Goal: Task Accomplishment & Management: Manage account settings

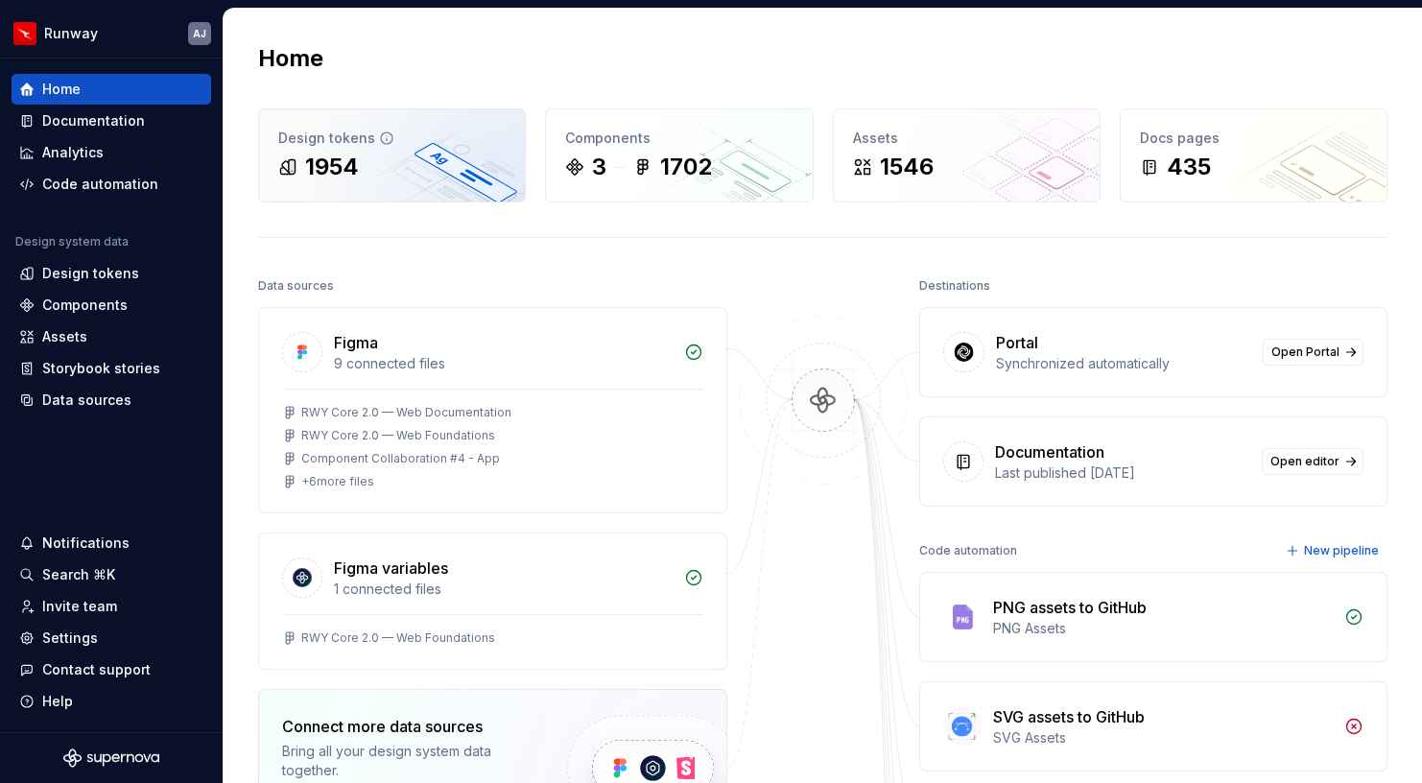
click at [474, 151] on div "Design tokens 1954" at bounding box center [392, 155] width 266 height 92
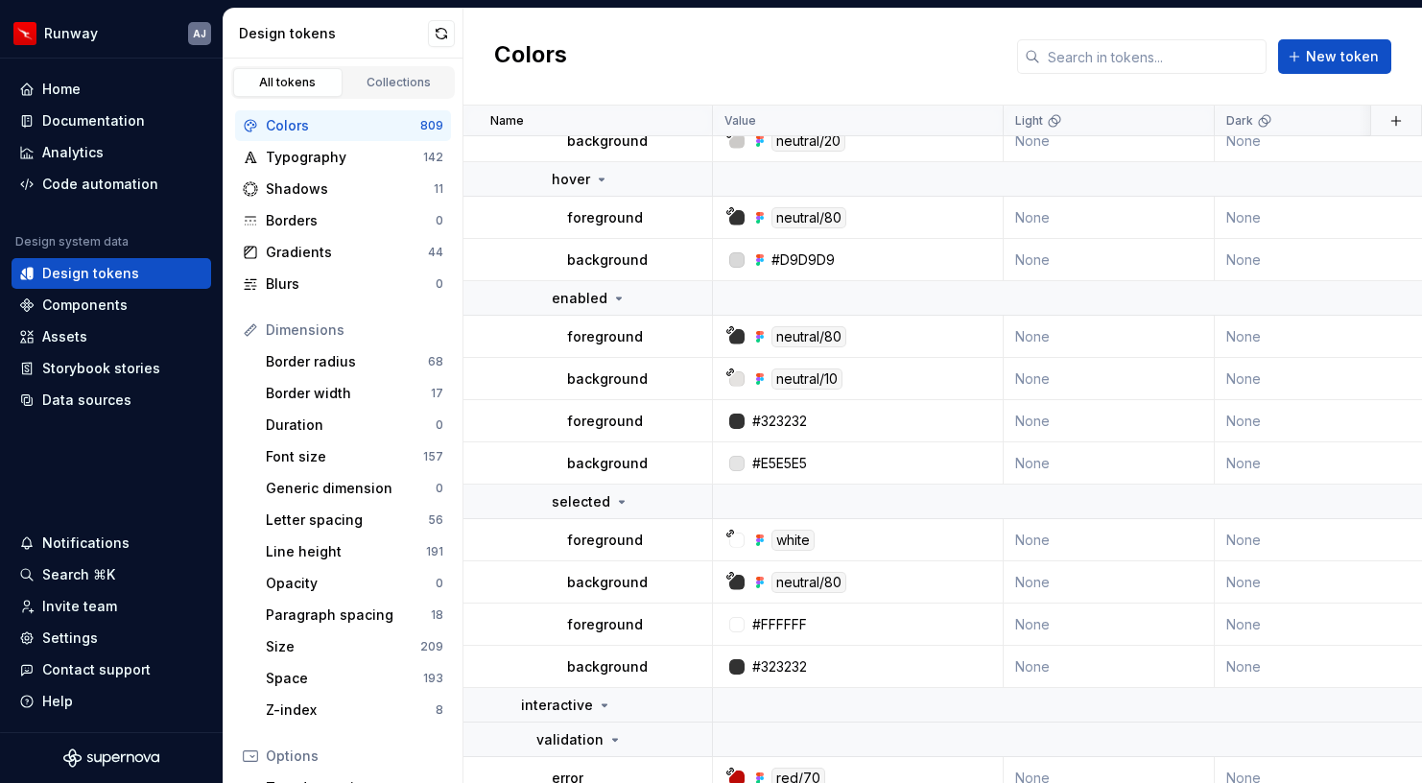
scroll to position [18871, 0]
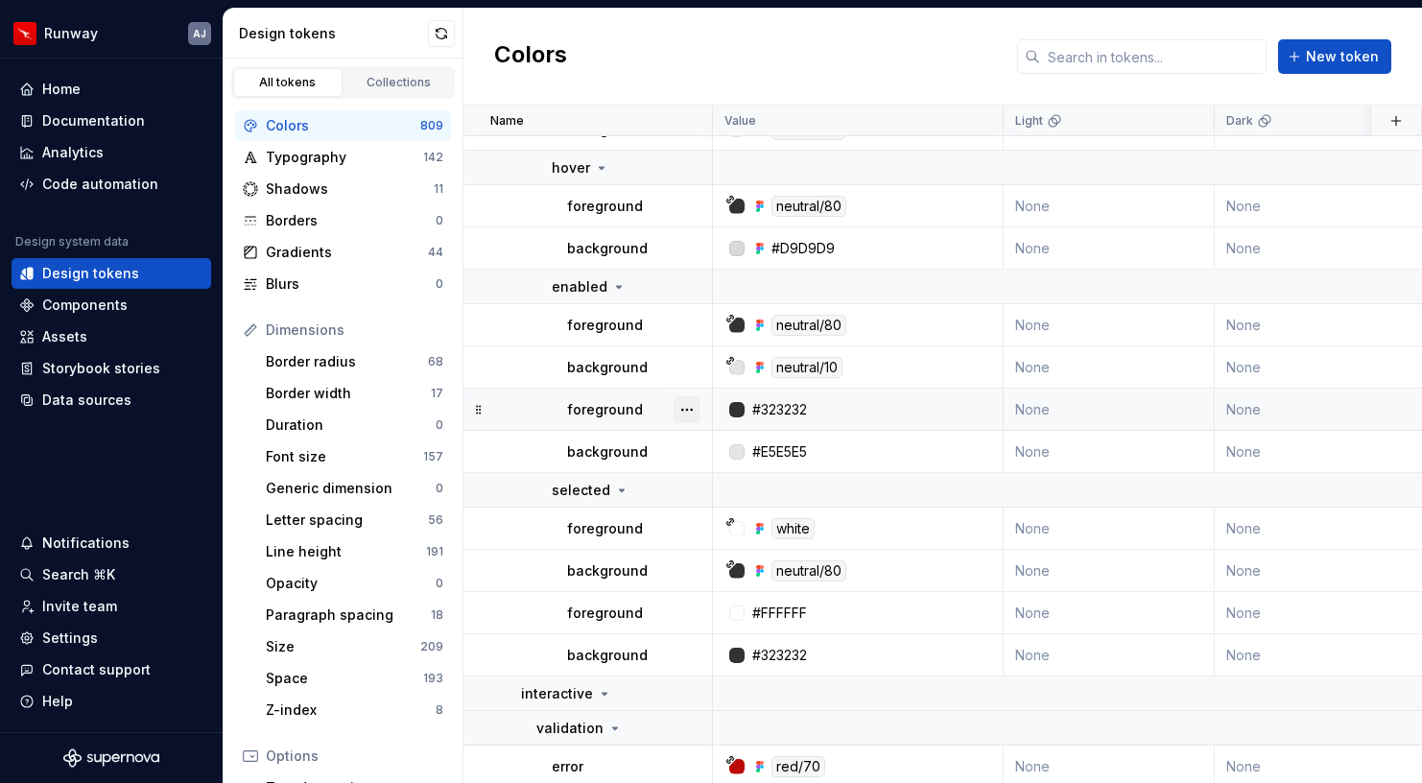
click at [689, 408] on button "button" at bounding box center [687, 409] width 27 height 27
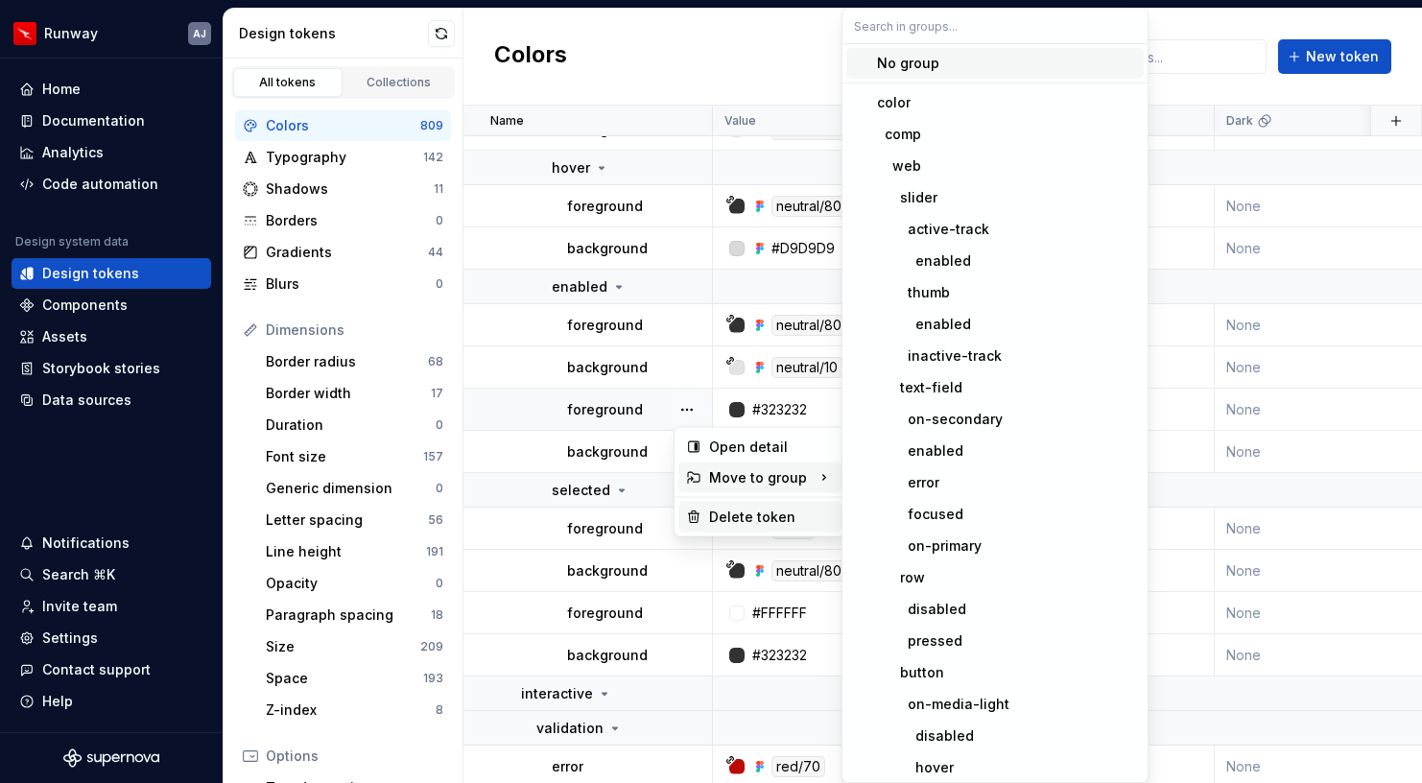
click at [731, 519] on div "Delete token" at bounding box center [771, 517] width 125 height 19
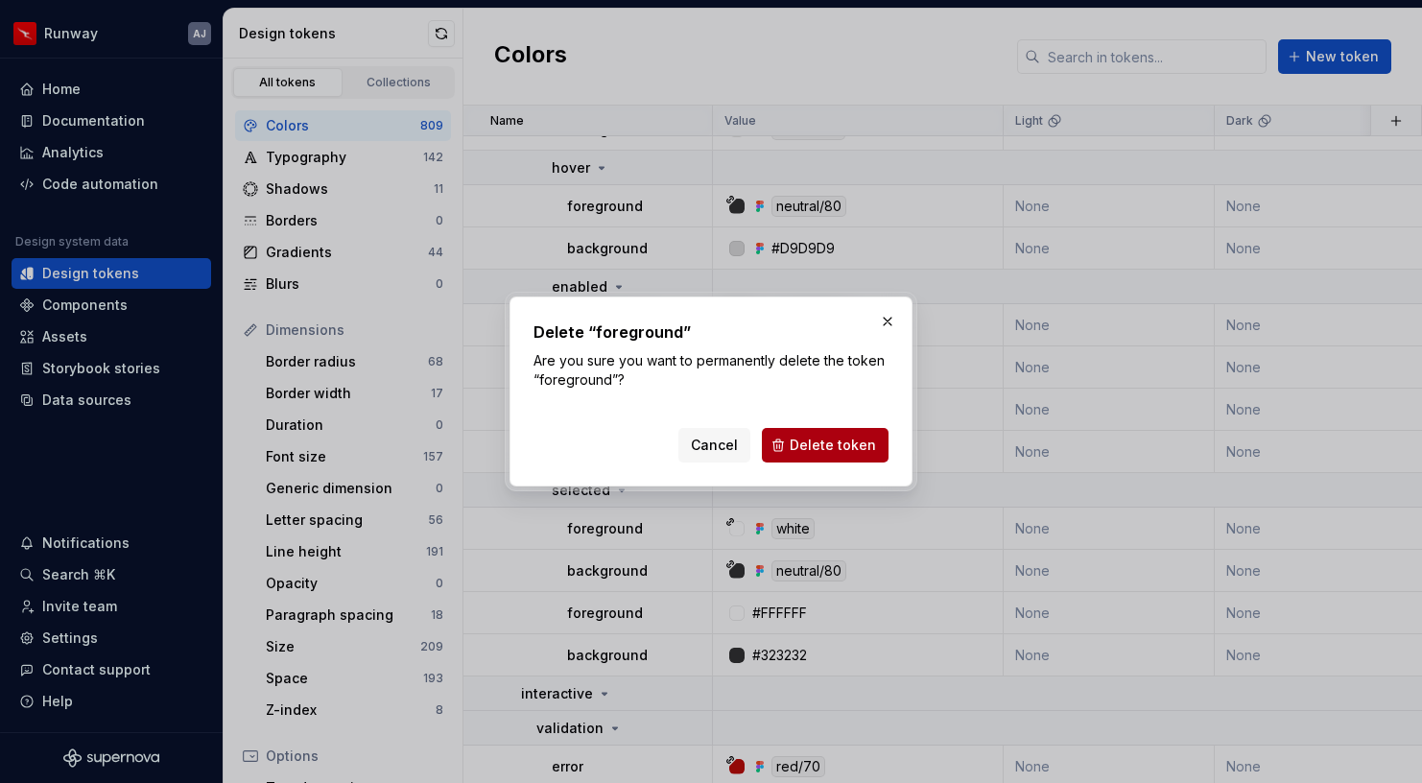
click at [808, 431] on button "Delete token" at bounding box center [825, 445] width 127 height 35
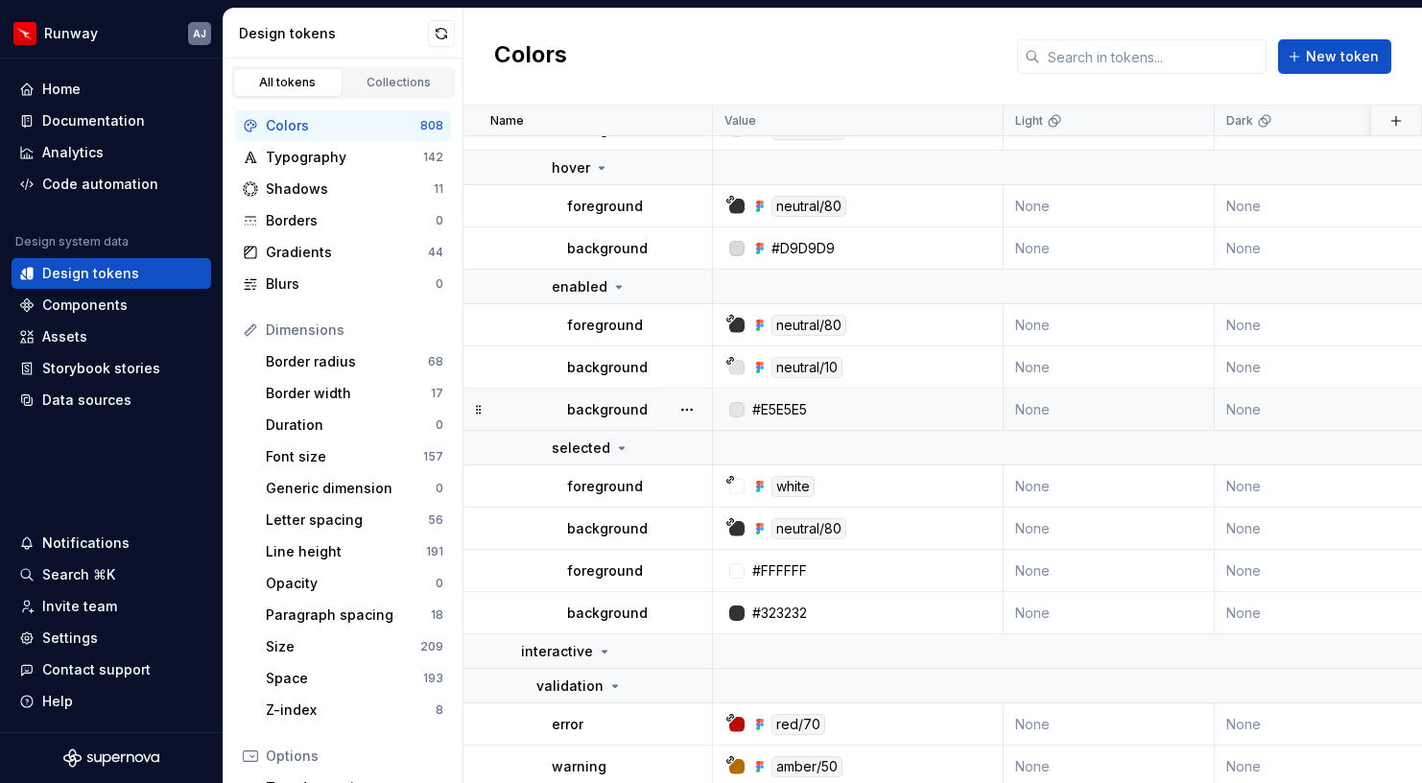
click at [689, 426] on div at bounding box center [687, 409] width 50 height 41
click at [688, 409] on button "button" at bounding box center [687, 409] width 27 height 27
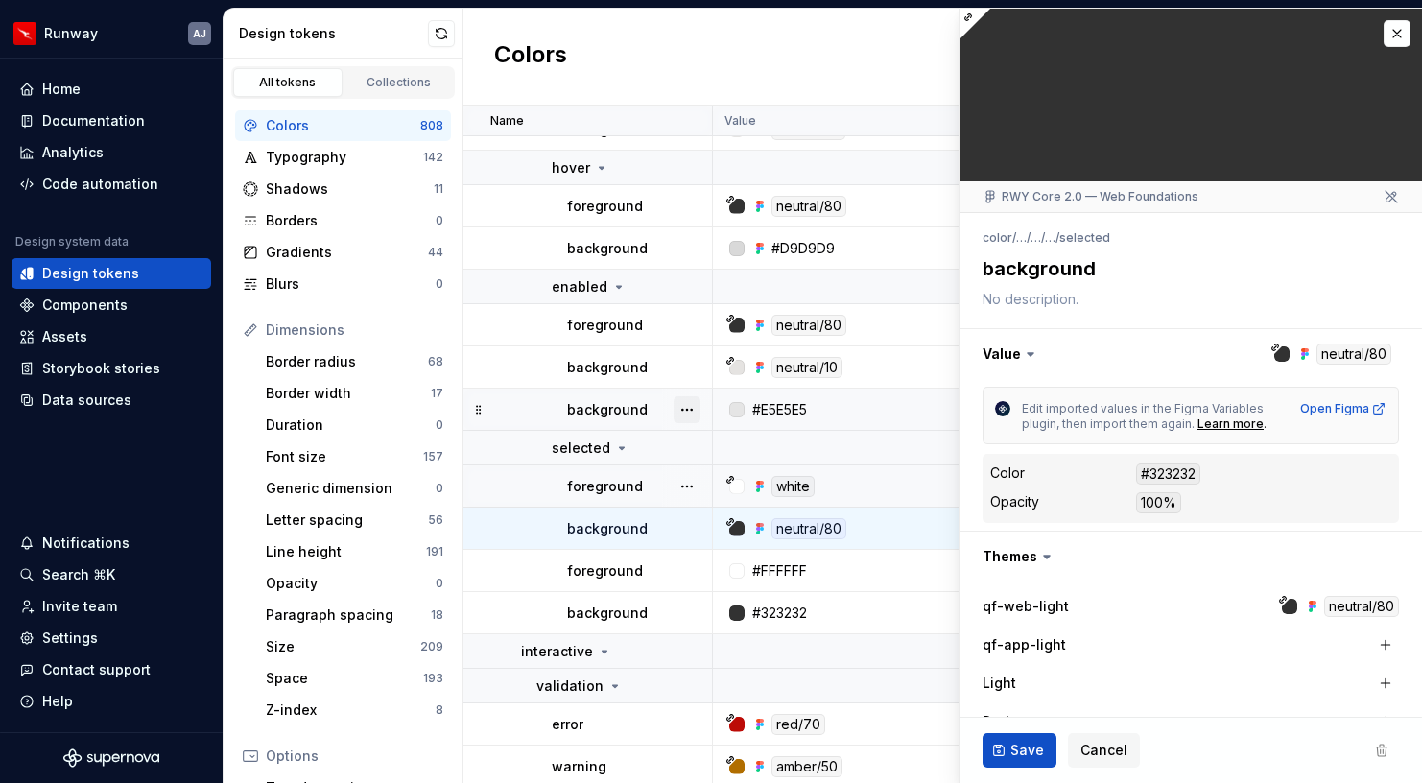
click at [685, 406] on button "button" at bounding box center [687, 409] width 27 height 27
click at [722, 526] on div "Delete token" at bounding box center [760, 517] width 163 height 31
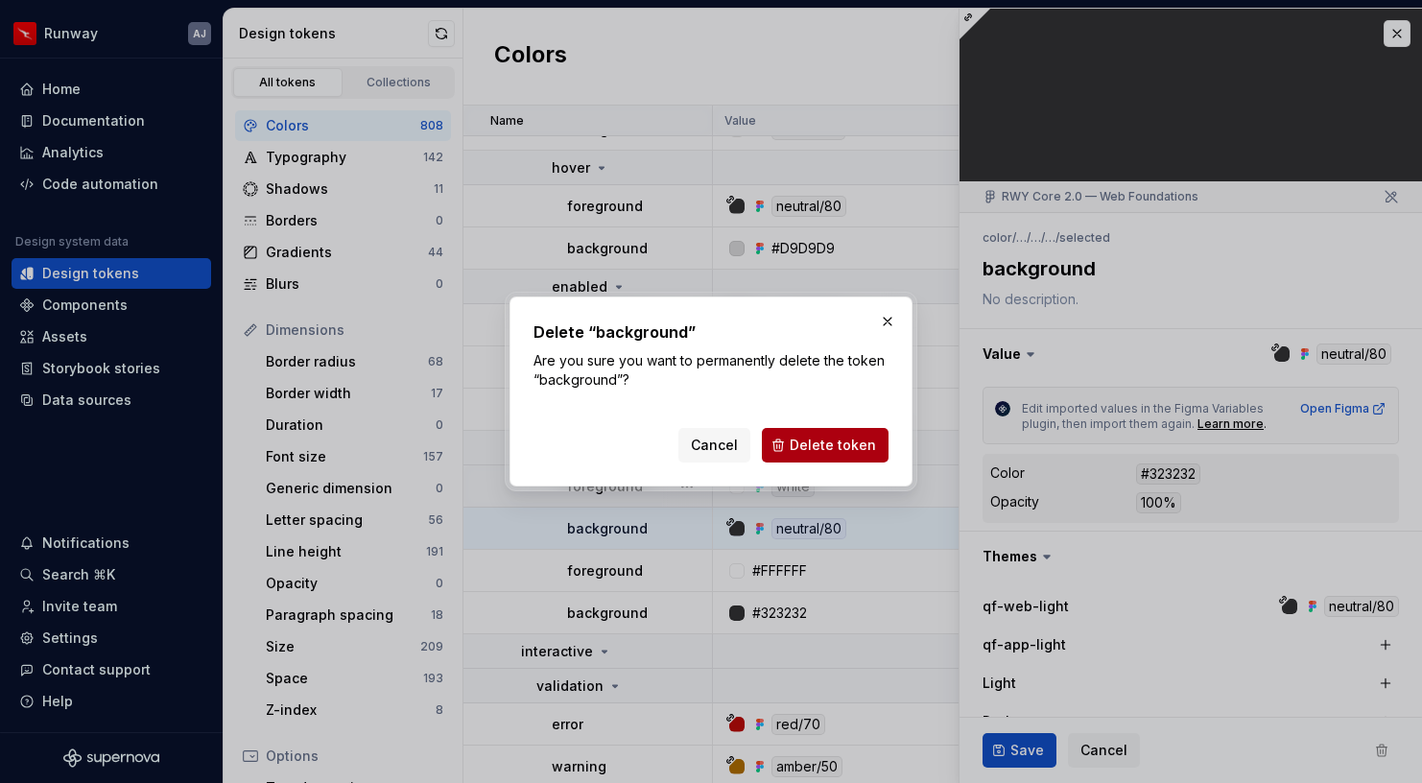
click at [823, 440] on span "Delete token" at bounding box center [833, 445] width 86 height 19
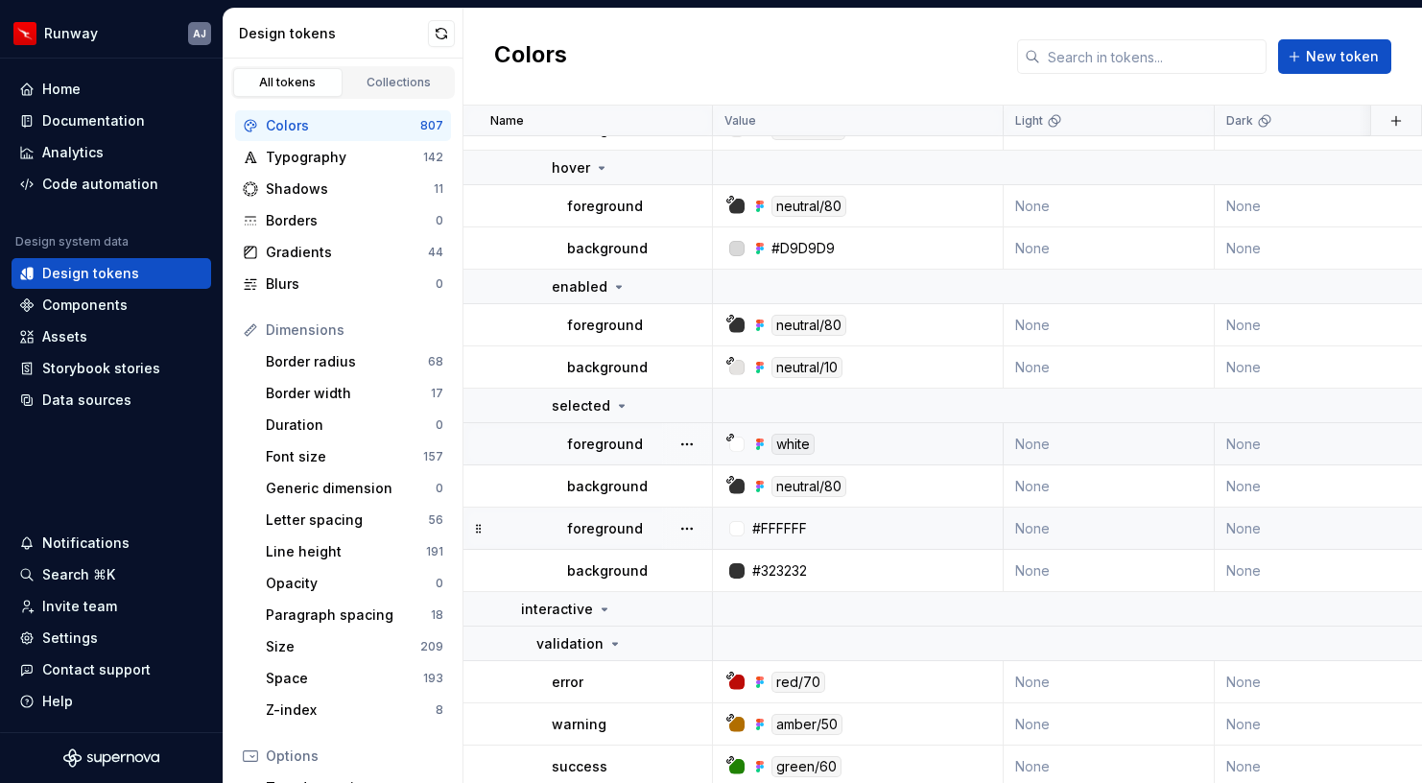
click at [690, 531] on button "button" at bounding box center [687, 528] width 27 height 27
click at [695, 530] on button "button" at bounding box center [687, 528] width 27 height 27
click at [731, 633] on div "Delete token" at bounding box center [771, 636] width 125 height 19
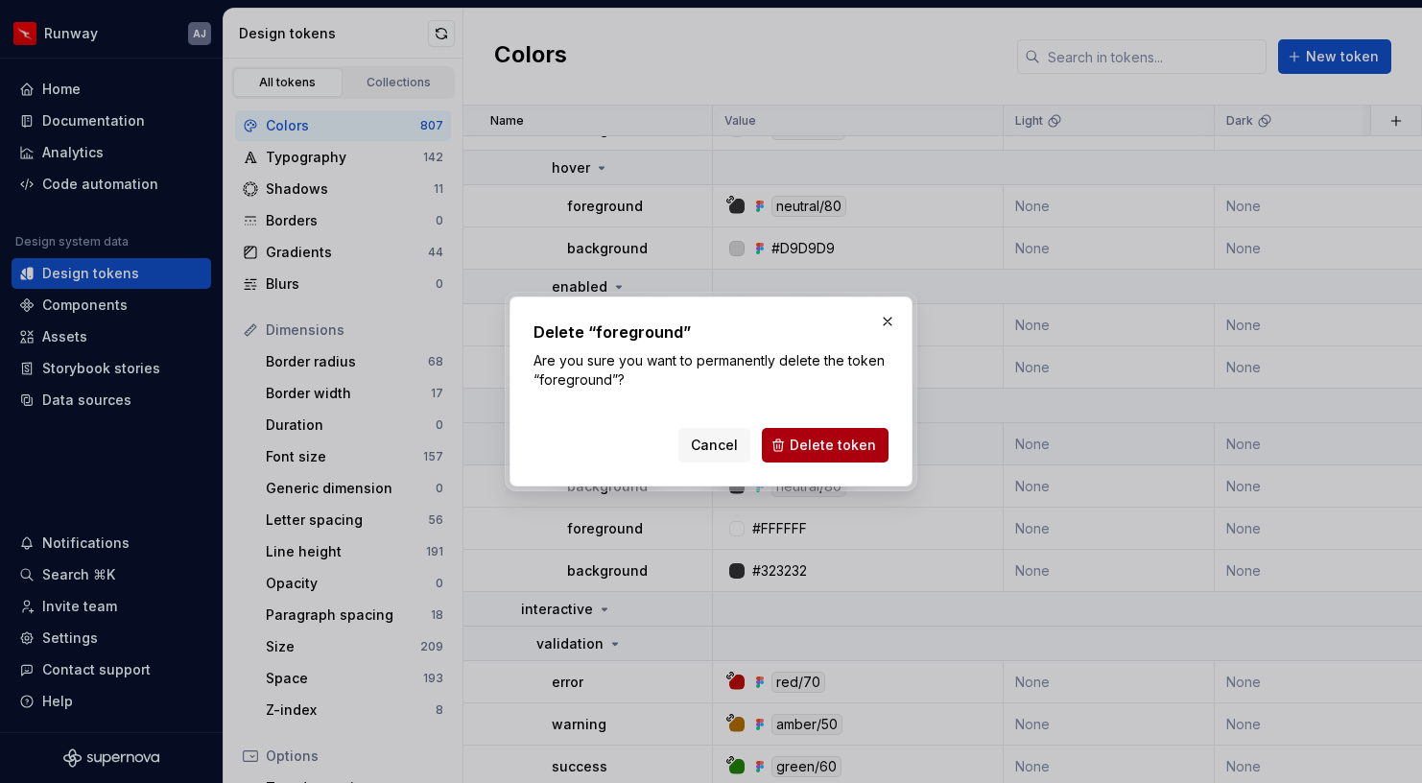
click at [809, 446] on span "Delete token" at bounding box center [833, 445] width 86 height 19
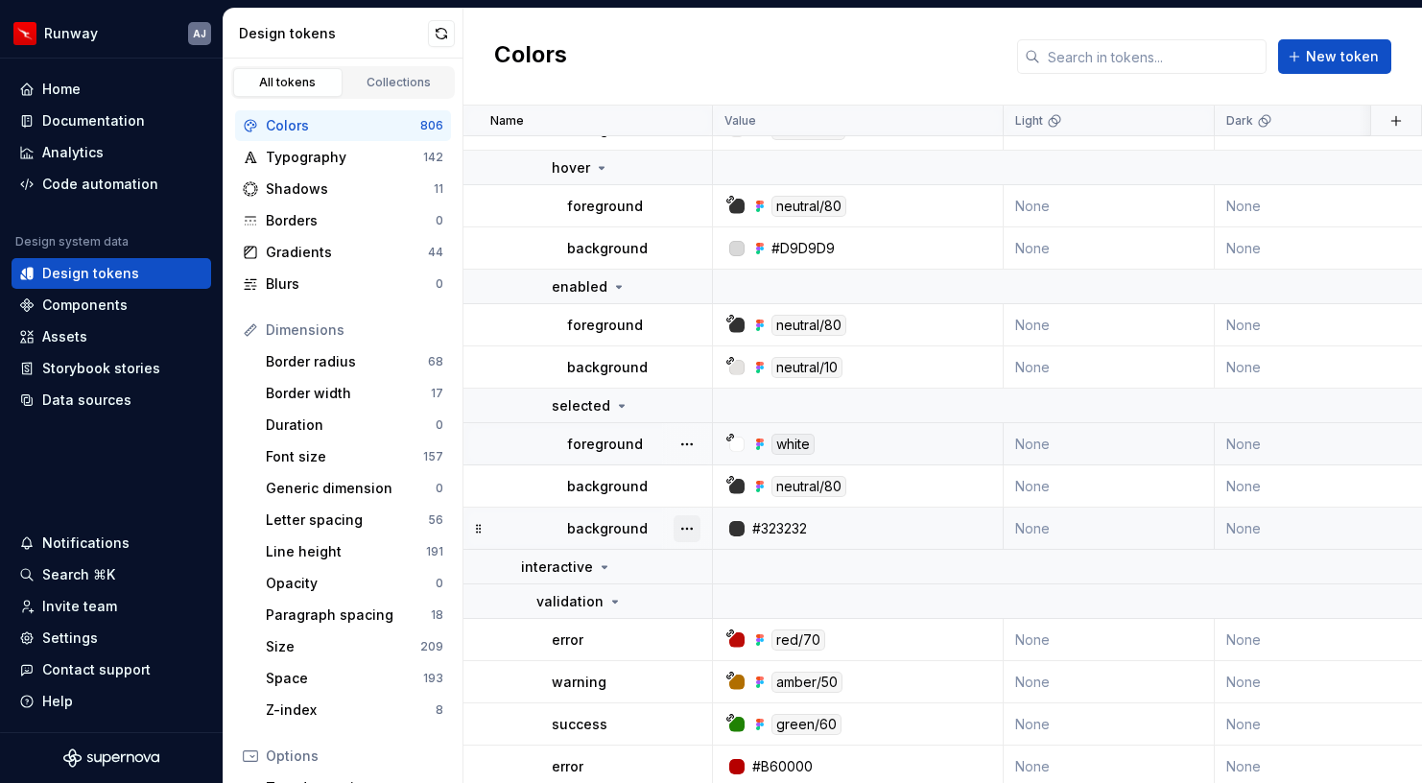
click at [695, 522] on button "button" at bounding box center [687, 528] width 27 height 27
click at [712, 630] on div "Delete token" at bounding box center [771, 636] width 125 height 19
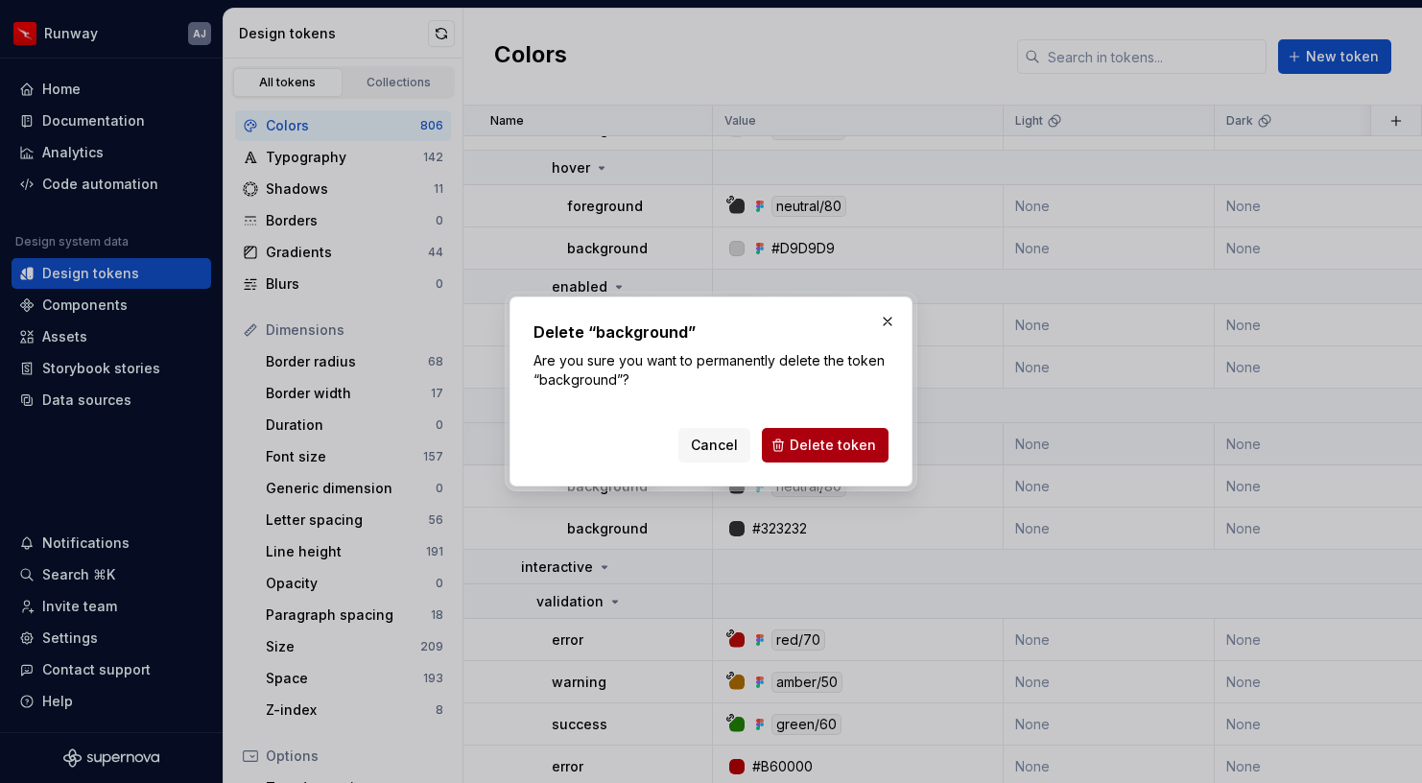
click at [811, 442] on span "Delete token" at bounding box center [833, 445] width 86 height 19
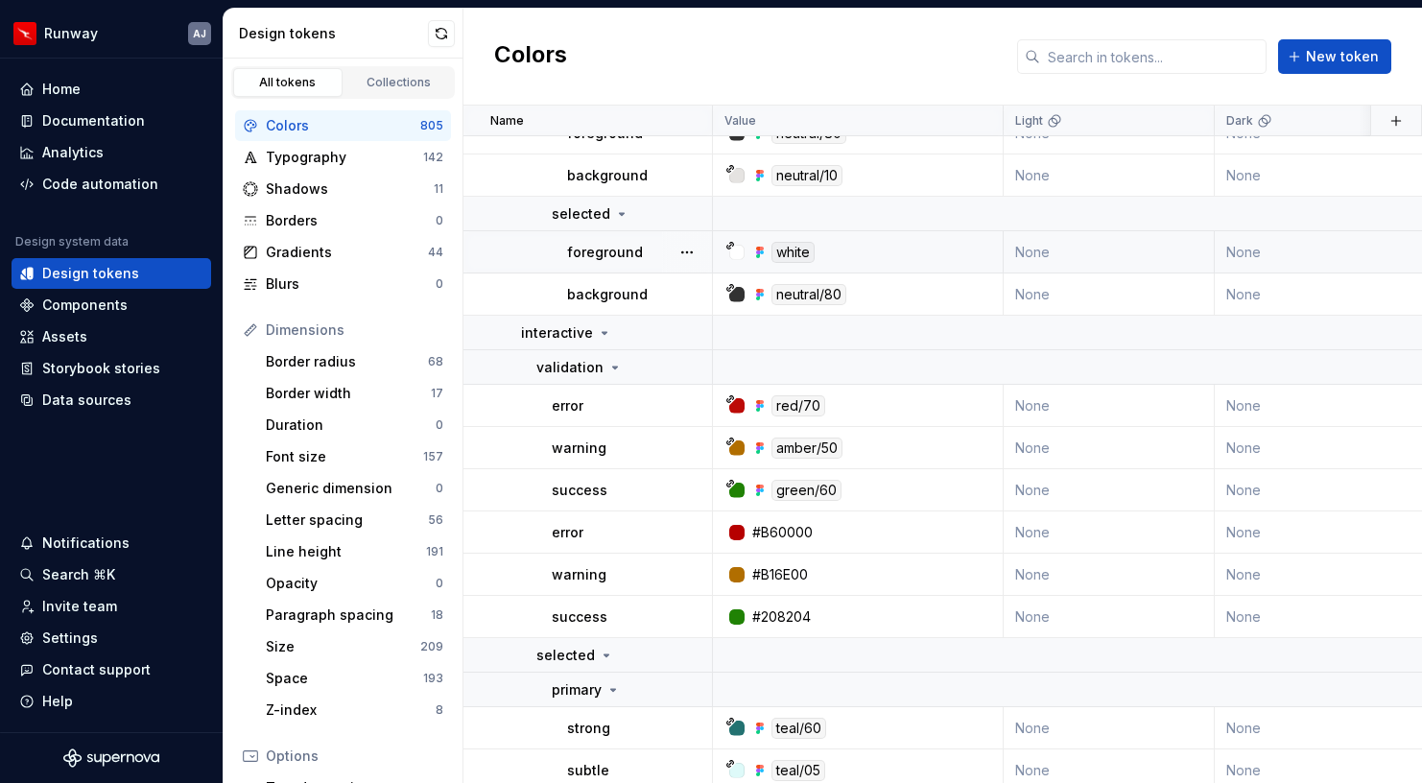
scroll to position [19066, 0]
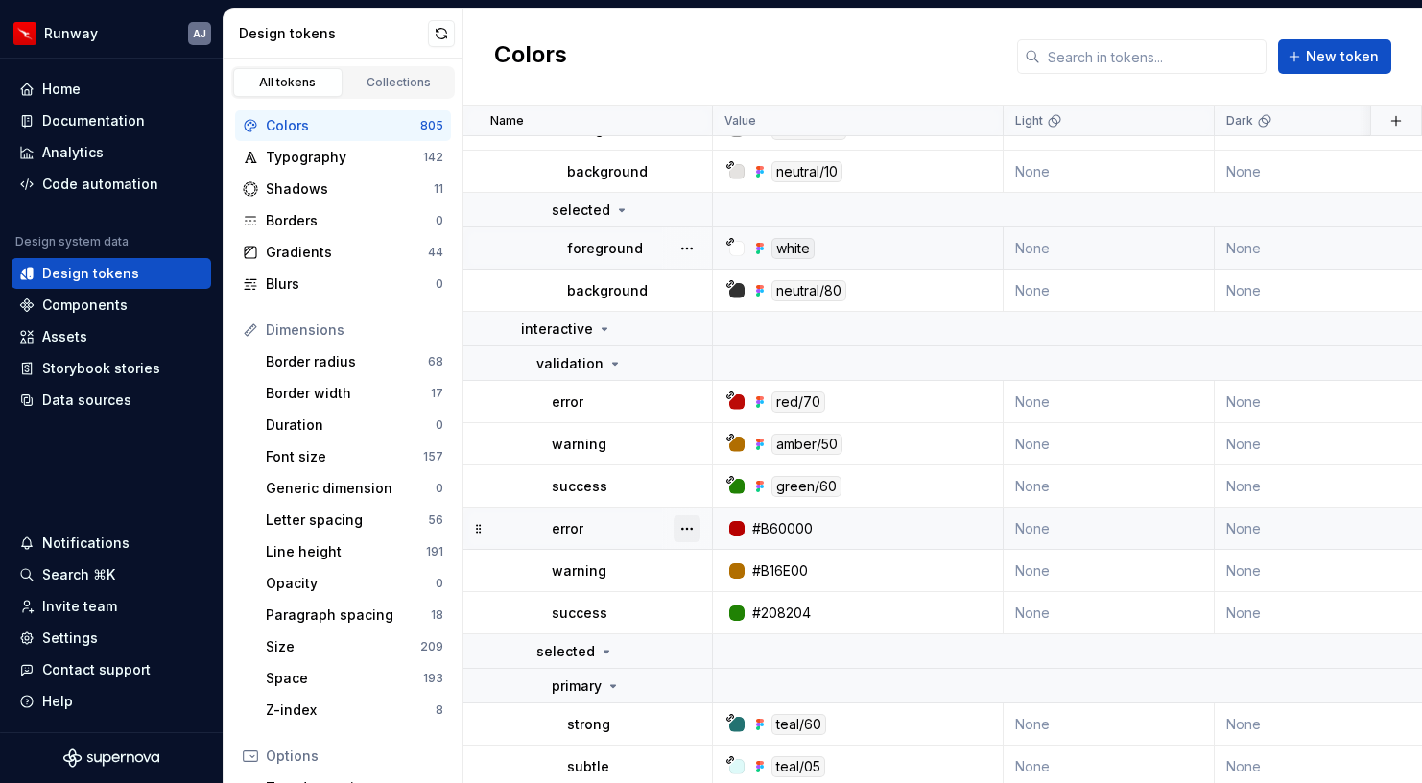
click at [688, 527] on button "button" at bounding box center [687, 528] width 27 height 27
click at [732, 631] on div "Delete token" at bounding box center [771, 636] width 125 height 19
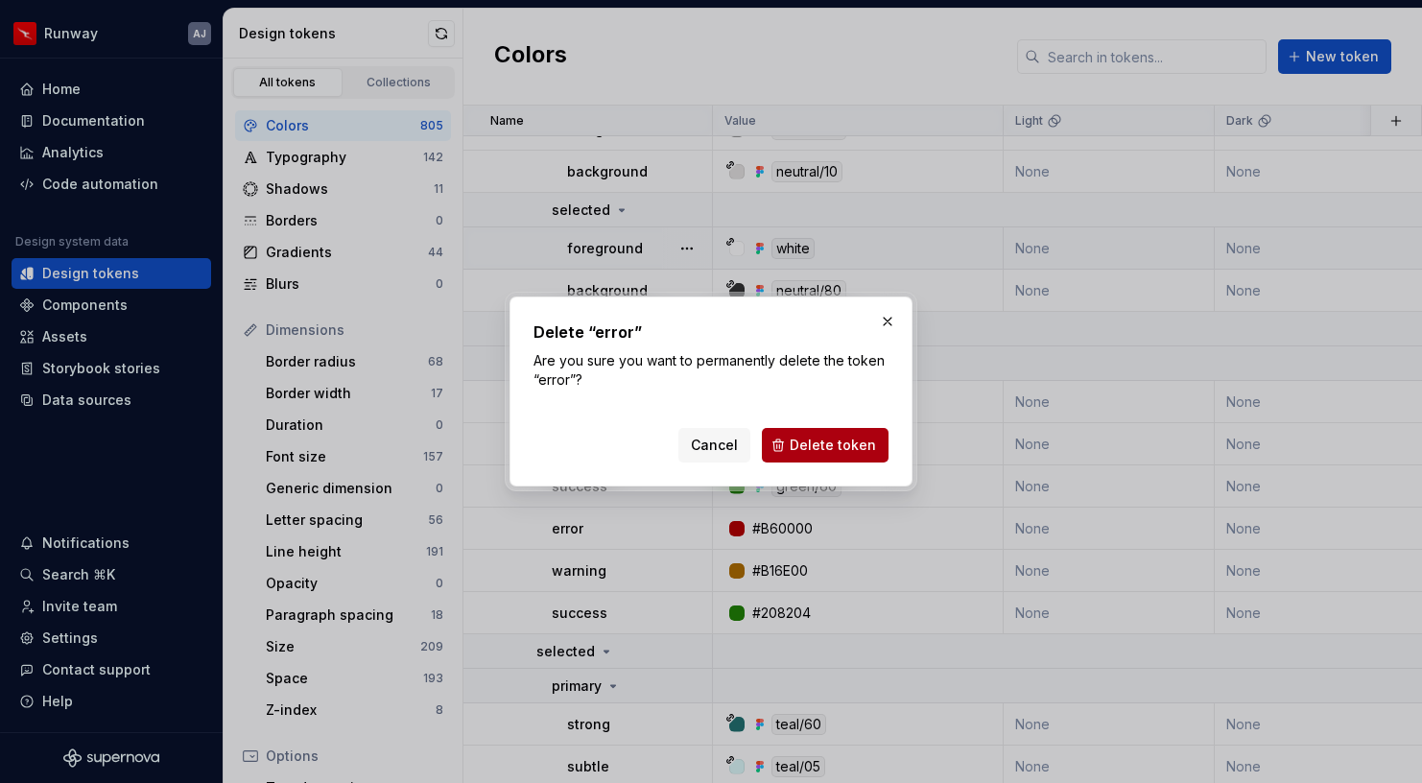
click at [819, 454] on span "Delete token" at bounding box center [833, 445] width 86 height 19
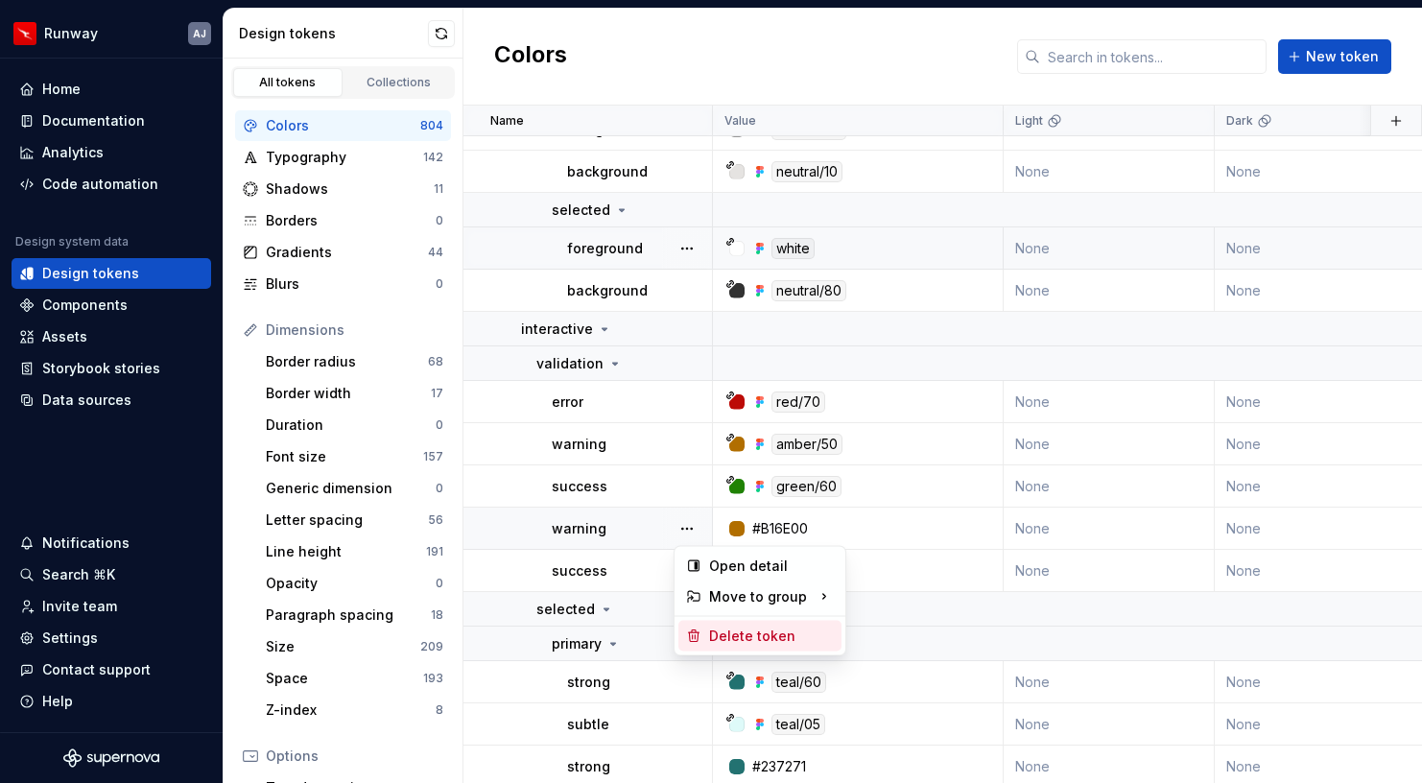
click at [731, 632] on div "Delete token" at bounding box center [771, 636] width 125 height 19
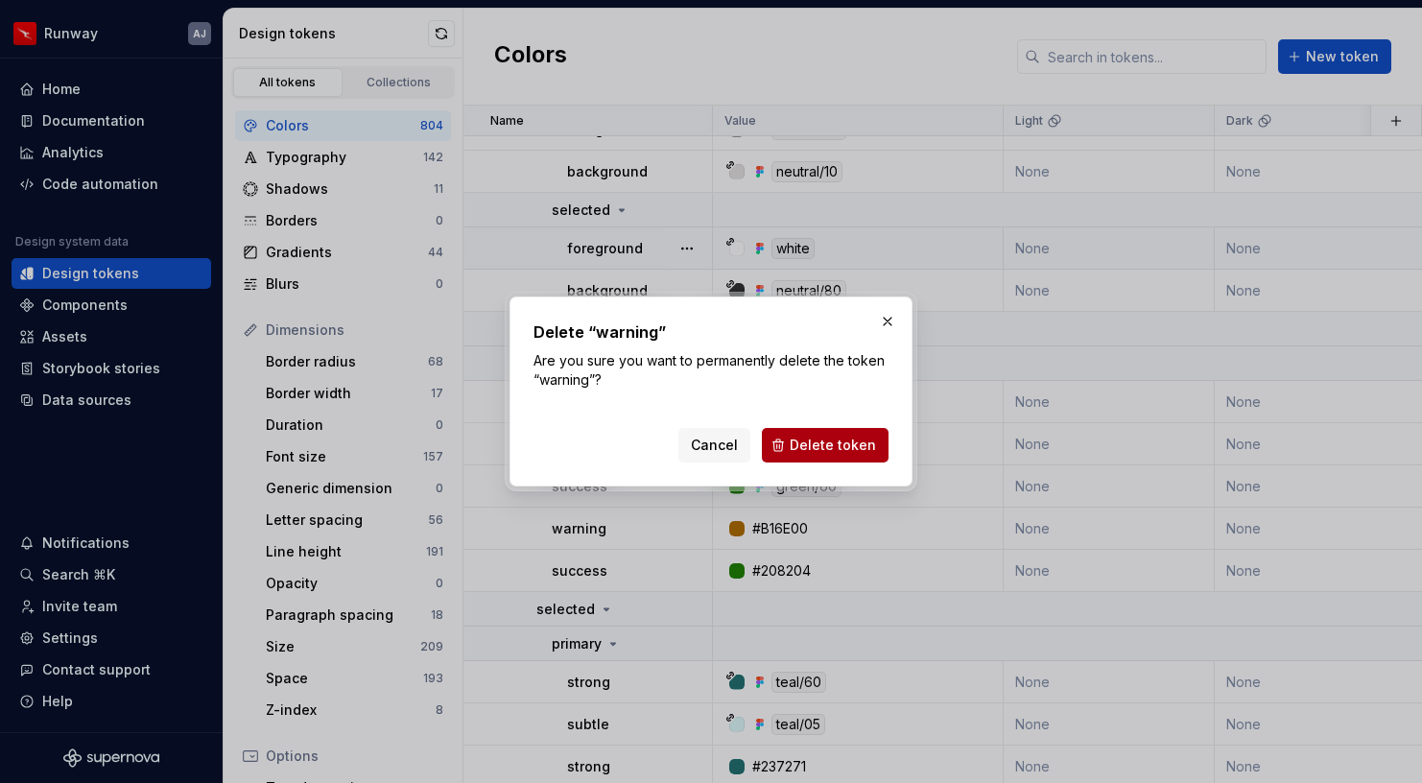
click at [826, 458] on button "Delete token" at bounding box center [825, 445] width 127 height 35
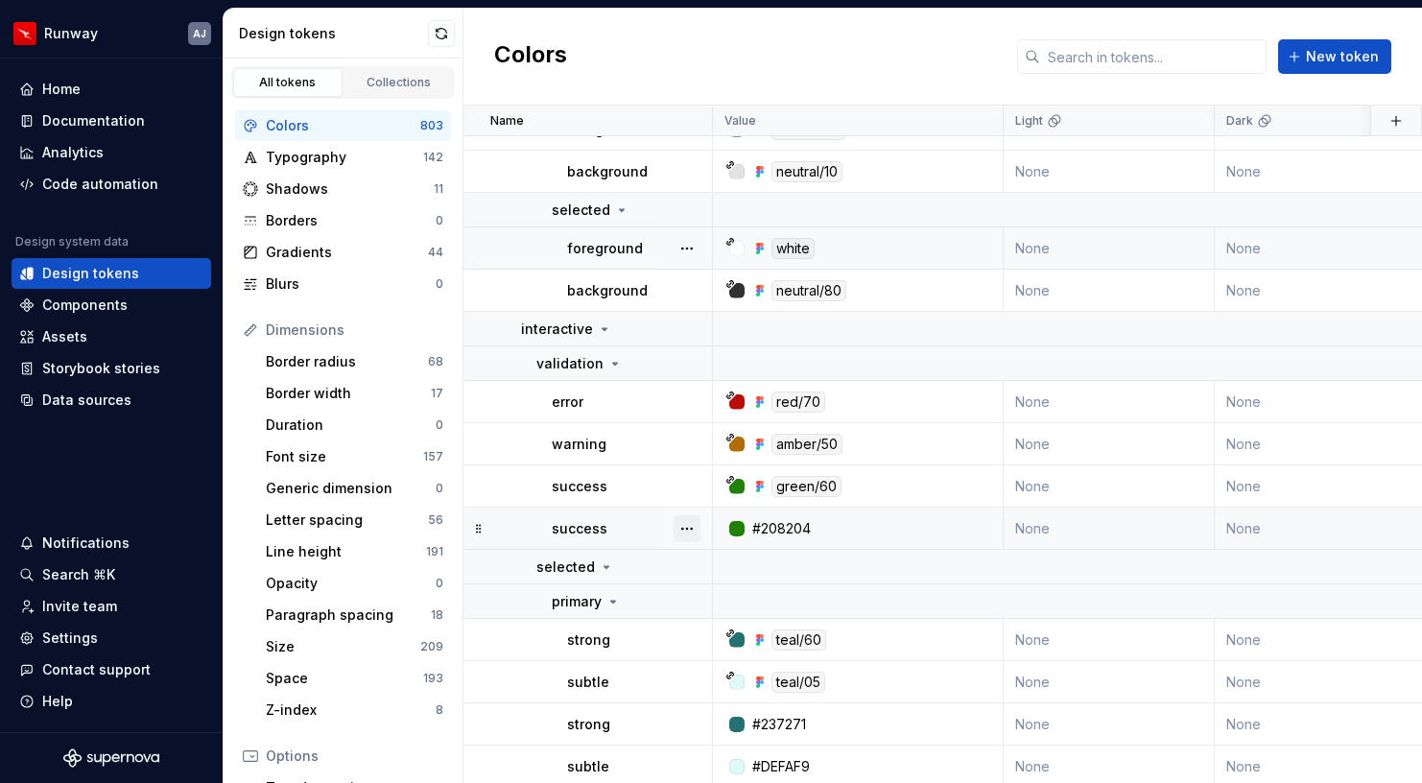
click at [687, 523] on button "button" at bounding box center [687, 528] width 27 height 27
click at [726, 646] on div "Delete token" at bounding box center [760, 636] width 163 height 31
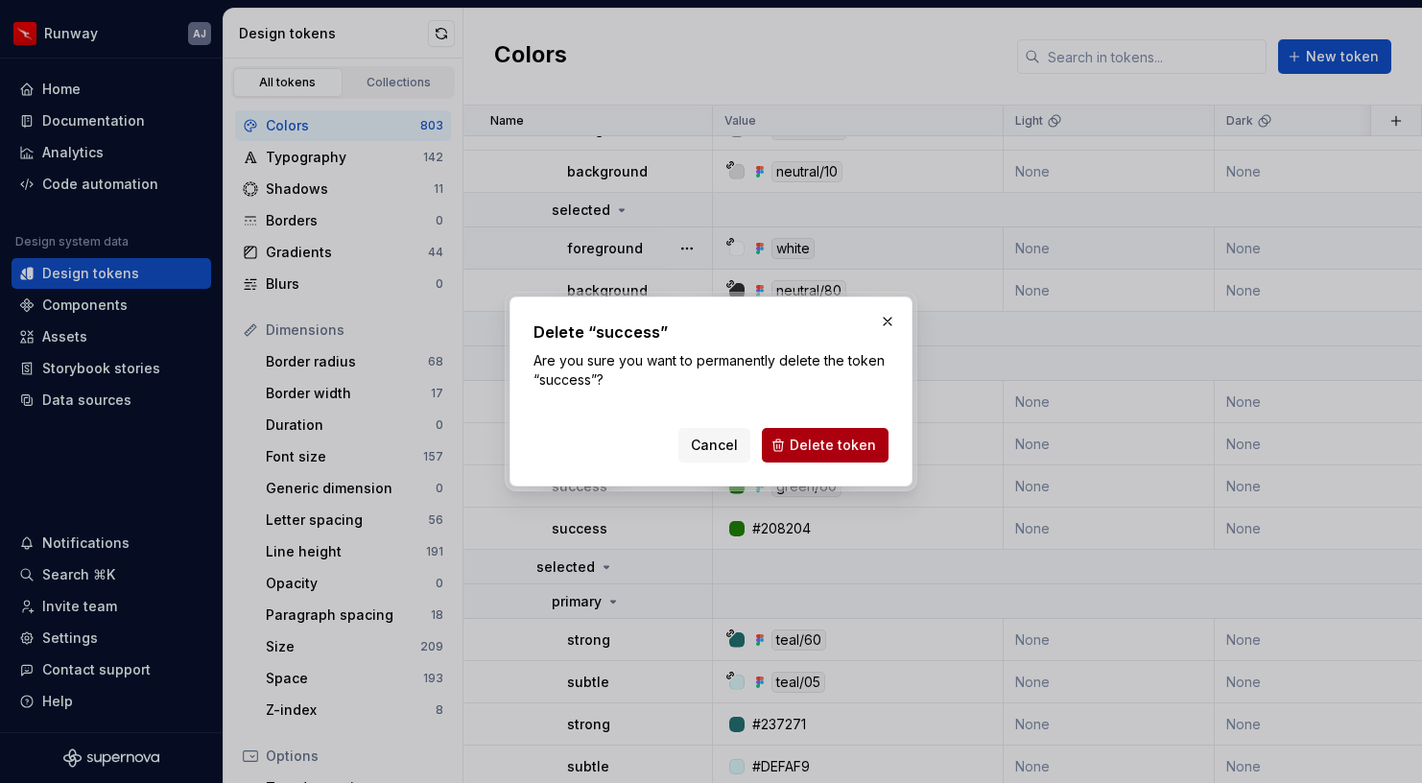
click at [822, 455] on button "Delete token" at bounding box center [825, 445] width 127 height 35
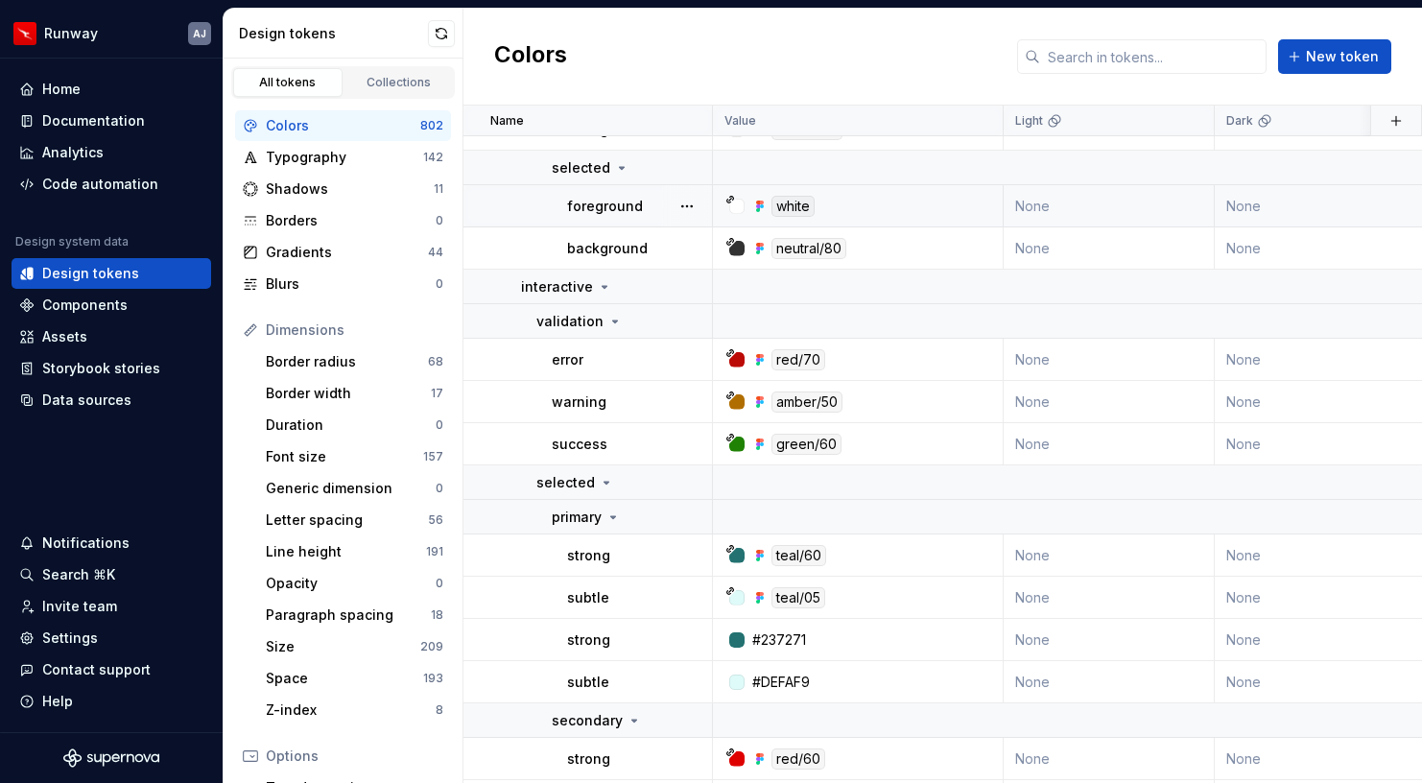
scroll to position [19200, 0]
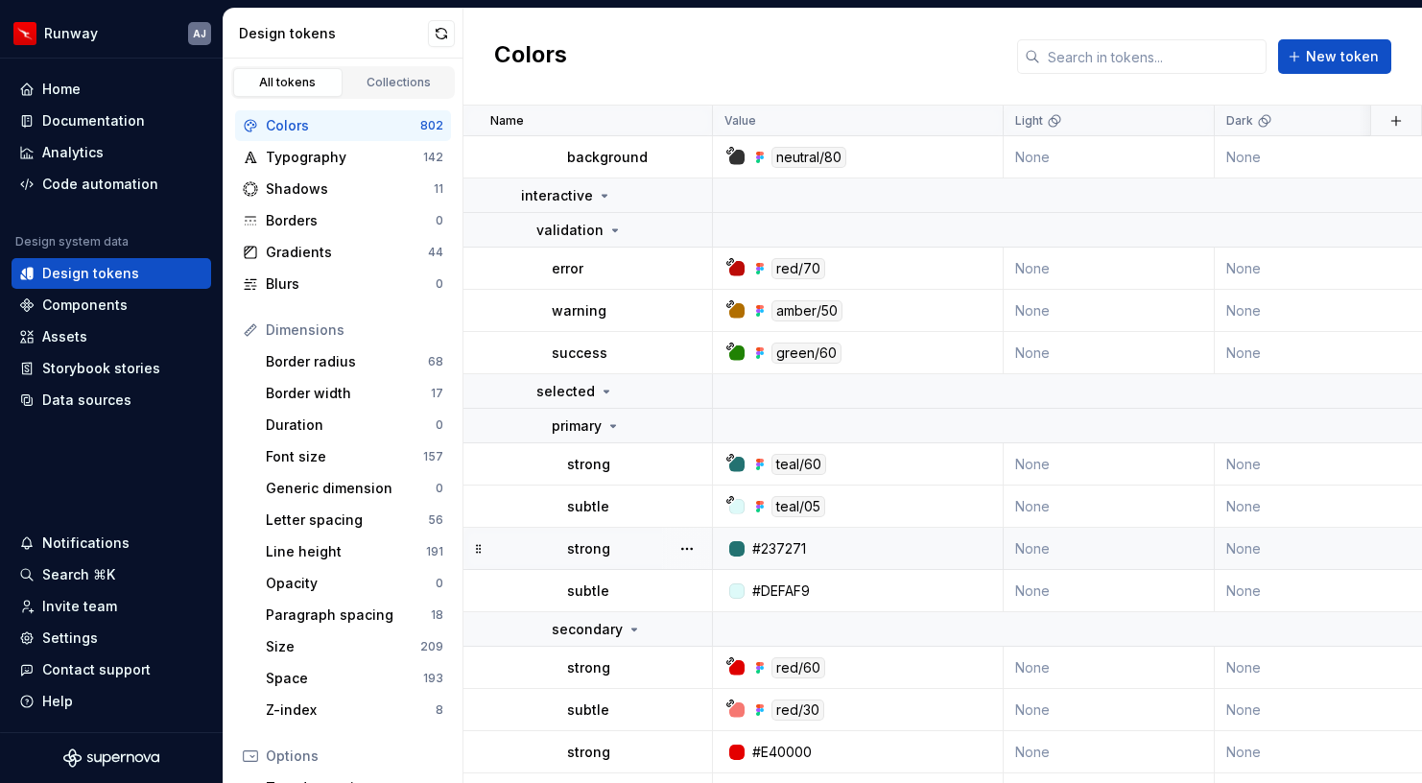
click at [703, 555] on div at bounding box center [687, 548] width 50 height 41
click at [691, 547] on button "button" at bounding box center [687, 549] width 27 height 27
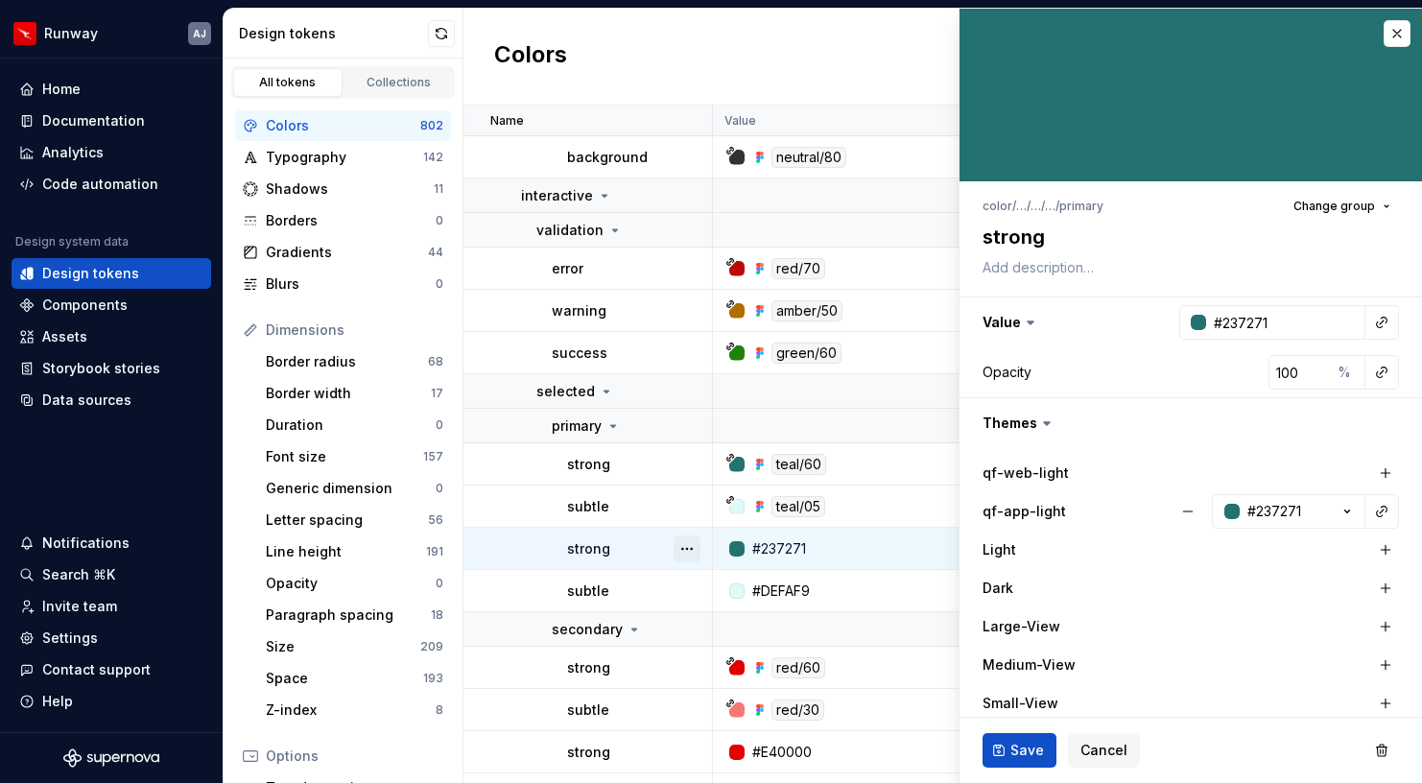
click at [699, 549] on button "button" at bounding box center [687, 549] width 27 height 27
click at [724, 657] on div "Delete token" at bounding box center [771, 656] width 125 height 19
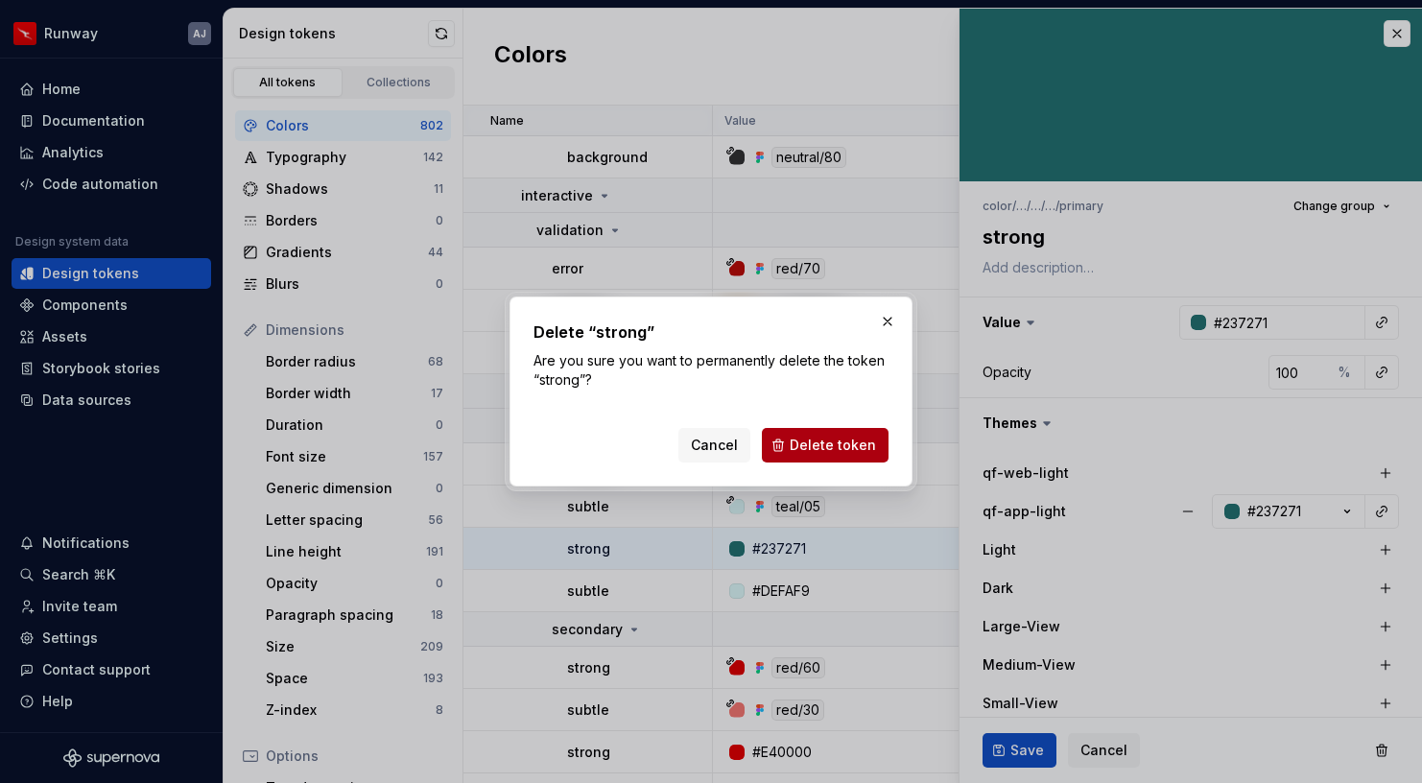
click at [825, 443] on span "Delete token" at bounding box center [833, 445] width 86 height 19
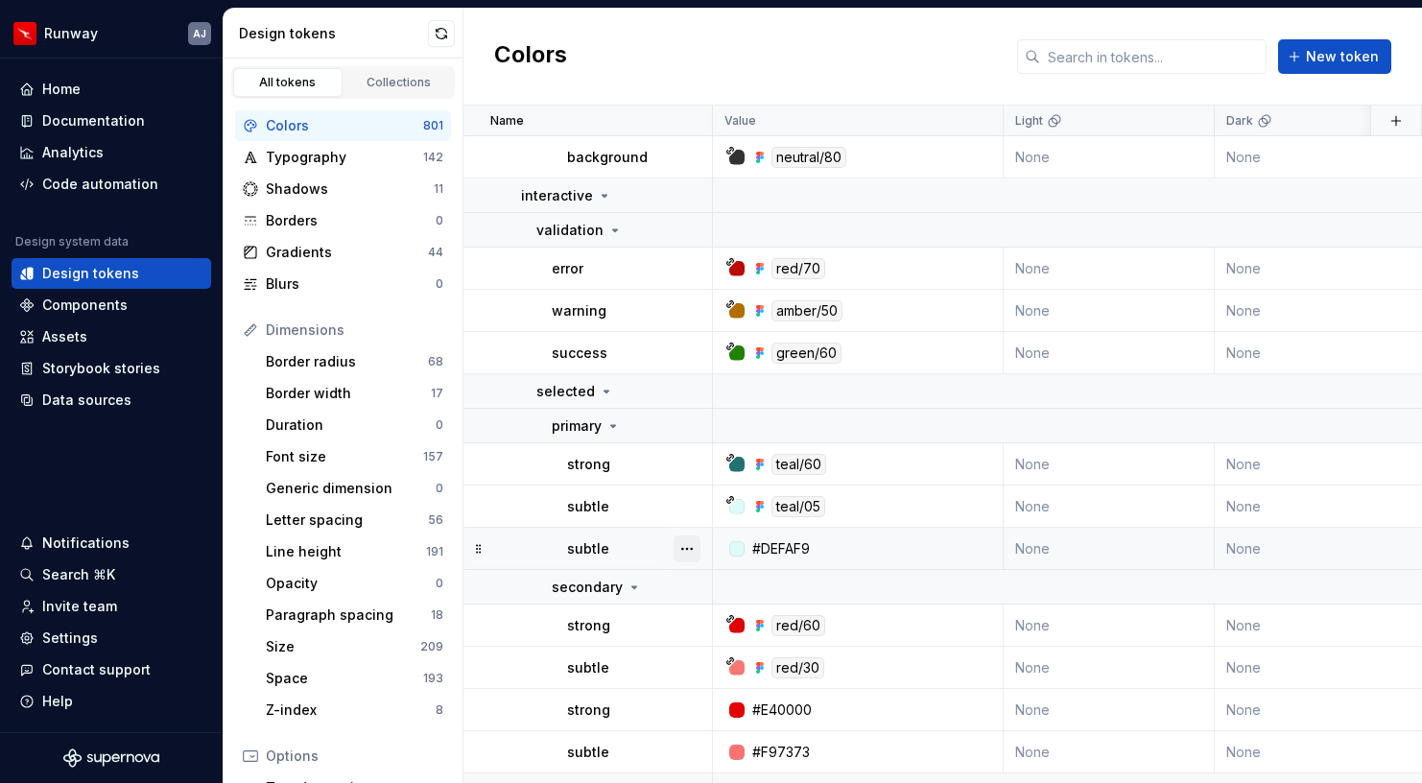
click at [693, 546] on button "button" at bounding box center [687, 549] width 27 height 27
click at [718, 649] on div "Delete token" at bounding box center [771, 656] width 125 height 19
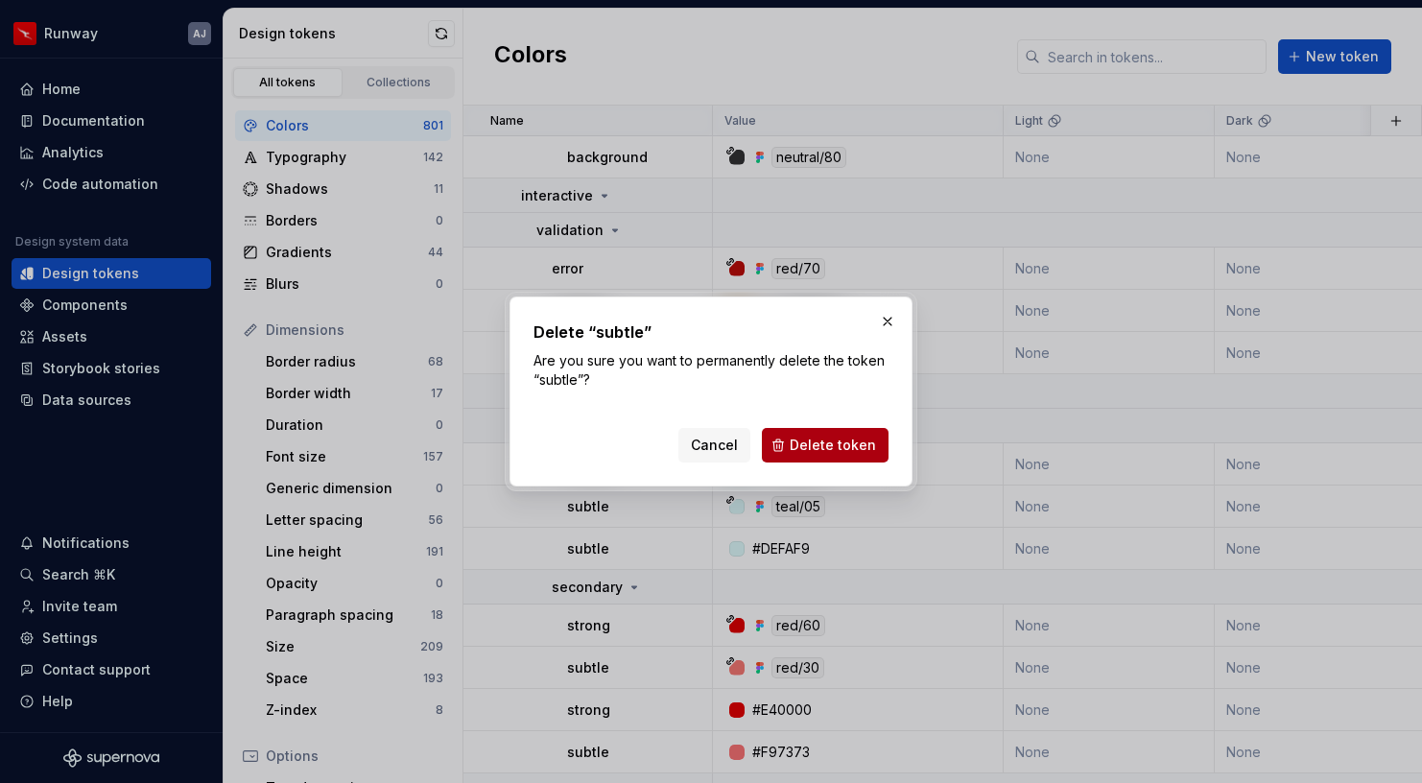
click at [803, 443] on span "Delete token" at bounding box center [833, 445] width 86 height 19
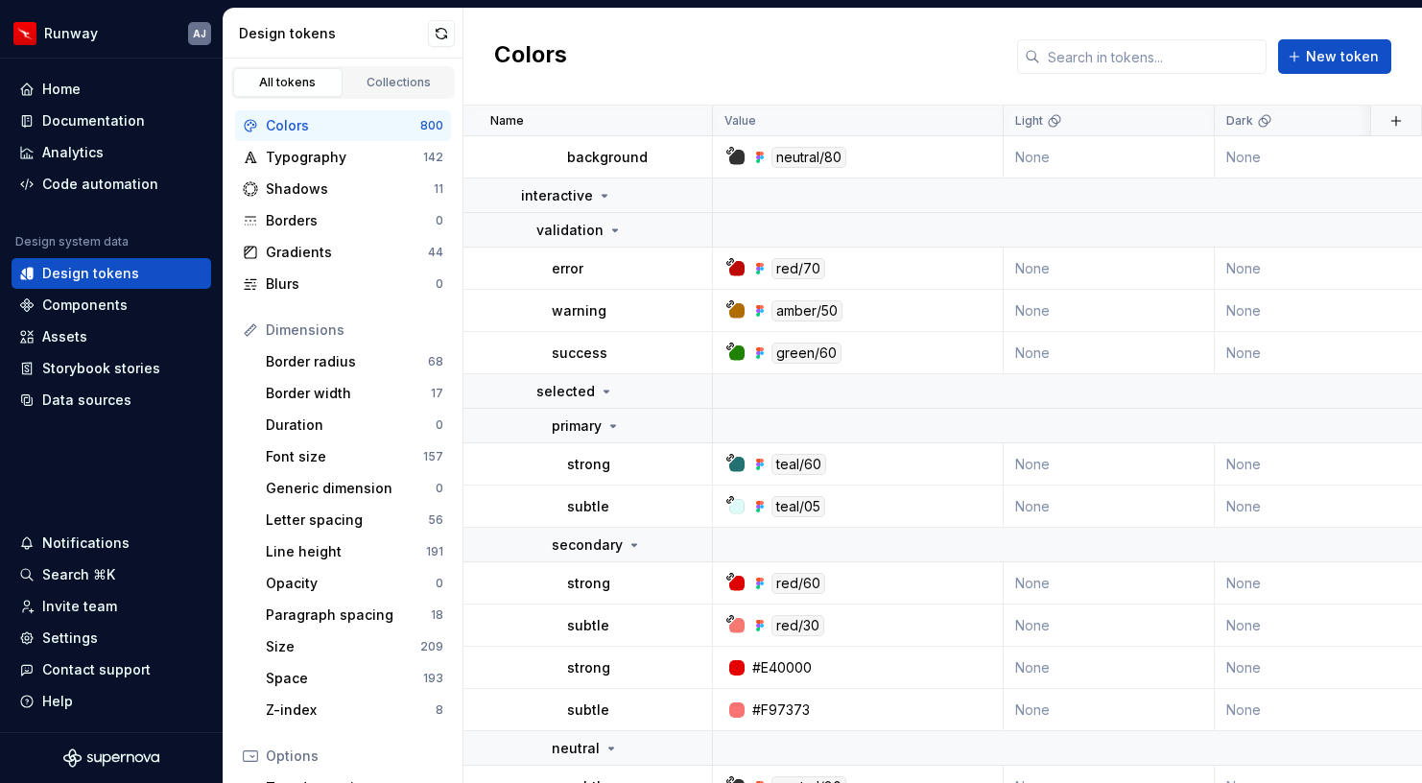
click at [700, 662] on button "button" at bounding box center [687, 668] width 27 height 27
click at [727, 632] on div "Delete token" at bounding box center [771, 630] width 125 height 19
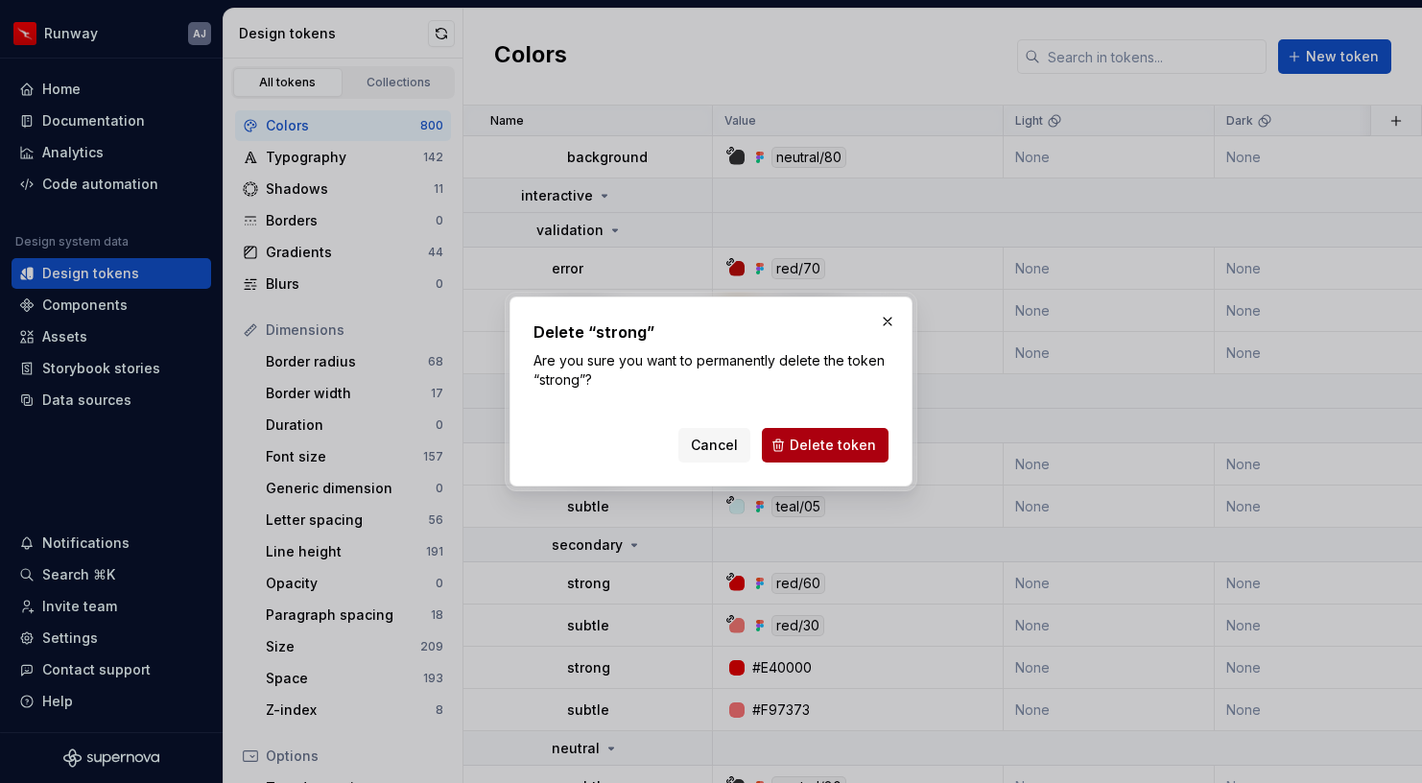
click at [822, 442] on span "Delete token" at bounding box center [833, 445] width 86 height 19
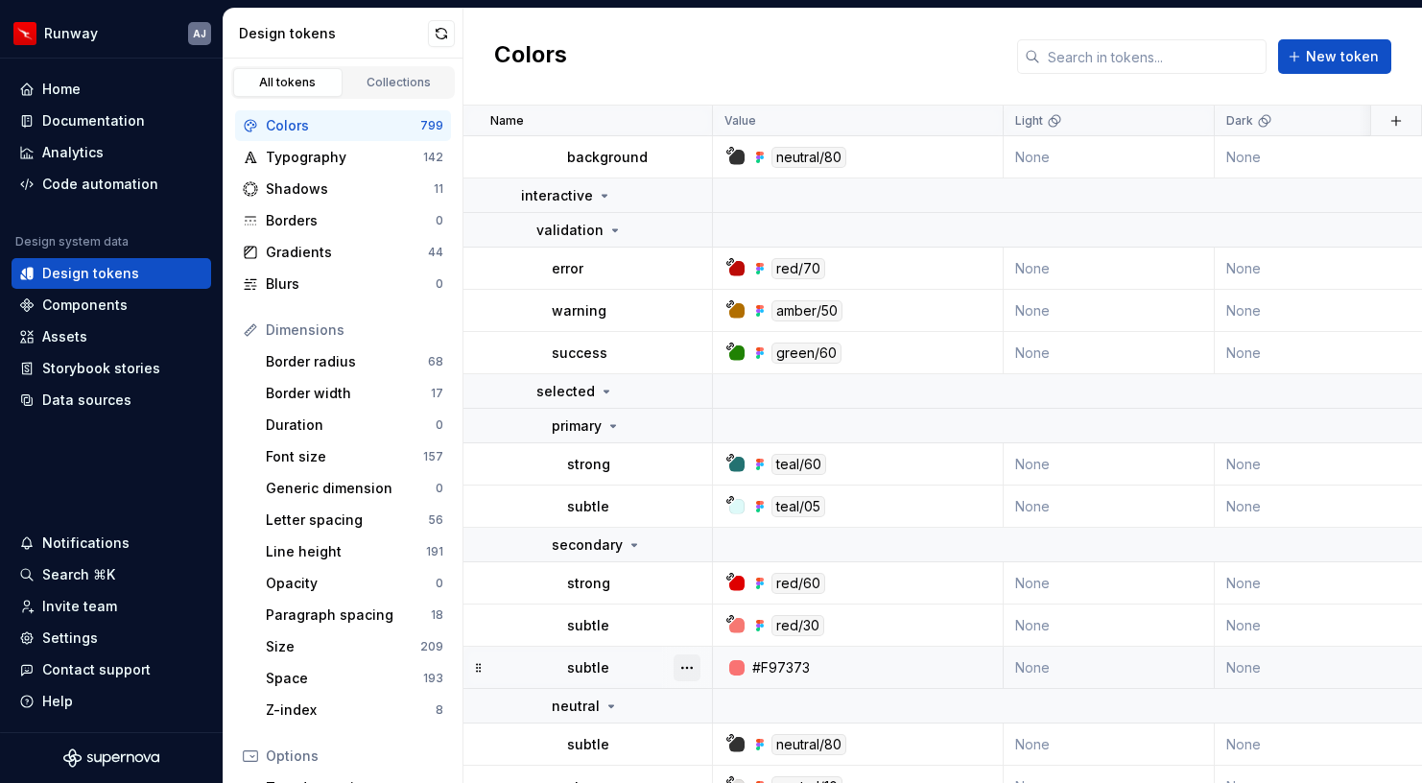
click at [687, 670] on button "button" at bounding box center [687, 668] width 27 height 27
click at [725, 621] on div "Delete token" at bounding box center [771, 630] width 125 height 19
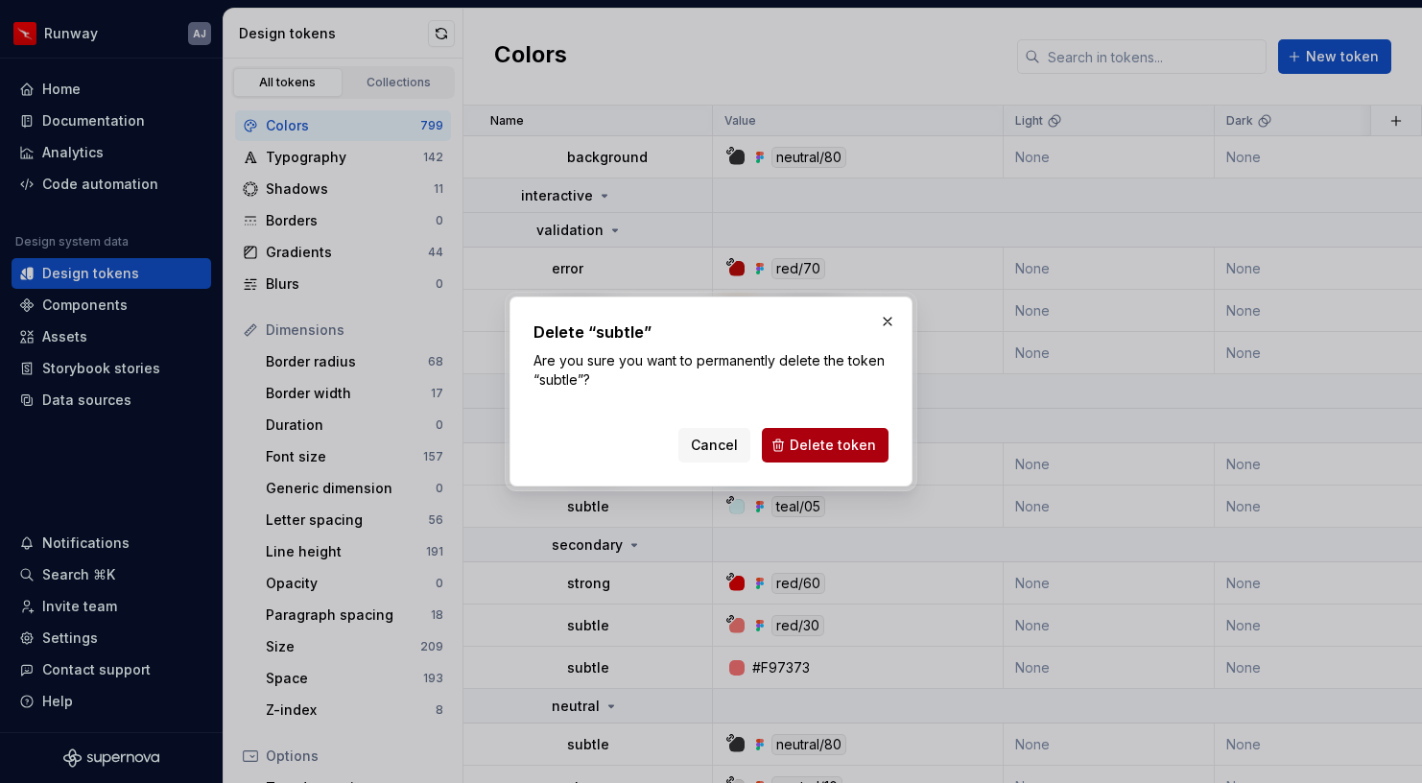
click at [825, 456] on button "Delete token" at bounding box center [825, 445] width 127 height 35
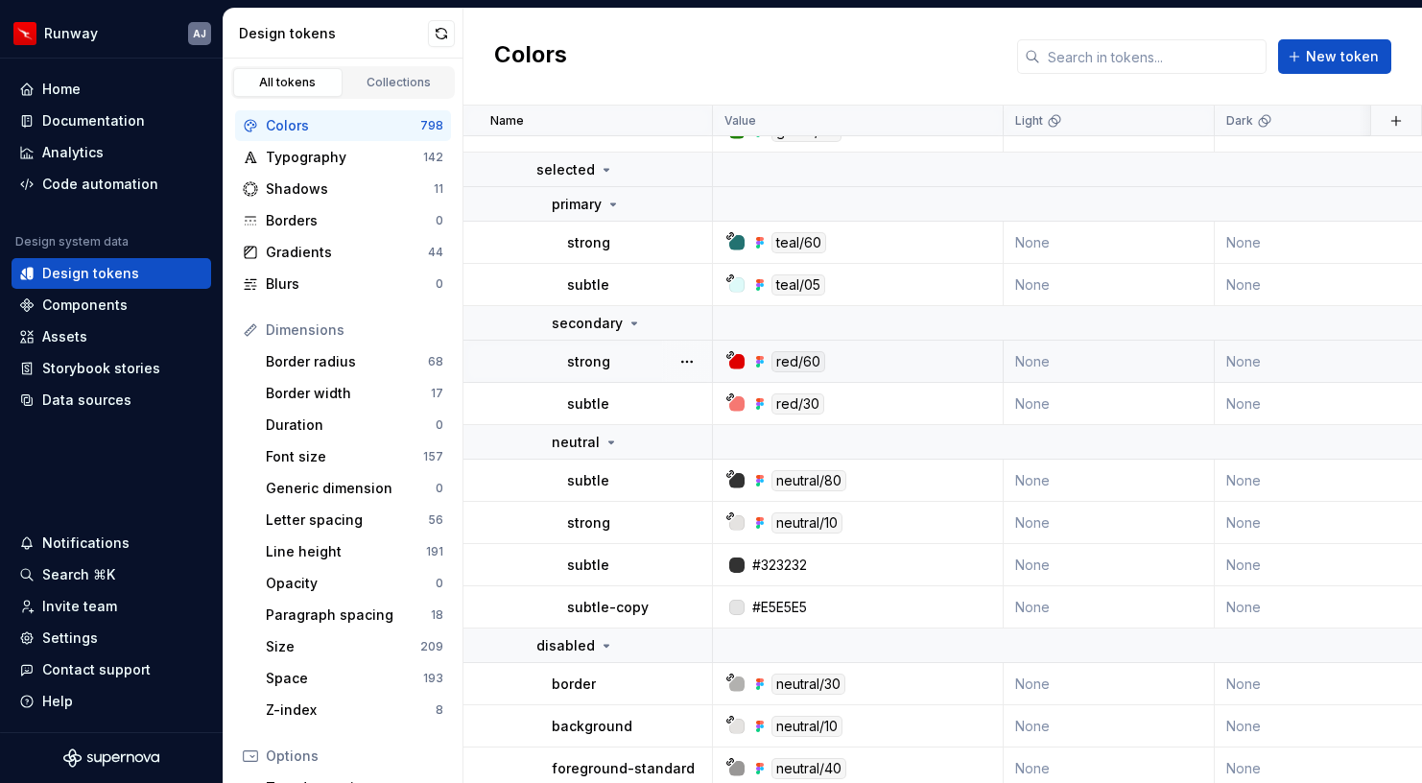
scroll to position [19465, 0]
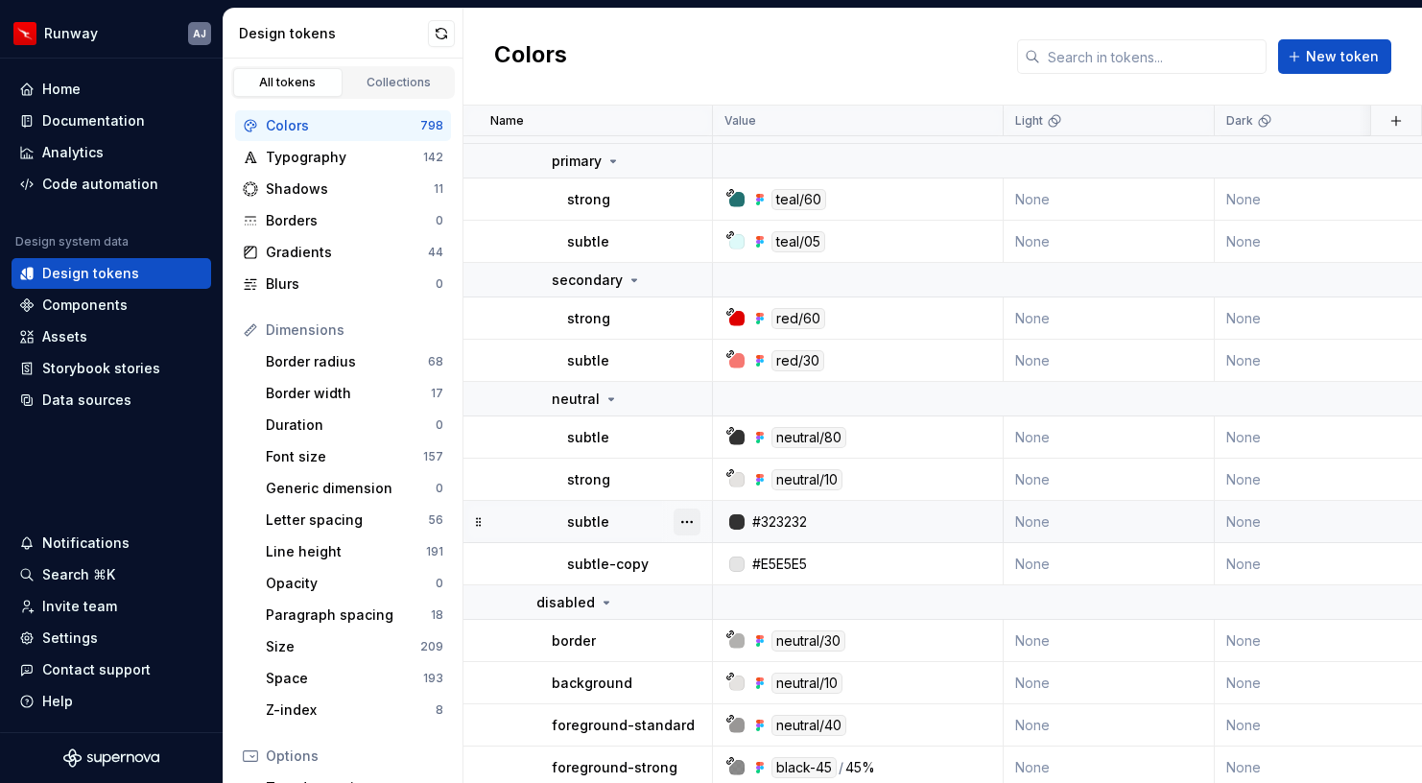
click at [698, 525] on button "button" at bounding box center [687, 522] width 27 height 27
click at [718, 627] on div "Delete token" at bounding box center [771, 629] width 125 height 19
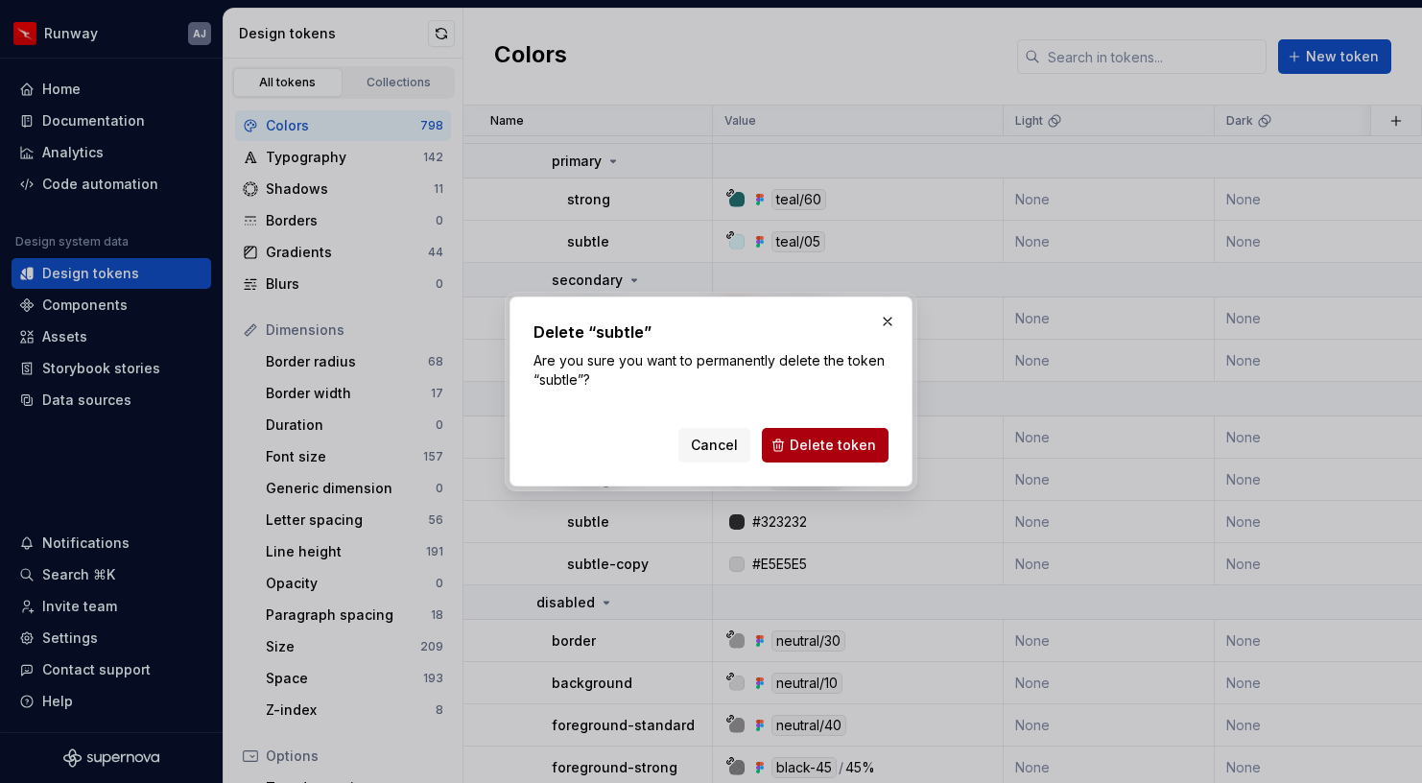
click at [827, 437] on span "Delete token" at bounding box center [833, 445] width 86 height 19
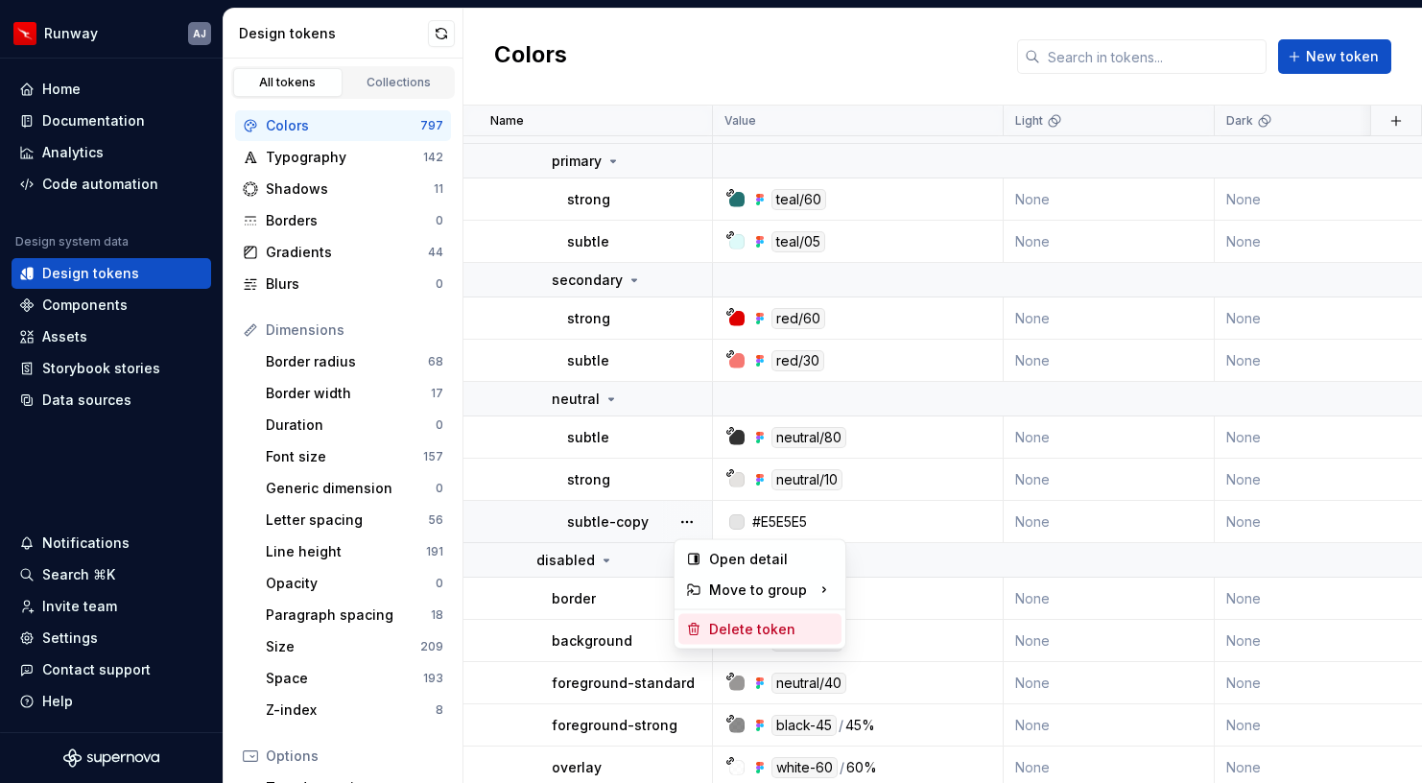
click at [742, 623] on div "Delete token" at bounding box center [771, 629] width 125 height 19
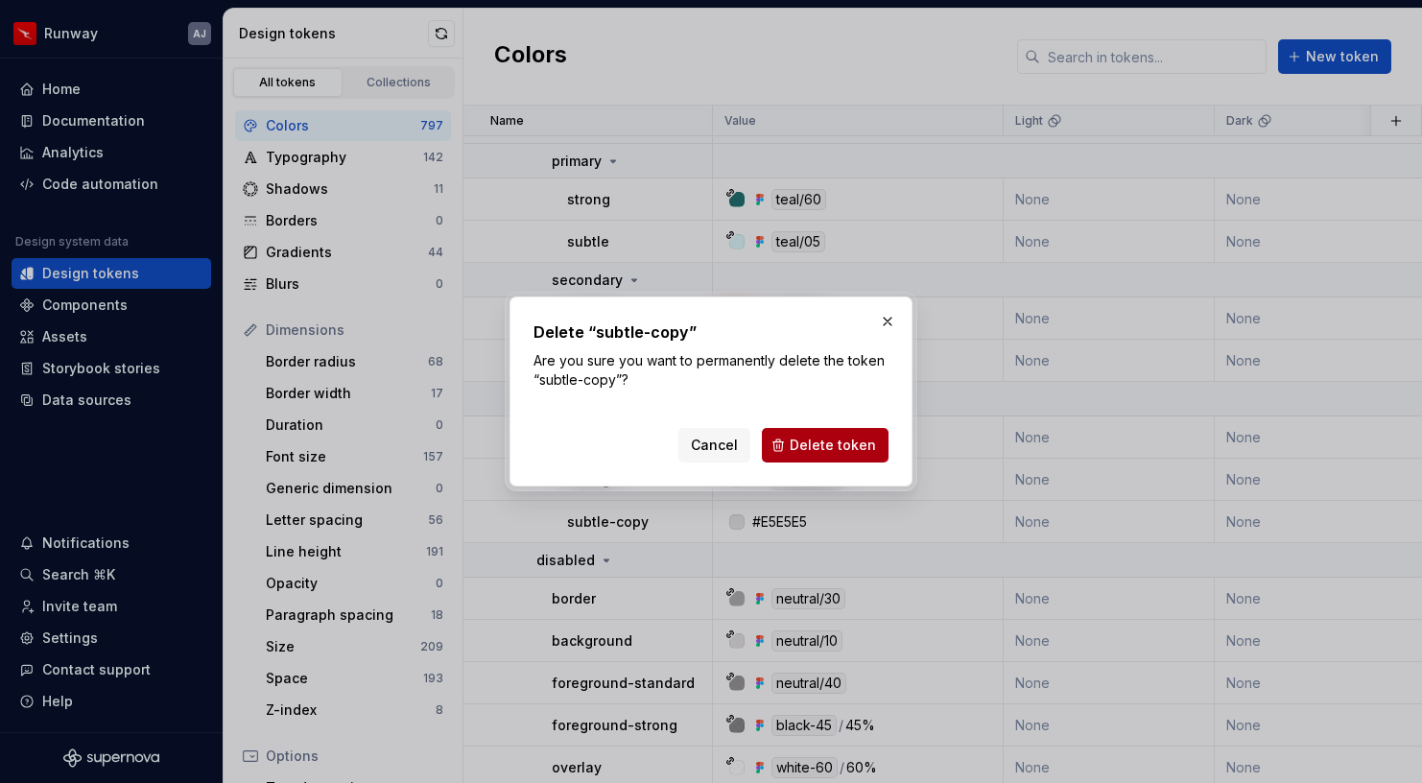
click at [836, 449] on span "Delete token" at bounding box center [833, 445] width 86 height 19
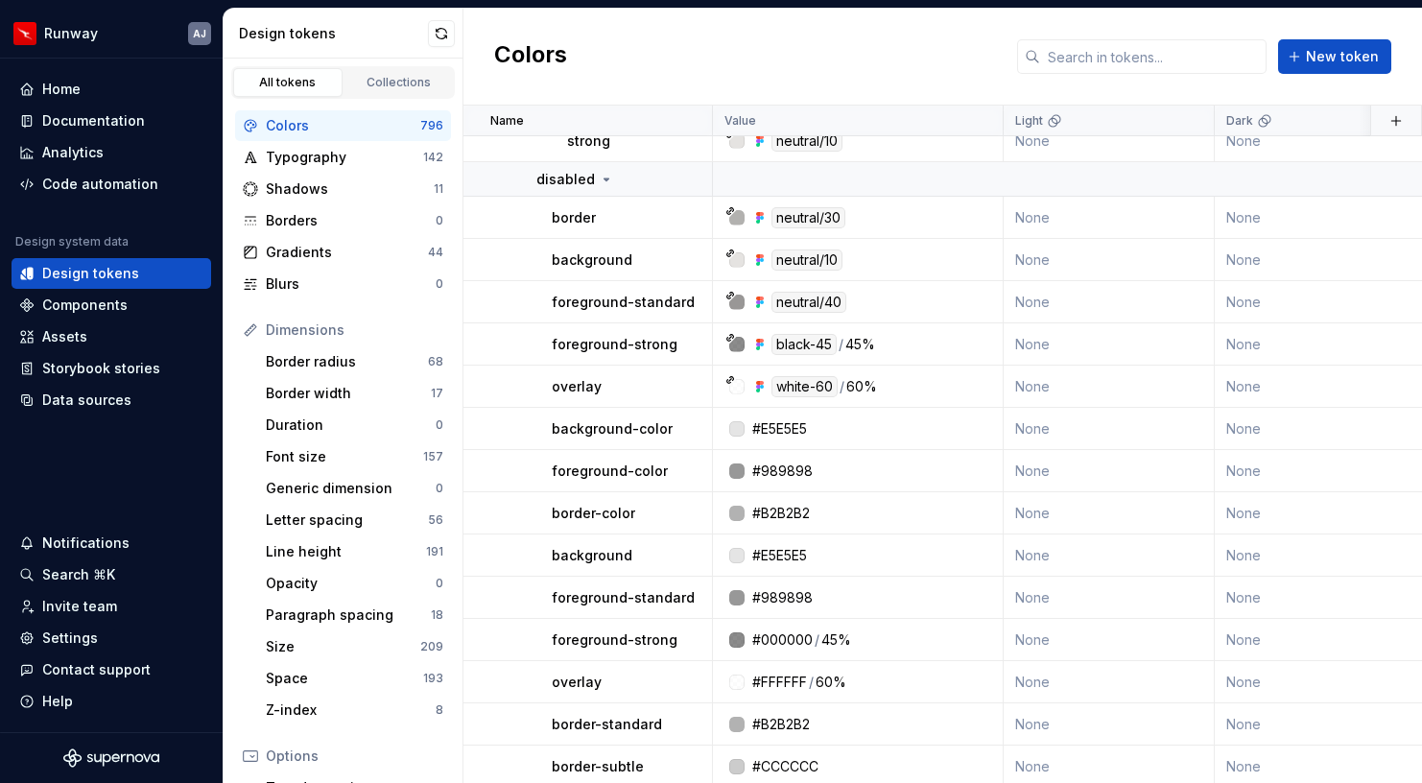
scroll to position [19806, 0]
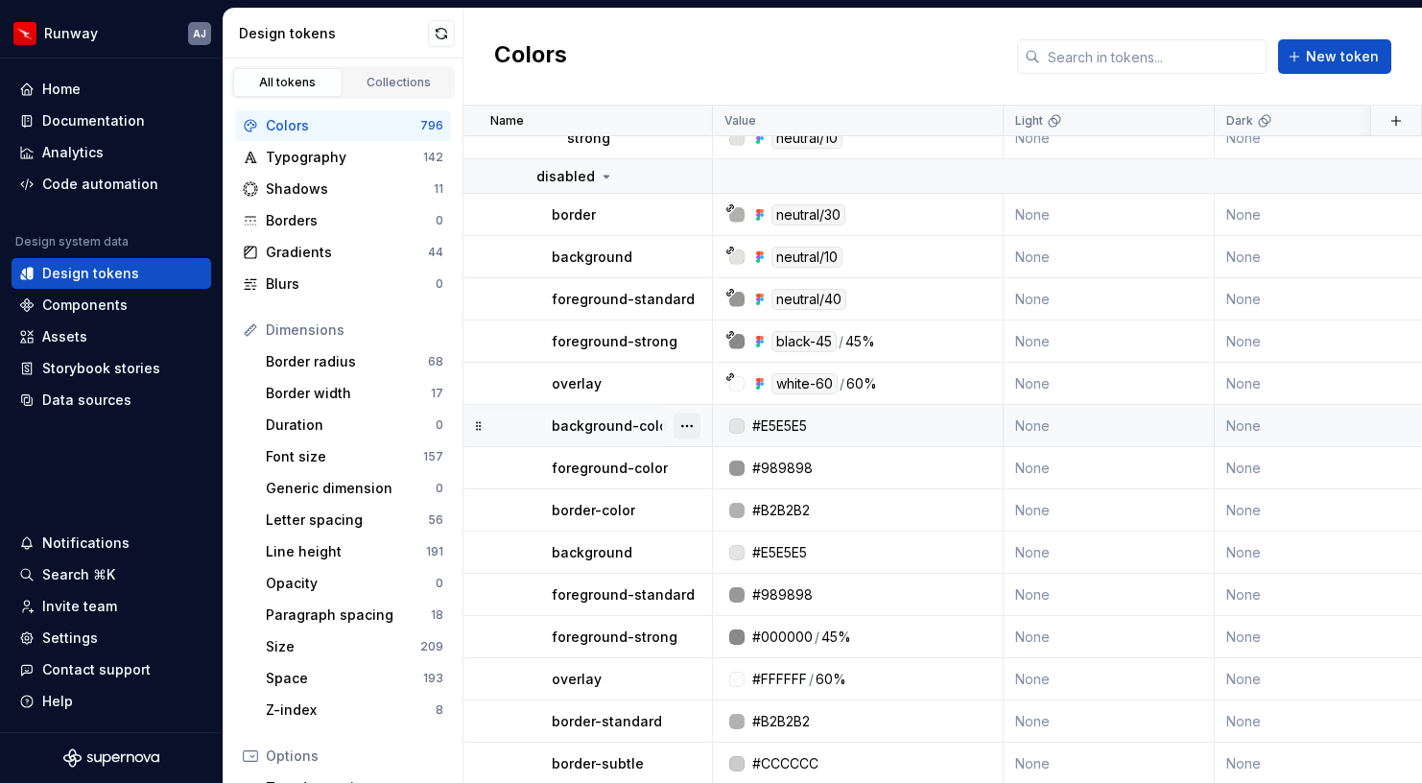
click at [695, 435] on button "button" at bounding box center [687, 426] width 27 height 27
click at [722, 535] on div "Delete token" at bounding box center [771, 533] width 125 height 19
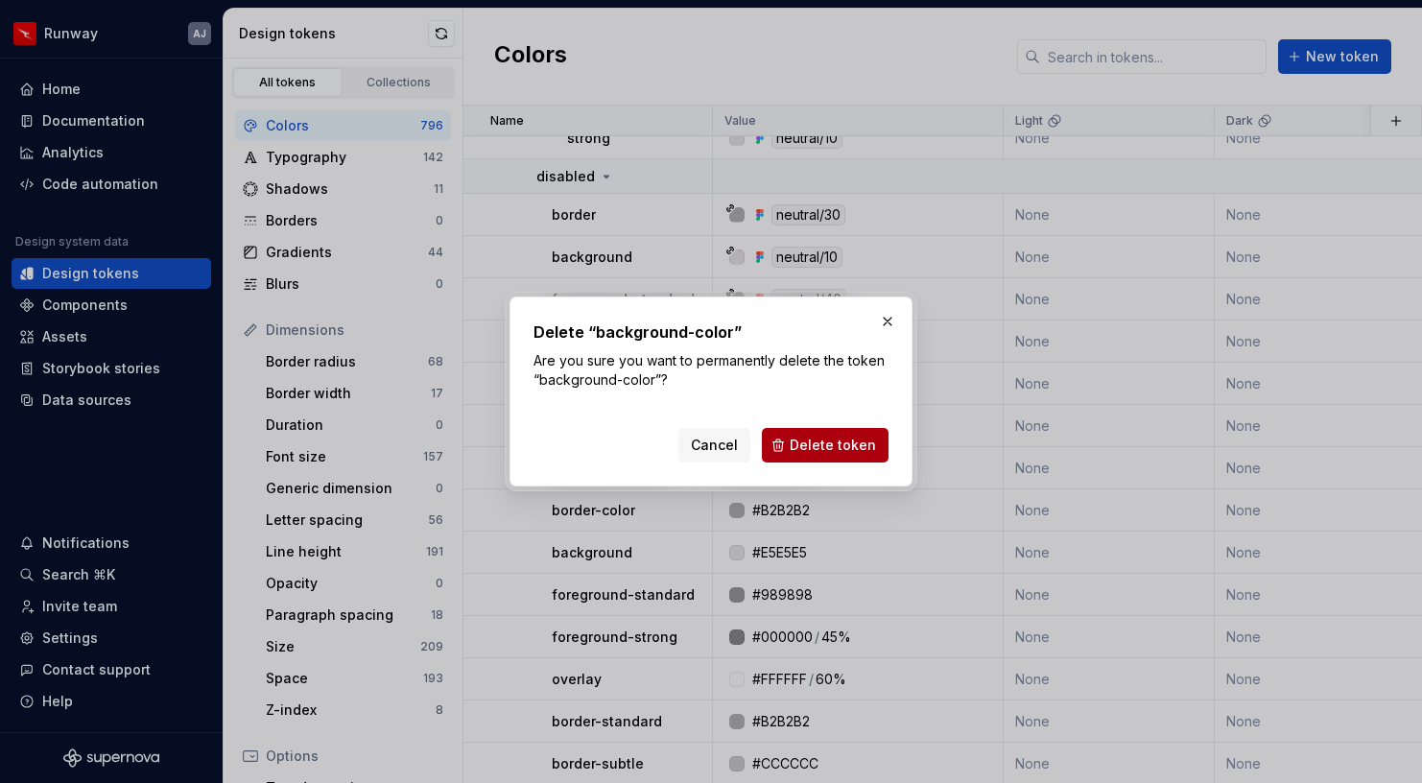
click at [834, 452] on span "Delete token" at bounding box center [833, 445] width 86 height 19
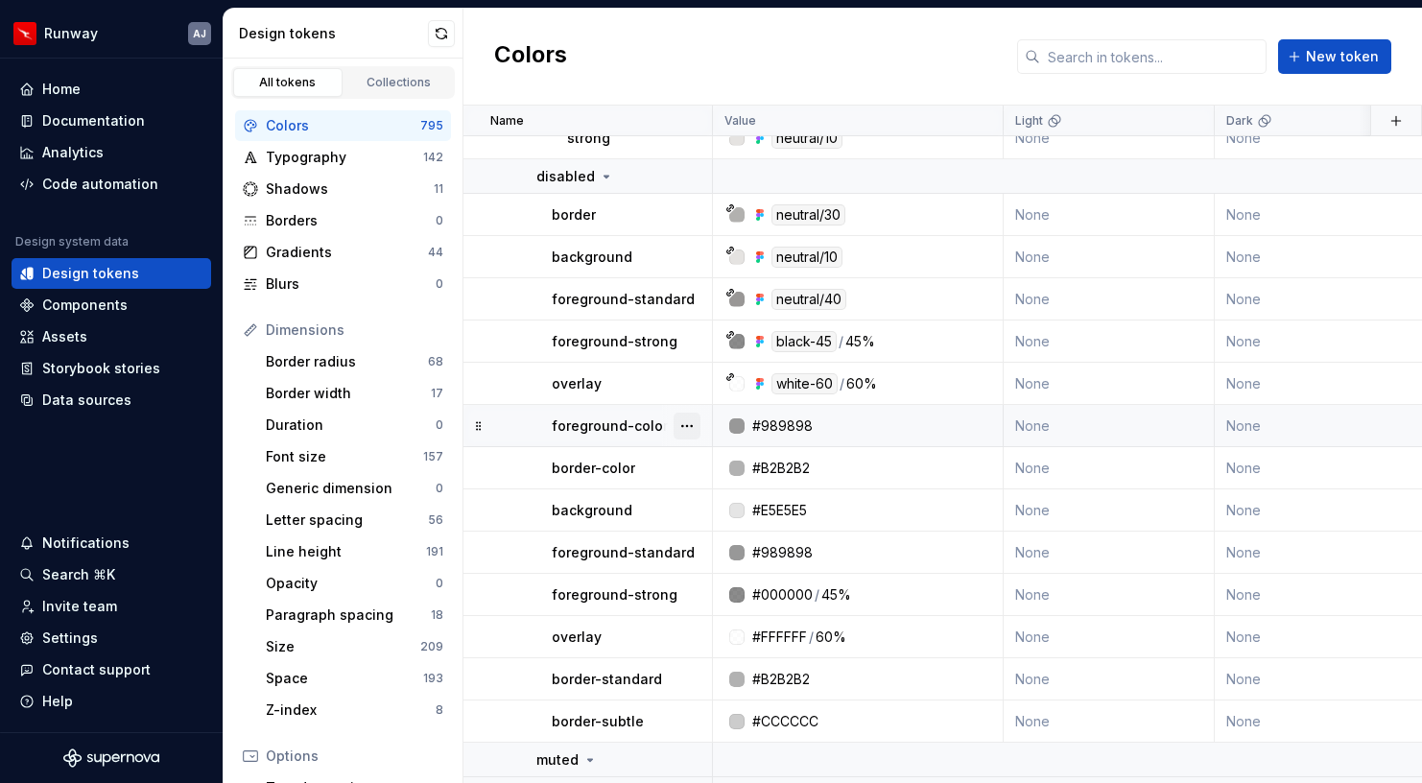
click at [693, 427] on button "button" at bounding box center [687, 426] width 27 height 27
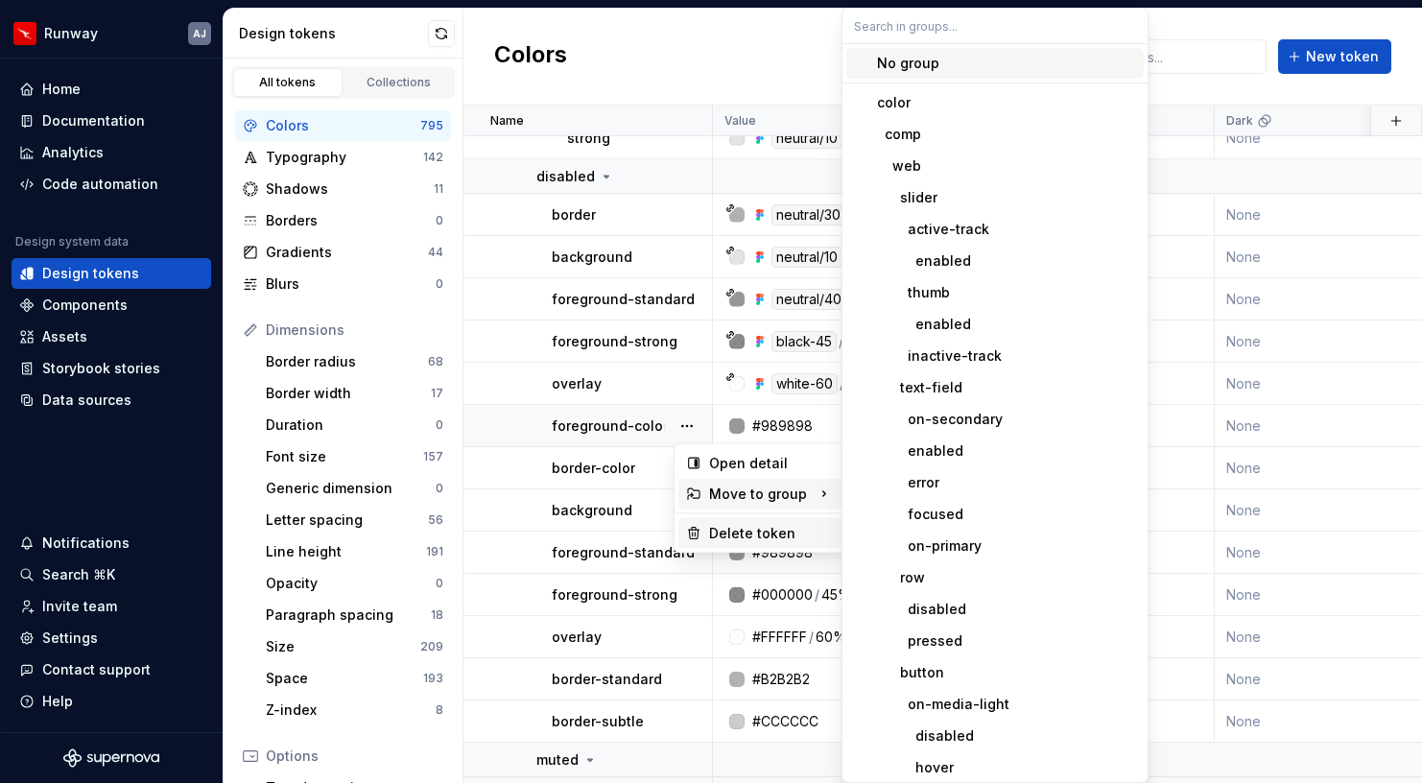
click at [726, 528] on div "Delete token" at bounding box center [771, 533] width 125 height 19
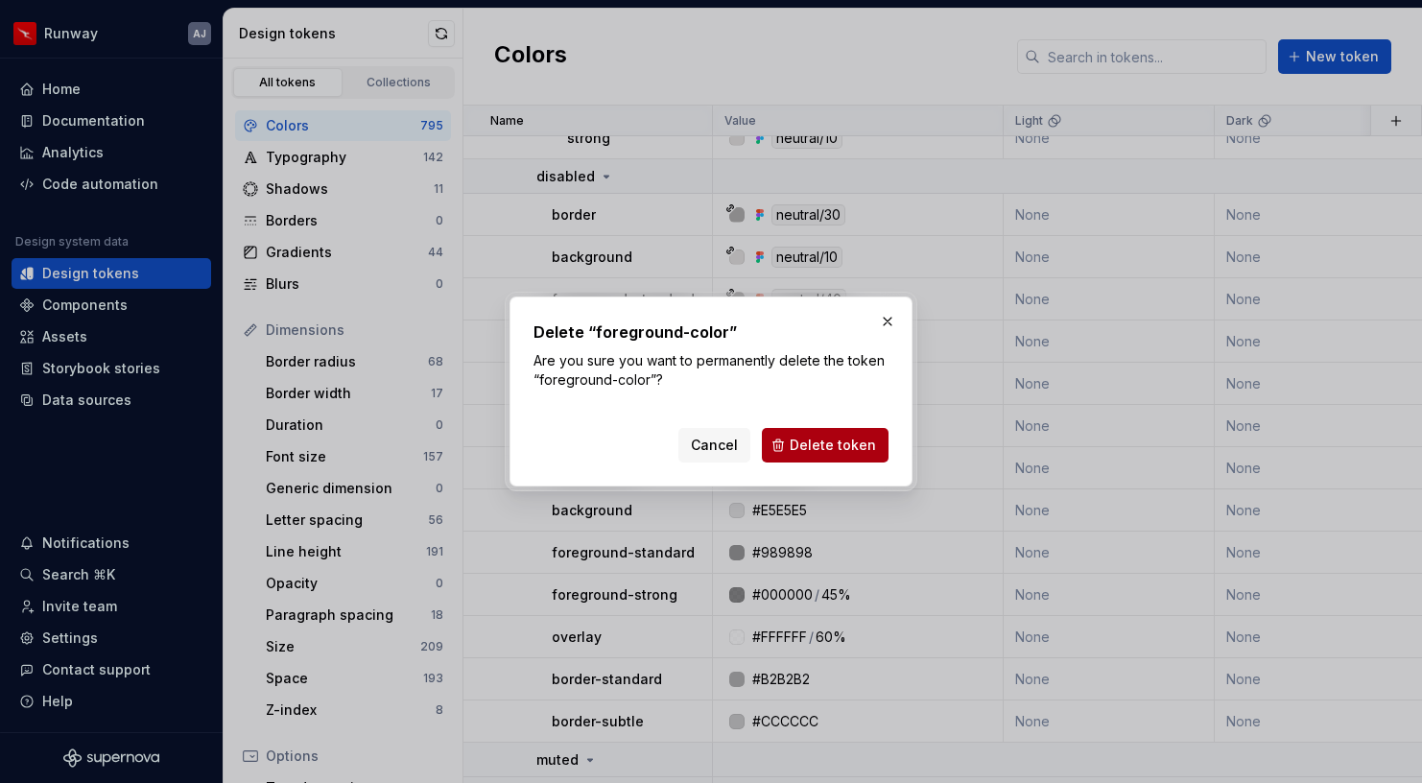
click at [812, 461] on button "Delete token" at bounding box center [825, 445] width 127 height 35
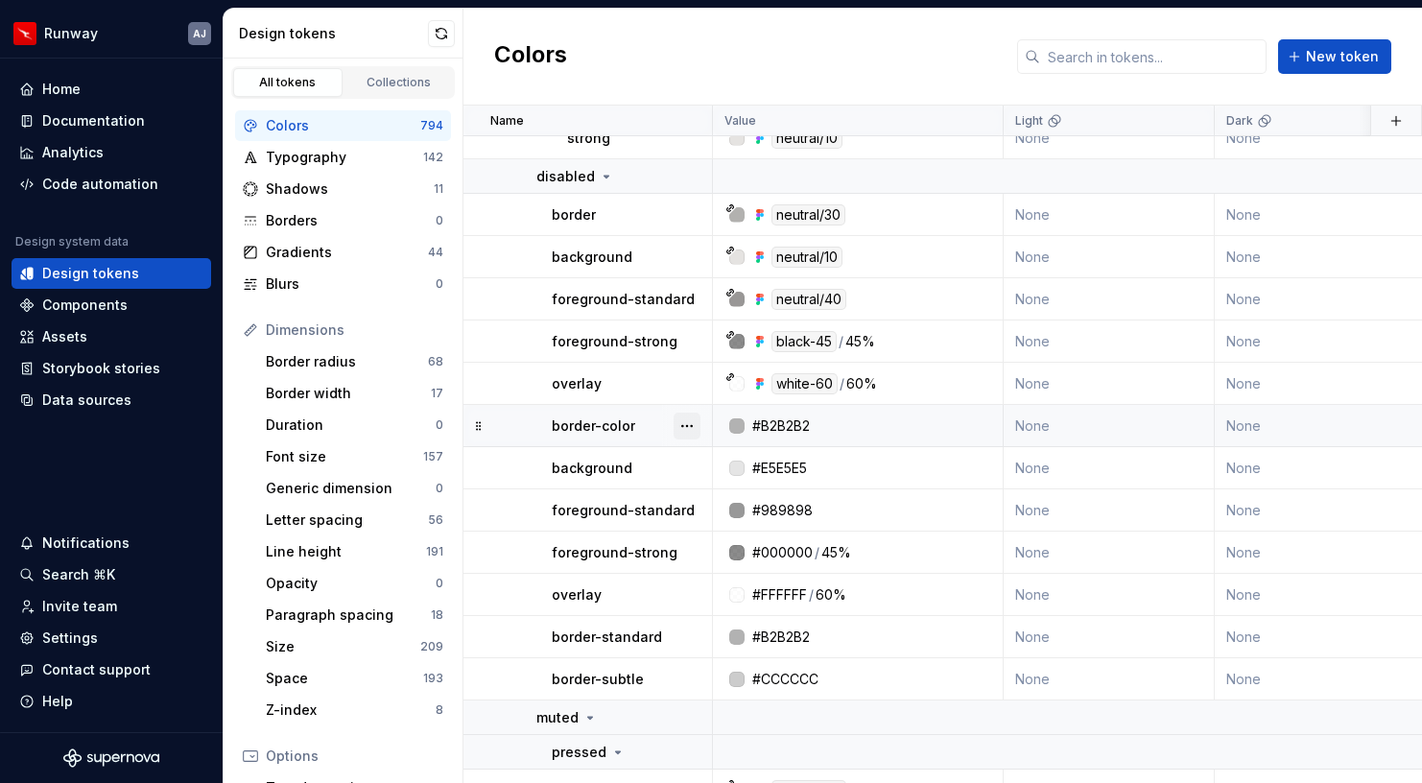
click at [692, 418] on button "button" at bounding box center [687, 426] width 27 height 27
click at [734, 537] on div "Delete token" at bounding box center [771, 533] width 125 height 19
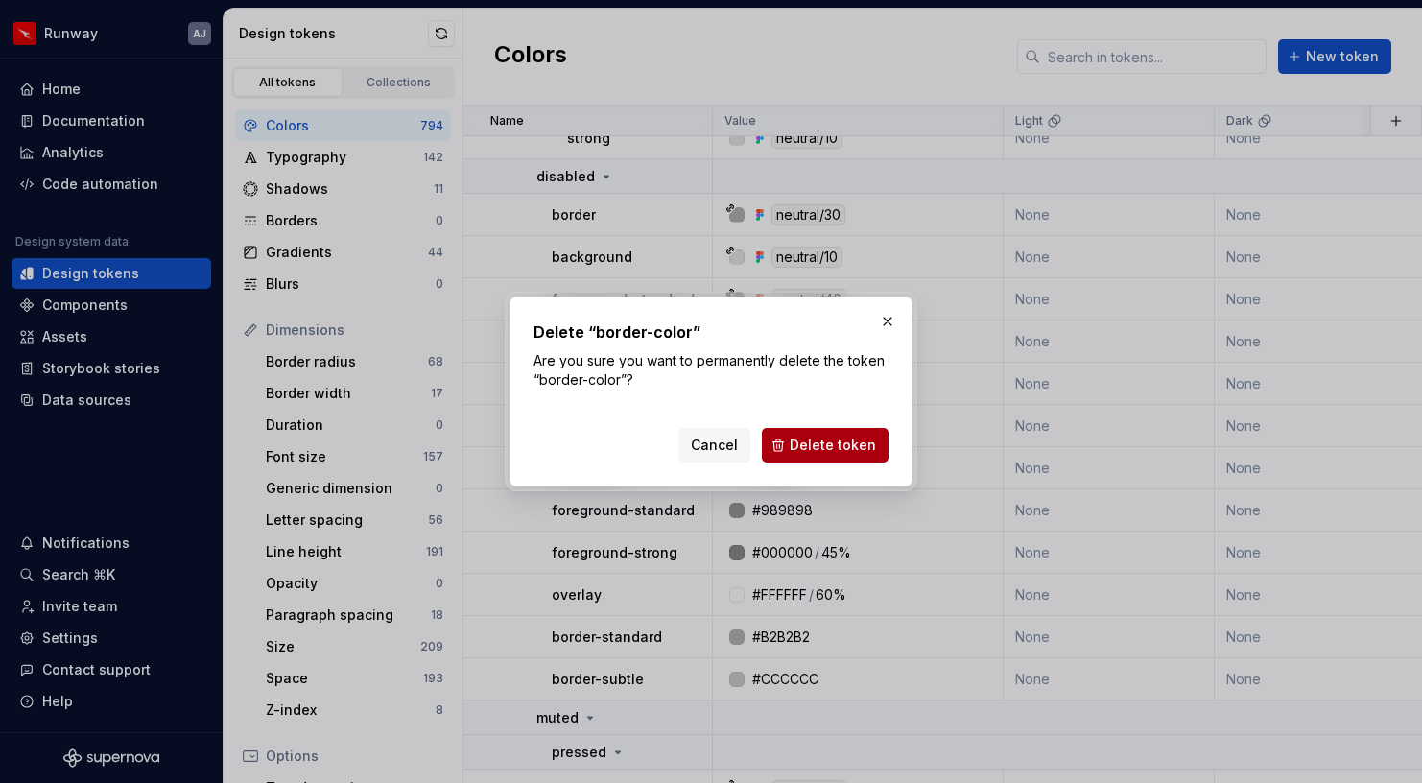
click at [831, 435] on button "Delete token" at bounding box center [825, 445] width 127 height 35
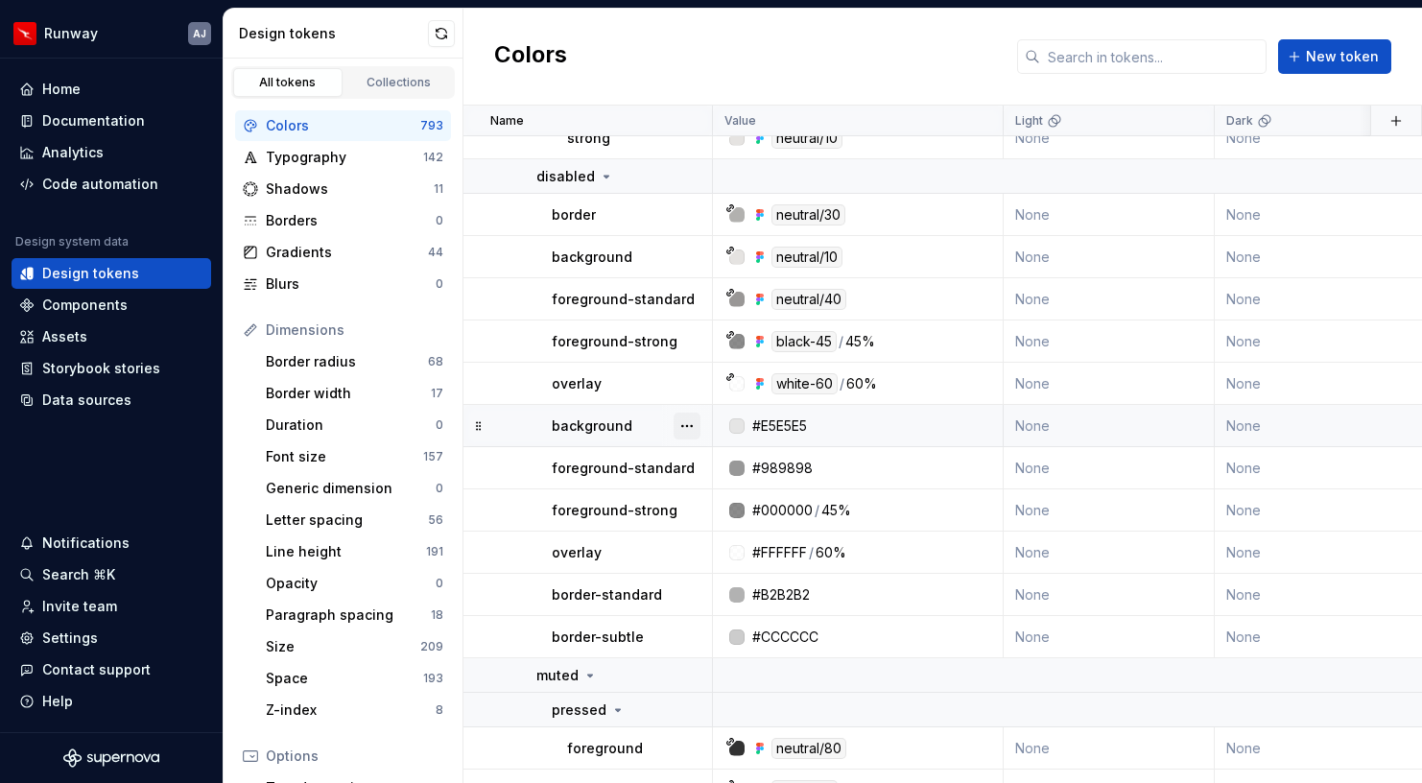
click at [689, 430] on button "button" at bounding box center [687, 426] width 27 height 27
click at [720, 532] on div "Delete token" at bounding box center [771, 533] width 125 height 19
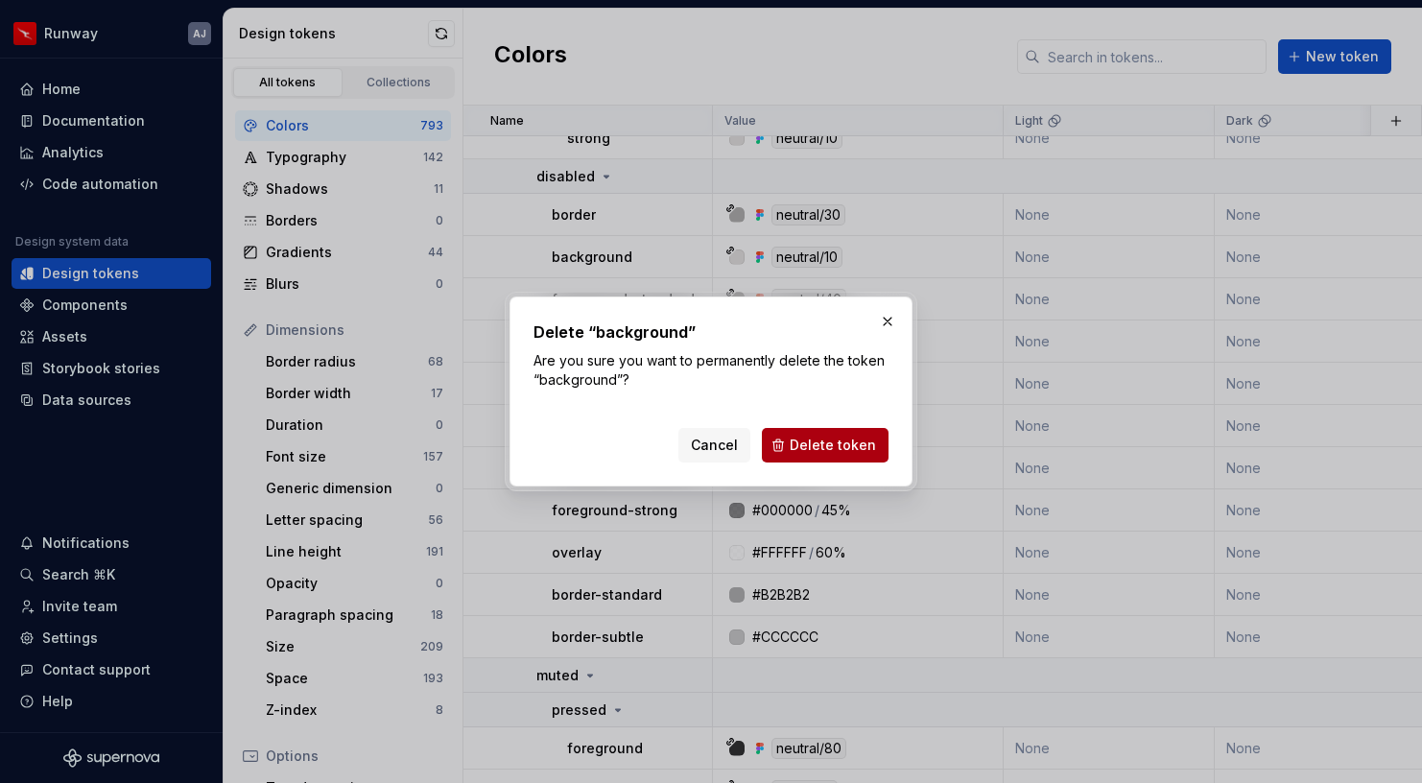
click at [824, 446] on span "Delete token" at bounding box center [833, 445] width 86 height 19
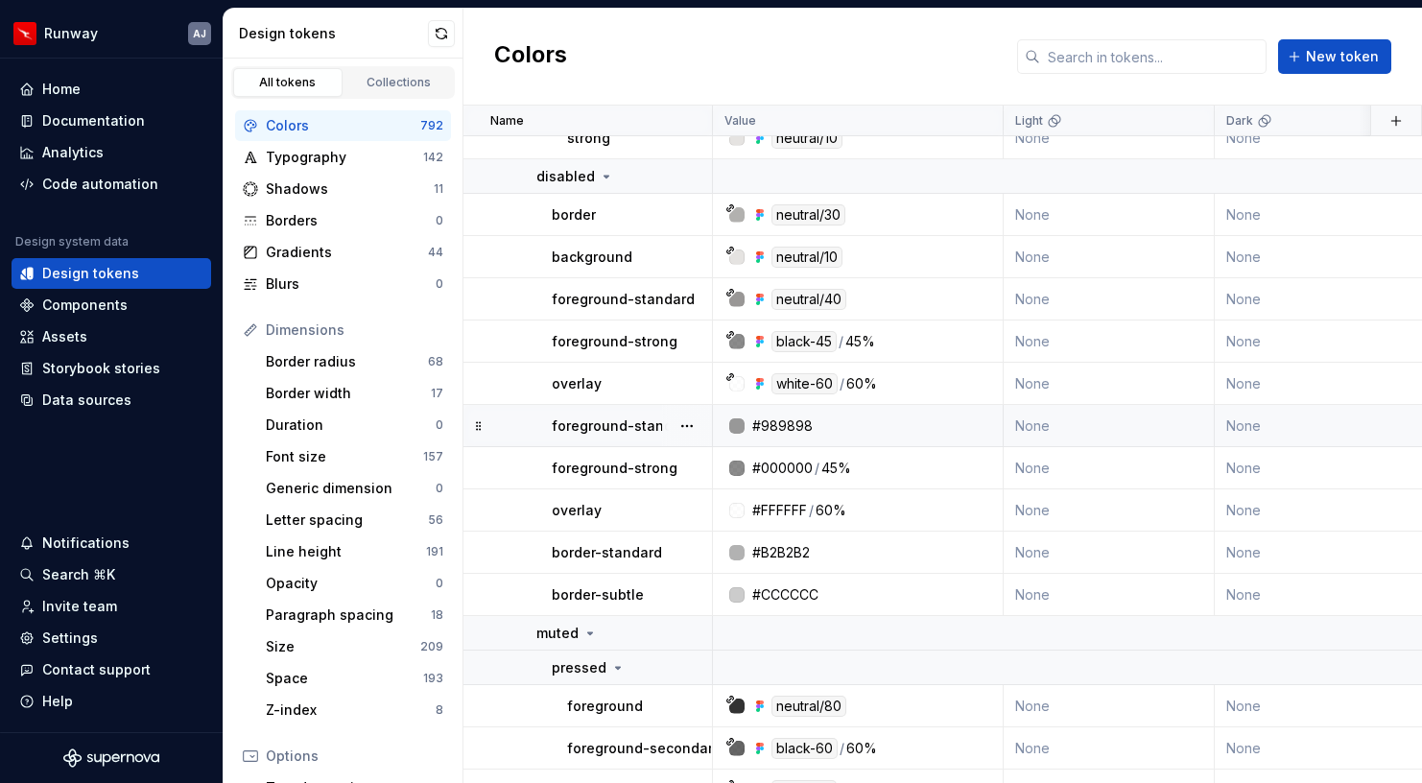
click at [672, 416] on div at bounding box center [687, 425] width 50 height 41
click at [684, 426] on button "button" at bounding box center [687, 426] width 27 height 27
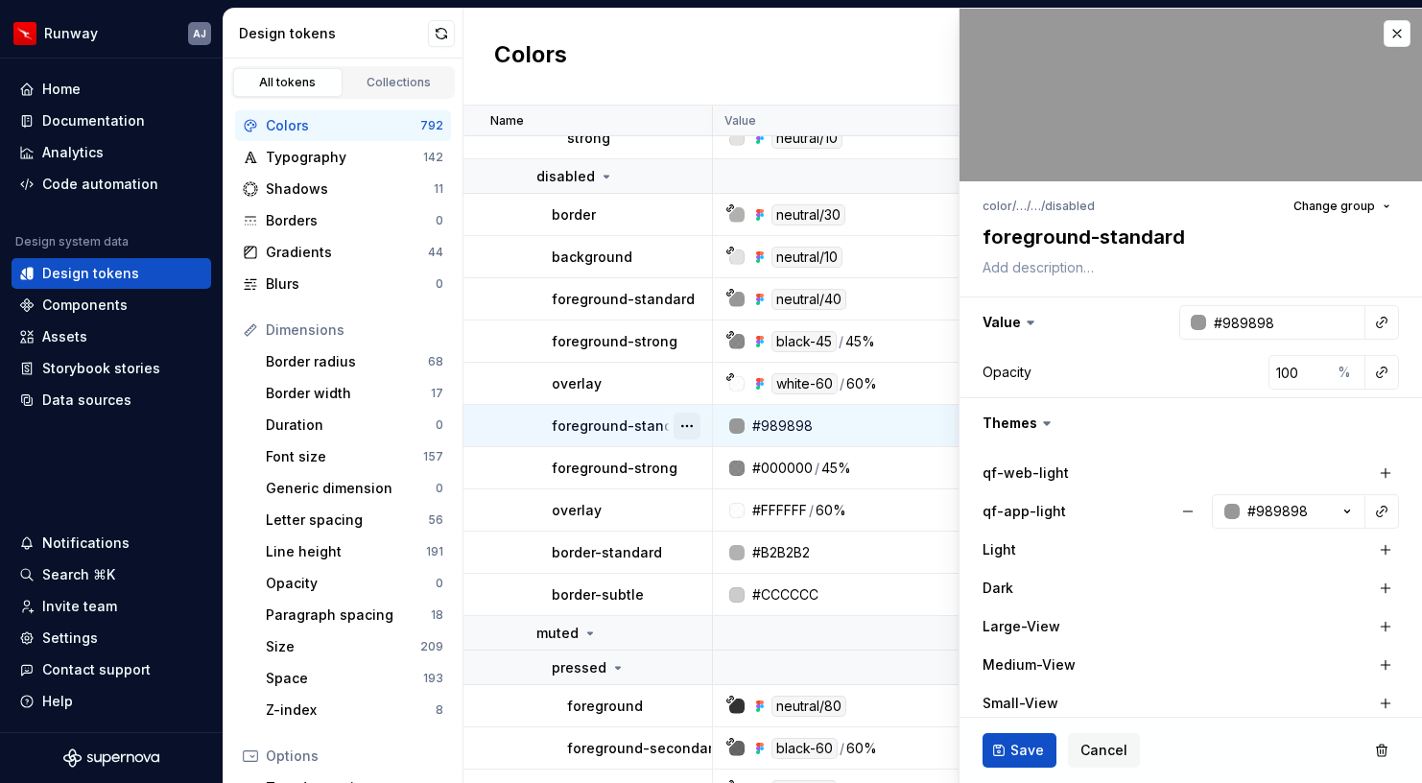
click at [686, 431] on button "button" at bounding box center [687, 426] width 27 height 27
click at [728, 530] on div "Delete token" at bounding box center [771, 533] width 125 height 19
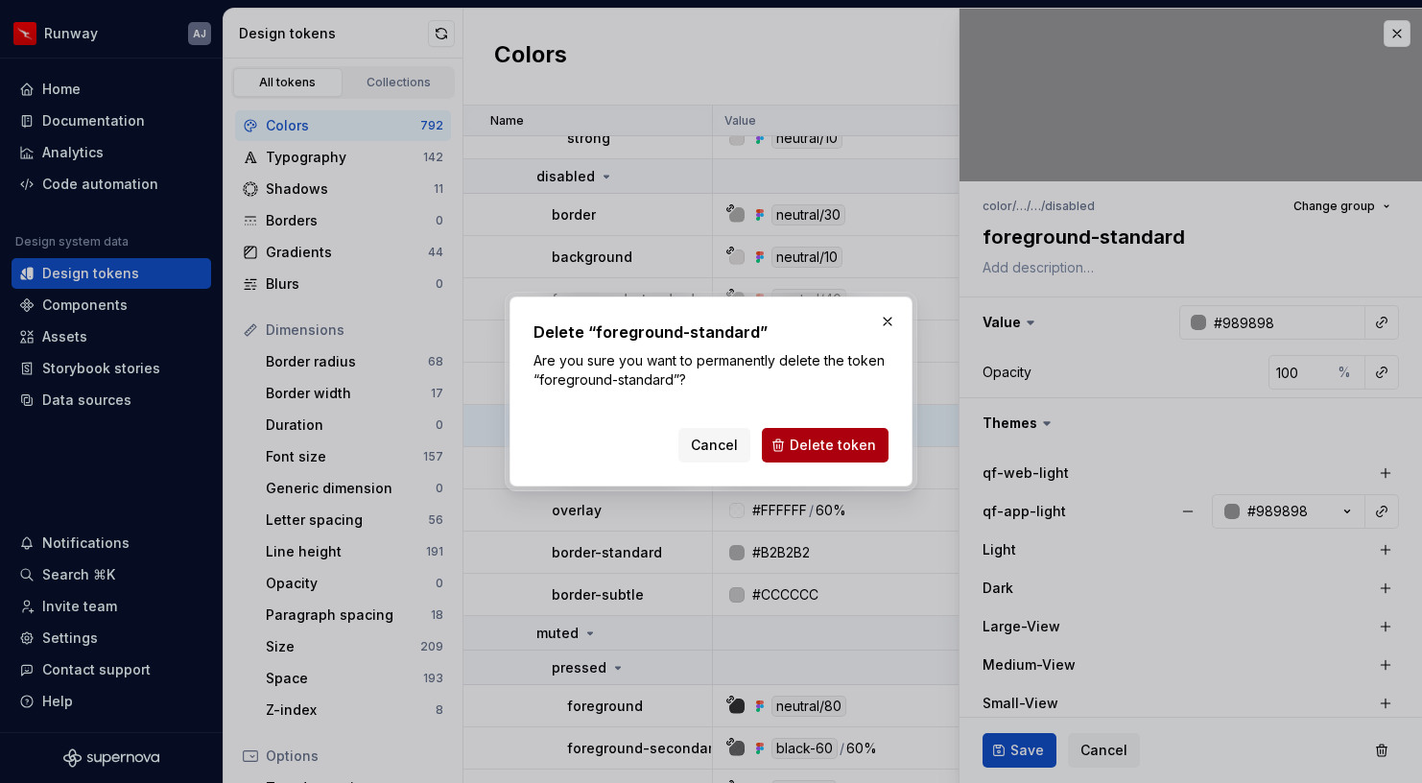
click at [826, 436] on span "Delete token" at bounding box center [833, 445] width 86 height 19
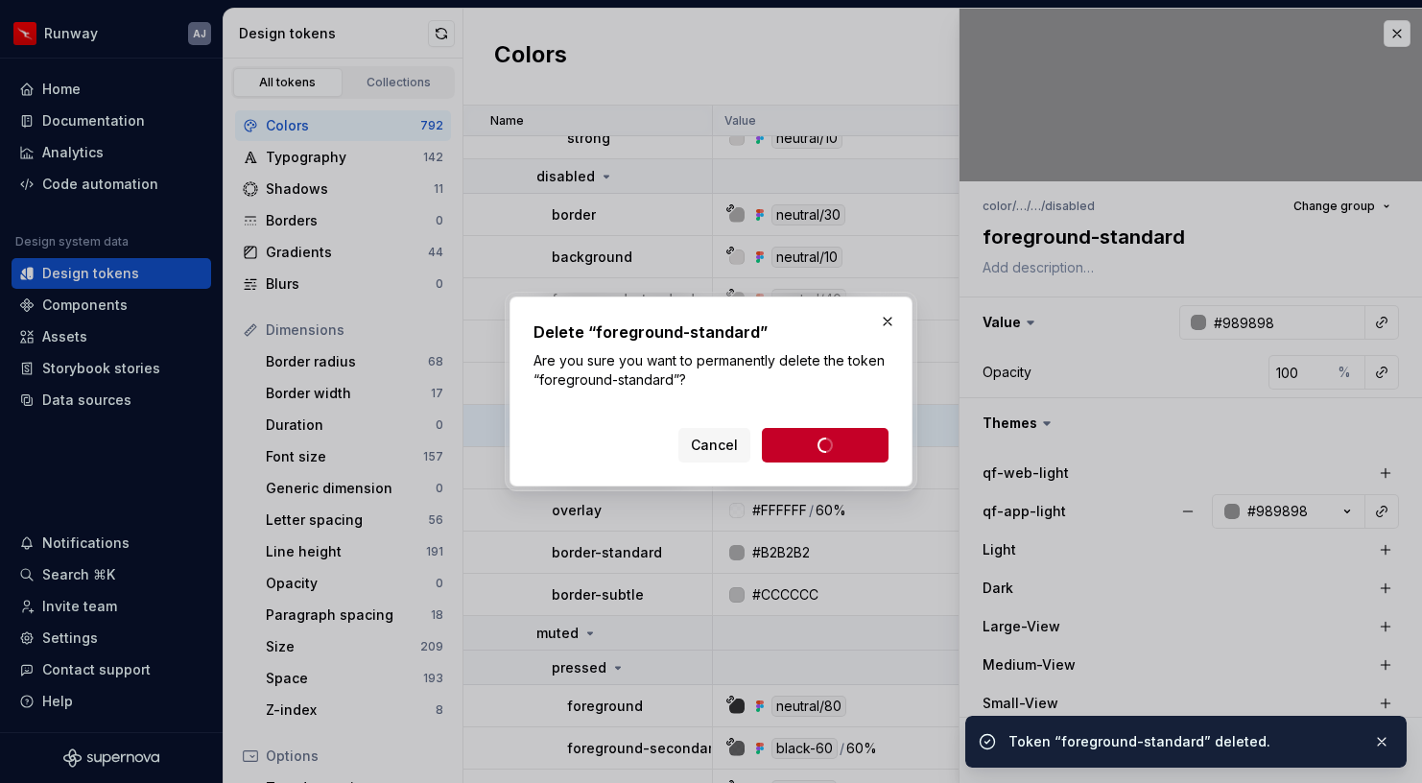
type textarea "*"
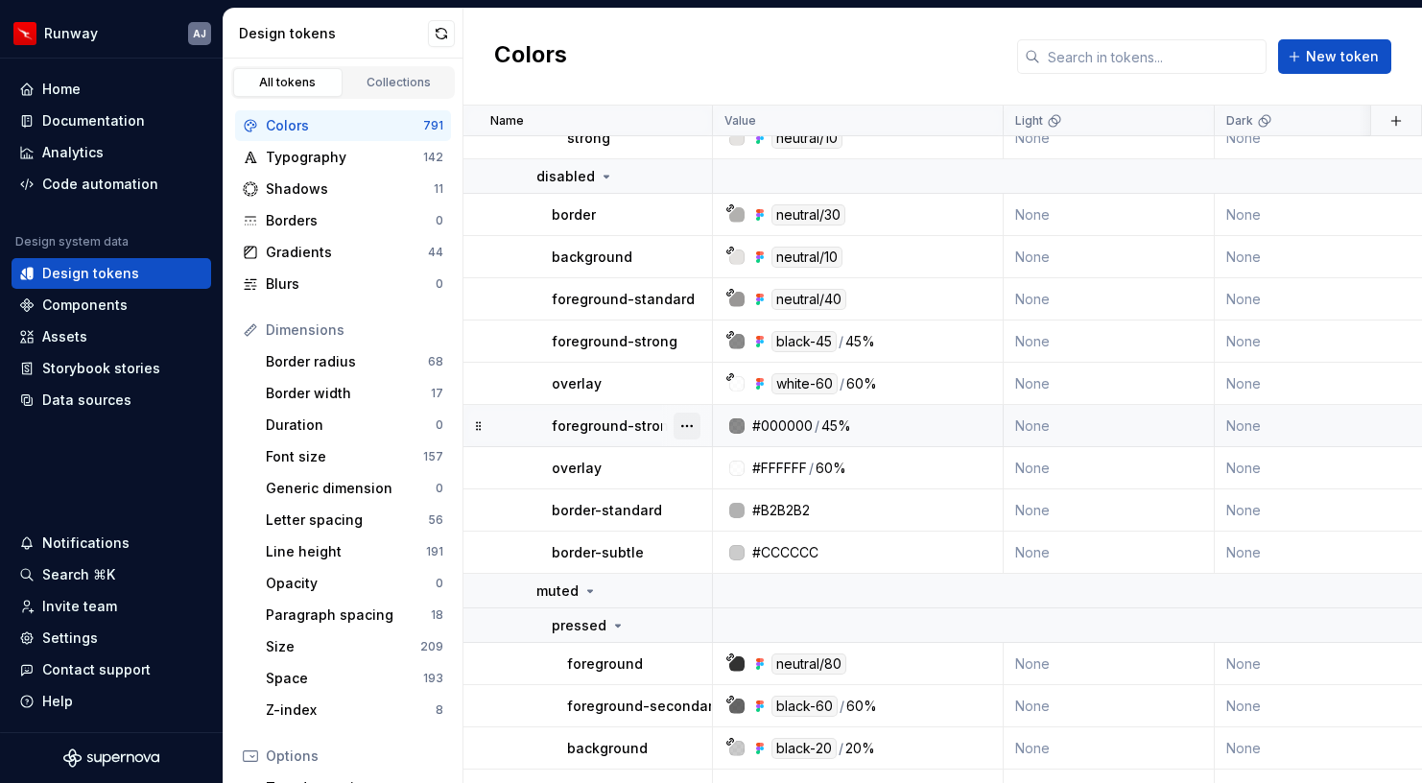
click at [688, 428] on button "button" at bounding box center [687, 426] width 27 height 27
click at [735, 533] on div "Delete token" at bounding box center [771, 533] width 125 height 19
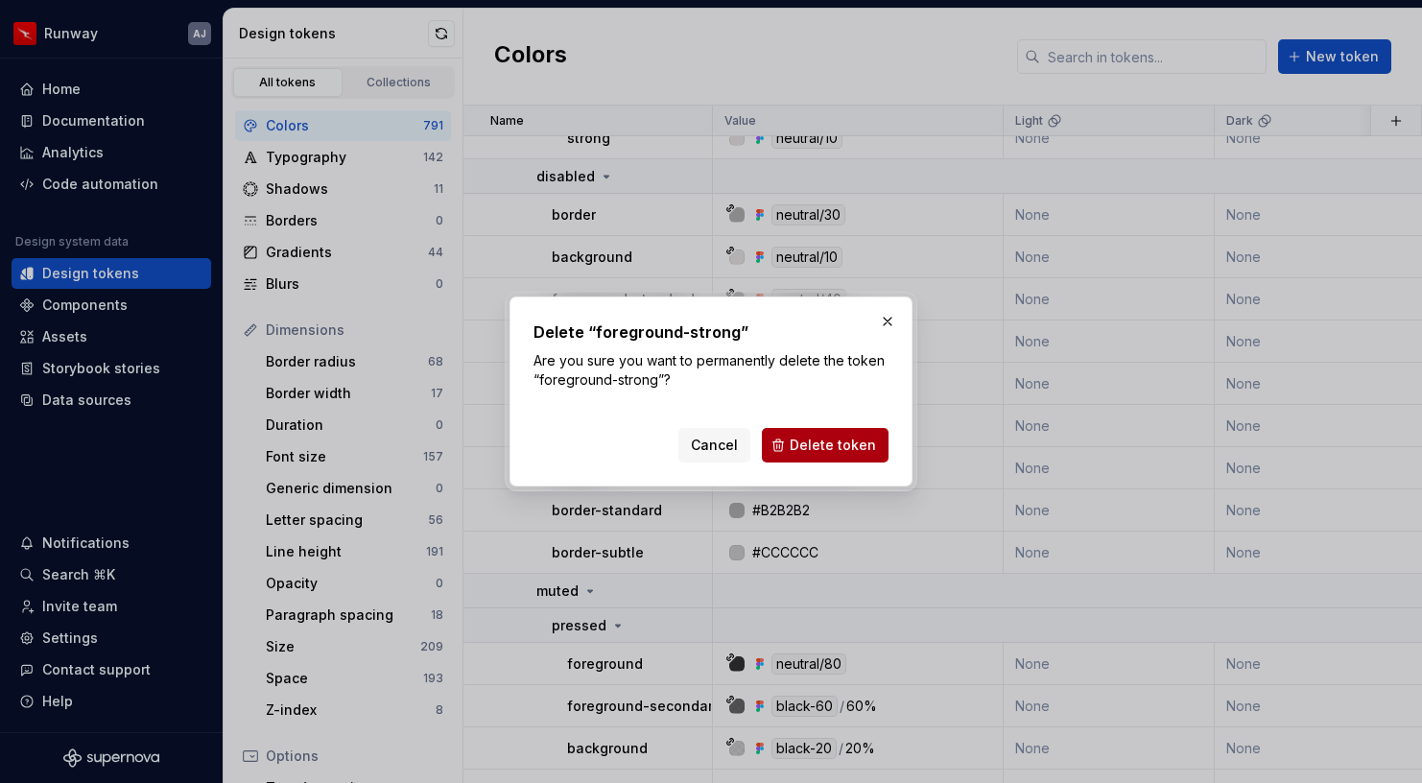
click at [837, 441] on span "Delete token" at bounding box center [833, 445] width 86 height 19
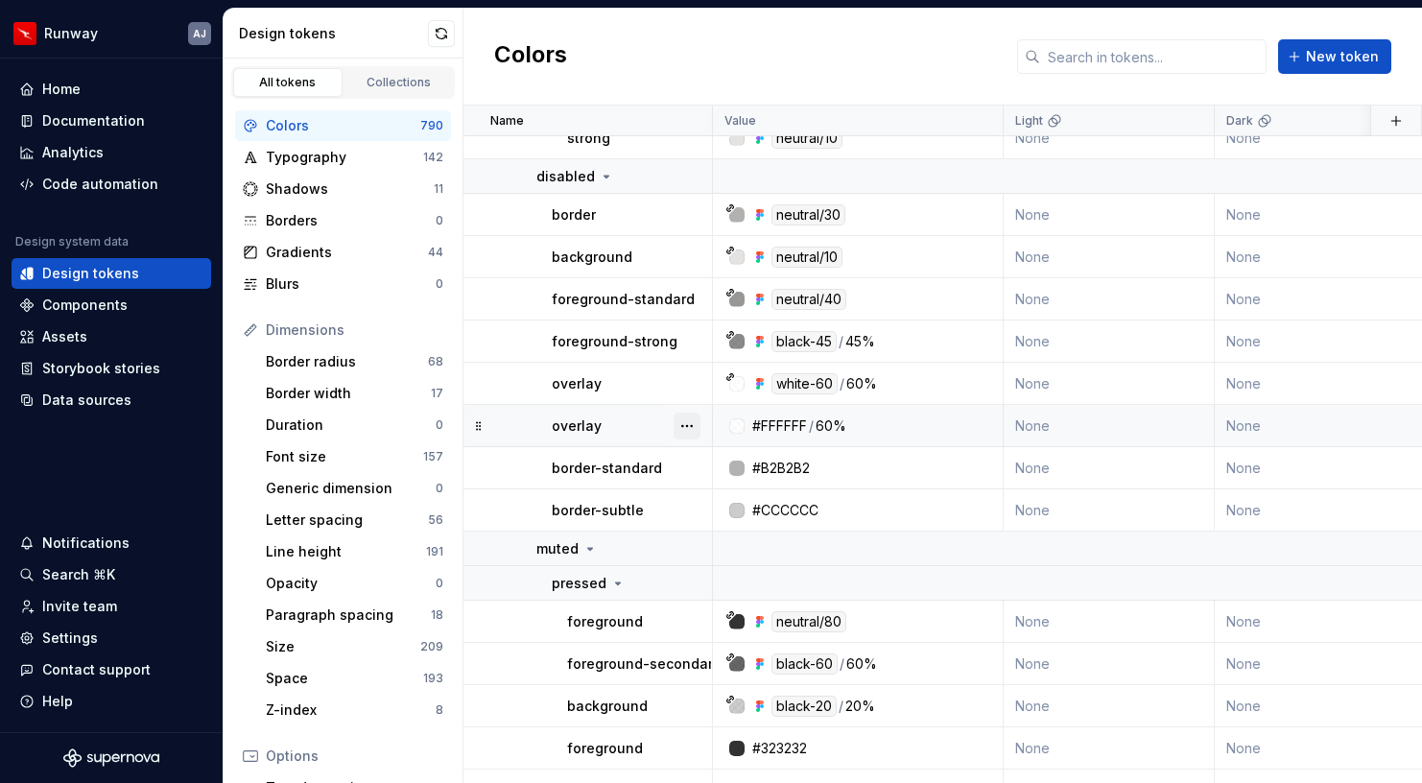
click at [686, 418] on button "button" at bounding box center [687, 426] width 27 height 27
click at [728, 533] on div "Delete token" at bounding box center [771, 533] width 125 height 19
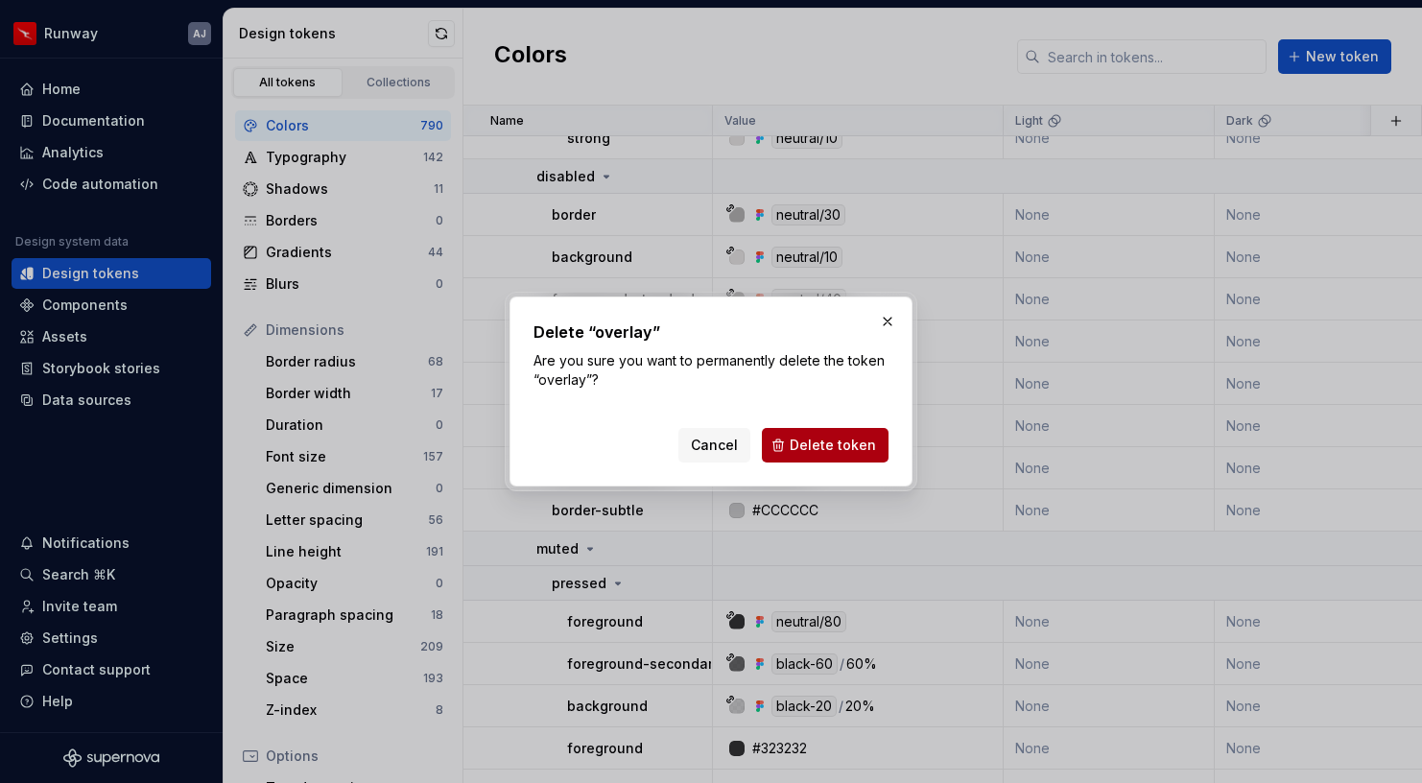
click at [815, 444] on span "Delete token" at bounding box center [833, 445] width 86 height 19
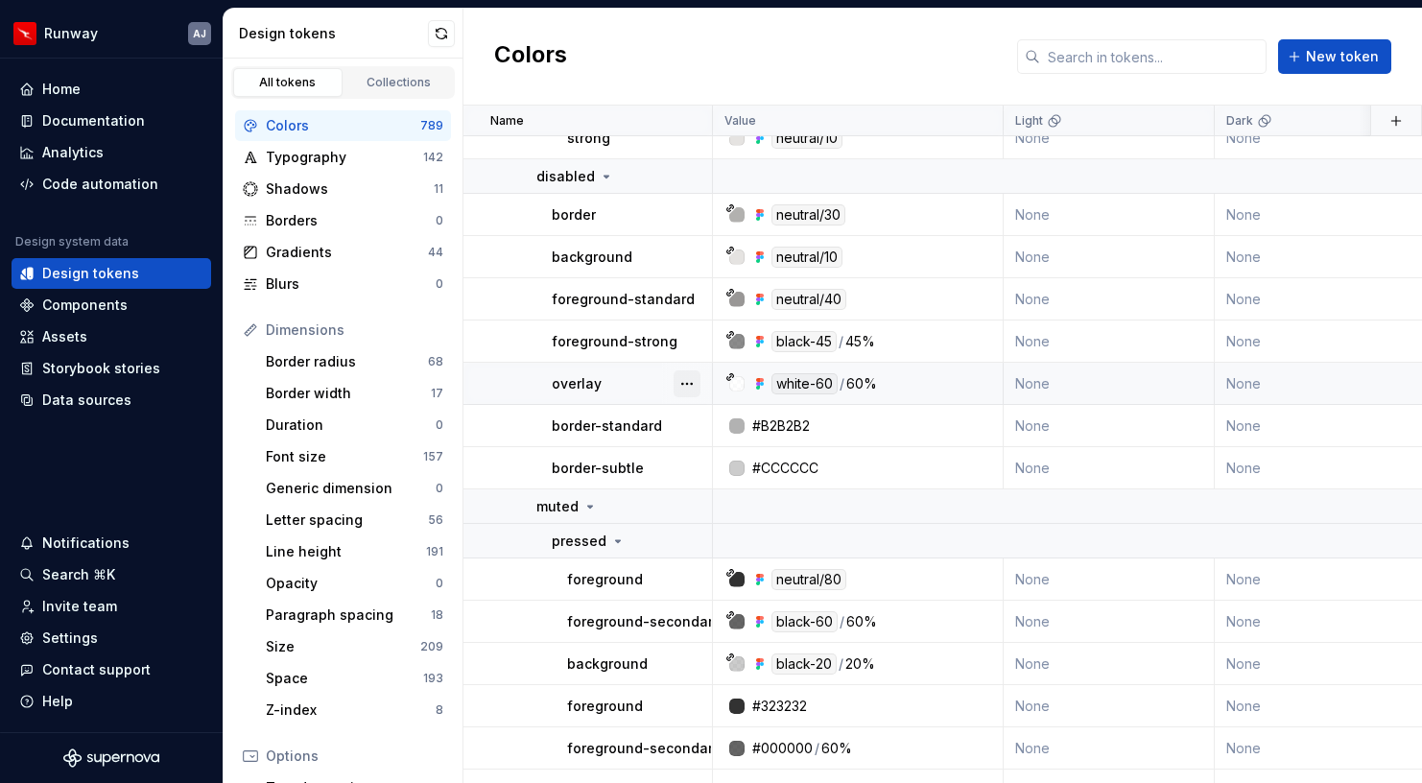
click at [691, 383] on button "button" at bounding box center [687, 383] width 27 height 27
click at [616, 430] on html "Runway AJ Home Documentation Analytics Code automation Design system data Desig…" at bounding box center [711, 391] width 1422 height 783
click at [686, 426] on button "button" at bounding box center [687, 426] width 27 height 27
click at [716, 533] on div "Delete token" at bounding box center [771, 533] width 125 height 19
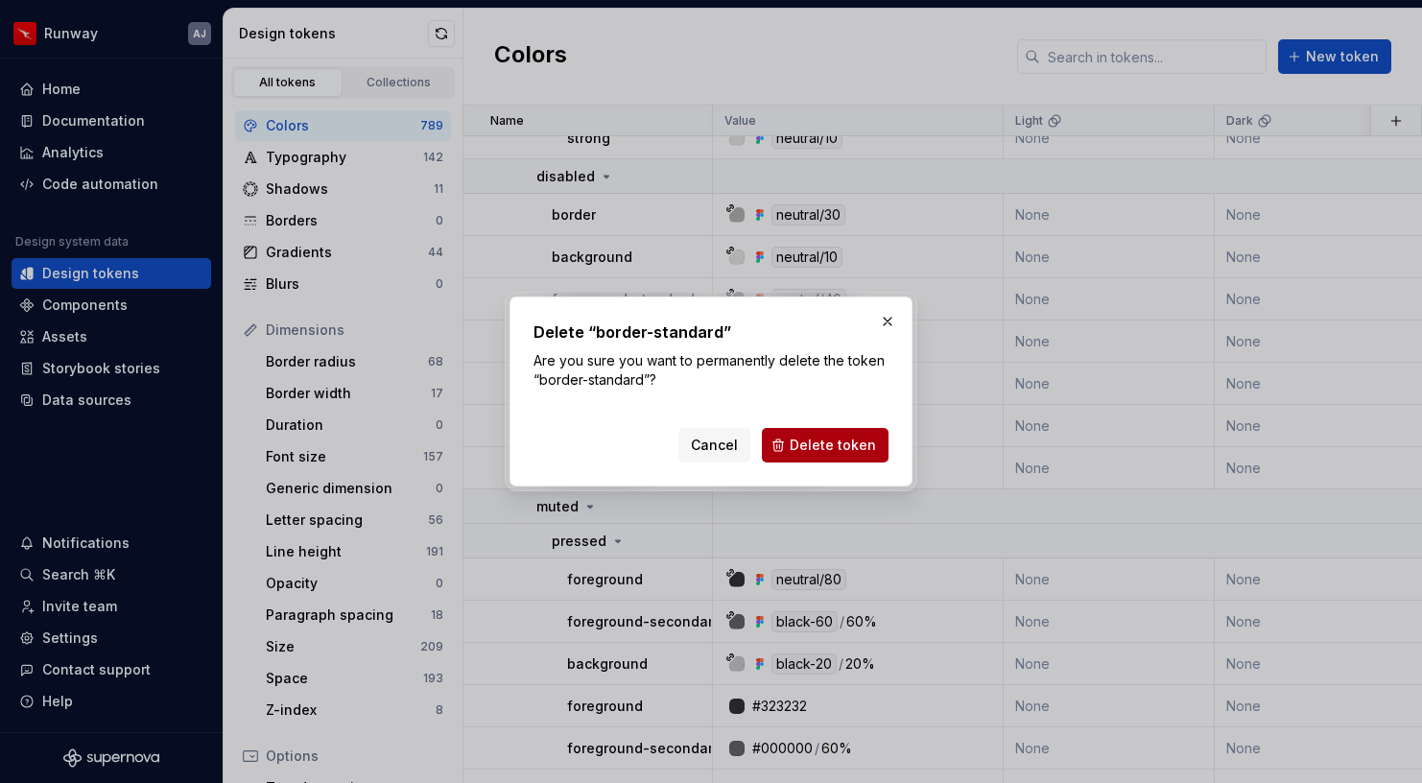
click at [837, 436] on span "Delete token" at bounding box center [833, 445] width 86 height 19
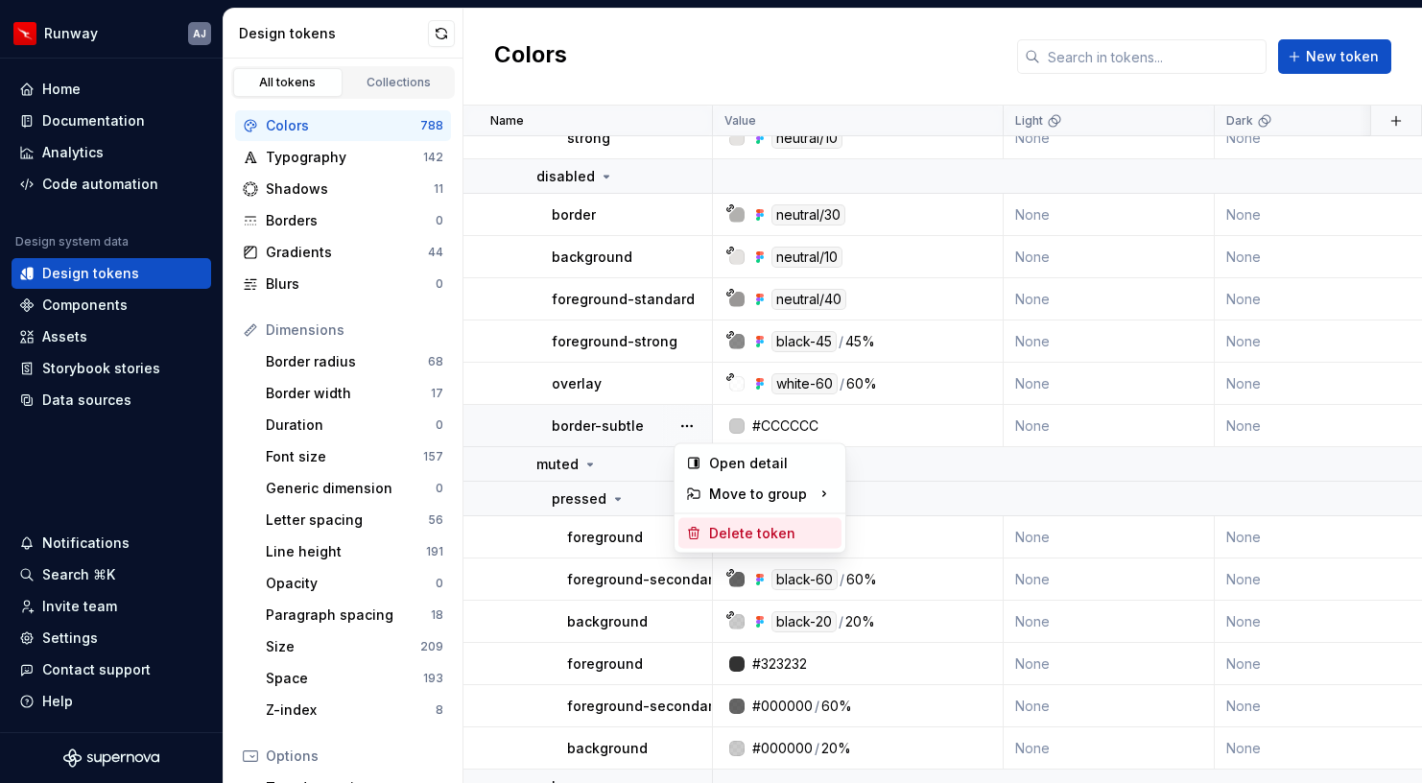
click at [727, 535] on div "Delete token" at bounding box center [771, 533] width 125 height 19
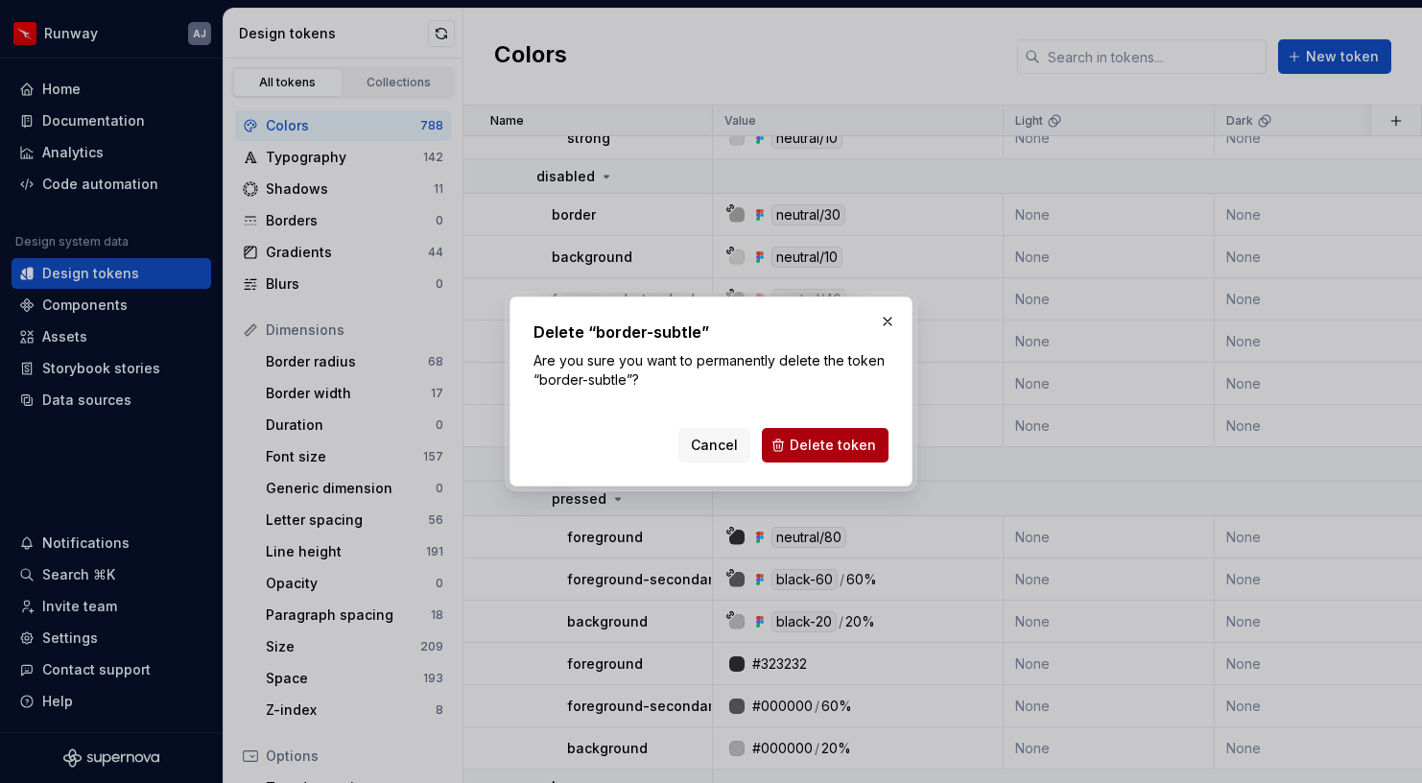
click at [828, 449] on span "Delete token" at bounding box center [833, 445] width 86 height 19
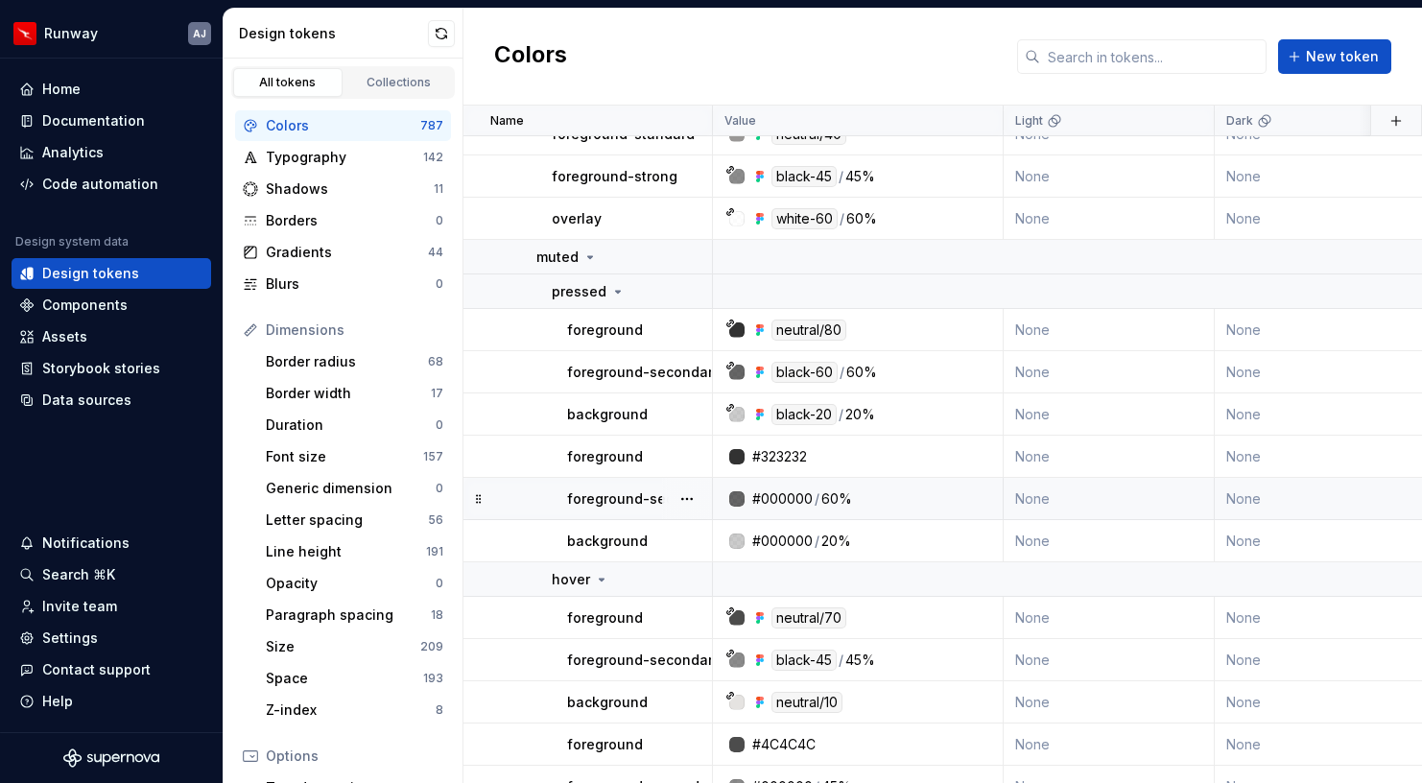
scroll to position [19975, 0]
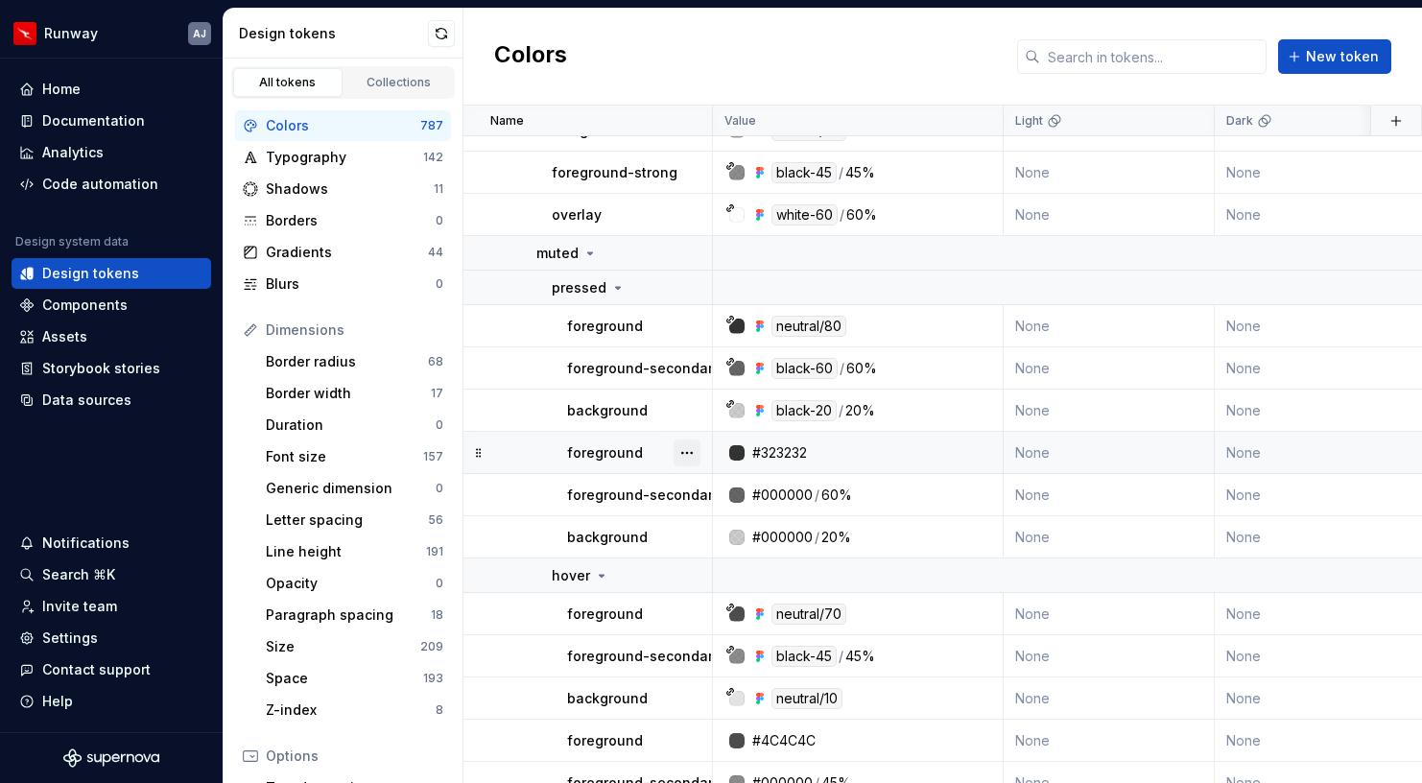
click at [686, 452] on button "button" at bounding box center [687, 453] width 27 height 27
click at [721, 569] on div "Delete token" at bounding box center [771, 560] width 125 height 19
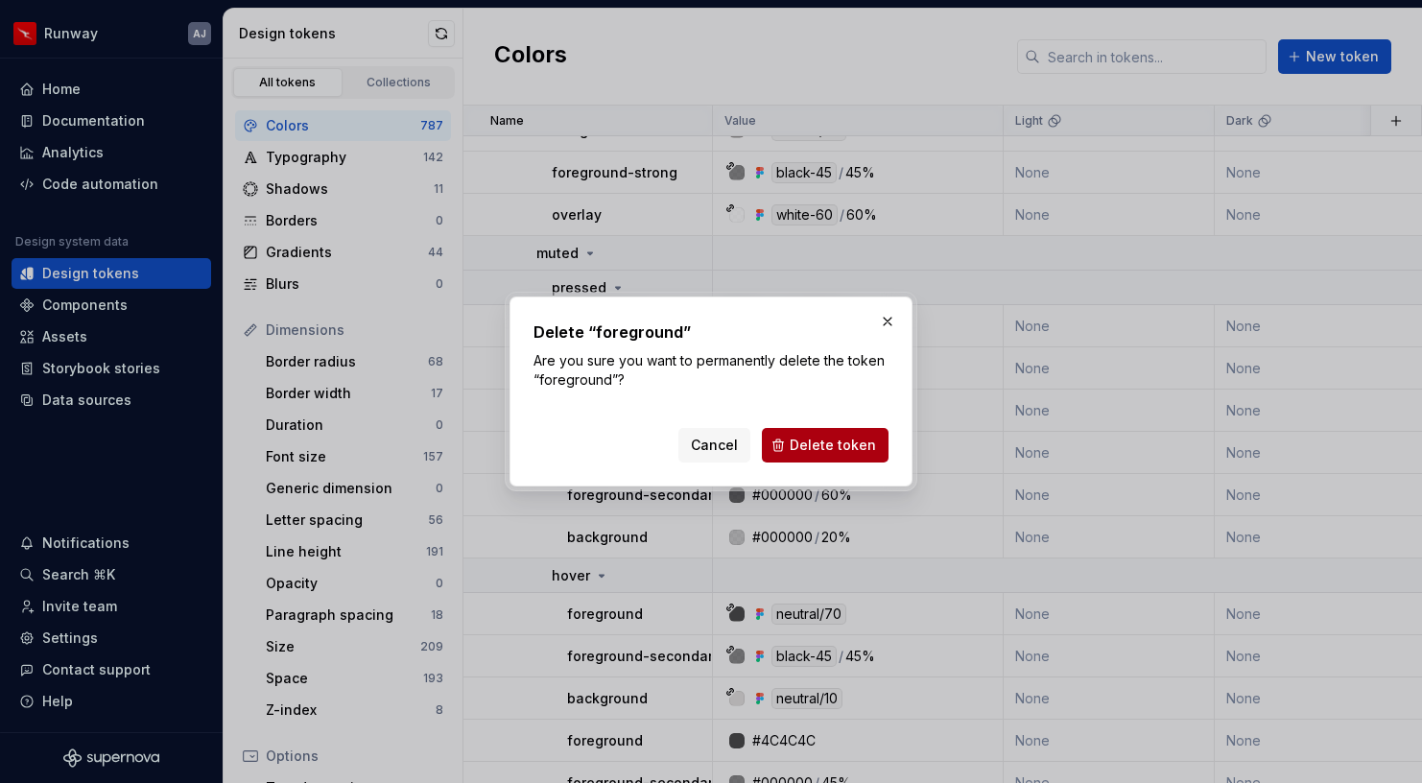
click at [841, 447] on span "Delete token" at bounding box center [833, 445] width 86 height 19
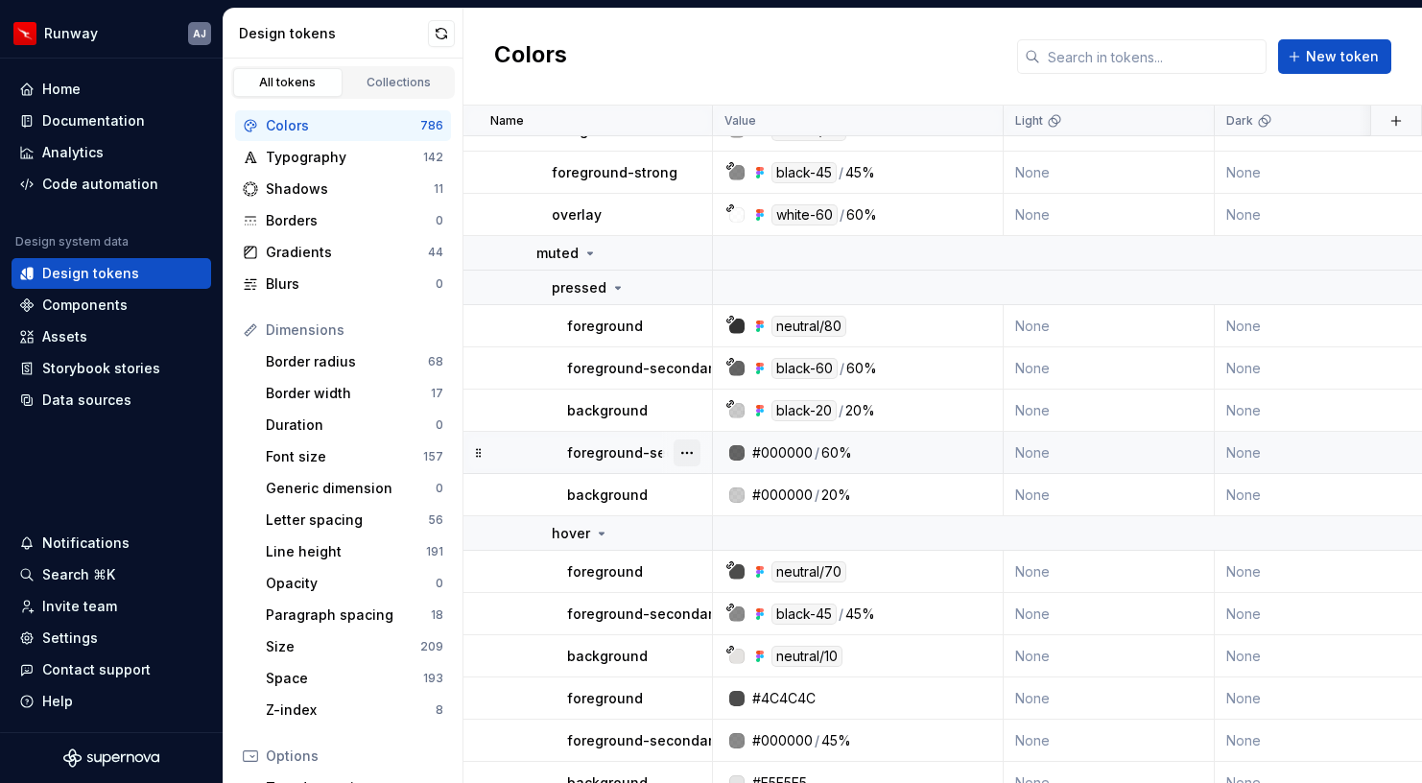
click at [695, 452] on button "button" at bounding box center [687, 453] width 27 height 27
click at [742, 554] on div "Delete token" at bounding box center [771, 560] width 125 height 19
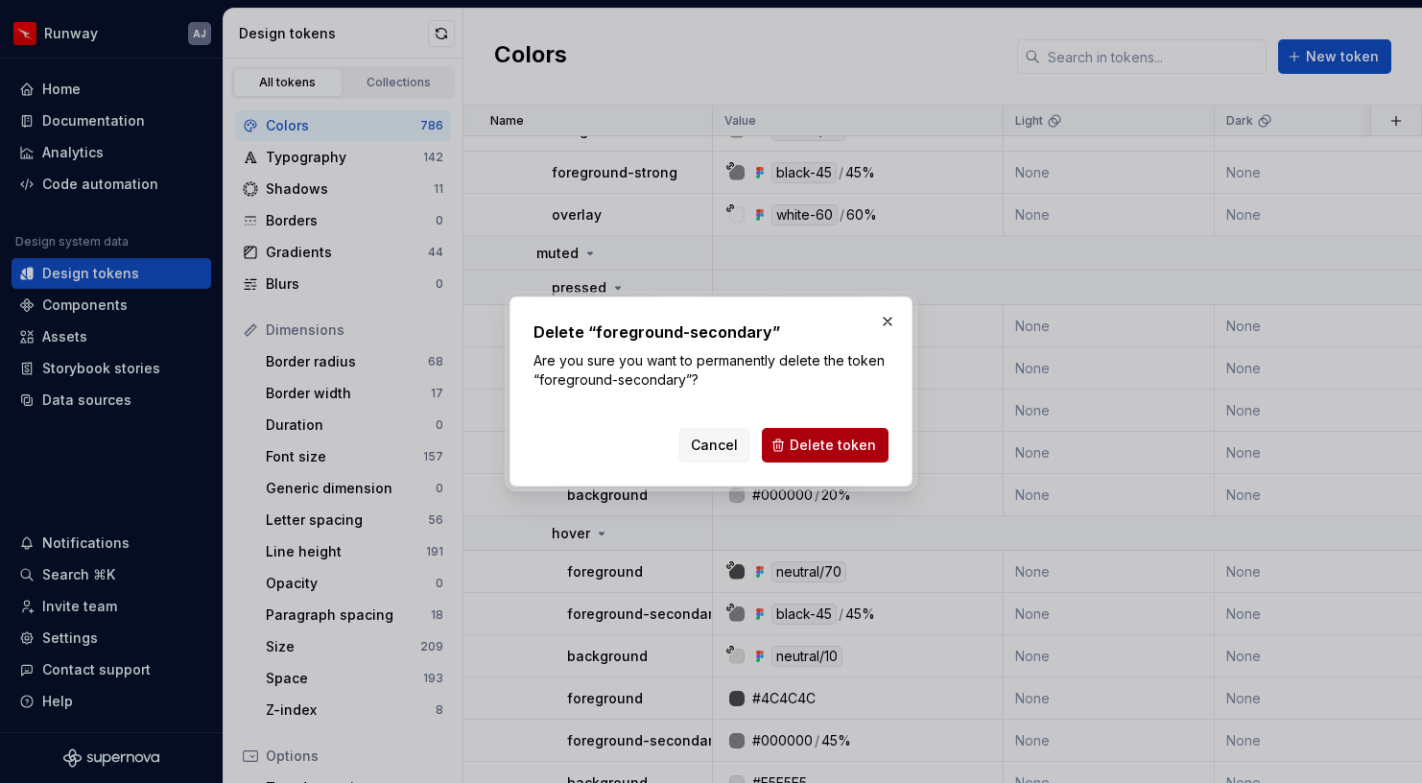
click at [817, 442] on span "Delete token" at bounding box center [833, 445] width 86 height 19
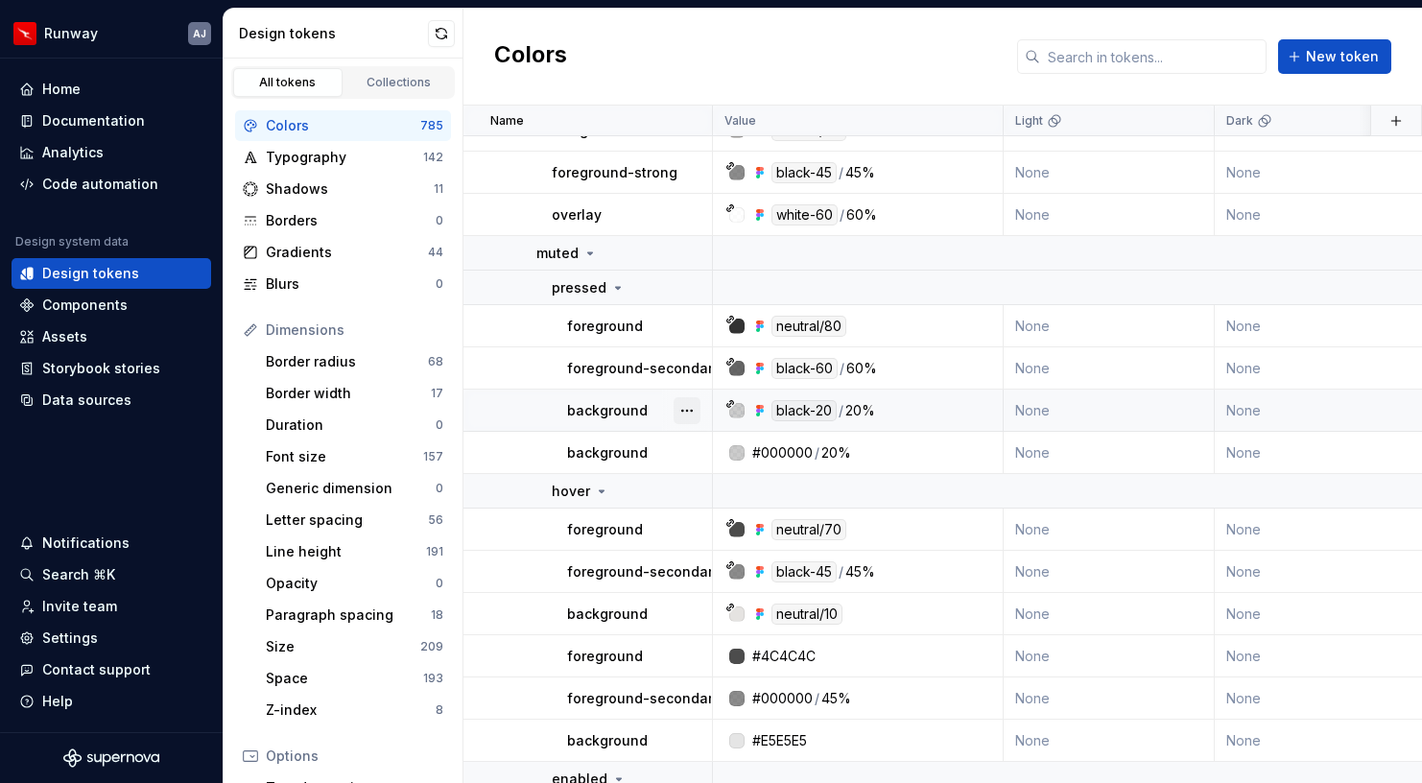
click at [683, 411] on button "button" at bounding box center [687, 410] width 27 height 27
click at [607, 453] on html "Runway AJ Home Documentation Analytics Code automation Design system data Desig…" at bounding box center [711, 391] width 1422 height 783
click at [697, 453] on button "button" at bounding box center [687, 453] width 27 height 27
click at [734, 564] on div "Delete token" at bounding box center [771, 560] width 125 height 19
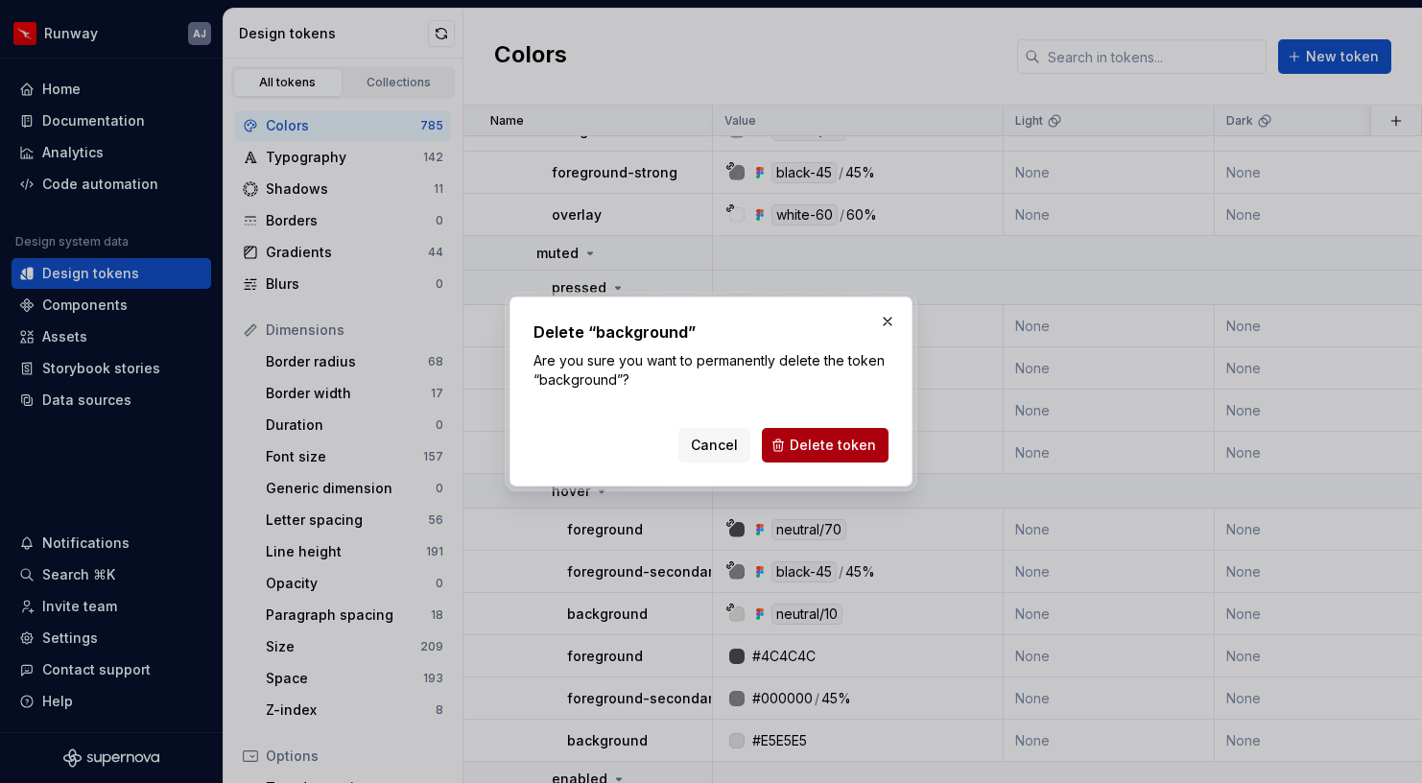
click at [820, 458] on button "Delete token" at bounding box center [825, 445] width 127 height 35
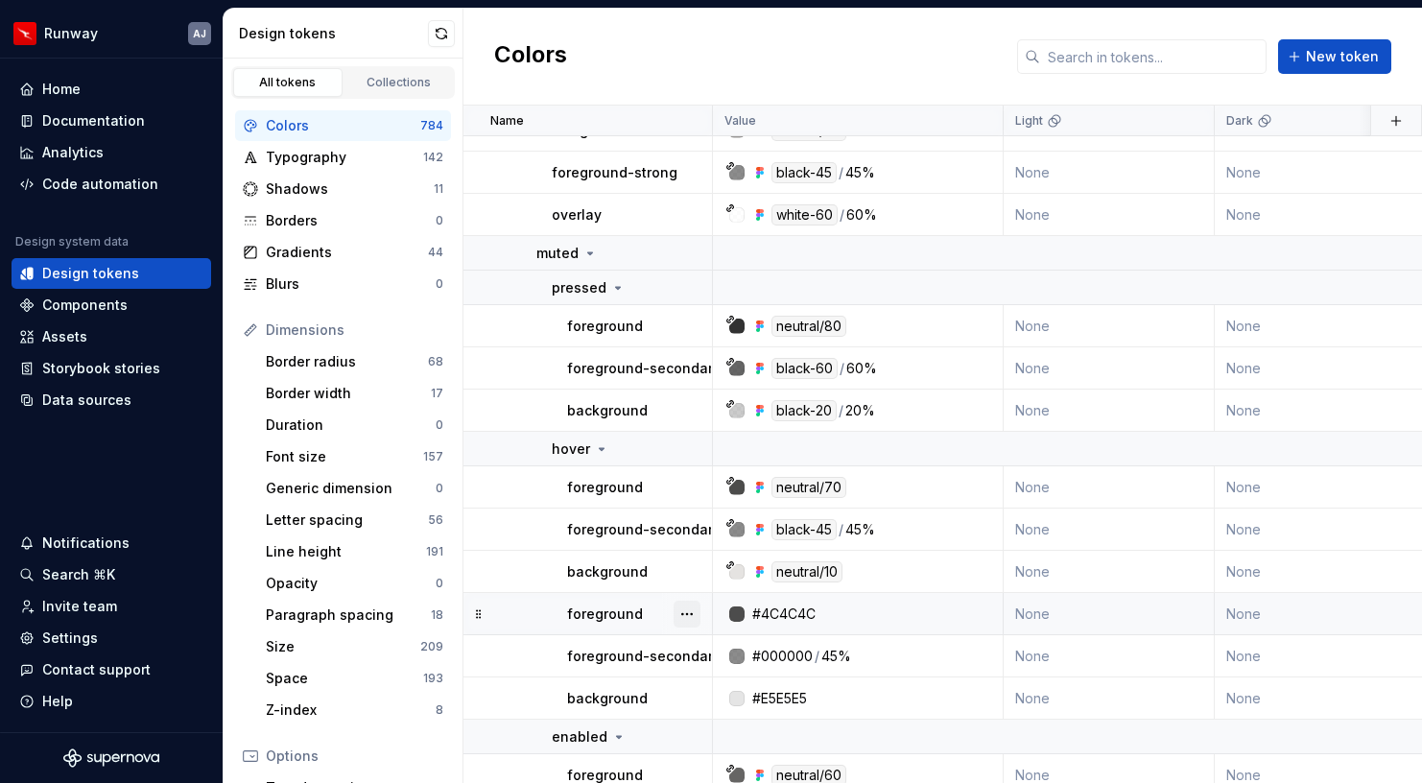
click at [688, 613] on button "button" at bounding box center [687, 614] width 27 height 27
click at [734, 722] on div "Delete token" at bounding box center [771, 721] width 125 height 19
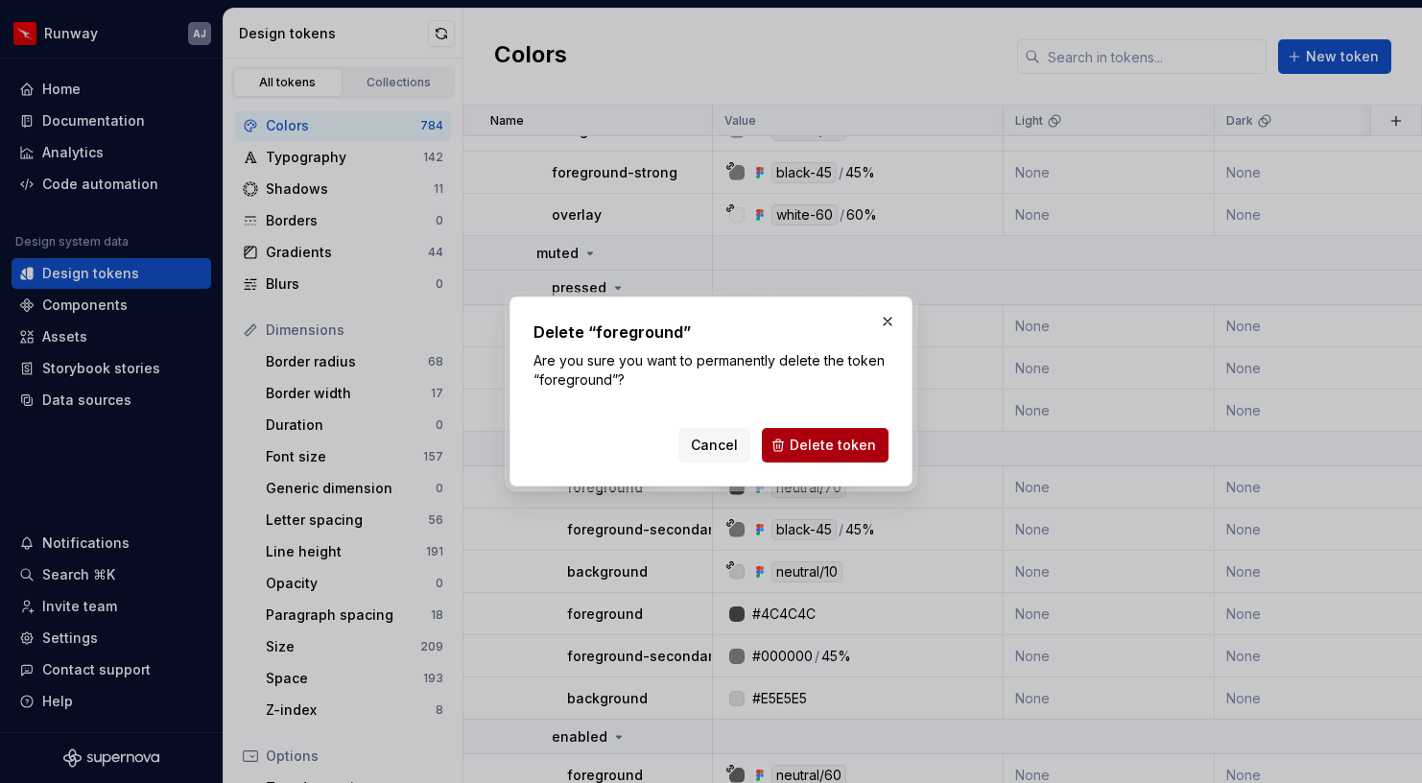
click at [823, 445] on span "Delete token" at bounding box center [833, 445] width 86 height 19
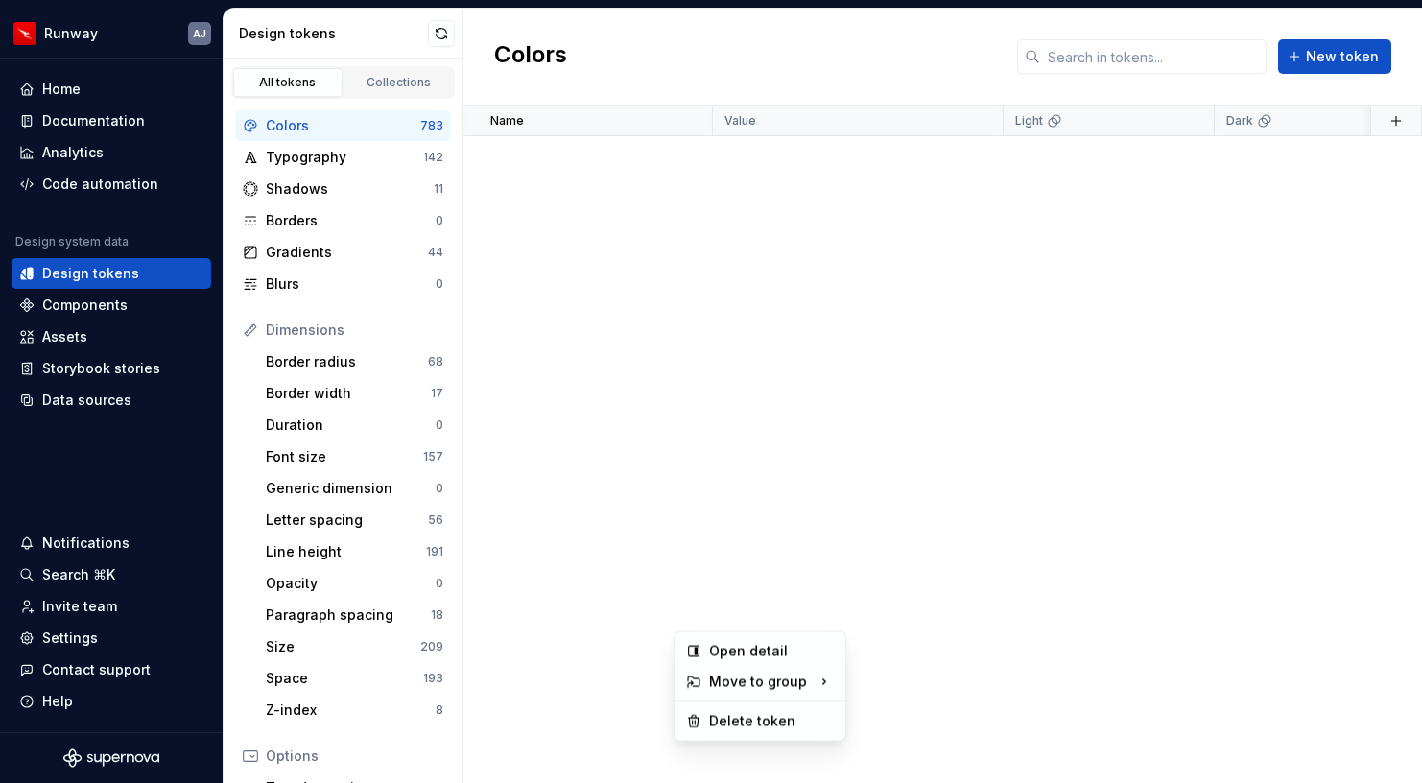
scroll to position [19975, 0]
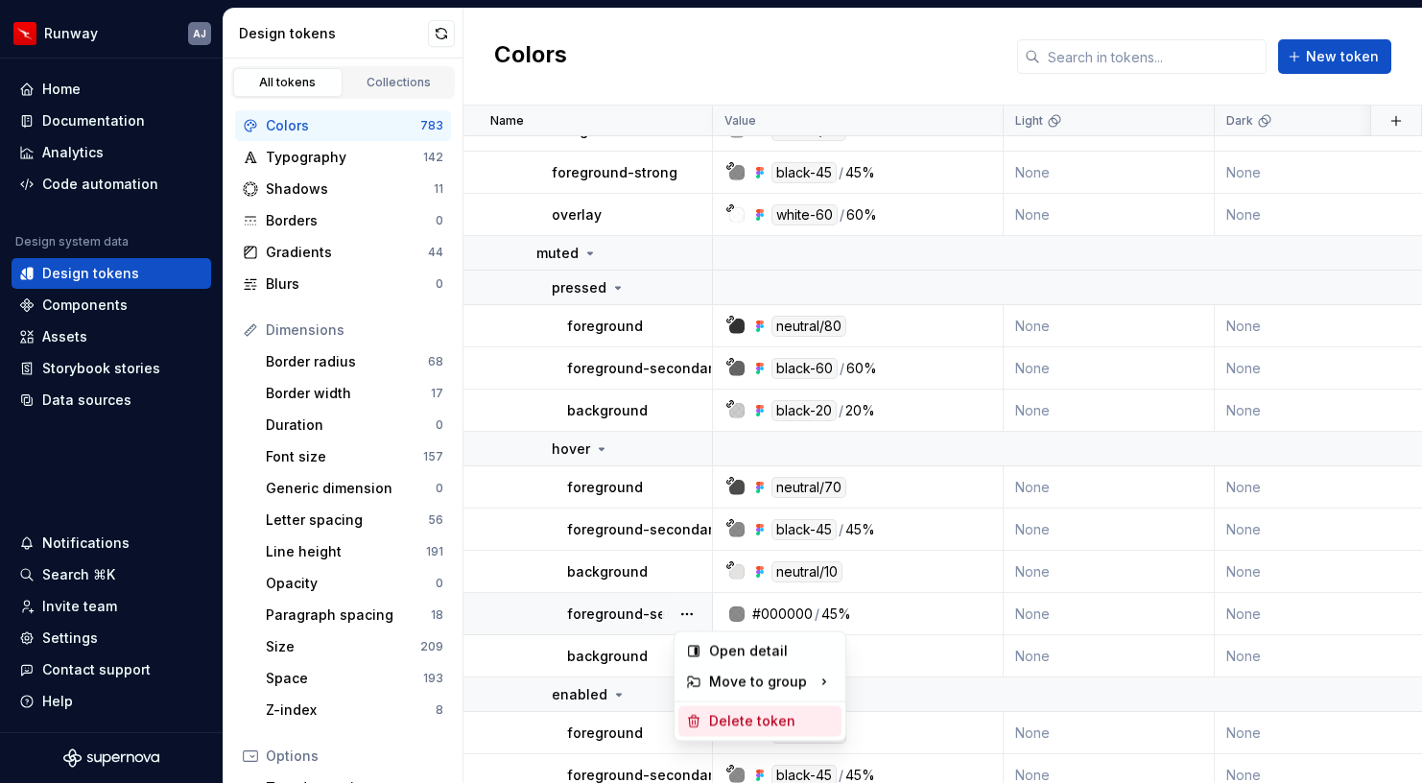
click at [752, 718] on div "Delete token" at bounding box center [771, 721] width 125 height 19
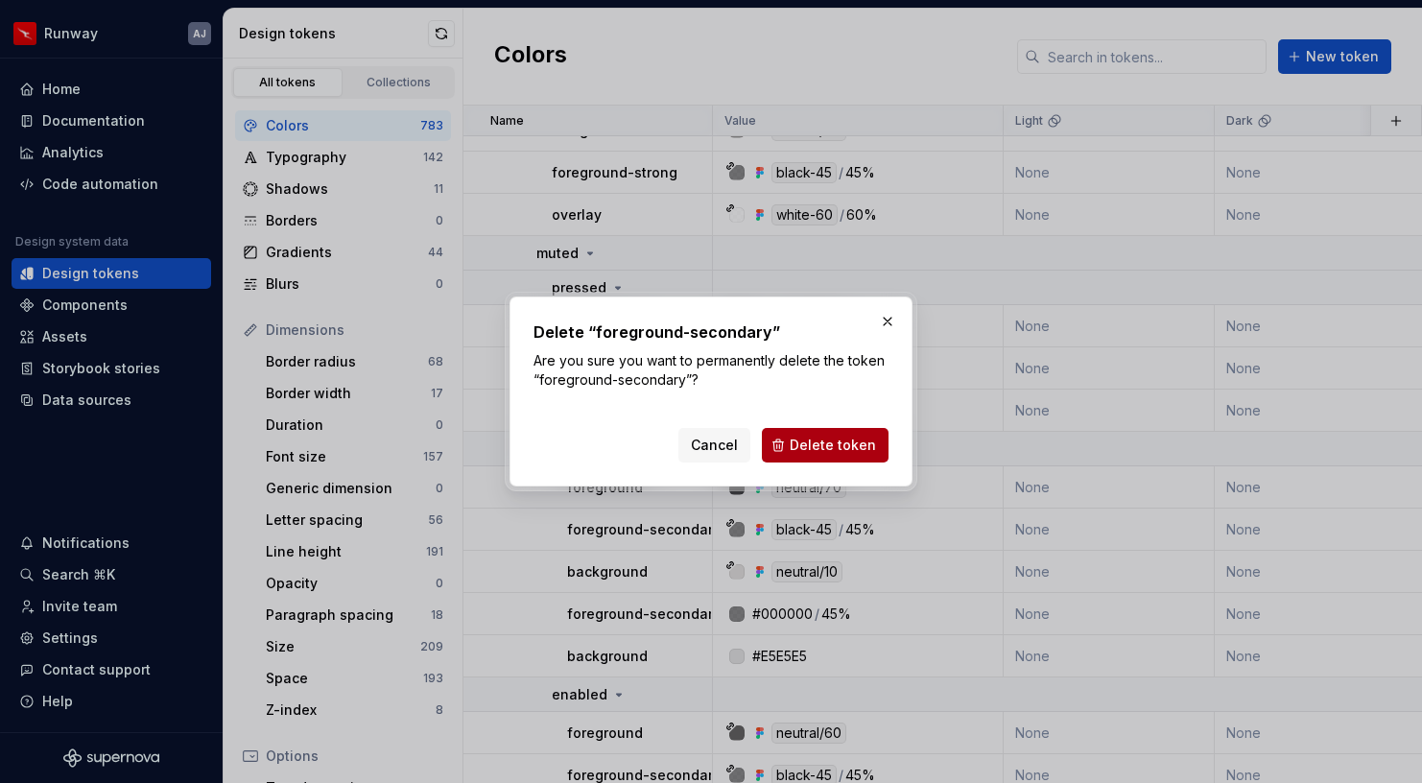
click at [813, 442] on span "Delete token" at bounding box center [833, 445] width 86 height 19
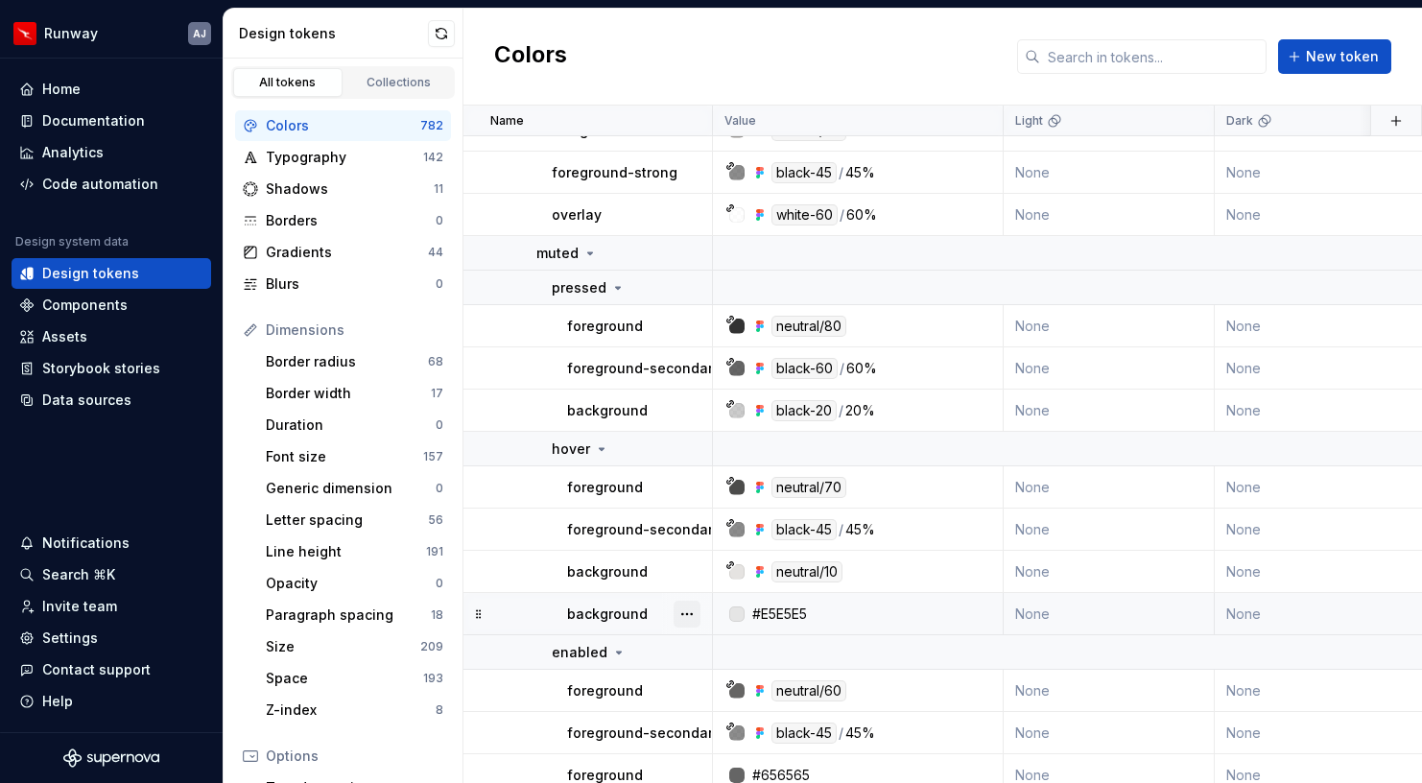
click at [699, 608] on button "button" at bounding box center [687, 614] width 27 height 27
click at [726, 722] on div "Delete token" at bounding box center [771, 721] width 125 height 19
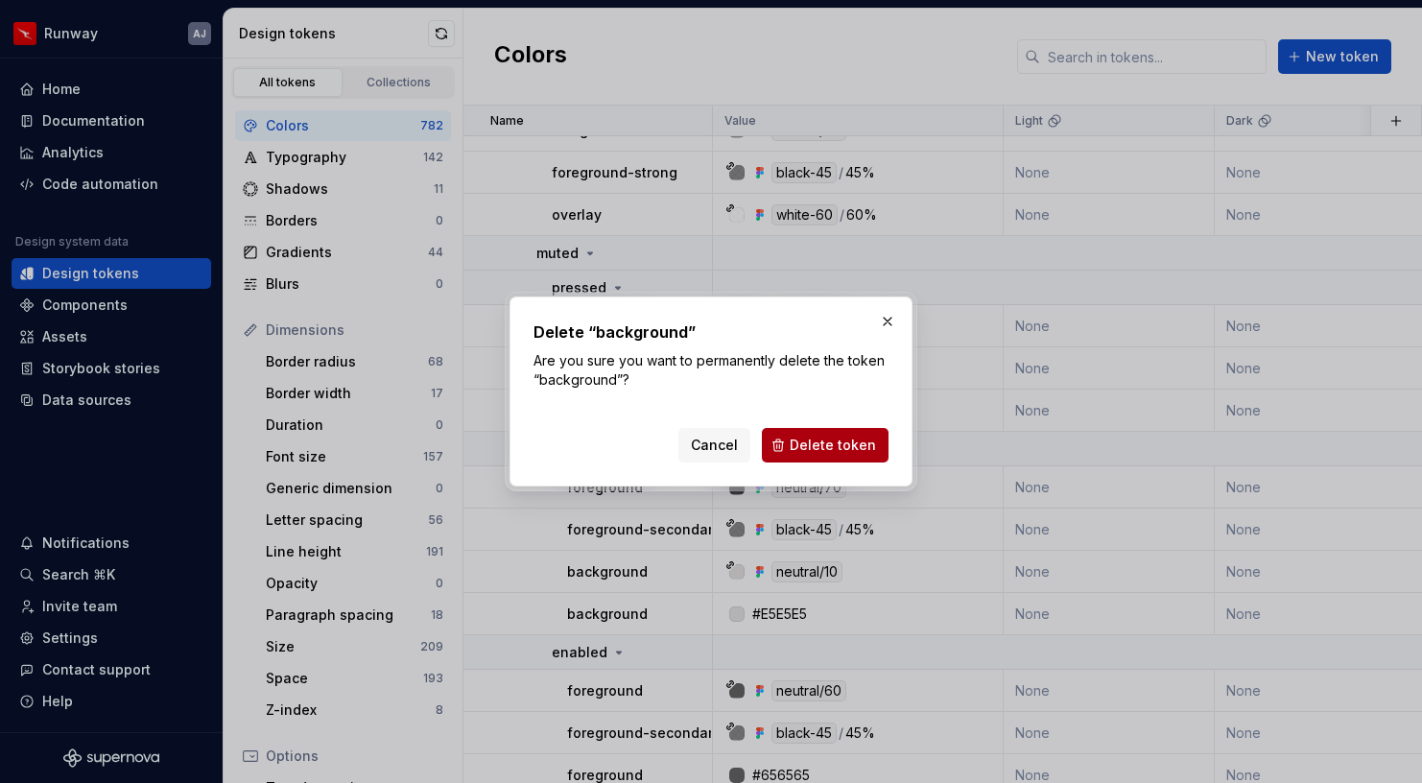
click at [854, 444] on span "Delete token" at bounding box center [833, 445] width 86 height 19
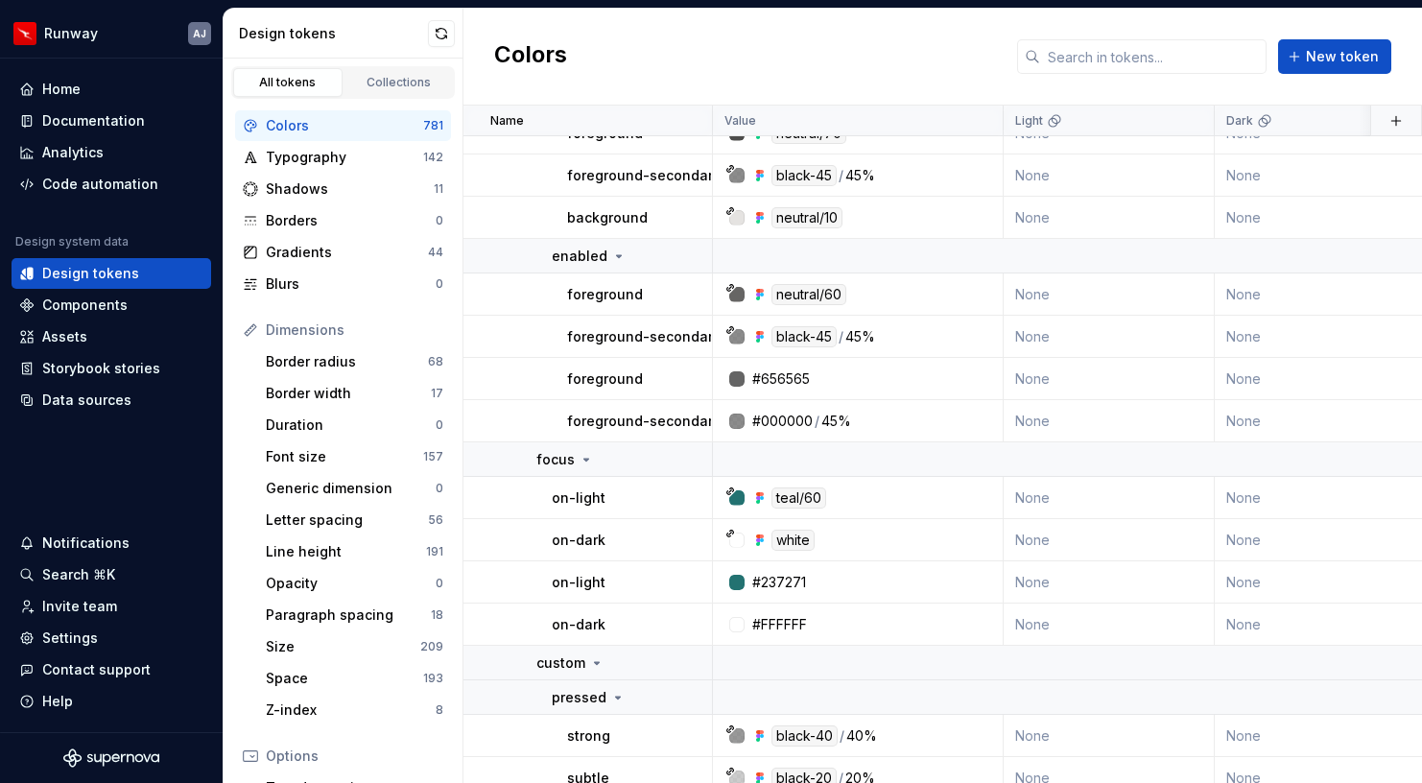
scroll to position [20404, 0]
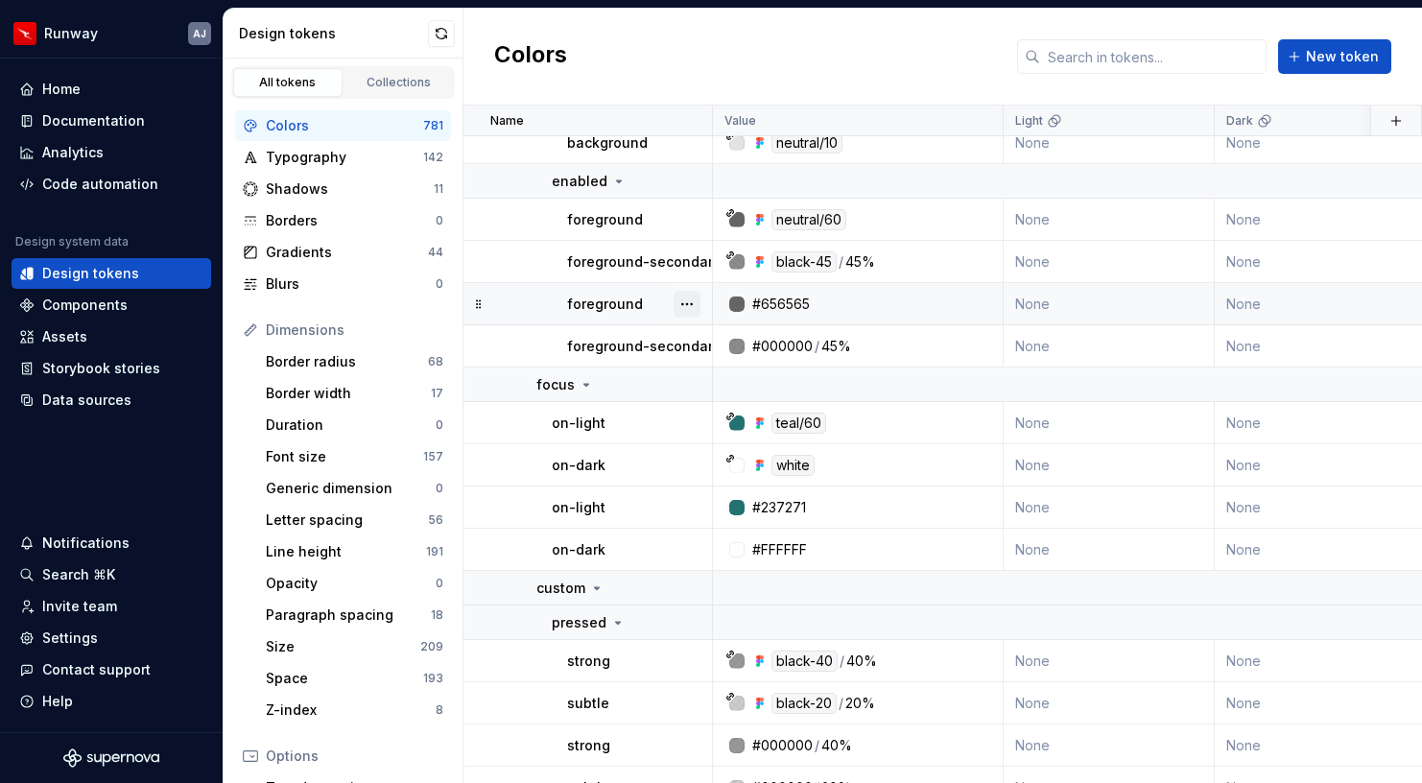
click at [683, 296] on button "button" at bounding box center [687, 304] width 27 height 27
click at [733, 409] on div "Delete token" at bounding box center [771, 411] width 125 height 19
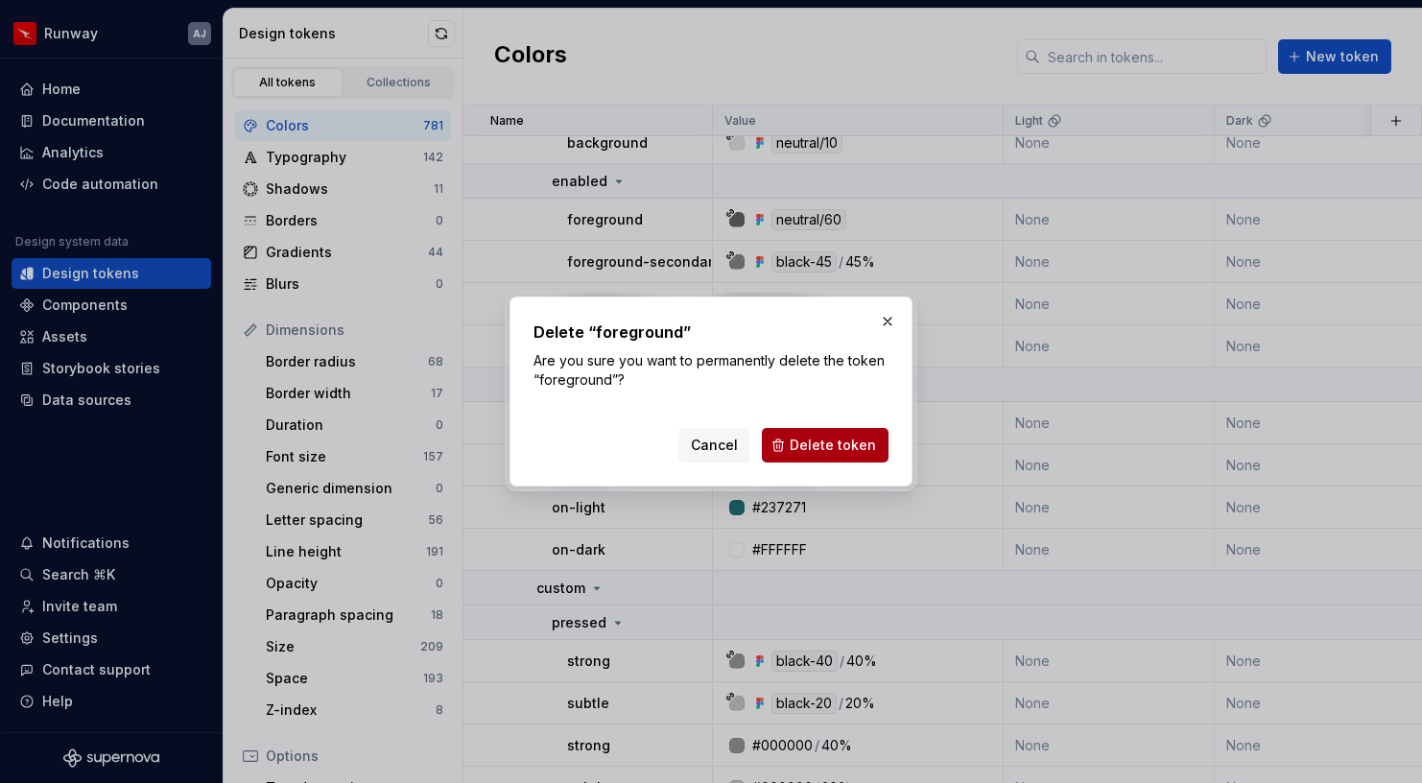
click at [820, 445] on span "Delete token" at bounding box center [833, 445] width 86 height 19
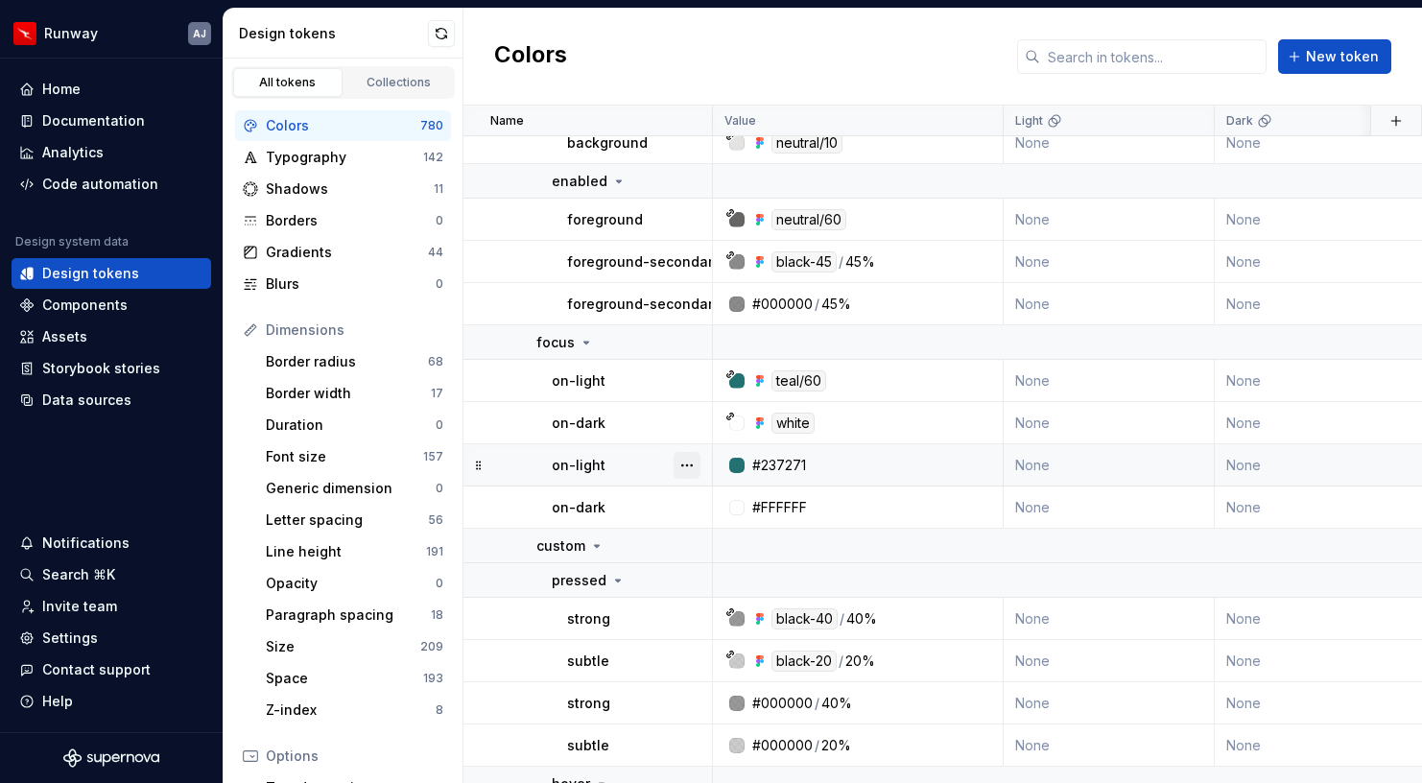
click at [692, 466] on button "button" at bounding box center [687, 465] width 27 height 27
click at [725, 571] on div "Delete token" at bounding box center [771, 572] width 125 height 19
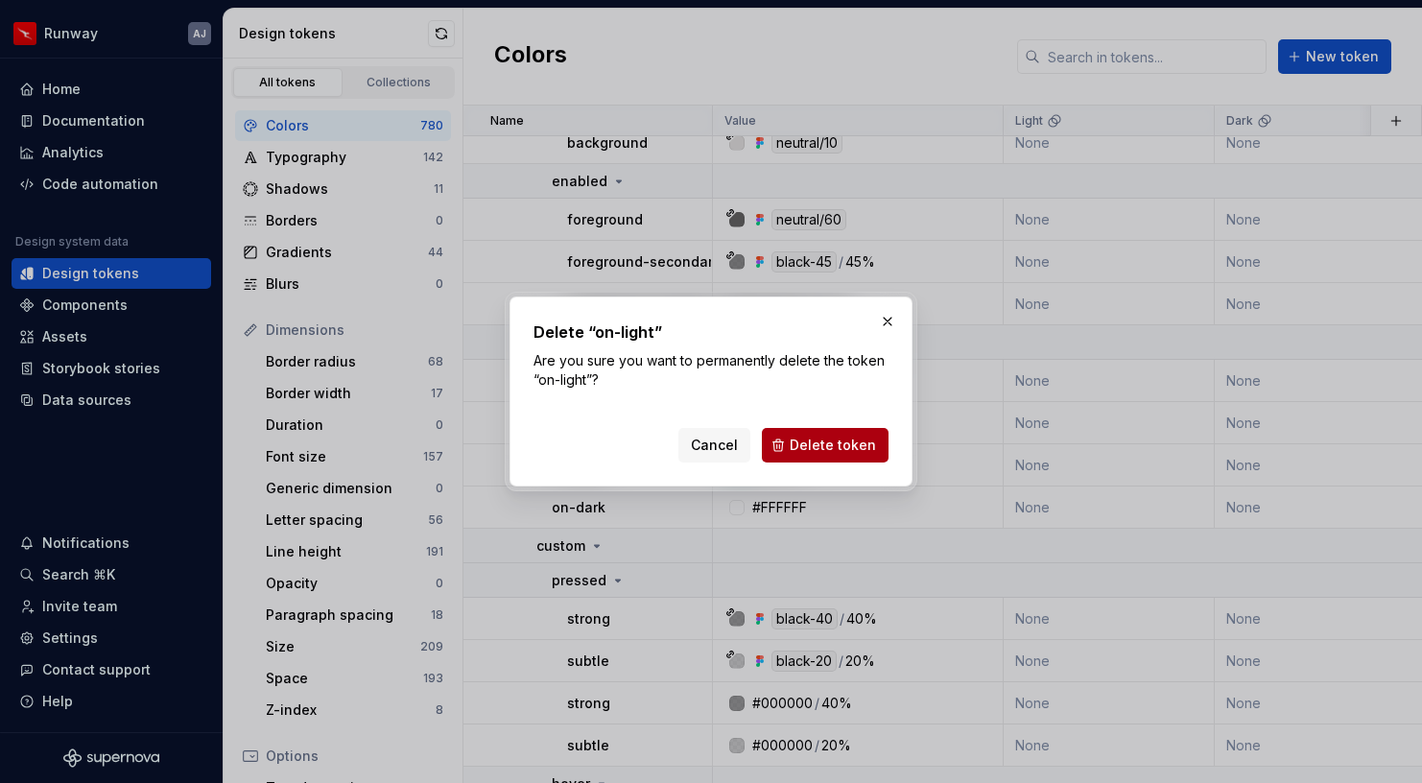
click at [818, 436] on span "Delete token" at bounding box center [833, 445] width 86 height 19
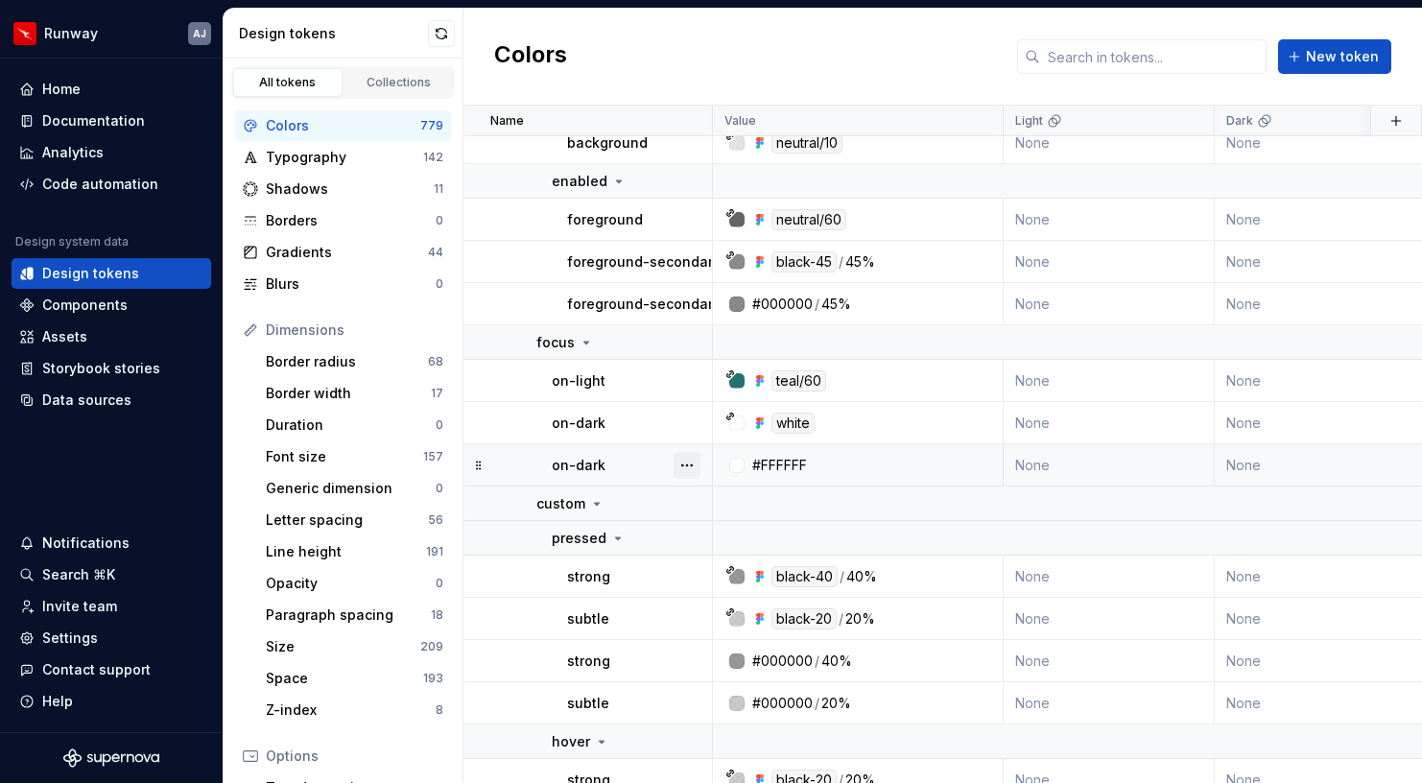
click at [695, 464] on button "button" at bounding box center [687, 465] width 27 height 27
click at [727, 570] on div "Delete token" at bounding box center [771, 572] width 125 height 19
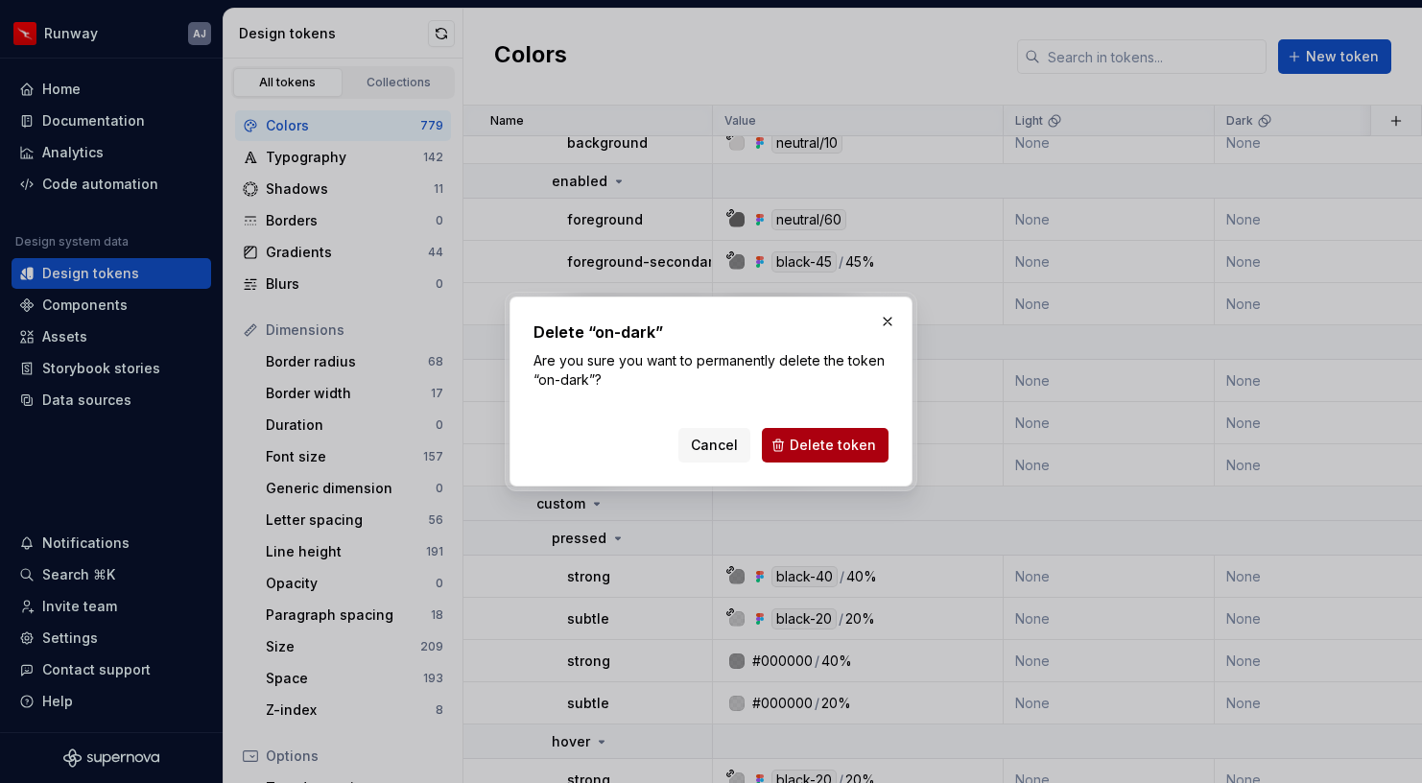
click at [841, 428] on button "Delete token" at bounding box center [825, 445] width 127 height 35
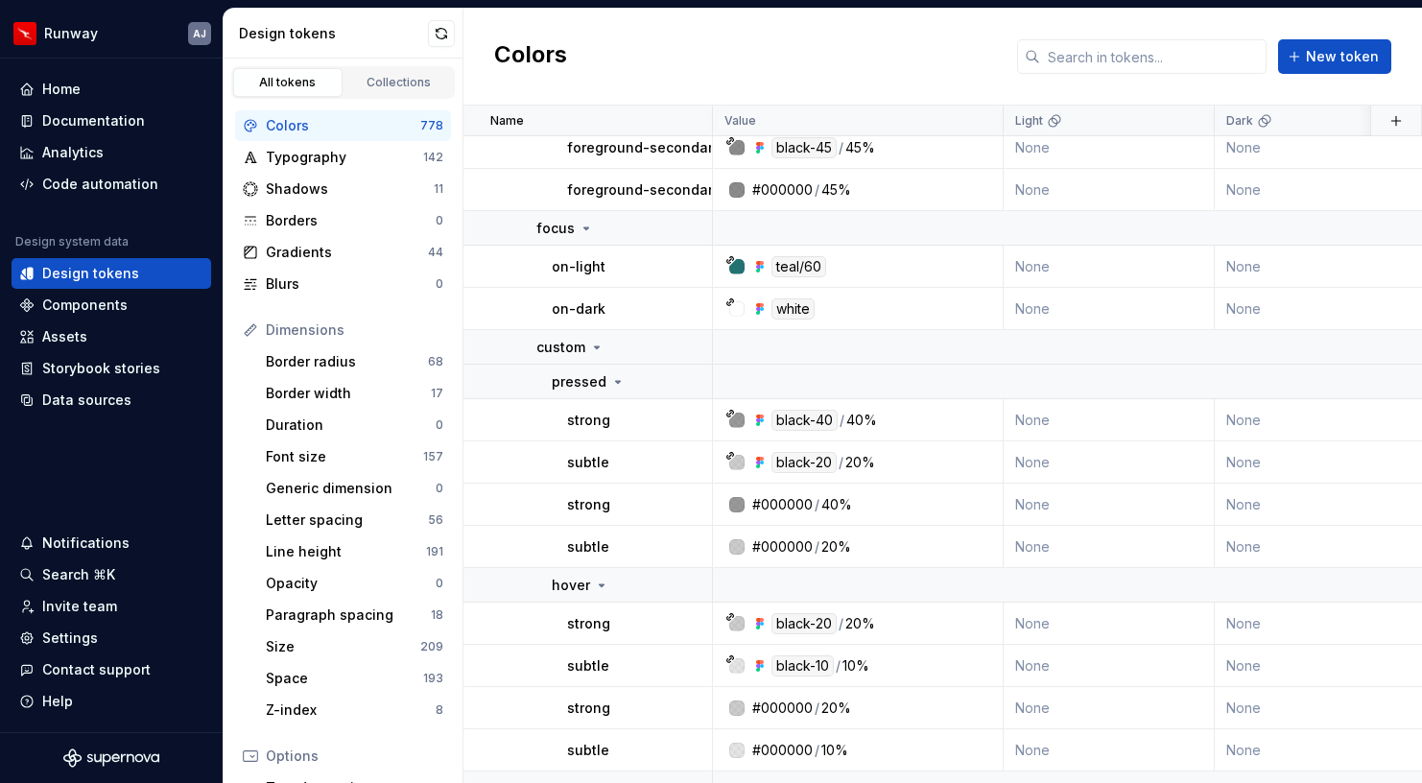
scroll to position [20520, 0]
click at [688, 515] on button "button" at bounding box center [687, 503] width 27 height 27
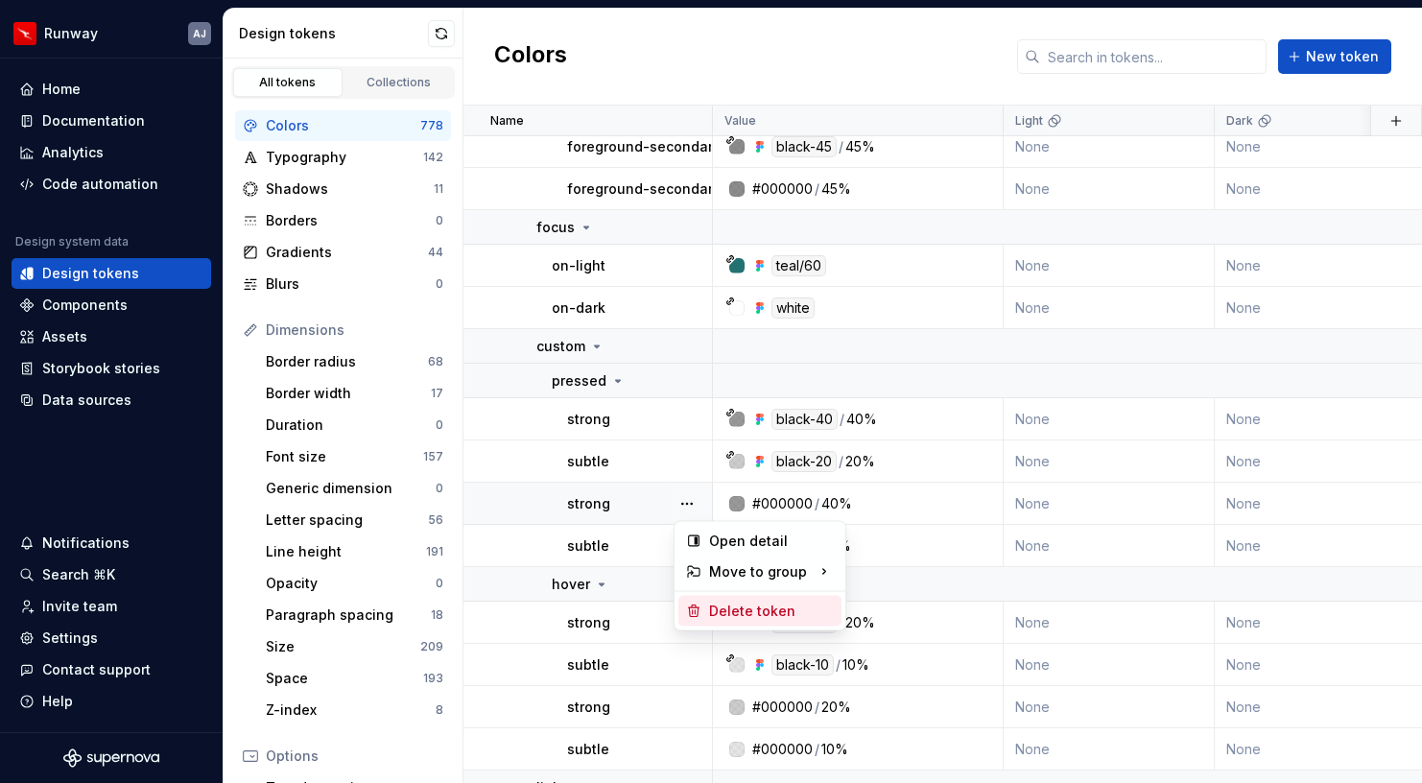
click at [725, 609] on div "Delete token" at bounding box center [771, 611] width 125 height 19
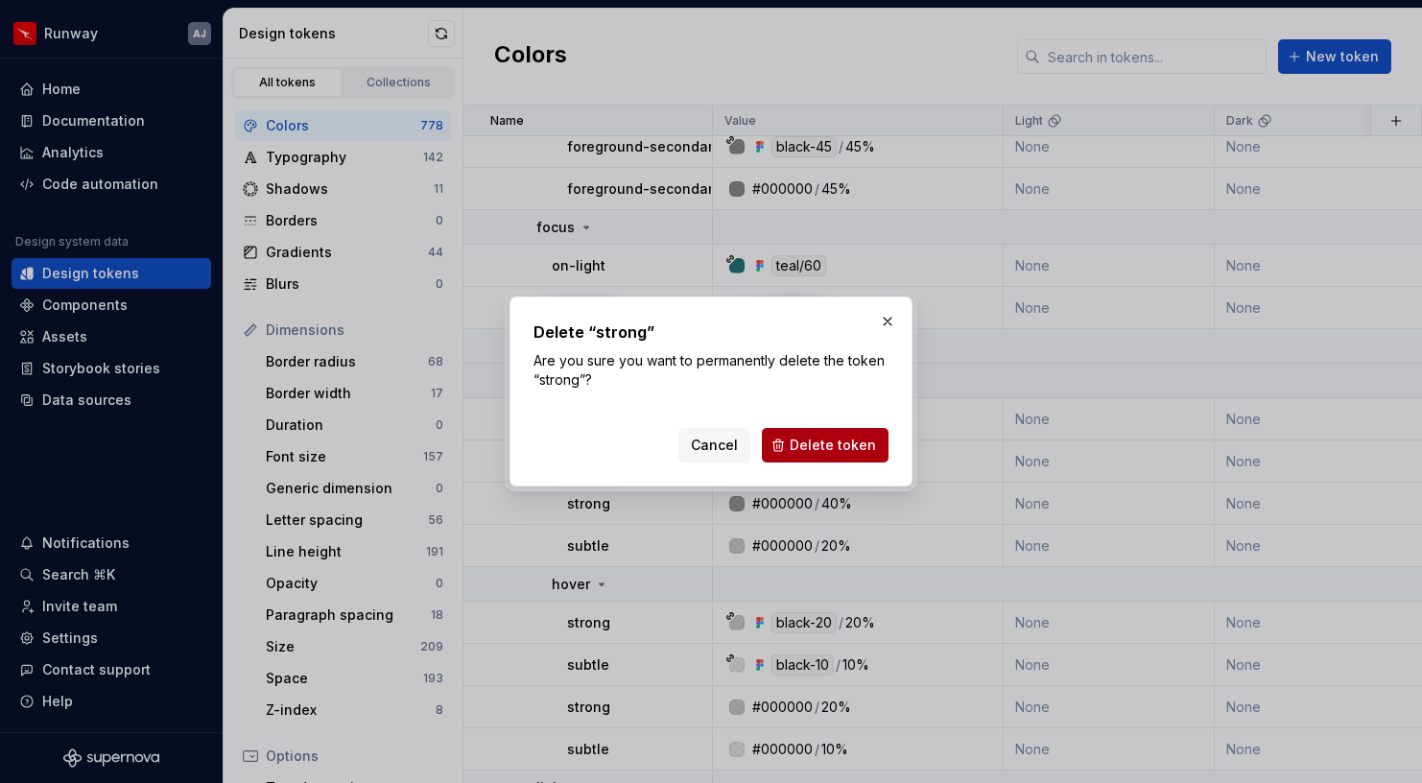
click at [800, 445] on span "Delete token" at bounding box center [833, 445] width 86 height 19
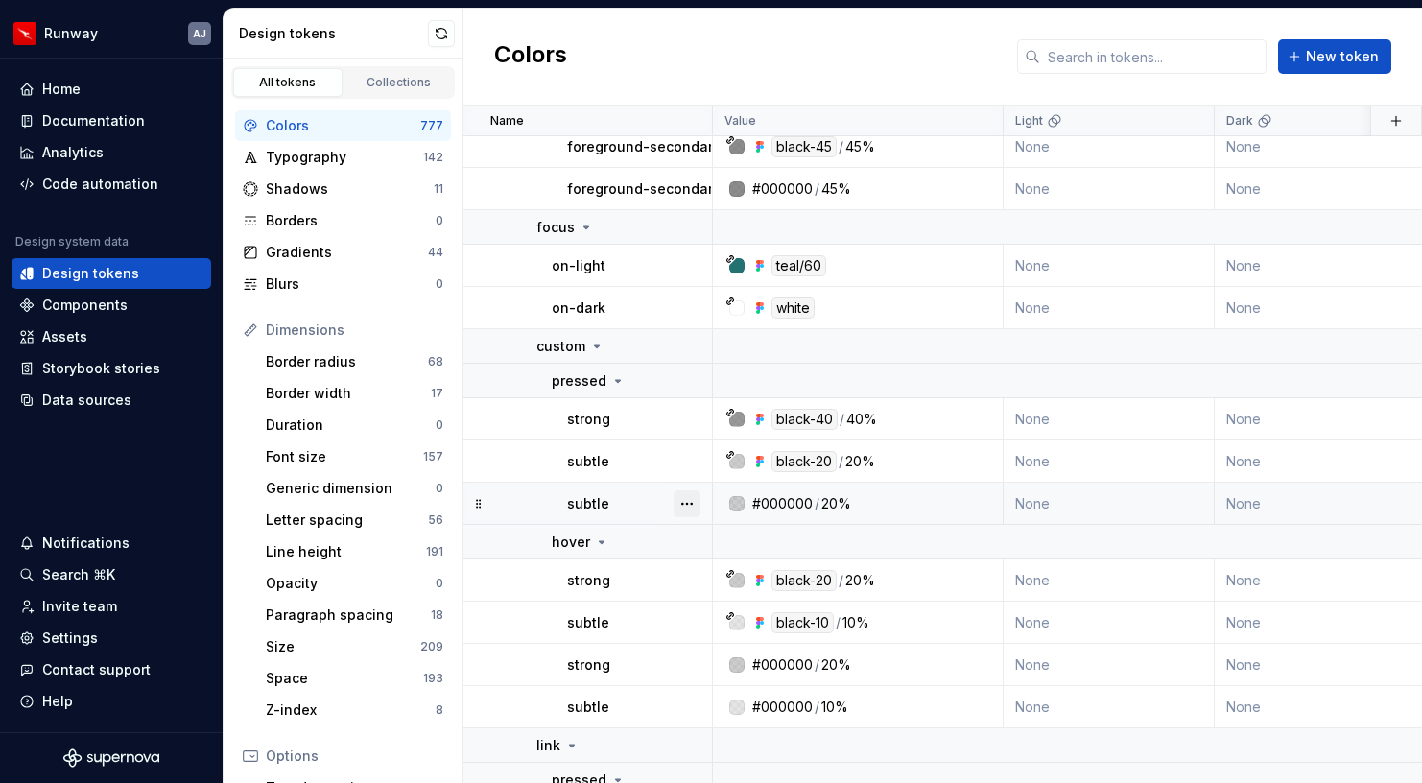
click at [687, 495] on button "button" at bounding box center [687, 503] width 27 height 27
click at [736, 616] on div "Delete token" at bounding box center [771, 611] width 125 height 19
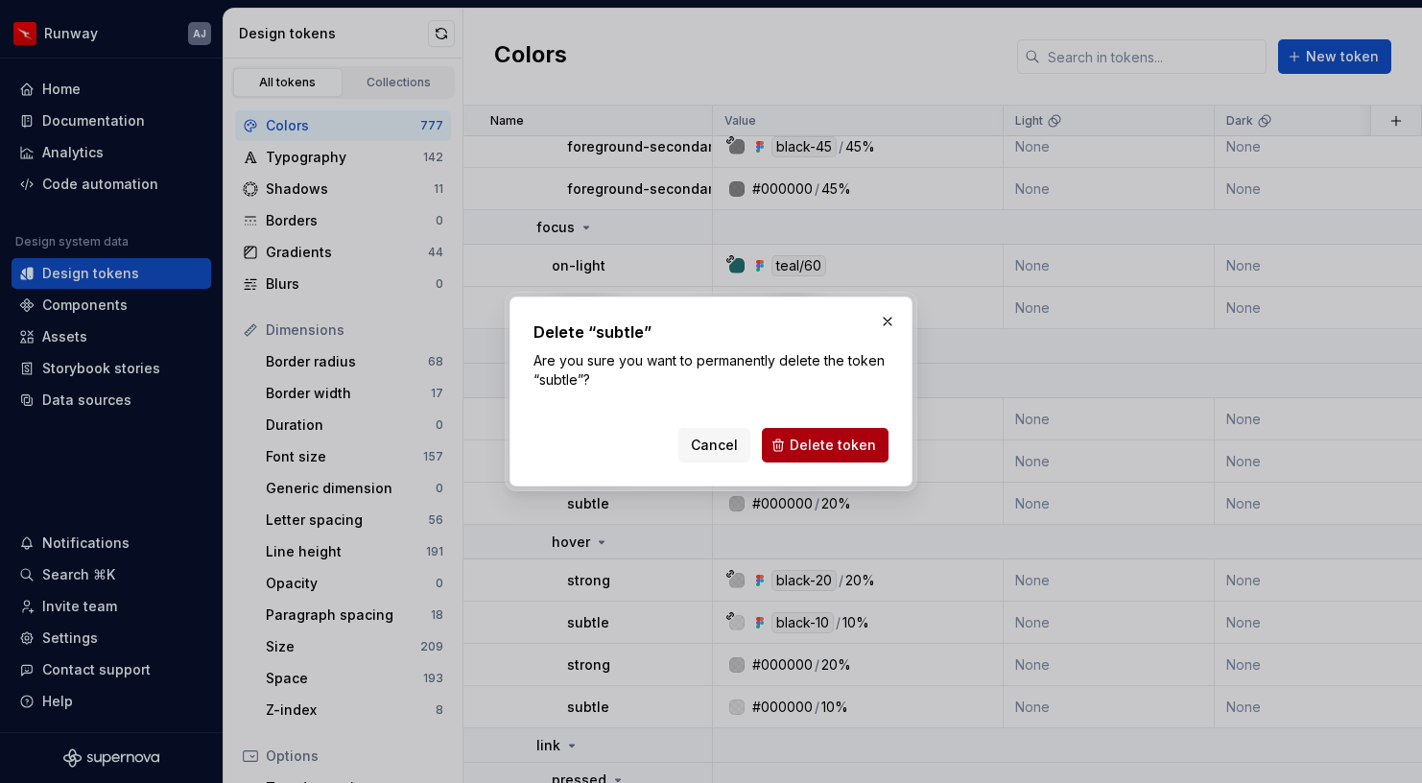
click at [817, 442] on span "Delete token" at bounding box center [833, 445] width 86 height 19
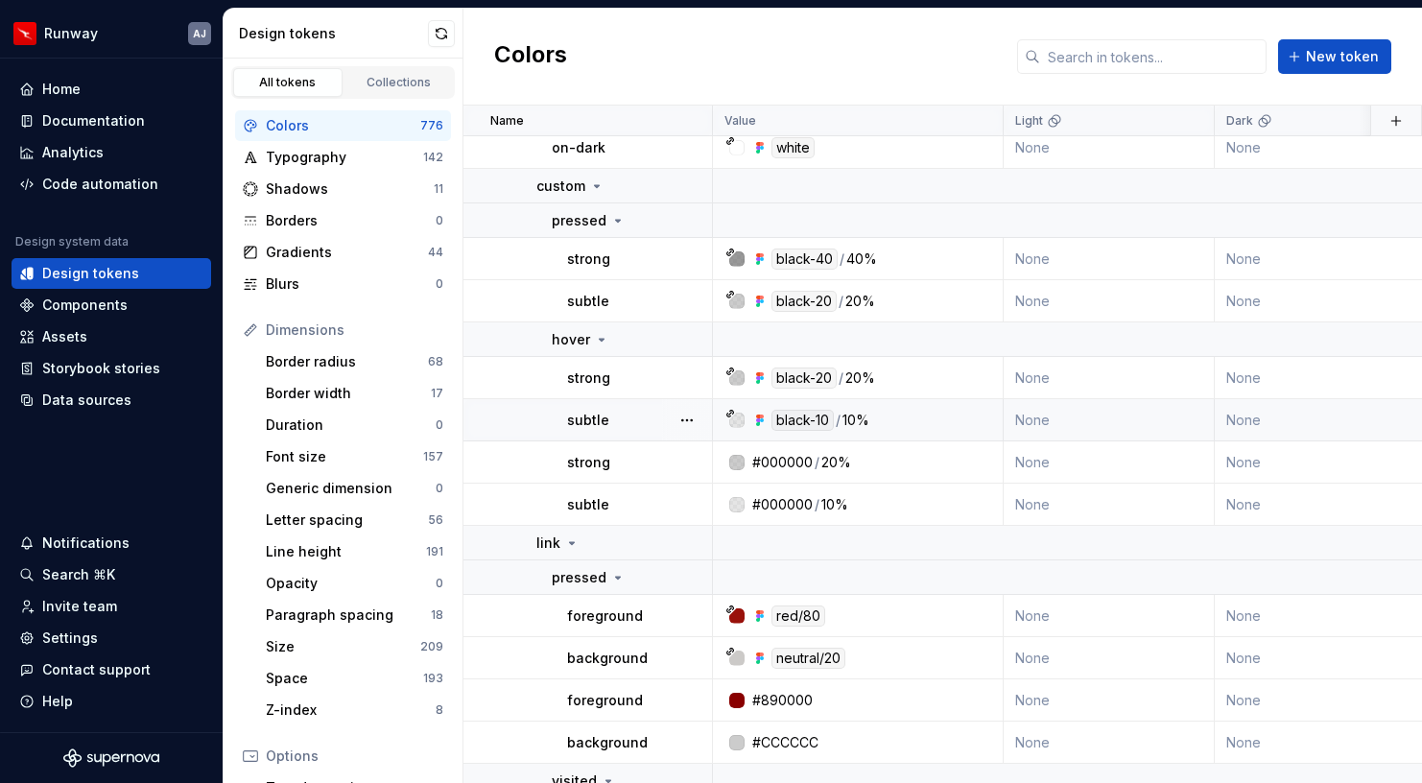
scroll to position [20708, 0]
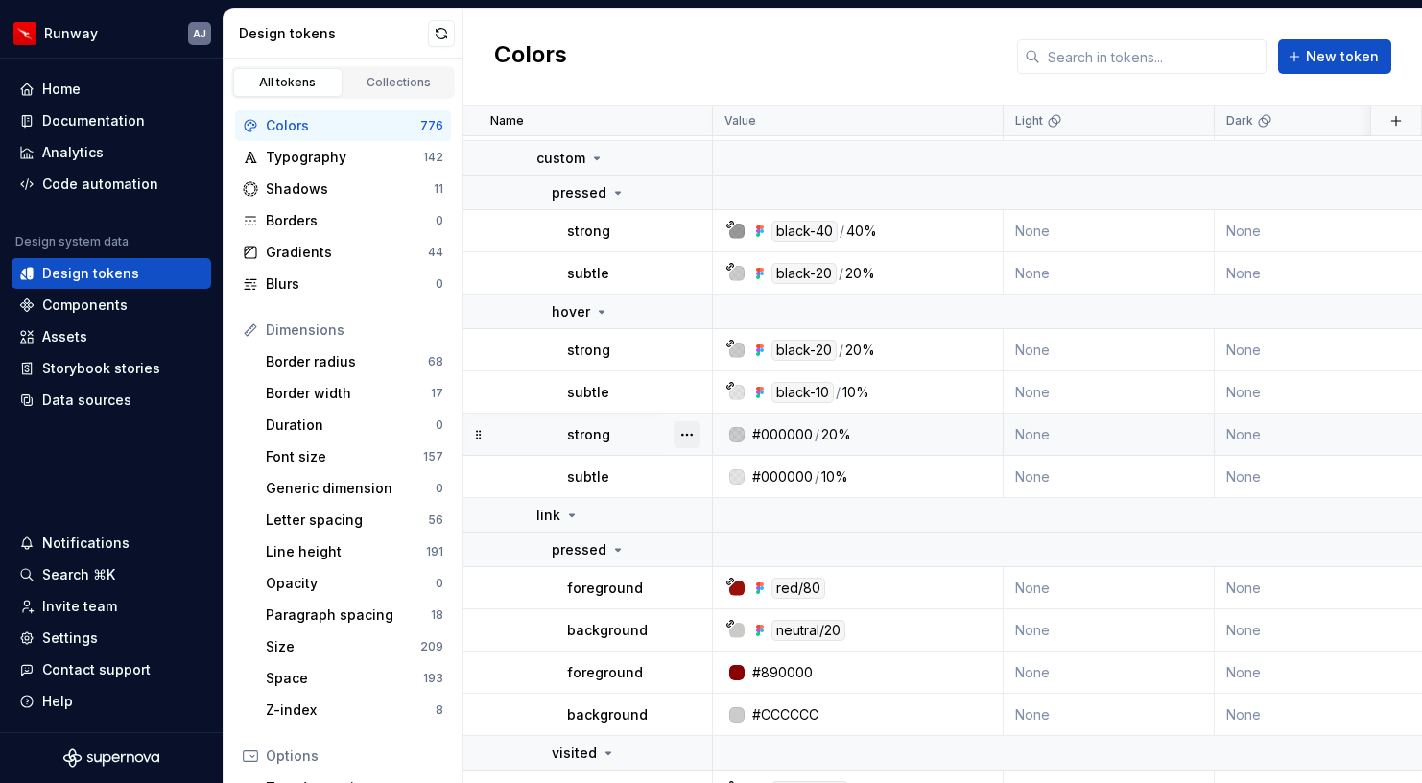
click at [687, 440] on button "button" at bounding box center [687, 434] width 27 height 27
click at [732, 546] on div "Delete token" at bounding box center [771, 542] width 125 height 19
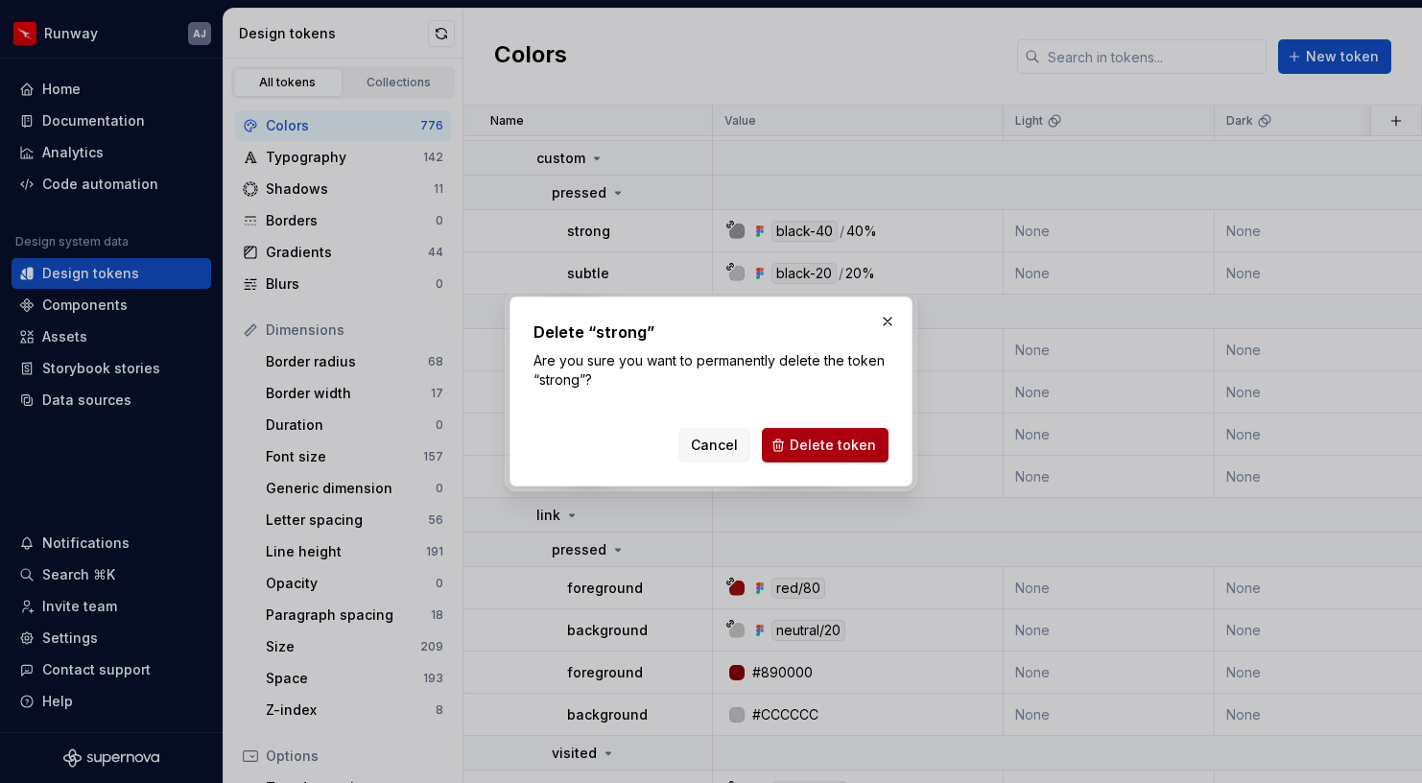
click at [812, 441] on span "Delete token" at bounding box center [833, 445] width 86 height 19
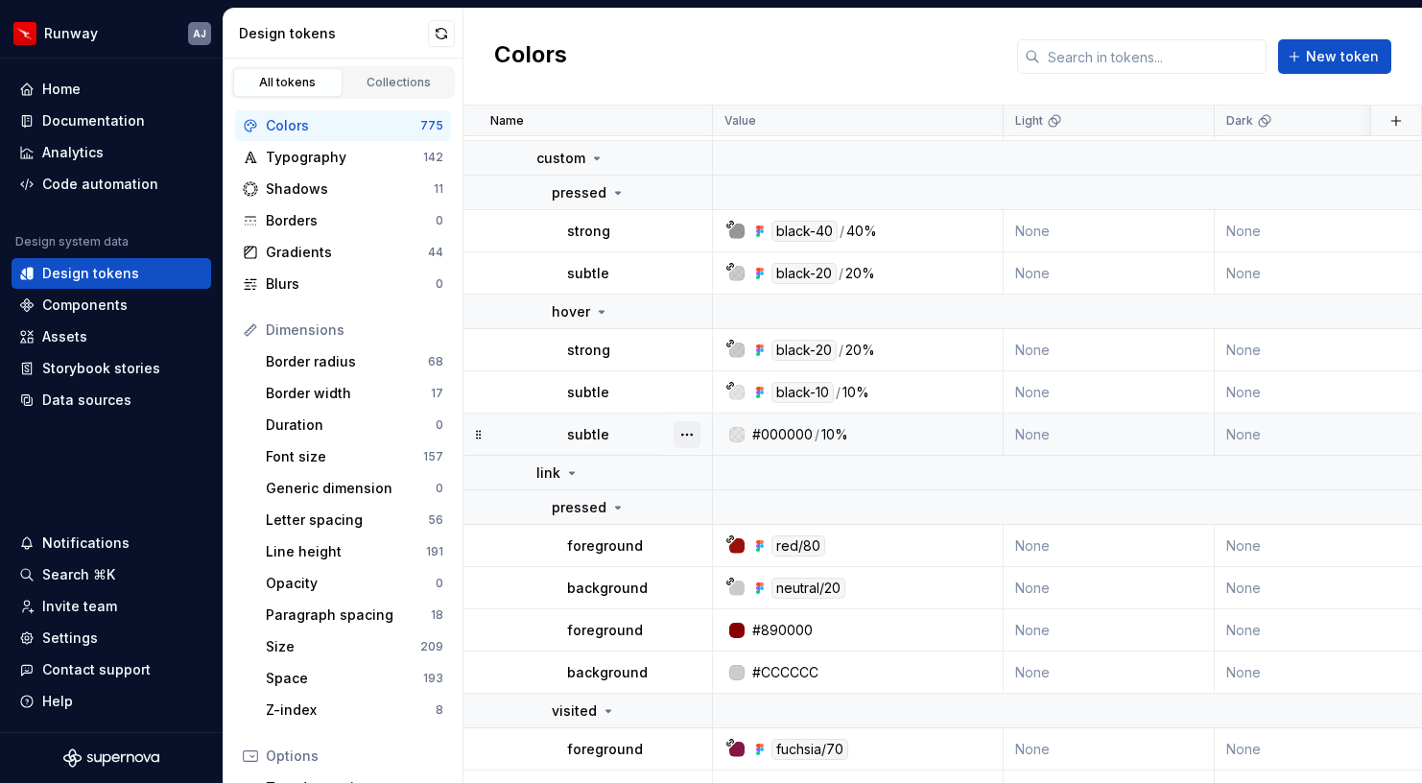
click at [696, 438] on button "button" at bounding box center [687, 434] width 27 height 27
click at [726, 541] on div "Delete token" at bounding box center [771, 542] width 125 height 19
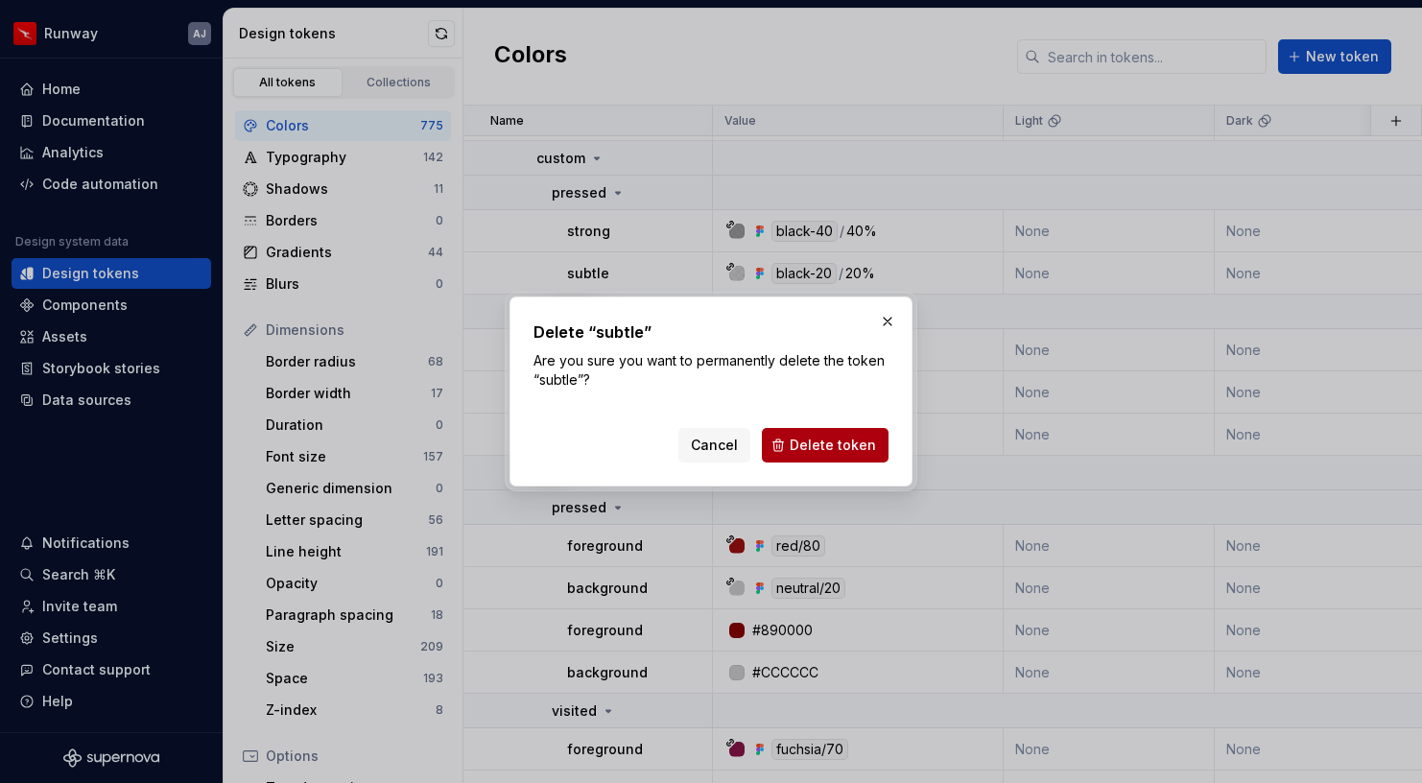
click at [800, 452] on span "Delete token" at bounding box center [833, 445] width 86 height 19
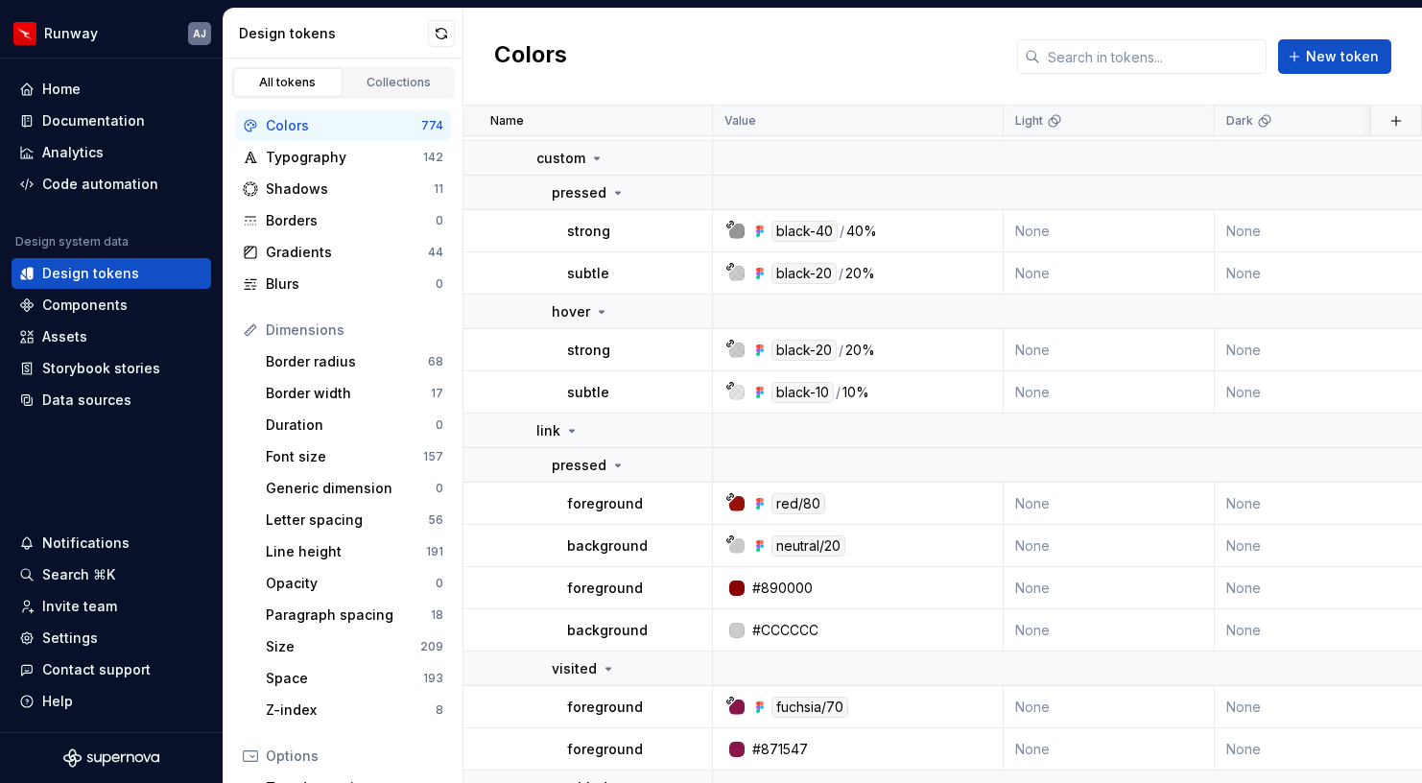
click at [689, 585] on button "button" at bounding box center [687, 588] width 27 height 27
click at [724, 691] on div "Delete token" at bounding box center [771, 695] width 125 height 19
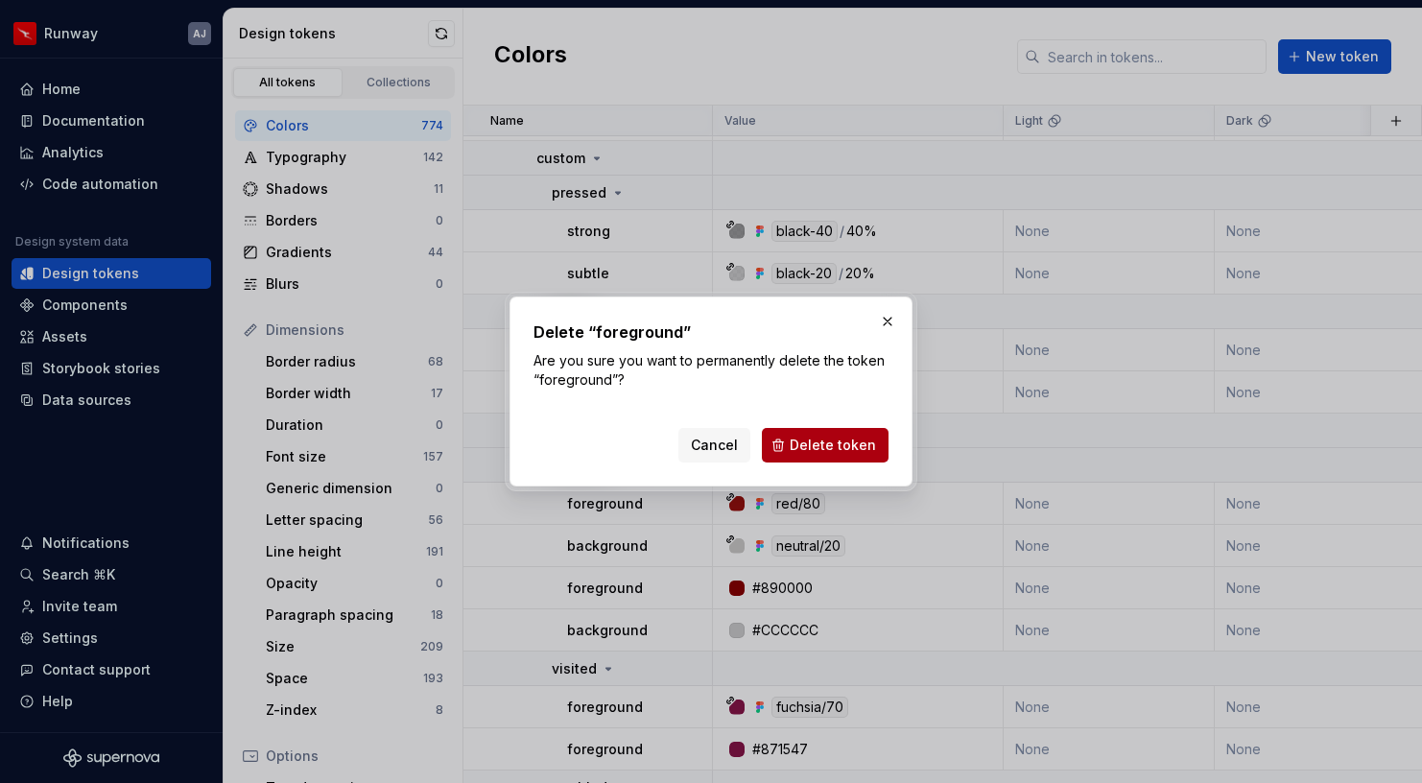
click at [817, 454] on span "Delete token" at bounding box center [833, 445] width 86 height 19
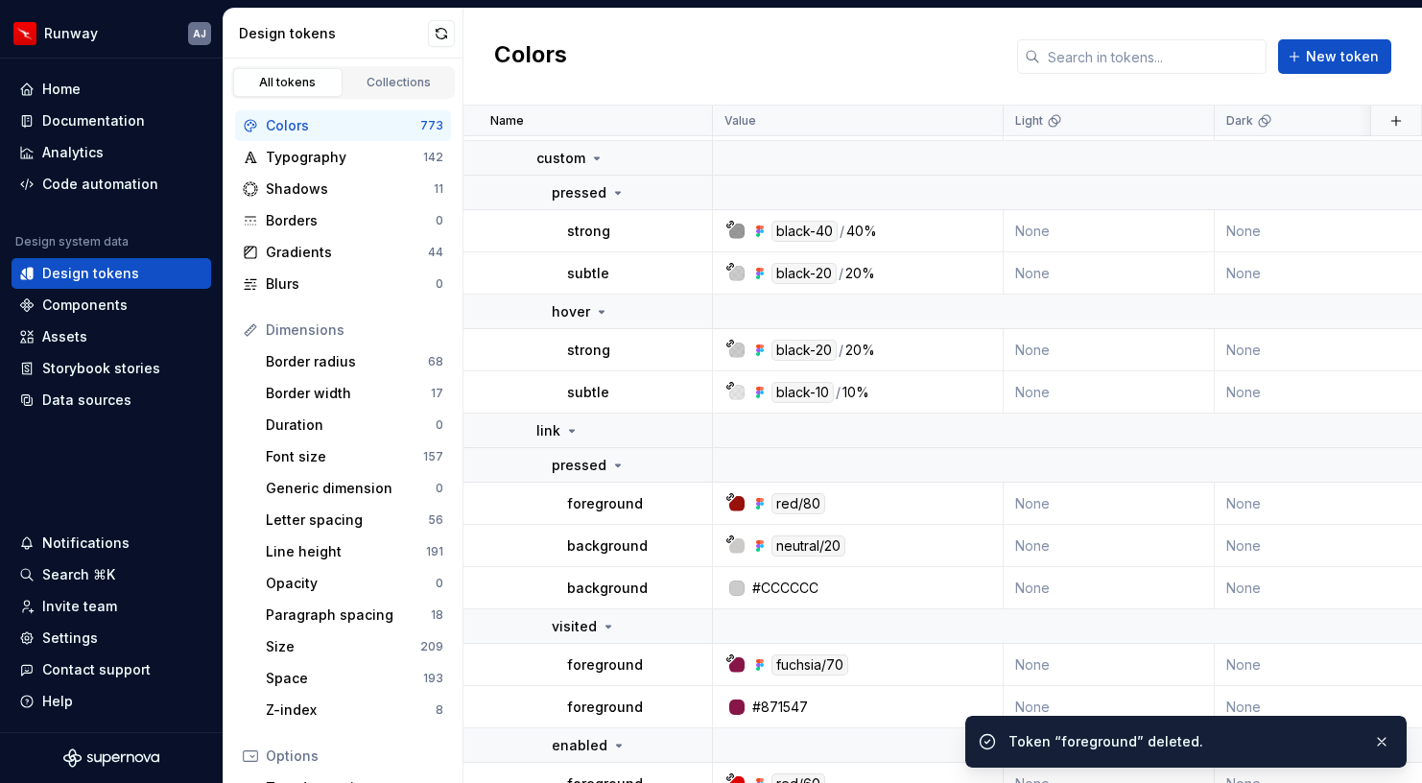
click at [688, 590] on button "button" at bounding box center [687, 588] width 27 height 27
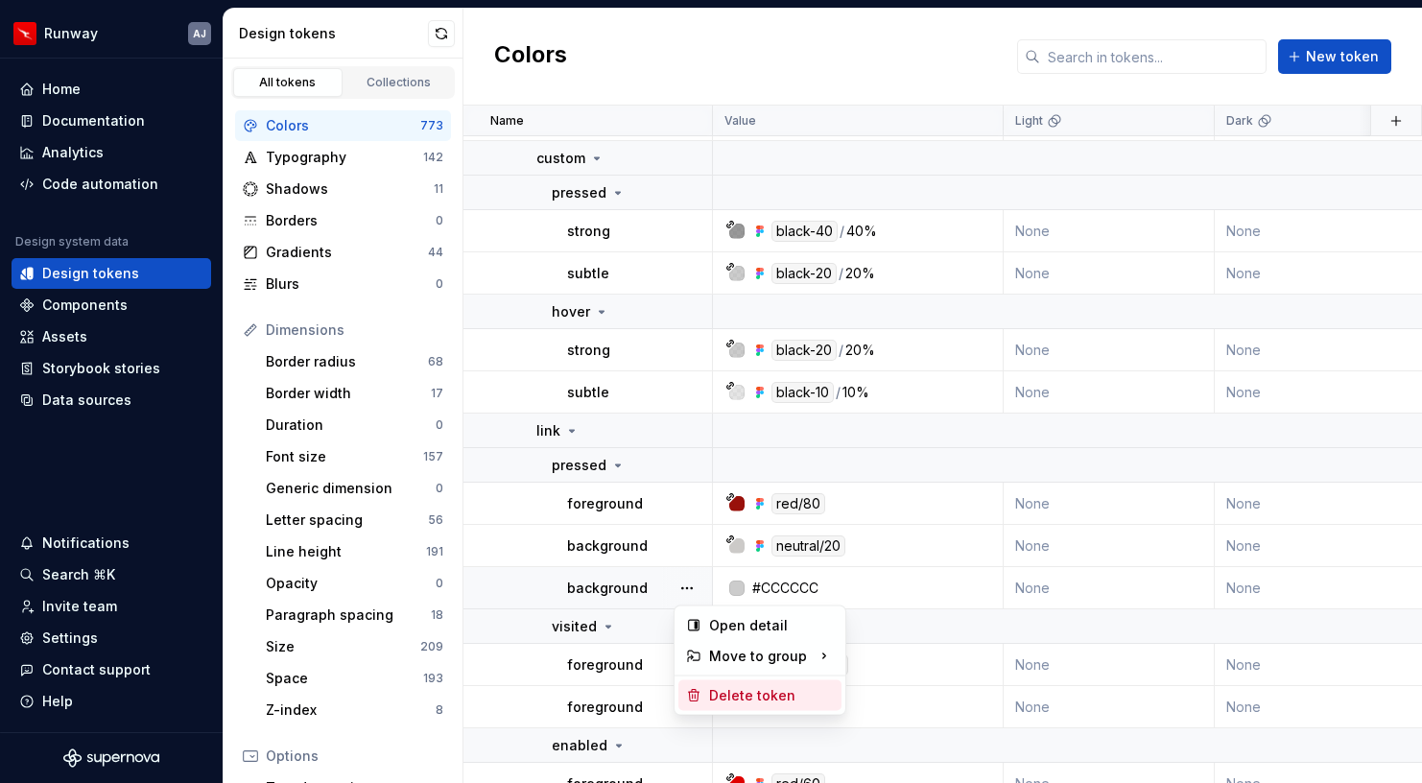
click at [730, 689] on div "Delete token" at bounding box center [771, 695] width 125 height 19
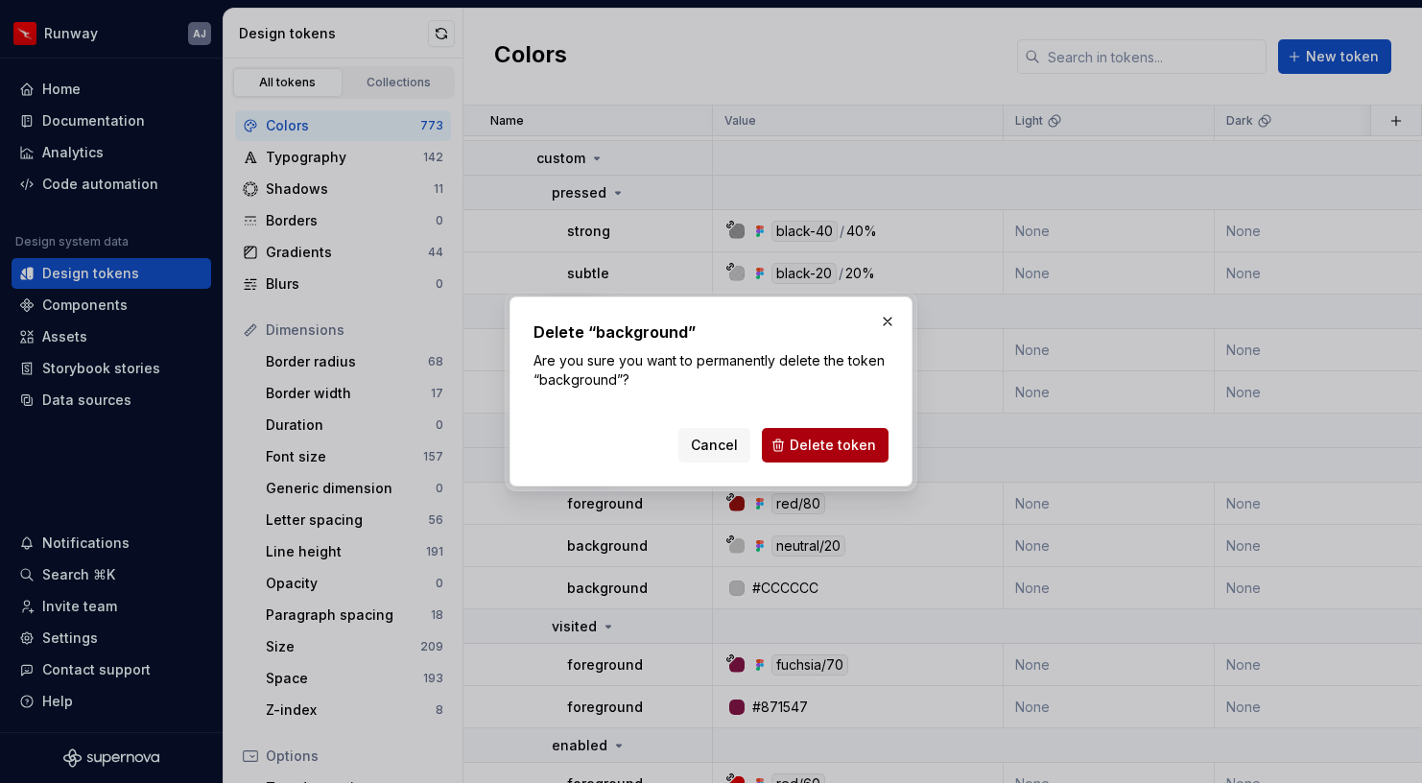
click at [812, 435] on button "Delete token" at bounding box center [825, 445] width 127 height 35
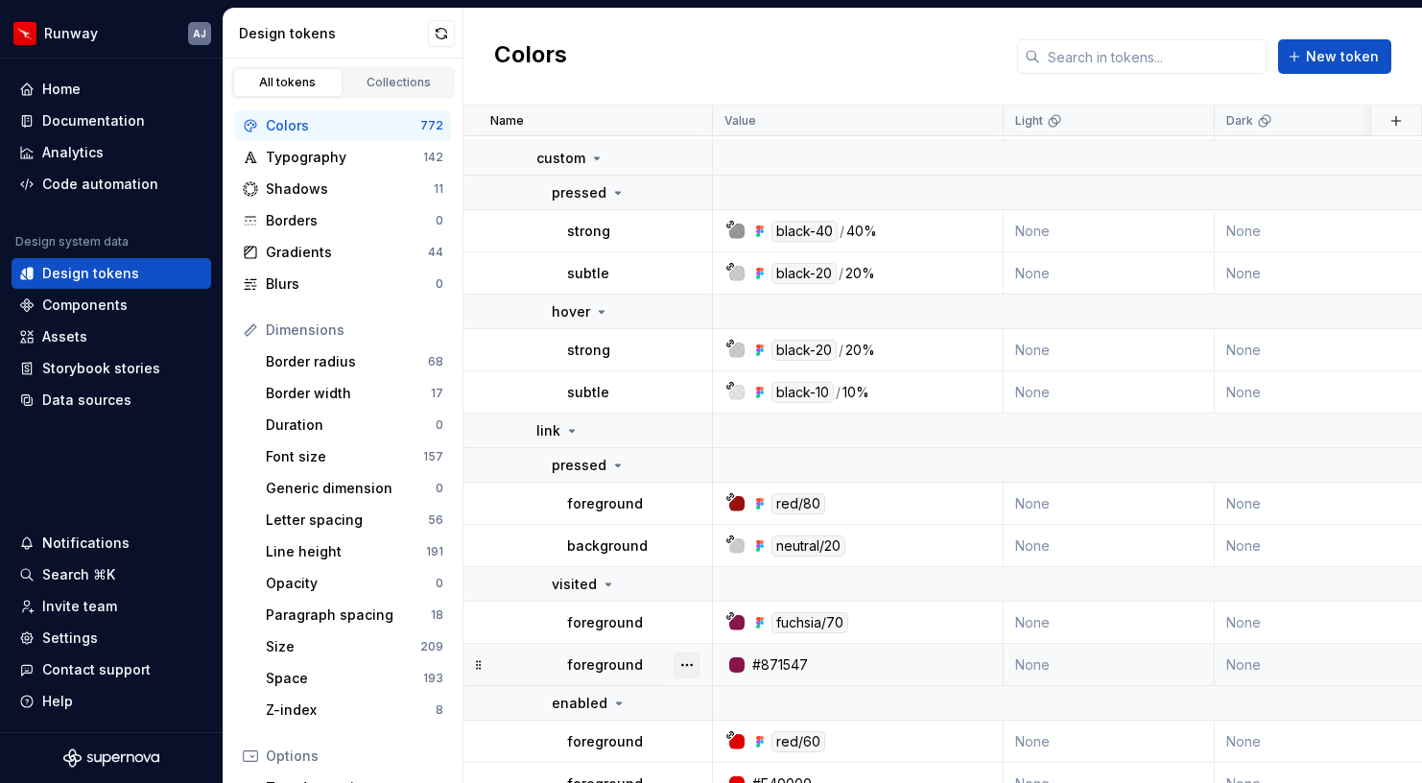
click at [690, 660] on button "button" at bounding box center [687, 665] width 27 height 27
click at [756, 621] on div "Delete token" at bounding box center [771, 627] width 125 height 19
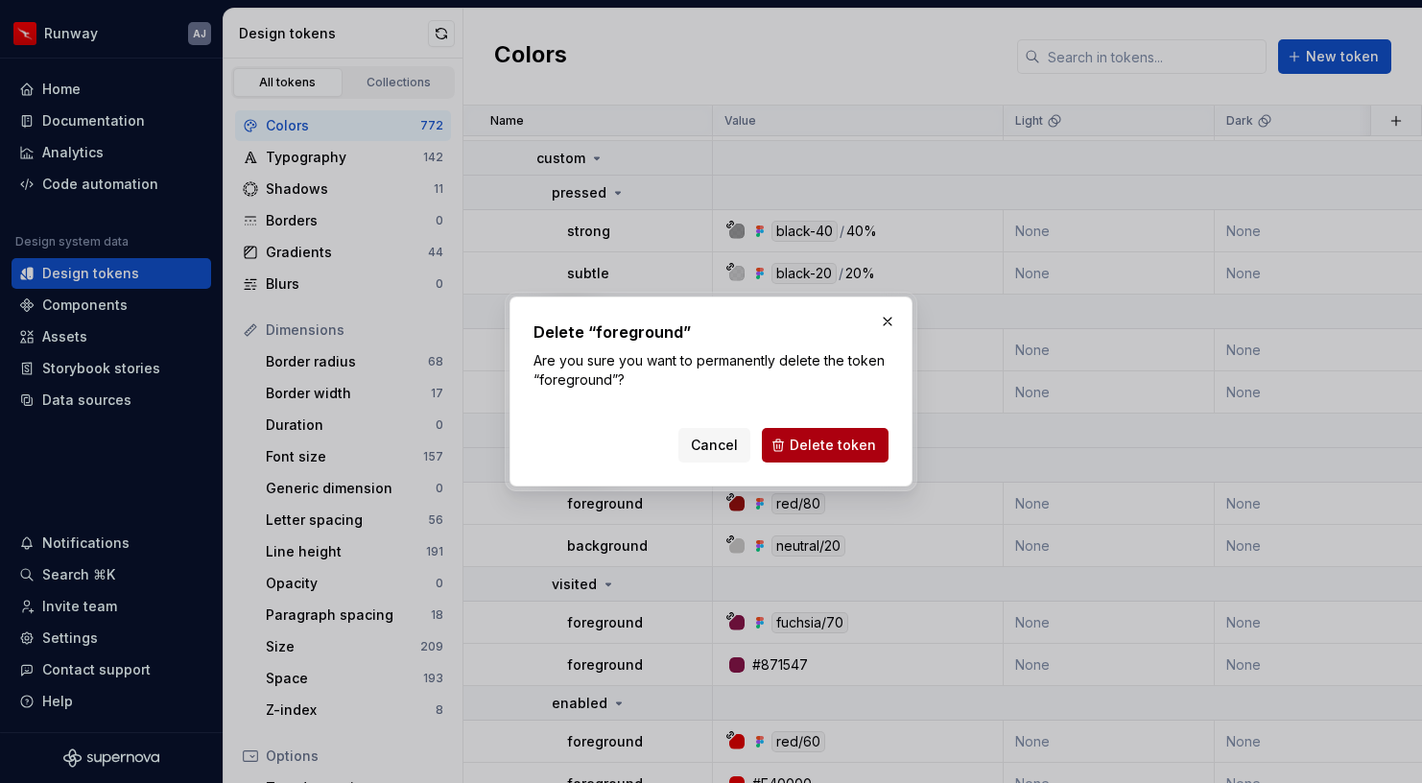
click at [861, 452] on span "Delete token" at bounding box center [833, 445] width 86 height 19
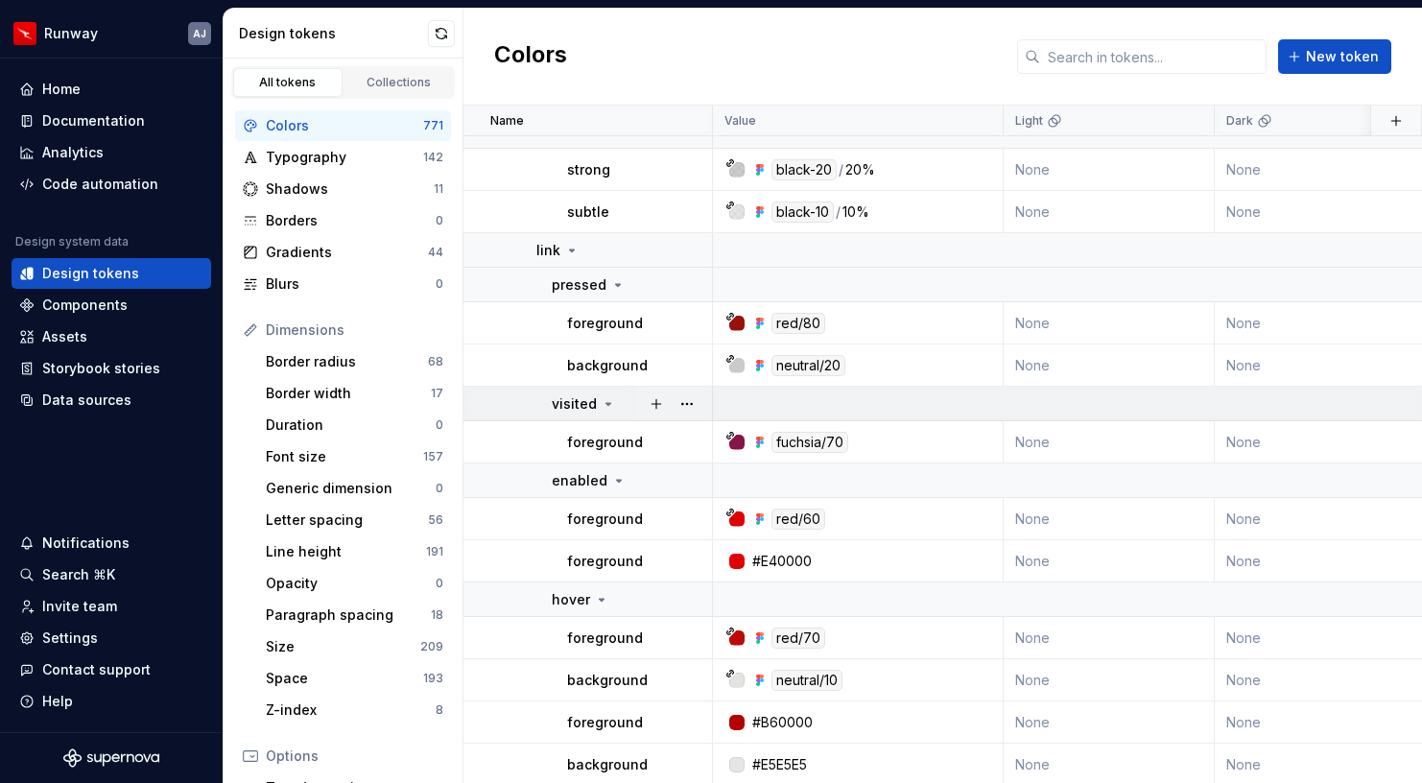
scroll to position [20914, 0]
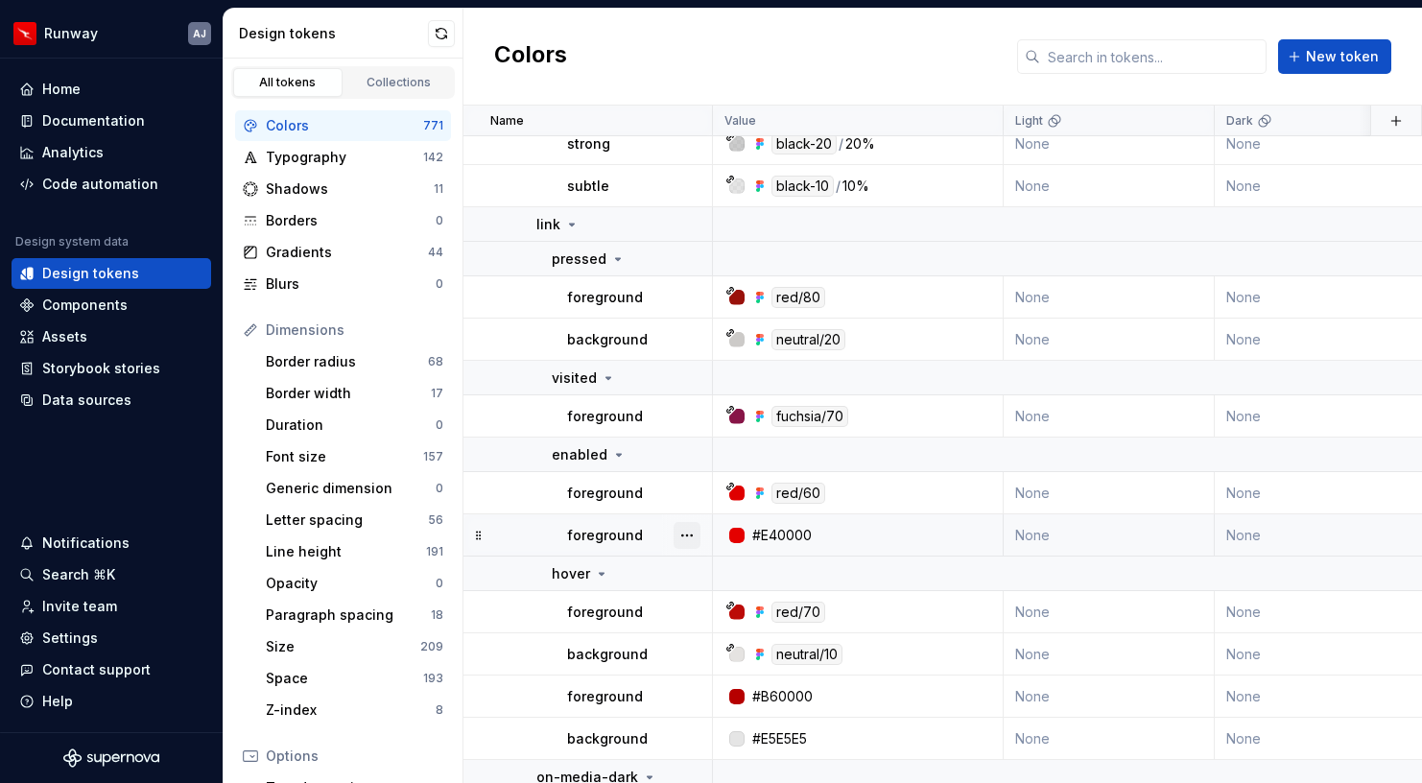
click at [699, 537] on button "button" at bounding box center [687, 535] width 27 height 27
click at [718, 645] on div "Delete token" at bounding box center [771, 642] width 125 height 19
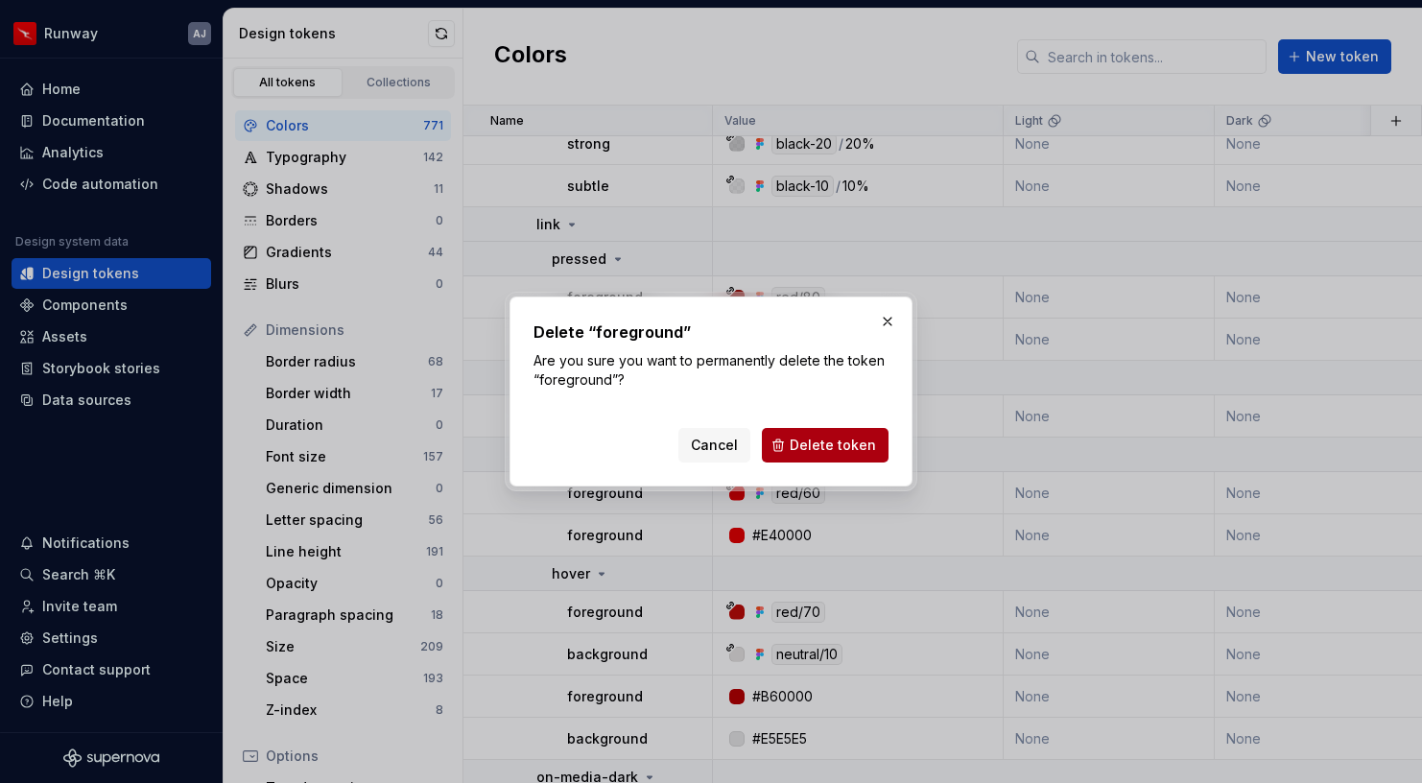
click at [844, 440] on span "Delete token" at bounding box center [833, 445] width 86 height 19
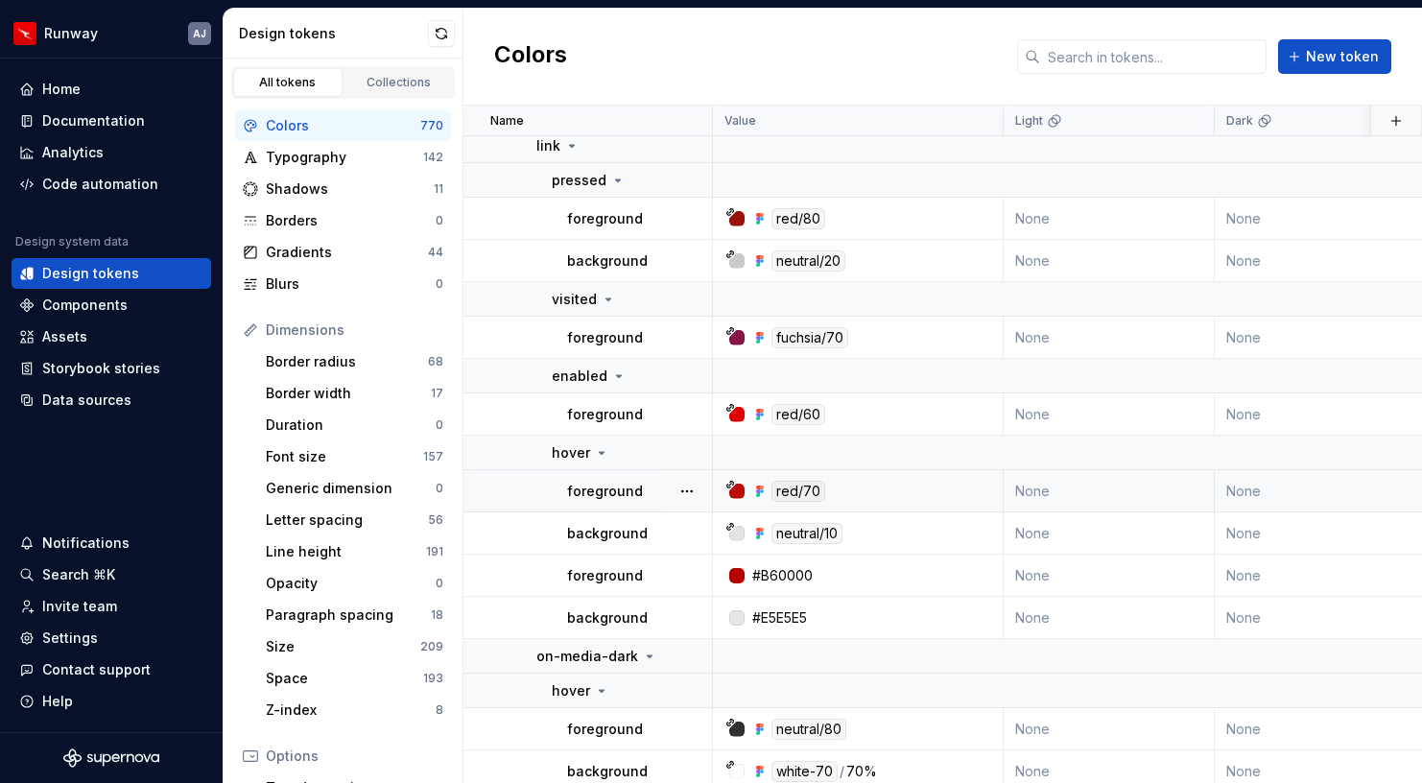
scroll to position [21028, 0]
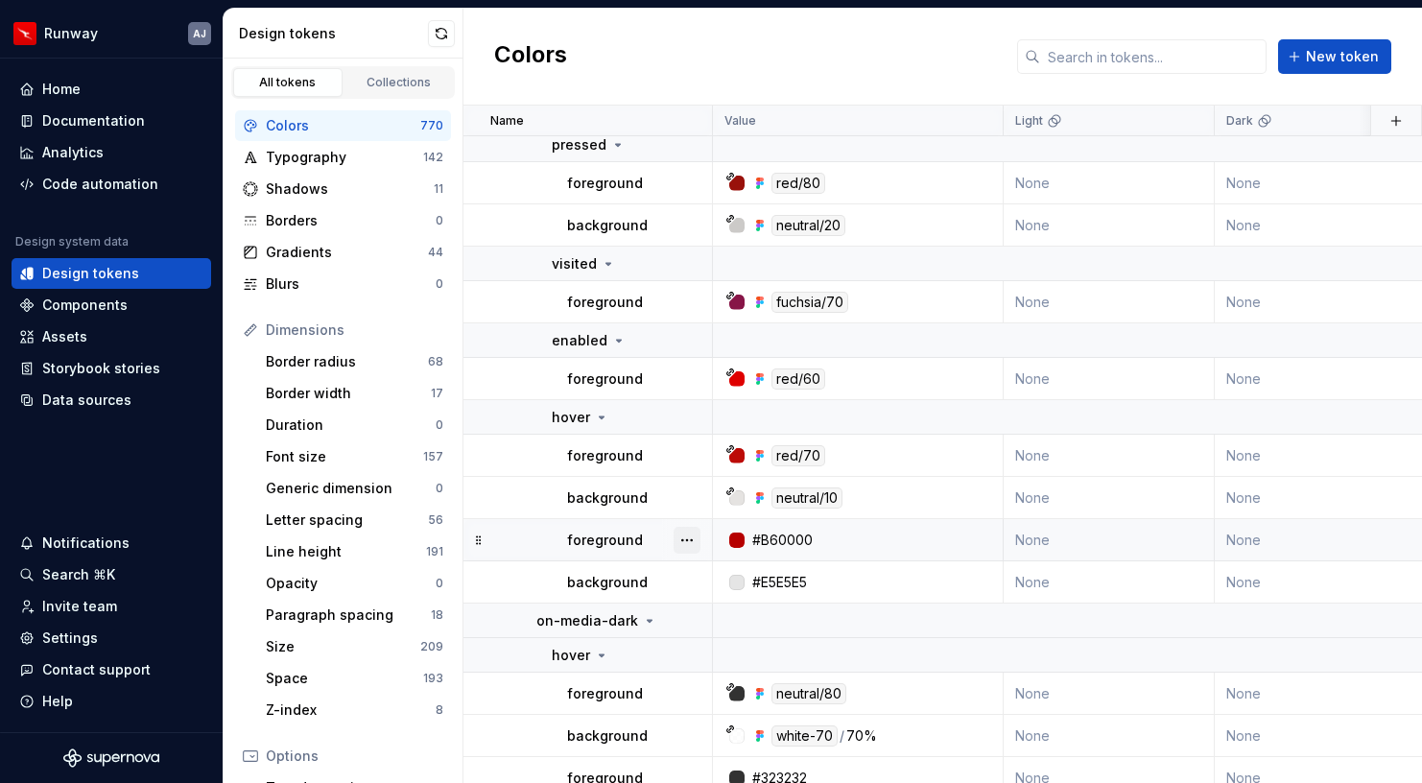
click at [685, 537] on button "button" at bounding box center [687, 540] width 27 height 27
click at [714, 641] on div "Delete token" at bounding box center [771, 647] width 125 height 19
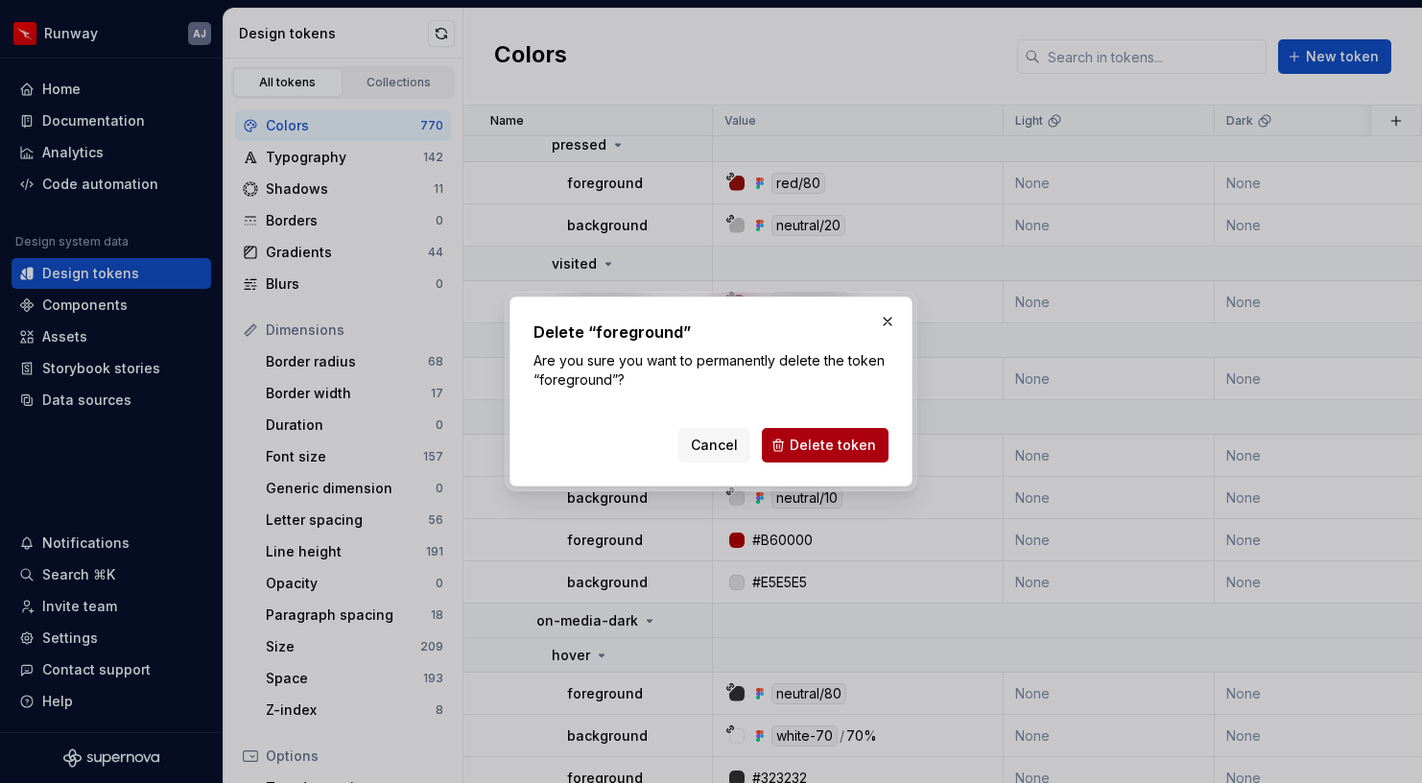
click at [823, 455] on button "Delete token" at bounding box center [825, 445] width 127 height 35
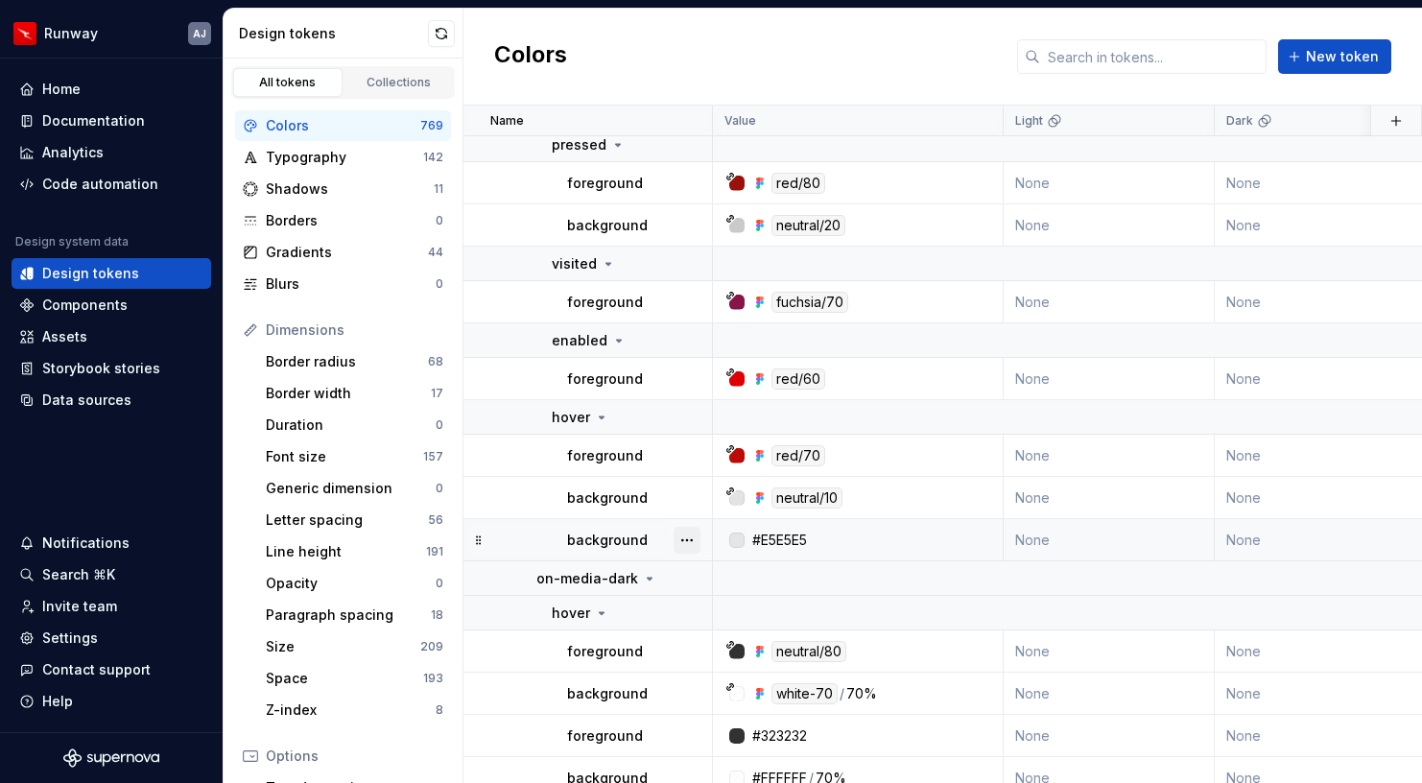
click at [686, 537] on button "button" at bounding box center [687, 540] width 27 height 27
click at [718, 640] on div "Delete token" at bounding box center [771, 647] width 125 height 19
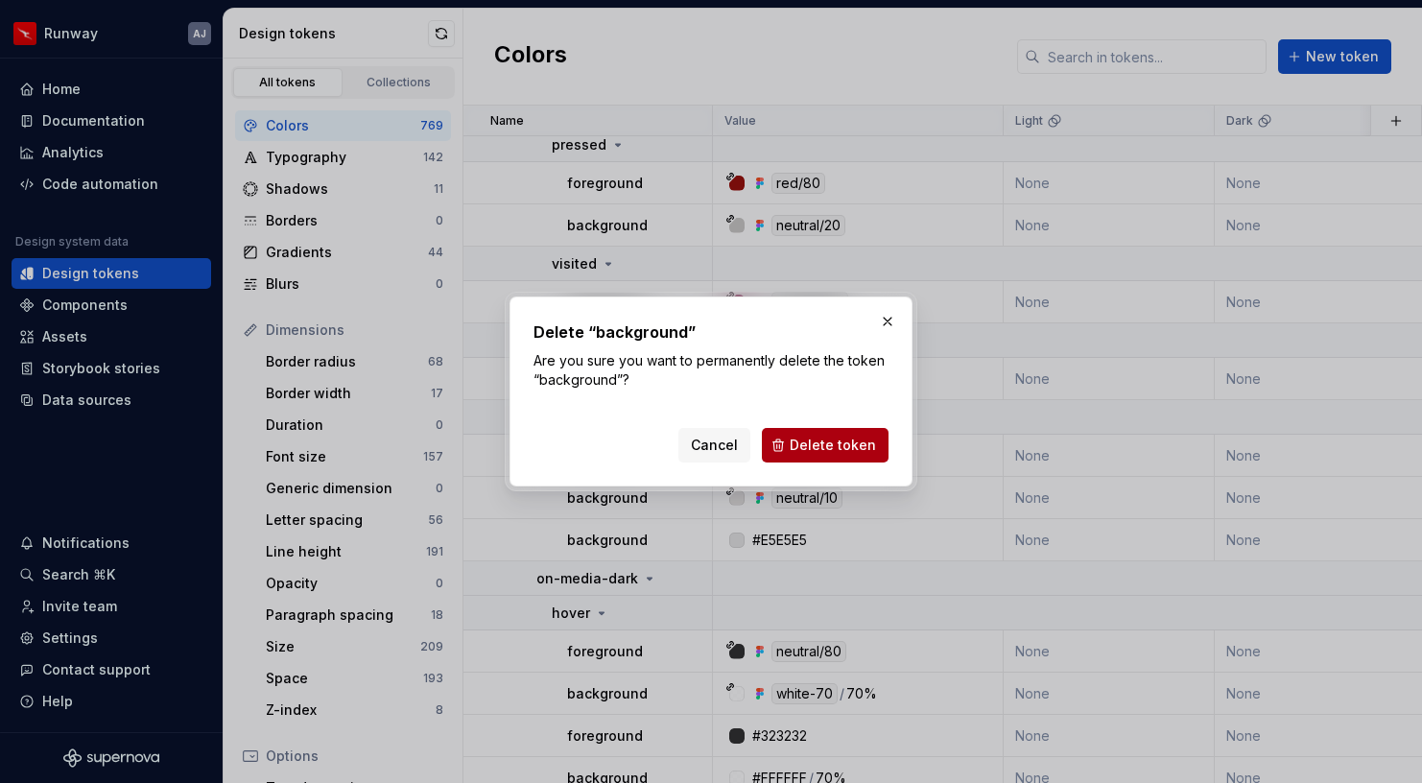
click at [822, 441] on span "Delete token" at bounding box center [833, 445] width 86 height 19
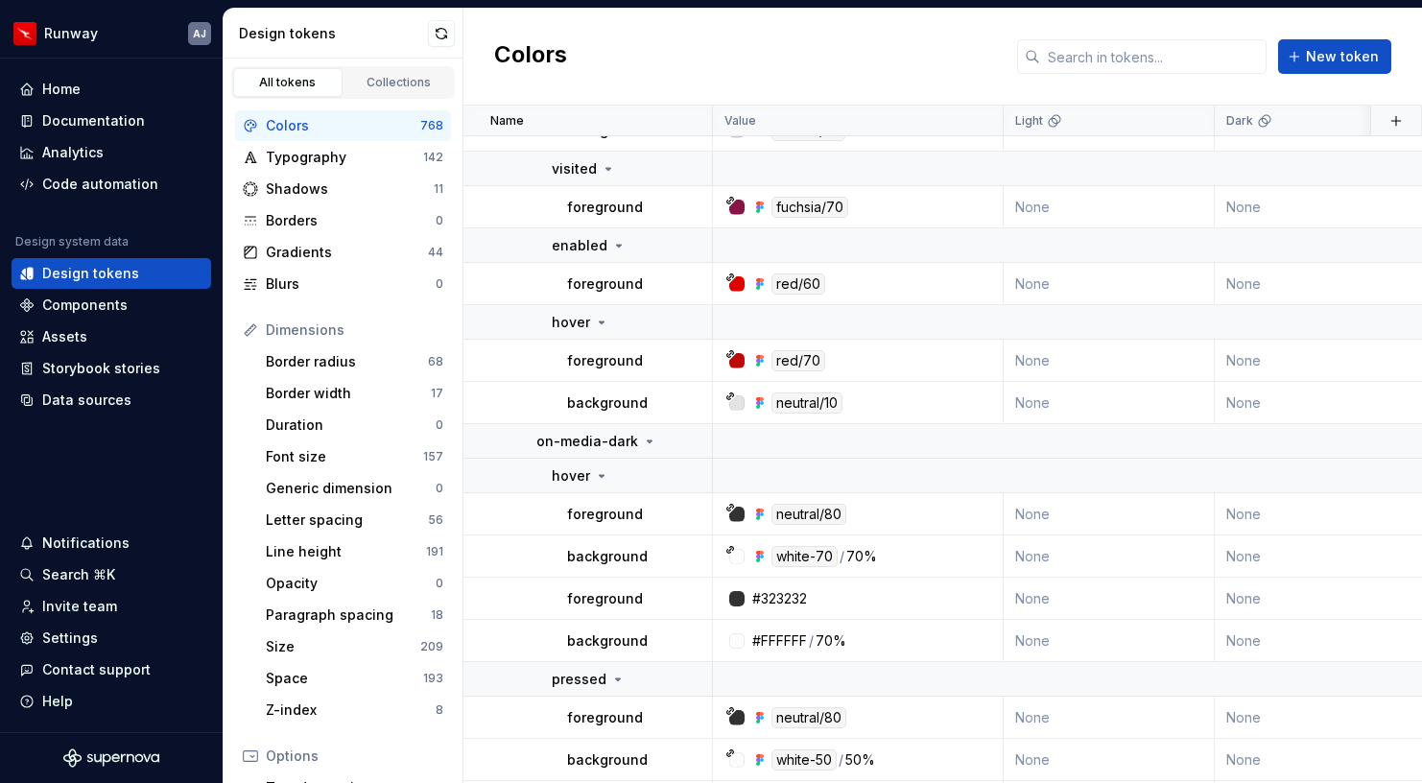
scroll to position [21220, 0]
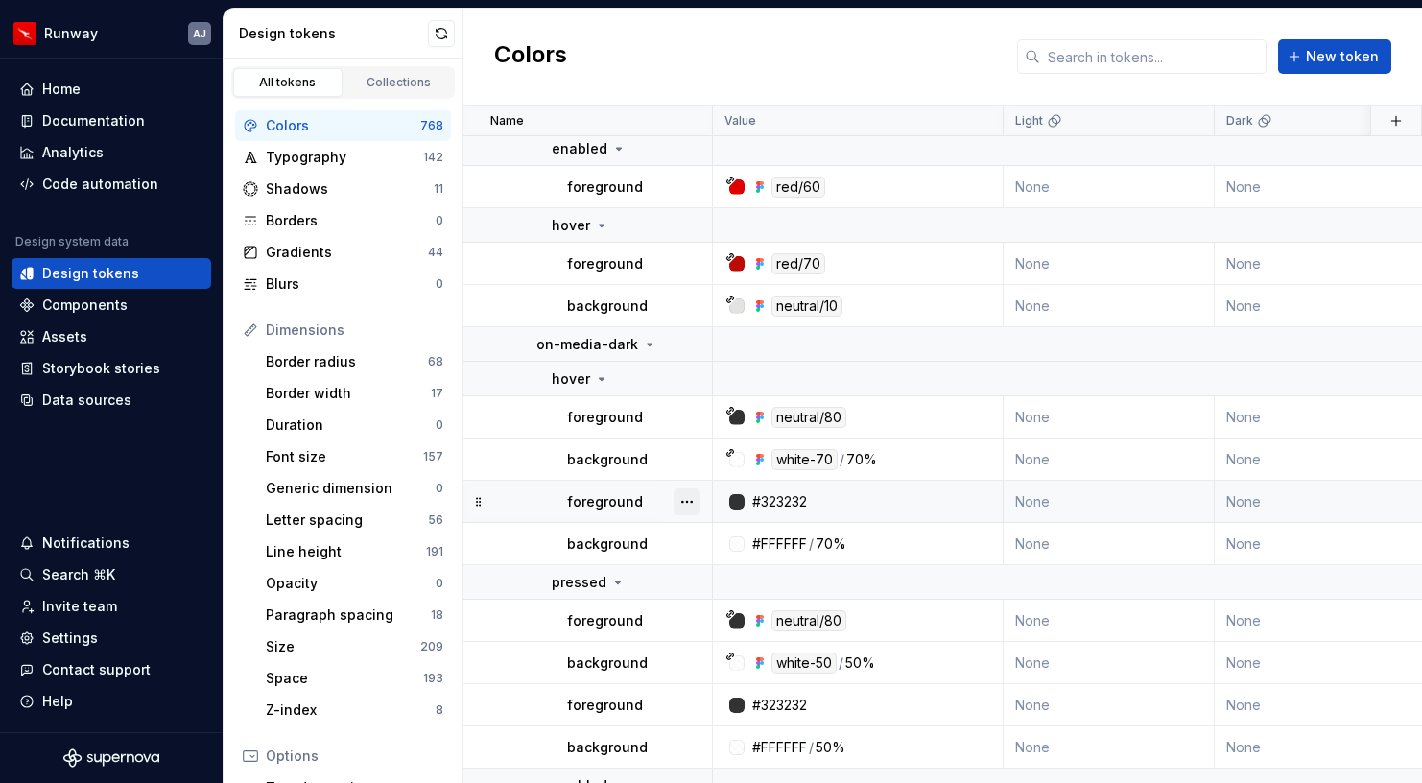
click at [688, 499] on button "button" at bounding box center [687, 502] width 27 height 27
click at [728, 612] on div "Delete token" at bounding box center [771, 609] width 125 height 19
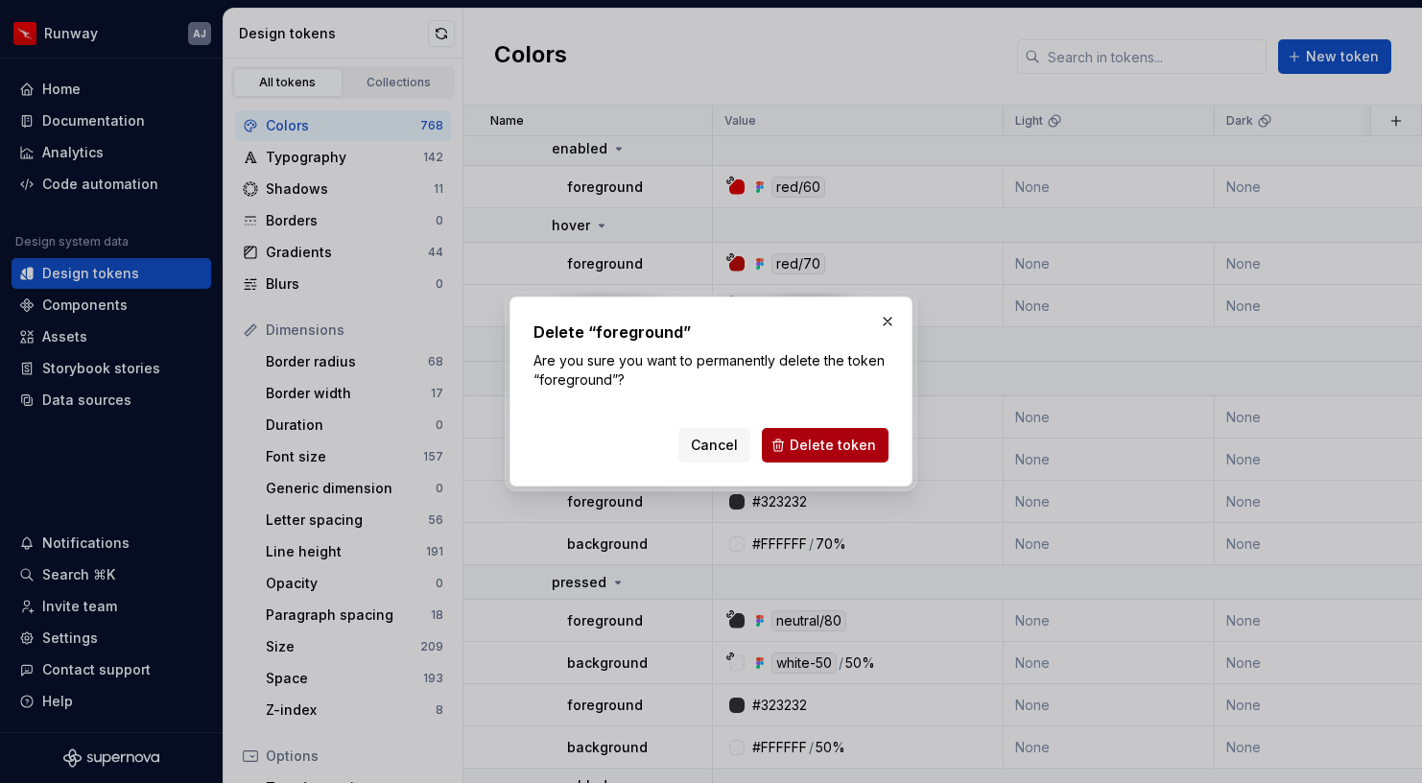
click at [821, 453] on span "Delete token" at bounding box center [833, 445] width 86 height 19
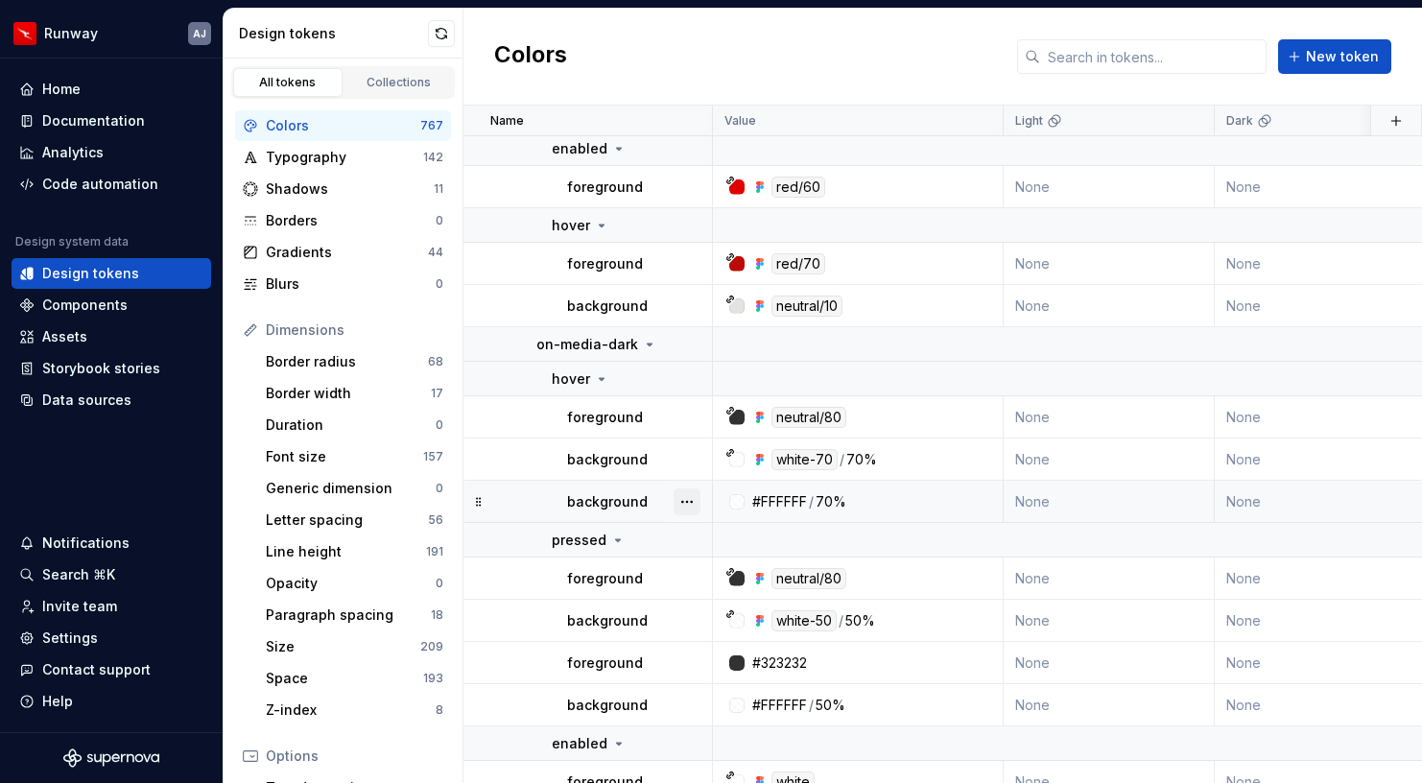
click at [674, 498] on button "button" at bounding box center [687, 502] width 27 height 27
click at [714, 607] on div "Delete token" at bounding box center [771, 609] width 125 height 19
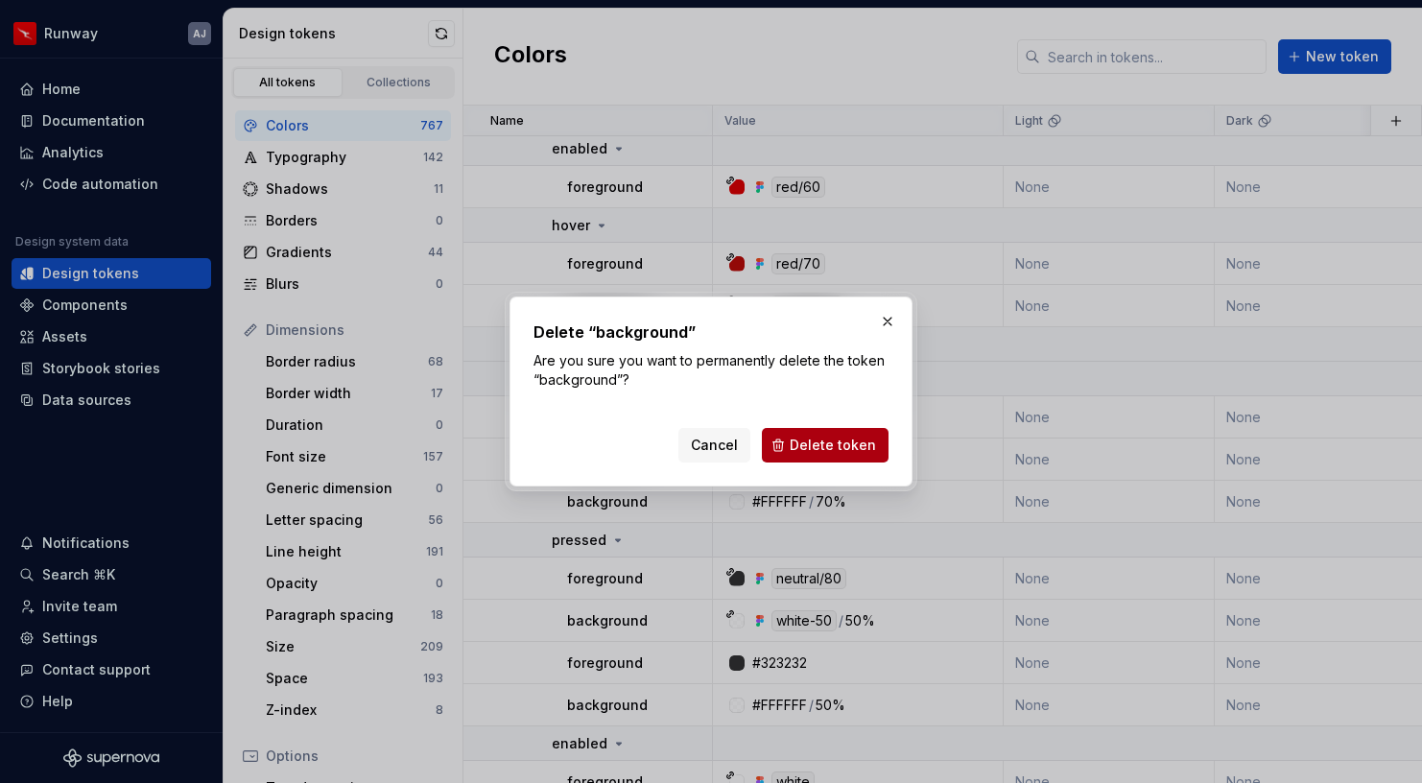
click at [847, 443] on span "Delete token" at bounding box center [833, 445] width 86 height 19
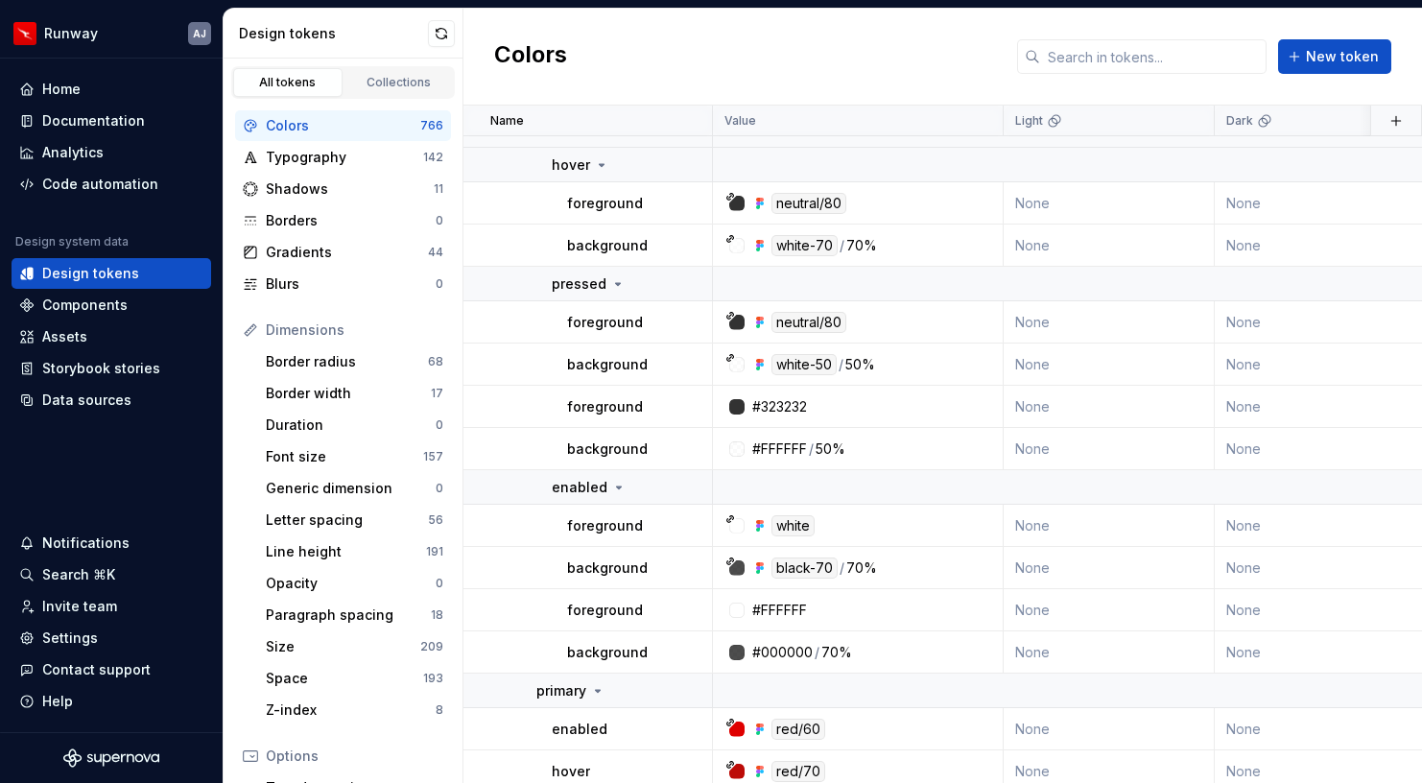
scroll to position [21438, 0]
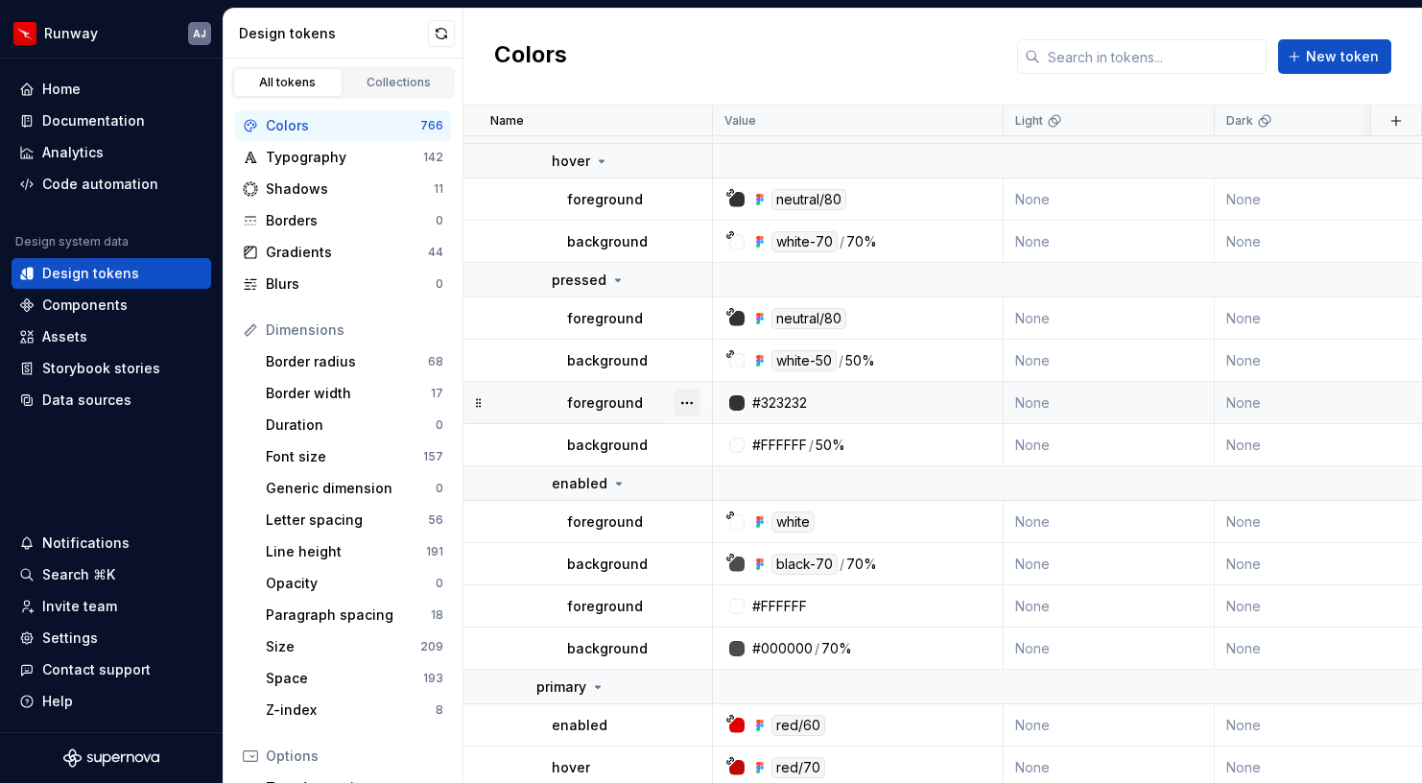
click at [680, 408] on button "button" at bounding box center [687, 403] width 27 height 27
click at [712, 503] on div "Delete token" at bounding box center [771, 510] width 125 height 19
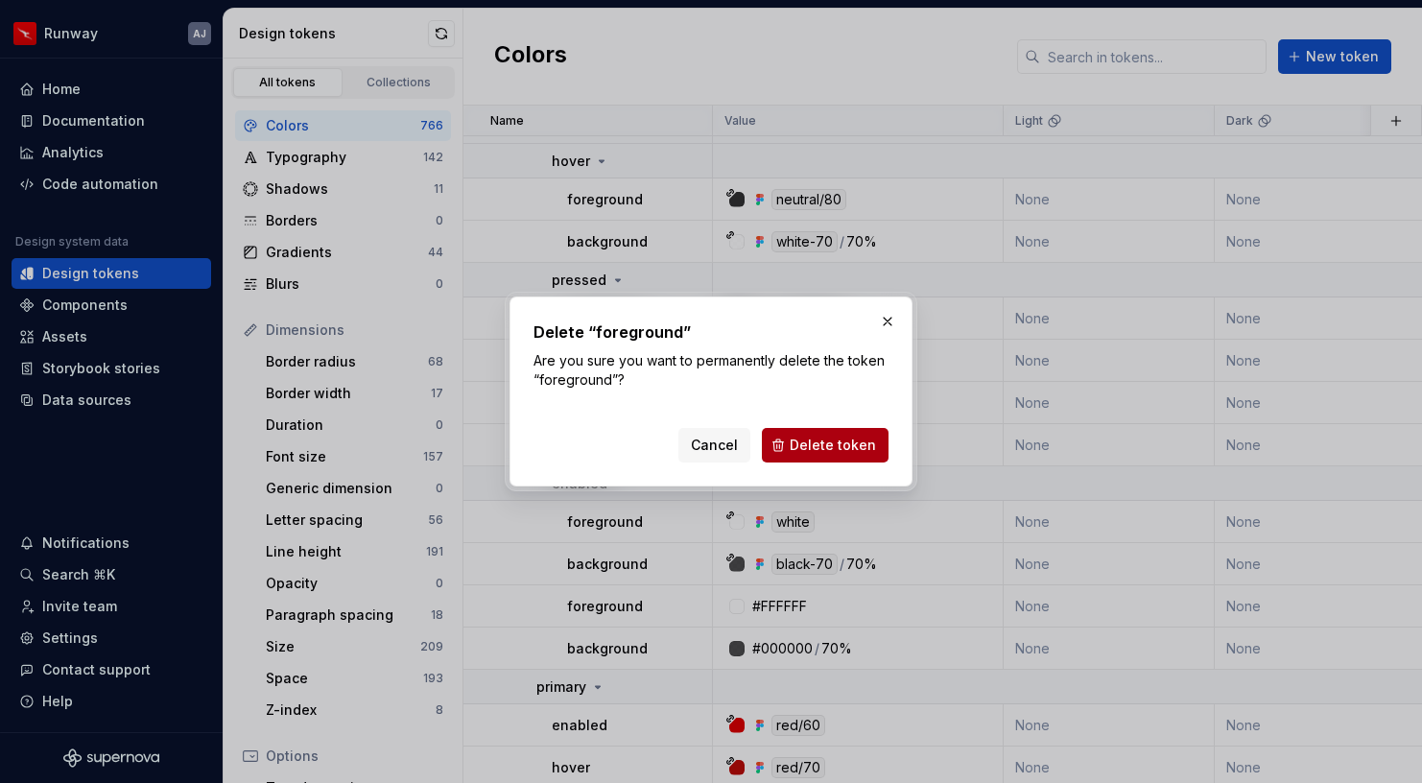
click at [798, 434] on button "Delete token" at bounding box center [825, 445] width 127 height 35
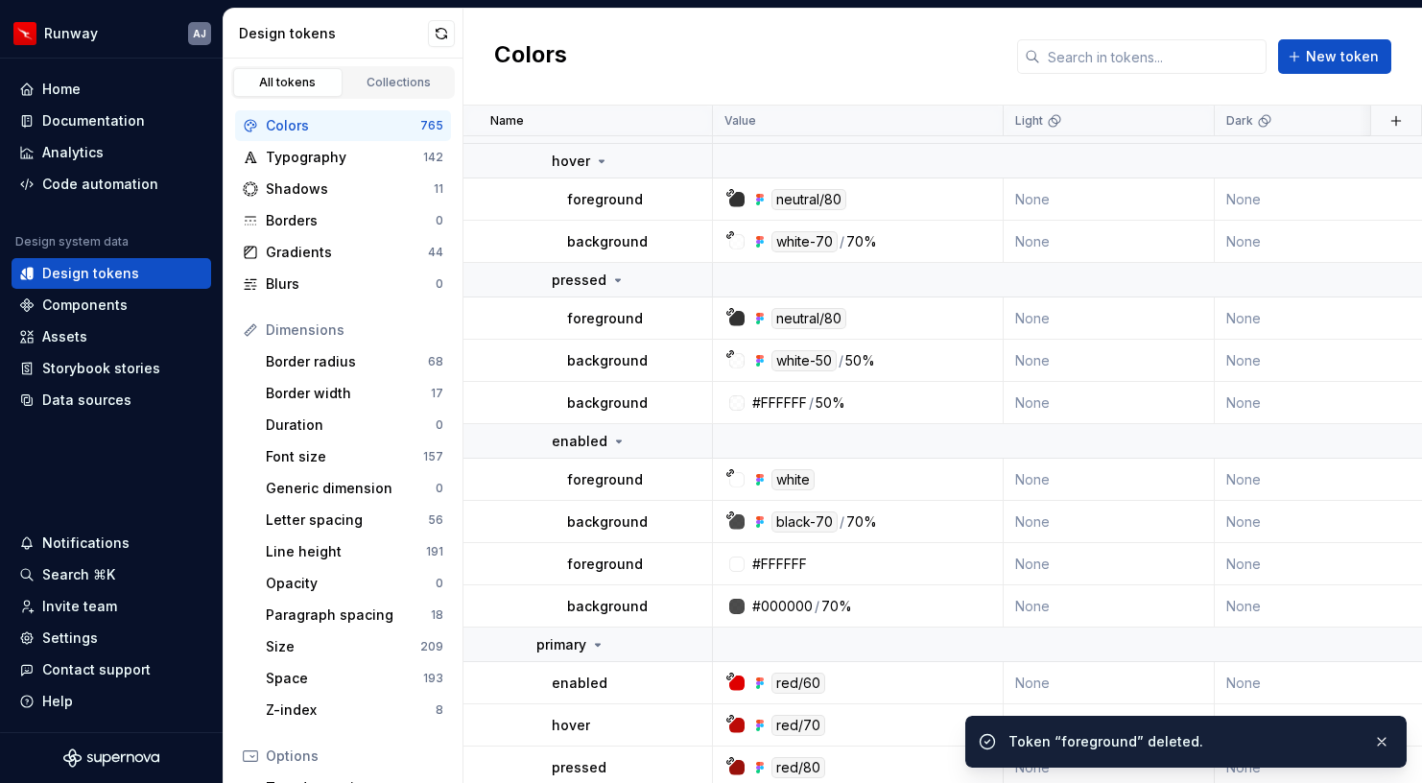
click at [691, 567] on button "button" at bounding box center [687, 564] width 27 height 27
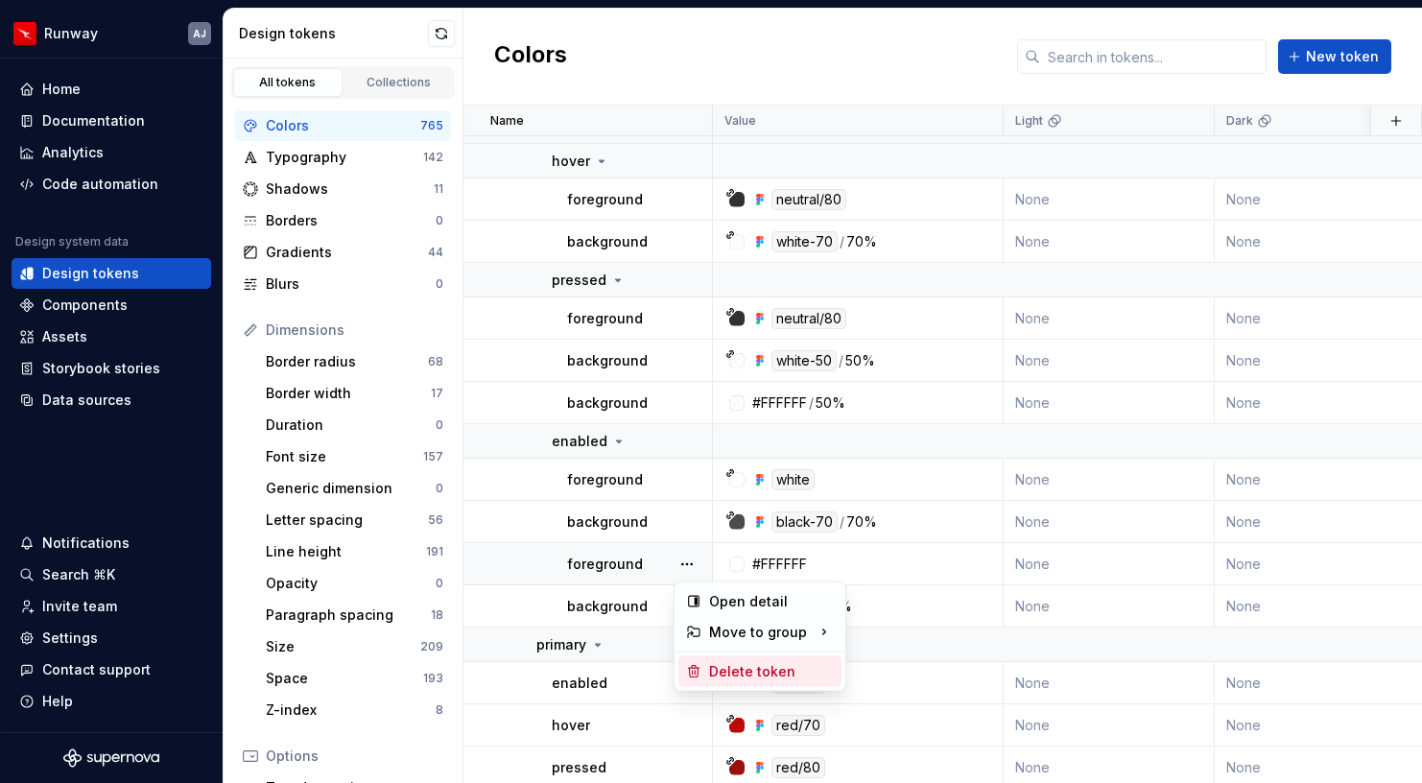
click at [729, 665] on div "Delete token" at bounding box center [771, 671] width 125 height 19
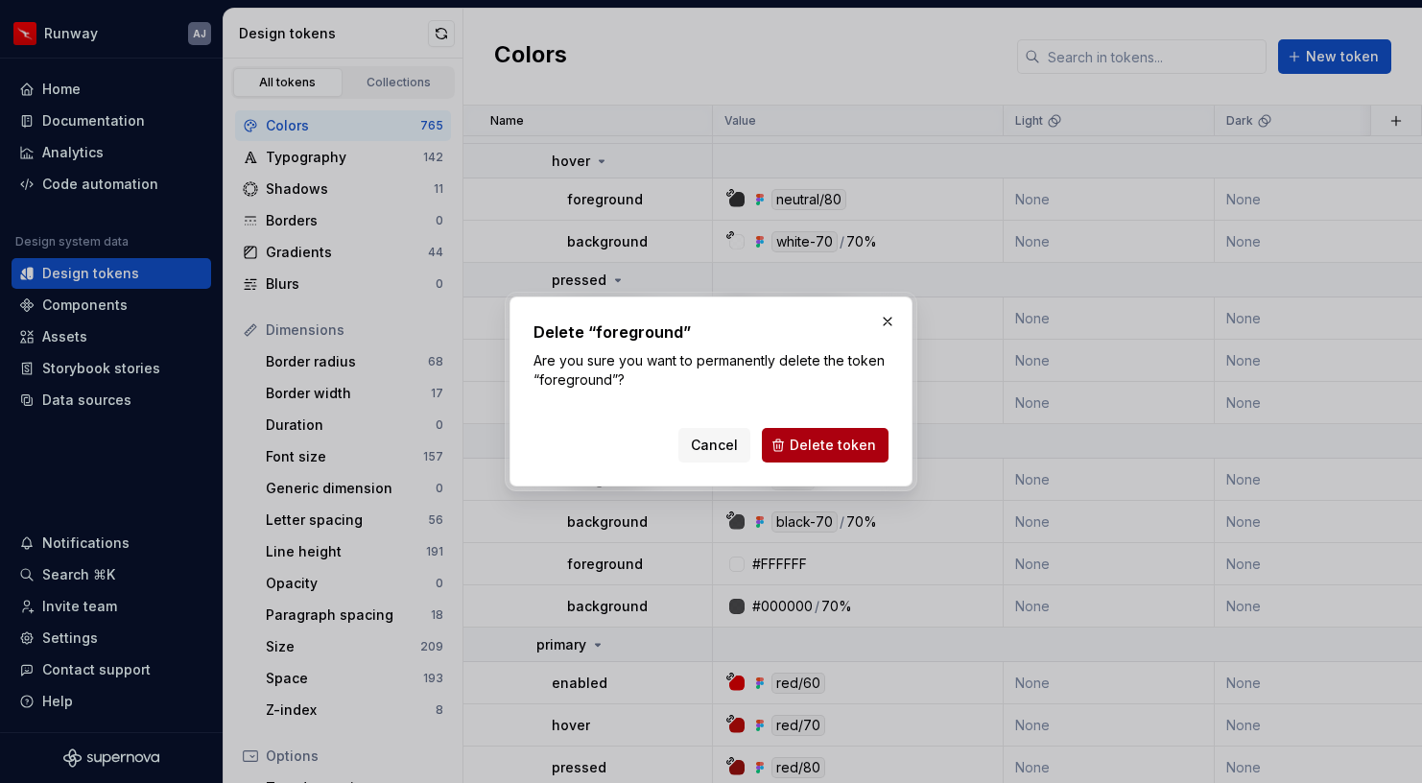
click at [814, 457] on button "Delete token" at bounding box center [825, 445] width 127 height 35
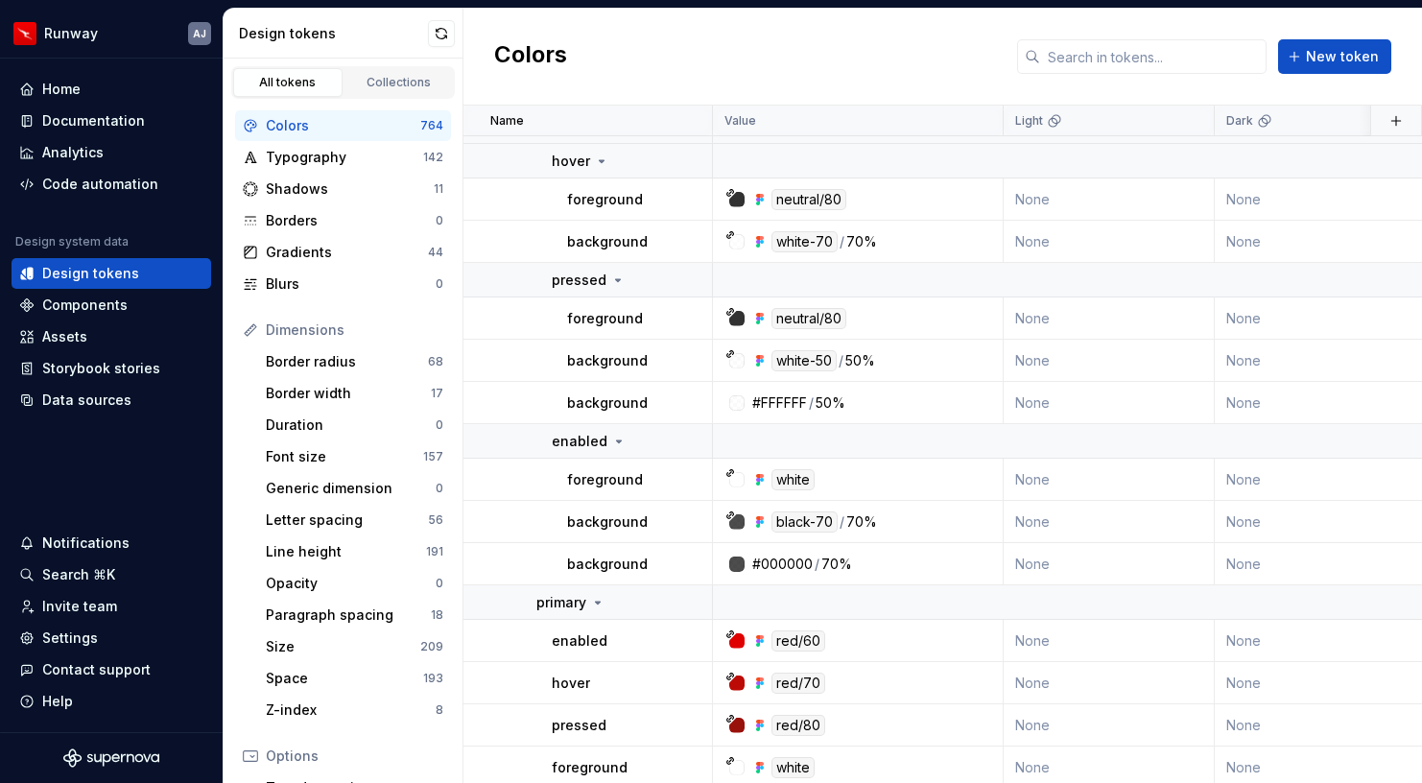
click at [685, 568] on button "button" at bounding box center [687, 564] width 27 height 27
click at [716, 664] on div "Delete token" at bounding box center [771, 671] width 125 height 19
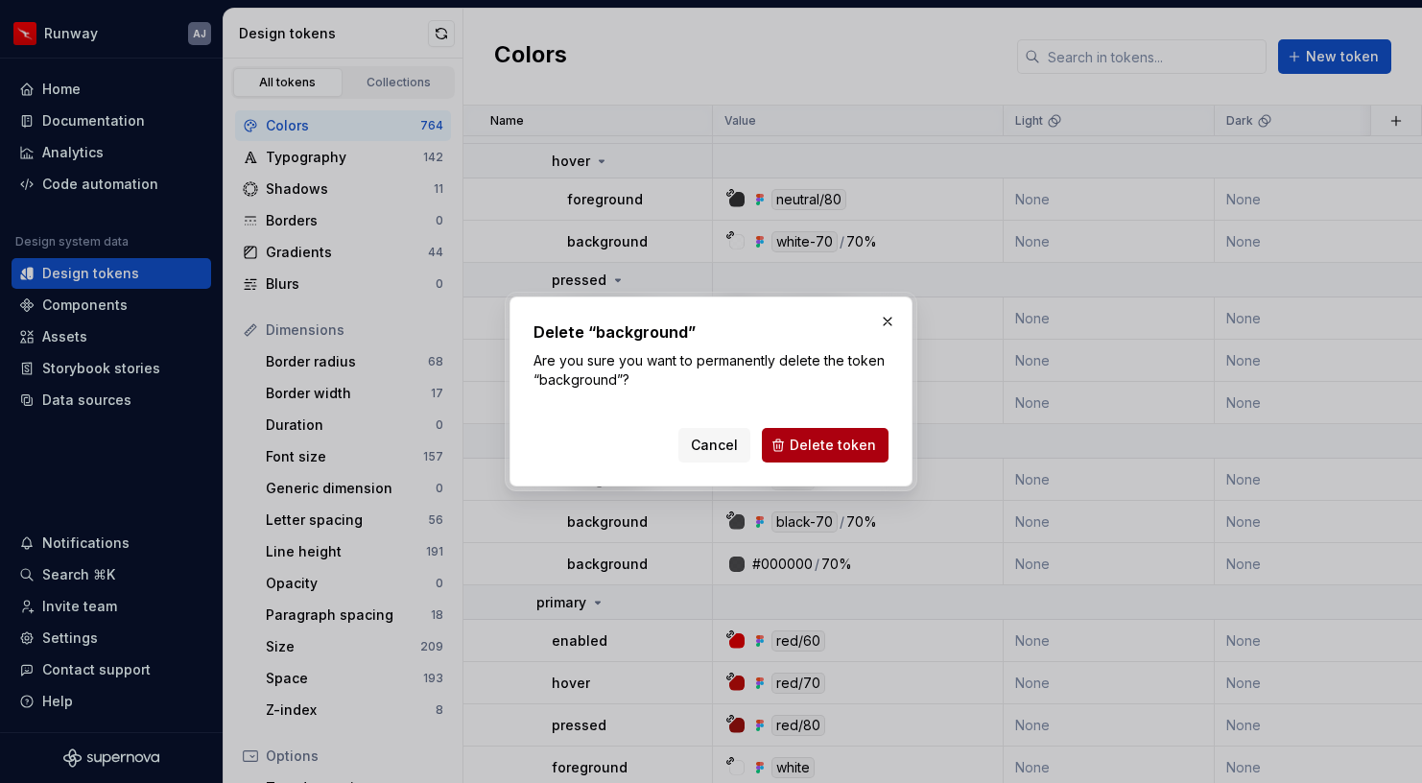
click at [832, 443] on span "Delete token" at bounding box center [833, 445] width 86 height 19
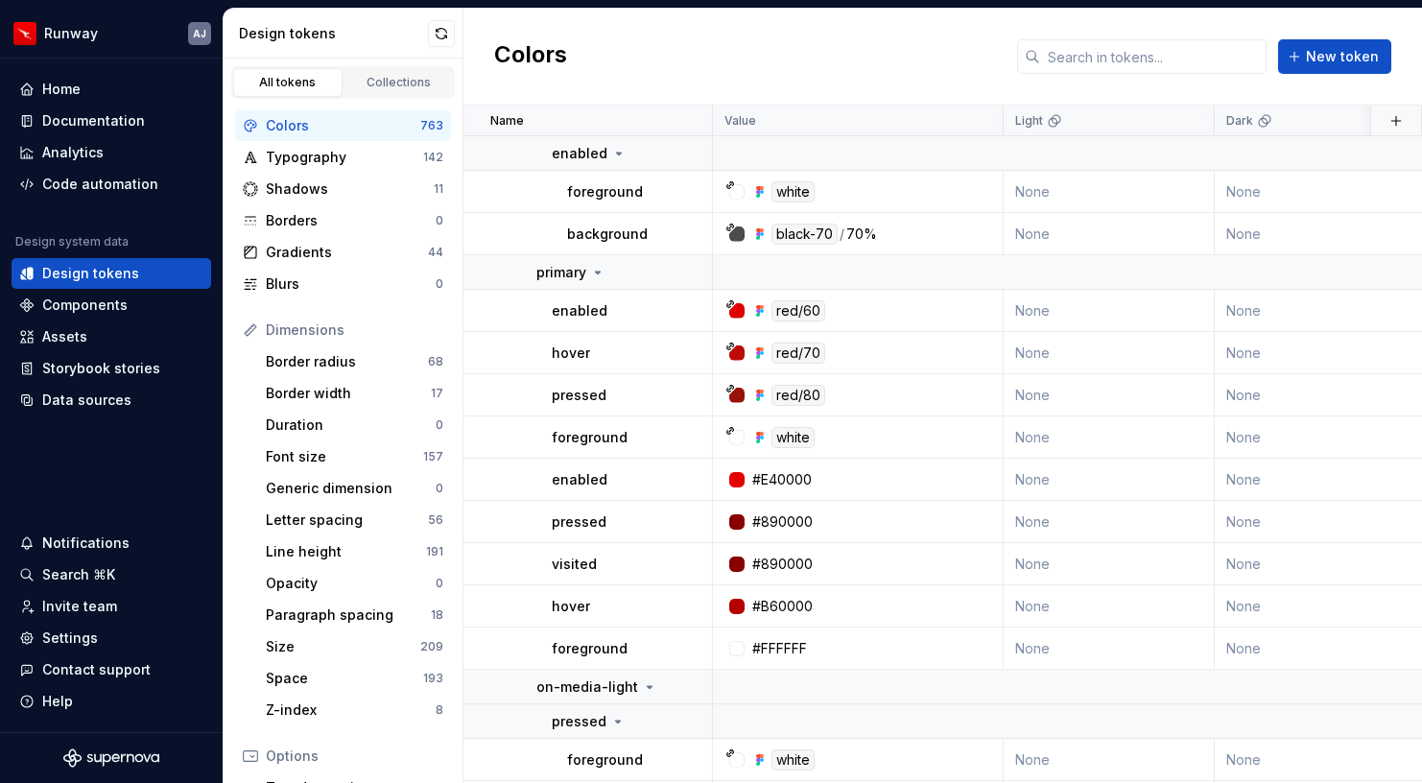
scroll to position [21729, 0]
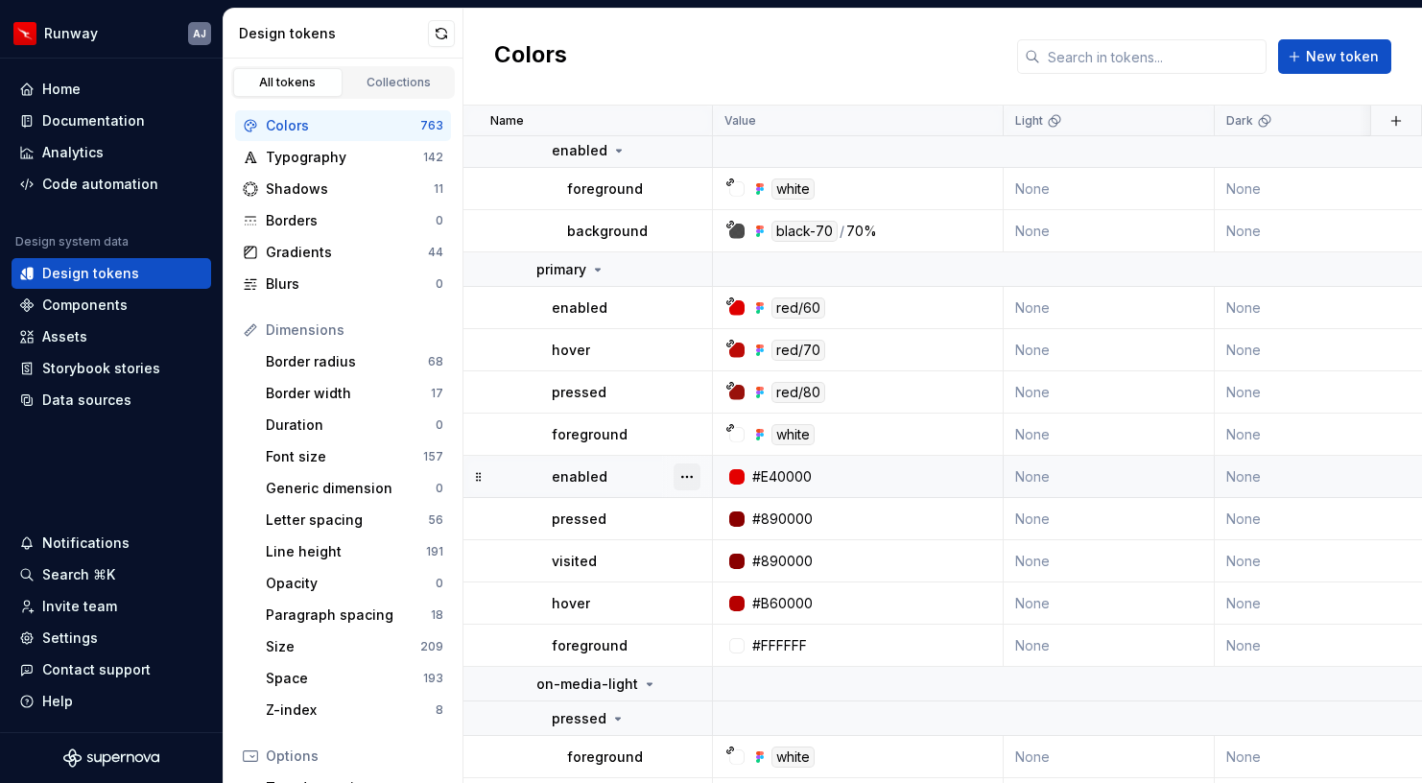
click at [689, 479] on button "button" at bounding box center [687, 477] width 27 height 27
click at [718, 586] on div "Delete token" at bounding box center [771, 584] width 125 height 19
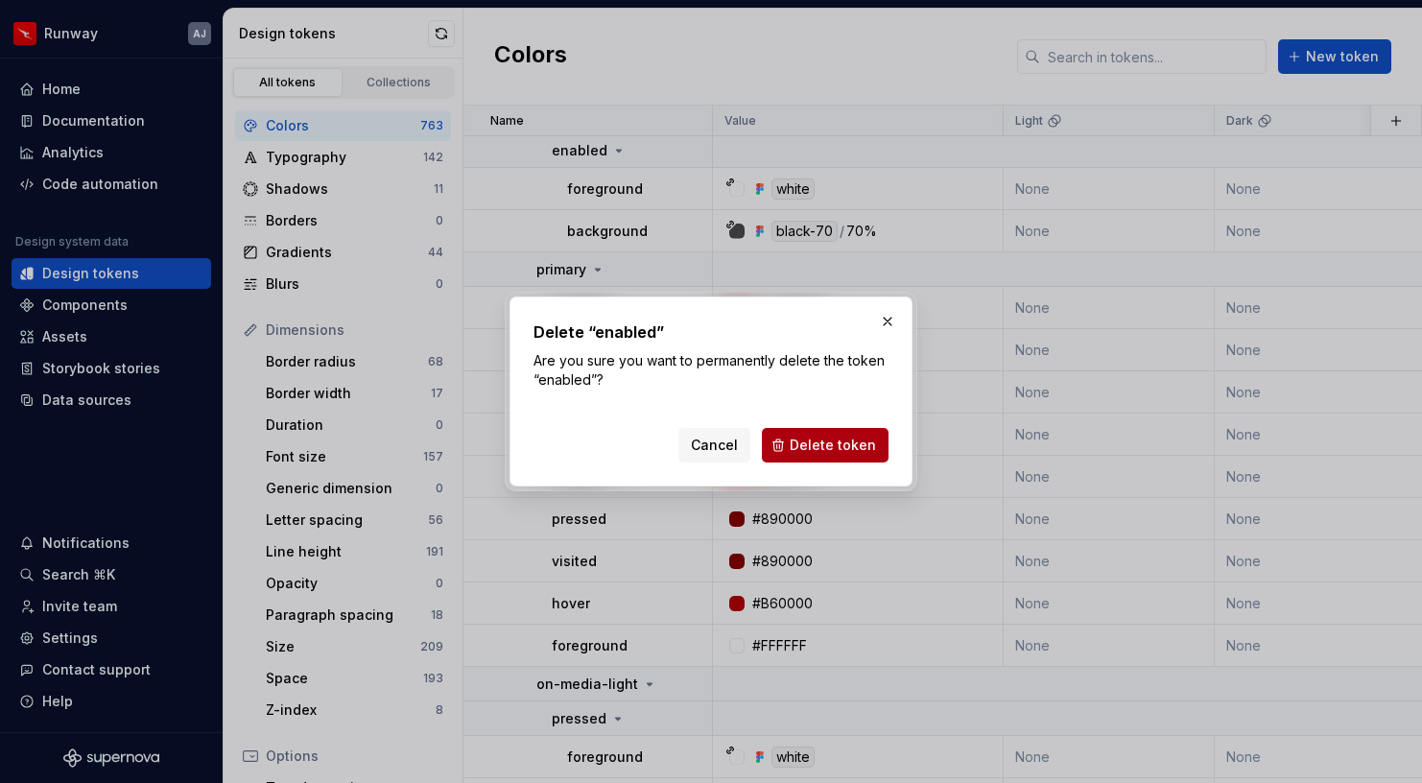
click at [813, 443] on span "Delete token" at bounding box center [833, 445] width 86 height 19
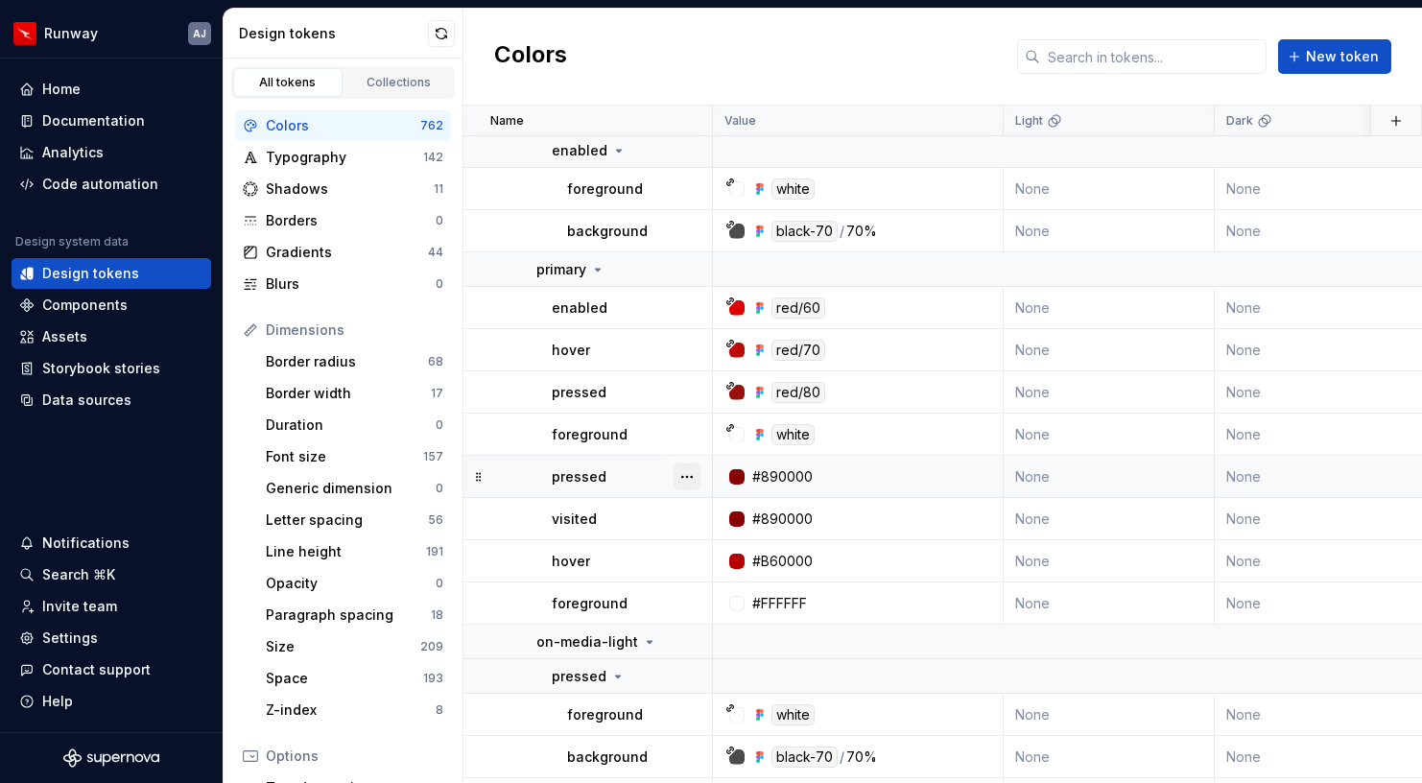
click at [694, 479] on button "button" at bounding box center [687, 477] width 27 height 27
click at [733, 584] on div "Delete token" at bounding box center [771, 584] width 125 height 19
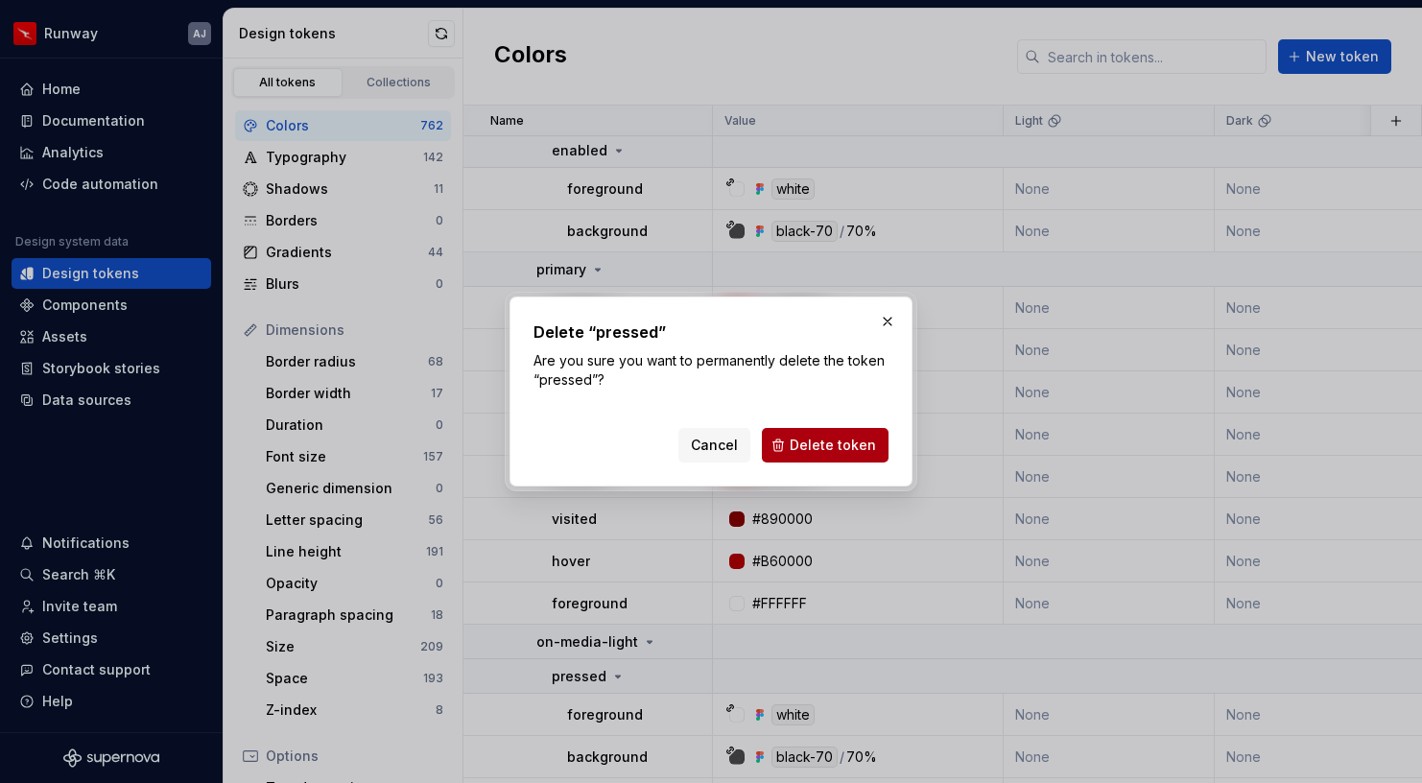
click at [811, 438] on span "Delete token" at bounding box center [833, 445] width 86 height 19
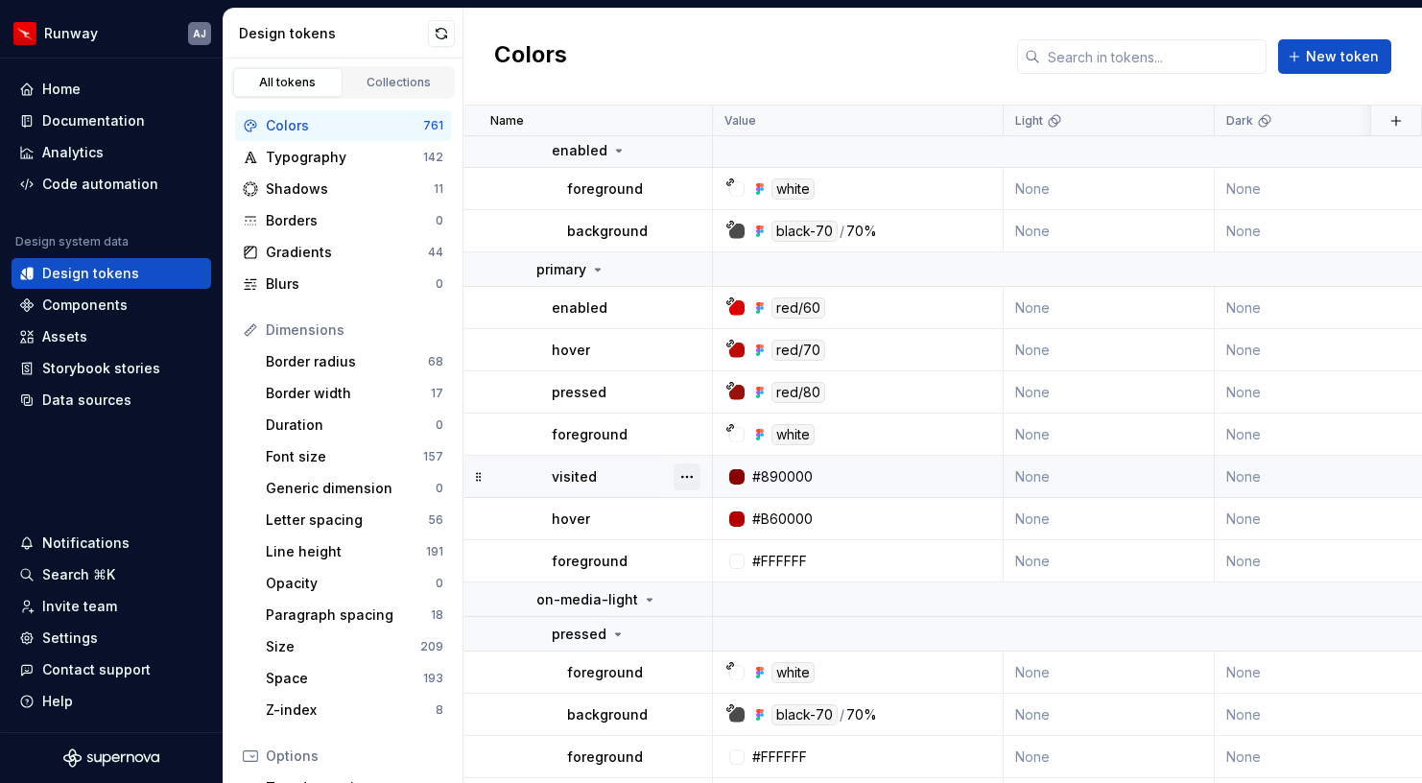
click at [687, 472] on button "button" at bounding box center [687, 477] width 27 height 27
click at [731, 591] on div "Delete token" at bounding box center [771, 584] width 125 height 19
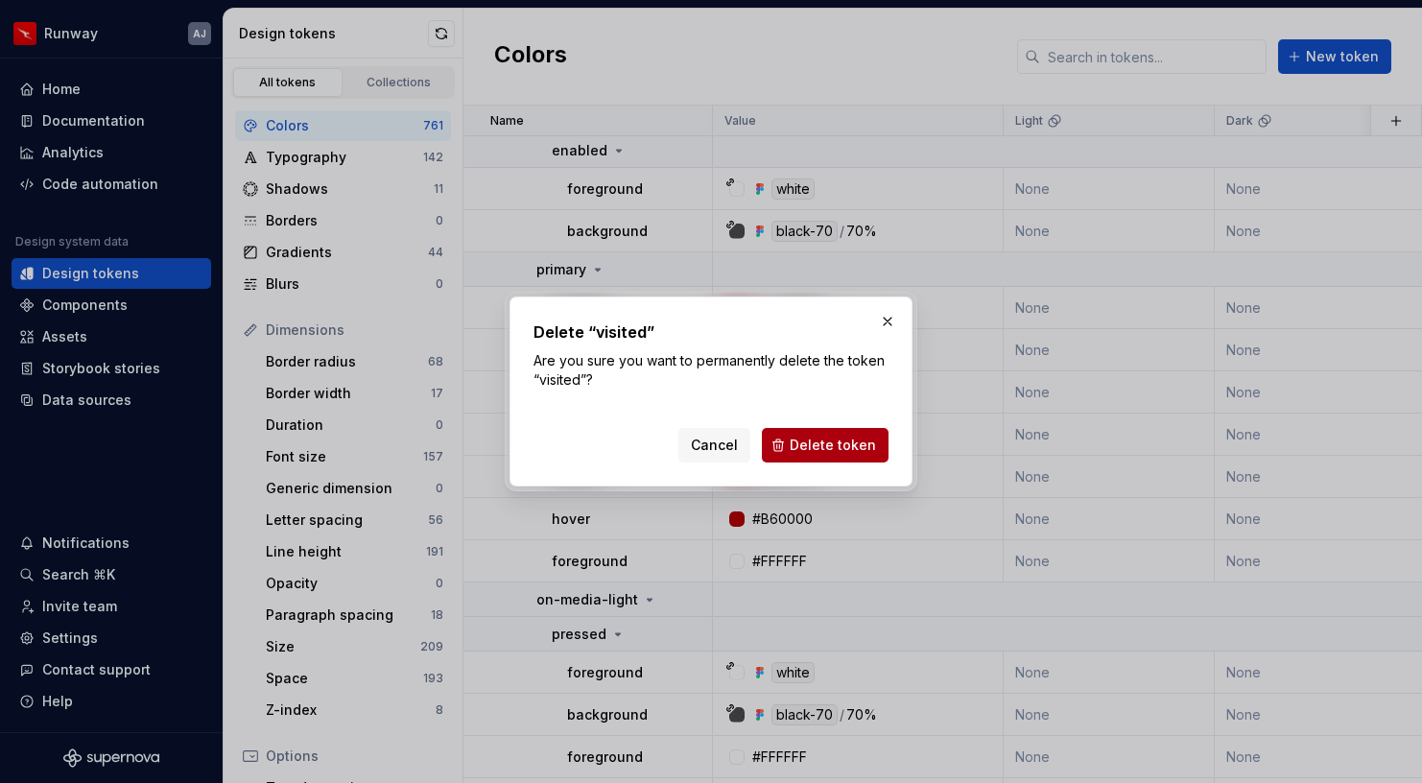
click at [835, 457] on button "Delete token" at bounding box center [825, 445] width 127 height 35
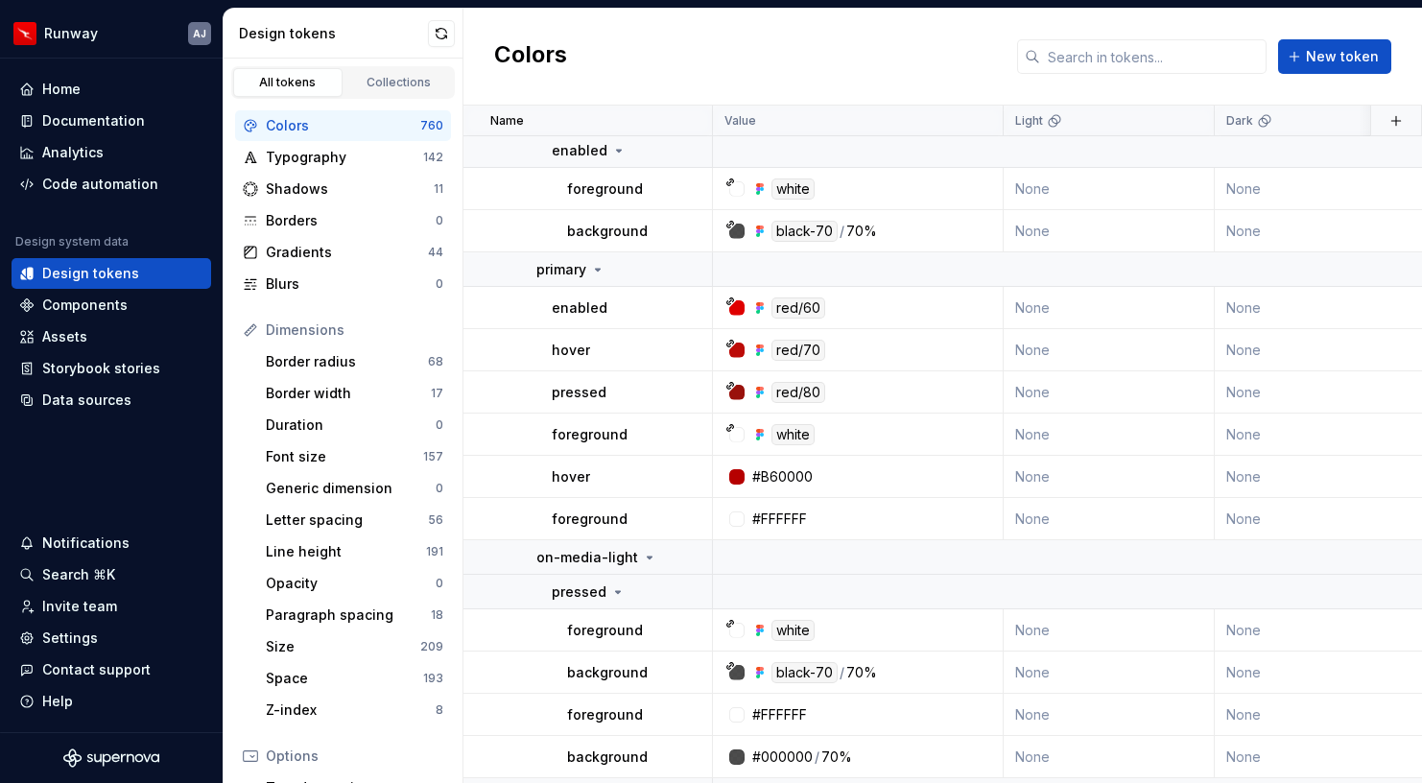
click at [681, 479] on button "button" at bounding box center [687, 477] width 27 height 27
click at [722, 590] on div "Delete token" at bounding box center [771, 584] width 125 height 19
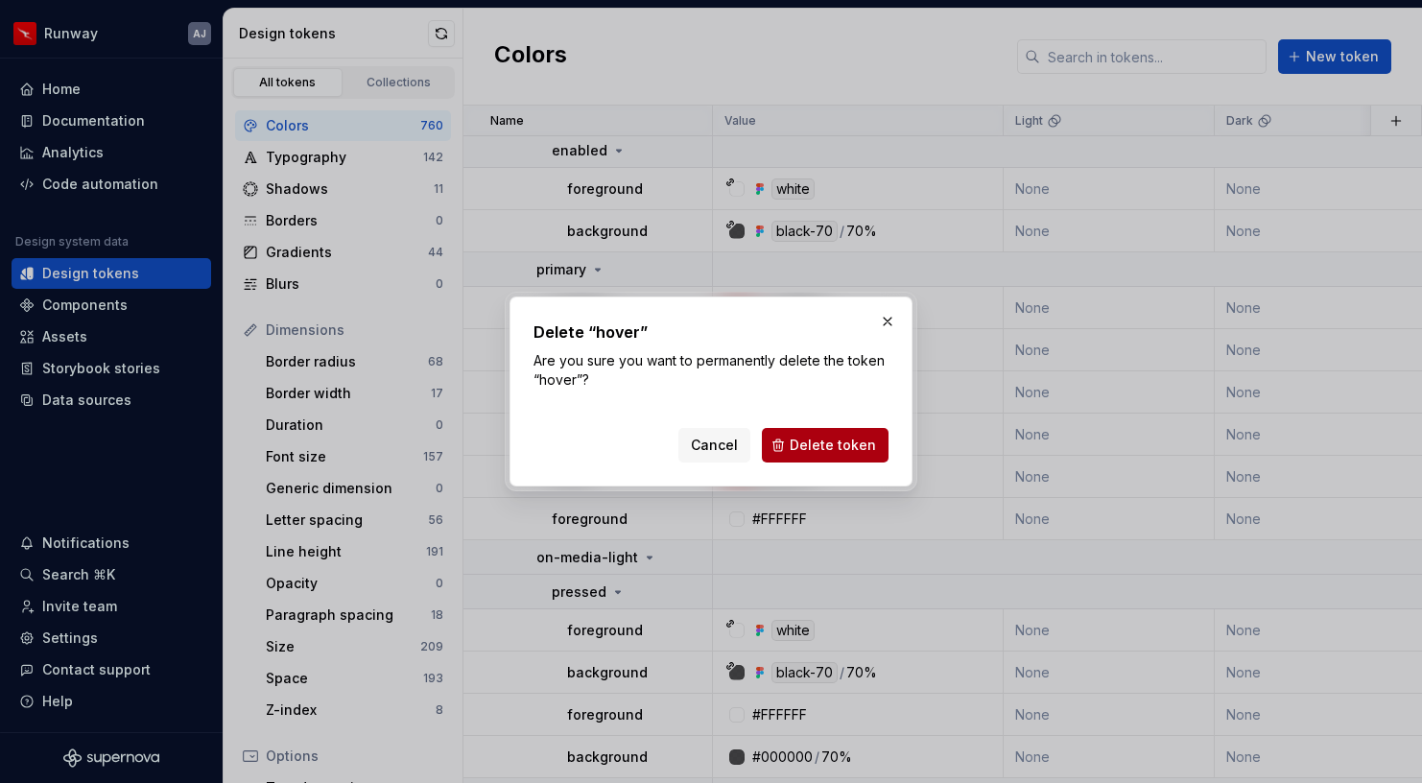
click at [839, 443] on span "Delete token" at bounding box center [833, 445] width 86 height 19
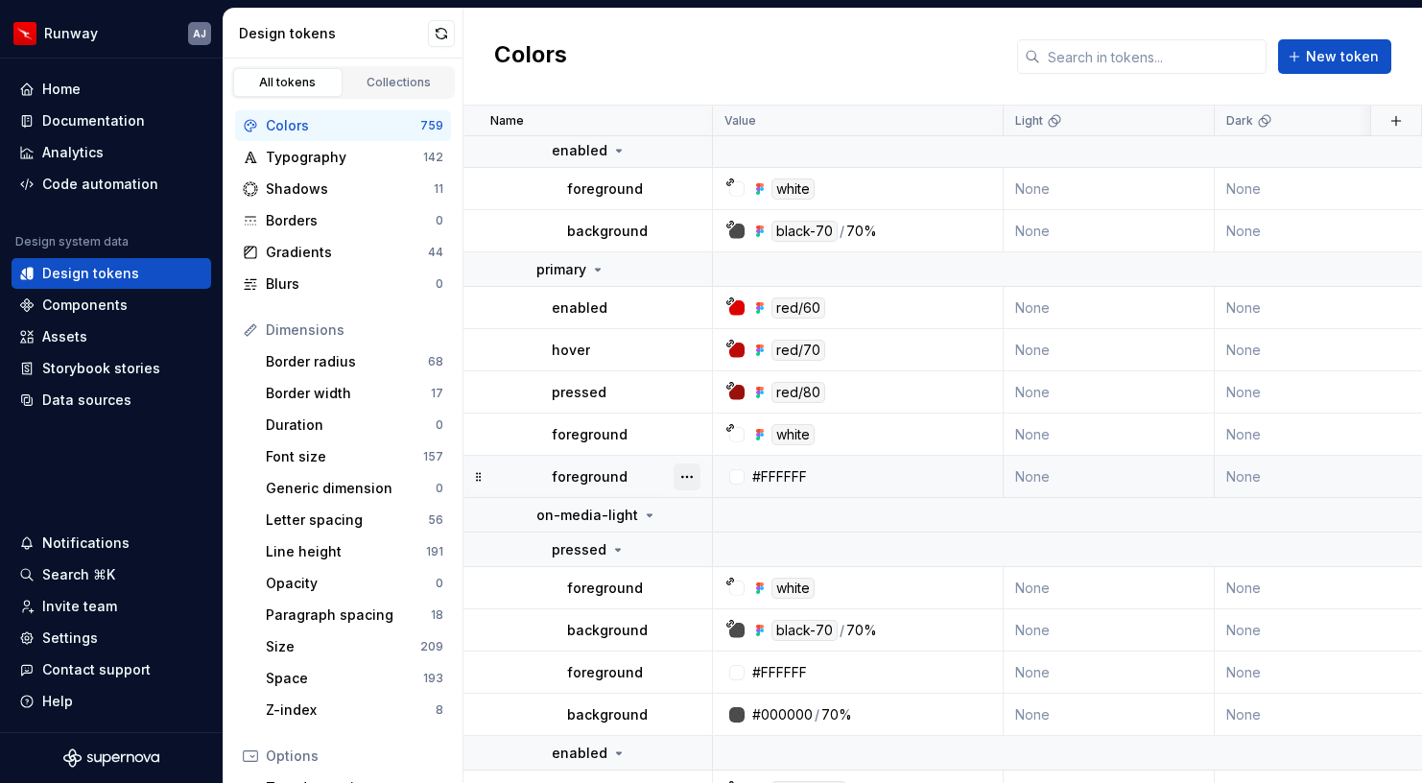
click at [688, 477] on button "button" at bounding box center [687, 477] width 27 height 27
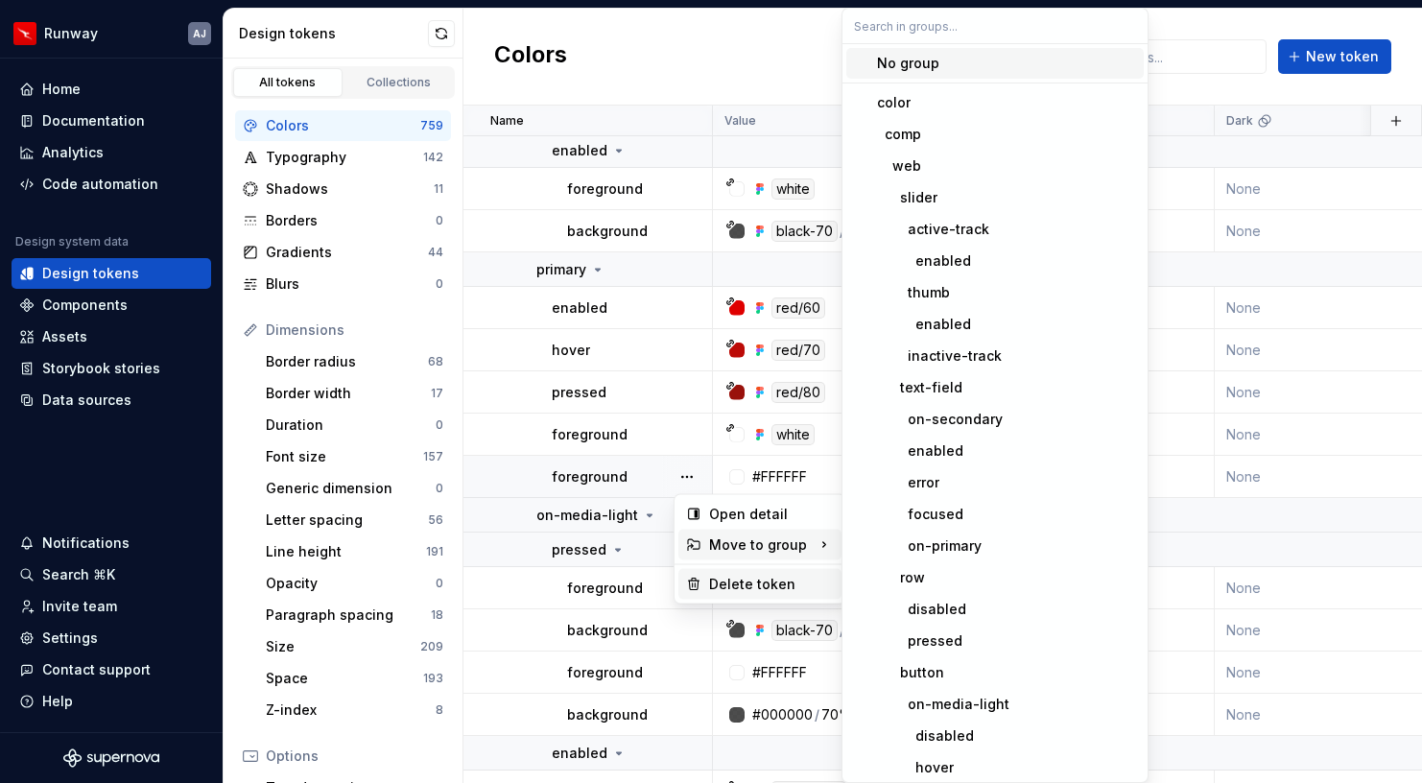
click at [733, 578] on div "Delete token" at bounding box center [771, 584] width 125 height 19
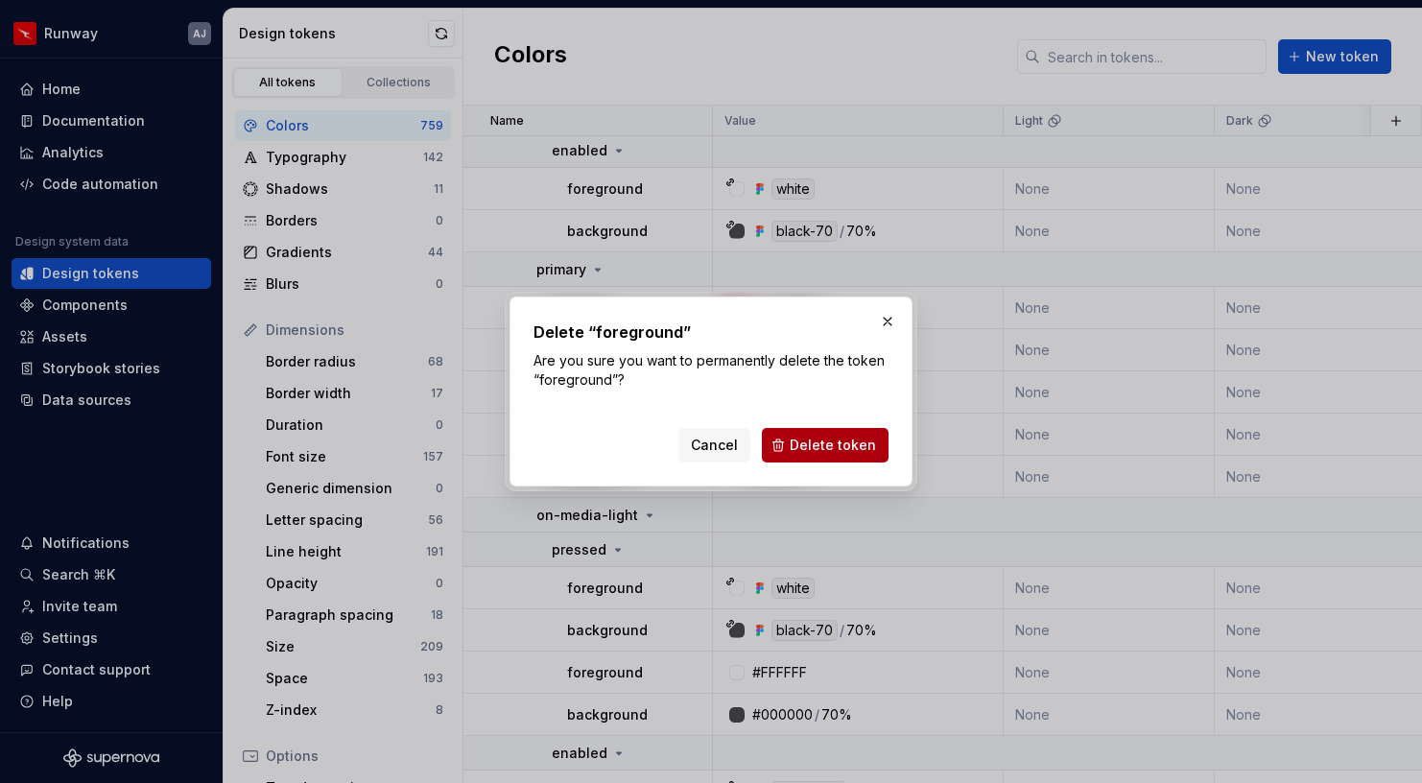
click at [816, 440] on span "Delete token" at bounding box center [833, 445] width 86 height 19
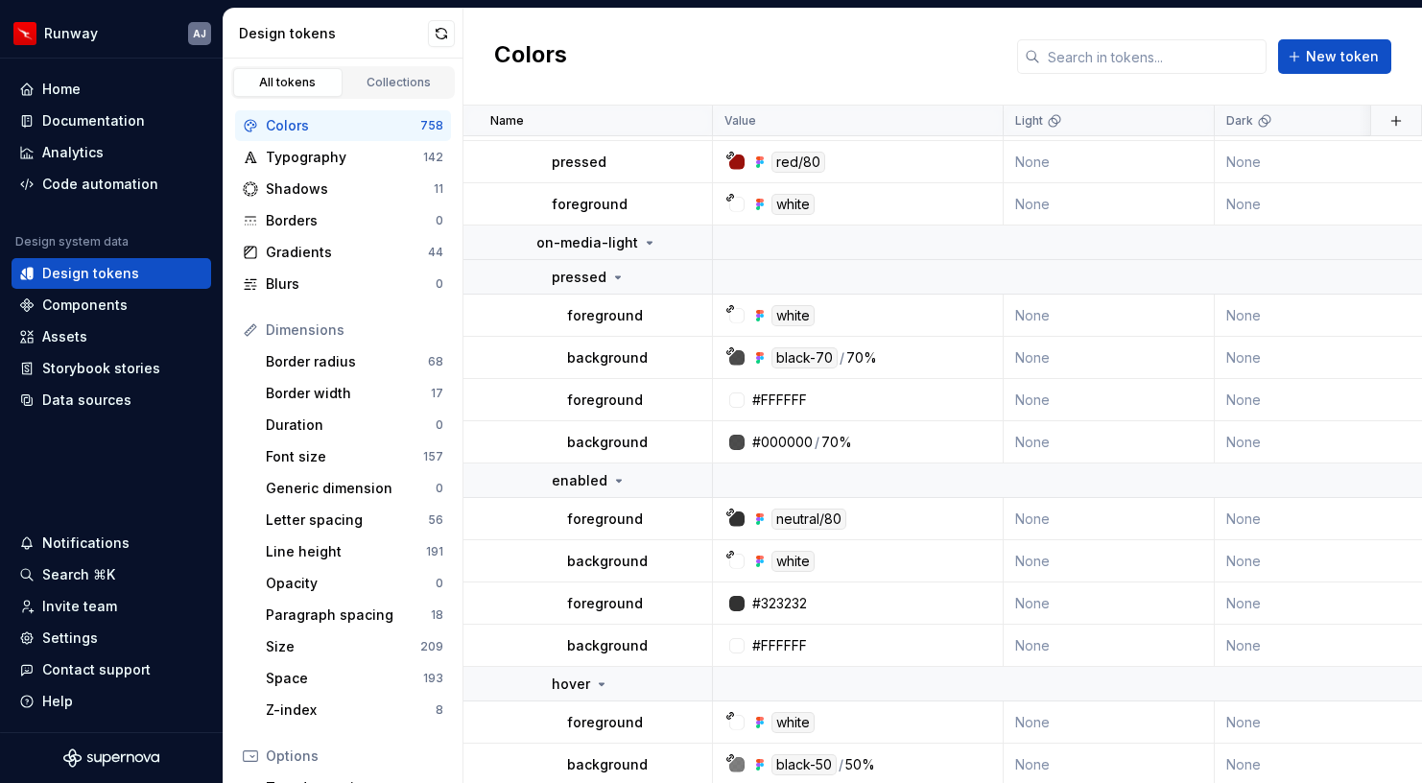
scroll to position [21971, 0]
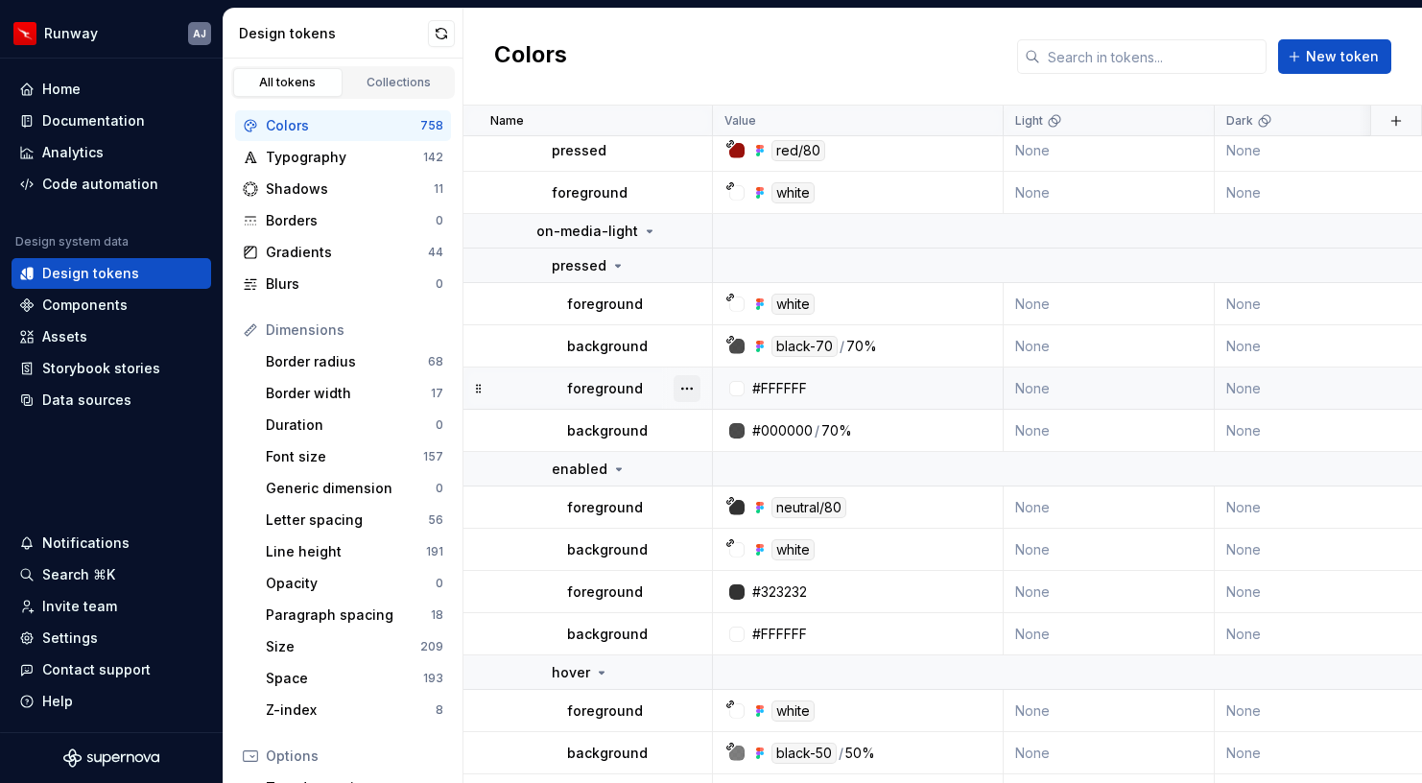
click at [676, 382] on button "button" at bounding box center [687, 388] width 27 height 27
click at [716, 493] on div "Delete token" at bounding box center [771, 496] width 125 height 19
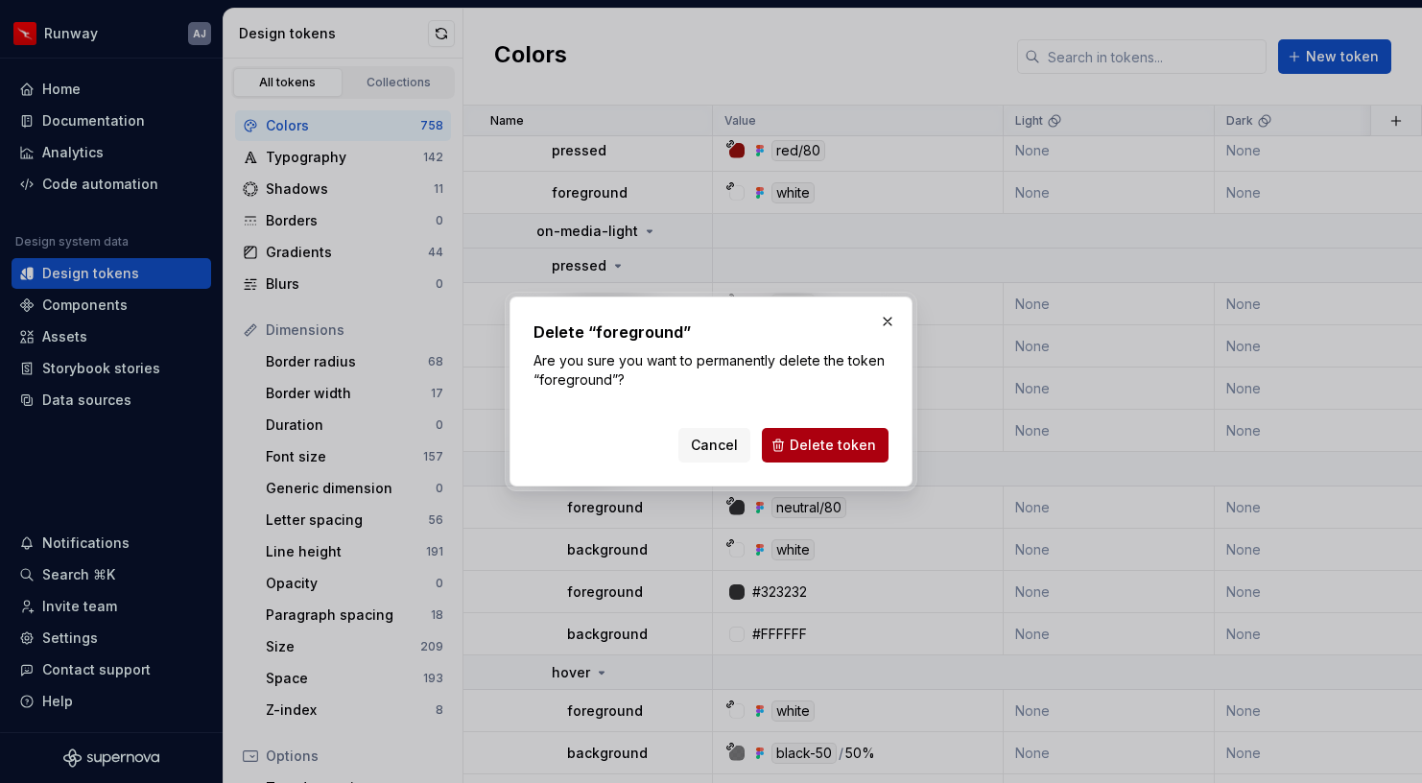
click at [808, 436] on span "Delete token" at bounding box center [833, 445] width 86 height 19
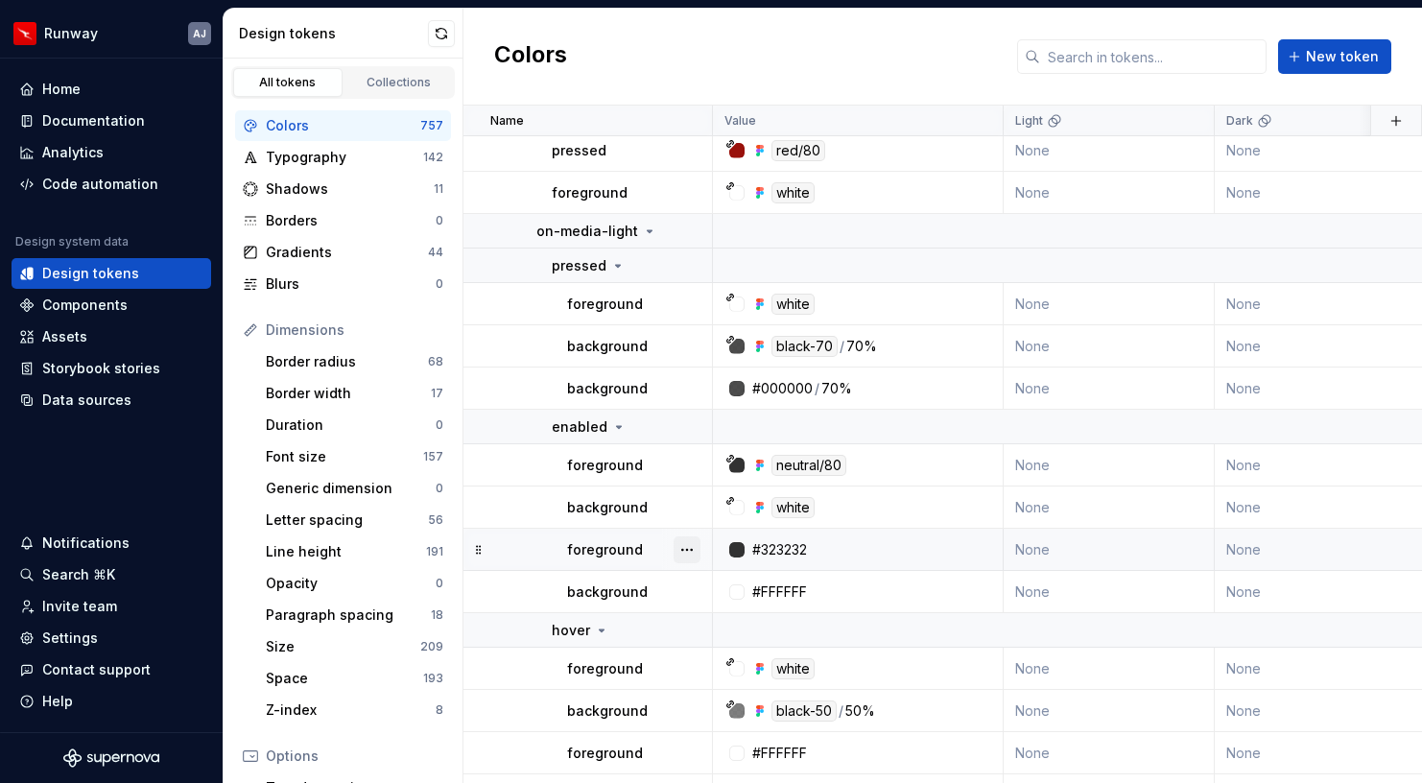
click at [688, 556] on button "button" at bounding box center [687, 550] width 27 height 27
click at [686, 540] on button "button" at bounding box center [687, 550] width 27 height 27
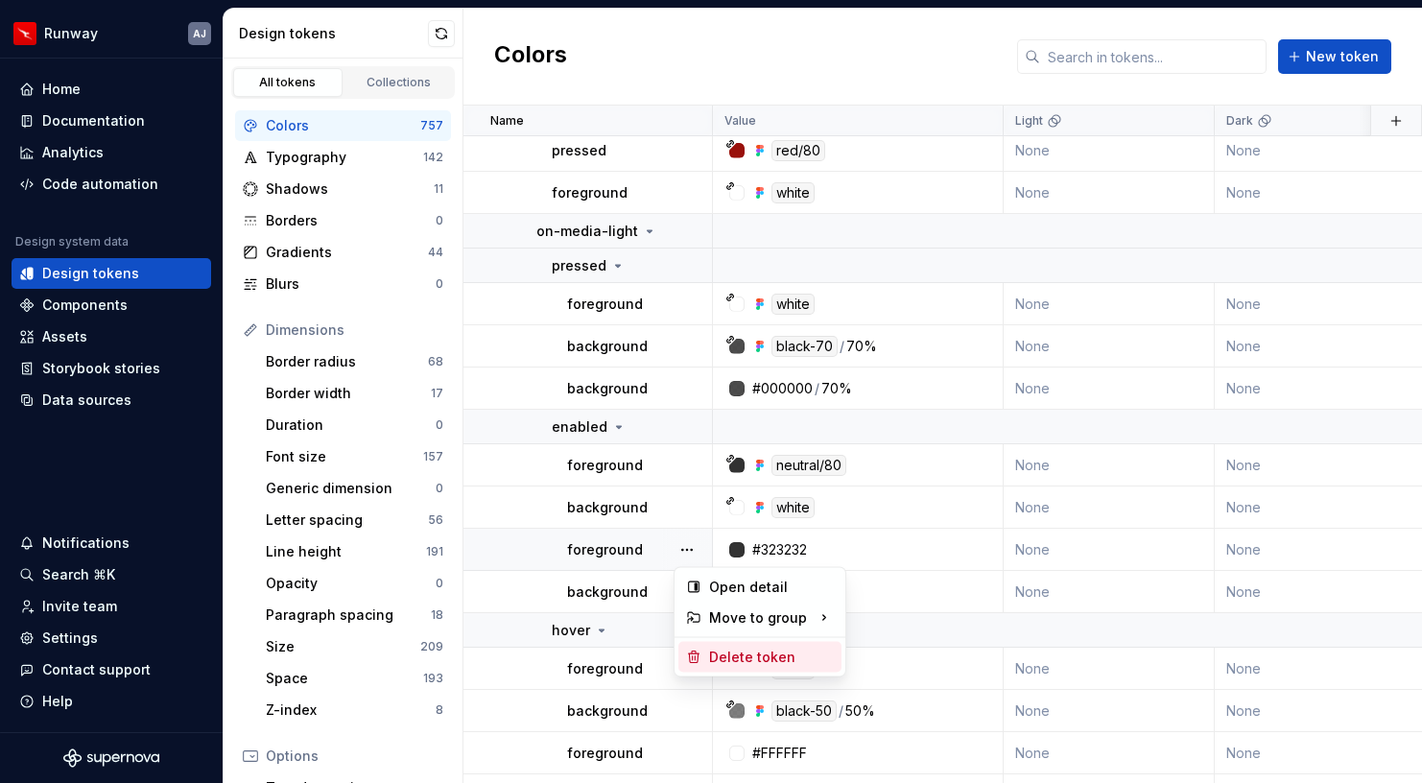
click at [726, 656] on div "Delete token" at bounding box center [771, 657] width 125 height 19
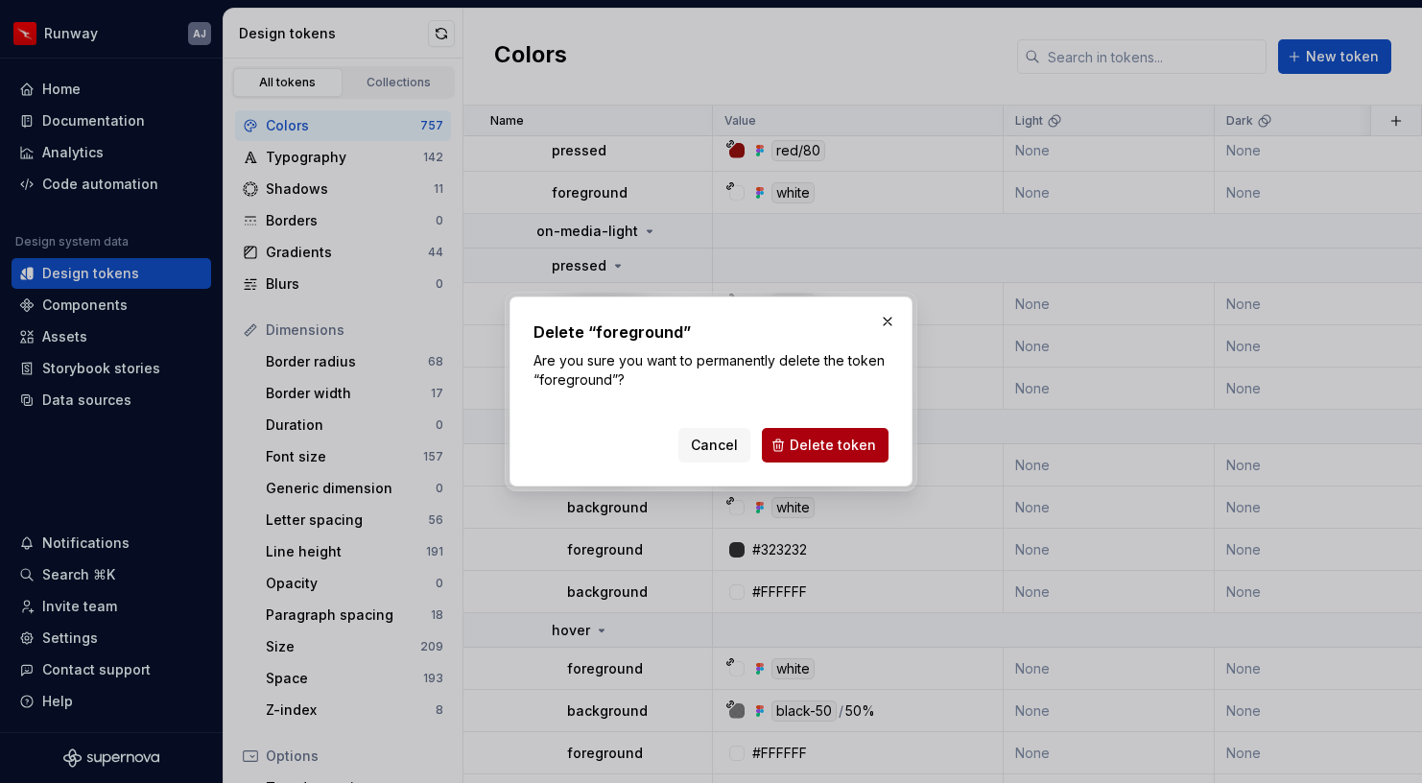
click at [819, 442] on span "Delete token" at bounding box center [833, 445] width 86 height 19
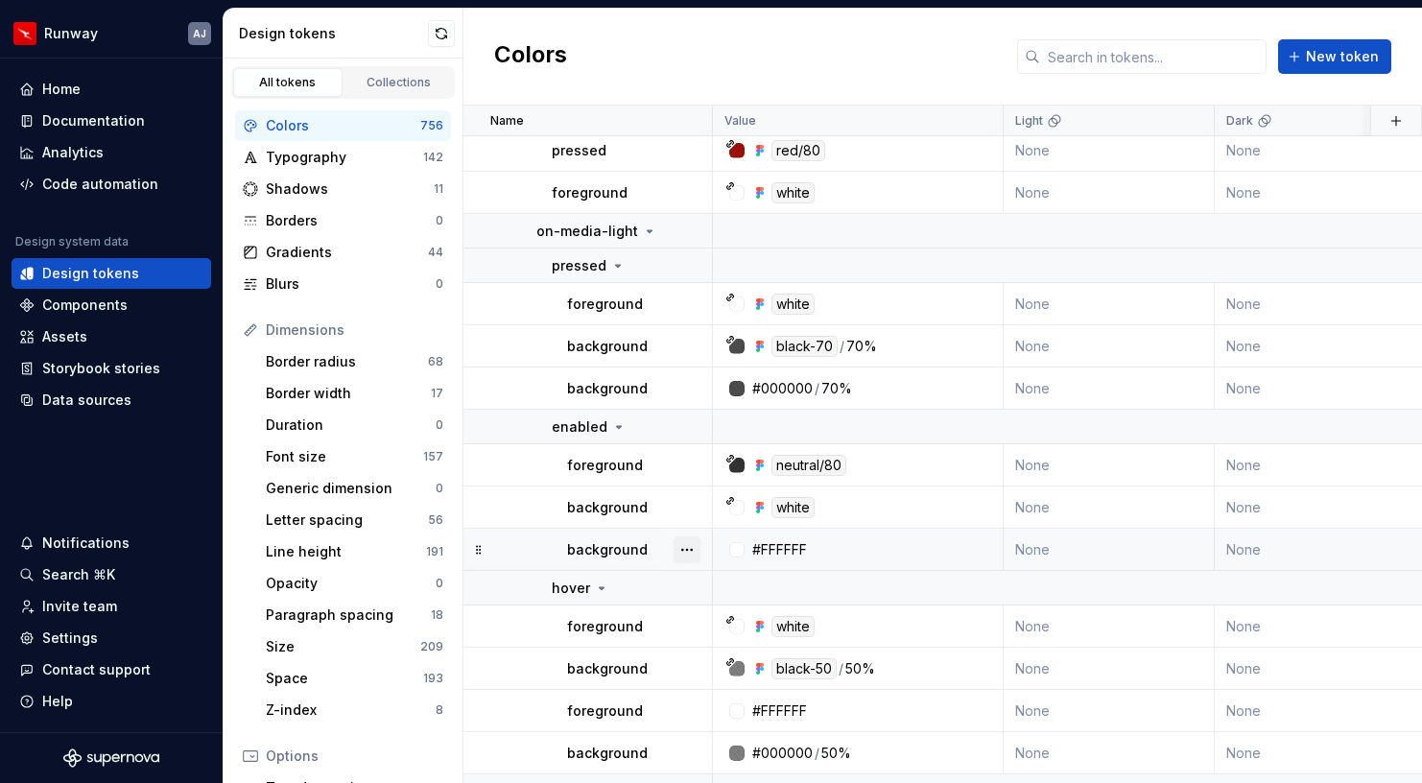
click at [691, 552] on button "button" at bounding box center [687, 550] width 27 height 27
click at [738, 657] on div "Delete token" at bounding box center [771, 657] width 125 height 19
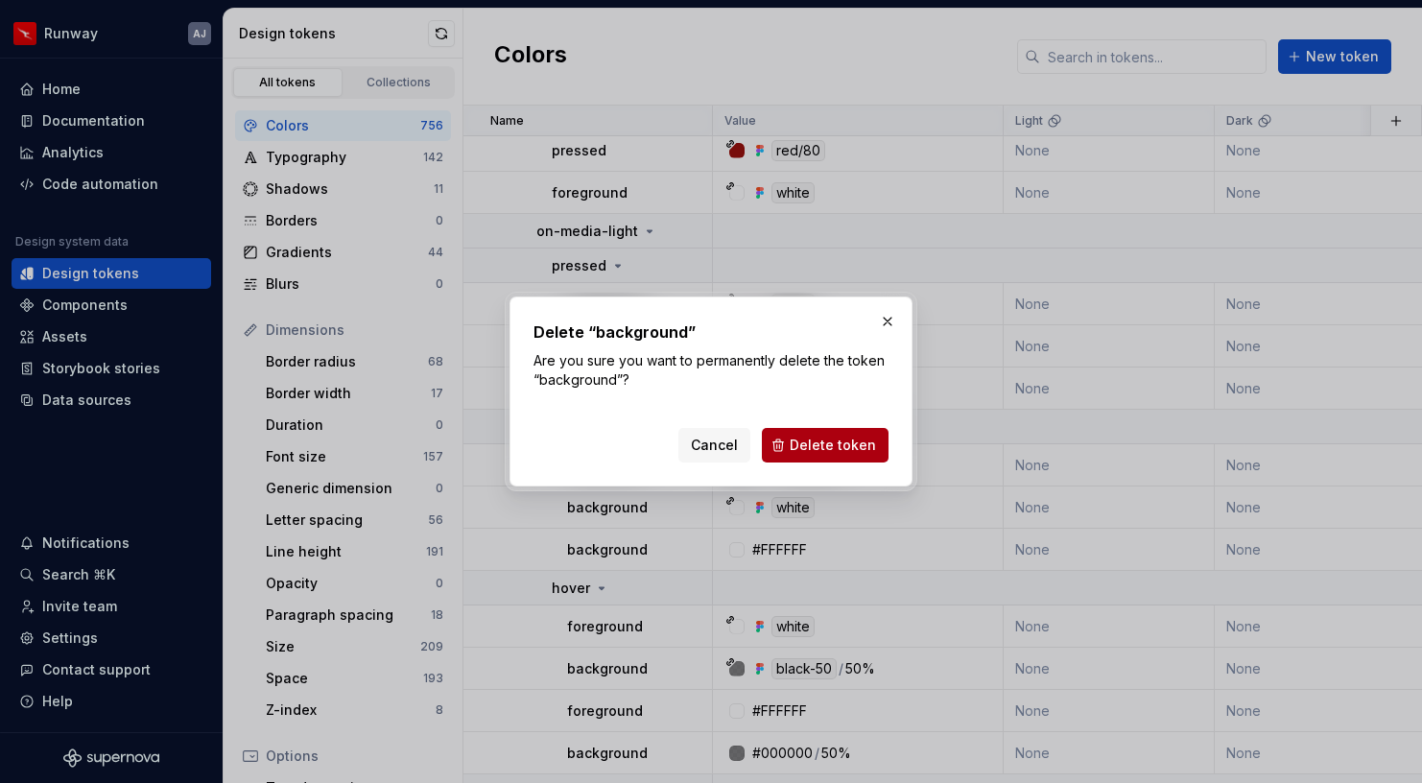
click at [809, 456] on button "Delete token" at bounding box center [825, 445] width 127 height 35
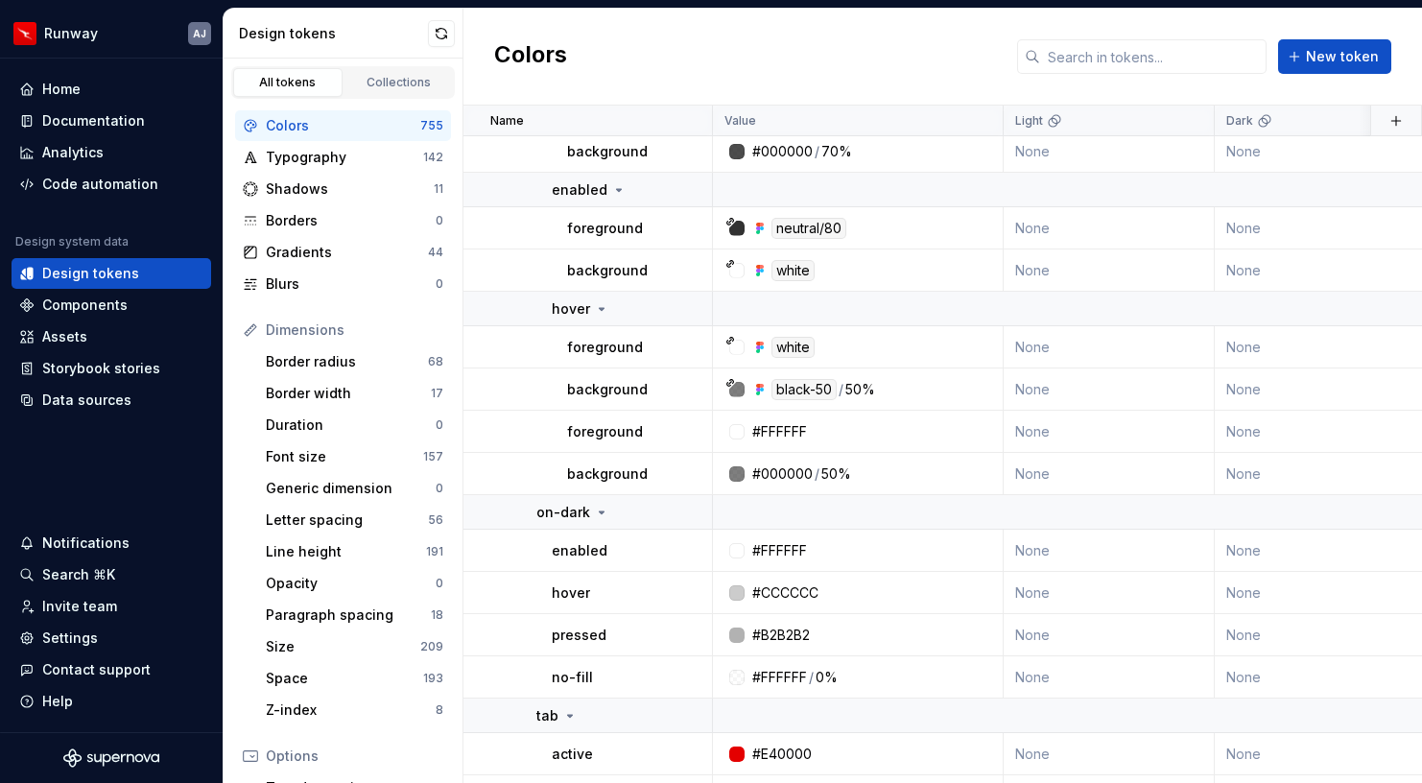
scroll to position [22239, 0]
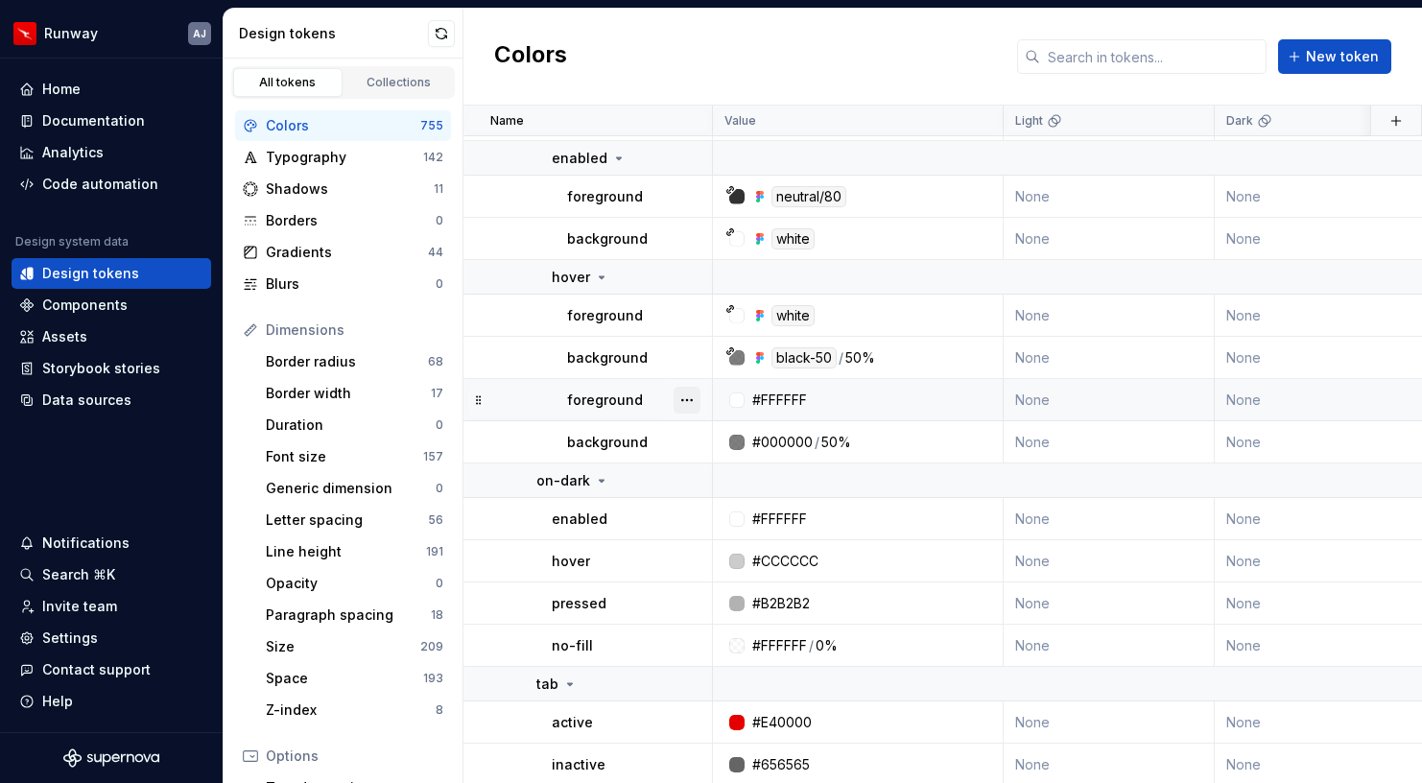
click at [690, 398] on button "button" at bounding box center [687, 400] width 27 height 27
click at [716, 508] on div "Delete token" at bounding box center [771, 507] width 125 height 19
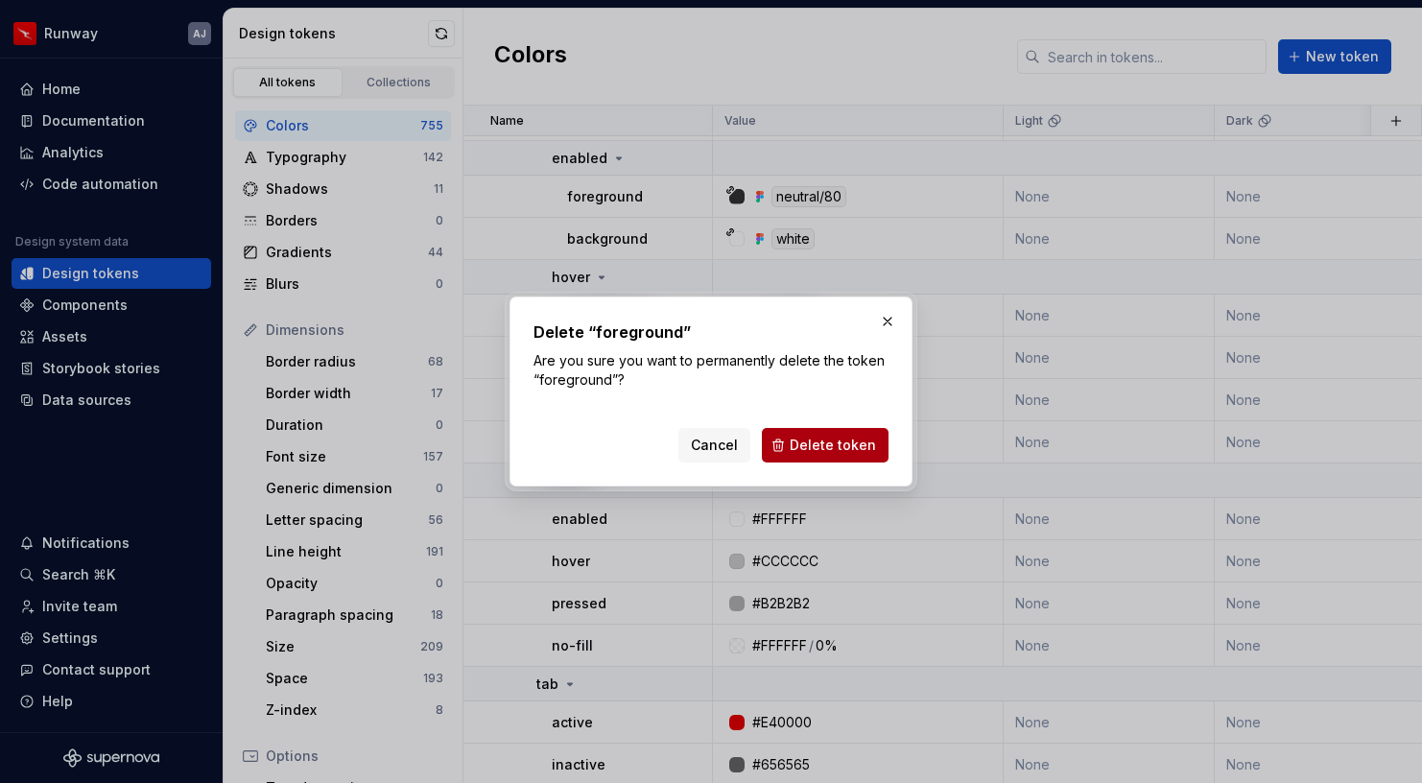
click at [797, 440] on span "Delete token" at bounding box center [833, 445] width 86 height 19
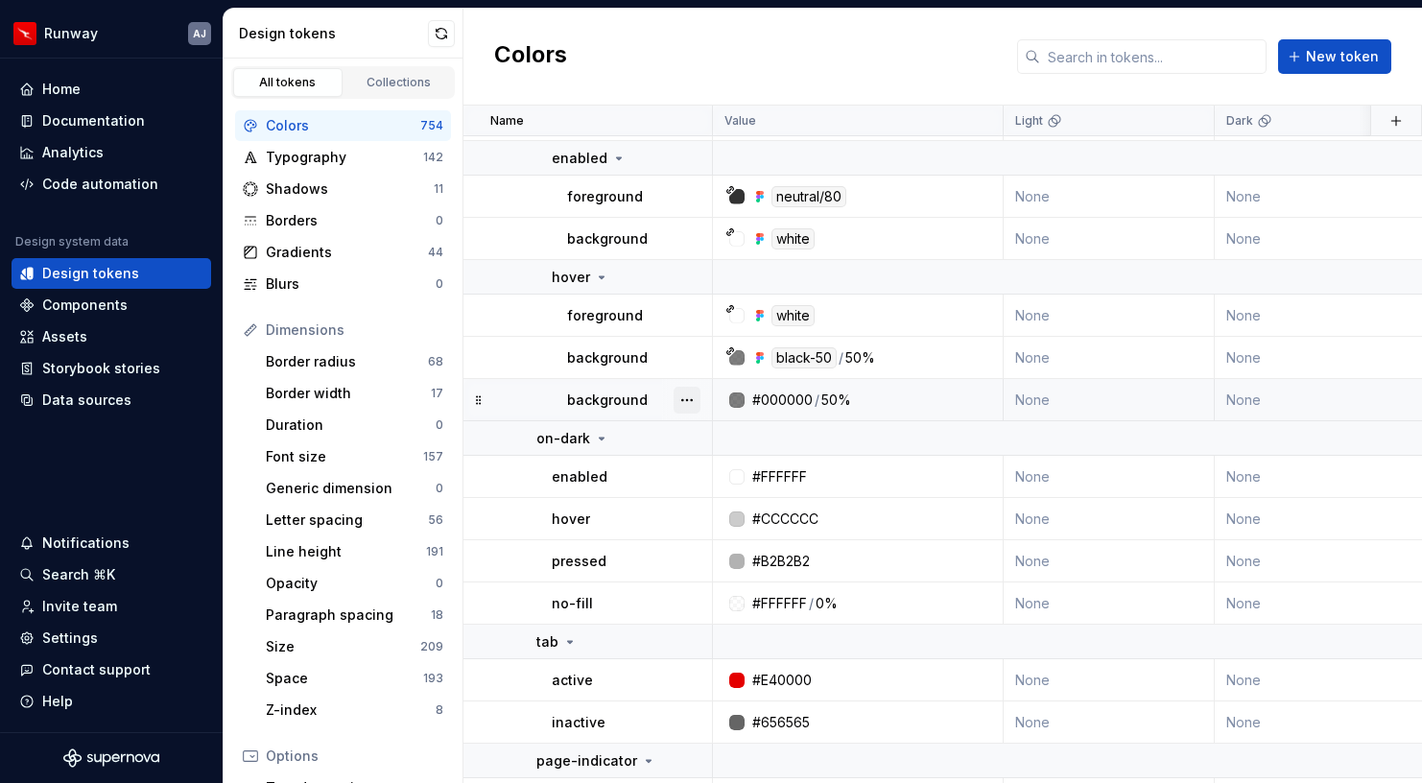
click at [690, 397] on button "button" at bounding box center [687, 400] width 27 height 27
click at [742, 521] on div "Delete token" at bounding box center [760, 507] width 163 height 31
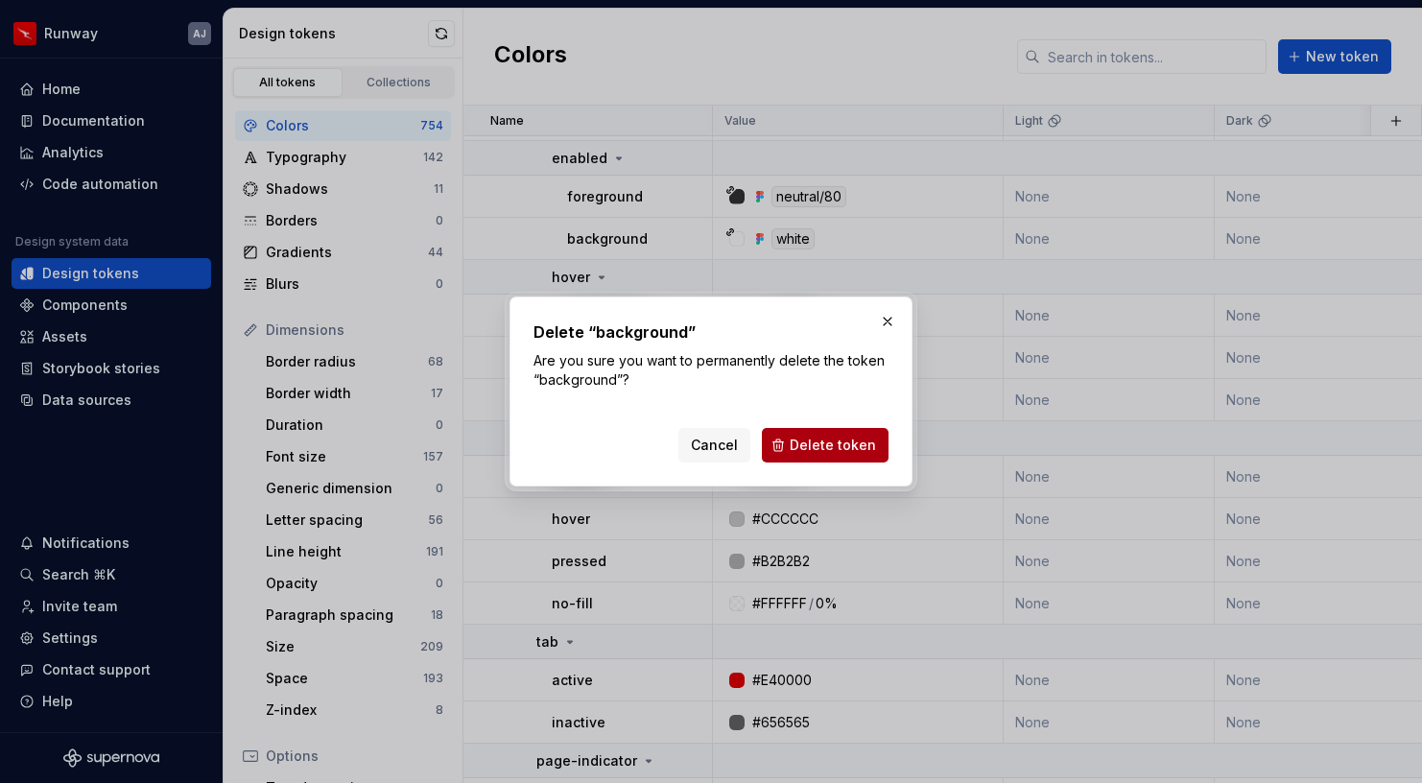
click at [812, 443] on span "Delete token" at bounding box center [833, 445] width 86 height 19
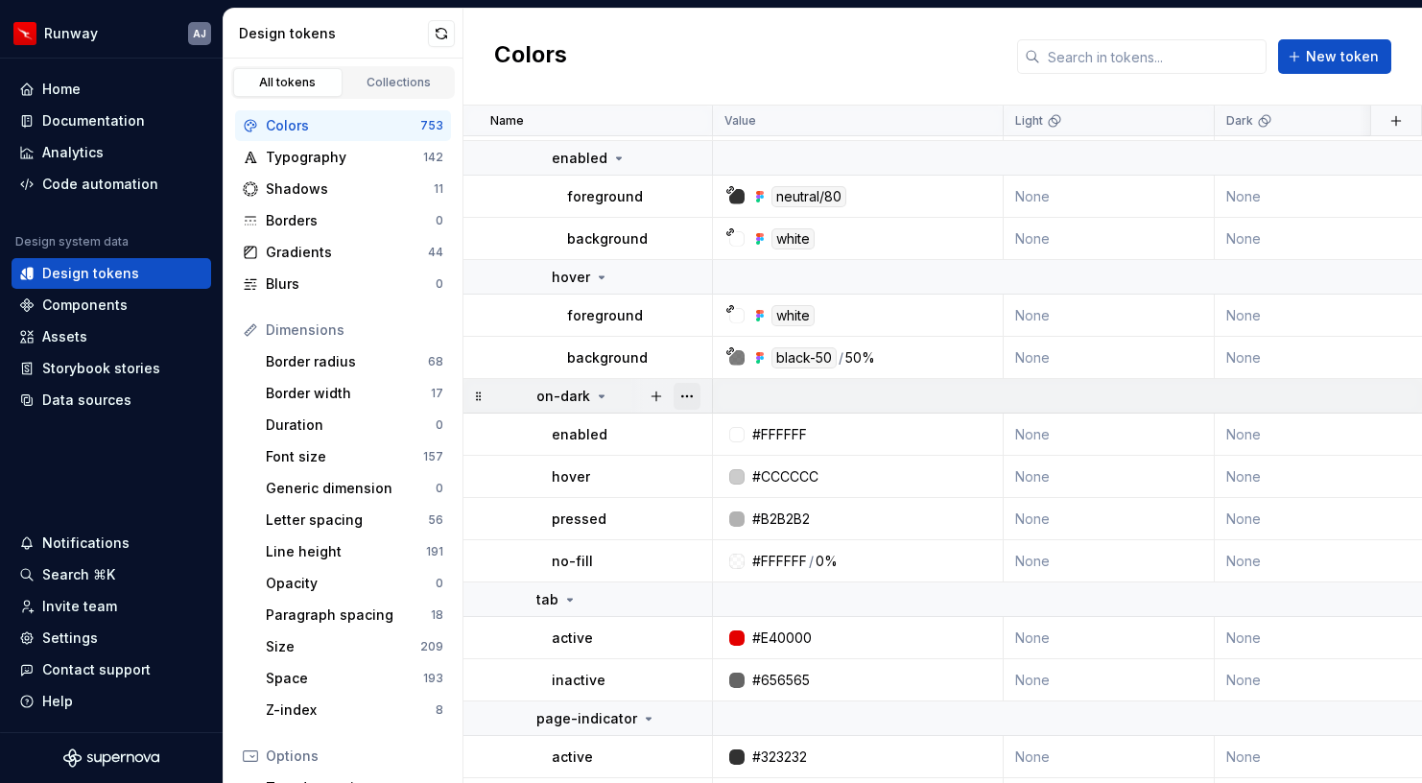
click at [676, 394] on button "button" at bounding box center [687, 396] width 27 height 27
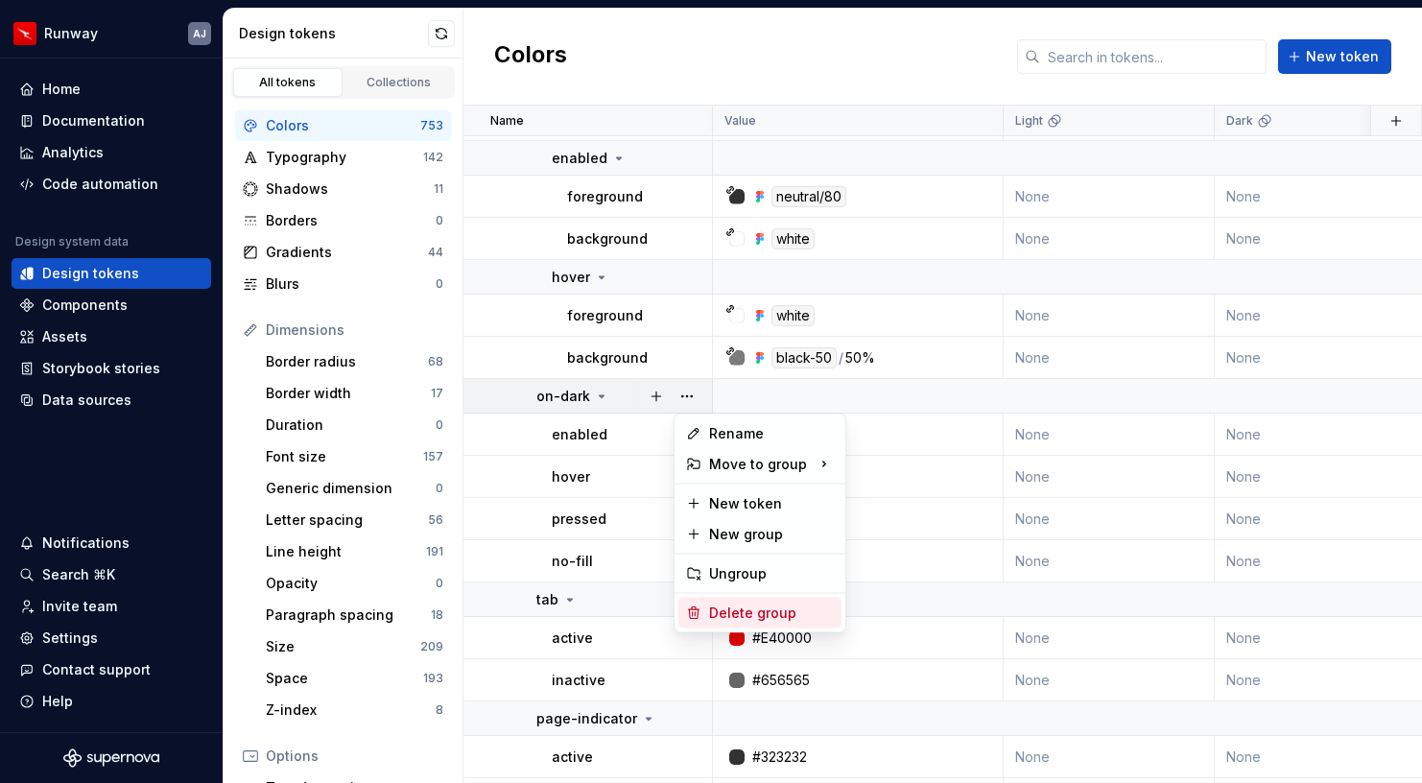
click at [725, 614] on div "Delete group" at bounding box center [771, 613] width 125 height 19
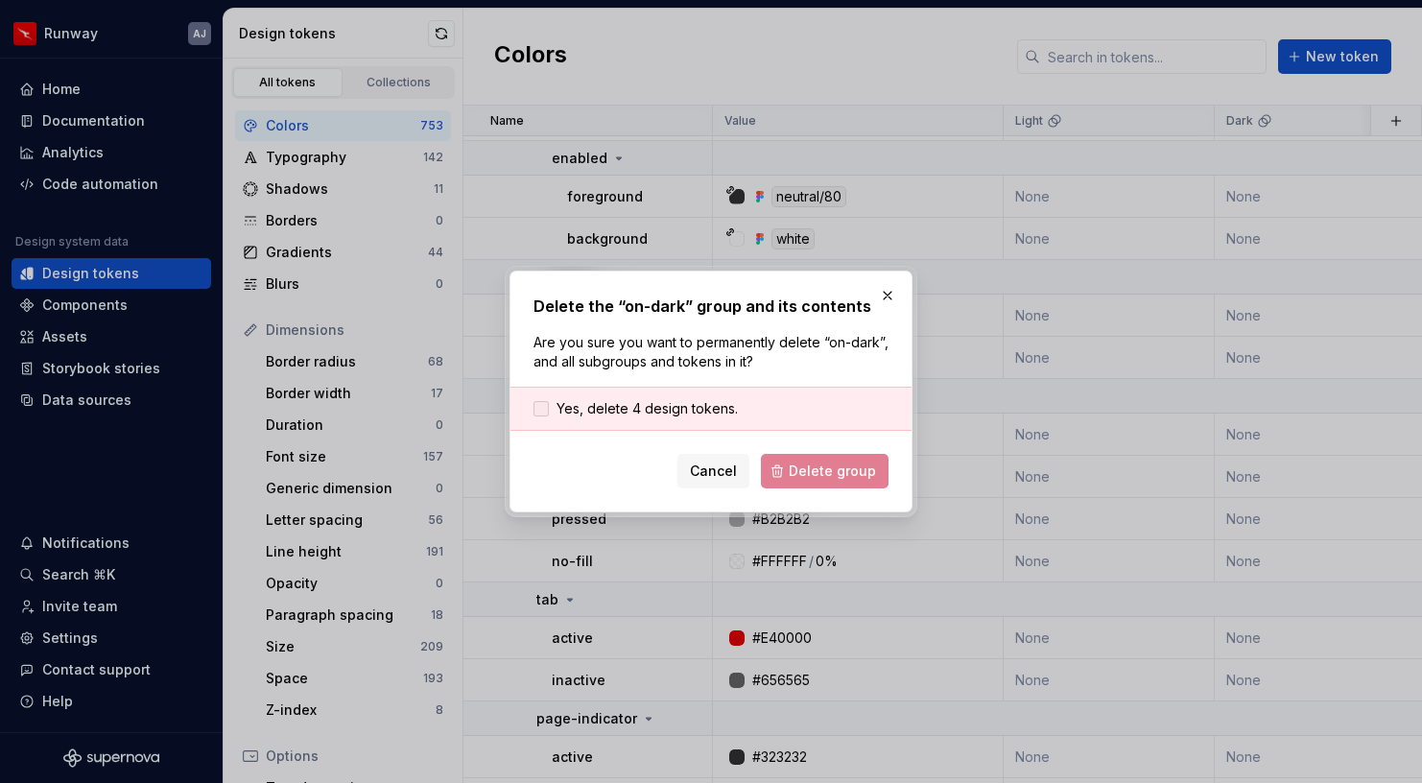
click at [616, 412] on span "Yes, delete 4 design tokens." at bounding box center [647, 408] width 181 height 19
click at [807, 469] on span "Delete group" at bounding box center [832, 471] width 87 height 19
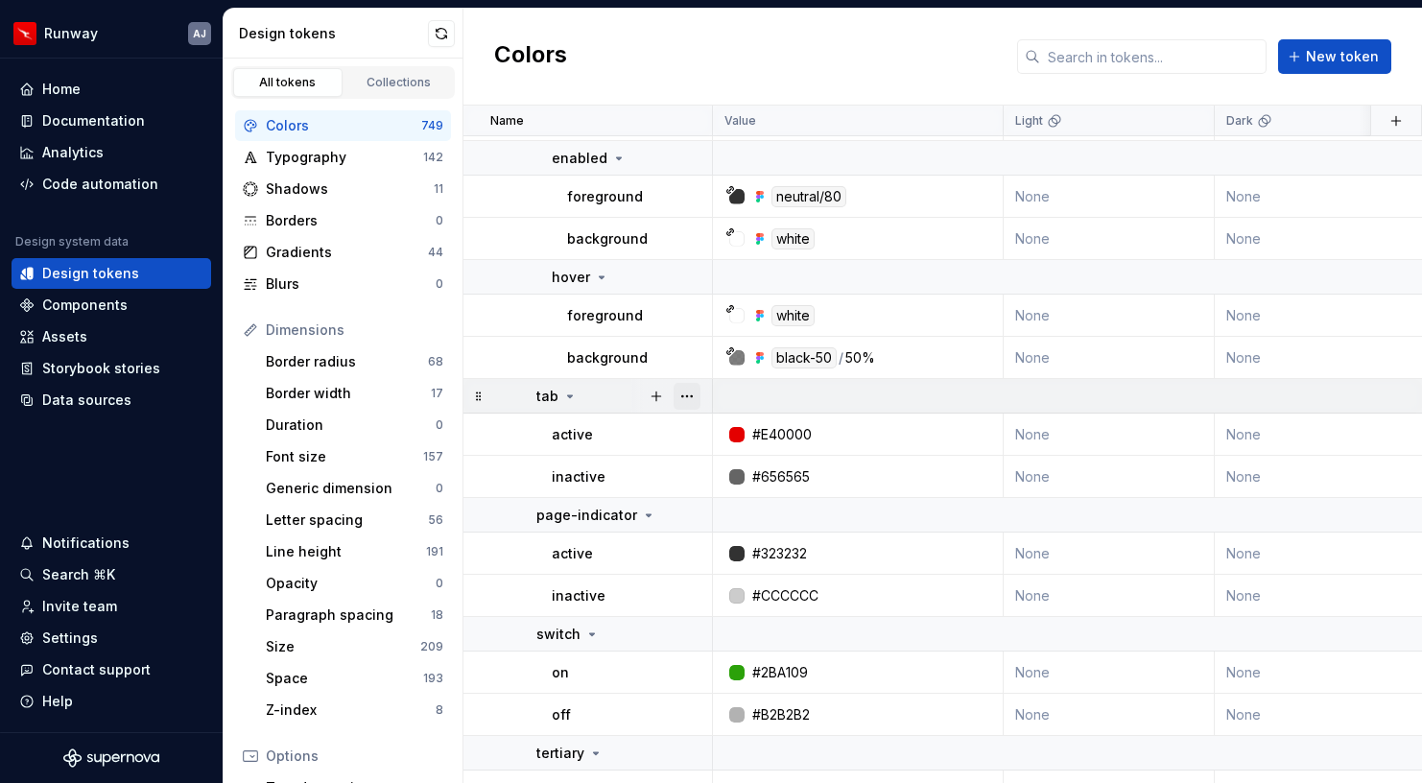
click at [700, 400] on button "button" at bounding box center [687, 396] width 27 height 27
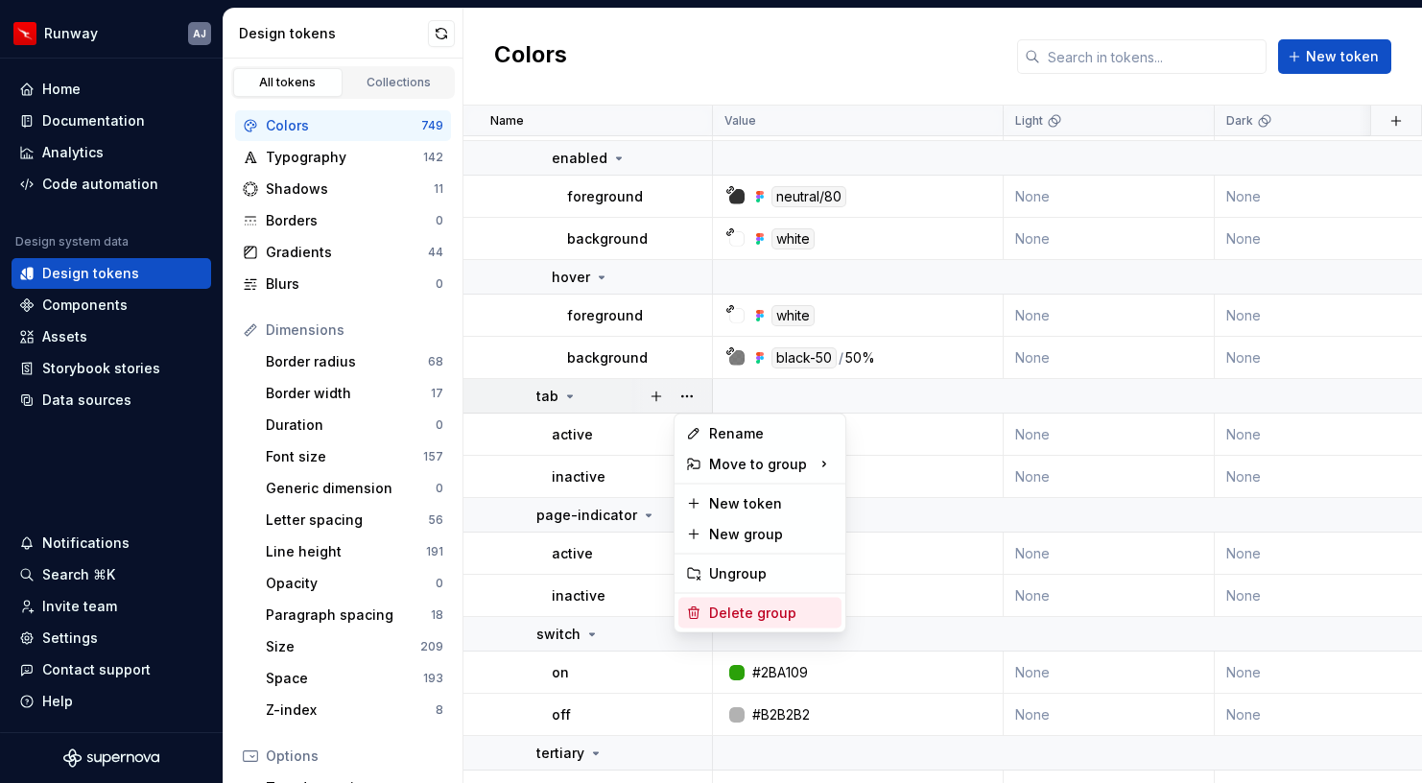
click at [755, 615] on div "Delete group" at bounding box center [771, 613] width 125 height 19
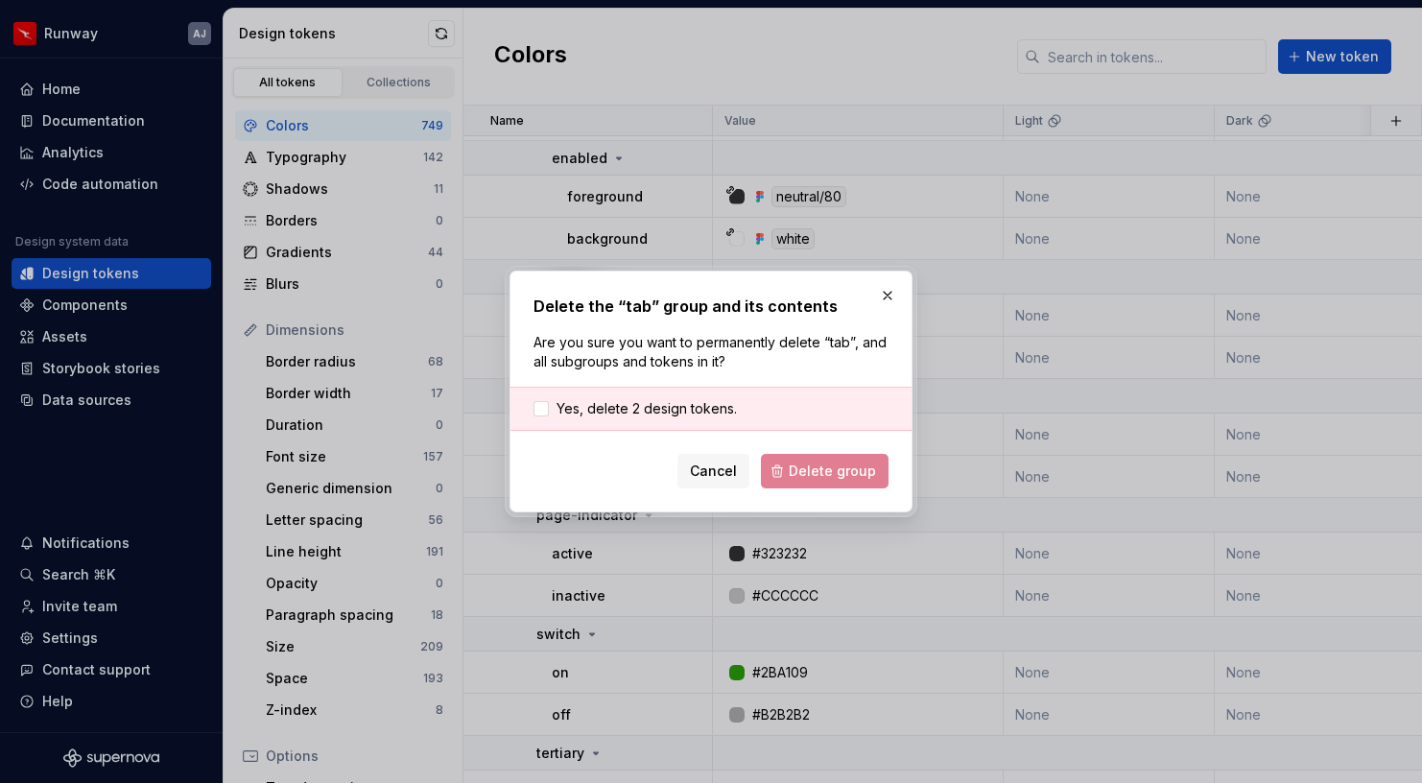
click at [656, 397] on div "Yes, delete 2 design tokens." at bounding box center [711, 409] width 401 height 44
click at [657, 411] on span "Yes, delete 2 design tokens." at bounding box center [647, 408] width 180 height 19
click at [800, 472] on span "Delete group" at bounding box center [832, 471] width 87 height 19
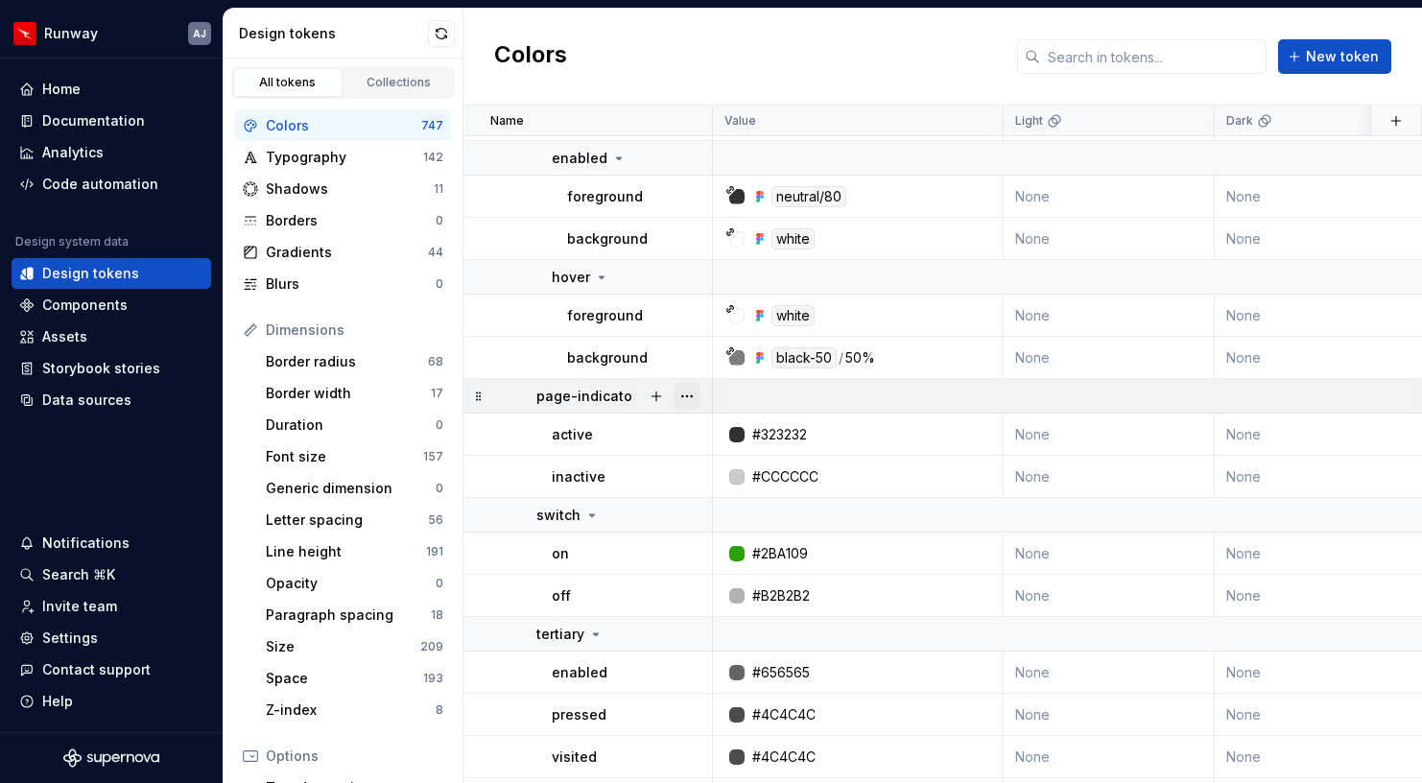
click at [680, 392] on button "button" at bounding box center [687, 396] width 27 height 27
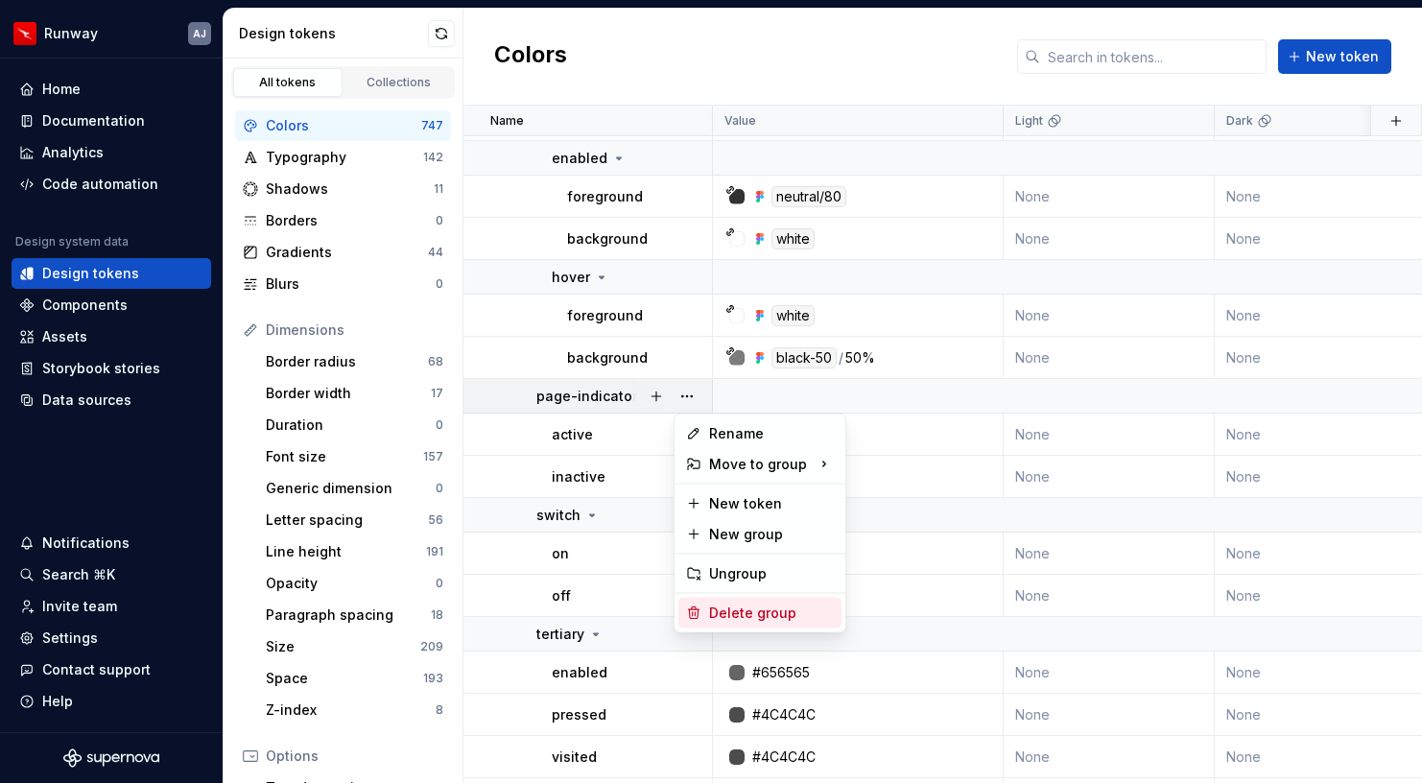
click at [745, 605] on div "Delete group" at bounding box center [771, 613] width 125 height 19
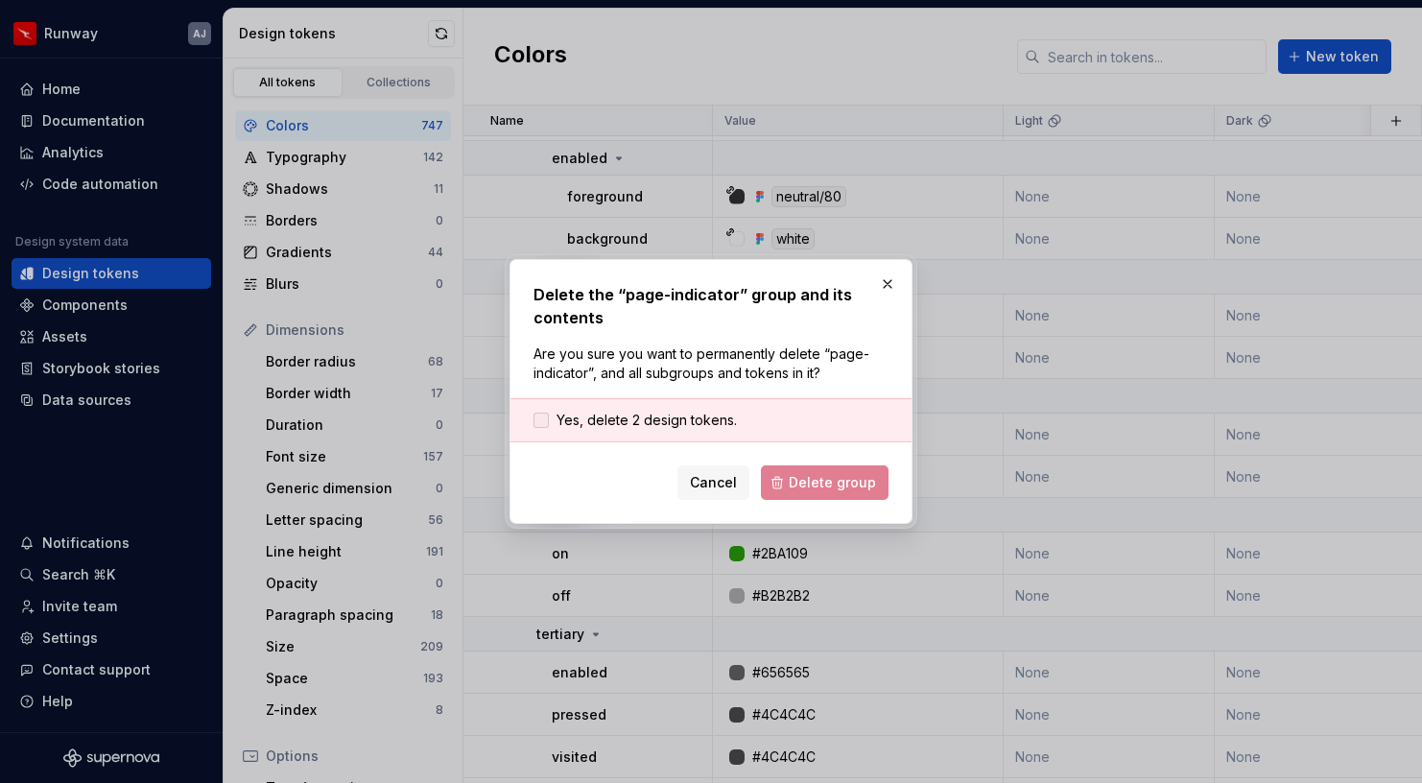
click at [654, 420] on span "Yes, delete 2 design tokens." at bounding box center [647, 420] width 180 height 19
click at [794, 486] on span "Delete group" at bounding box center [832, 482] width 87 height 19
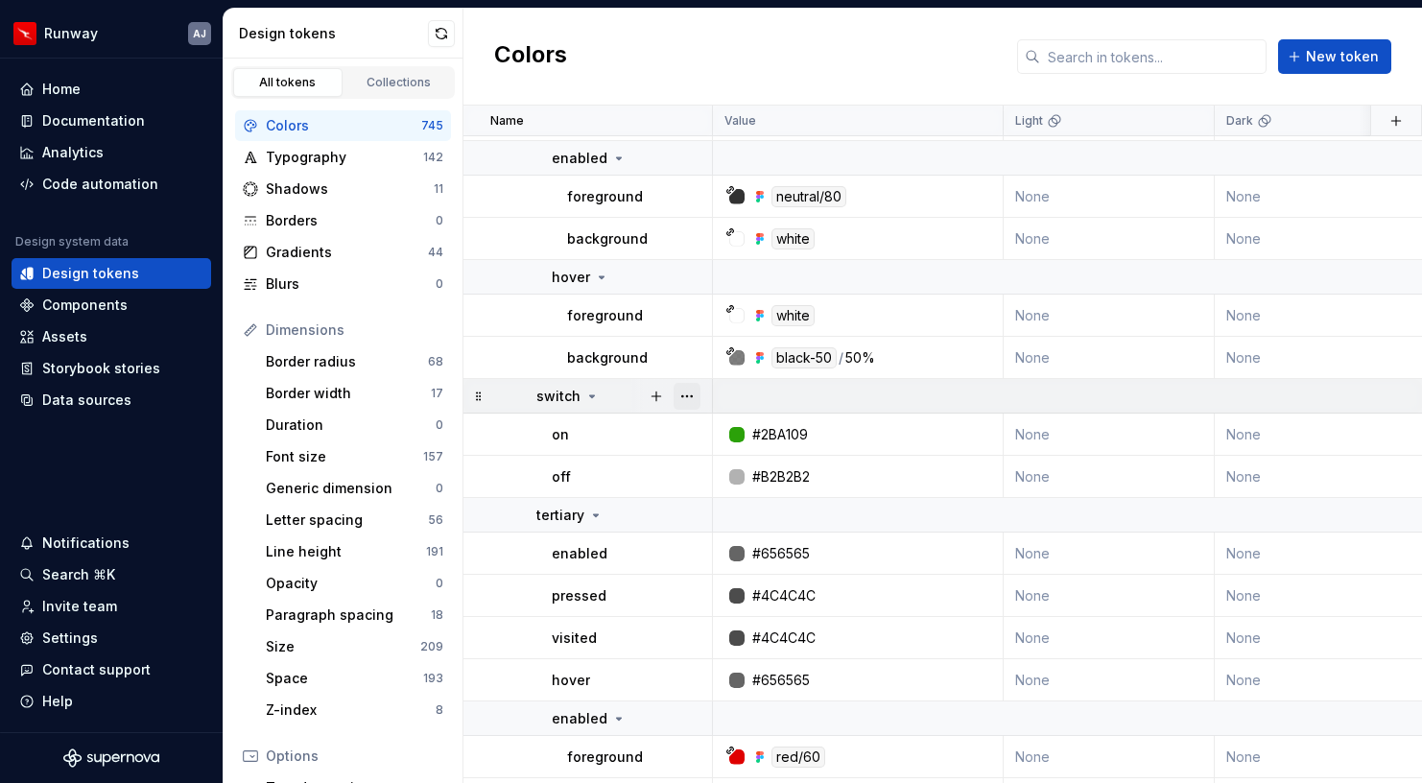
click at [677, 390] on button "button" at bounding box center [687, 396] width 27 height 27
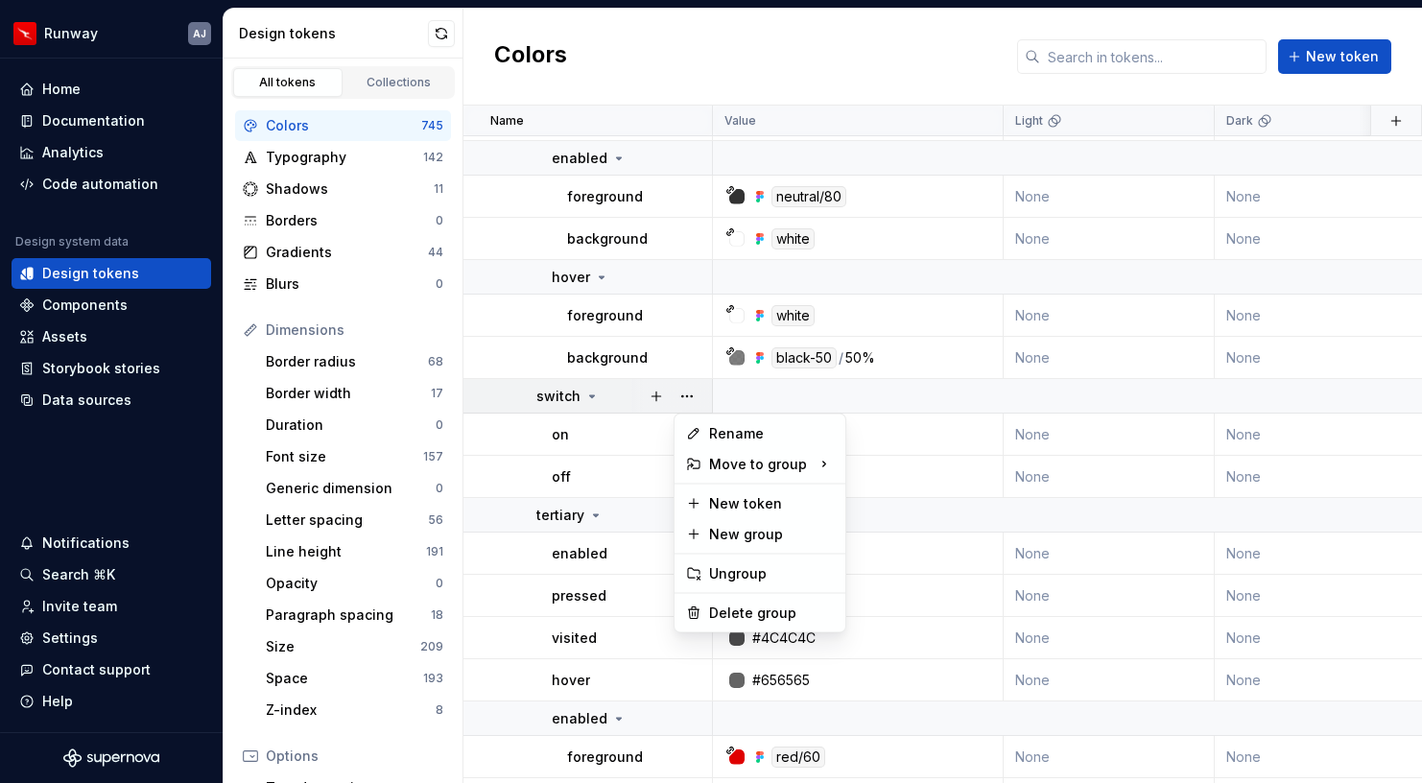
click at [773, 596] on div "Rename Move to group New token New group Ungroup Delete group" at bounding box center [760, 524] width 173 height 220
click at [771, 605] on div "Delete group" at bounding box center [771, 613] width 125 height 19
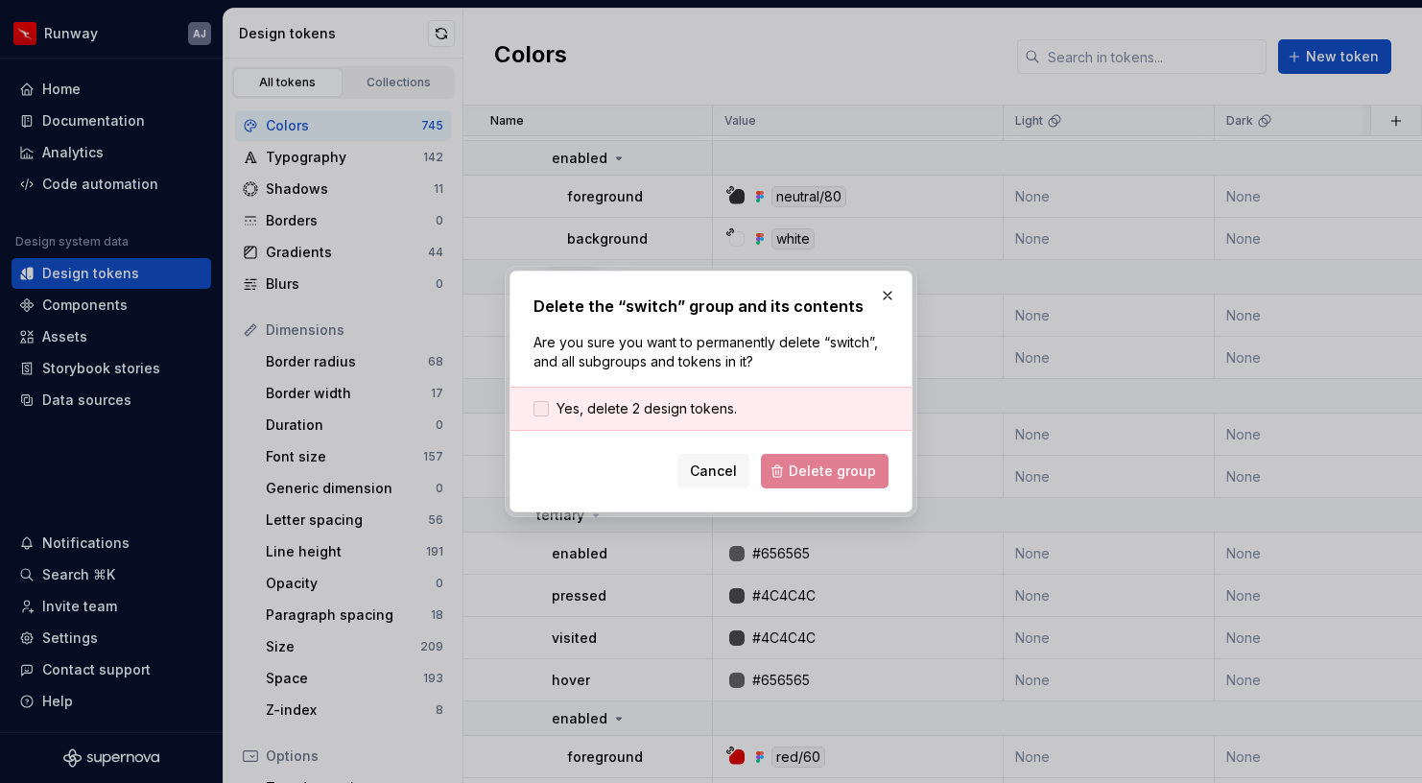
click at [681, 410] on span "Yes, delete 2 design tokens." at bounding box center [647, 408] width 180 height 19
click at [830, 466] on span "Delete group" at bounding box center [832, 471] width 87 height 19
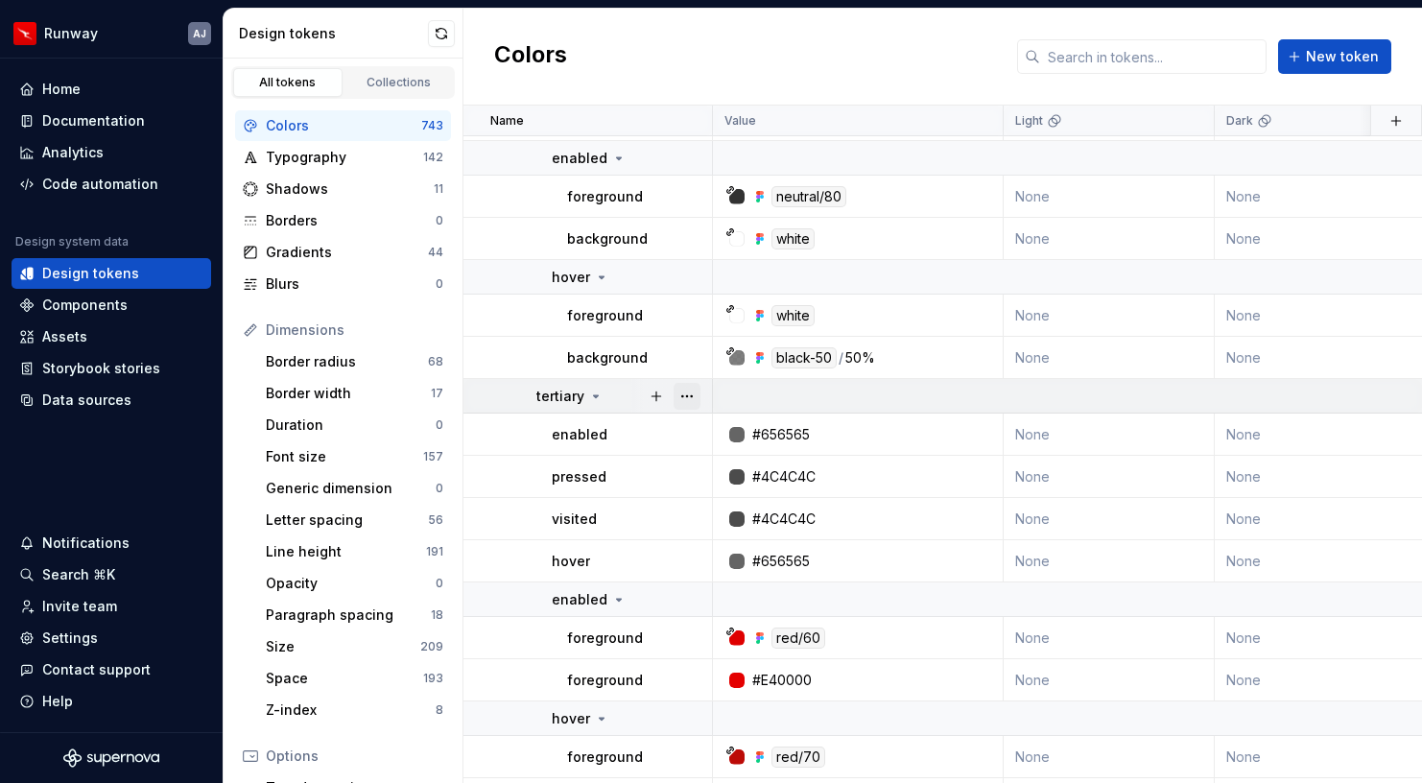
click at [683, 400] on button "button" at bounding box center [687, 396] width 27 height 27
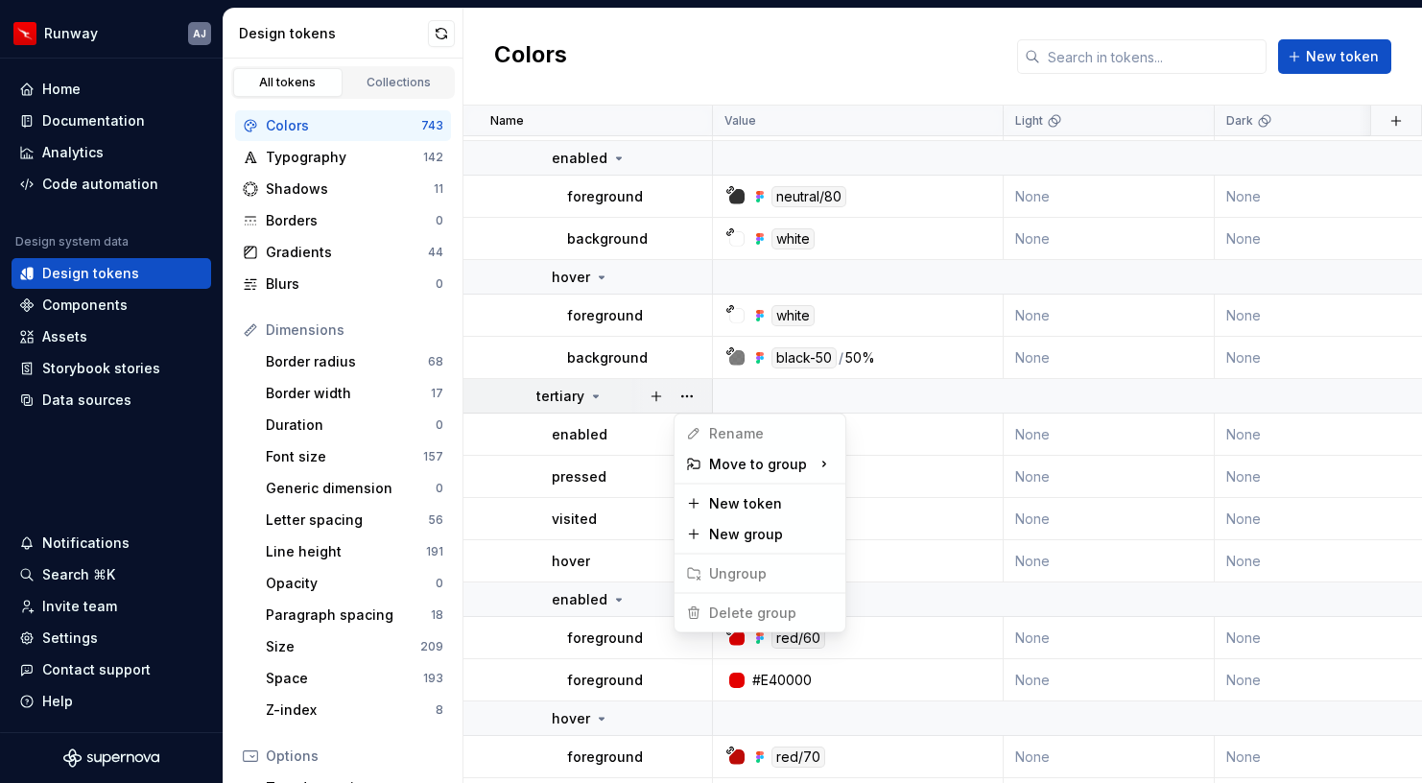
click at [612, 392] on html "Runway AJ Home Documentation Analytics Code automation Design system data Desig…" at bounding box center [711, 391] width 1422 height 783
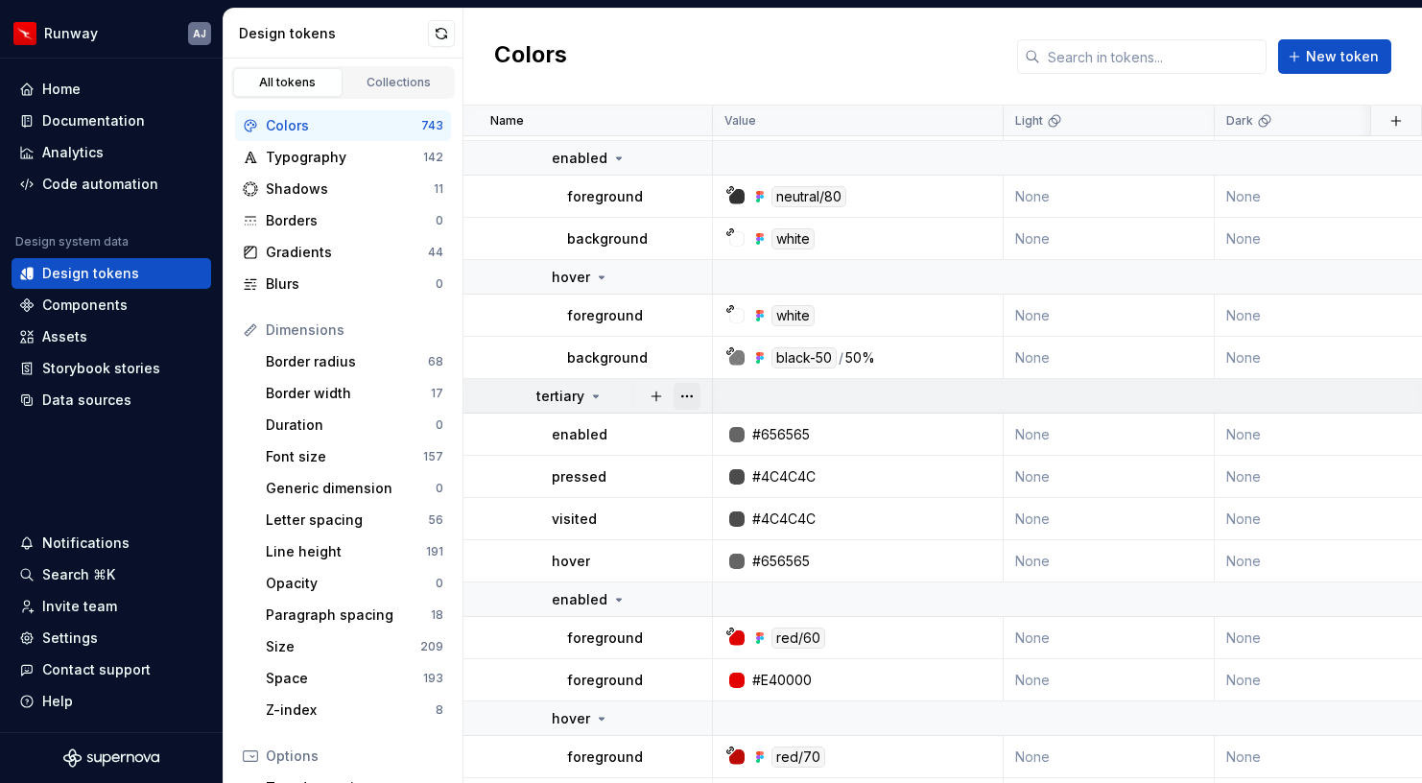
click at [685, 394] on button "button" at bounding box center [687, 396] width 27 height 27
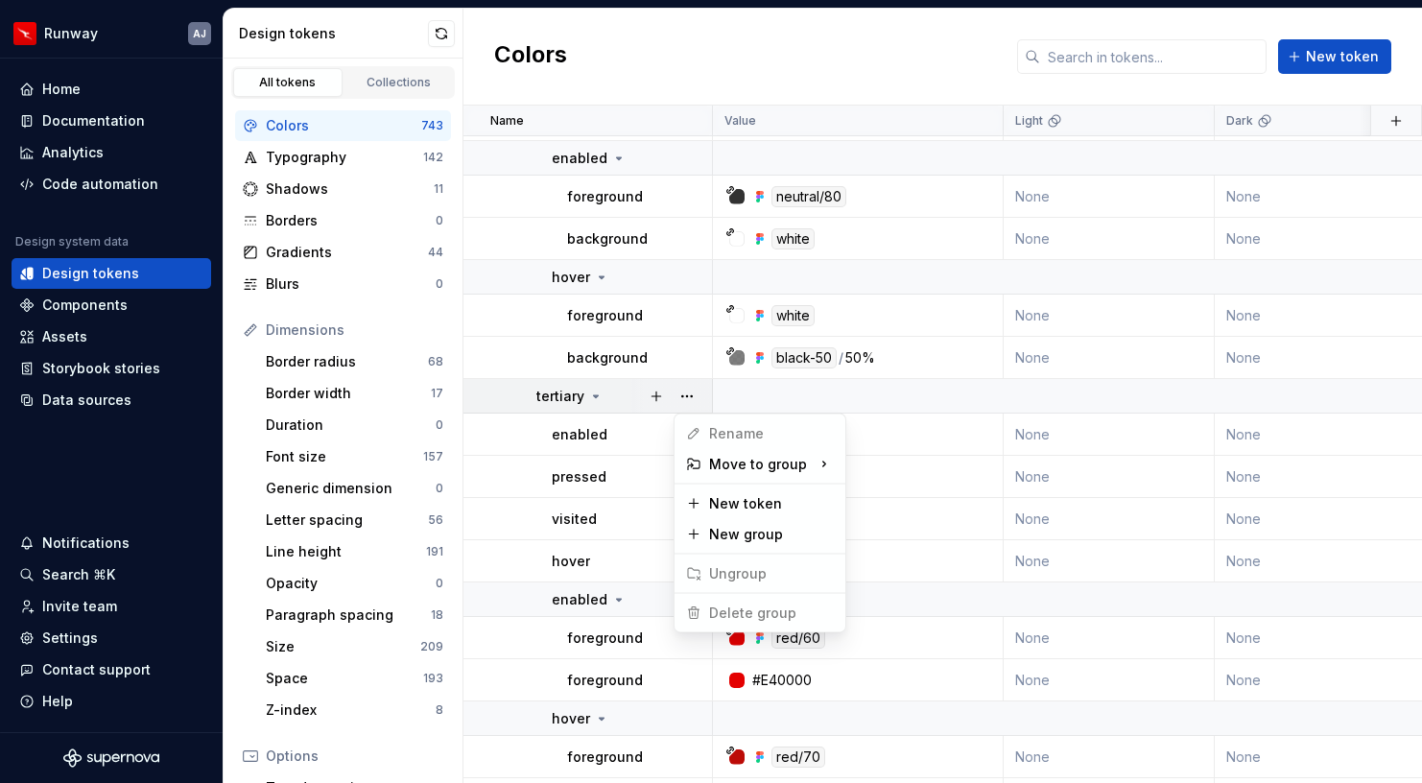
click at [594, 395] on html "Runway AJ Home Documentation Analytics Code automation Design system data Desig…" at bounding box center [711, 391] width 1422 height 783
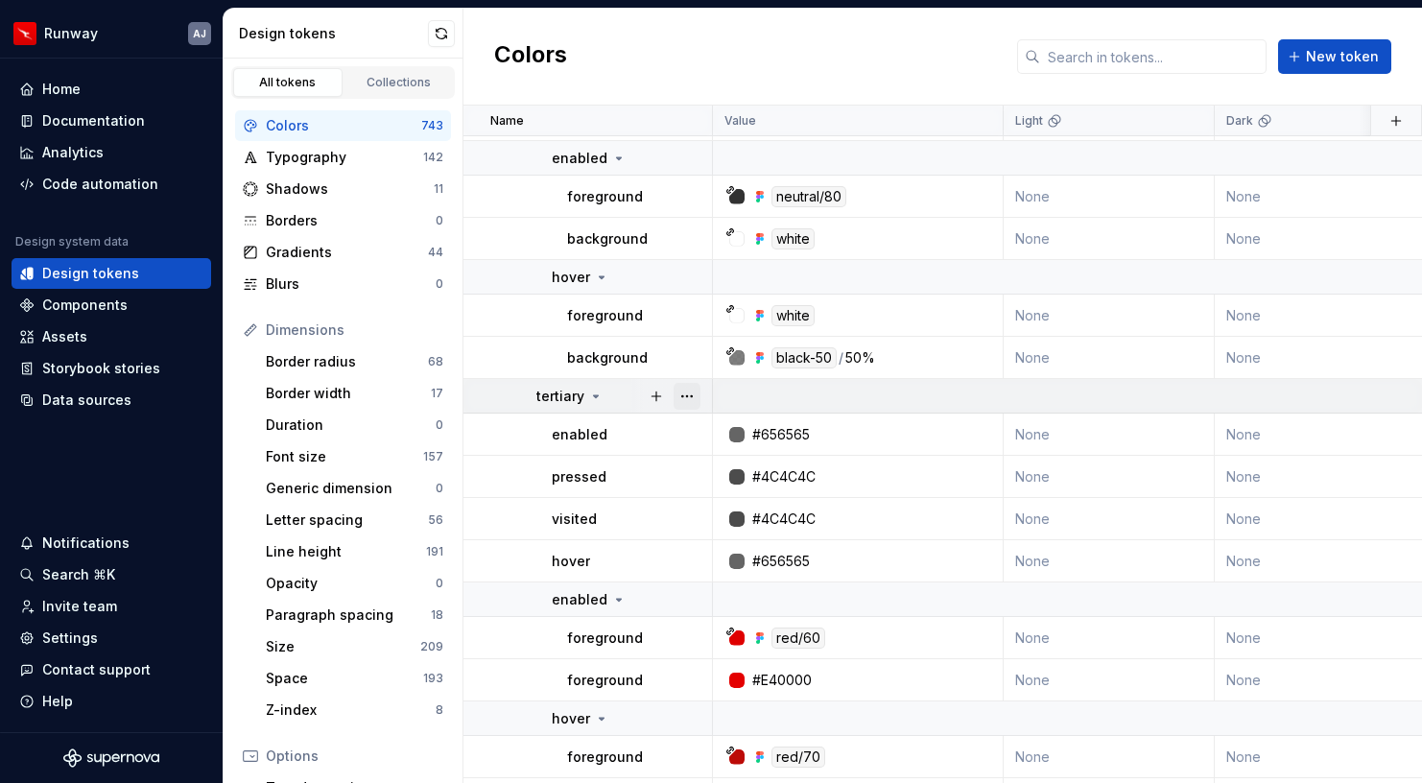
click at [680, 395] on button "button" at bounding box center [687, 396] width 27 height 27
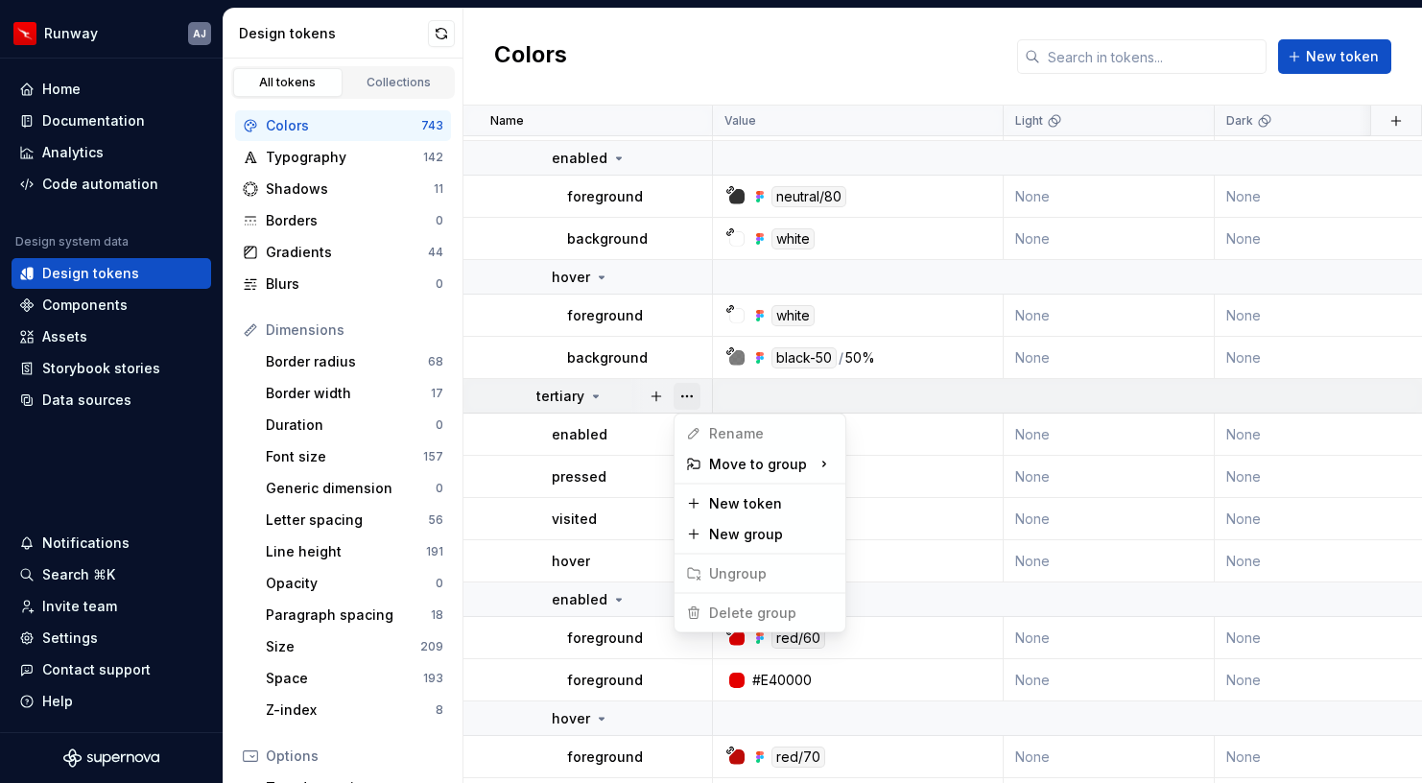
click at [680, 395] on button "button" at bounding box center [687, 396] width 27 height 27
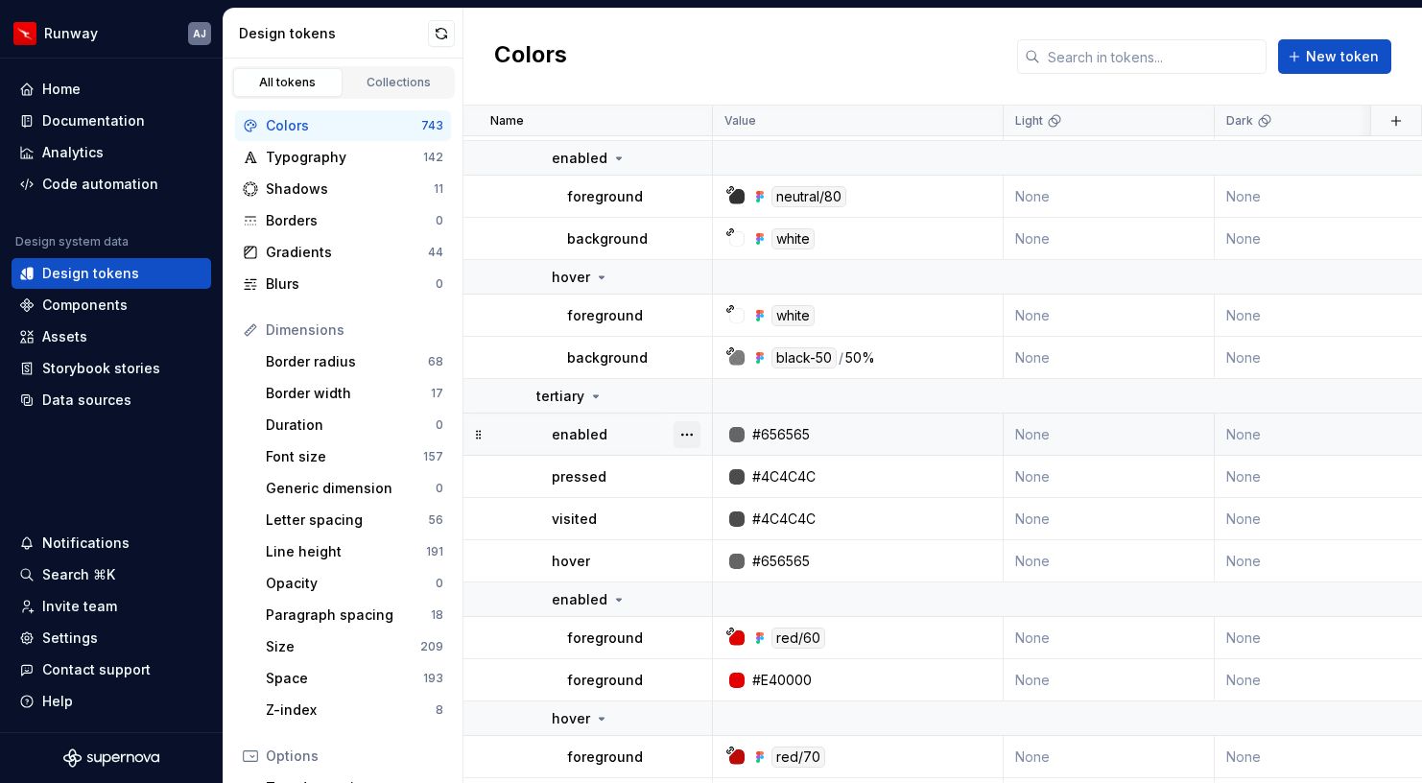
click at [687, 431] on button "button" at bounding box center [687, 434] width 27 height 27
click at [725, 537] on div "Delete token" at bounding box center [771, 542] width 125 height 19
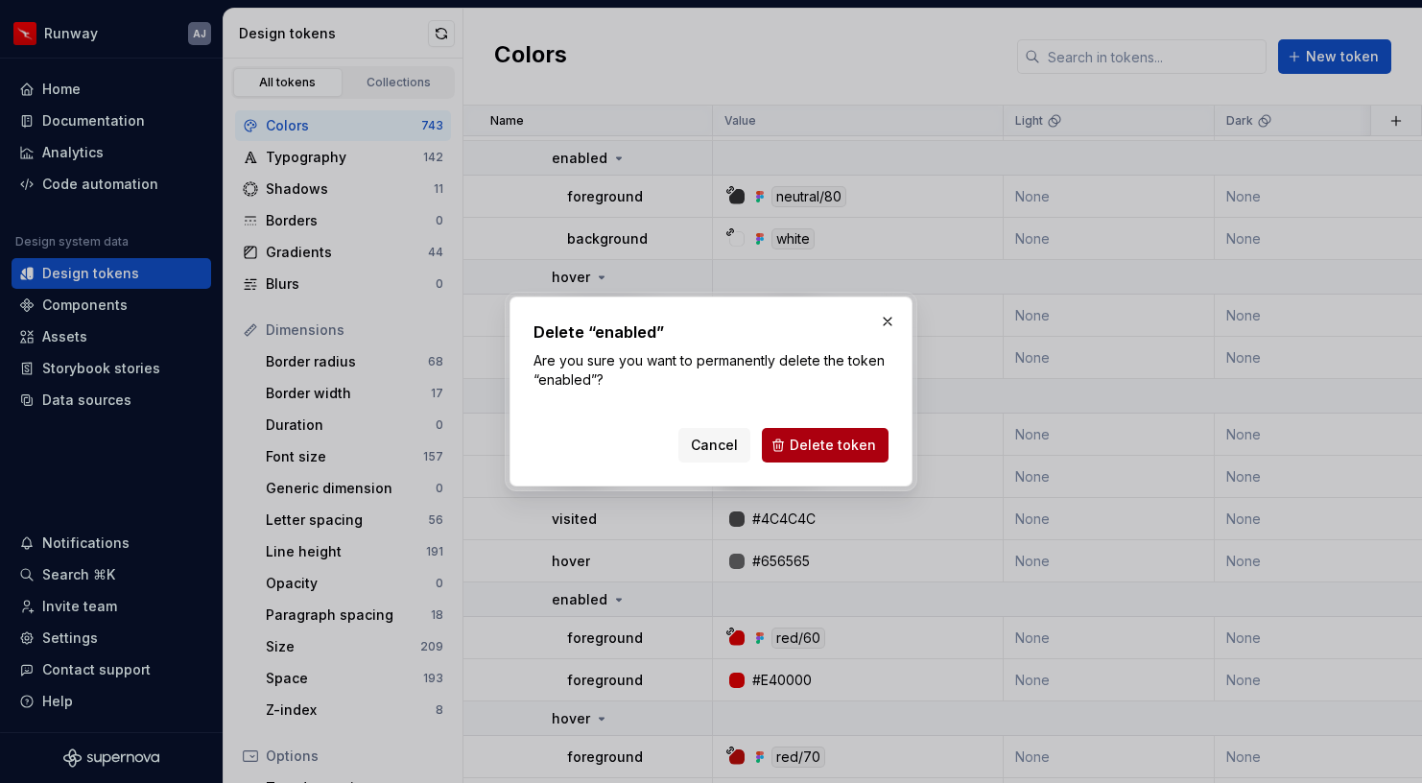
click at [804, 448] on span "Delete token" at bounding box center [833, 445] width 86 height 19
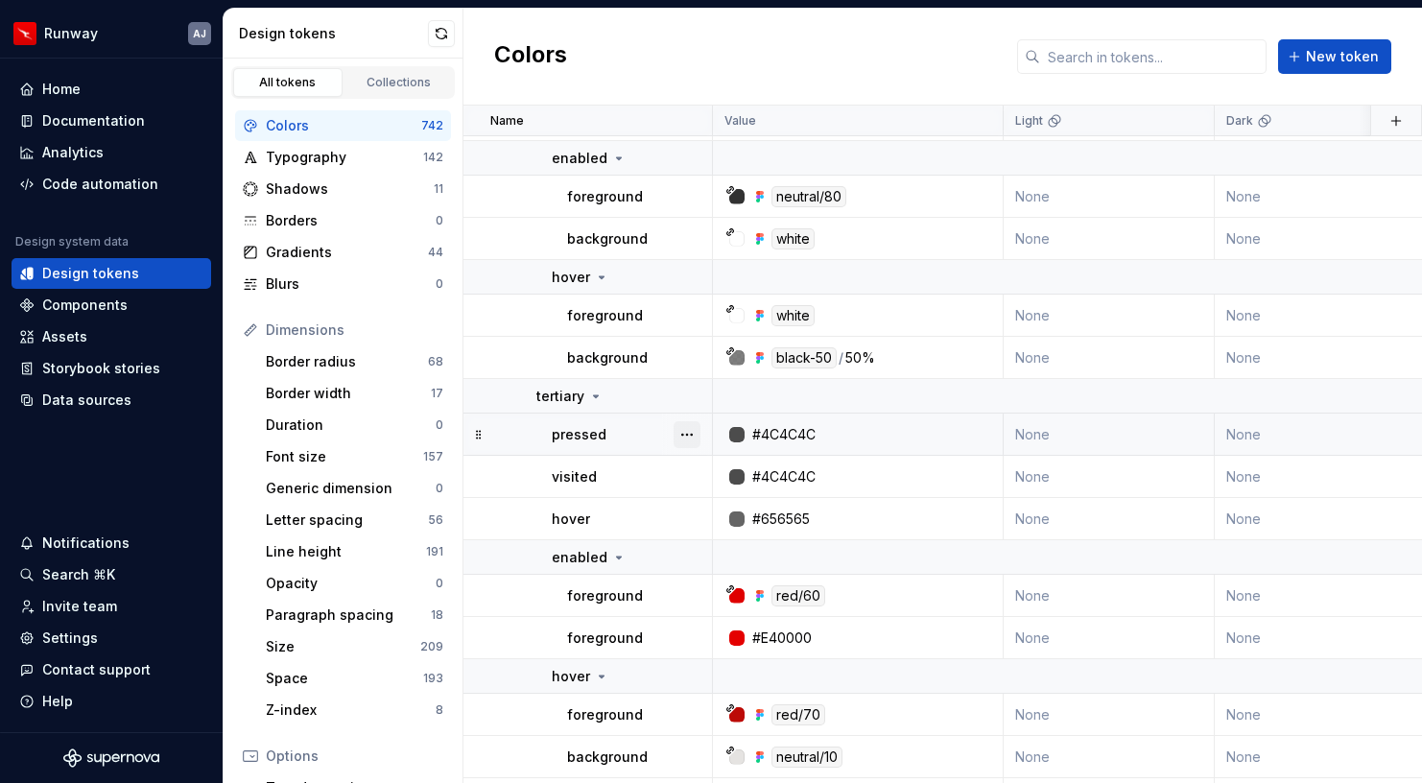
click at [684, 436] on button "button" at bounding box center [687, 434] width 27 height 27
click at [721, 536] on div "Delete token" at bounding box center [771, 542] width 125 height 19
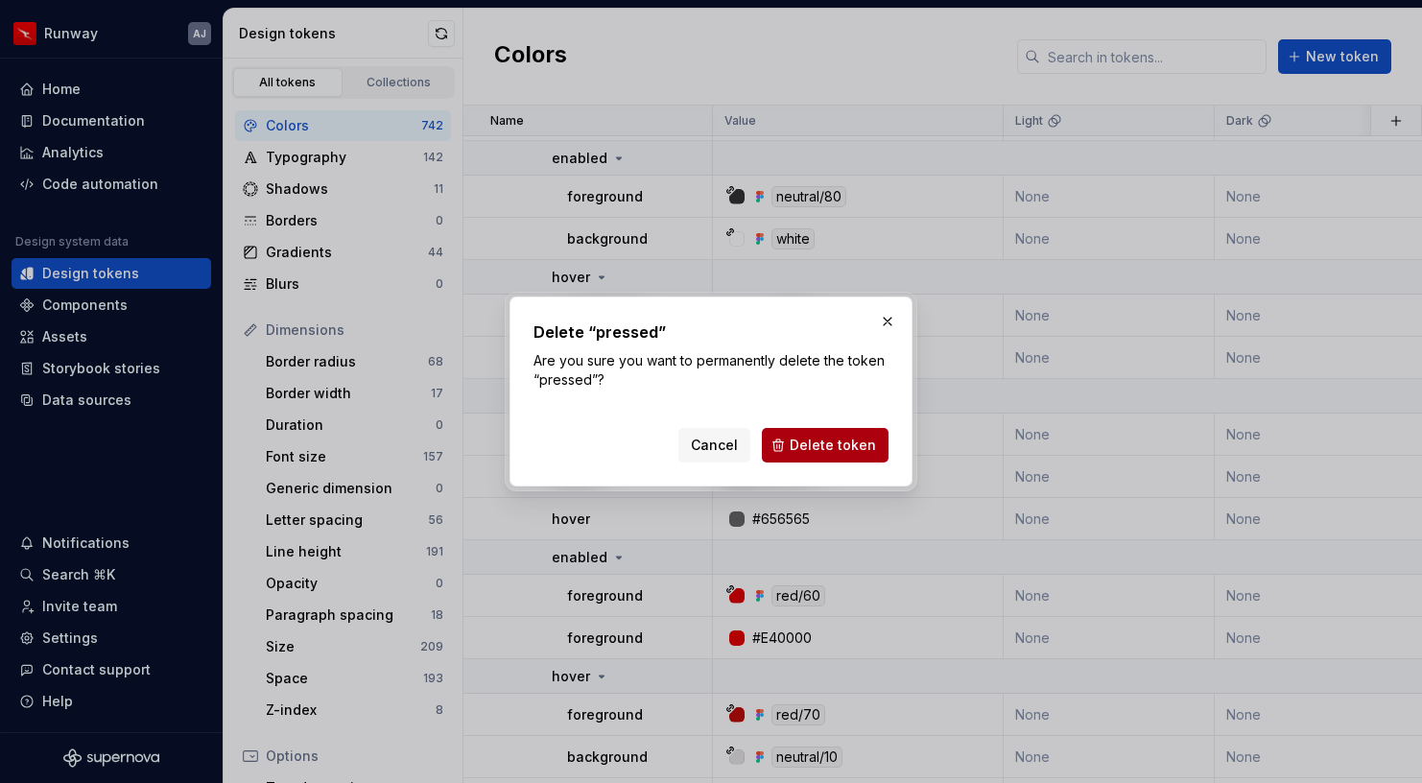
click at [800, 434] on button "Delete token" at bounding box center [825, 445] width 127 height 35
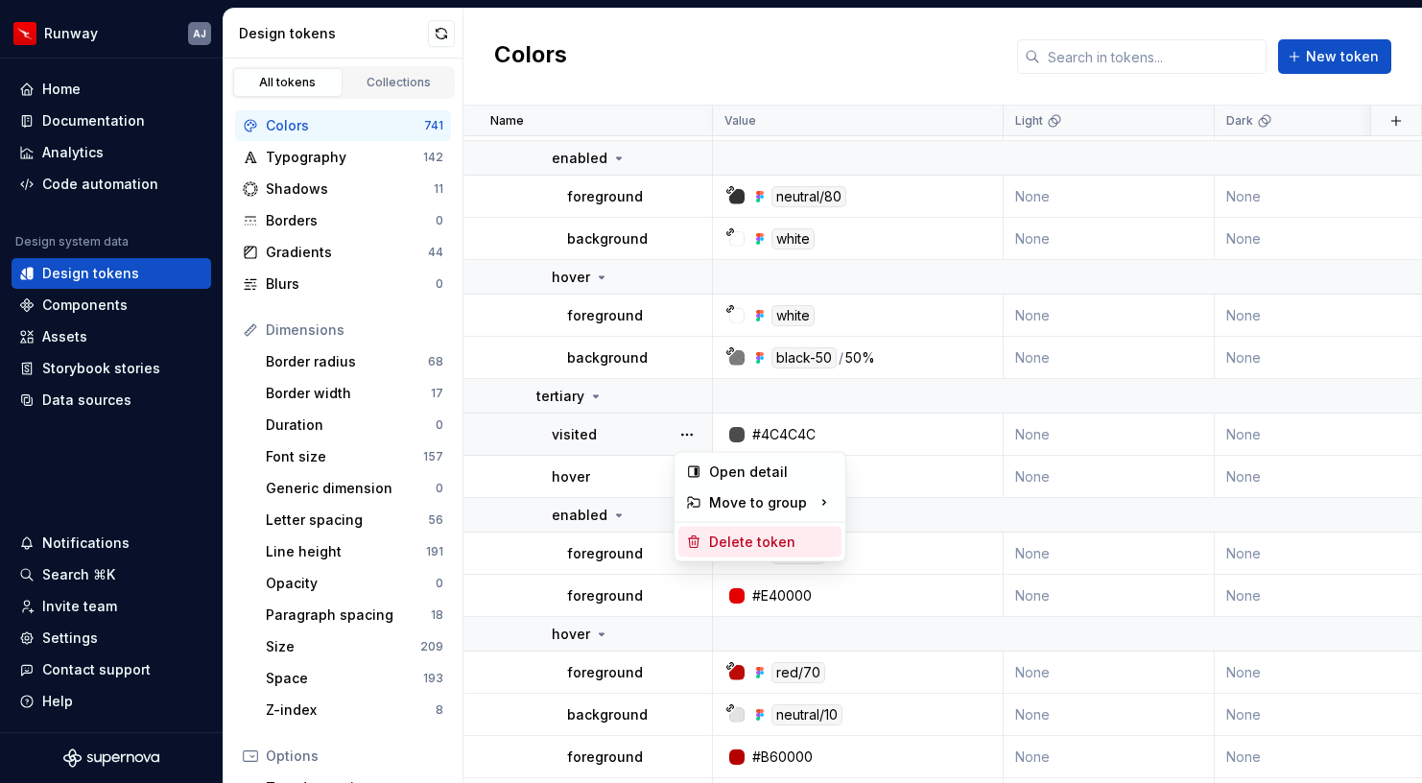
click at [713, 538] on div "Delete token" at bounding box center [771, 542] width 125 height 19
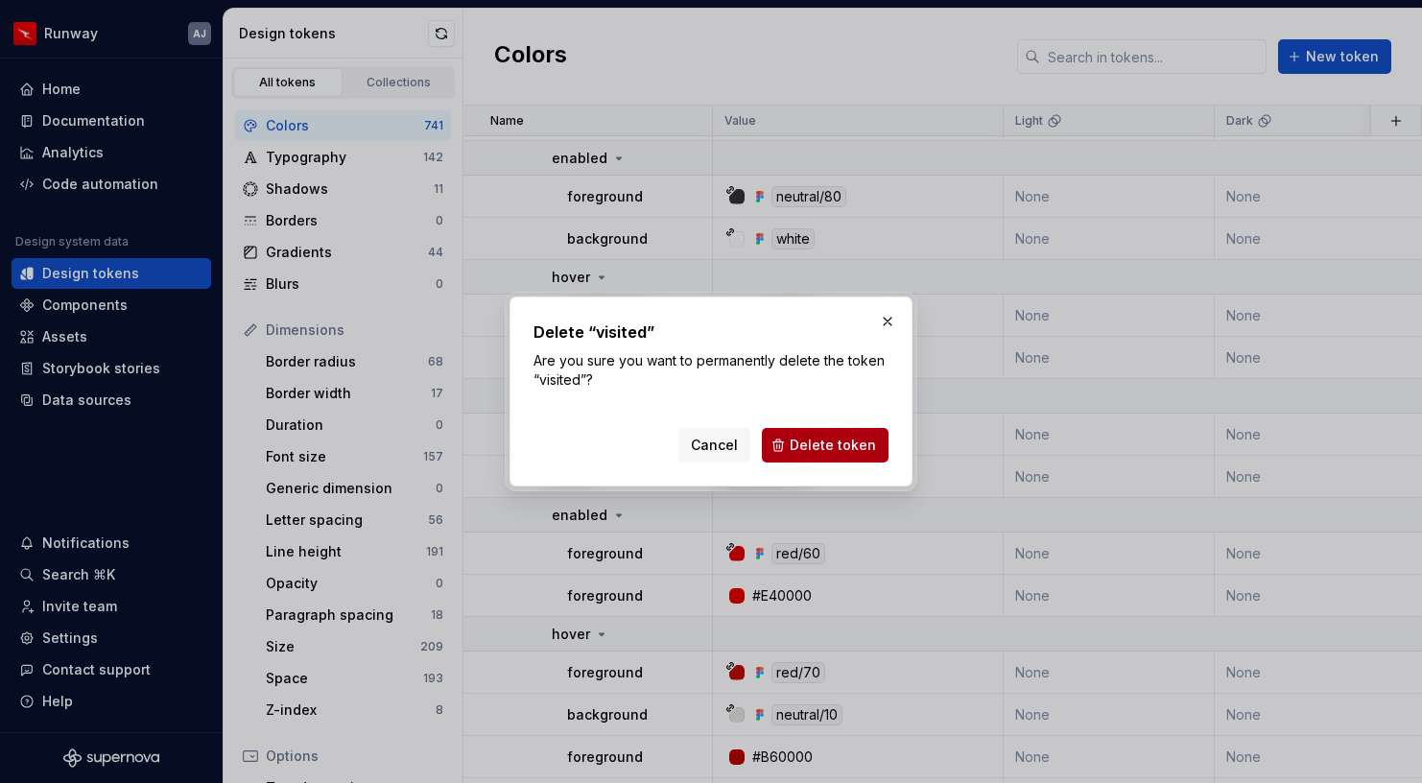
click at [799, 437] on span "Delete token" at bounding box center [833, 445] width 86 height 19
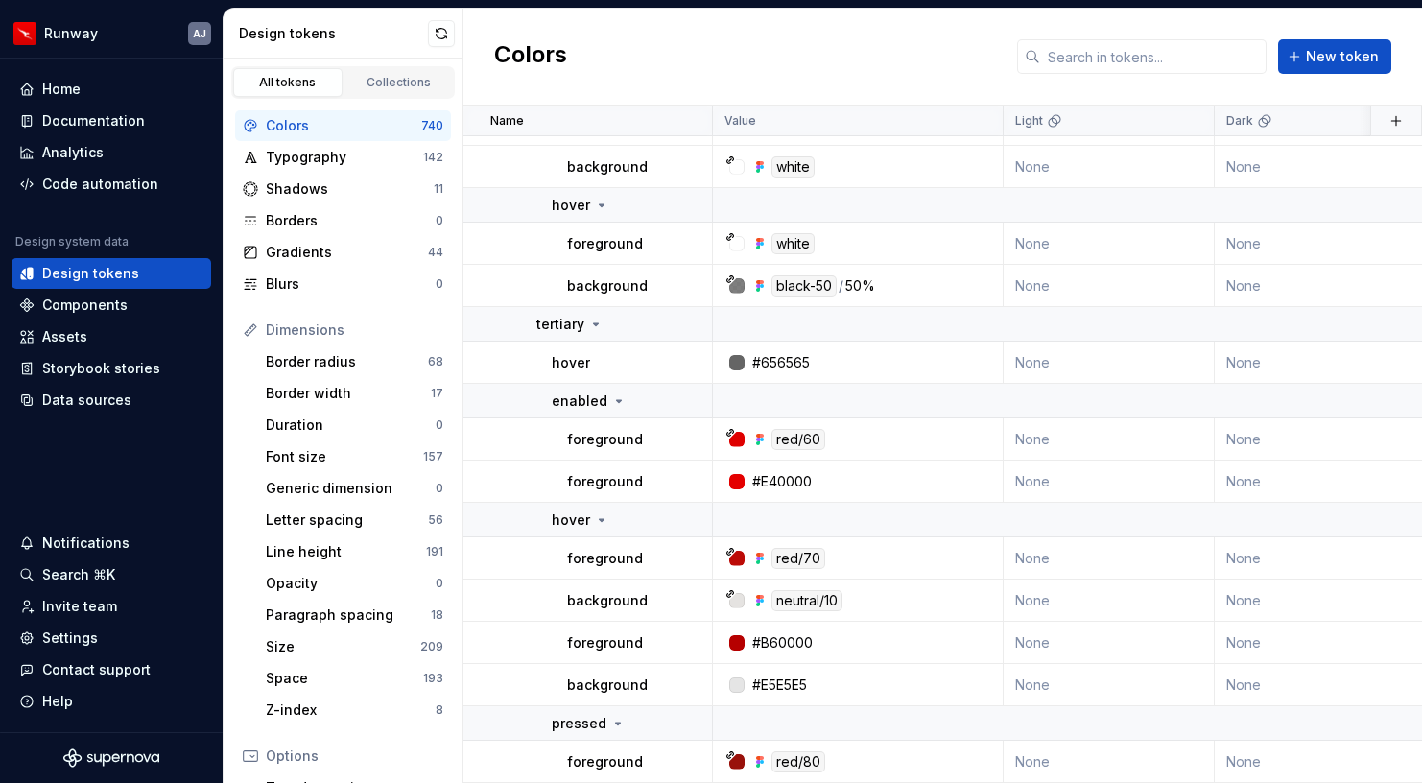
scroll to position [22284, 0]
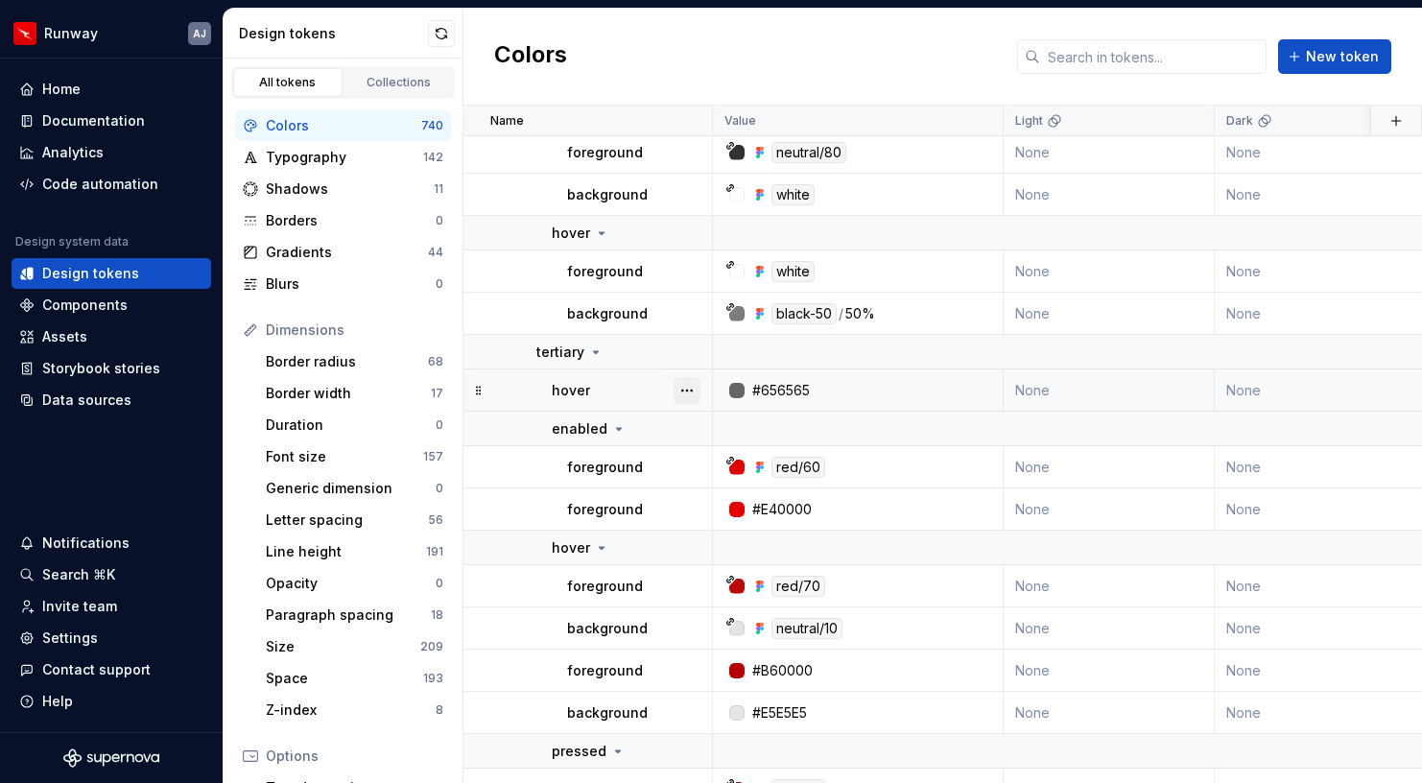
click at [686, 388] on button "button" at bounding box center [687, 390] width 27 height 27
click at [735, 501] on div "Delete token" at bounding box center [771, 498] width 125 height 19
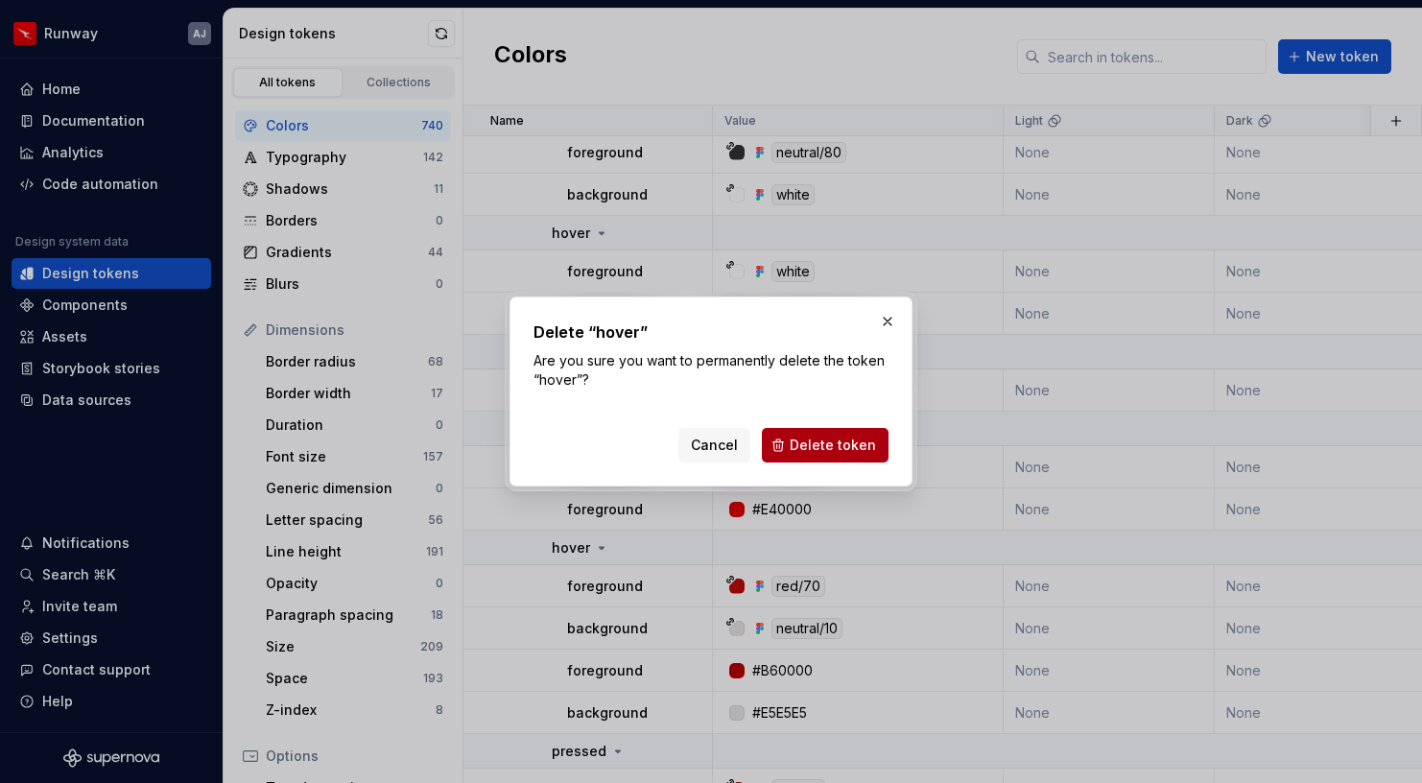
click at [795, 434] on button "Delete token" at bounding box center [825, 445] width 127 height 35
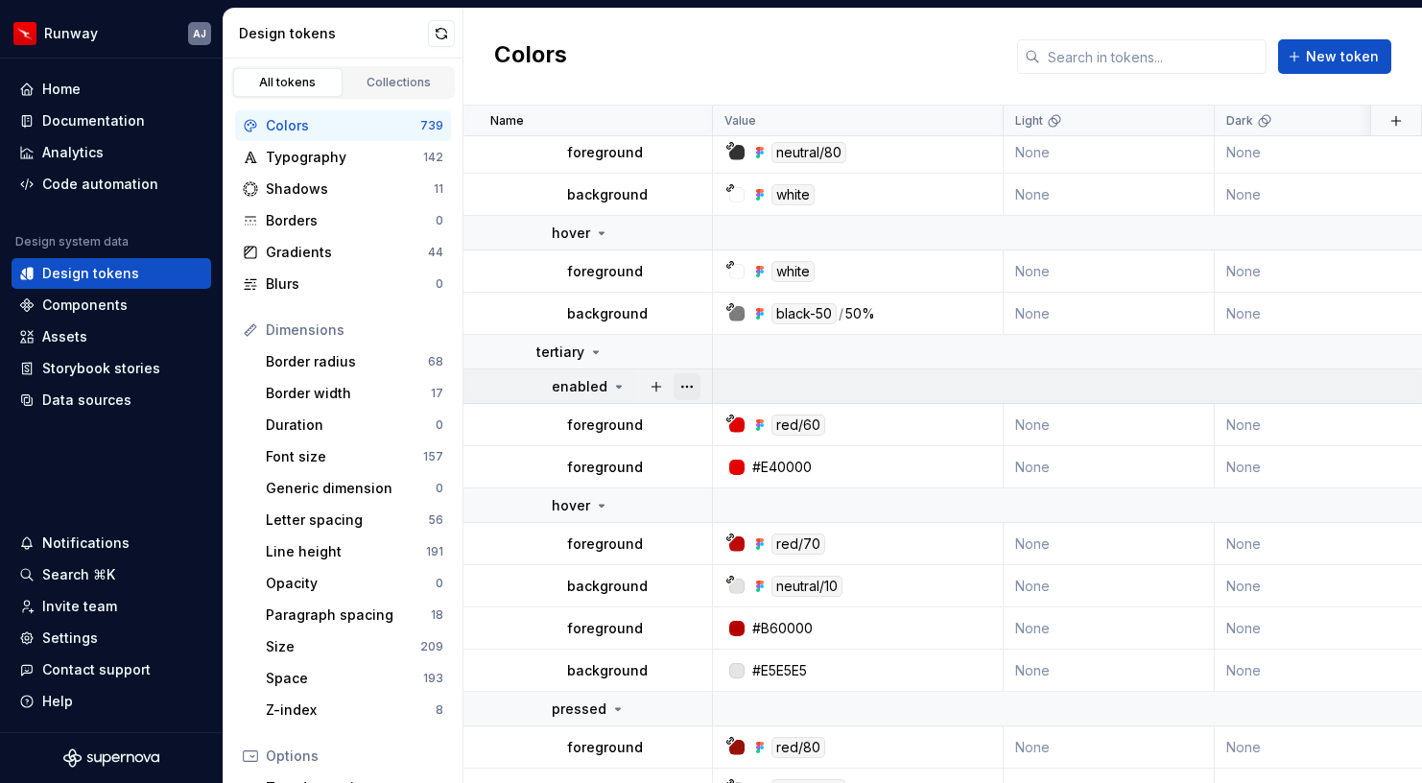
click at [685, 384] on button "button" at bounding box center [687, 386] width 27 height 27
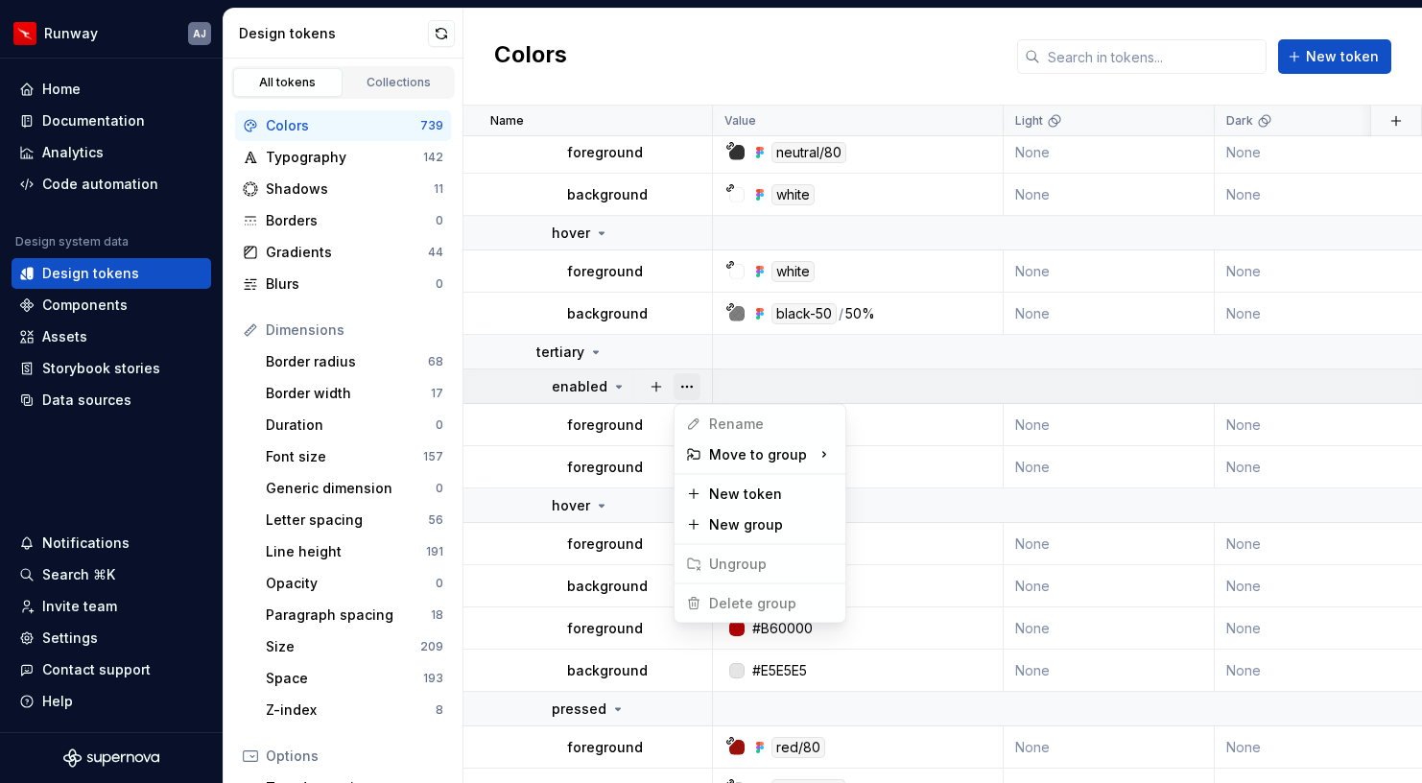
click at [685, 384] on button "button" at bounding box center [687, 386] width 27 height 27
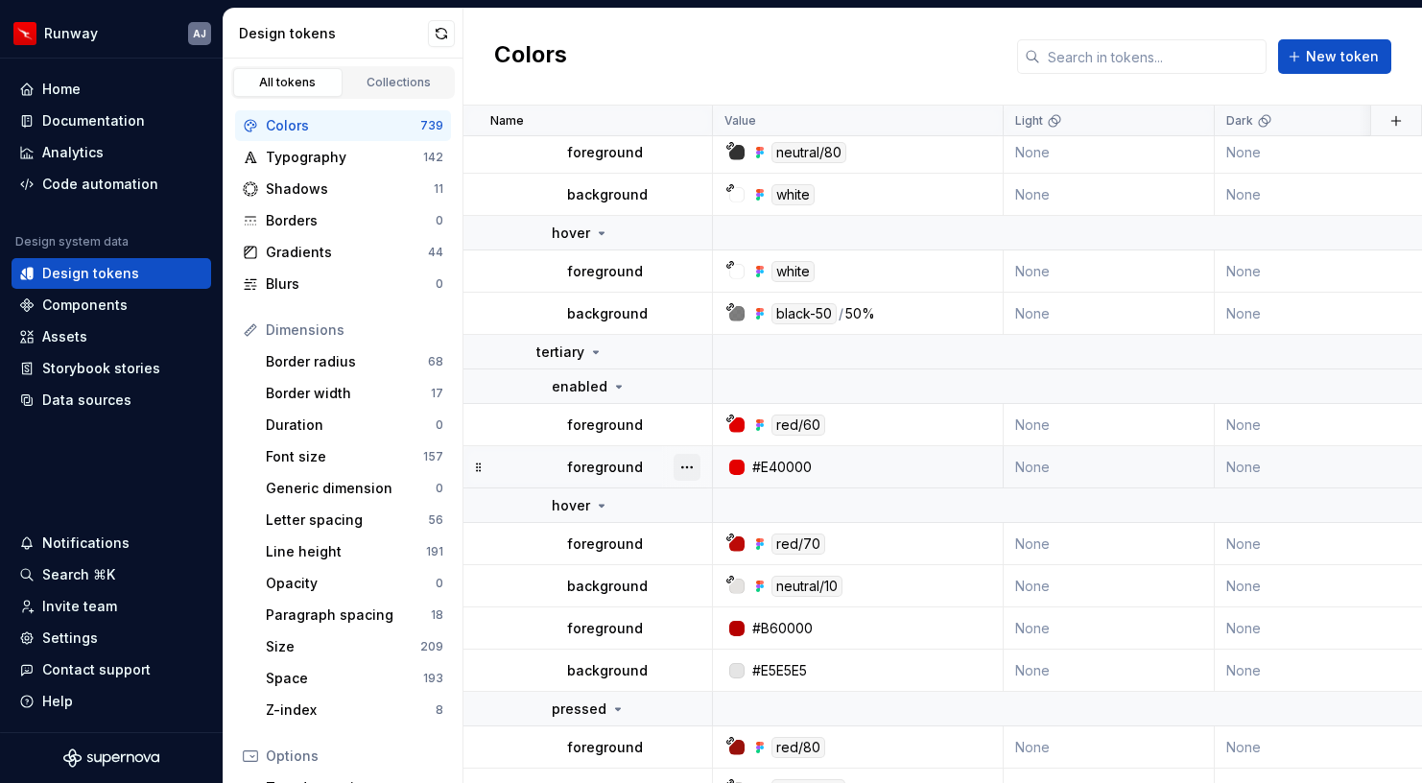
click at [690, 467] on button "button" at bounding box center [687, 467] width 27 height 27
click at [727, 576] on div "Delete token" at bounding box center [771, 574] width 125 height 19
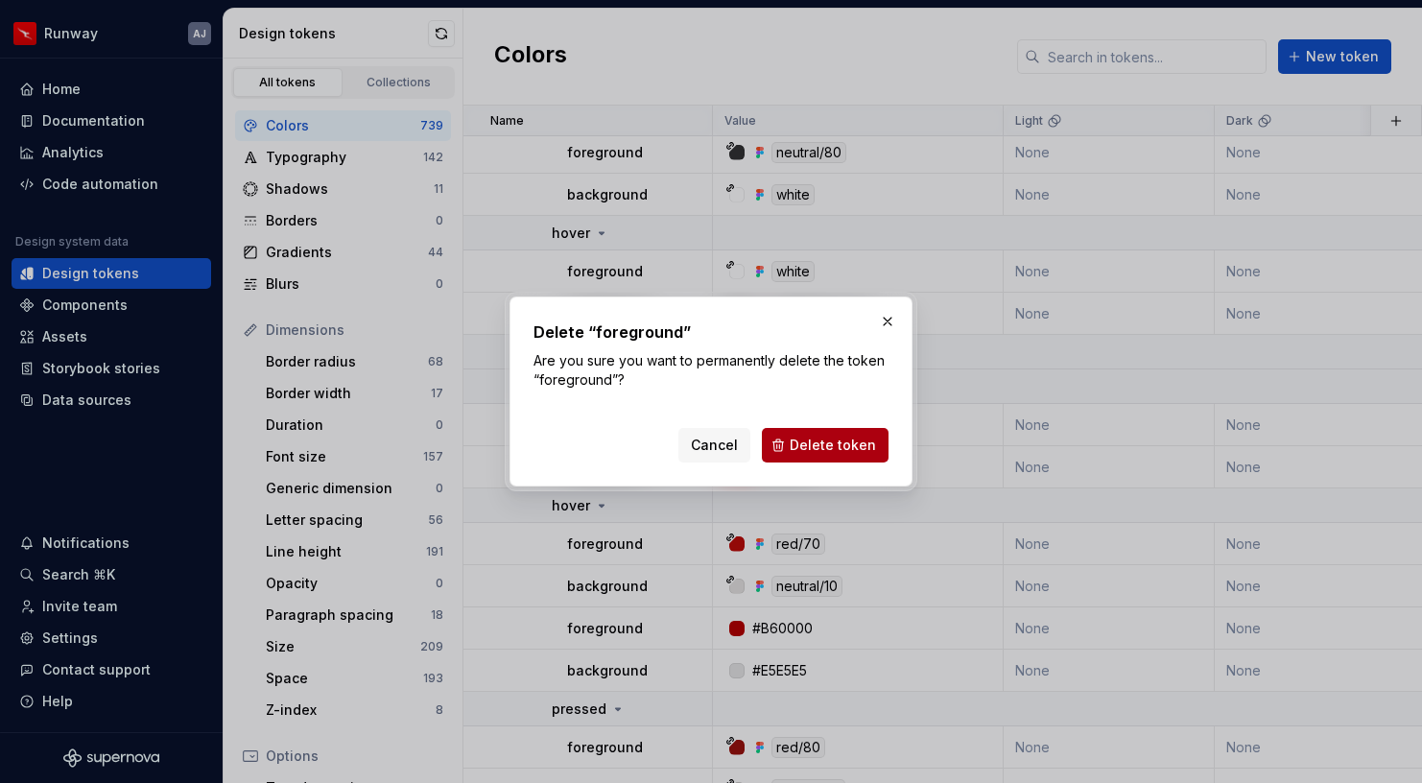
click at [799, 434] on button "Delete token" at bounding box center [825, 445] width 127 height 35
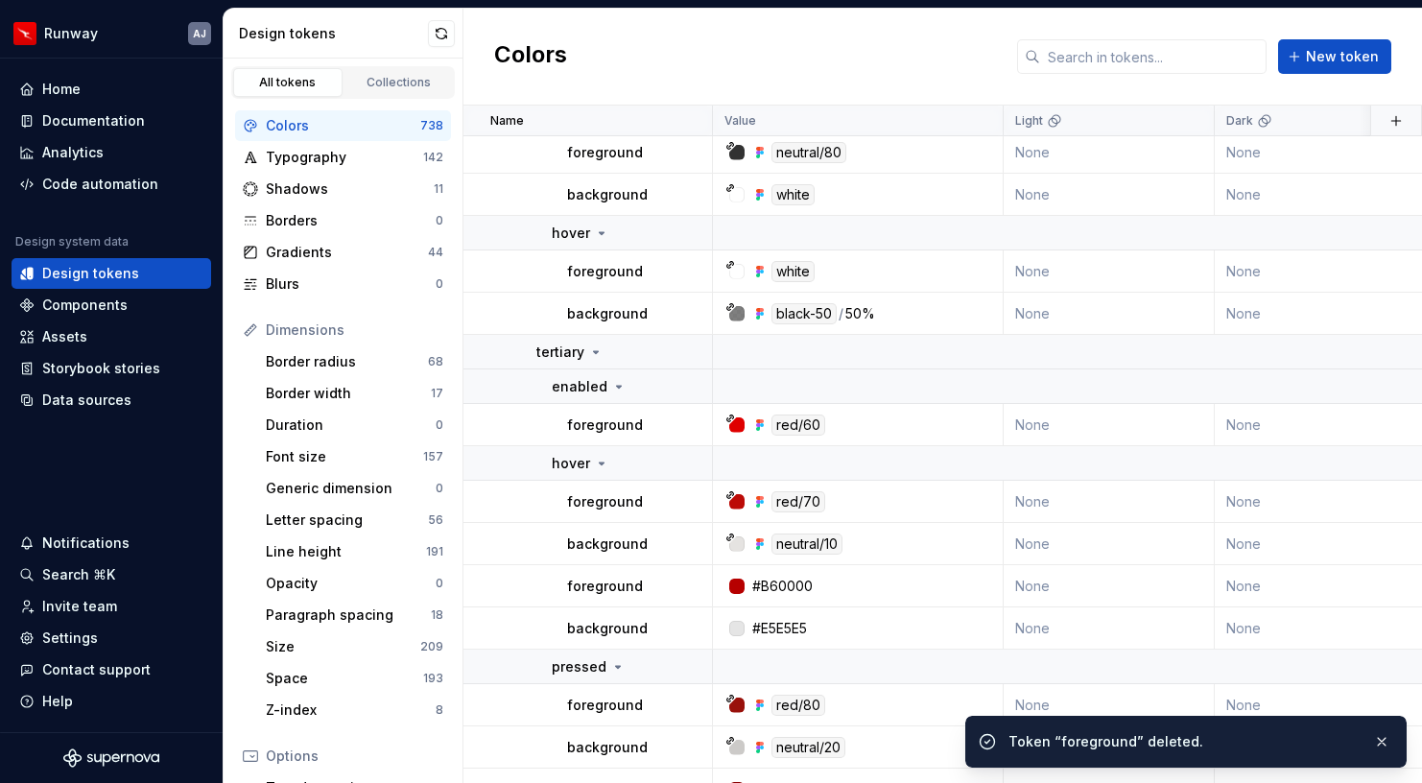
click at [694, 588] on button "button" at bounding box center [687, 586] width 27 height 27
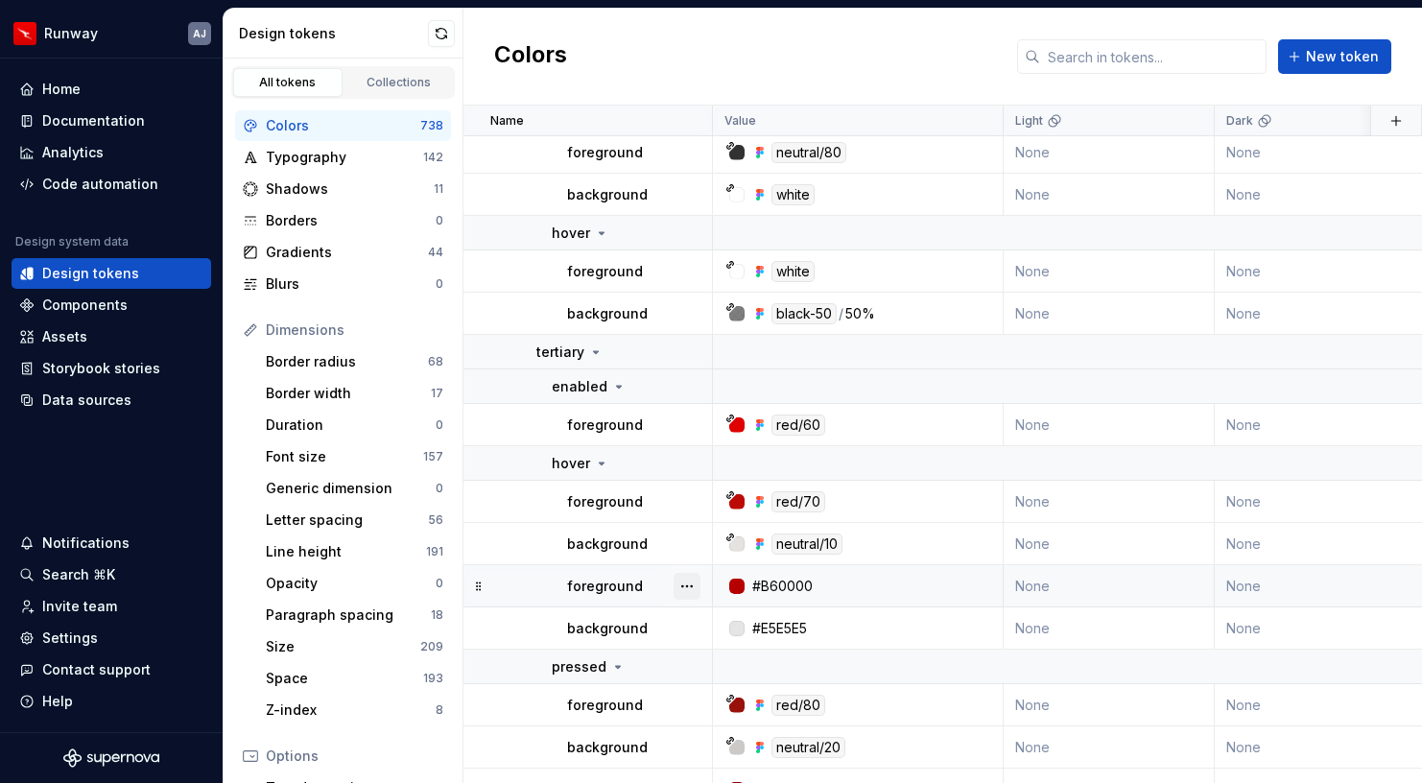
click at [686, 587] on button "button" at bounding box center [687, 586] width 27 height 27
click at [726, 700] on div "Delete token" at bounding box center [771, 693] width 125 height 19
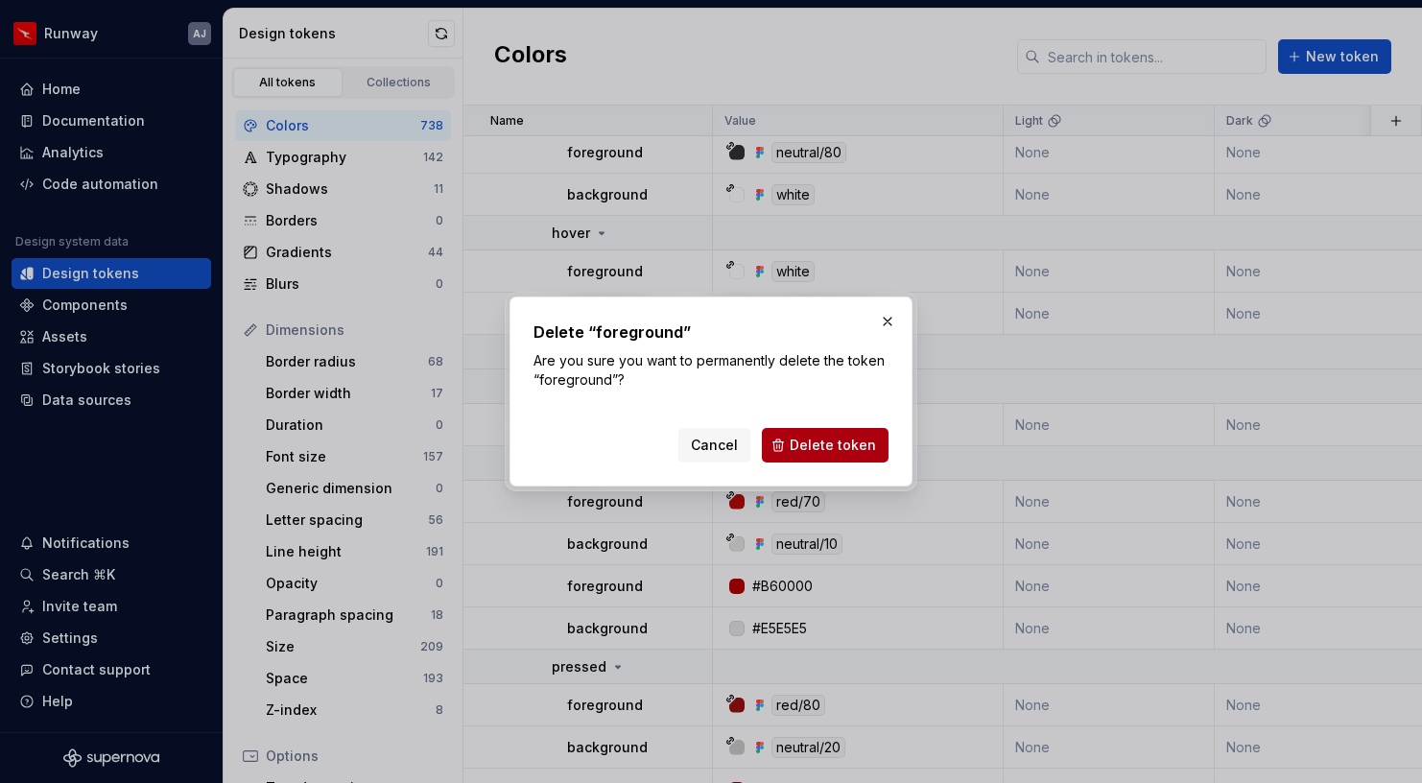
click at [831, 443] on span "Delete token" at bounding box center [833, 445] width 86 height 19
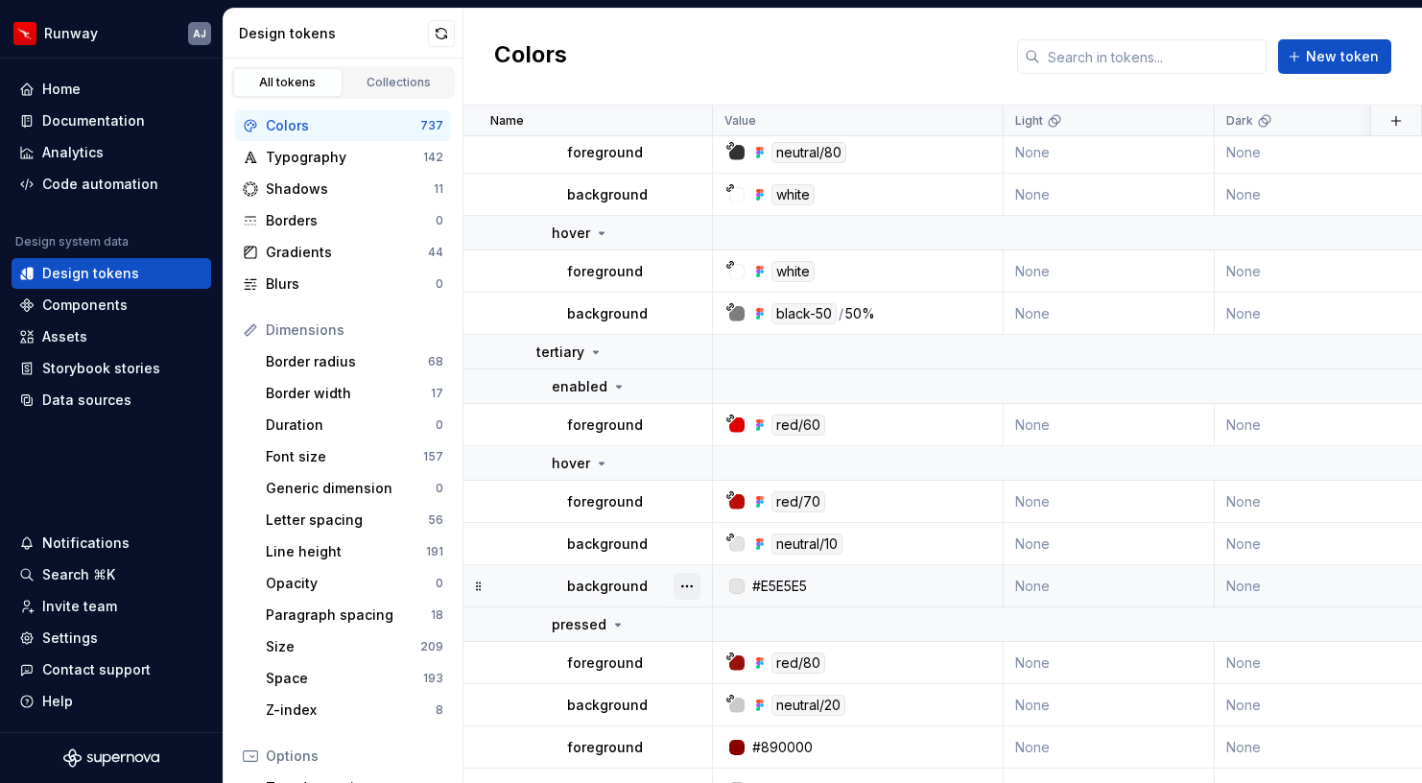
click at [688, 583] on button "button" at bounding box center [687, 586] width 27 height 27
click at [741, 691] on div "Delete token" at bounding box center [771, 693] width 125 height 19
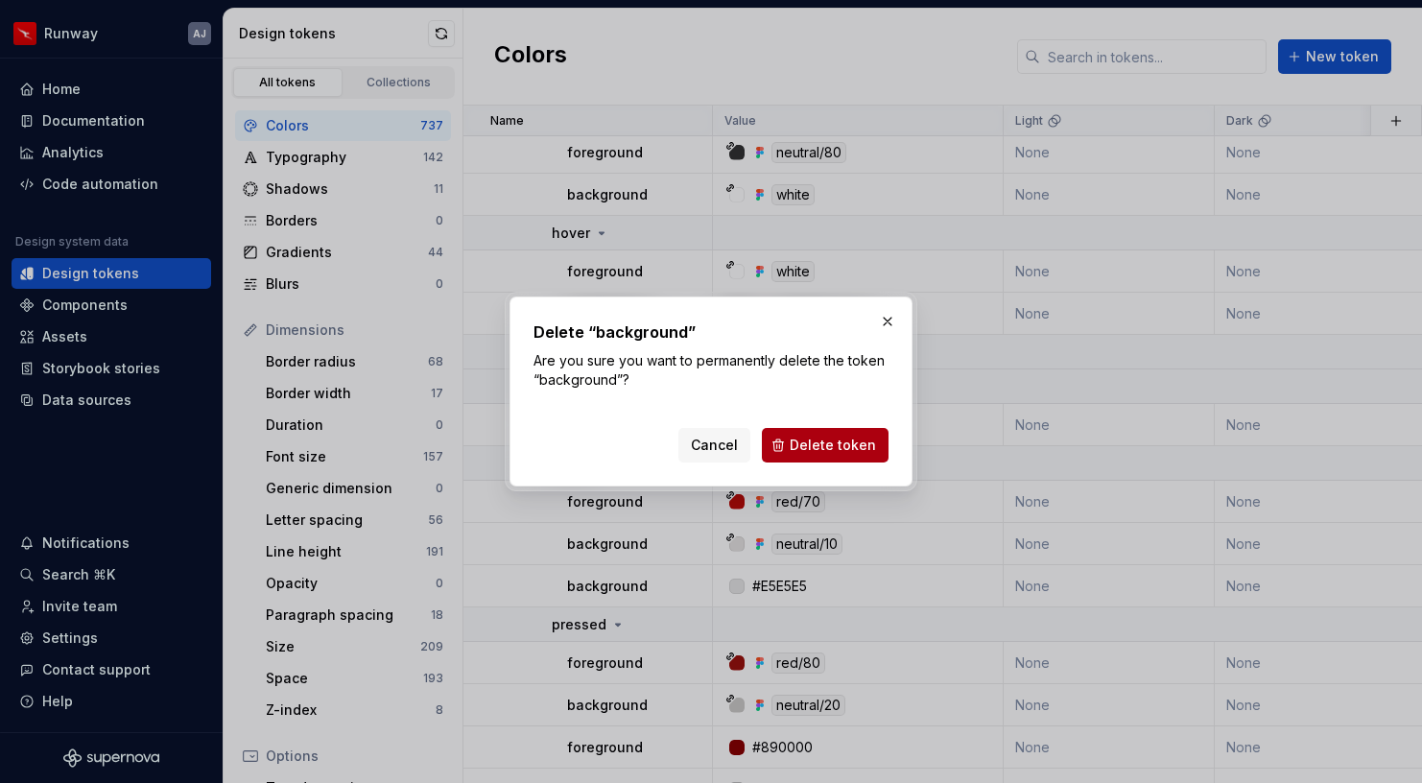
click at [831, 445] on span "Delete token" at bounding box center [833, 445] width 86 height 19
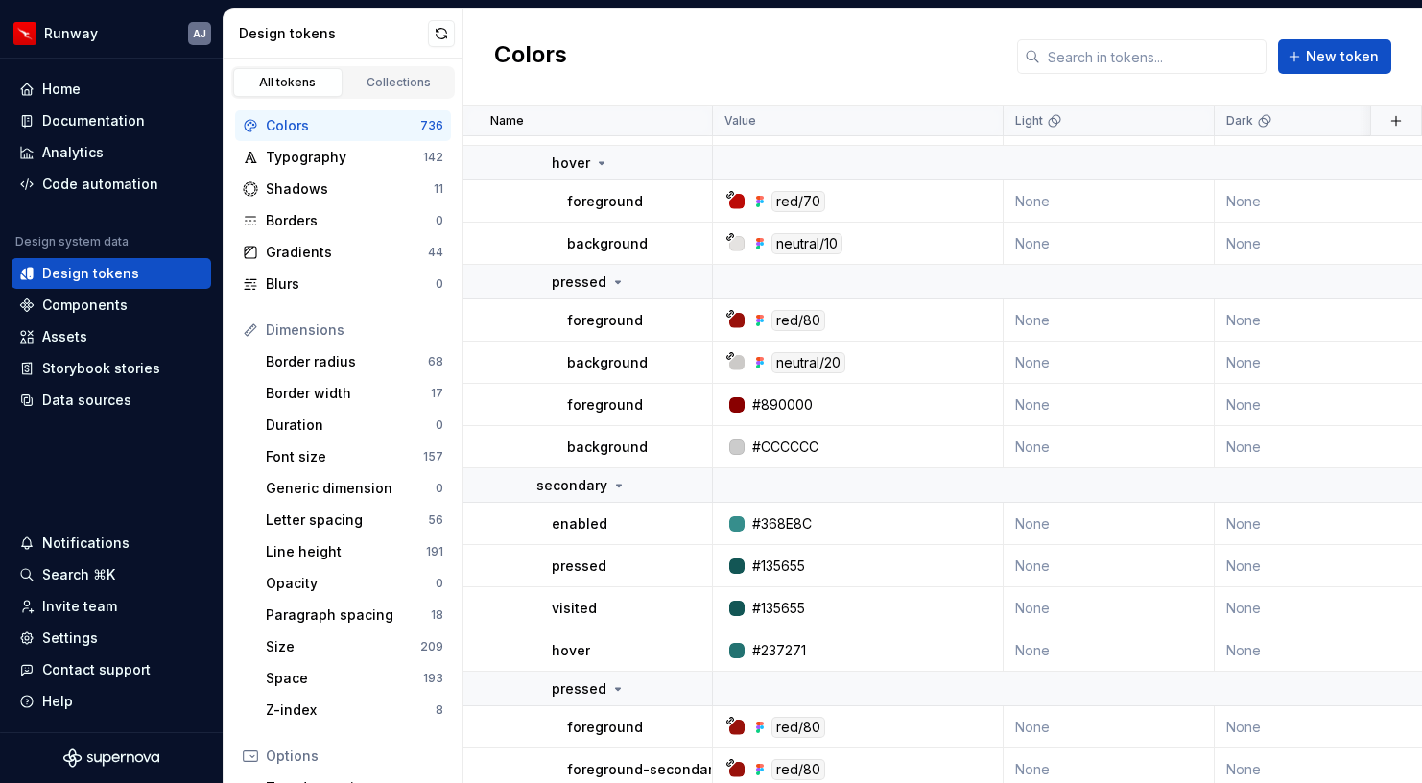
scroll to position [22622, 0]
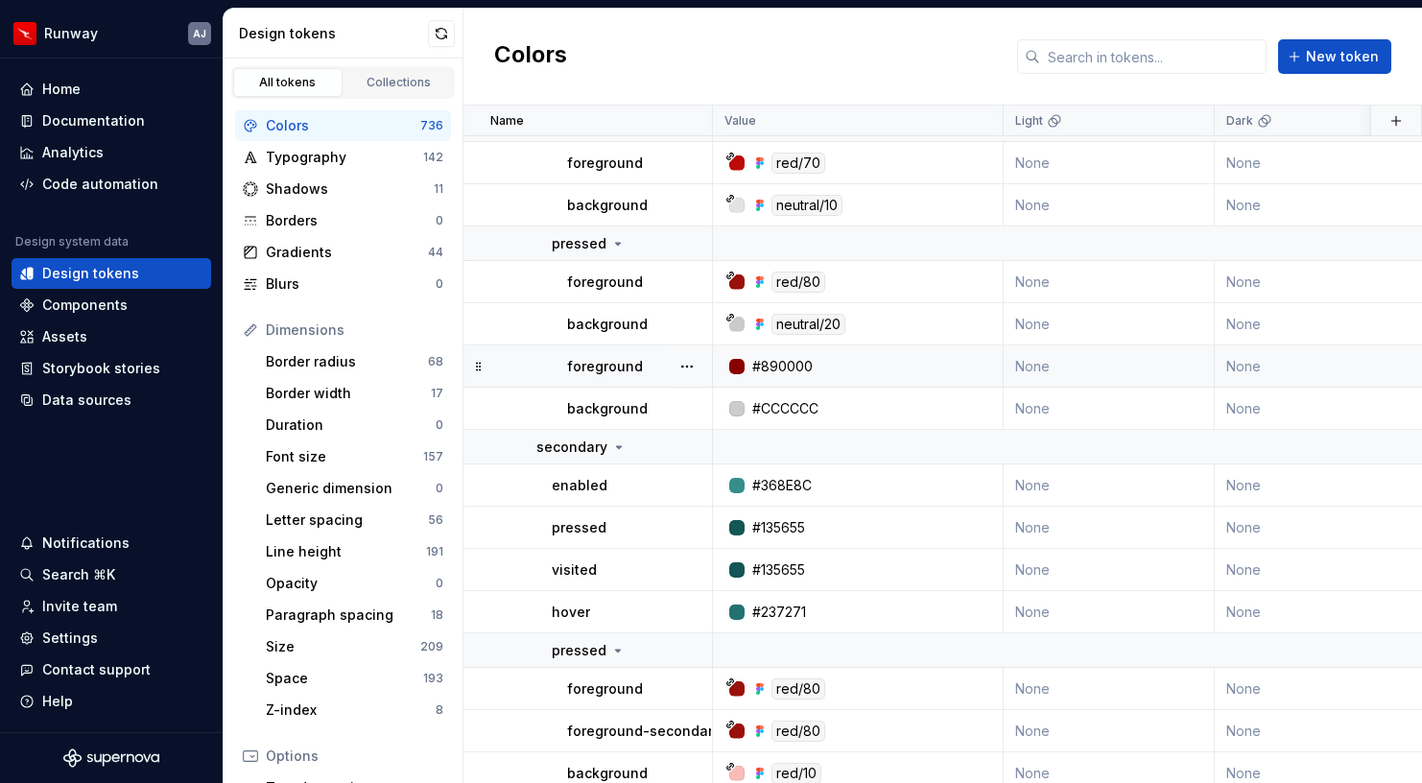
click at [682, 380] on div at bounding box center [687, 366] width 50 height 41
click at [681, 361] on button "button" at bounding box center [687, 366] width 27 height 27
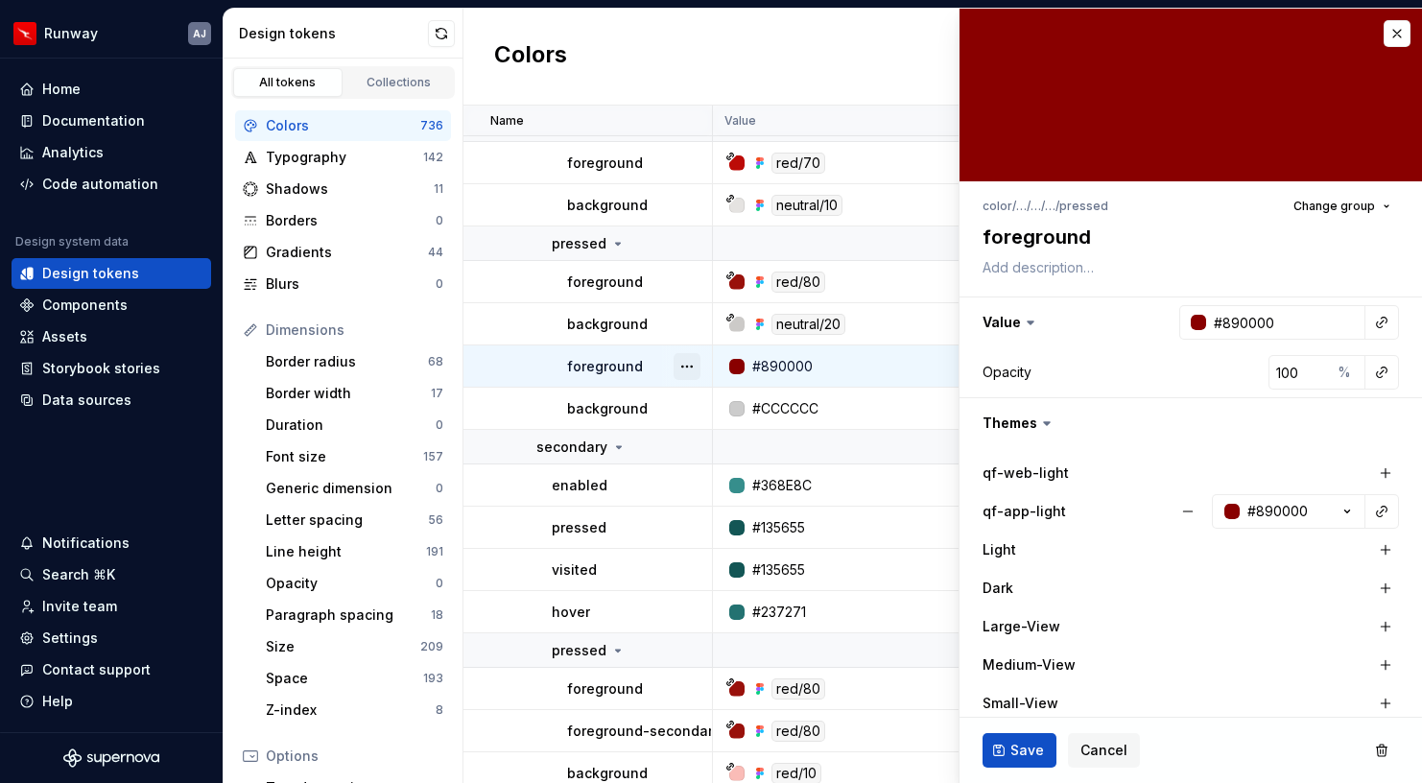
click at [685, 367] on button "button" at bounding box center [687, 366] width 27 height 27
click at [713, 469] on div "Delete token" at bounding box center [771, 474] width 125 height 19
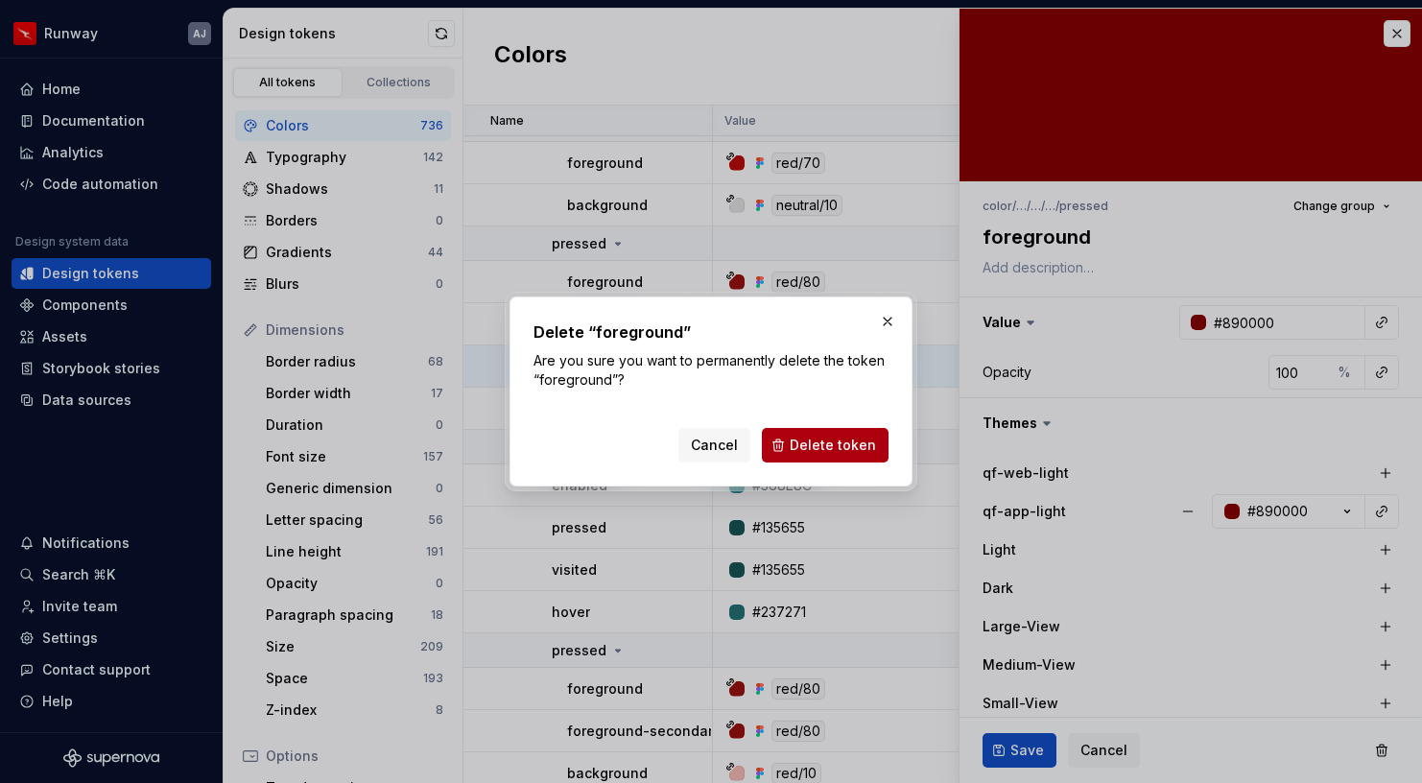
click at [816, 437] on span "Delete token" at bounding box center [833, 445] width 86 height 19
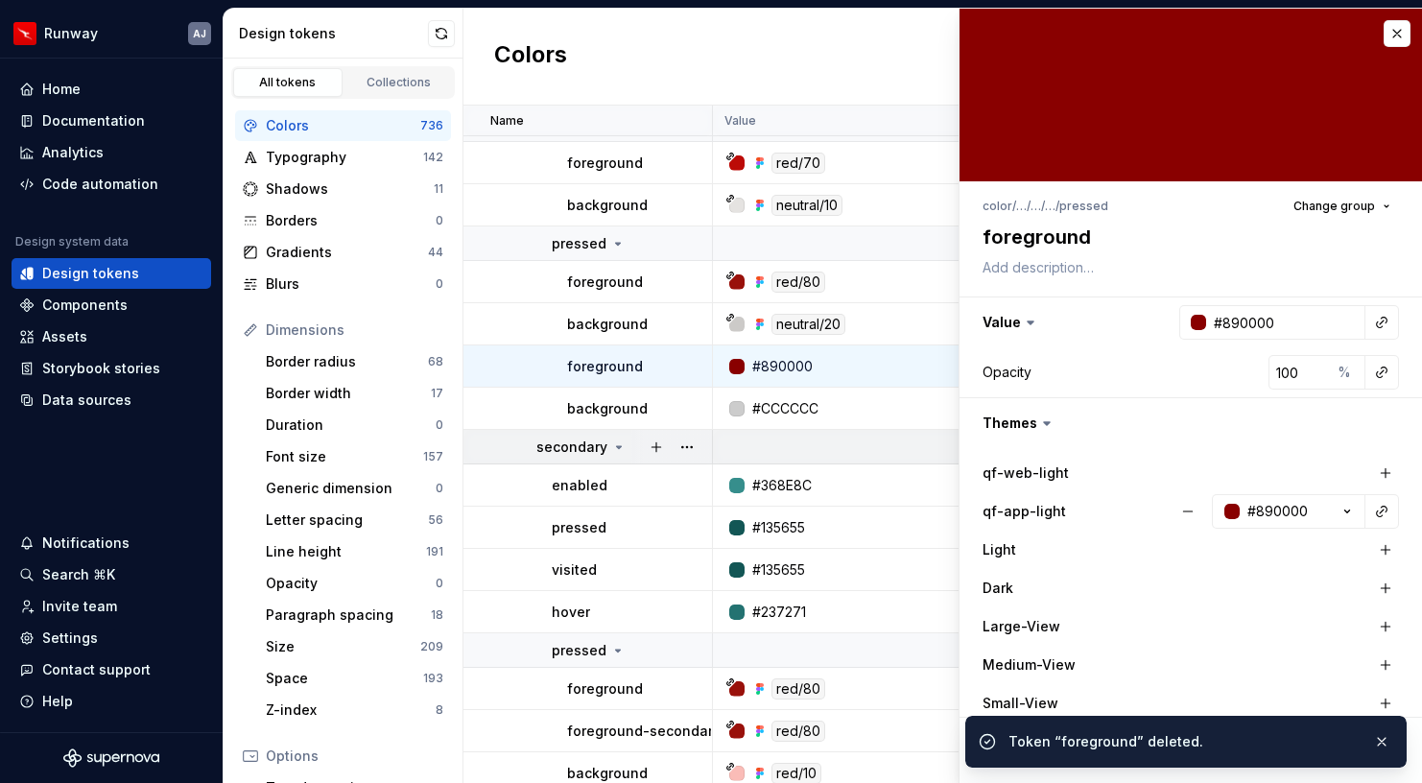
type textarea "*"
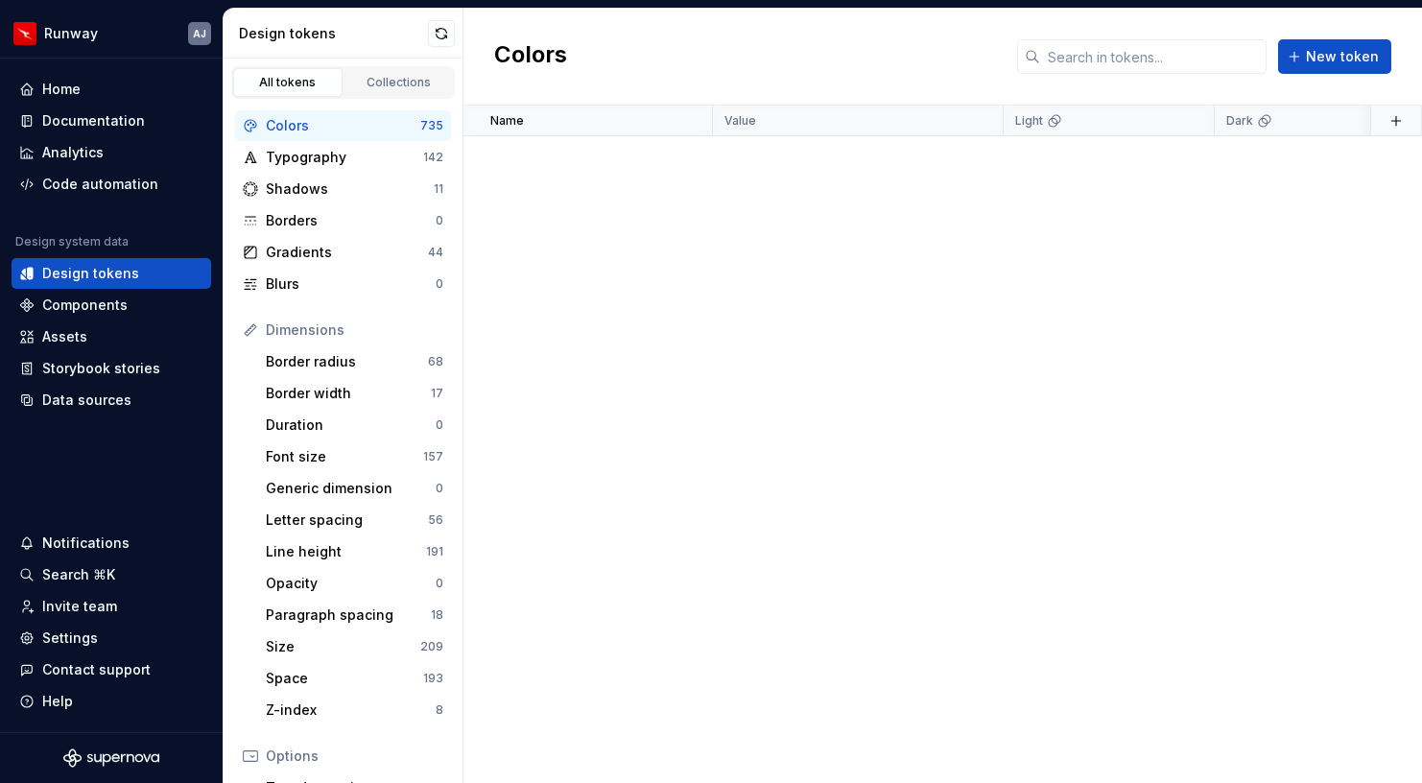
scroll to position [22622, 0]
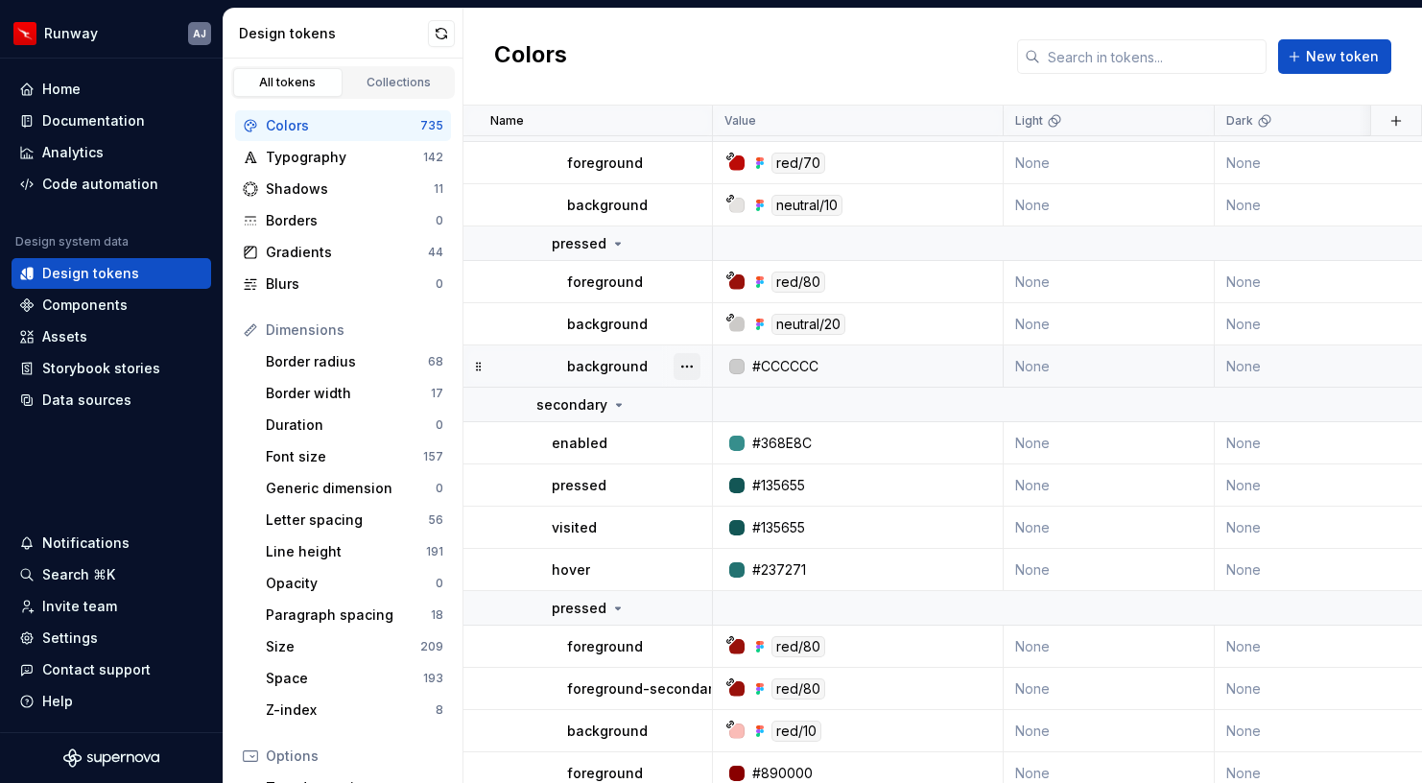
click at [678, 365] on button "button" at bounding box center [687, 366] width 27 height 27
click at [723, 474] on div "Delete token" at bounding box center [771, 474] width 125 height 19
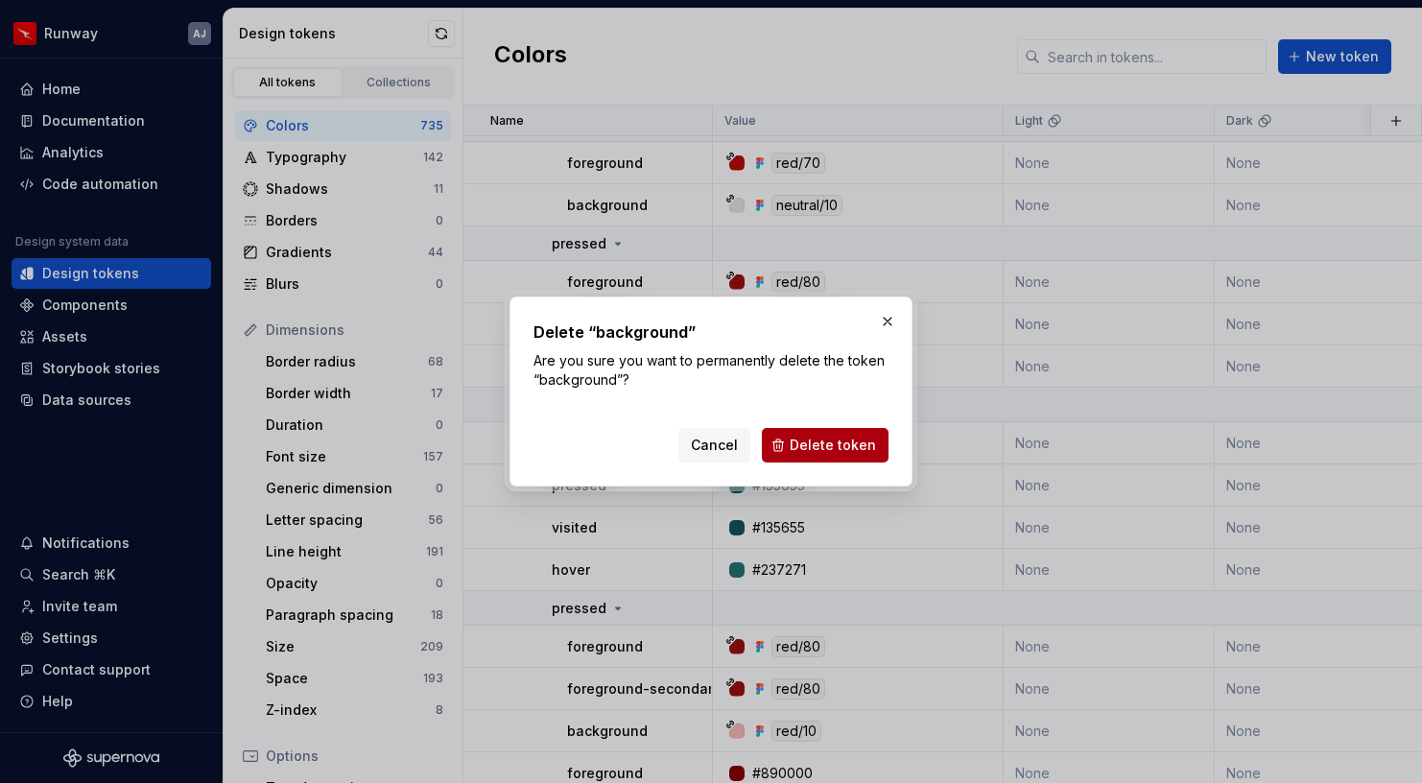
click at [822, 439] on span "Delete token" at bounding box center [833, 445] width 86 height 19
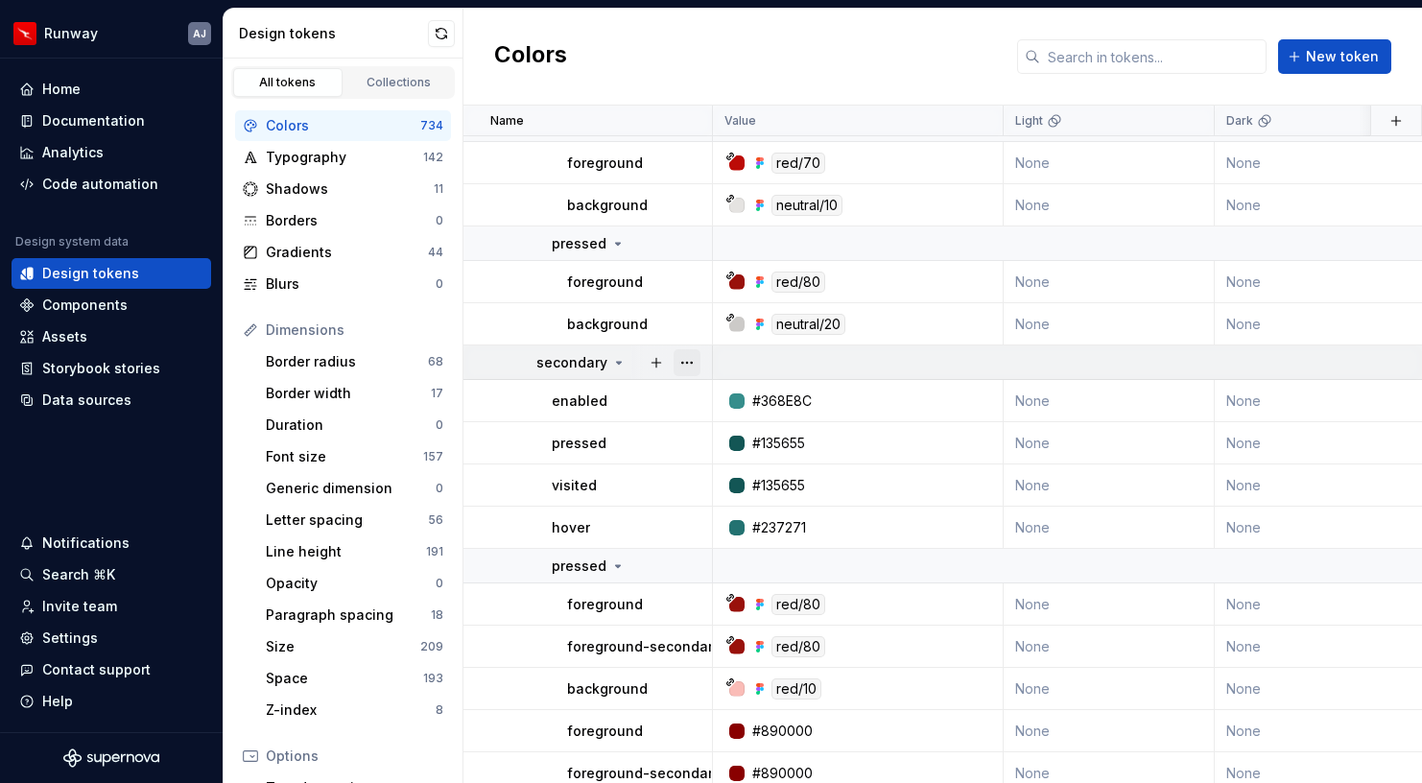
click at [686, 363] on button "button" at bounding box center [687, 362] width 27 height 27
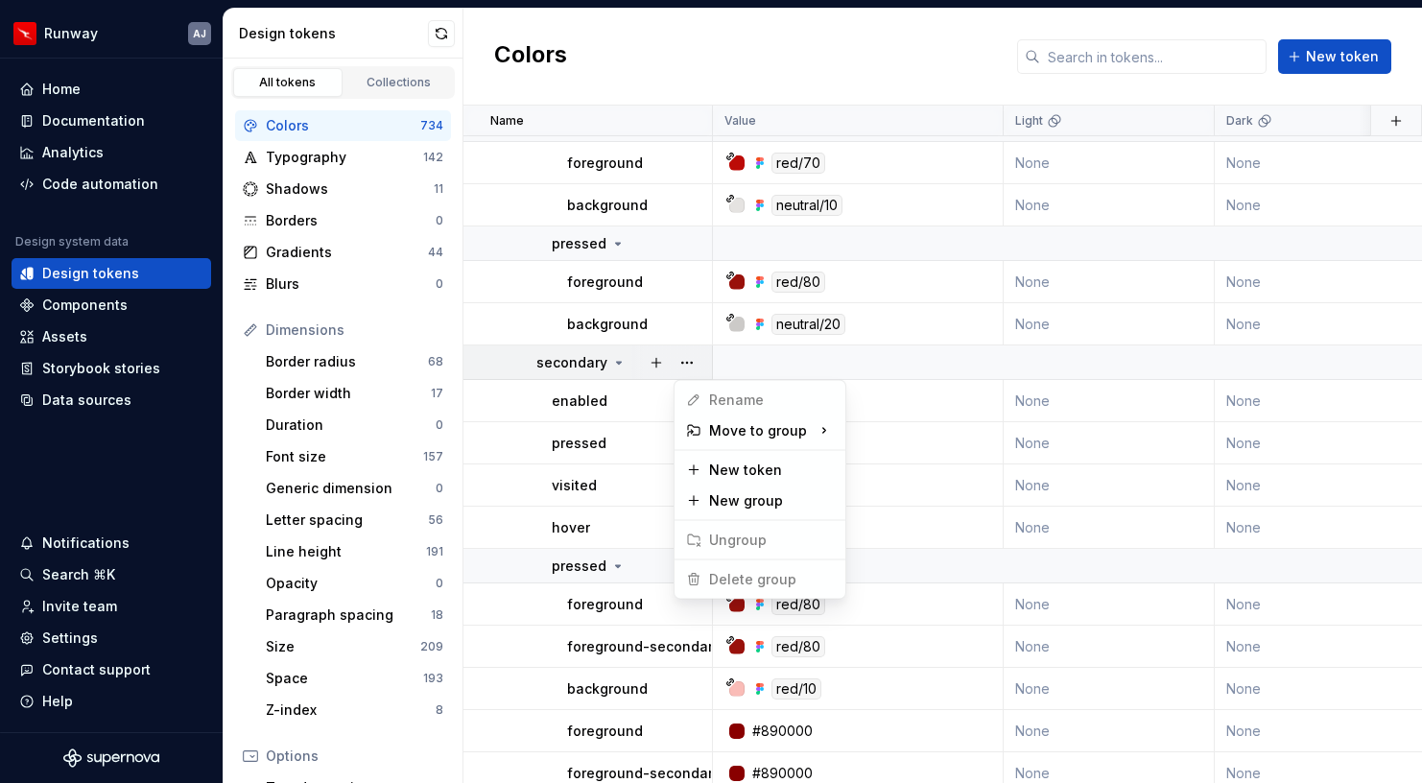
click at [638, 404] on html "Runway AJ Home Documentation Analytics Code automation Design system data Desig…" at bounding box center [711, 391] width 1422 height 783
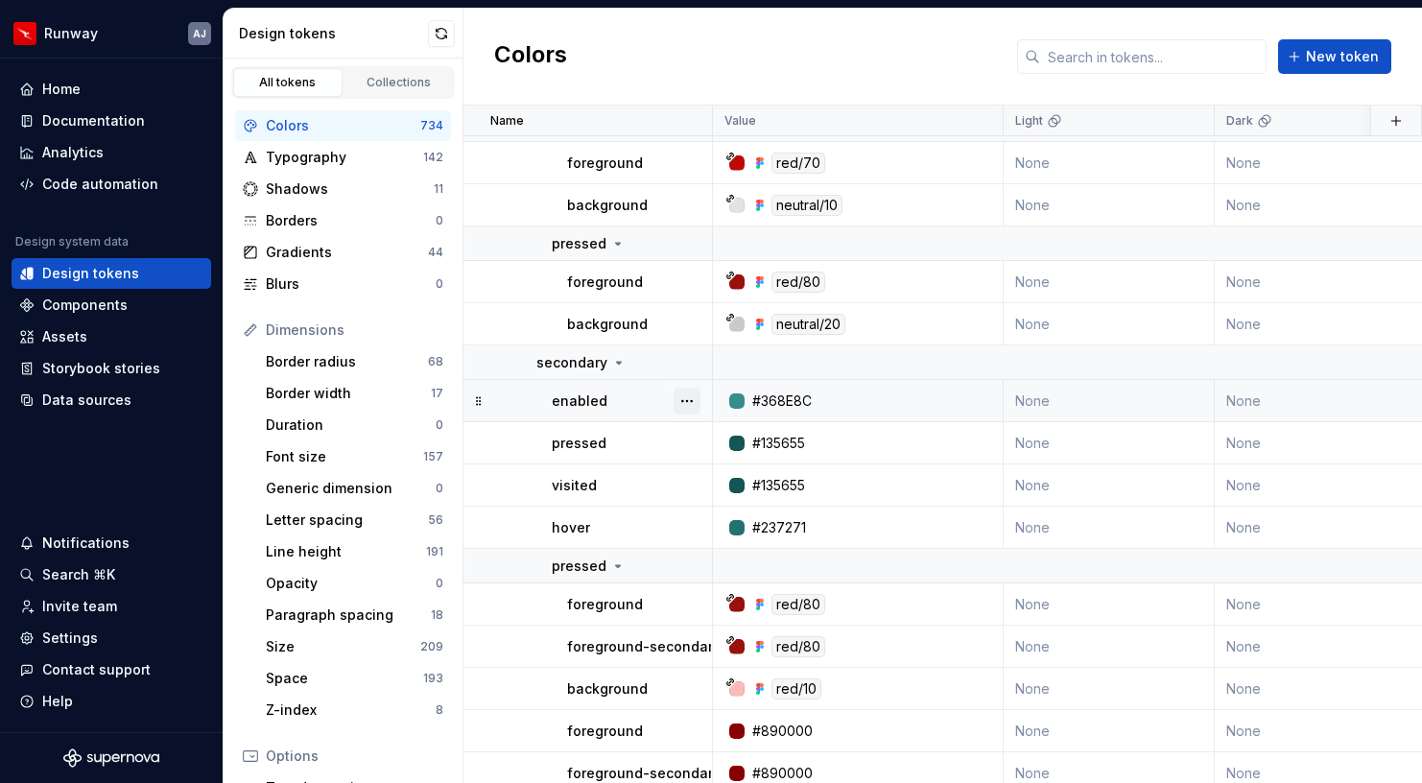
click at [687, 413] on button "button" at bounding box center [687, 401] width 27 height 27
click at [709, 508] on div "Delete token" at bounding box center [771, 508] width 125 height 19
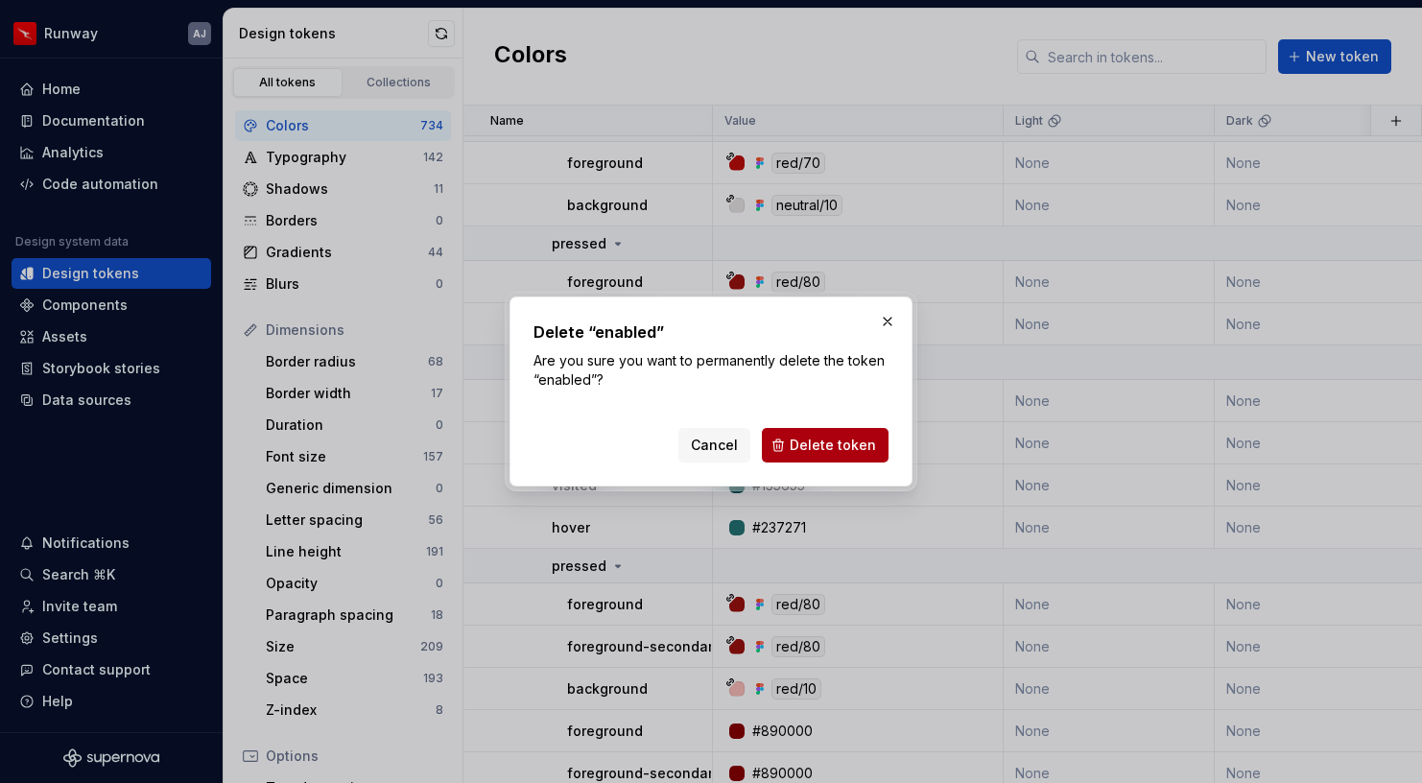
click at [822, 452] on span "Delete token" at bounding box center [833, 445] width 86 height 19
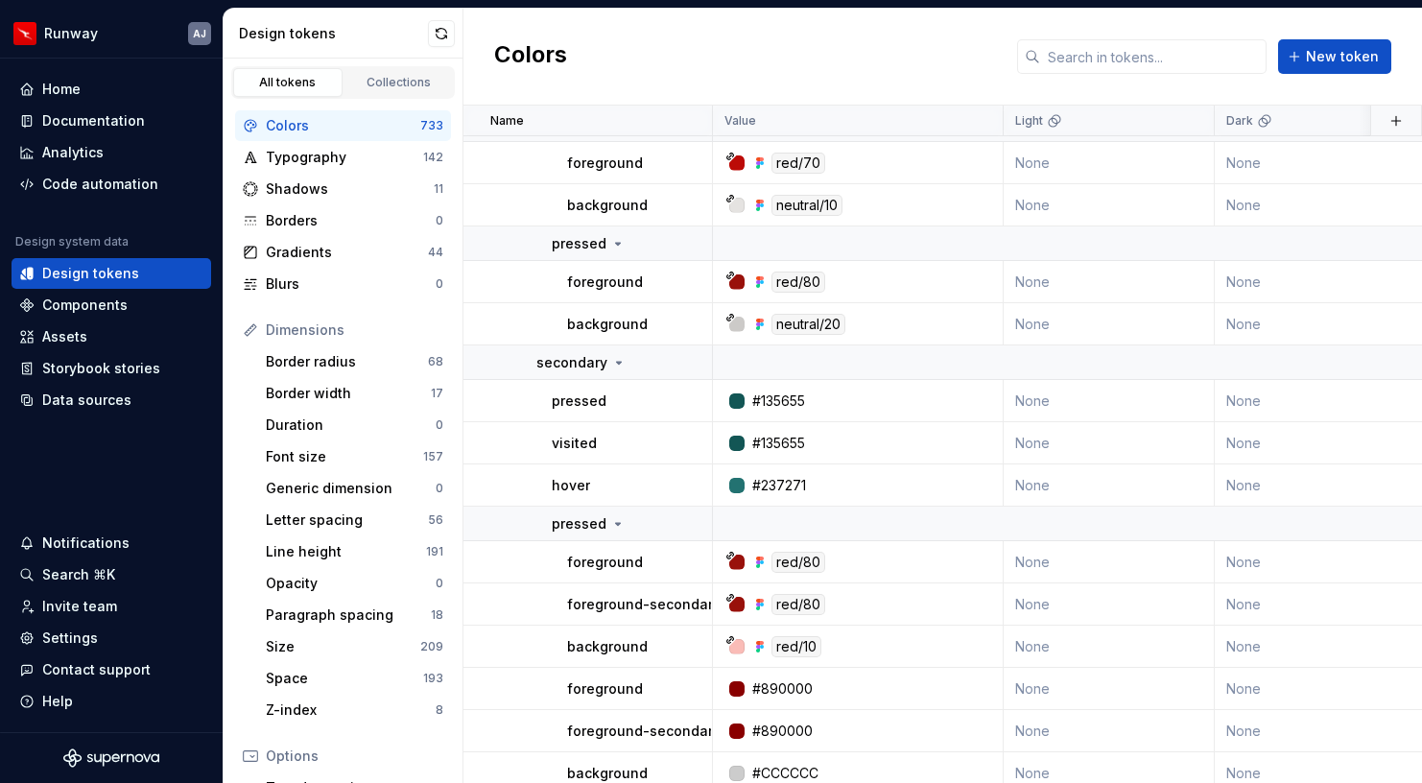
click at [695, 398] on button "button" at bounding box center [687, 401] width 27 height 27
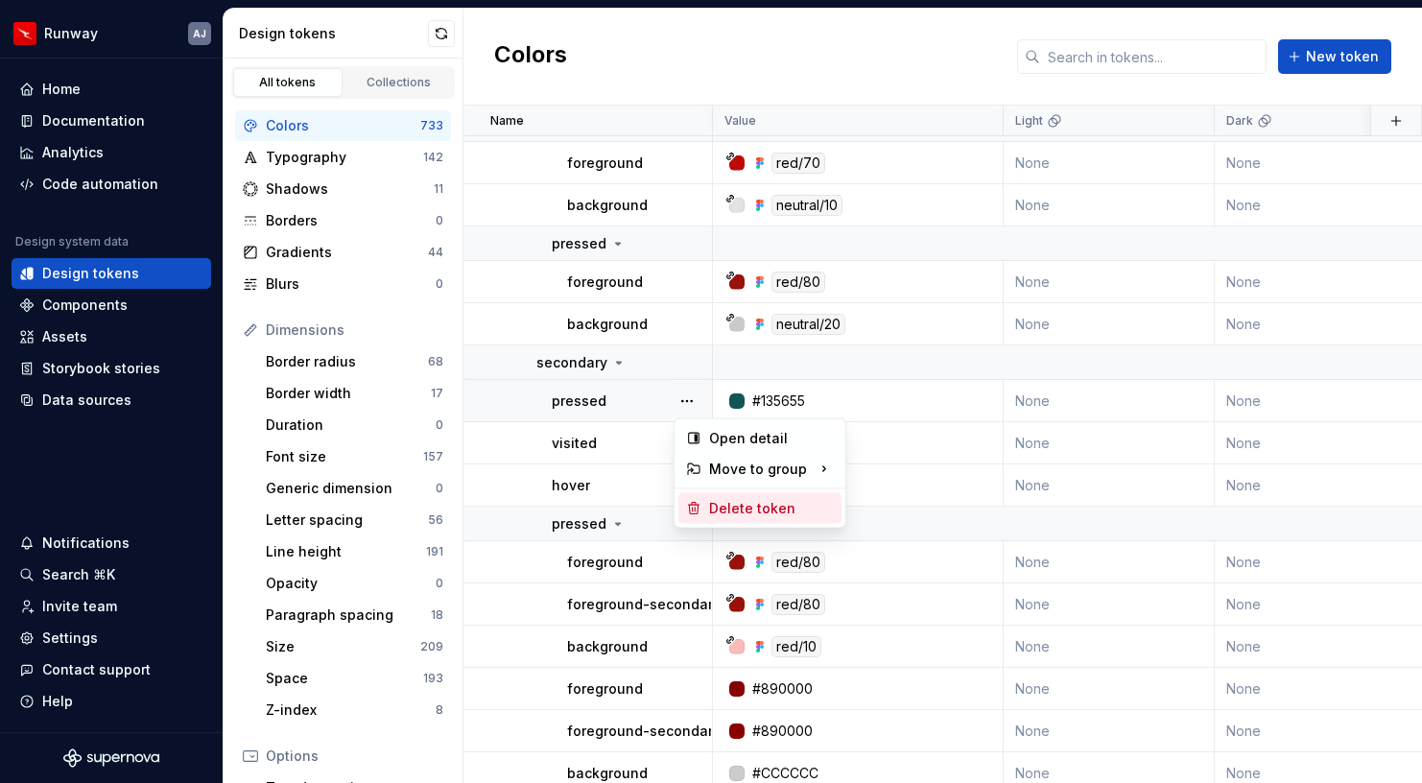
click at [730, 509] on div "Delete token" at bounding box center [771, 508] width 125 height 19
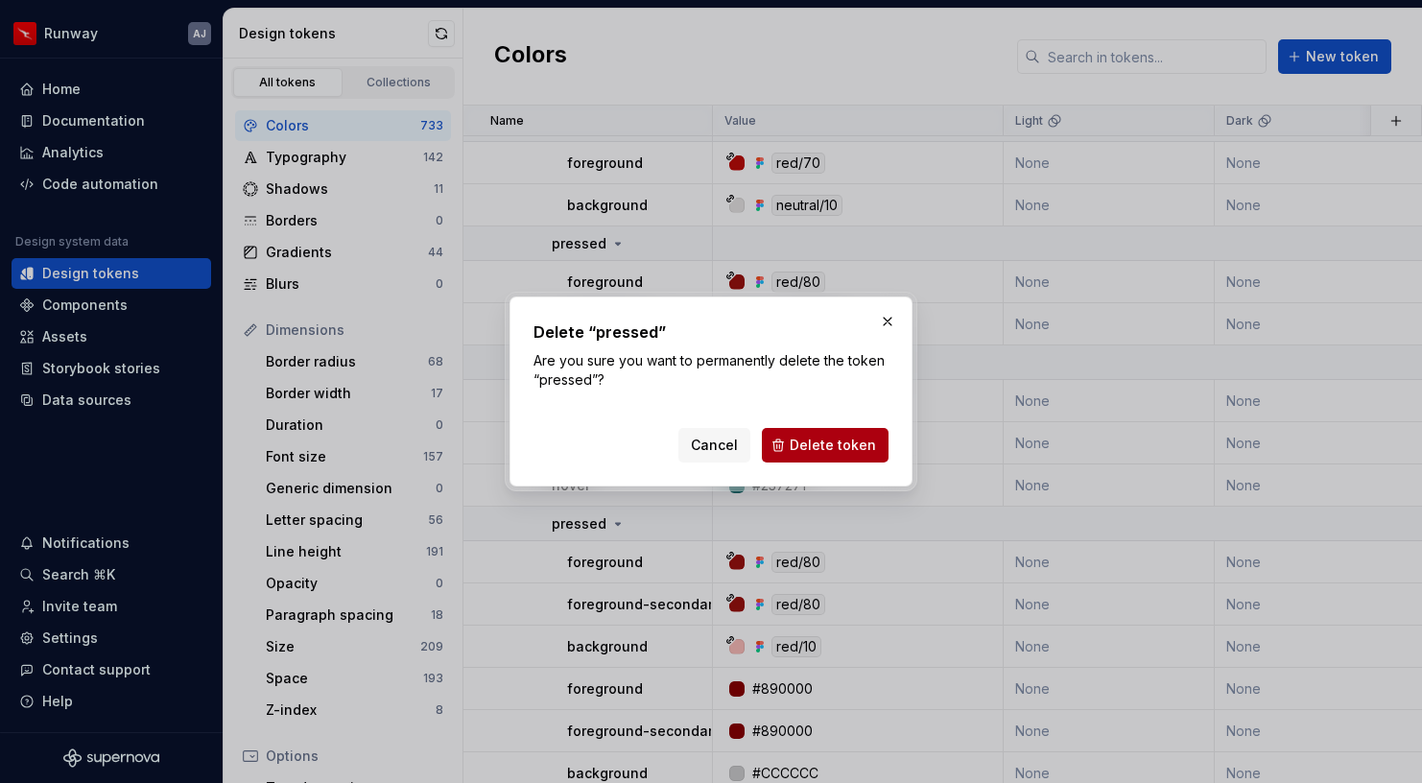
click at [826, 442] on span "Delete token" at bounding box center [833, 445] width 86 height 19
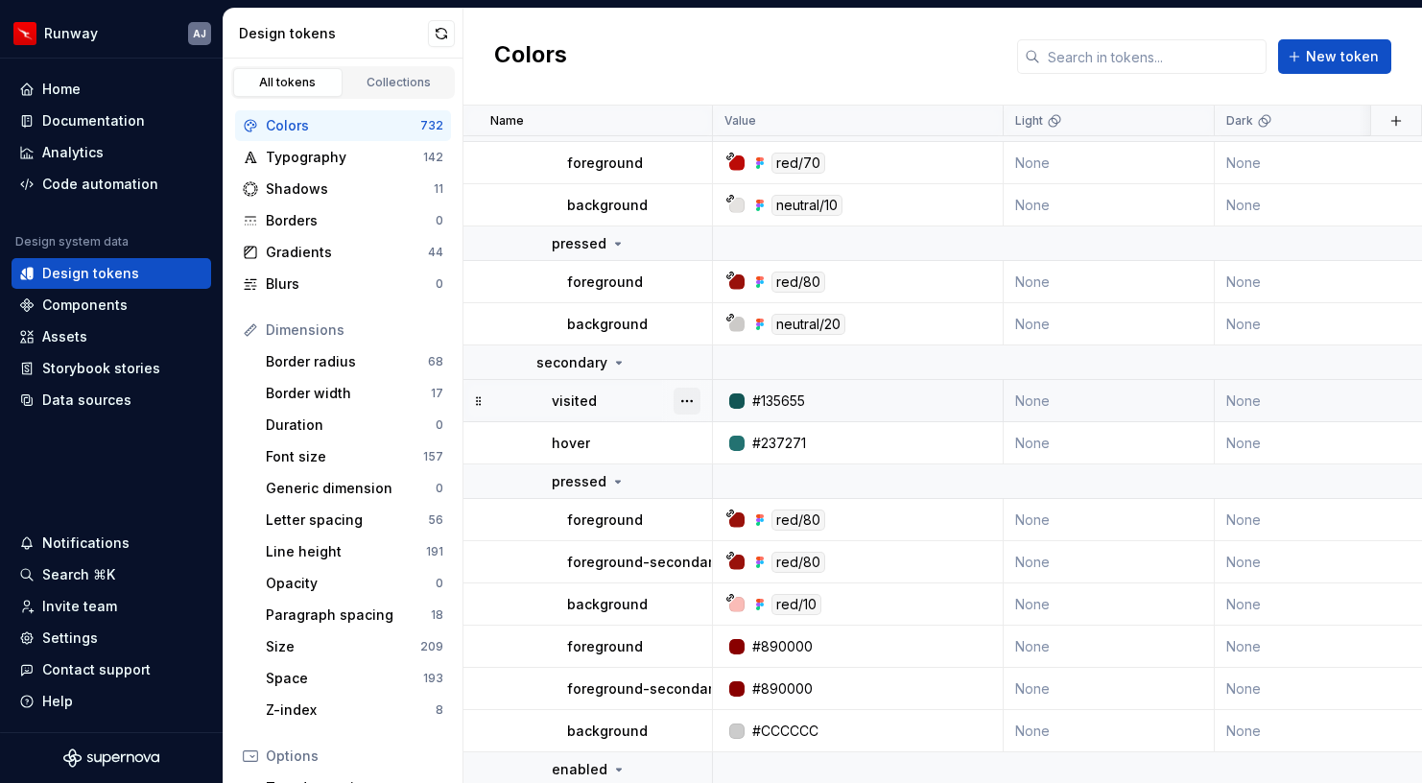
click at [688, 398] on button "button" at bounding box center [687, 401] width 27 height 27
click at [724, 515] on div "Delete token" at bounding box center [771, 508] width 125 height 19
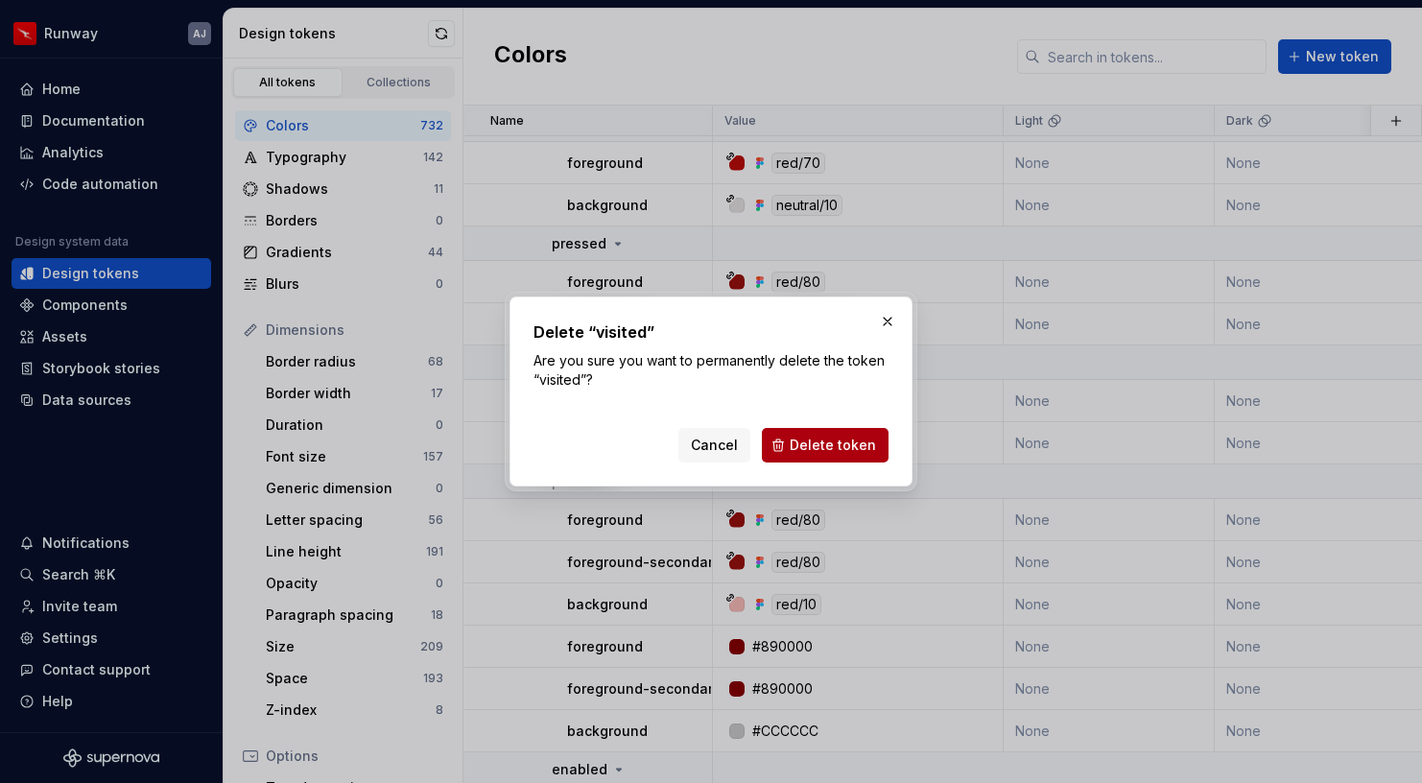
click at [808, 445] on span "Delete token" at bounding box center [833, 445] width 86 height 19
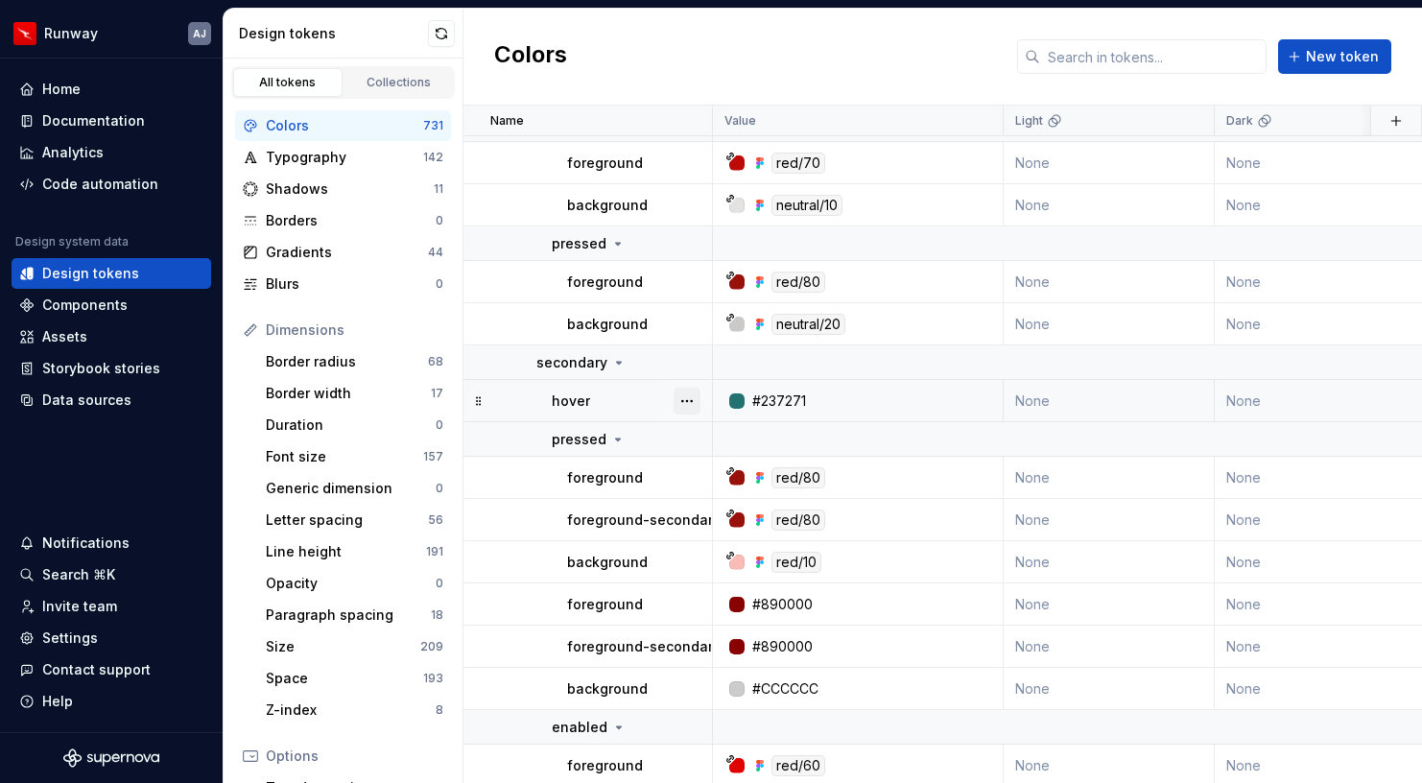
click at [679, 399] on button "button" at bounding box center [687, 401] width 27 height 27
click at [724, 507] on div "Delete token" at bounding box center [771, 508] width 125 height 19
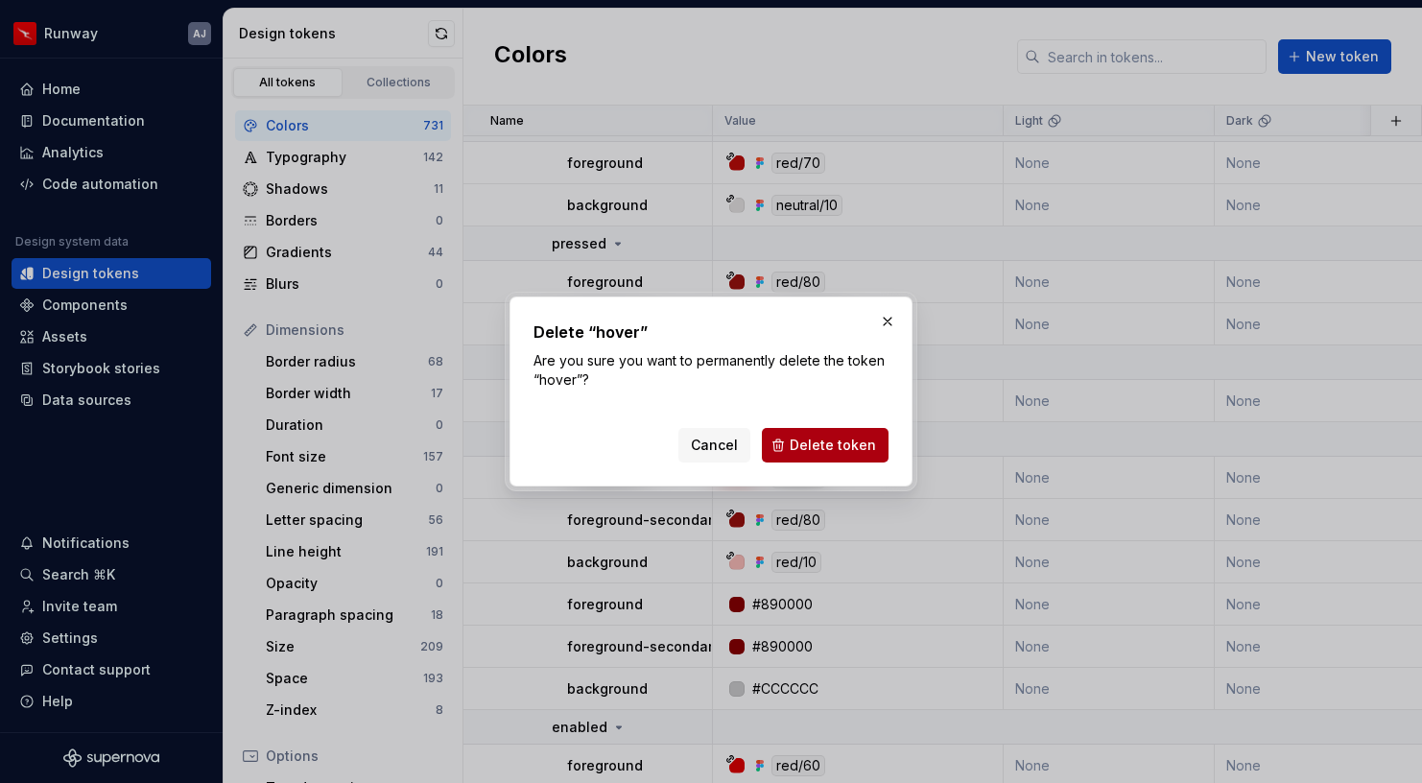
click at [804, 446] on span "Delete token" at bounding box center [833, 445] width 86 height 19
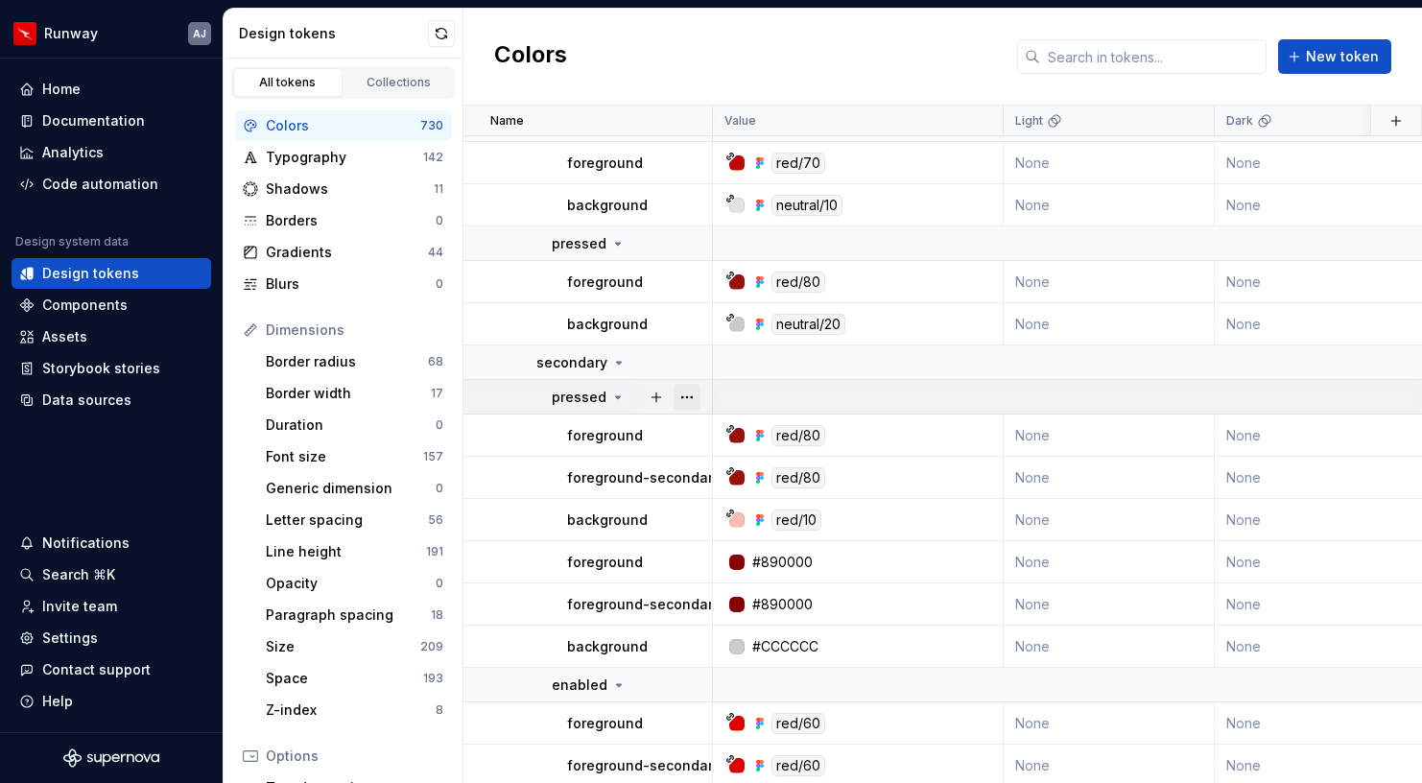
click at [679, 395] on button "button" at bounding box center [687, 397] width 27 height 27
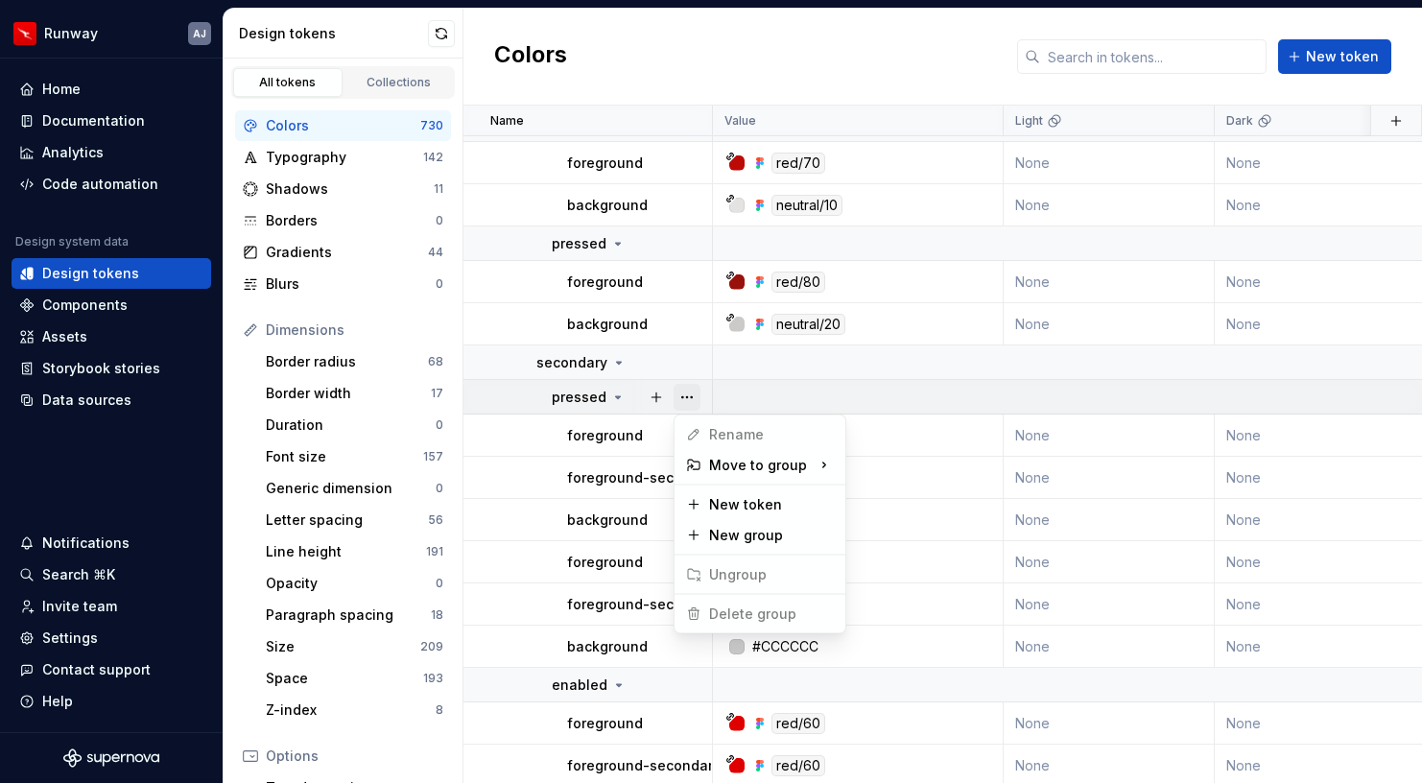
click at [679, 395] on button "button" at bounding box center [687, 397] width 27 height 27
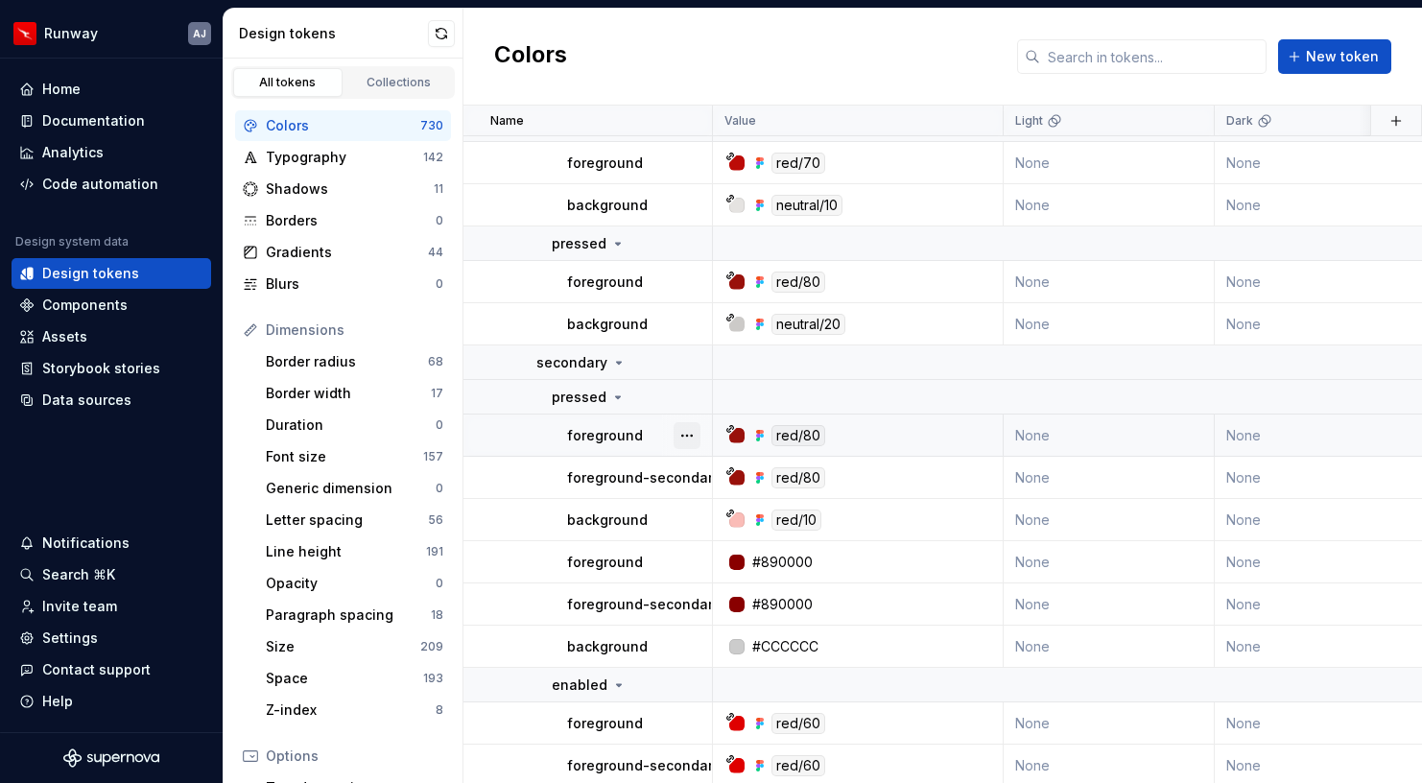
click at [698, 438] on button "button" at bounding box center [687, 435] width 27 height 27
click at [597, 437] on html "Runway AJ Home Documentation Analytics Code automation Design system data Desig…" at bounding box center [711, 391] width 1422 height 783
click at [683, 562] on button "button" at bounding box center [687, 562] width 27 height 27
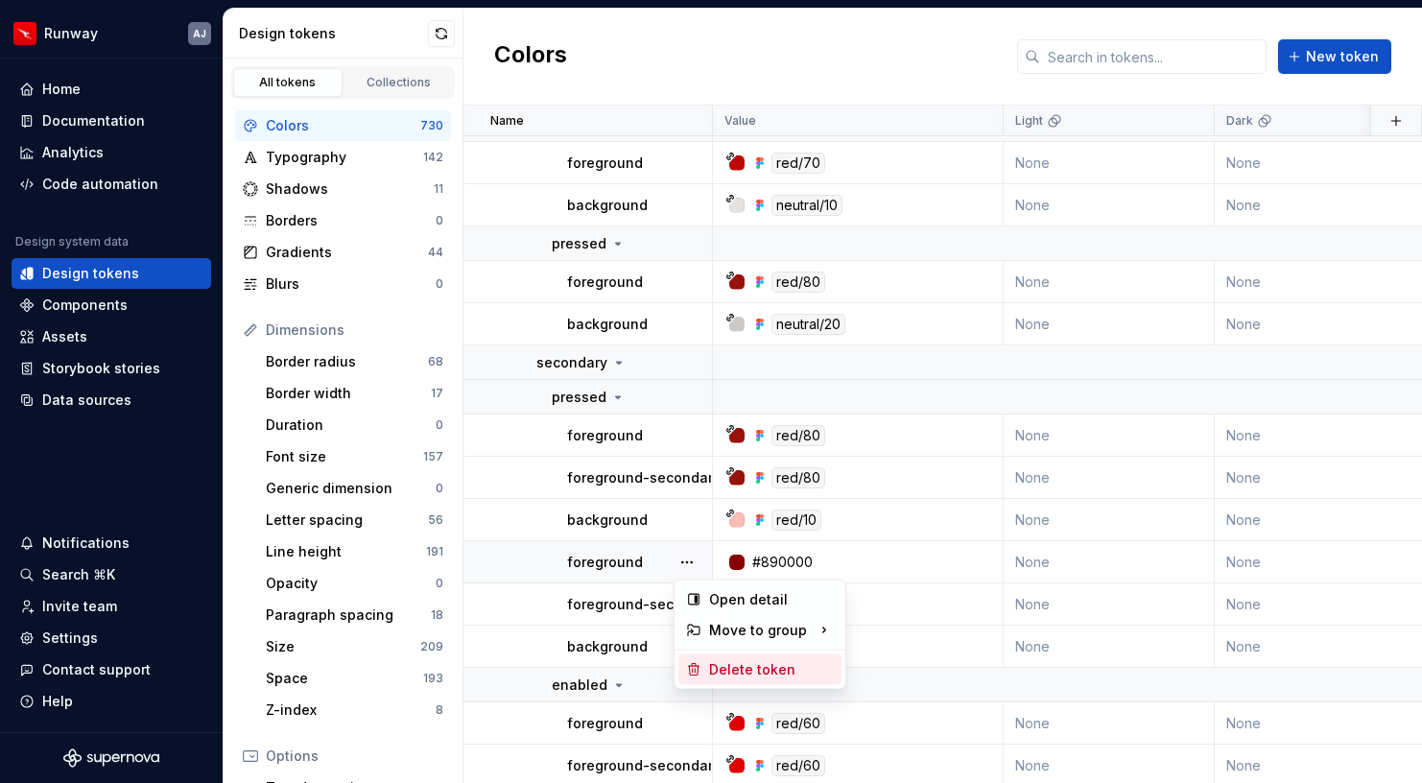
click at [735, 672] on div "Delete token" at bounding box center [771, 669] width 125 height 19
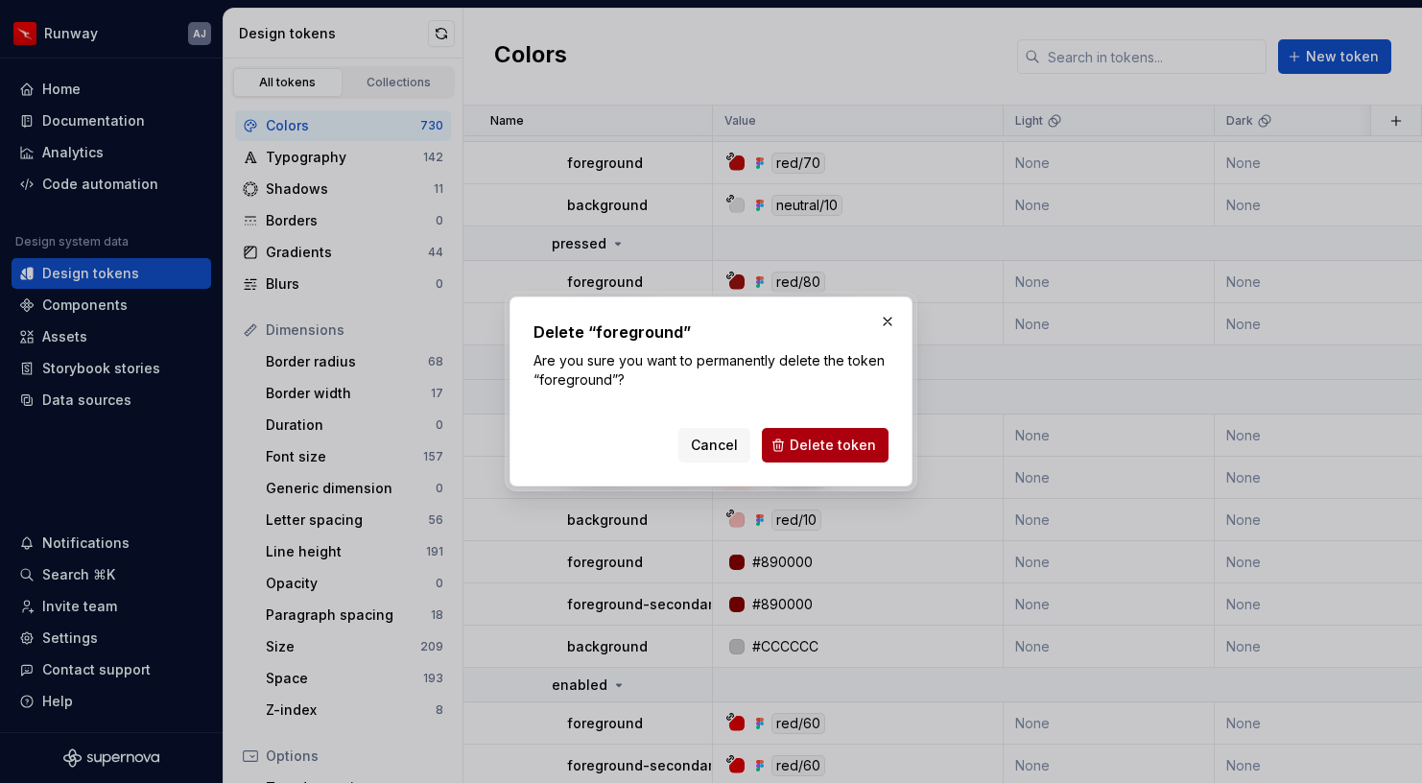
click at [833, 443] on span "Delete token" at bounding box center [833, 445] width 86 height 19
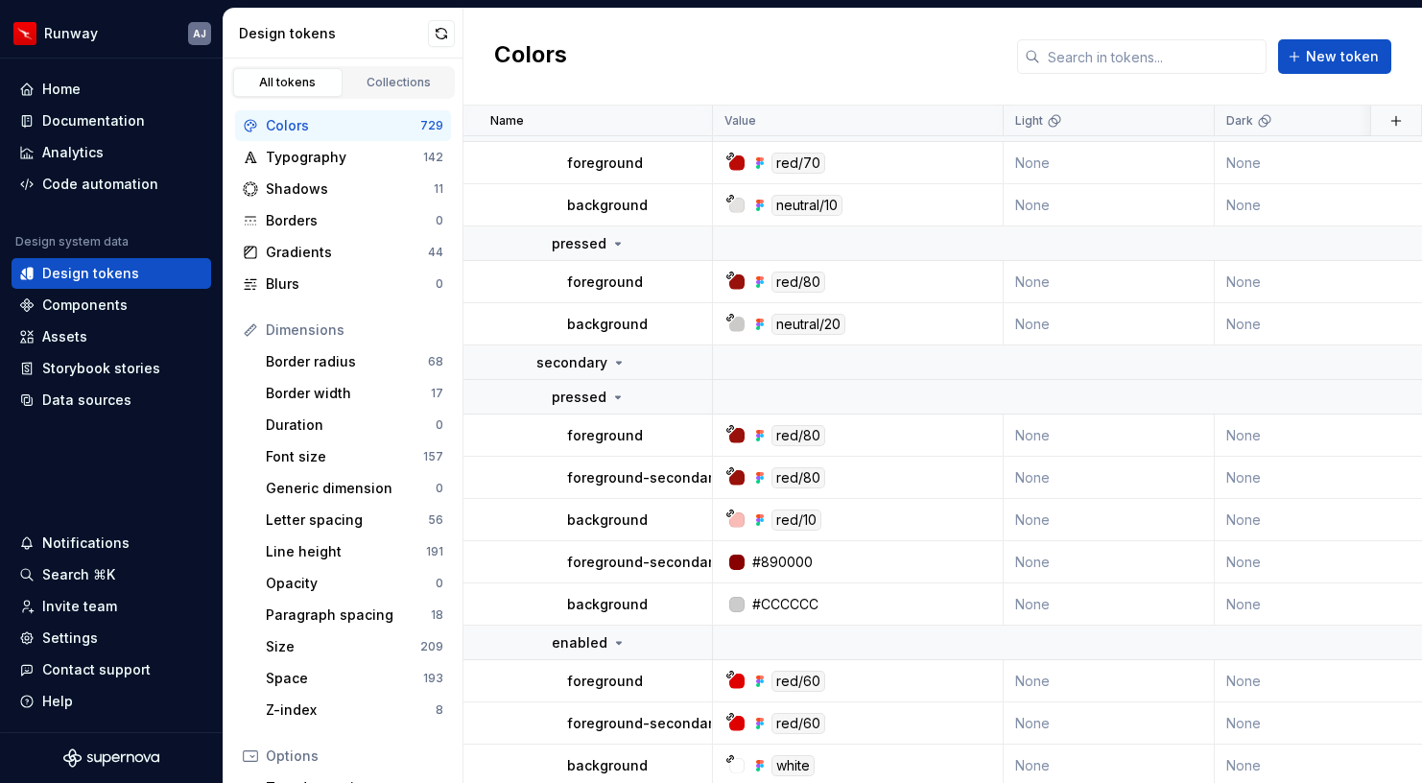
click at [693, 561] on button "button" at bounding box center [687, 562] width 27 height 27
click at [720, 666] on div "Delete token" at bounding box center [771, 669] width 125 height 19
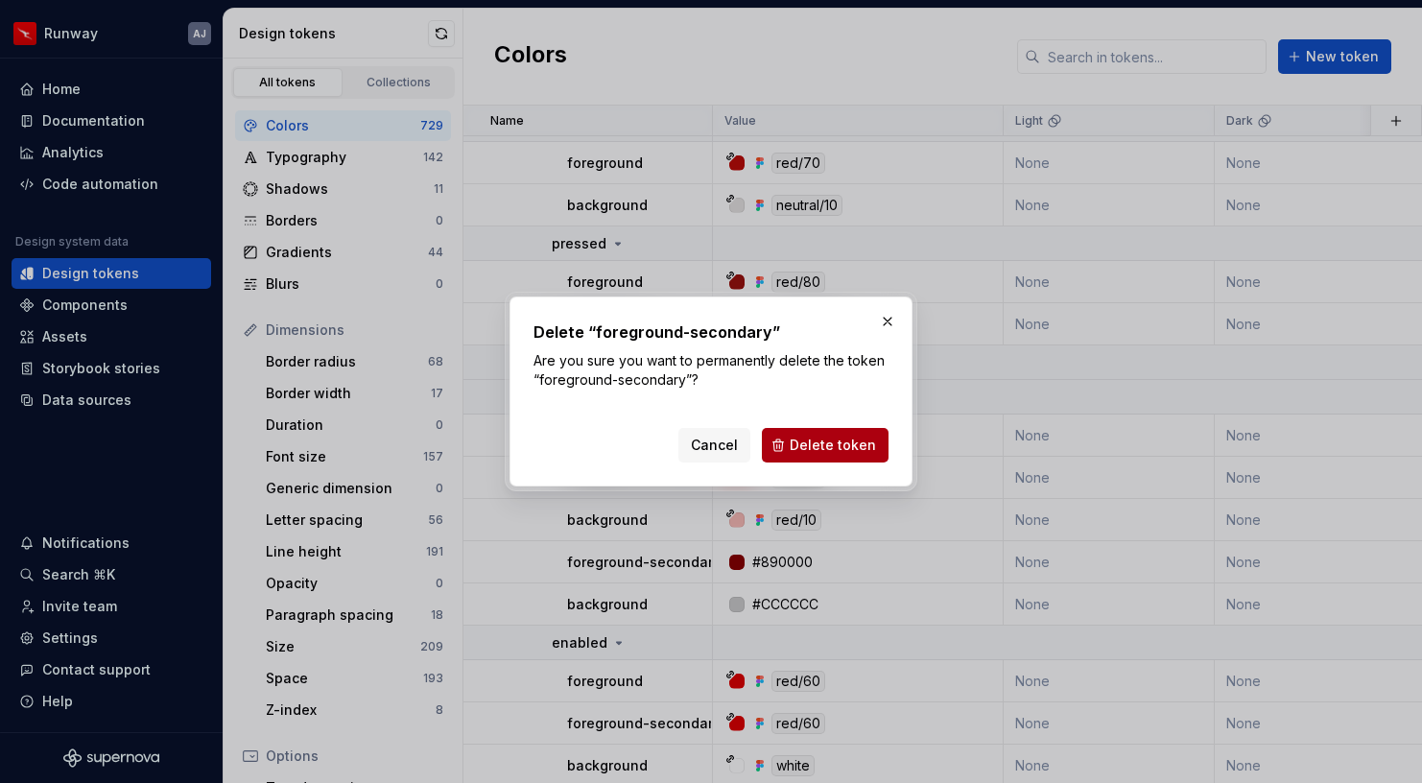
click at [822, 444] on span "Delete token" at bounding box center [833, 445] width 86 height 19
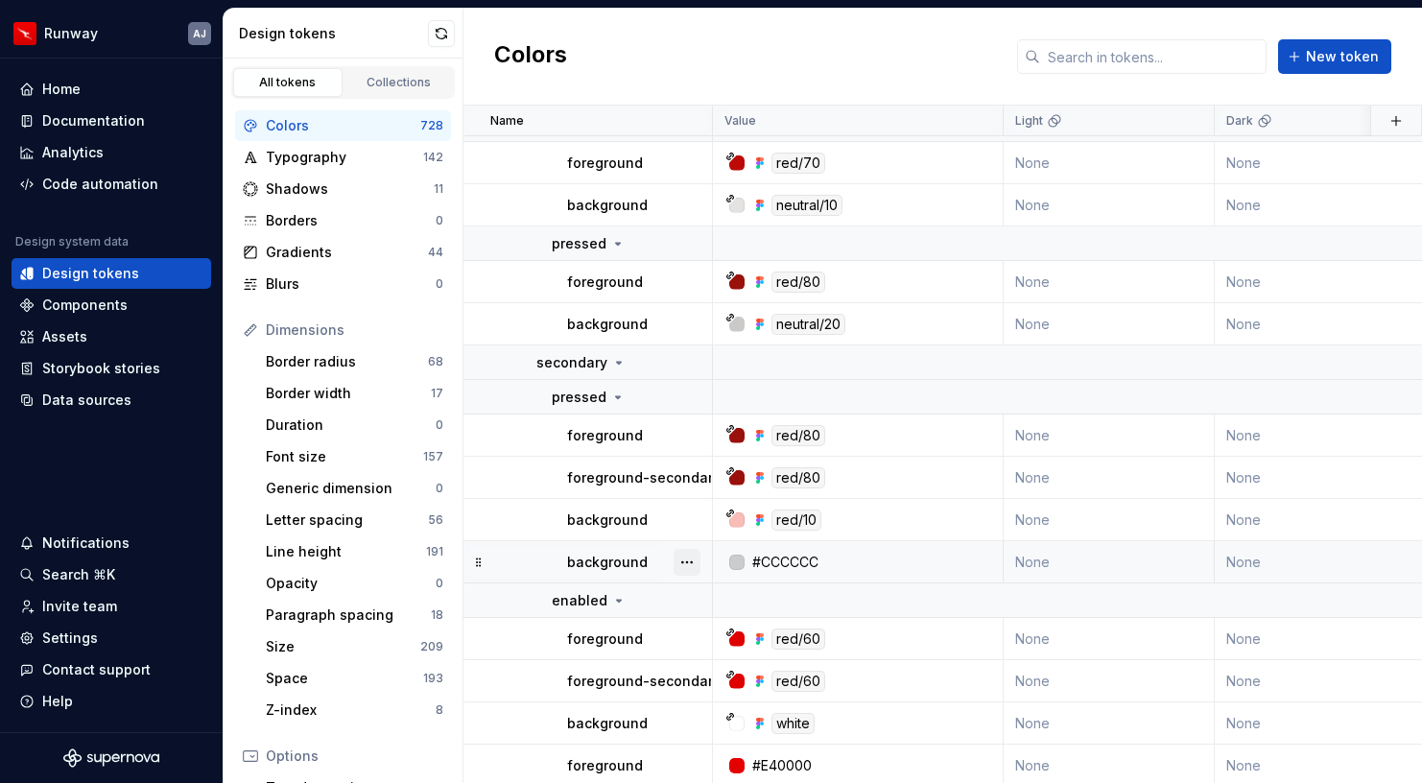
click at [689, 564] on button "button" at bounding box center [687, 562] width 27 height 27
click at [727, 671] on div "Delete token" at bounding box center [771, 669] width 125 height 19
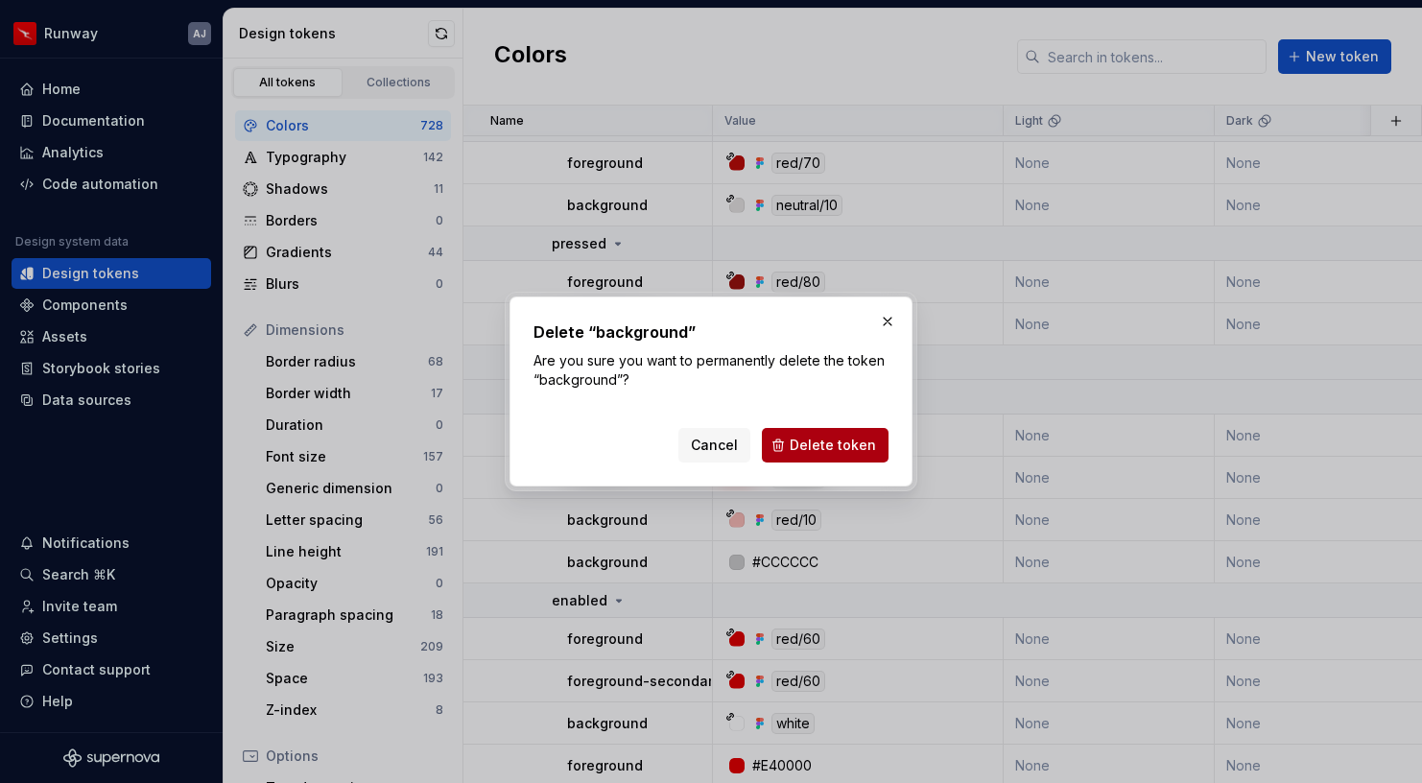
click at [827, 440] on span "Delete token" at bounding box center [833, 445] width 86 height 19
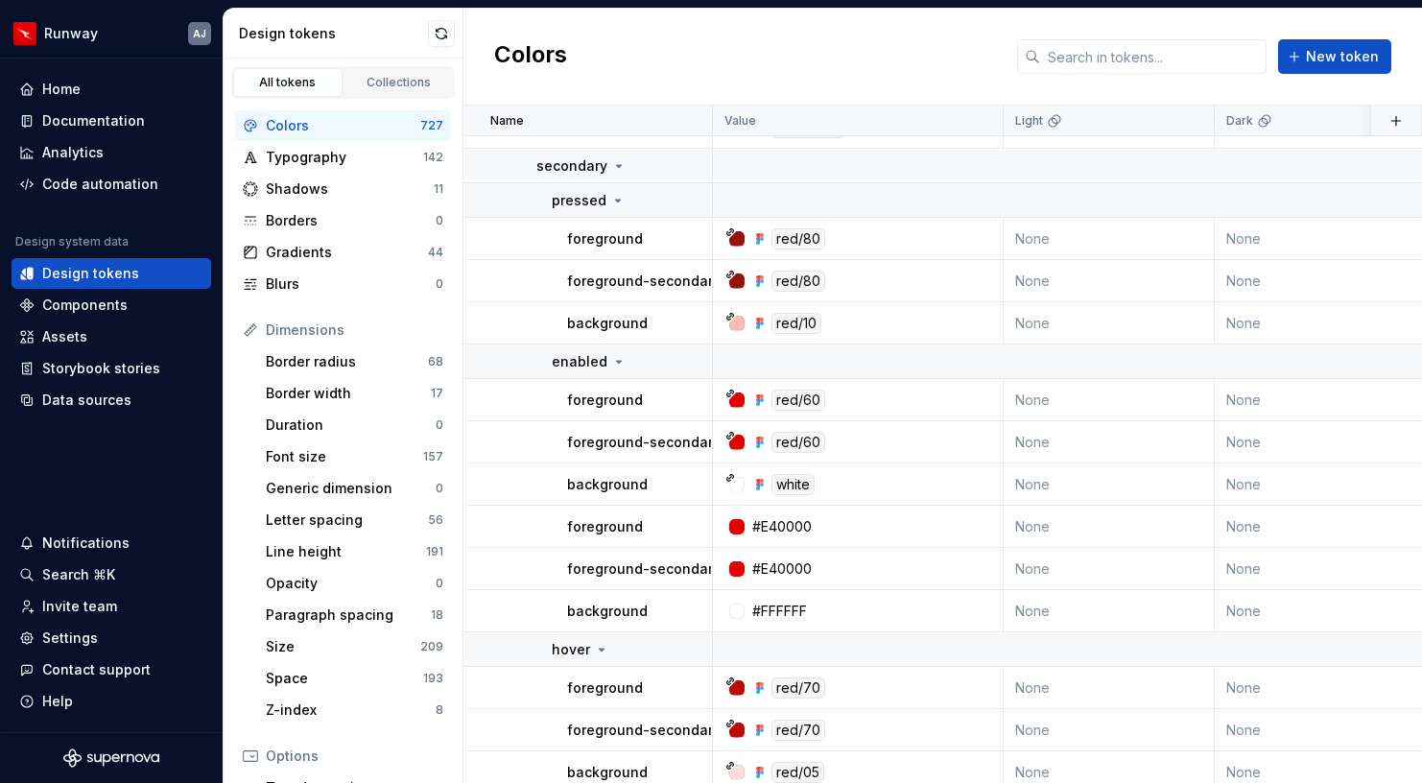
scroll to position [22836, 0]
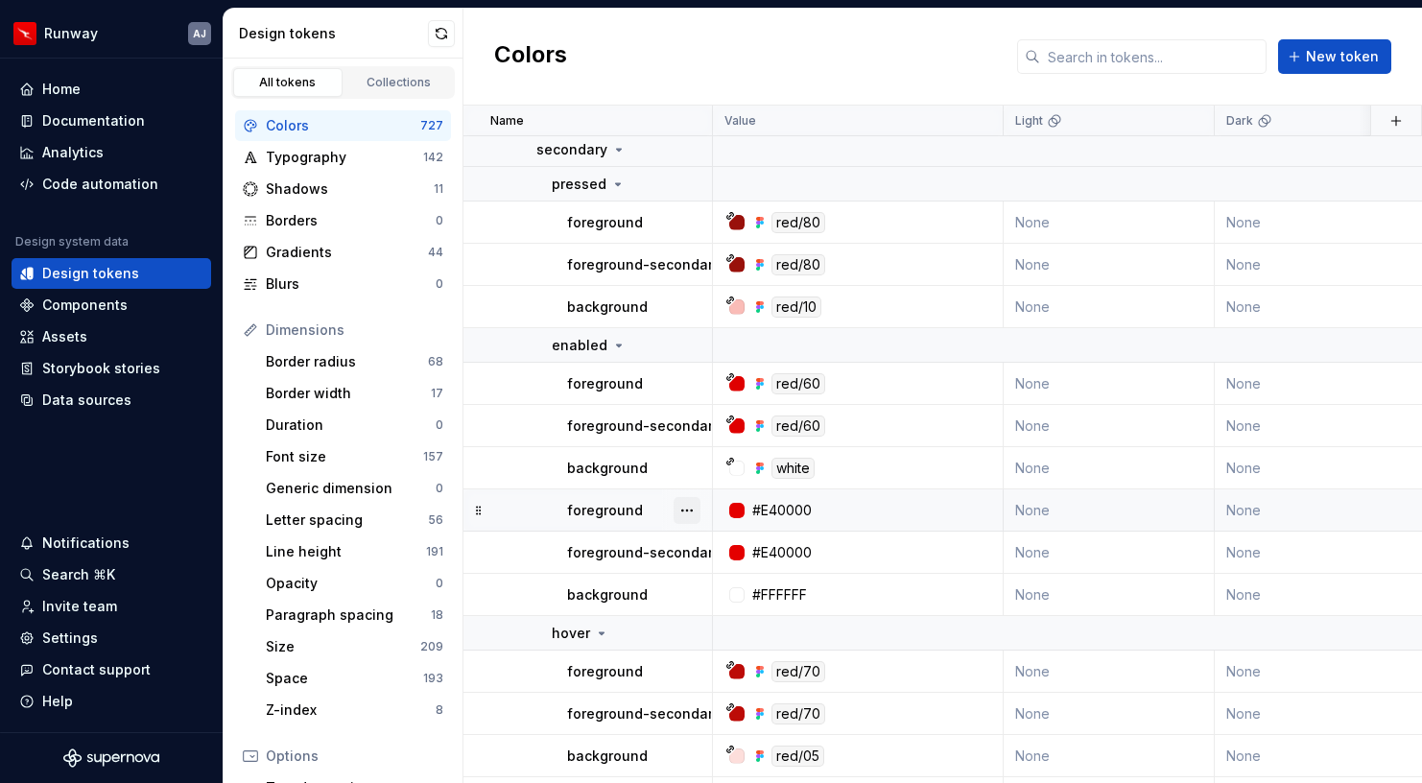
click at [693, 514] on button "button" at bounding box center [687, 510] width 27 height 27
click at [729, 618] on div "Delete token" at bounding box center [771, 618] width 125 height 19
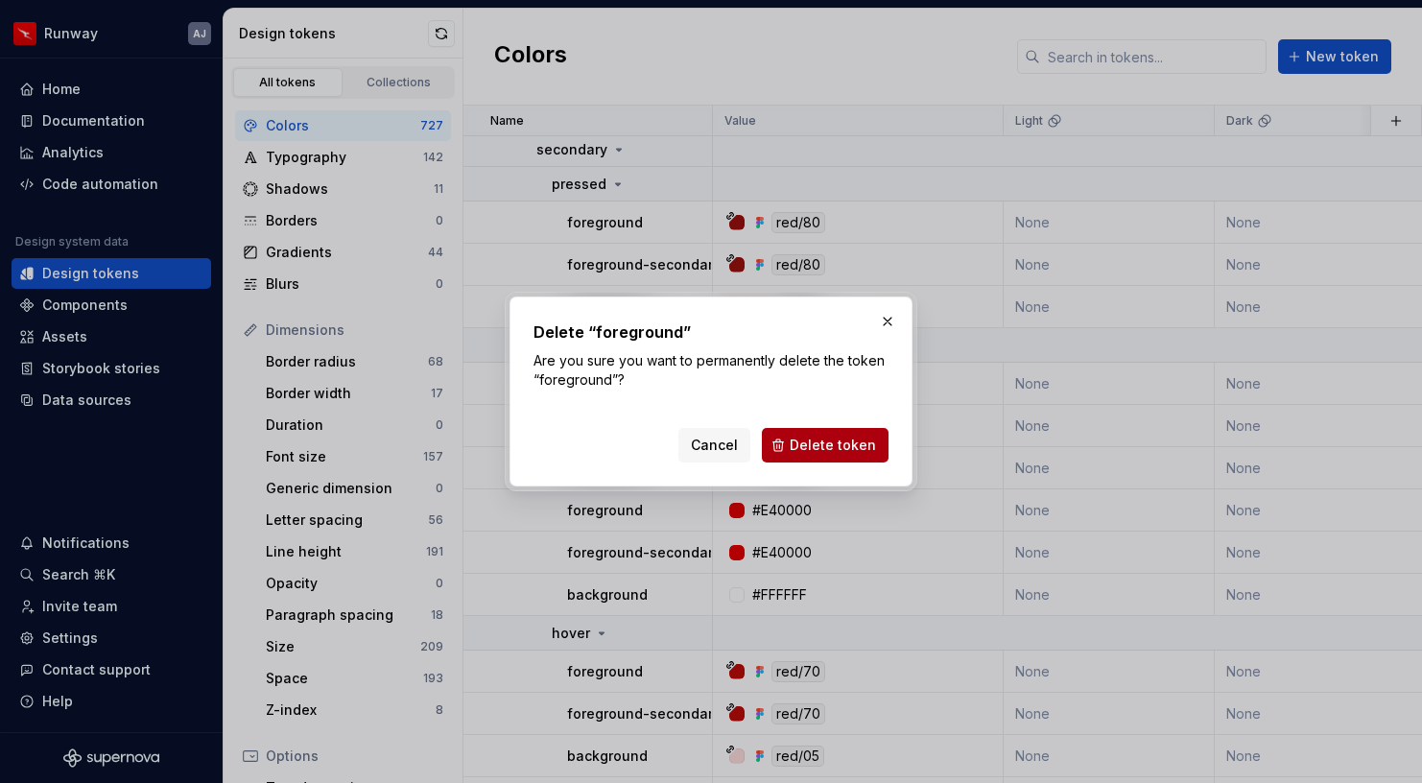
click at [830, 451] on span "Delete token" at bounding box center [833, 445] width 86 height 19
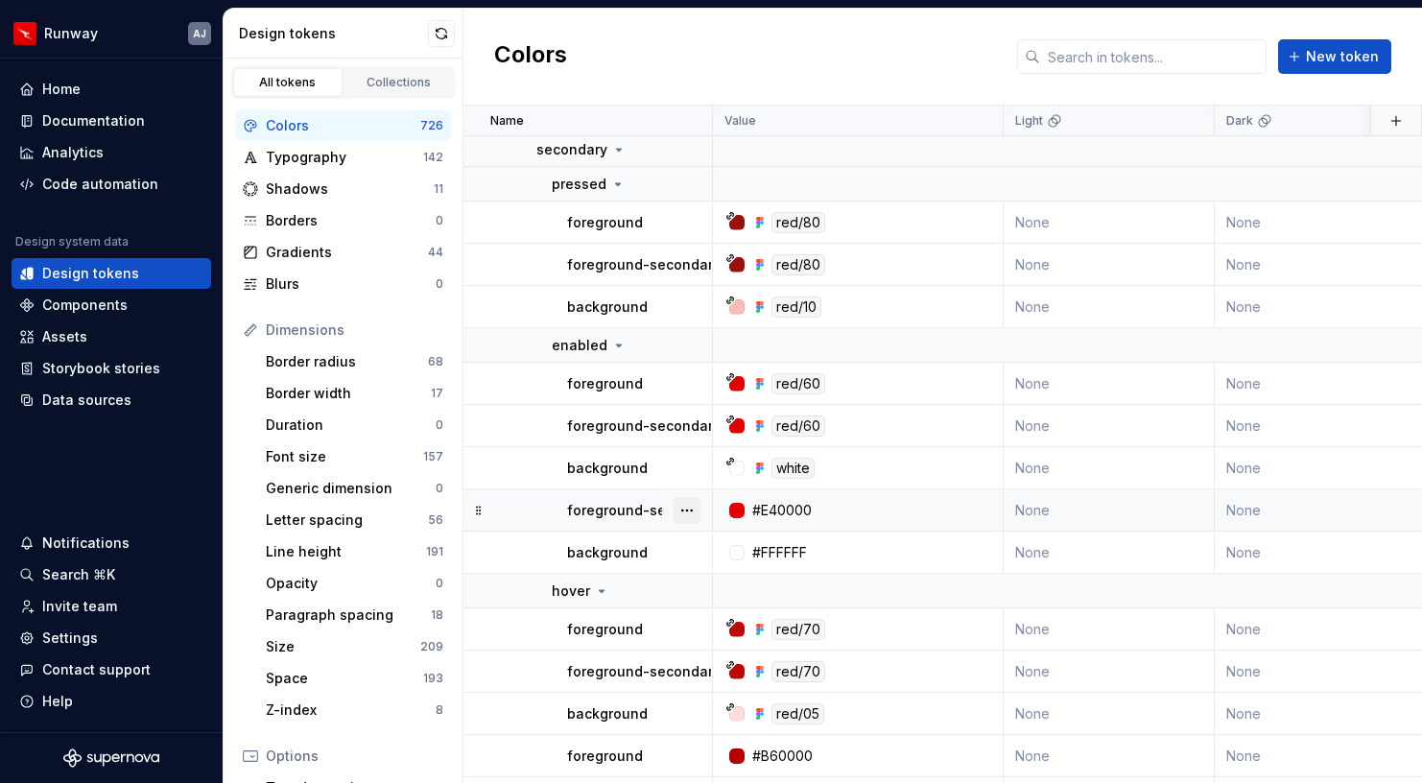
click at [691, 513] on button "button" at bounding box center [687, 510] width 27 height 27
click at [729, 625] on div "Delete token" at bounding box center [771, 618] width 125 height 19
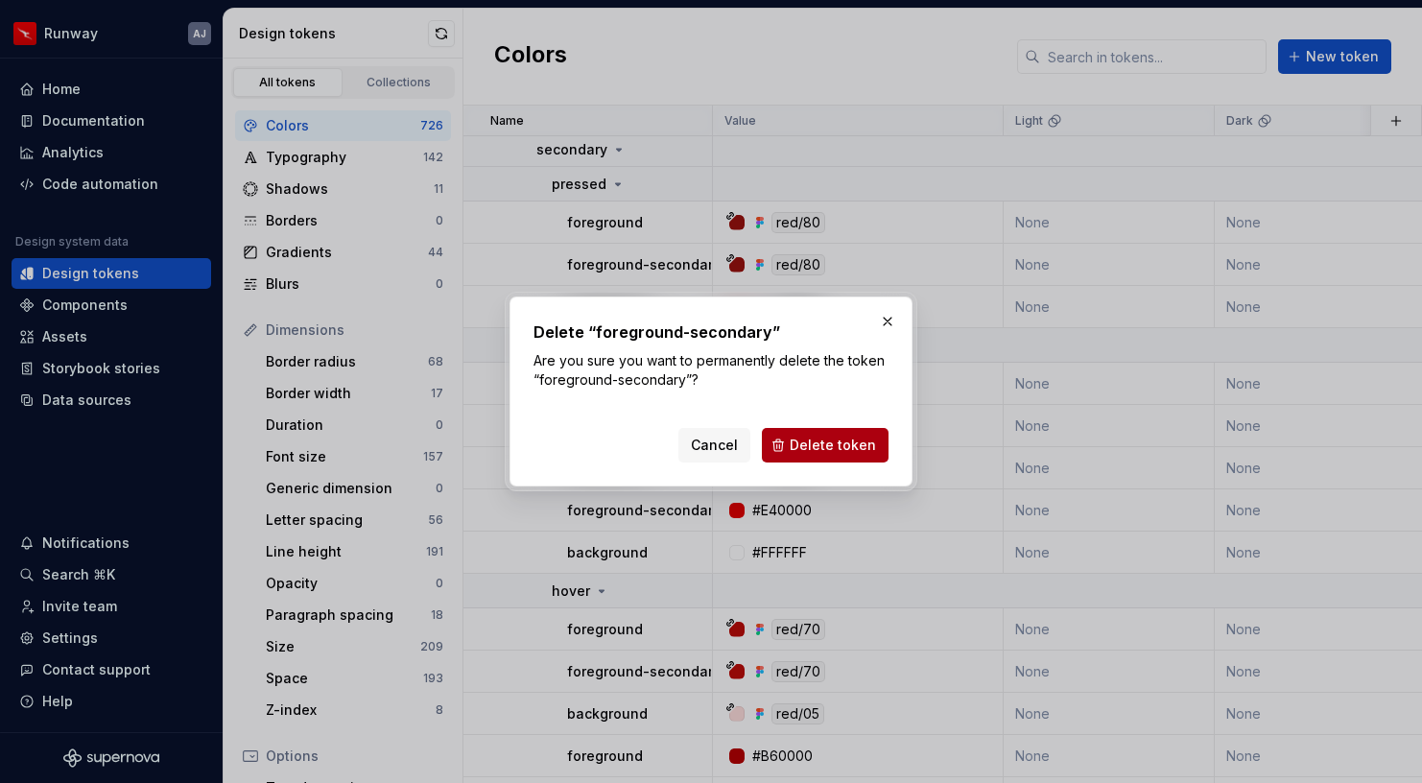
click at [806, 446] on span "Delete token" at bounding box center [833, 445] width 86 height 19
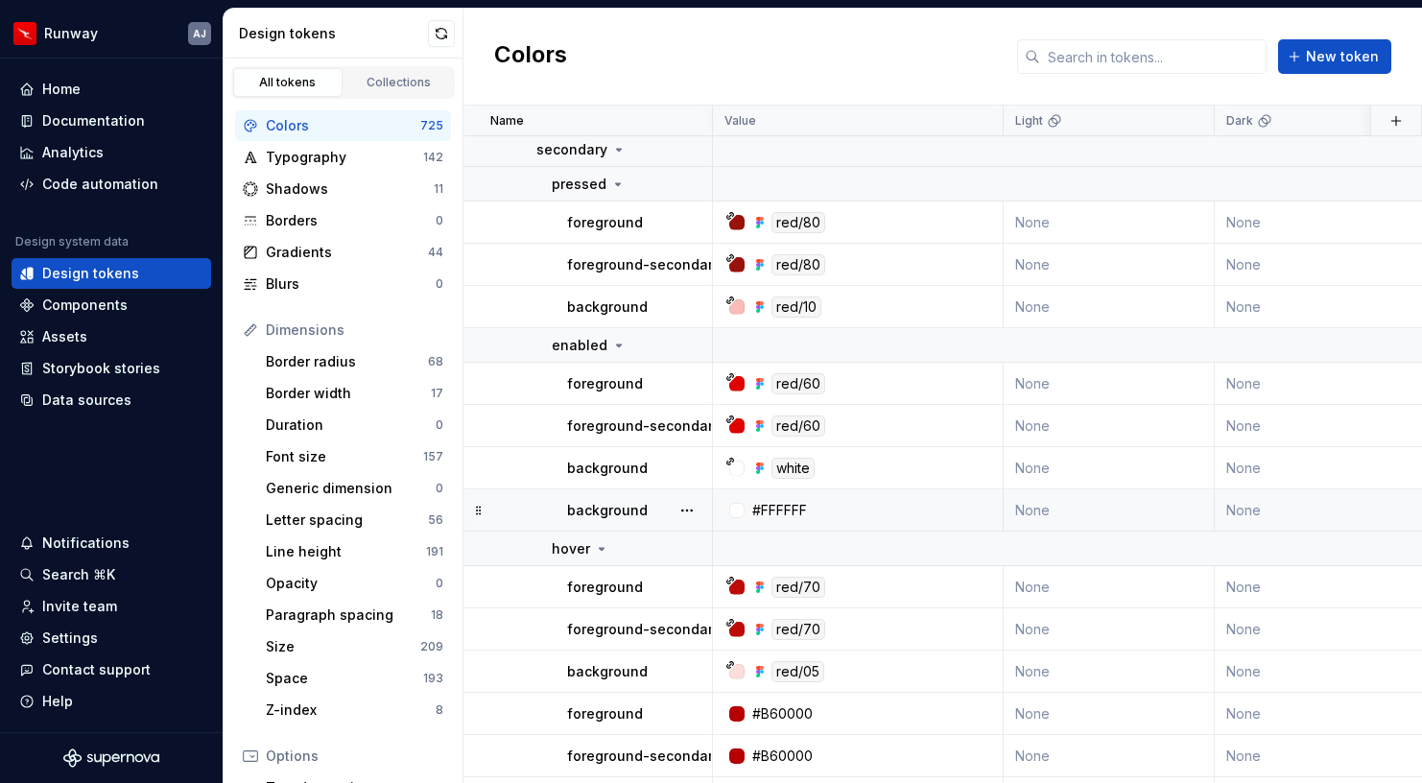
click at [703, 504] on div at bounding box center [687, 509] width 50 height 41
click at [691, 508] on button "button" at bounding box center [687, 510] width 27 height 27
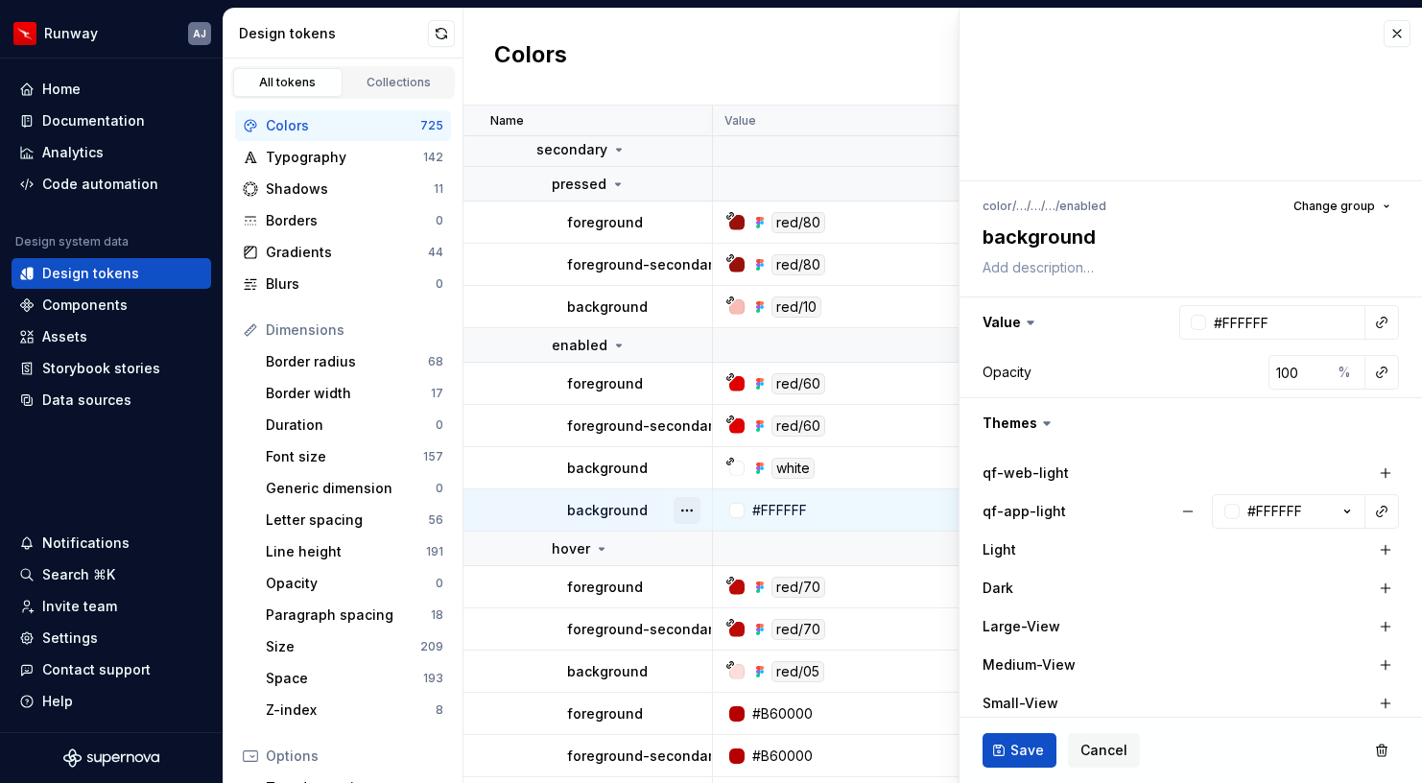
click at [679, 504] on button "button" at bounding box center [687, 510] width 27 height 27
click at [730, 619] on div "Delete token" at bounding box center [771, 618] width 125 height 19
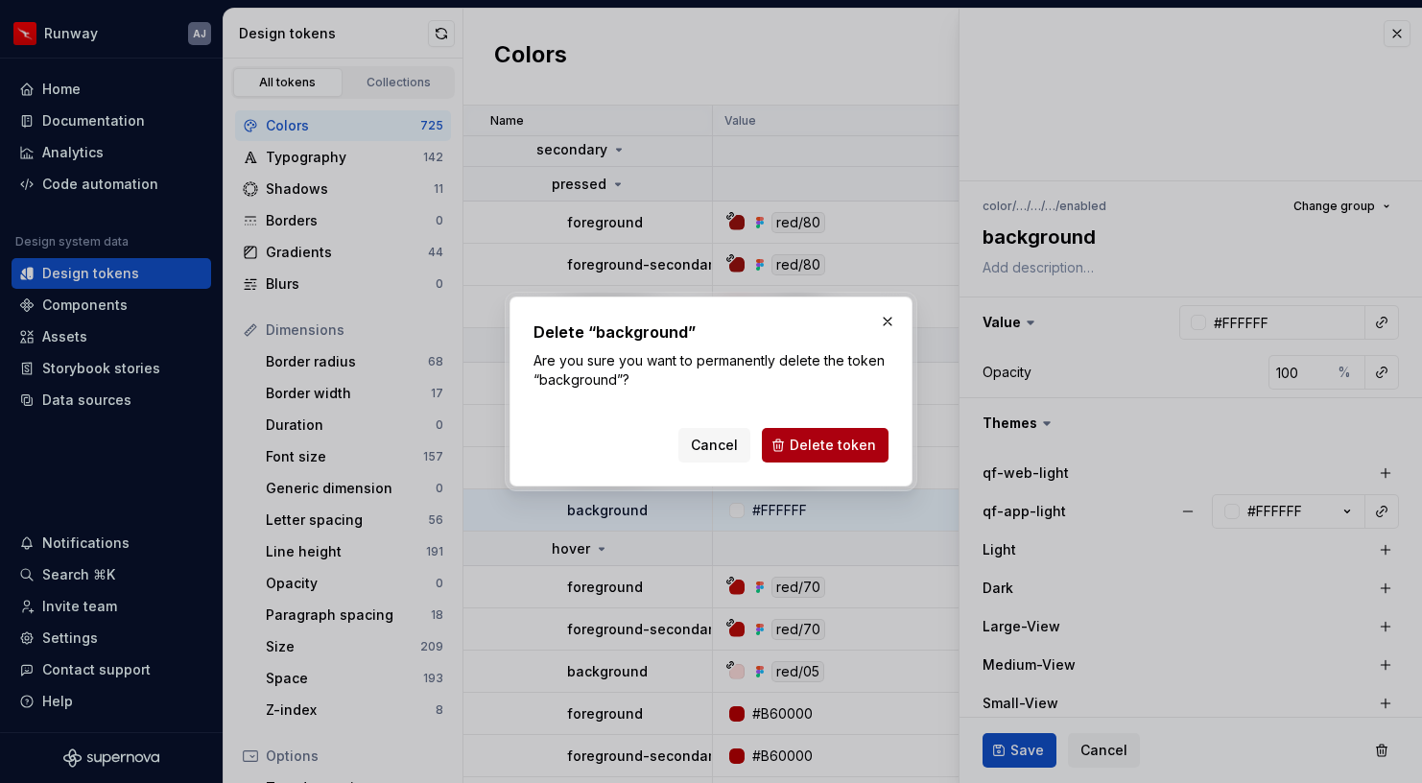
click at [832, 450] on span "Delete token" at bounding box center [833, 445] width 86 height 19
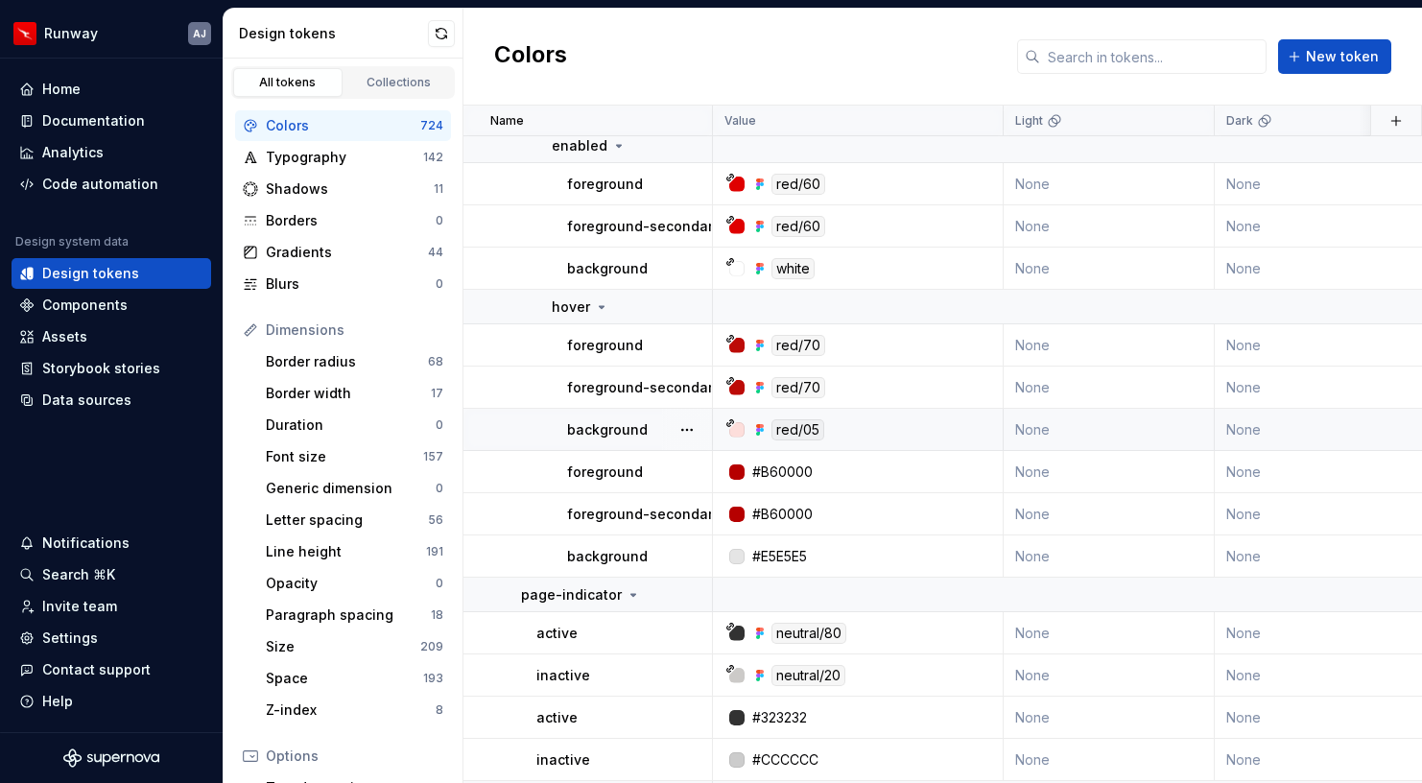
scroll to position [23067, 0]
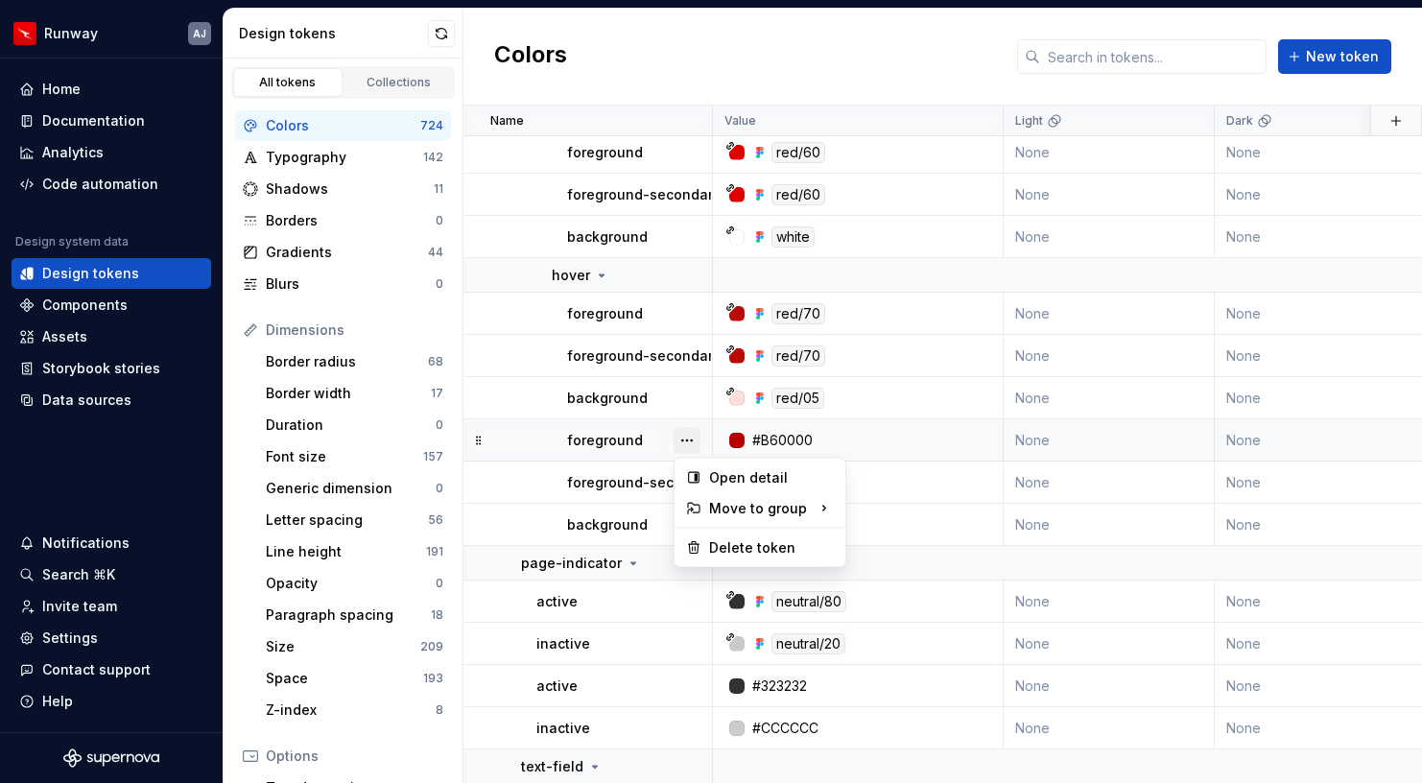
click at [694, 442] on button "button" at bounding box center [687, 440] width 27 height 27
click at [735, 543] on div "Delete token" at bounding box center [771, 547] width 125 height 19
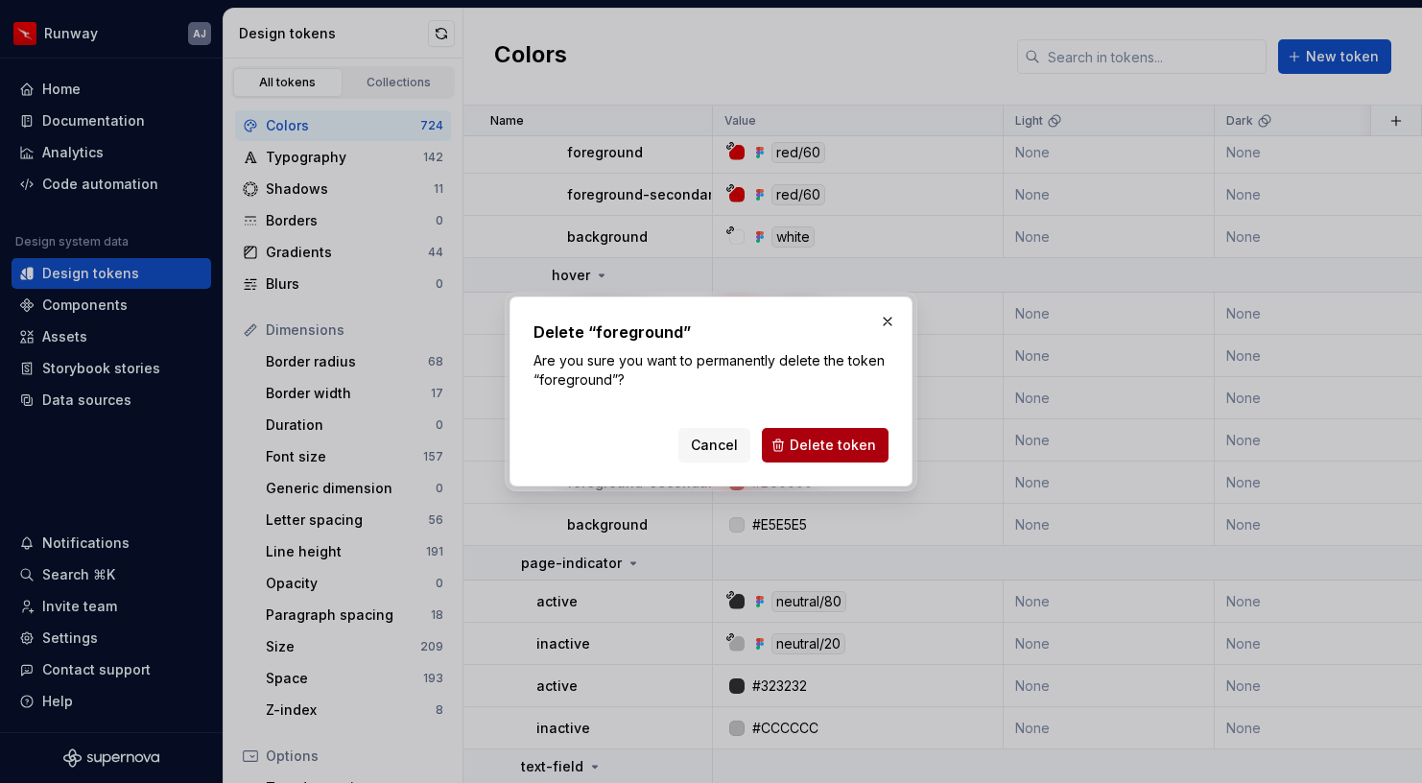
click at [867, 446] on span "Delete token" at bounding box center [833, 445] width 86 height 19
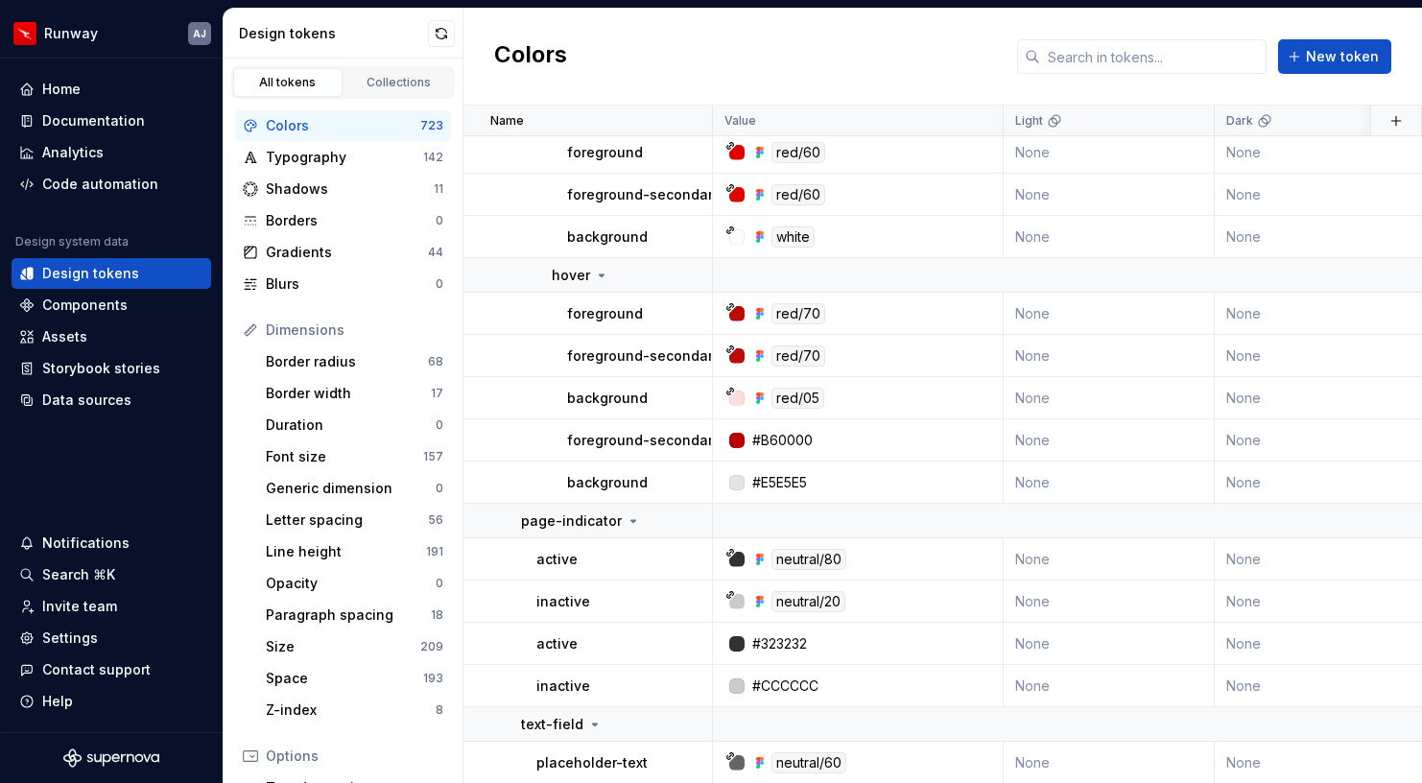
scroll to position [23064, 0]
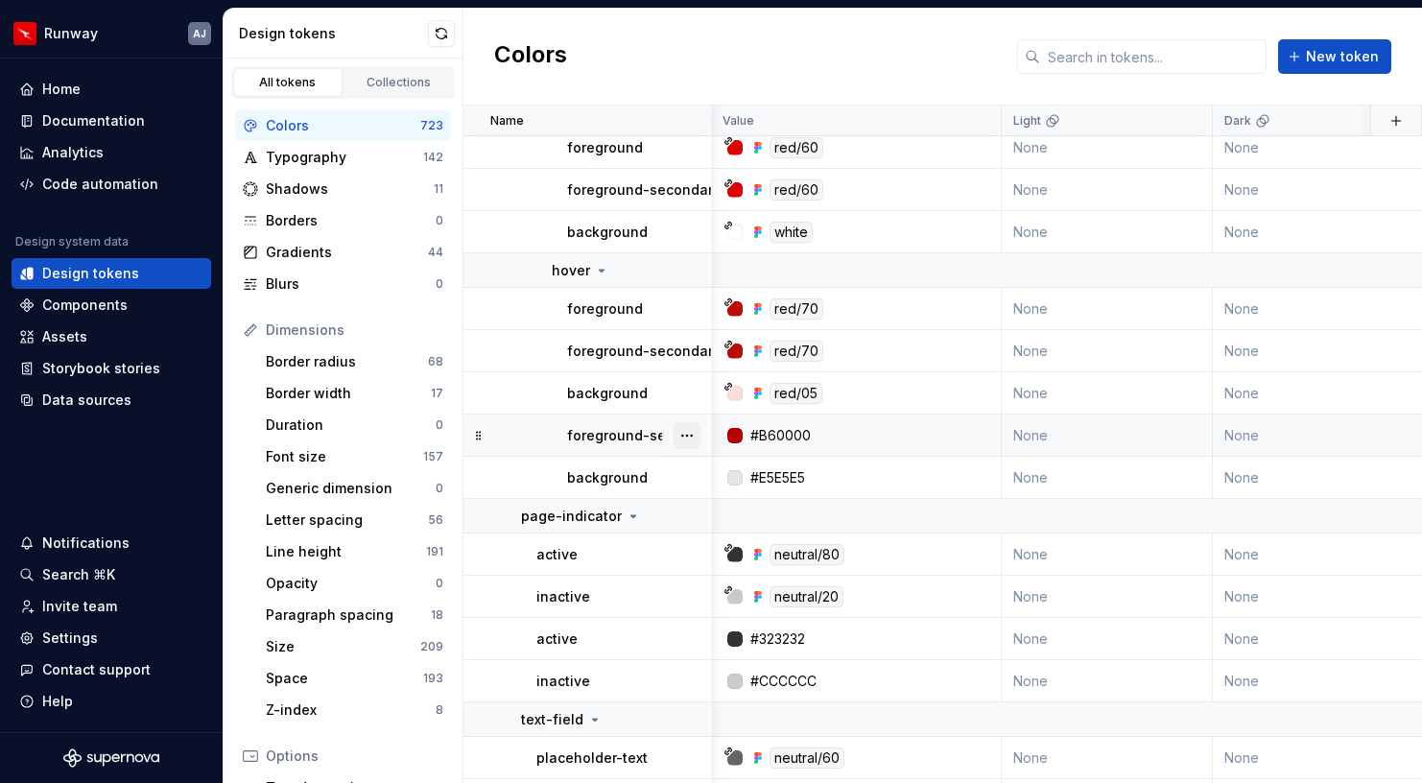
click at [686, 439] on button "button" at bounding box center [687, 435] width 27 height 27
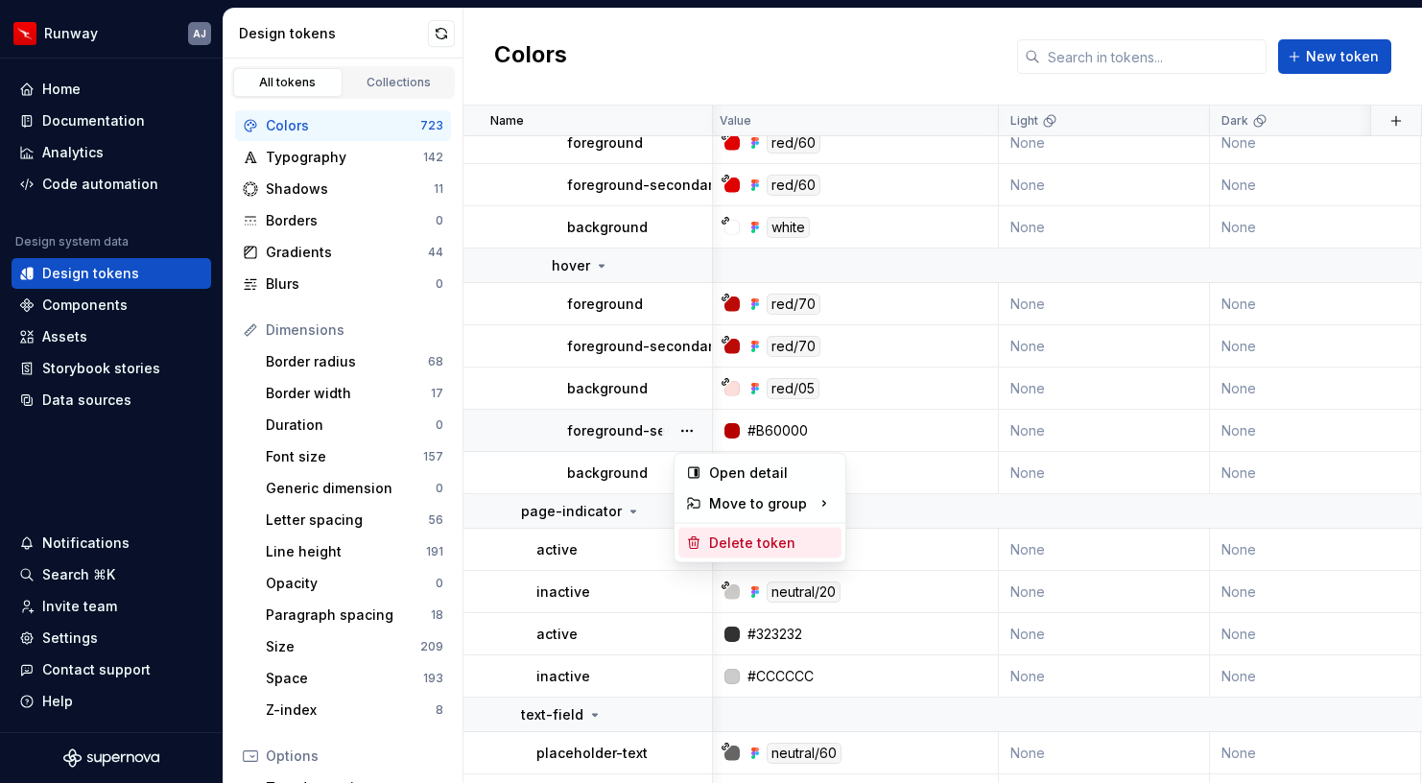
click at [707, 533] on div "Delete token" at bounding box center [760, 543] width 163 height 31
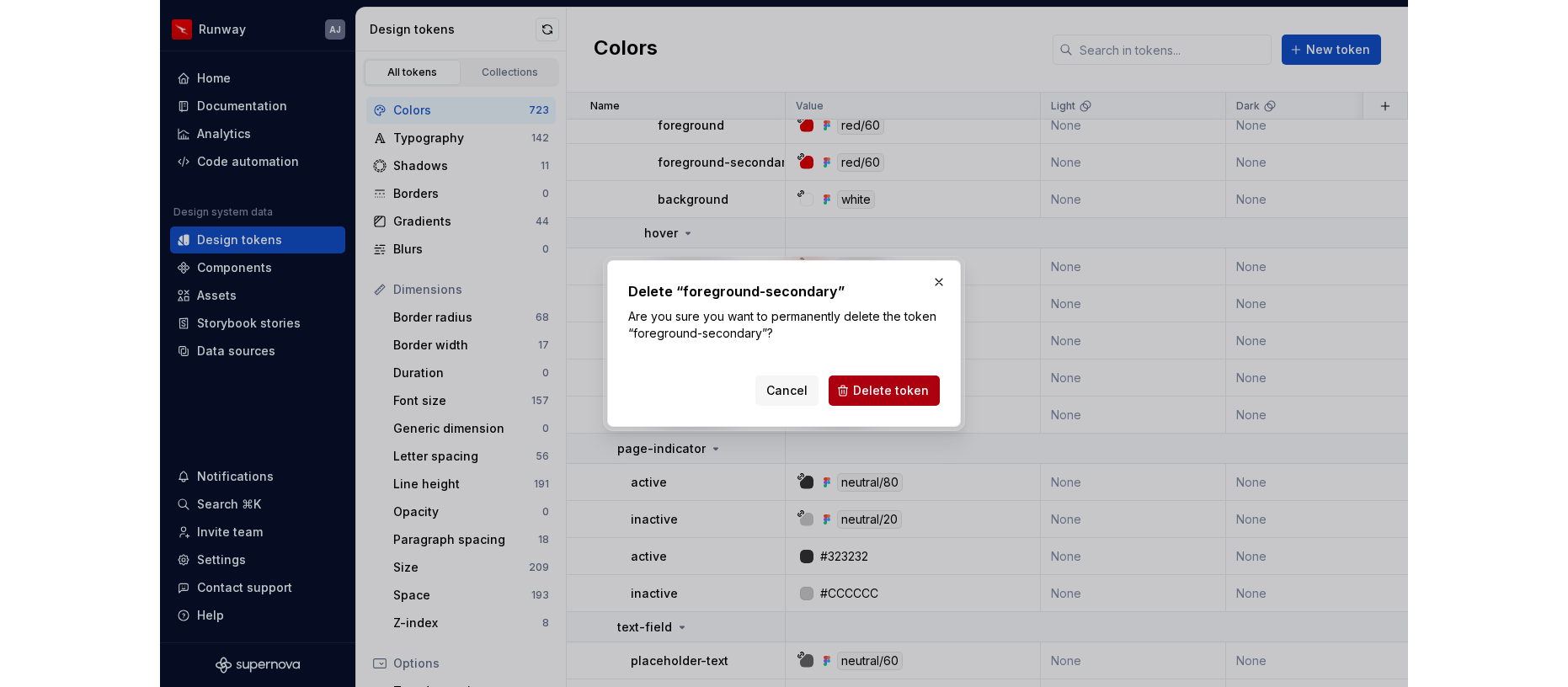
scroll to position [20245, 0]
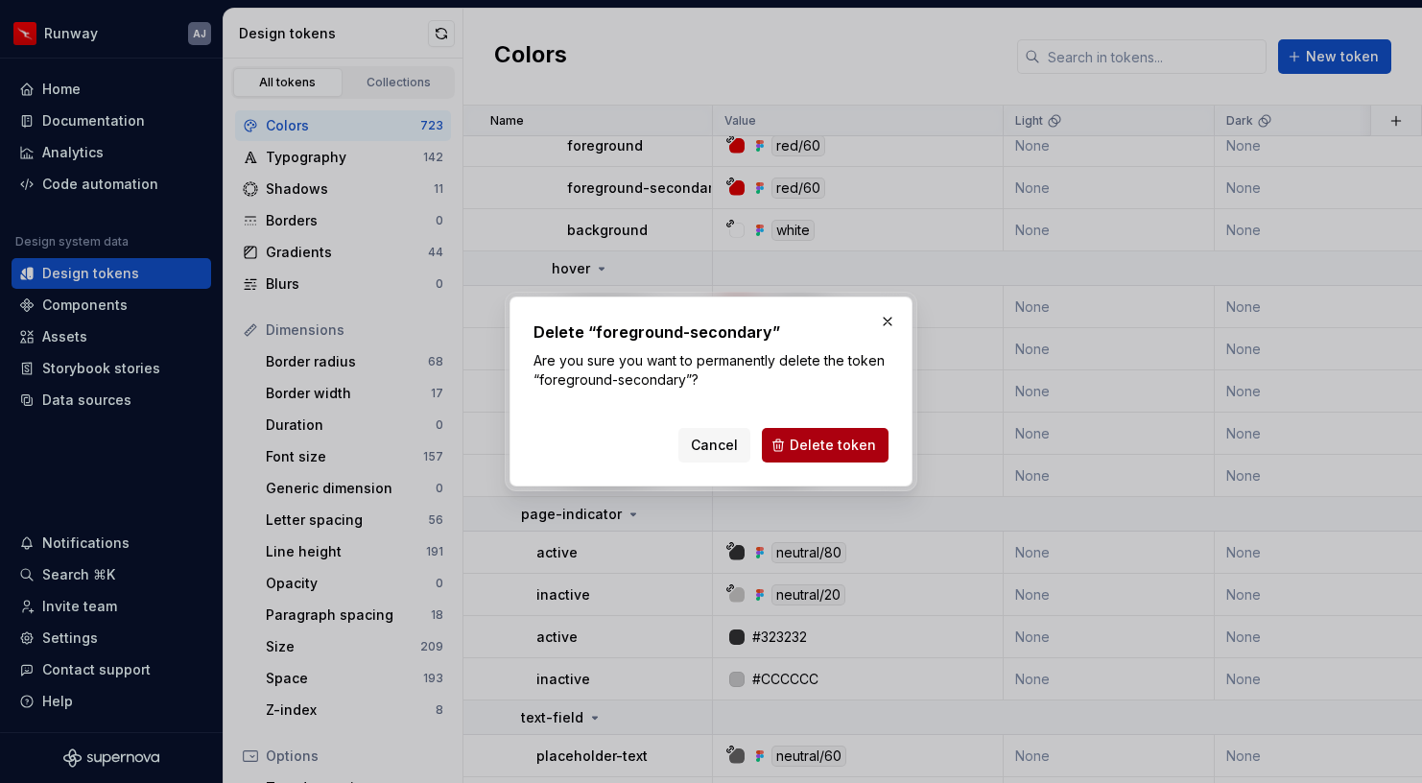
click at [824, 444] on span "Delete token" at bounding box center [833, 445] width 86 height 19
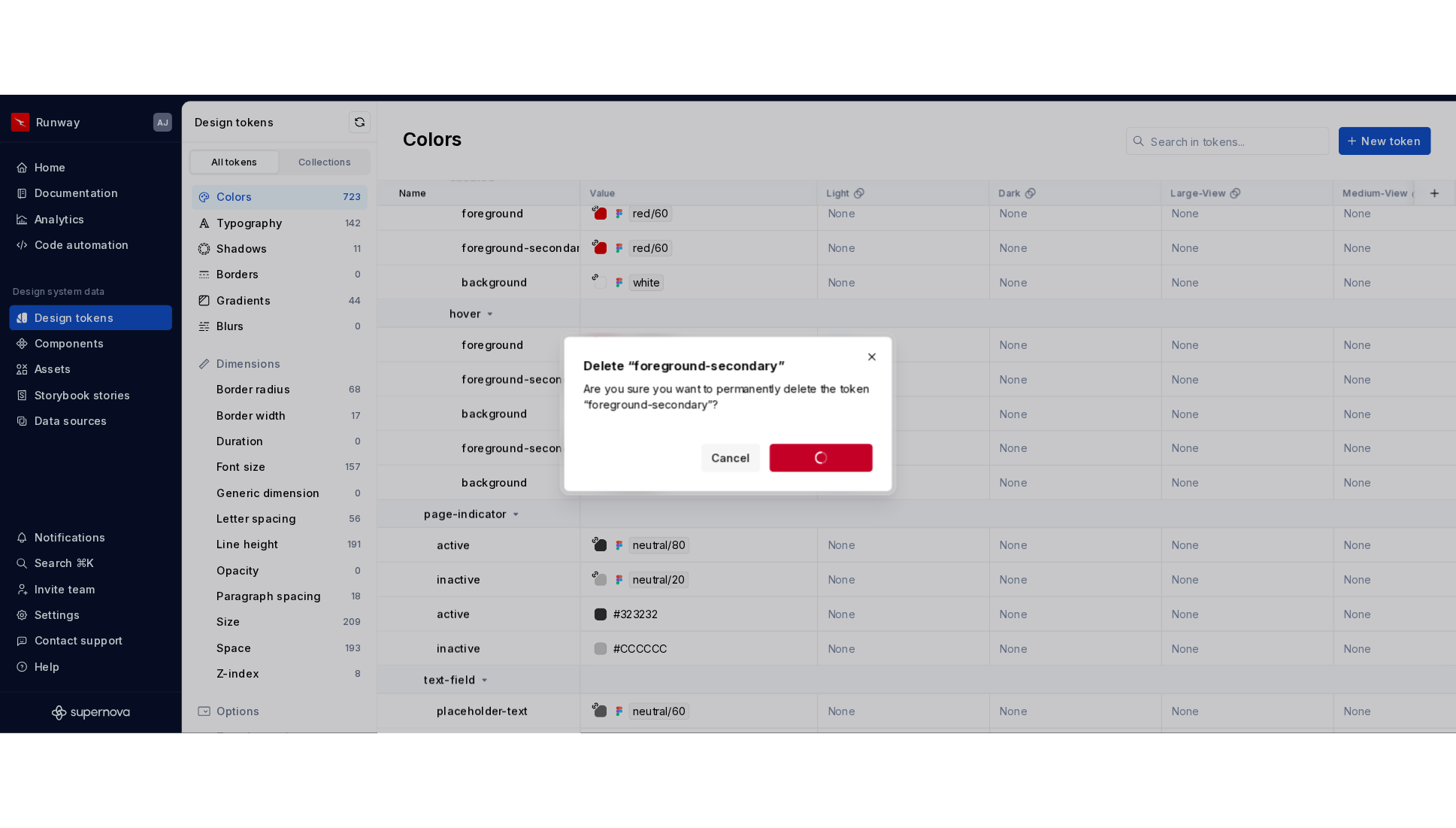
scroll to position [18077, 0]
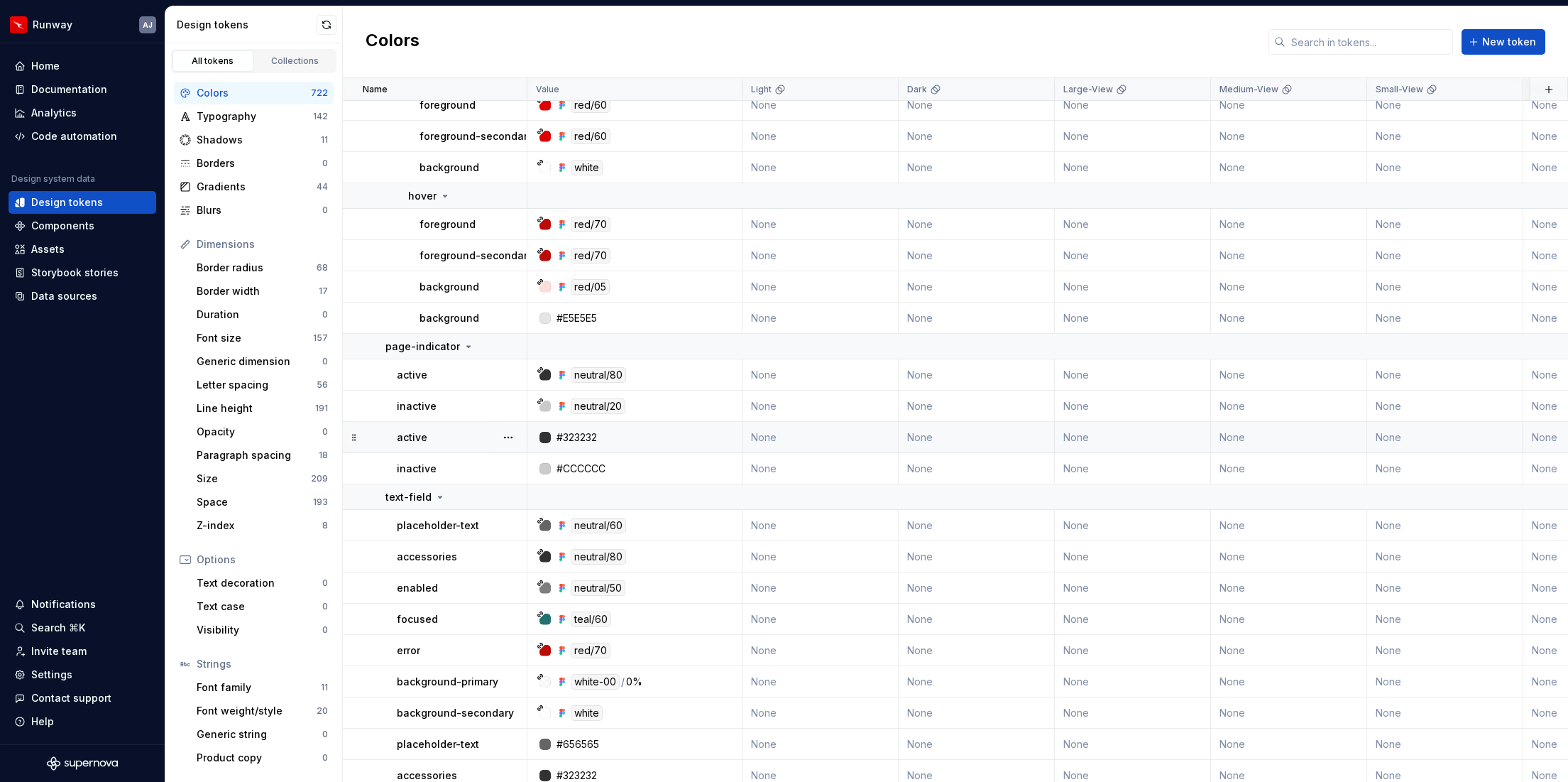
click at [727, 434] on div "#323232" at bounding box center [639, 437] width 204 height 14
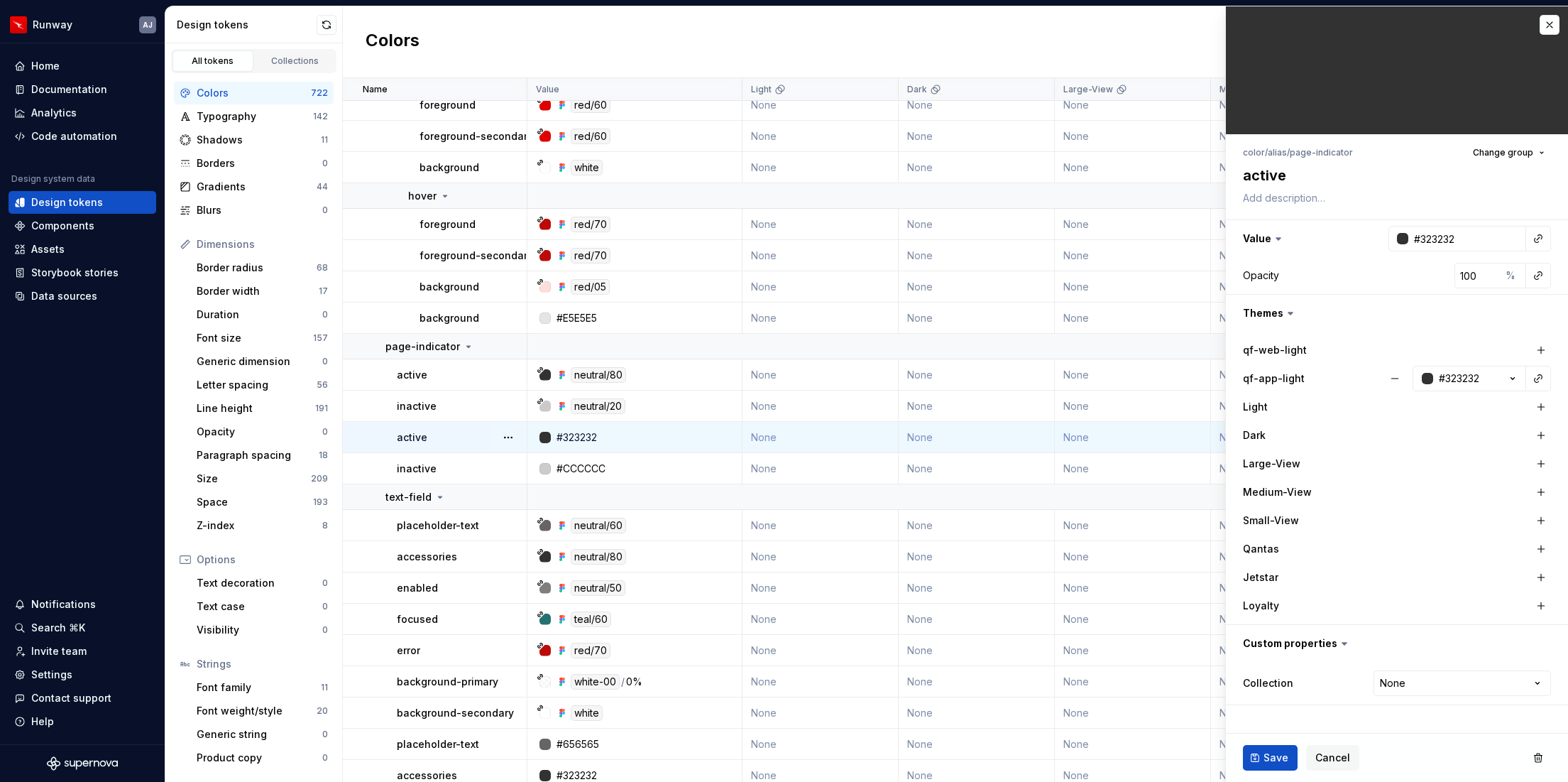
click at [510, 438] on button "button" at bounding box center [508, 437] width 20 height 20
click at [547, 513] on div "Delete token" at bounding box center [570, 516] width 92 height 14
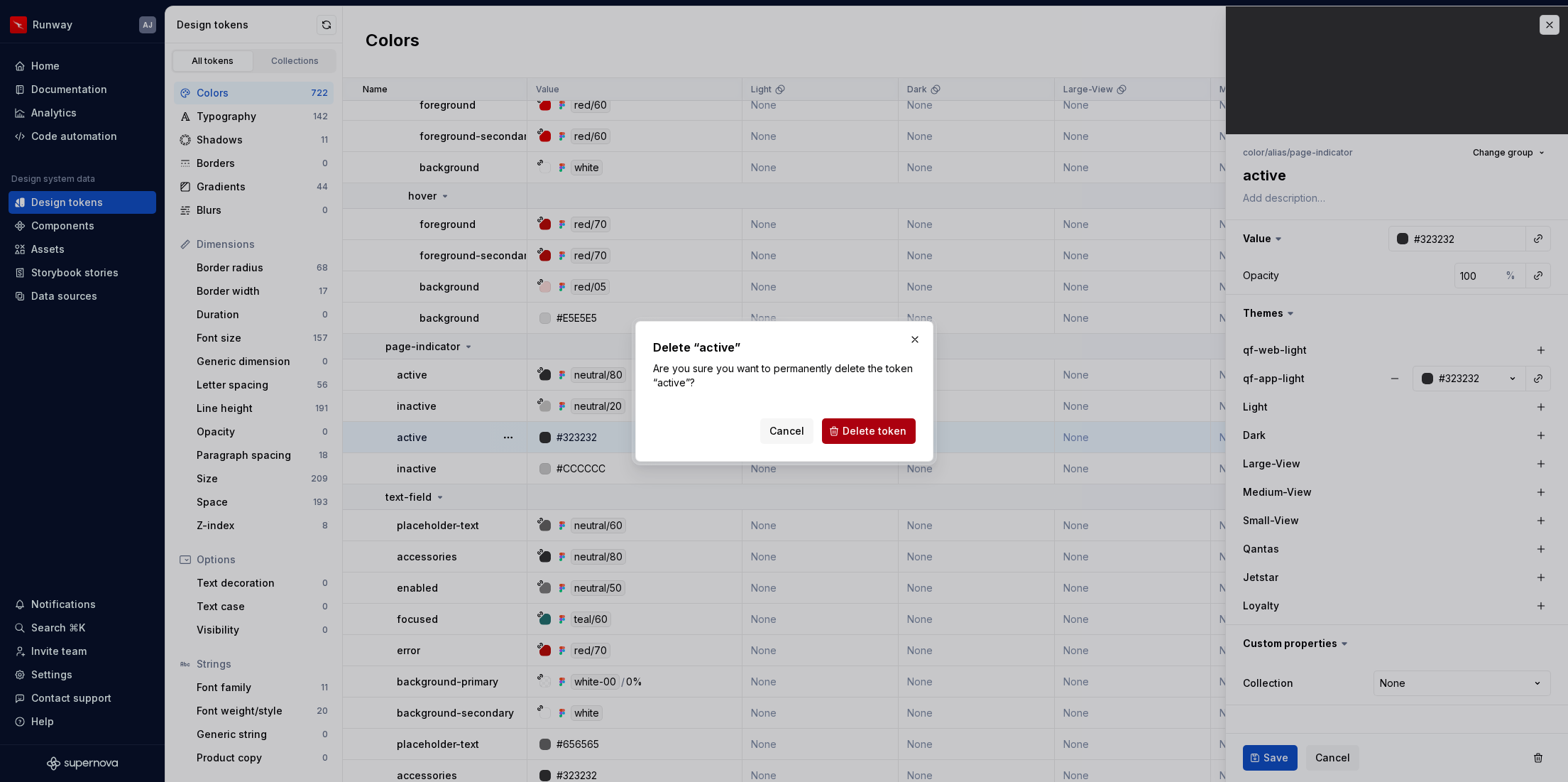
click at [867, 427] on span "Delete token" at bounding box center [874, 431] width 64 height 14
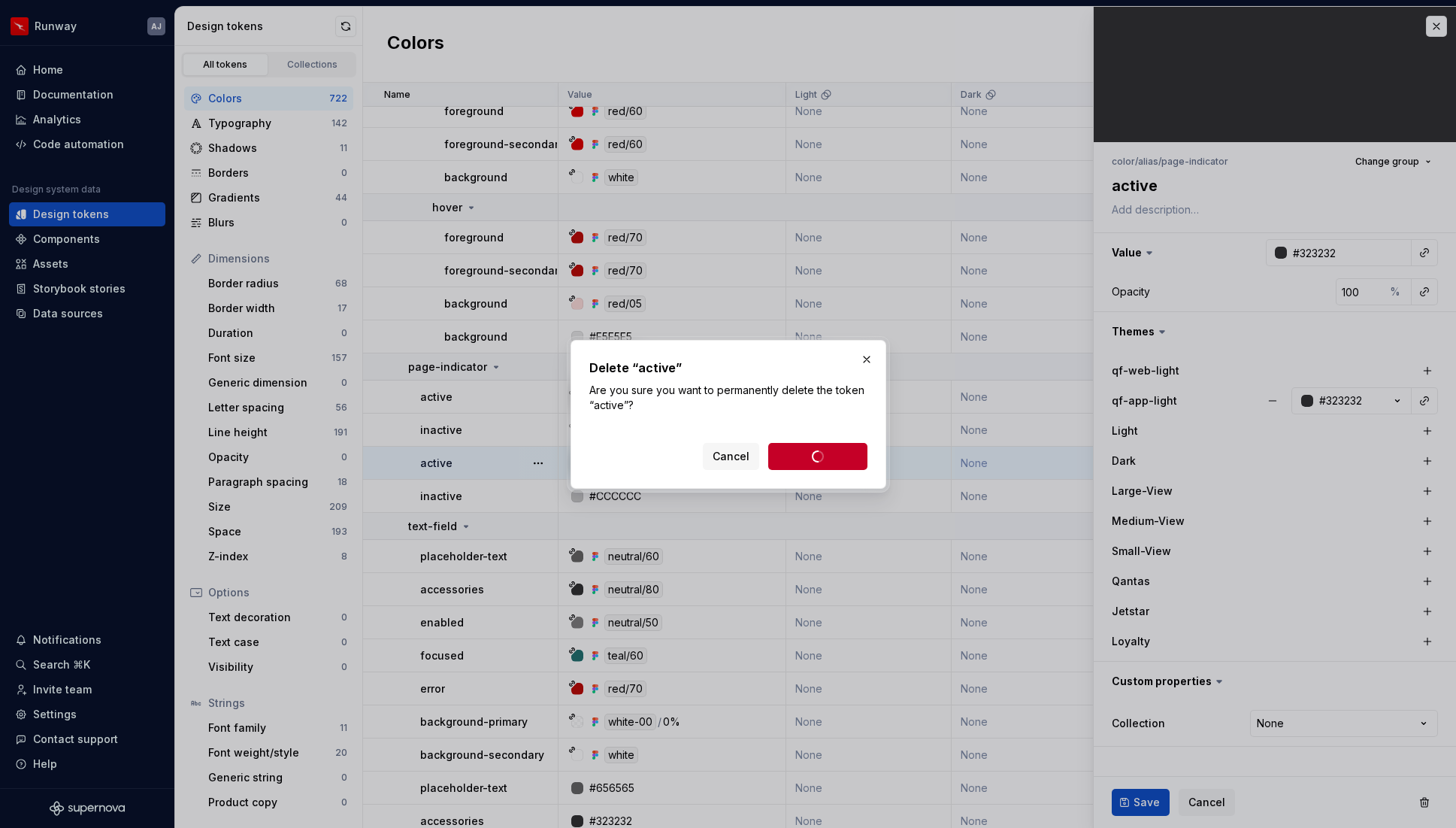
type textarea "*"
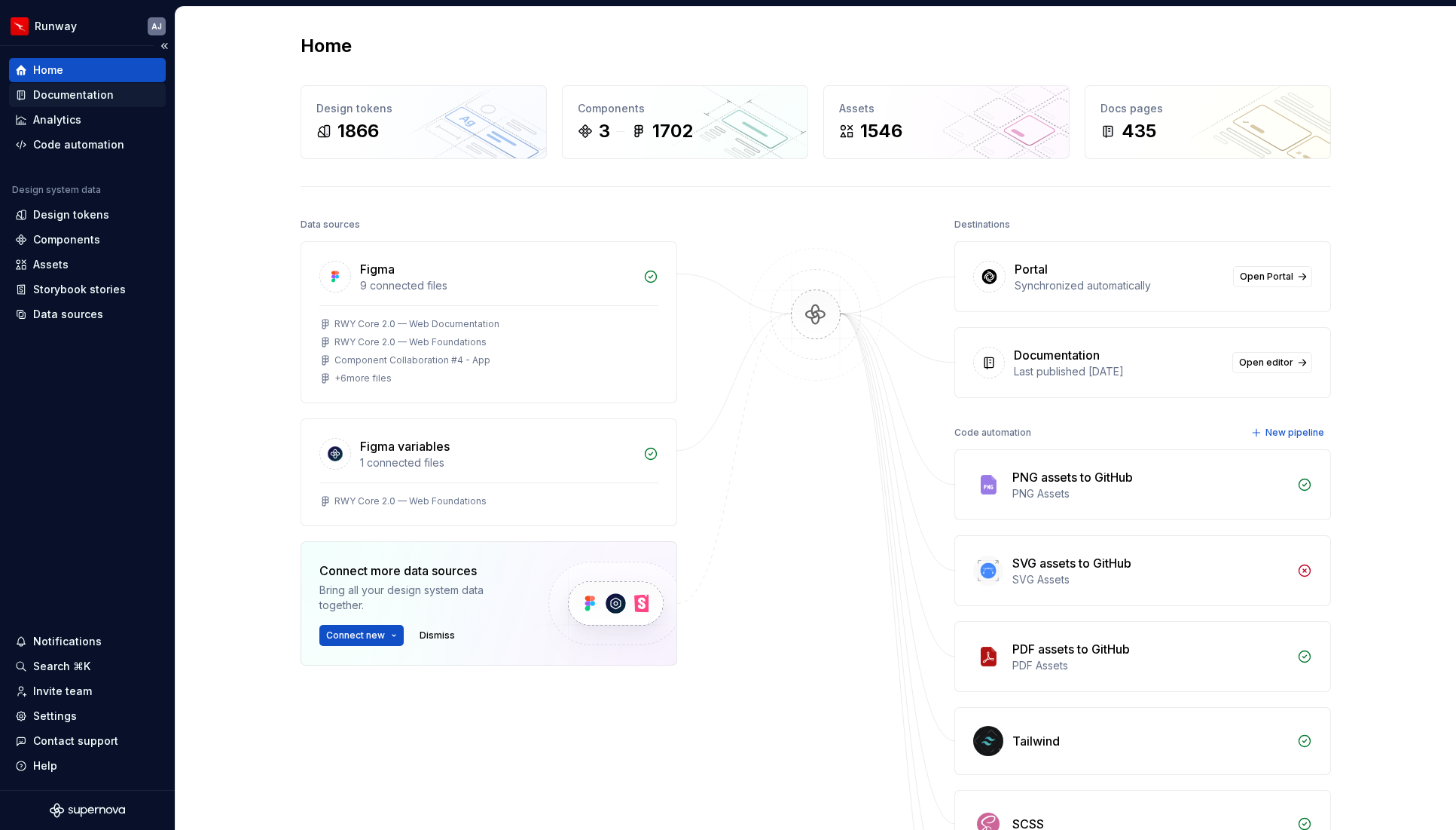
click at [69, 95] on div "Documentation" at bounding box center [73, 94] width 81 height 15
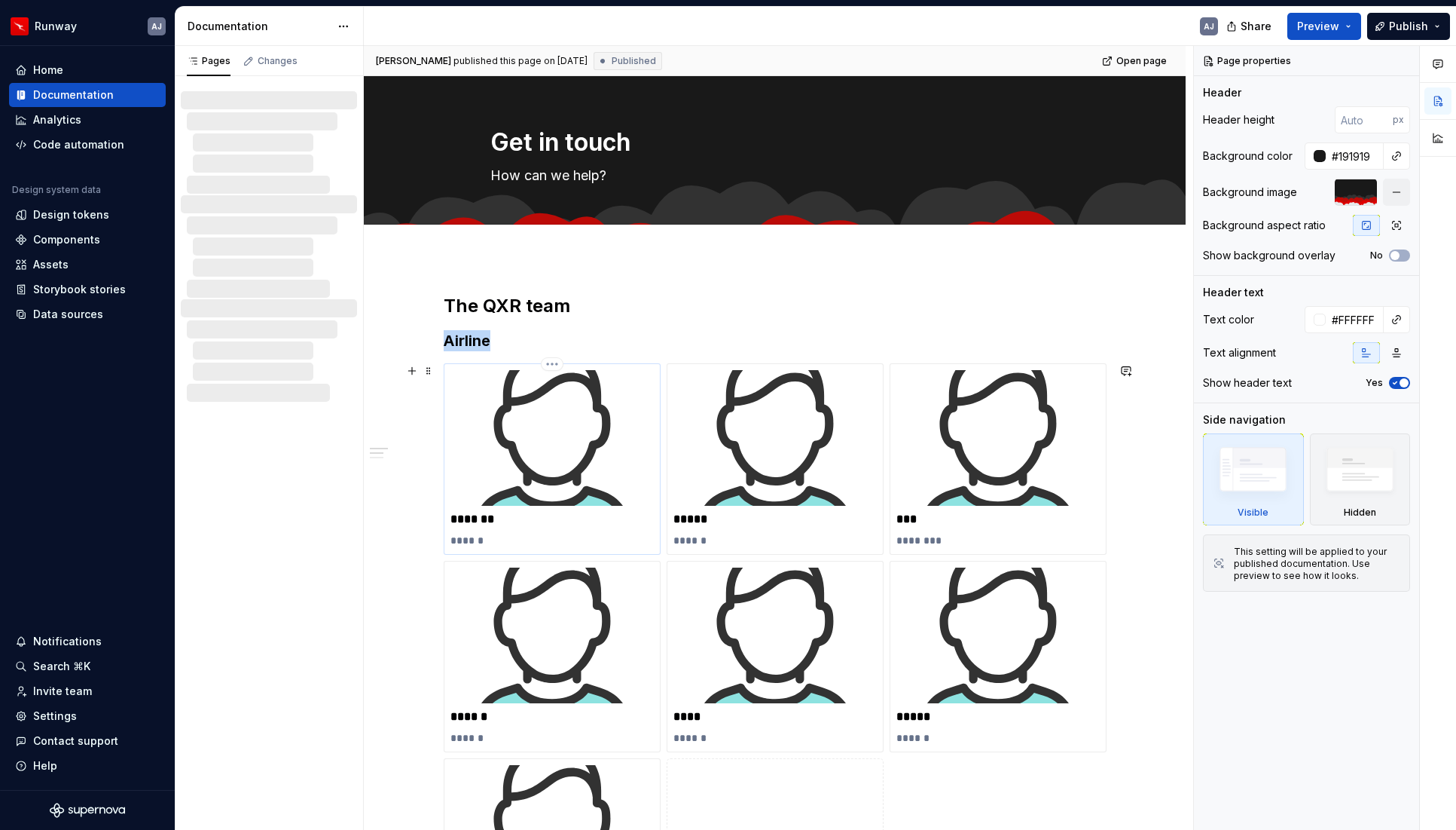
click at [576, 440] on img at bounding box center [552, 437] width 203 height 136
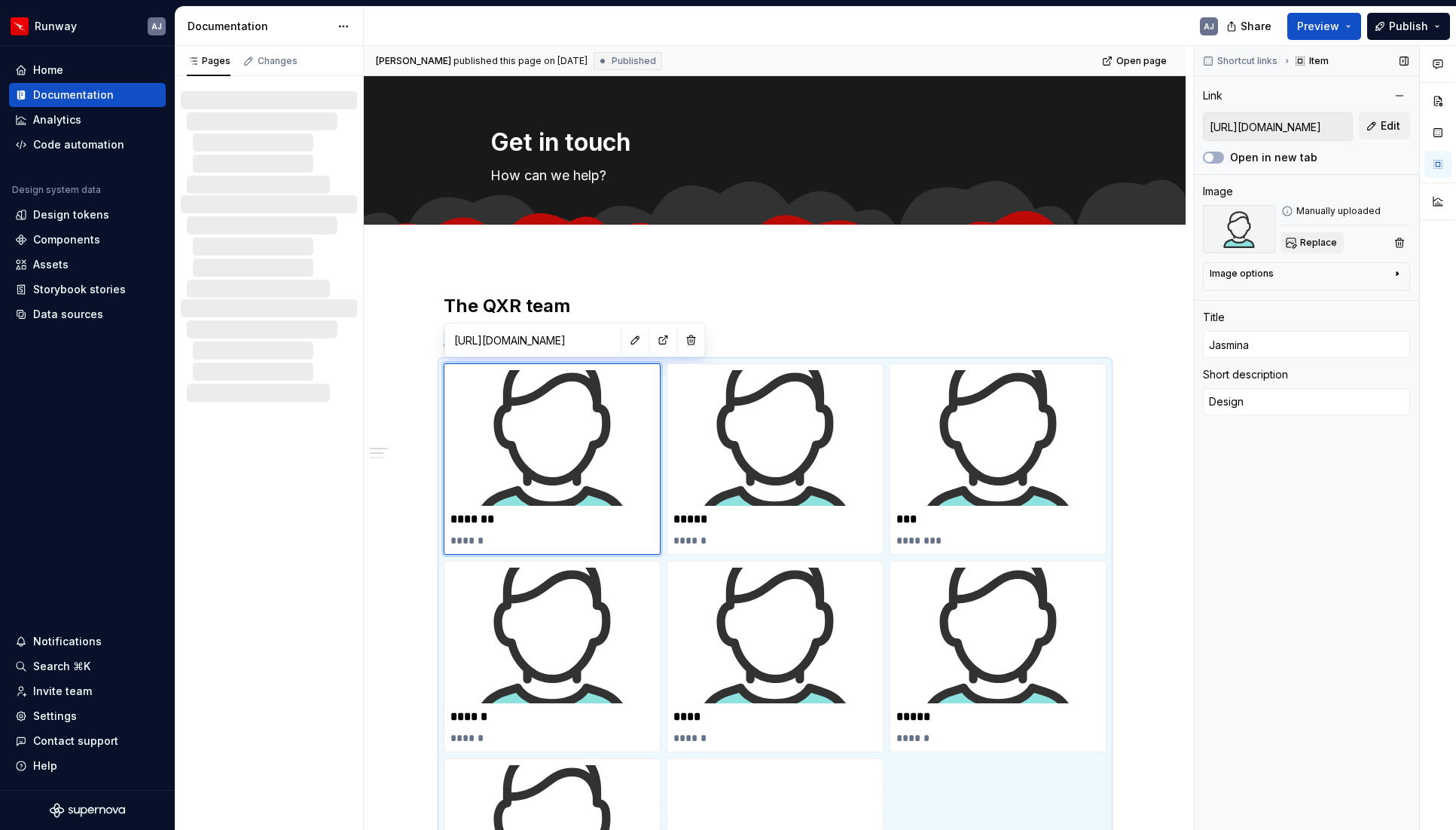
click at [1329, 241] on span "Replace" at bounding box center [1319, 242] width 37 height 12
type textarea "*"
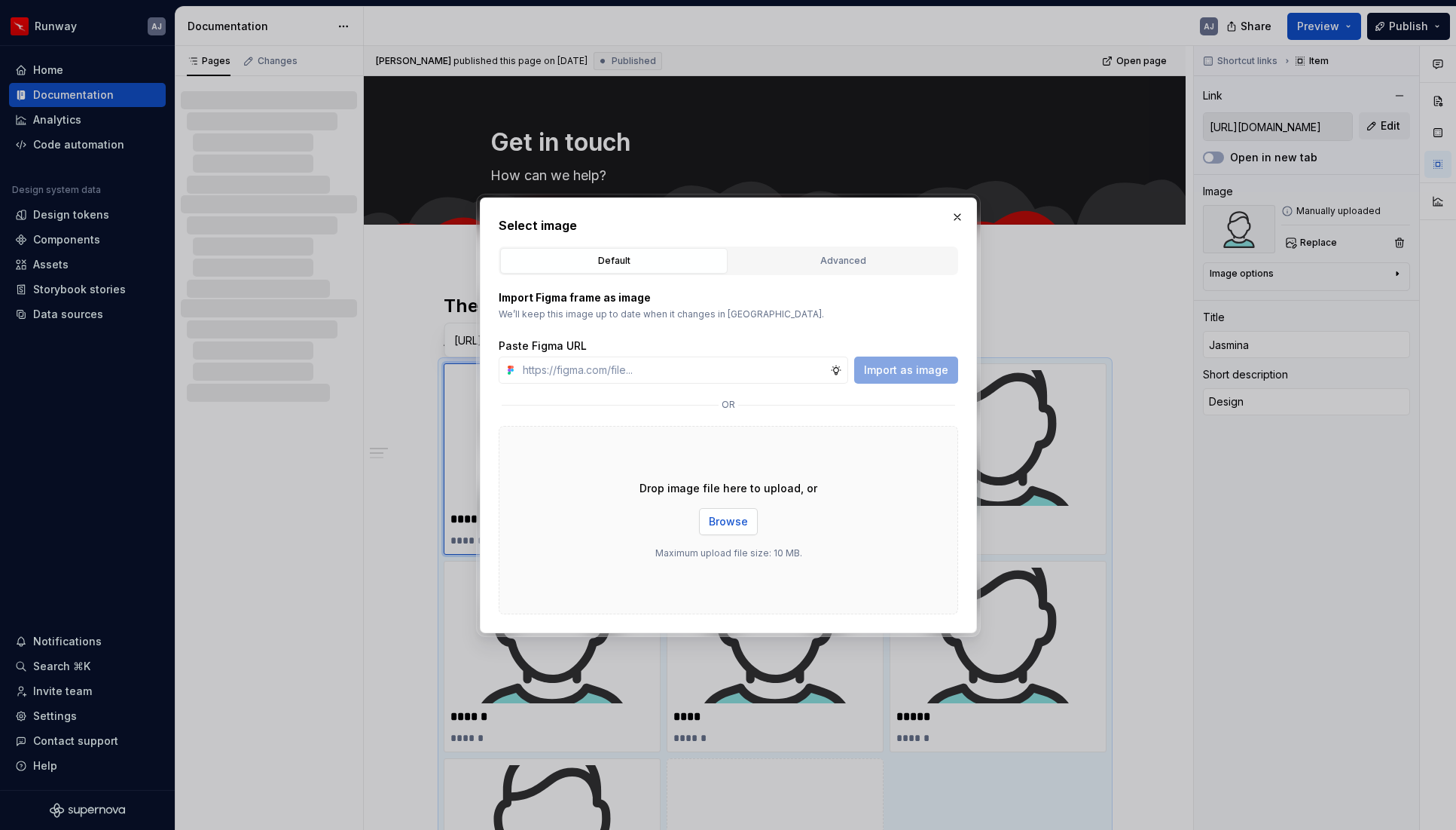
click at [731, 526] on span "Browse" at bounding box center [728, 521] width 39 height 15
click at [647, 367] on input "text" at bounding box center [673, 370] width 313 height 27
click at [578, 375] on input "text" at bounding box center [673, 370] width 313 height 27
paste input "[URL][DOMAIN_NAME]"
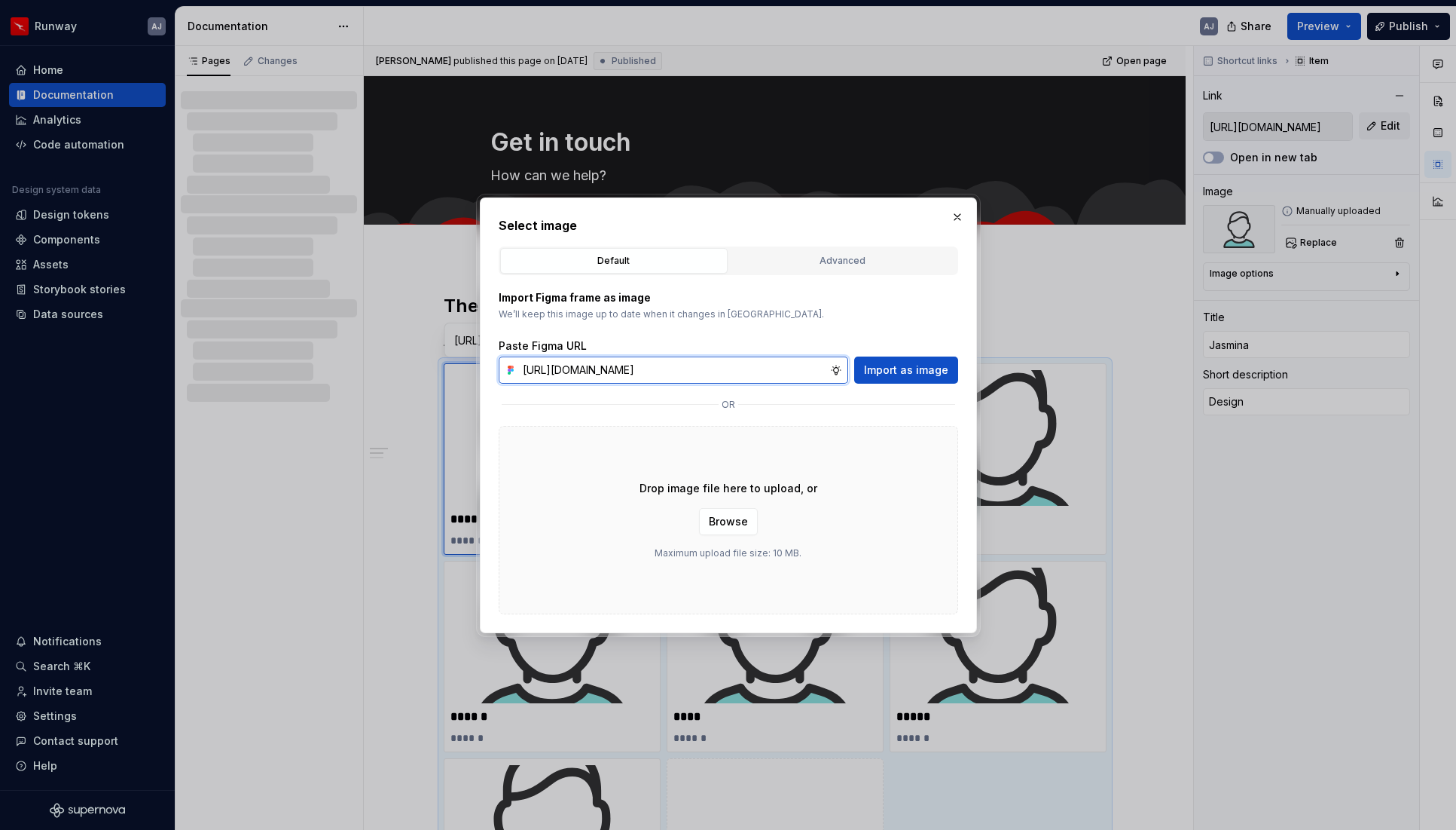
scroll to position [0, 383]
type input "[URL][DOMAIN_NAME]"
click at [919, 374] on span "Import as image" at bounding box center [906, 370] width 84 height 15
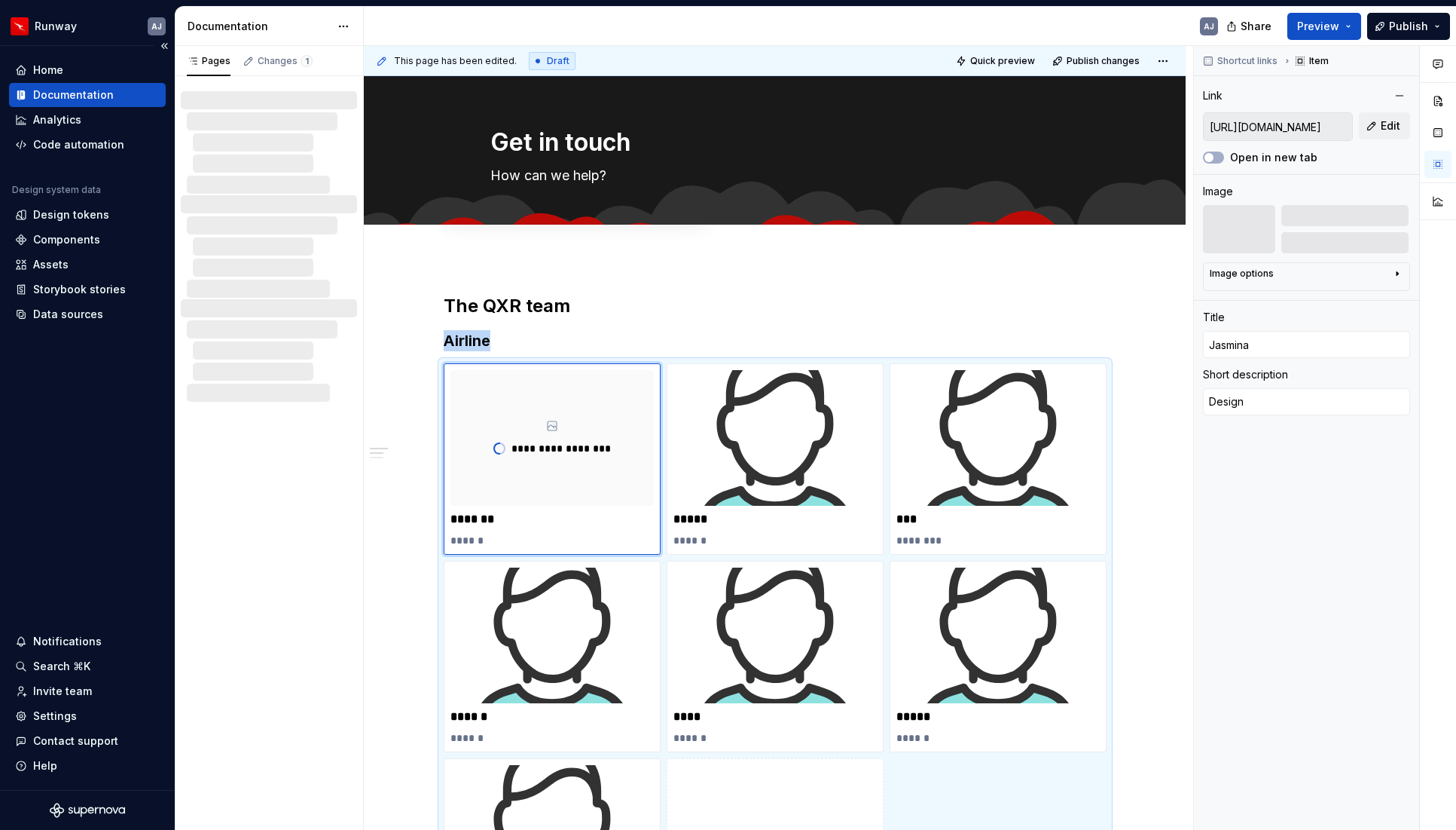
scroll to position [141, 0]
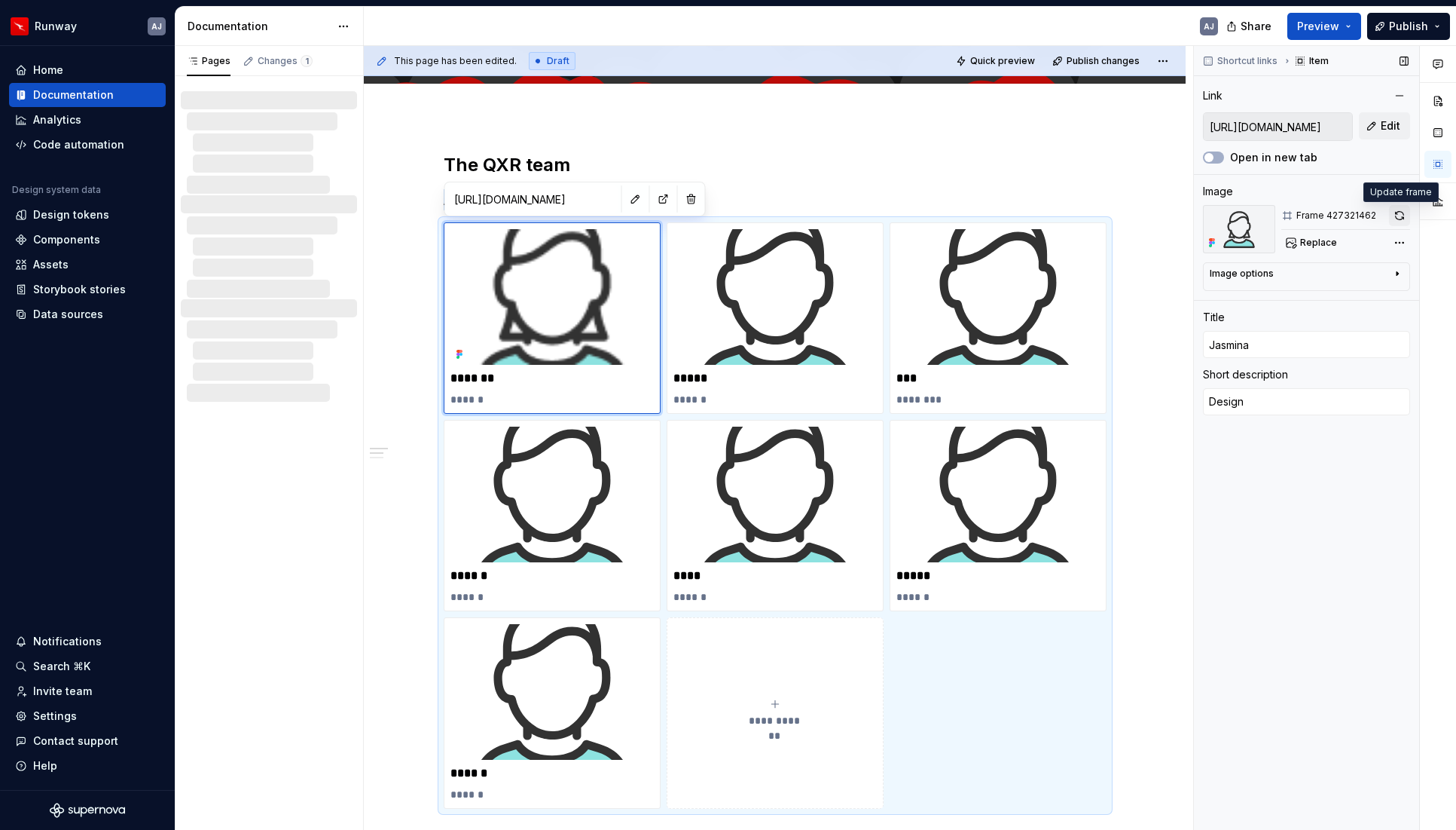
click at [1402, 214] on button "button" at bounding box center [1399, 215] width 21 height 21
click at [1399, 217] on button "button" at bounding box center [1399, 215] width 21 height 21
type textarea "*"
type input "Rhuan"
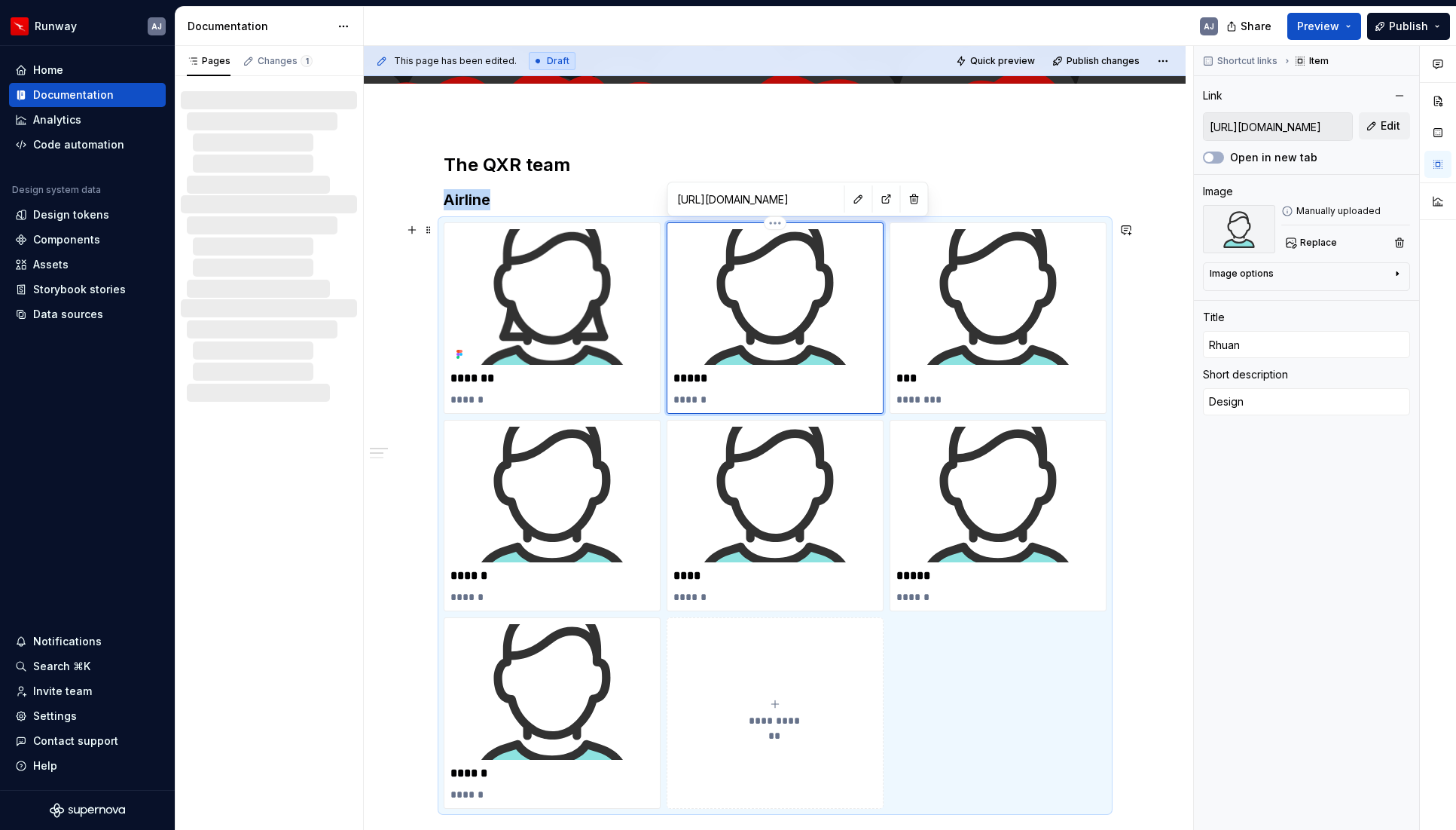
click at [805, 312] on img at bounding box center [775, 297] width 203 height 136
click at [1327, 239] on span "Replace" at bounding box center [1319, 242] width 37 height 12
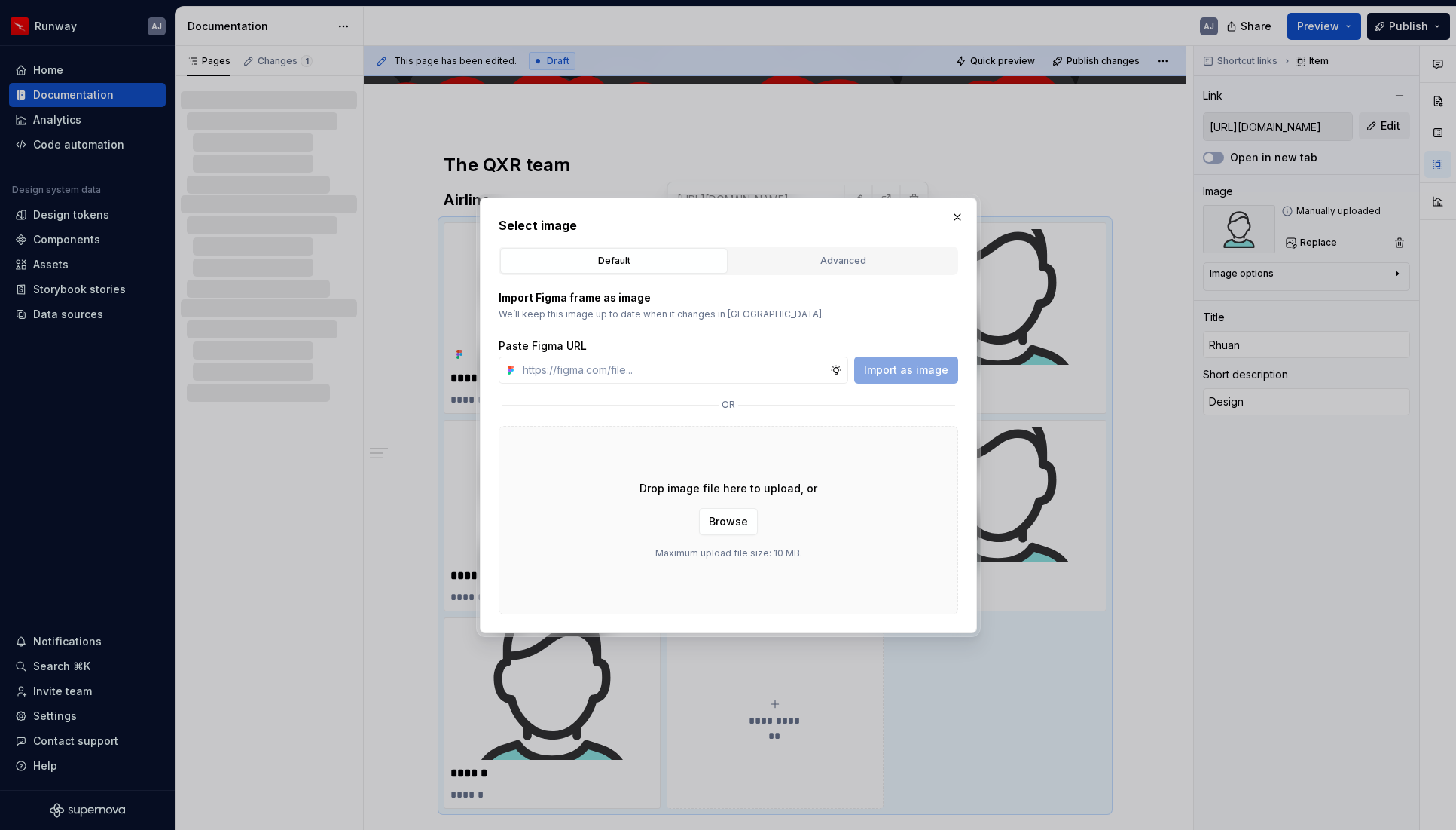
type textarea "*"
click at [628, 375] on input "text" at bounding box center [673, 370] width 313 height 27
paste input "[URL][DOMAIN_NAME]"
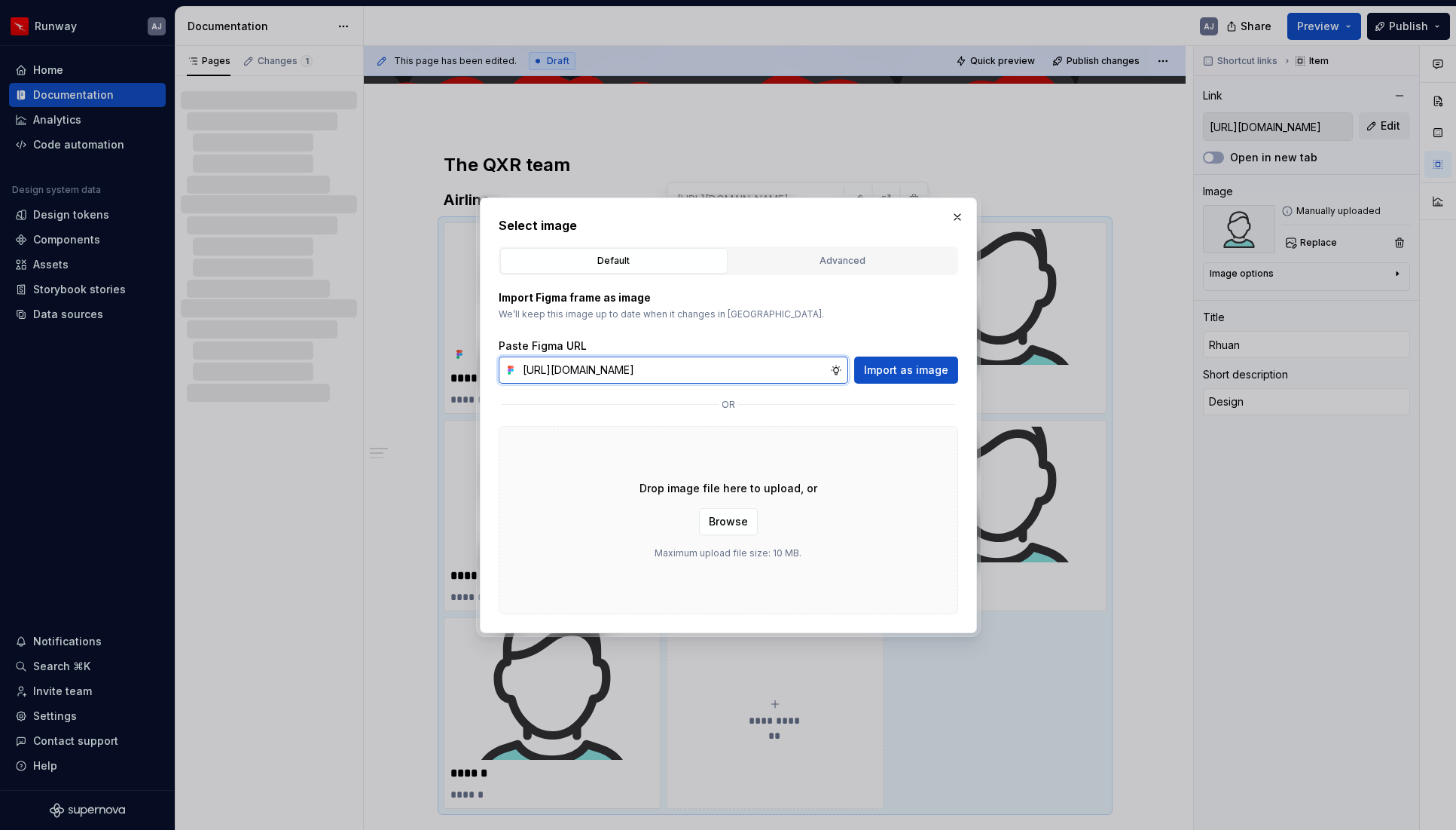
scroll to position [0, 383]
type input "[URL][DOMAIN_NAME]"
click at [904, 369] on span "Import as image" at bounding box center [906, 370] width 84 height 15
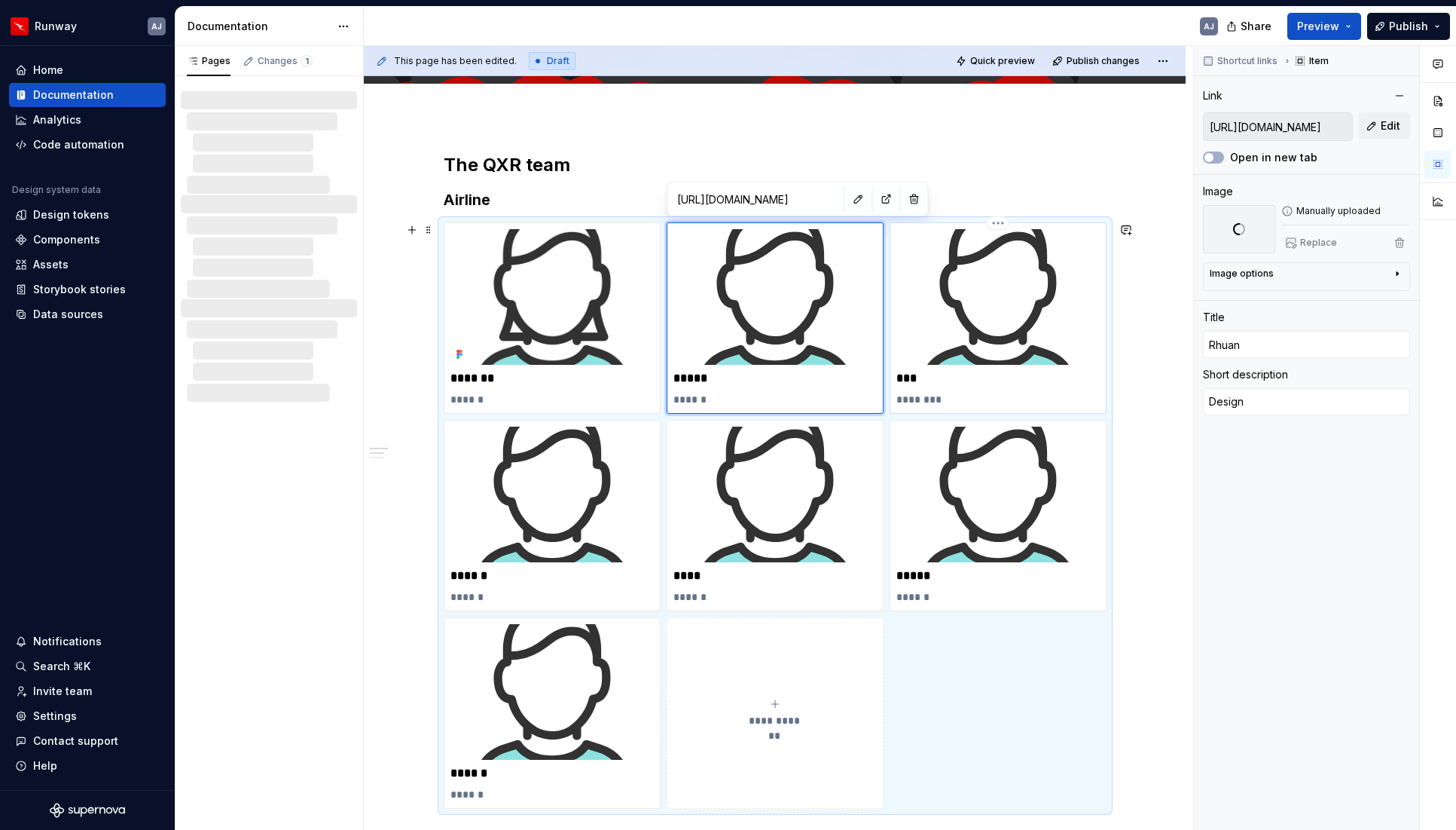
type textarea "*"
type input "Con"
type textarea "Delivery"
click at [1002, 305] on img at bounding box center [998, 297] width 203 height 136
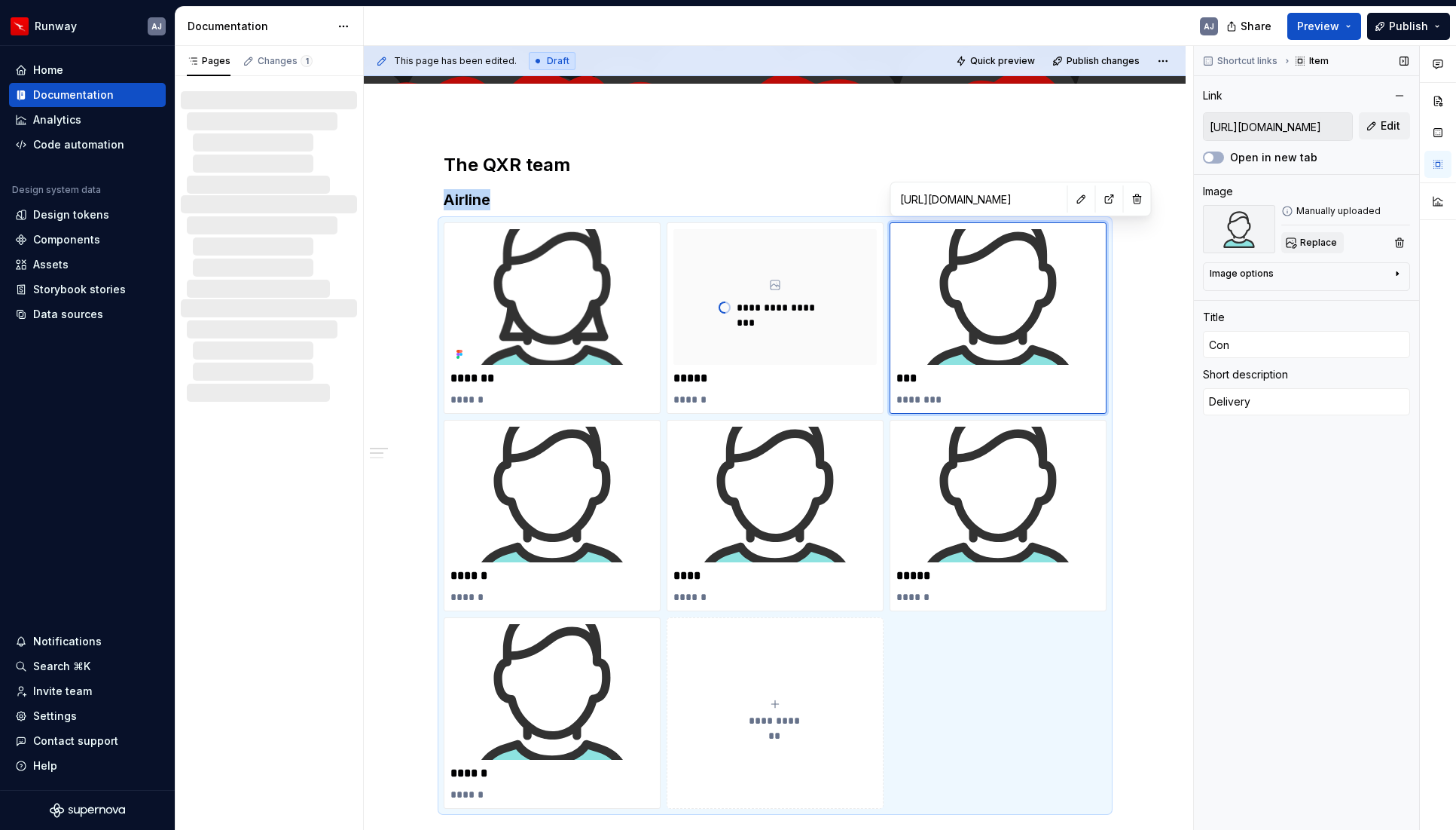
click at [1312, 240] on span "Replace" at bounding box center [1319, 242] width 37 height 12
type textarea "*"
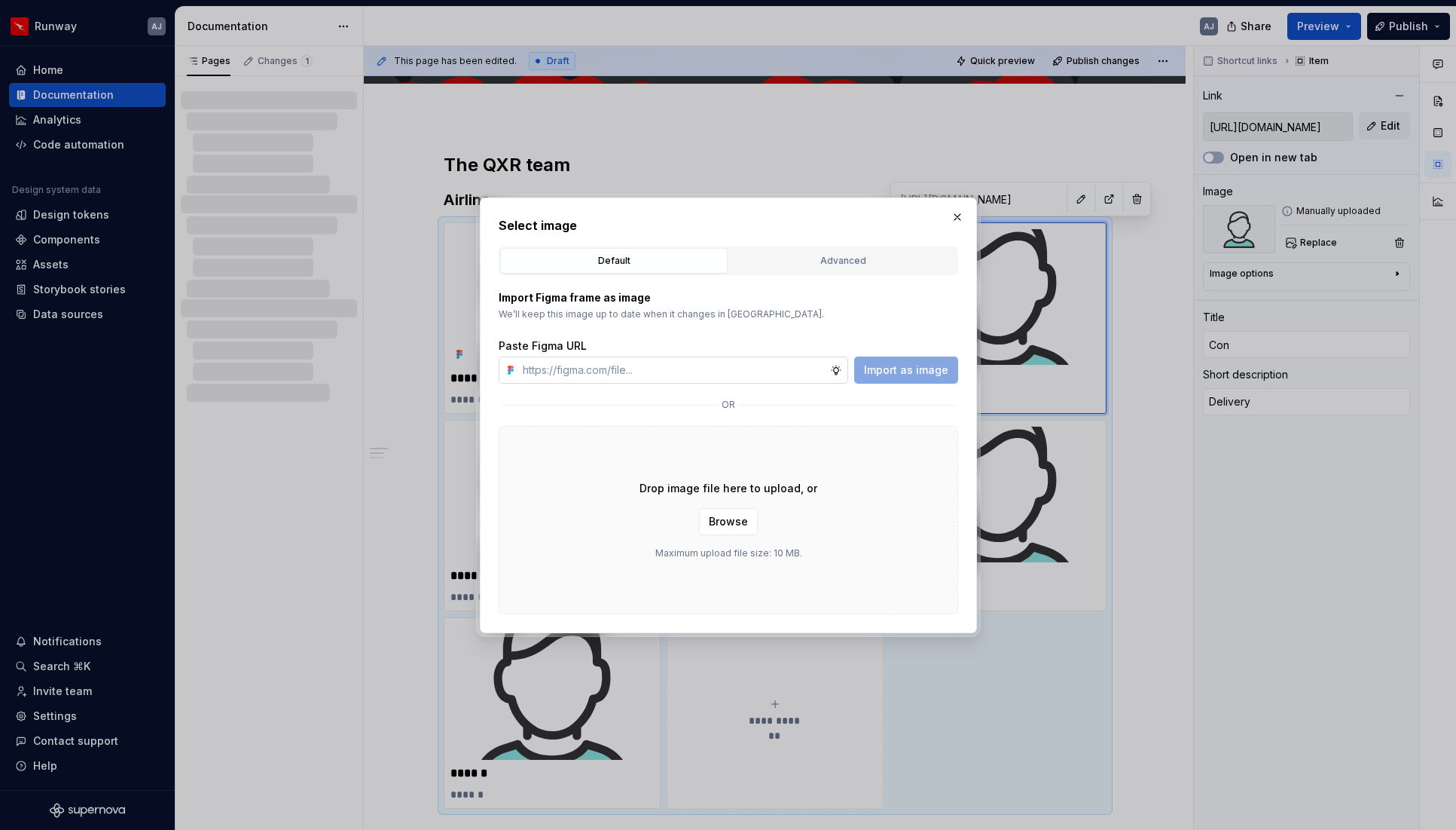
click at [746, 378] on input "text" at bounding box center [673, 370] width 313 height 27
type input "[URL][DOMAIN_NAME]"
click at [915, 373] on span "Import as image" at bounding box center [906, 370] width 84 height 15
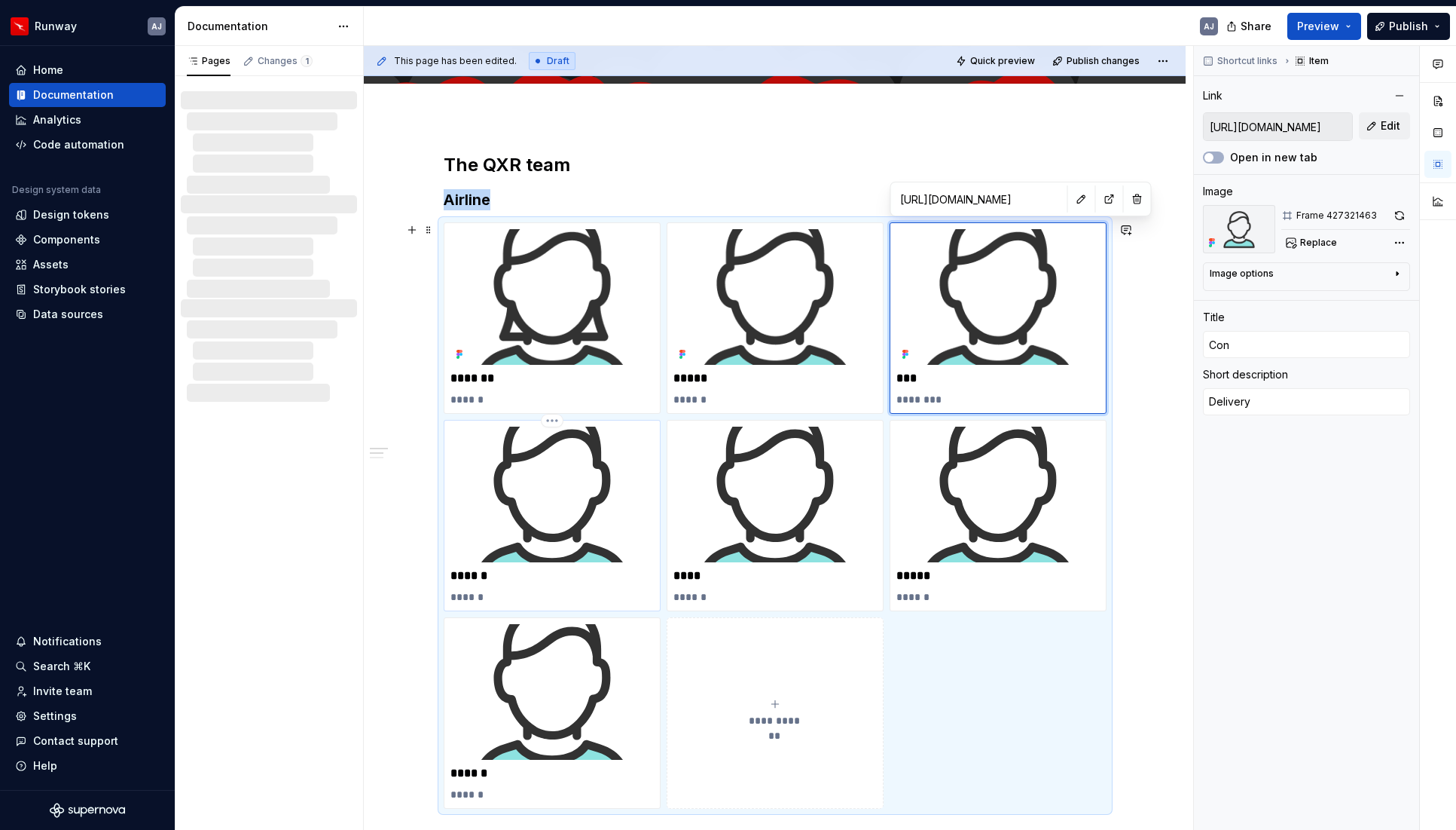
type textarea "*"
type input "[PERSON_NAME]"
type textarea "Design"
click at [572, 497] on img at bounding box center [552, 494] width 203 height 136
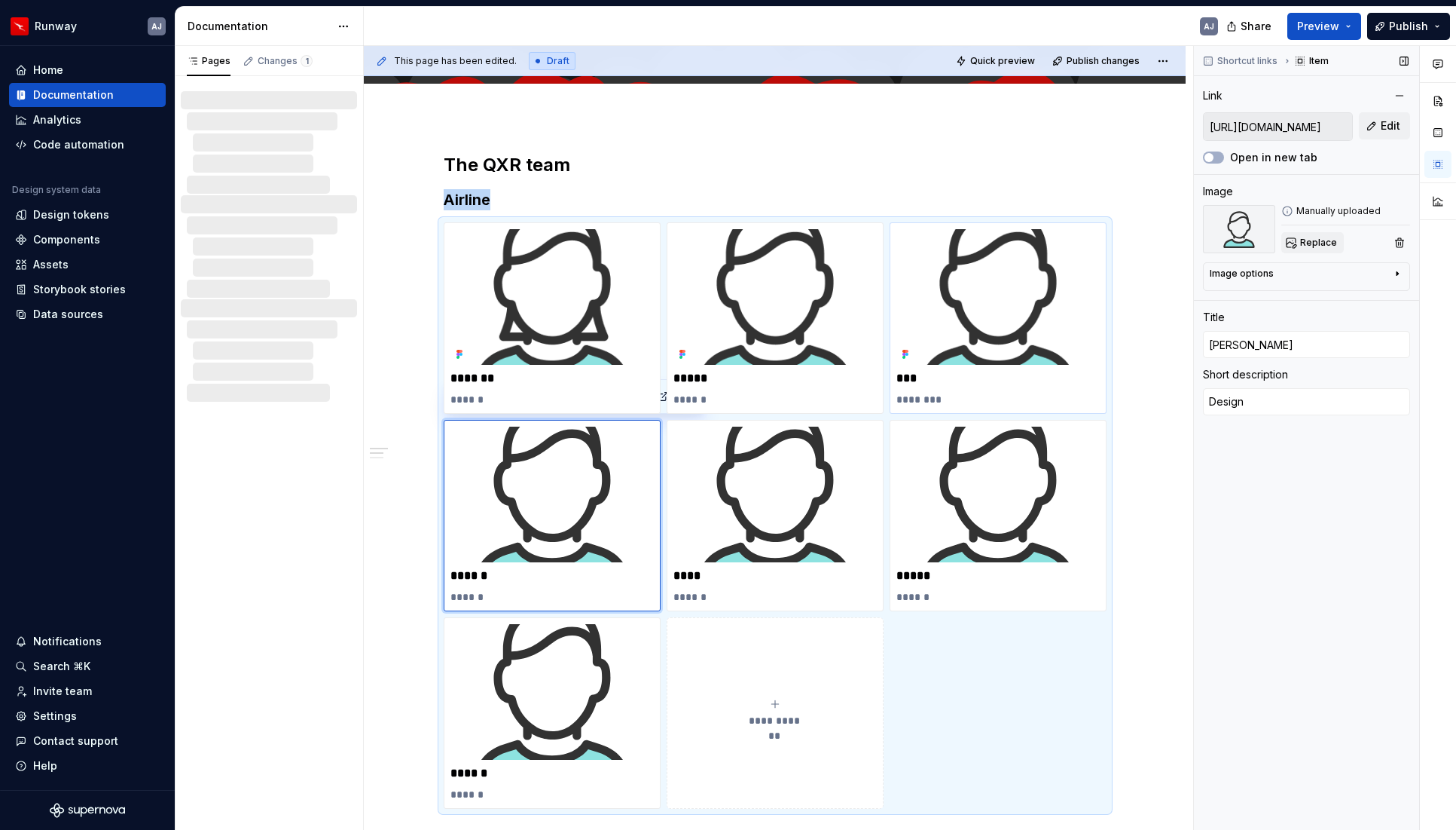
click at [1322, 235] on button "Replace" at bounding box center [1313, 243] width 63 height 21
type textarea "*"
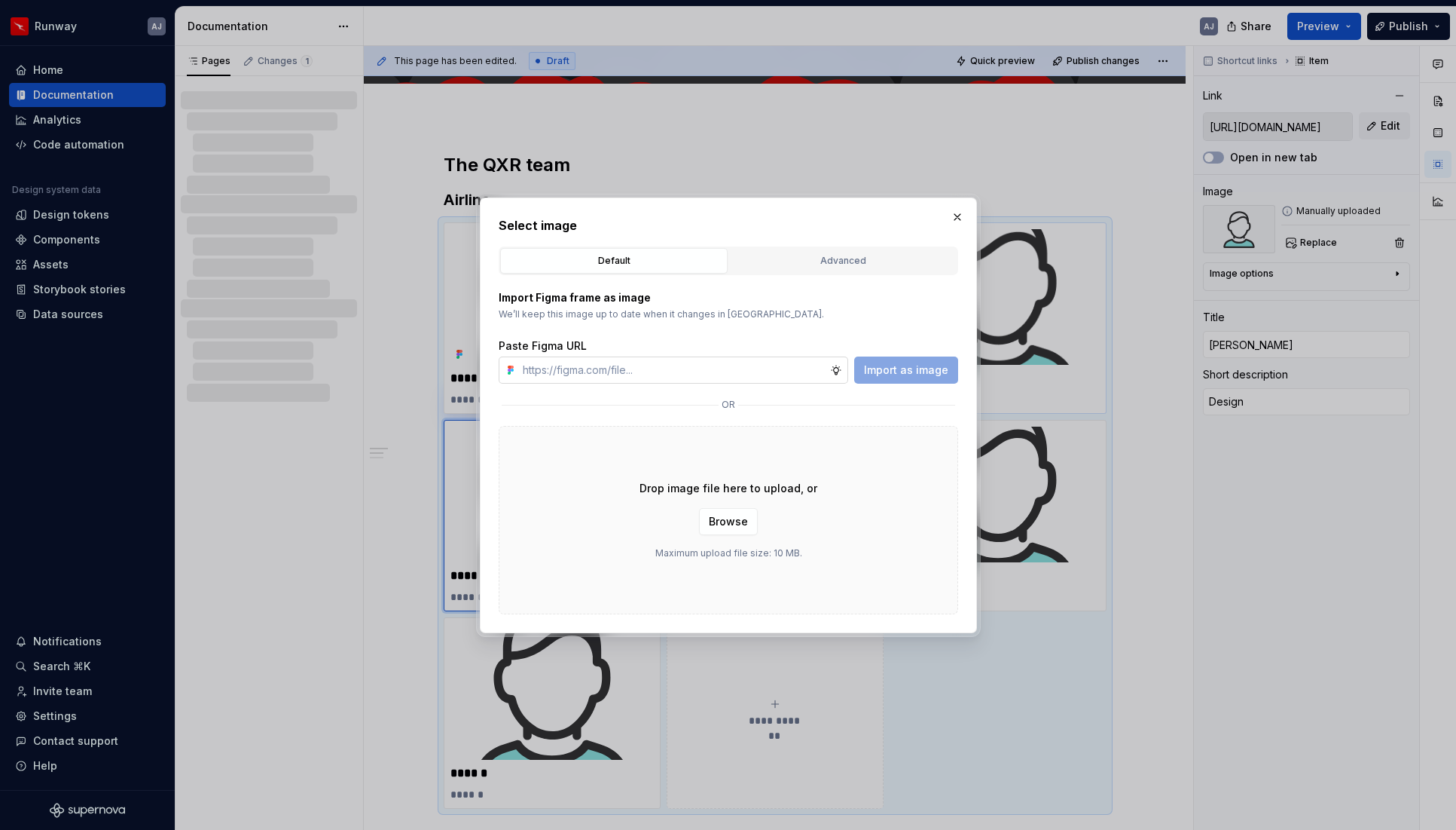
click at [795, 371] on input "text" at bounding box center [673, 370] width 313 height 27
type input "[URL][DOMAIN_NAME]"
click at [915, 368] on span "Import as image" at bounding box center [906, 370] width 84 height 15
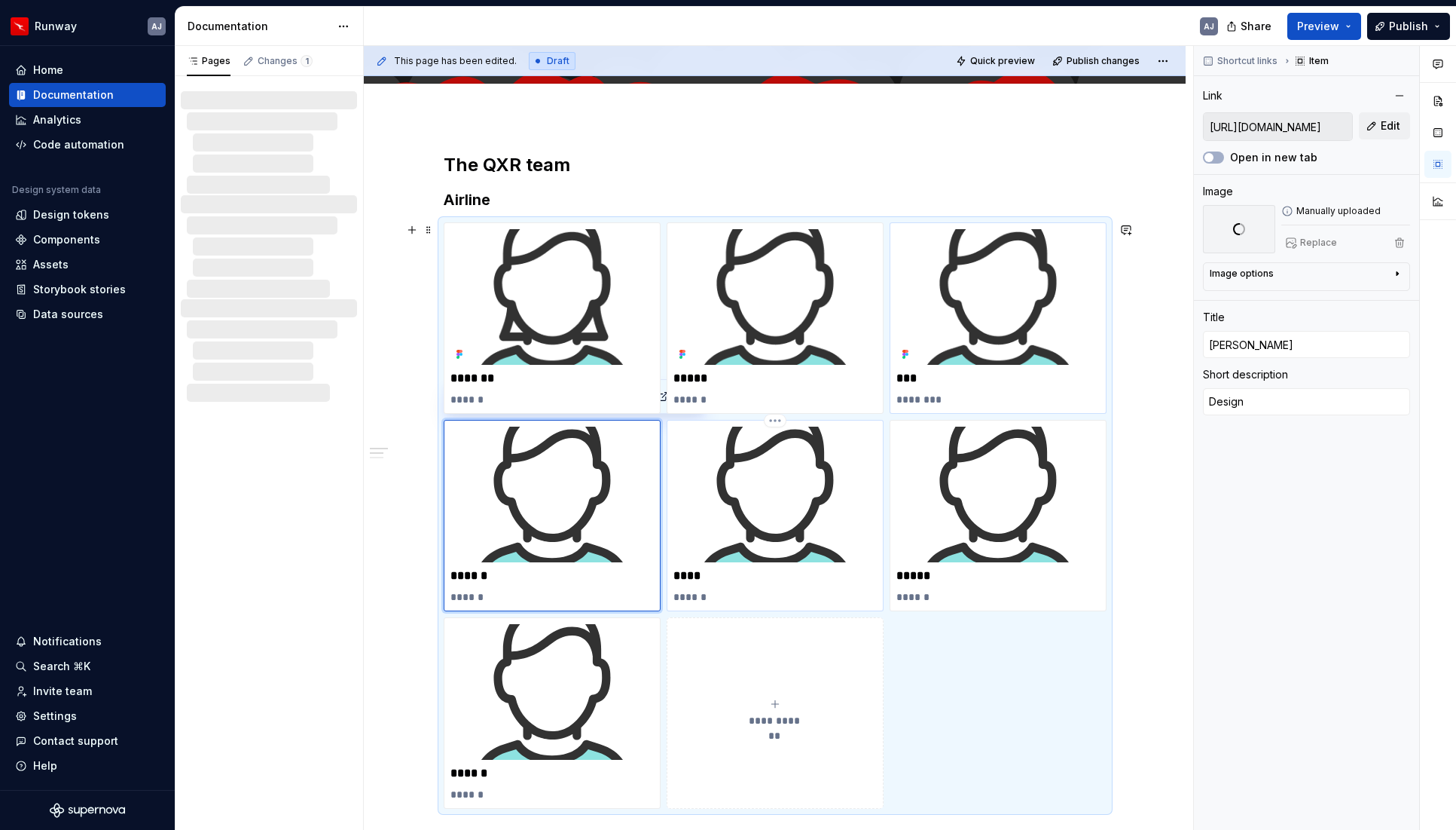
type textarea "*"
type input "Will"
click at [789, 480] on img at bounding box center [775, 494] width 203 height 136
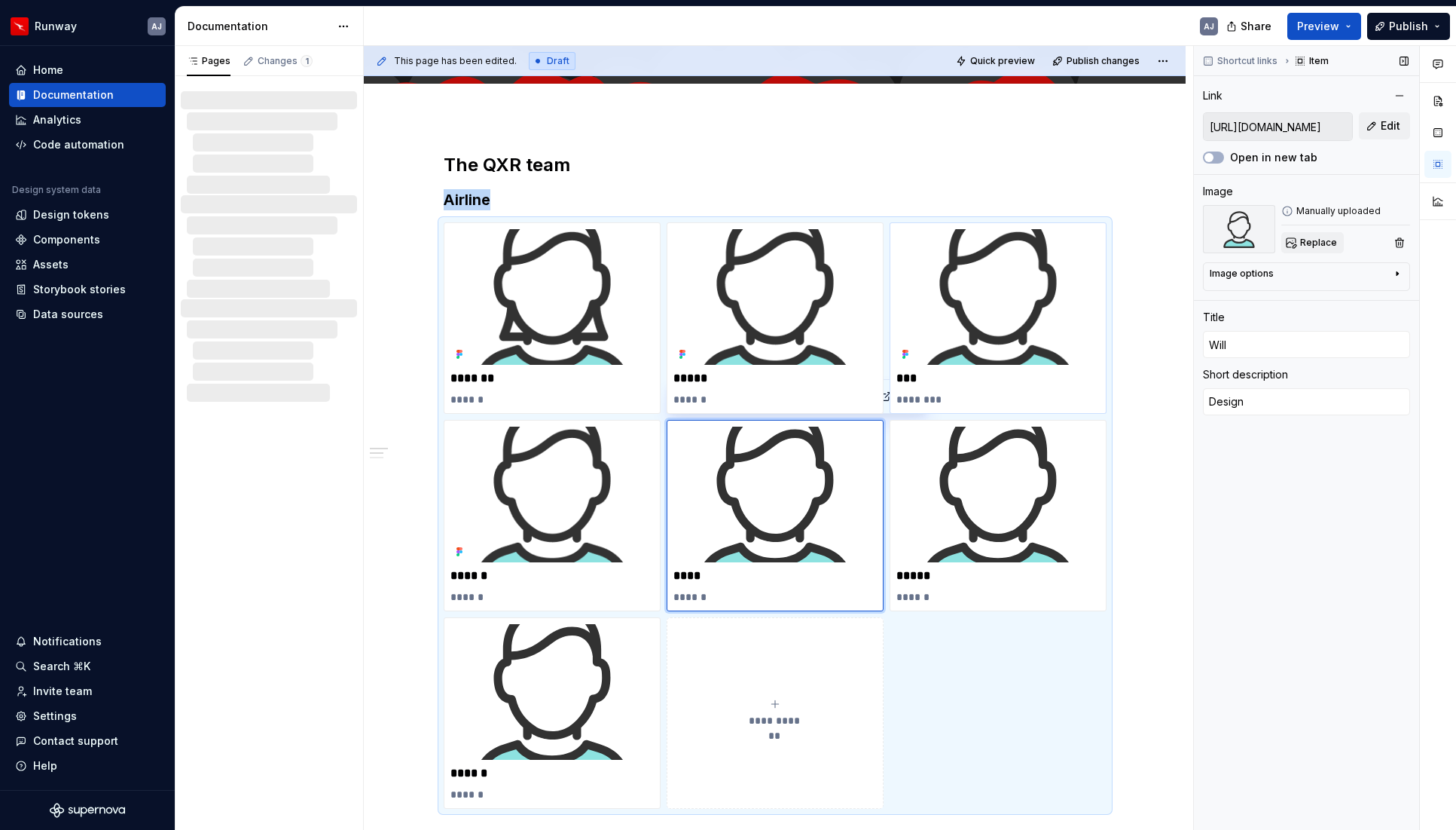
click at [1323, 238] on span "Replace" at bounding box center [1319, 242] width 37 height 12
type textarea "*"
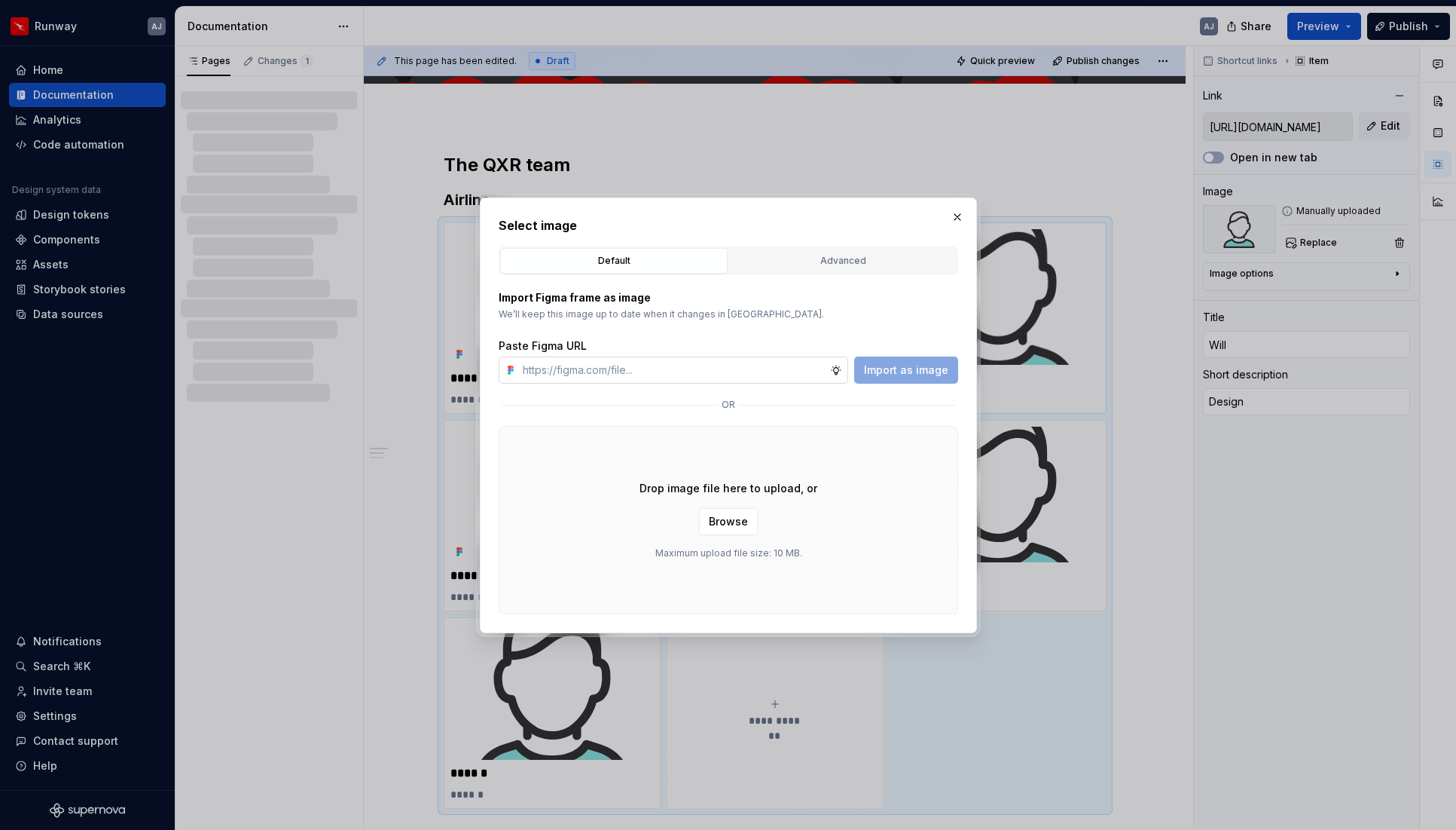
click at [683, 376] on input "text" at bounding box center [673, 370] width 313 height 27
type input "[URL][DOMAIN_NAME]"
click at [905, 370] on span "Import as image" at bounding box center [906, 370] width 84 height 15
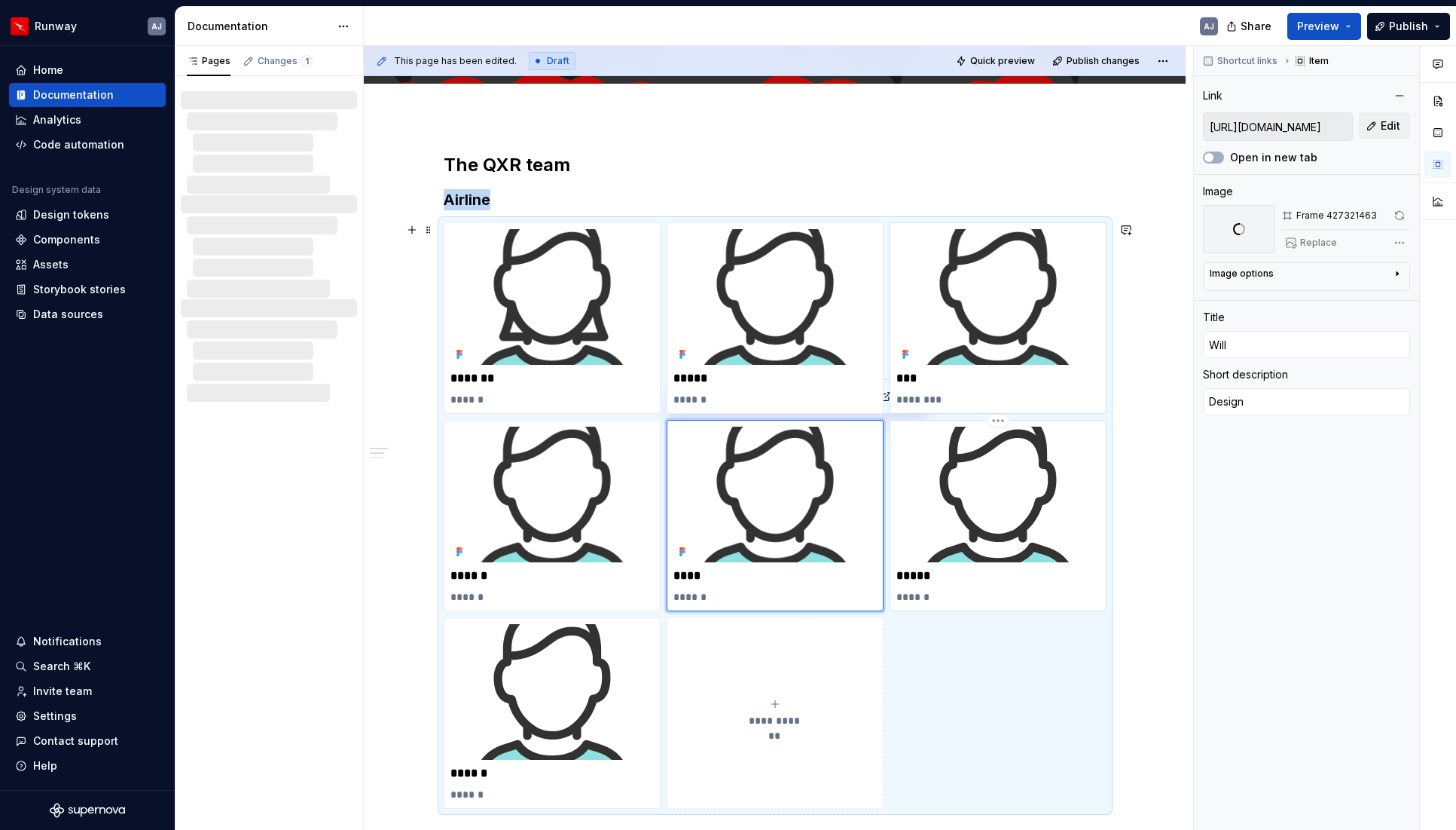
type textarea "*"
type input "[PERSON_NAME]"
click at [1005, 481] on img at bounding box center [998, 494] width 203 height 136
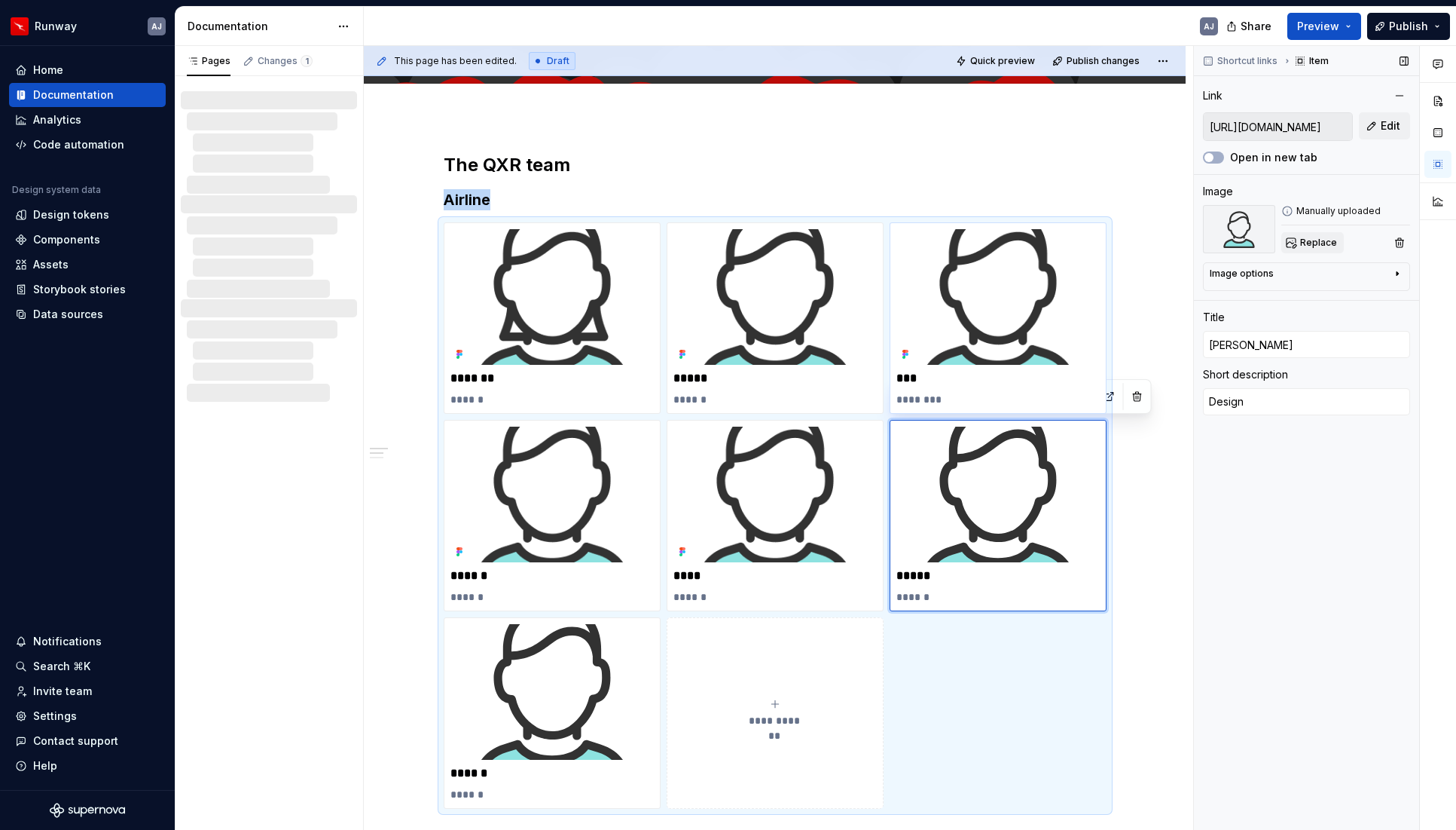
click at [1301, 239] on span "Replace" at bounding box center [1319, 242] width 37 height 12
type textarea "*"
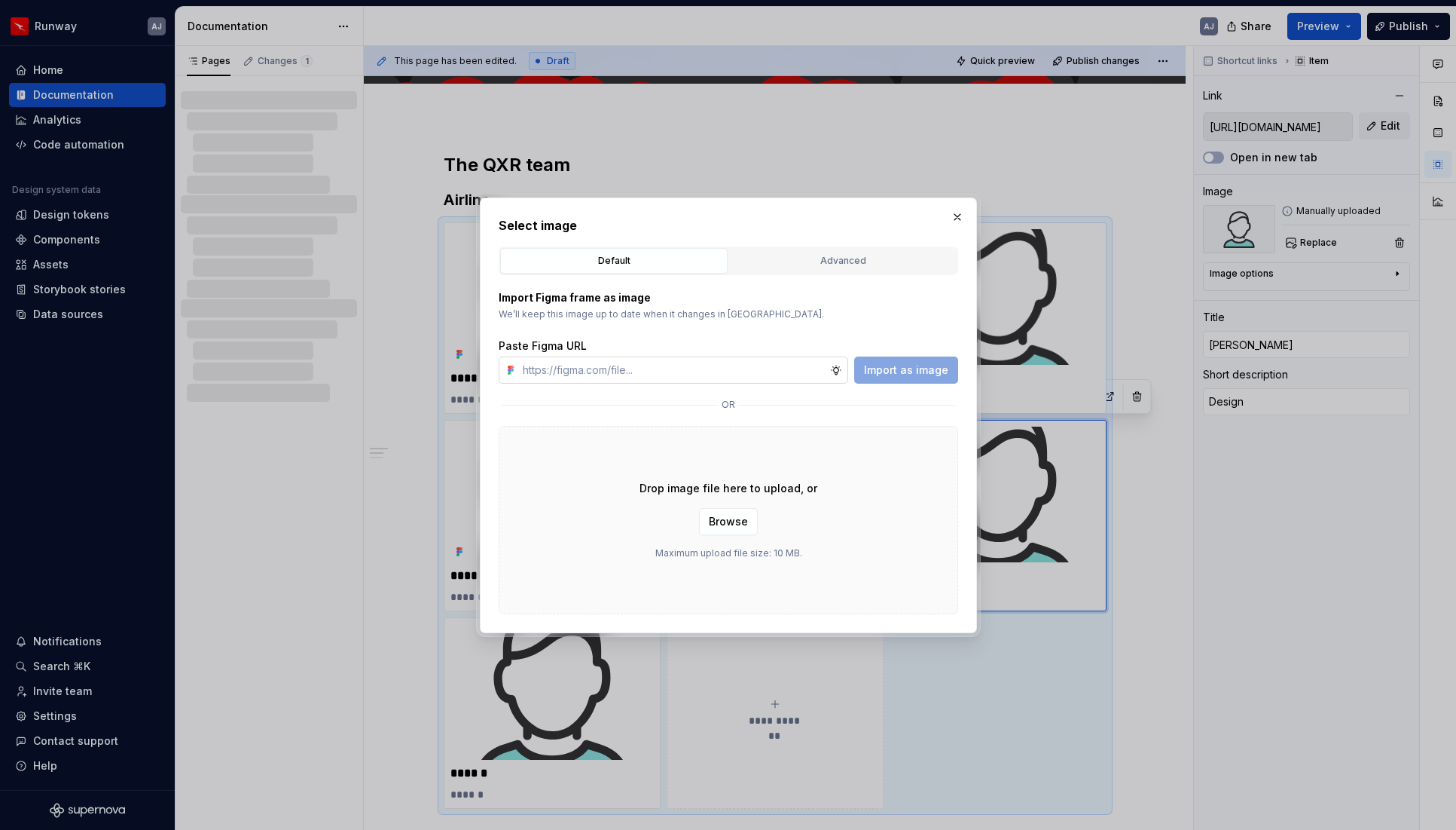
click at [755, 371] on input "text" at bounding box center [673, 370] width 313 height 27
type input "[URL][DOMAIN_NAME]"
click at [886, 370] on span "Import as image" at bounding box center [906, 370] width 84 height 15
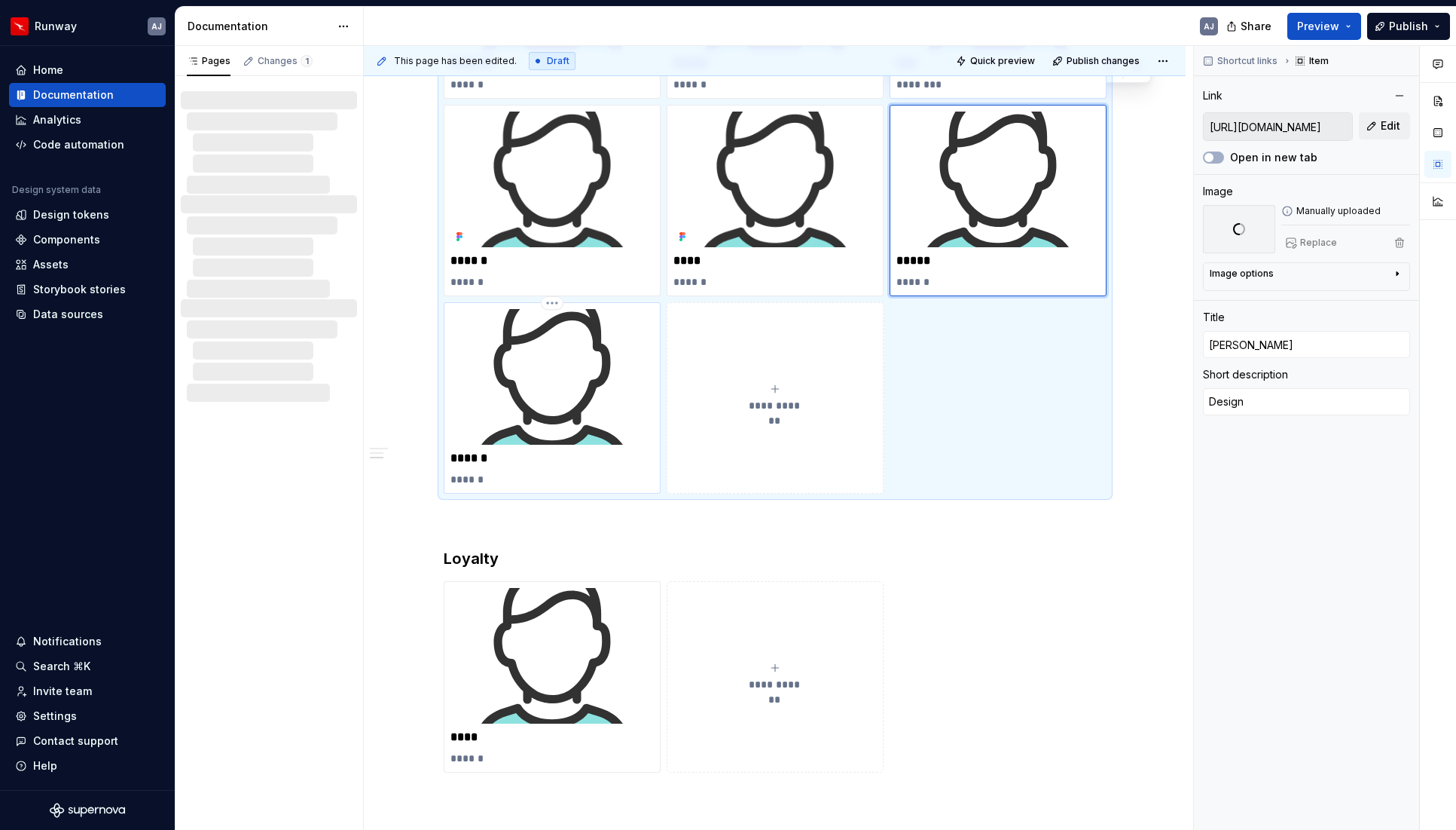
scroll to position [472, 0]
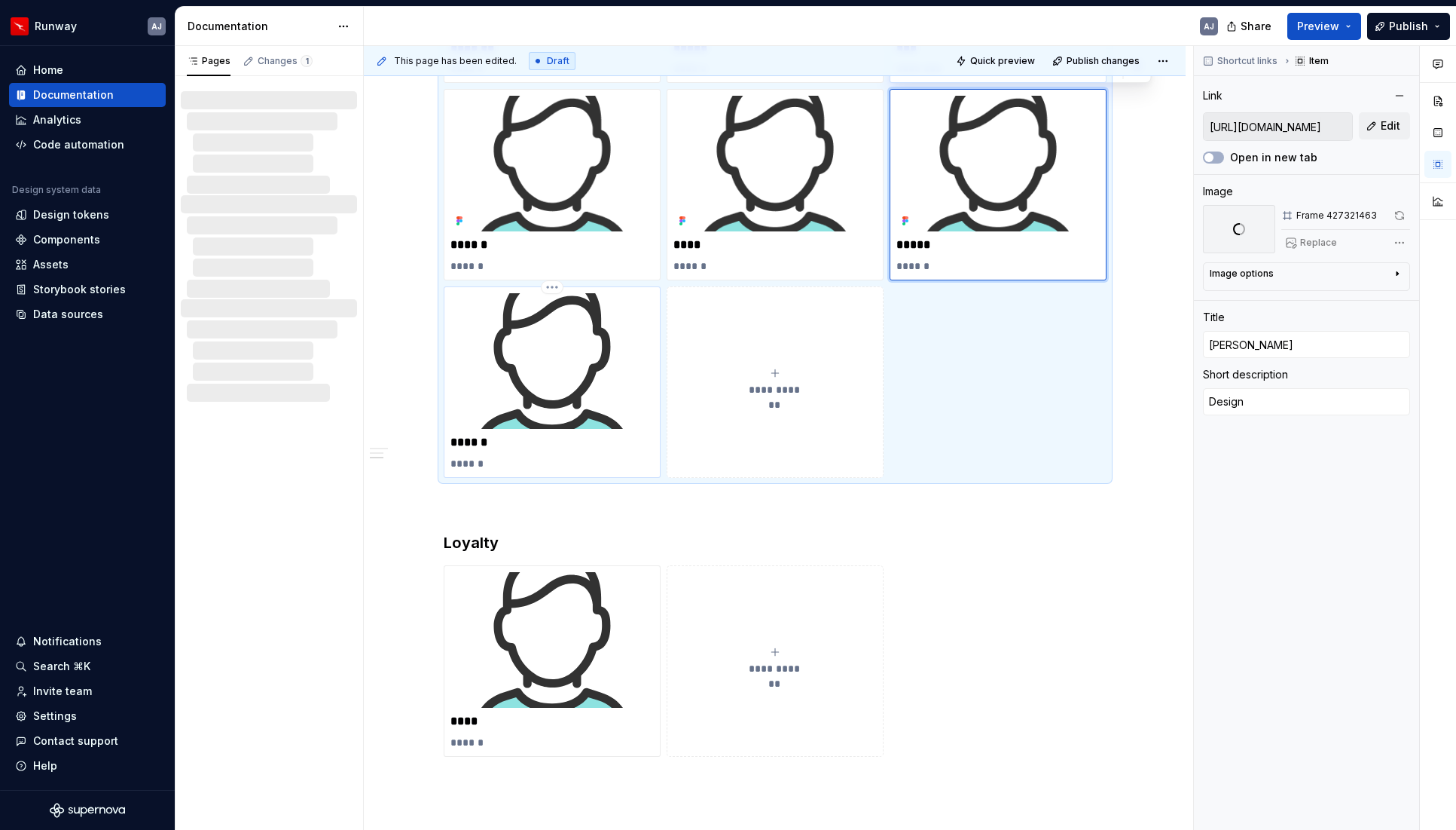
type textarea "*"
type input "[PERSON_NAME]"
click at [570, 349] on img at bounding box center [552, 360] width 203 height 136
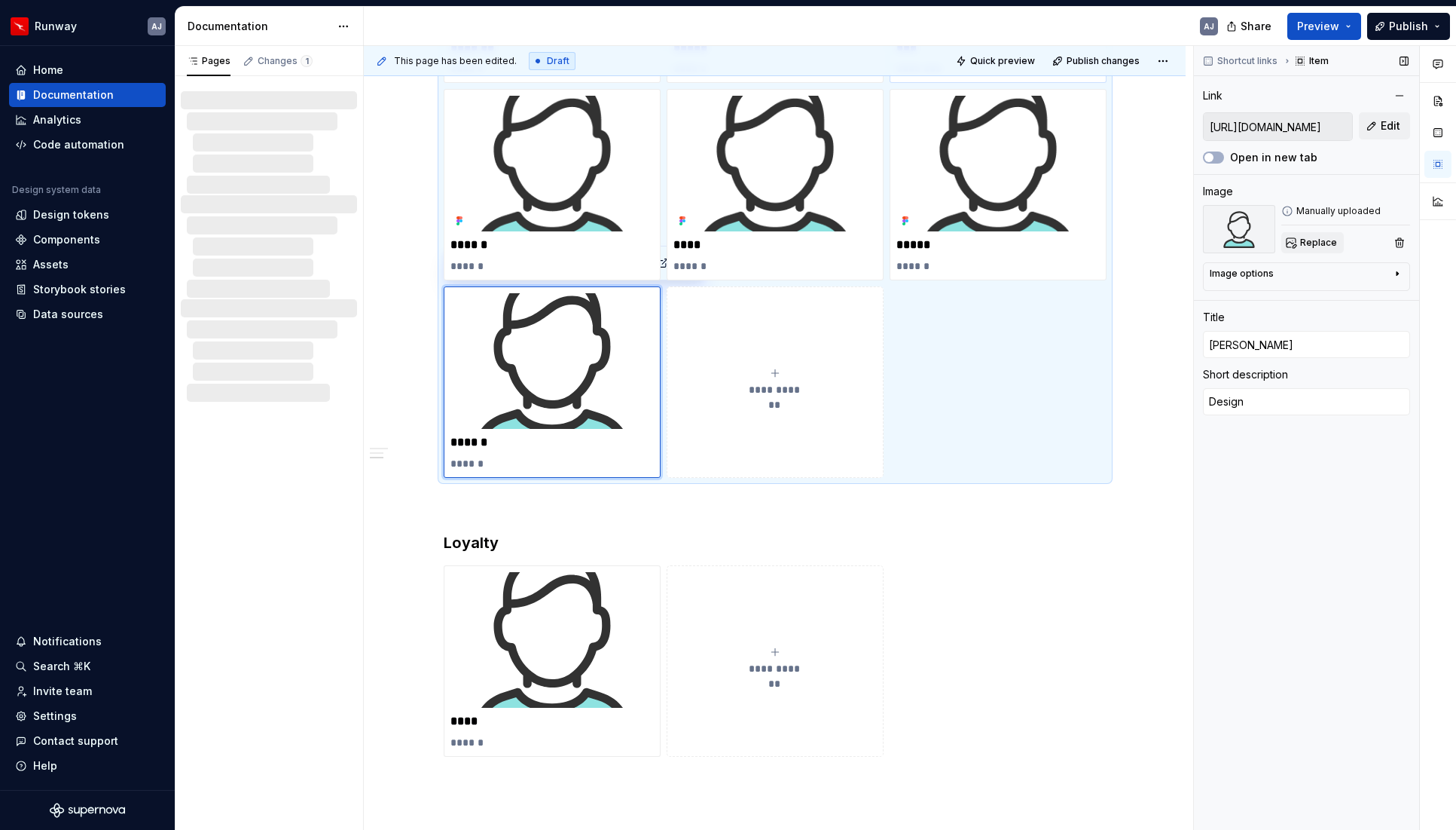
click at [1315, 242] on span "Replace" at bounding box center [1319, 242] width 37 height 12
type textarea "*"
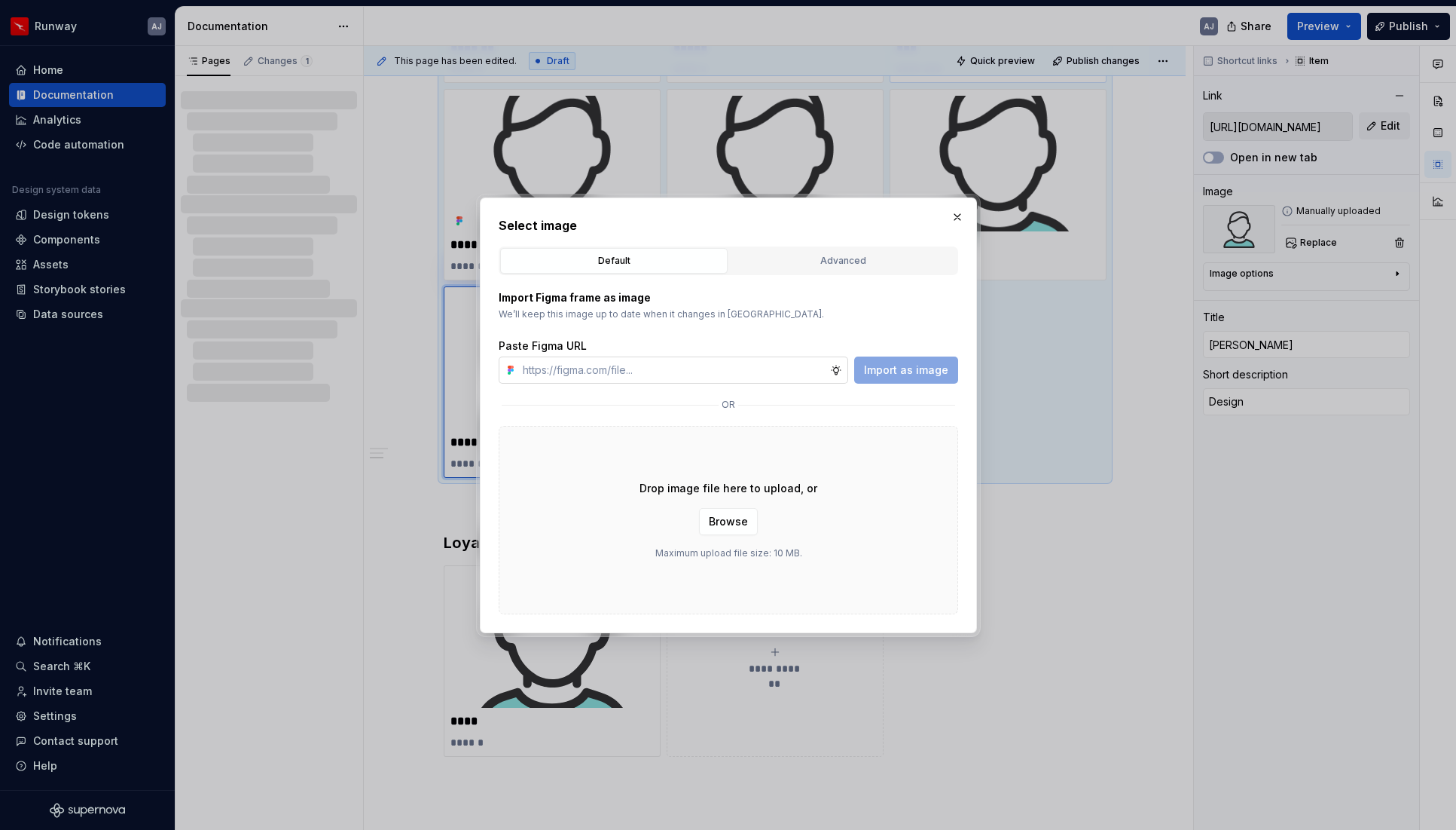
click at [721, 377] on input "text" at bounding box center [673, 370] width 313 height 27
type input "[URL][DOMAIN_NAME]"
click at [883, 371] on span "Import as image" at bounding box center [906, 370] width 84 height 15
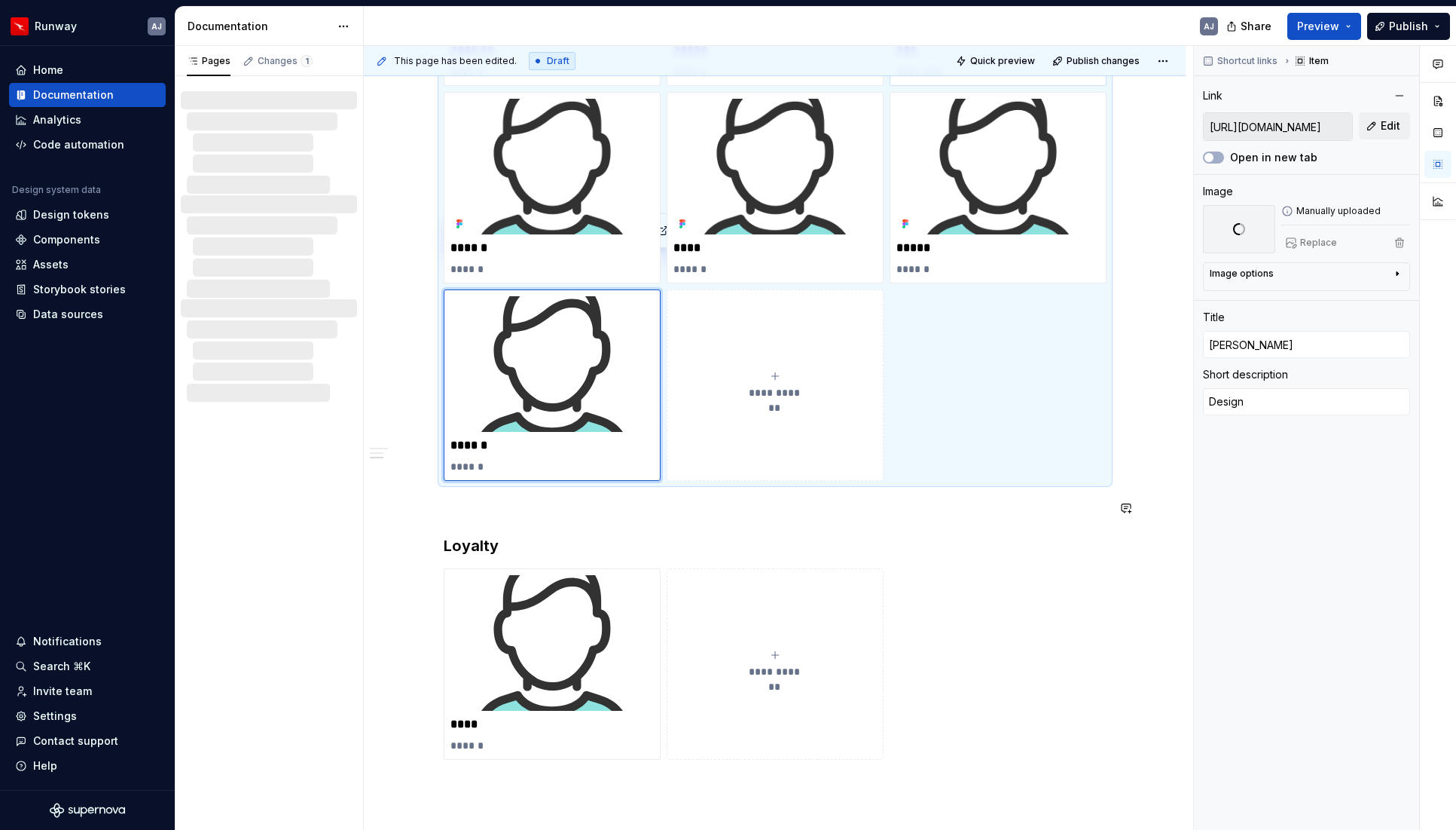
scroll to position [544, 0]
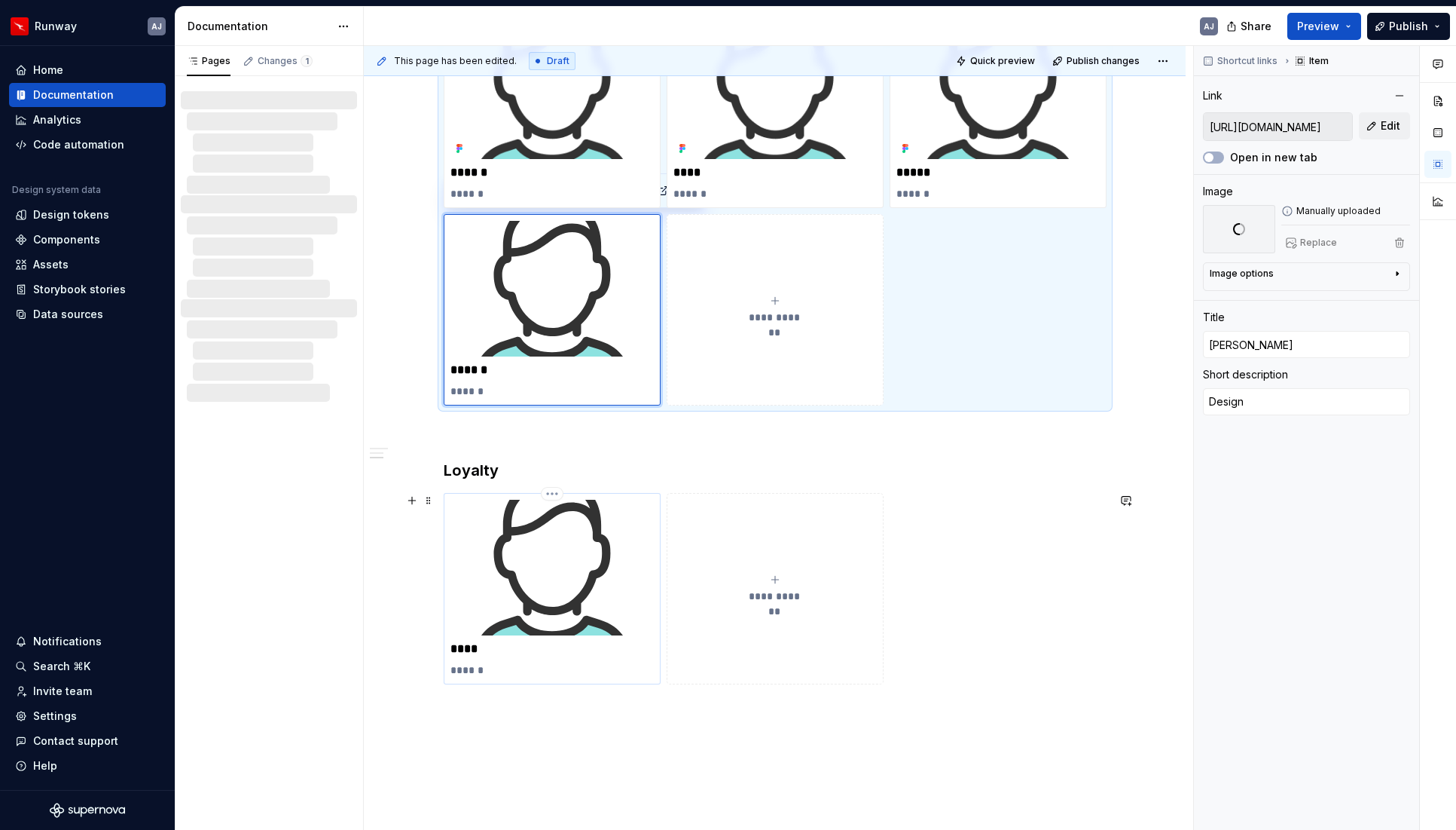
type textarea "*"
type input "[PERSON_NAME]"
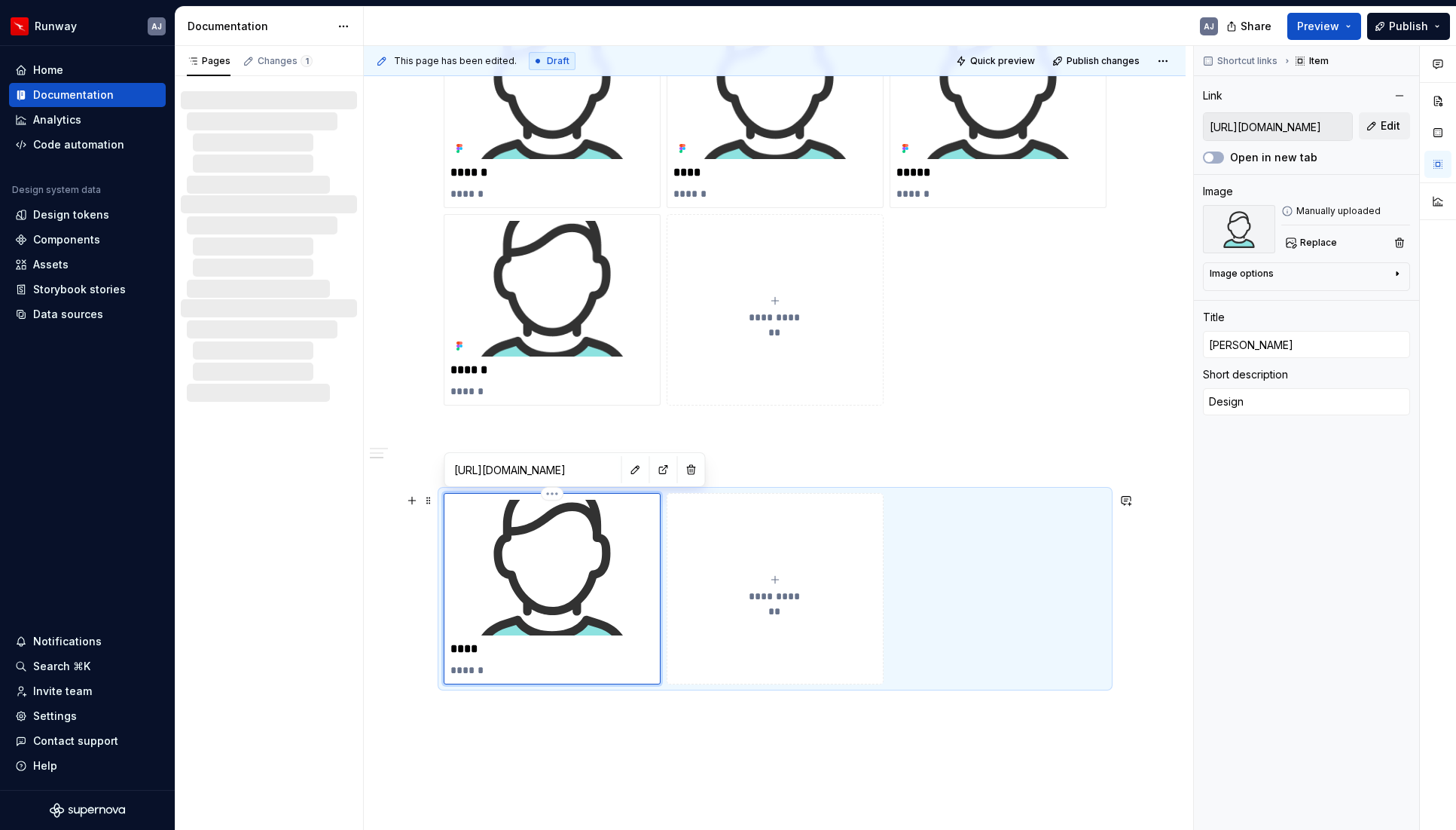
click at [559, 544] on img at bounding box center [552, 567] width 203 height 136
click at [1323, 235] on button "Replace" at bounding box center [1313, 243] width 63 height 21
type textarea "*"
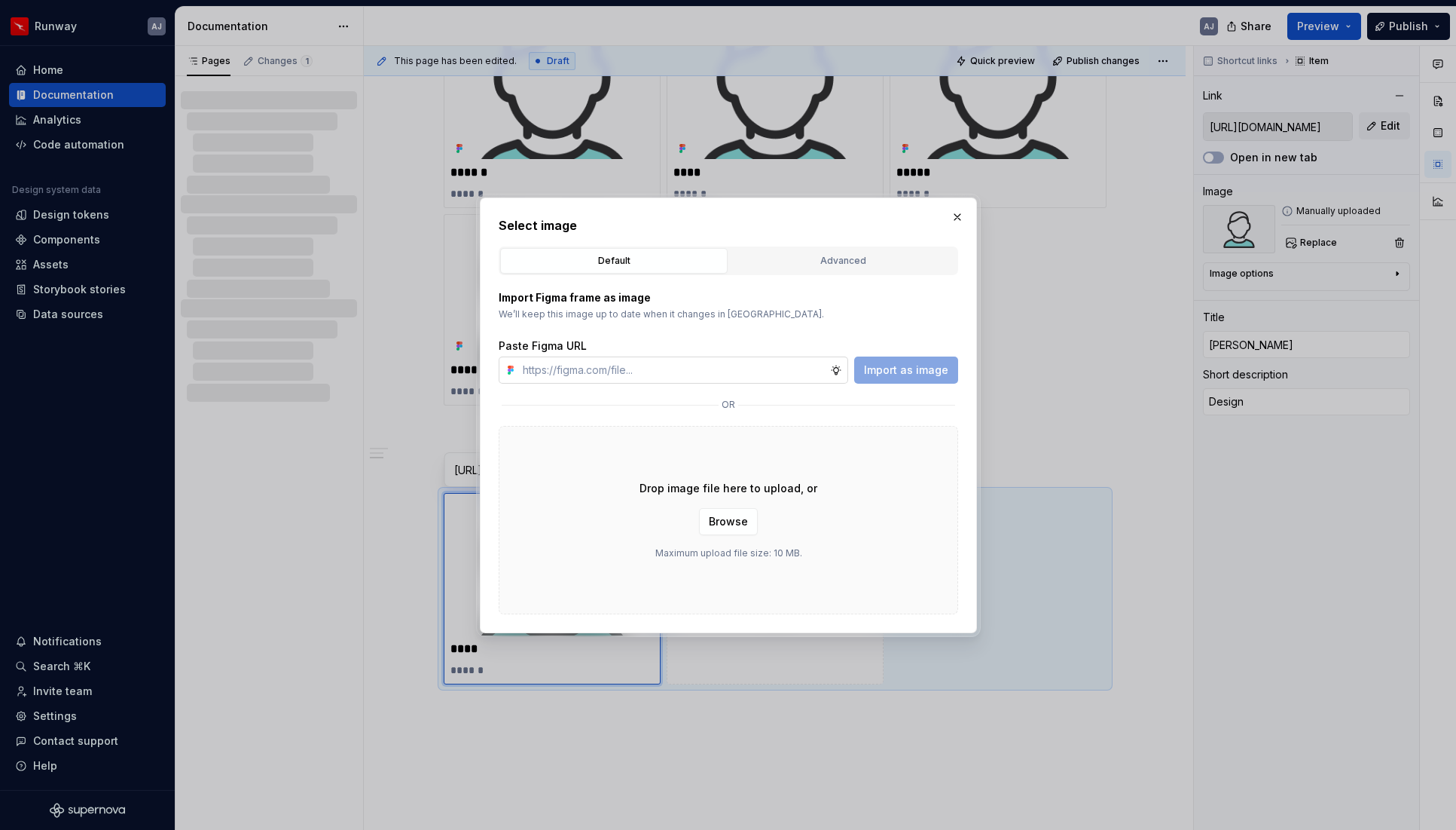
click at [743, 362] on input "text" at bounding box center [673, 370] width 313 height 27
type input "[URL][DOMAIN_NAME]"
click at [891, 369] on span "Import as image" at bounding box center [906, 370] width 84 height 15
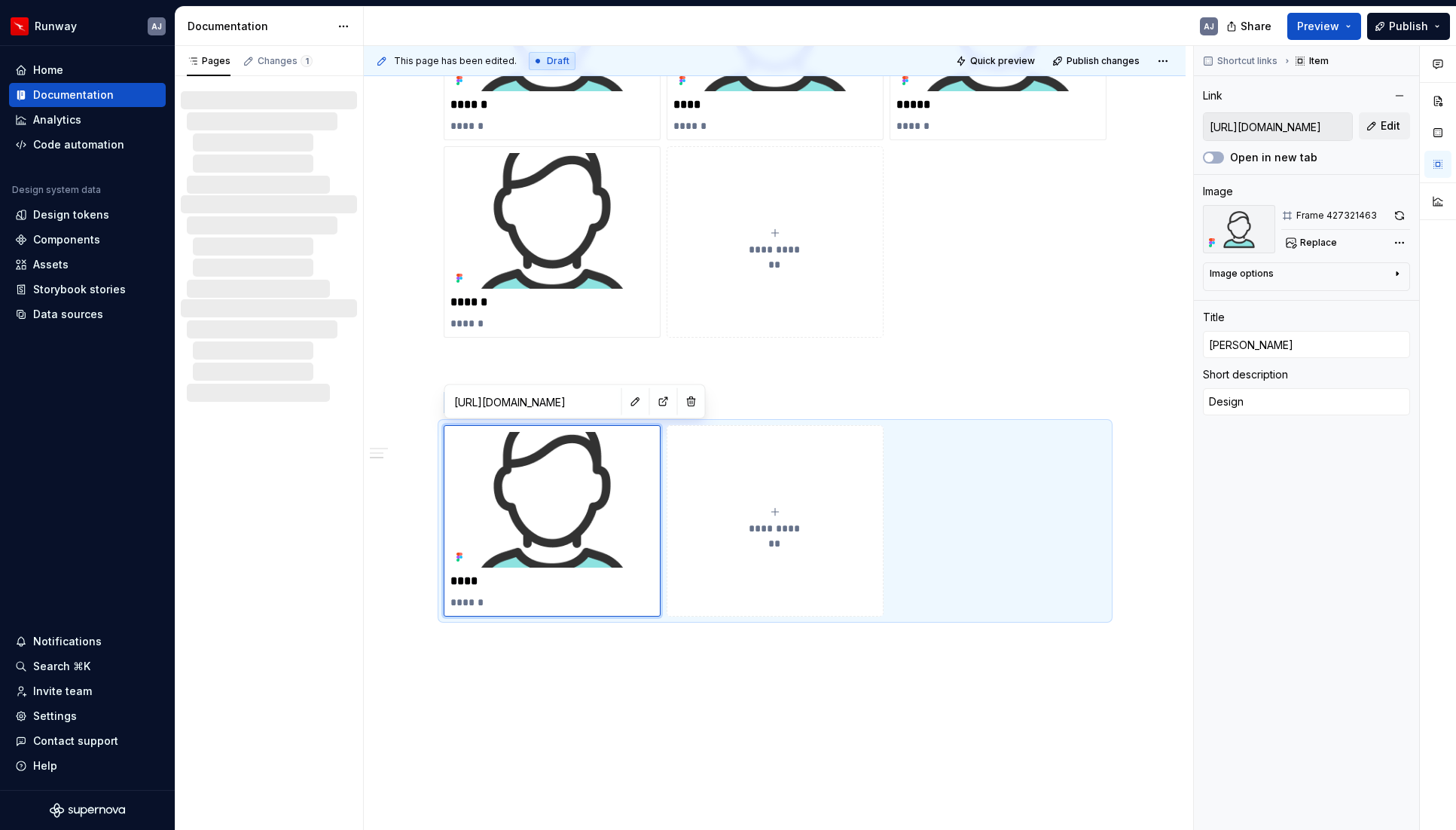
scroll to position [588, 0]
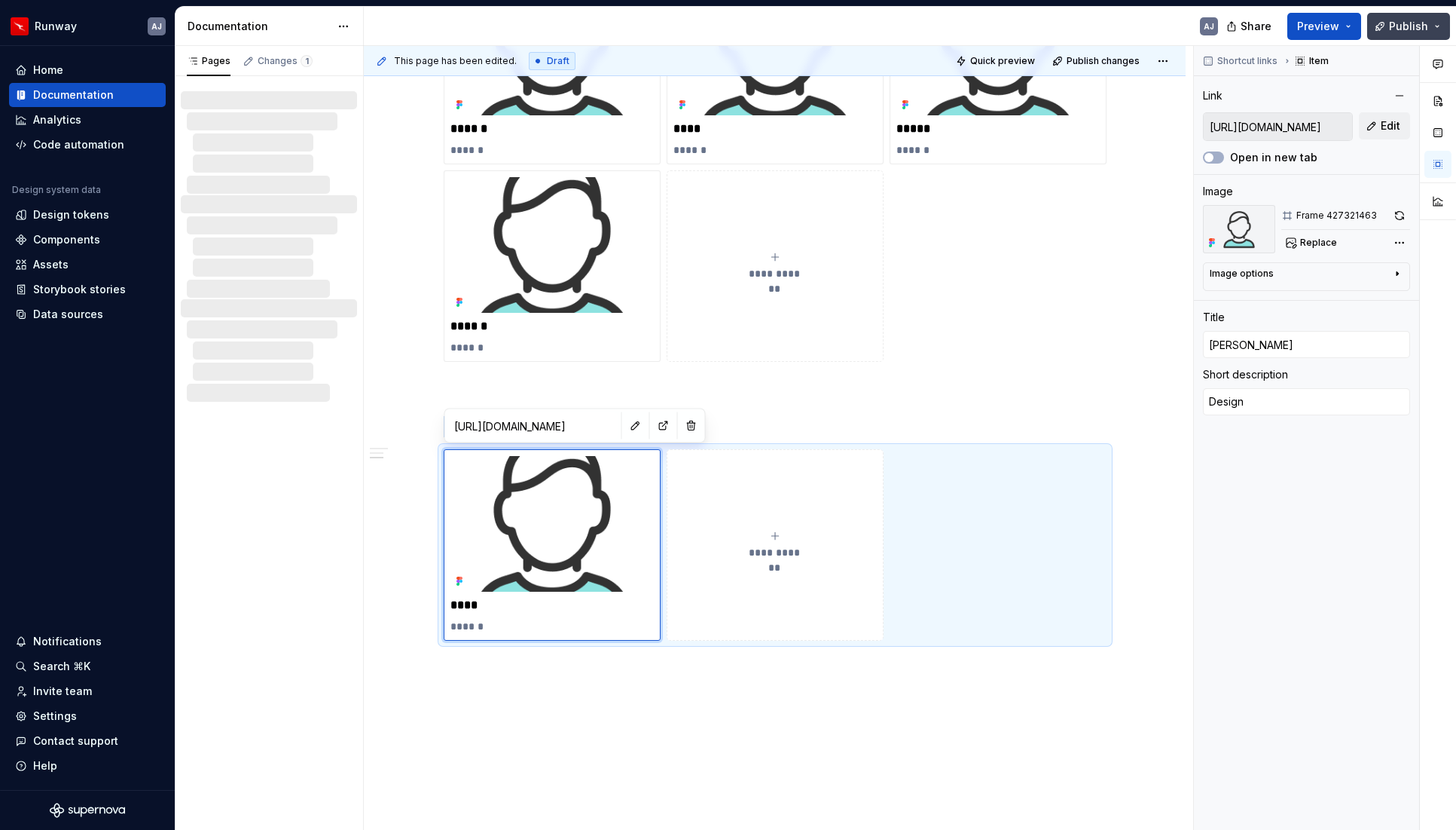
click at [1397, 20] on span "Publish" at bounding box center [1409, 26] width 39 height 15
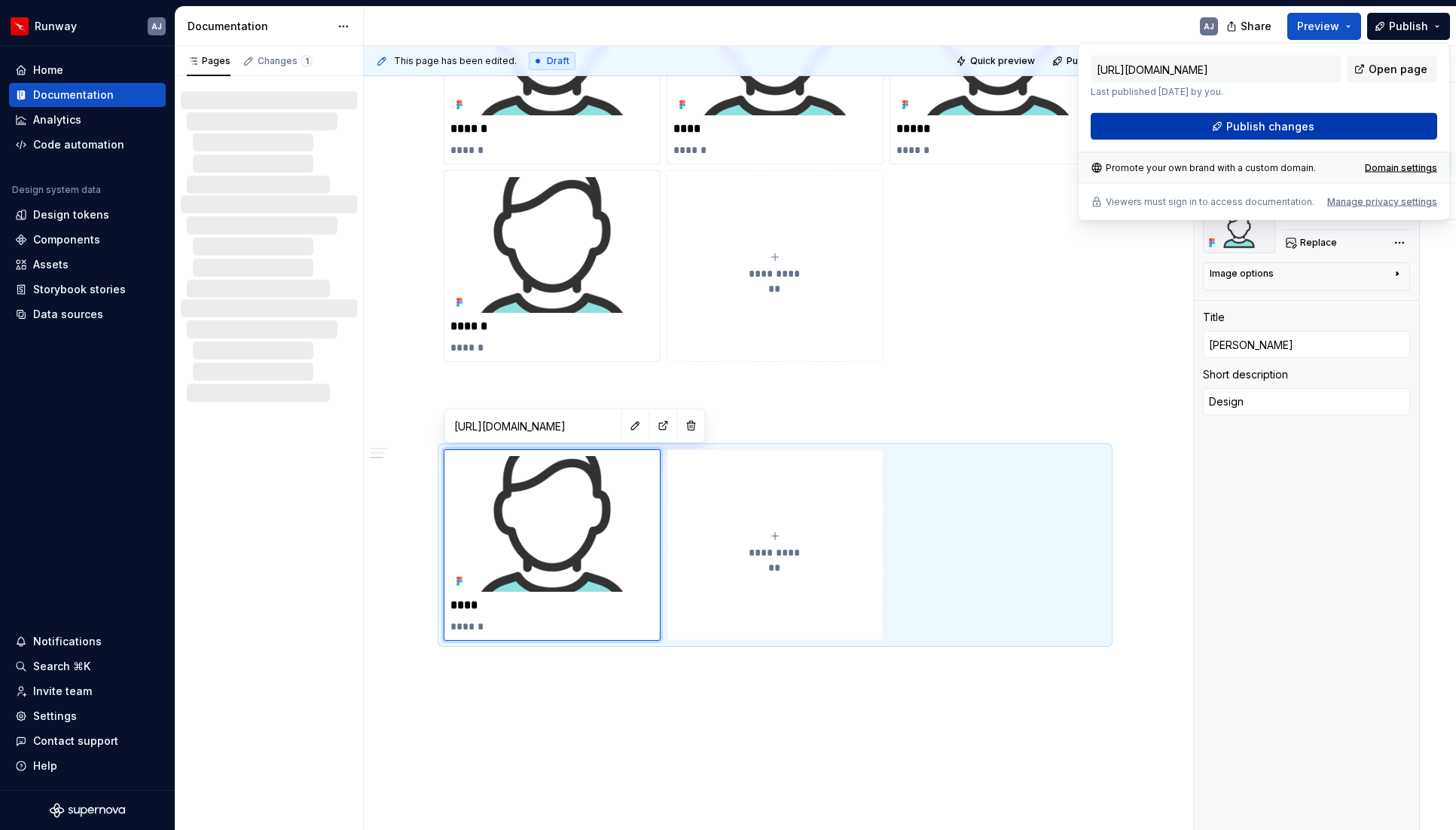
click at [1290, 125] on span "Publish changes" at bounding box center [1271, 126] width 88 height 15
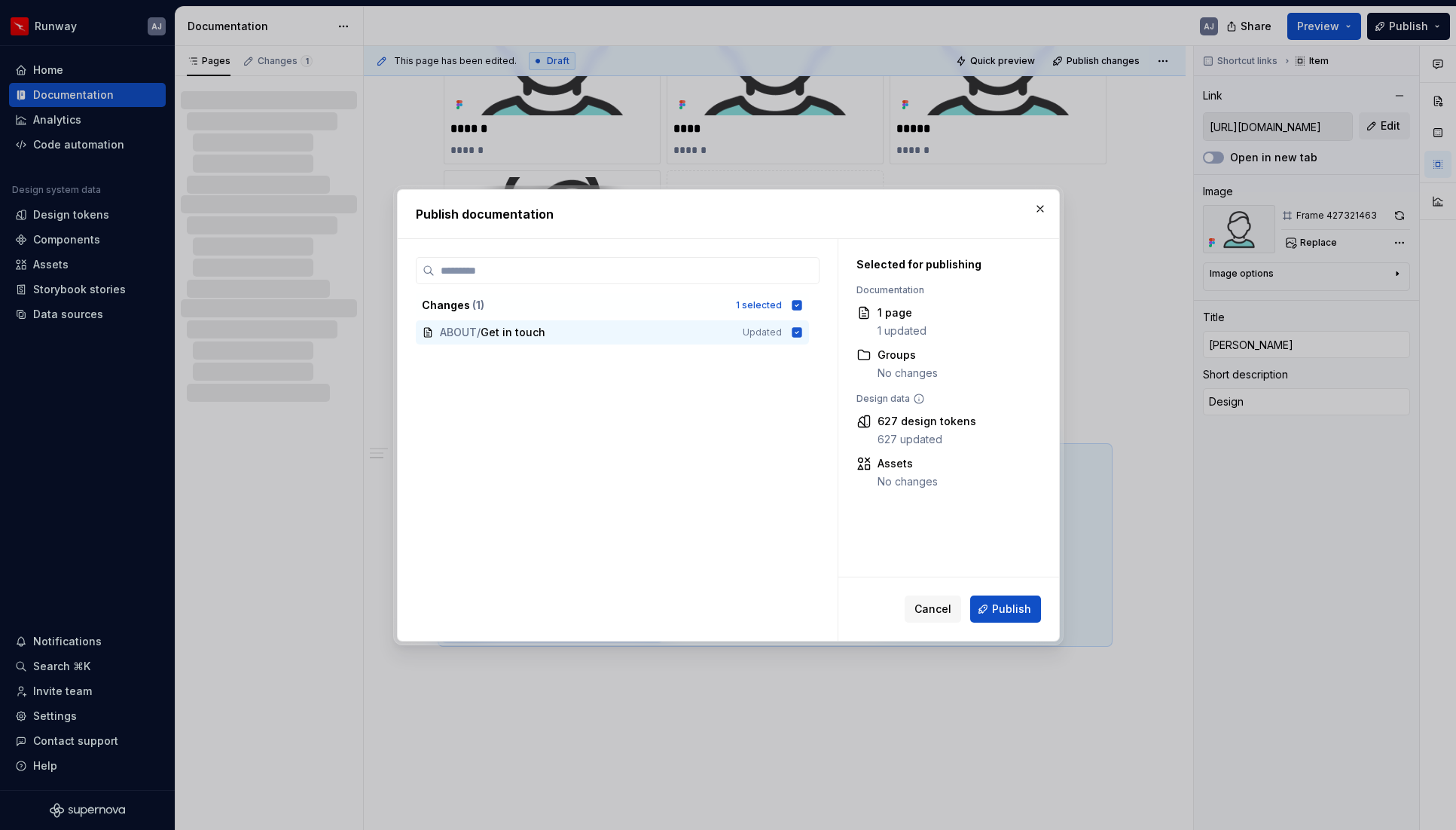
type textarea "*"
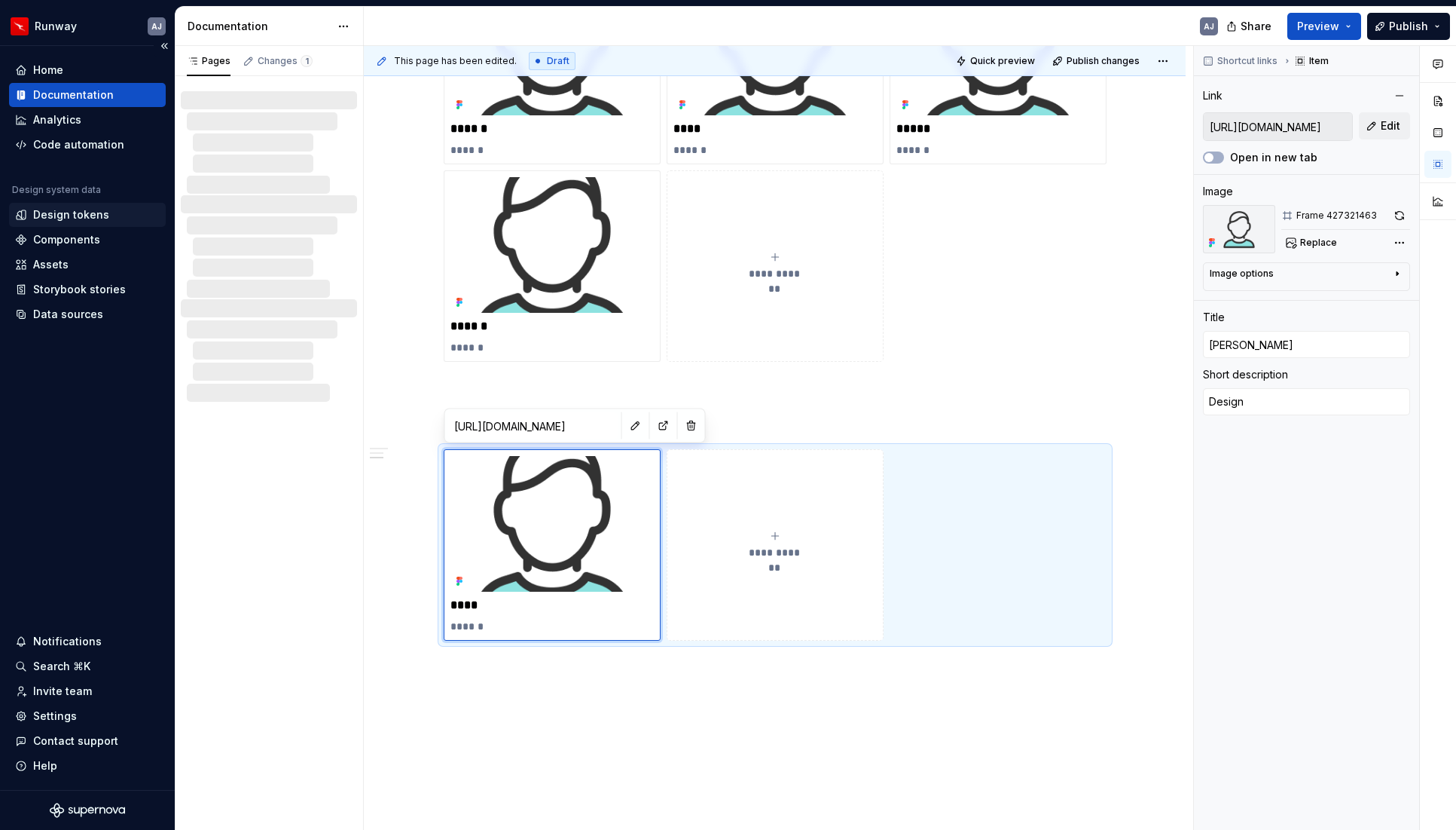
click at [96, 214] on div "Design tokens" at bounding box center [71, 214] width 76 height 15
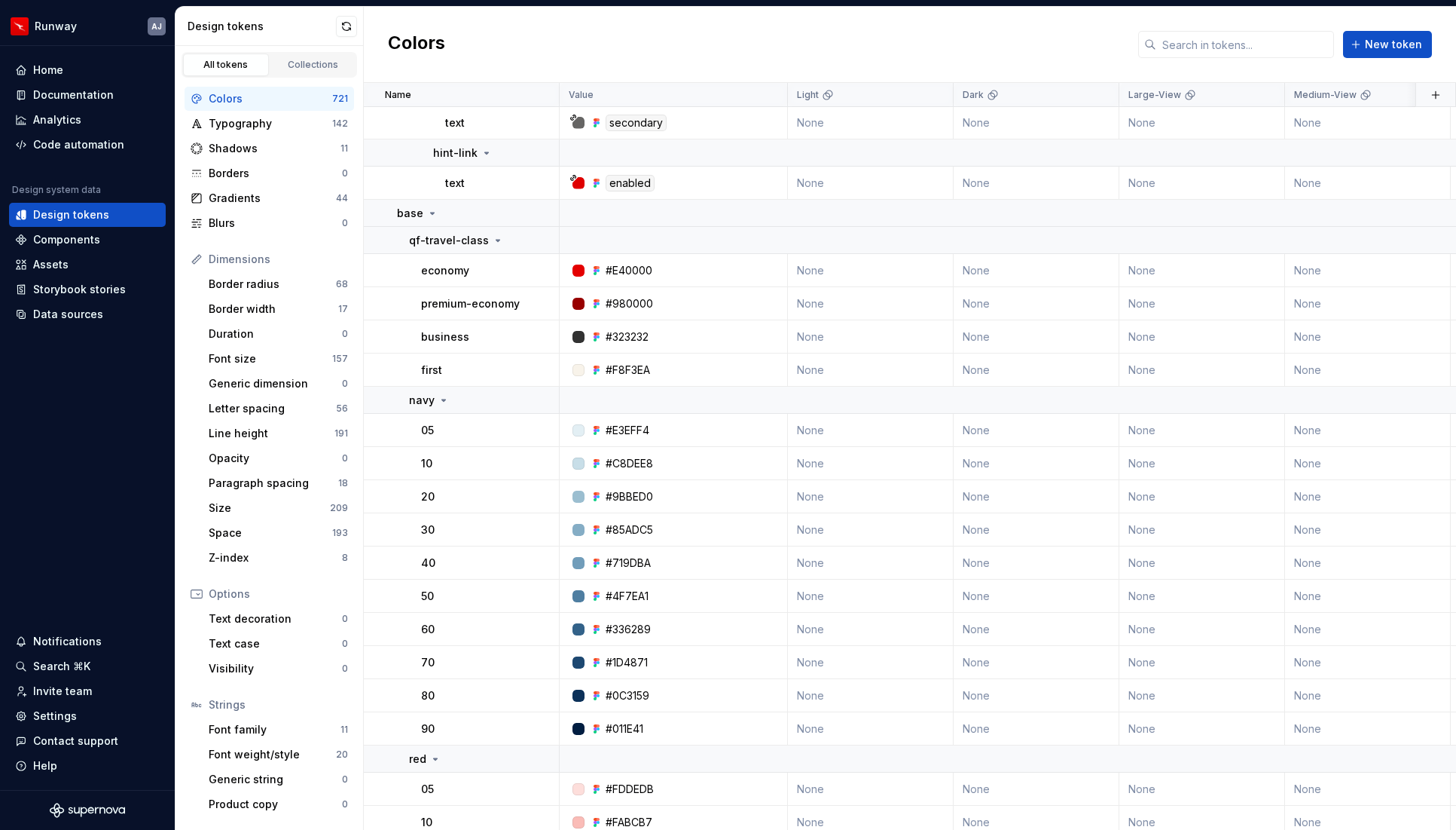
scroll to position [8977, 0]
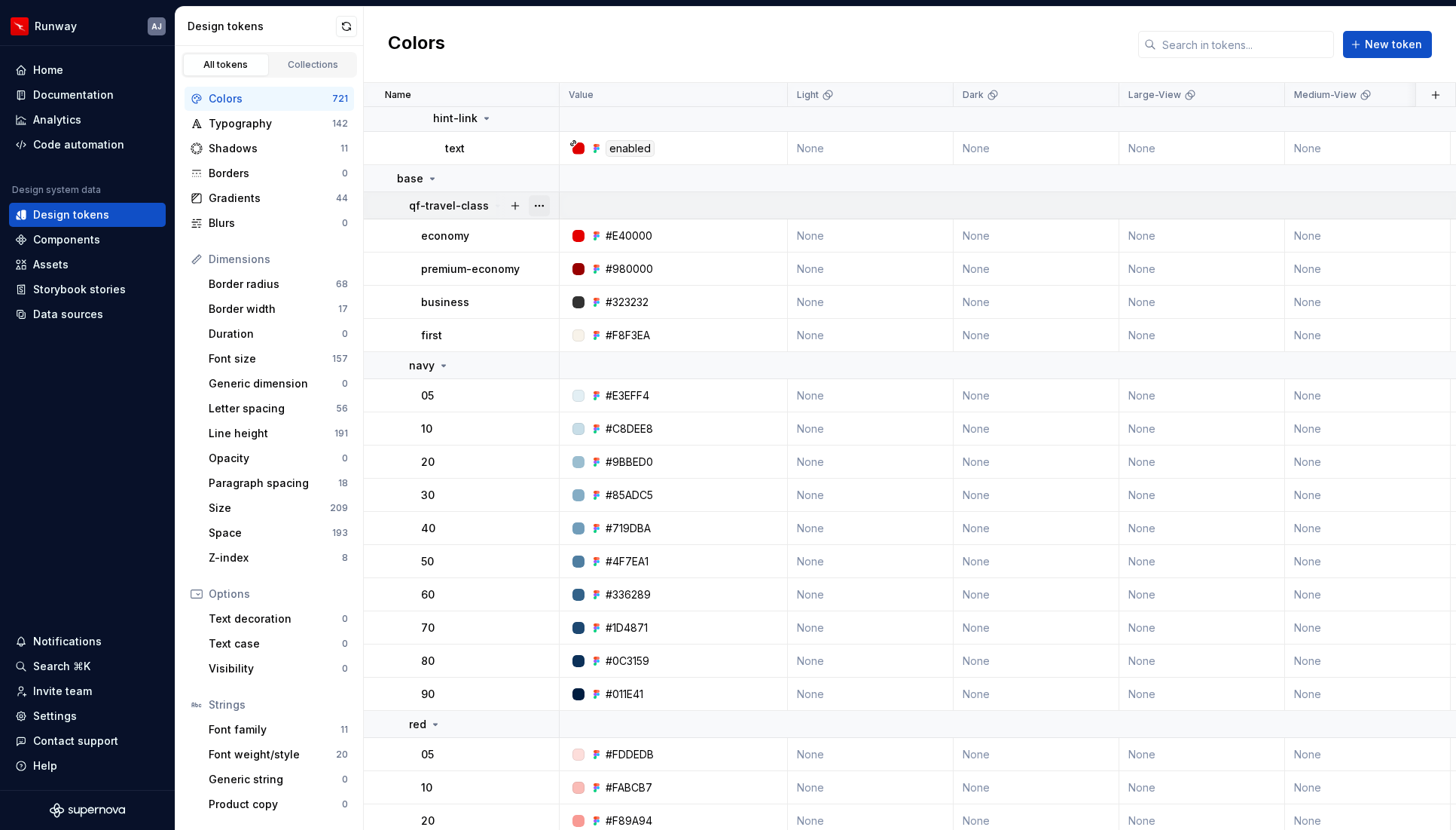
click at [535, 204] on button "button" at bounding box center [539, 206] width 21 height 21
click at [488, 247] on html "Runway AJ Home Documentation Analytics Code automation Design system data Desig…" at bounding box center [728, 415] width 1456 height 830
click at [536, 178] on button "button" at bounding box center [539, 178] width 21 height 21
click at [540, 233] on button "button" at bounding box center [539, 236] width 21 height 21
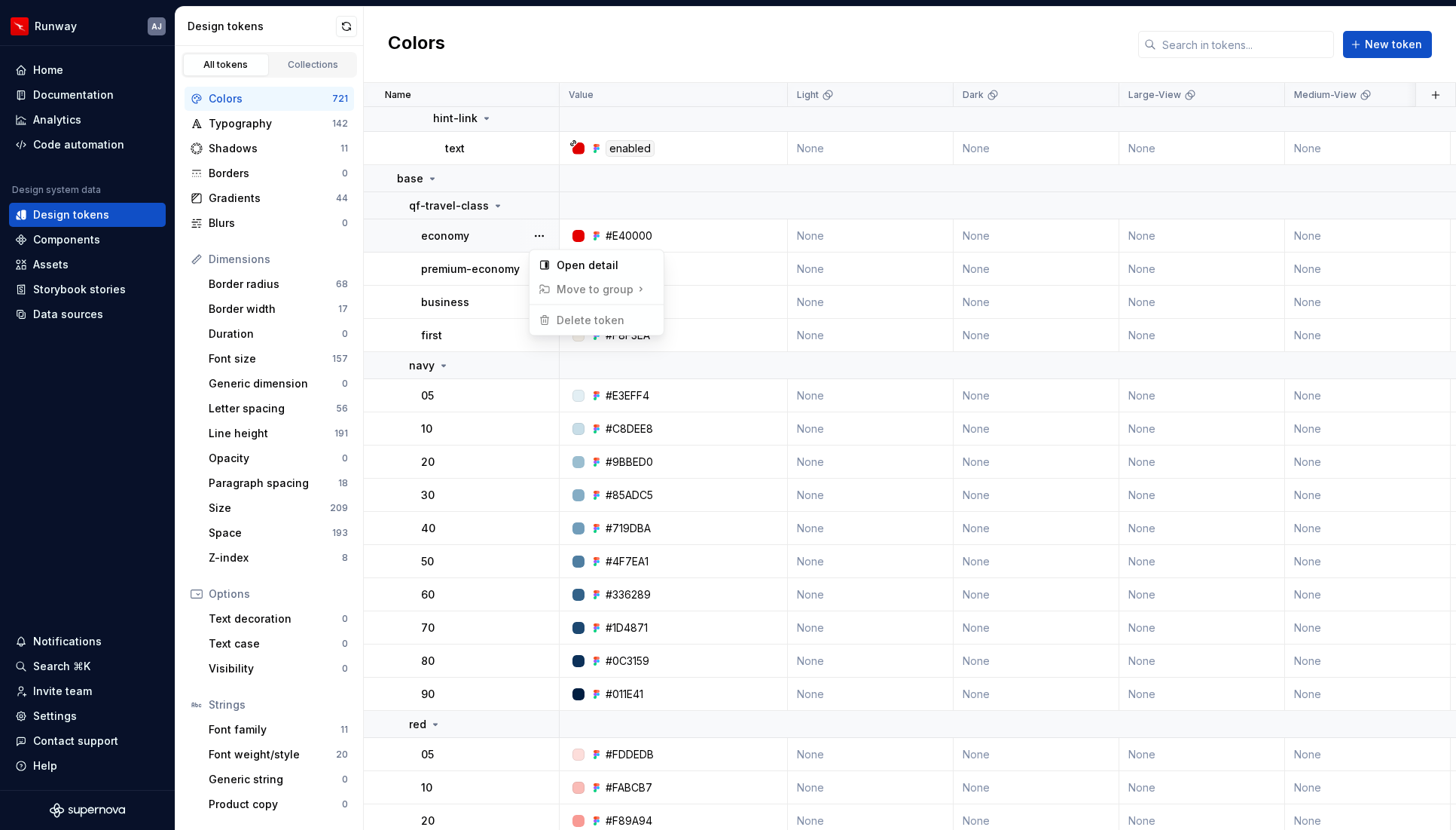
click at [509, 258] on html "Runway AJ Home Documentation Analytics Code automation Design system data Desig…" at bounding box center [728, 415] width 1456 height 830
click at [537, 266] on button "button" at bounding box center [539, 269] width 21 height 21
click at [543, 301] on button "button" at bounding box center [539, 302] width 21 height 21
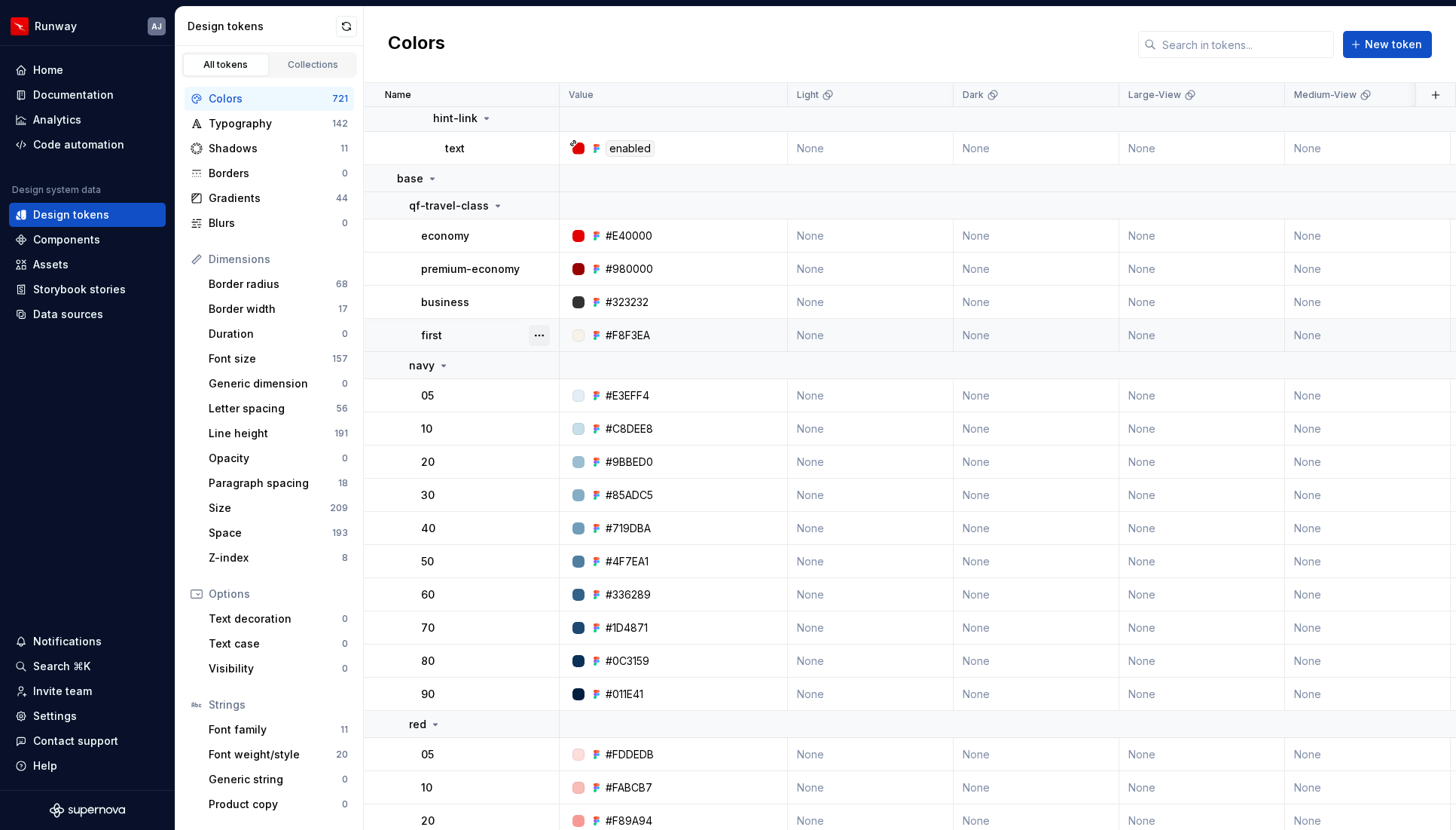
click at [539, 335] on button "button" at bounding box center [539, 335] width 21 height 21
click at [544, 331] on button "button" at bounding box center [539, 335] width 21 height 21
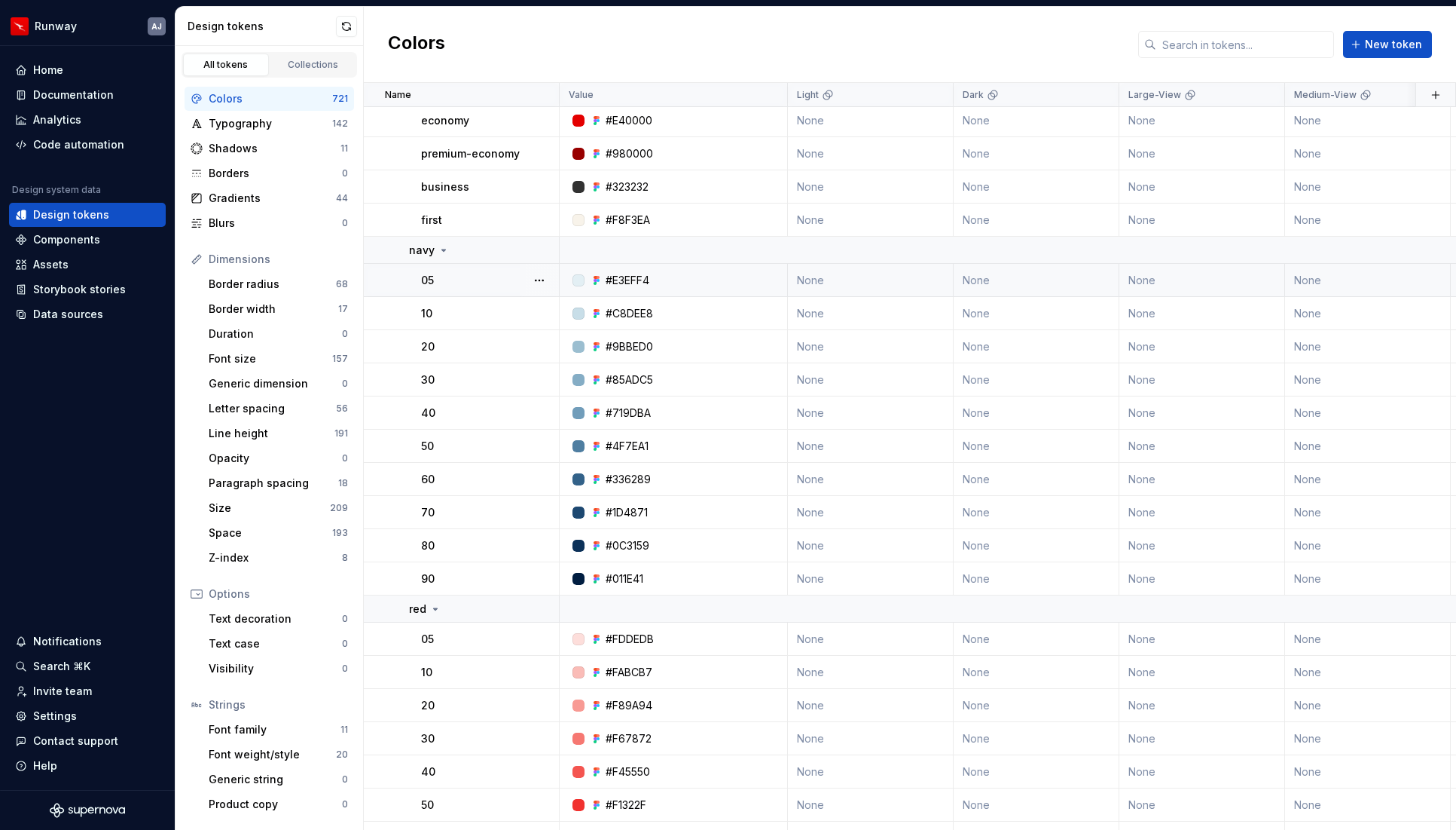
scroll to position [9094, 0]
click at [536, 248] on button "button" at bounding box center [539, 248] width 21 height 21
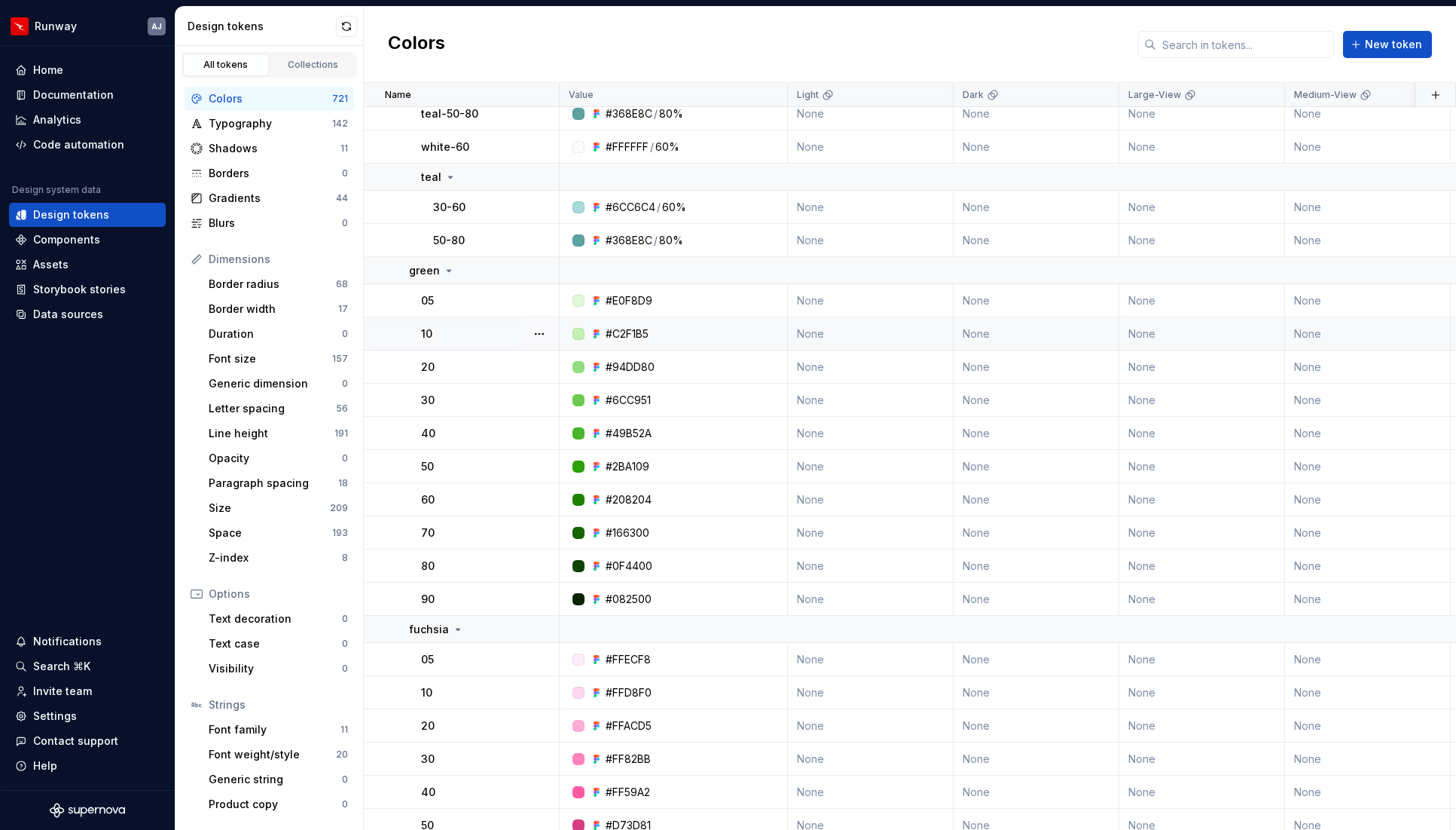
scroll to position [11425, 0]
click at [541, 301] on button "button" at bounding box center [539, 299] width 21 height 21
click at [535, 275] on button "button" at bounding box center [539, 269] width 21 height 21
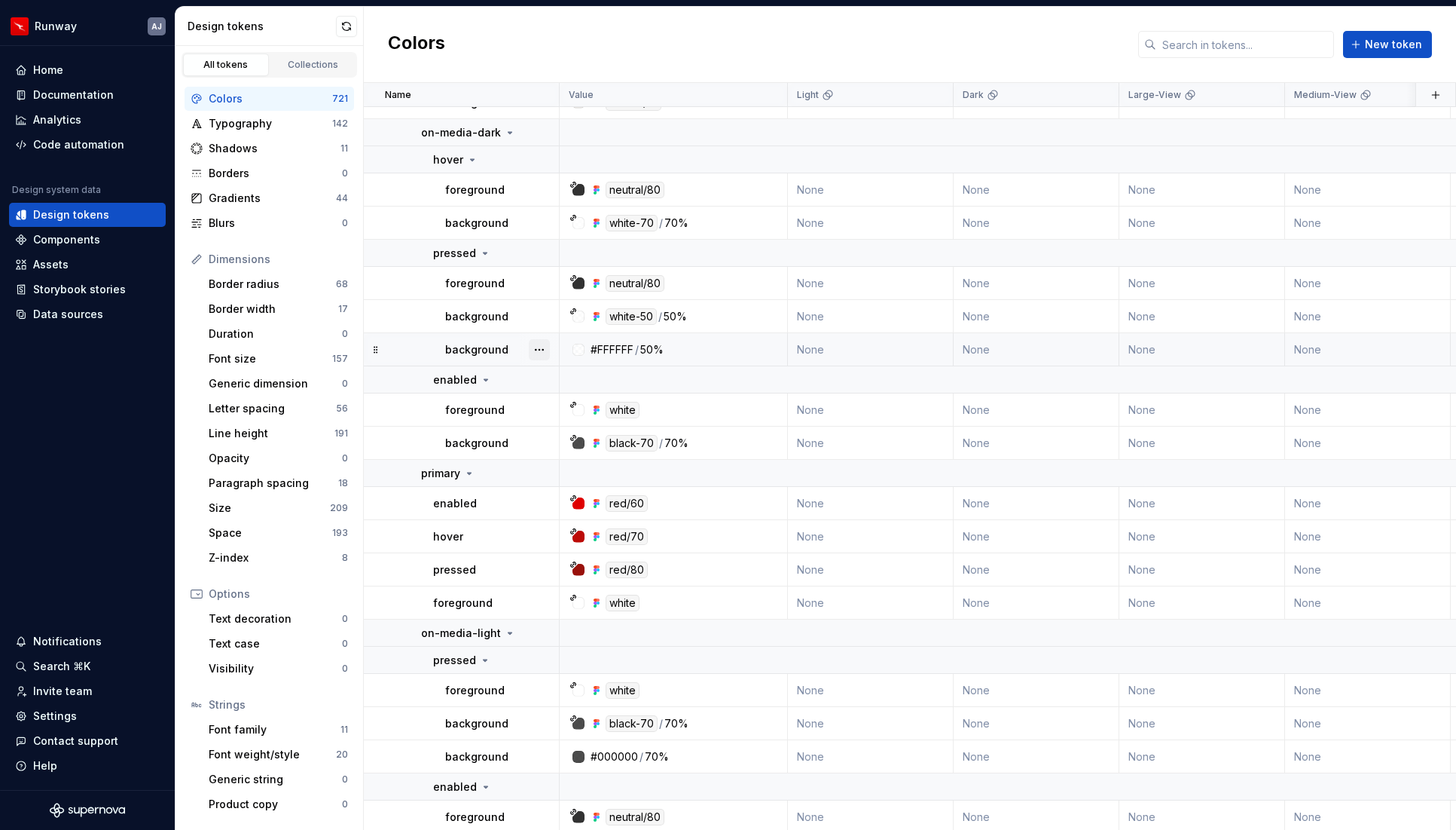
scroll to position [16807, 0]
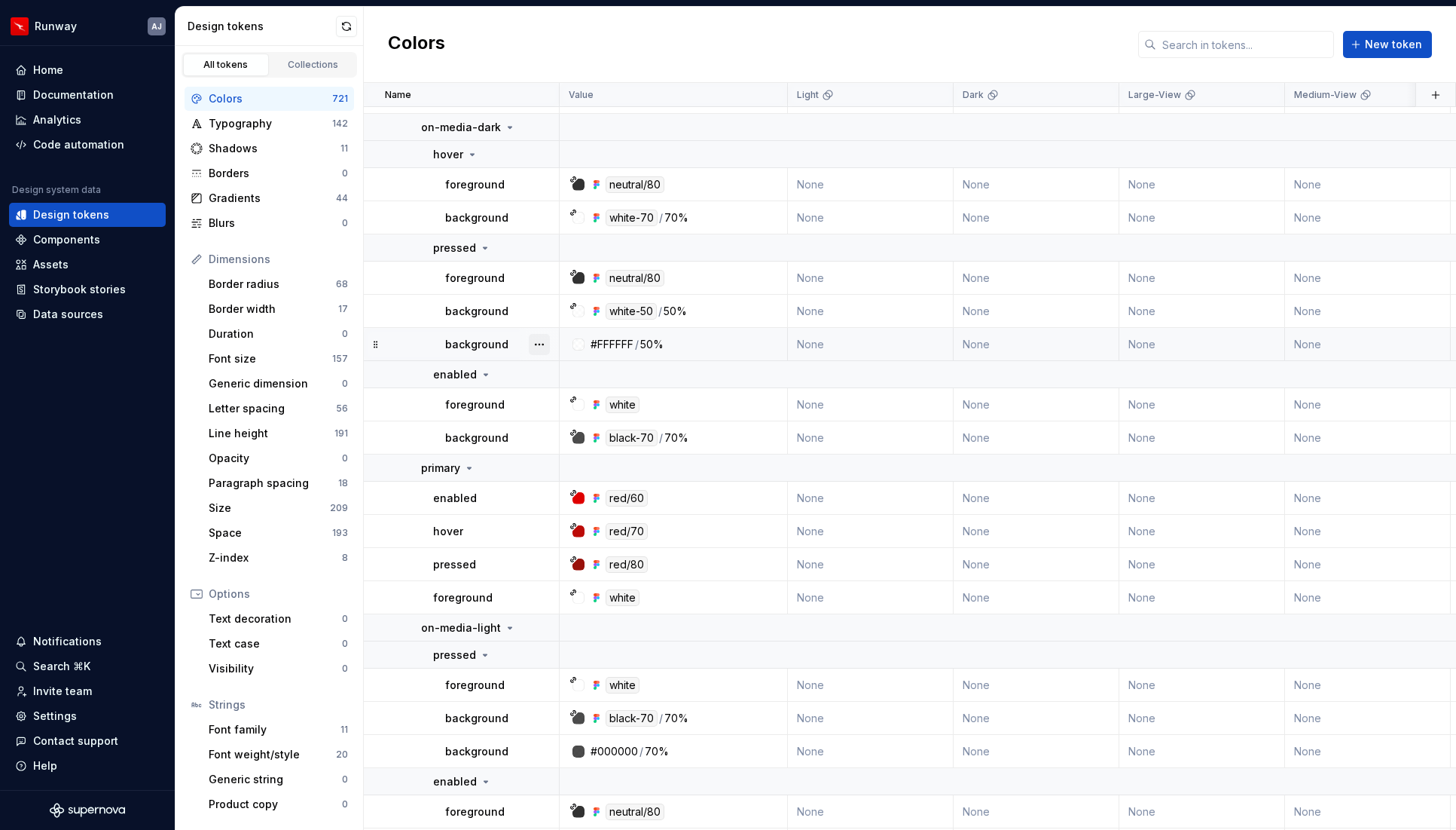
click at [537, 347] on button "button" at bounding box center [539, 344] width 21 height 21
click at [565, 424] on div "Delete token" at bounding box center [605, 429] width 98 height 15
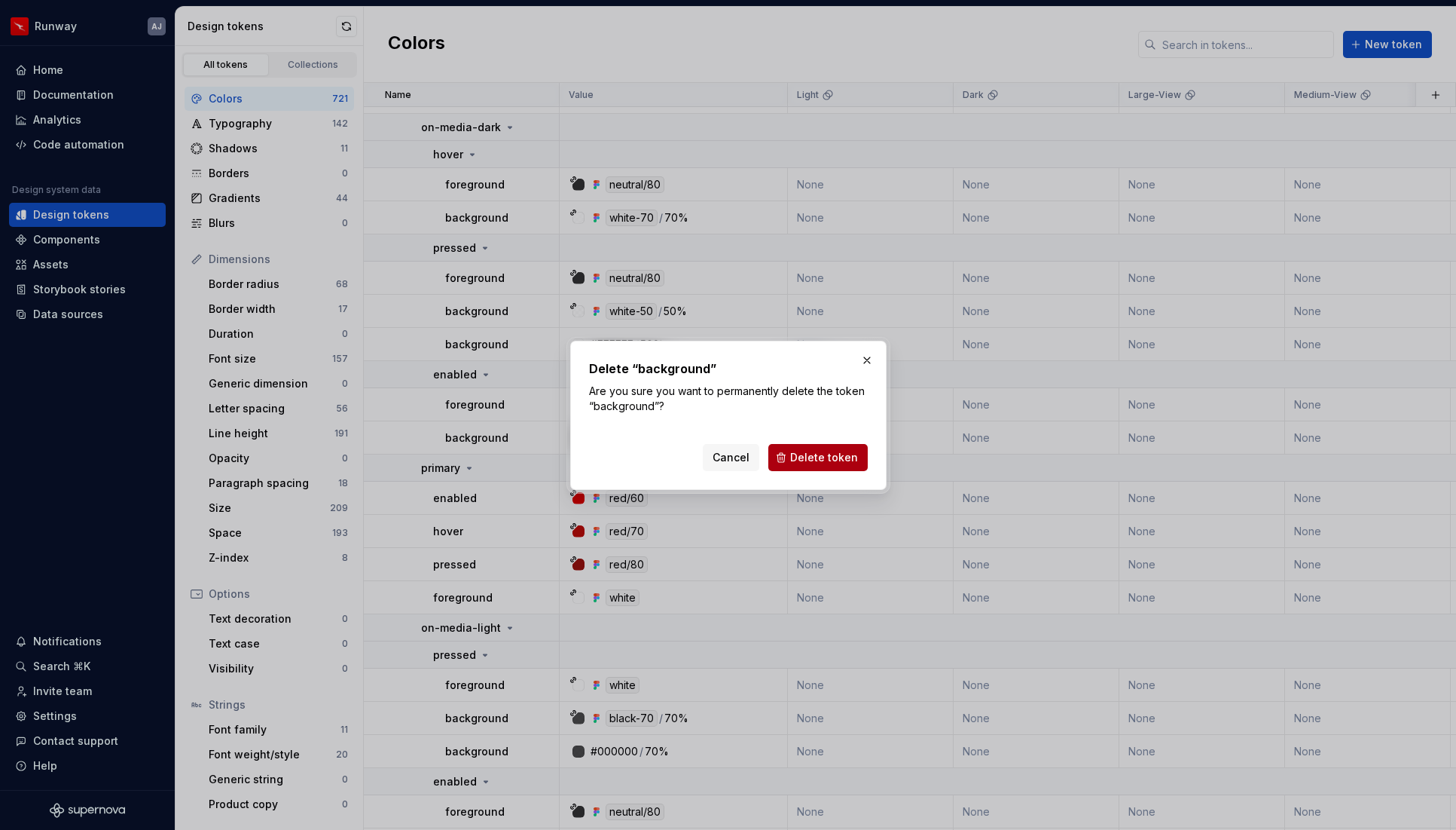
click at [803, 461] on span "Delete token" at bounding box center [824, 457] width 68 height 15
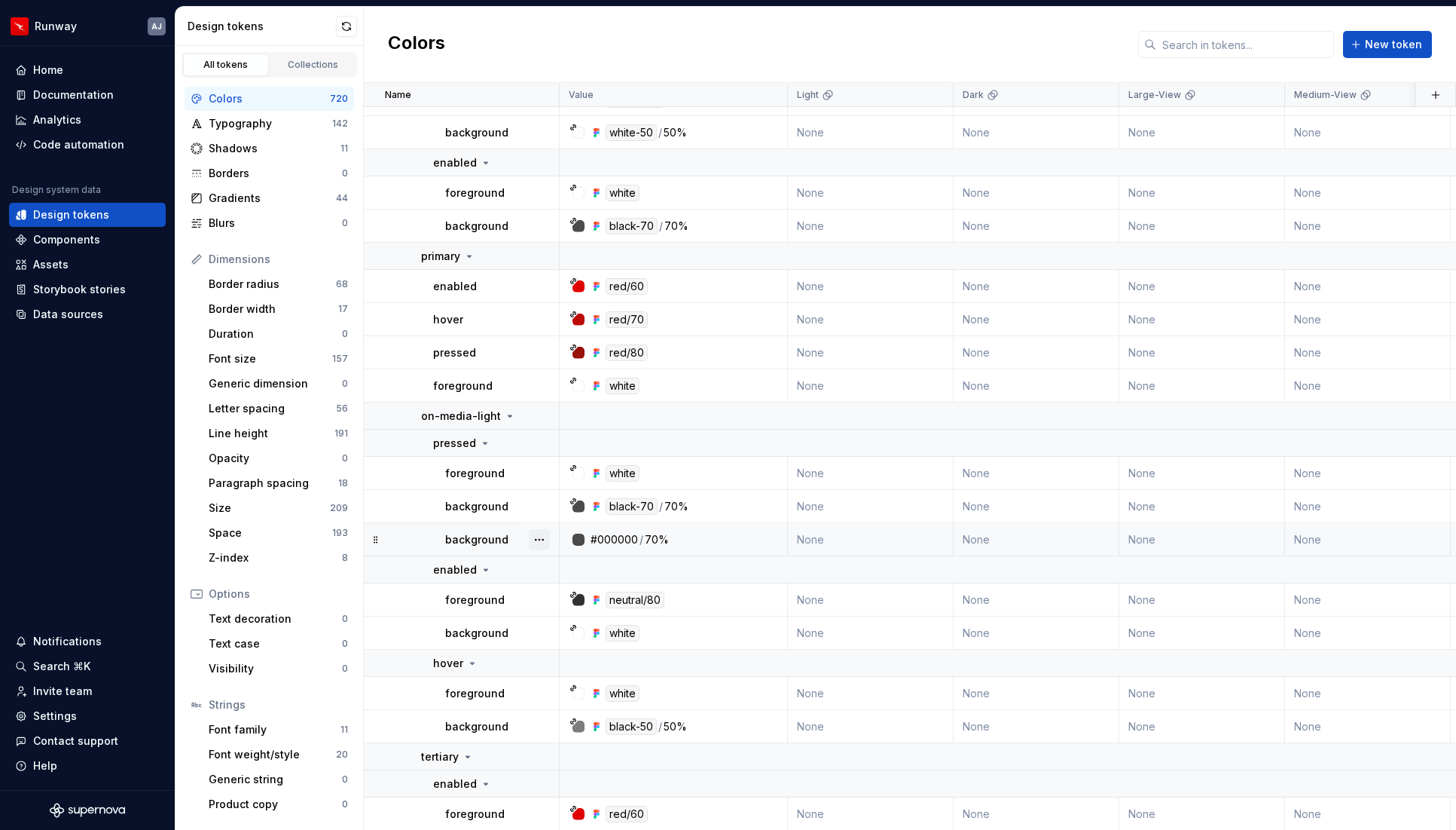
scroll to position [16984, 0]
click at [542, 533] on button "button" at bounding box center [539, 540] width 21 height 21
click at [580, 620] on div "Delete token" at bounding box center [605, 624] width 98 height 15
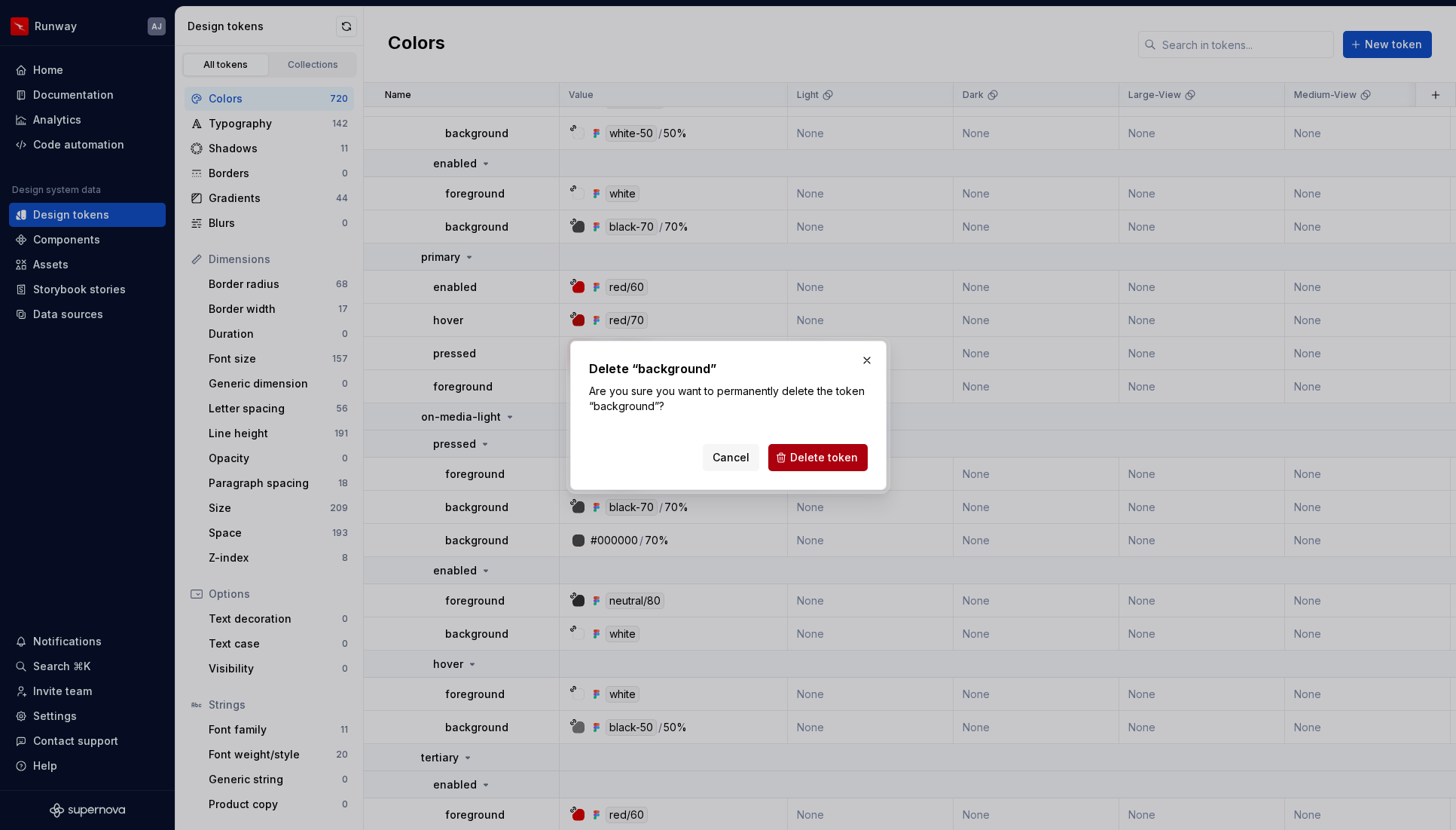
click at [816, 461] on span "Delete token" at bounding box center [824, 457] width 68 height 15
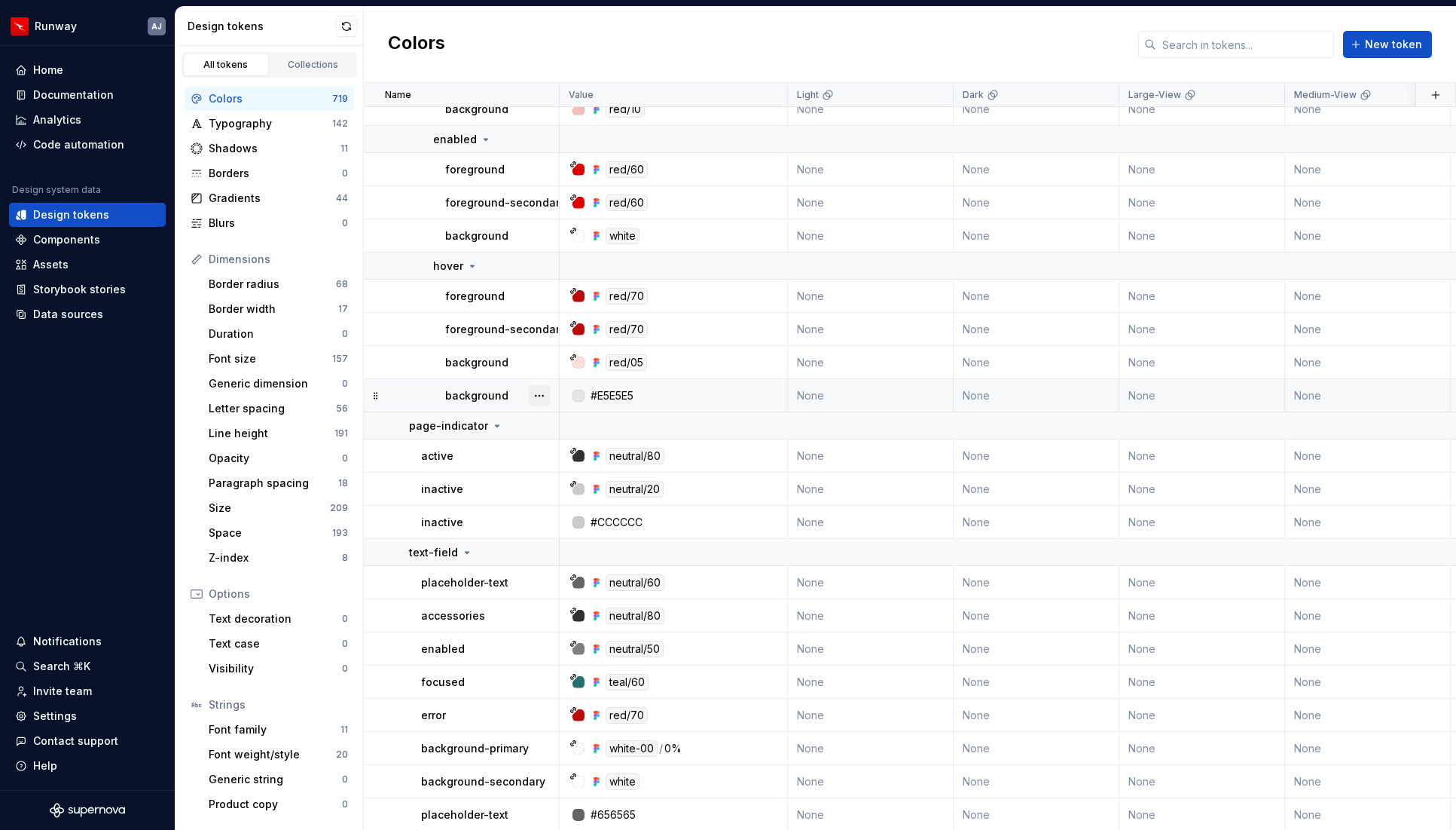
scroll to position [18005, 0]
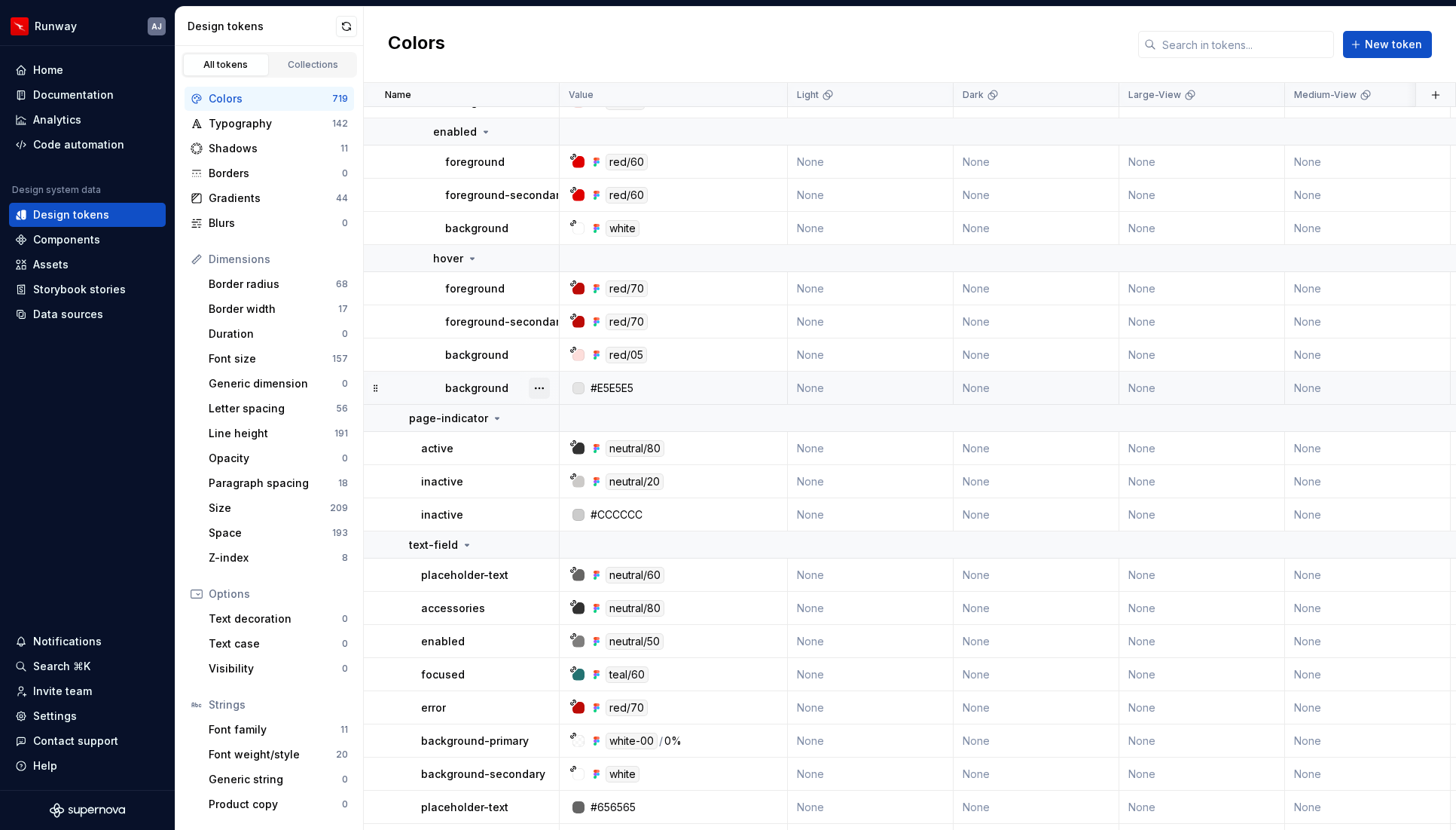
click at [536, 384] on button "button" at bounding box center [539, 388] width 21 height 21
click at [574, 475] on div "Delete token" at bounding box center [605, 472] width 98 height 15
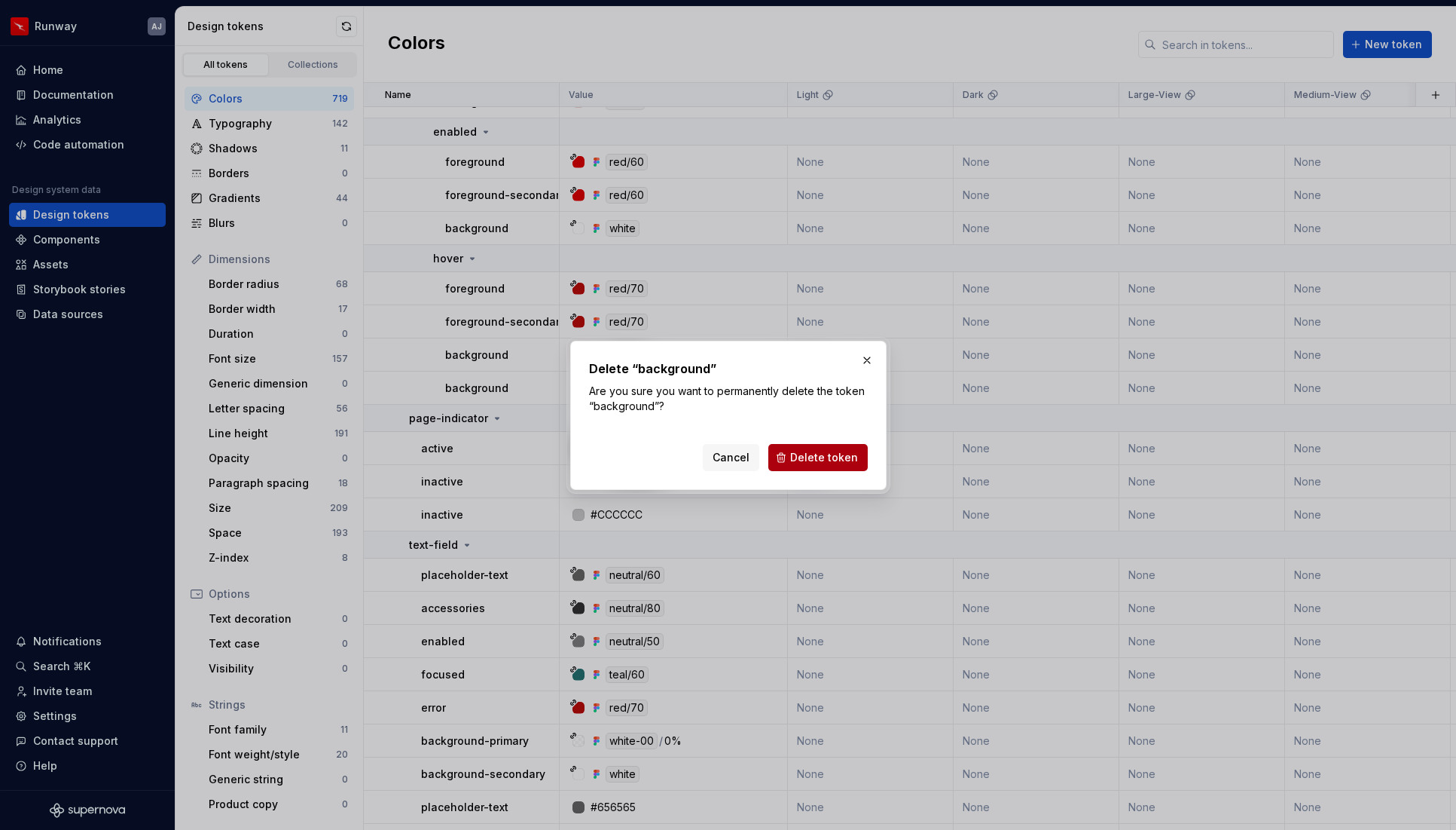
click at [811, 457] on span "Delete token" at bounding box center [824, 457] width 68 height 15
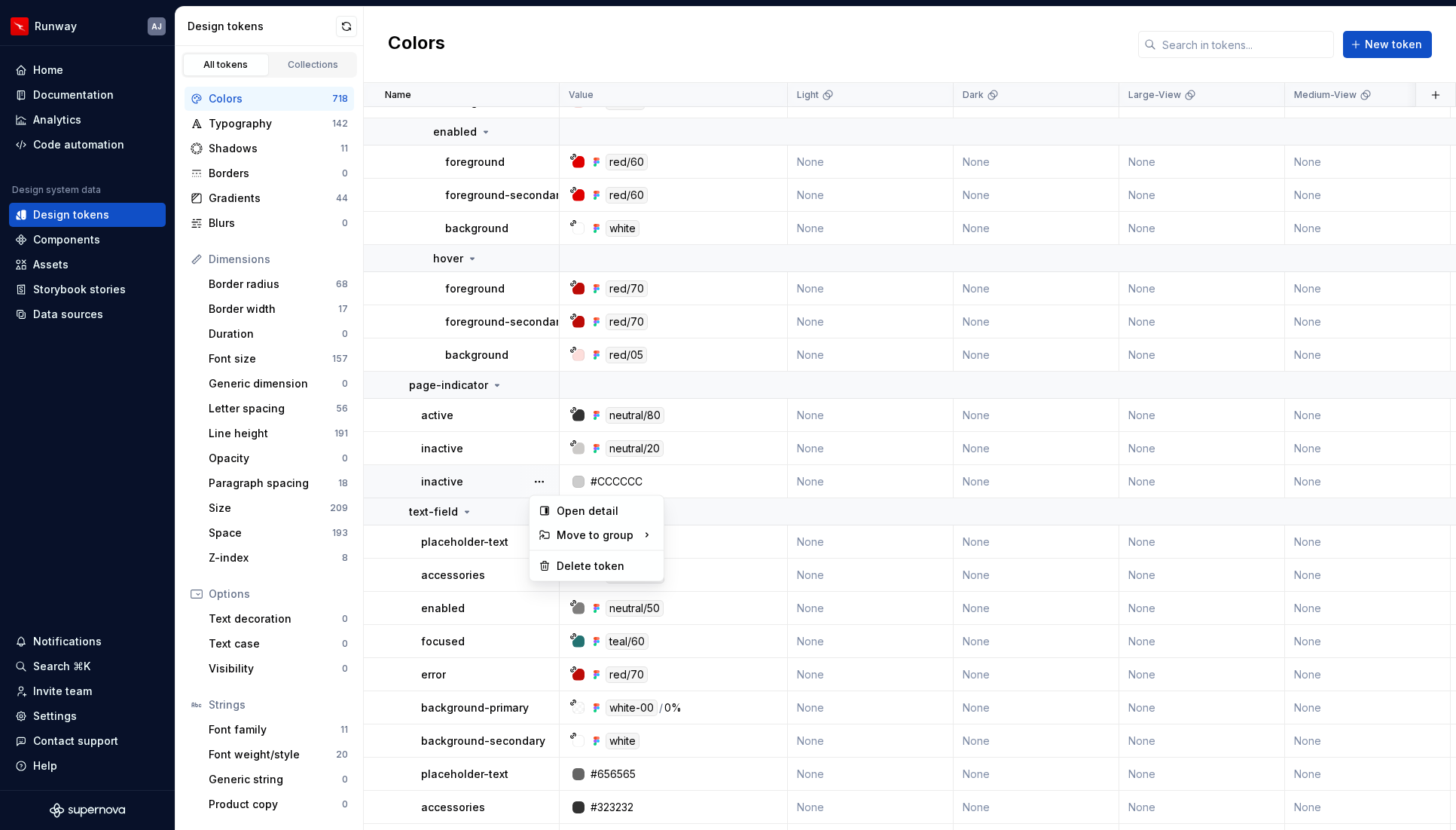
click at [540, 480] on button "button" at bounding box center [539, 481] width 21 height 21
click at [571, 560] on div "Delete token" at bounding box center [605, 565] width 98 height 15
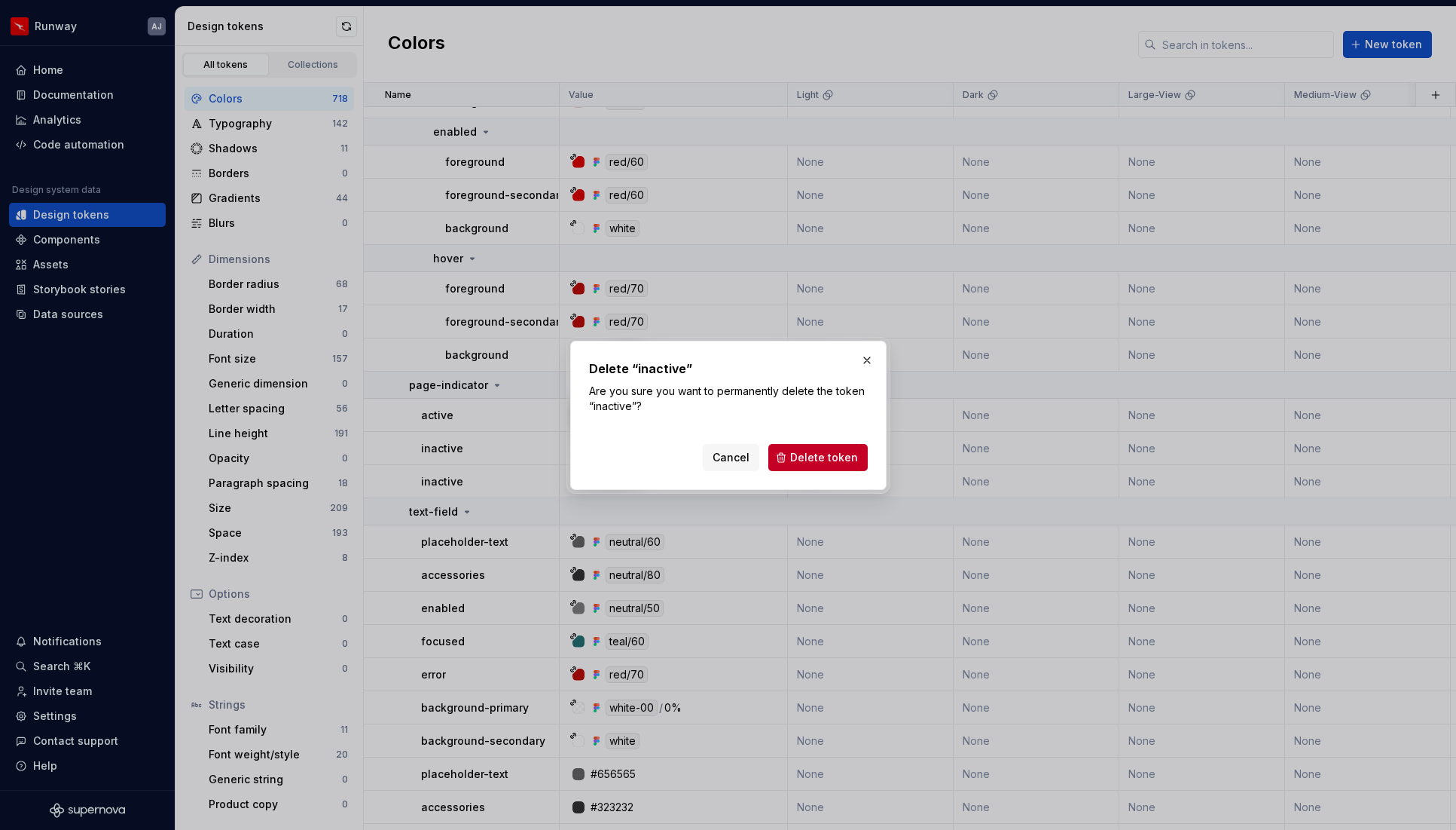
click at [808, 448] on button "Delete token" at bounding box center [818, 457] width 100 height 27
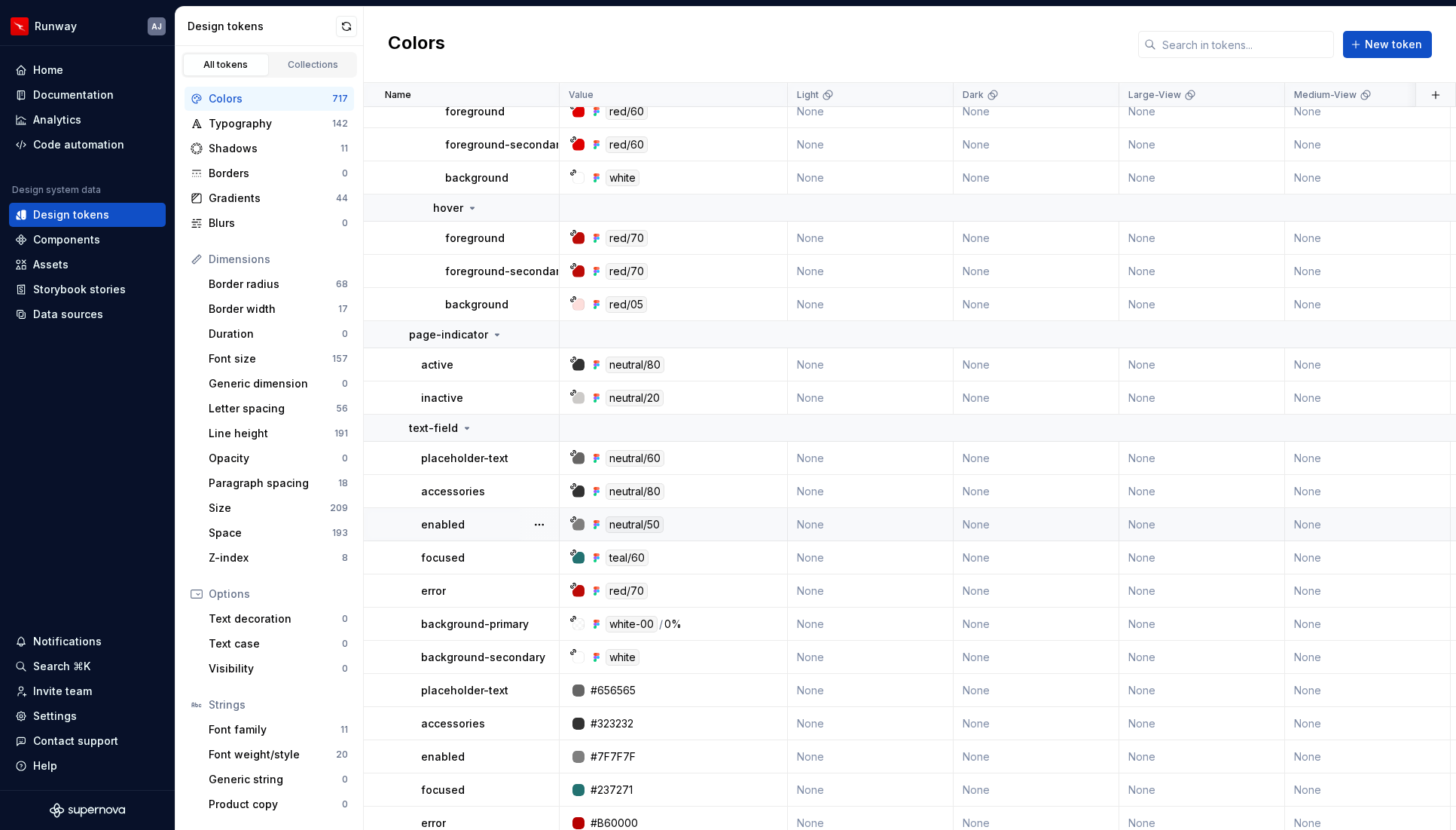
scroll to position [18170, 0]
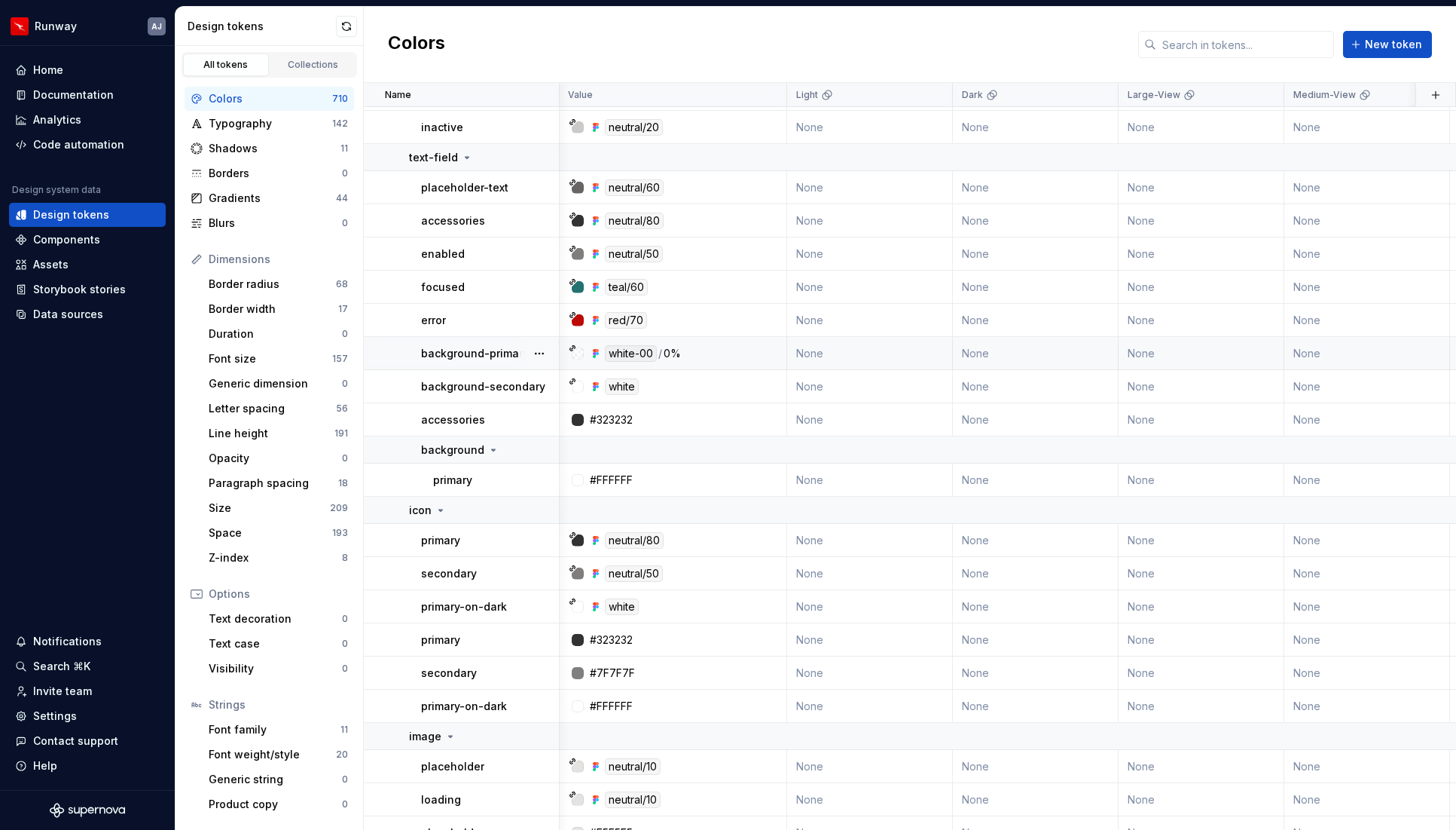
scroll to position [18328, 1]
click at [539, 416] on button "button" at bounding box center [539, 417] width 21 height 21
click at [569, 496] on div "Delete token" at bounding box center [605, 502] width 98 height 15
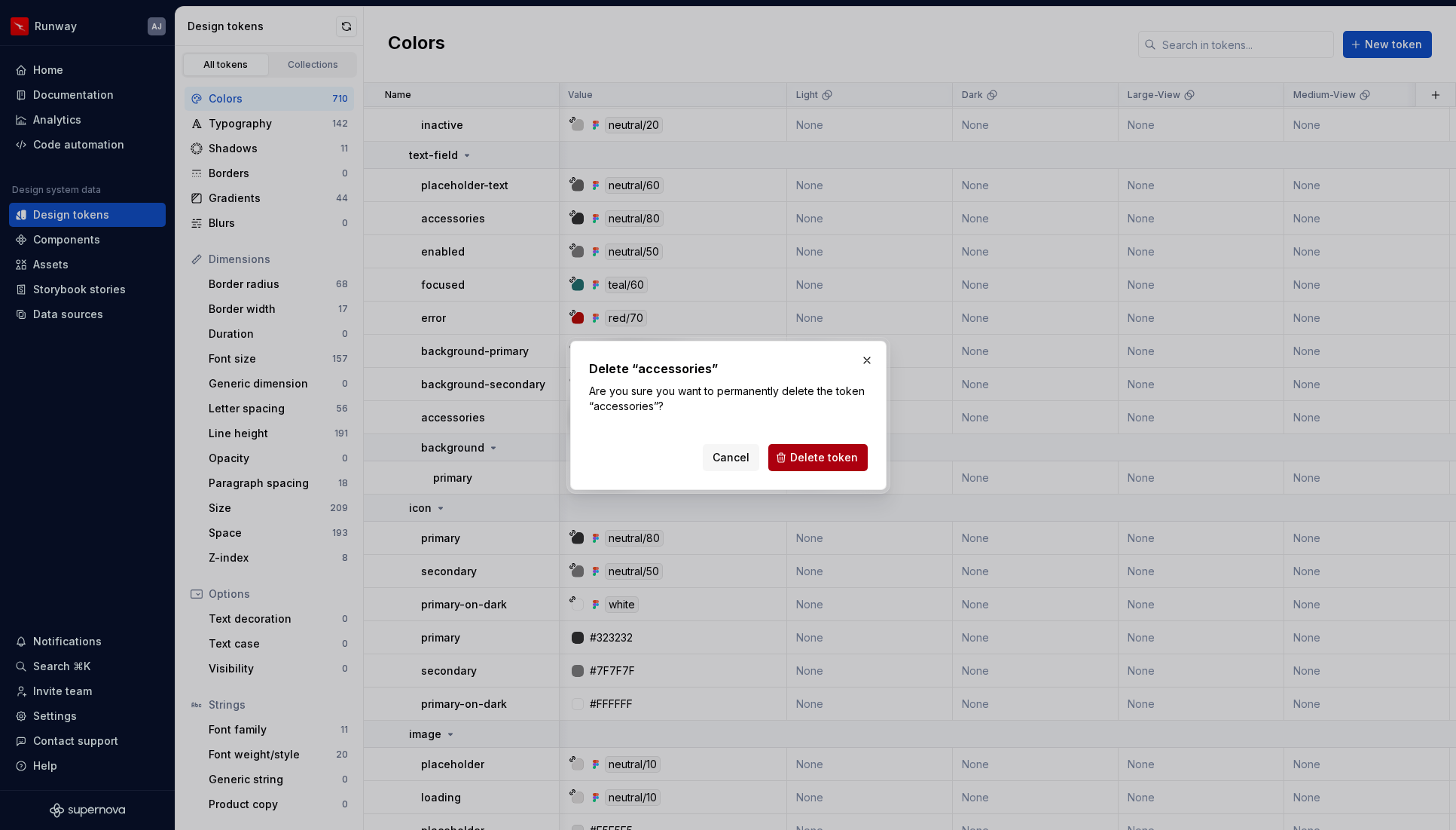
click at [797, 456] on span "Delete token" at bounding box center [824, 457] width 68 height 15
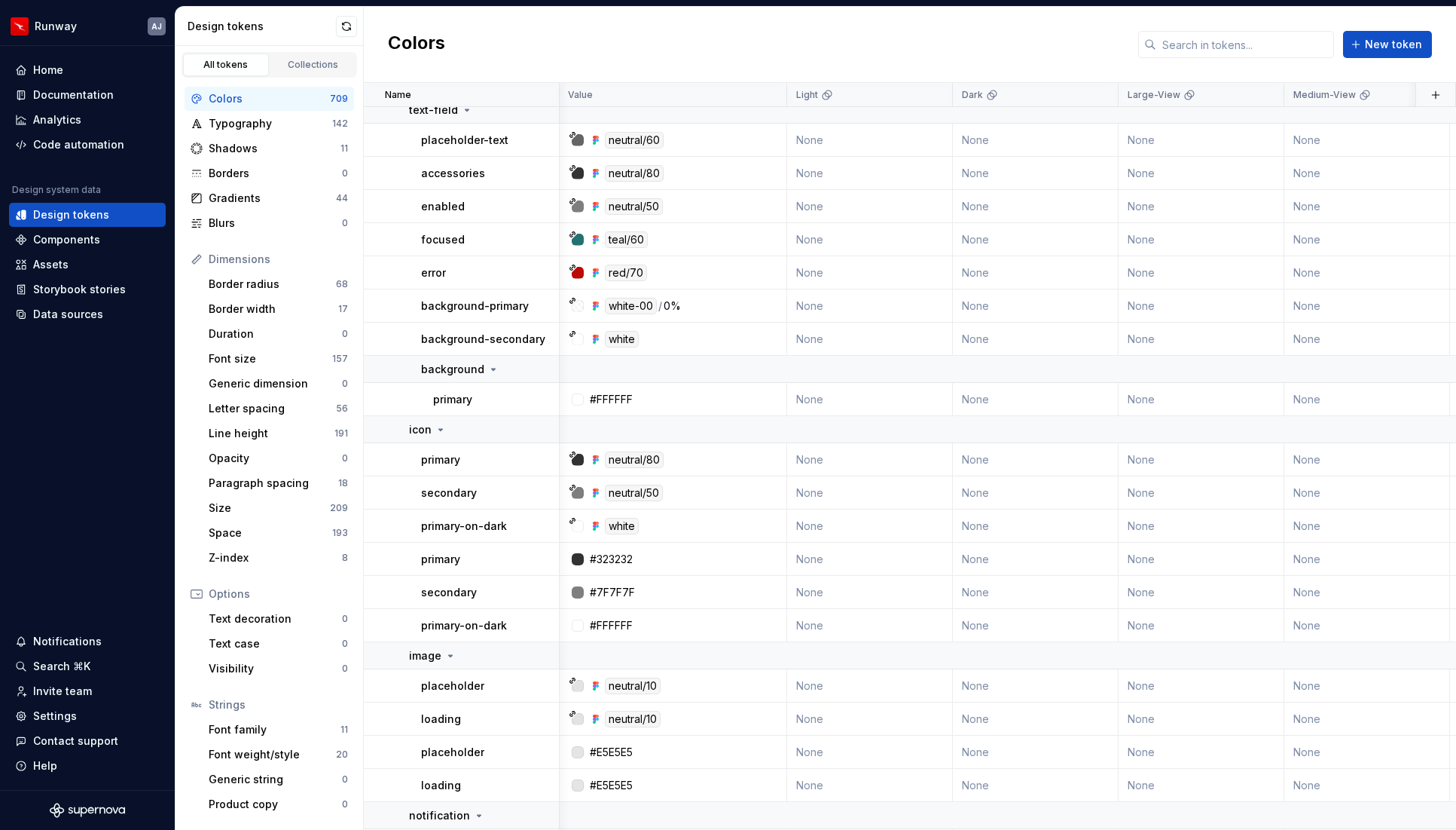
scroll to position [18379, 1]
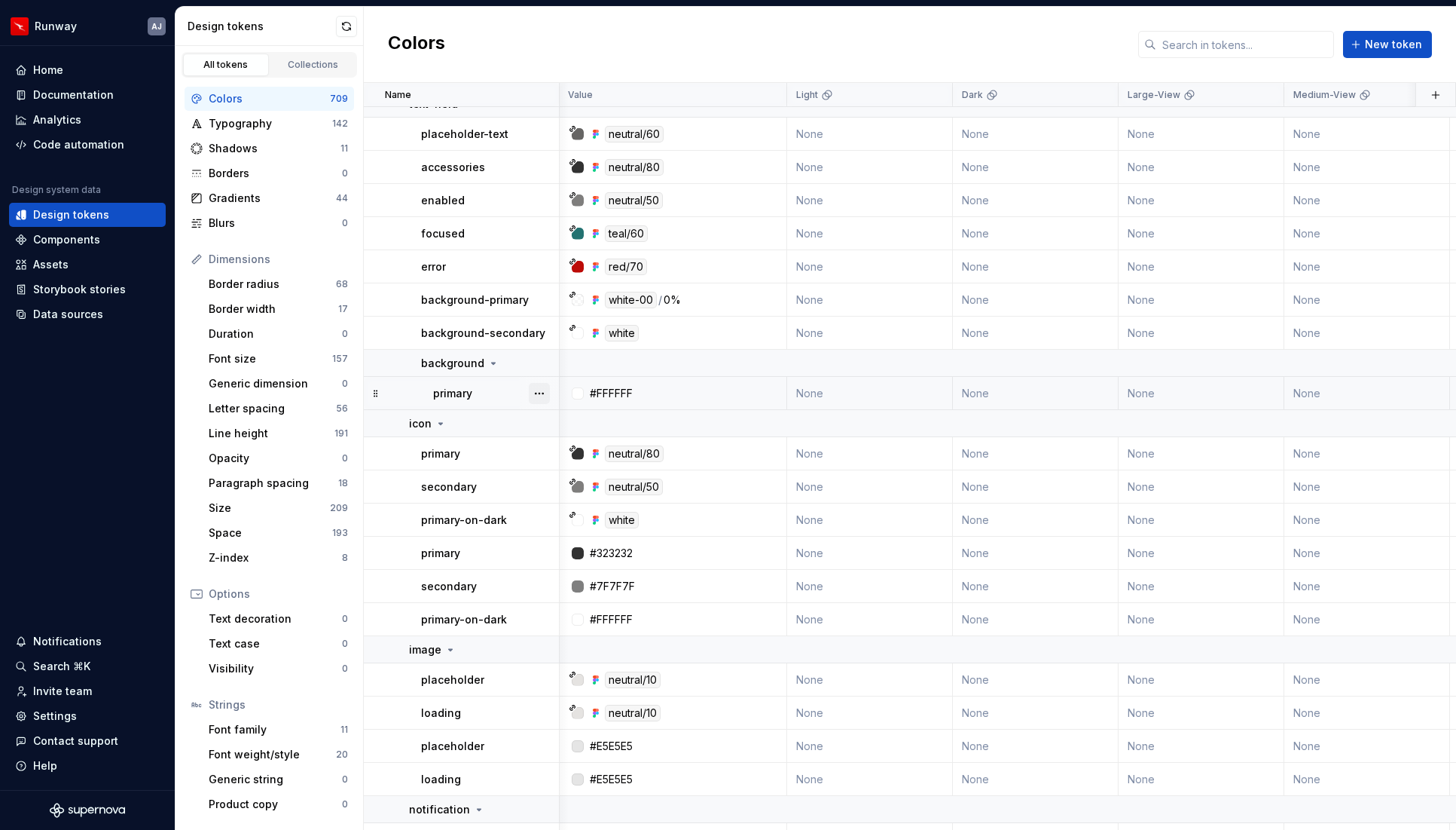
click at [543, 391] on button "button" at bounding box center [539, 393] width 21 height 21
click at [477, 399] on html "Runway AJ Home Documentation Analytics Code automation Design system data Desig…" at bounding box center [728, 415] width 1456 height 830
click at [537, 360] on button "button" at bounding box center [539, 363] width 21 height 21
click at [573, 526] on div "Delete group" at bounding box center [605, 533] width 98 height 15
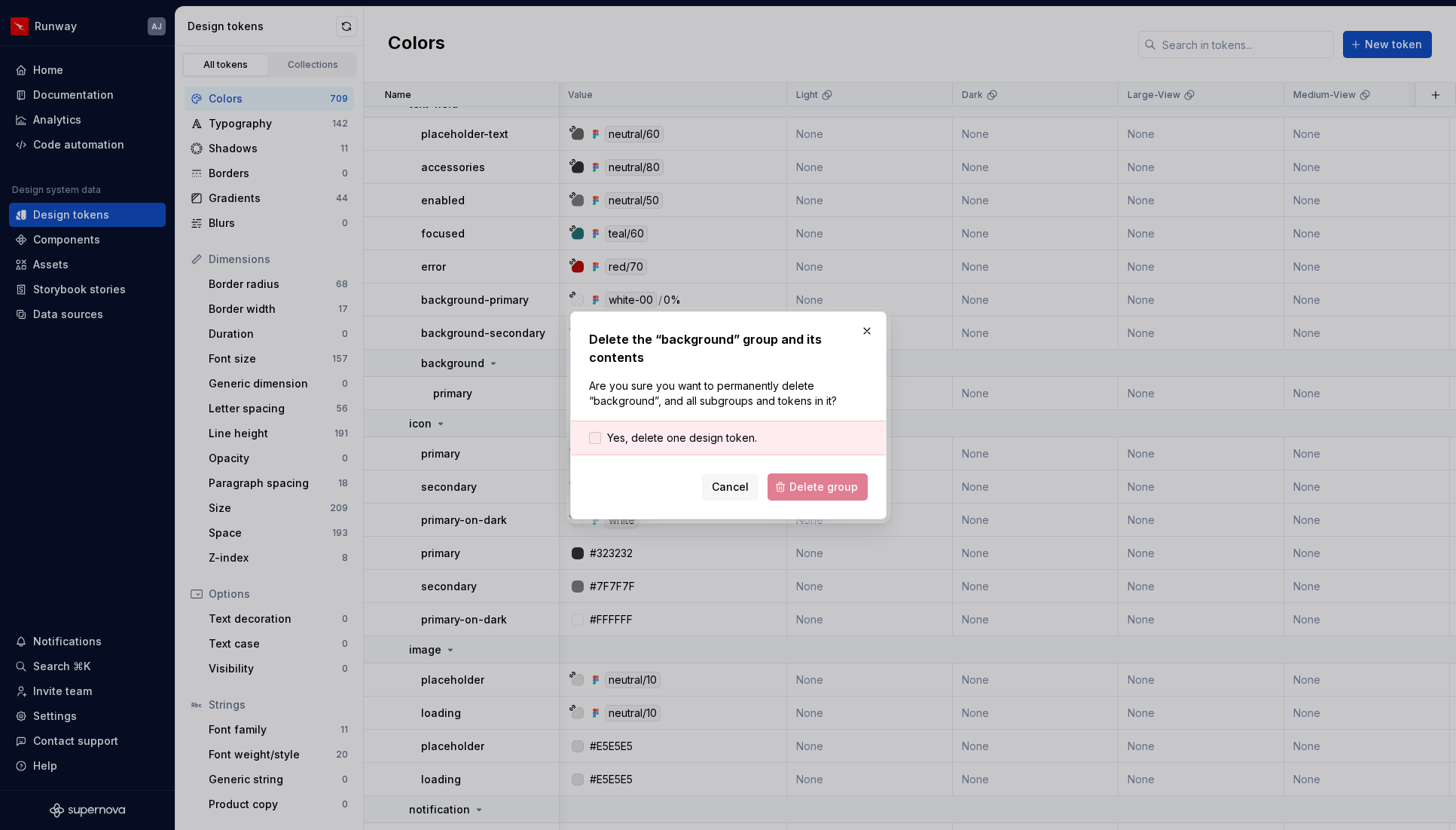
click at [676, 438] on span "Yes, delete one design token." at bounding box center [682, 437] width 150 height 15
click at [808, 481] on span "Delete group" at bounding box center [823, 486] width 68 height 15
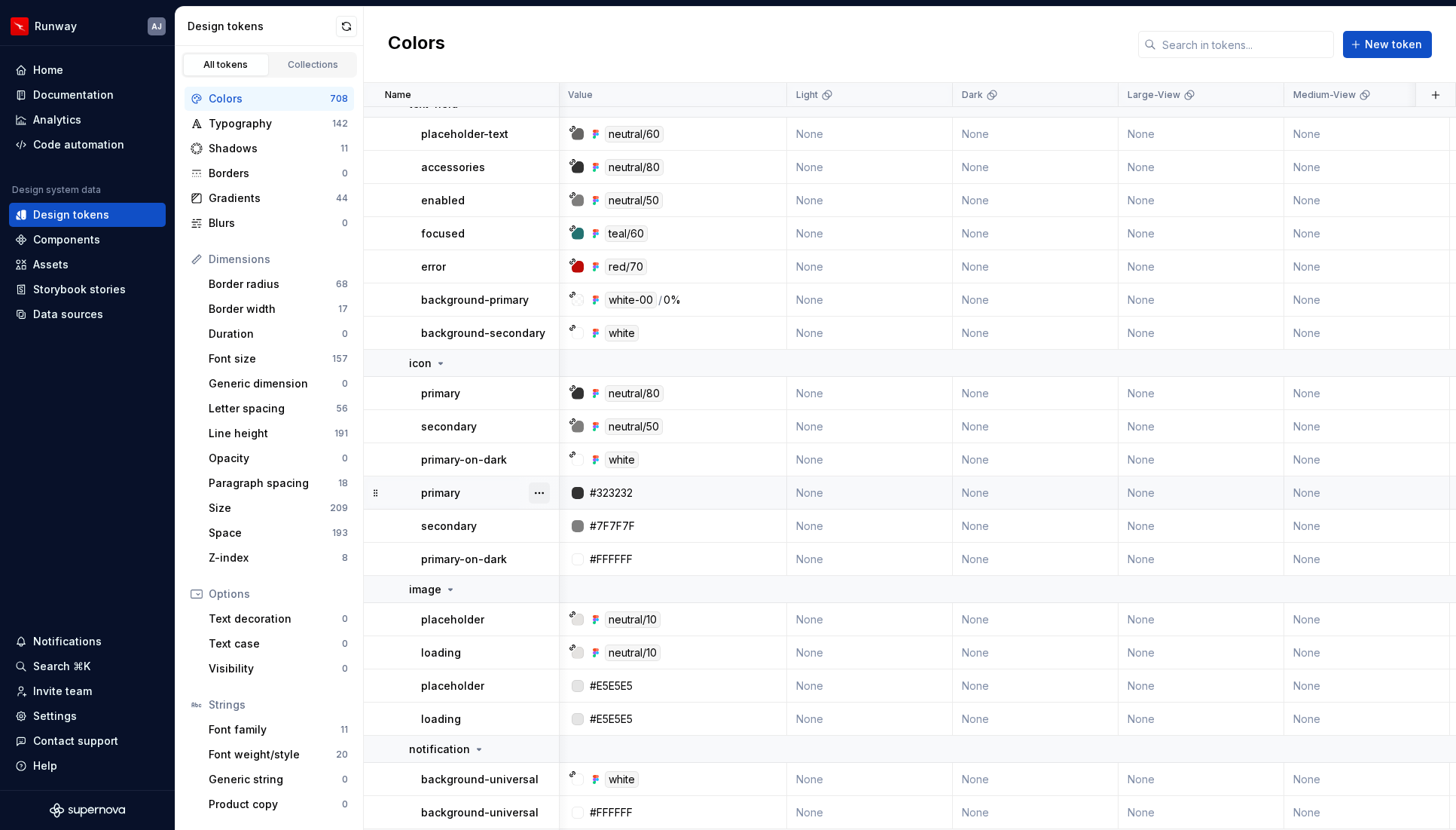
click at [535, 488] on button "button" at bounding box center [539, 492] width 21 height 21
click at [576, 572] on div "Delete token" at bounding box center [605, 577] width 98 height 15
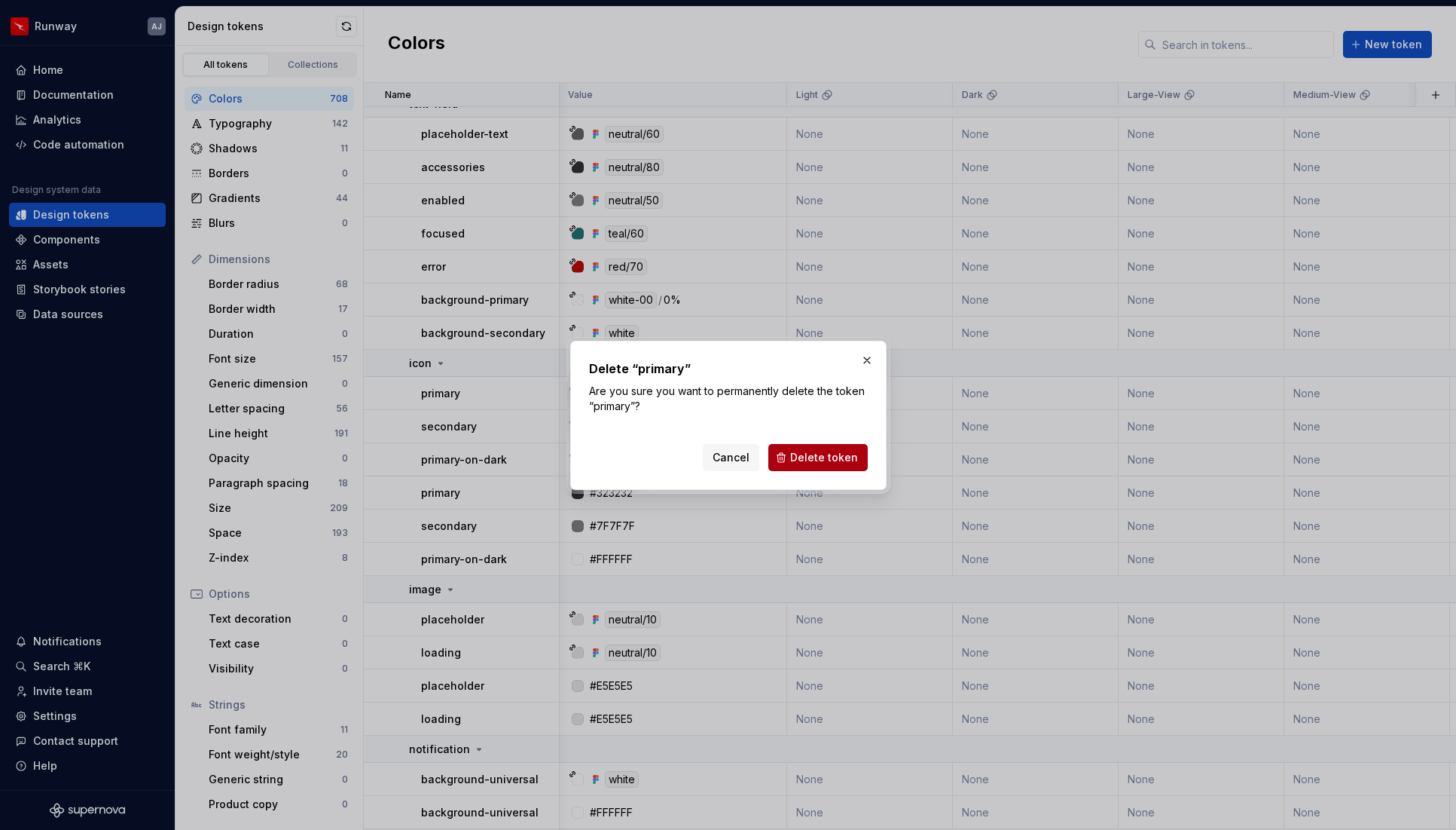
click at [835, 456] on span "Delete token" at bounding box center [824, 457] width 68 height 15
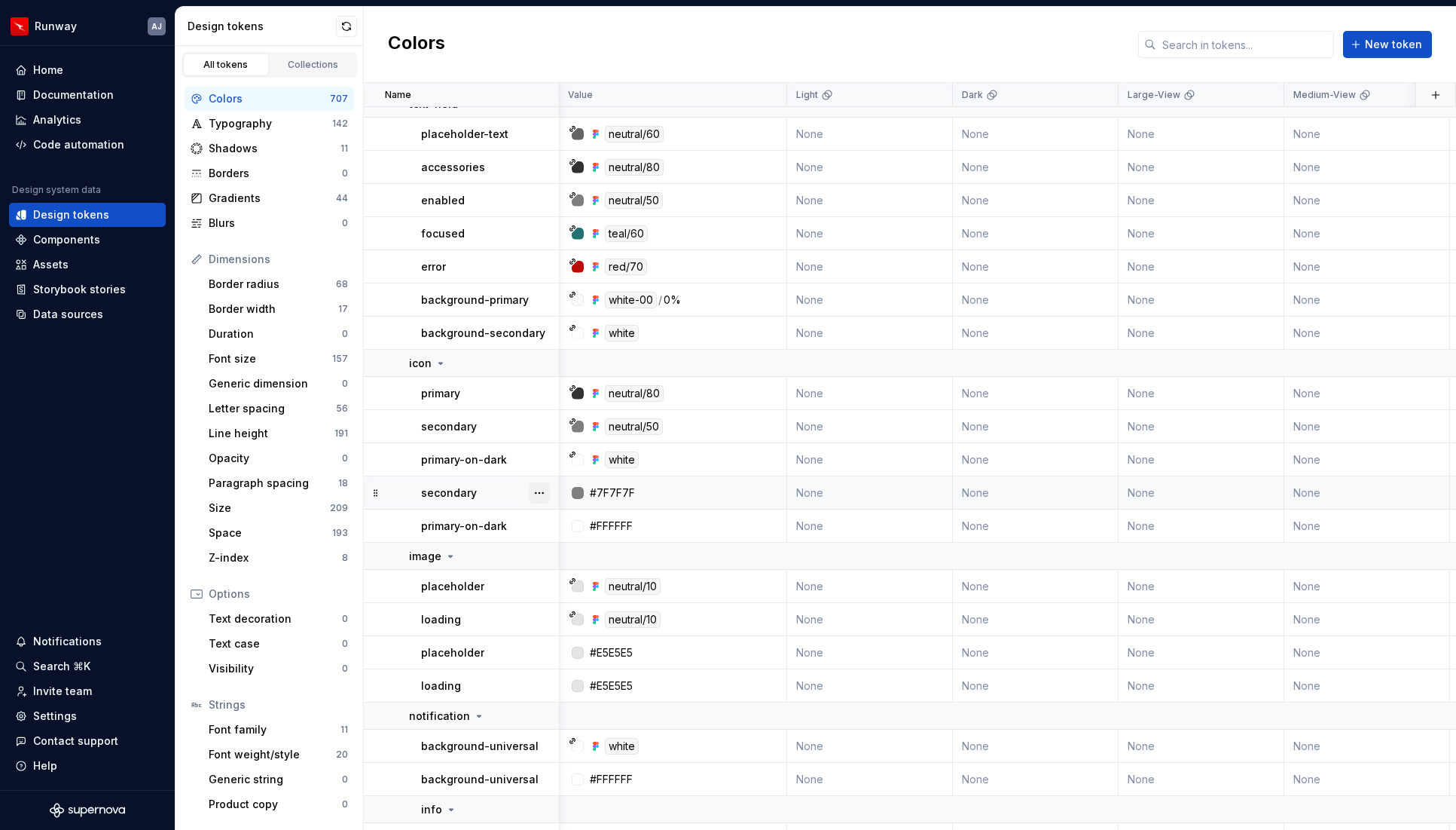
click at [536, 496] on button "button" at bounding box center [539, 492] width 21 height 21
click at [571, 572] on div "Delete token" at bounding box center [605, 577] width 98 height 15
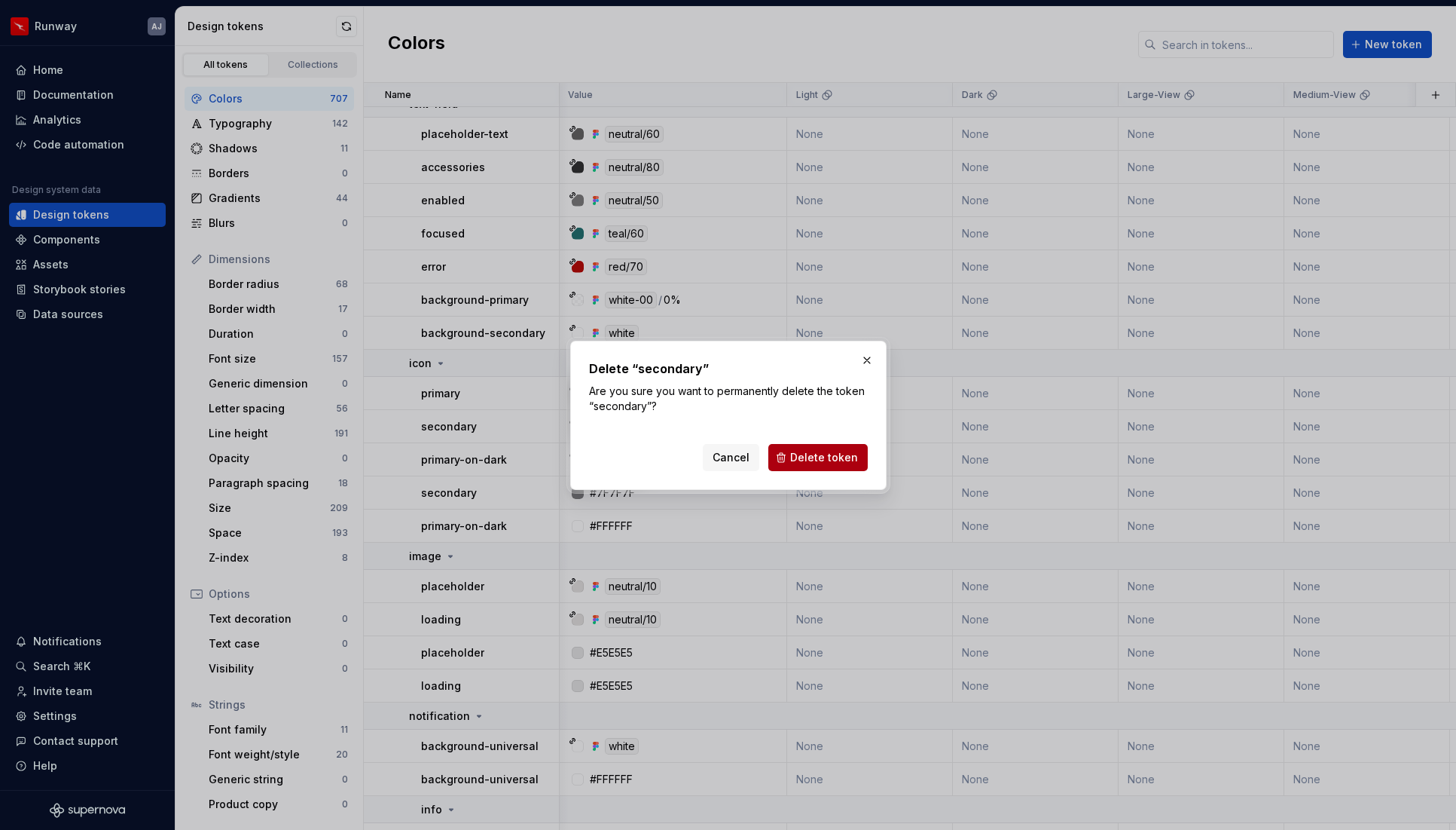
click at [788, 454] on button "Delete token" at bounding box center [818, 457] width 100 height 27
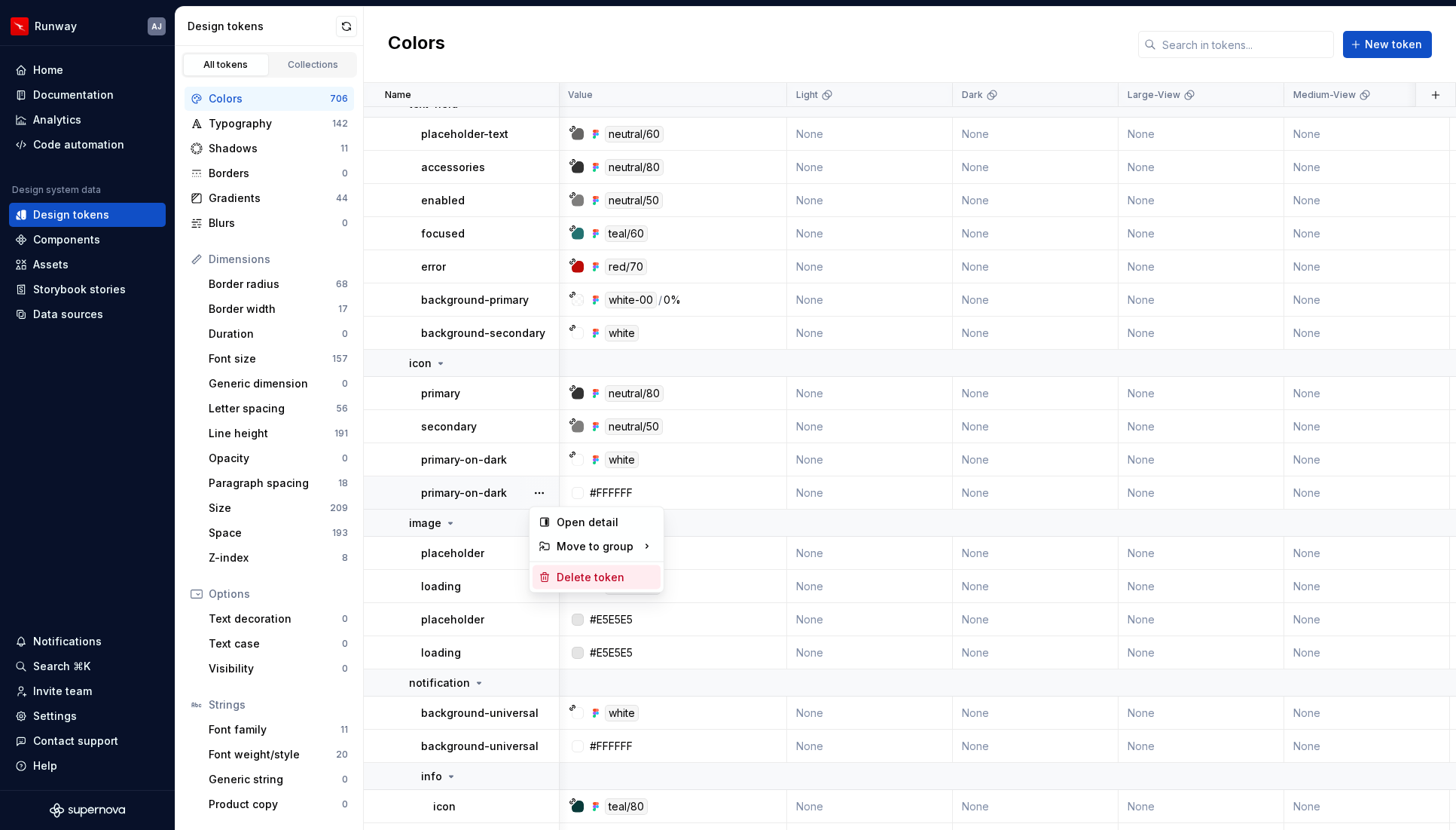
click at [570, 572] on div "Delete token" at bounding box center [605, 577] width 98 height 15
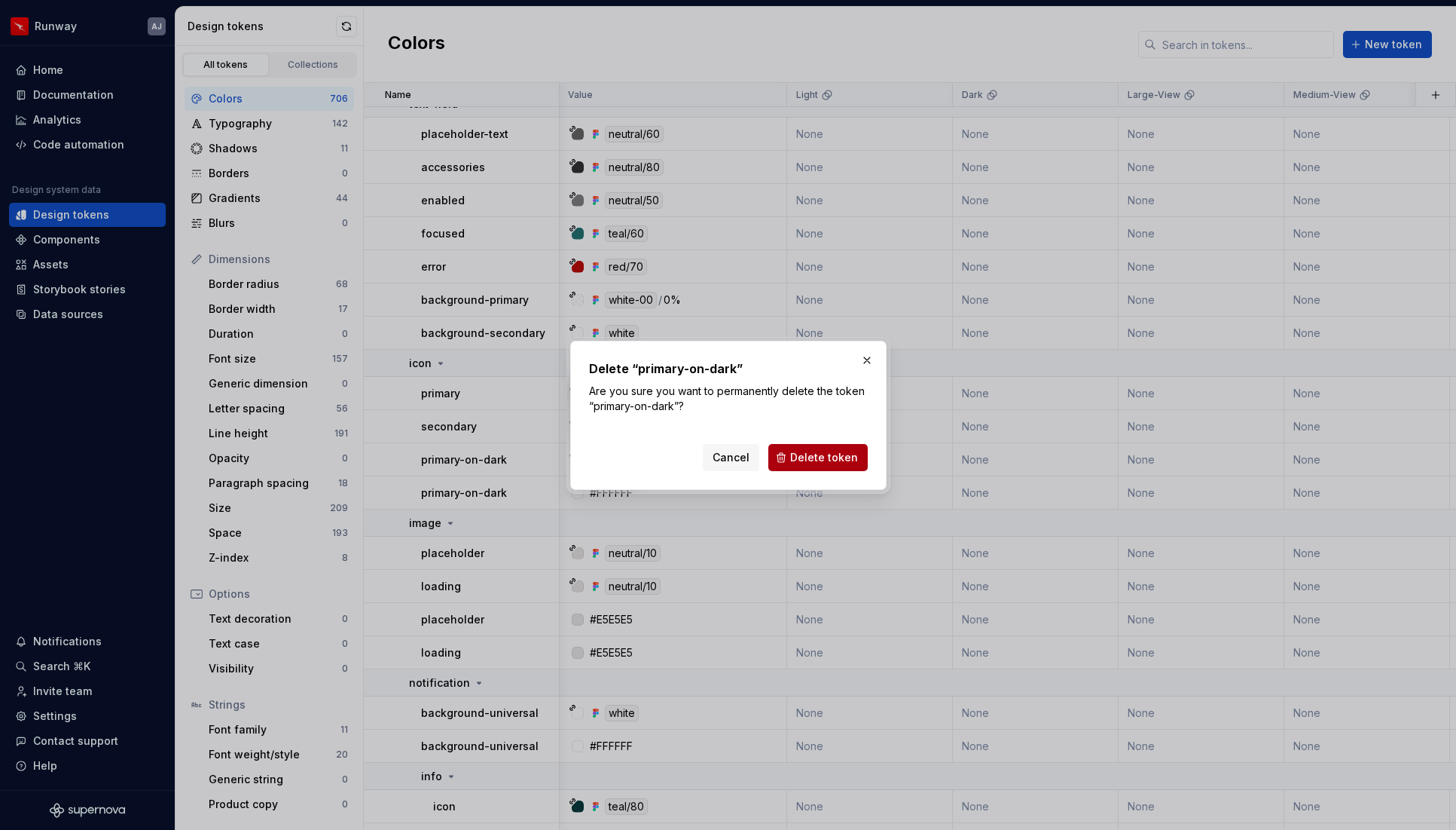
click at [791, 452] on button "Delete token" at bounding box center [818, 457] width 100 height 27
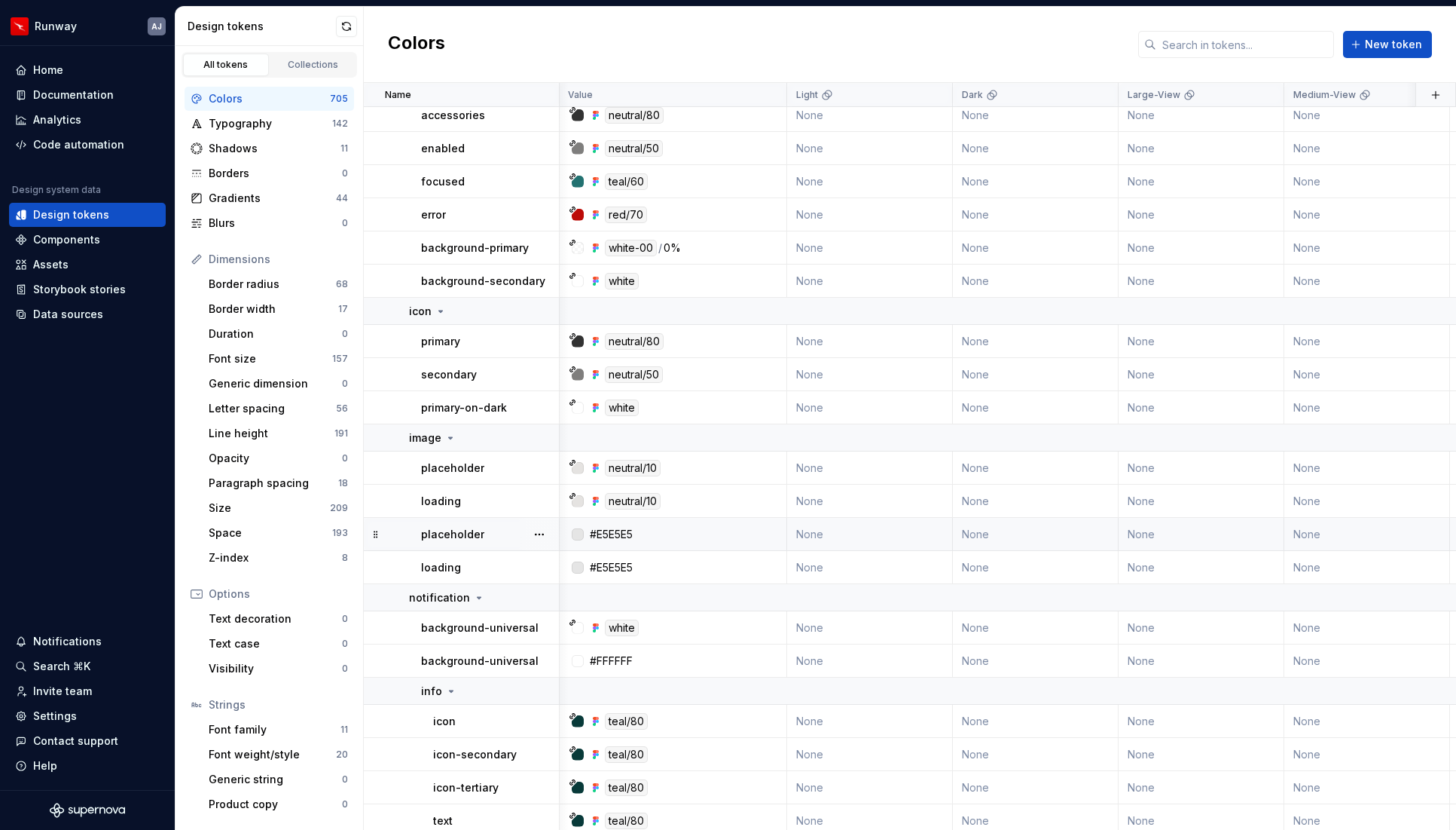
scroll to position [18438, 1]
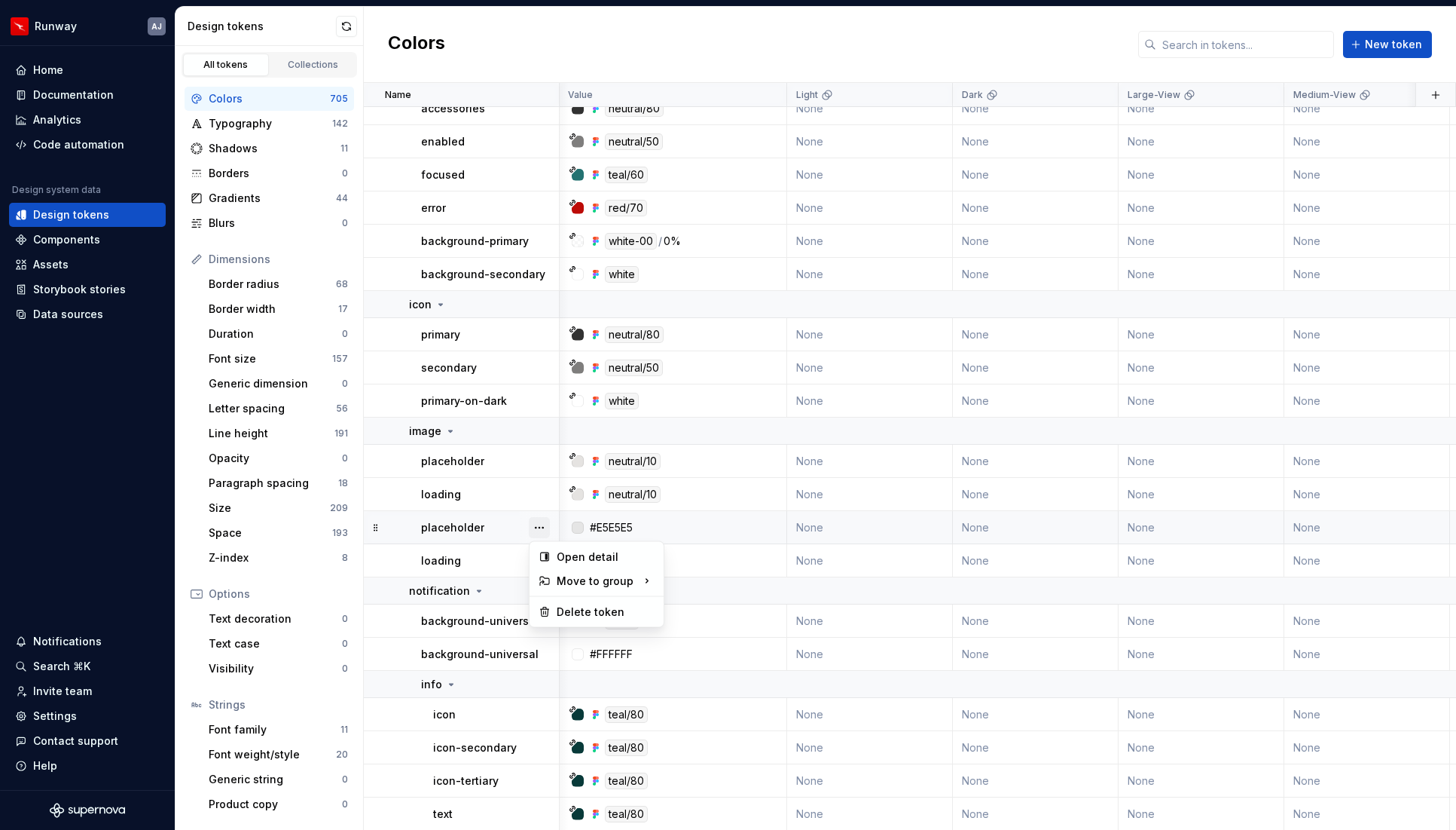
click at [535, 523] on button "button" at bounding box center [539, 527] width 21 height 21
click at [569, 614] on div "Delete token" at bounding box center [605, 612] width 98 height 15
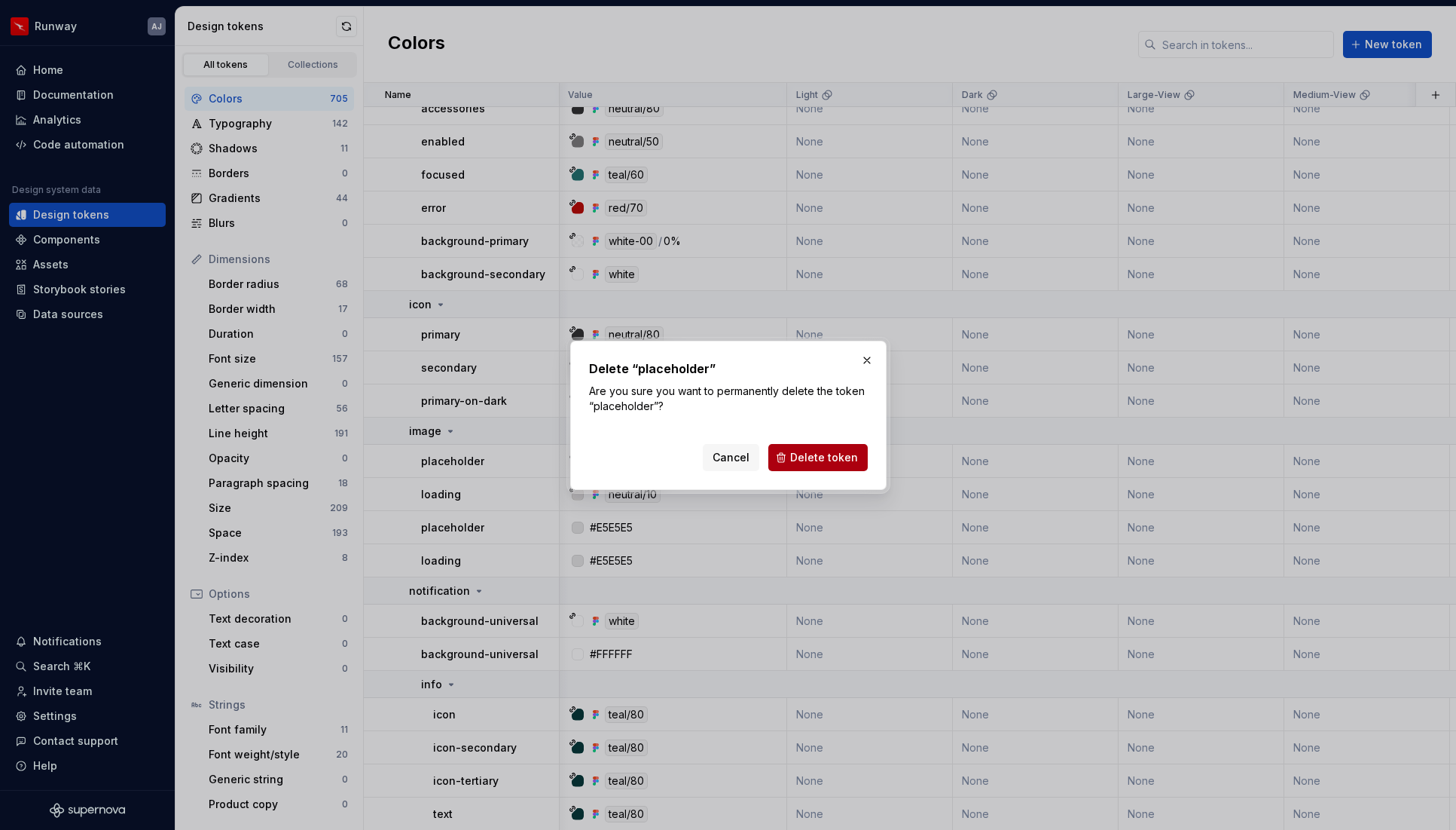
click at [797, 454] on span "Delete token" at bounding box center [824, 457] width 68 height 15
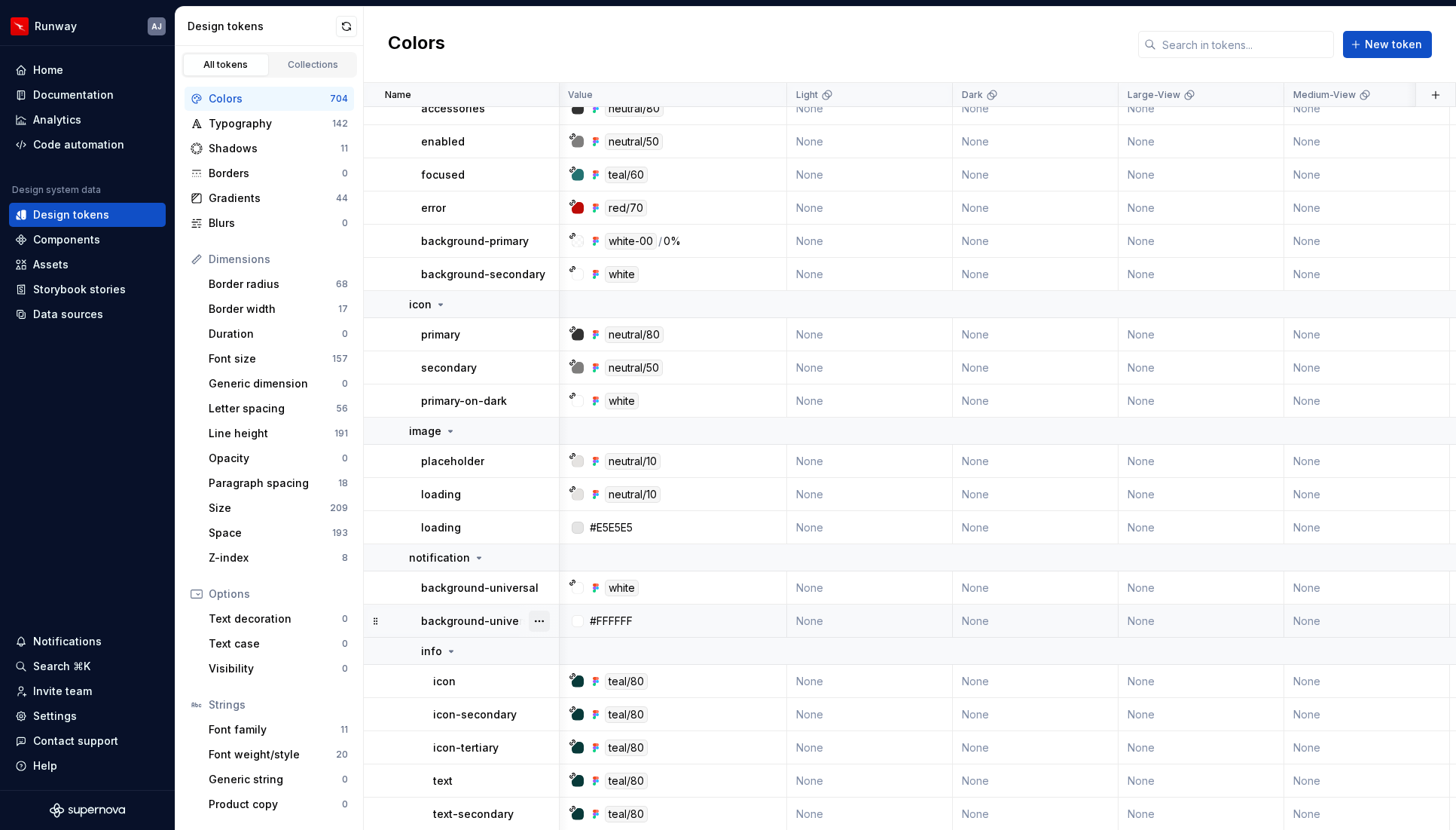
click at [544, 619] on button "button" at bounding box center [539, 620] width 21 height 21
click at [584, 706] on div "Delete token" at bounding box center [605, 705] width 98 height 15
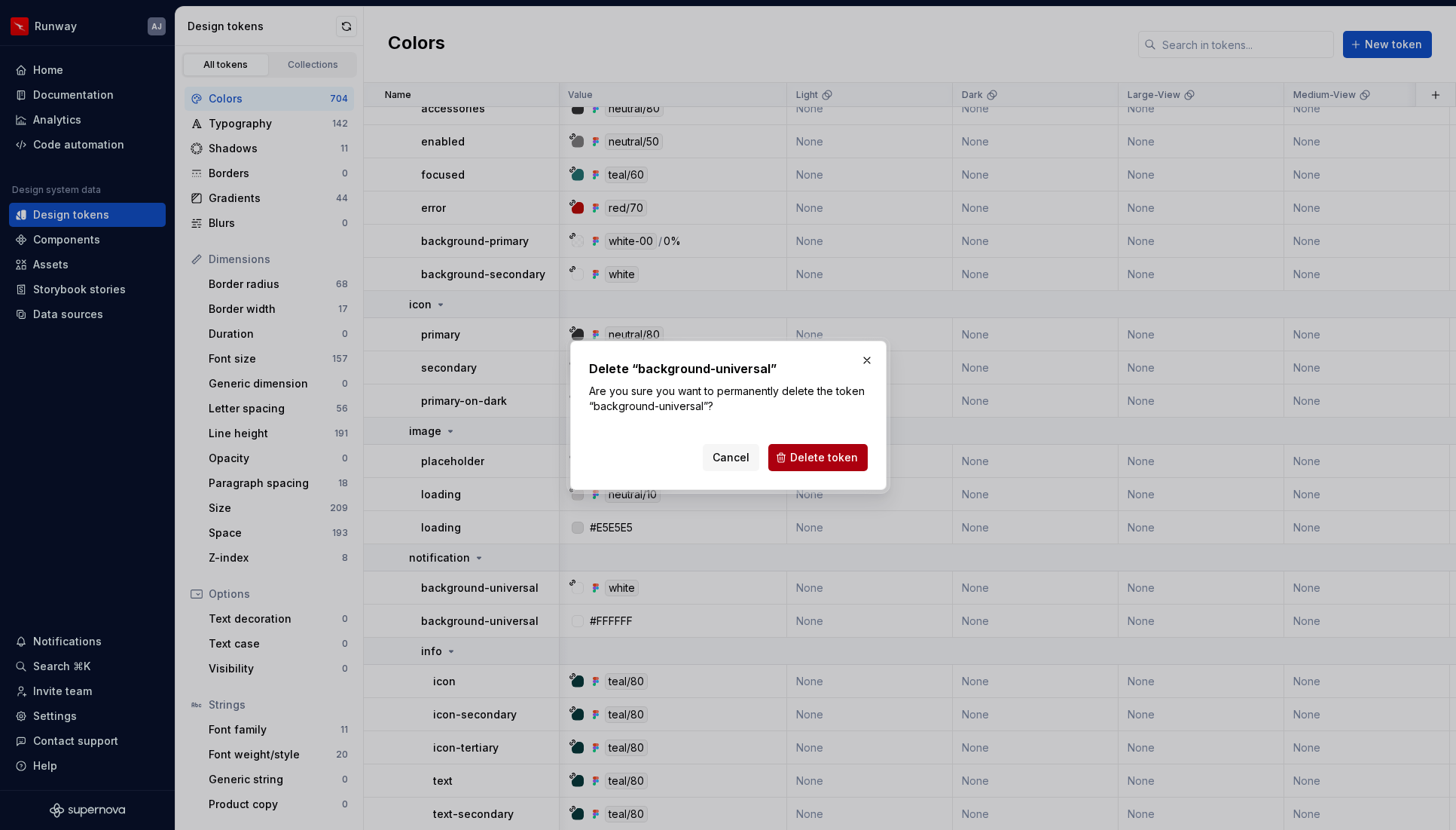
click at [805, 452] on span "Delete token" at bounding box center [824, 457] width 68 height 15
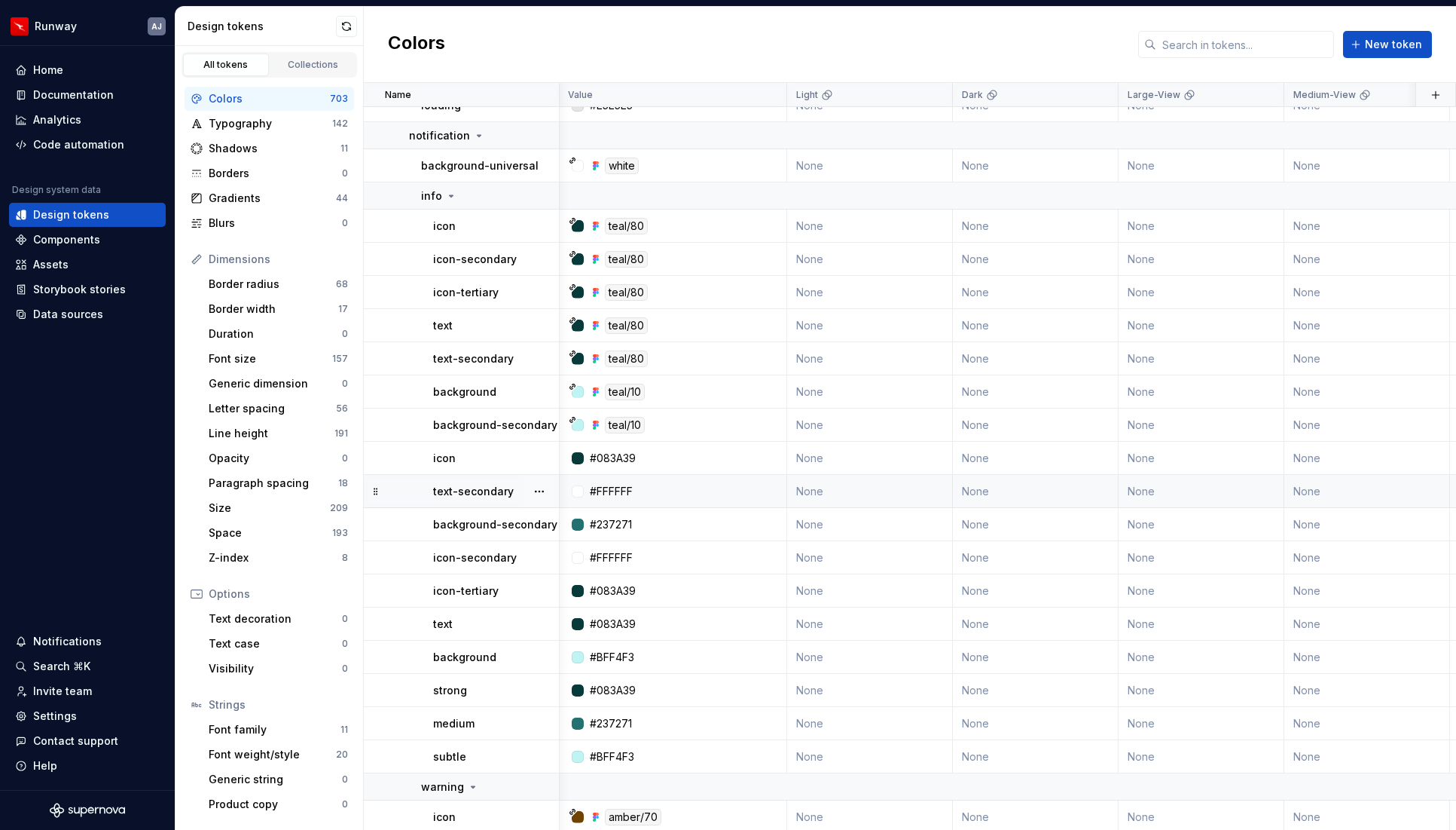
scroll to position [18861, 1]
click at [542, 489] on button "button" at bounding box center [539, 489] width 21 height 21
click at [584, 571] on div "Delete token" at bounding box center [605, 574] width 98 height 15
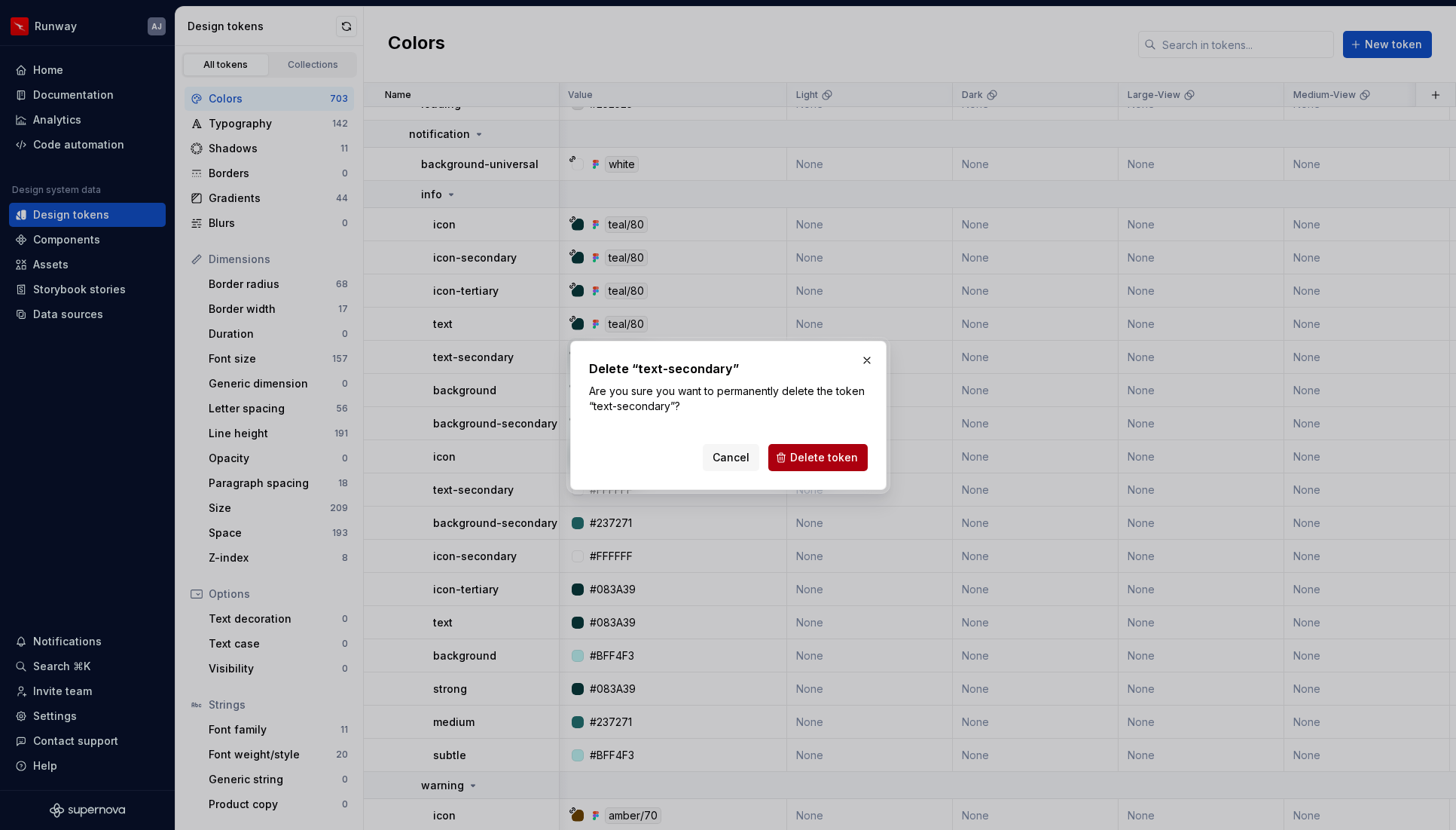
click at [836, 466] on button "Delete token" at bounding box center [818, 457] width 100 height 27
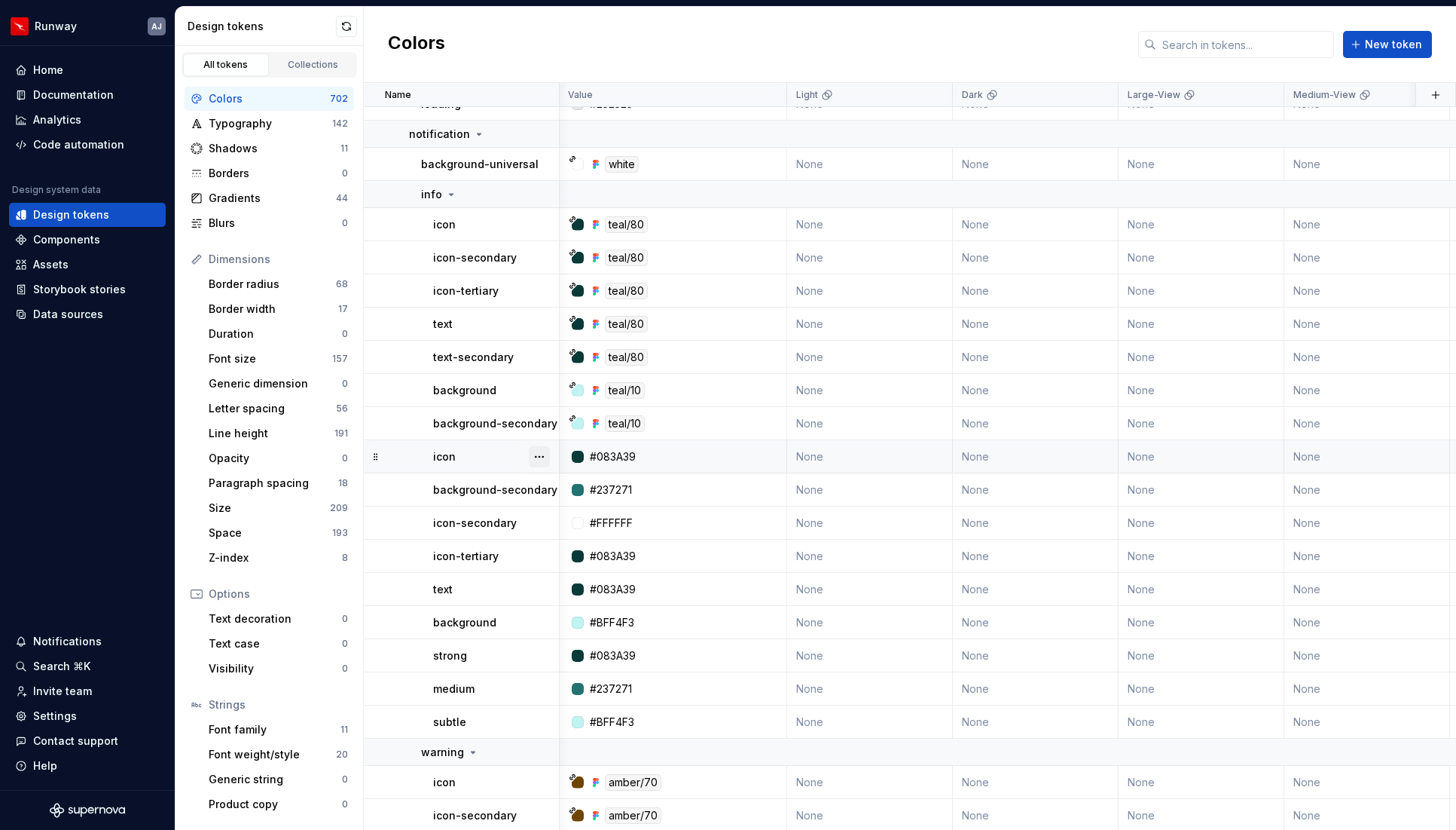
click at [543, 452] on button "button" at bounding box center [539, 456] width 21 height 21
click at [585, 538] on div "Delete token" at bounding box center [605, 541] width 98 height 15
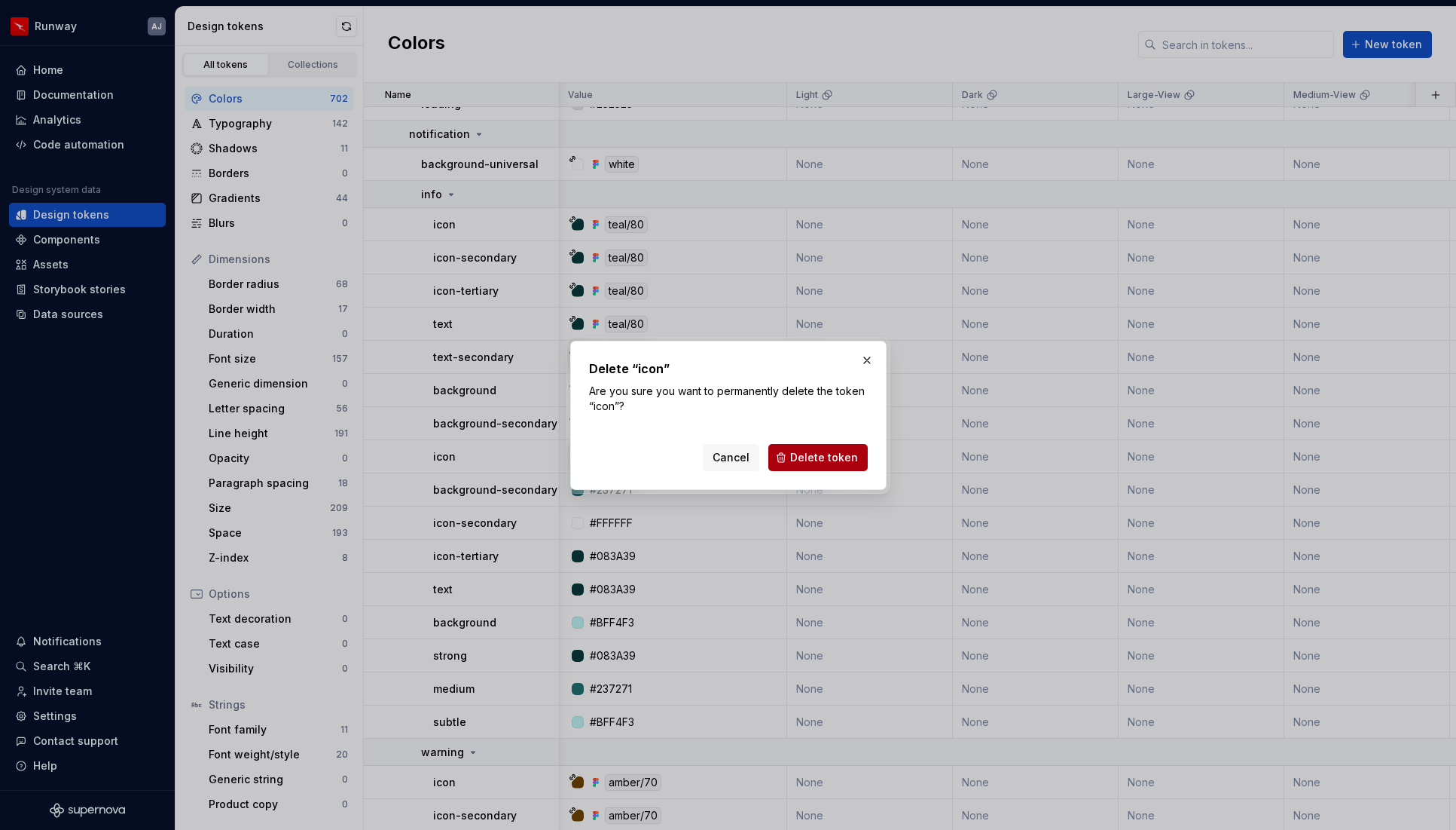
click at [841, 459] on span "Delete token" at bounding box center [824, 457] width 68 height 15
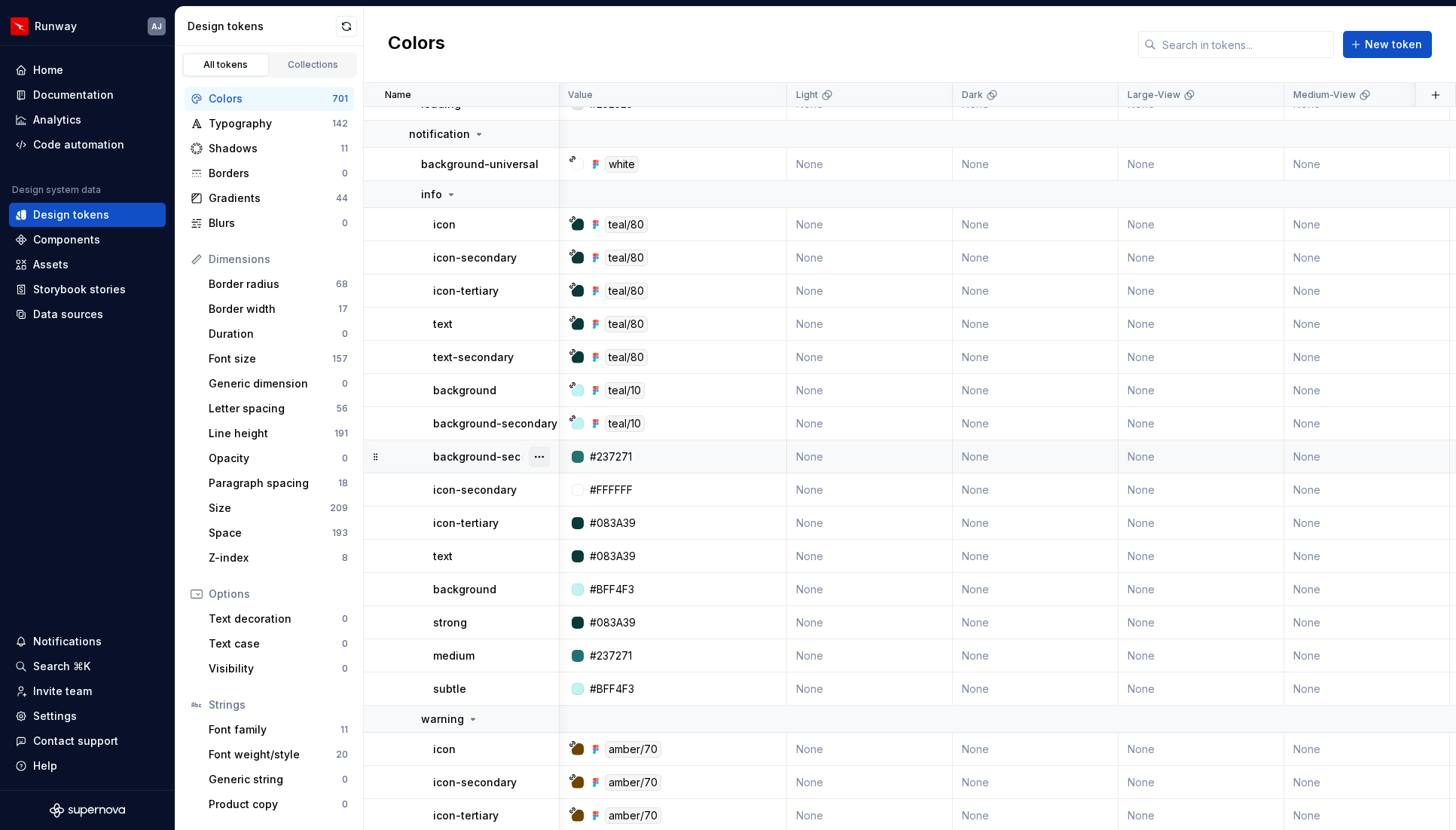
click at [540, 455] on button "button" at bounding box center [539, 456] width 21 height 21
click at [588, 540] on div "Delete token" at bounding box center [605, 541] width 98 height 15
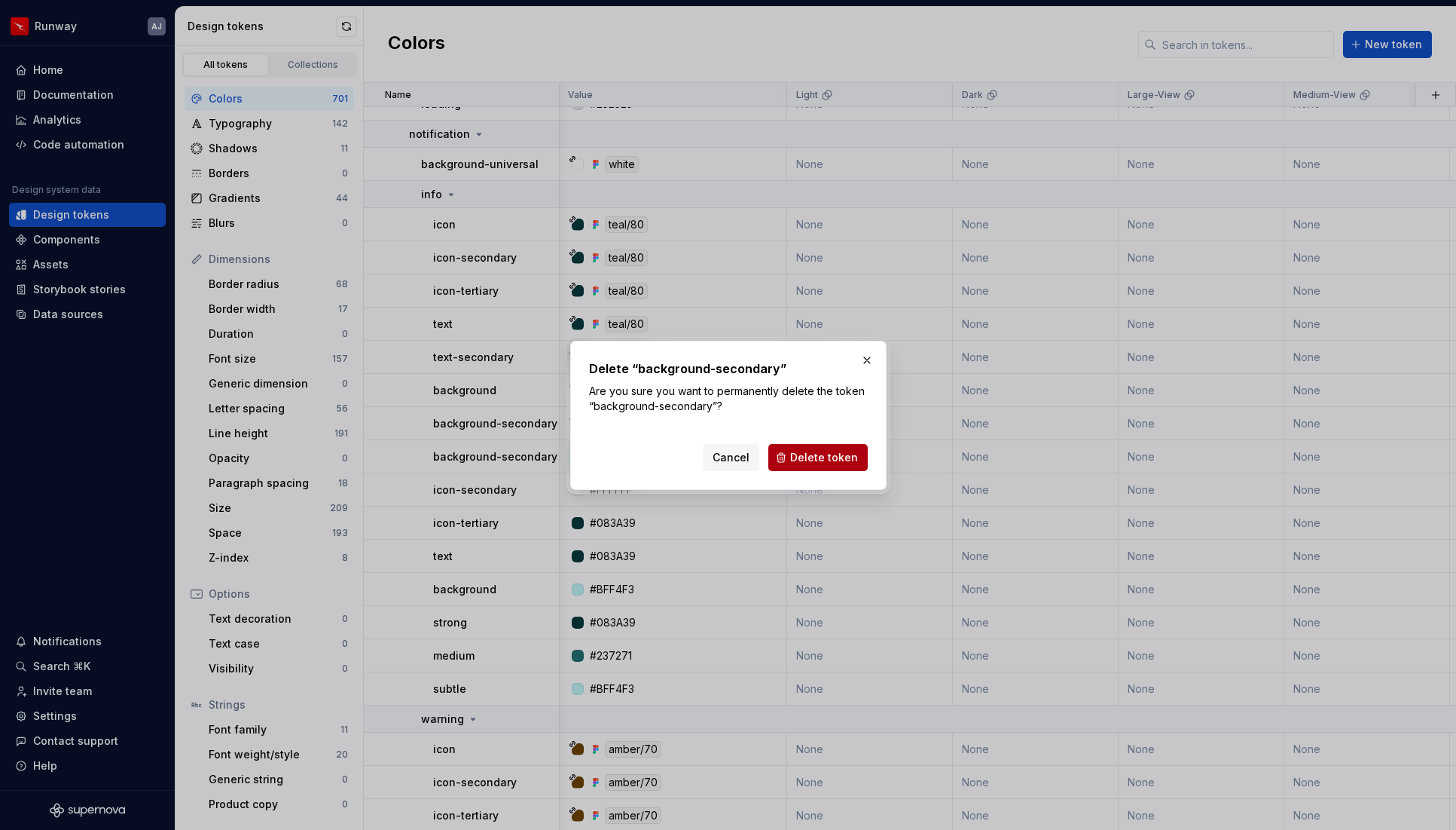
click at [854, 459] on span "Delete token" at bounding box center [824, 457] width 68 height 15
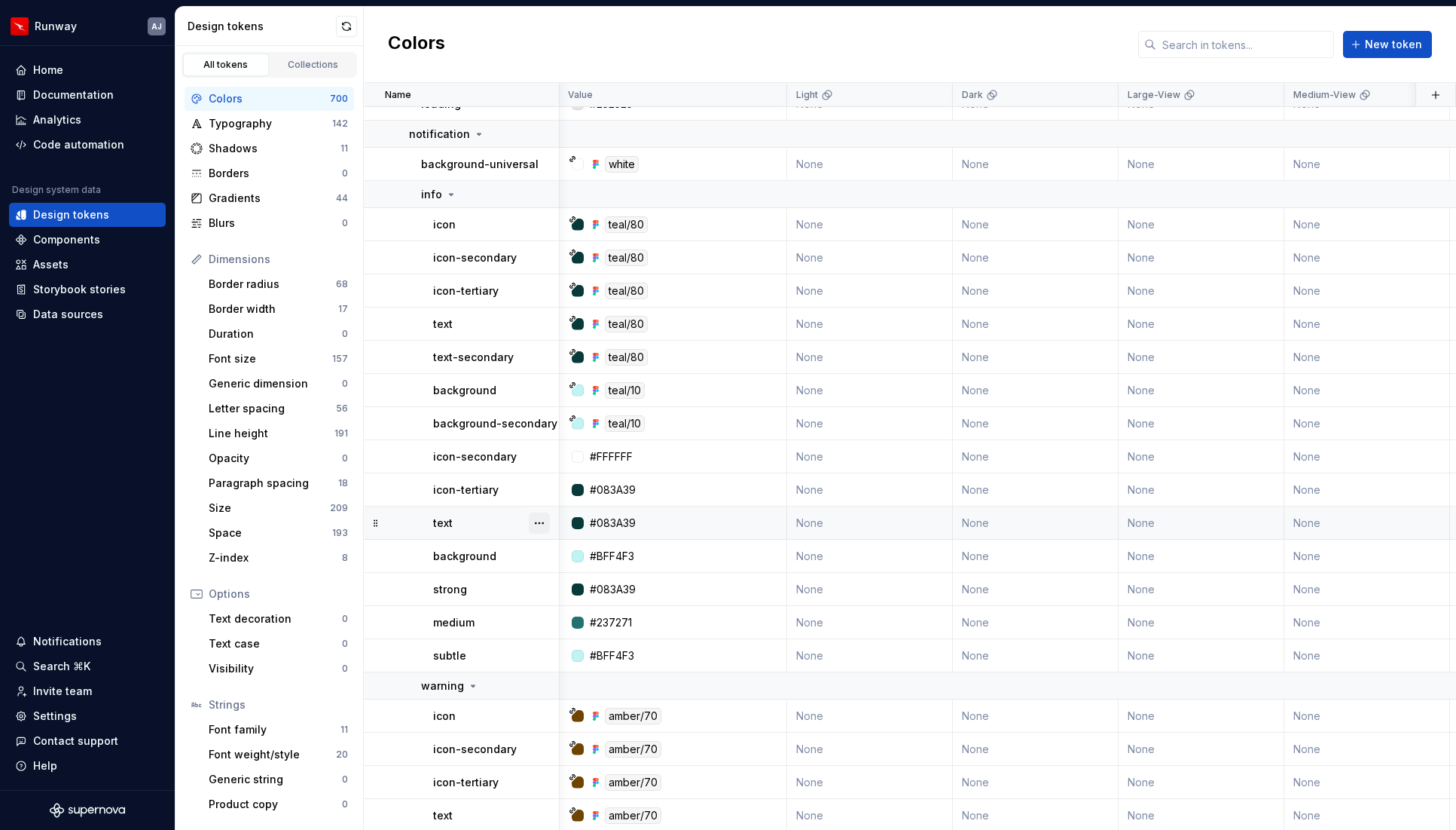
click at [538, 520] on button "button" at bounding box center [539, 523] width 21 height 21
click at [576, 602] on div "Delete token" at bounding box center [605, 607] width 98 height 15
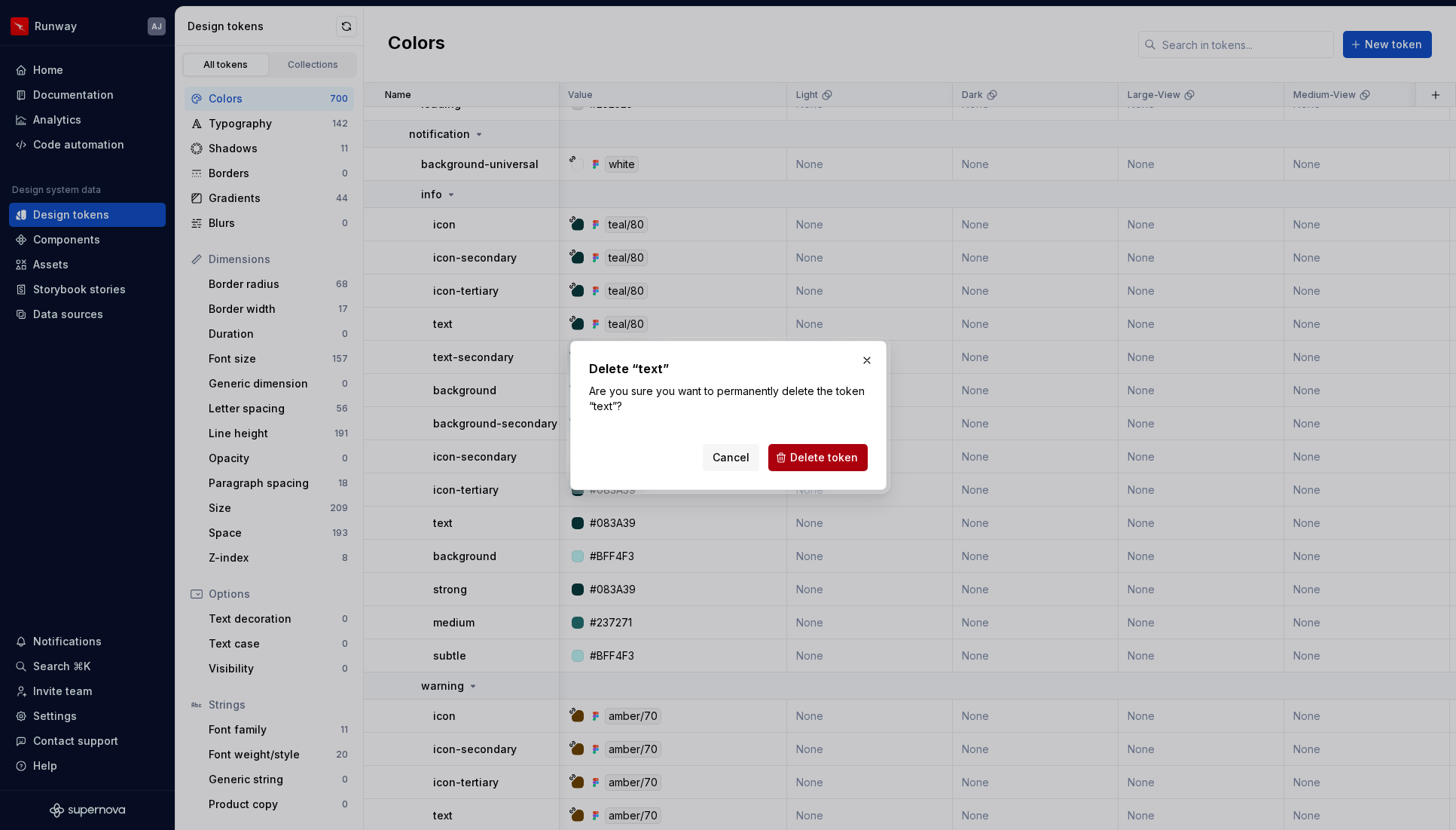
click at [794, 457] on button "Delete token" at bounding box center [818, 457] width 100 height 27
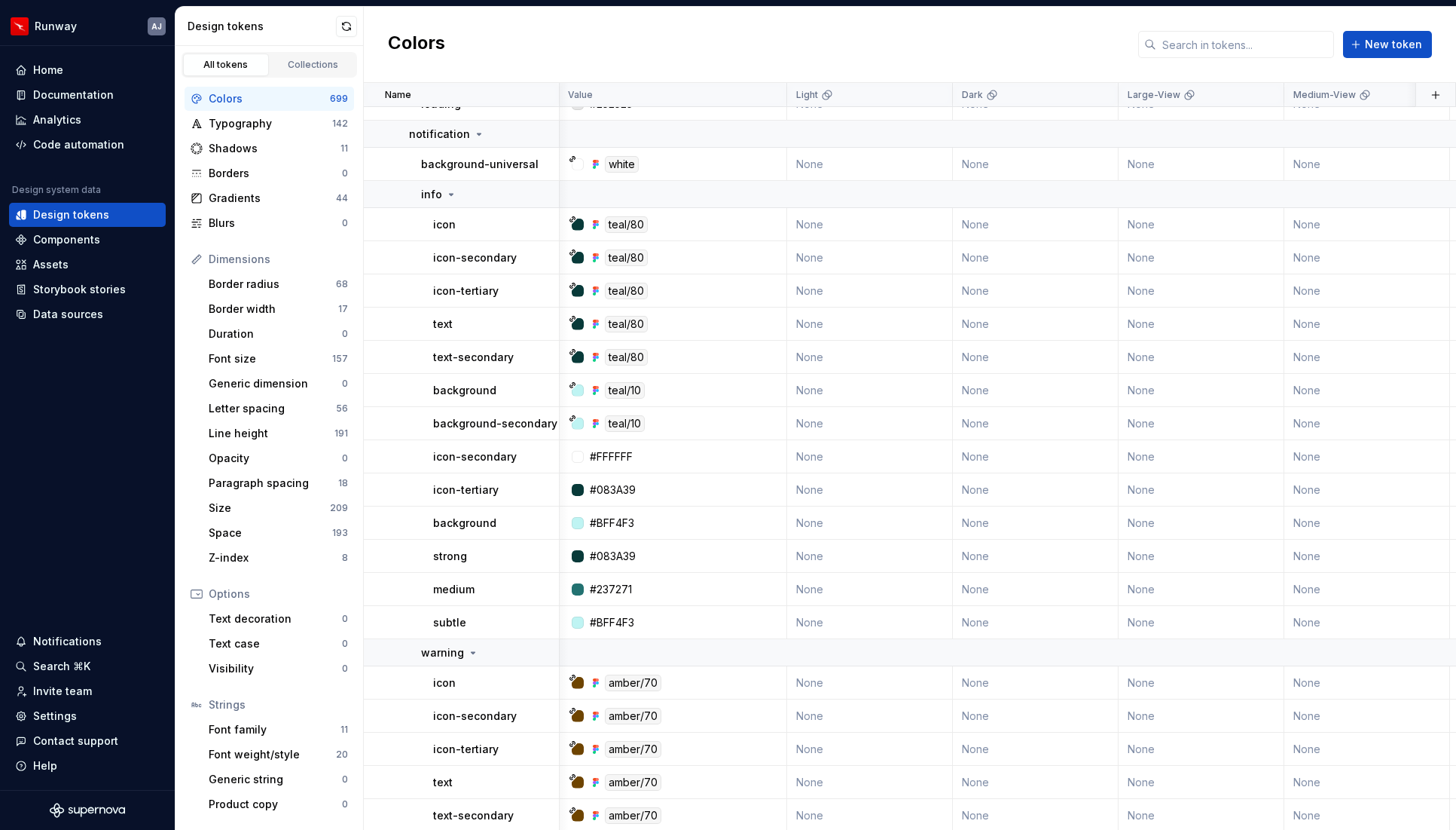
click at [540, 525] on button "button" at bounding box center [539, 523] width 21 height 21
click at [533, 516] on button "button" at bounding box center [539, 523] width 21 height 21
click at [586, 601] on div "Delete token" at bounding box center [605, 607] width 98 height 15
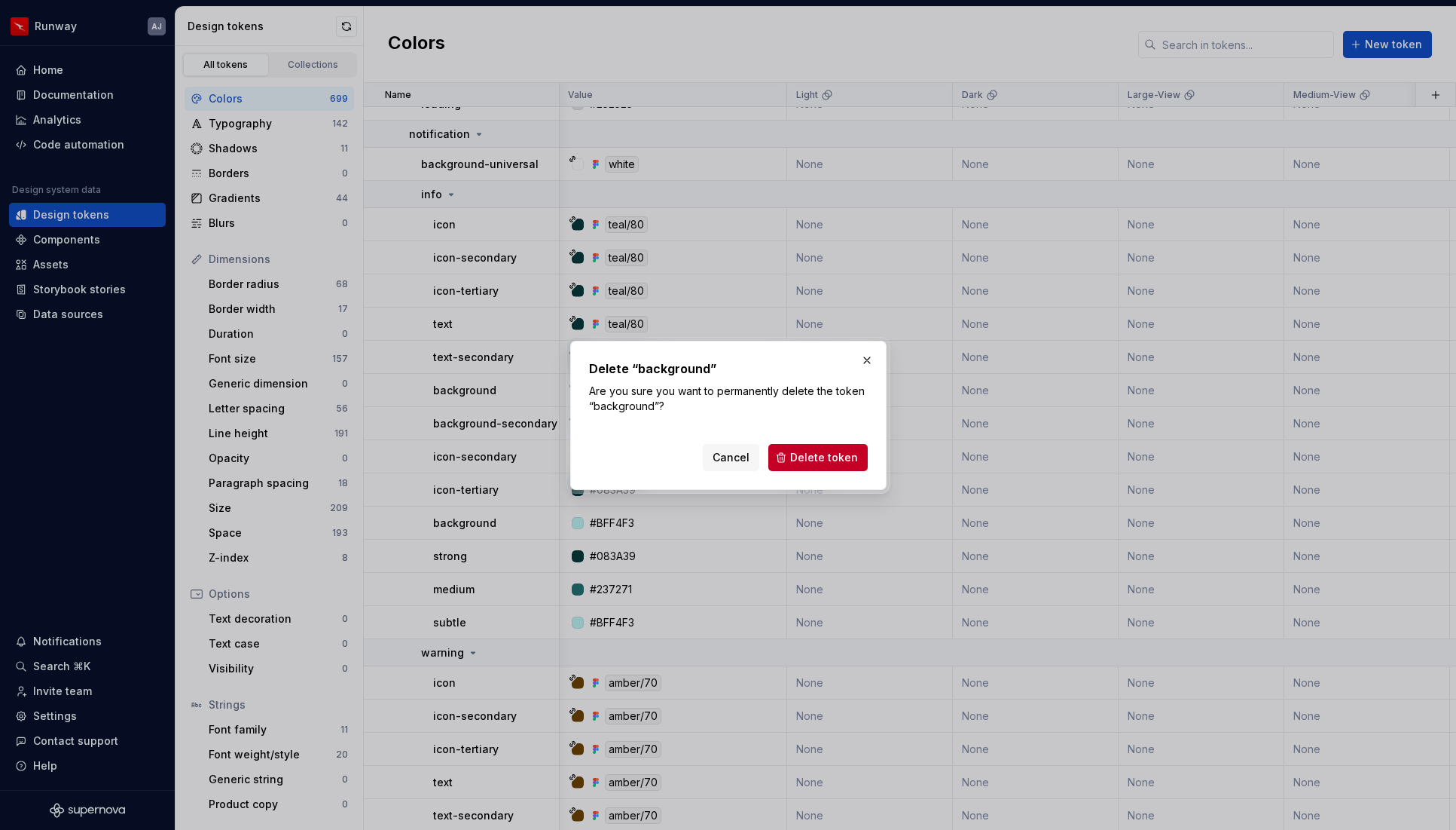
drag, startPoint x: 839, startPoint y: 451, endPoint x: 798, endPoint y: 470, distance: 45.2
click at [839, 451] on span "Delete token" at bounding box center [824, 457] width 68 height 15
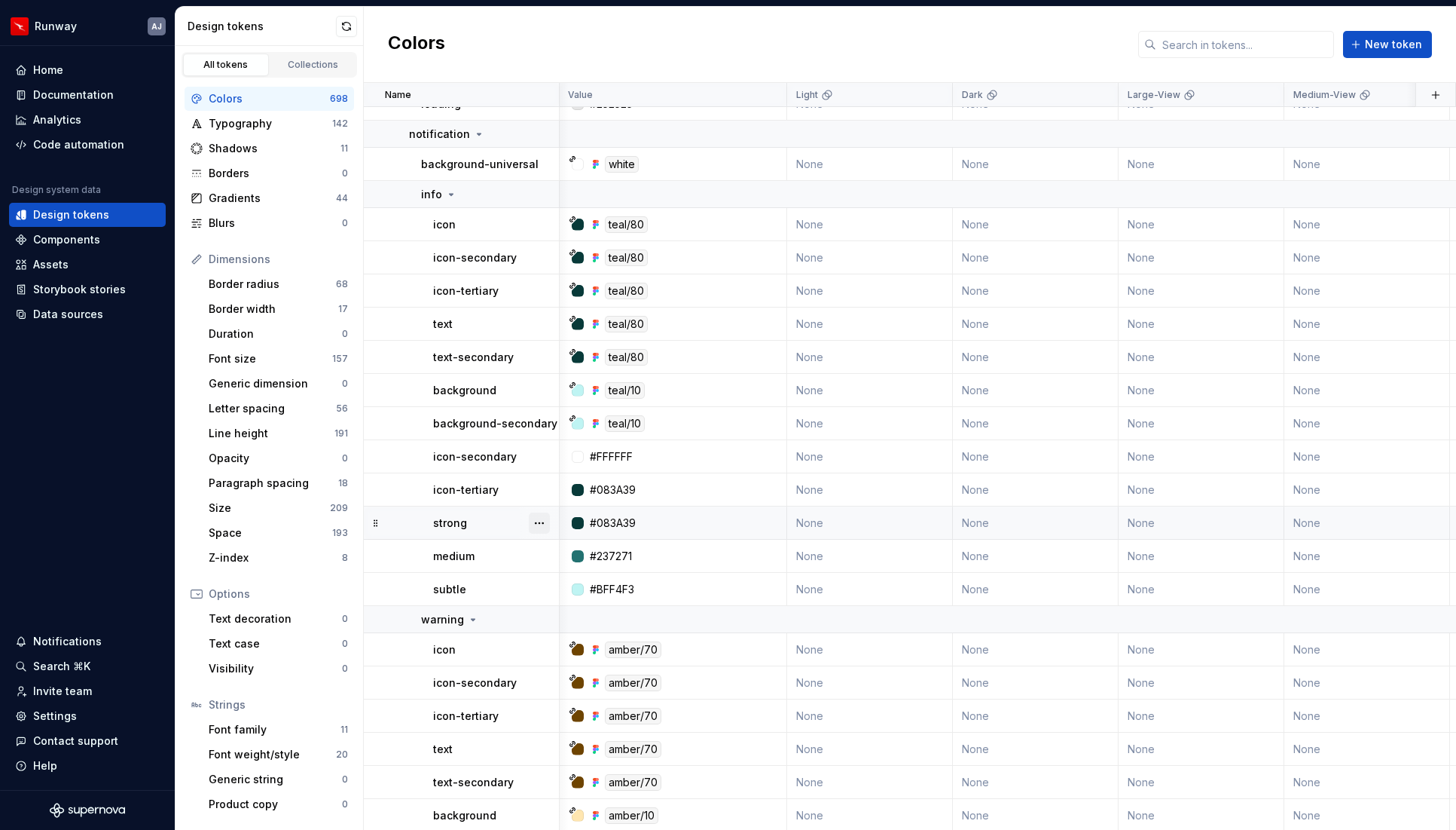
click at [540, 524] on button "button" at bounding box center [539, 523] width 21 height 21
click at [579, 607] on div "Delete token" at bounding box center [605, 607] width 98 height 15
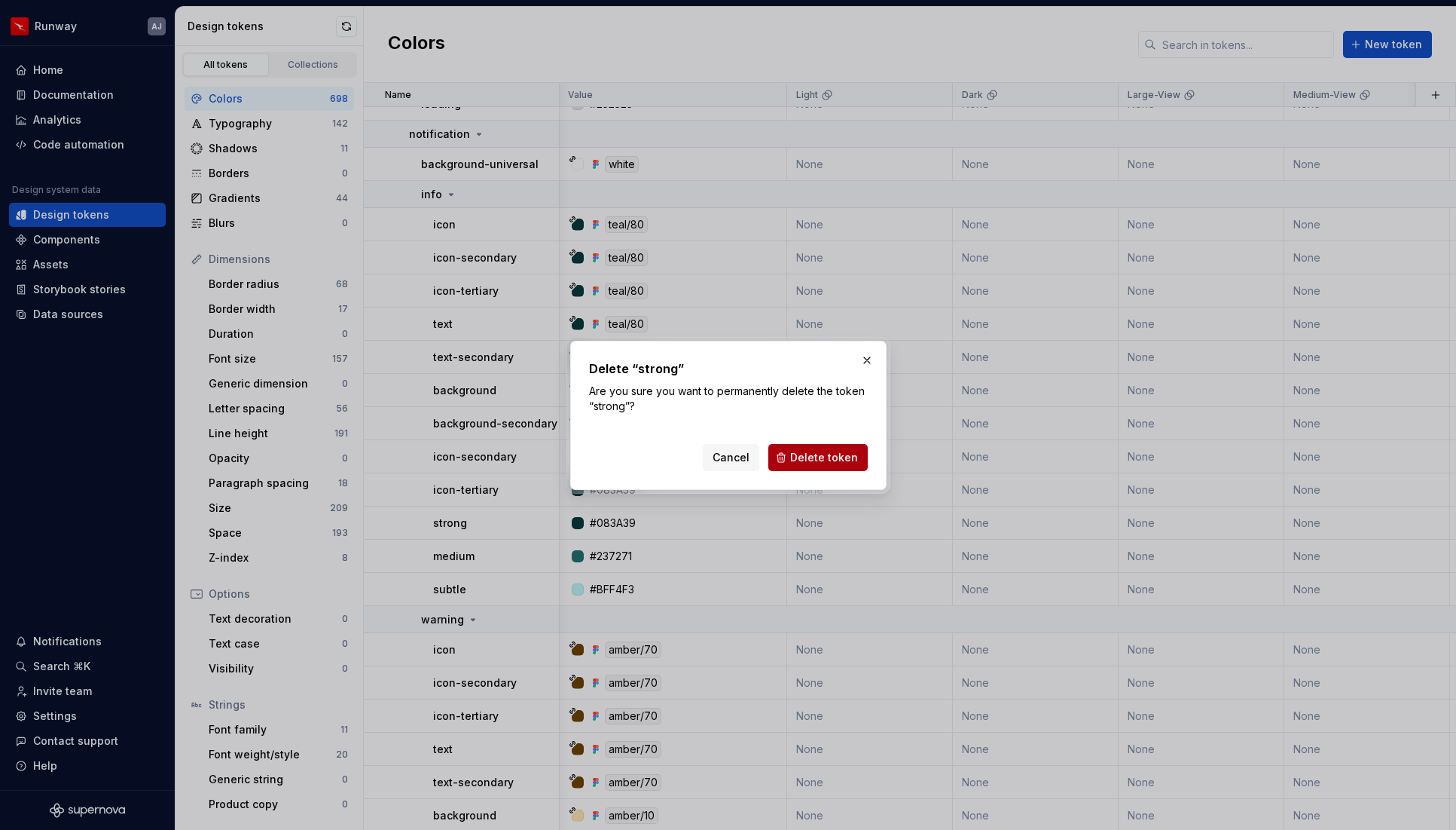
click at [816, 452] on span "Delete token" at bounding box center [824, 457] width 68 height 15
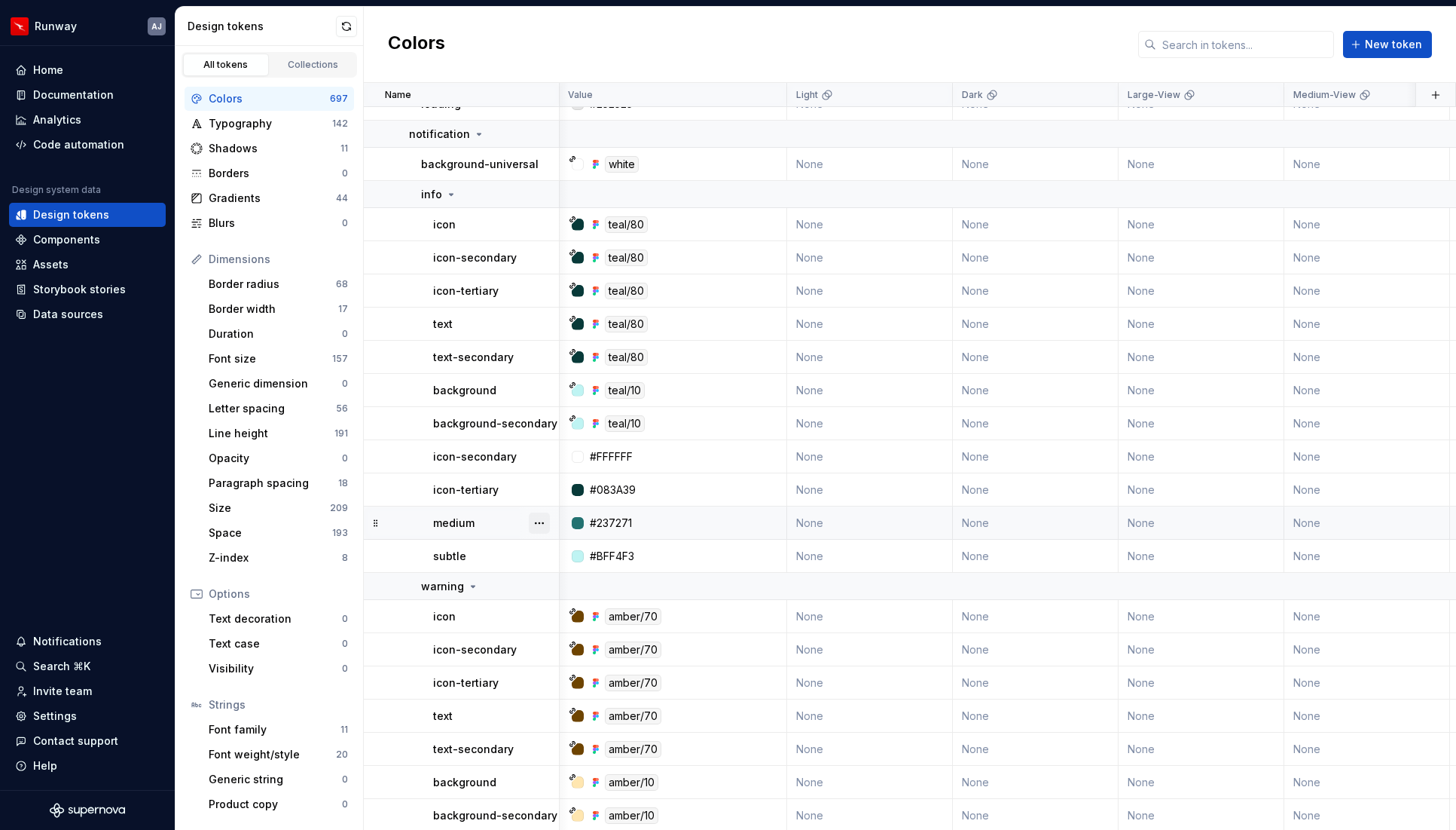
click at [539, 524] on button "button" at bounding box center [539, 523] width 21 height 21
click at [540, 518] on button "button" at bounding box center [539, 523] width 21 height 21
click at [585, 609] on div "Delete token" at bounding box center [605, 607] width 98 height 15
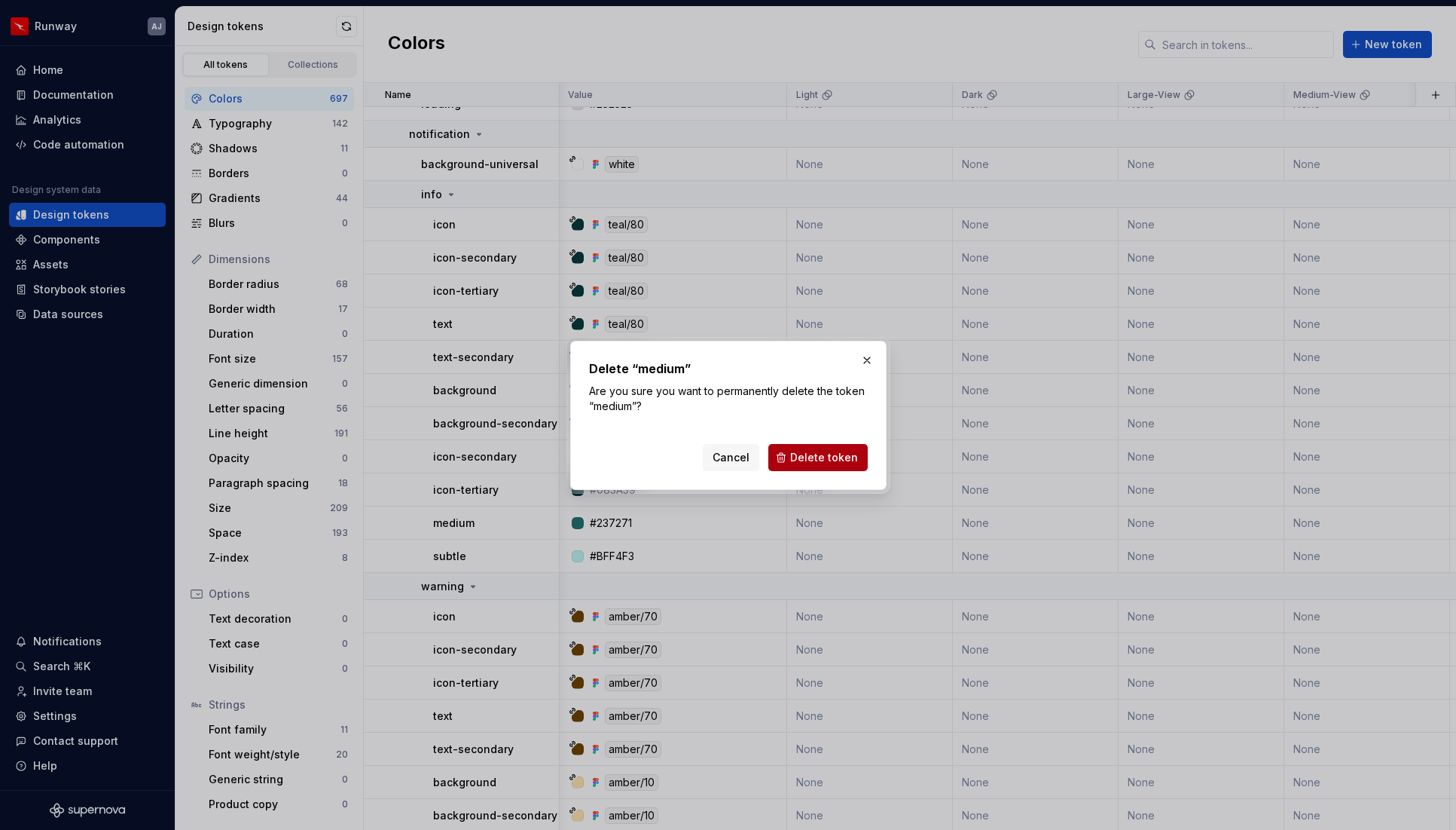
click at [830, 460] on span "Delete token" at bounding box center [824, 457] width 68 height 15
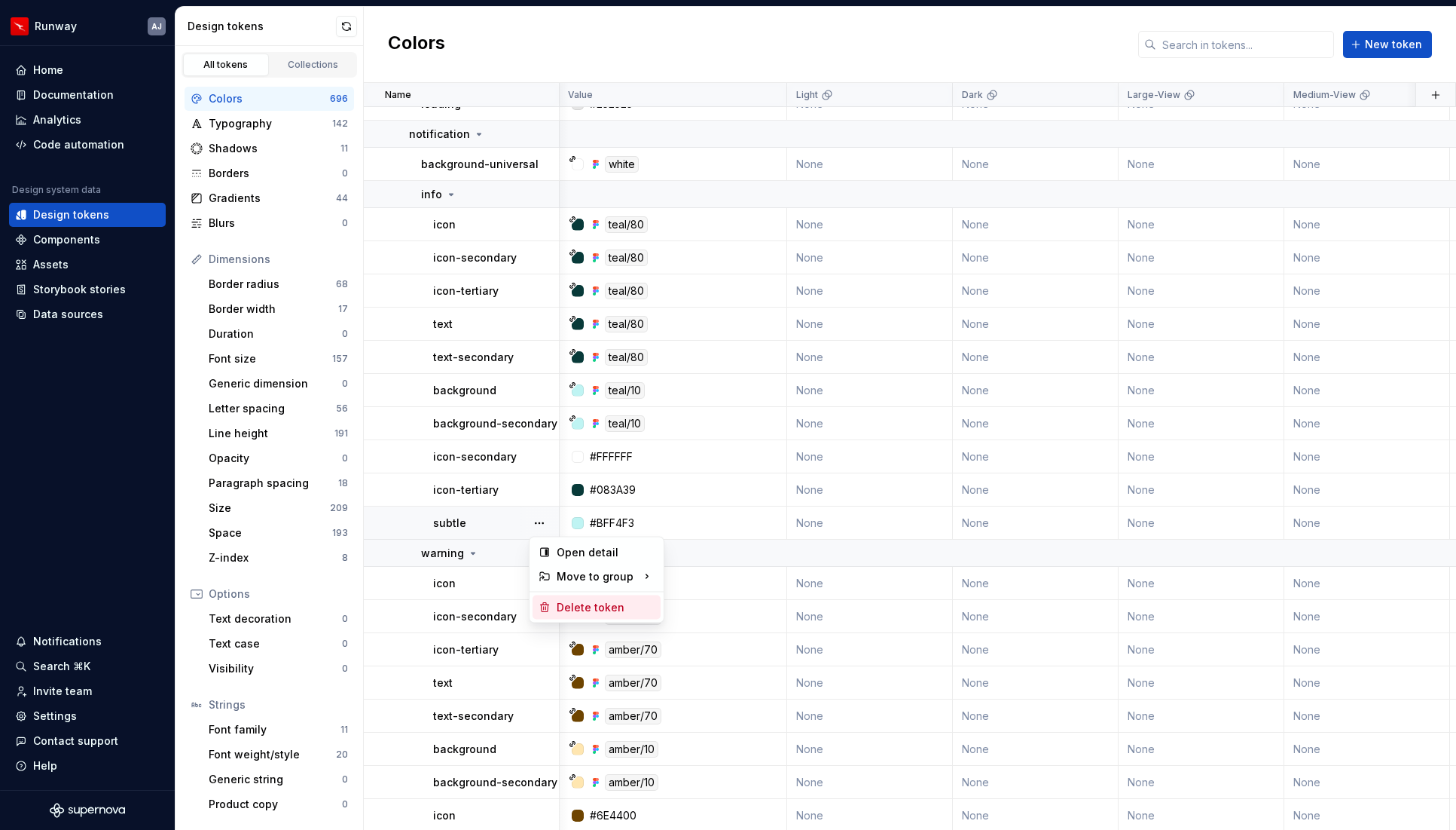
click at [593, 601] on div "Delete token" at bounding box center [605, 607] width 98 height 15
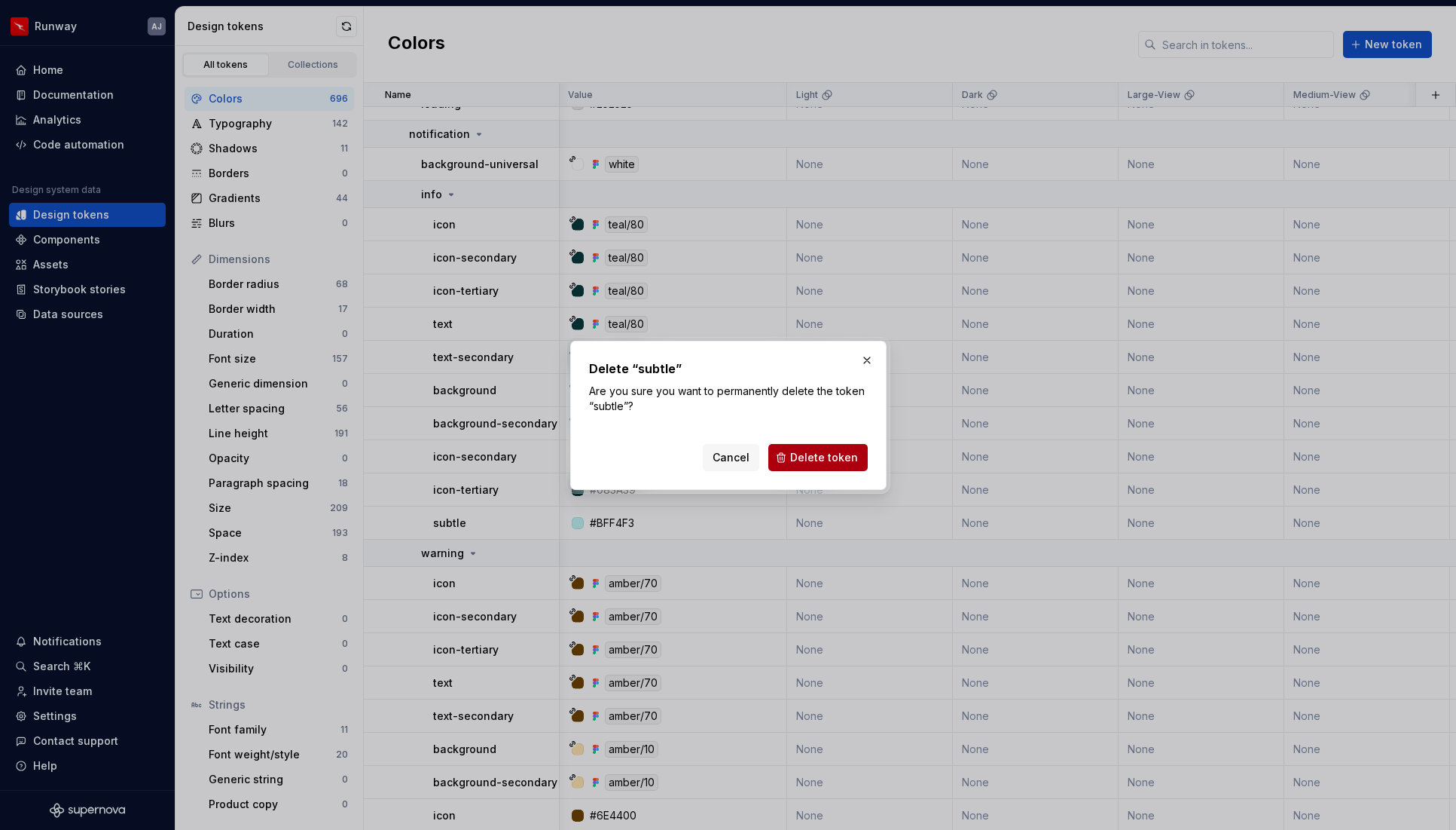
click at [816, 458] on span "Delete token" at bounding box center [824, 457] width 68 height 15
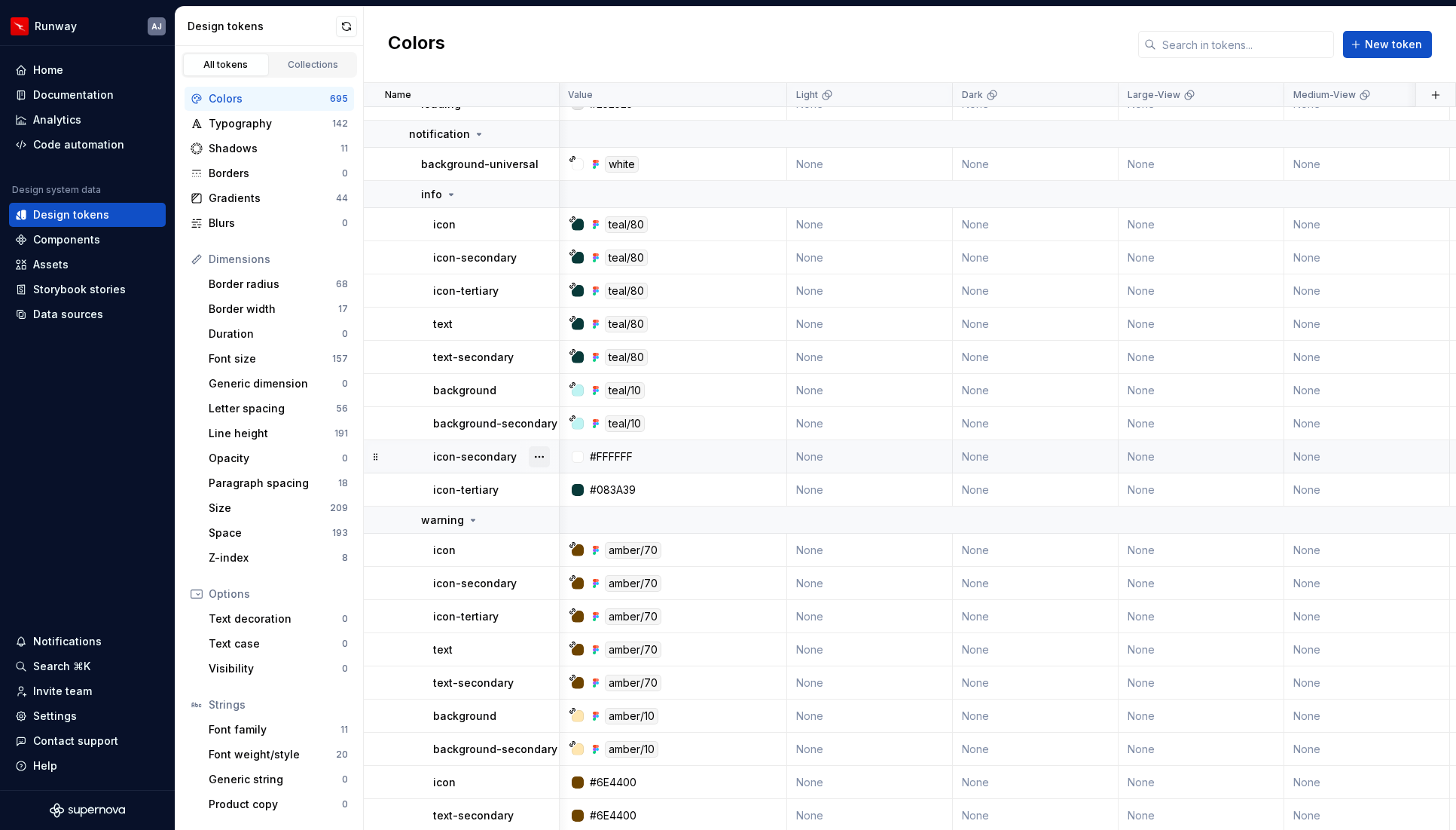
click at [538, 459] on button "button" at bounding box center [539, 456] width 21 height 21
click at [572, 537] on div "Delete token" at bounding box center [605, 541] width 98 height 15
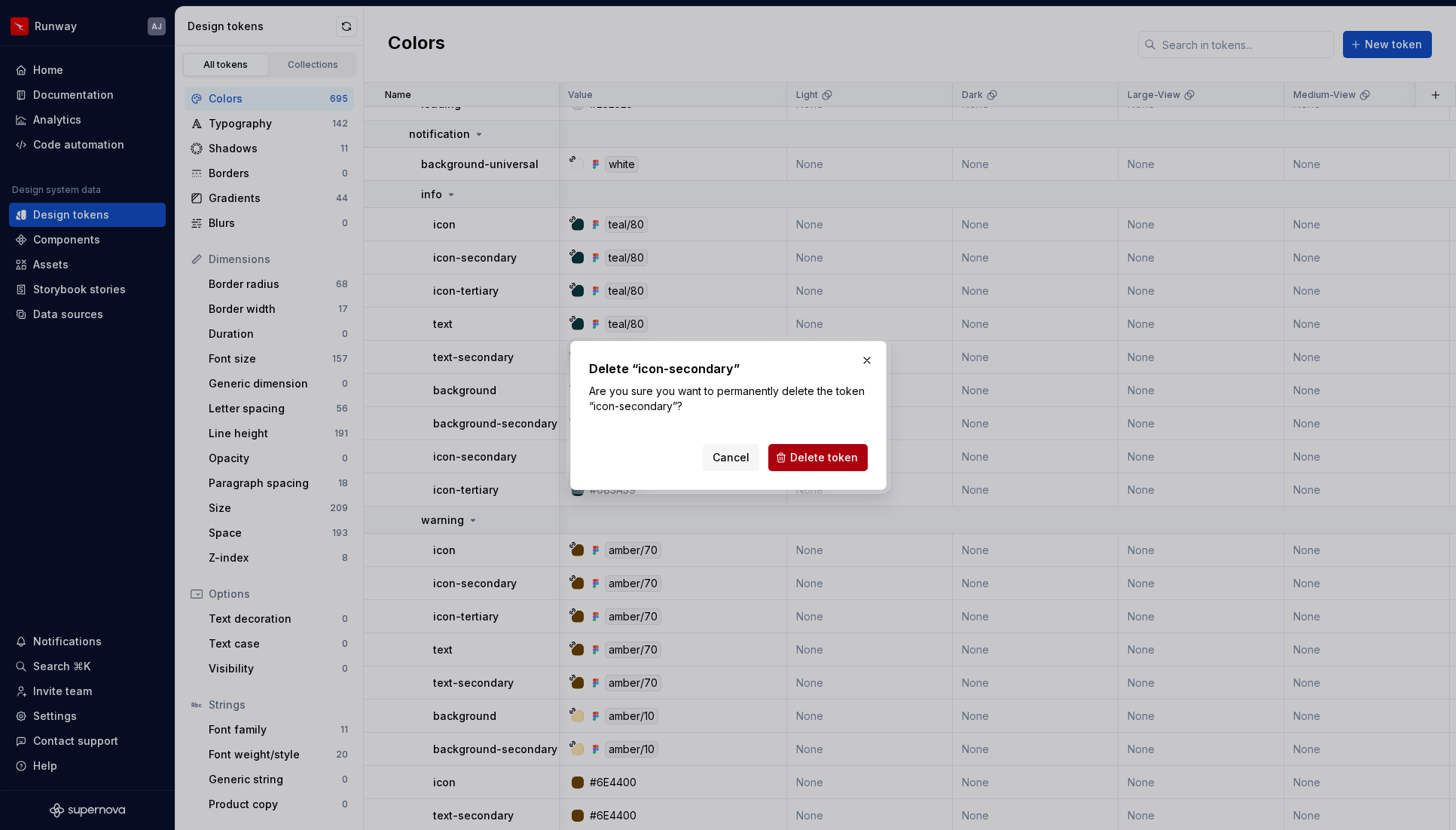
click at [794, 458] on button "Delete token" at bounding box center [818, 457] width 100 height 27
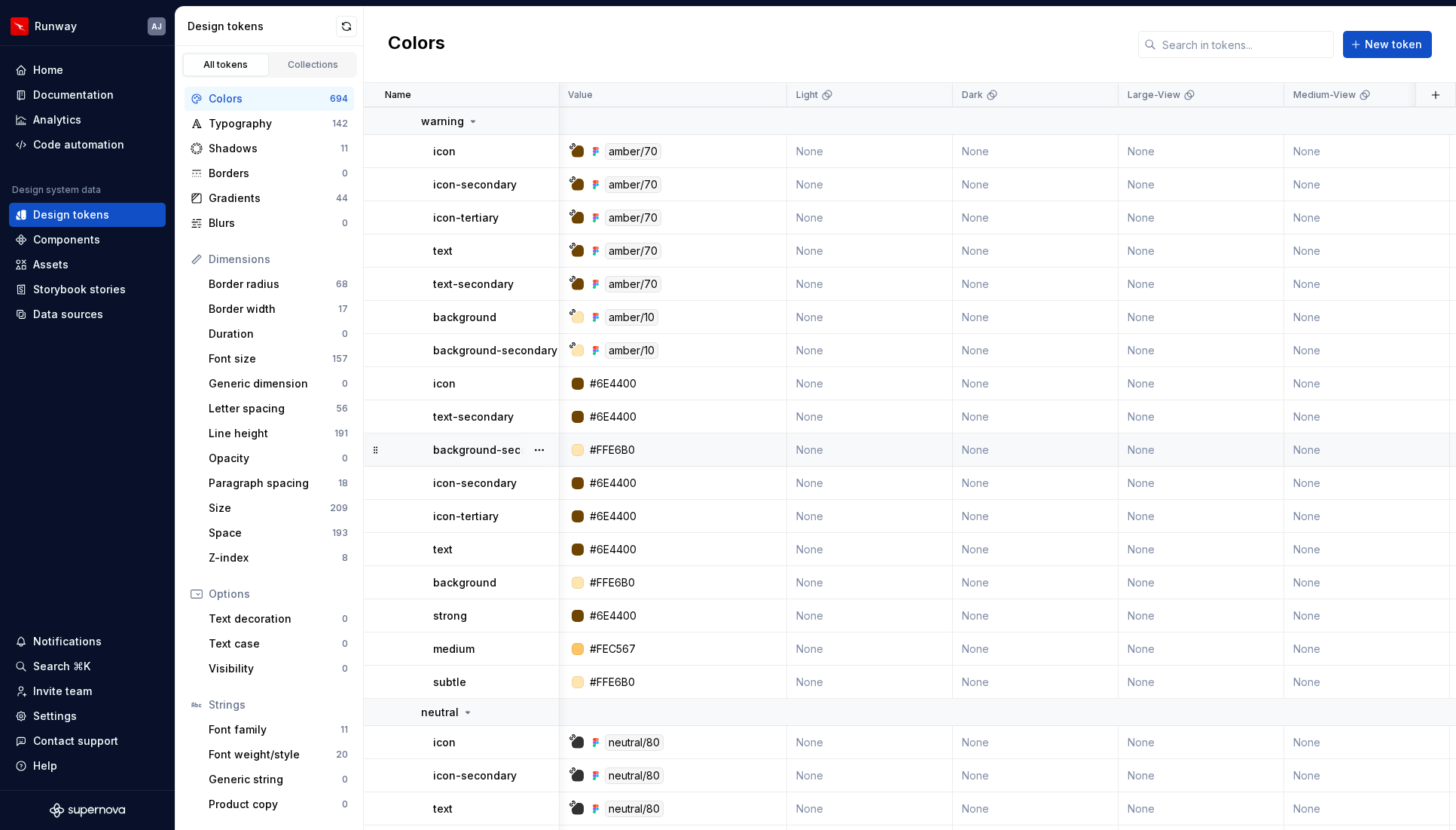
scroll to position [19228, 1]
click at [534, 382] on button "button" at bounding box center [539, 382] width 21 height 21
click at [575, 464] on div "Delete token" at bounding box center [605, 466] width 98 height 15
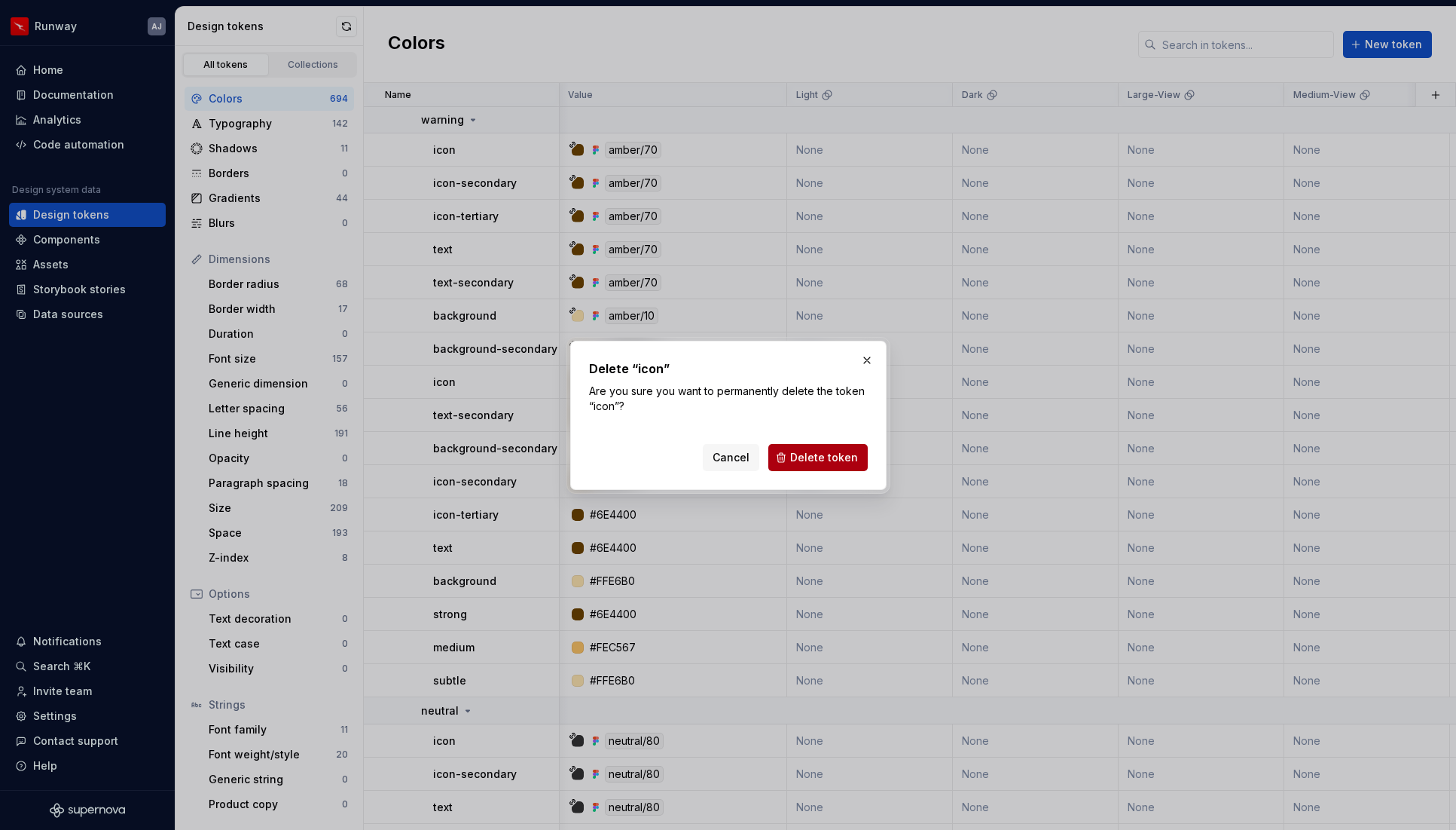
click at [830, 455] on span "Delete token" at bounding box center [824, 457] width 68 height 15
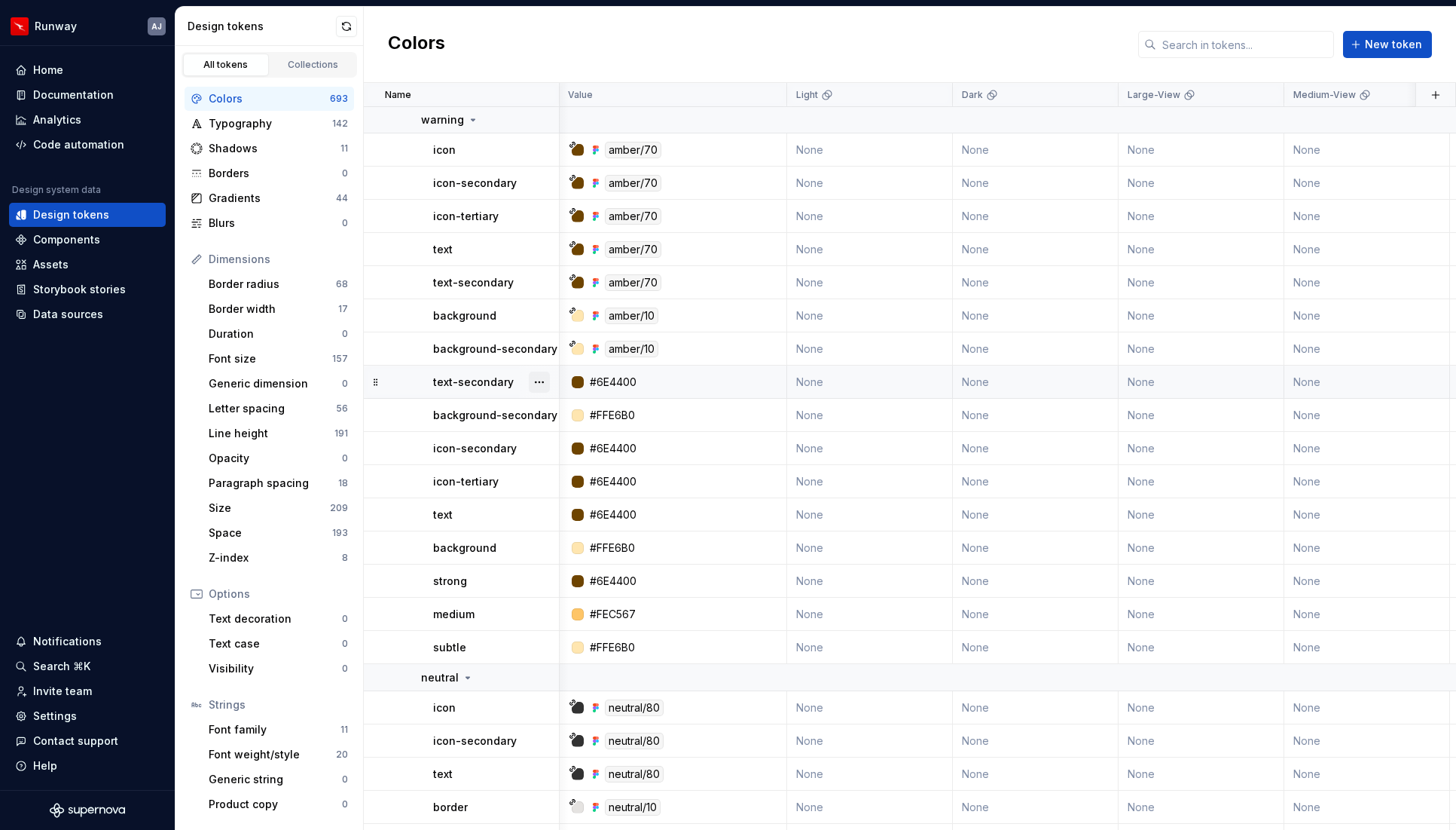
click at [539, 382] on button "button" at bounding box center [539, 382] width 21 height 21
click at [575, 460] on div "Delete token" at bounding box center [605, 466] width 98 height 15
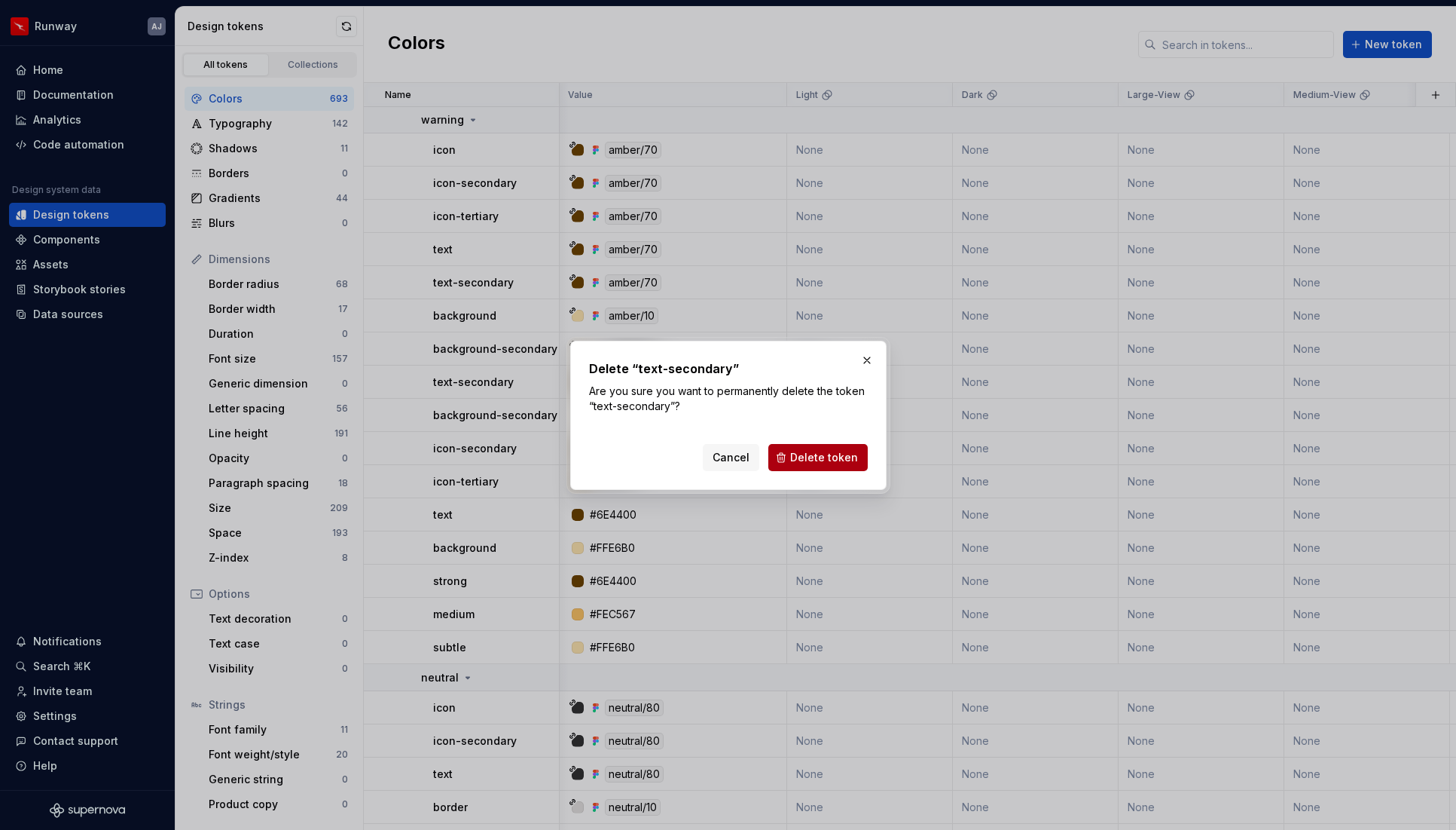
click at [830, 452] on span "Delete token" at bounding box center [824, 457] width 68 height 15
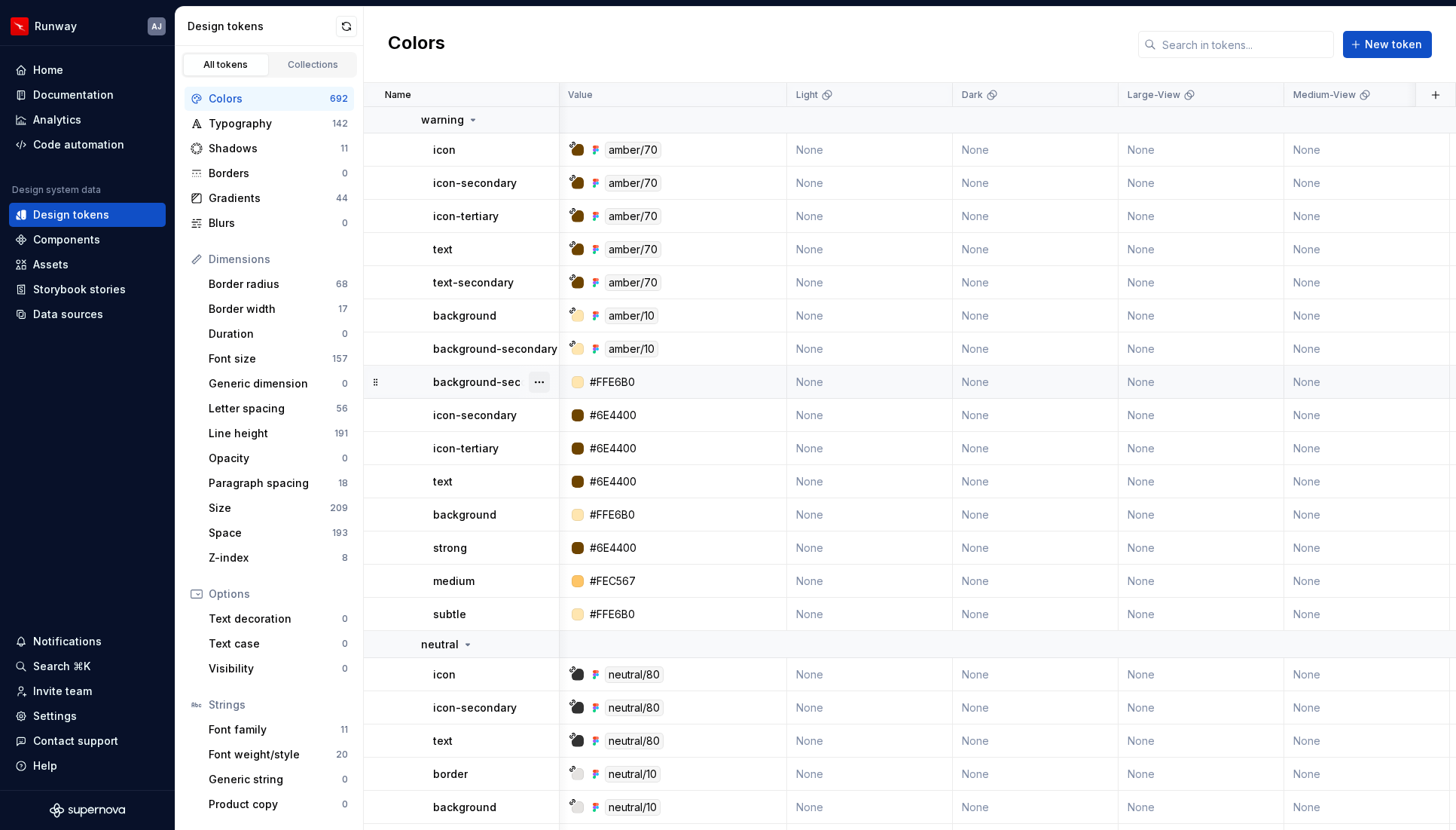
click at [532, 377] on button "button" at bounding box center [539, 382] width 21 height 21
click at [591, 474] on div "Delete token" at bounding box center [605, 466] width 98 height 15
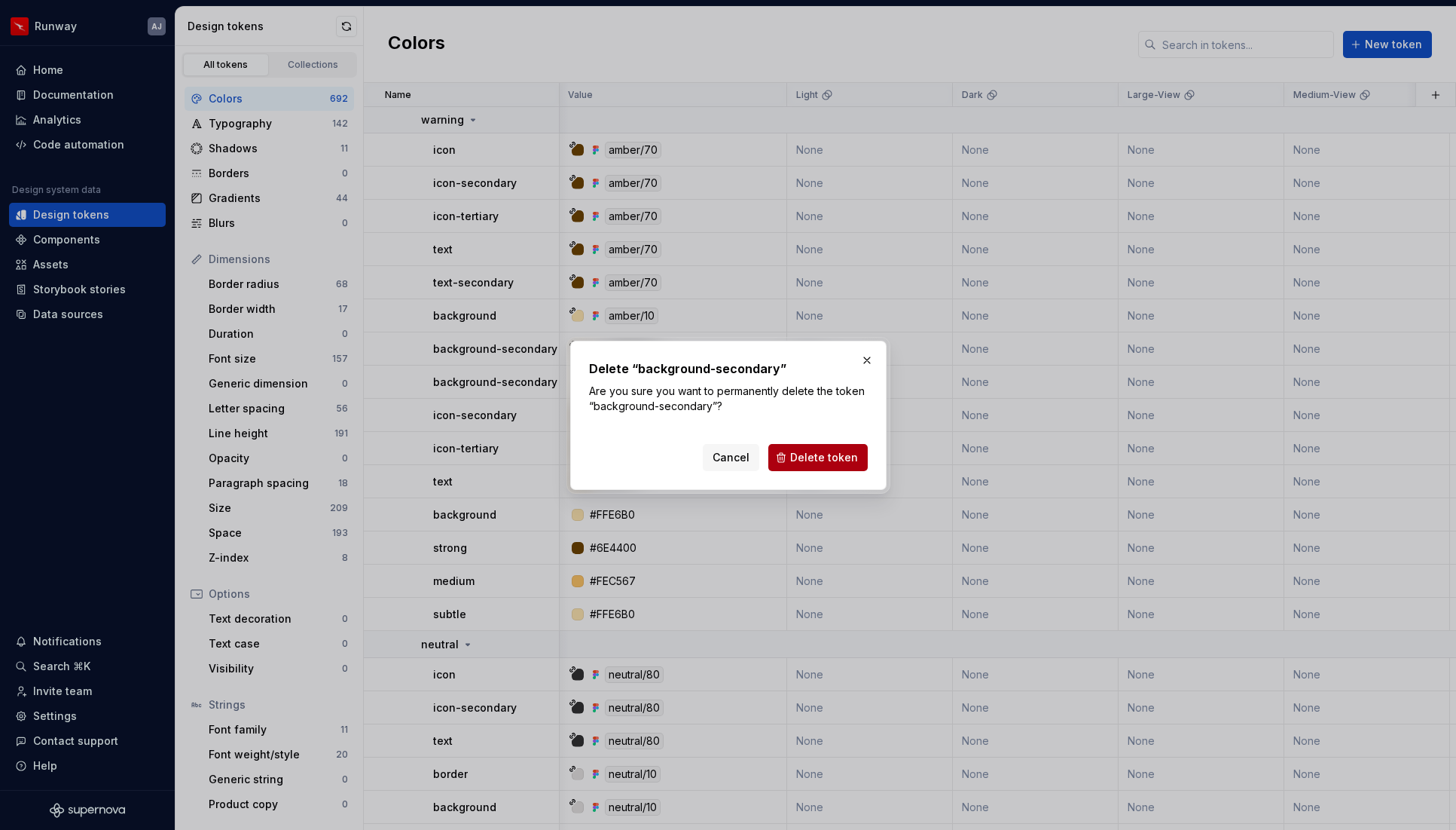
click at [821, 458] on span "Delete token" at bounding box center [824, 457] width 68 height 15
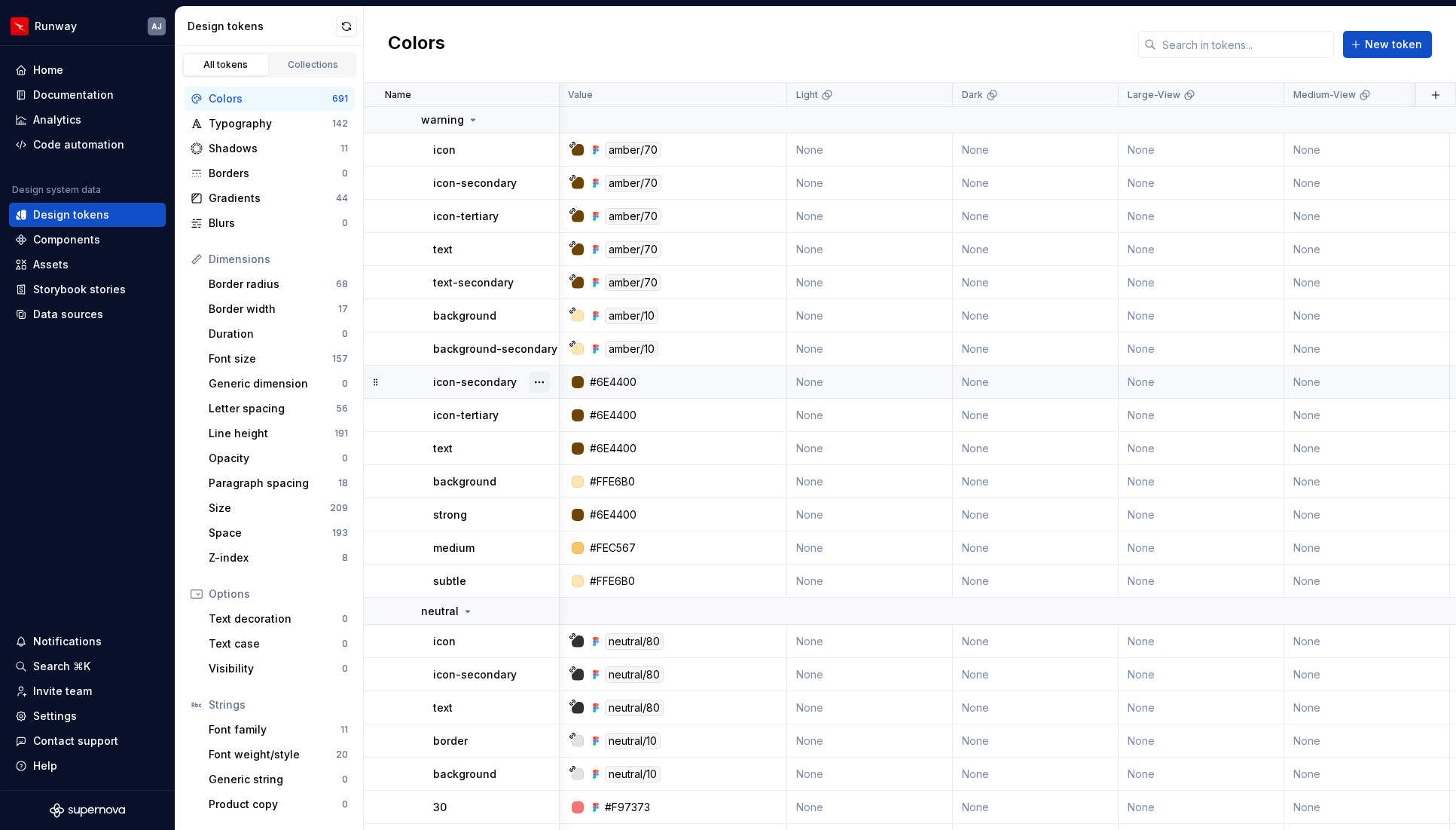
click at [541, 383] on button "button" at bounding box center [539, 382] width 21 height 21
click at [583, 466] on div "Delete token" at bounding box center [605, 466] width 98 height 15
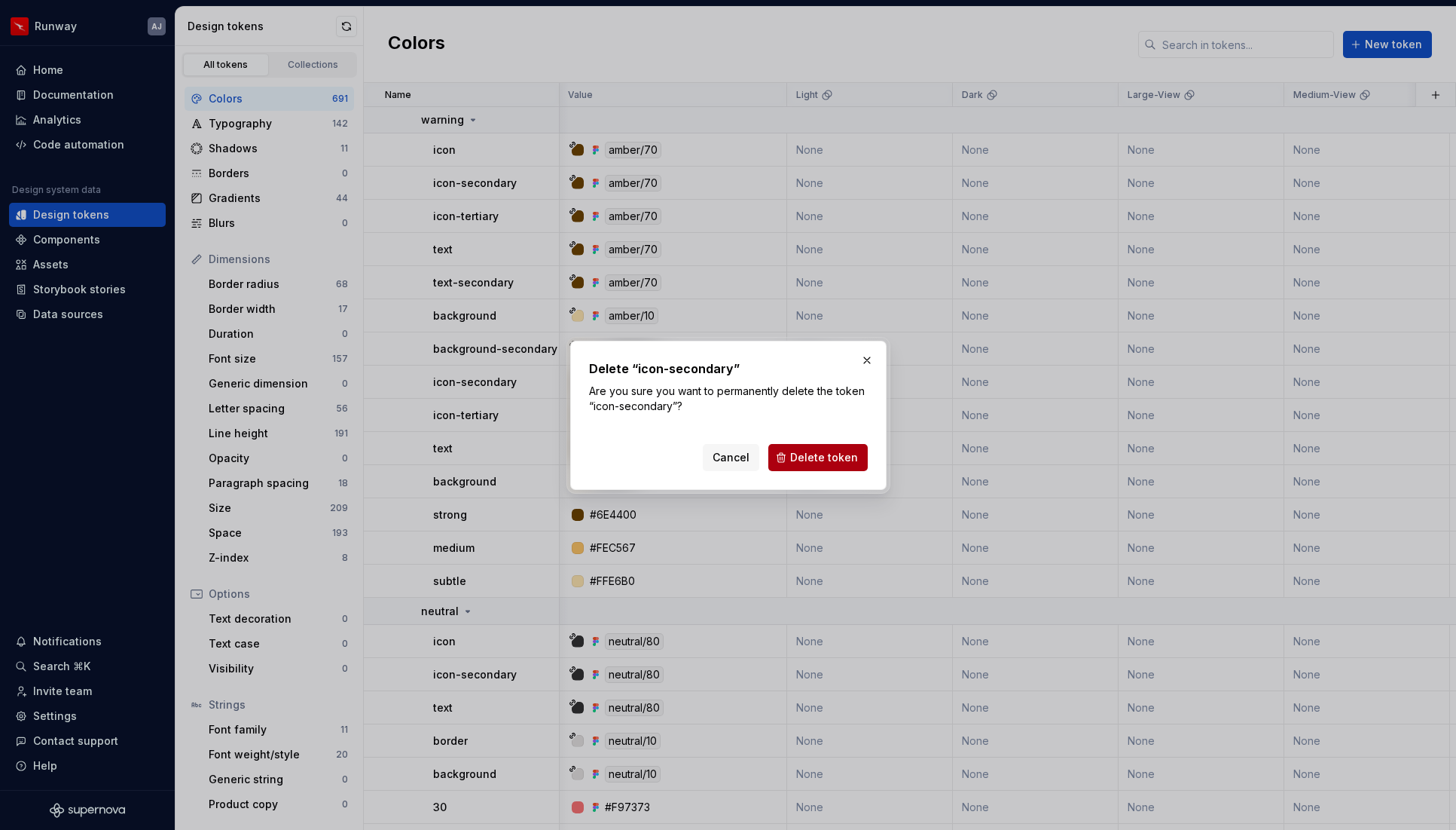
click at [795, 453] on span "Delete token" at bounding box center [824, 457] width 68 height 15
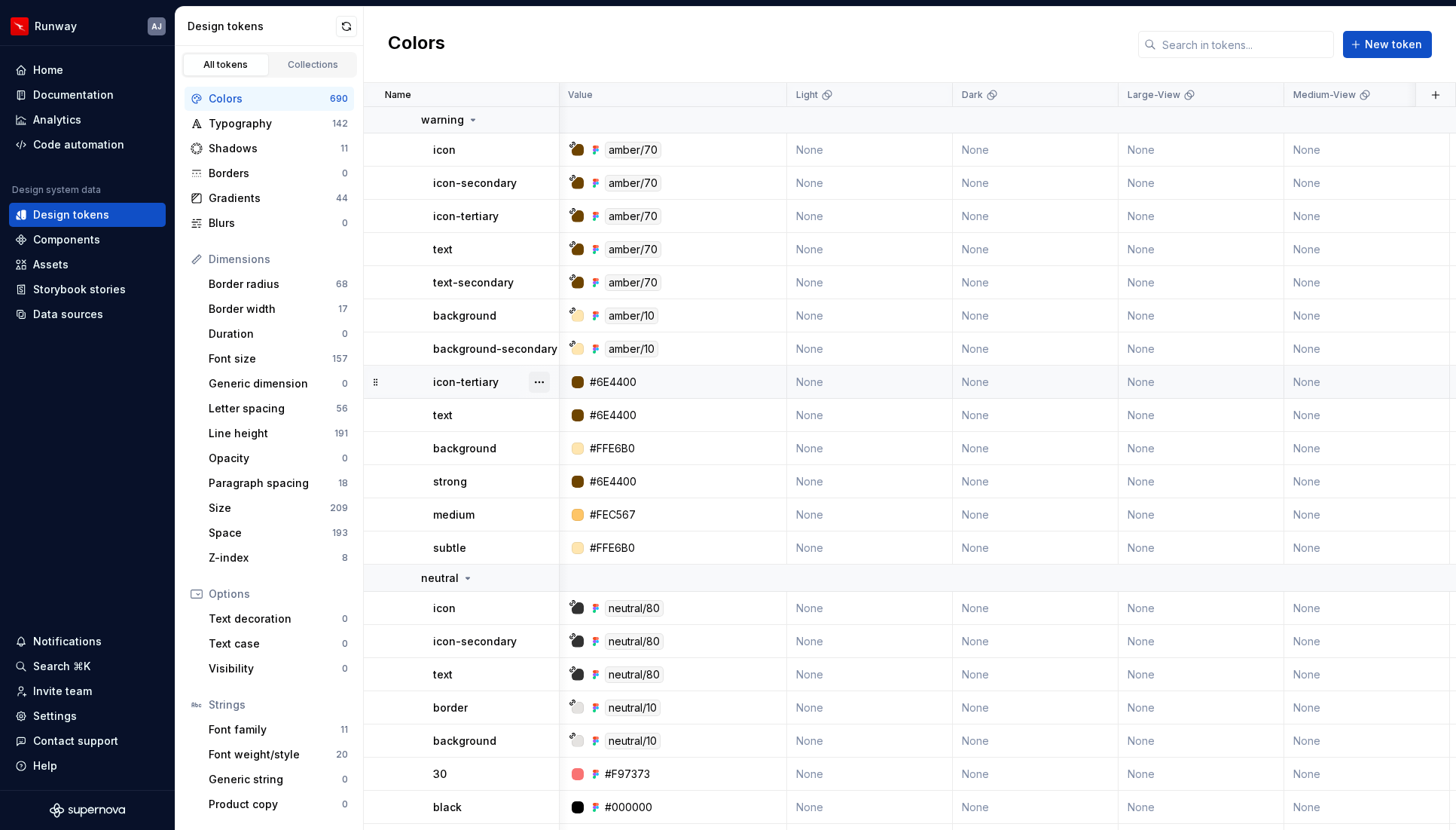
click at [542, 379] on button "button" at bounding box center [539, 382] width 21 height 21
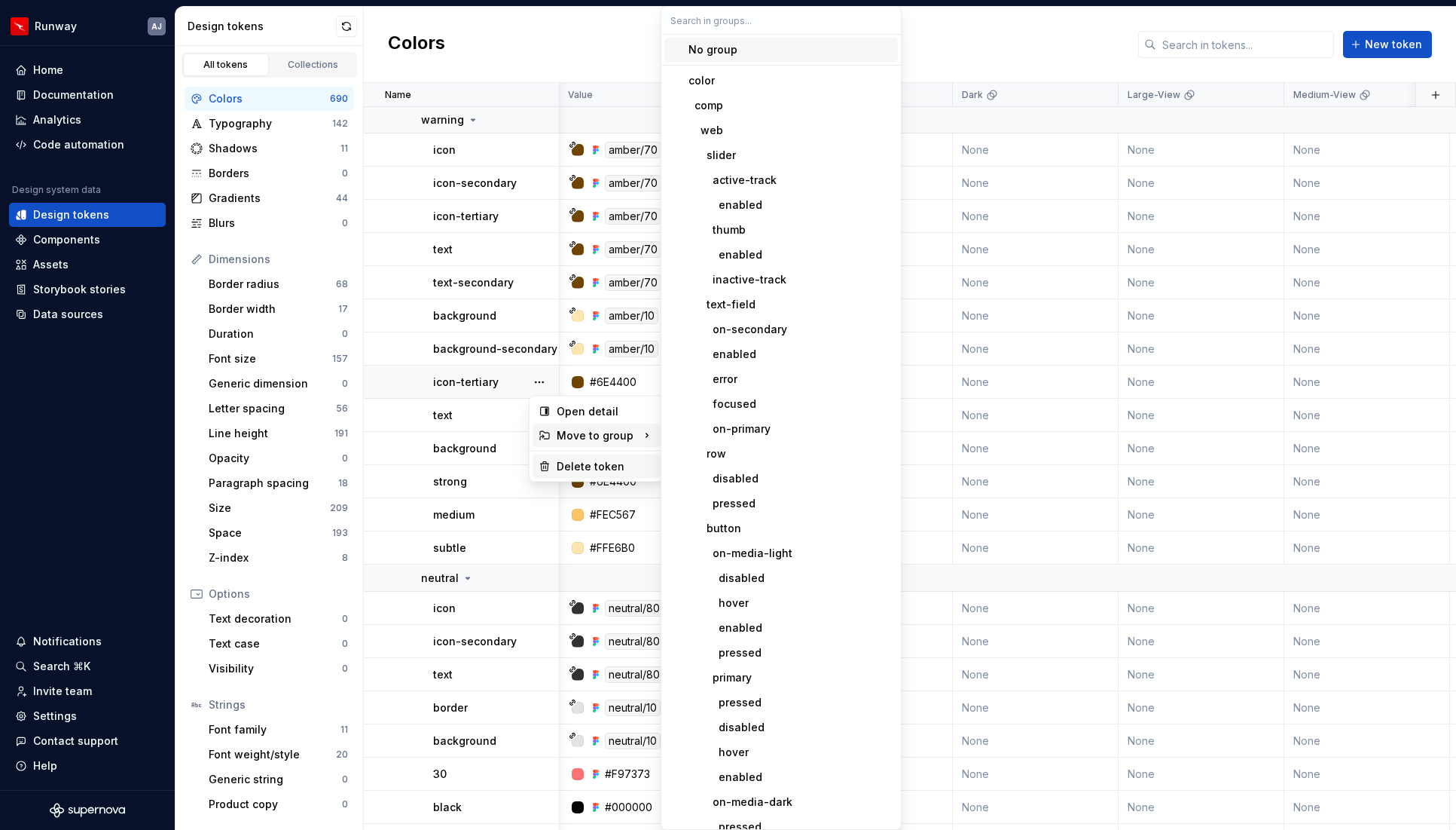
click at [585, 463] on div "Delete token" at bounding box center [605, 466] width 98 height 15
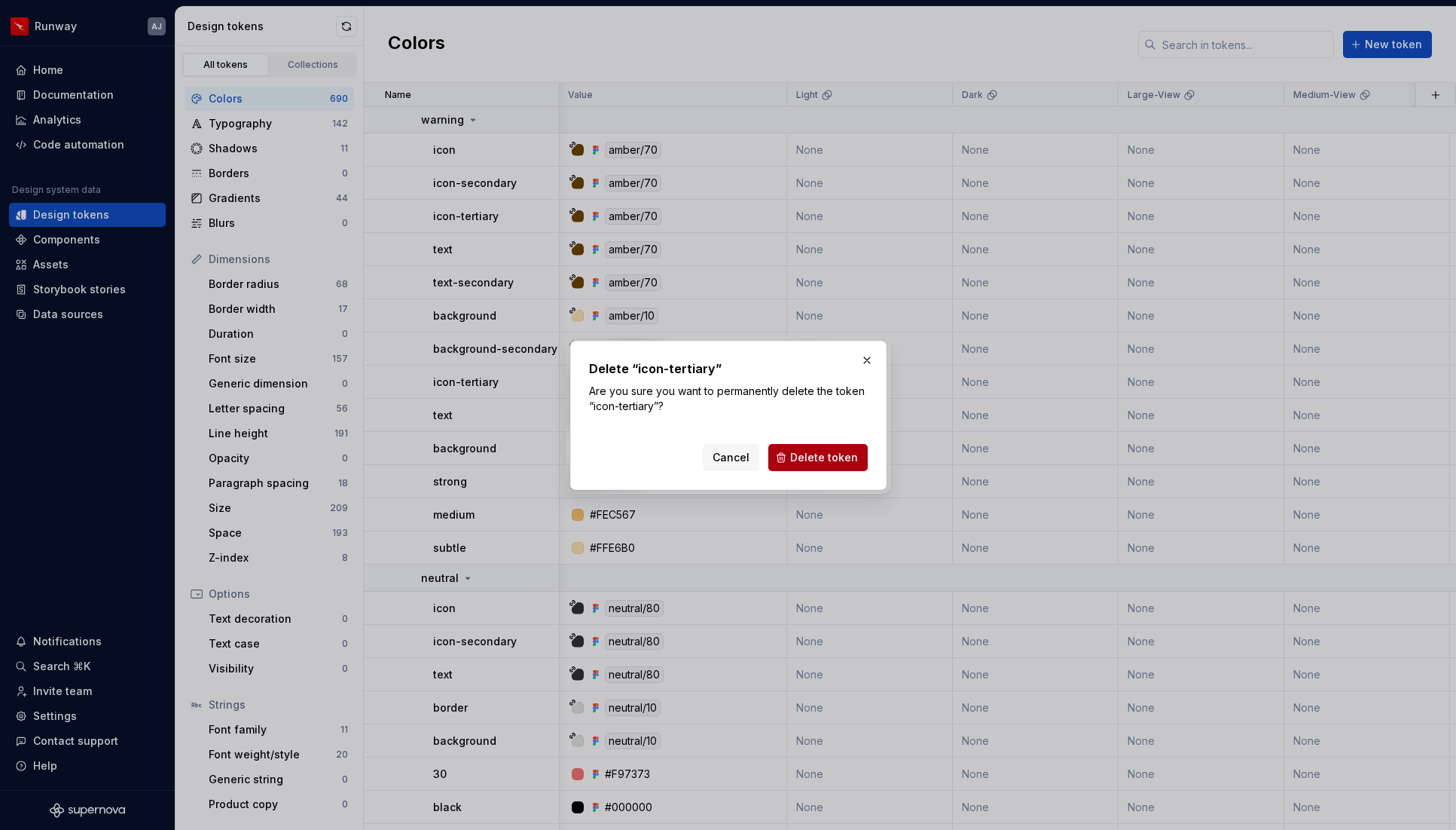
click at [801, 453] on span "Delete token" at bounding box center [824, 457] width 68 height 15
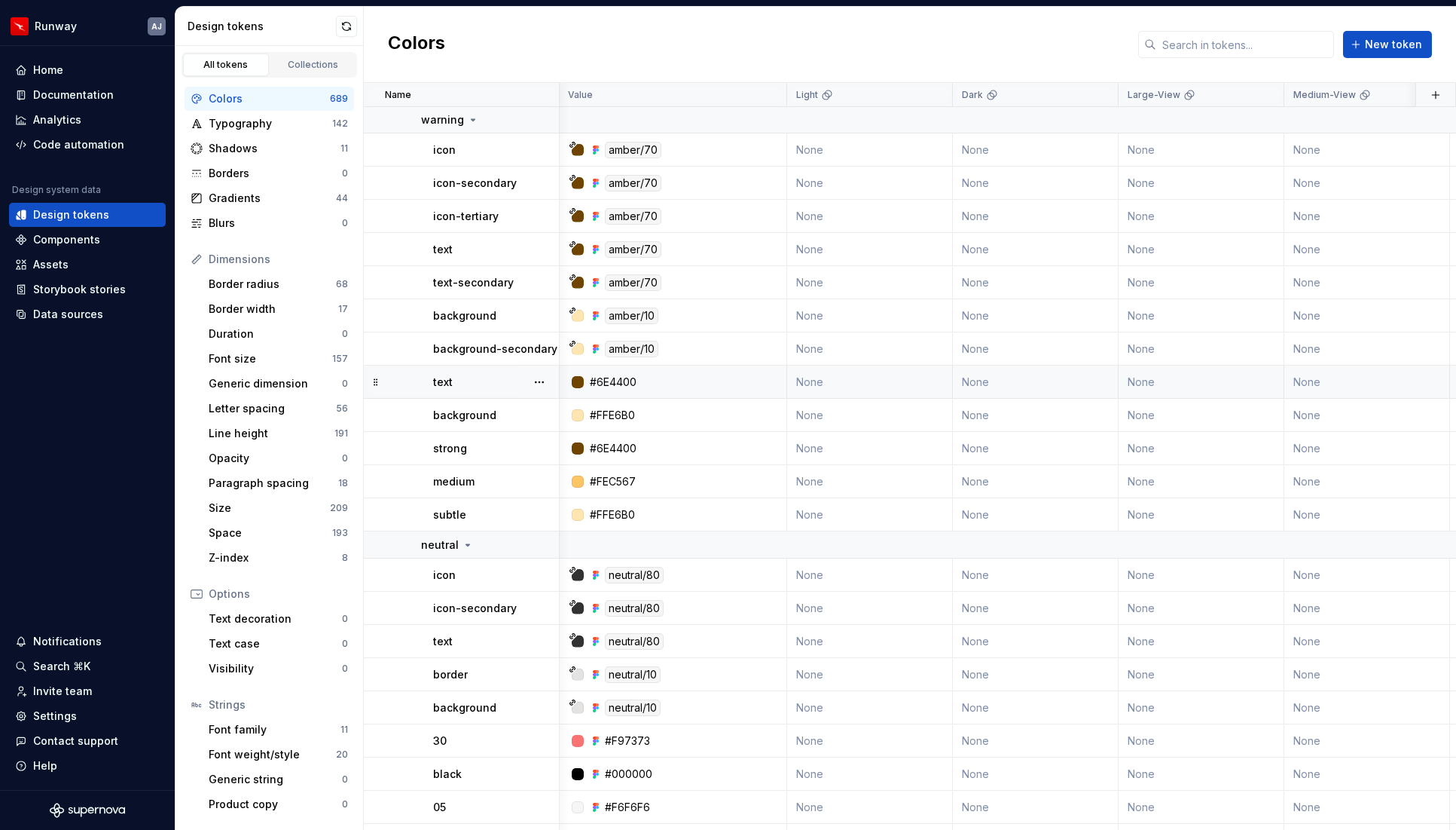
click at [527, 380] on div at bounding box center [539, 382] width 39 height 32
click at [537, 379] on button "button" at bounding box center [539, 382] width 21 height 21
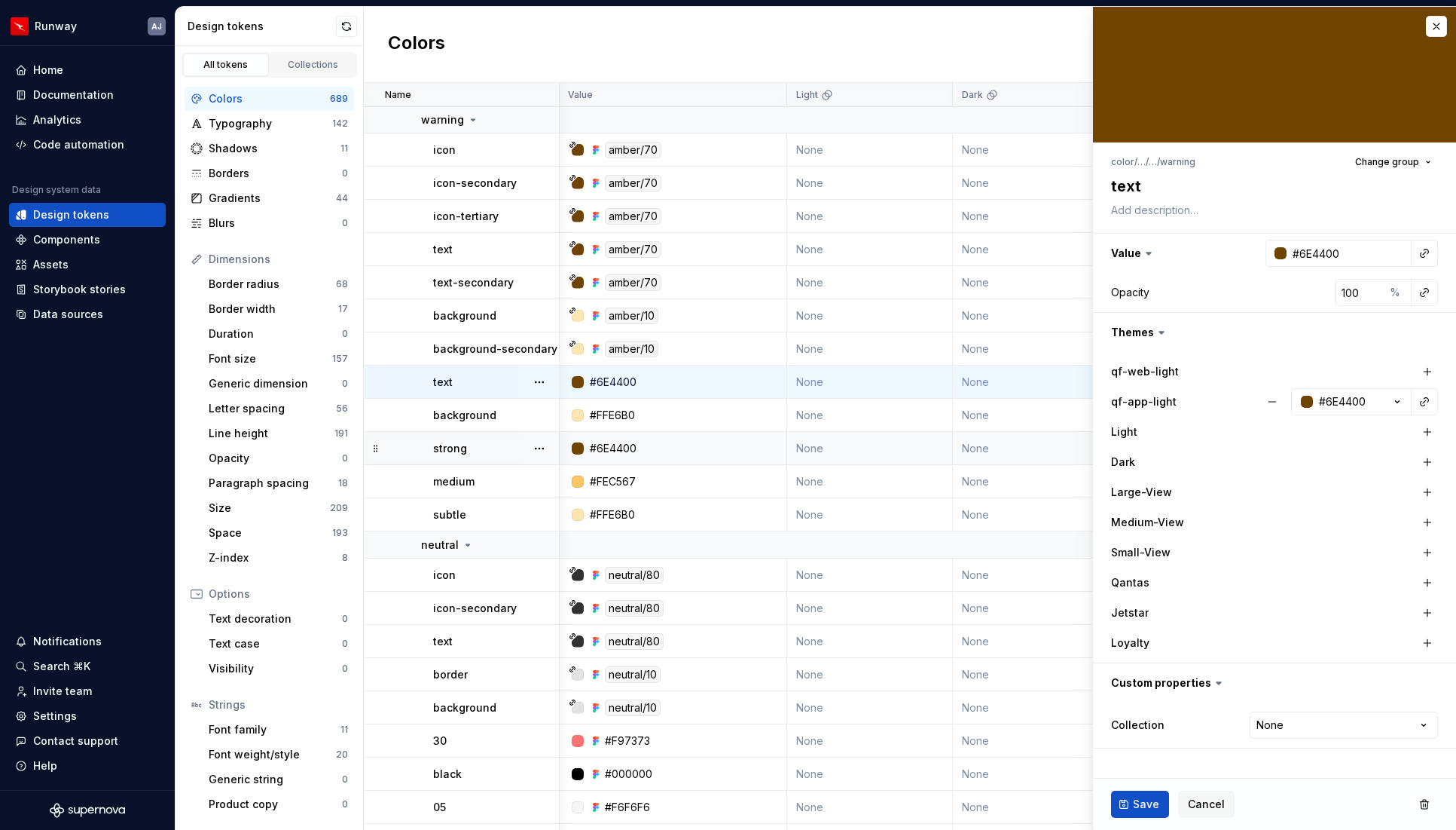
click at [586, 459] on td "#6E4400" at bounding box center [673, 448] width 228 height 33
click at [535, 384] on button "button" at bounding box center [539, 382] width 21 height 21
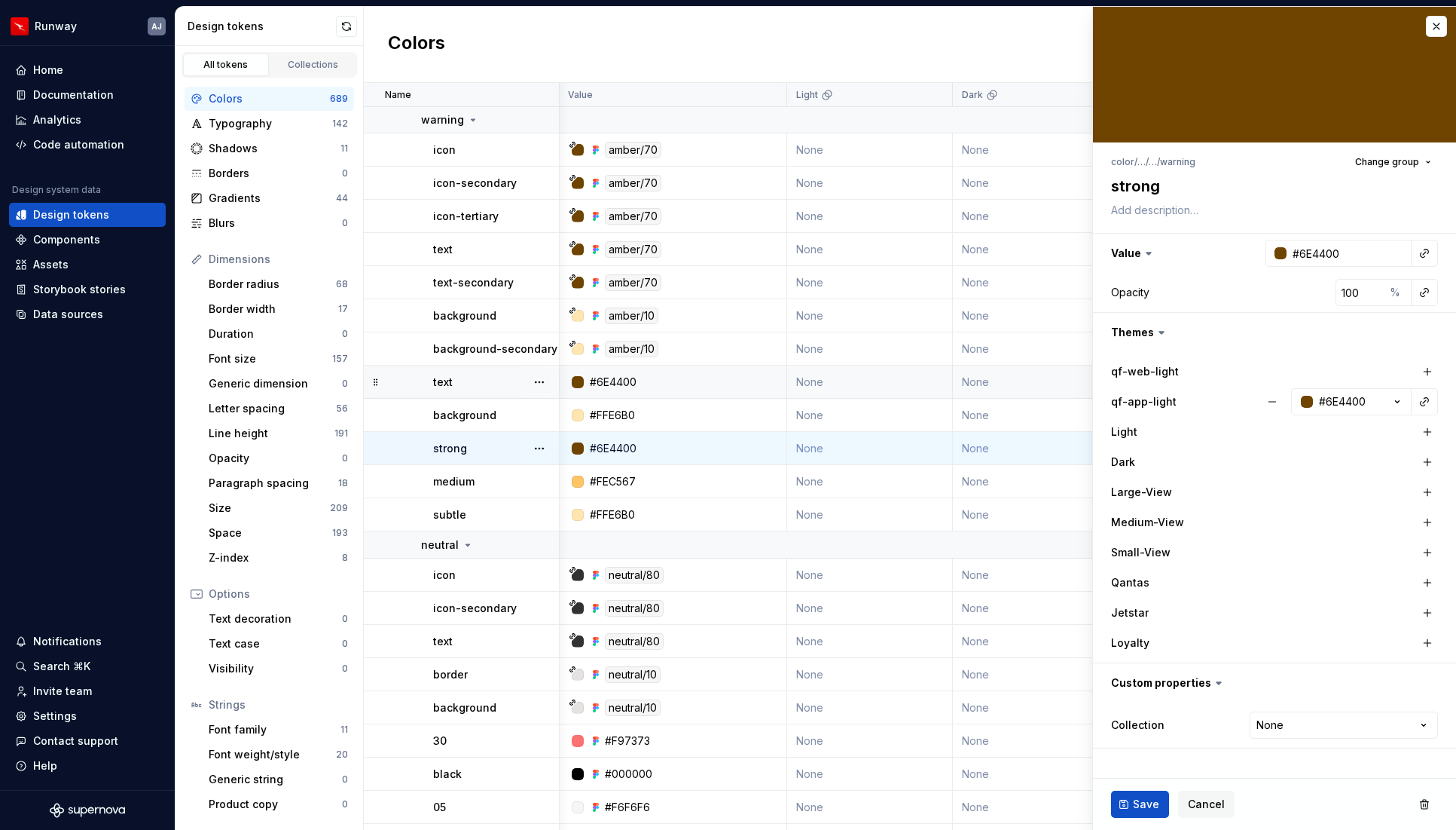
click at [560, 466] on div at bounding box center [564, 481] width 9 height 33
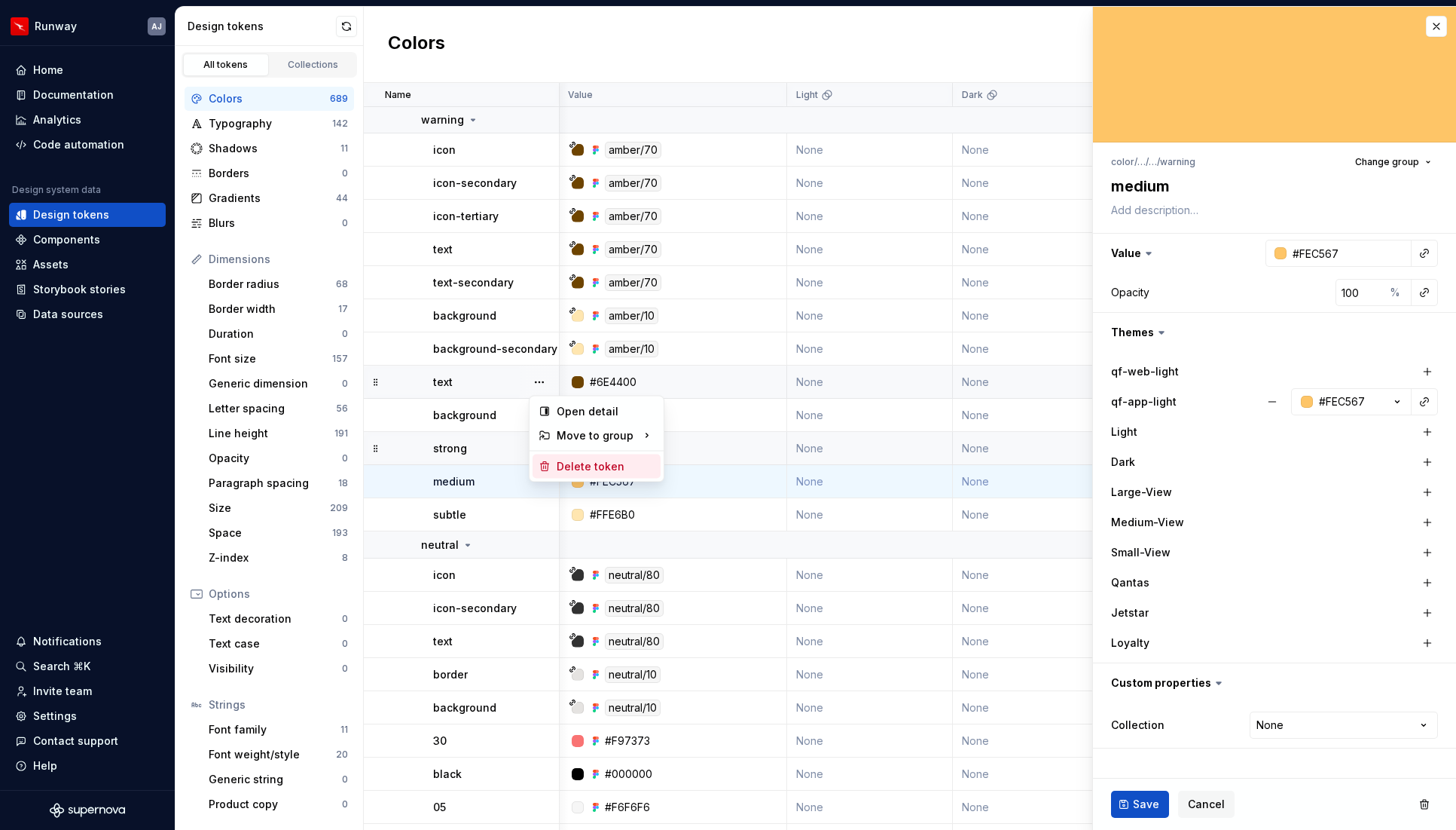
click at [569, 463] on div "Delete token" at bounding box center [605, 466] width 98 height 15
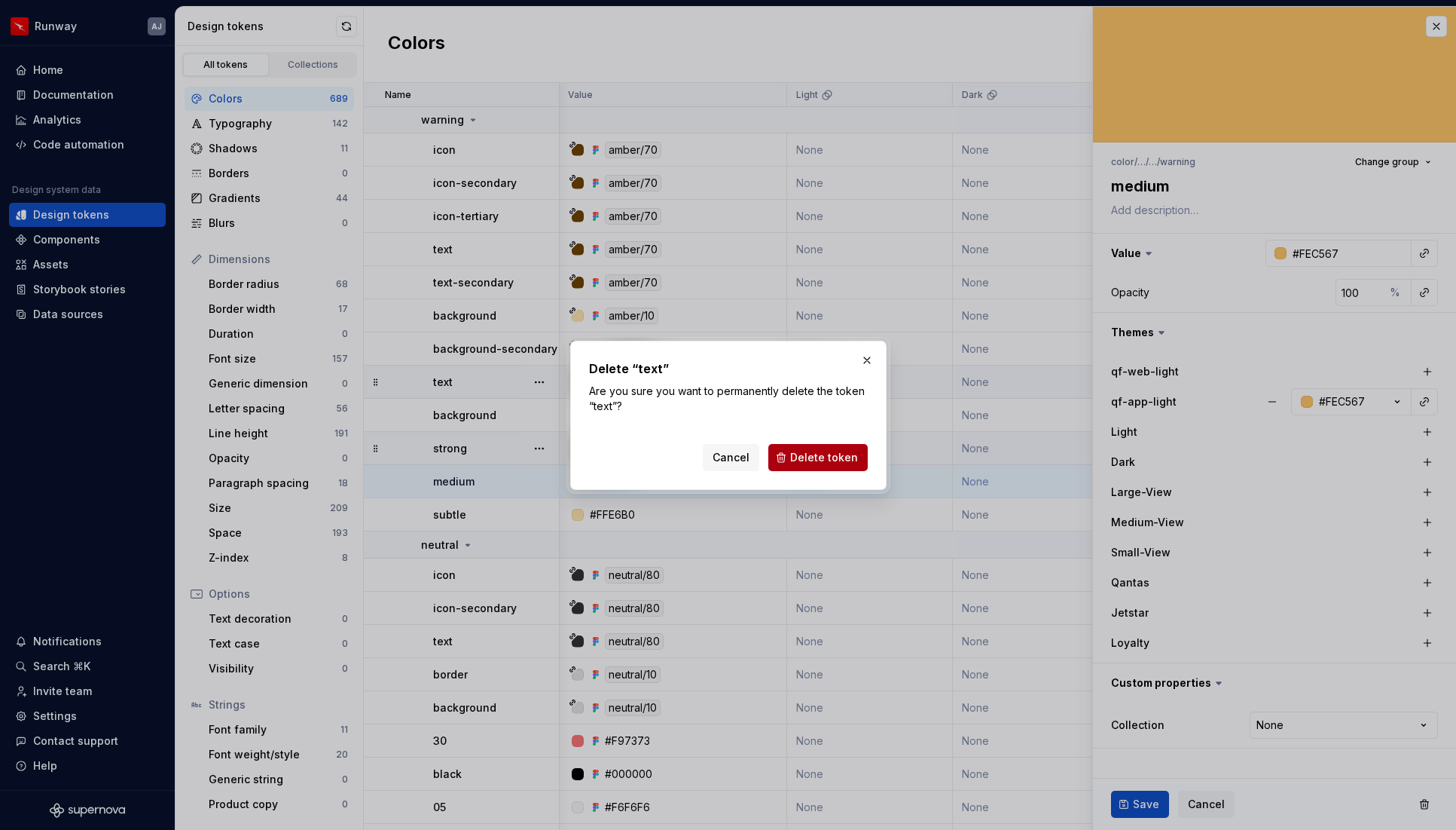
click at [845, 454] on span "Delete token" at bounding box center [824, 457] width 68 height 15
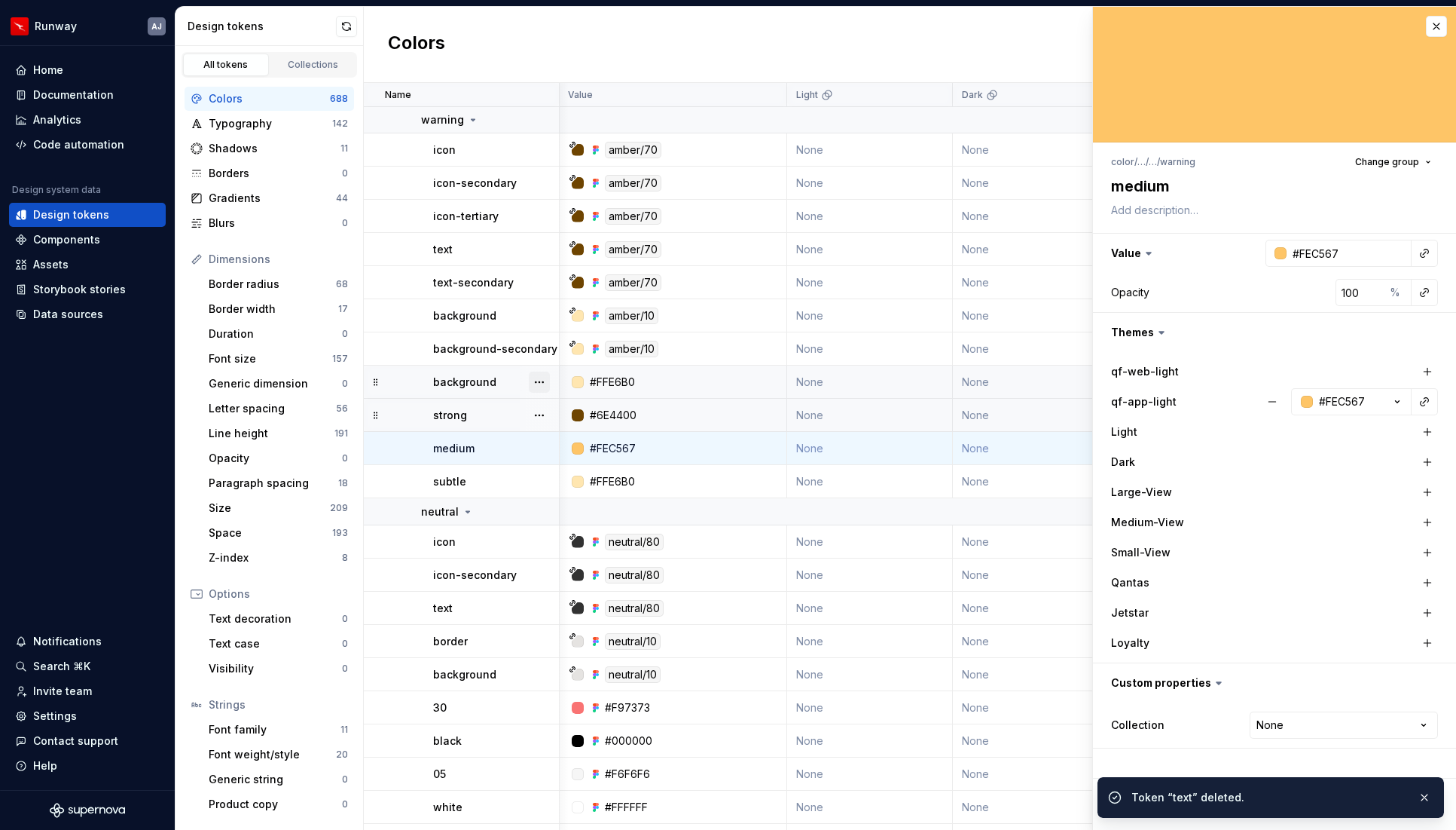
click at [539, 382] on button "button" at bounding box center [539, 382] width 21 height 21
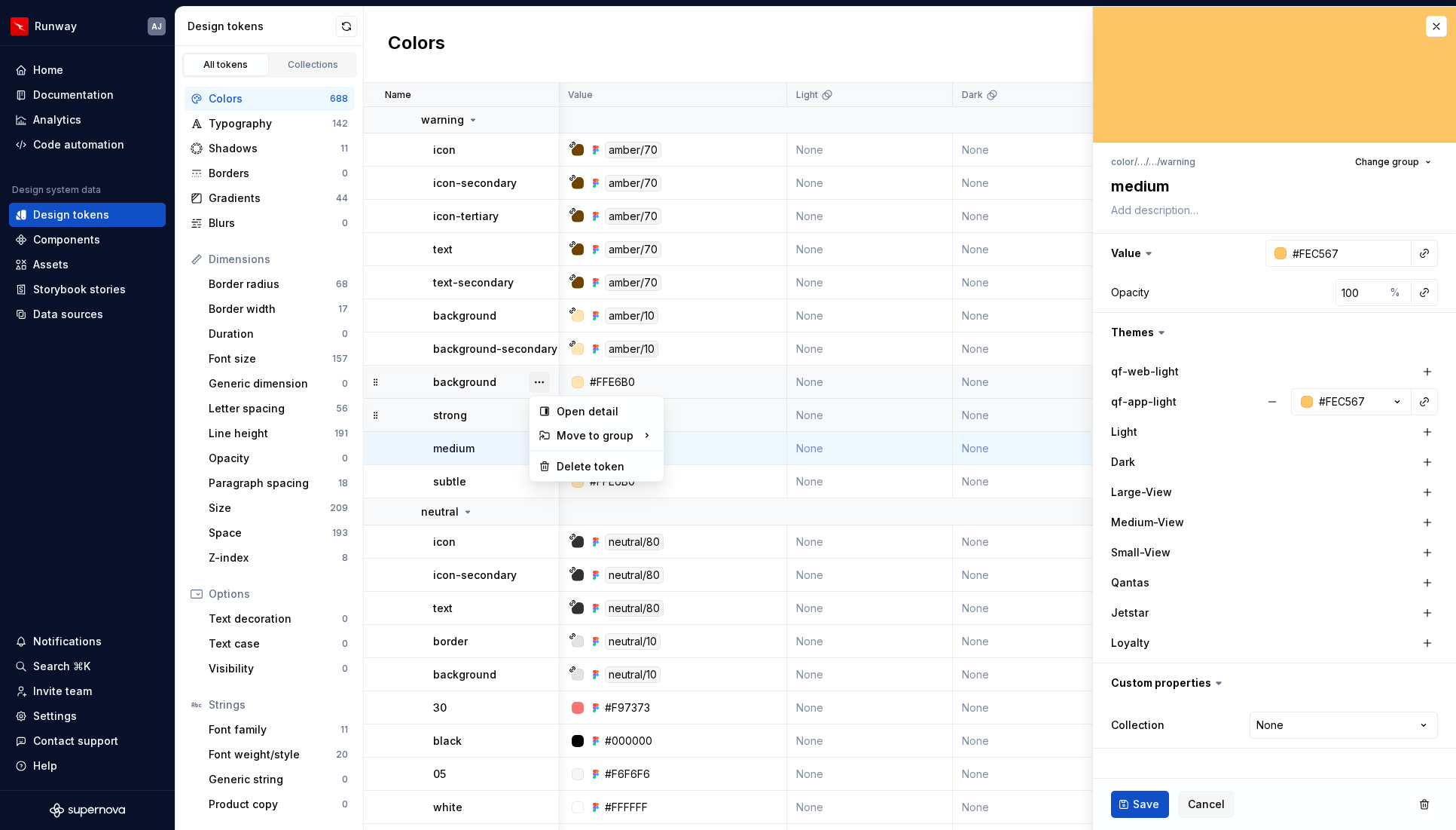
type textarea "*"
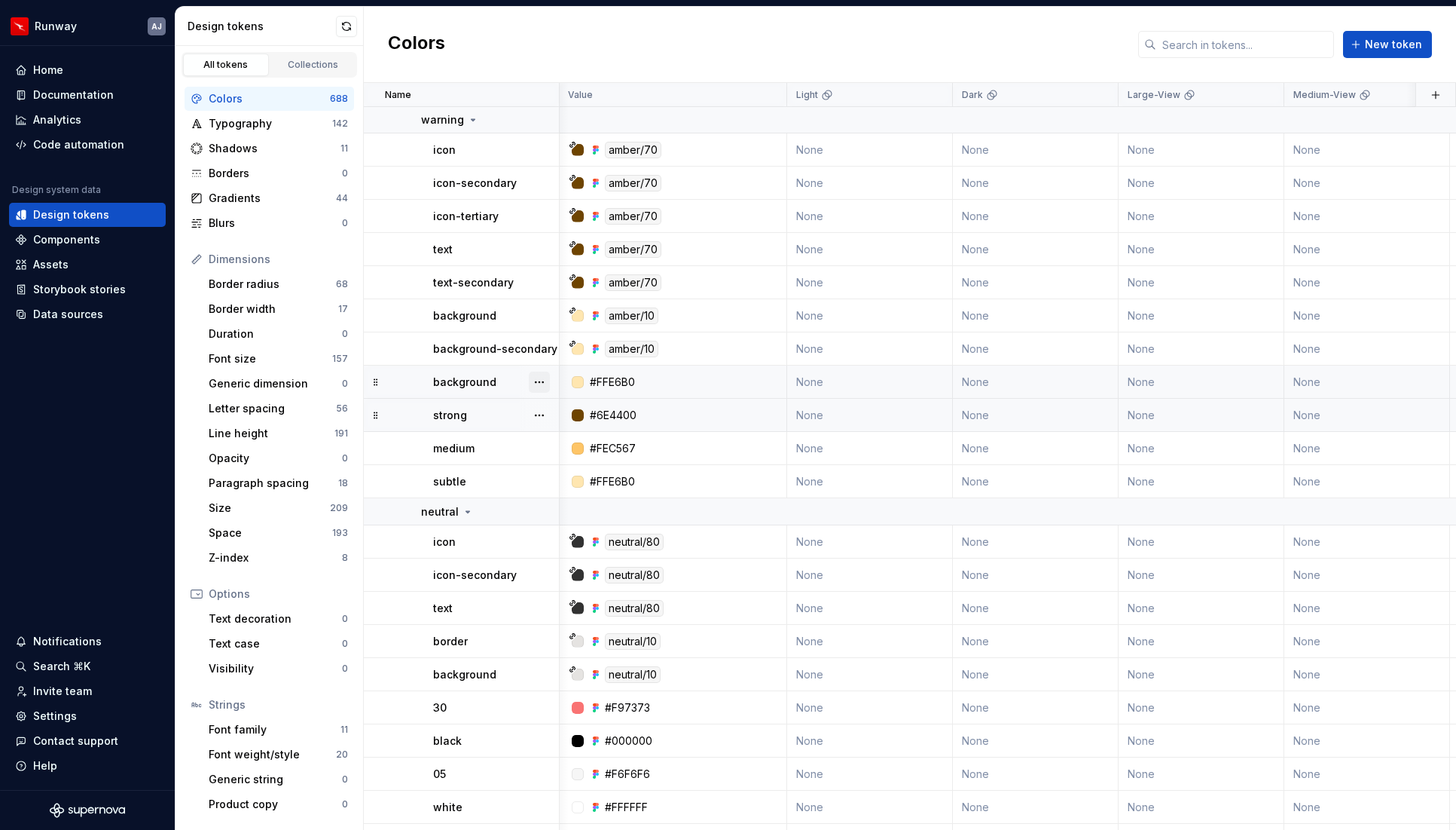
click at [531, 381] on button "button" at bounding box center [539, 382] width 21 height 21
click at [571, 462] on div "Delete token" at bounding box center [605, 466] width 98 height 15
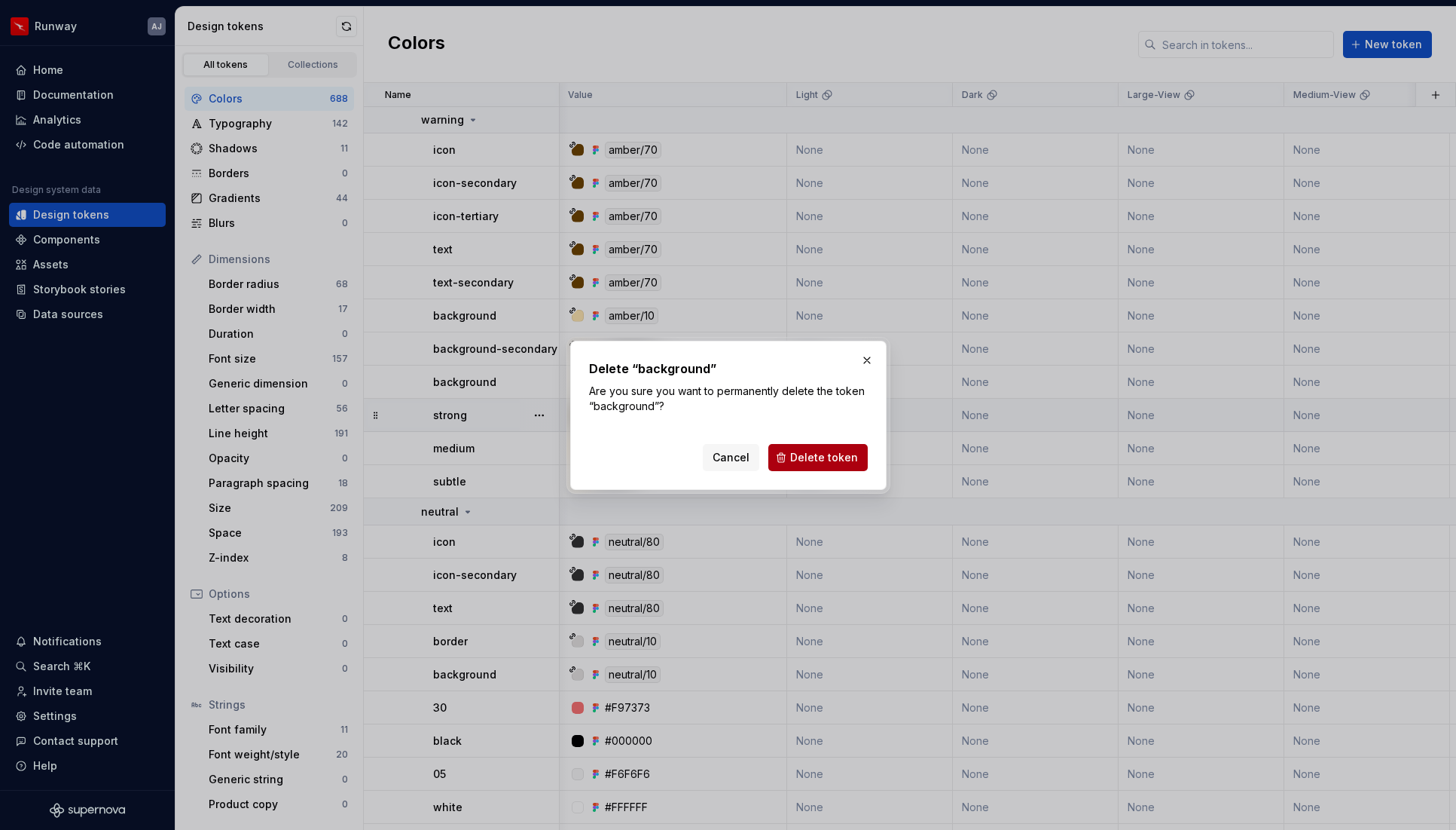
click at [847, 450] on span "Delete token" at bounding box center [824, 457] width 68 height 15
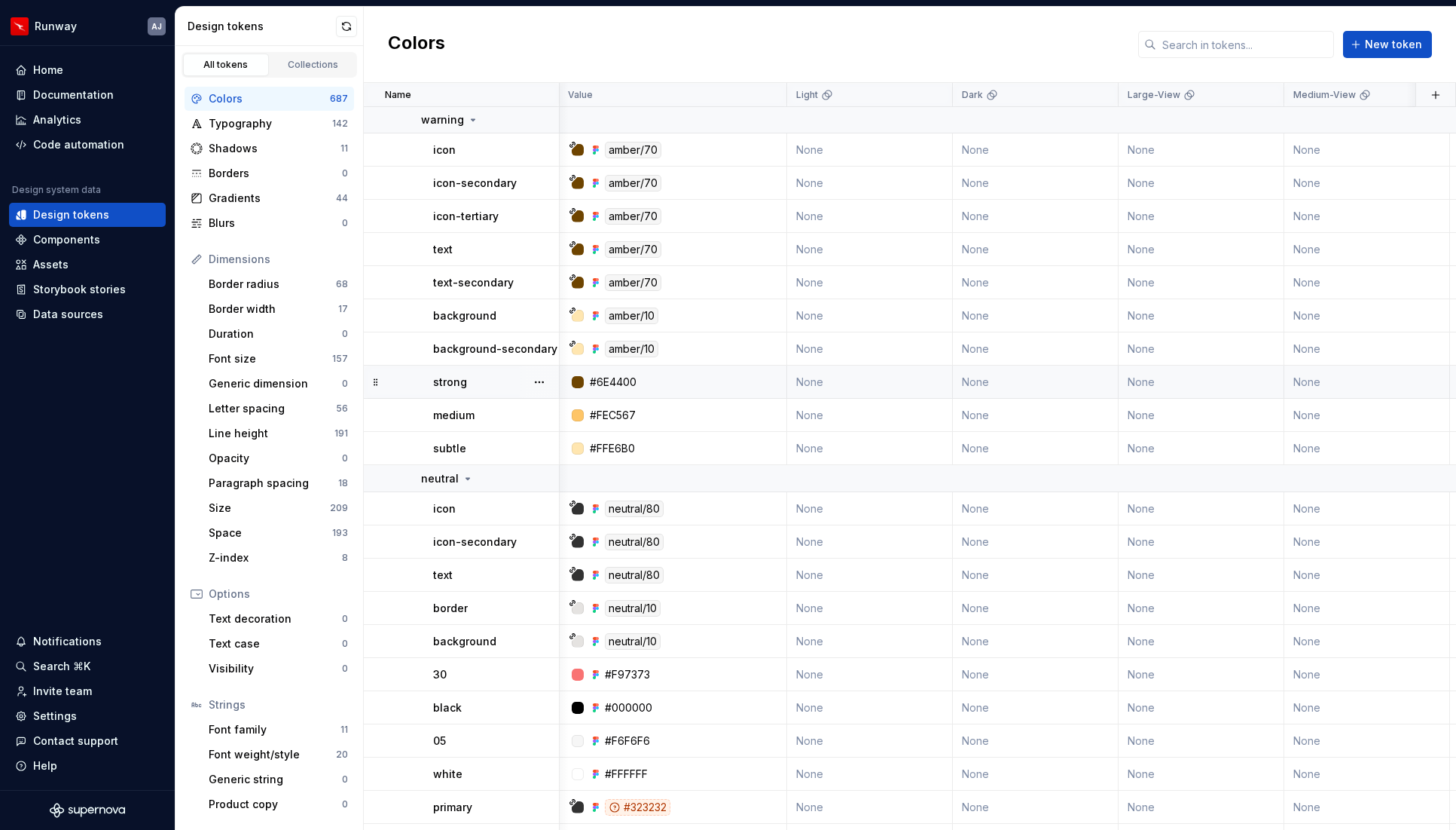
click at [535, 346] on button "button" at bounding box center [539, 349] width 21 height 21
click at [418, 375] on html "Runway AJ Home Documentation Analytics Code automation Design system data Desig…" at bounding box center [728, 415] width 1456 height 830
click at [541, 378] on button "button" at bounding box center [539, 382] width 21 height 21
click at [588, 466] on div "Delete token" at bounding box center [605, 466] width 98 height 15
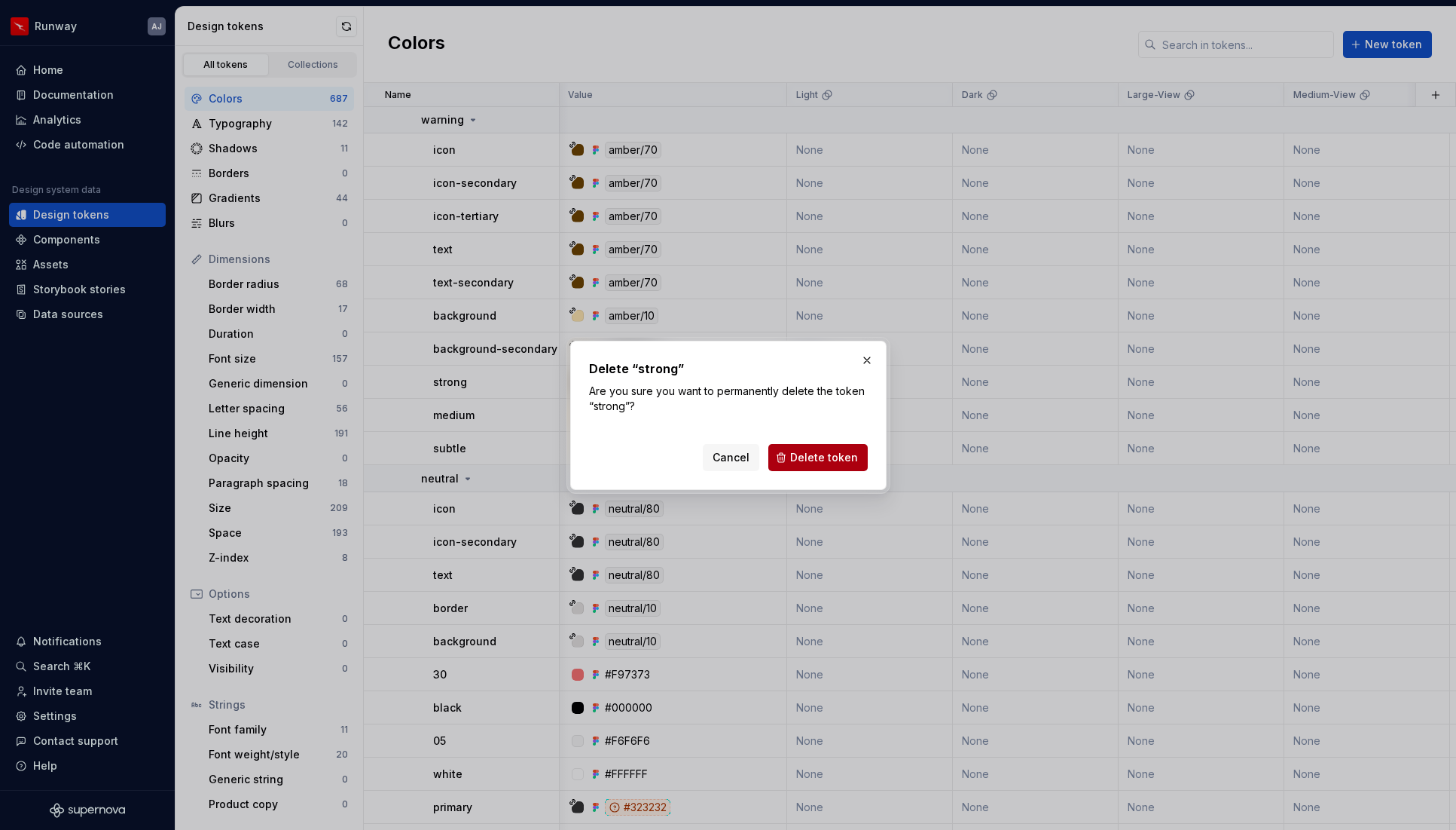
click at [843, 461] on span "Delete token" at bounding box center [824, 457] width 68 height 15
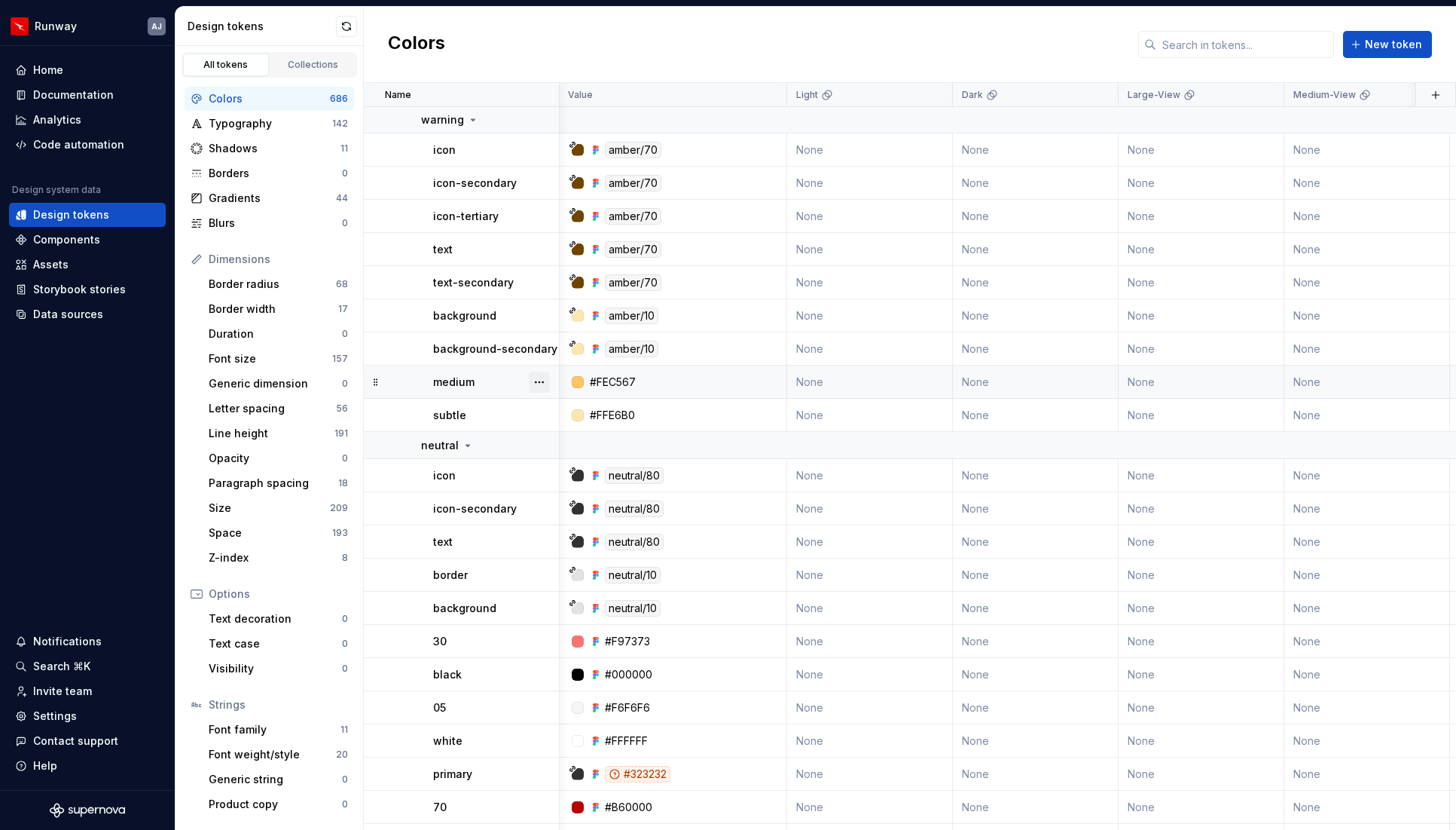
click at [534, 382] on button "button" at bounding box center [539, 382] width 21 height 21
click at [579, 463] on div "Delete token" at bounding box center [605, 466] width 98 height 15
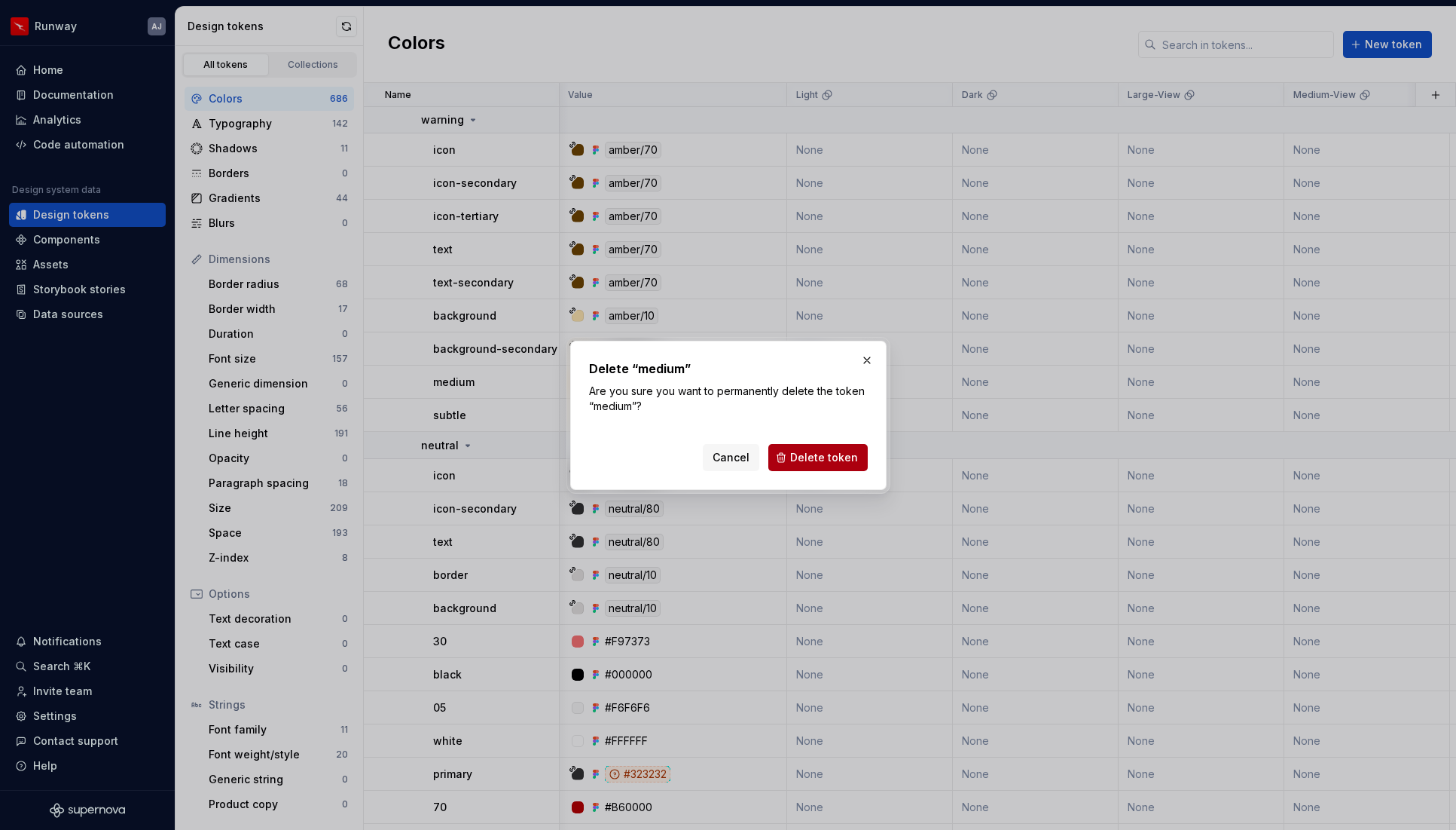
click at [816, 450] on span "Delete token" at bounding box center [824, 457] width 68 height 15
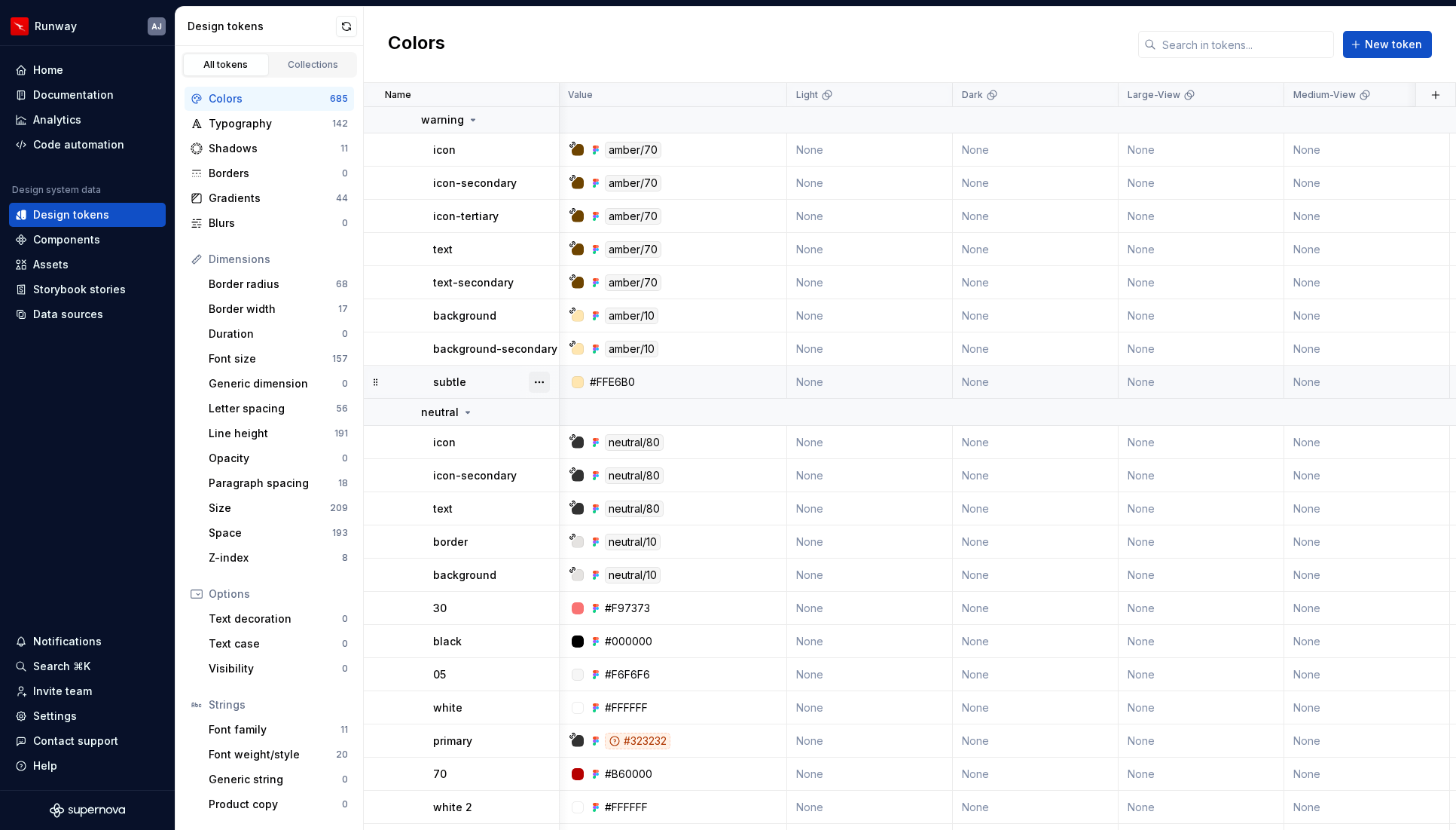
click at [538, 384] on button "button" at bounding box center [539, 382] width 21 height 21
click at [534, 380] on button "button" at bounding box center [539, 382] width 21 height 21
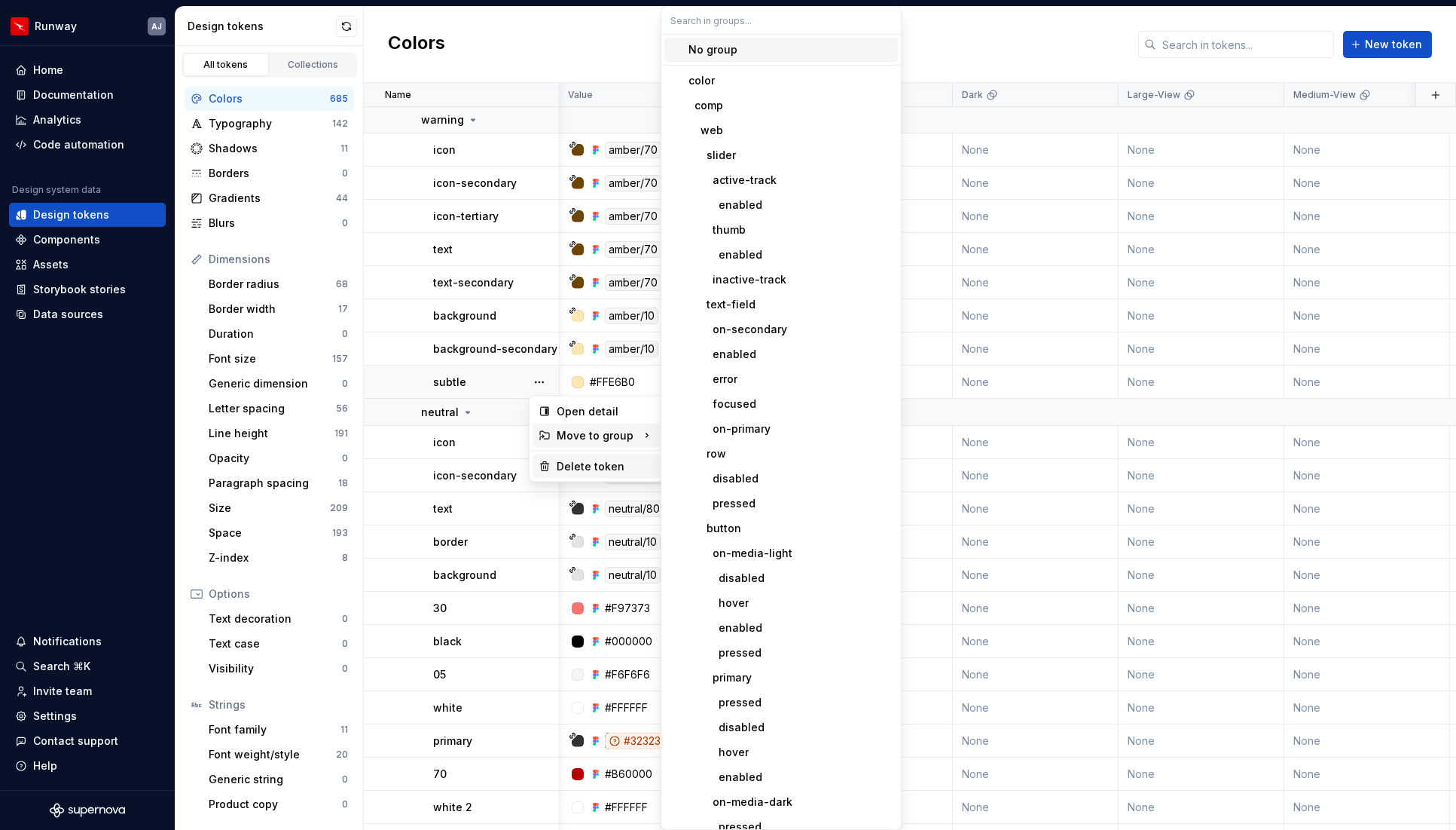
click at [578, 466] on div "Delete token" at bounding box center [605, 466] width 98 height 15
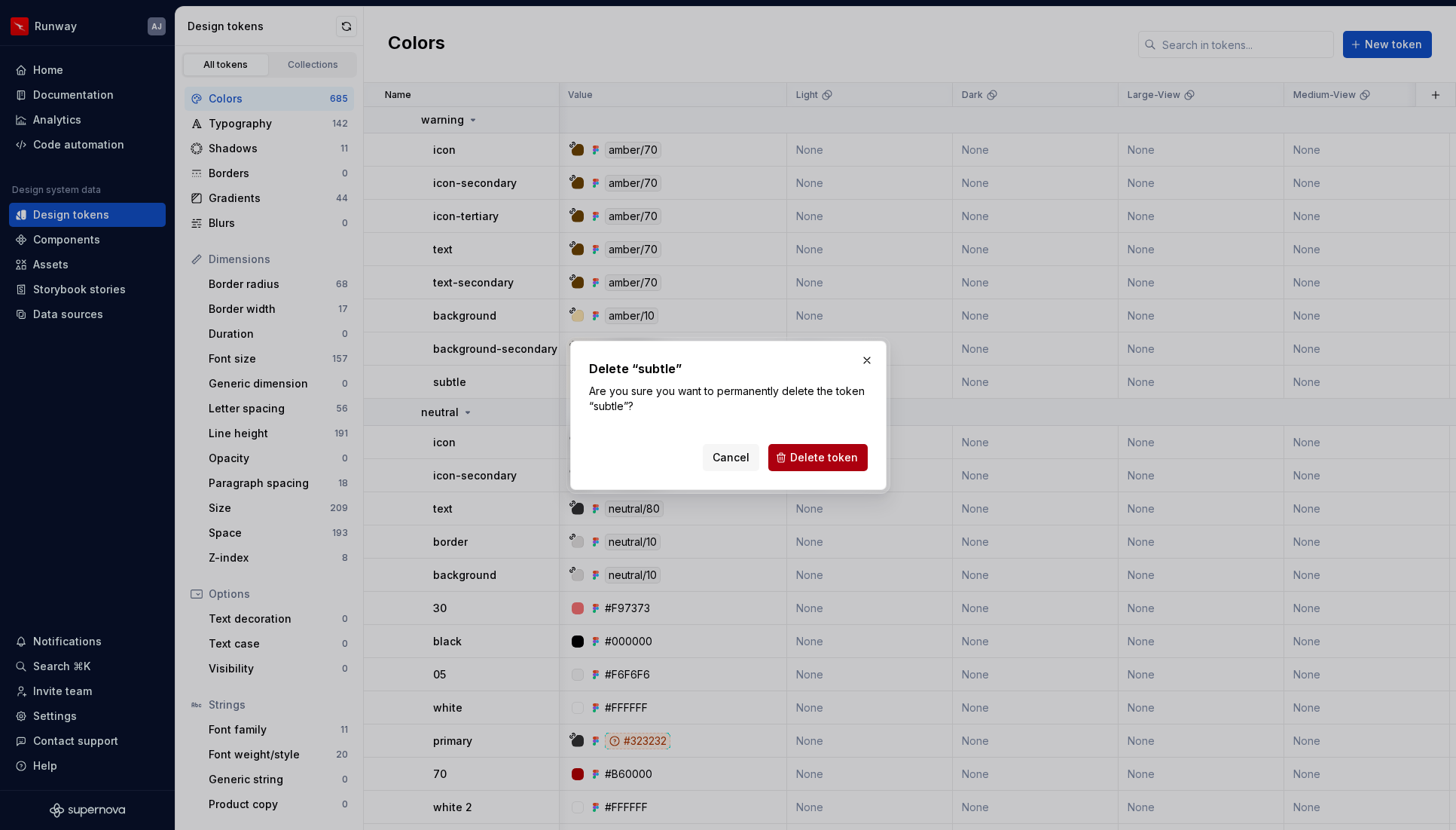
click at [827, 453] on span "Delete token" at bounding box center [824, 457] width 68 height 15
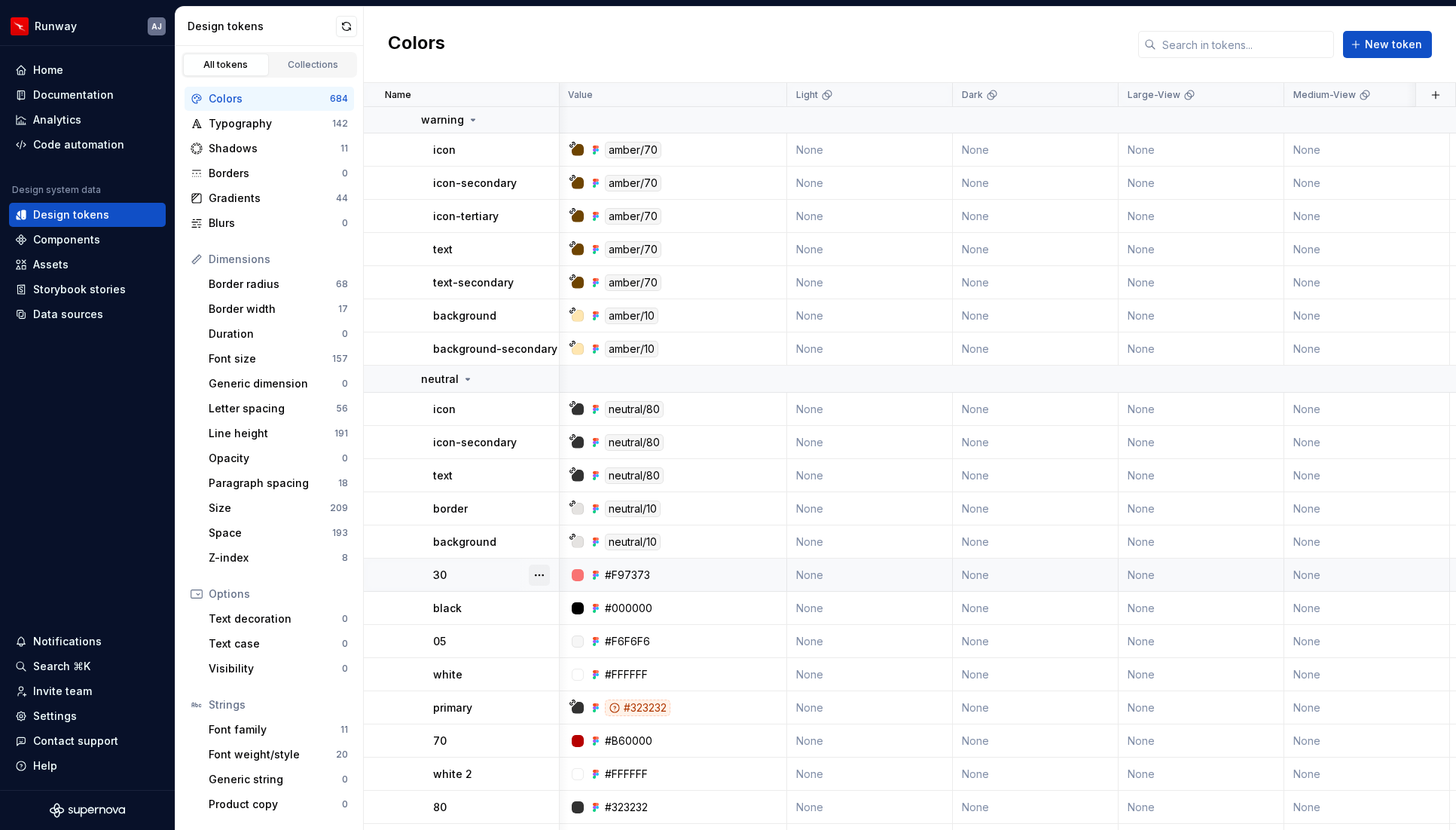
click at [542, 577] on button "button" at bounding box center [539, 575] width 21 height 21
click at [424, 598] on html "Runway AJ Home Documentation Analytics Code automation Design system data Desig…" at bounding box center [728, 415] width 1456 height 830
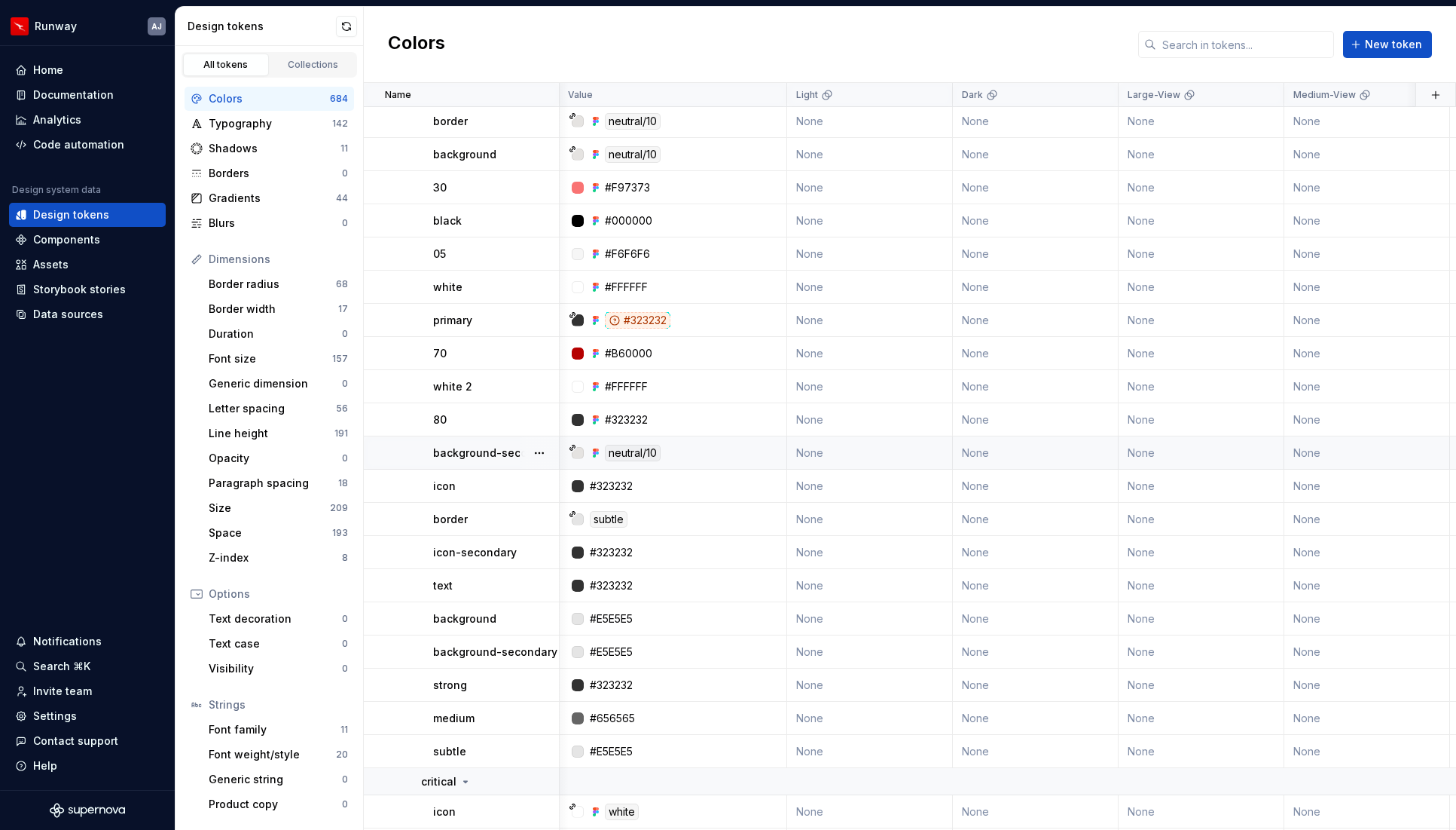
scroll to position [19611, 1]
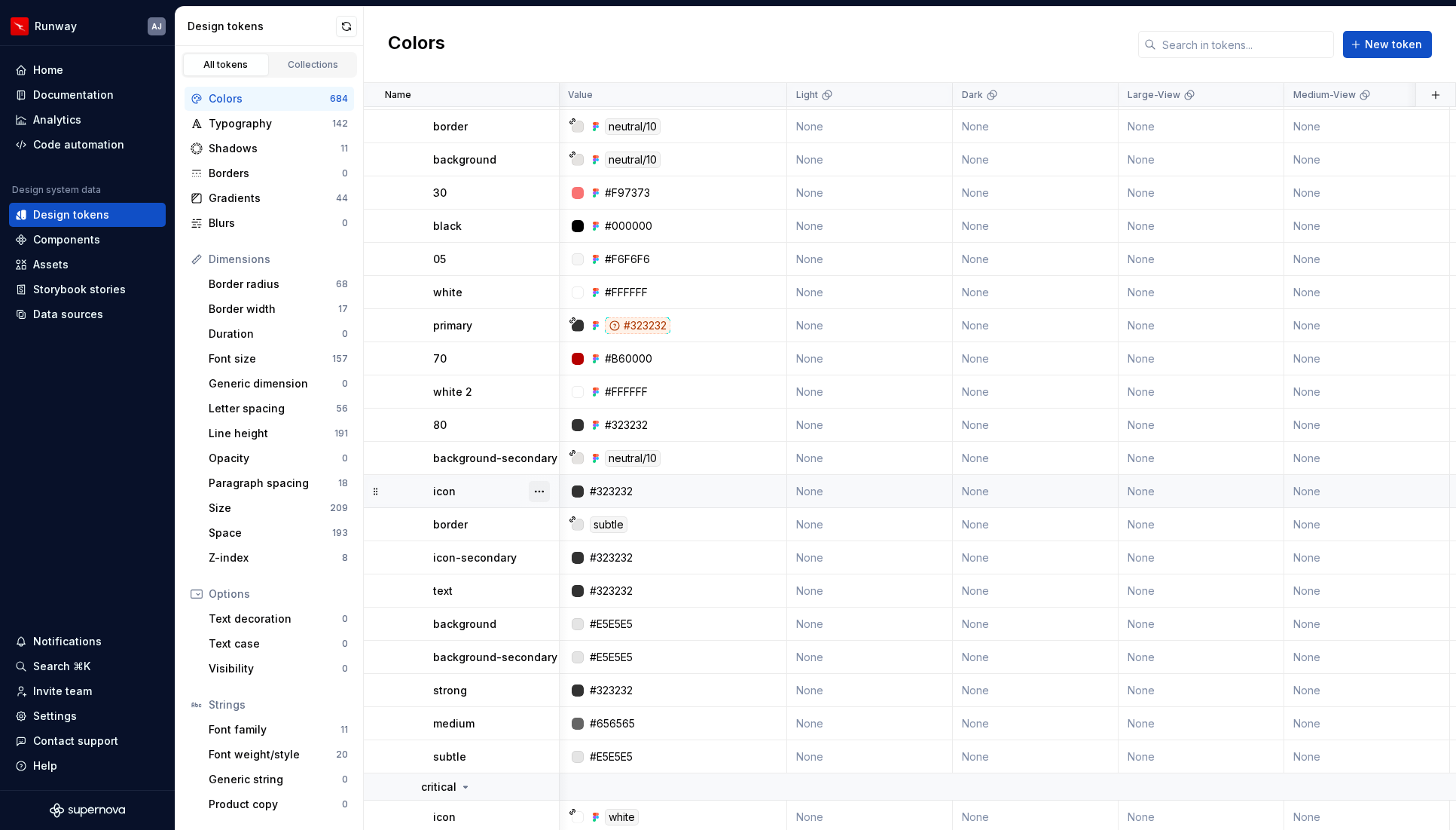
click at [542, 486] on button "button" at bounding box center [539, 491] width 21 height 21
click at [584, 572] on div "Delete token" at bounding box center [605, 576] width 98 height 15
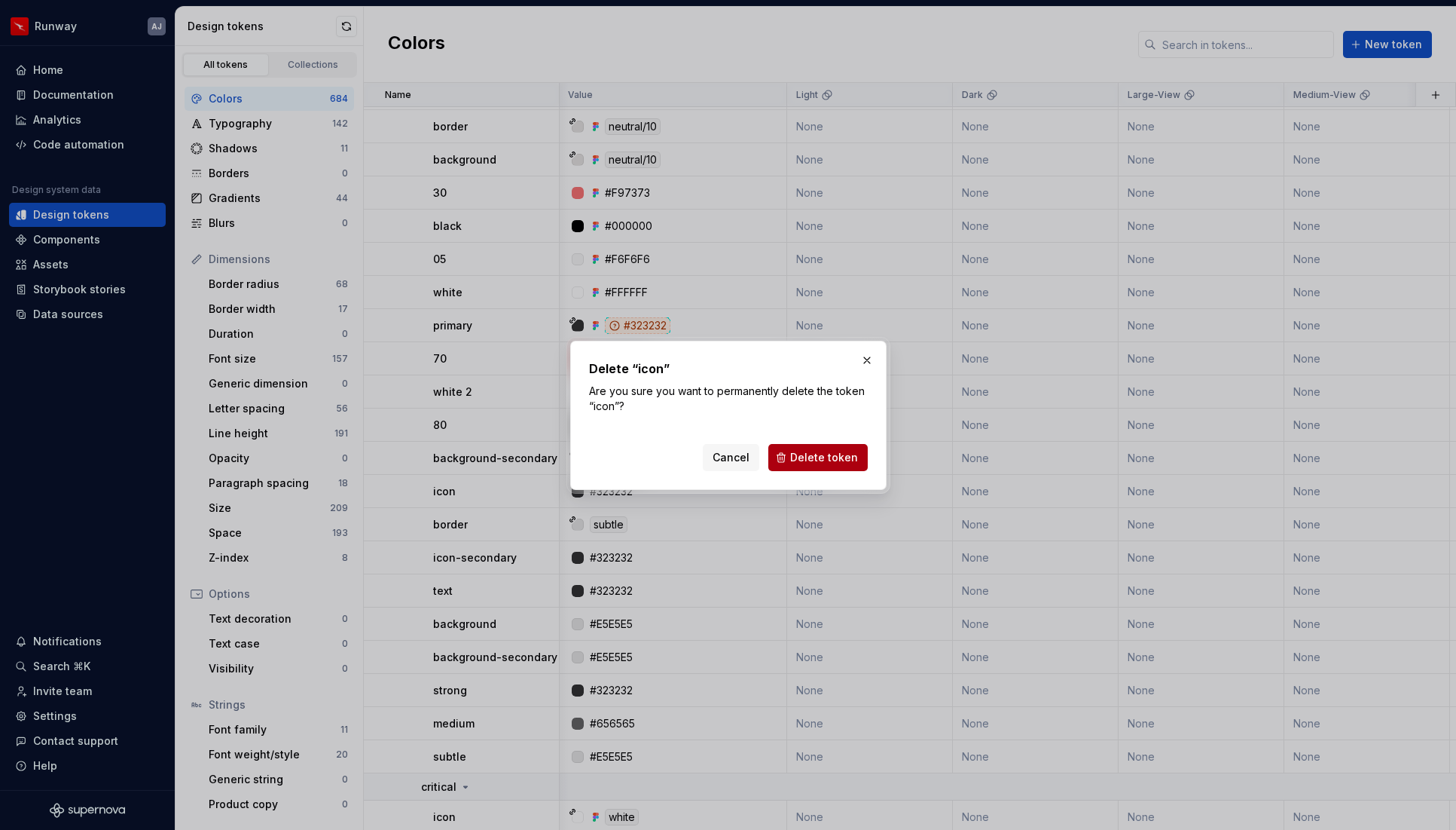
click at [809, 456] on span "Delete token" at bounding box center [824, 457] width 68 height 15
click at [717, 400] on p "Are you sure you want to permanently delete the token “icon”?" at bounding box center [728, 399] width 279 height 30
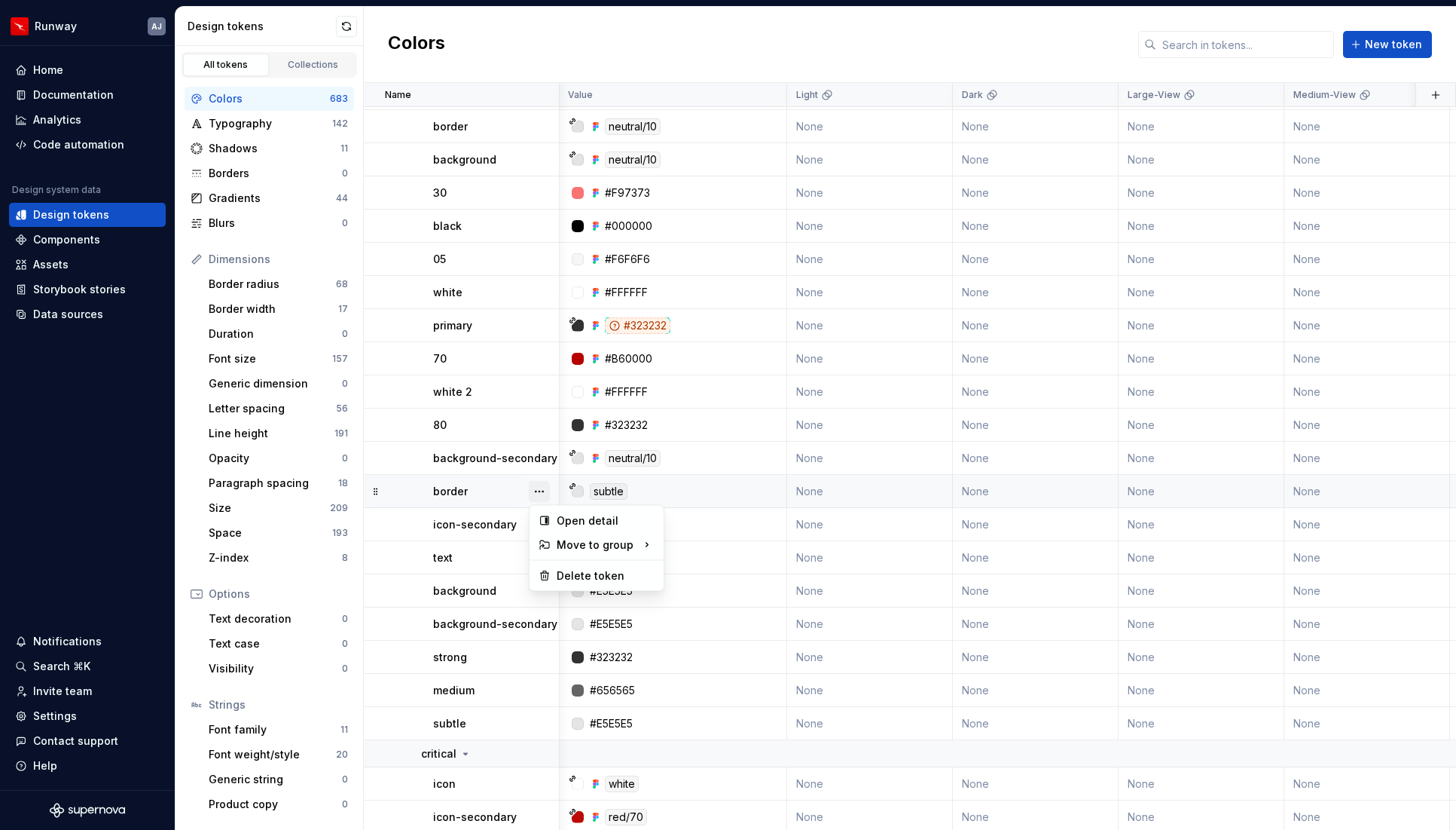
click at [538, 488] on button "button" at bounding box center [539, 491] width 21 height 21
click at [578, 576] on div "Delete token" at bounding box center [605, 576] width 98 height 15
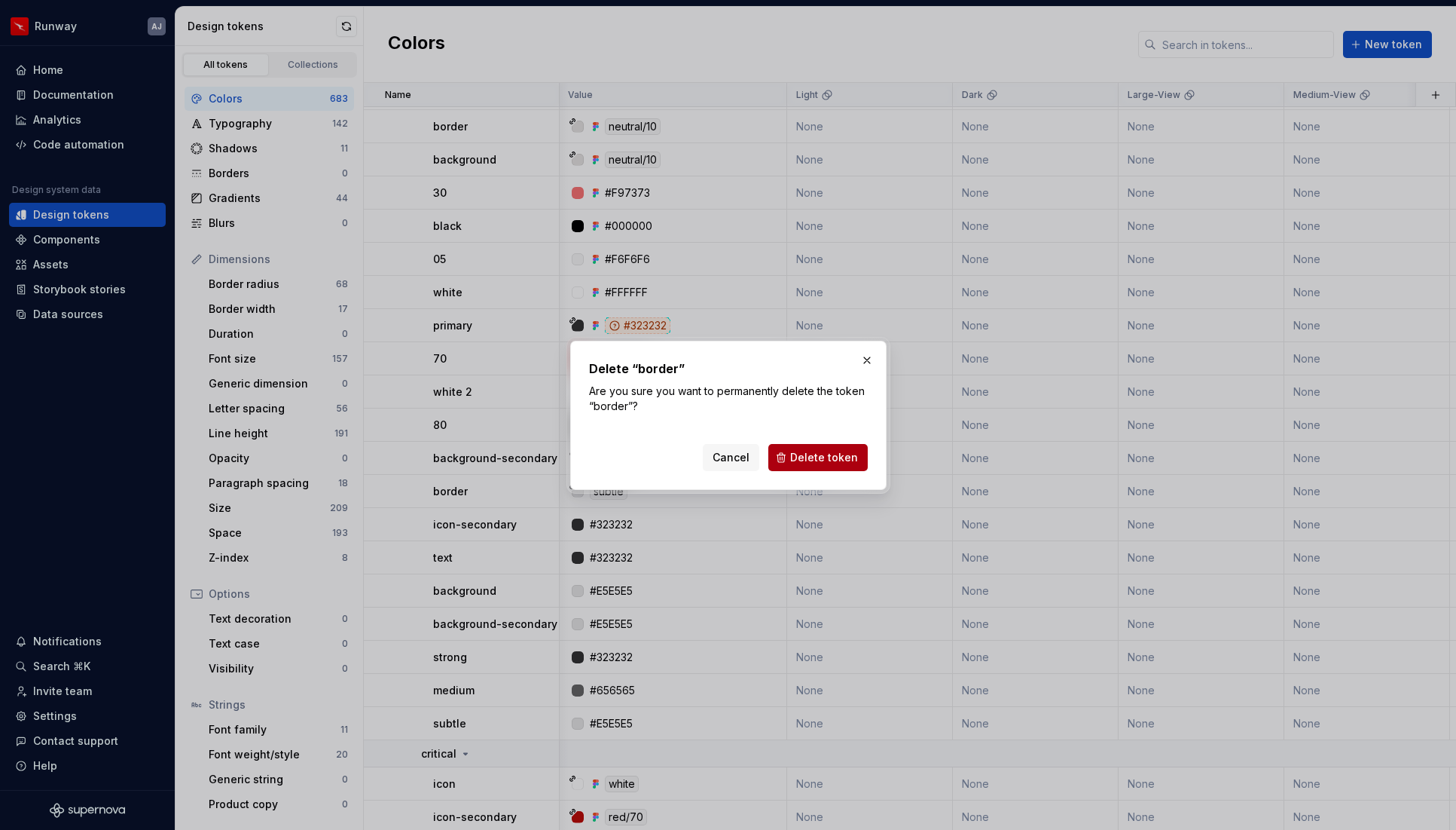
click at [806, 456] on span "Delete token" at bounding box center [824, 457] width 68 height 15
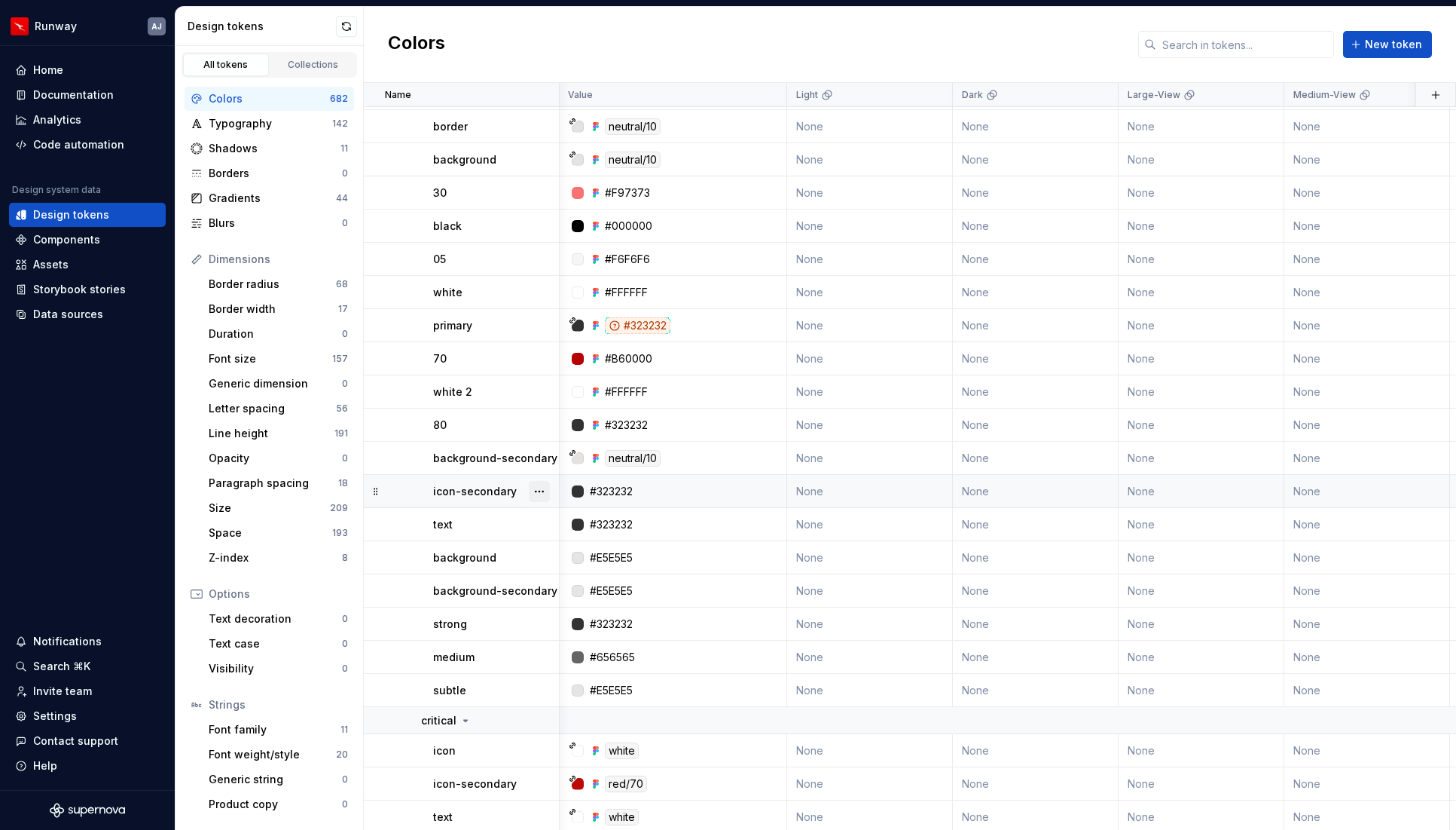
click at [535, 486] on button "button" at bounding box center [539, 491] width 21 height 21
click at [575, 573] on div "Delete token" at bounding box center [605, 576] width 98 height 15
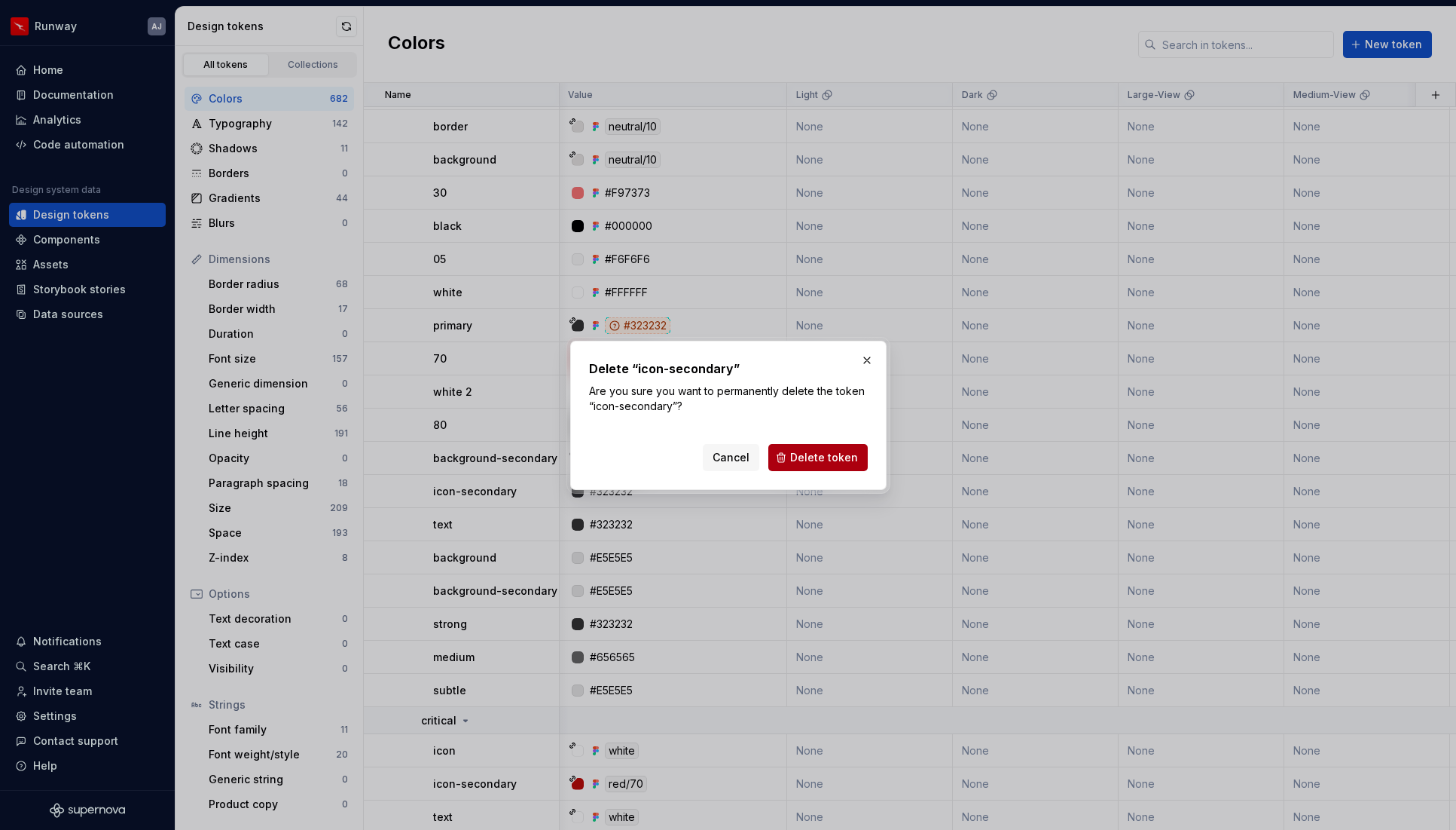
click at [799, 456] on span "Delete token" at bounding box center [824, 457] width 68 height 15
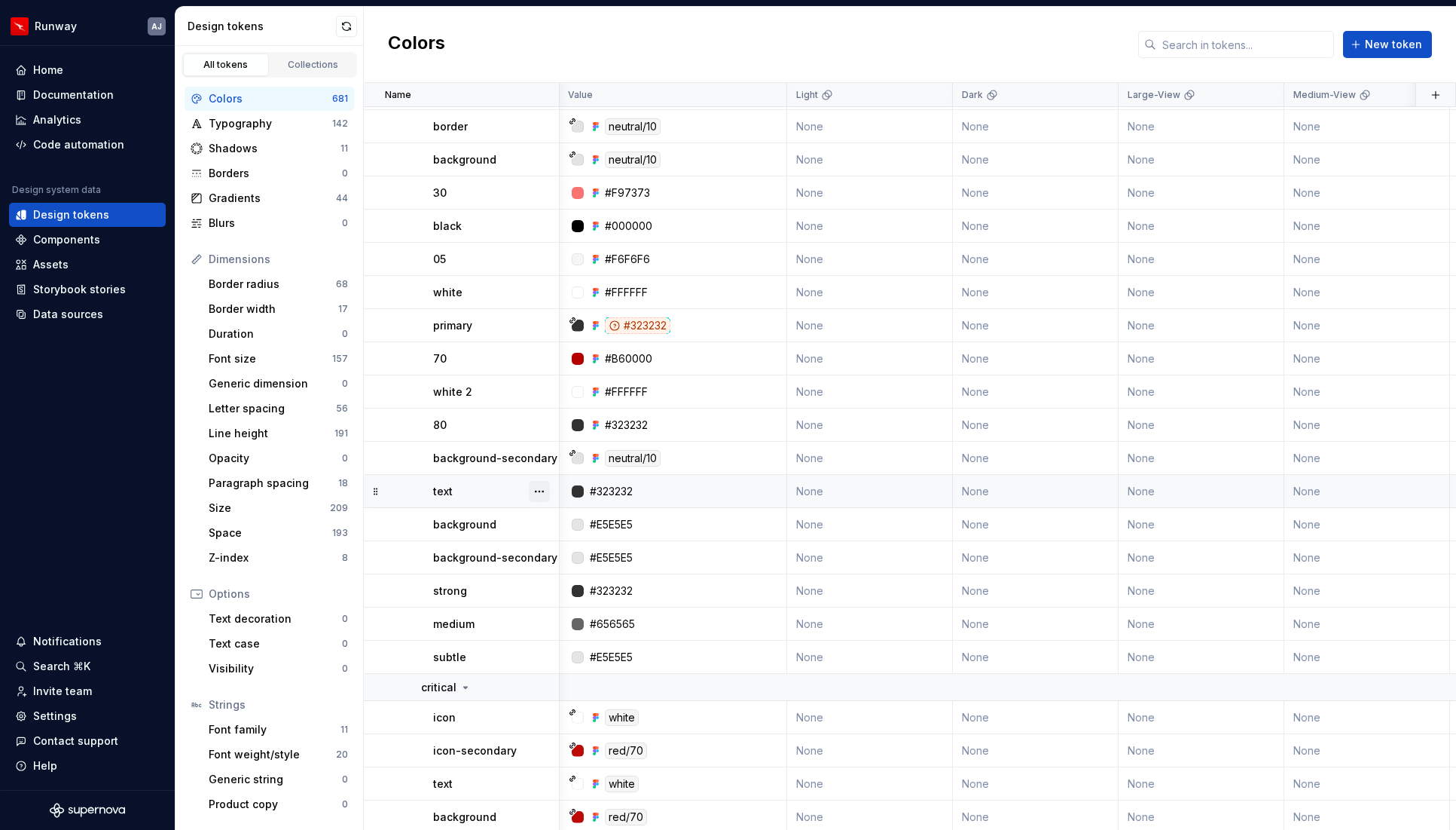
click at [539, 486] on button "button" at bounding box center [539, 491] width 21 height 21
click at [578, 577] on div "Delete token" at bounding box center [605, 576] width 98 height 15
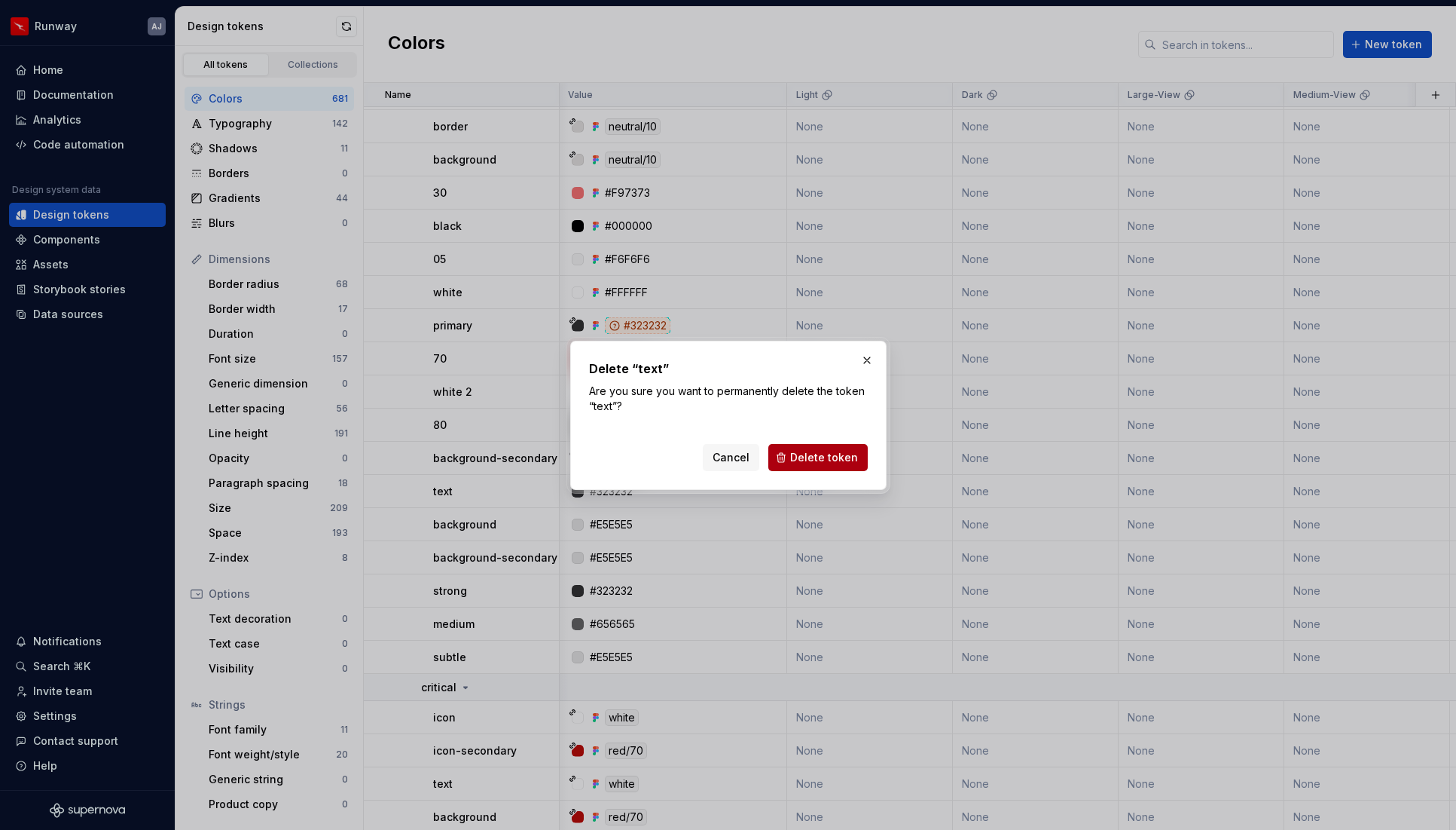
click at [796, 450] on span "Delete token" at bounding box center [824, 457] width 68 height 15
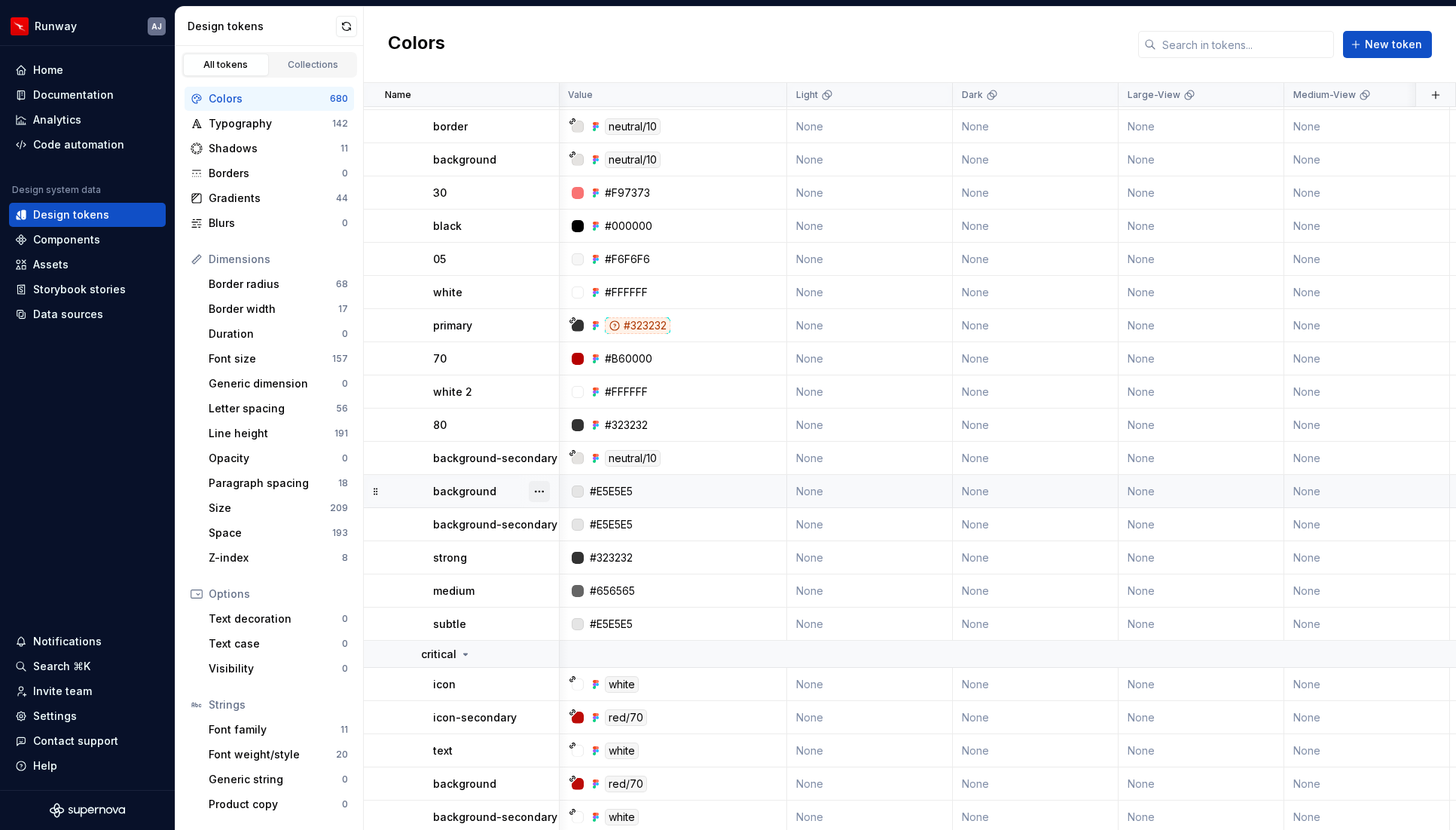
click at [533, 491] on button "button" at bounding box center [539, 491] width 21 height 21
click at [574, 573] on div "Delete token" at bounding box center [605, 576] width 98 height 15
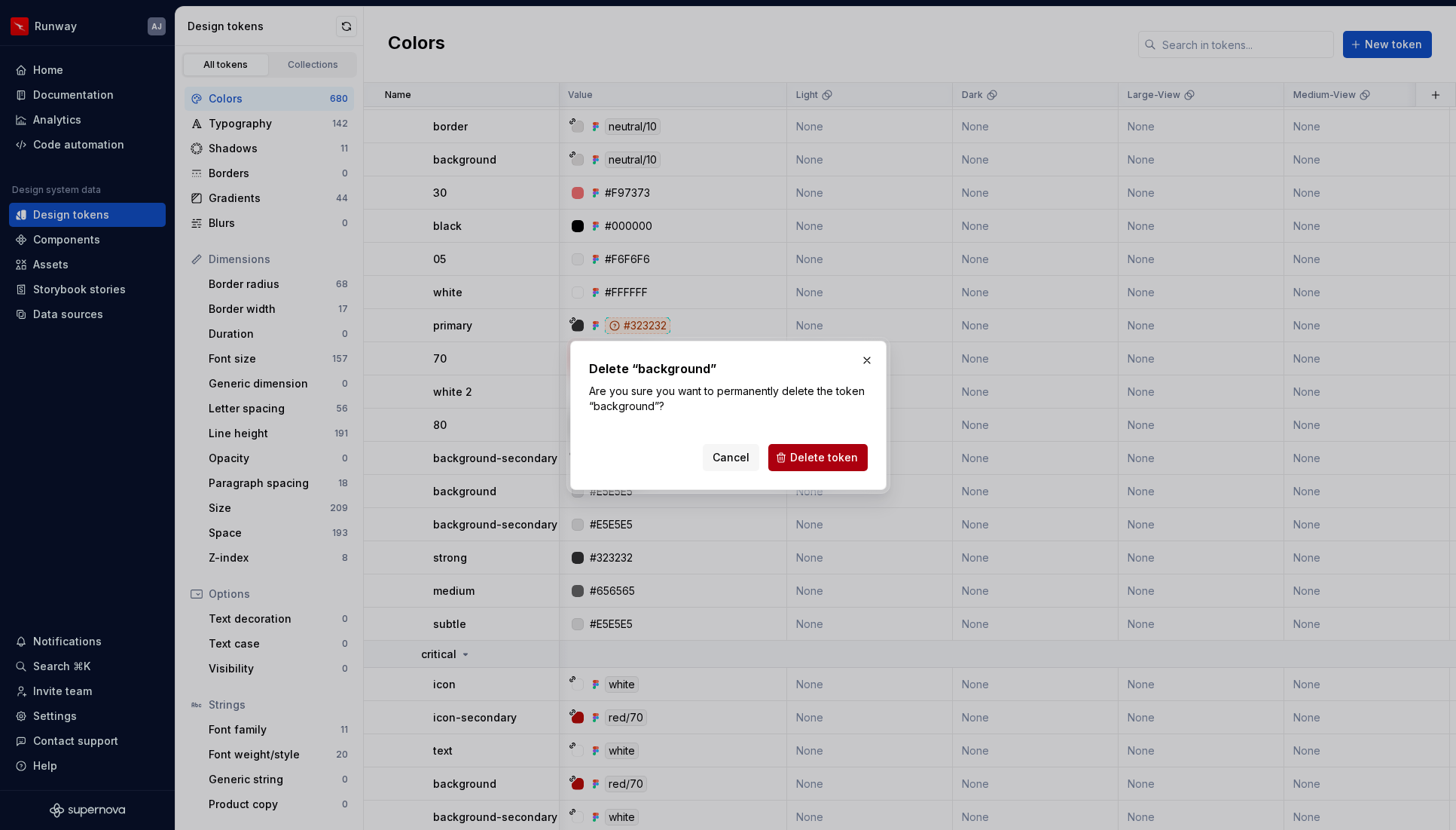
click at [833, 459] on span "Delete token" at bounding box center [824, 457] width 68 height 15
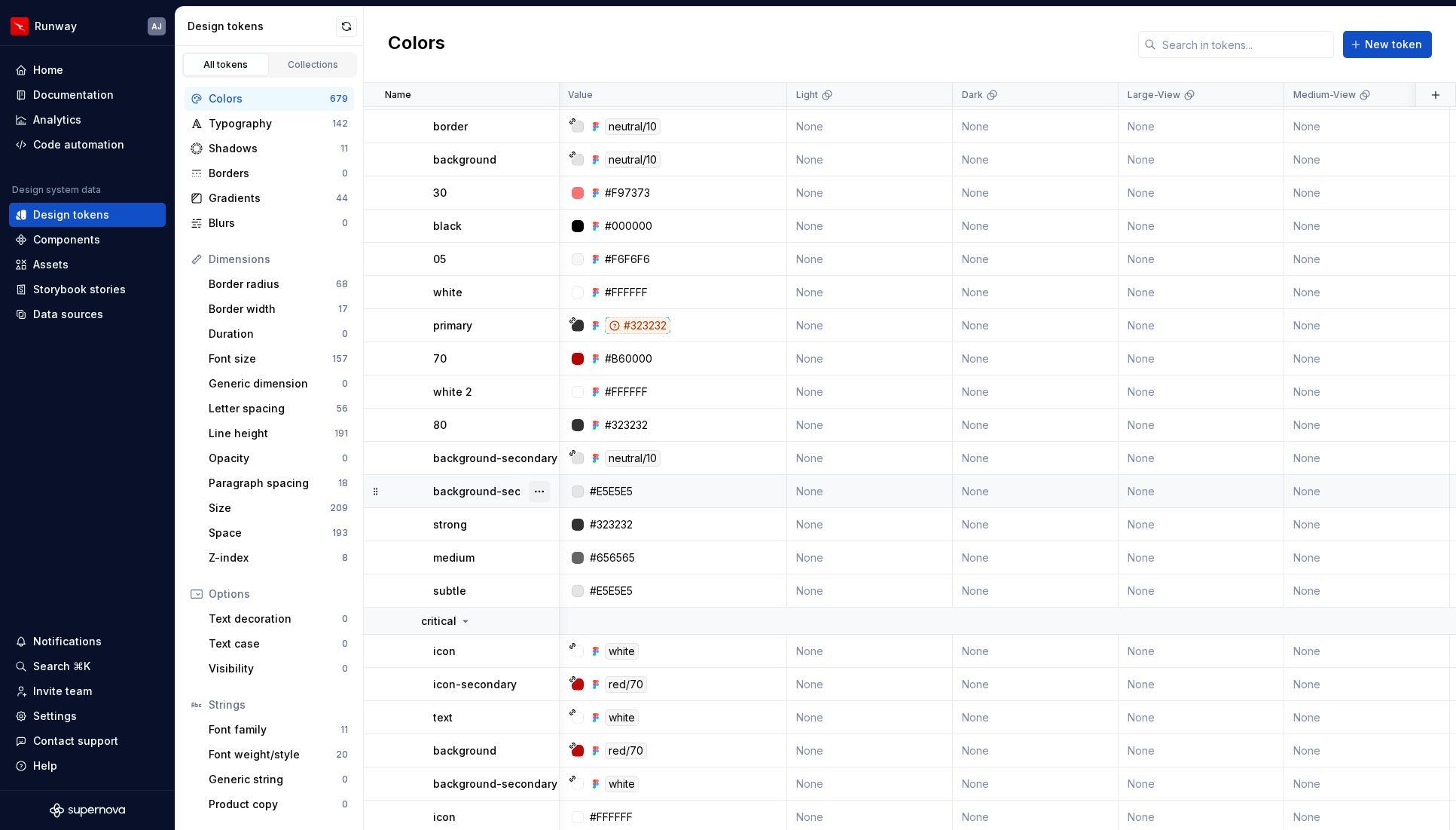
click at [543, 488] on button "button" at bounding box center [539, 491] width 21 height 21
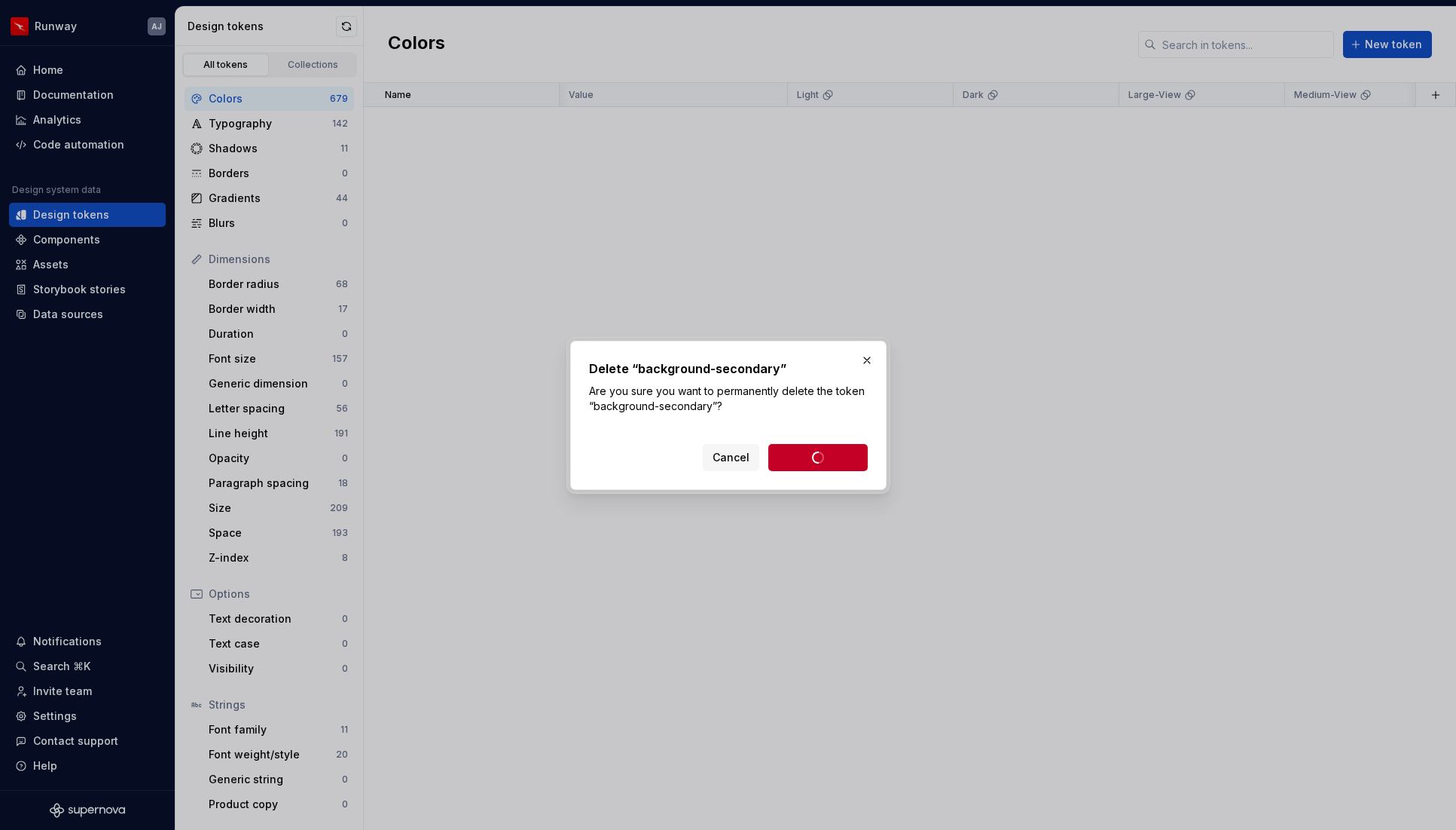
scroll to position [19611, 1]
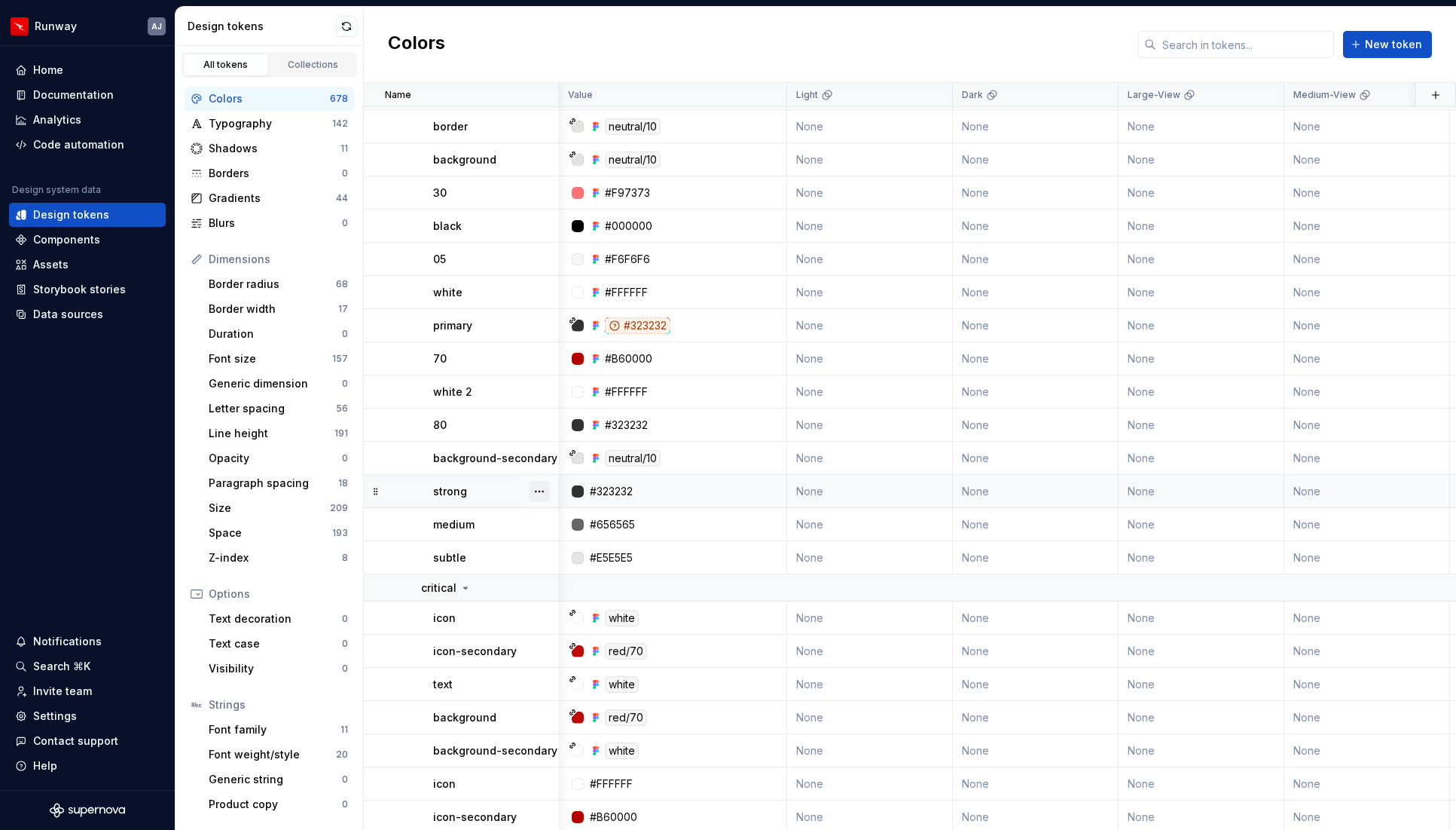
click at [544, 488] on button "button" at bounding box center [539, 491] width 21 height 21
click at [572, 580] on div "Delete token" at bounding box center [605, 576] width 98 height 15
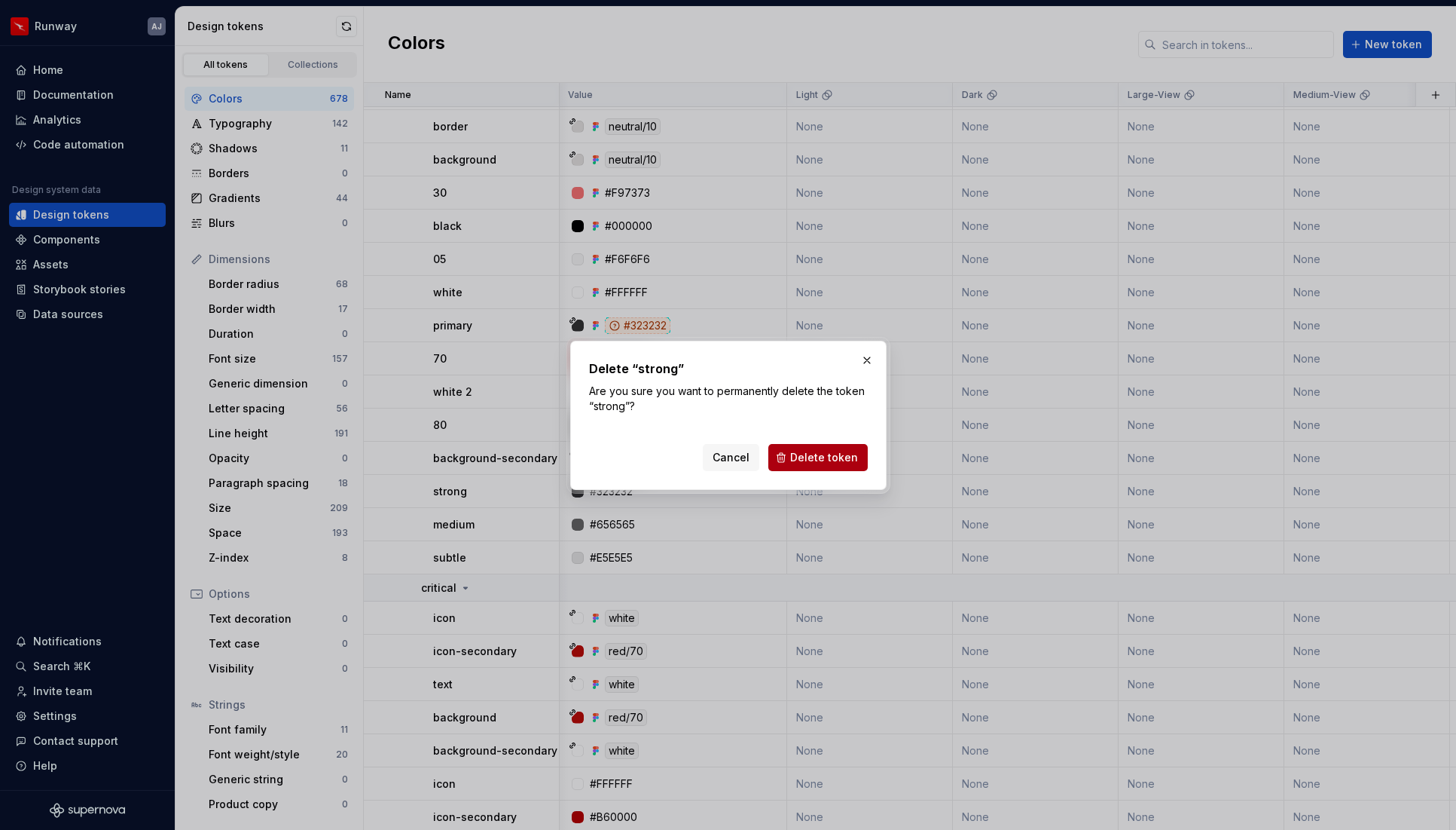
click at [818, 452] on span "Delete token" at bounding box center [824, 457] width 68 height 15
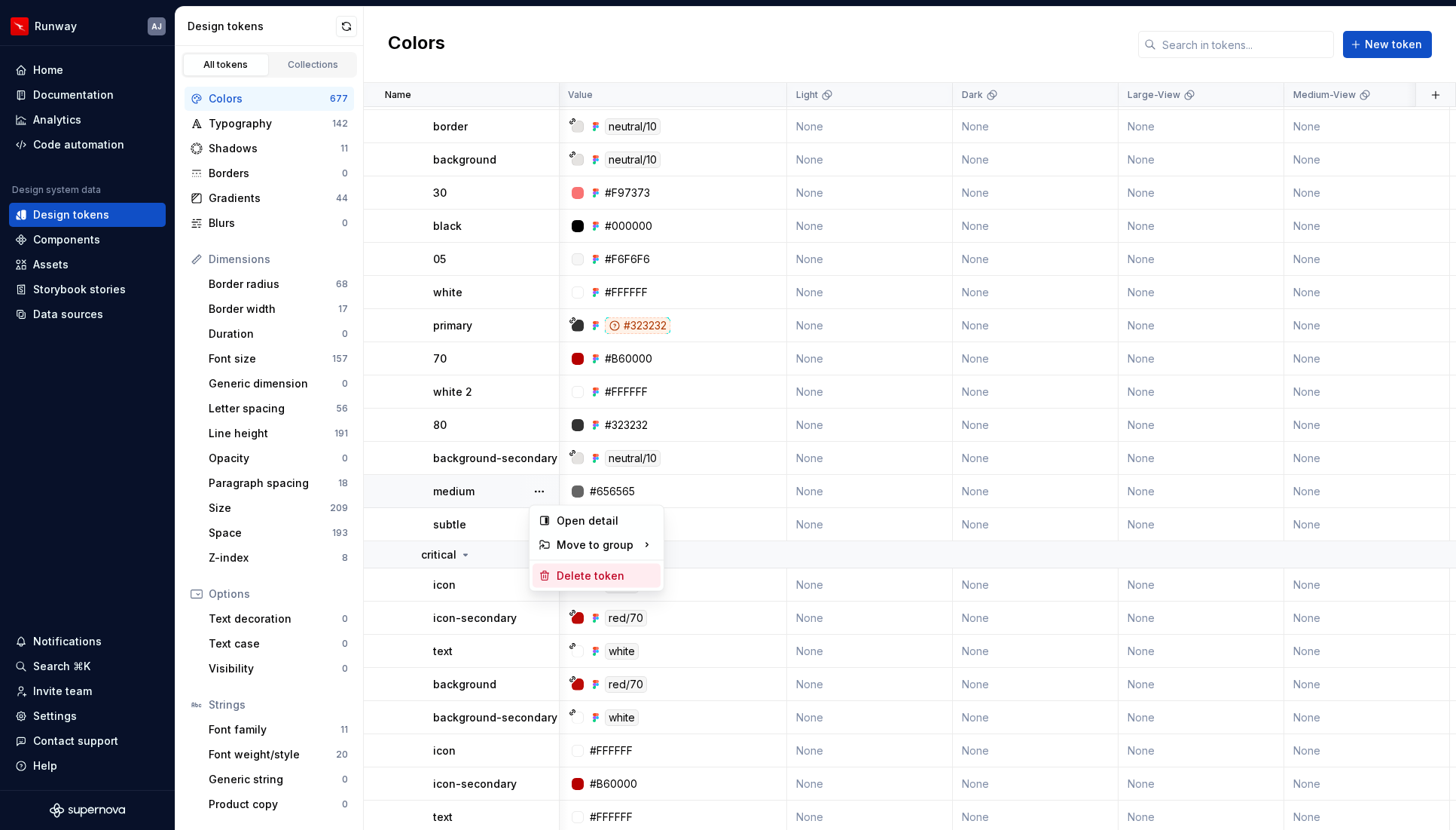
click at [560, 574] on div "Delete token" at bounding box center [605, 576] width 98 height 15
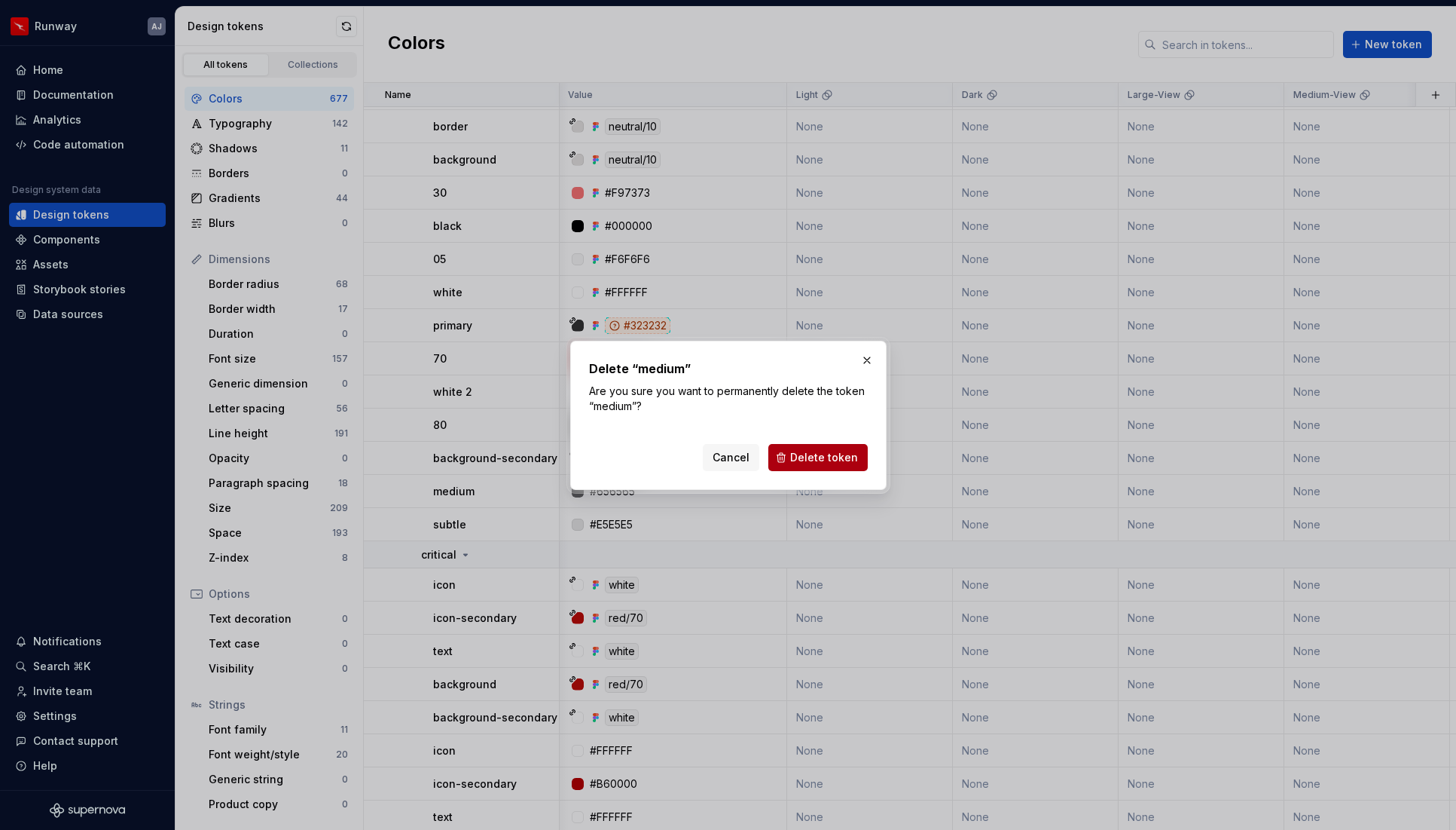
click at [827, 454] on span "Delete token" at bounding box center [824, 457] width 68 height 15
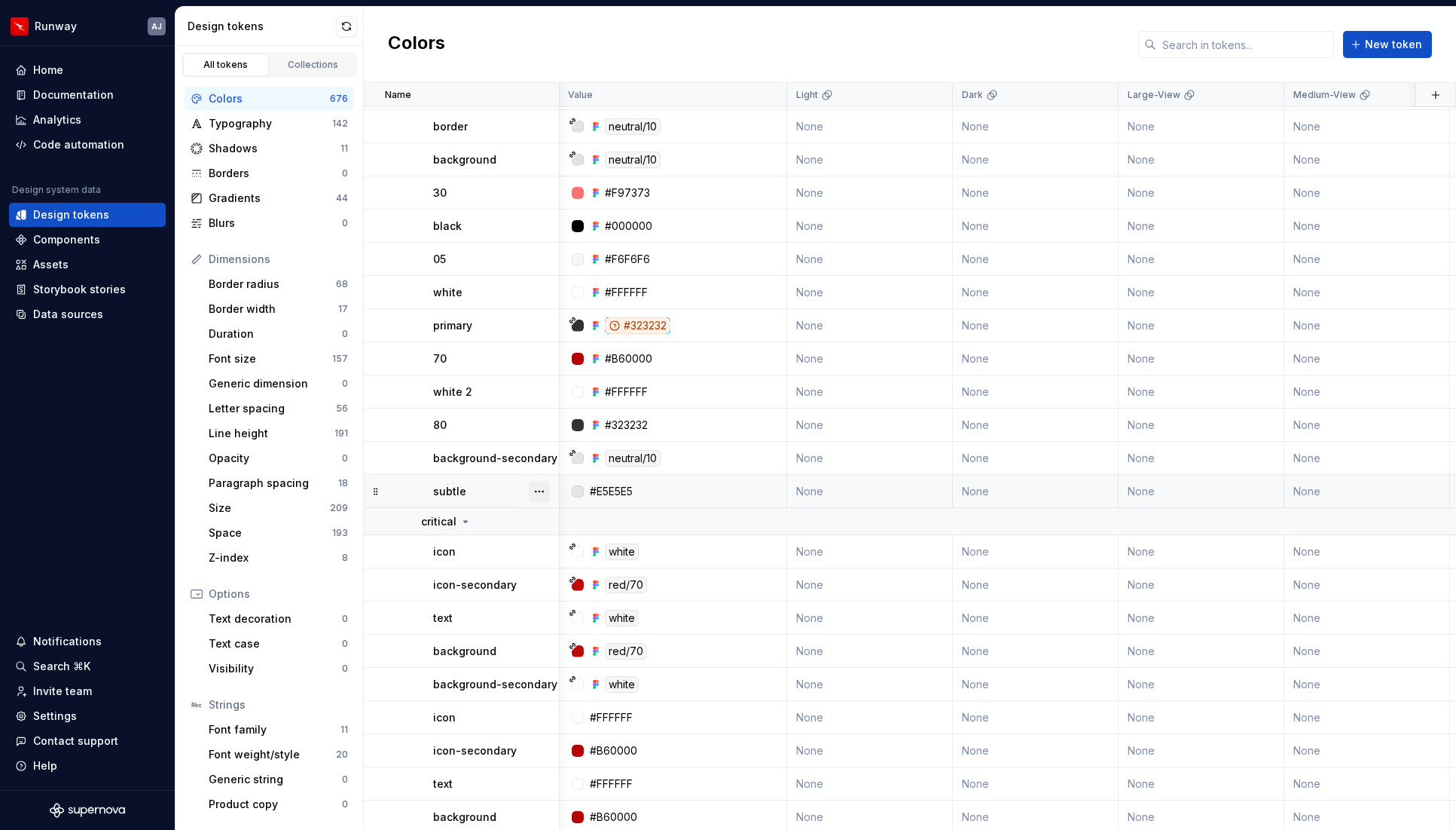
click at [536, 490] on button "button" at bounding box center [539, 491] width 21 height 21
click at [571, 570] on div "Delete token" at bounding box center [605, 576] width 98 height 15
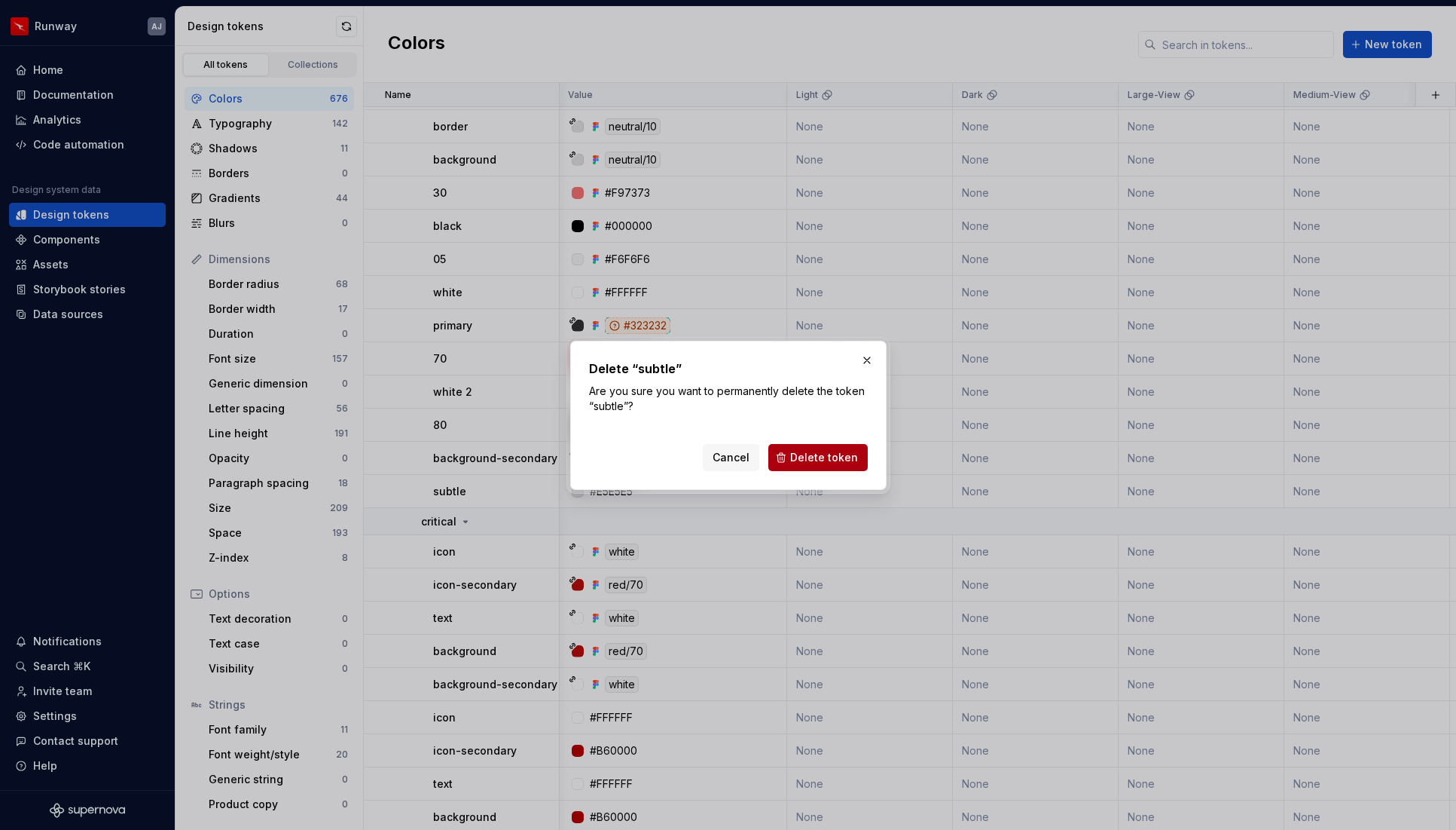
click at [808, 455] on span "Delete token" at bounding box center [824, 457] width 68 height 15
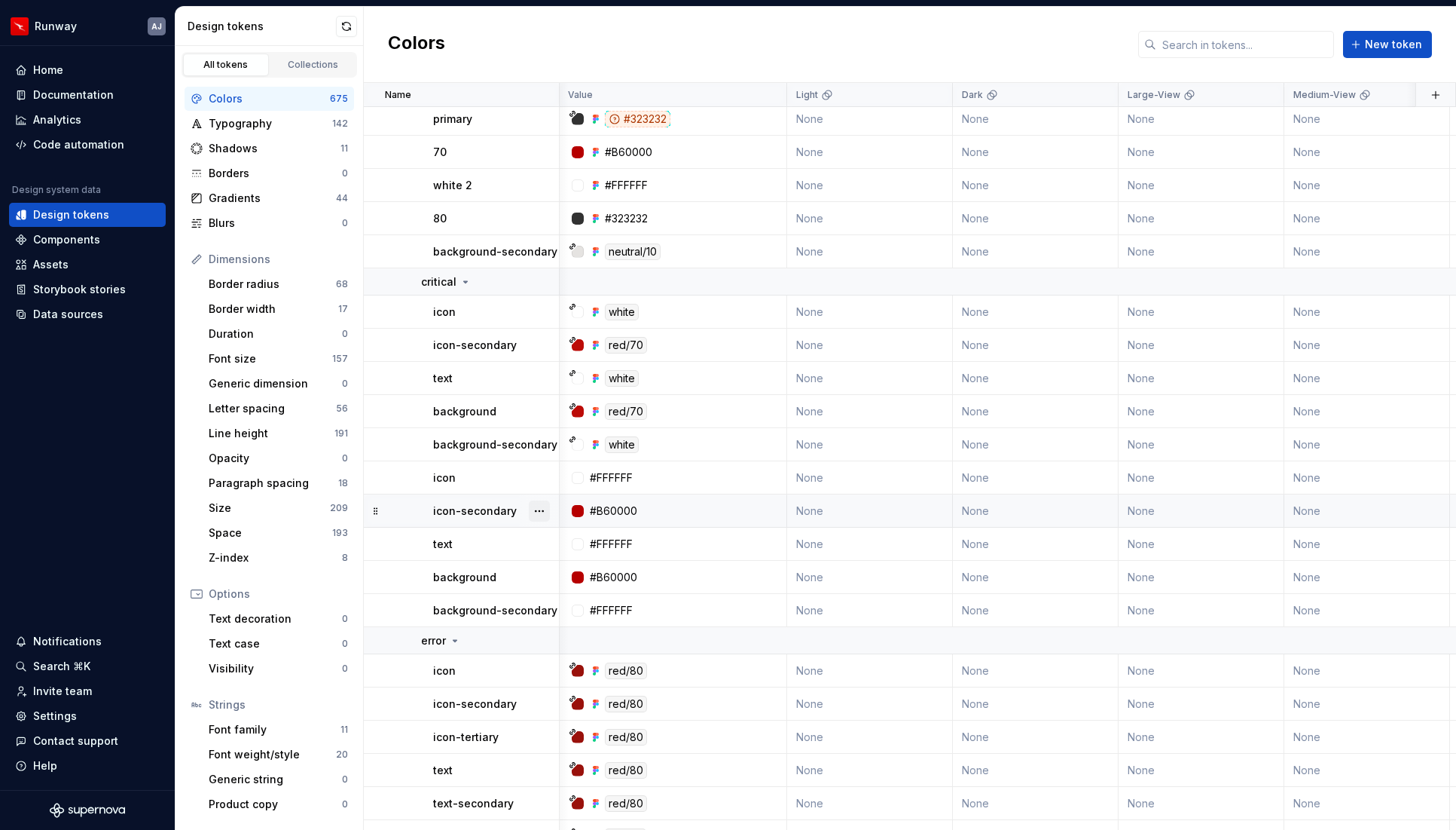
scroll to position [19823, 1]
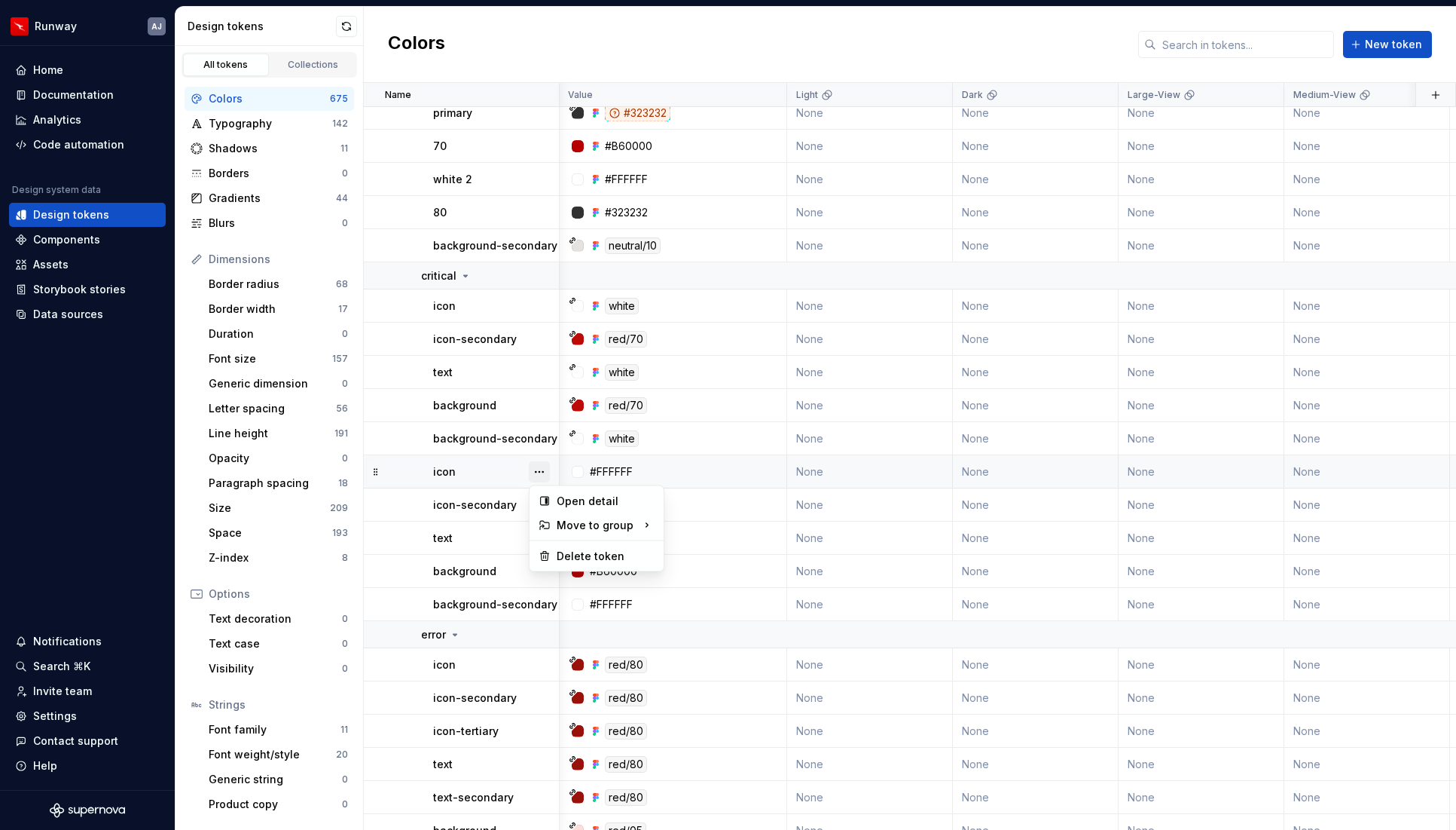
click at [542, 470] on button "button" at bounding box center [539, 471] width 21 height 21
click at [567, 550] on div "Delete token" at bounding box center [605, 556] width 98 height 15
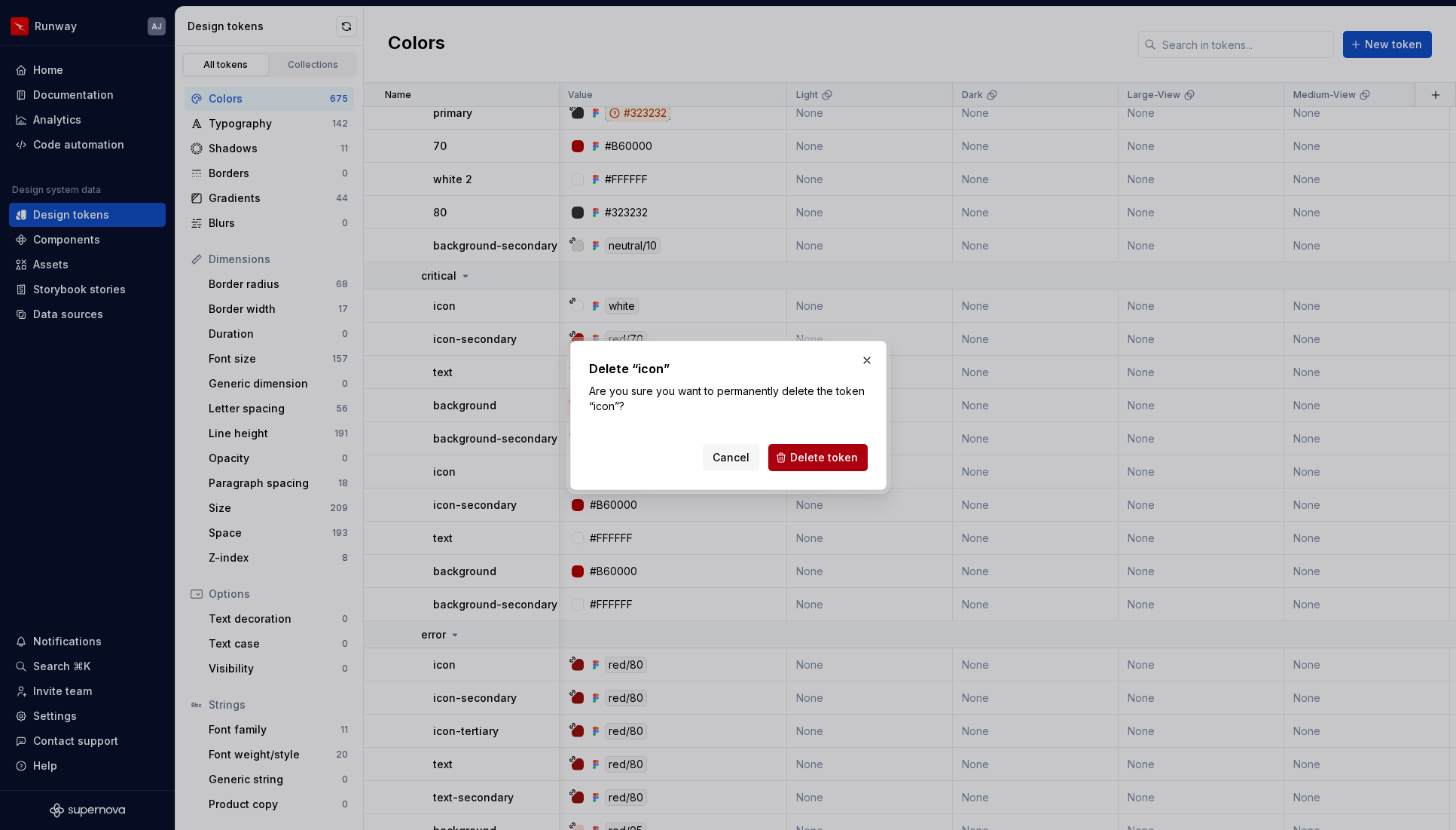
click at [801, 456] on span "Delete token" at bounding box center [824, 457] width 68 height 15
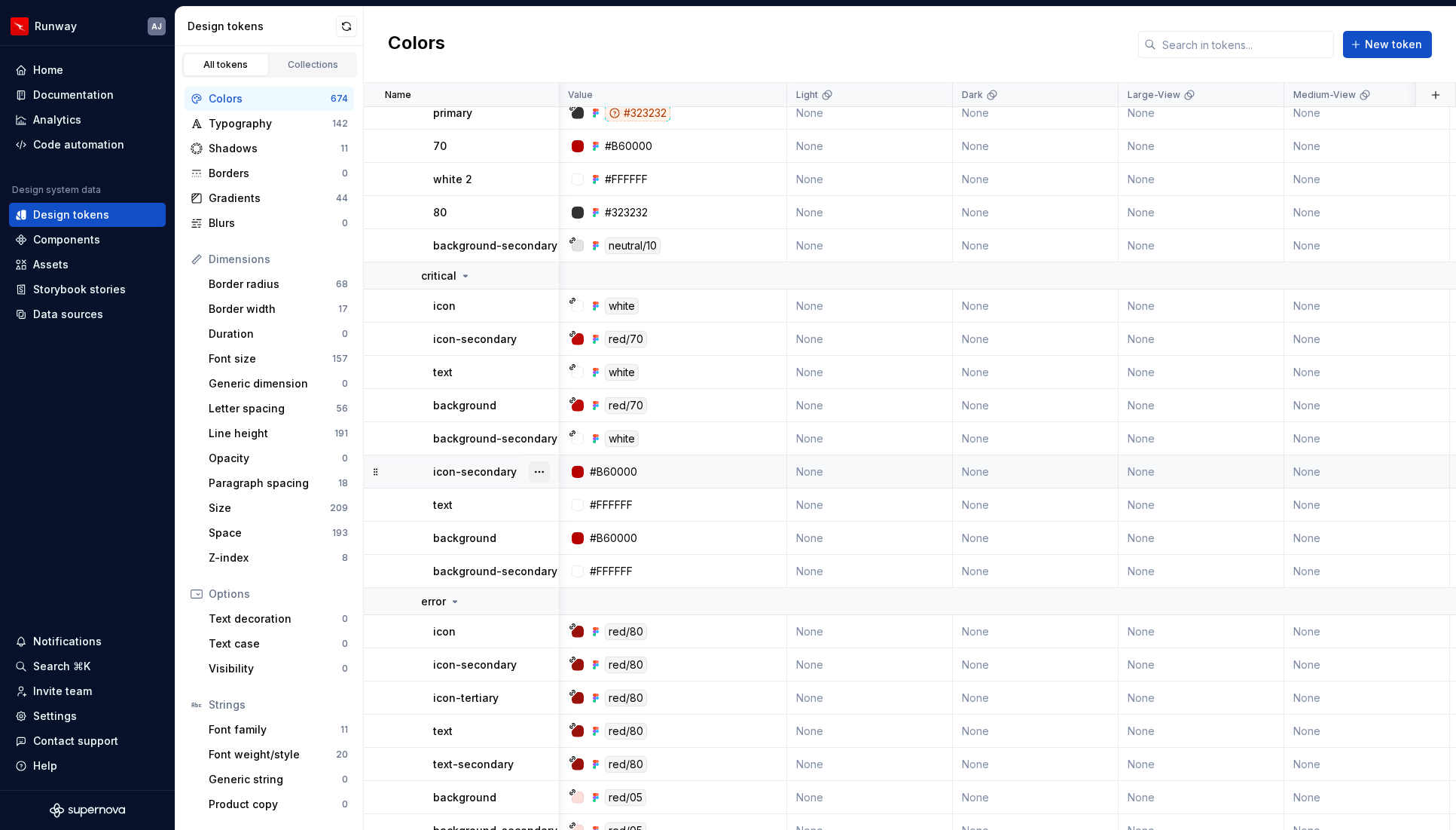
click at [544, 473] on button "button" at bounding box center [539, 471] width 21 height 21
click at [576, 552] on div "Delete token" at bounding box center [605, 556] width 98 height 15
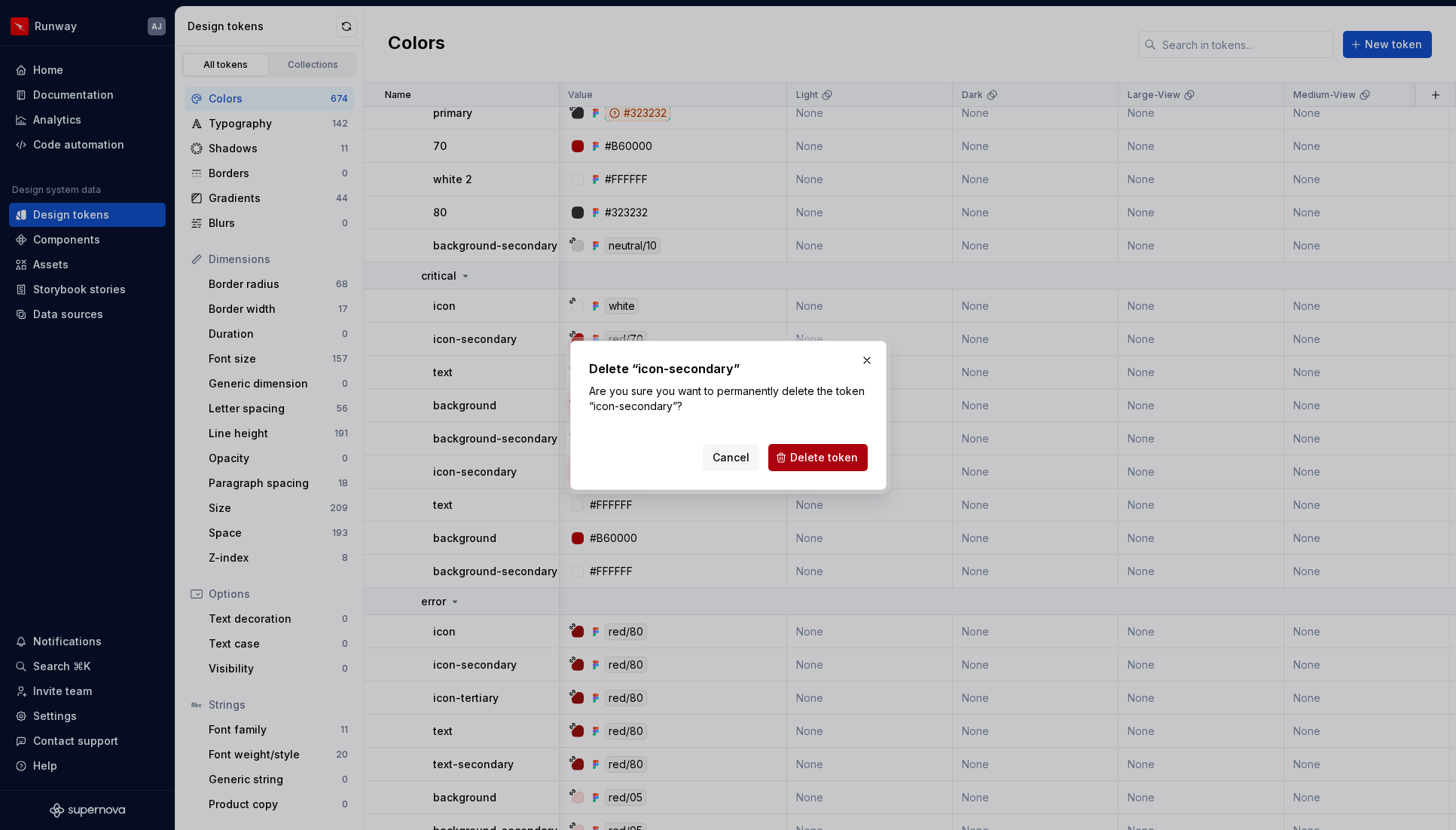
click at [801, 455] on span "Delete token" at bounding box center [824, 457] width 68 height 15
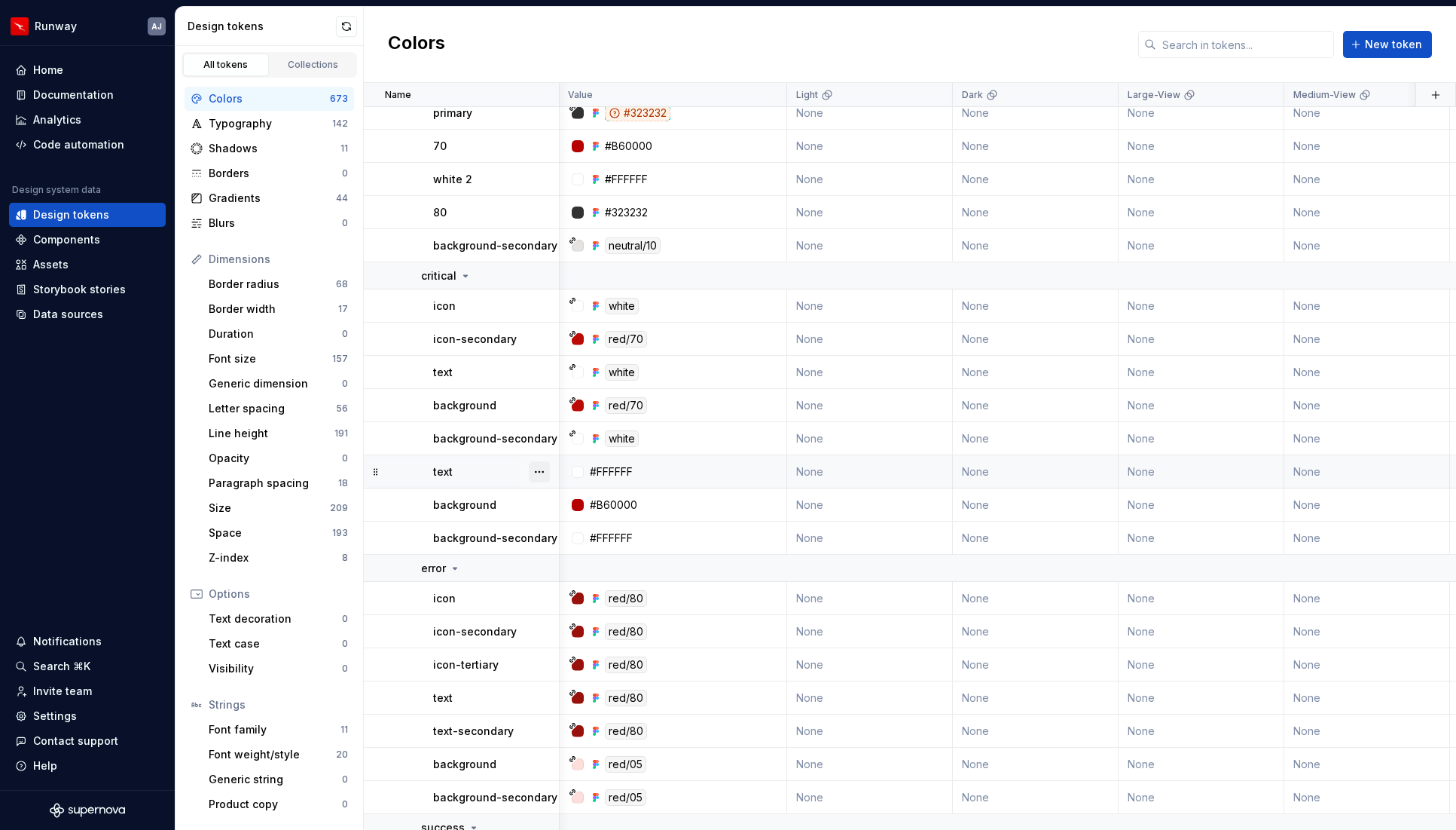
click at [537, 470] on button "button" at bounding box center [539, 471] width 21 height 21
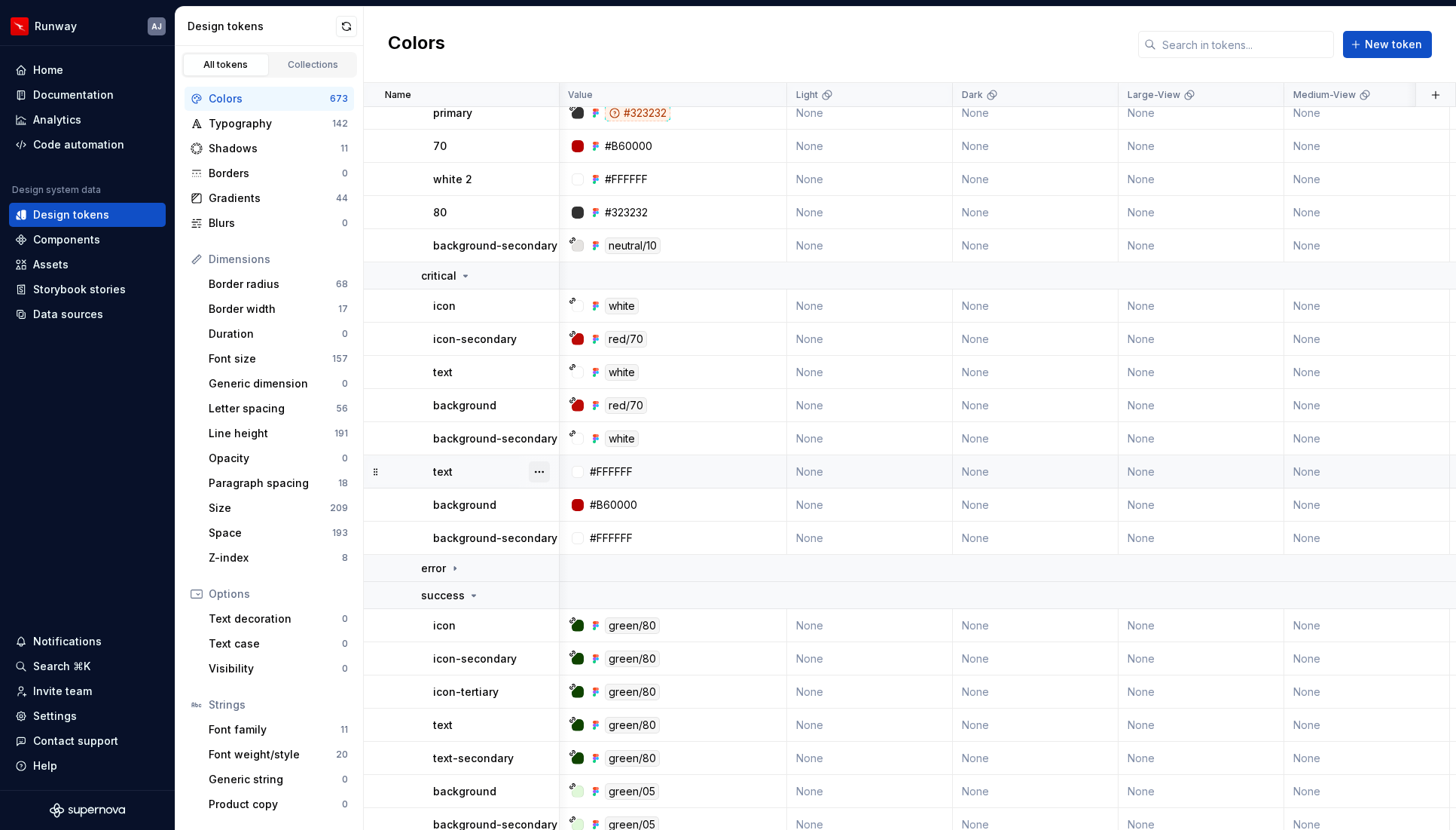
click at [538, 474] on button "button" at bounding box center [539, 471] width 21 height 21
click at [571, 553] on div "Delete token" at bounding box center [605, 556] width 98 height 15
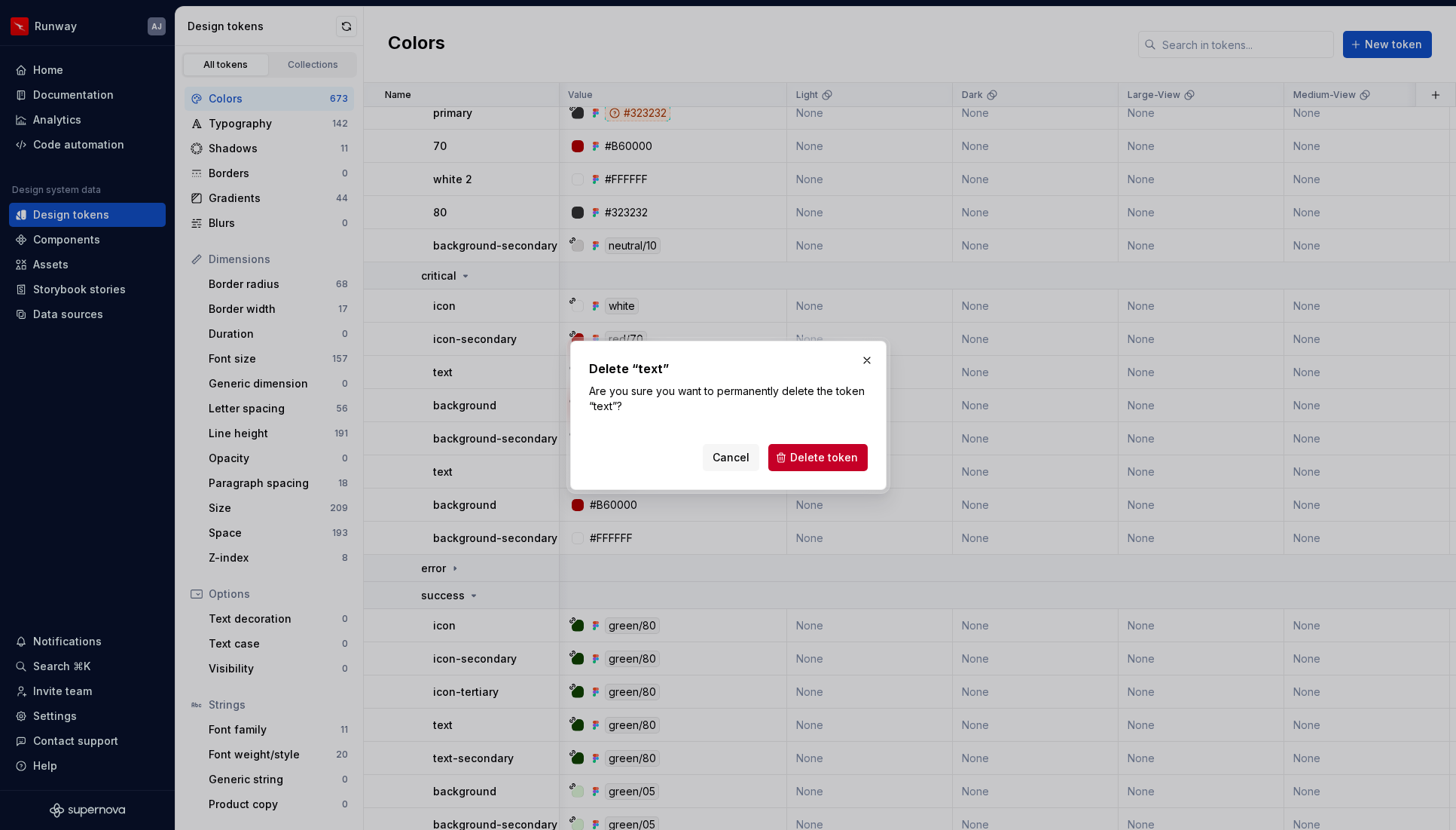
click at [816, 461] on span "Delete token" at bounding box center [824, 457] width 68 height 15
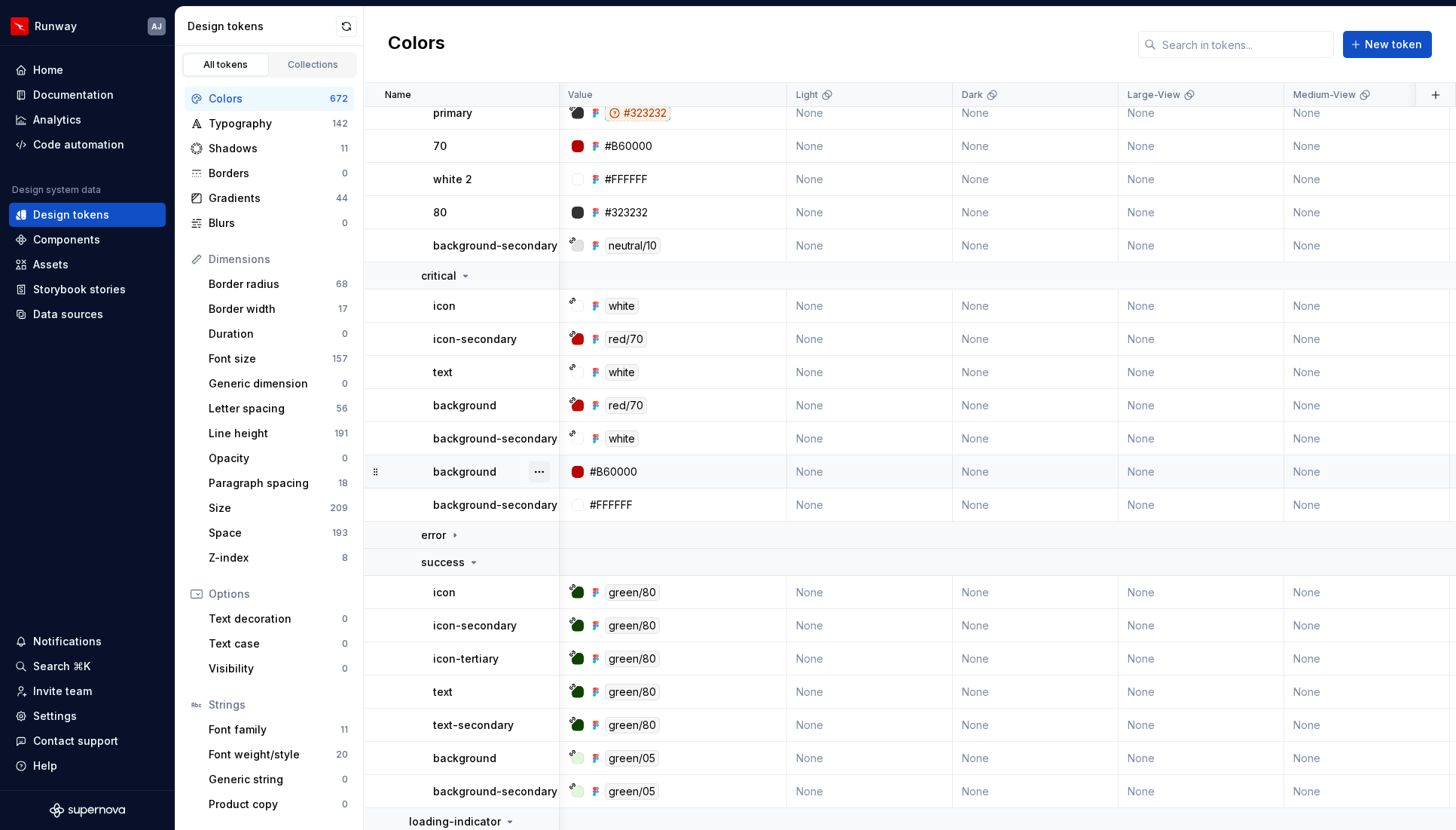
click at [542, 472] on button "button" at bounding box center [539, 471] width 21 height 21
click at [572, 553] on div "Delete token" at bounding box center [605, 556] width 98 height 15
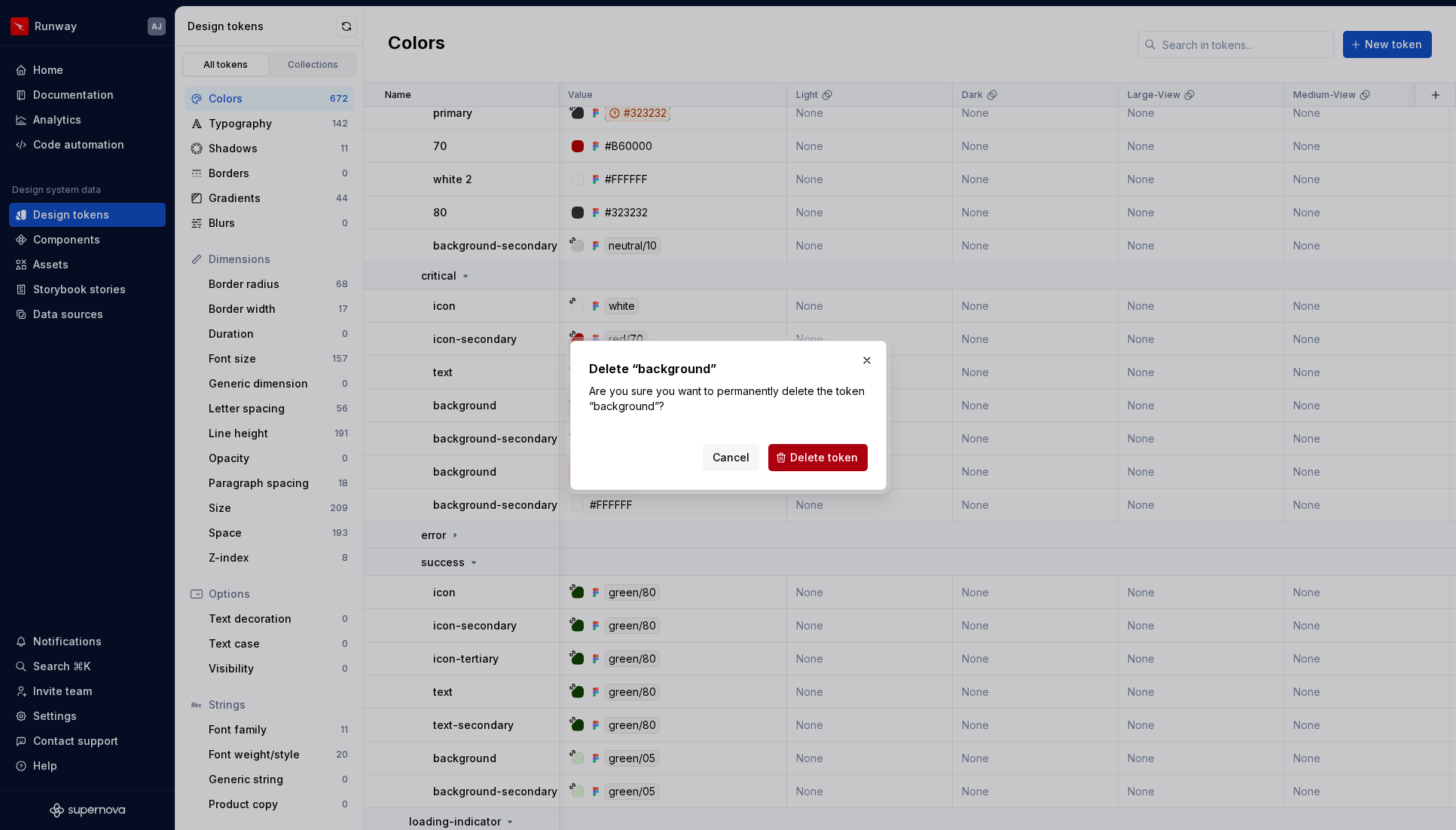
click at [830, 446] on button "Delete token" at bounding box center [818, 457] width 100 height 27
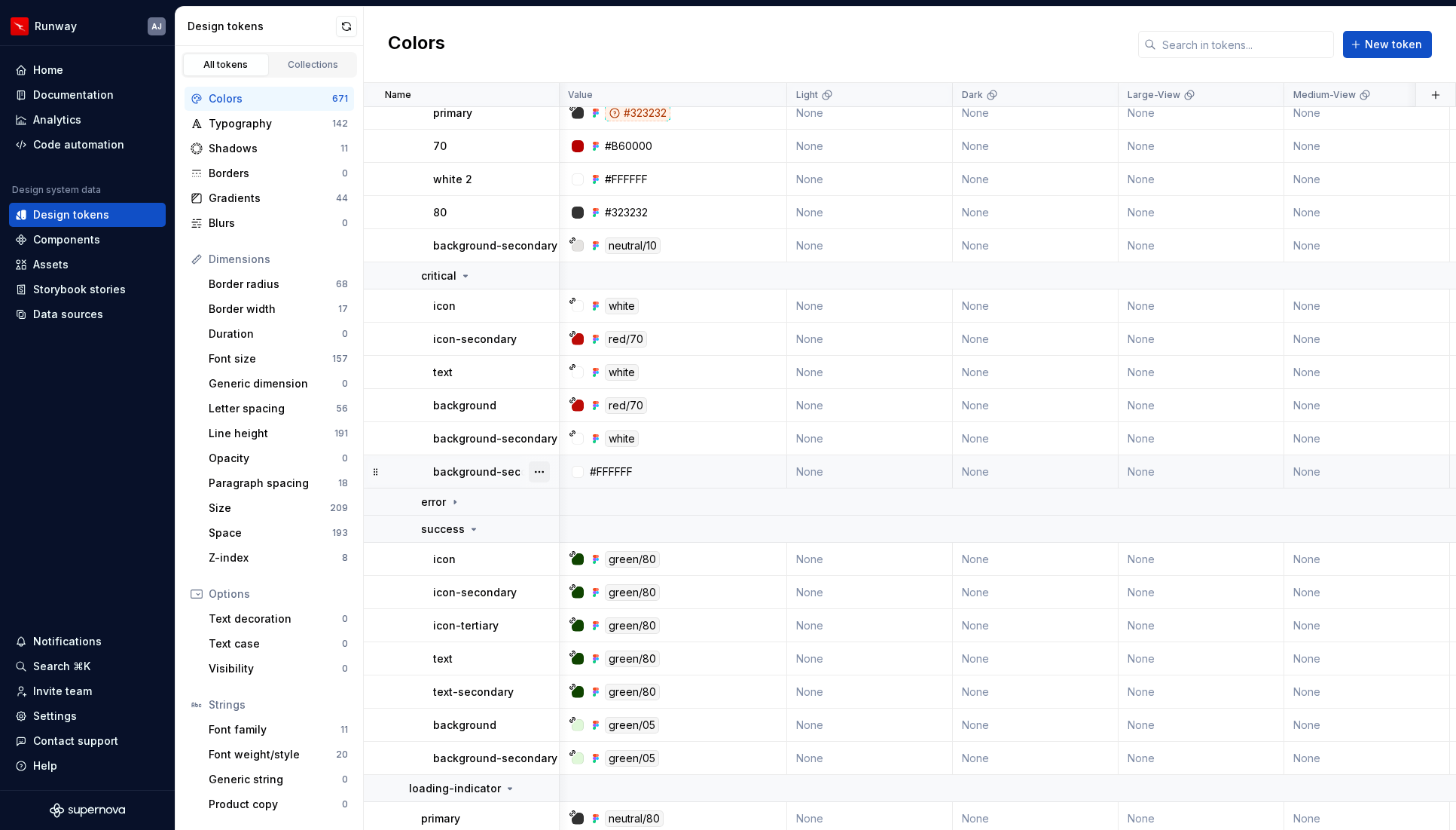
click at [539, 471] on button "button" at bounding box center [539, 471] width 21 height 21
click at [580, 553] on div "Delete token" at bounding box center [605, 556] width 98 height 15
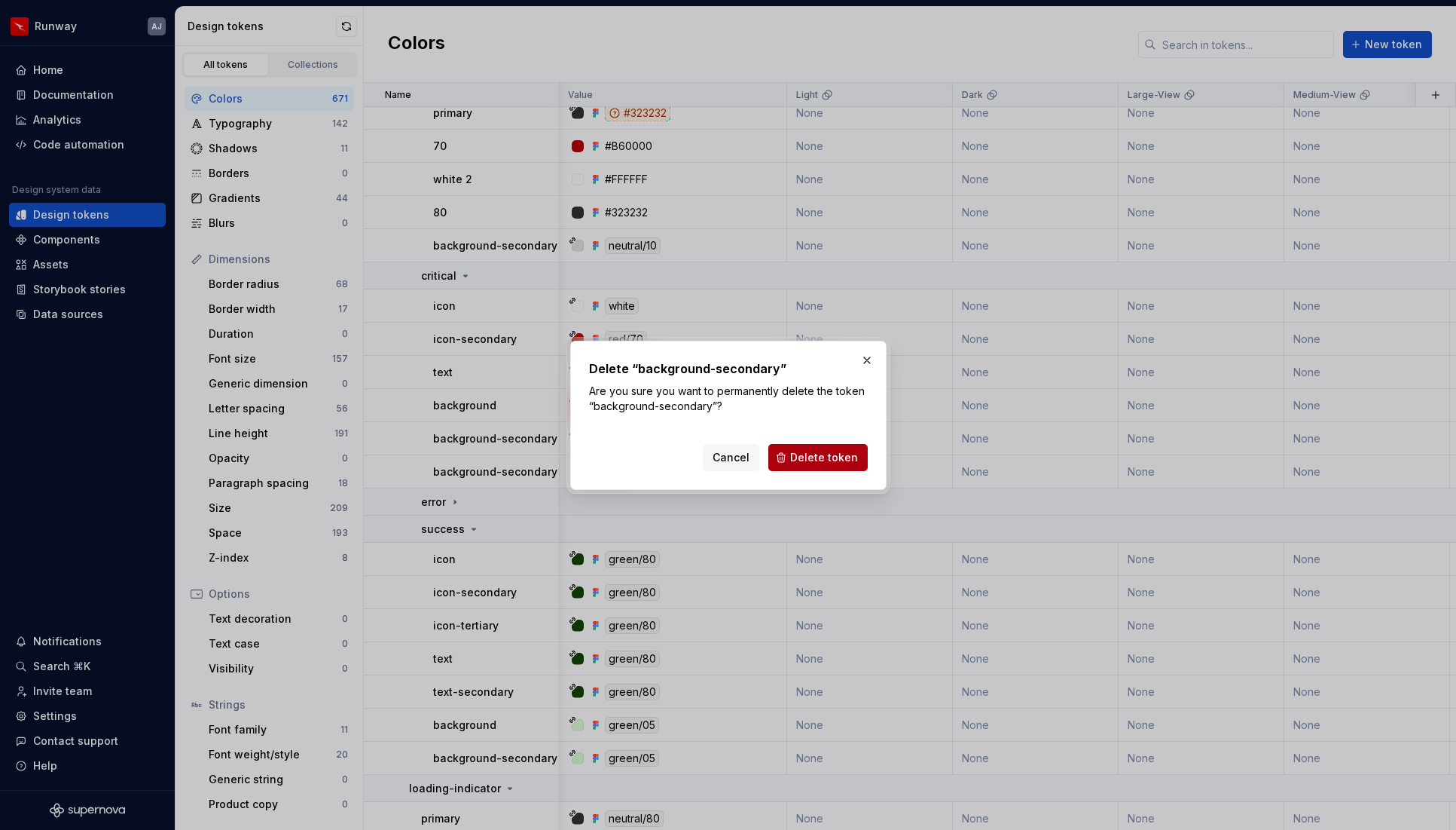
click at [832, 458] on span "Delete token" at bounding box center [824, 457] width 68 height 15
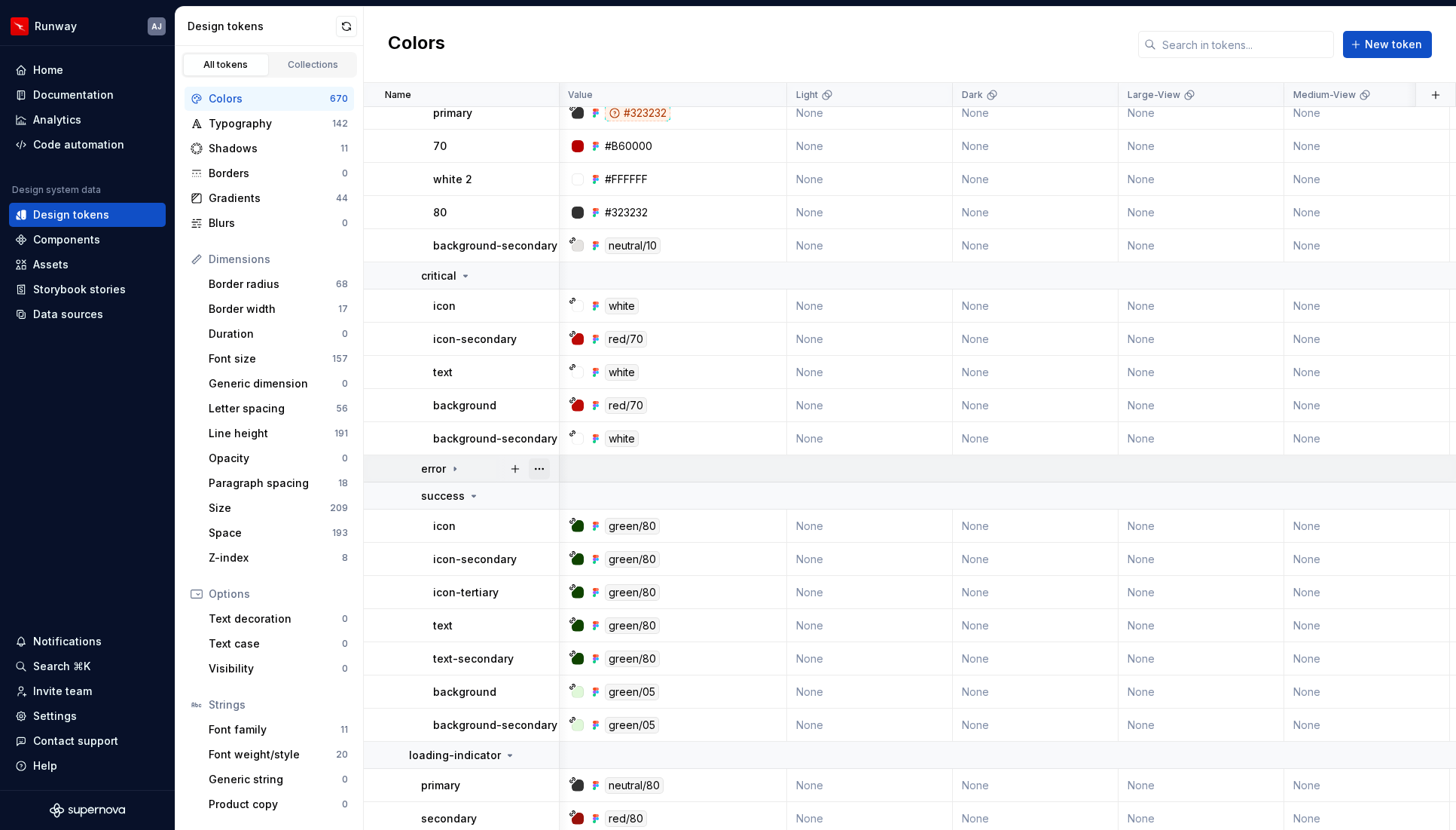
click at [540, 467] on button "button" at bounding box center [539, 469] width 21 height 21
click at [458, 469] on icon at bounding box center [454, 468] width 12 height 12
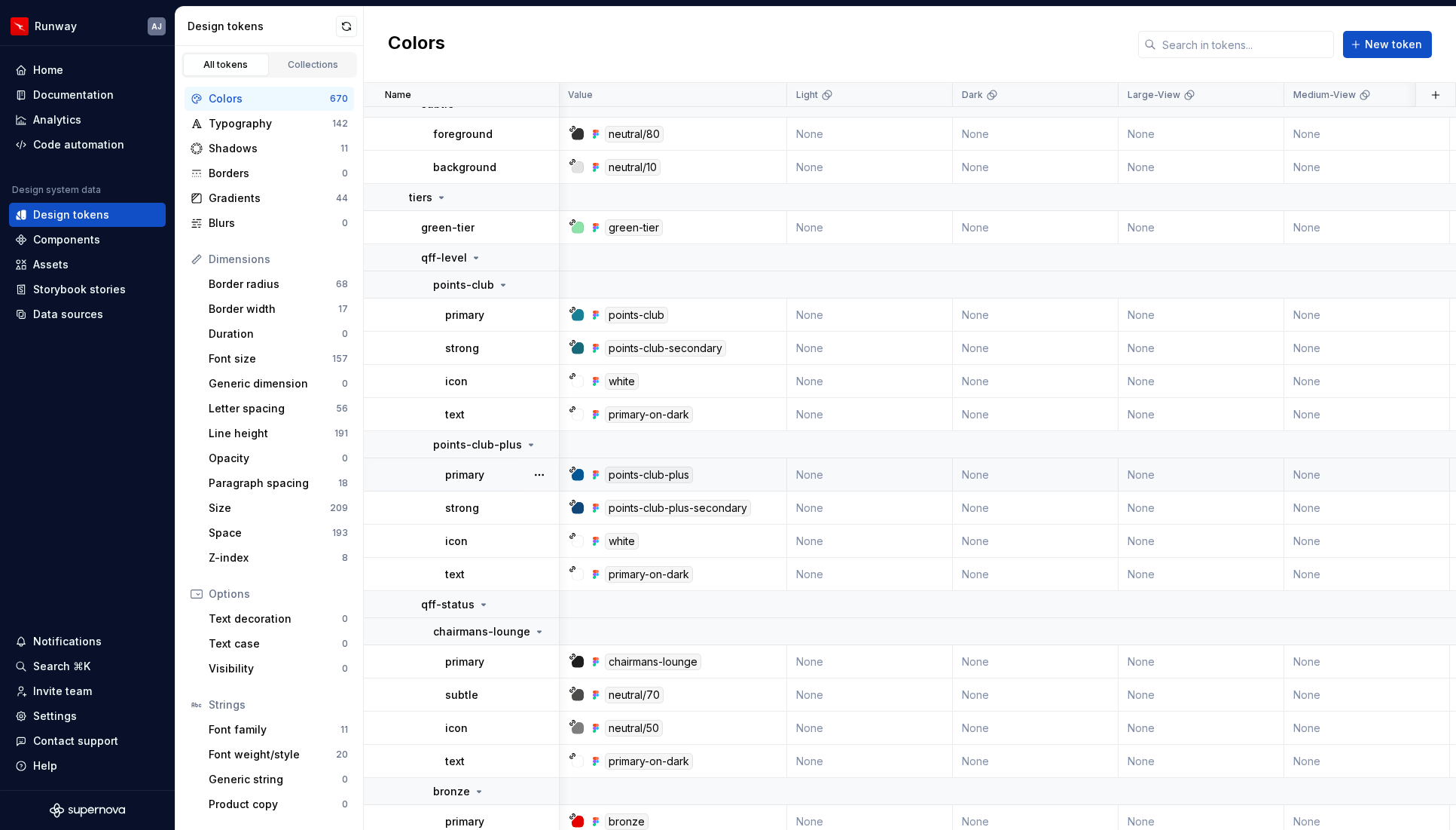
scroll to position [21517, 1]
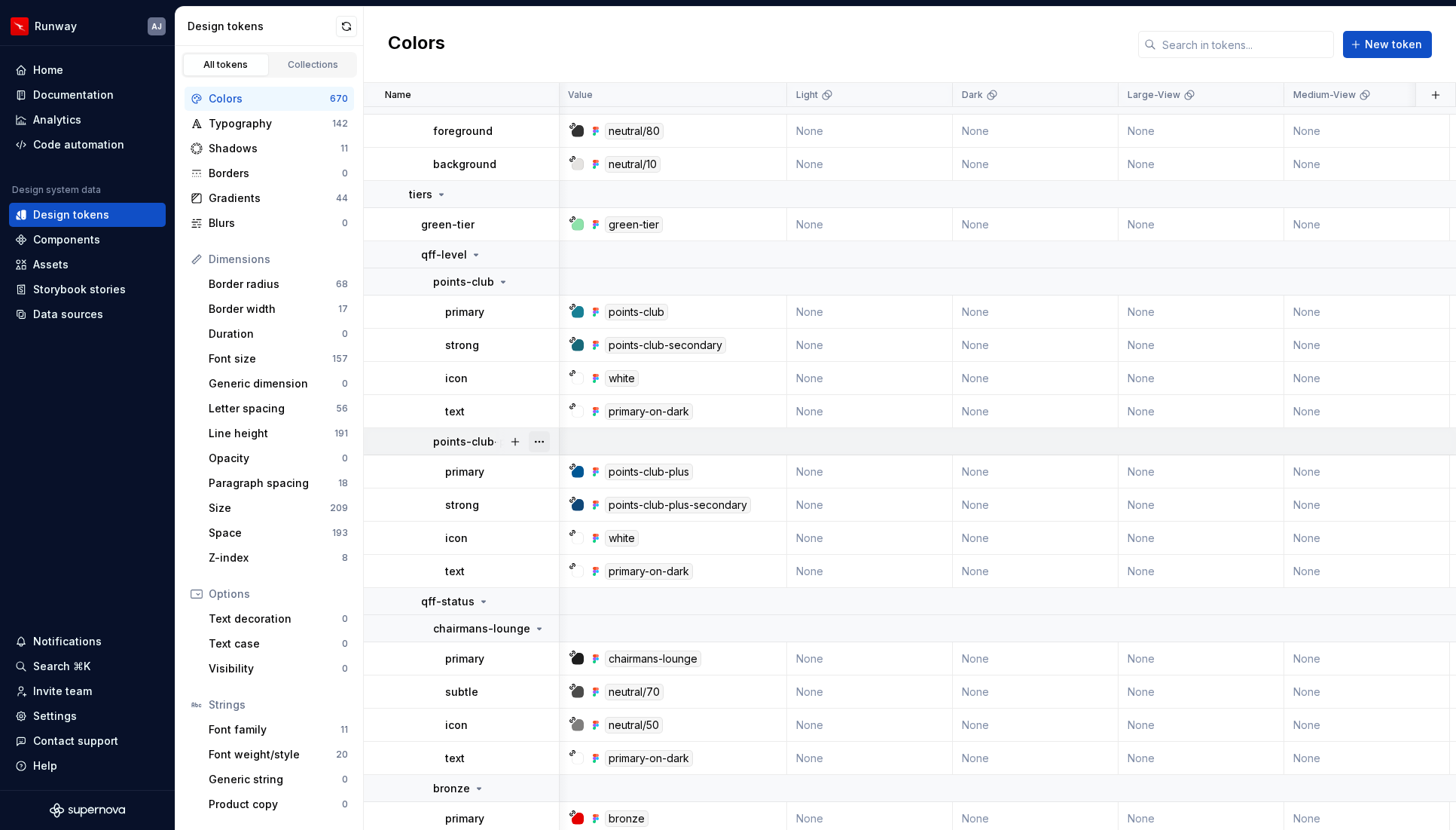
click at [537, 441] on button "button" at bounding box center [539, 441] width 21 height 21
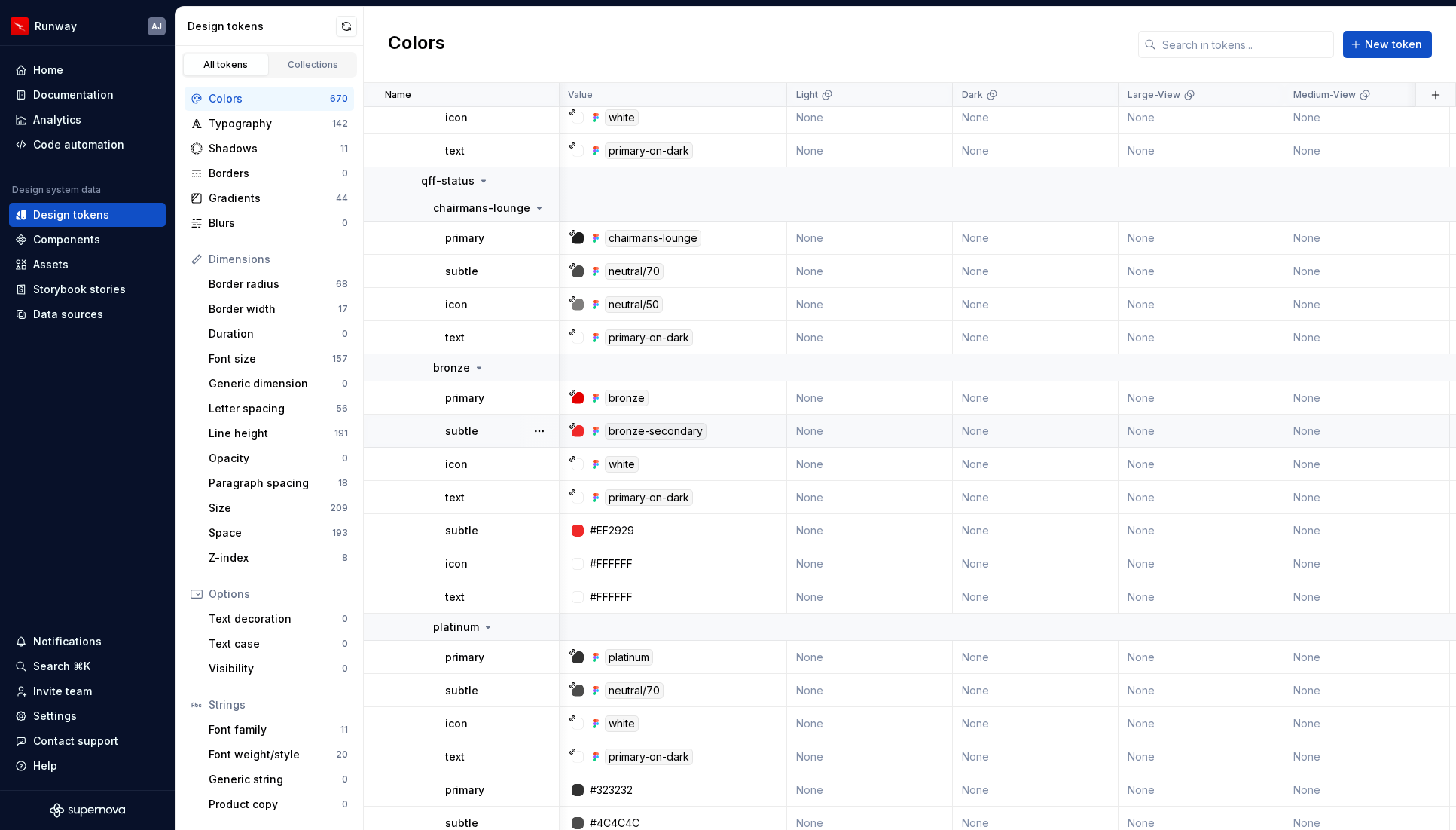
scroll to position [21942, 1]
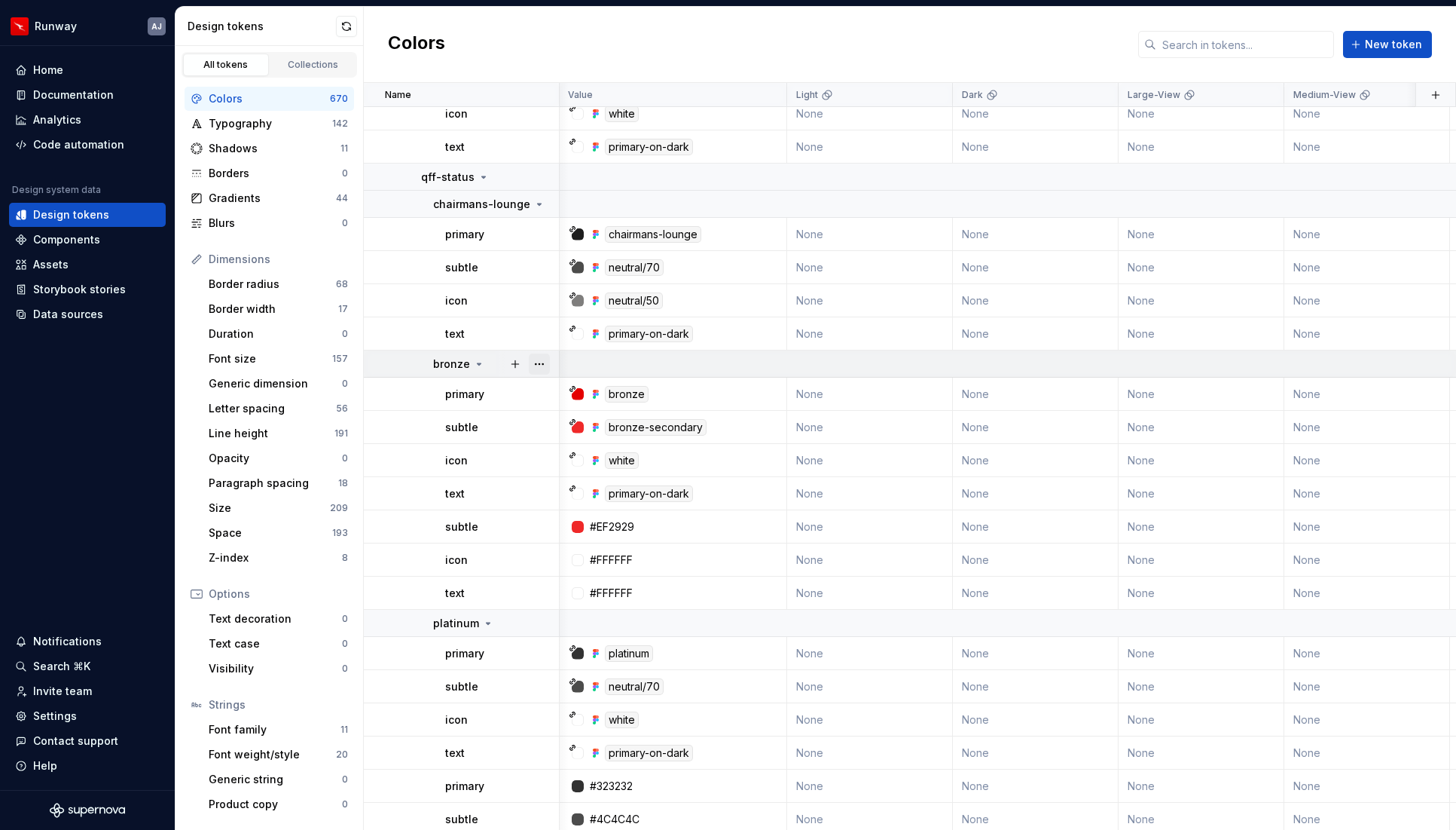
click at [540, 364] on button "button" at bounding box center [539, 364] width 21 height 21
click at [540, 526] on button "button" at bounding box center [539, 526] width 21 height 21
click at [591, 609] on div "Delete token" at bounding box center [605, 611] width 98 height 15
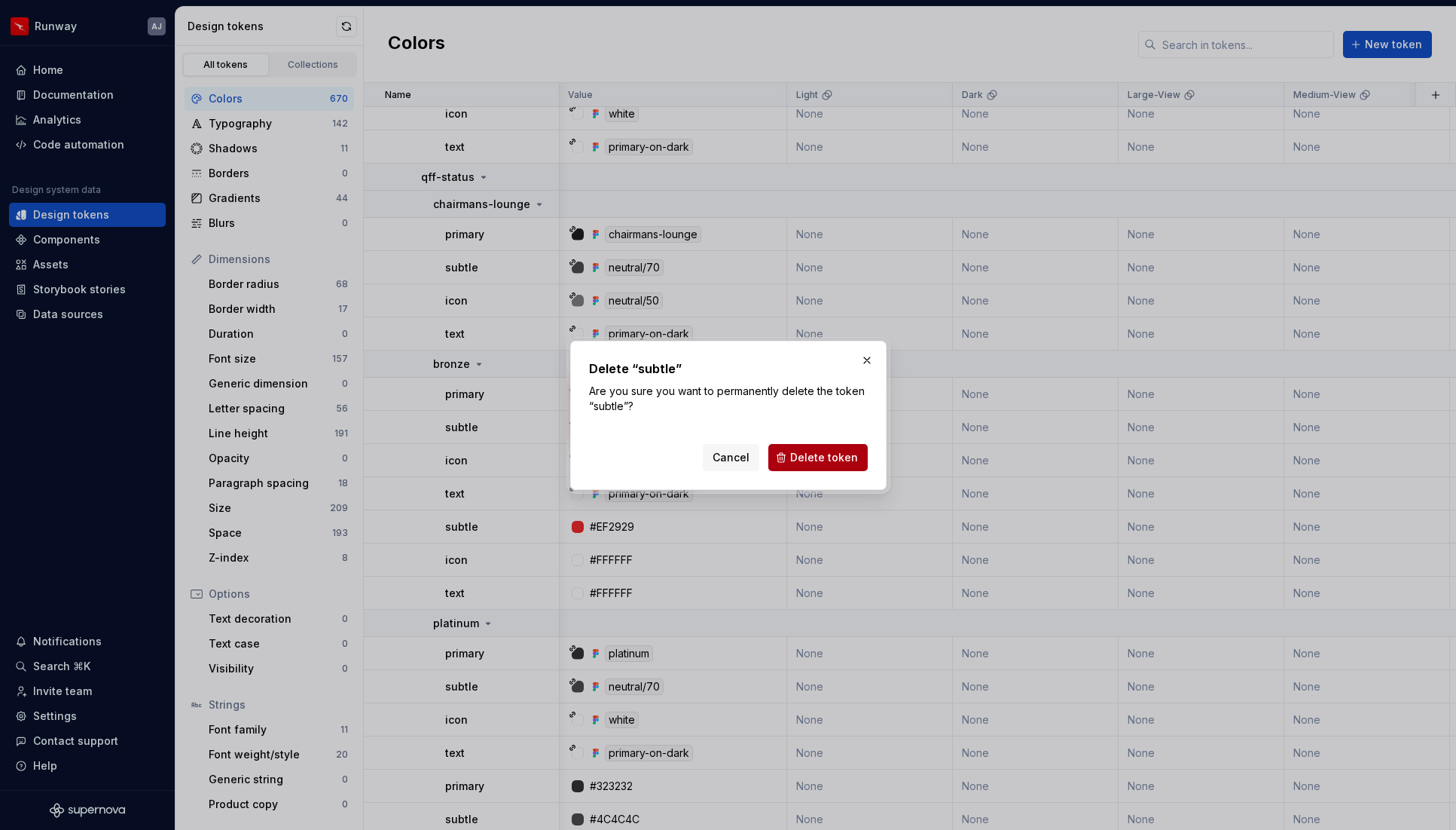
click at [818, 455] on span "Delete token" at bounding box center [824, 457] width 68 height 15
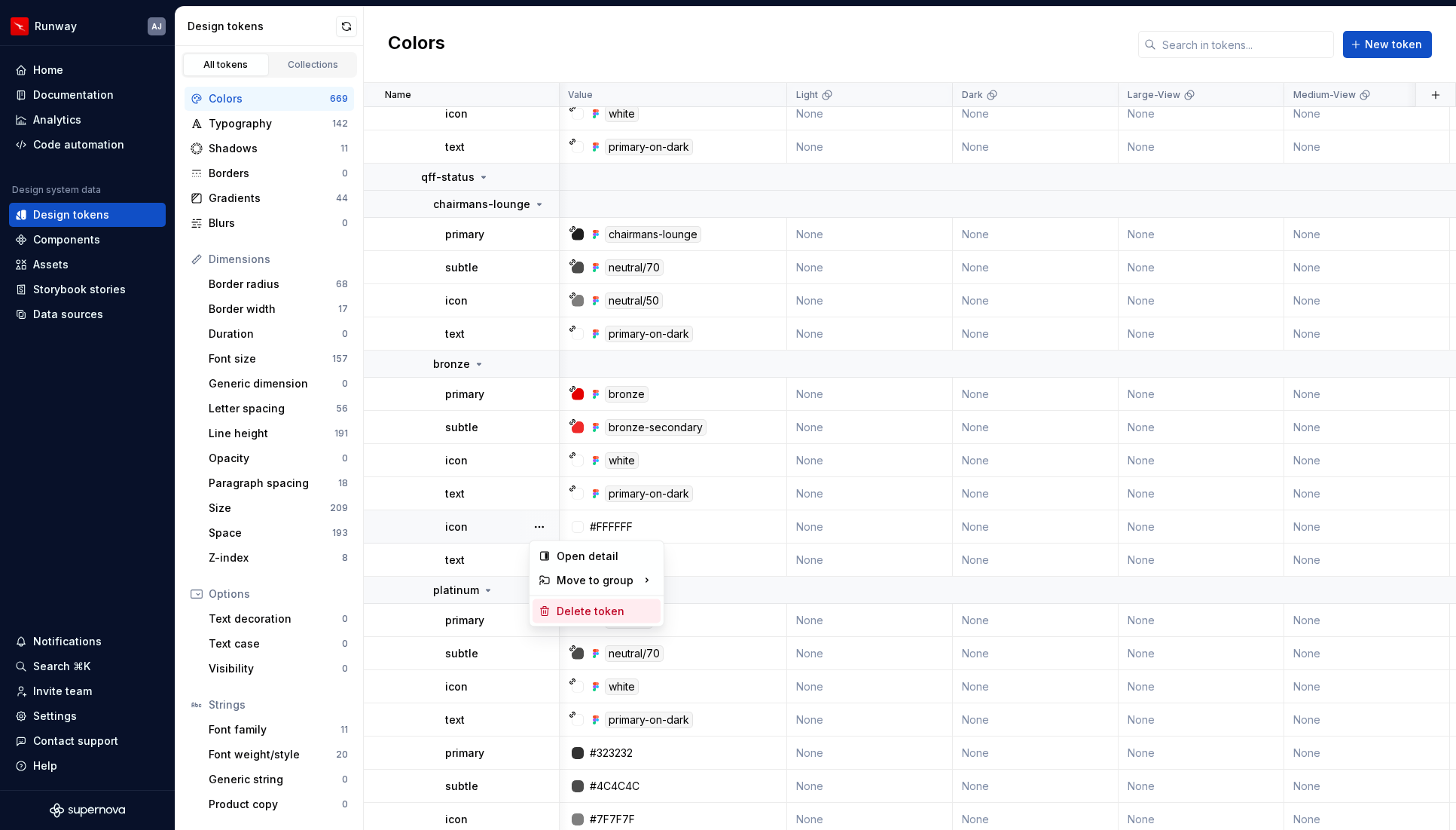
click at [586, 608] on div "Delete token" at bounding box center [605, 611] width 98 height 15
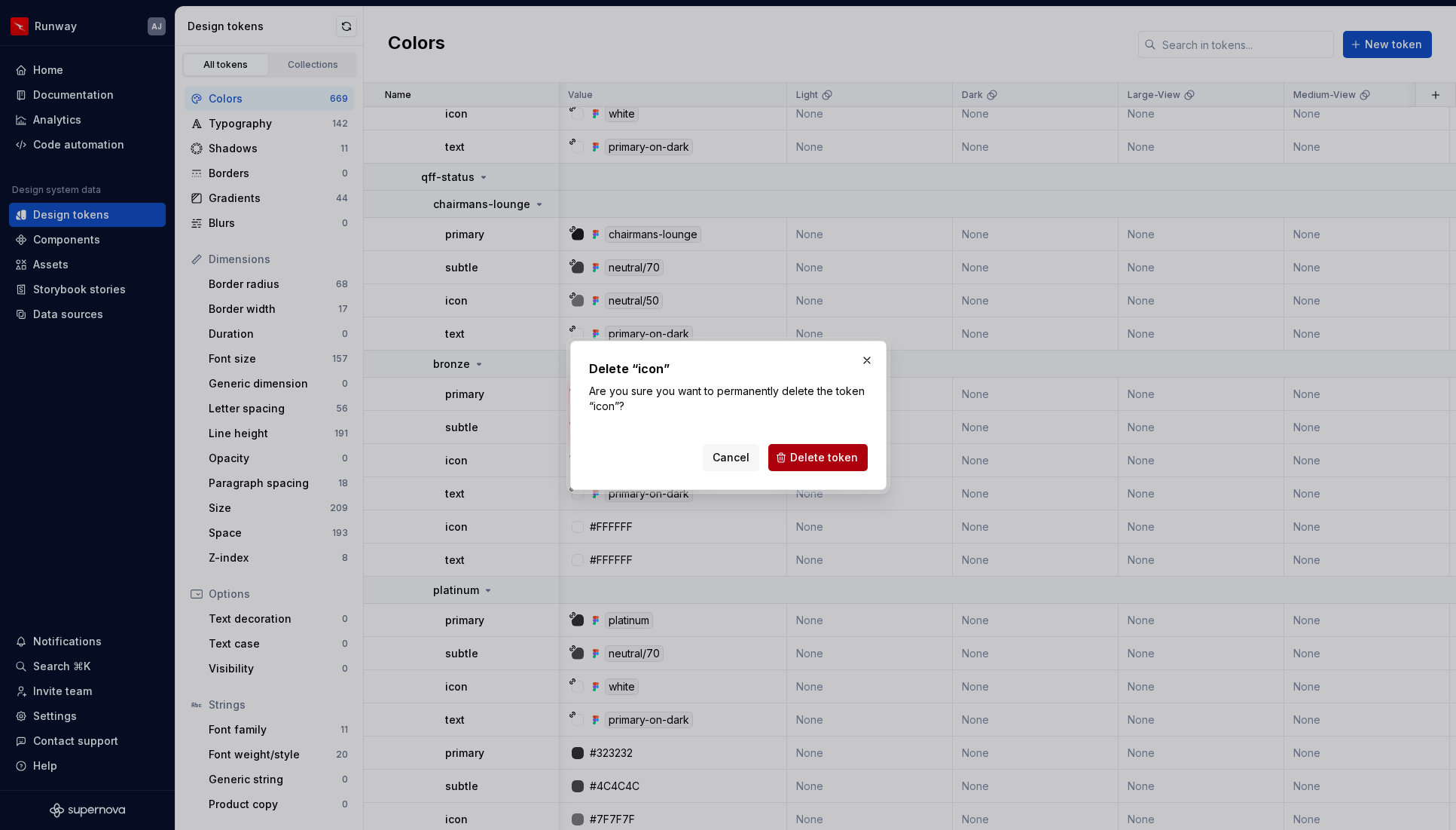
click at [842, 451] on span "Delete token" at bounding box center [824, 457] width 68 height 15
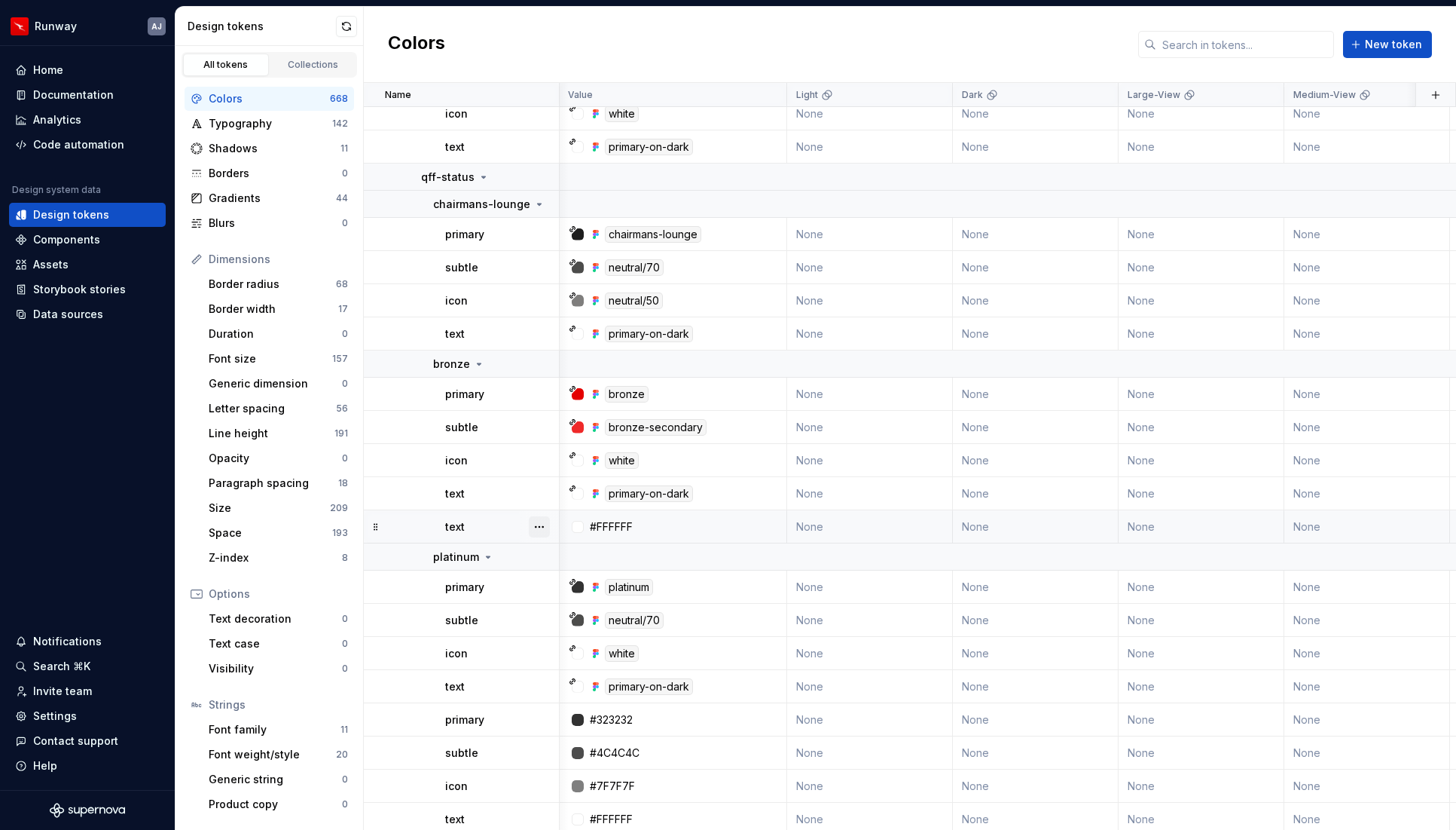
click at [539, 525] on button "button" at bounding box center [539, 526] width 21 height 21
click at [543, 522] on button "button" at bounding box center [539, 526] width 21 height 21
click at [539, 526] on button "button" at bounding box center [539, 526] width 21 height 21
click at [566, 609] on div "Delete token" at bounding box center [605, 611] width 98 height 15
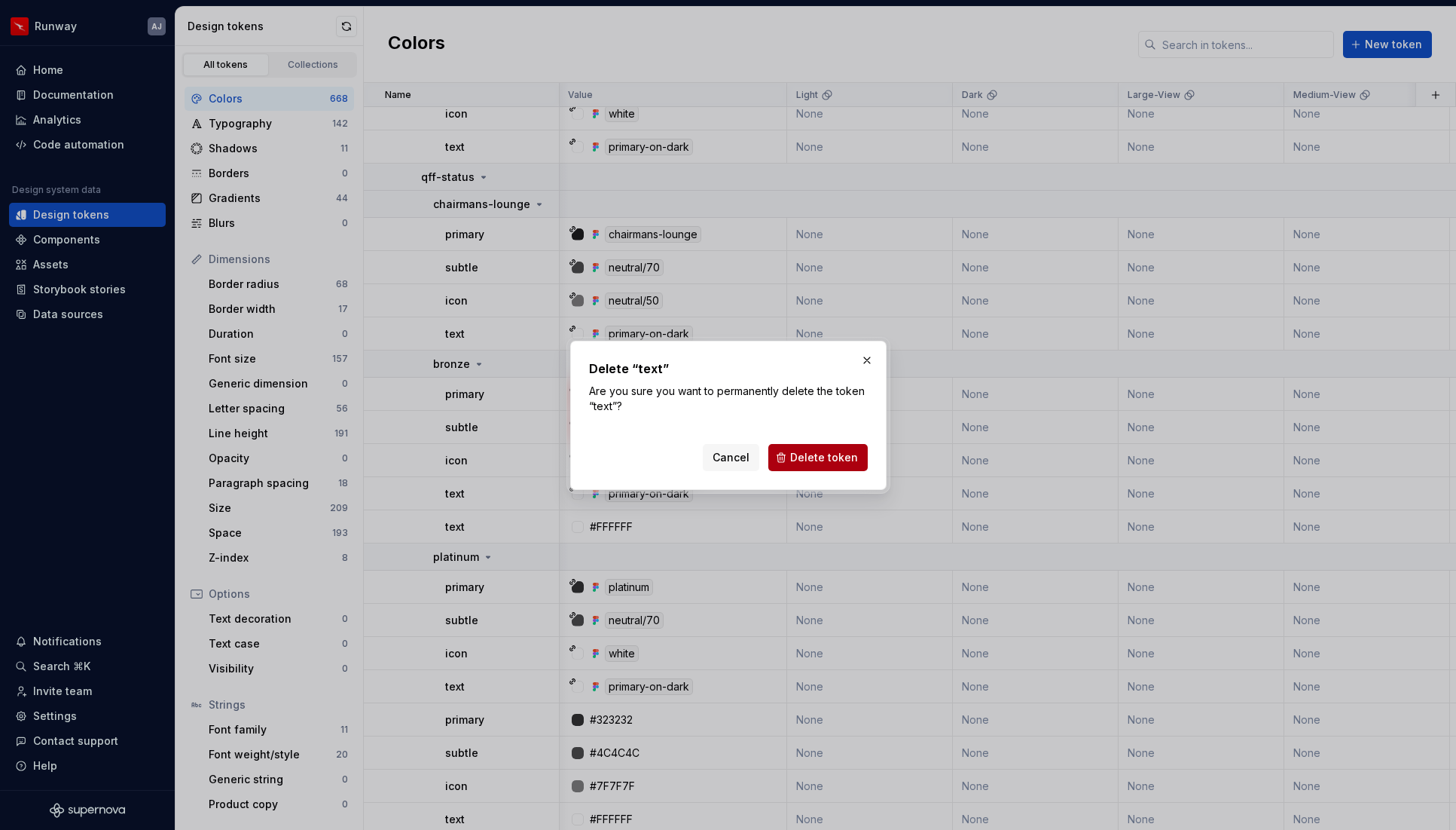
click at [840, 460] on span "Delete token" at bounding box center [824, 457] width 68 height 15
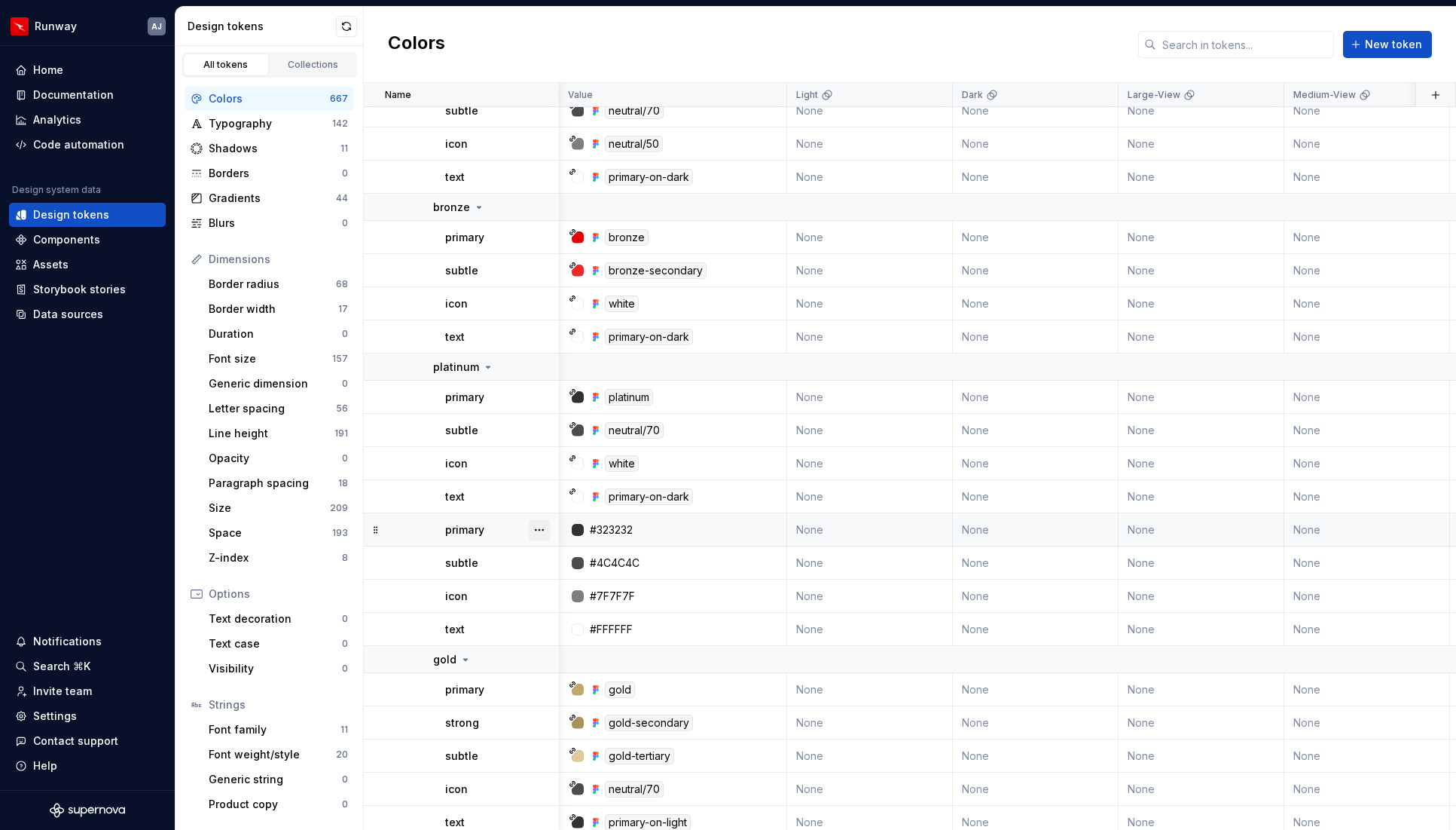
scroll to position [22113, 1]
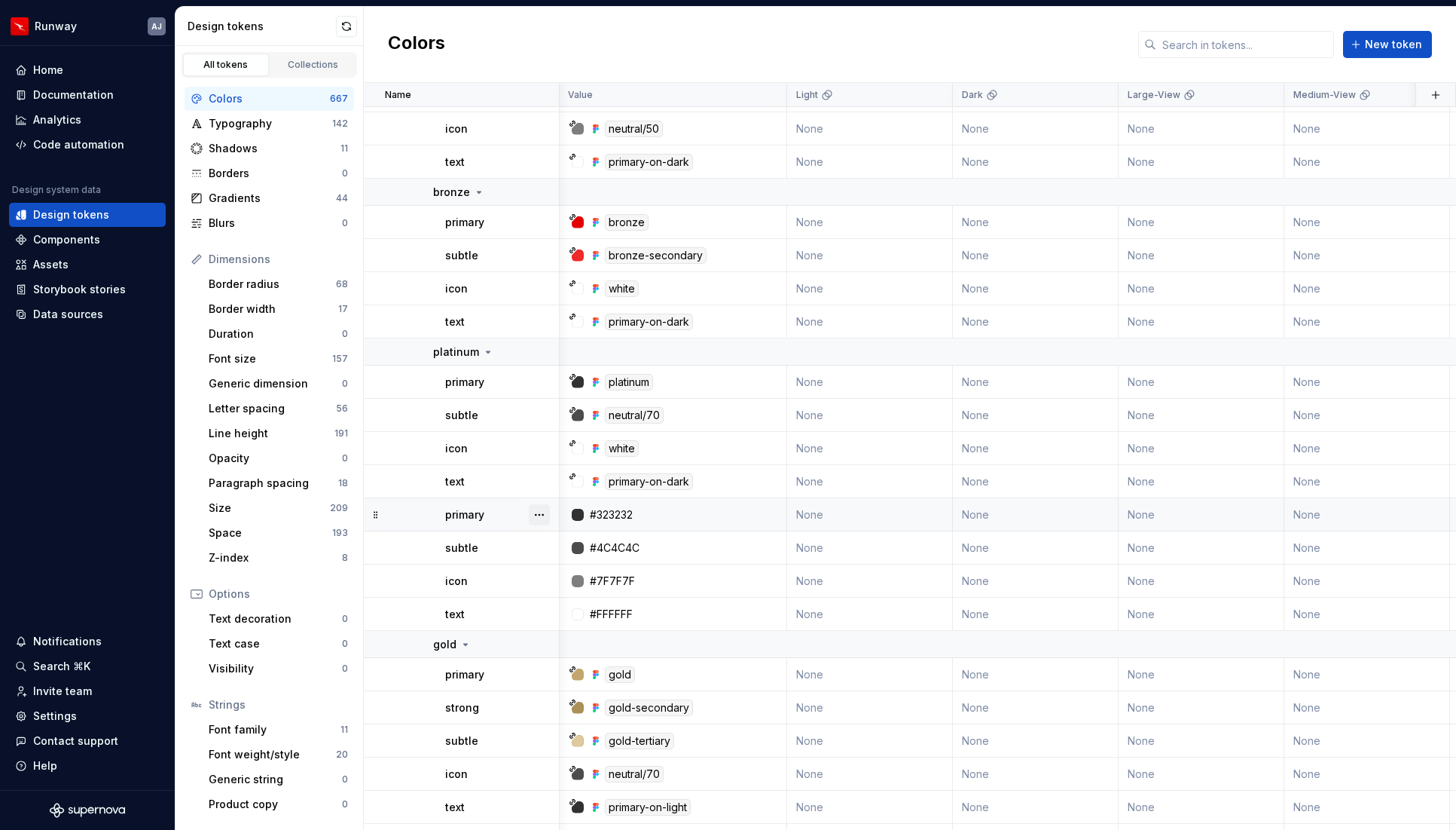
click at [541, 509] on button "button" at bounding box center [539, 514] width 21 height 21
click at [578, 596] on div "Delete token" at bounding box center [605, 598] width 98 height 15
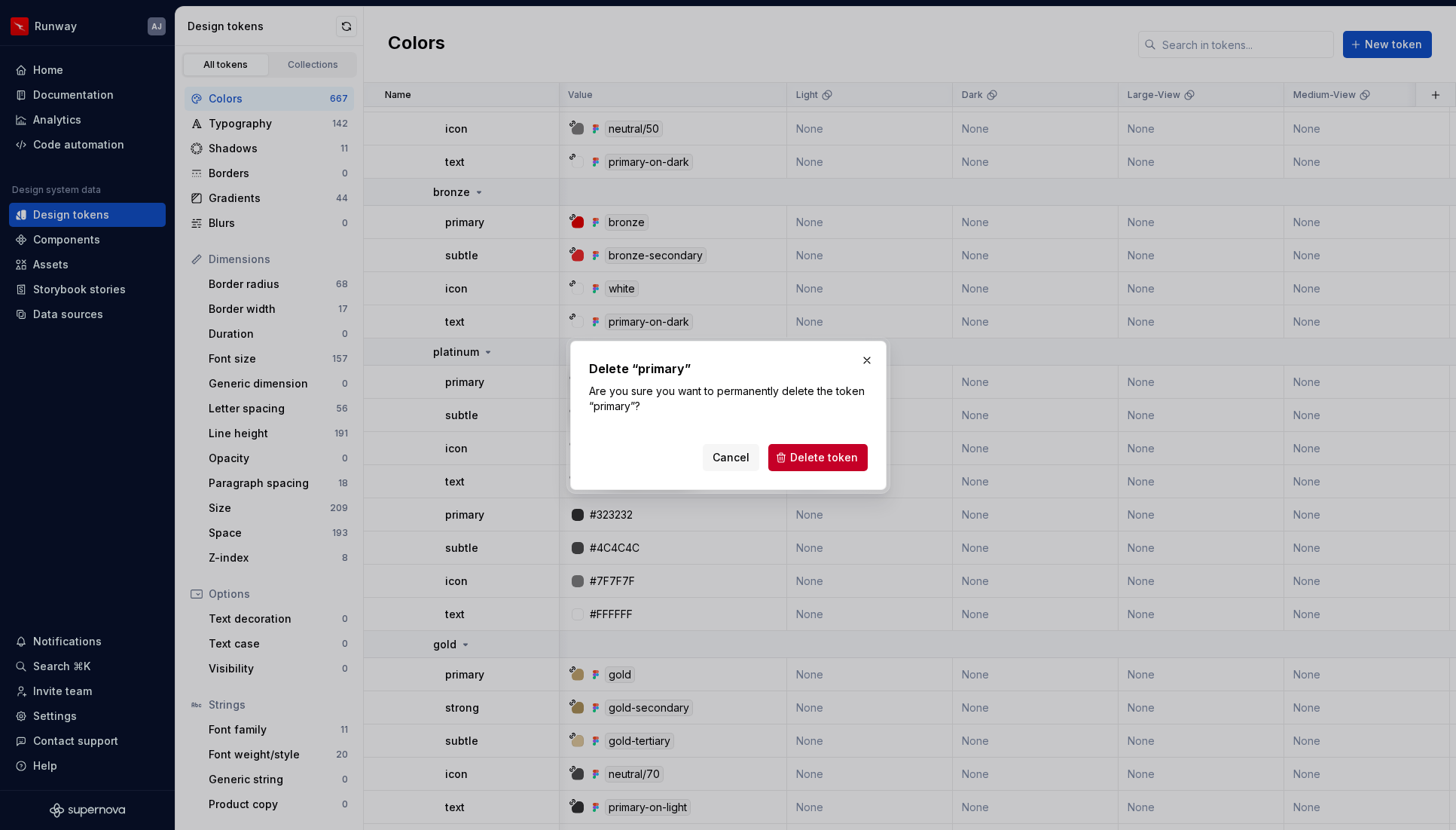
click at [812, 446] on button "Delete token" at bounding box center [818, 457] width 100 height 27
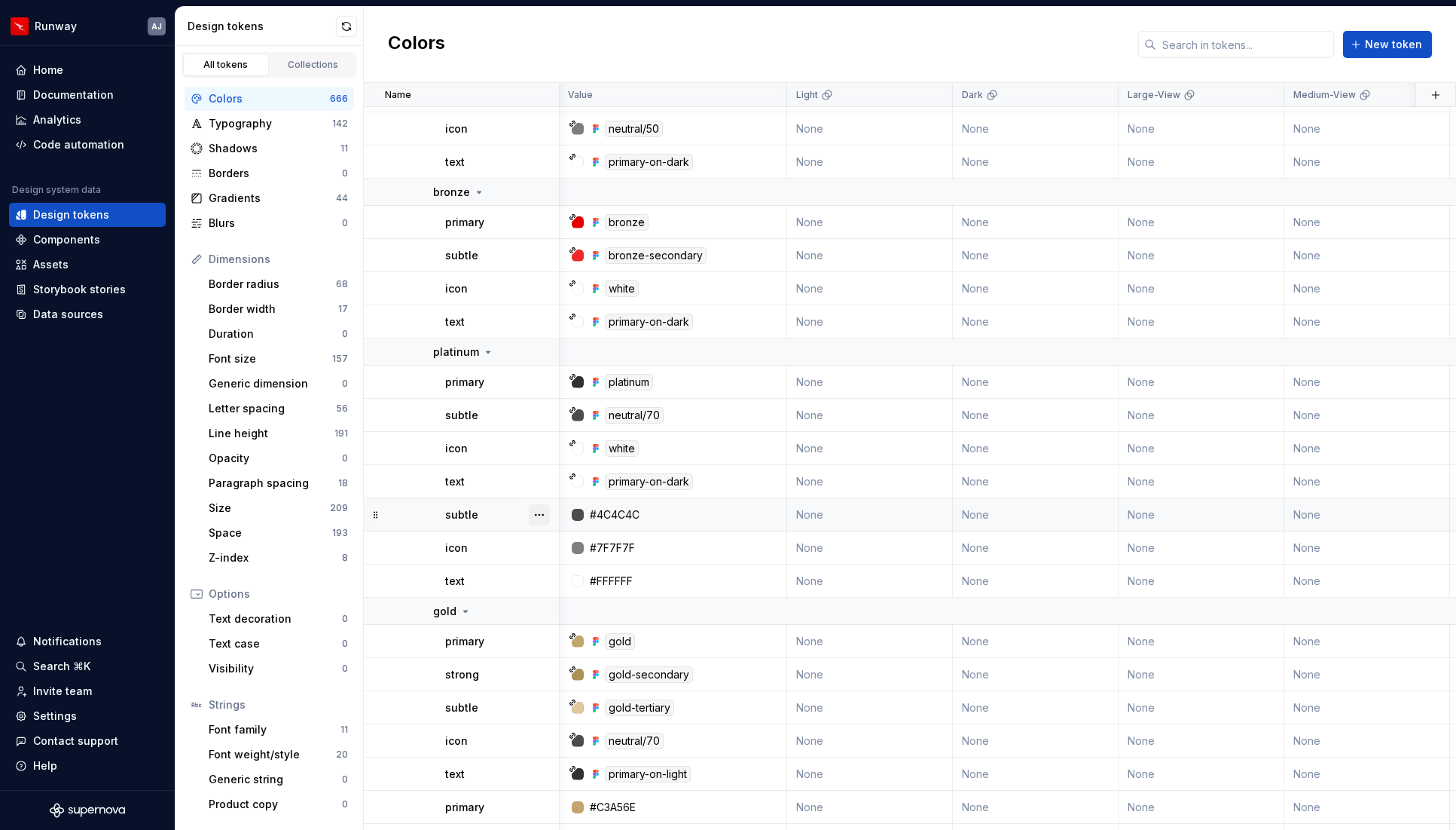
click at [542, 516] on button "button" at bounding box center [539, 514] width 21 height 21
click at [570, 599] on div "Delete token" at bounding box center [605, 598] width 98 height 15
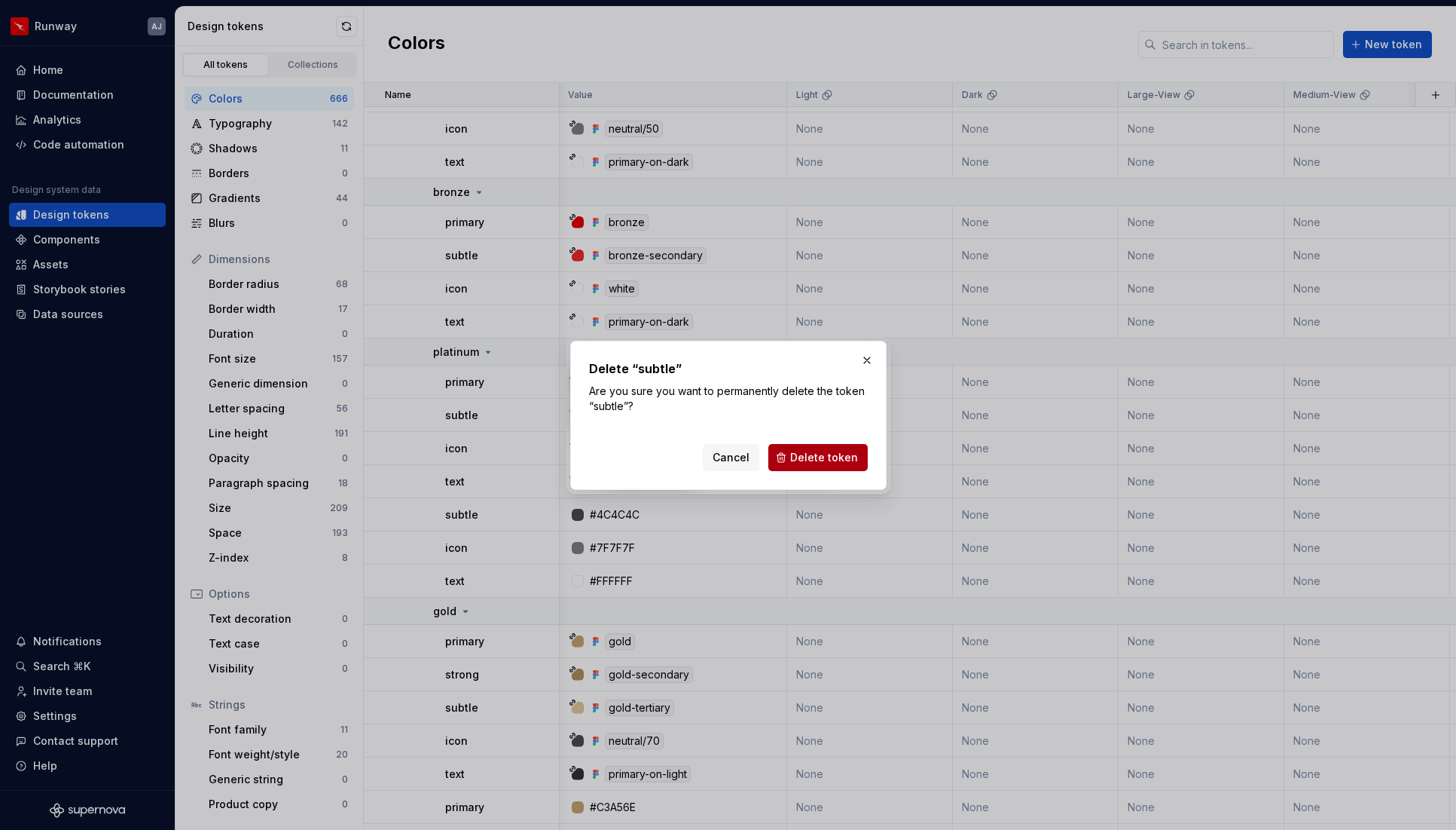
click at [849, 452] on span "Delete token" at bounding box center [824, 457] width 68 height 15
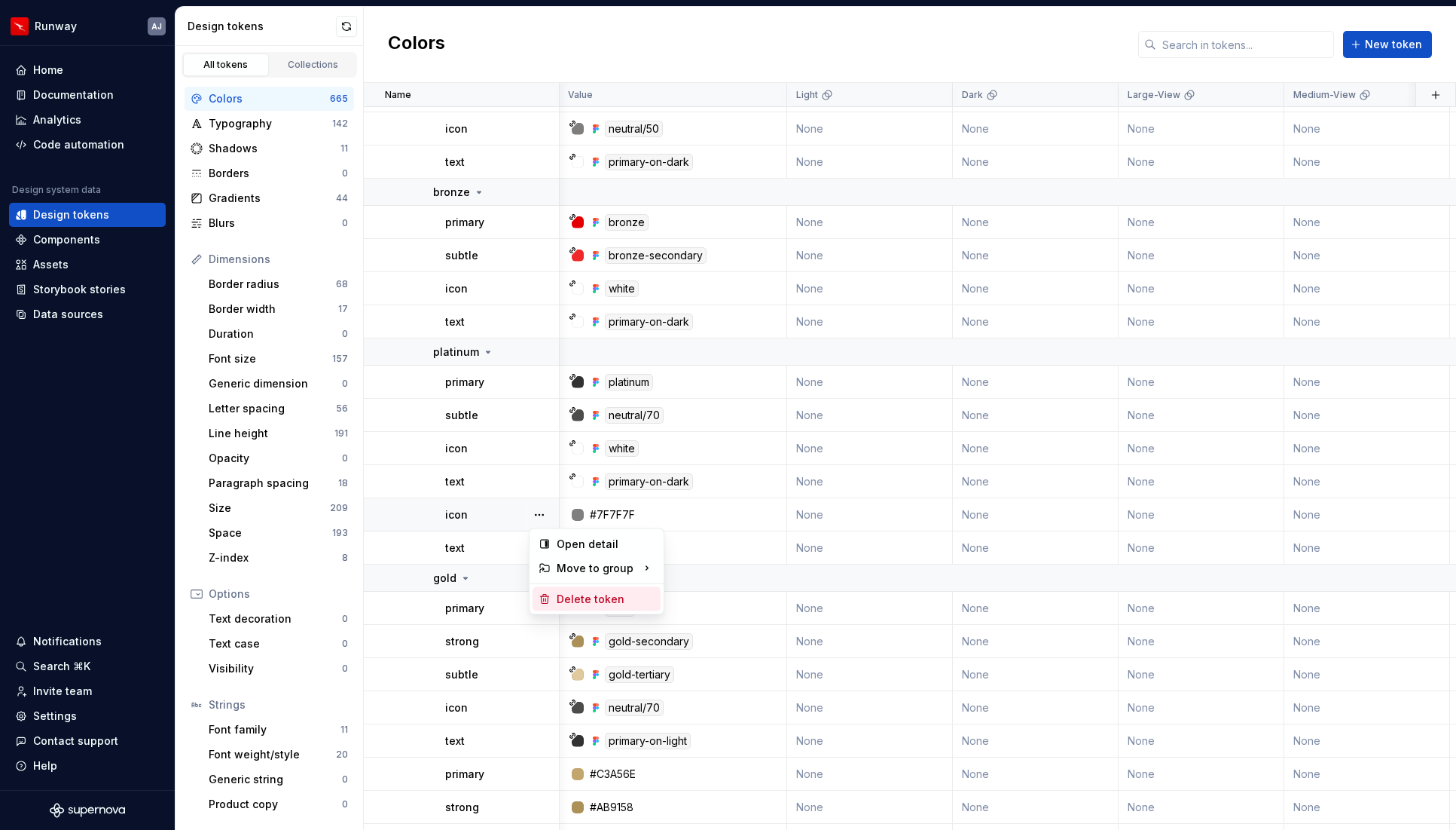
click at [575, 596] on div "Delete token" at bounding box center [605, 598] width 98 height 15
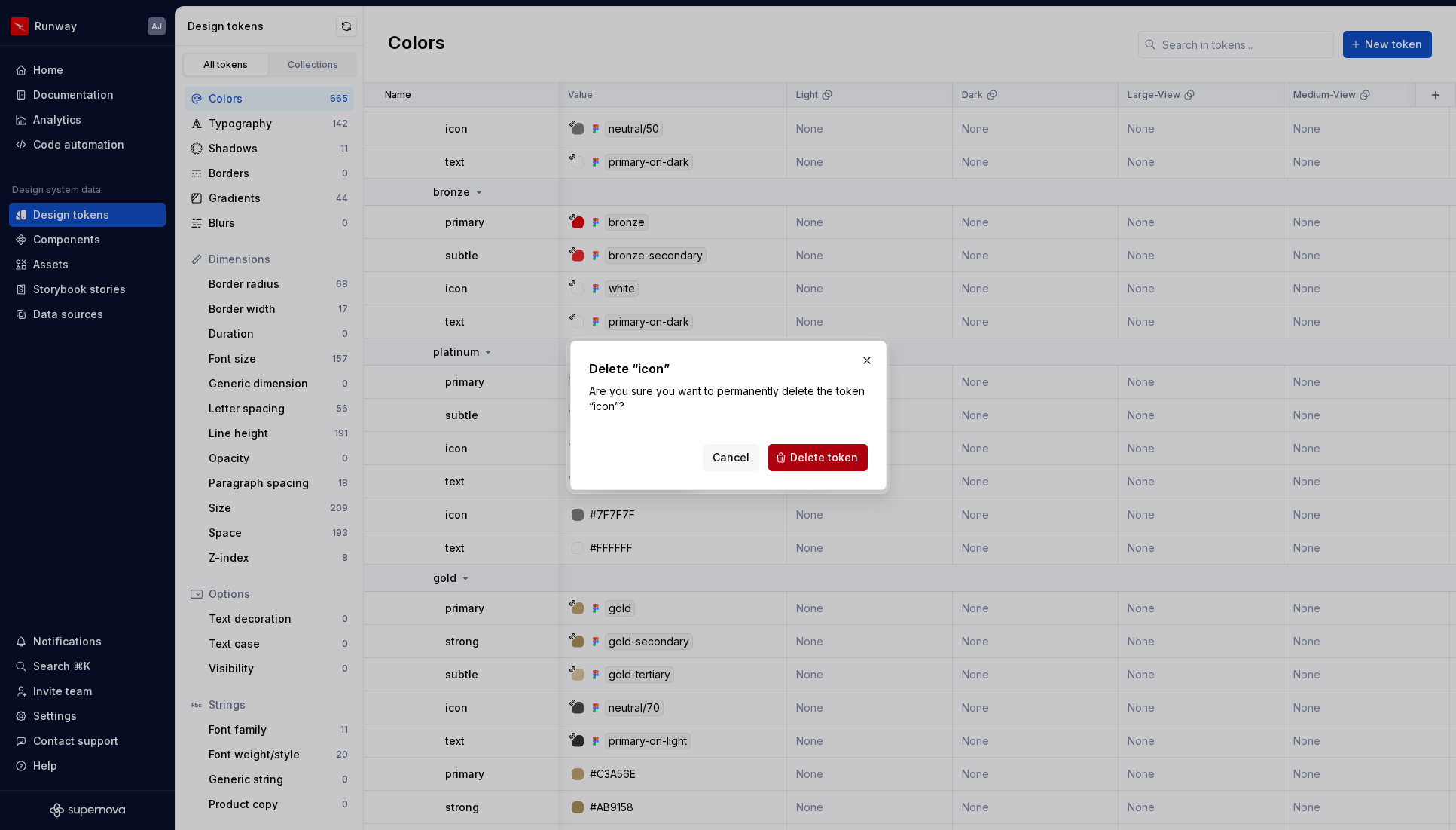
click at [812, 454] on span "Delete token" at bounding box center [824, 457] width 68 height 15
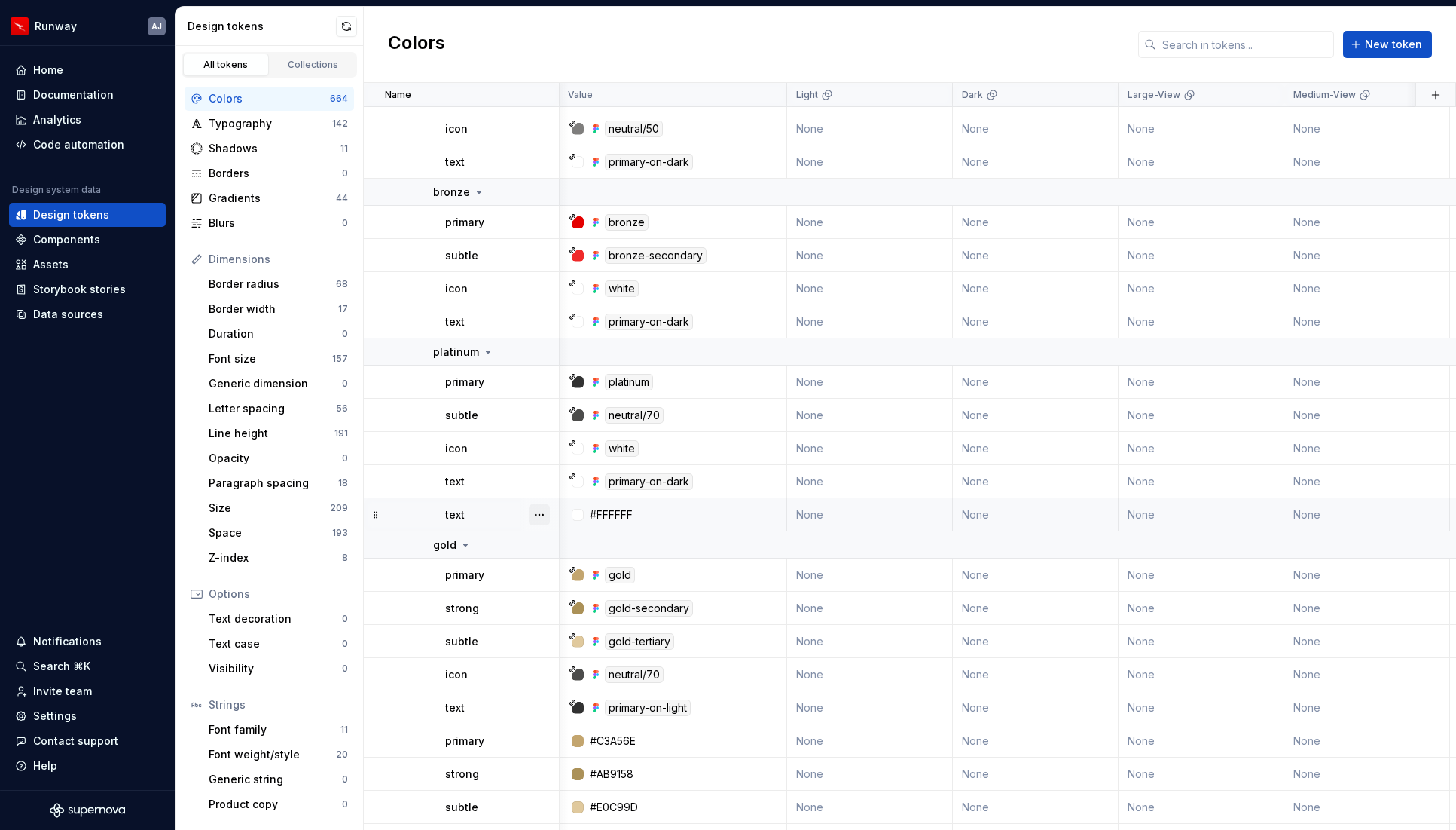
click at [542, 513] on button "button" at bounding box center [539, 514] width 21 height 21
click at [589, 601] on div "Delete token" at bounding box center [605, 598] width 98 height 15
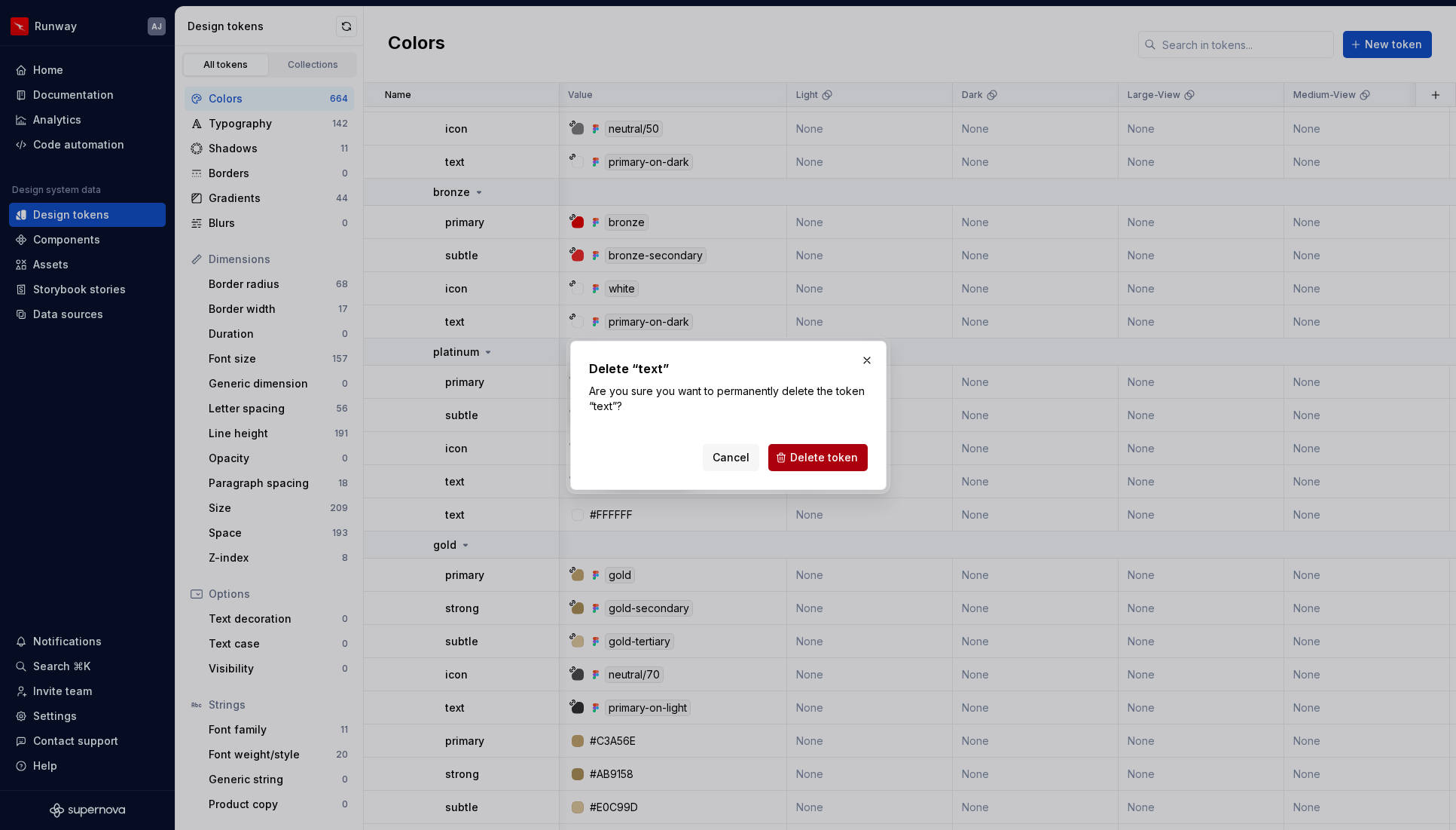
click at [810, 455] on span "Delete token" at bounding box center [824, 457] width 68 height 15
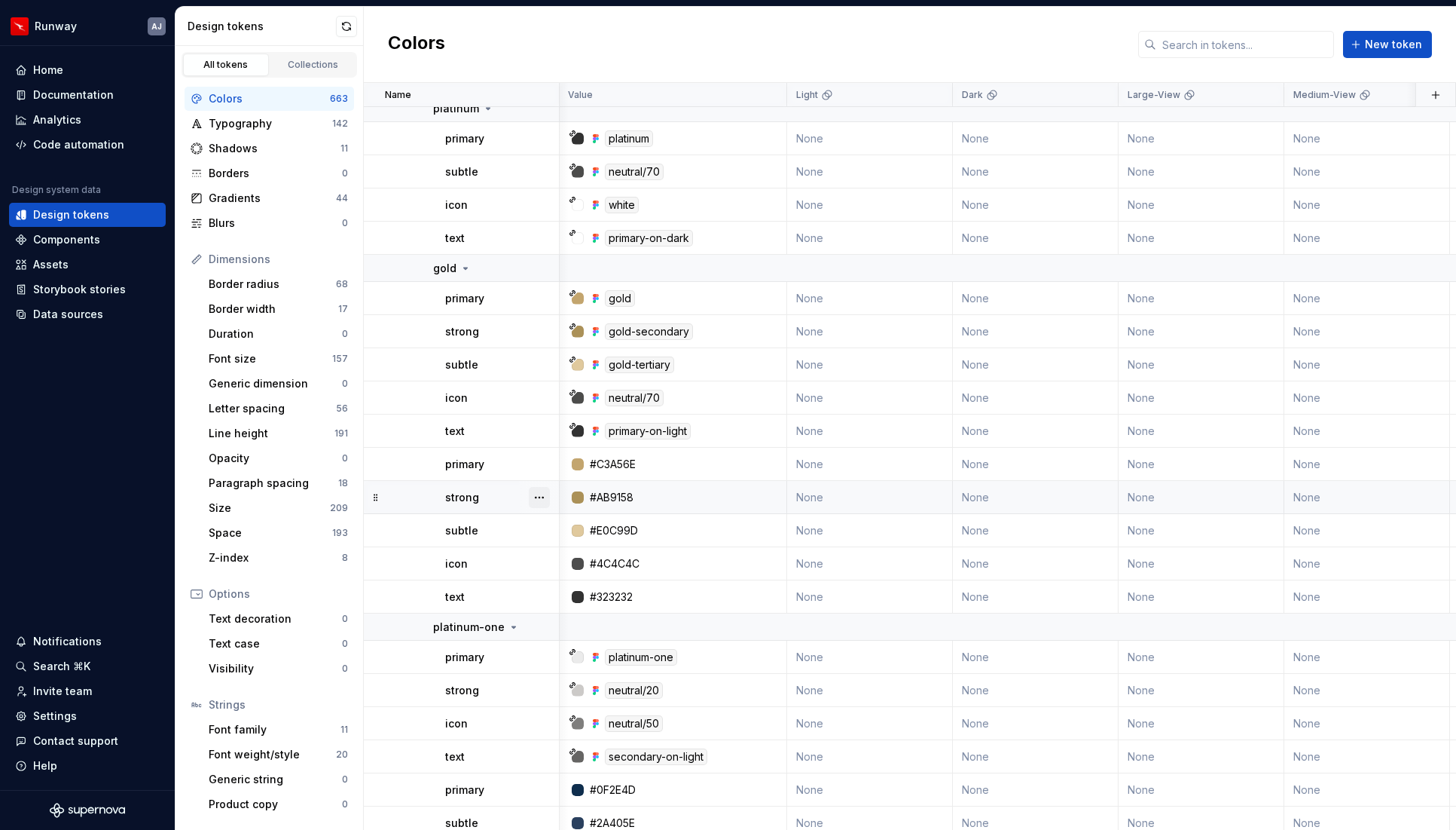
scroll to position [22362, 1]
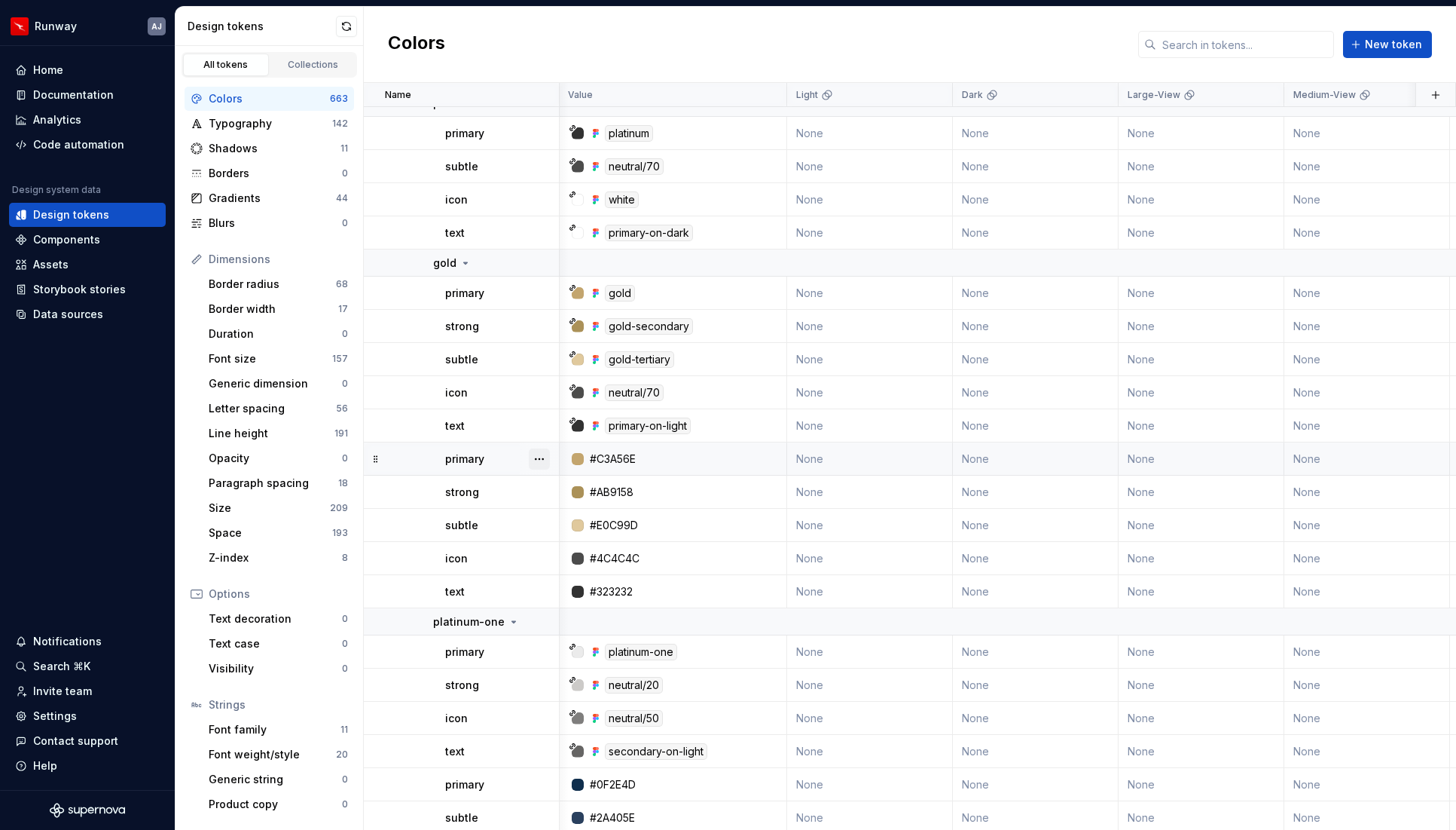
click at [533, 462] on button "button" at bounding box center [539, 459] width 21 height 21
click at [569, 537] on div "Delete token" at bounding box center [605, 543] width 98 height 15
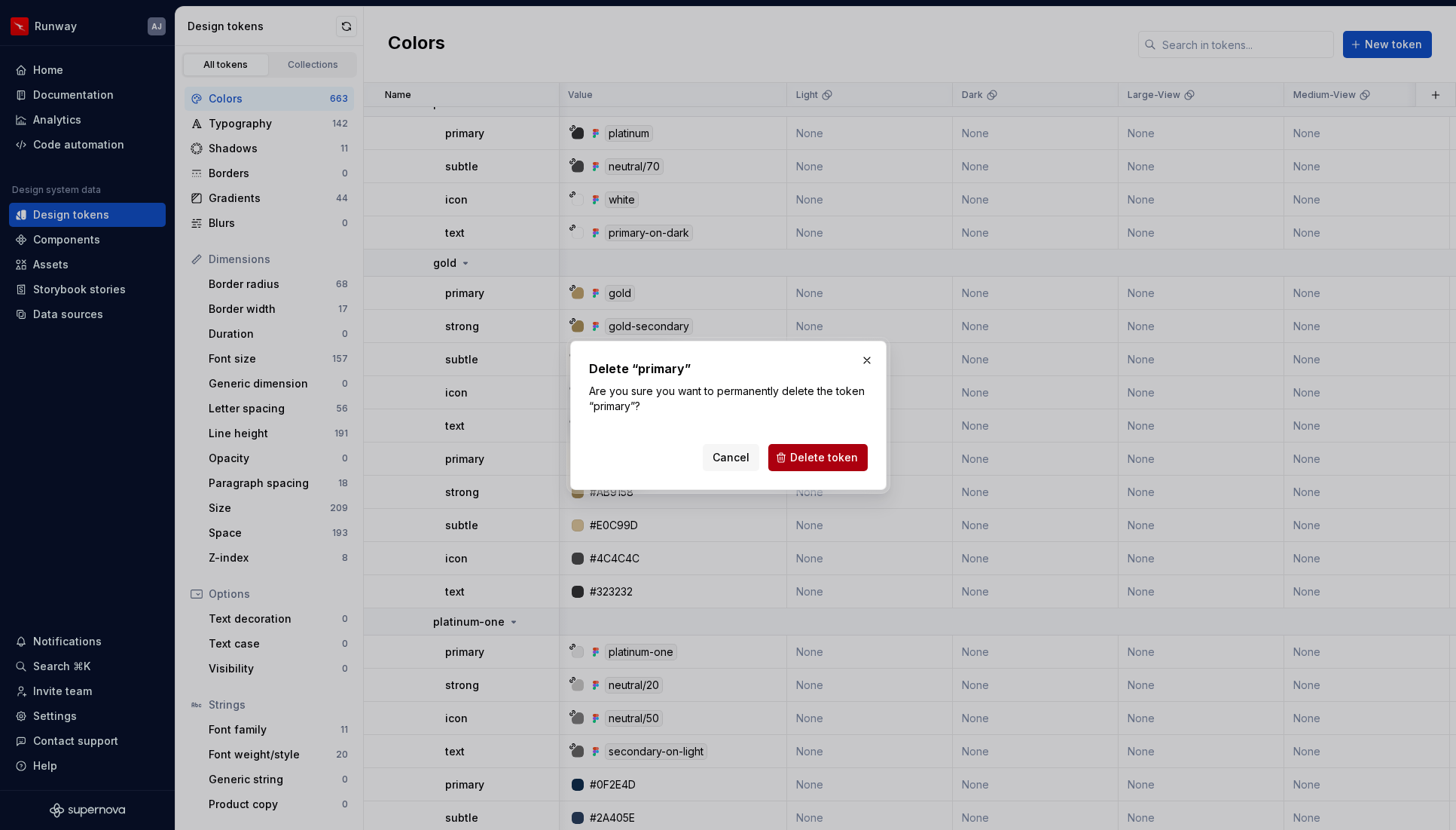
click at [825, 456] on span "Delete token" at bounding box center [824, 457] width 68 height 15
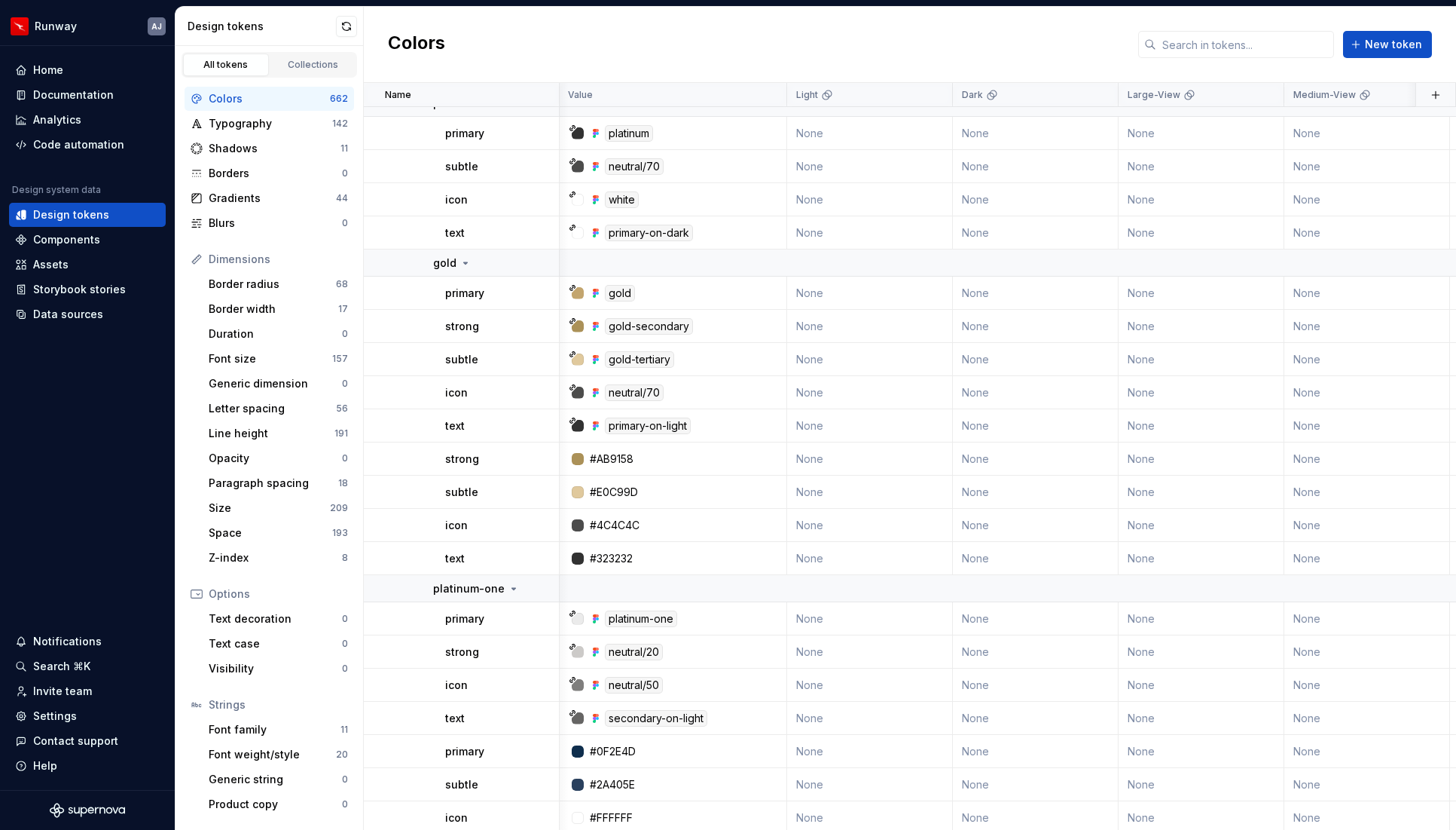
click at [538, 461] on button "button" at bounding box center [539, 459] width 21 height 21
click at [571, 544] on div "Delete token" at bounding box center [605, 543] width 98 height 15
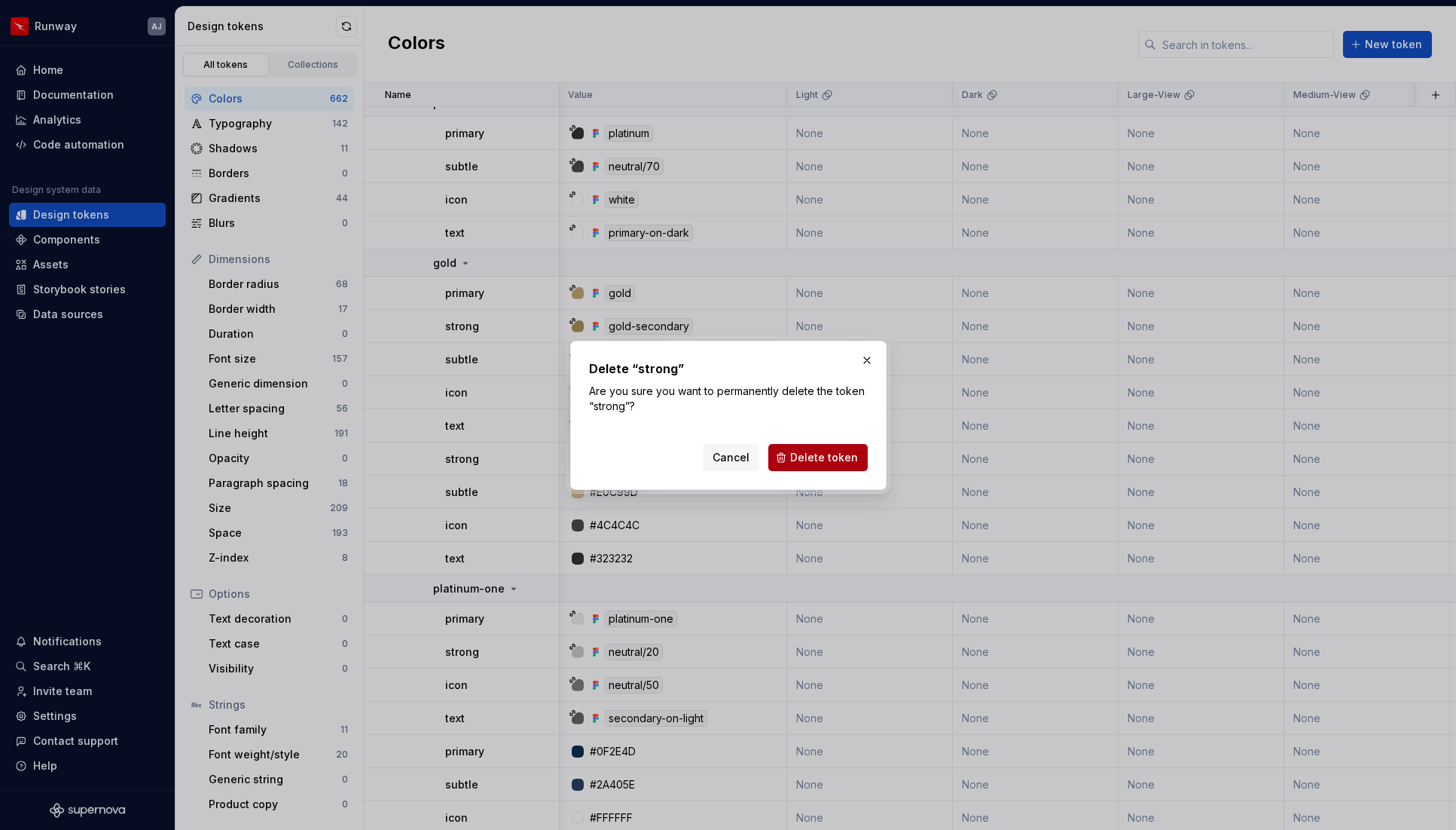
click at [834, 459] on span "Delete token" at bounding box center [824, 457] width 68 height 15
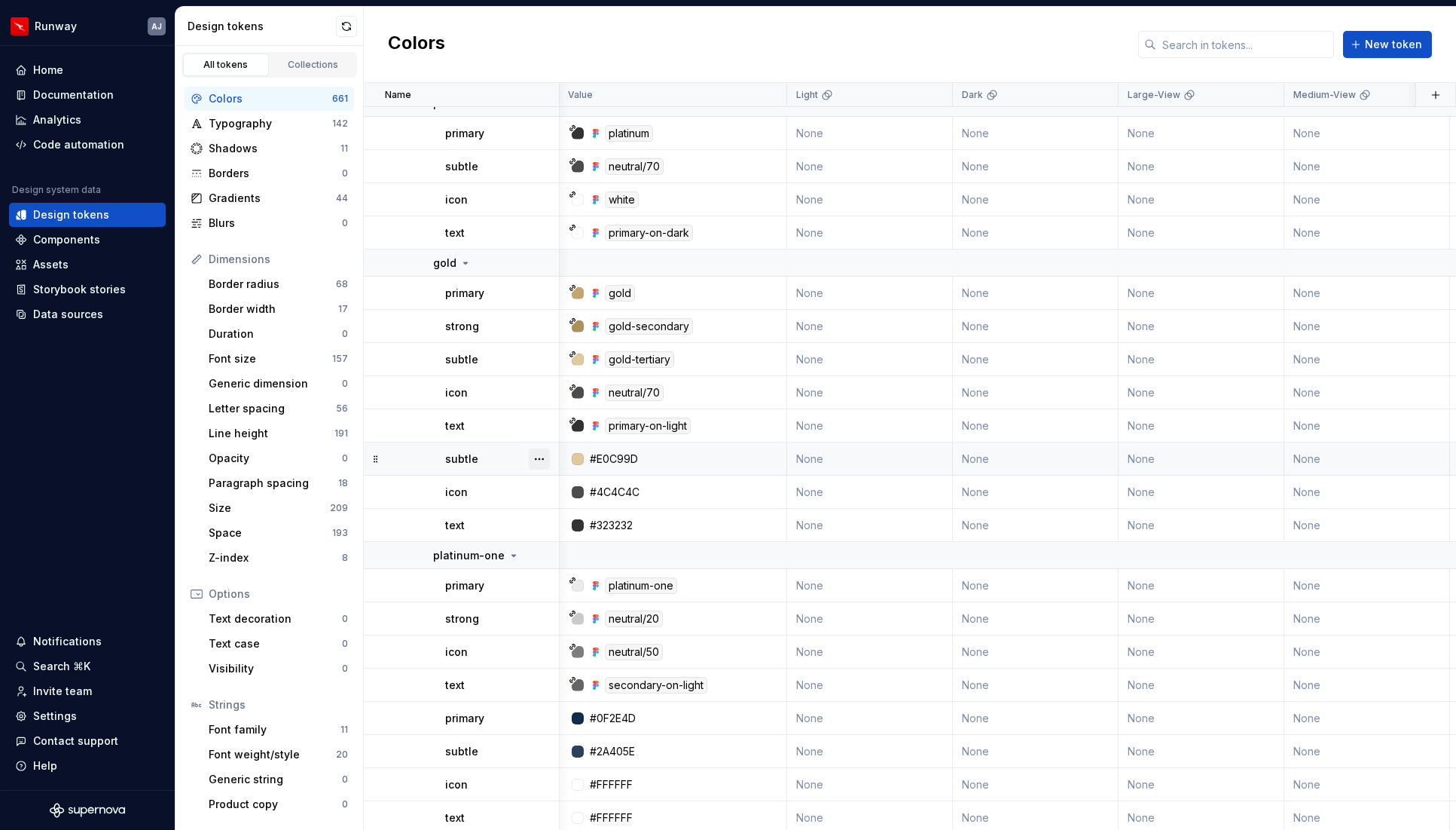
click at [541, 459] on button "button" at bounding box center [539, 459] width 21 height 21
click at [590, 542] on div "Delete token" at bounding box center [605, 543] width 98 height 15
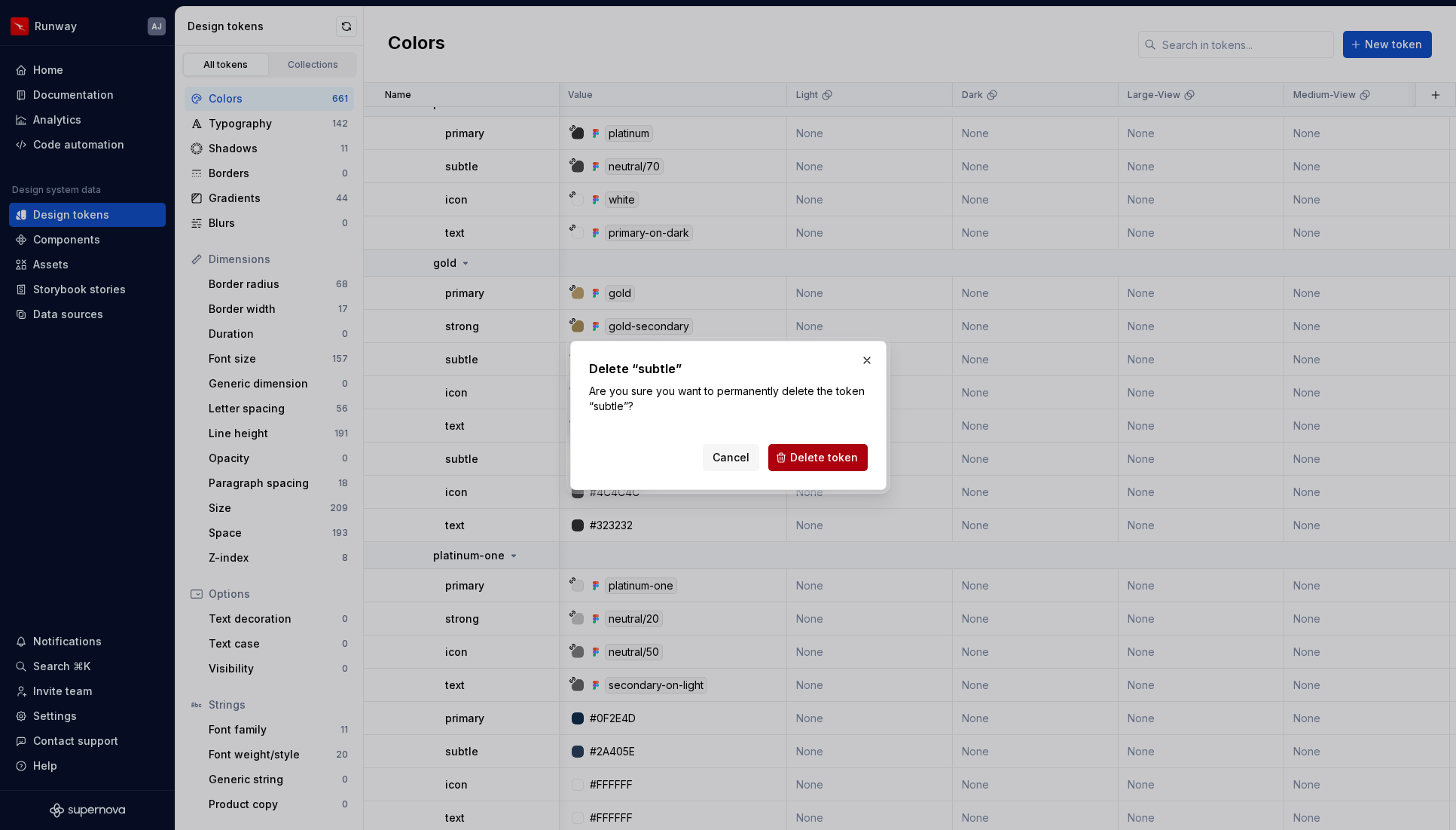
click at [834, 458] on span "Delete token" at bounding box center [824, 457] width 68 height 15
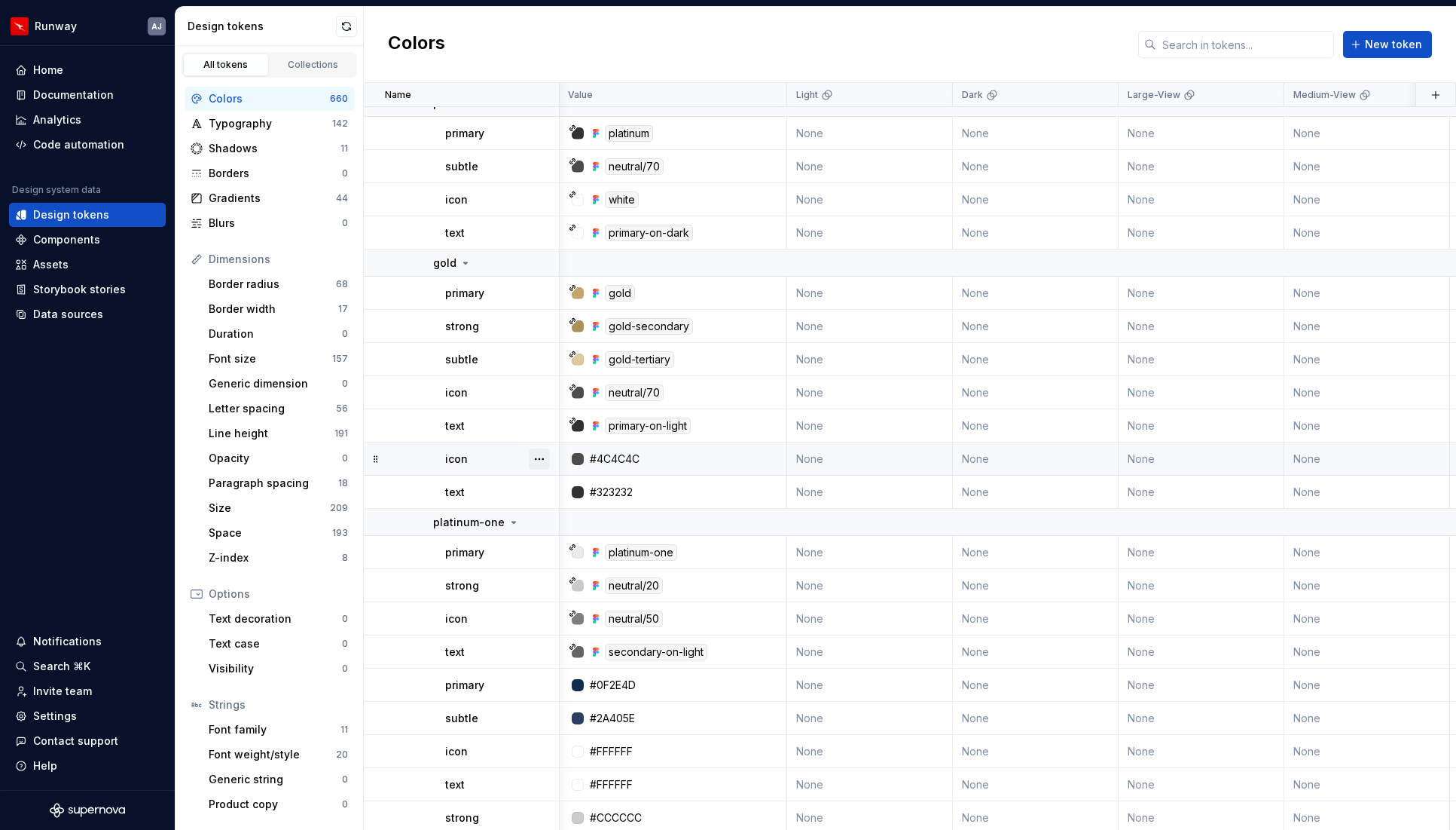
click at [543, 459] on button "button" at bounding box center [539, 459] width 21 height 21
click at [589, 540] on div "Delete token" at bounding box center [605, 543] width 98 height 15
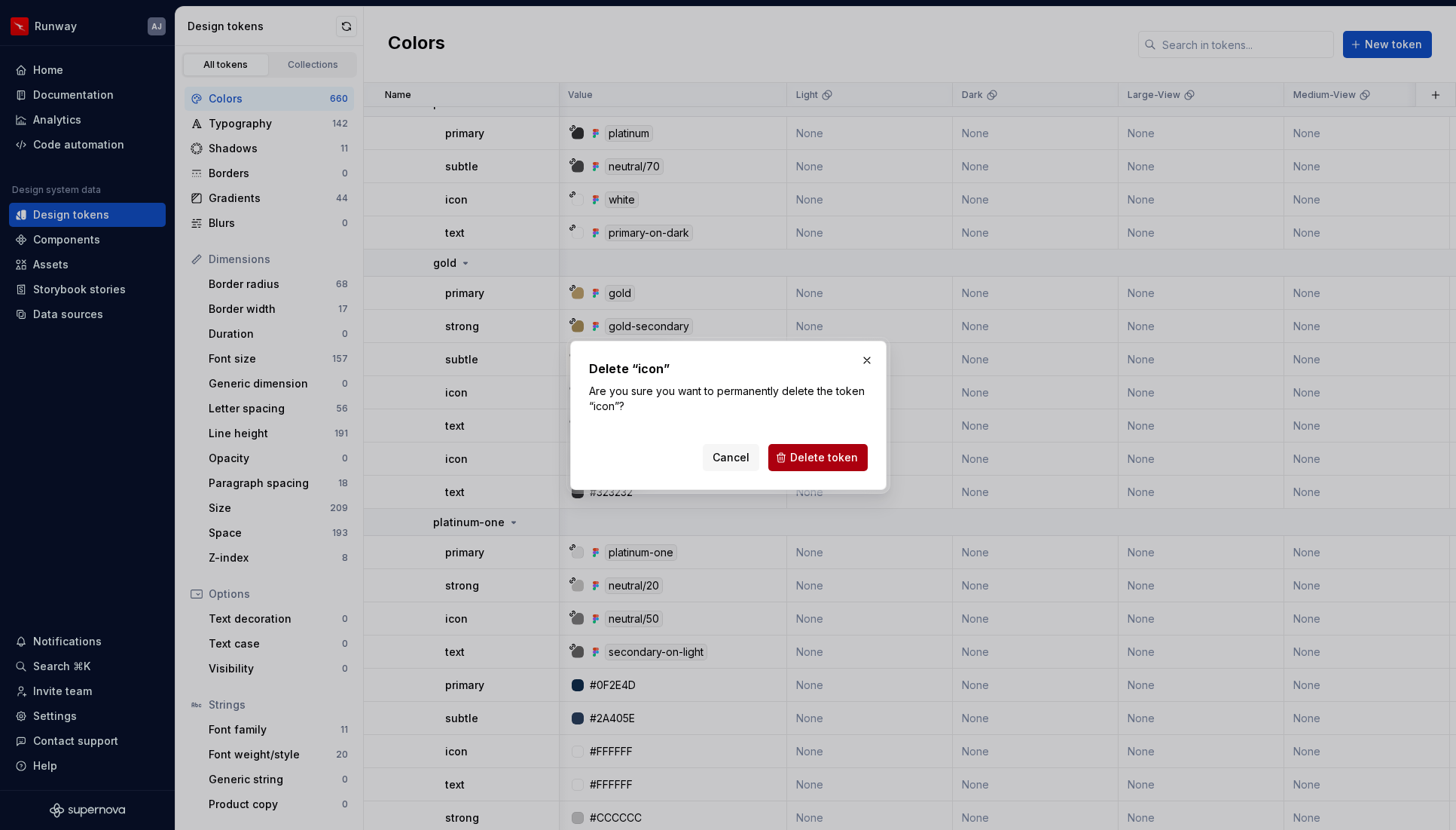
click at [819, 450] on span "Delete token" at bounding box center [824, 457] width 68 height 15
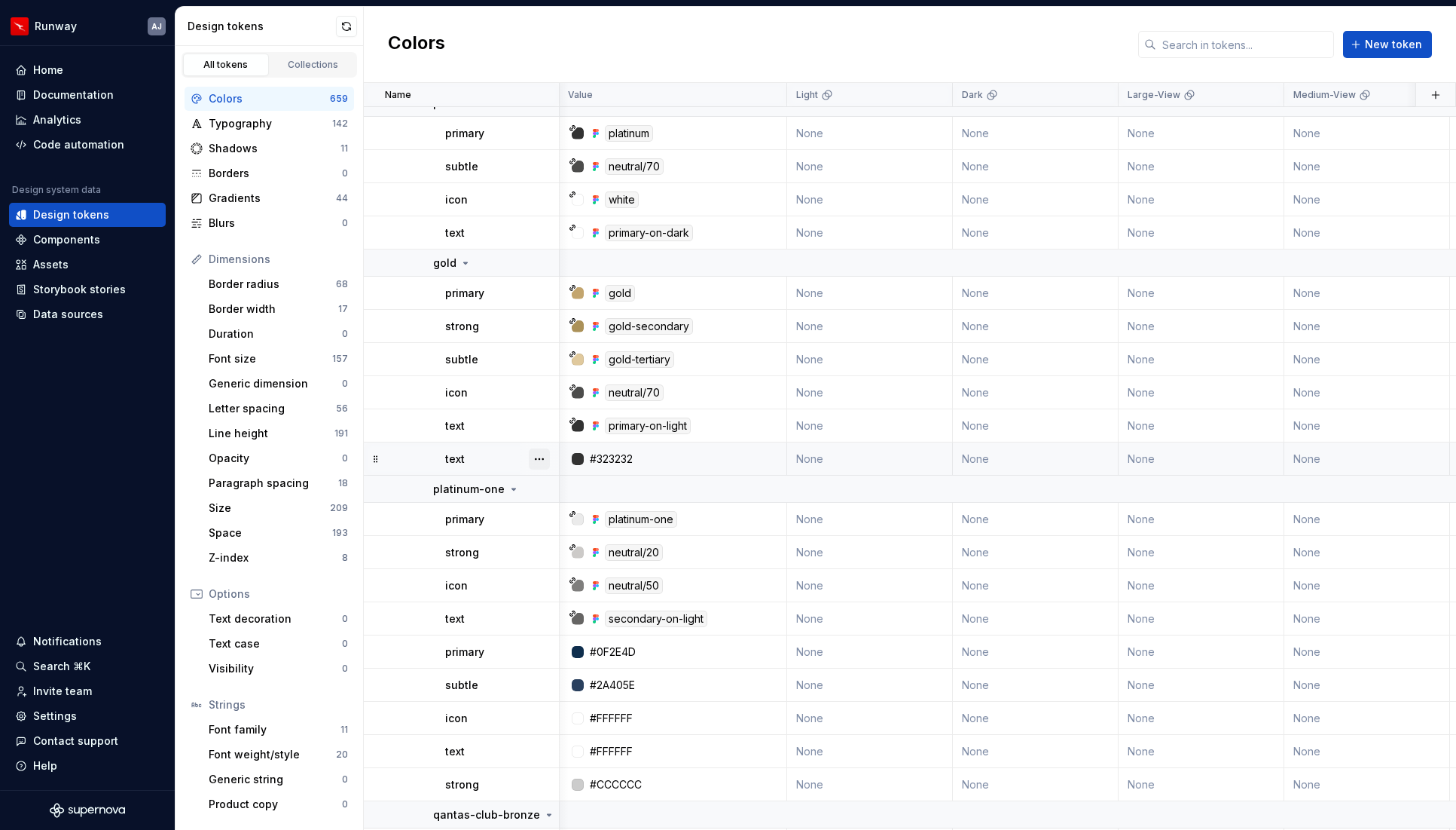
click at [534, 454] on button "button" at bounding box center [539, 459] width 21 height 21
click at [542, 459] on button "button" at bounding box center [539, 459] width 21 height 21
click at [582, 543] on div "Delete token" at bounding box center [605, 543] width 98 height 15
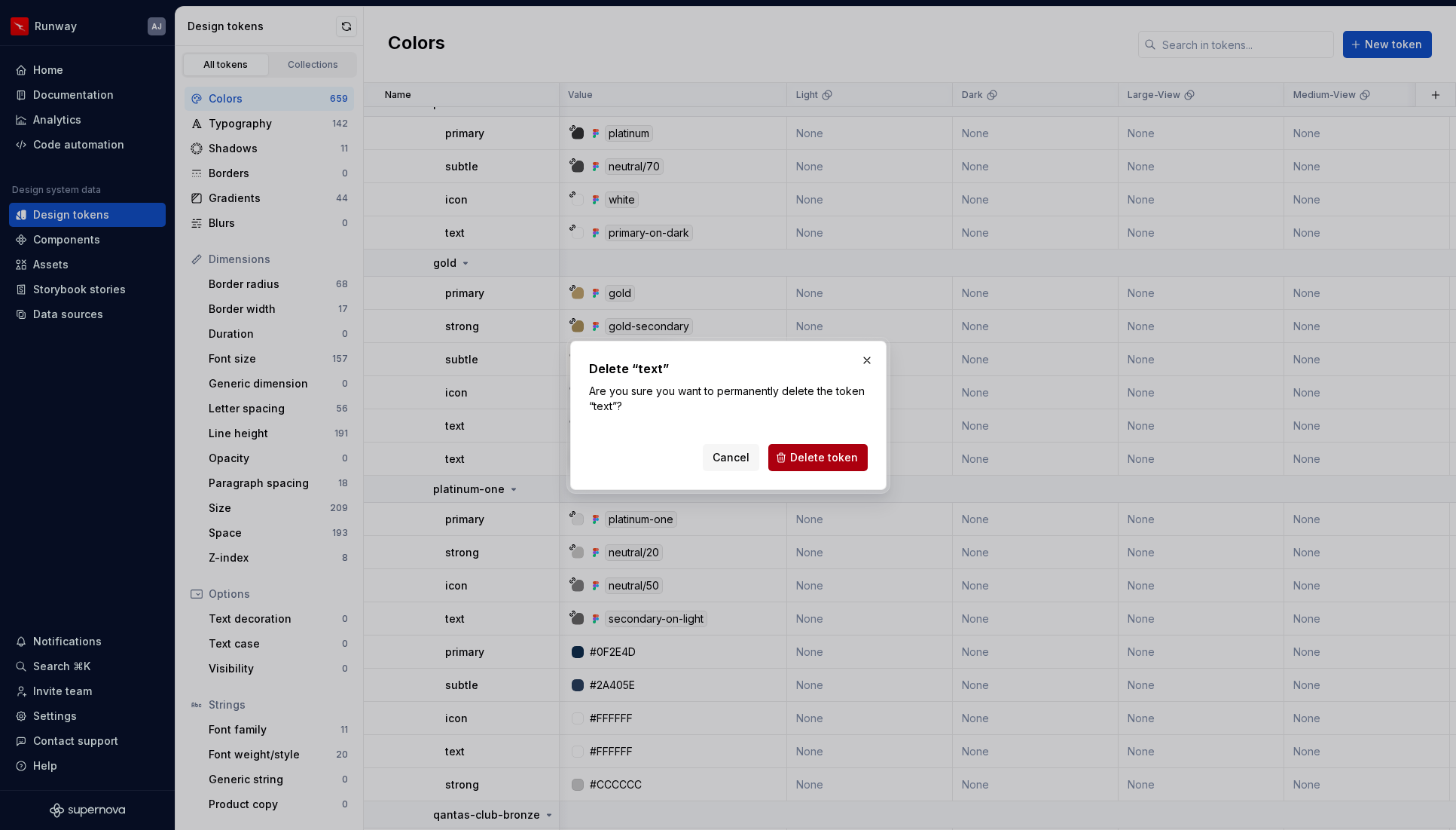
click at [820, 454] on span "Delete token" at bounding box center [824, 457] width 68 height 15
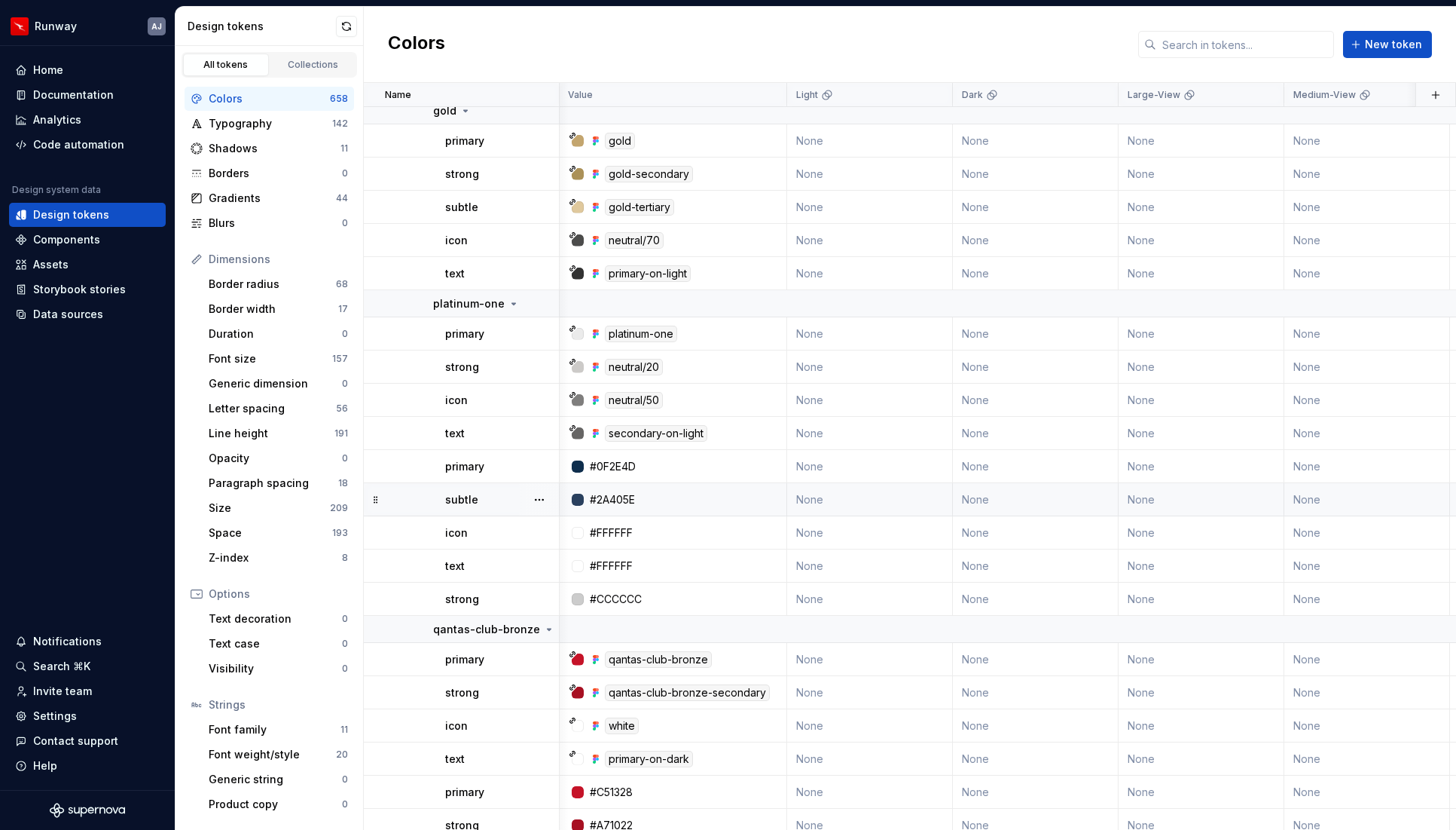
scroll to position [22520, 1]
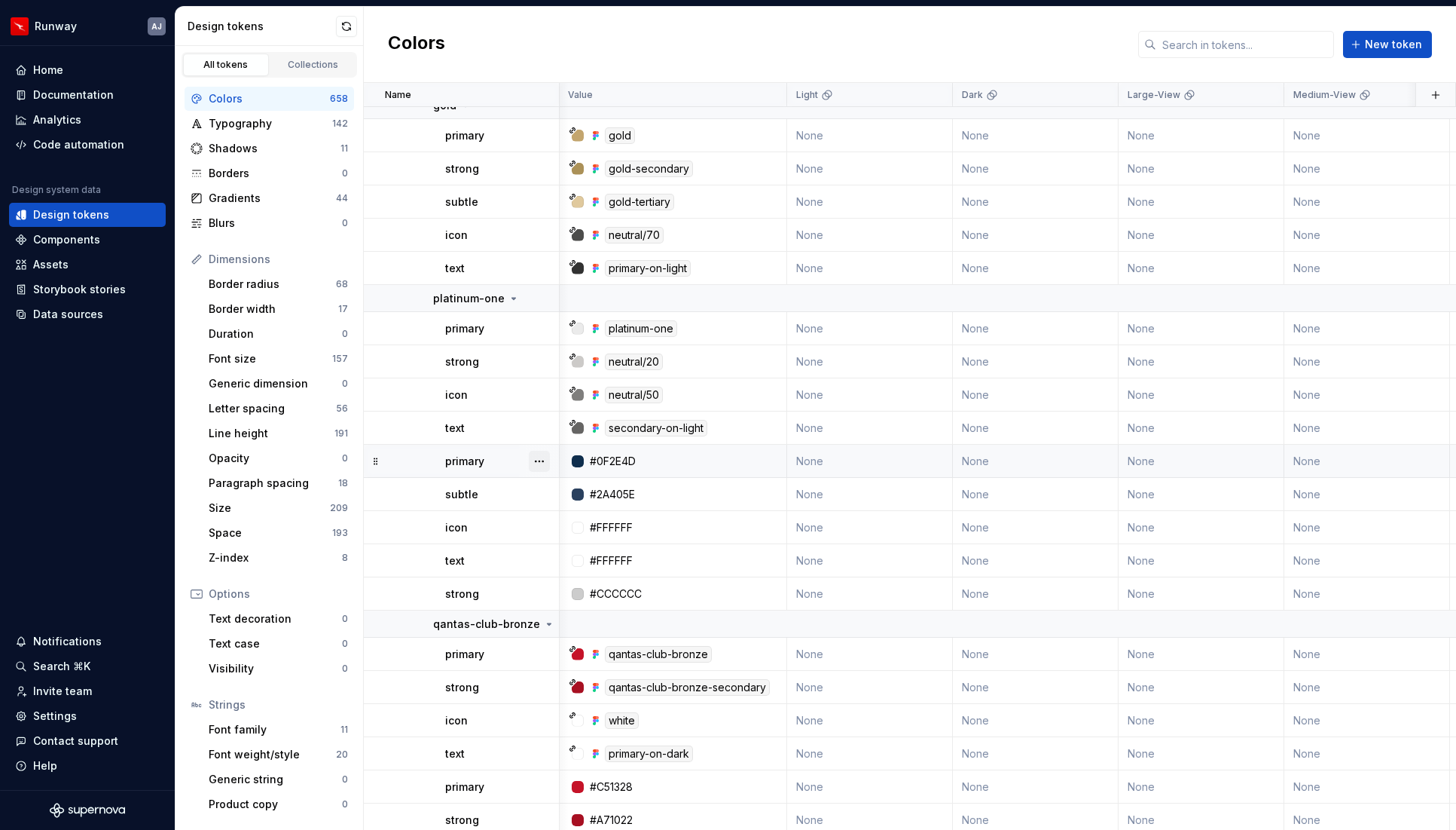
click at [545, 459] on button "button" at bounding box center [539, 461] width 21 height 21
click at [571, 546] on div "Delete token" at bounding box center [605, 545] width 98 height 15
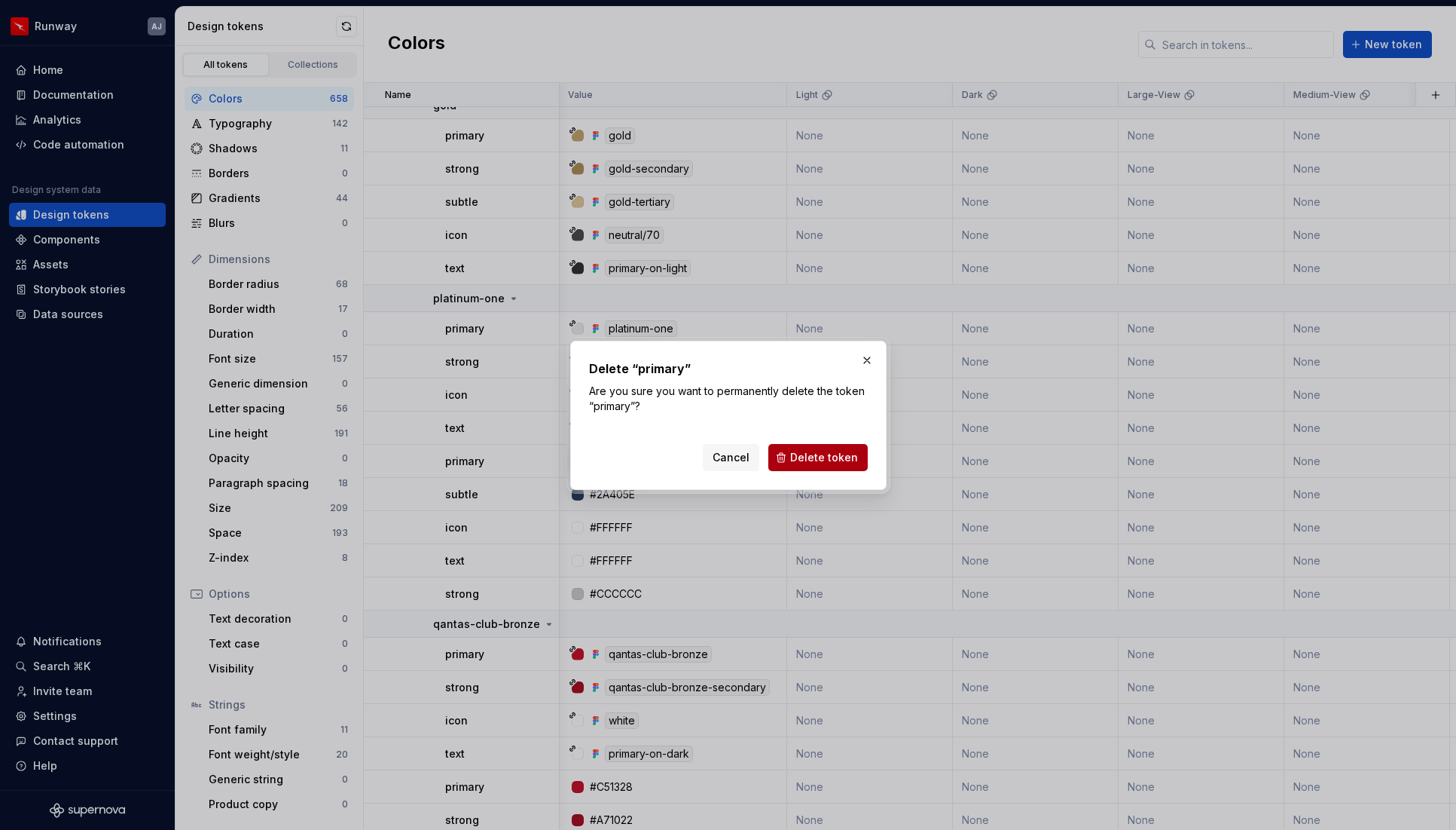
click at [802, 452] on span "Delete token" at bounding box center [824, 457] width 68 height 15
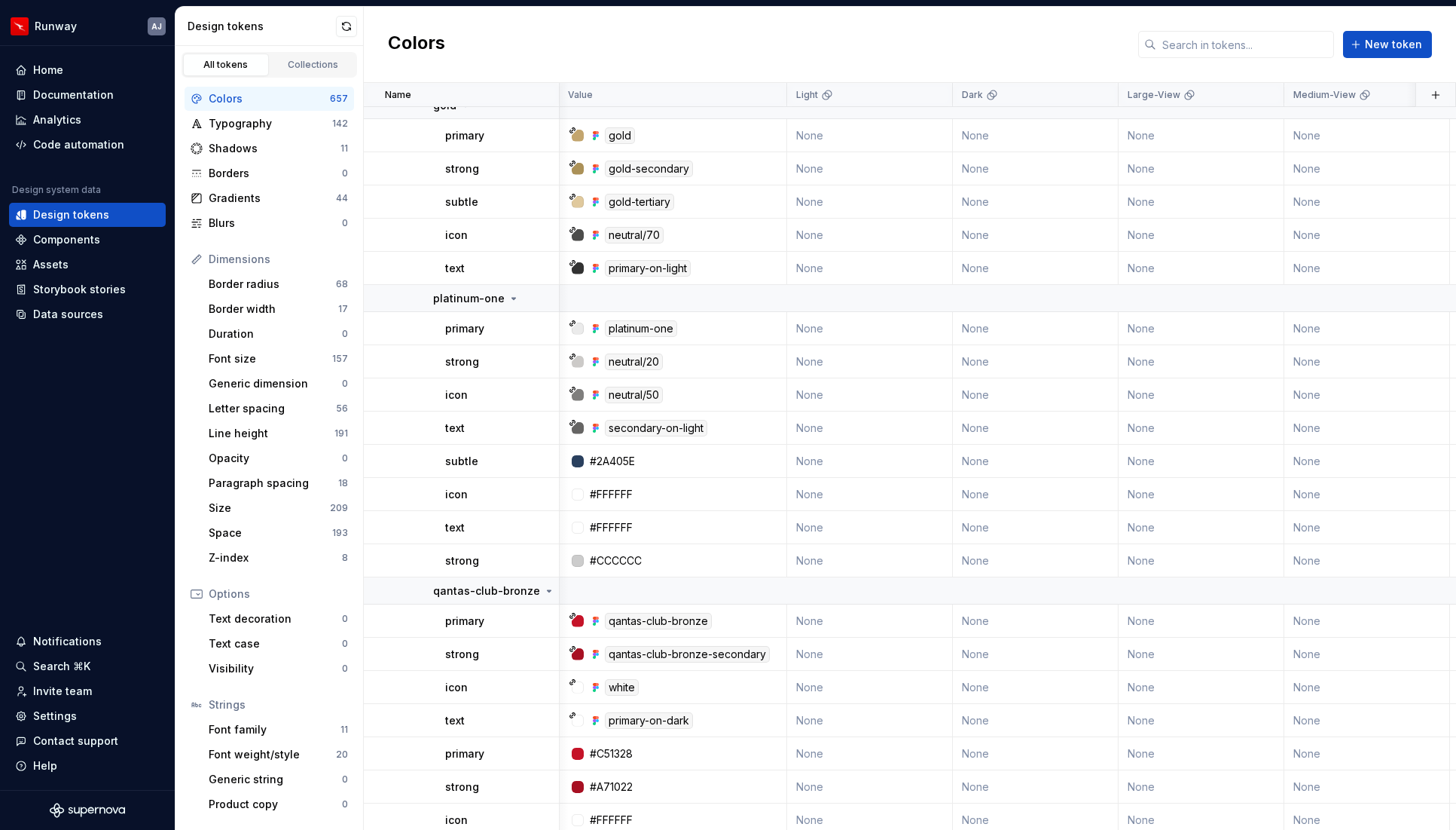
click at [531, 459] on button "button" at bounding box center [539, 461] width 21 height 21
click at [574, 542] on div "Delete token" at bounding box center [605, 545] width 98 height 15
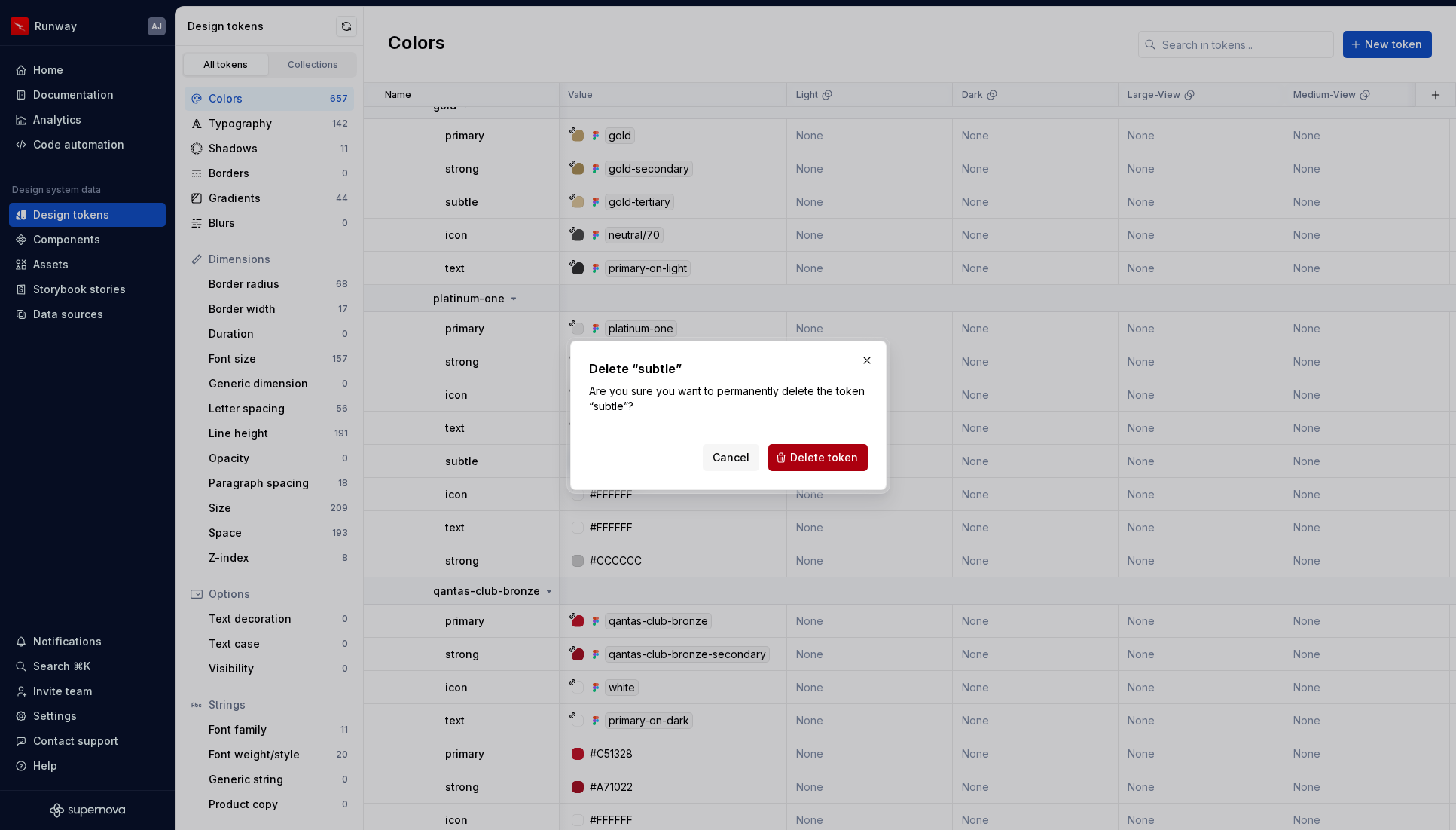
click at [805, 460] on span "Delete token" at bounding box center [824, 457] width 68 height 15
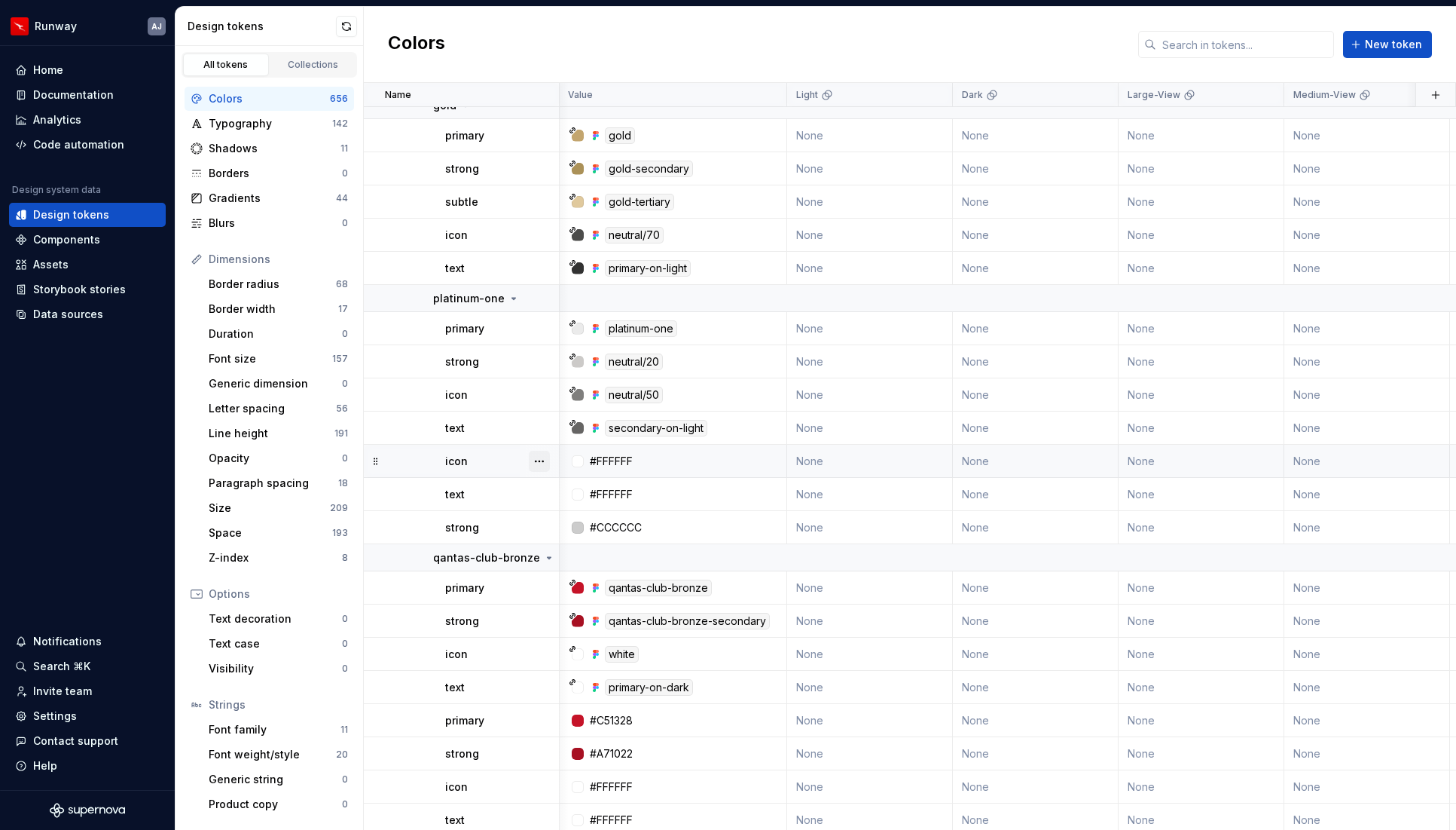
click at [539, 461] on button "button" at bounding box center [539, 461] width 21 height 21
click at [575, 539] on div "Delete token" at bounding box center [605, 545] width 98 height 15
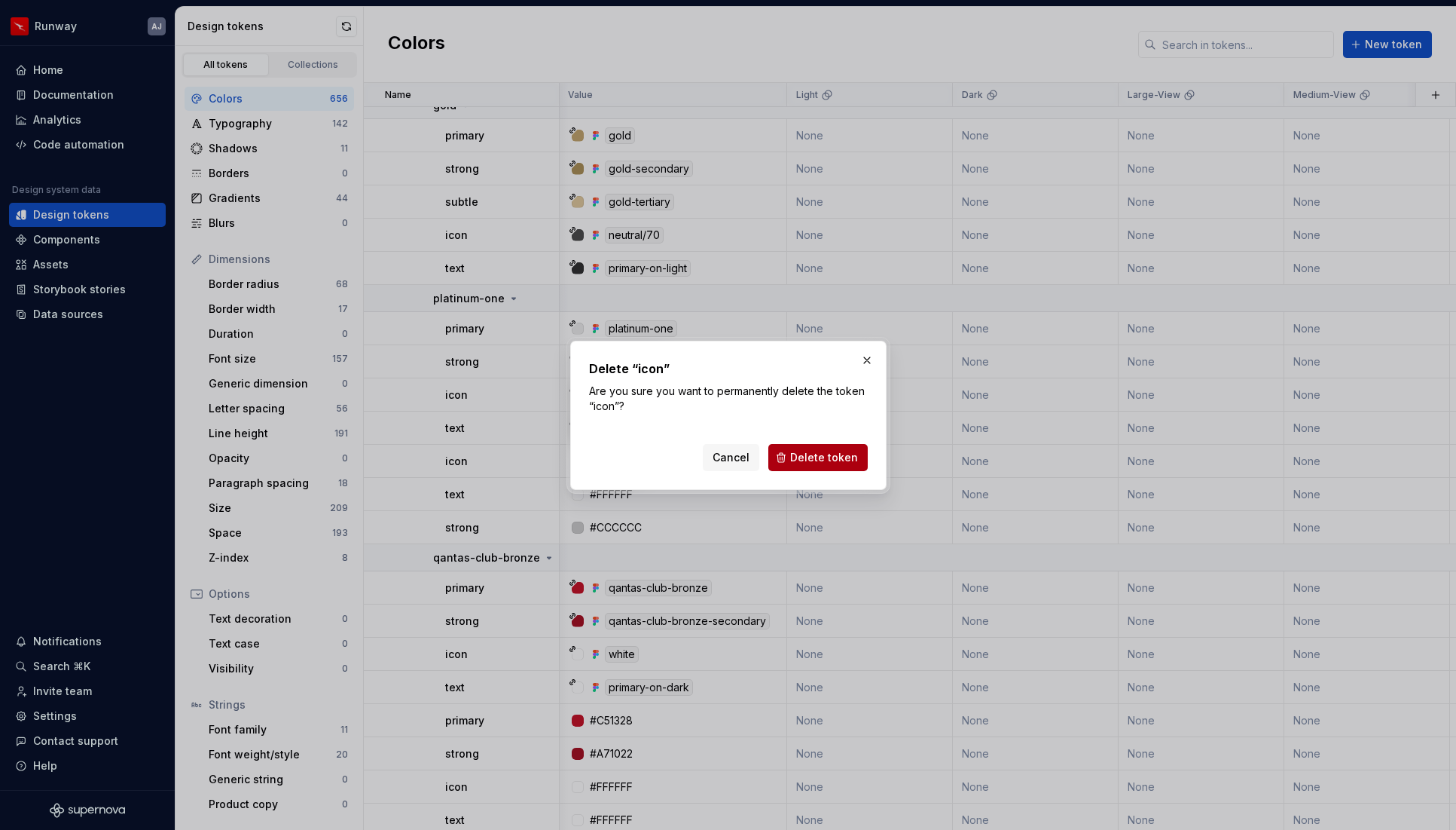
click at [816, 451] on span "Delete token" at bounding box center [824, 457] width 68 height 15
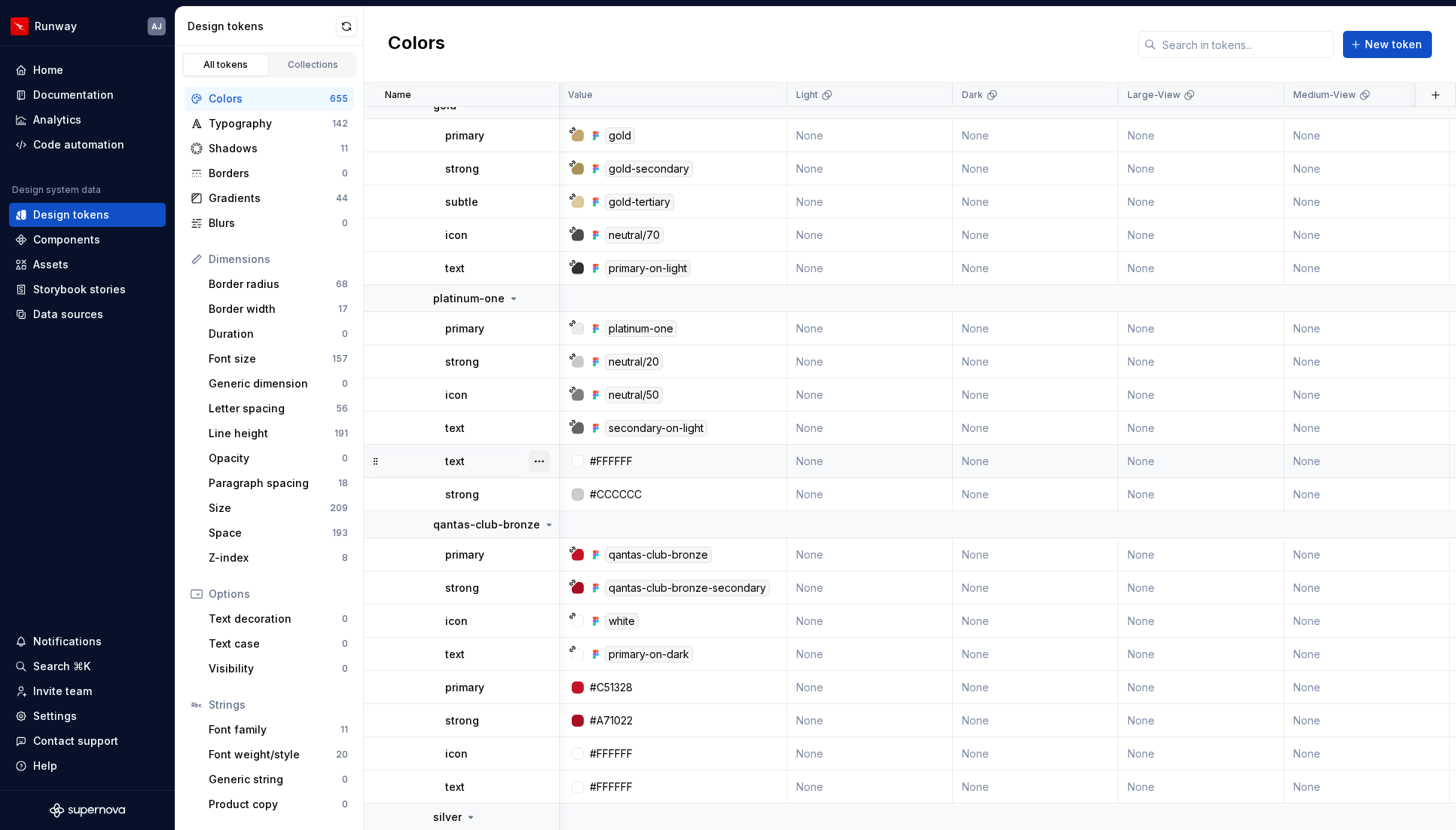
click at [534, 459] on button "button" at bounding box center [539, 461] width 21 height 21
click at [571, 546] on div "Delete token" at bounding box center [605, 545] width 98 height 15
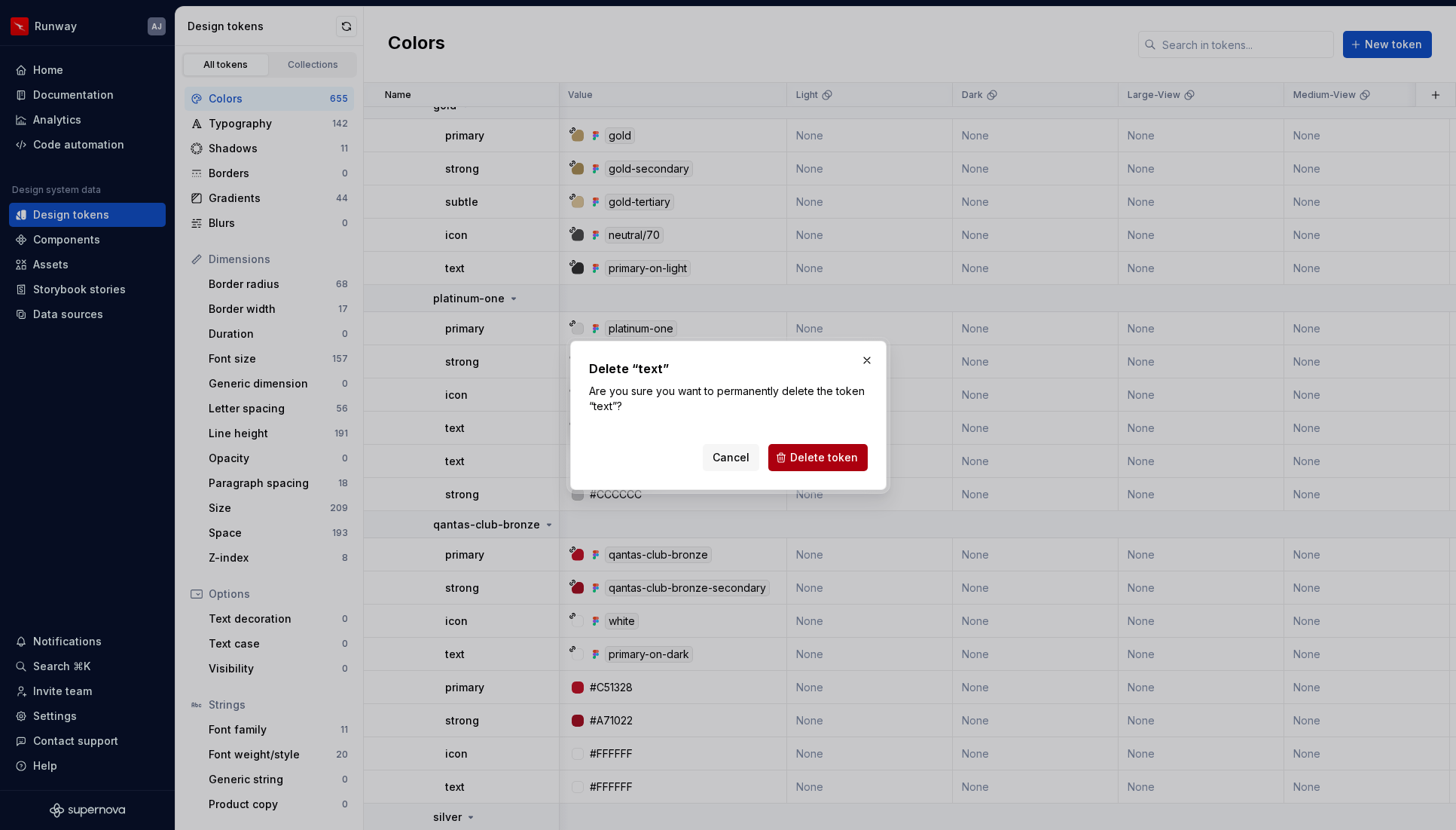
click at [841, 448] on button "Delete token" at bounding box center [818, 457] width 100 height 27
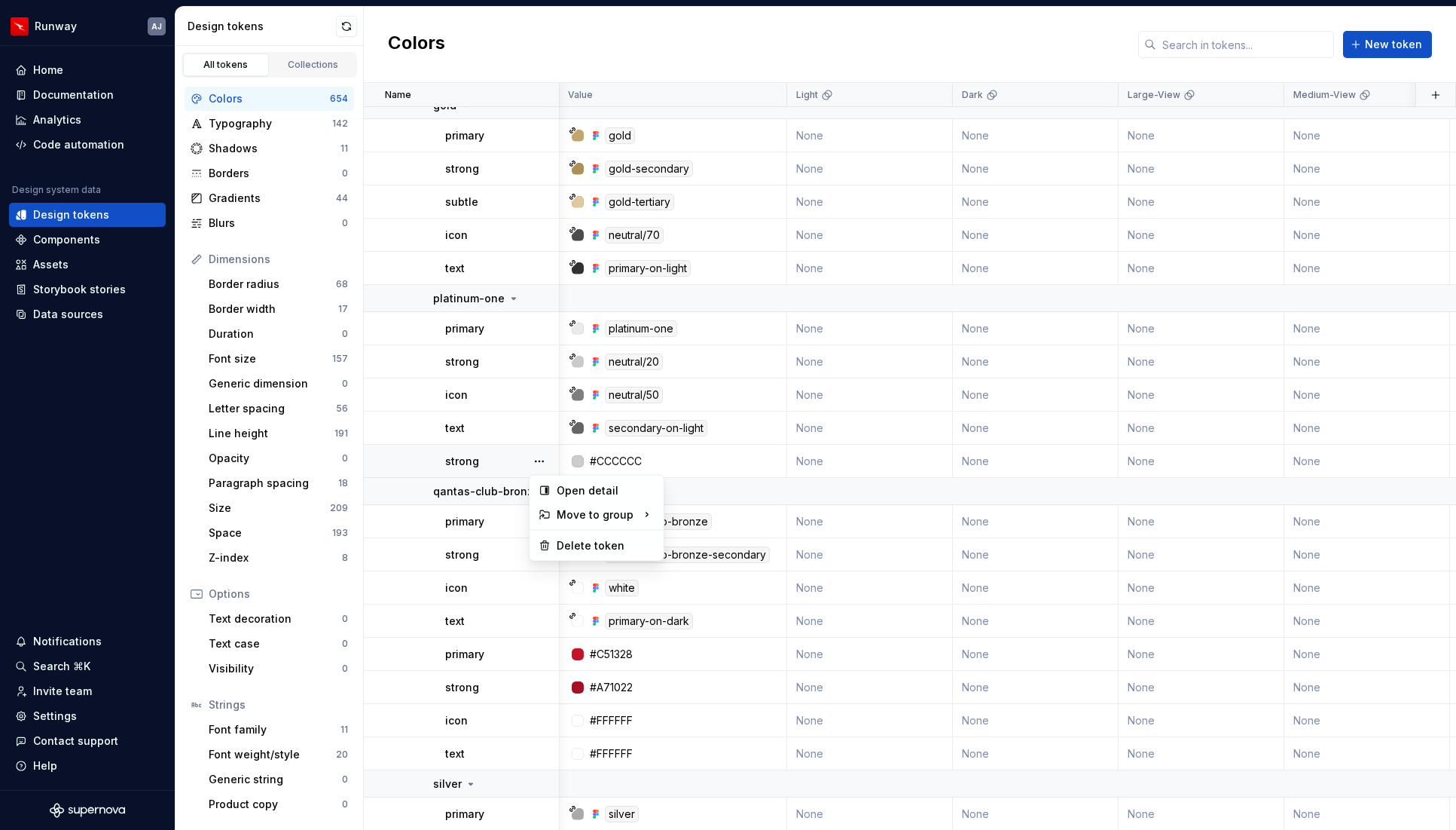
click at [534, 459] on button "button" at bounding box center [539, 461] width 21 height 21
click at [585, 544] on div "Delete token" at bounding box center [605, 545] width 98 height 15
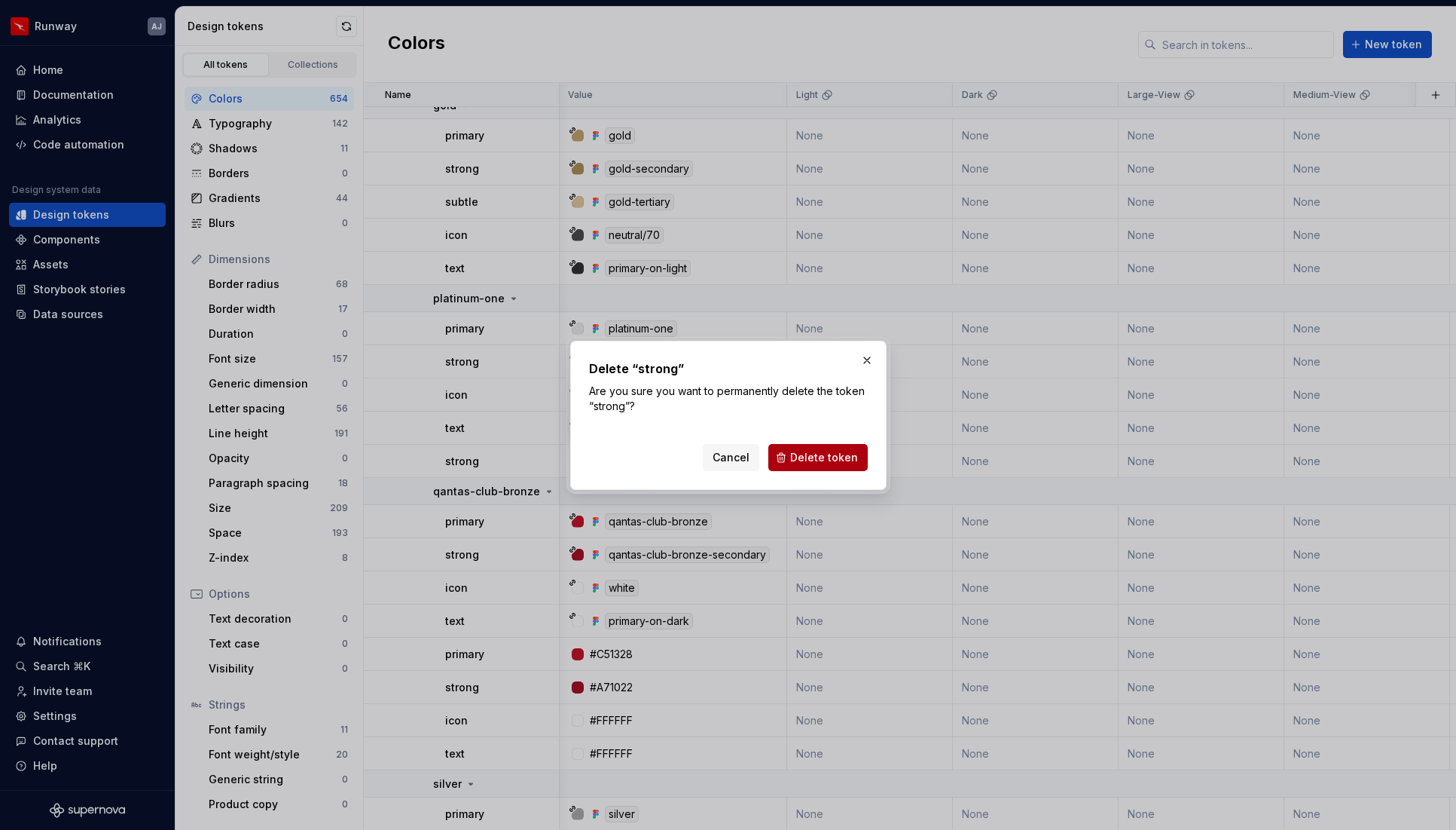
click at [852, 455] on span "Delete token" at bounding box center [824, 457] width 68 height 15
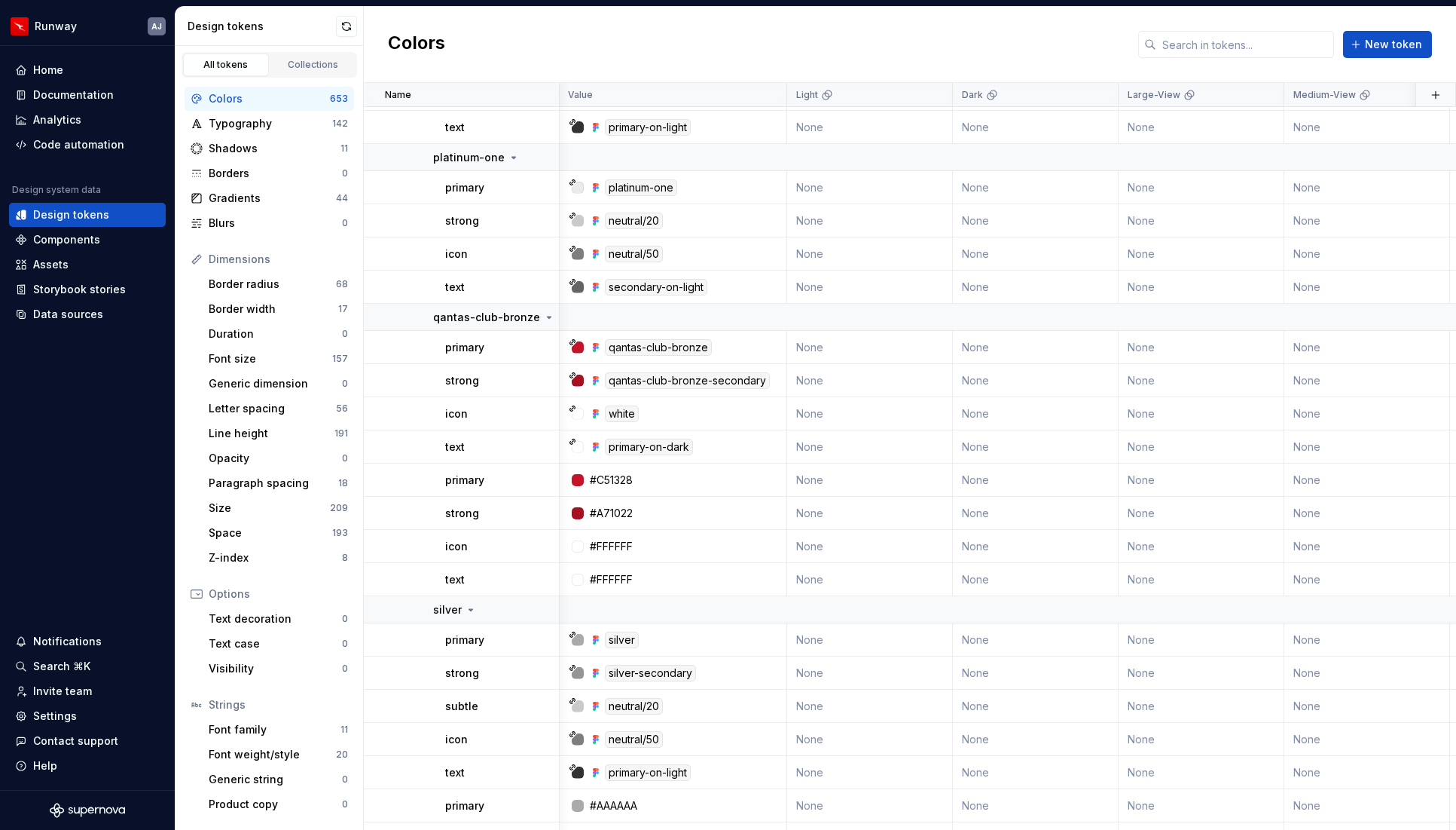
scroll to position [22671, 1]
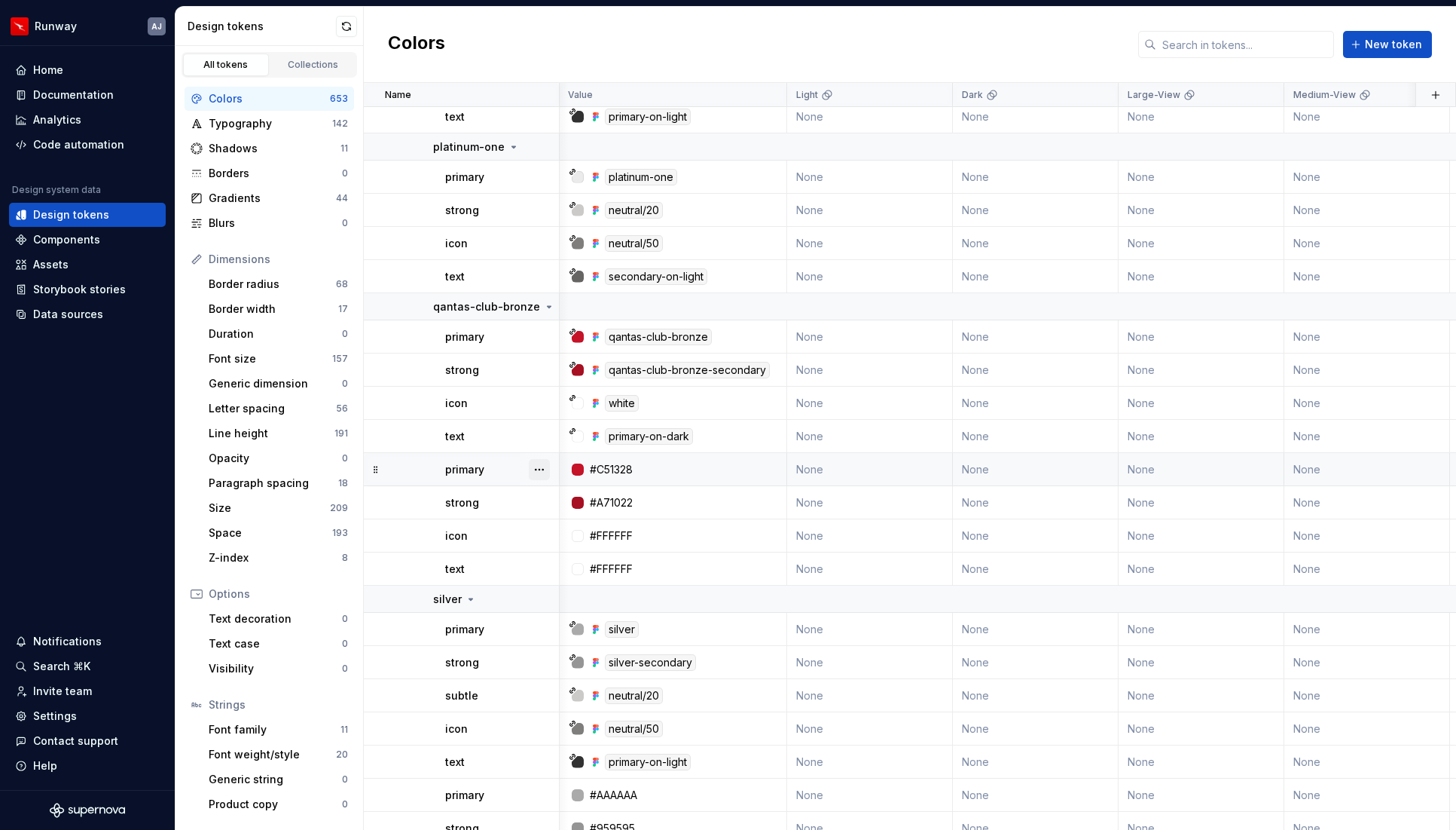
click at [540, 469] on button "button" at bounding box center [539, 470] width 21 height 21
click at [560, 554] on div "Delete token" at bounding box center [605, 554] width 98 height 15
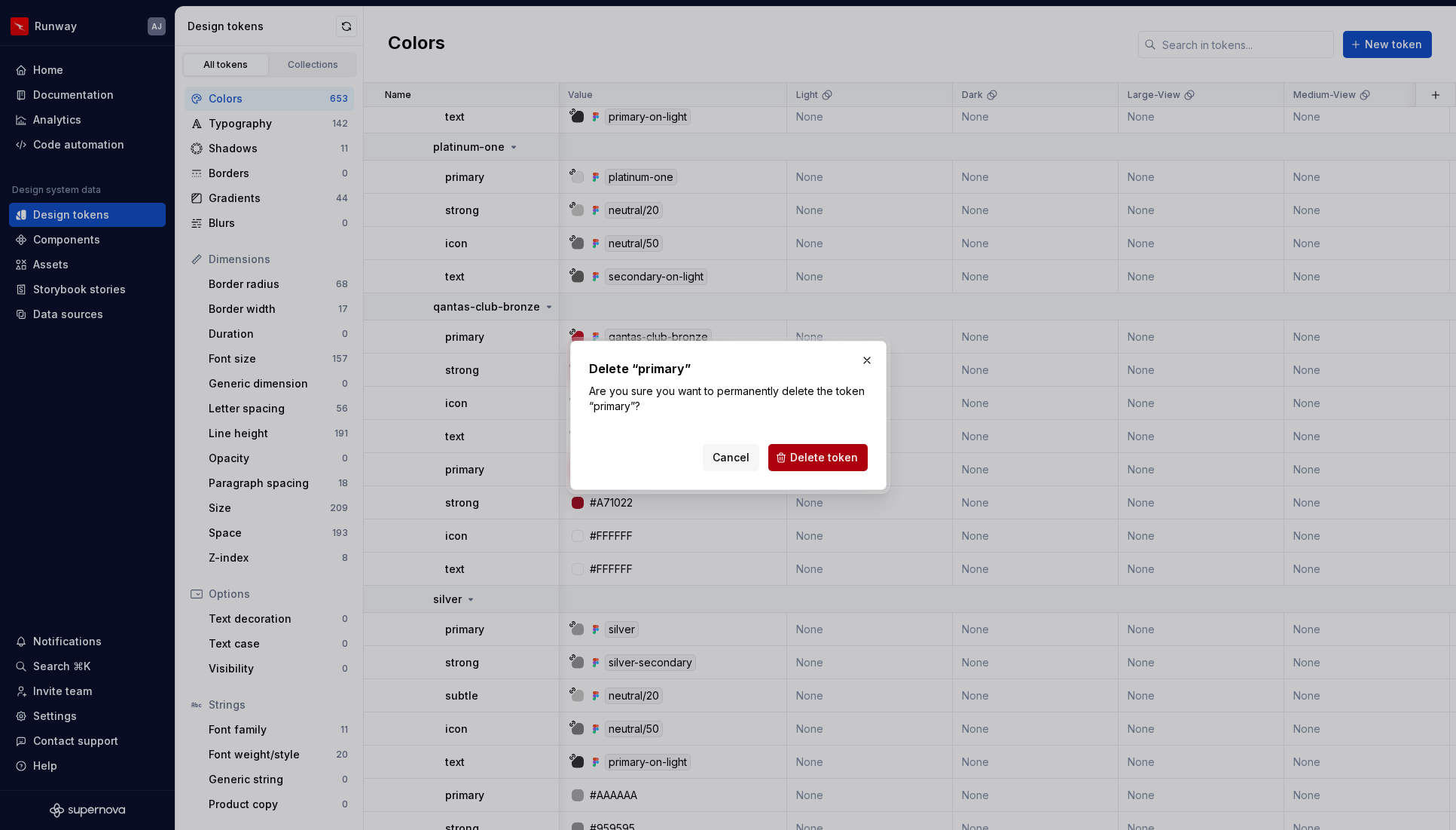
click at [809, 455] on span "Delete token" at bounding box center [824, 457] width 68 height 15
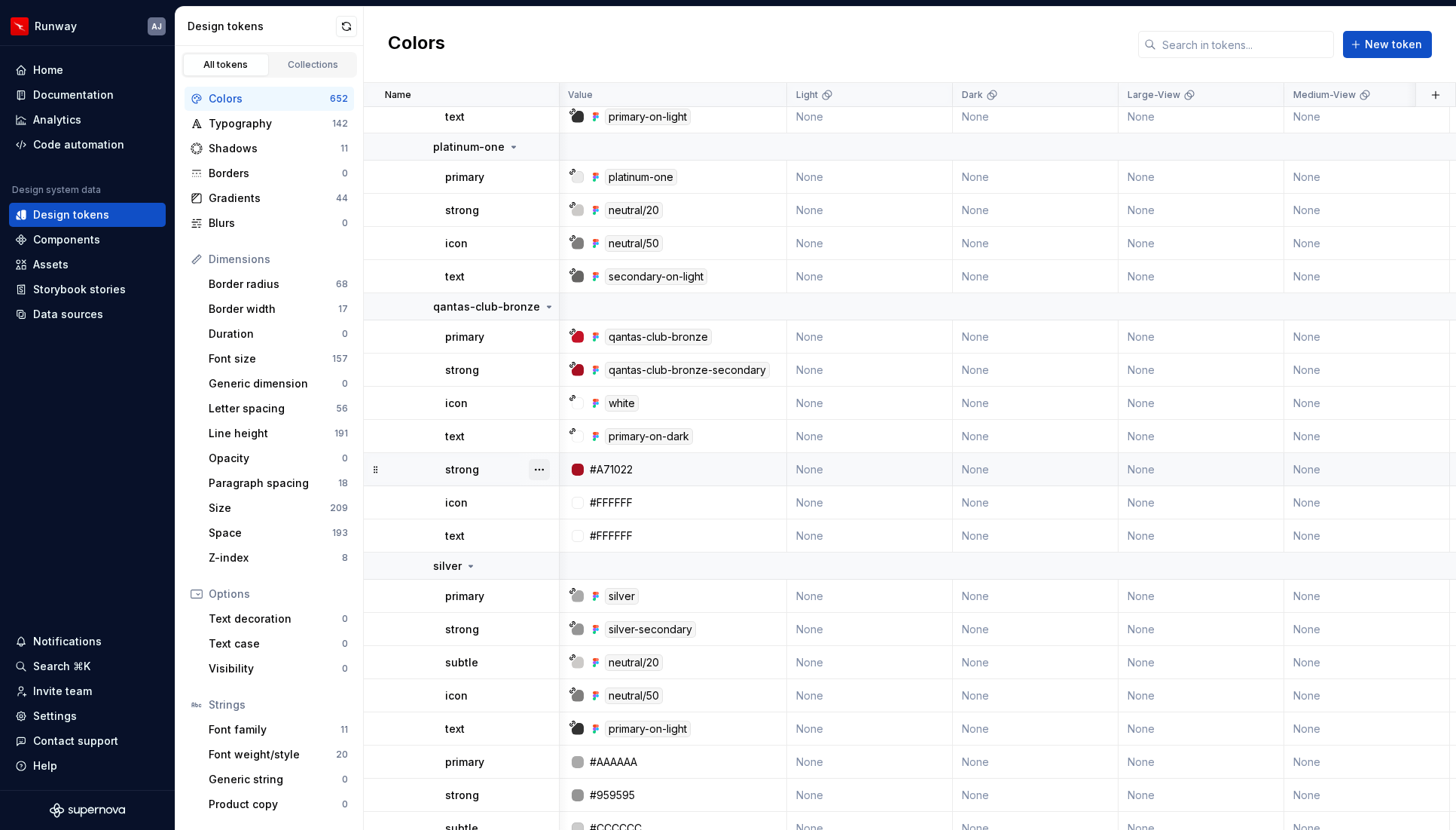
click at [538, 471] on button "button" at bounding box center [539, 470] width 21 height 21
click at [539, 465] on button "button" at bounding box center [539, 470] width 21 height 21
click at [567, 549] on div "Delete token" at bounding box center [605, 554] width 98 height 15
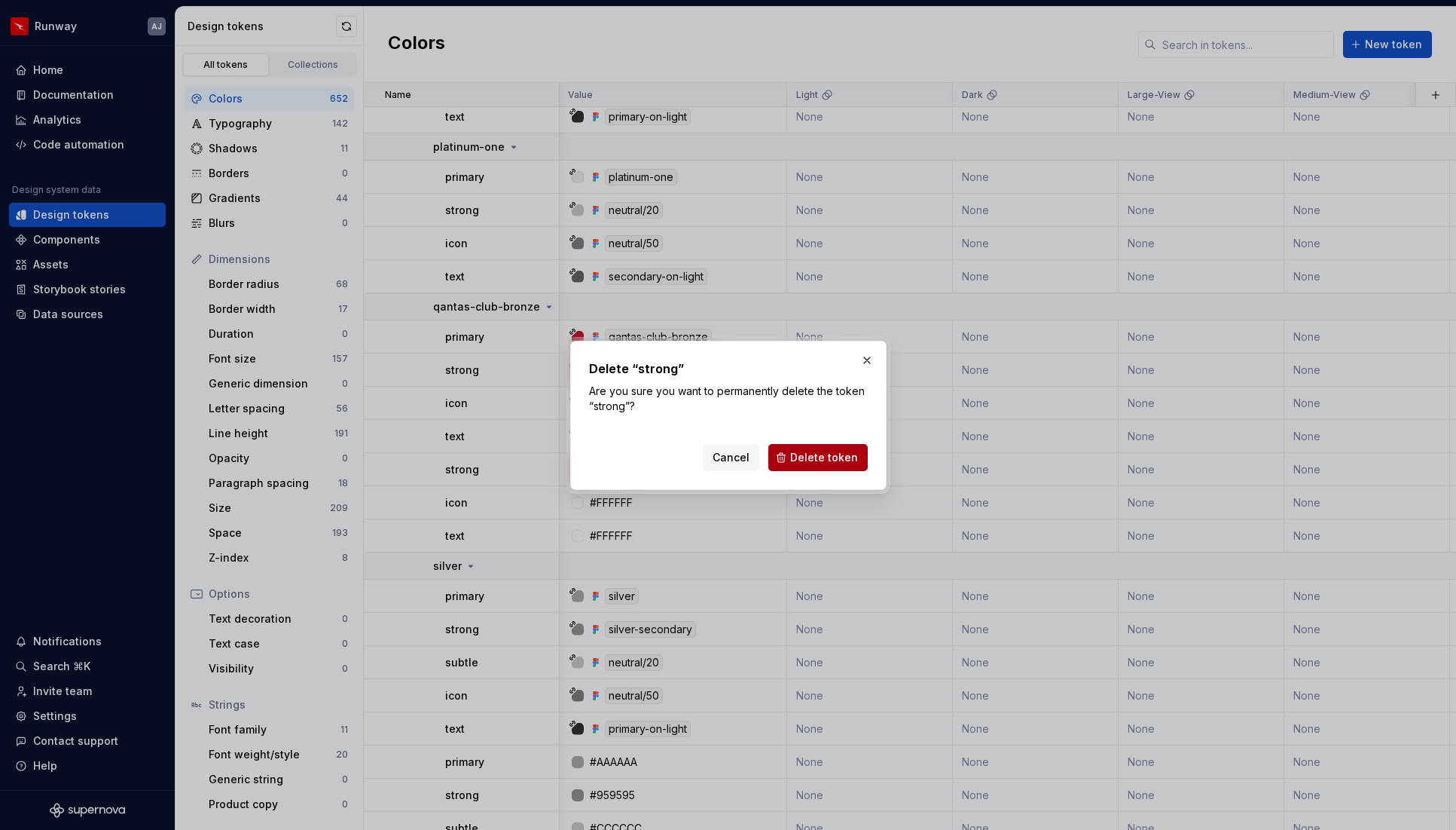
click at [859, 456] on button "Delete token" at bounding box center [818, 457] width 100 height 27
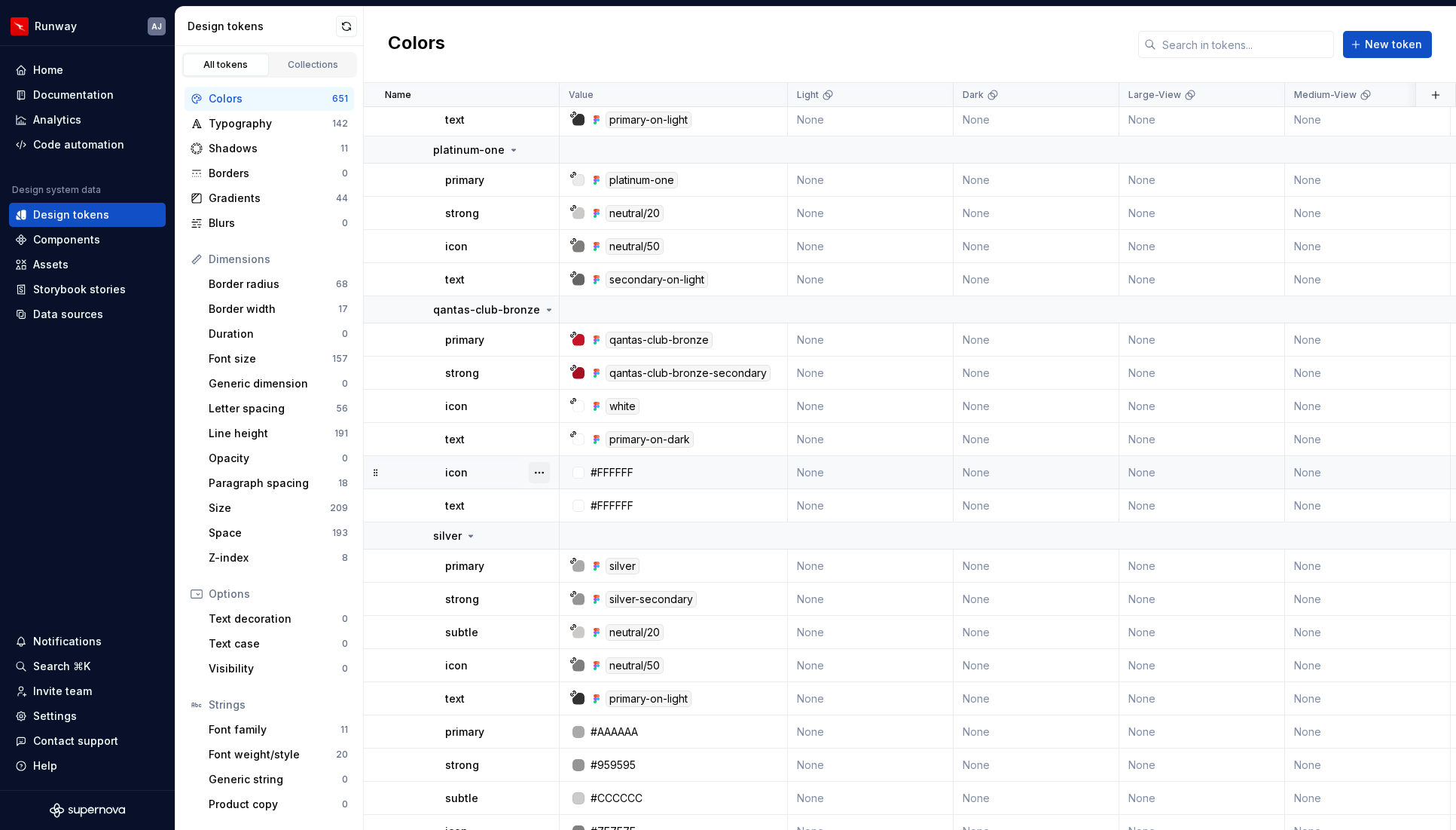
click at [534, 469] on button "button" at bounding box center [539, 472] width 21 height 21
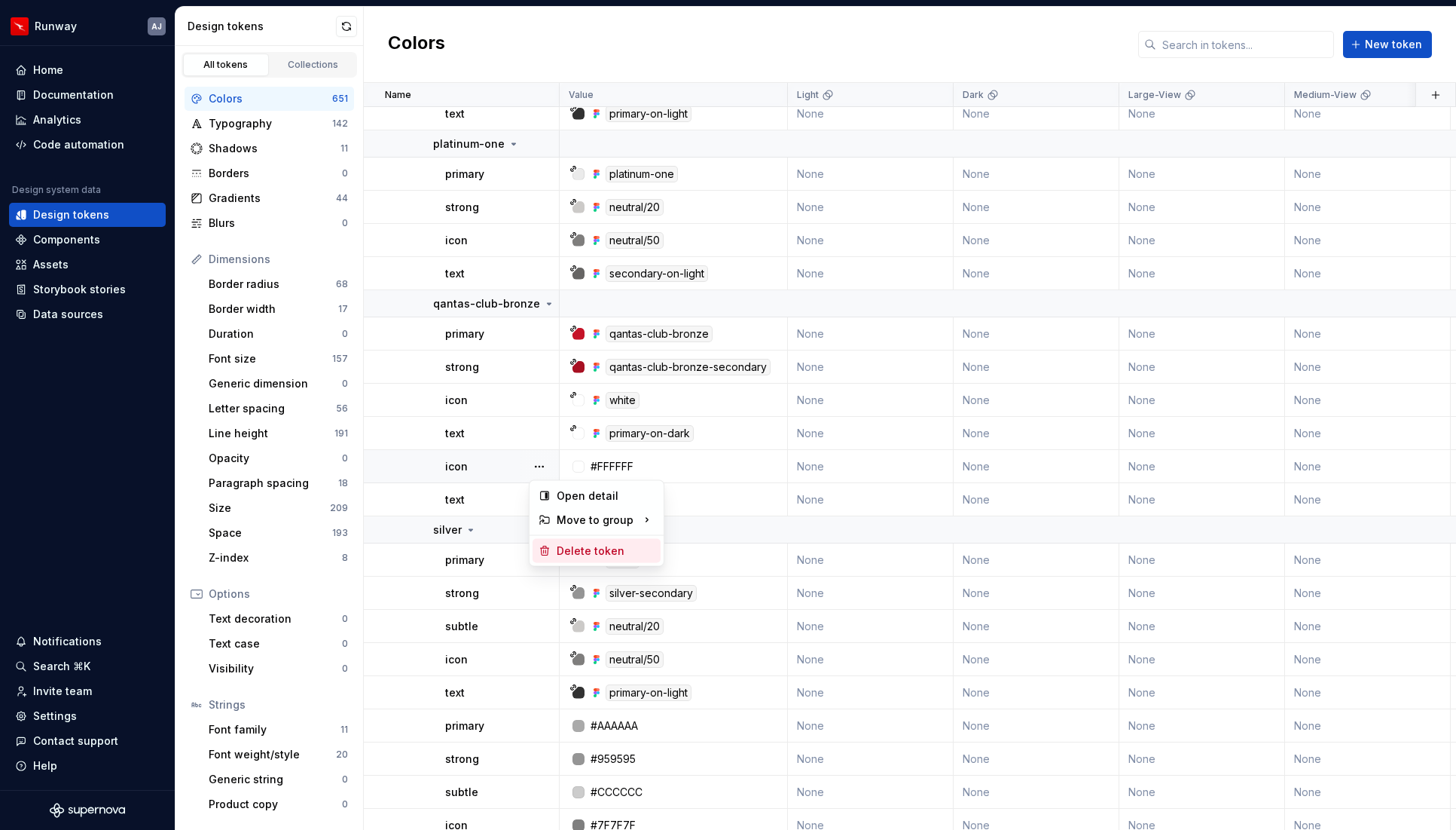
click at [570, 551] on div "Delete token" at bounding box center [605, 550] width 98 height 15
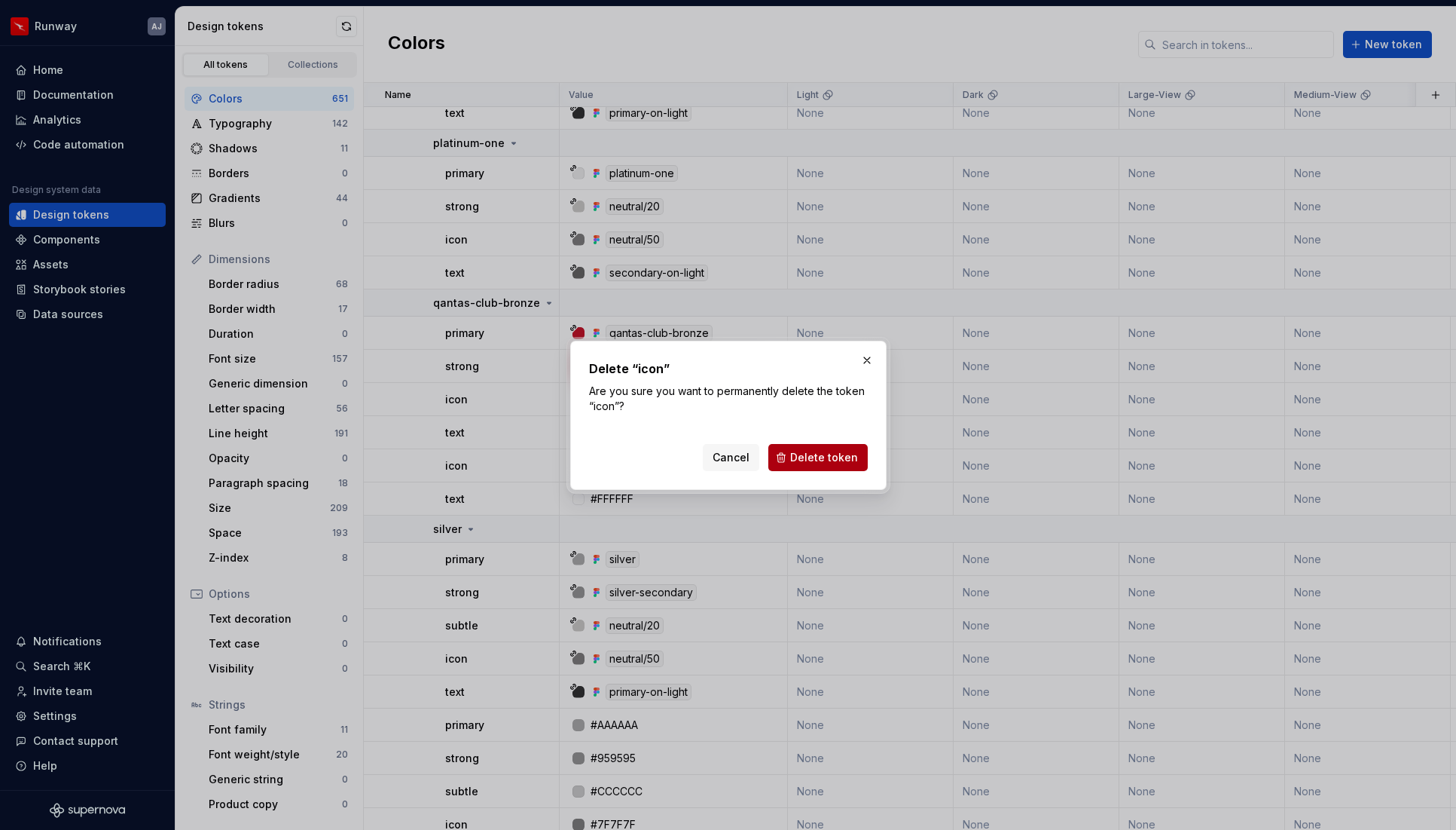
click at [794, 452] on button "Delete token" at bounding box center [818, 457] width 100 height 27
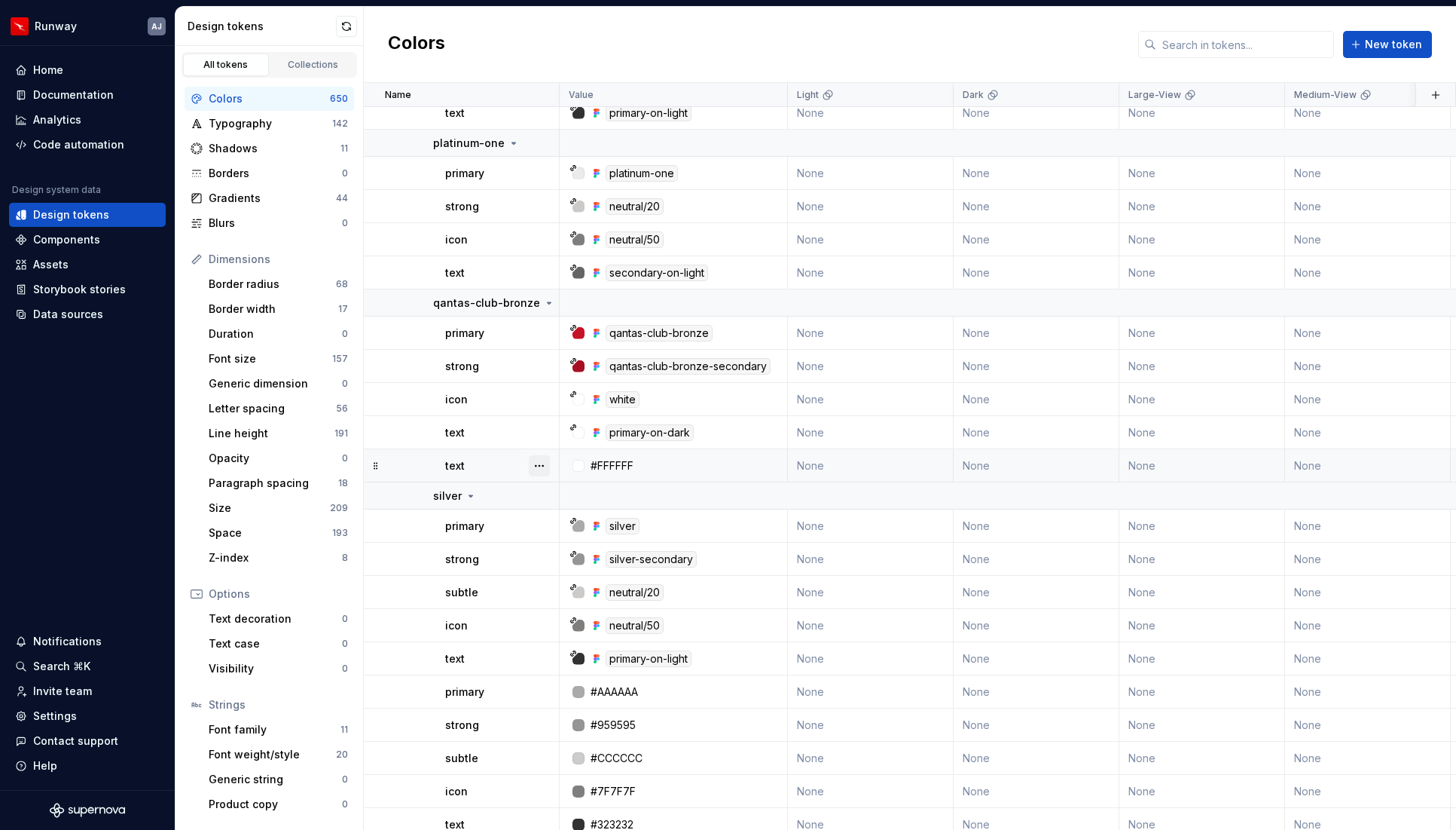
click at [546, 463] on button "button" at bounding box center [539, 466] width 21 height 21
click at [590, 553] on div "Delete token" at bounding box center [605, 550] width 98 height 15
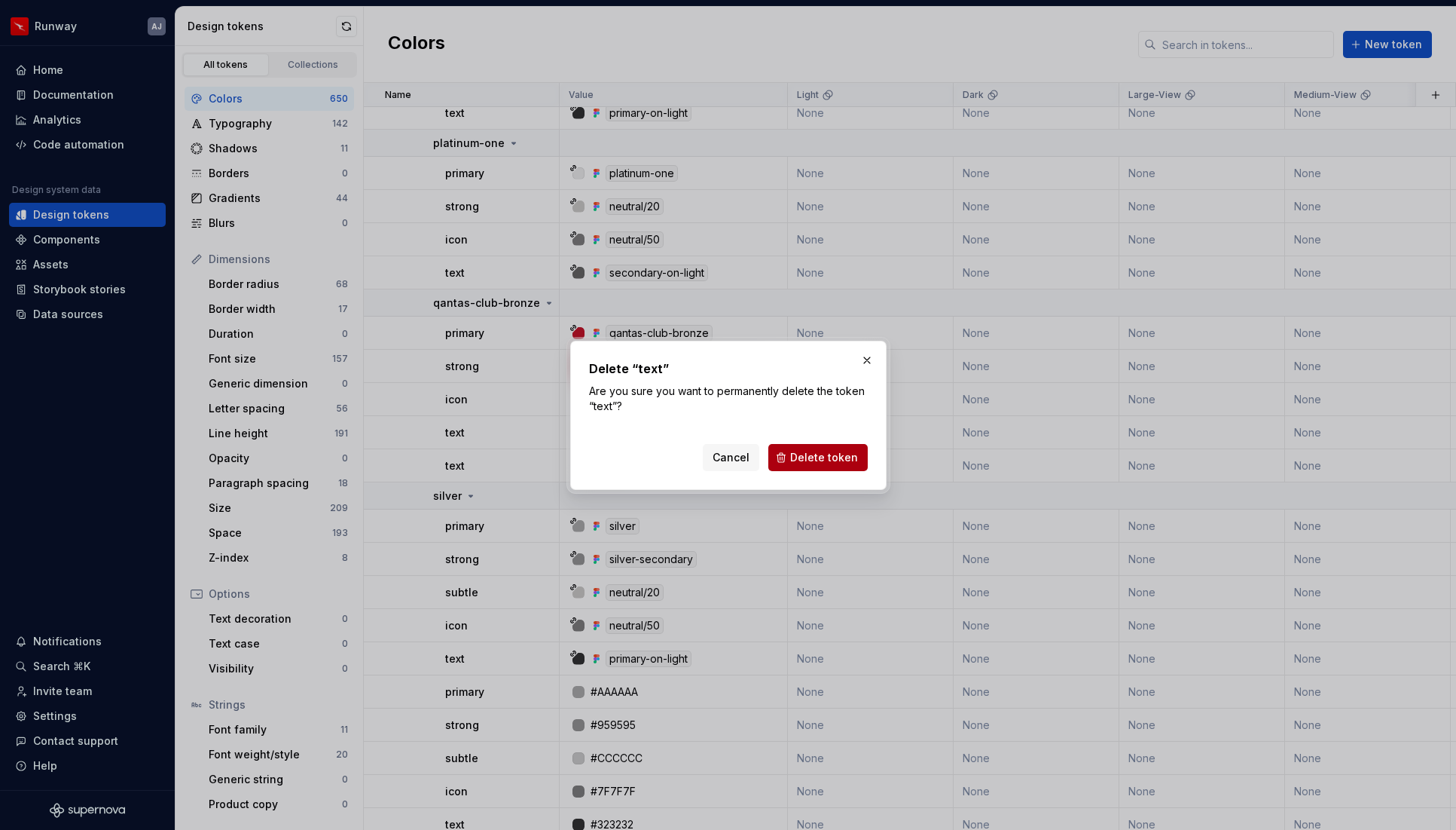
click at [801, 452] on span "Delete token" at bounding box center [824, 457] width 68 height 15
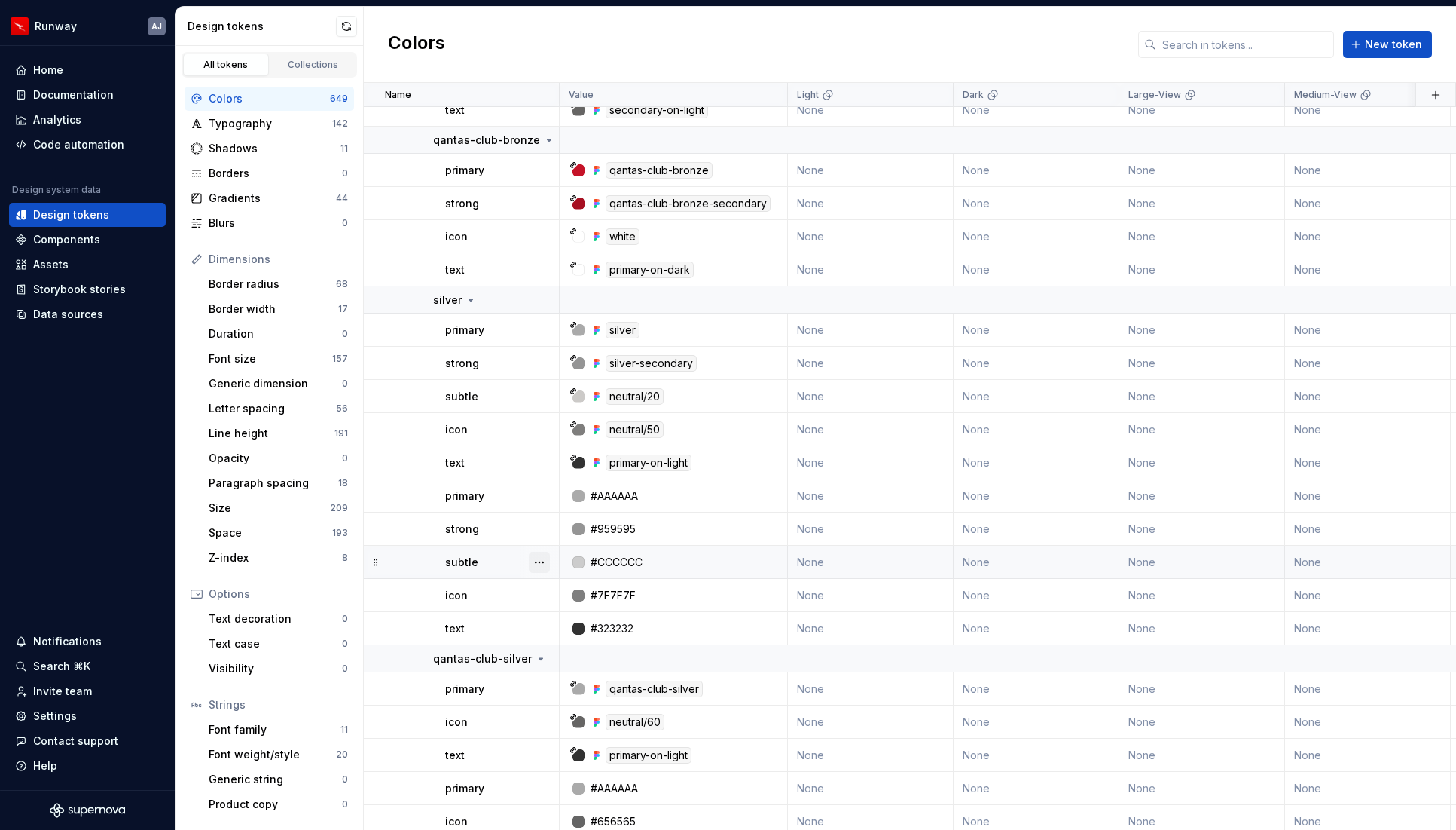
scroll to position [22851, 0]
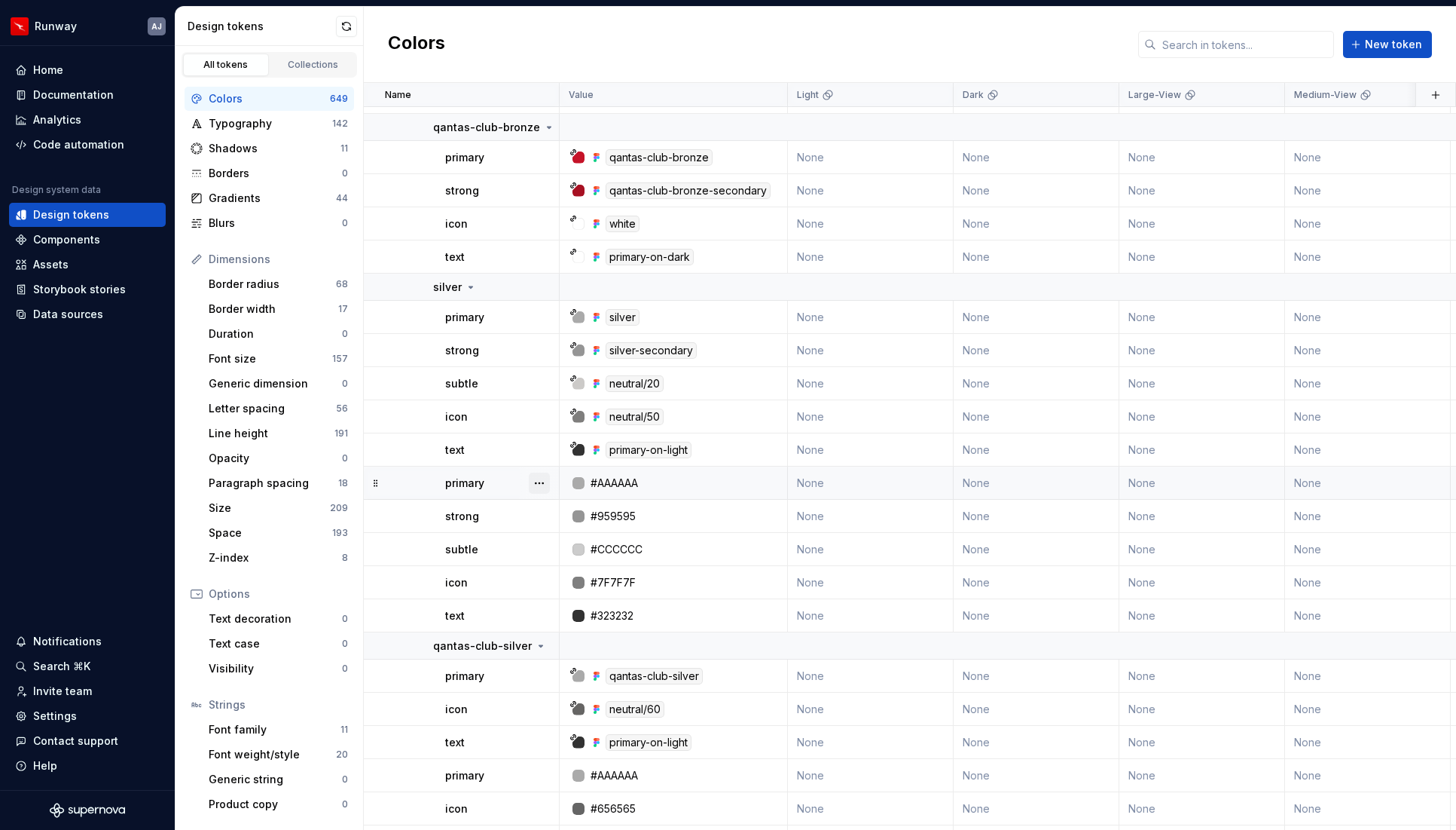
click at [542, 484] on button "button" at bounding box center [539, 483] width 21 height 21
click at [589, 569] on div "Delete token" at bounding box center [605, 567] width 98 height 15
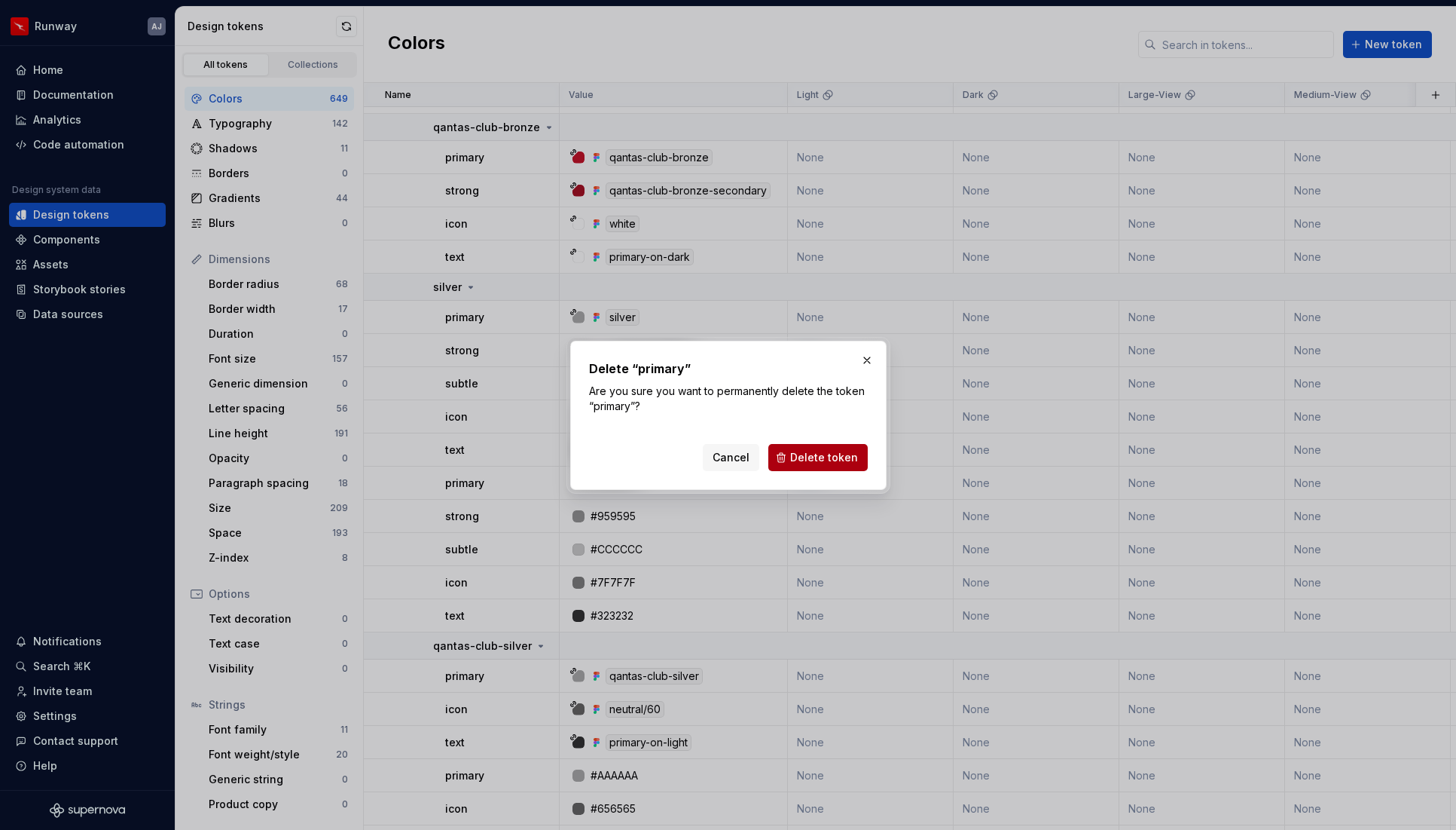
click at [848, 452] on span "Delete token" at bounding box center [824, 457] width 68 height 15
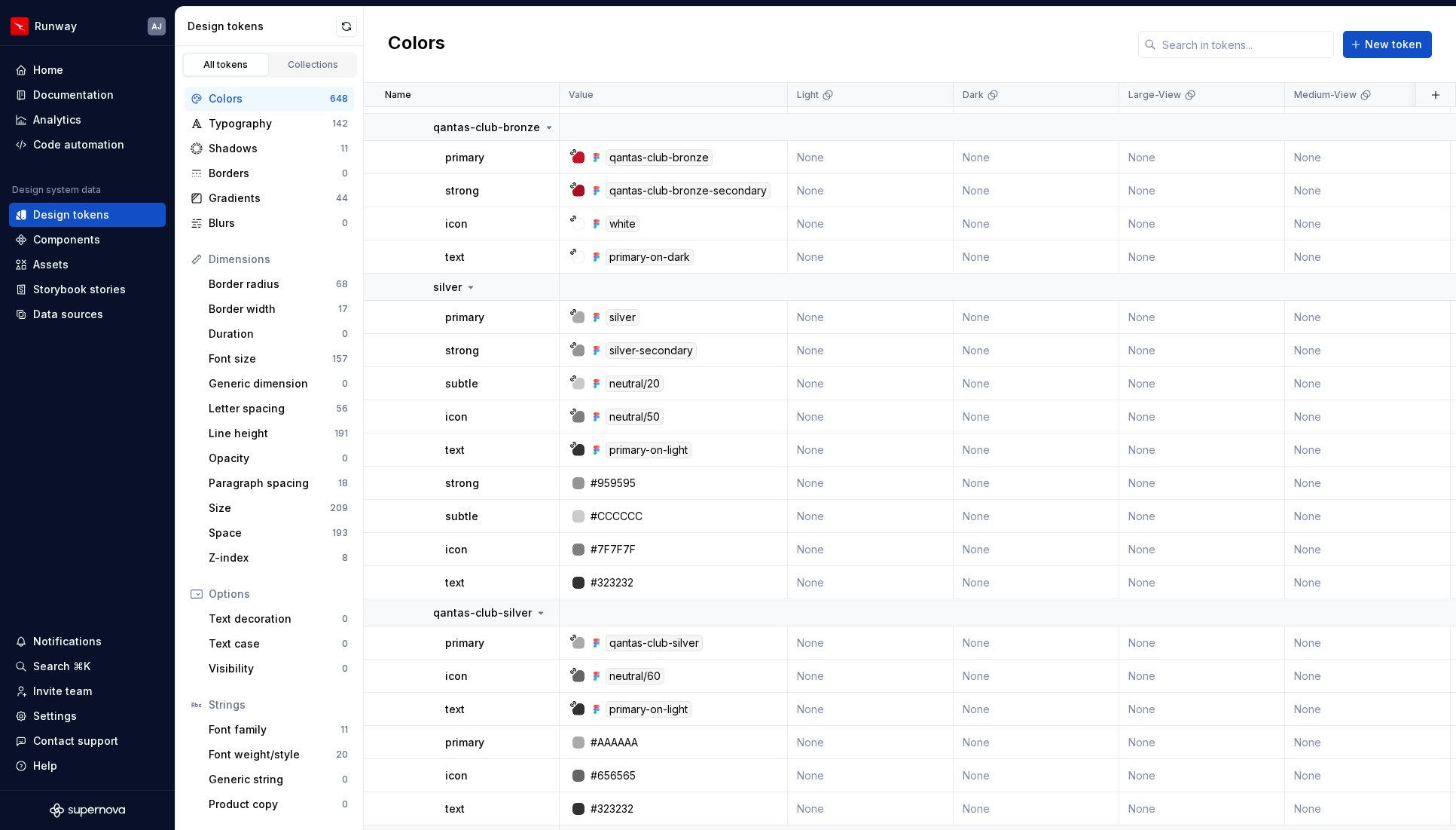
click at [537, 482] on button "button" at bounding box center [539, 483] width 21 height 21
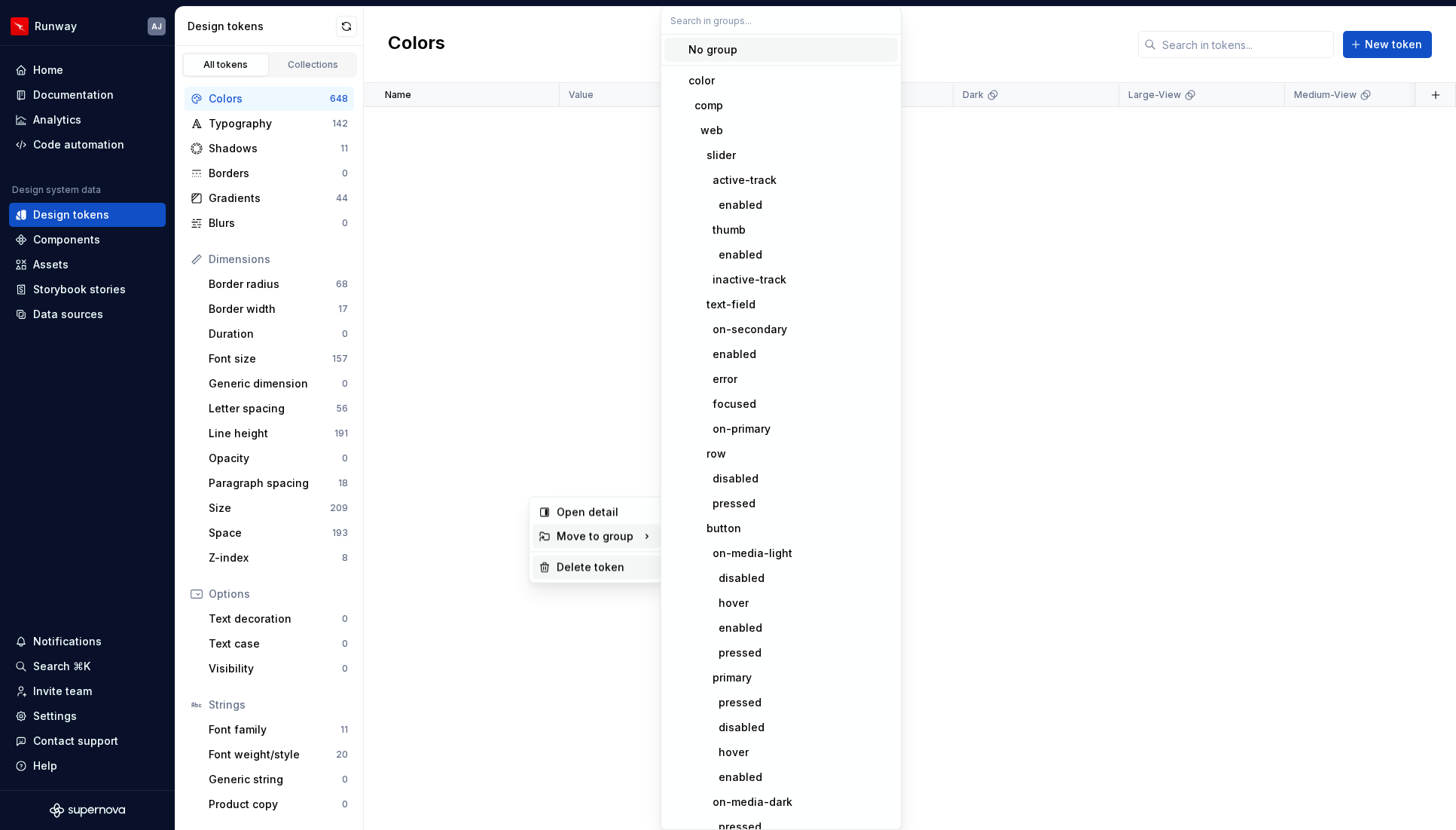
scroll to position [22851, 0]
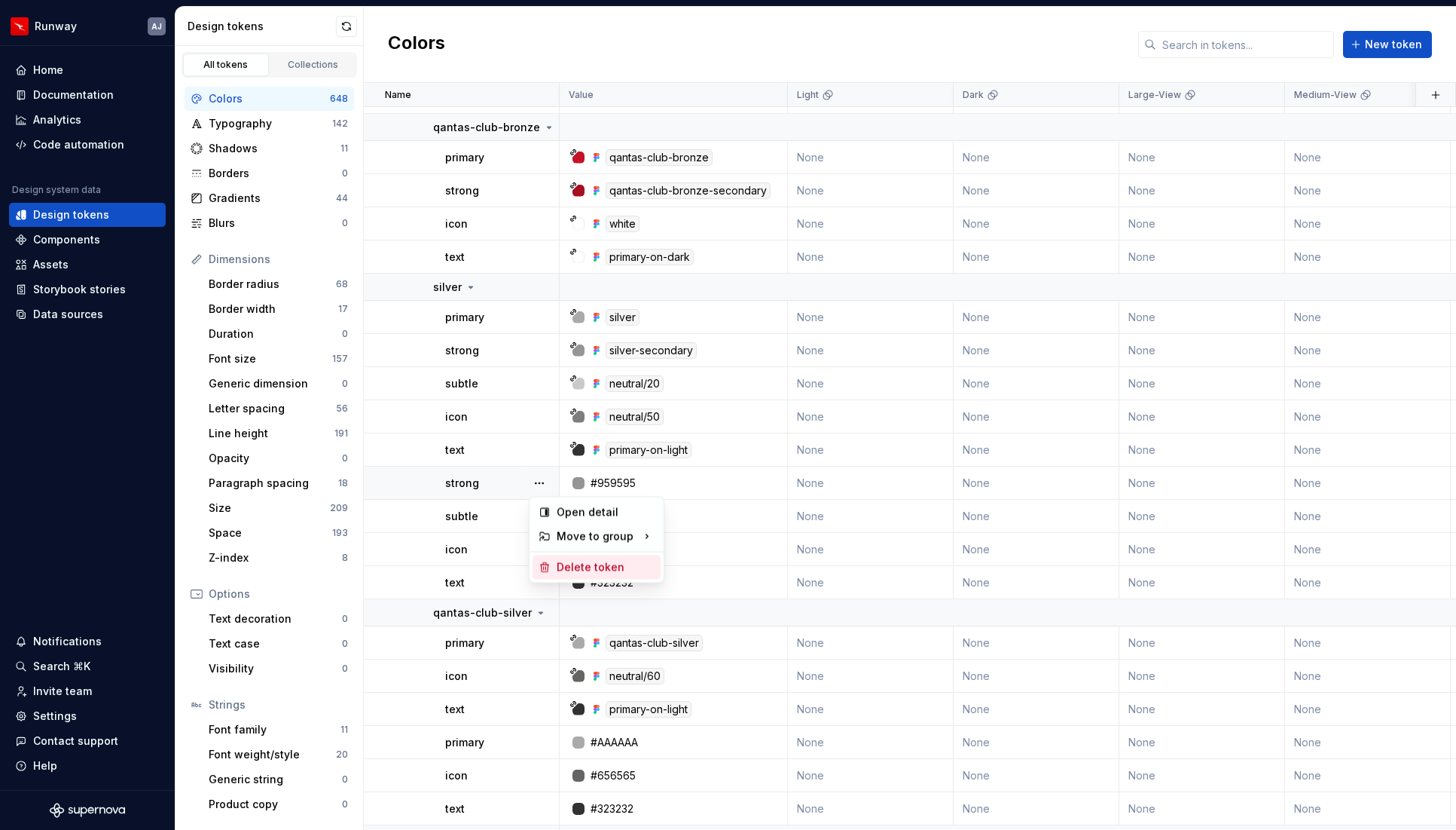
click at [581, 565] on div "Delete token" at bounding box center [605, 567] width 98 height 15
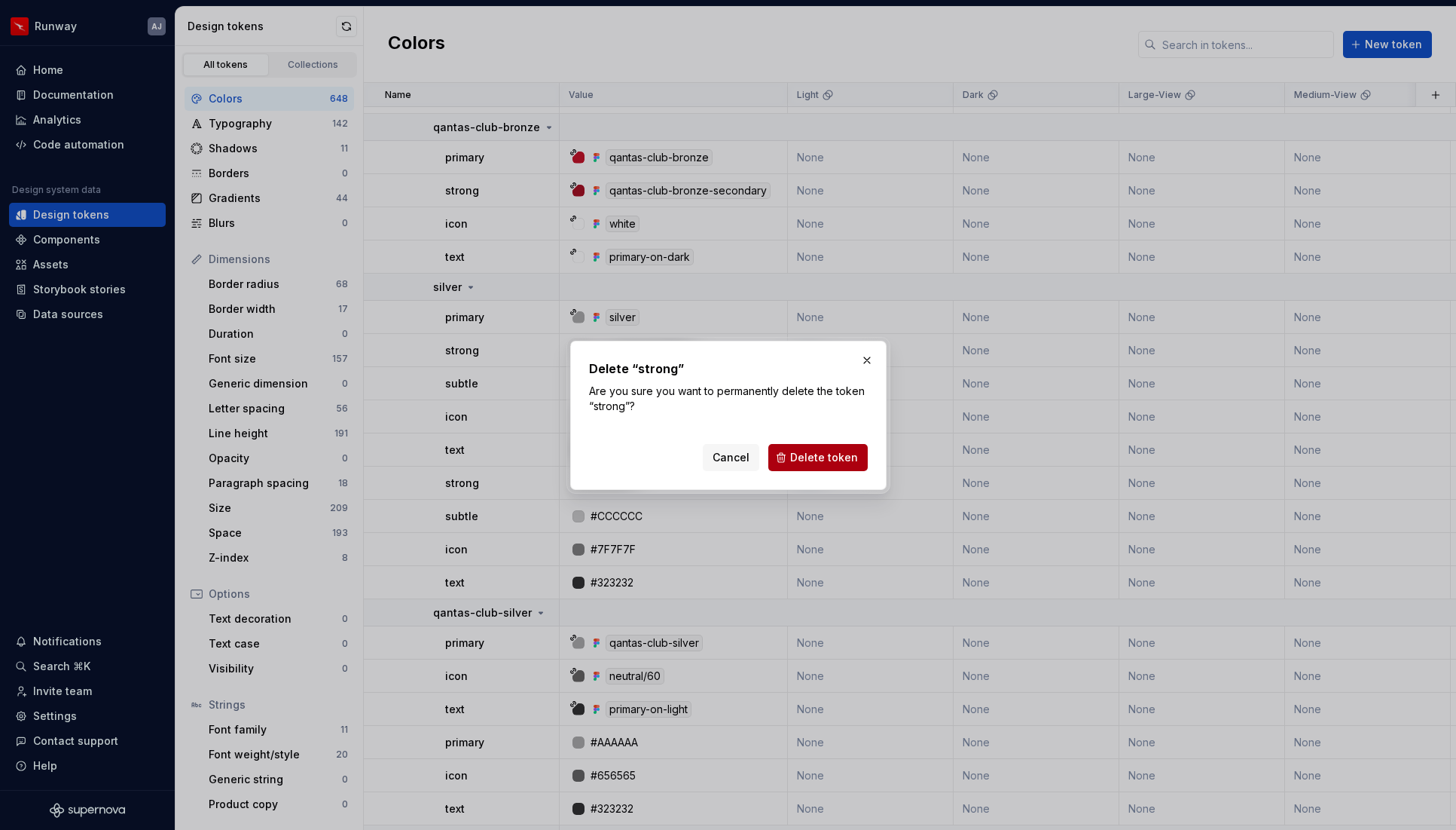
click at [809, 457] on span "Delete token" at bounding box center [824, 457] width 68 height 15
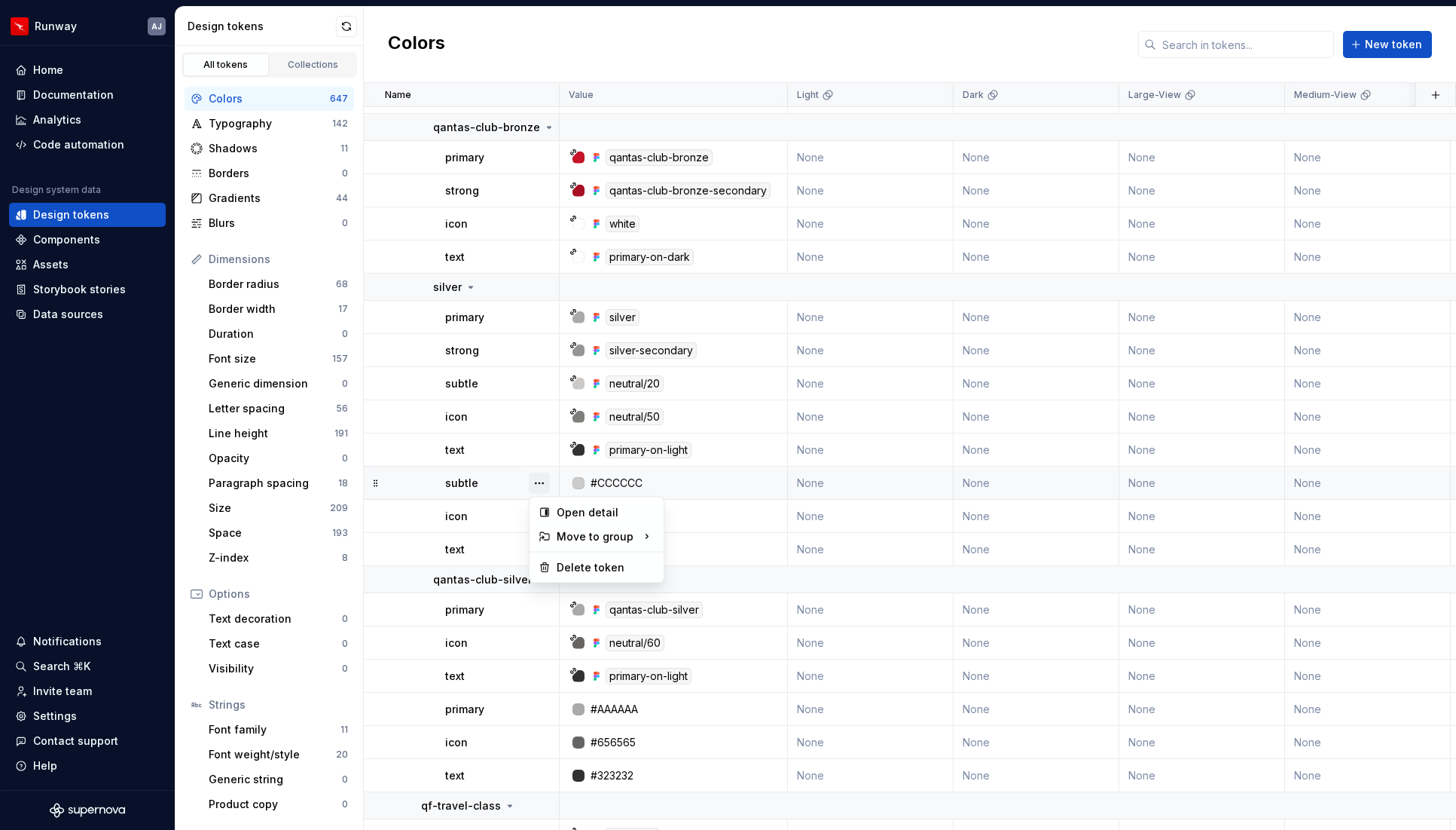
click at [540, 484] on button "button" at bounding box center [539, 483] width 21 height 21
click at [596, 563] on div "Delete token" at bounding box center [605, 567] width 98 height 15
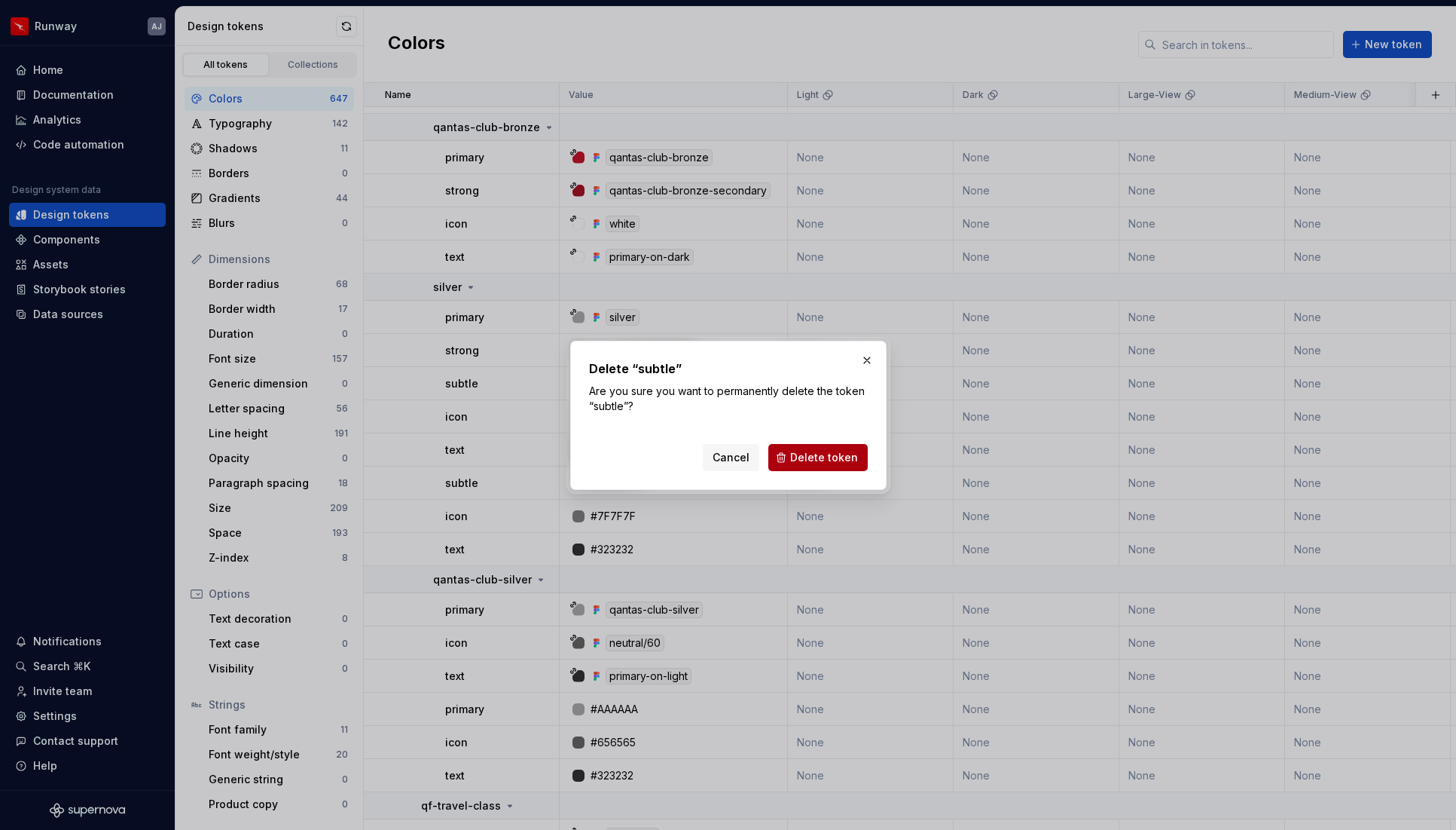
click at [833, 458] on span "Delete token" at bounding box center [824, 457] width 68 height 15
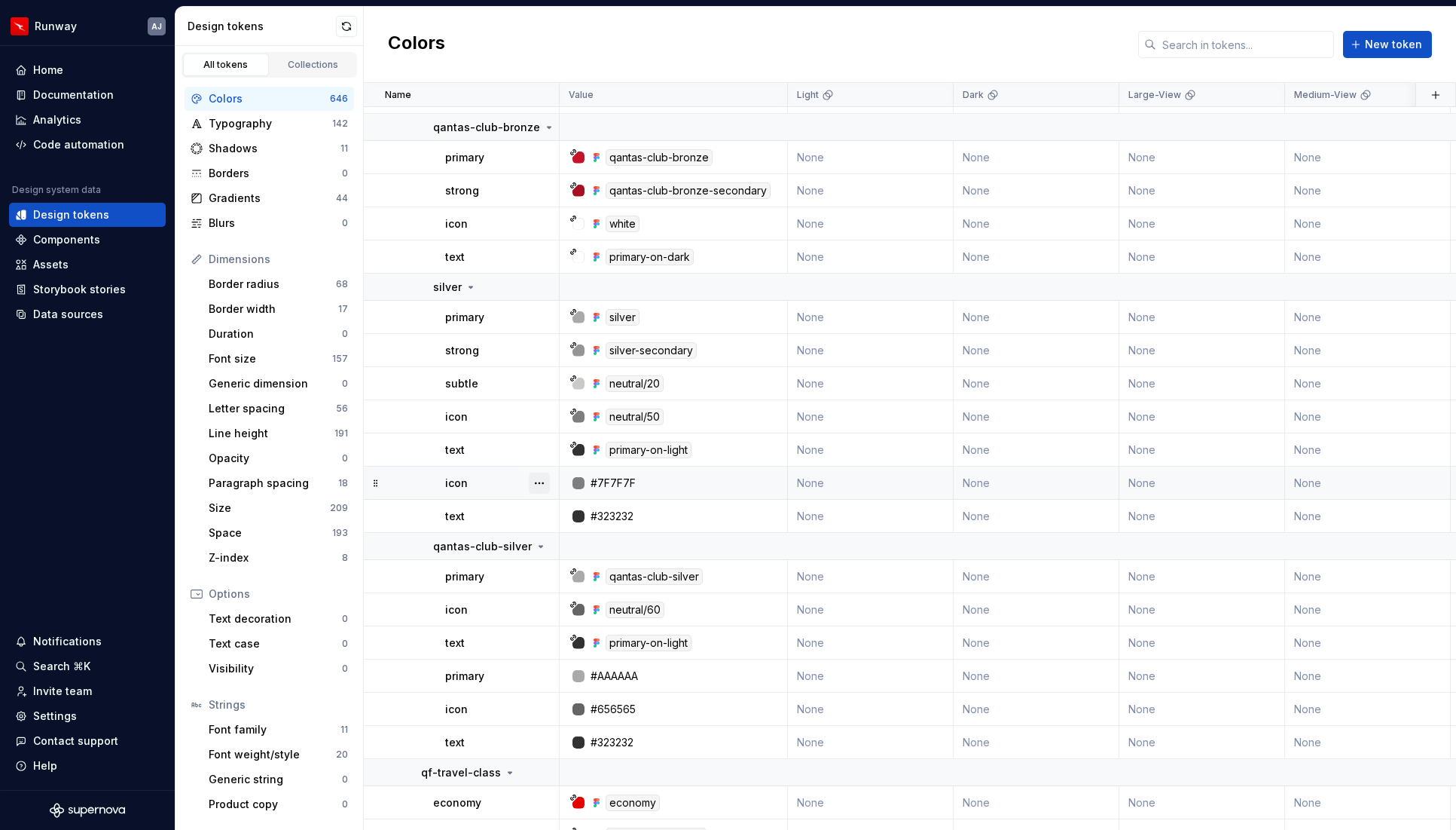
click at [541, 478] on button "button" at bounding box center [539, 483] width 21 height 21
click at [591, 564] on div "Delete token" at bounding box center [605, 567] width 98 height 15
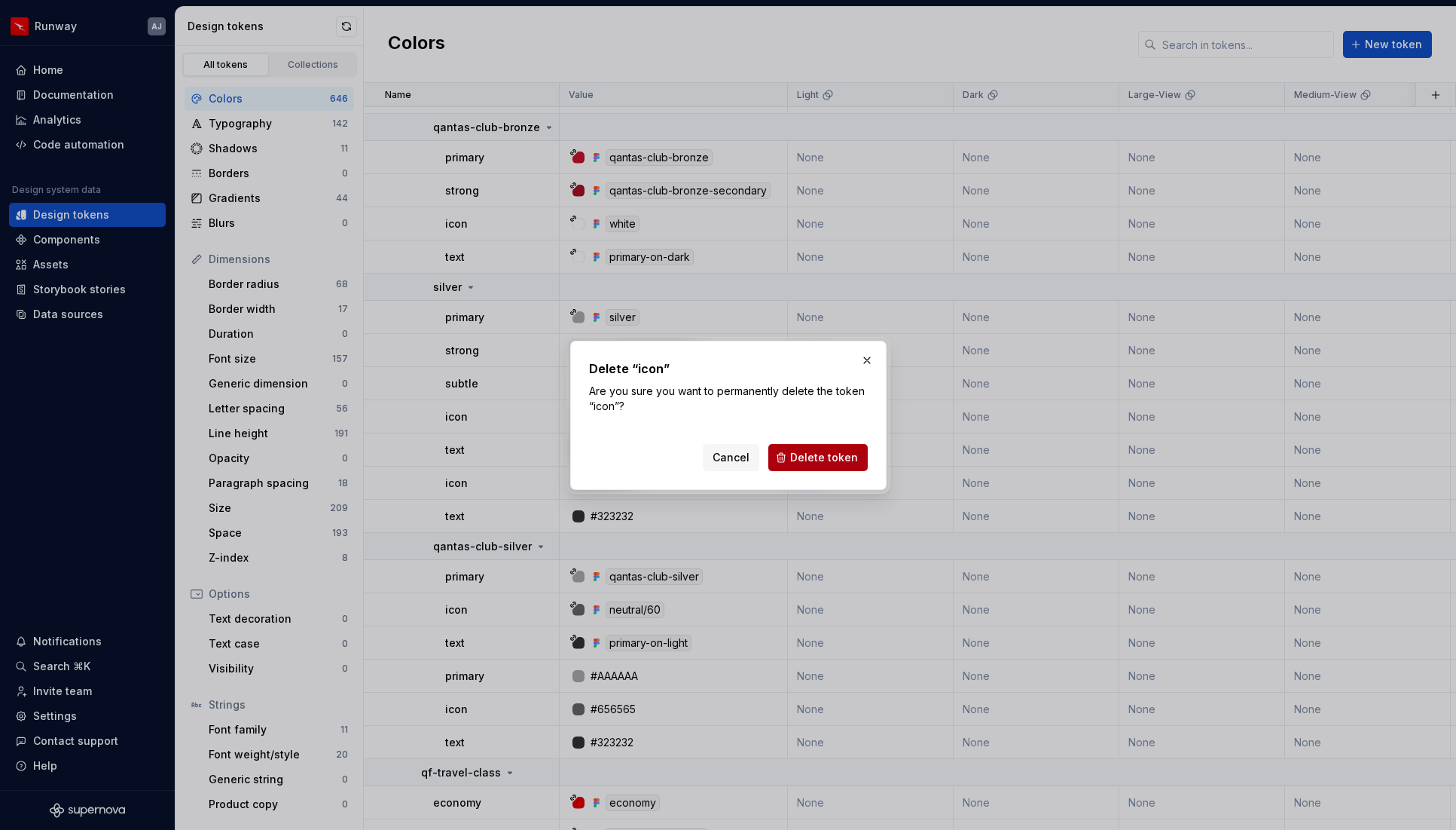
click at [827, 460] on span "Delete token" at bounding box center [824, 457] width 68 height 15
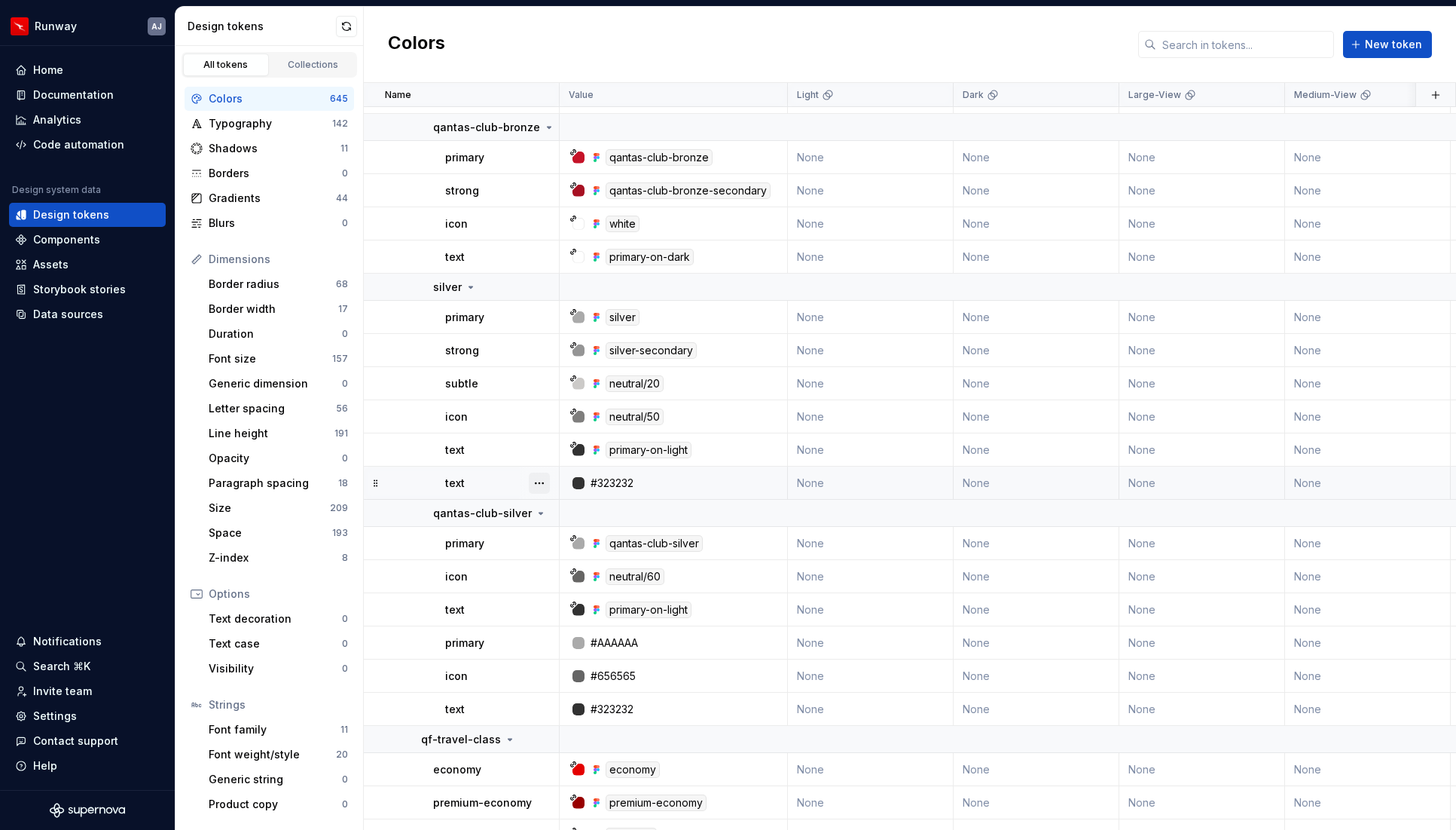
click at [540, 482] on button "button" at bounding box center [539, 483] width 21 height 21
click at [542, 478] on button "button" at bounding box center [539, 483] width 21 height 21
click at [582, 566] on div "Delete token" at bounding box center [605, 567] width 98 height 15
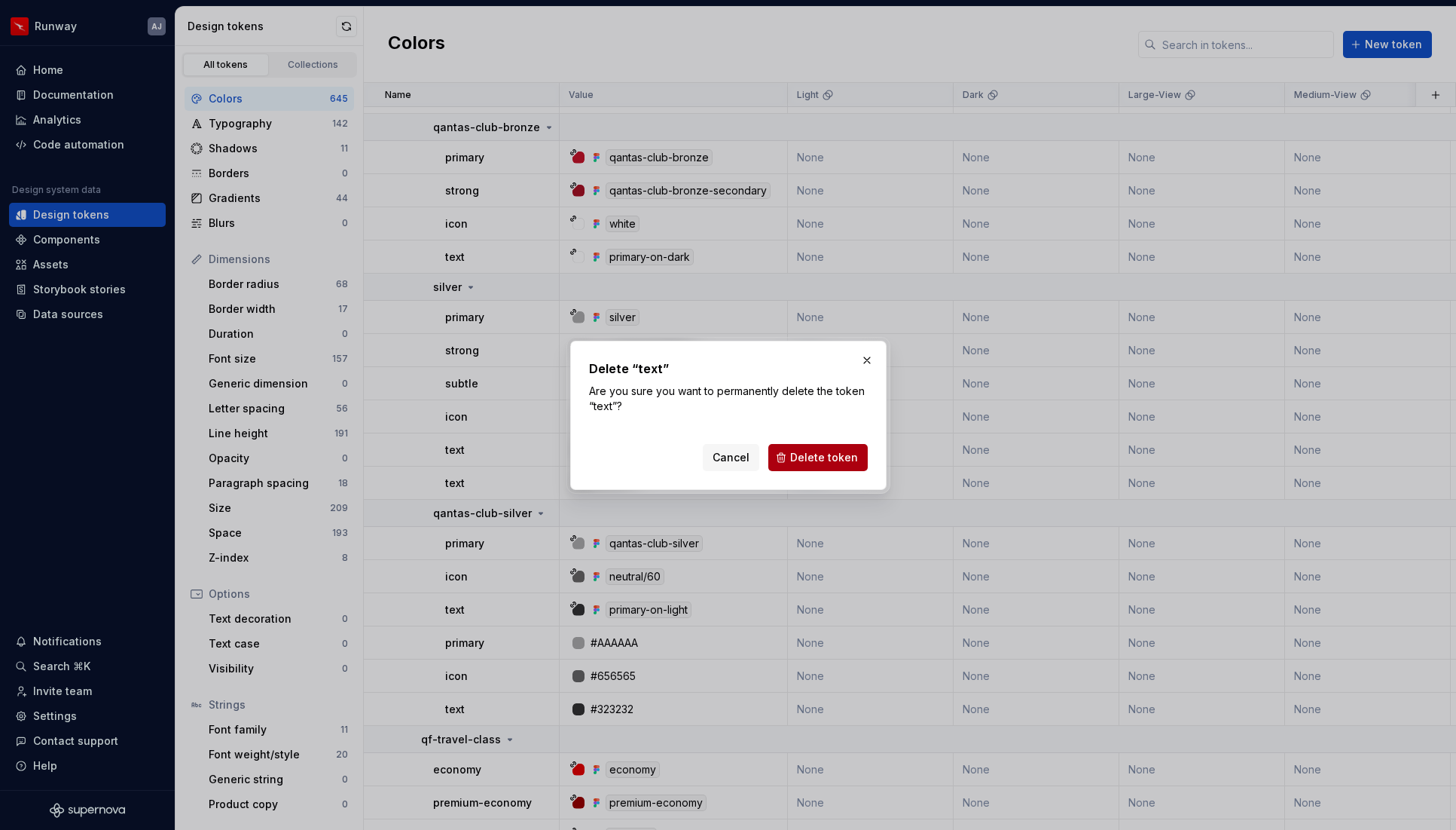
click at [818, 451] on span "Delete token" at bounding box center [824, 457] width 68 height 15
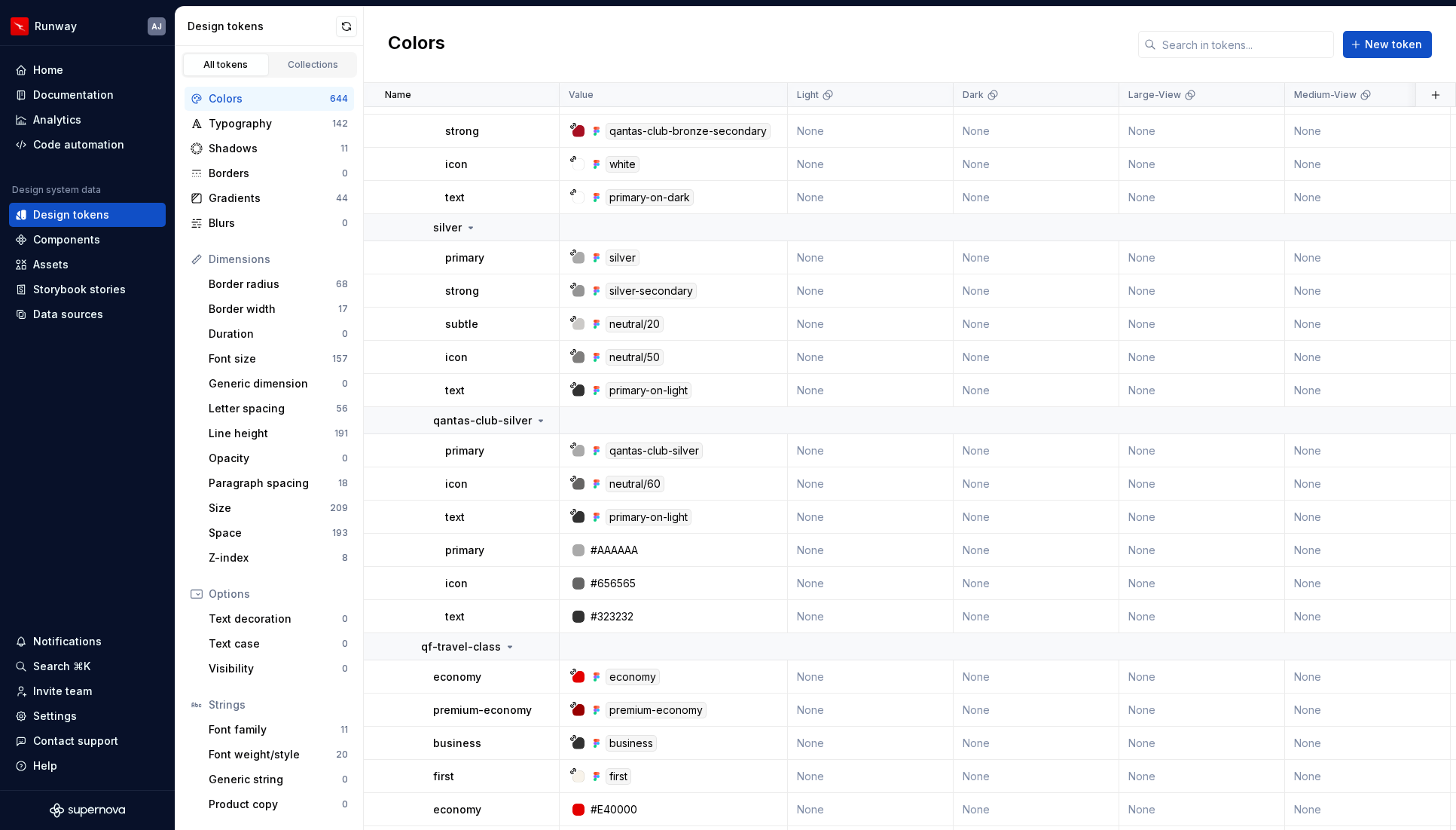
scroll to position [22923, 0]
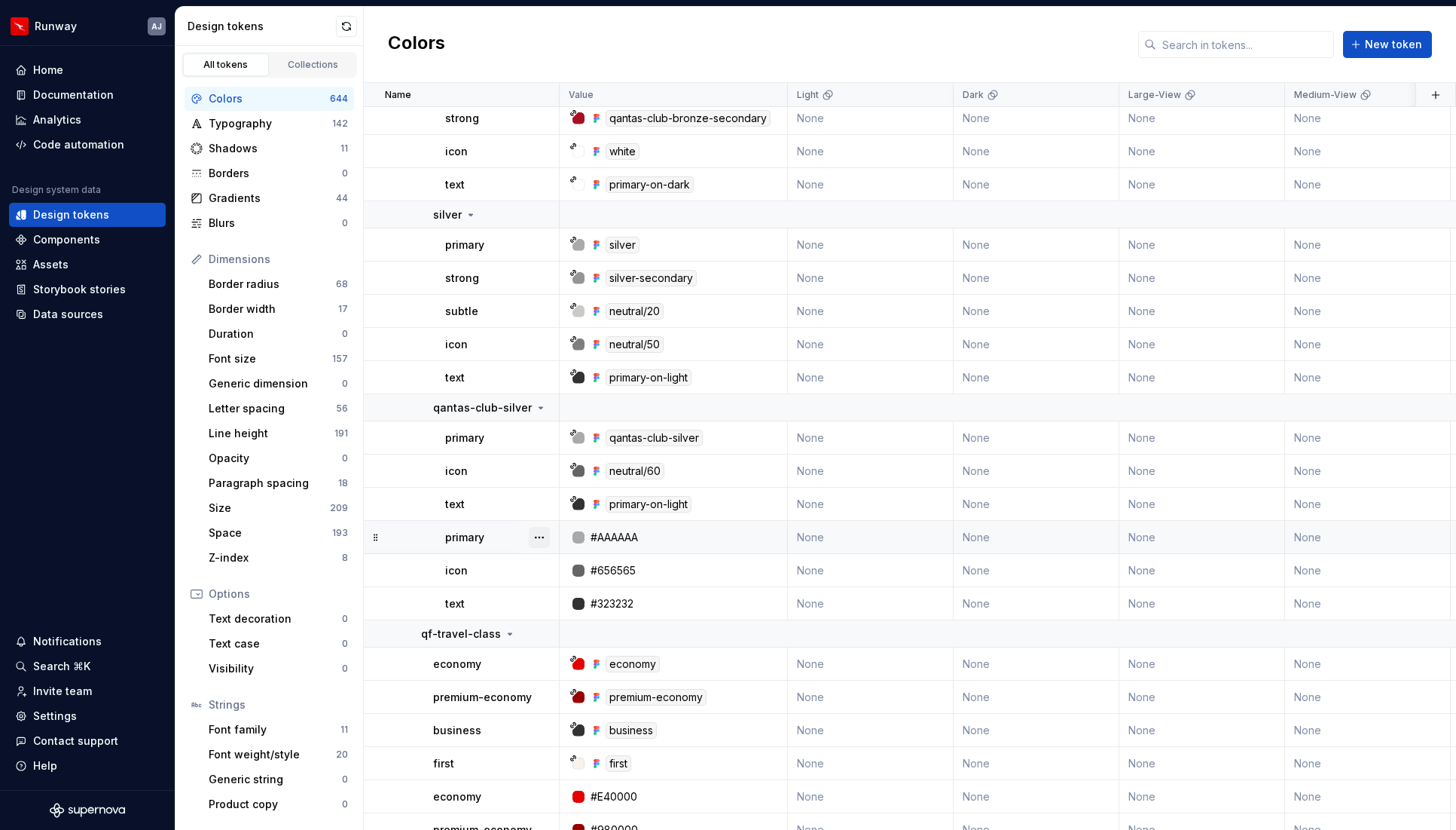
click at [545, 532] on button "button" at bounding box center [539, 537] width 21 height 21
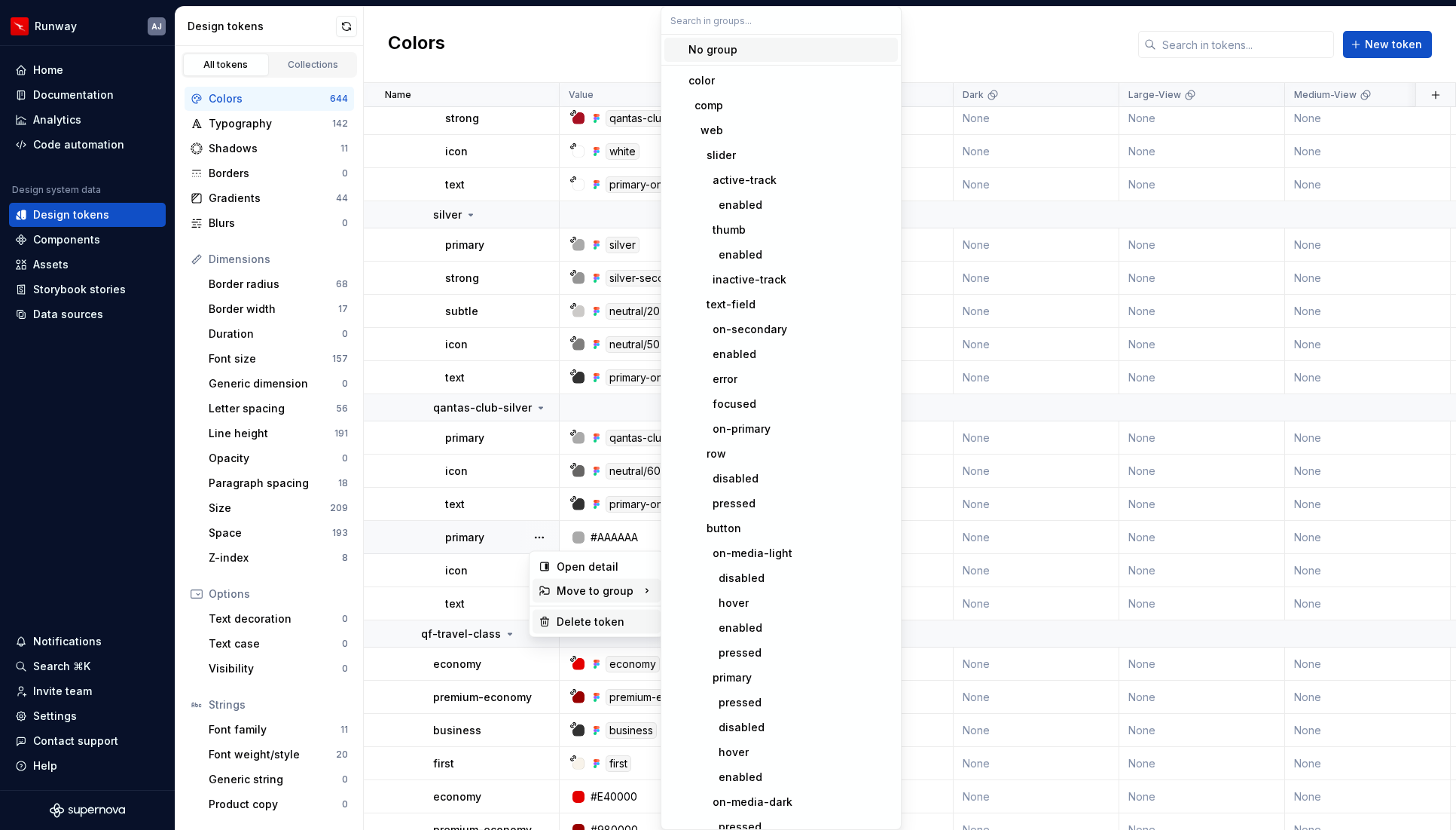
click at [575, 620] on div "Delete token" at bounding box center [605, 621] width 98 height 15
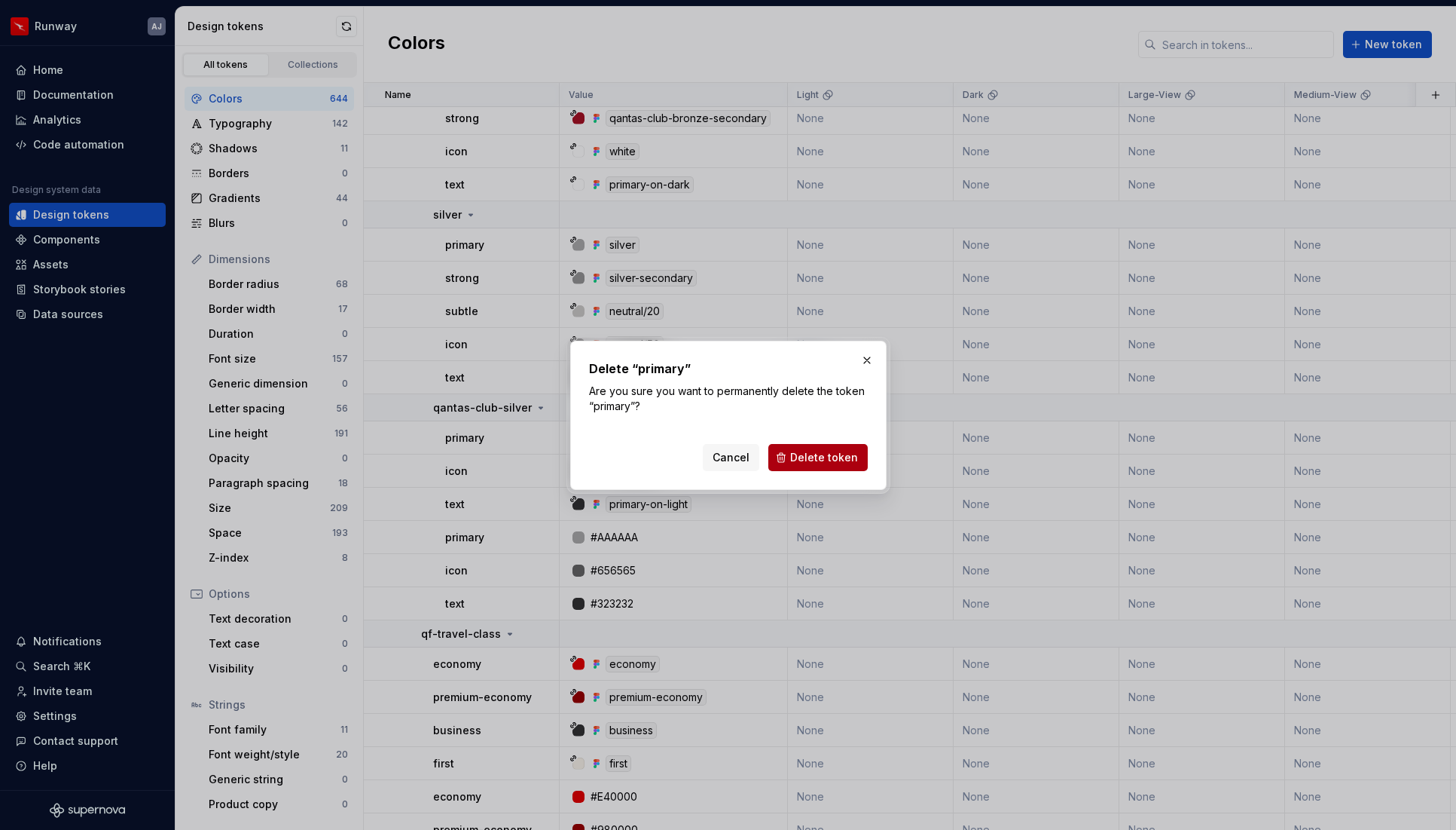
click at [811, 452] on span "Delete token" at bounding box center [824, 457] width 68 height 15
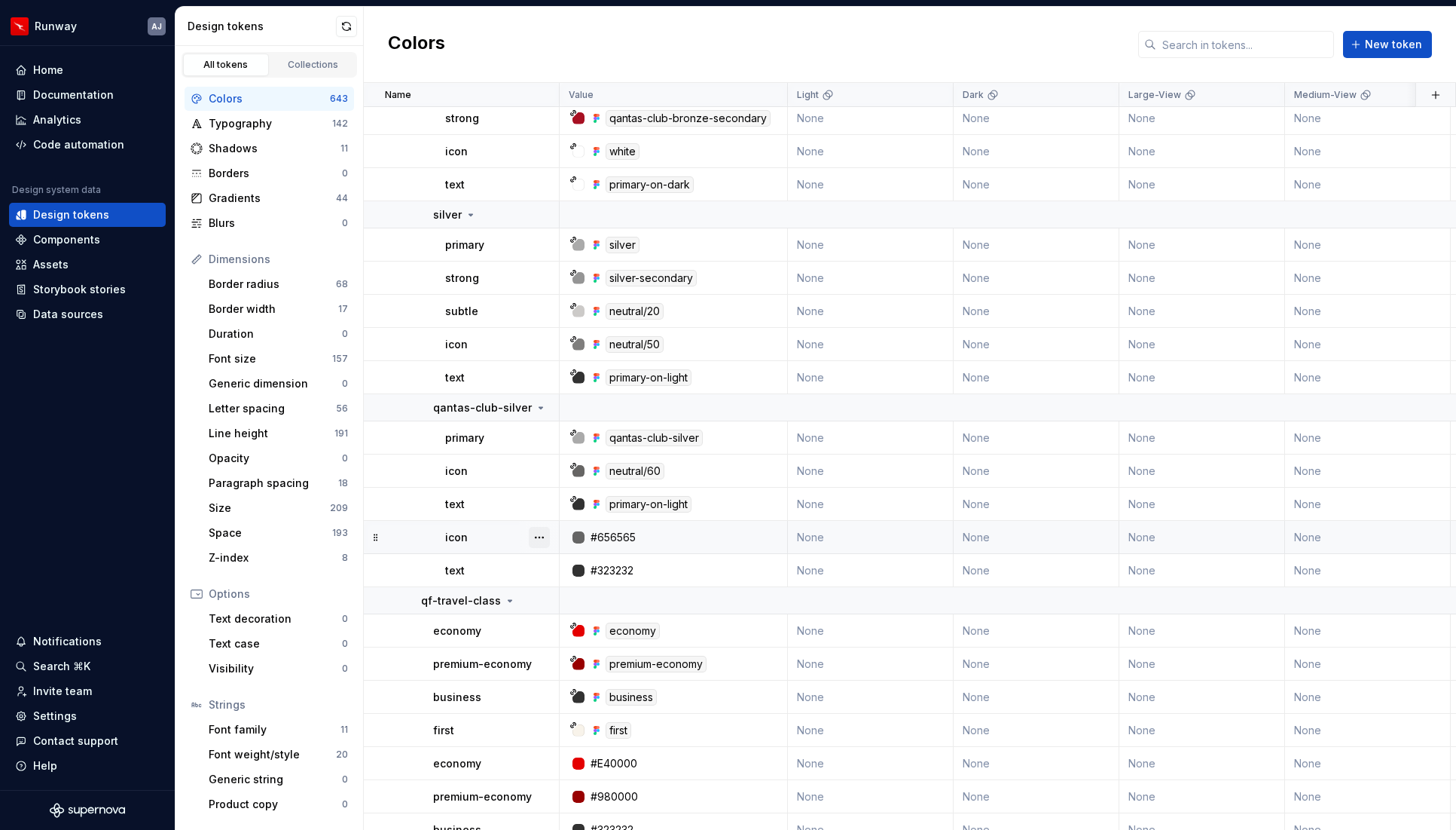
click at [542, 535] on button "button" at bounding box center [539, 537] width 21 height 21
click at [537, 534] on button "button" at bounding box center [539, 537] width 21 height 21
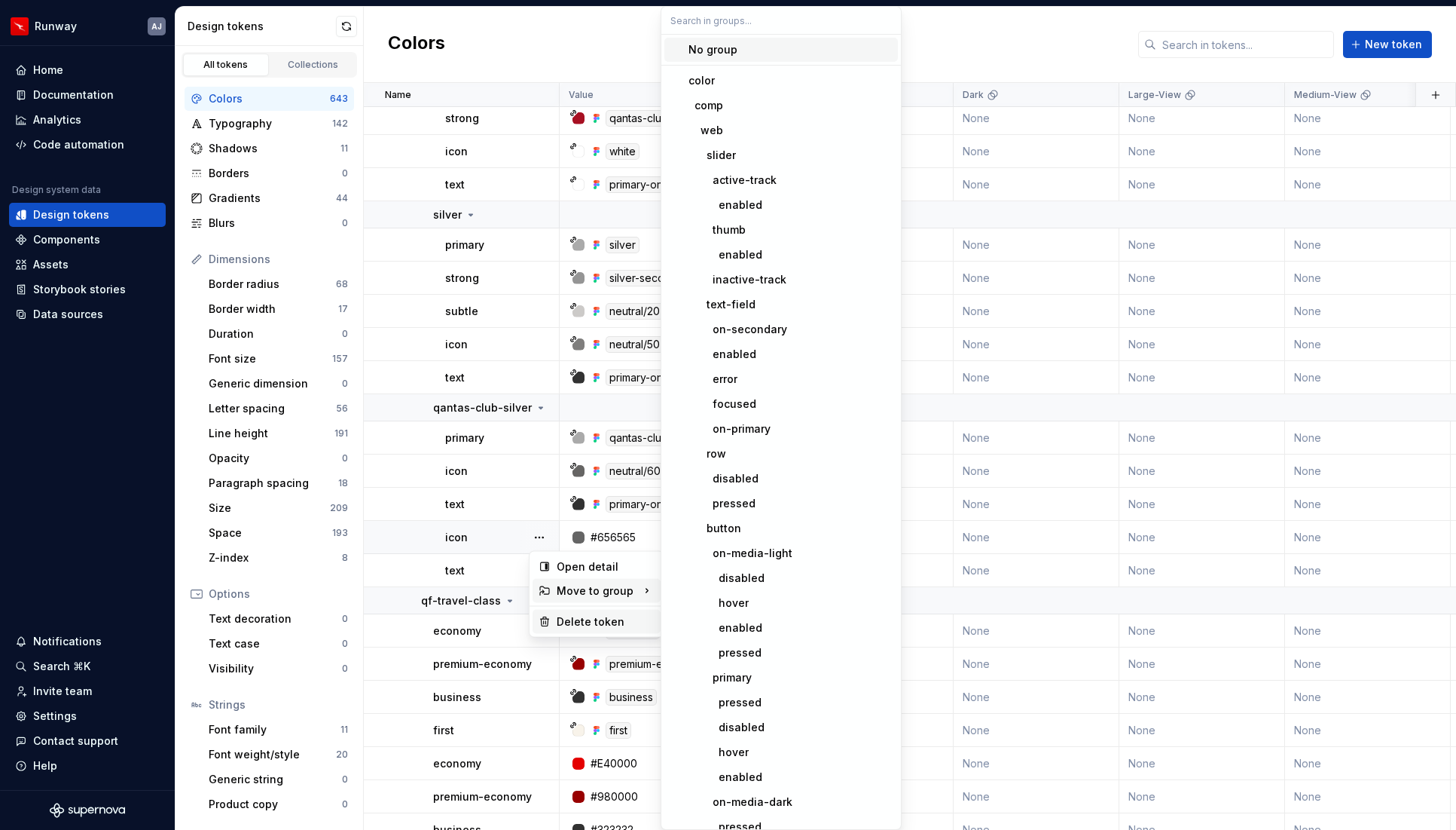
click at [563, 616] on div "Delete token" at bounding box center [605, 621] width 98 height 15
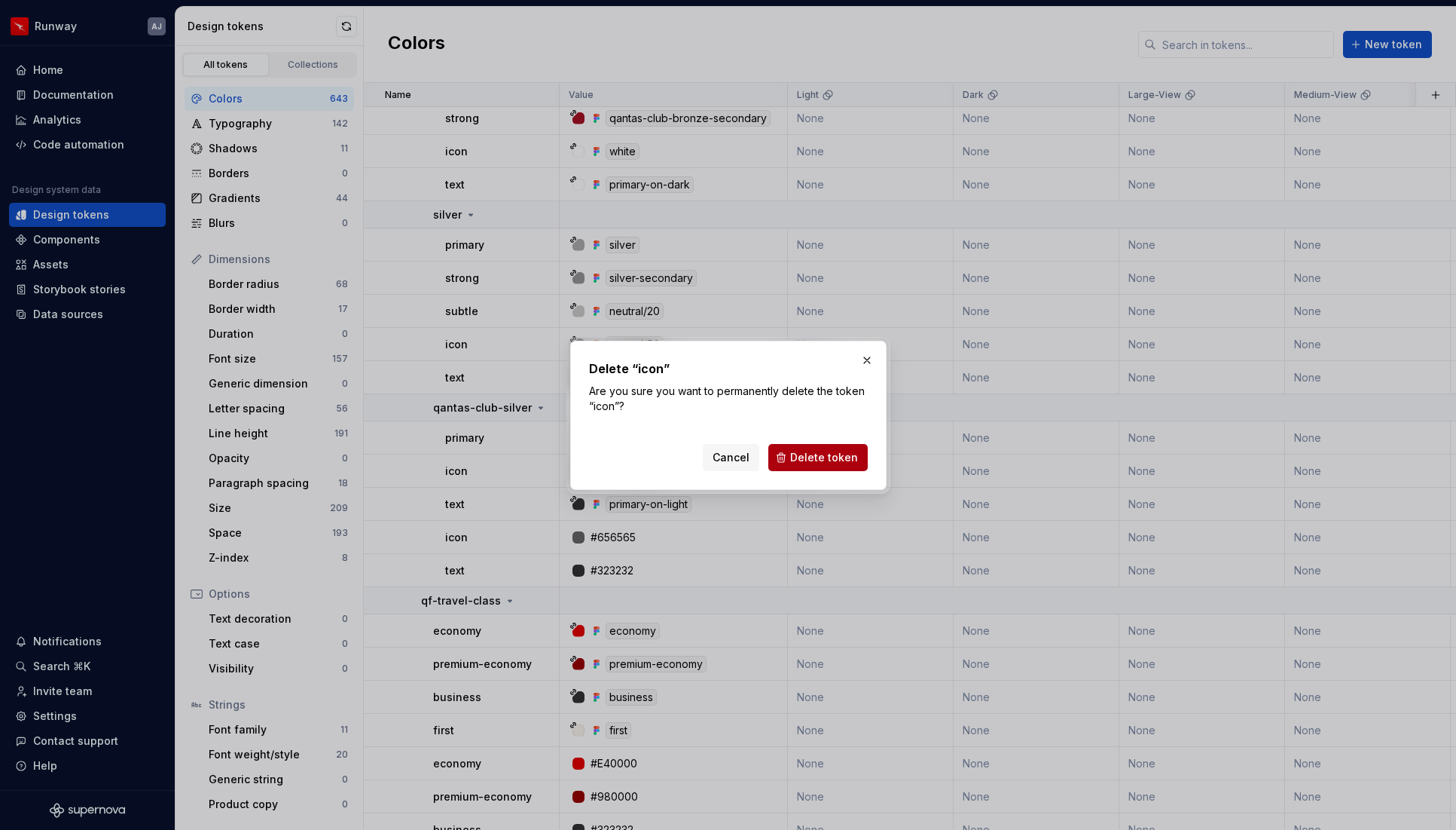
click at [803, 460] on span "Delete token" at bounding box center [824, 457] width 68 height 15
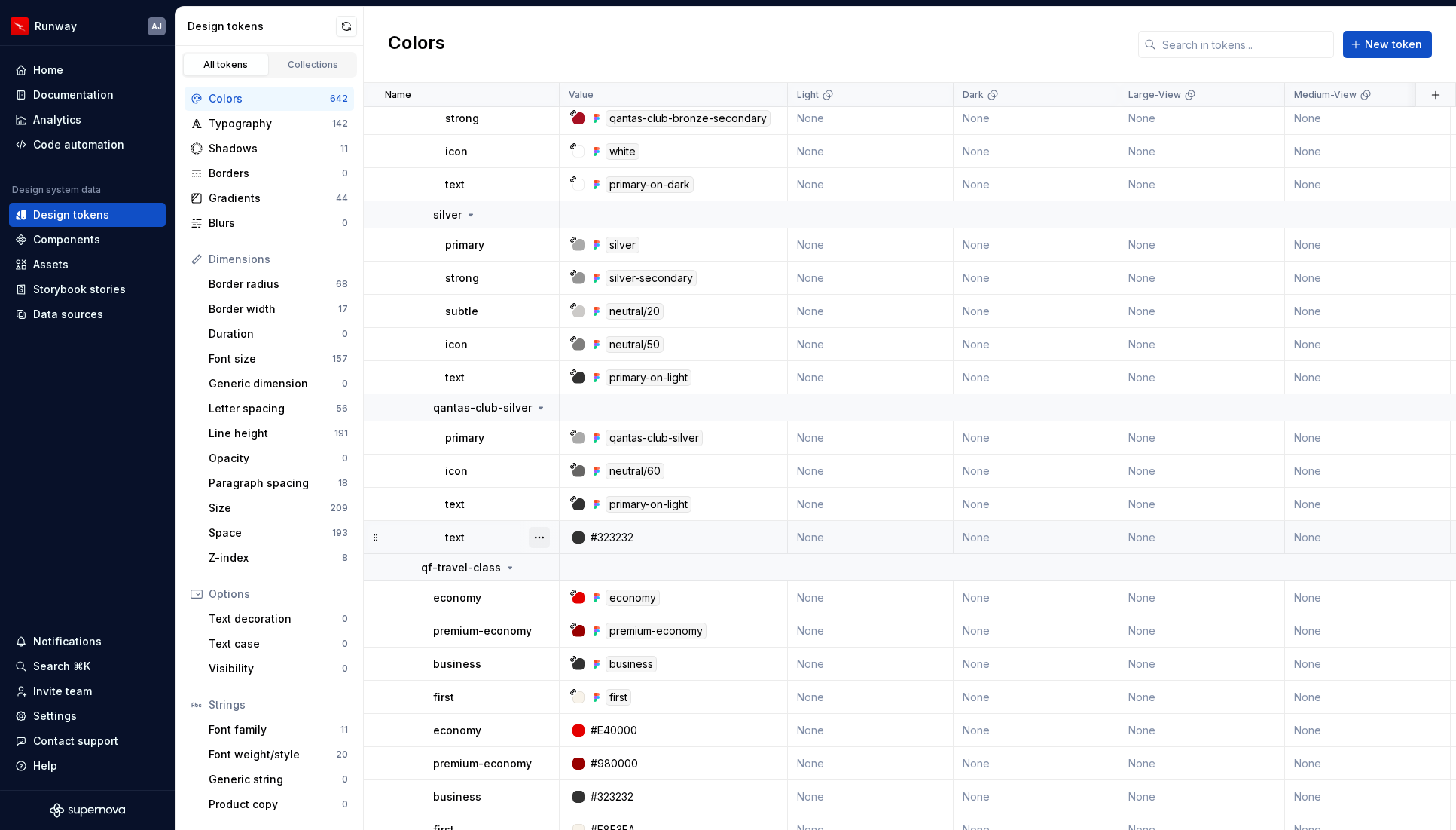
click at [542, 537] on button "button" at bounding box center [539, 537] width 21 height 21
click at [577, 621] on div "Delete token" at bounding box center [605, 621] width 98 height 15
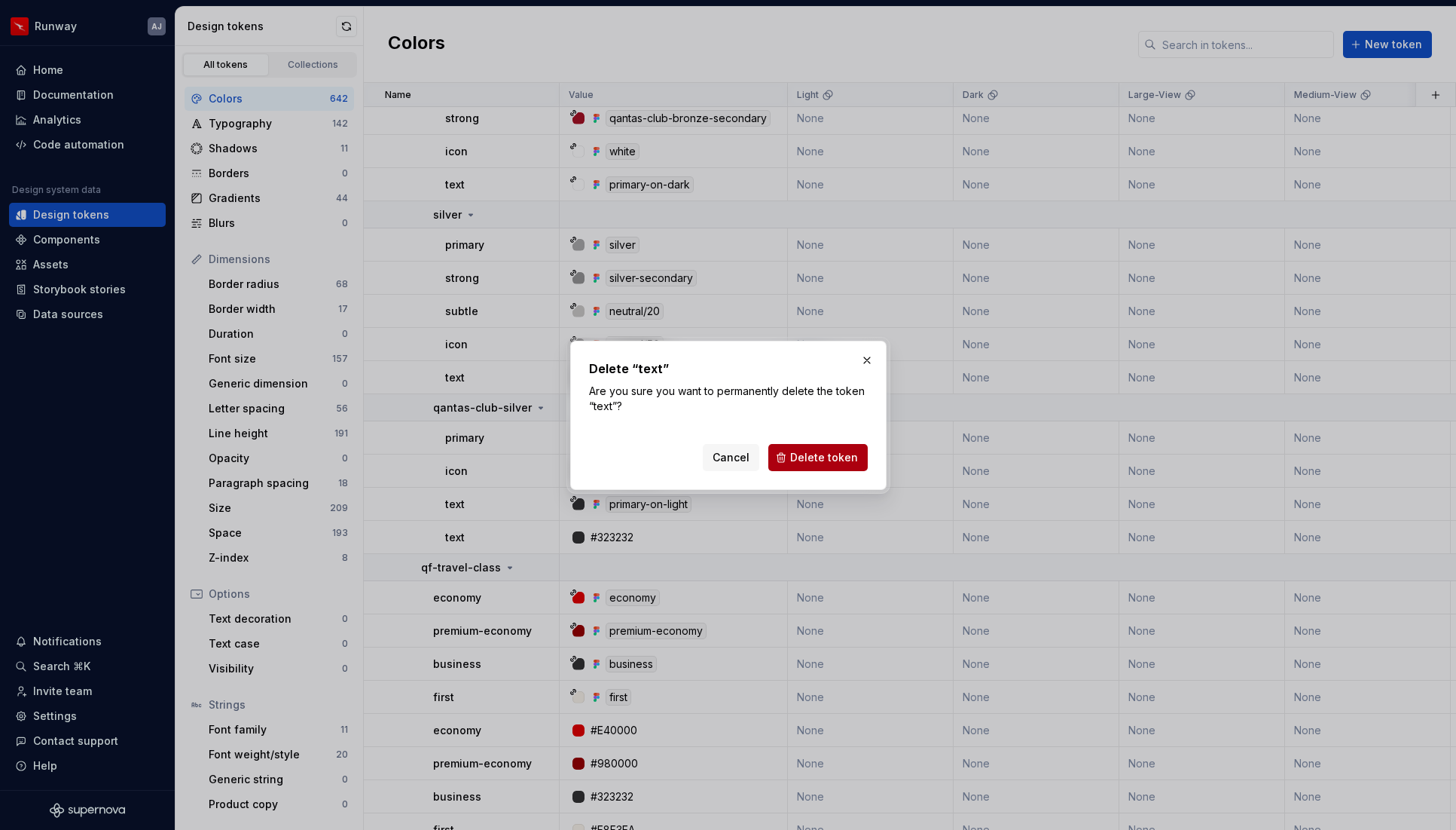
click at [830, 455] on span "Delete token" at bounding box center [824, 457] width 68 height 15
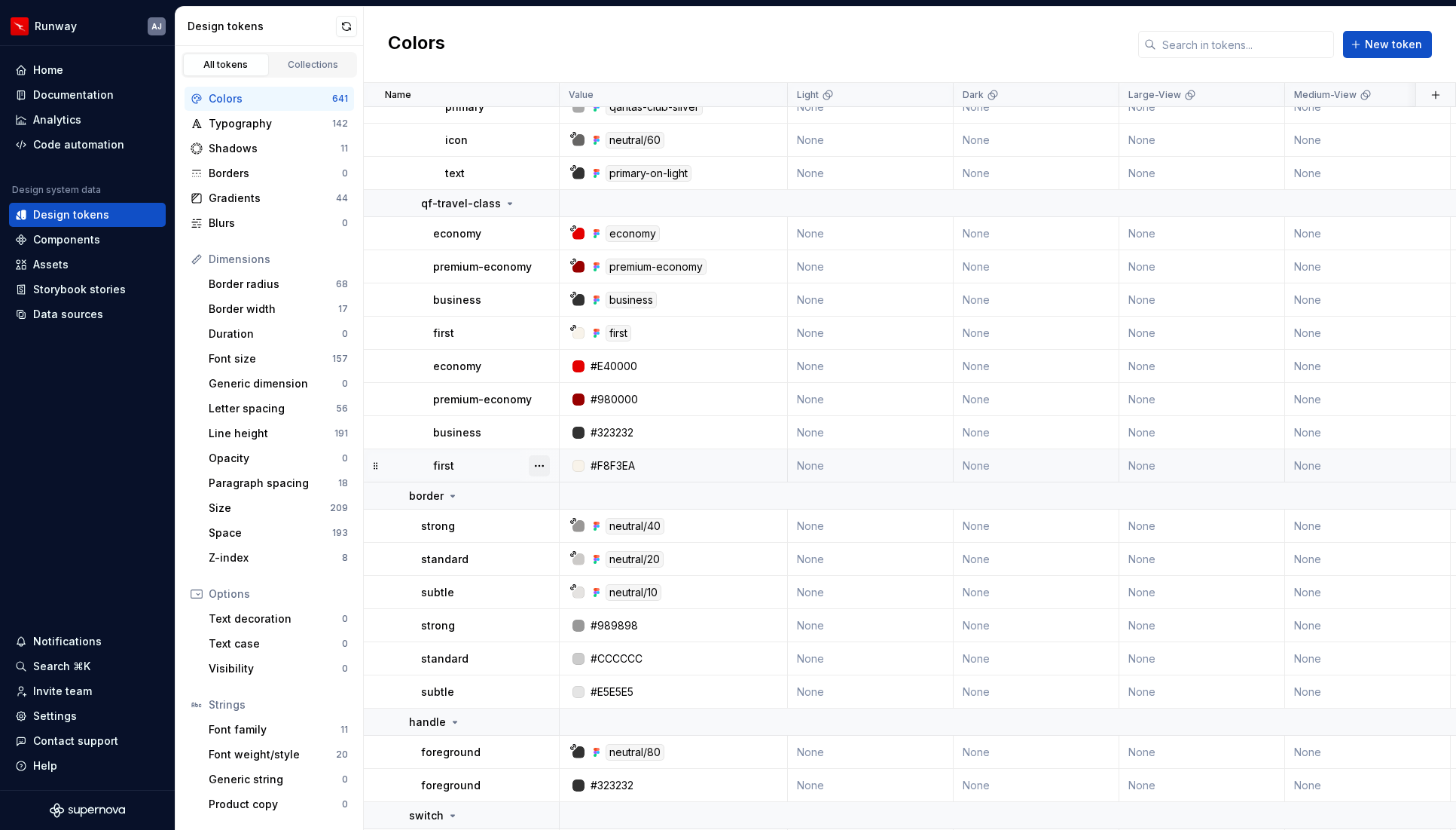
scroll to position [23259, 0]
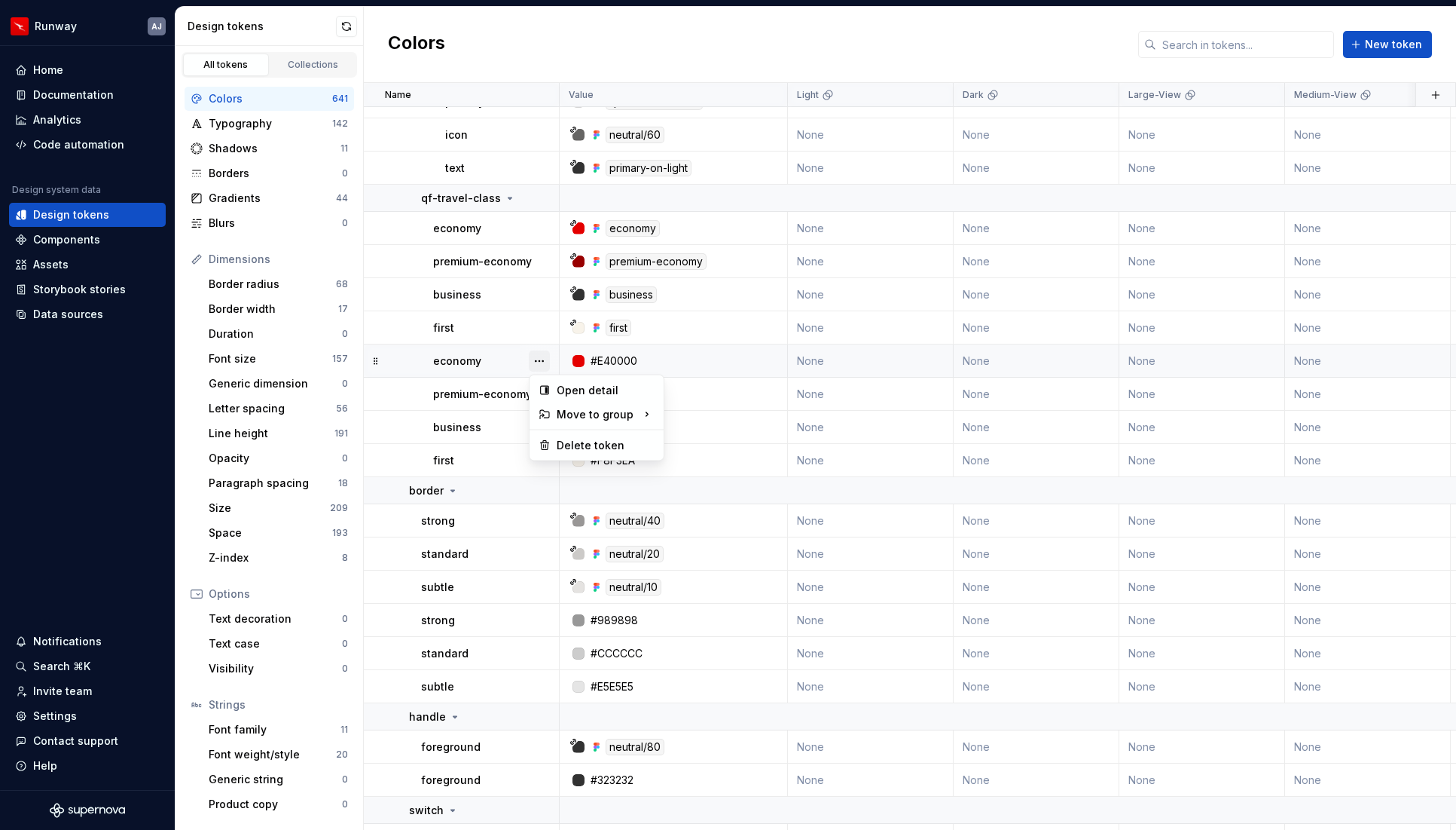
click at [537, 358] on button "button" at bounding box center [539, 360] width 21 height 21
click at [564, 444] on div "Delete token" at bounding box center [605, 445] width 98 height 15
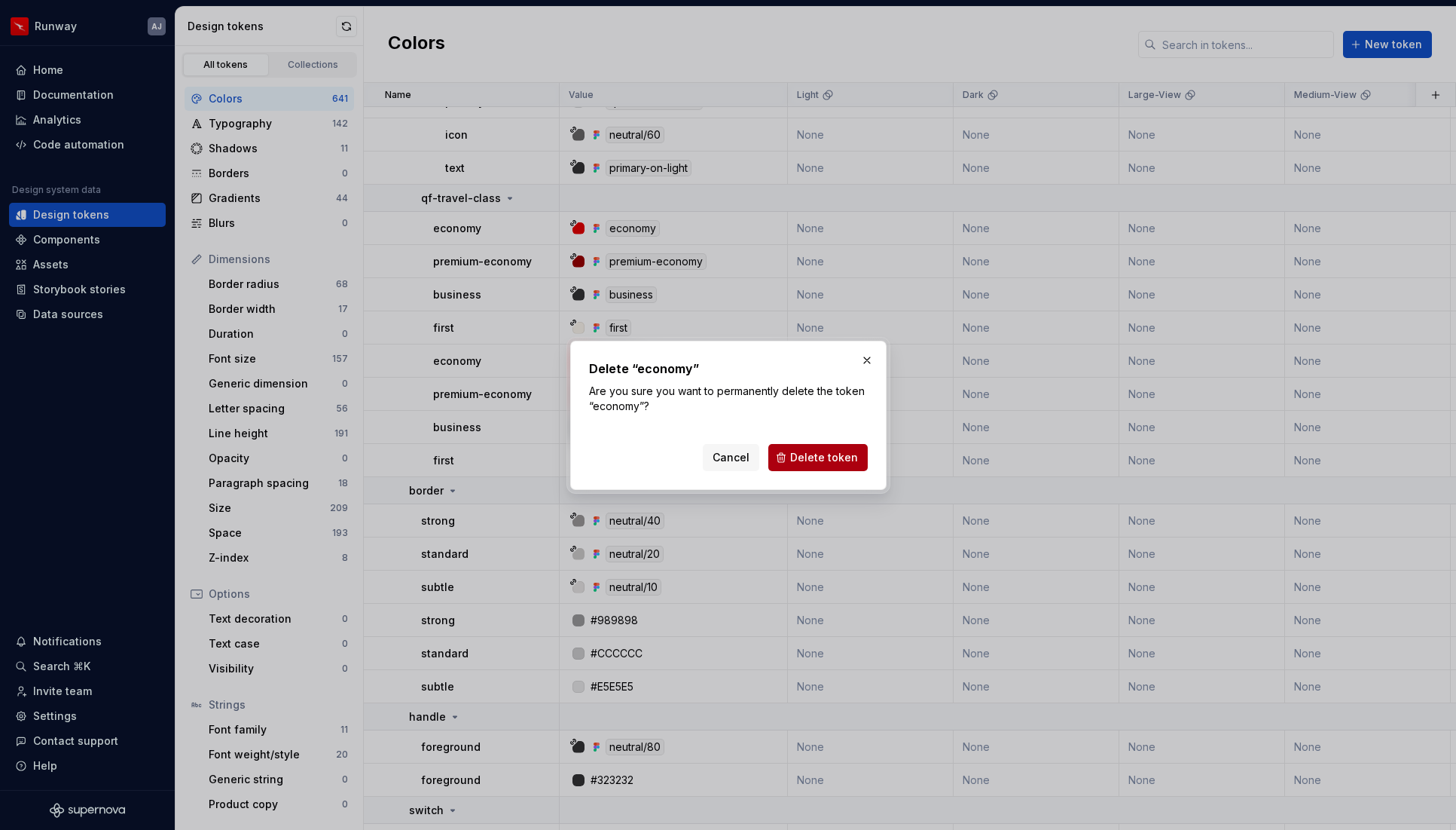
click at [816, 454] on span "Delete token" at bounding box center [824, 457] width 68 height 15
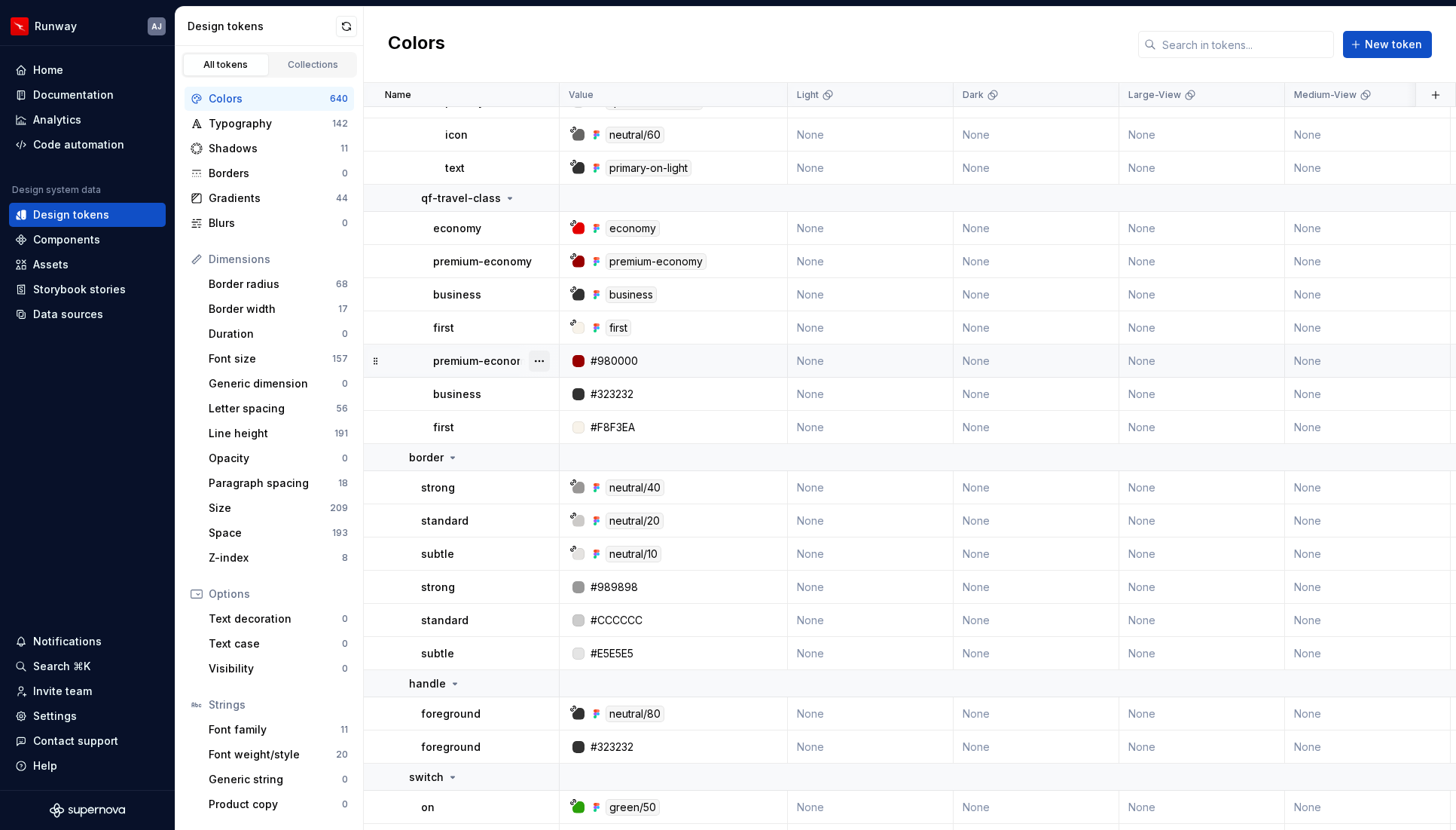
click at [543, 357] on button "button" at bounding box center [539, 360] width 21 height 21
click at [566, 445] on div "Delete token" at bounding box center [605, 445] width 98 height 15
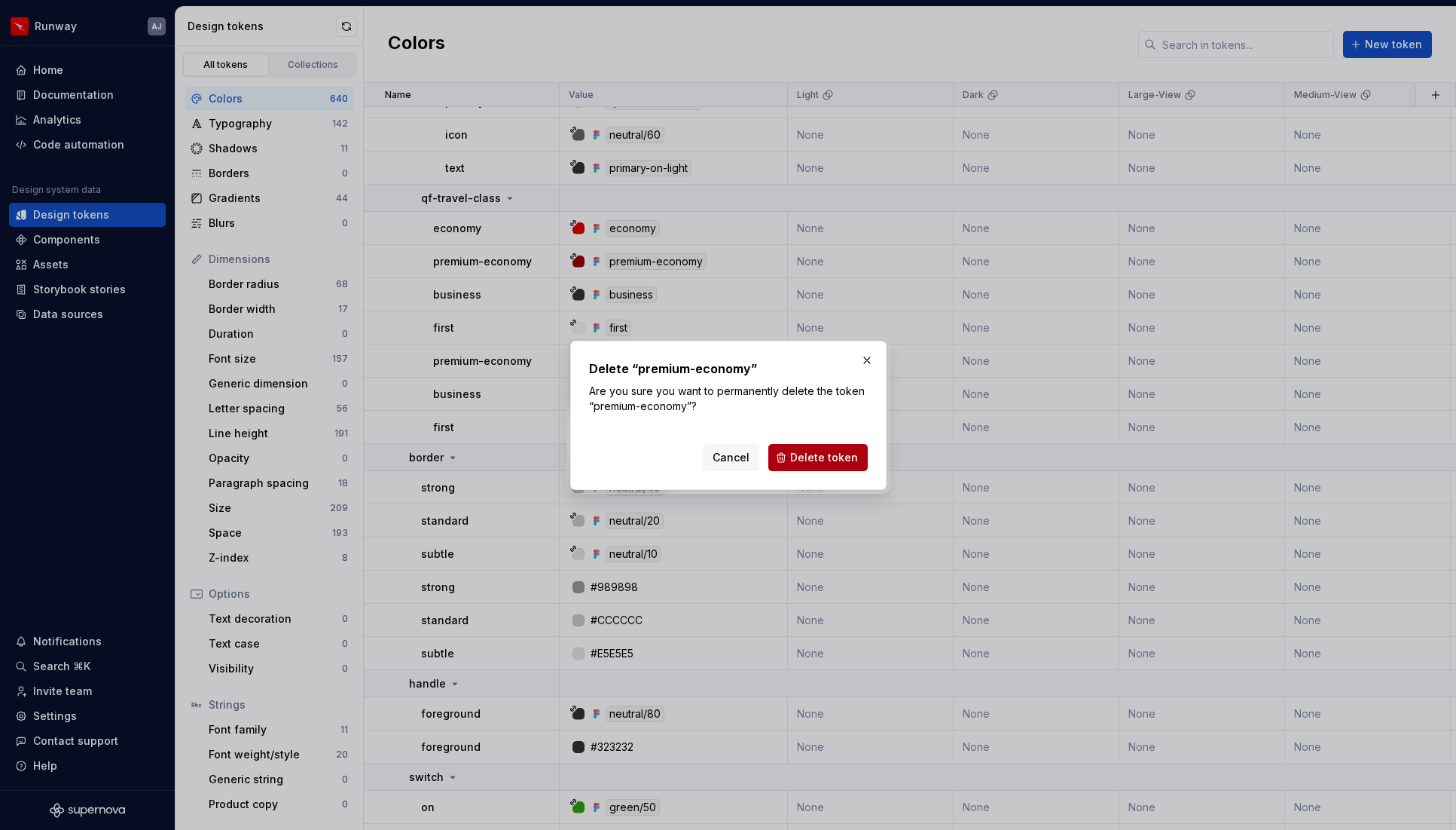
click at [837, 453] on span "Delete token" at bounding box center [824, 457] width 68 height 15
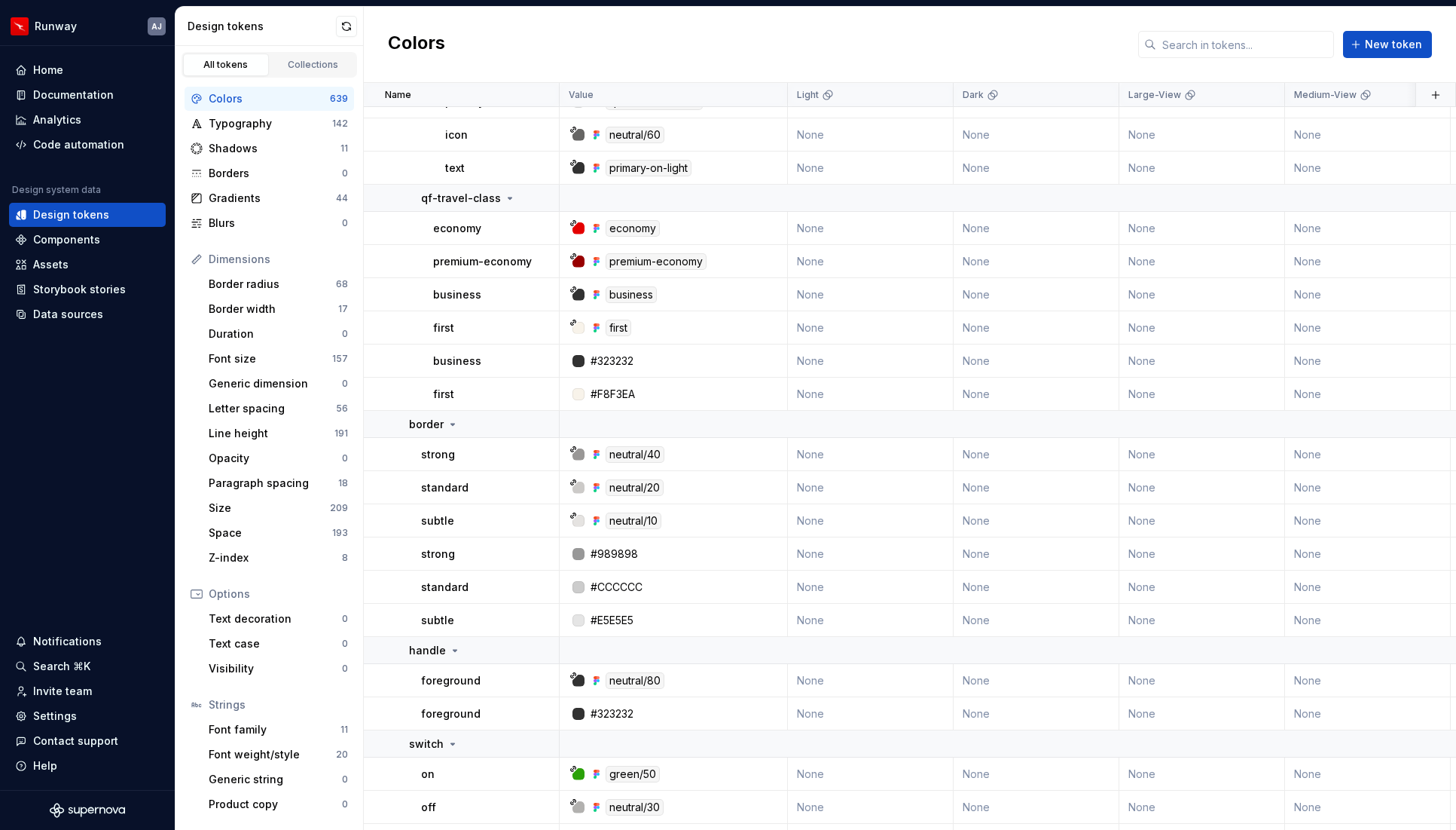
click at [539, 367] on div at bounding box center [539, 360] width 39 height 32
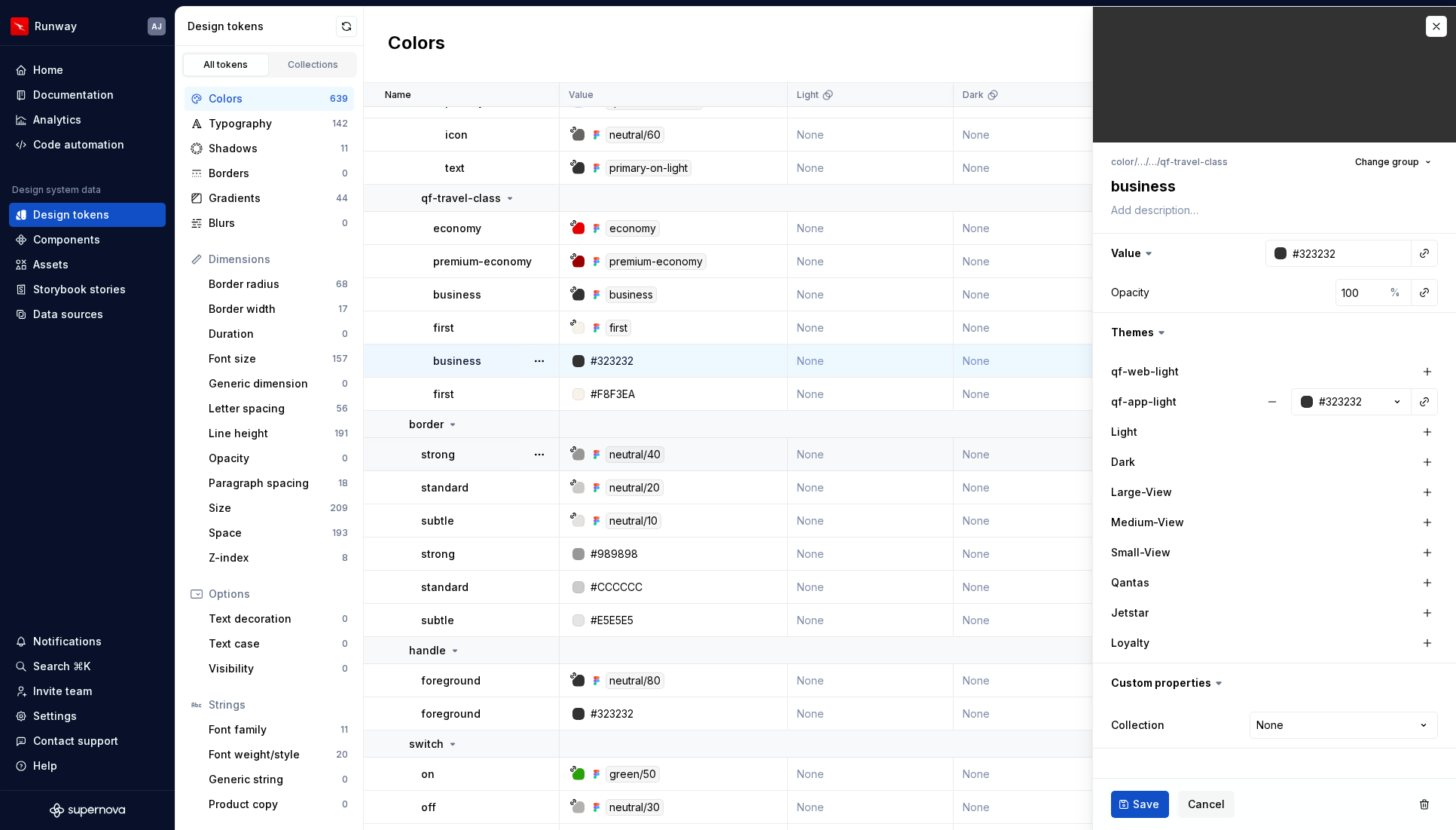
click at [567, 442] on div at bounding box center [564, 455] width 9 height 33
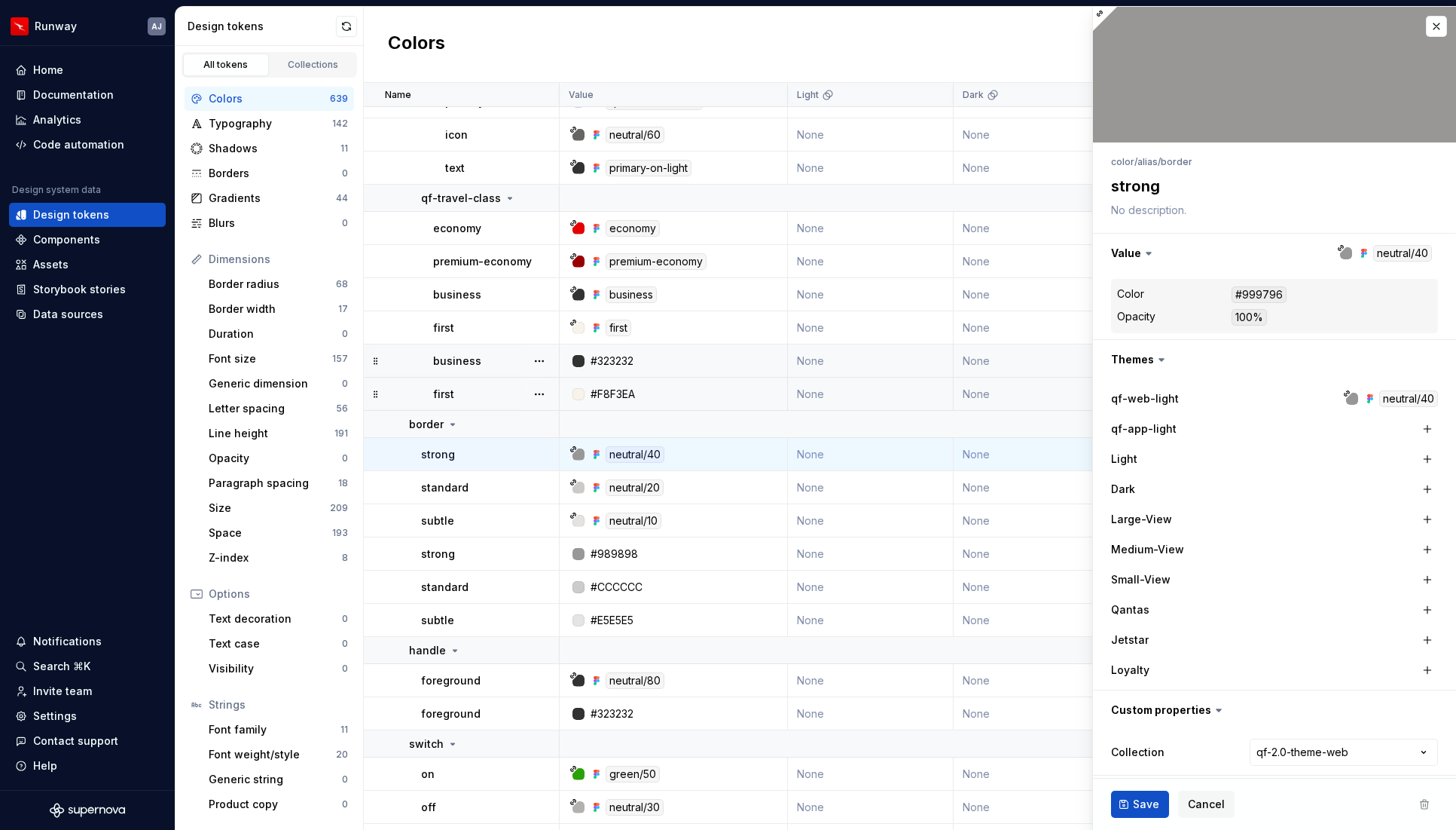
click at [542, 389] on button "button" at bounding box center [539, 394] width 21 height 21
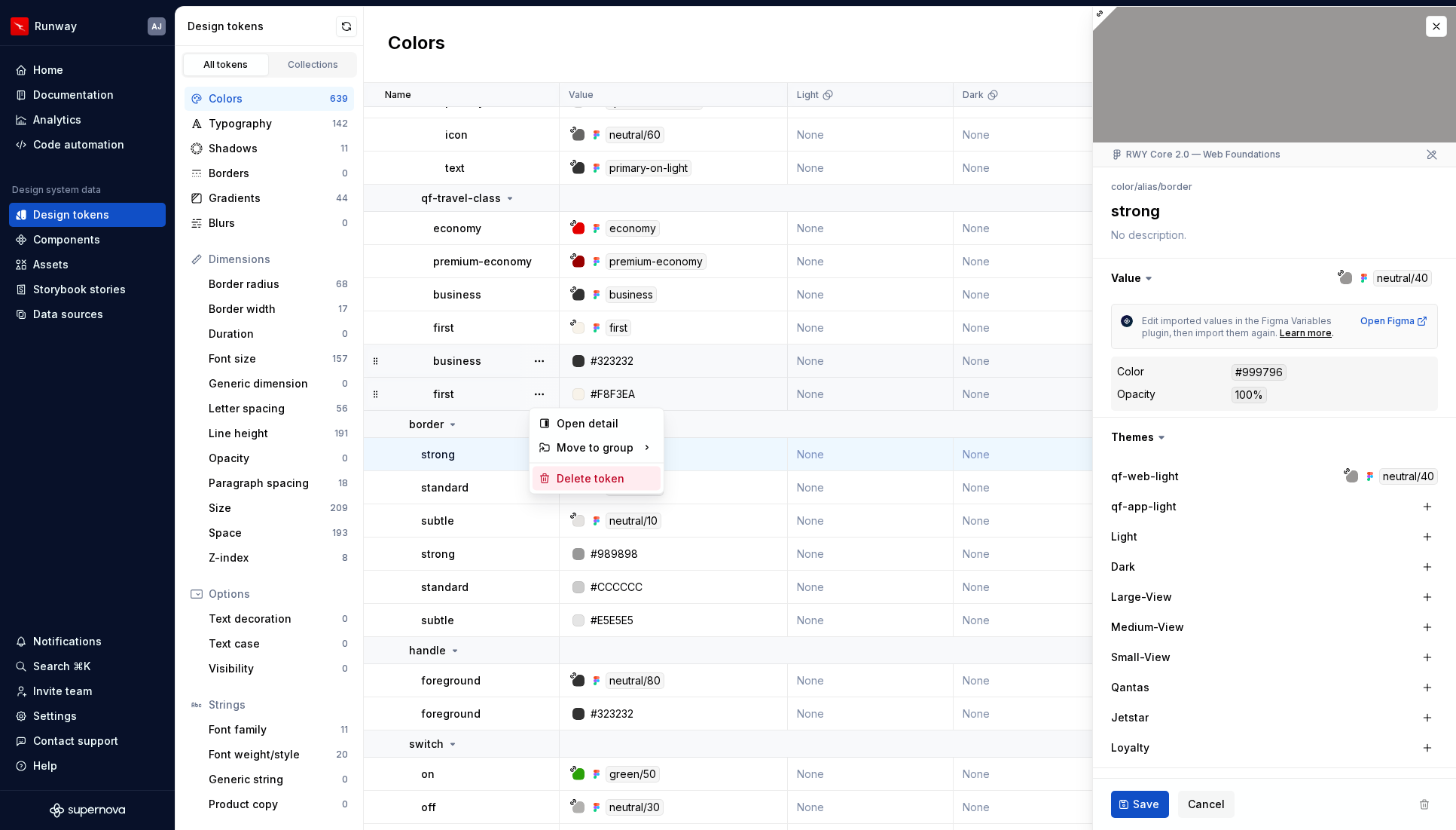
click at [571, 475] on div "Delete token" at bounding box center [605, 478] width 98 height 15
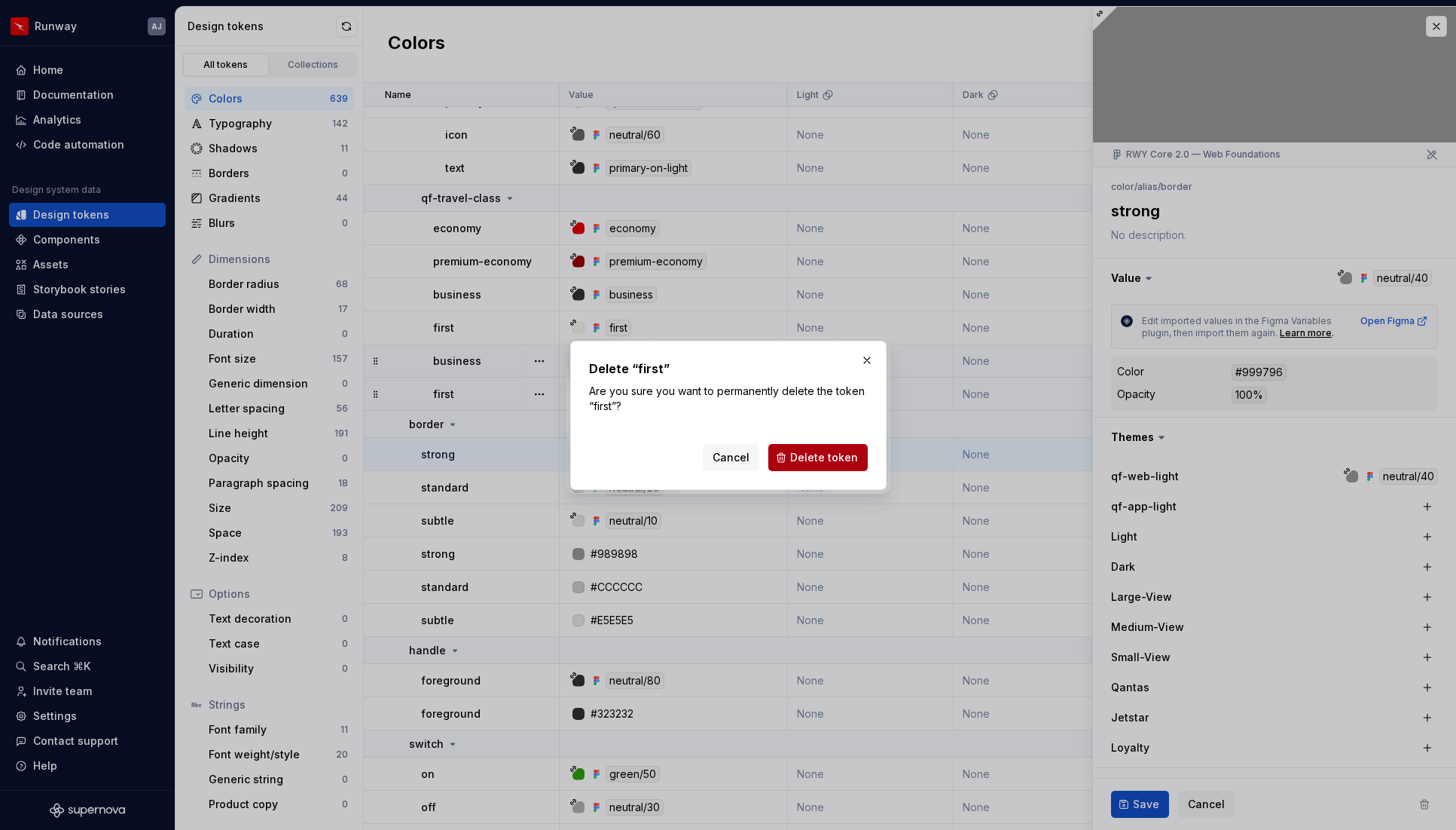
click at [831, 459] on span "Delete token" at bounding box center [824, 457] width 68 height 15
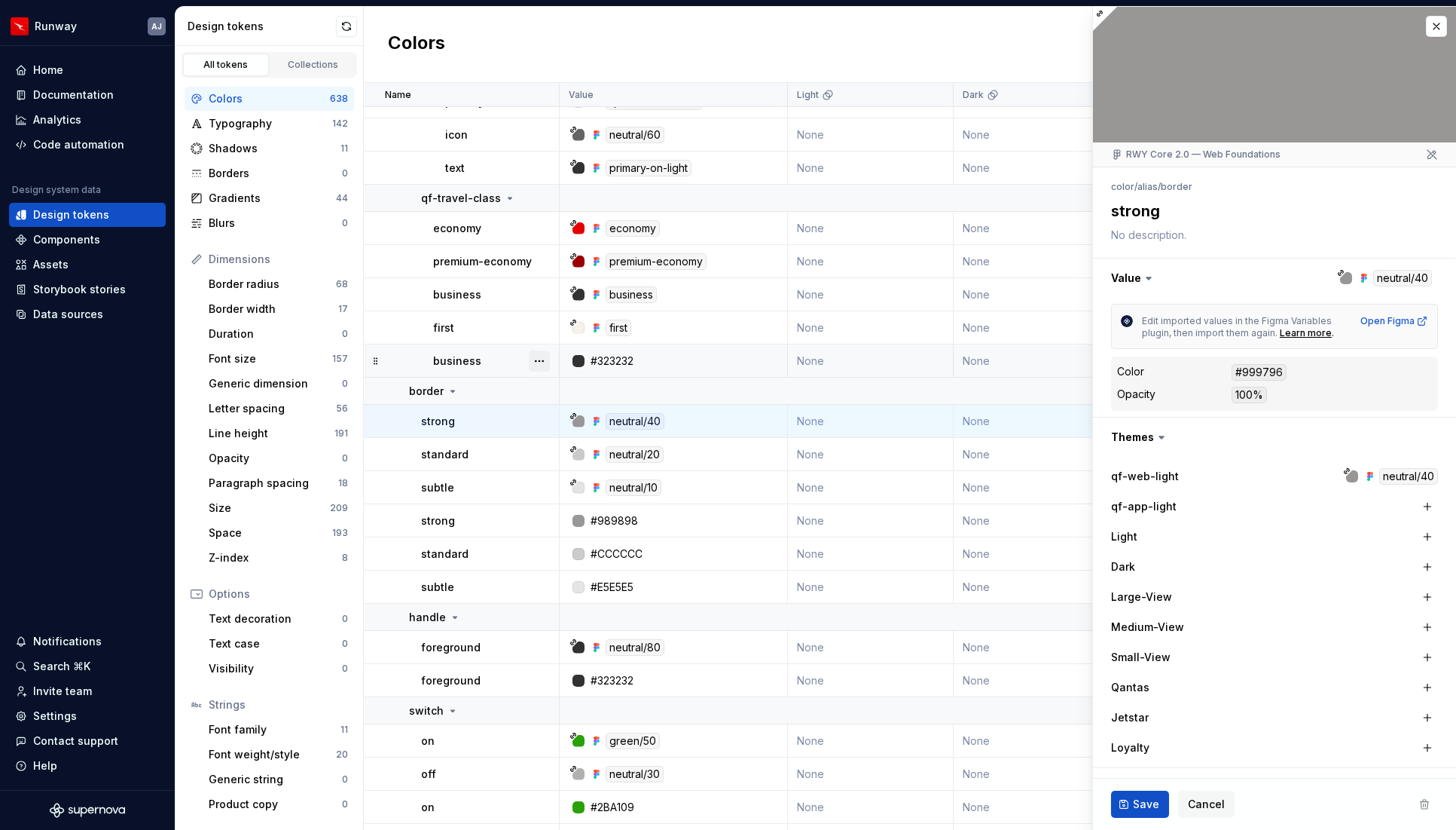
type textarea "*"
click at [536, 362] on button "button" at bounding box center [539, 360] width 21 height 21
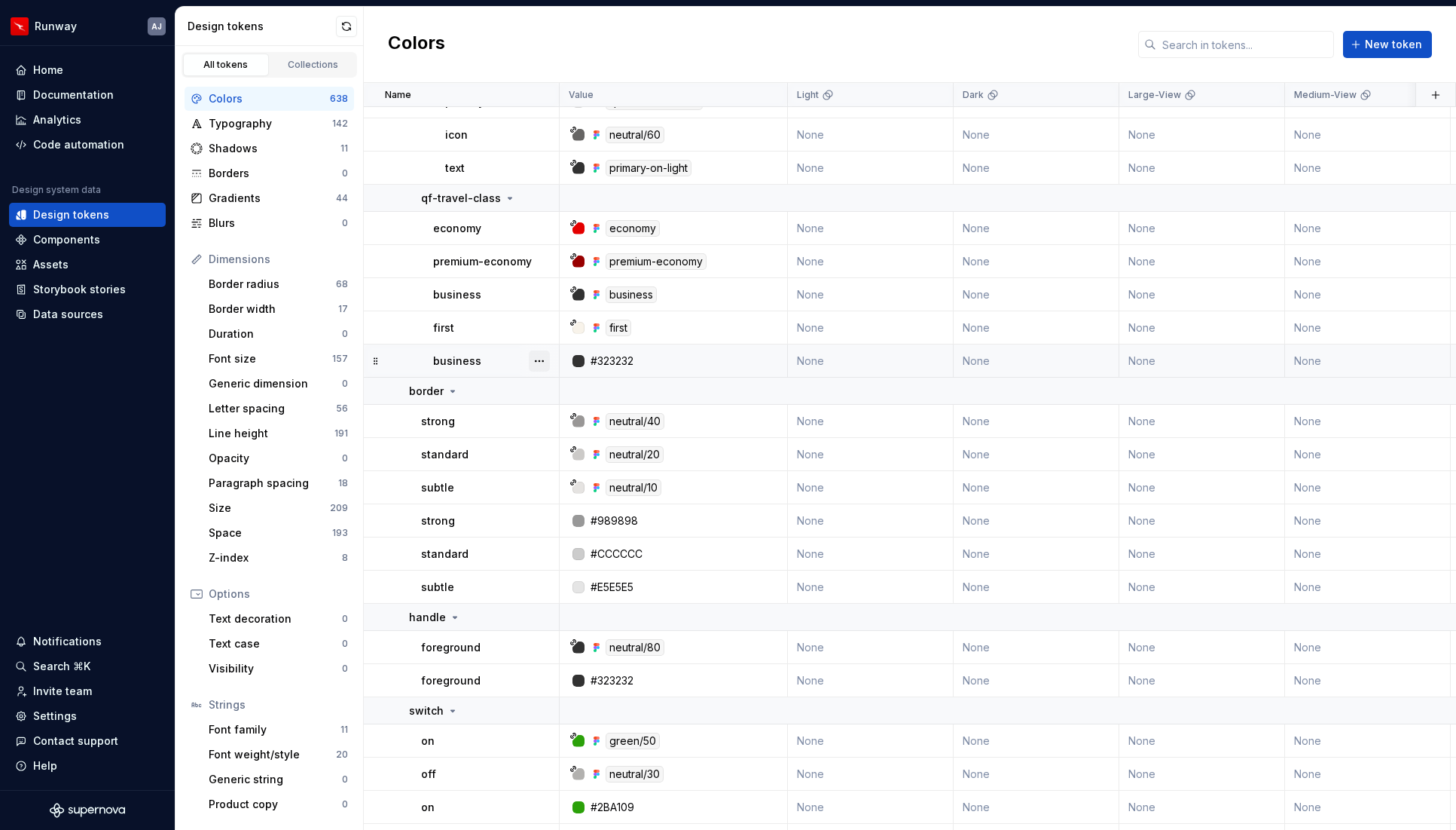
click at [546, 361] on button "button" at bounding box center [539, 360] width 21 height 21
click at [567, 446] on div "Delete token" at bounding box center [605, 445] width 98 height 15
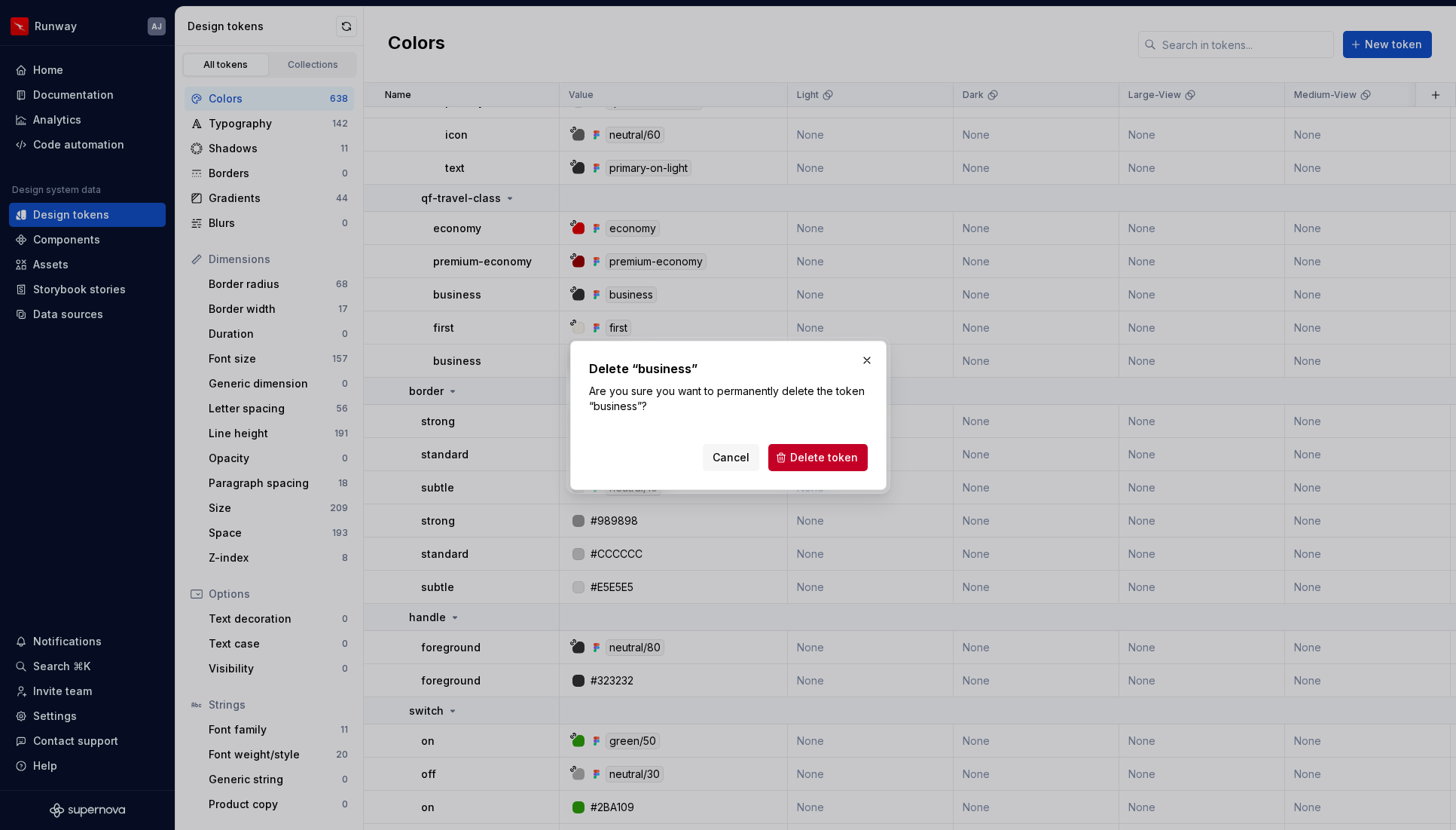
click at [832, 452] on span "Delete token" at bounding box center [824, 457] width 68 height 15
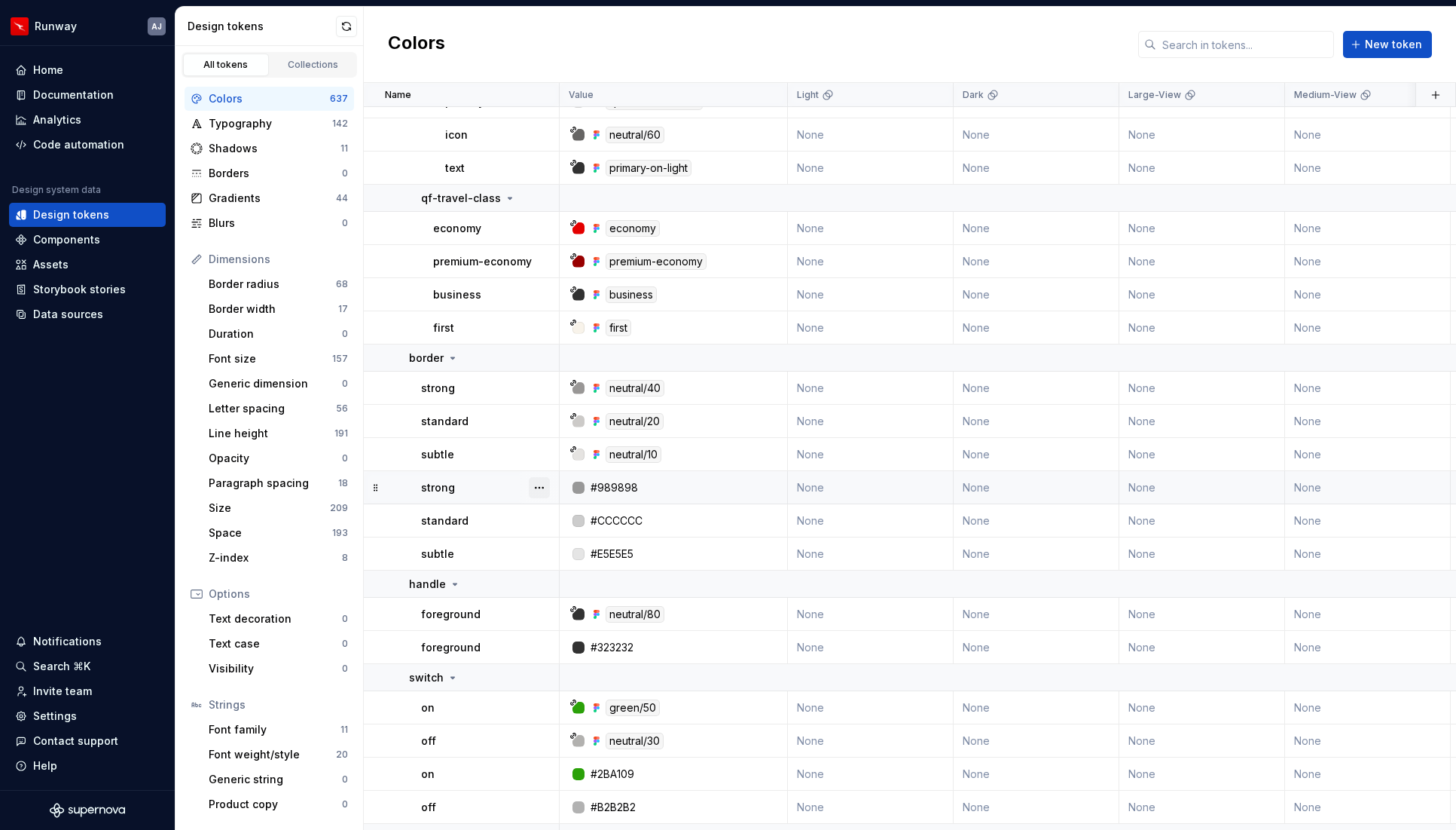
click at [538, 483] on button "button" at bounding box center [539, 488] width 21 height 21
click at [585, 566] on div "Delete token" at bounding box center [605, 572] width 98 height 15
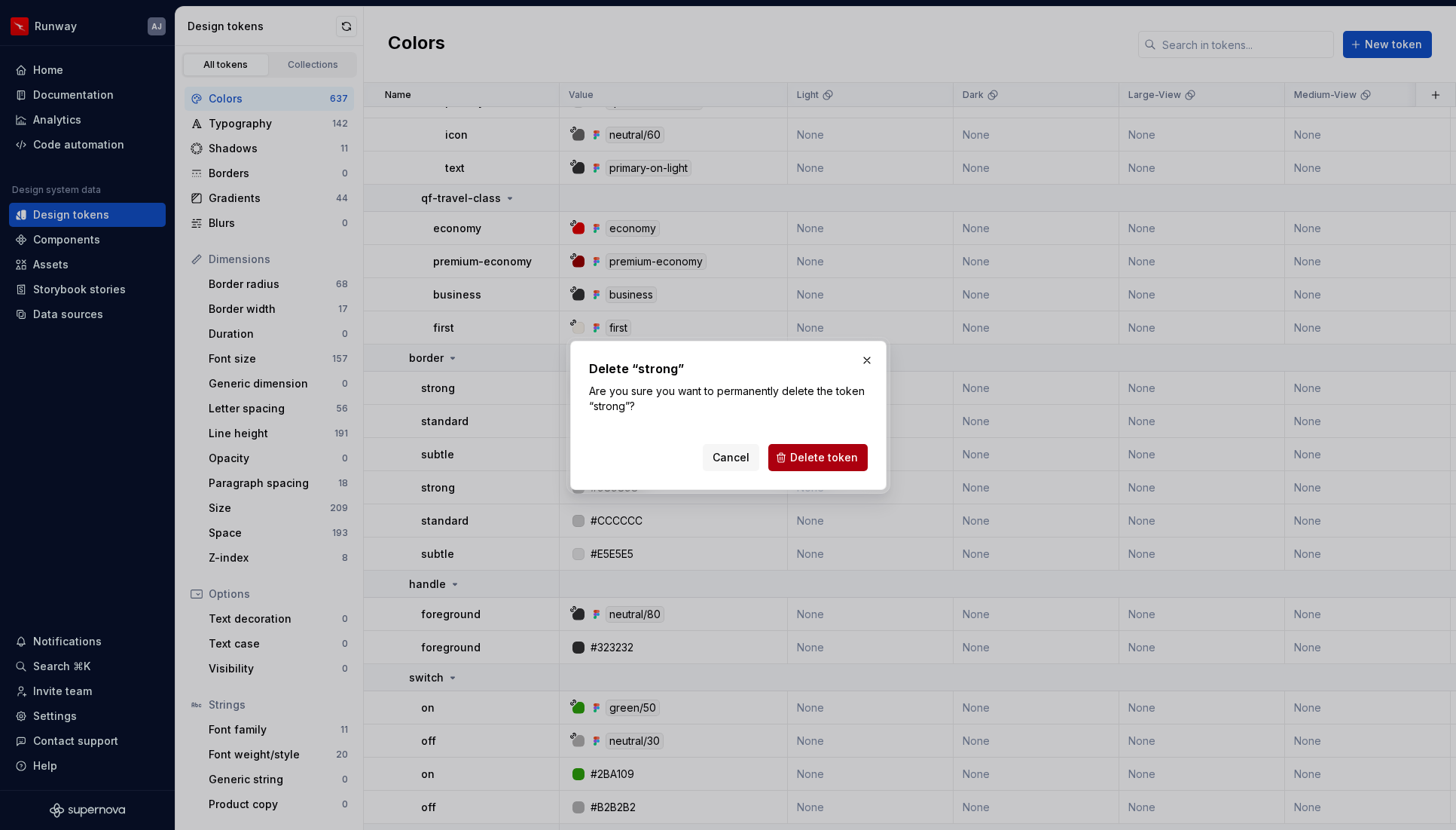
click at [816, 460] on span "Delete token" at bounding box center [824, 457] width 68 height 15
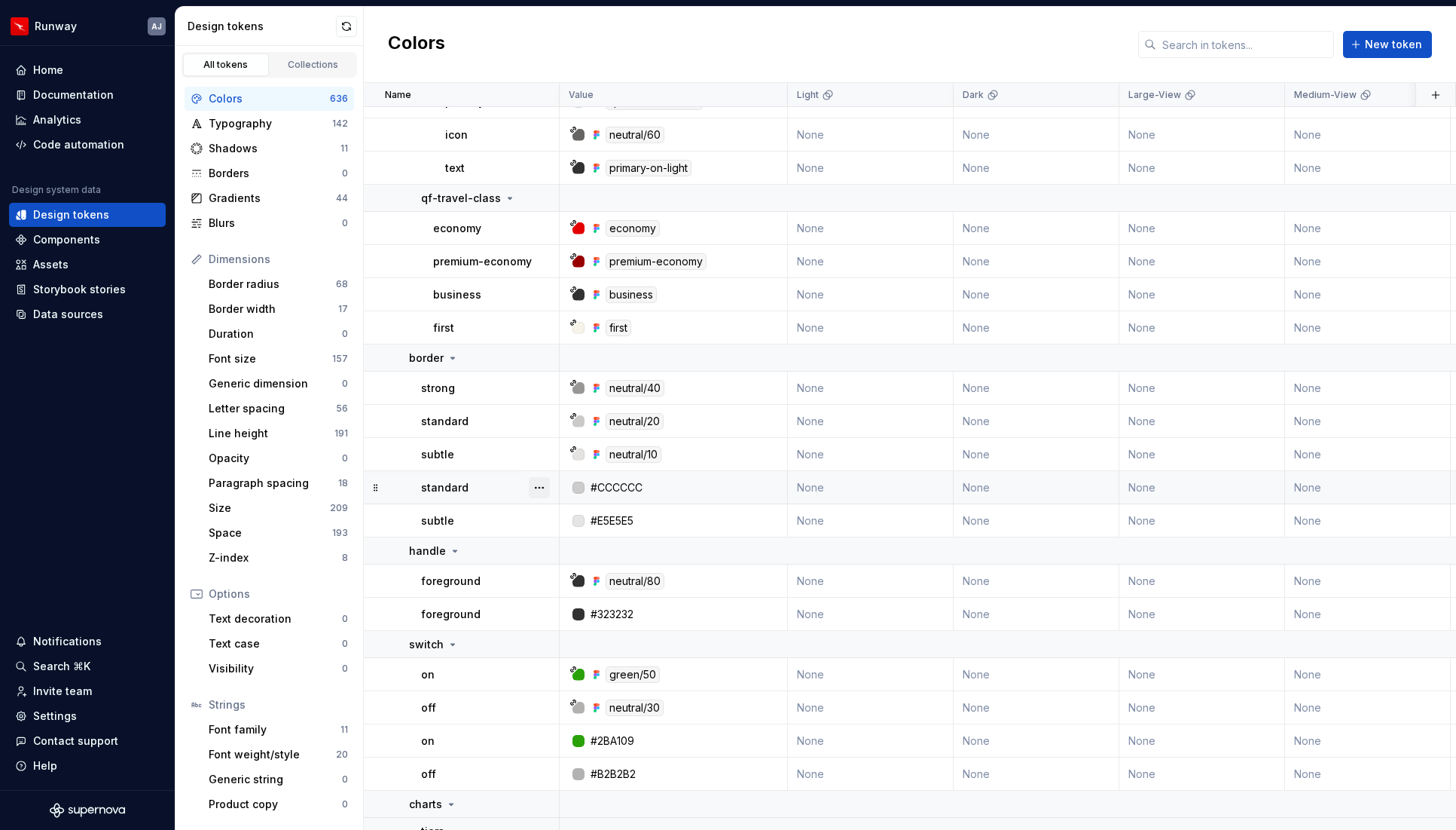
click at [542, 491] on button "button" at bounding box center [539, 488] width 21 height 21
click at [575, 566] on div "Delete token" at bounding box center [605, 572] width 98 height 15
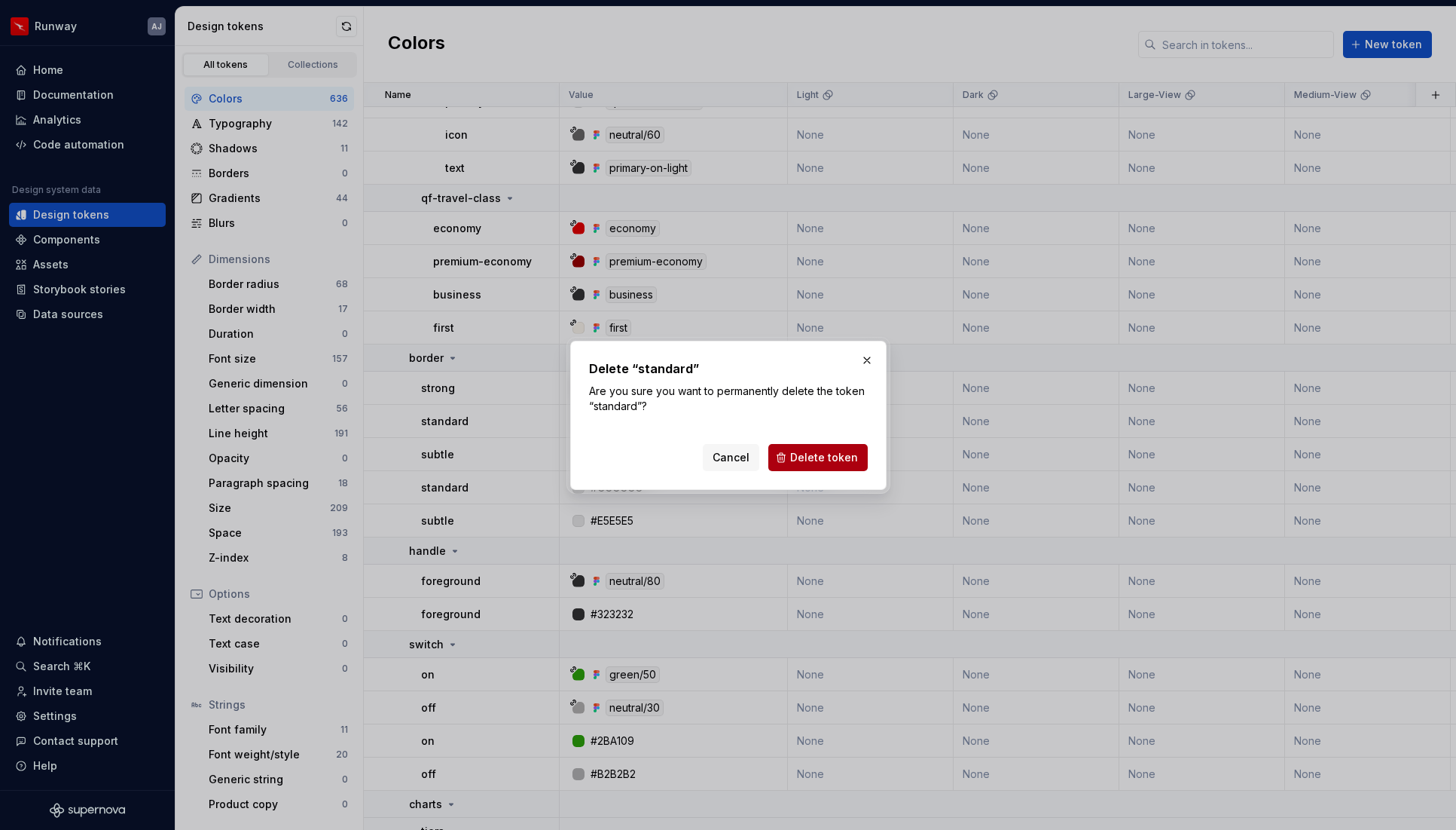
click at [822, 454] on span "Delete token" at bounding box center [824, 457] width 68 height 15
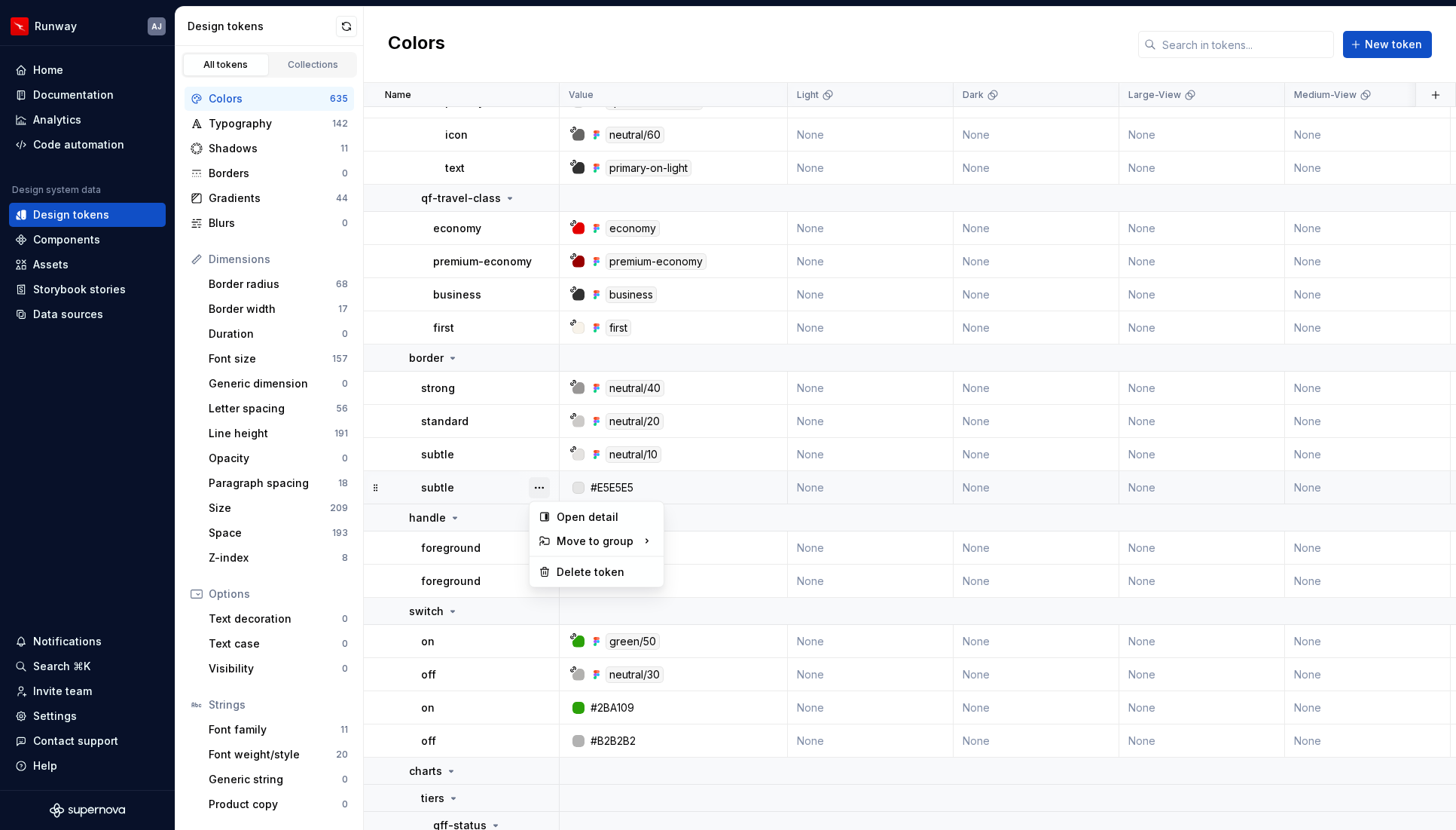
click at [542, 488] on button "button" at bounding box center [539, 488] width 21 height 21
click at [582, 570] on div "Delete token" at bounding box center [605, 572] width 98 height 15
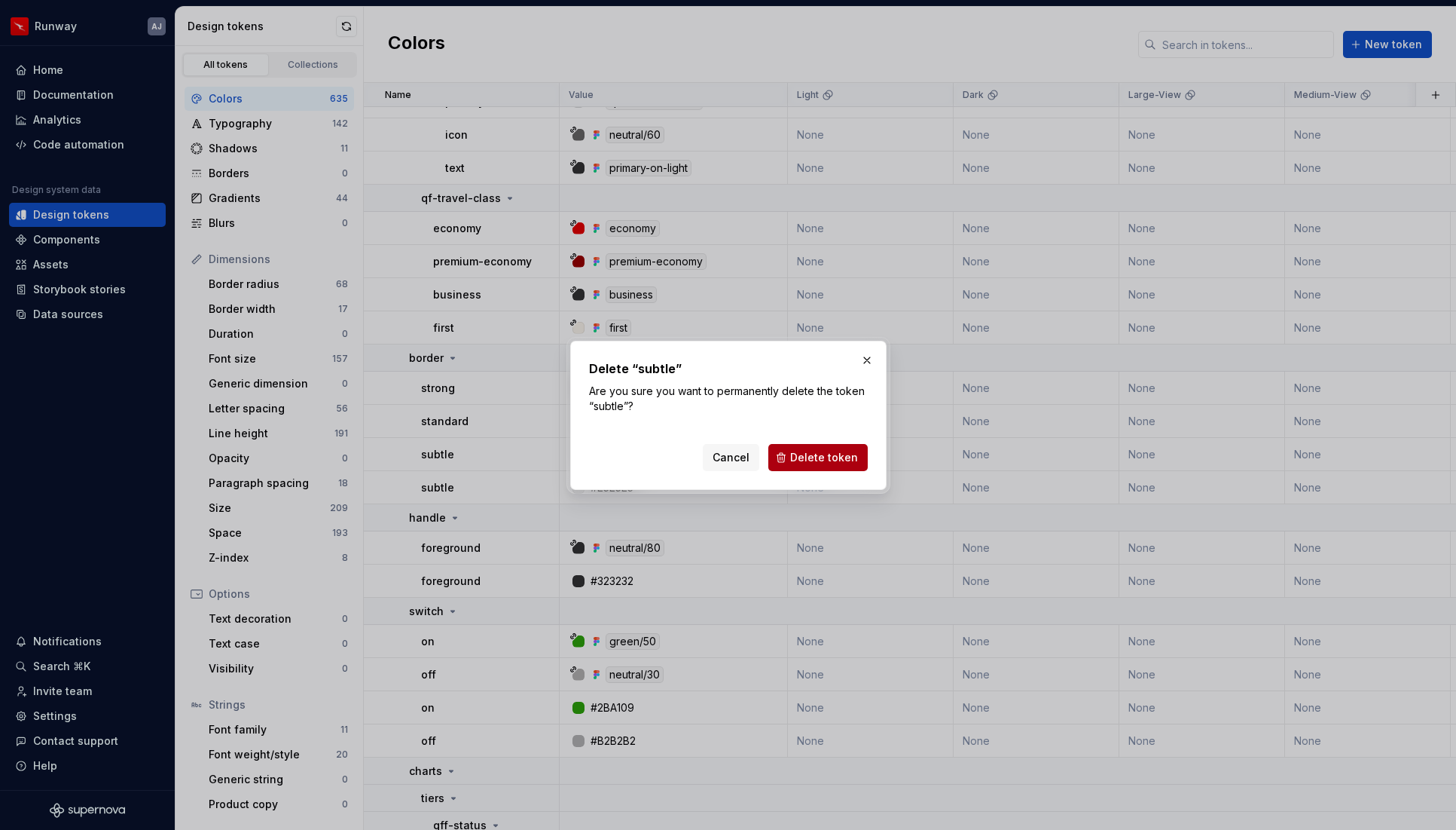
click at [826, 459] on span "Delete token" at bounding box center [824, 457] width 68 height 15
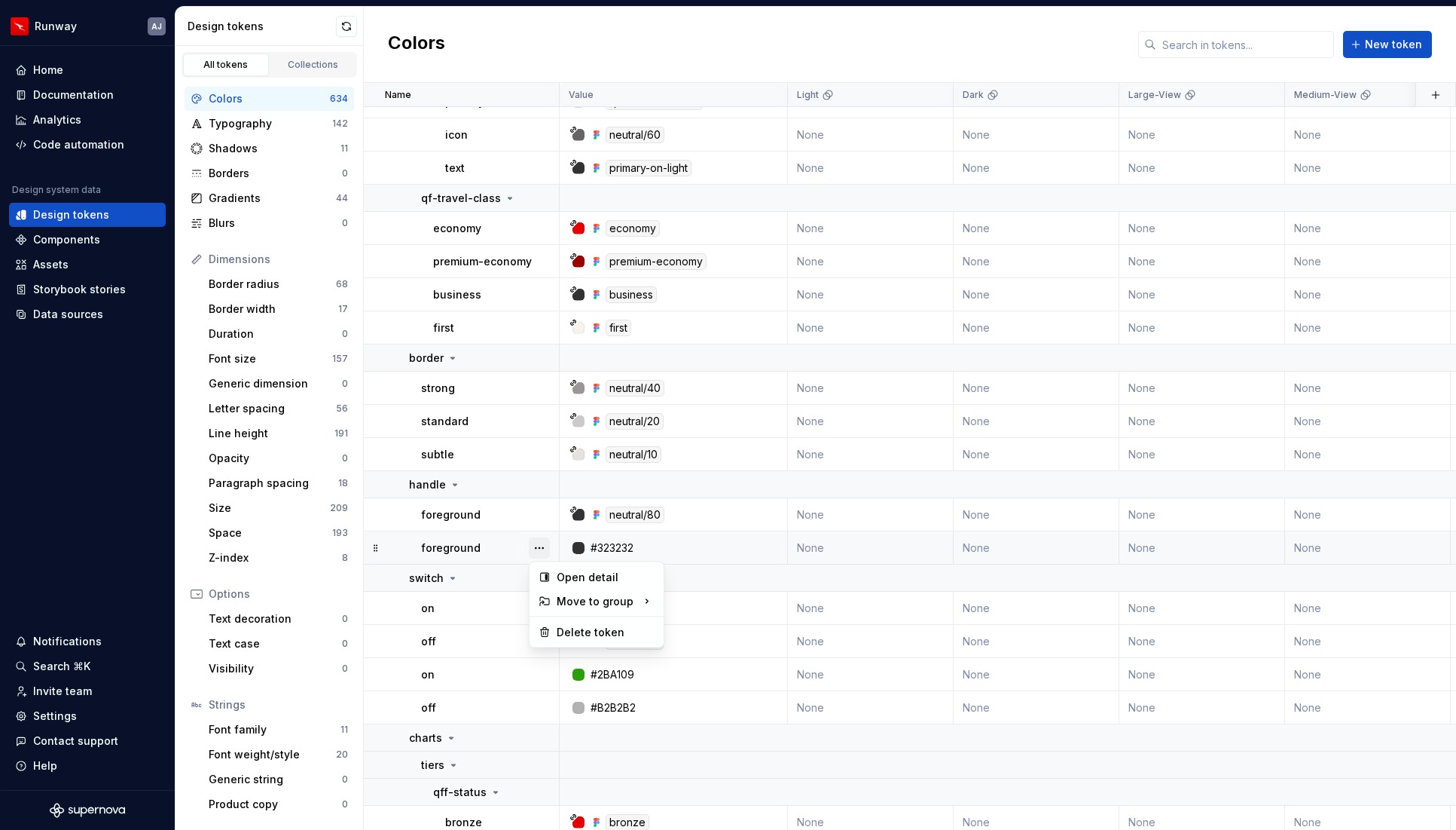
click at [539, 548] on button "button" at bounding box center [539, 547] width 21 height 21
click at [595, 636] on div "Delete token" at bounding box center [605, 632] width 98 height 15
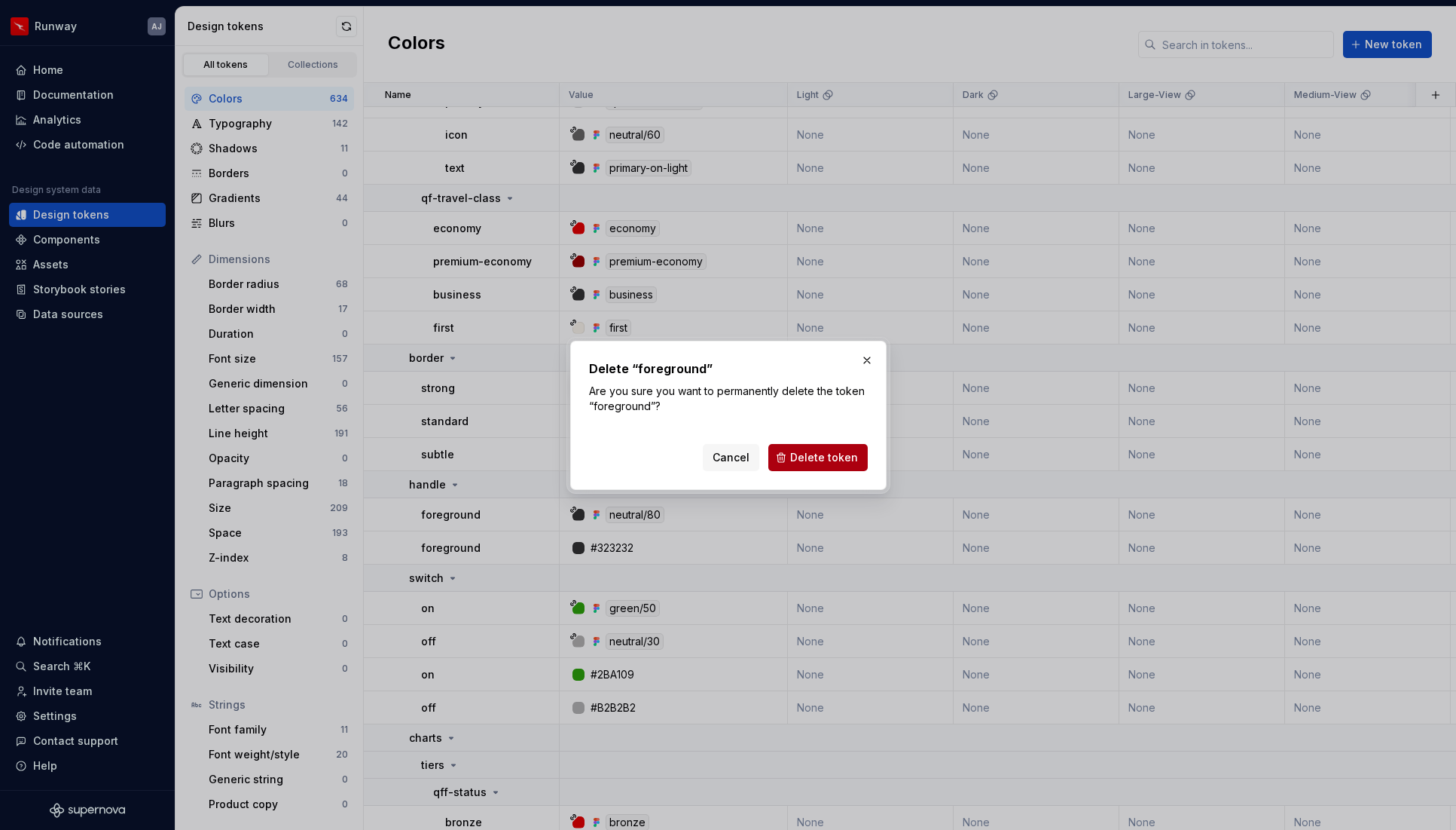
click at [834, 452] on span "Delete token" at bounding box center [824, 457] width 68 height 15
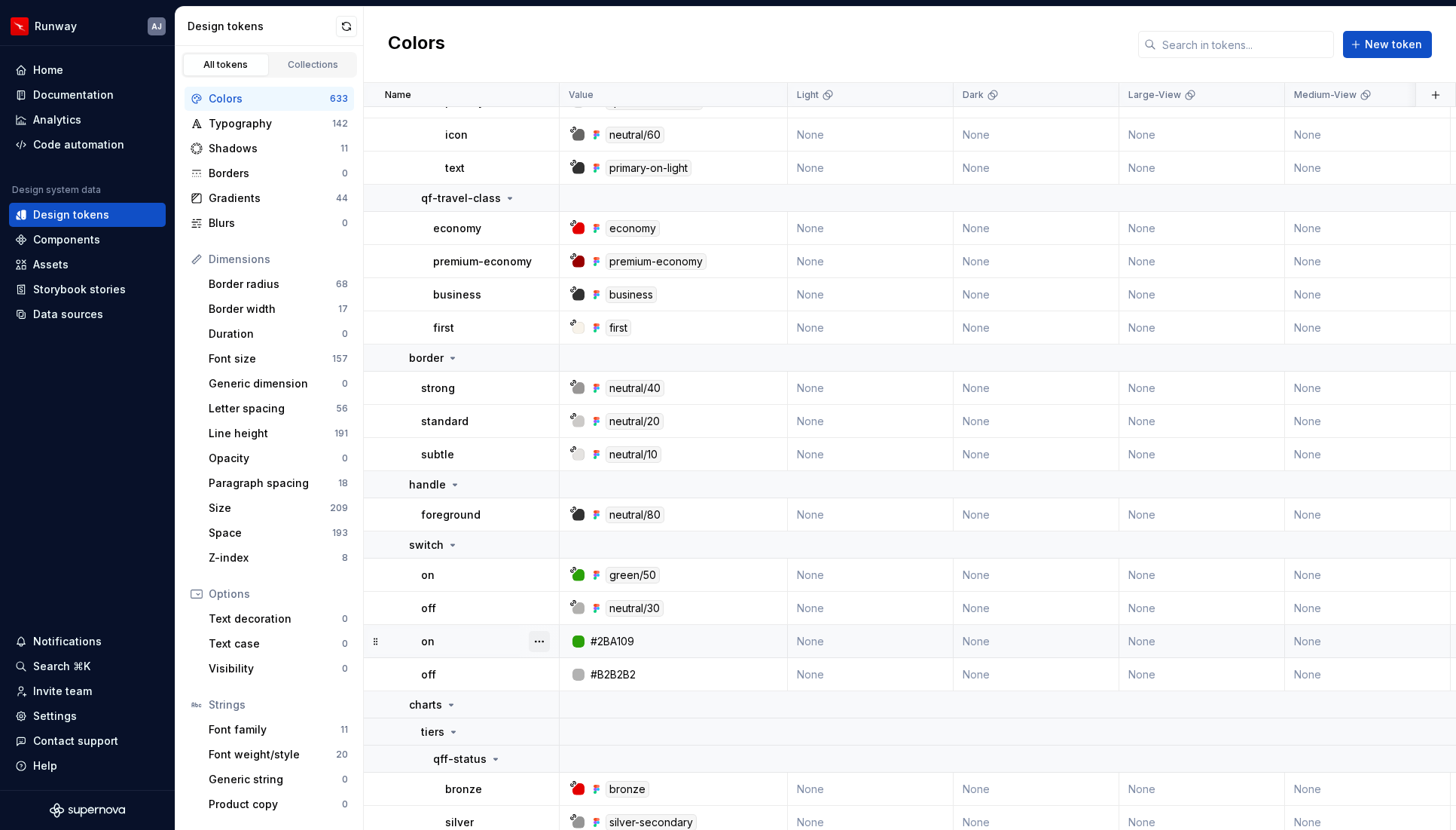
click at [543, 641] on button "button" at bounding box center [539, 641] width 21 height 21
click at [582, 727] on div "Delete token" at bounding box center [605, 726] width 98 height 15
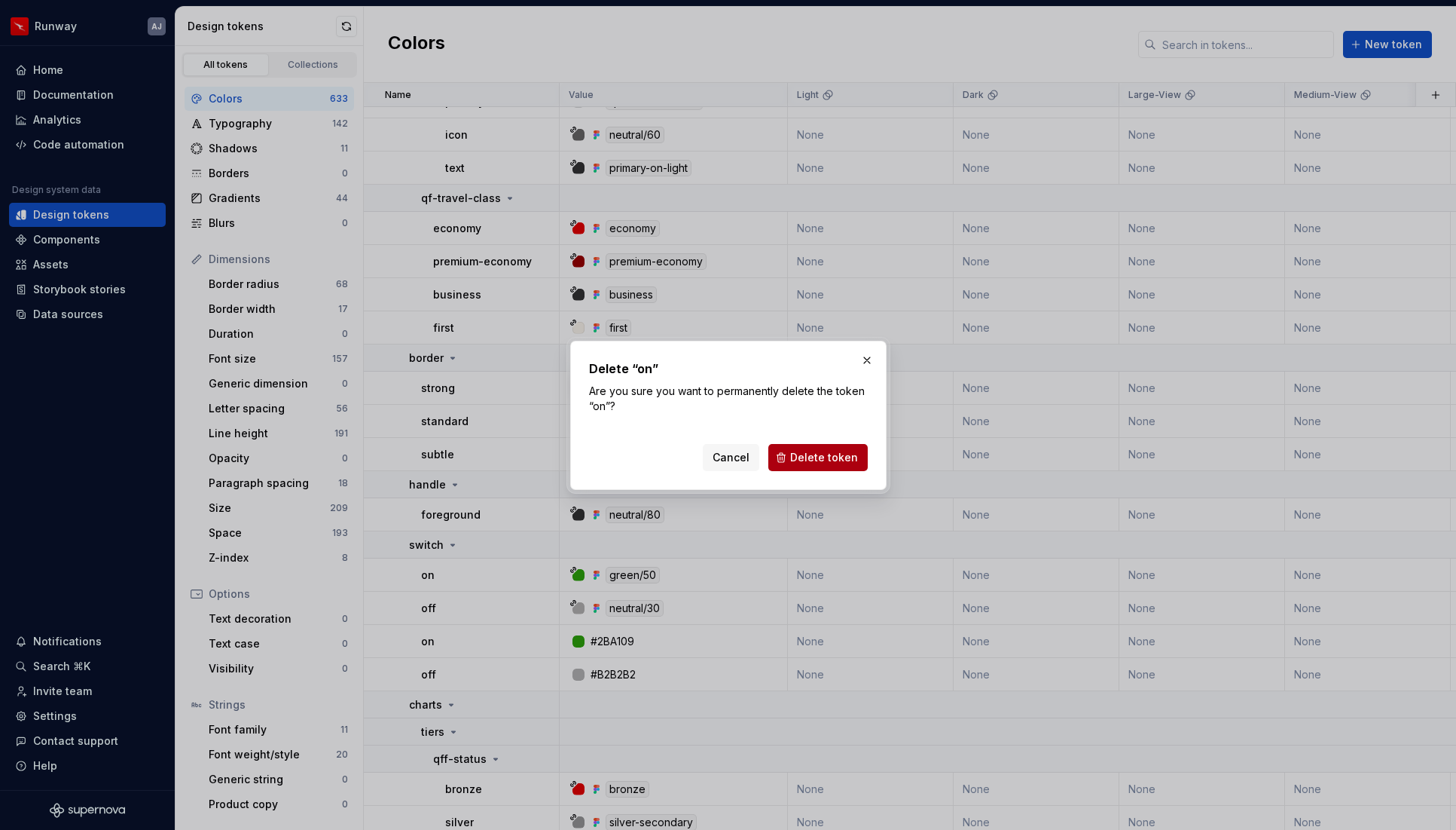
drag, startPoint x: 842, startPoint y: 447, endPoint x: 778, endPoint y: 573, distance: 141.3
click at [842, 447] on button "Delete token" at bounding box center [818, 457] width 100 height 27
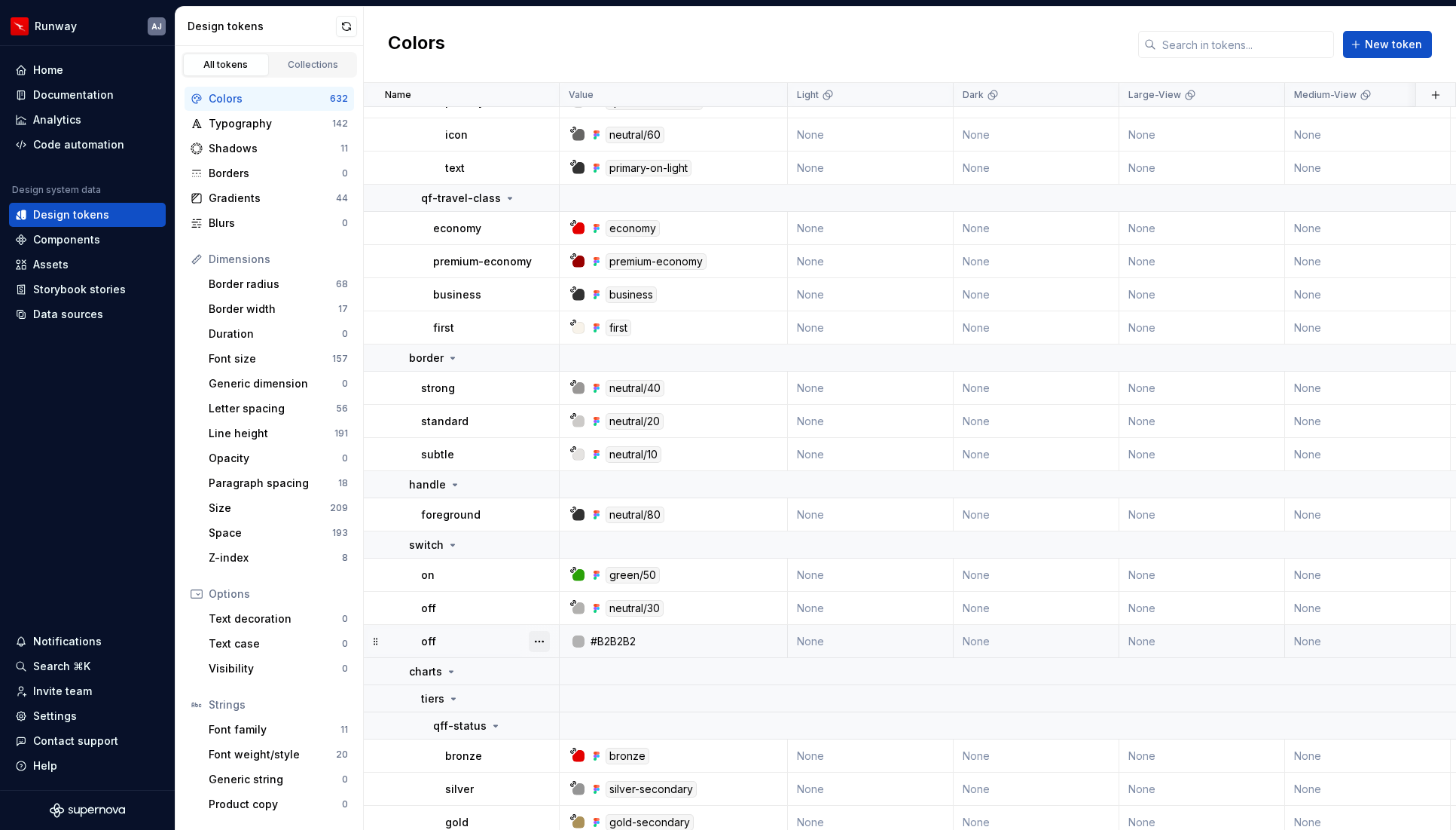
click at [539, 642] on button "button" at bounding box center [539, 641] width 21 height 21
click at [605, 722] on div "Delete token" at bounding box center [605, 726] width 98 height 15
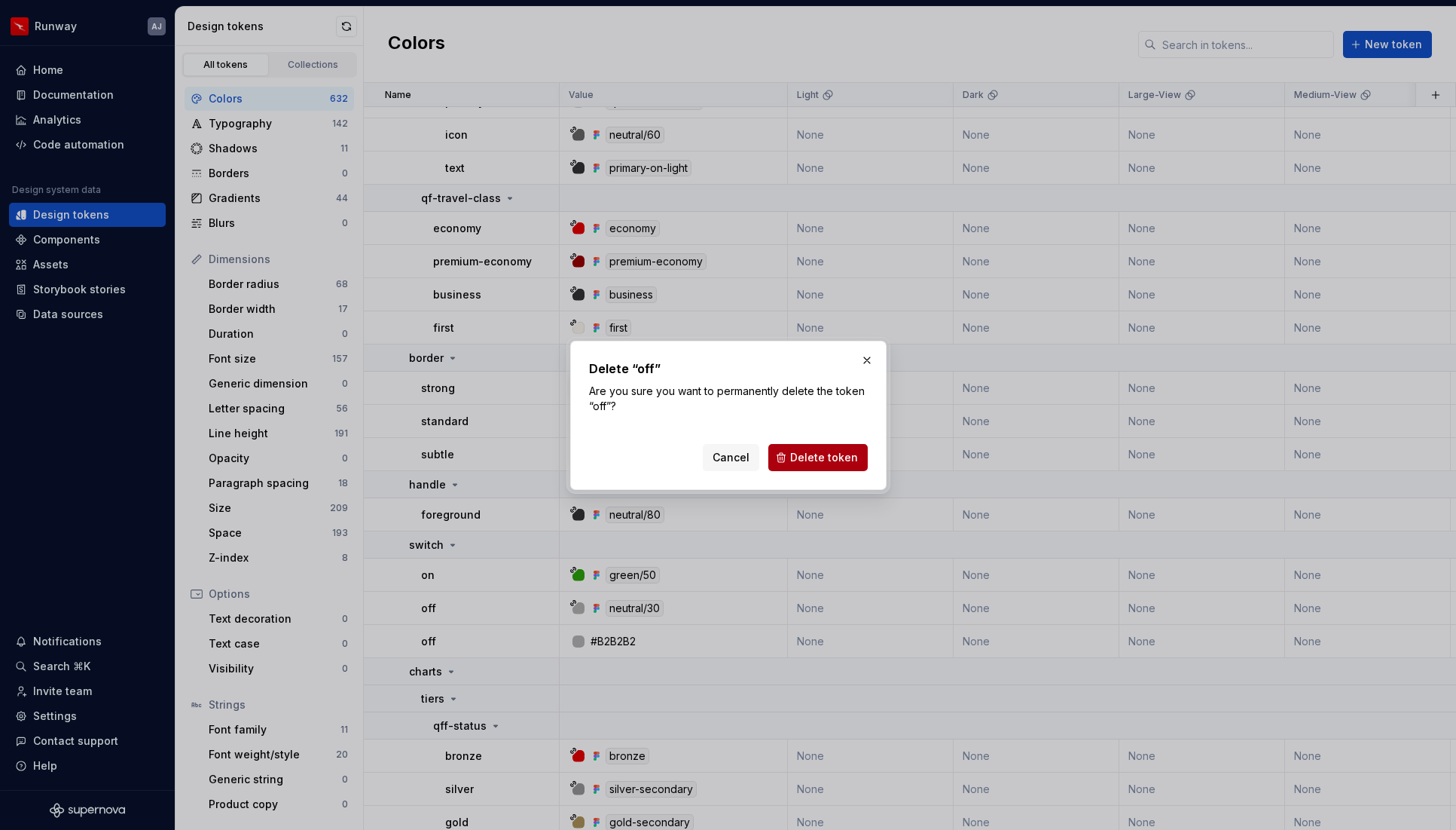
click at [809, 462] on span "Delete token" at bounding box center [824, 457] width 68 height 15
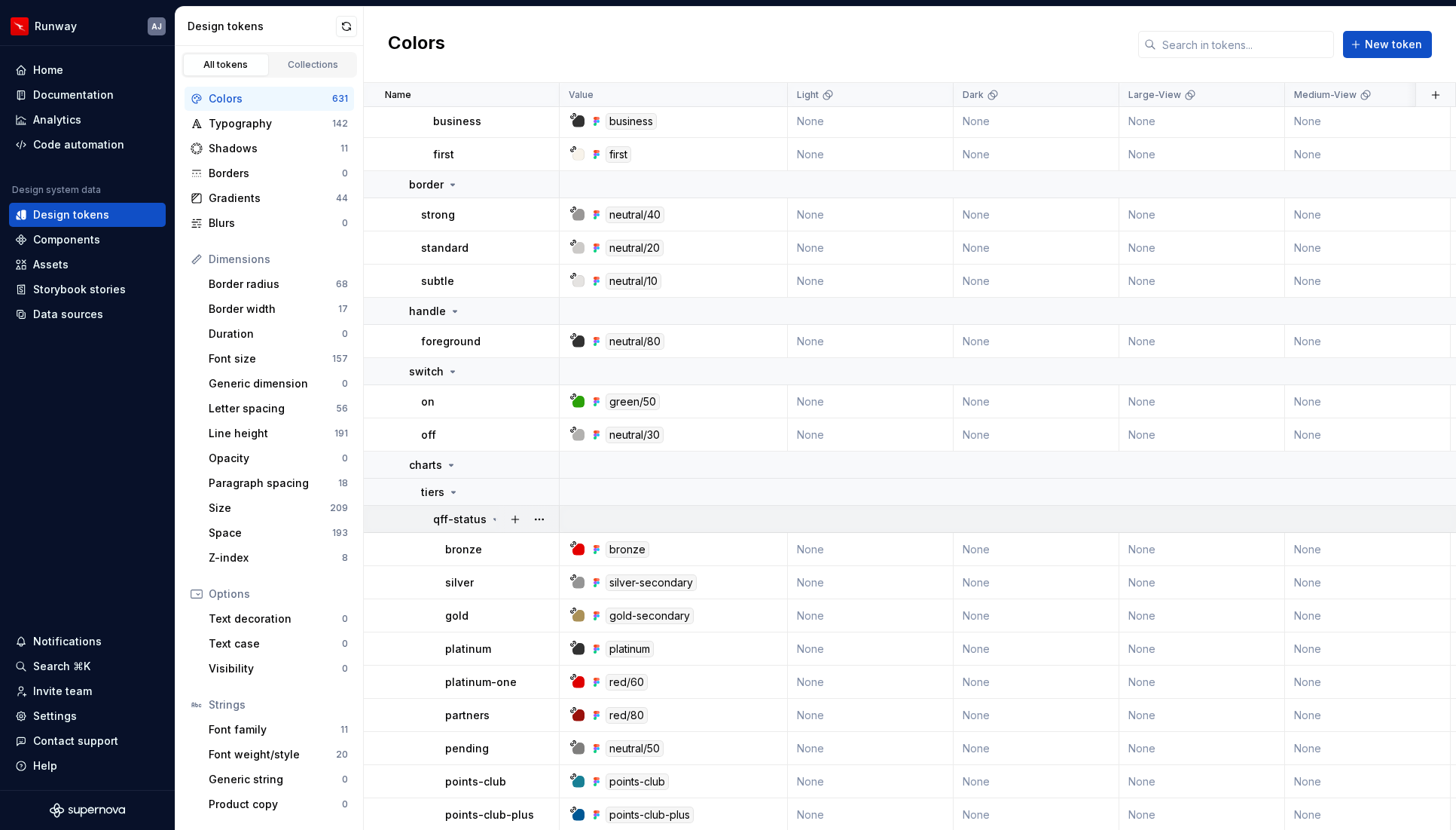
scroll to position [23433, 0]
click at [536, 514] on button "button" at bounding box center [539, 518] width 21 height 21
click at [754, 552] on html "Runway AJ Home Documentation Analytics Code automation Design system data Desig…" at bounding box center [728, 415] width 1456 height 830
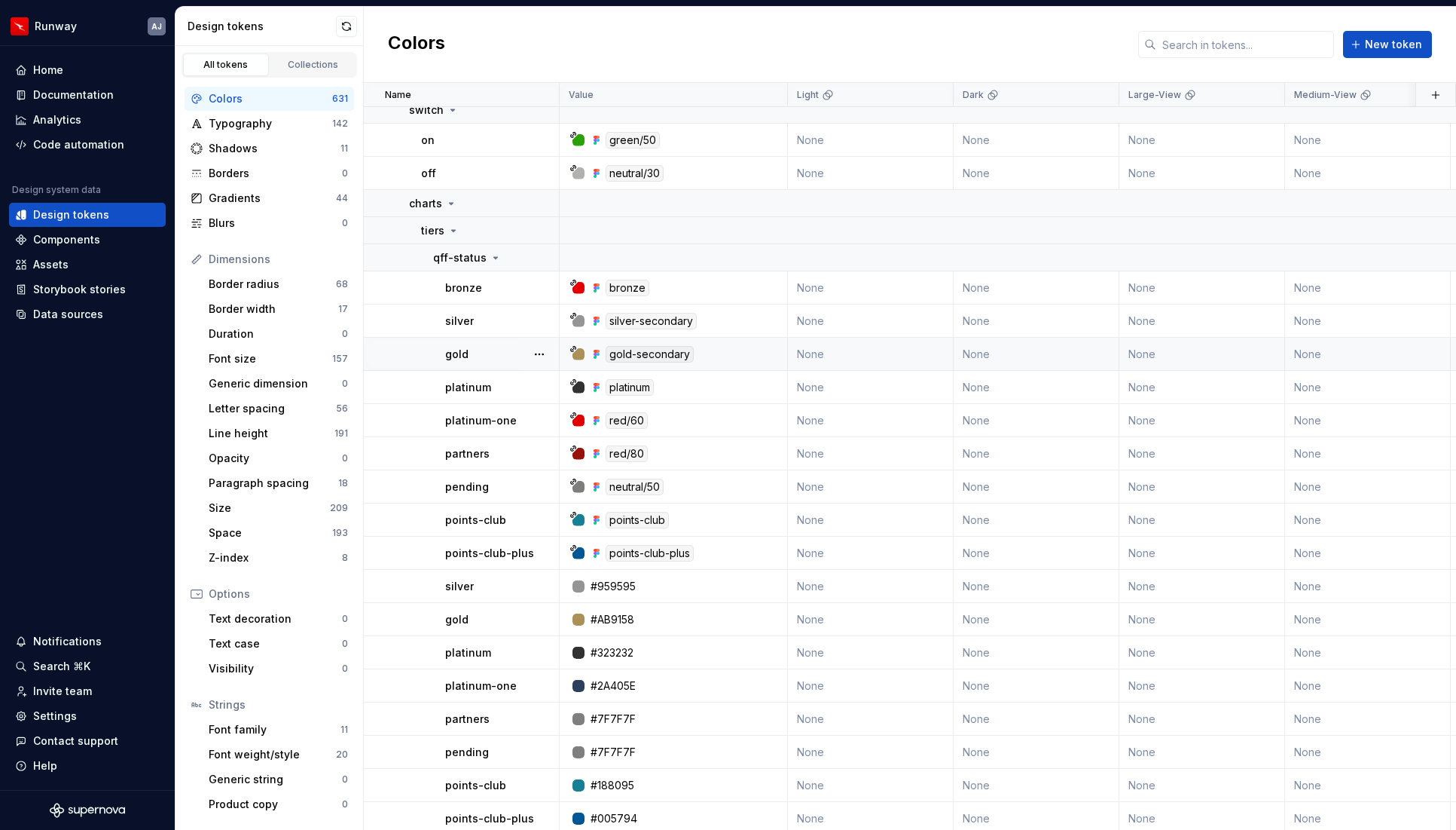
scroll to position [23809, 0]
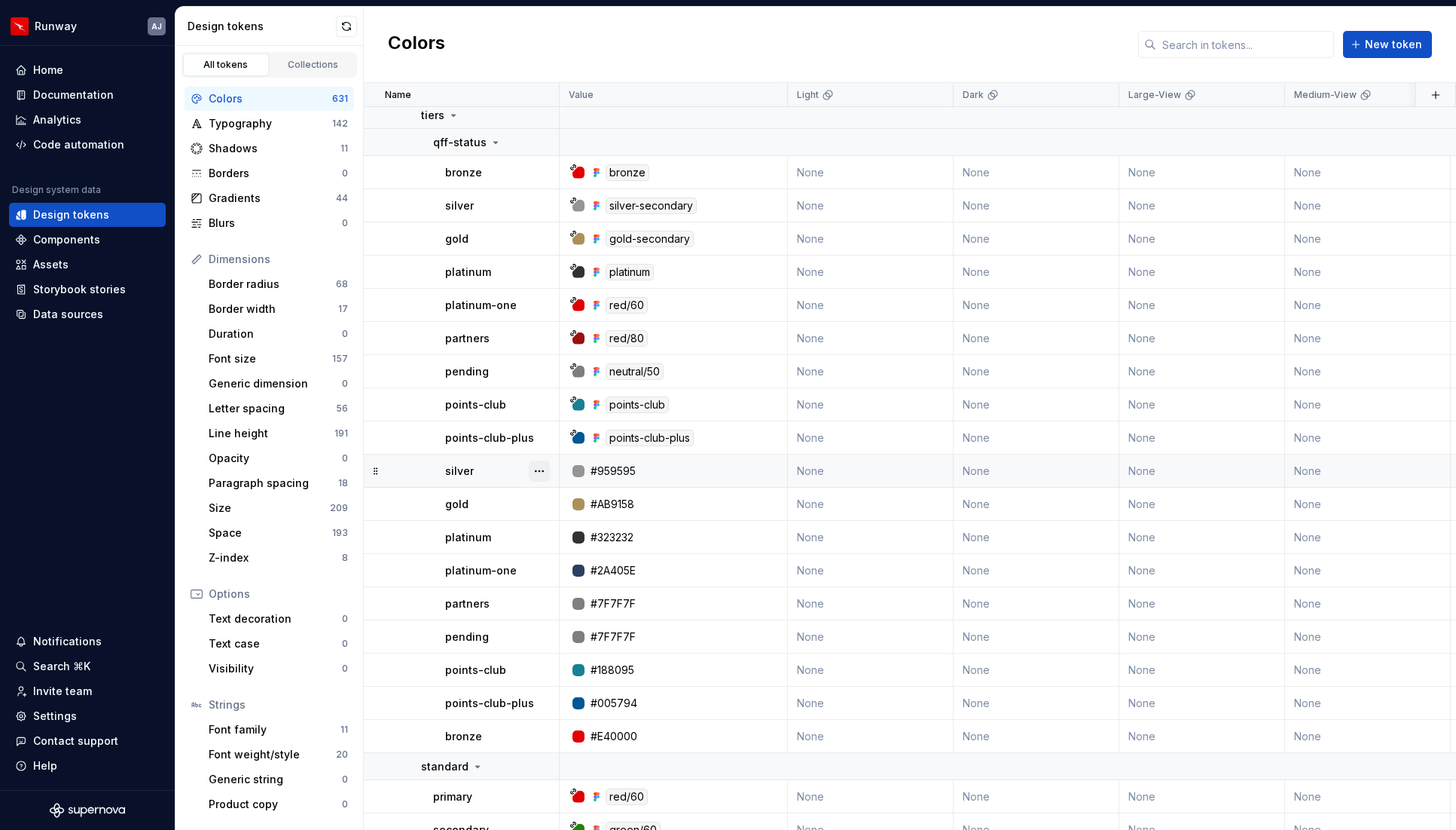
click at [543, 469] on button "button" at bounding box center [539, 470] width 21 height 21
click at [580, 553] on div "Delete token" at bounding box center [605, 555] width 98 height 15
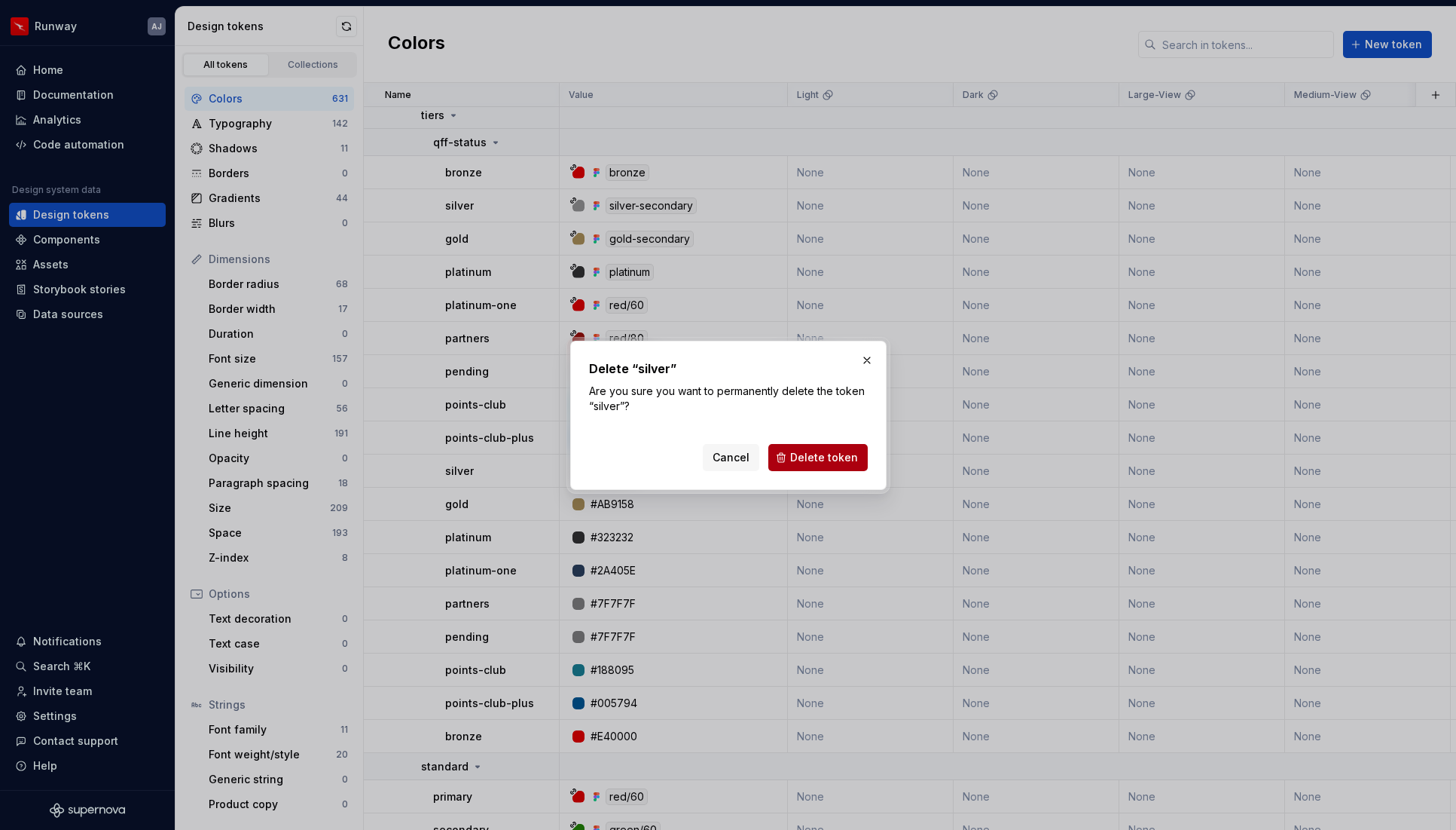
click at [807, 452] on span "Delete token" at bounding box center [824, 457] width 68 height 15
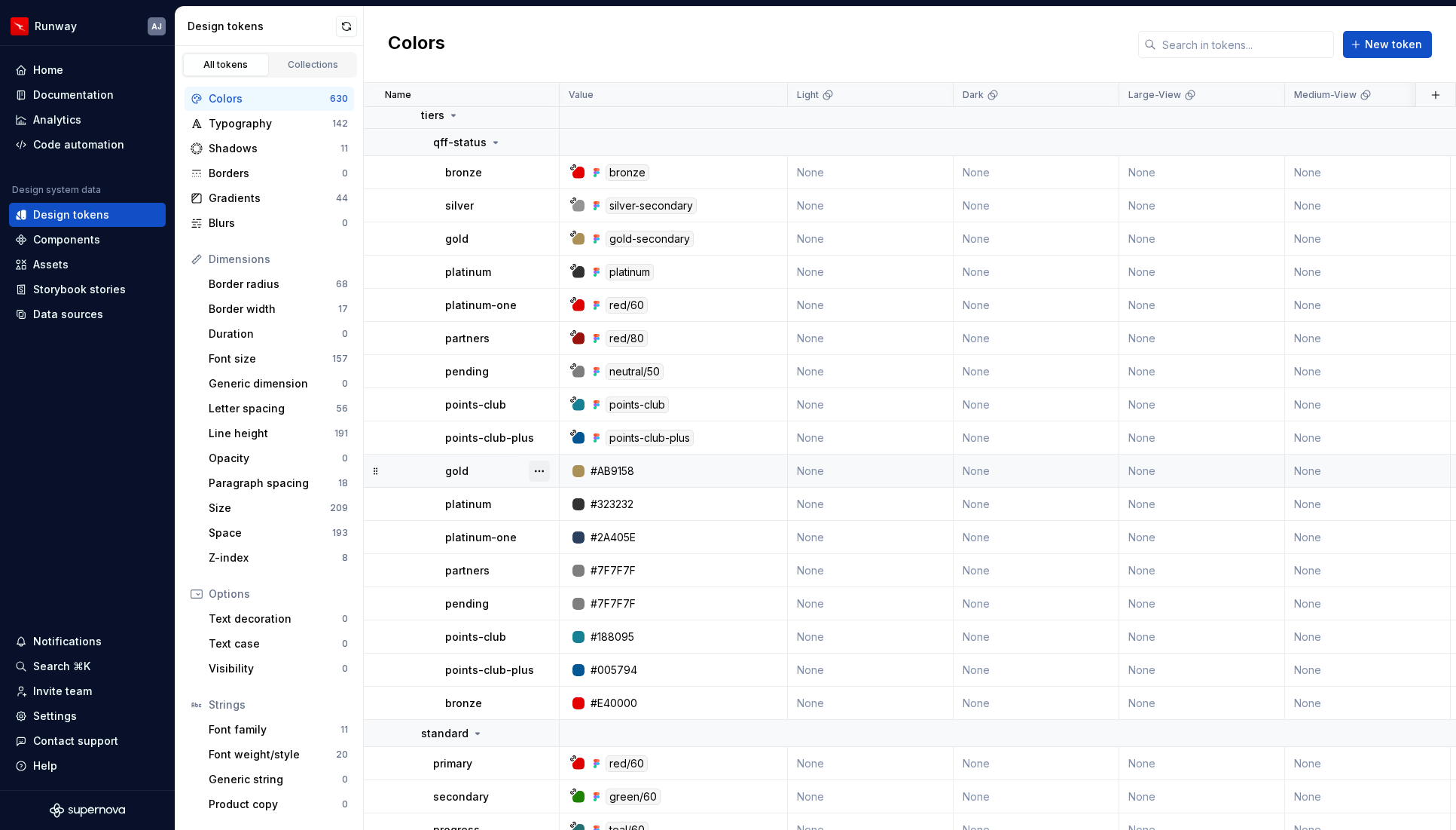
click at [535, 471] on button "button" at bounding box center [539, 470] width 21 height 21
click at [545, 472] on button "button" at bounding box center [539, 470] width 21 height 21
click at [564, 553] on div "Delete token" at bounding box center [605, 555] width 98 height 15
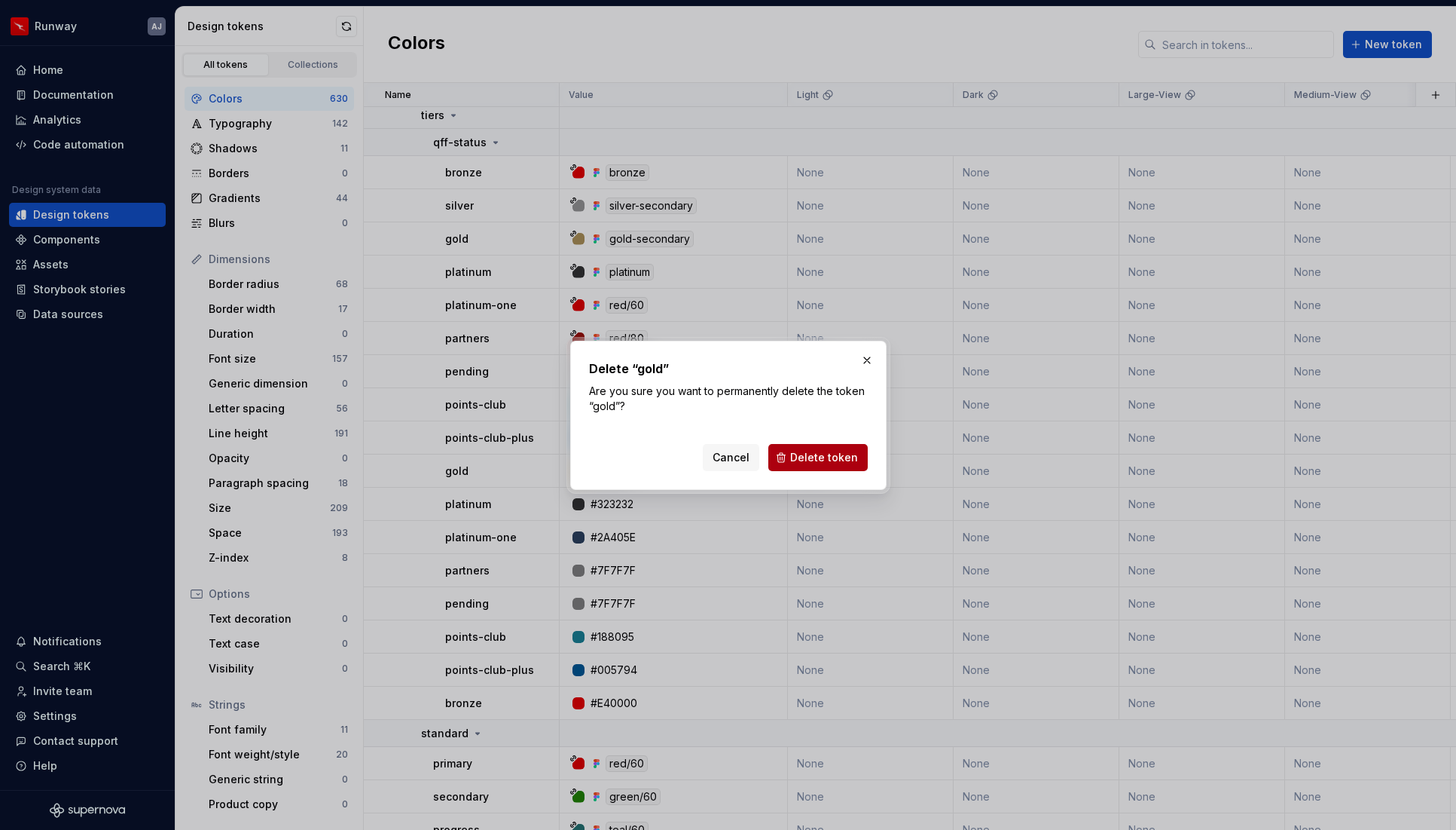
click at [836, 456] on span "Delete token" at bounding box center [824, 457] width 68 height 15
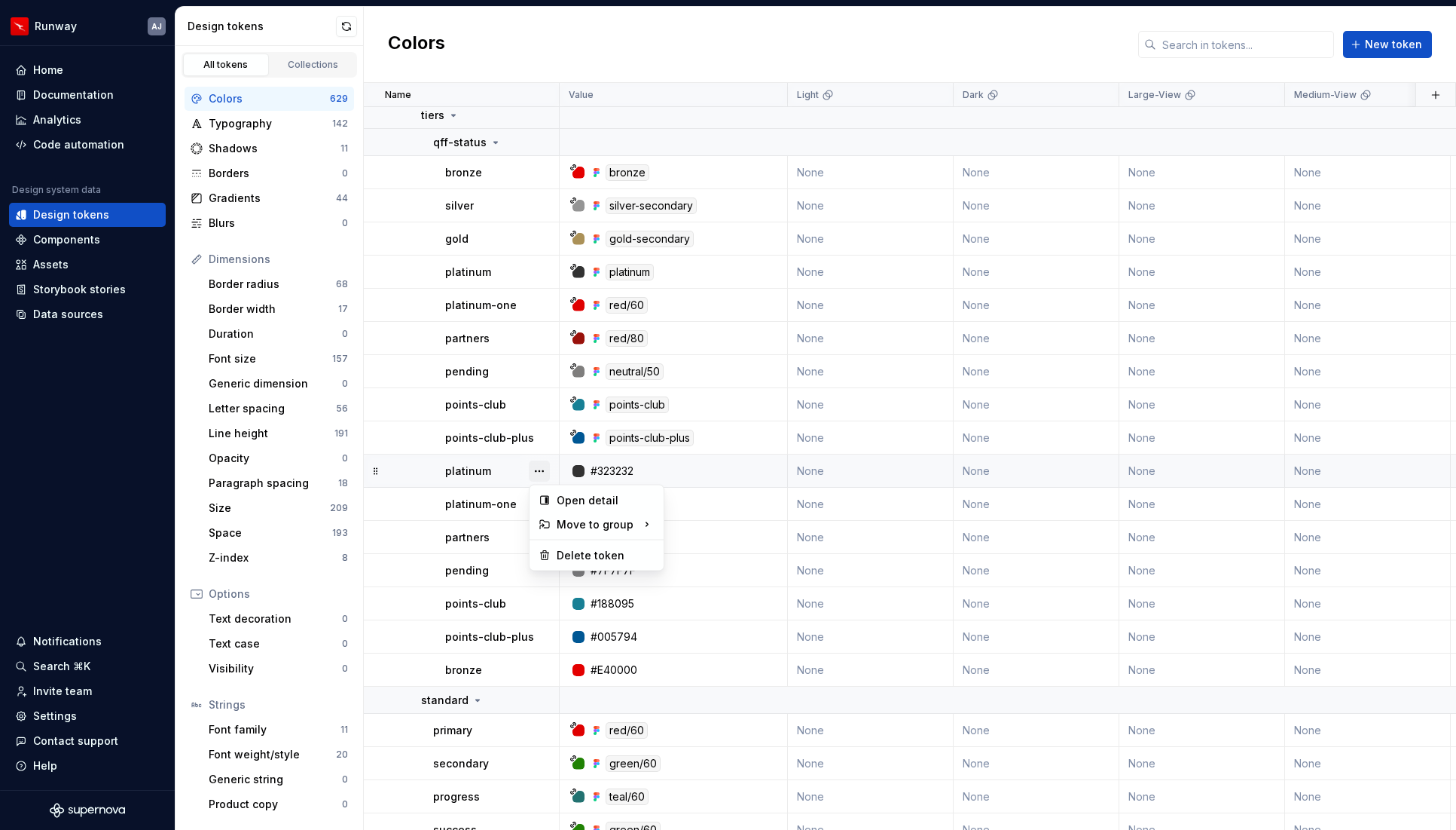
click at [542, 467] on button "button" at bounding box center [539, 470] width 21 height 21
click at [571, 554] on div "Delete token" at bounding box center [605, 555] width 98 height 15
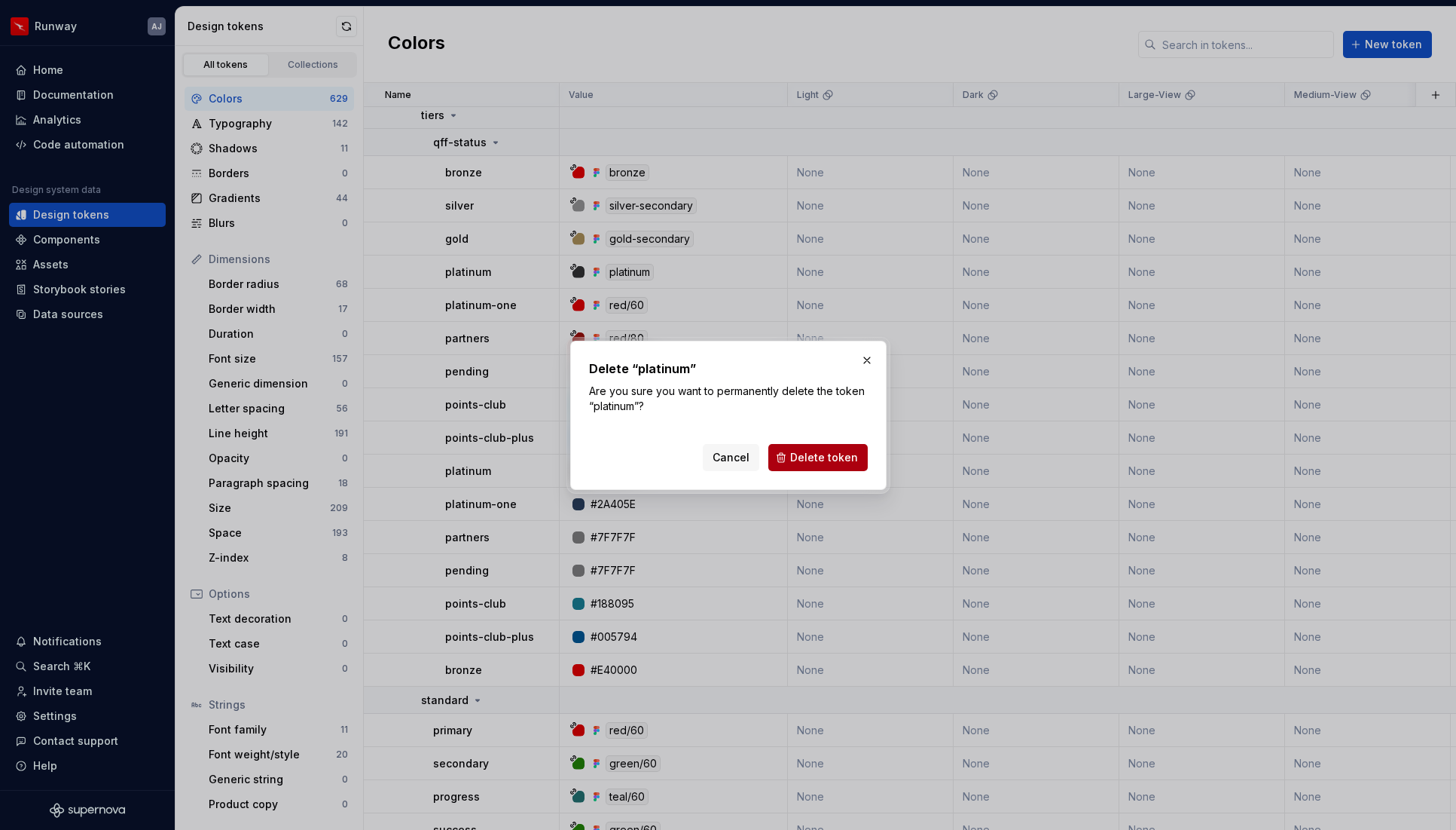
click at [828, 448] on button "Delete token" at bounding box center [818, 457] width 100 height 27
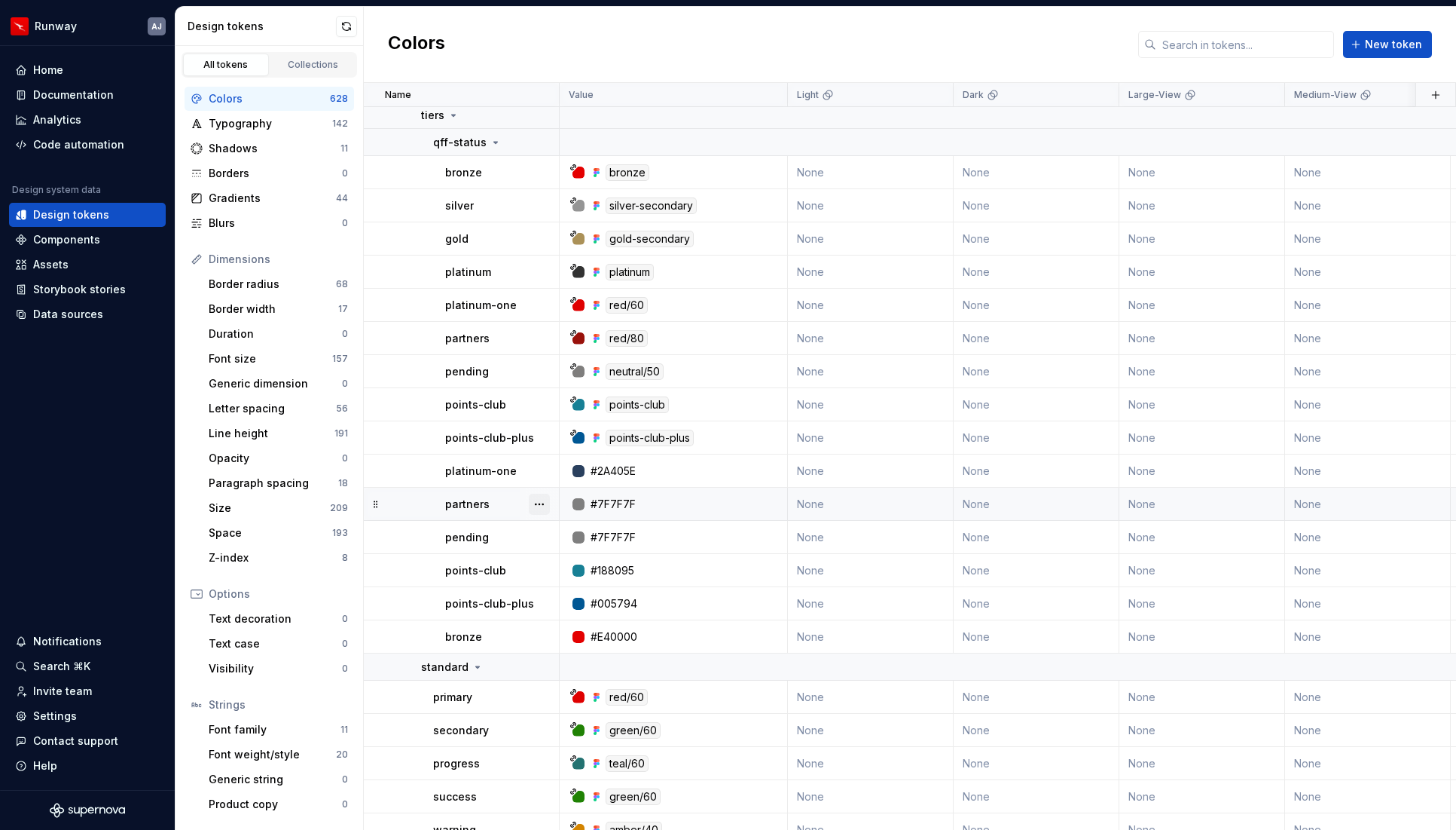
click at [534, 503] on button "button" at bounding box center [539, 504] width 21 height 21
click at [573, 584] on div "Delete token" at bounding box center [605, 588] width 98 height 15
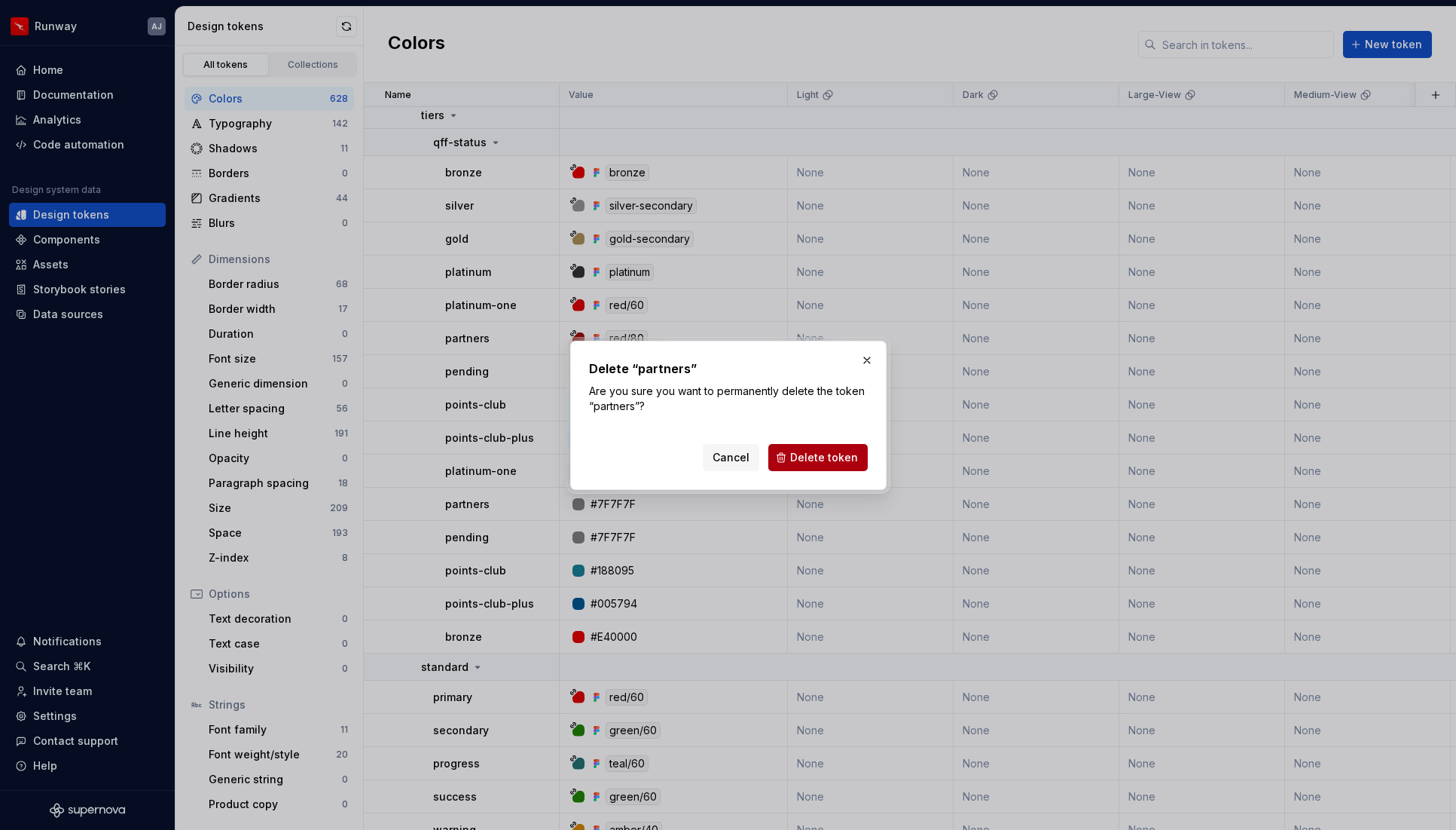
click at [808, 456] on span "Delete token" at bounding box center [824, 457] width 68 height 15
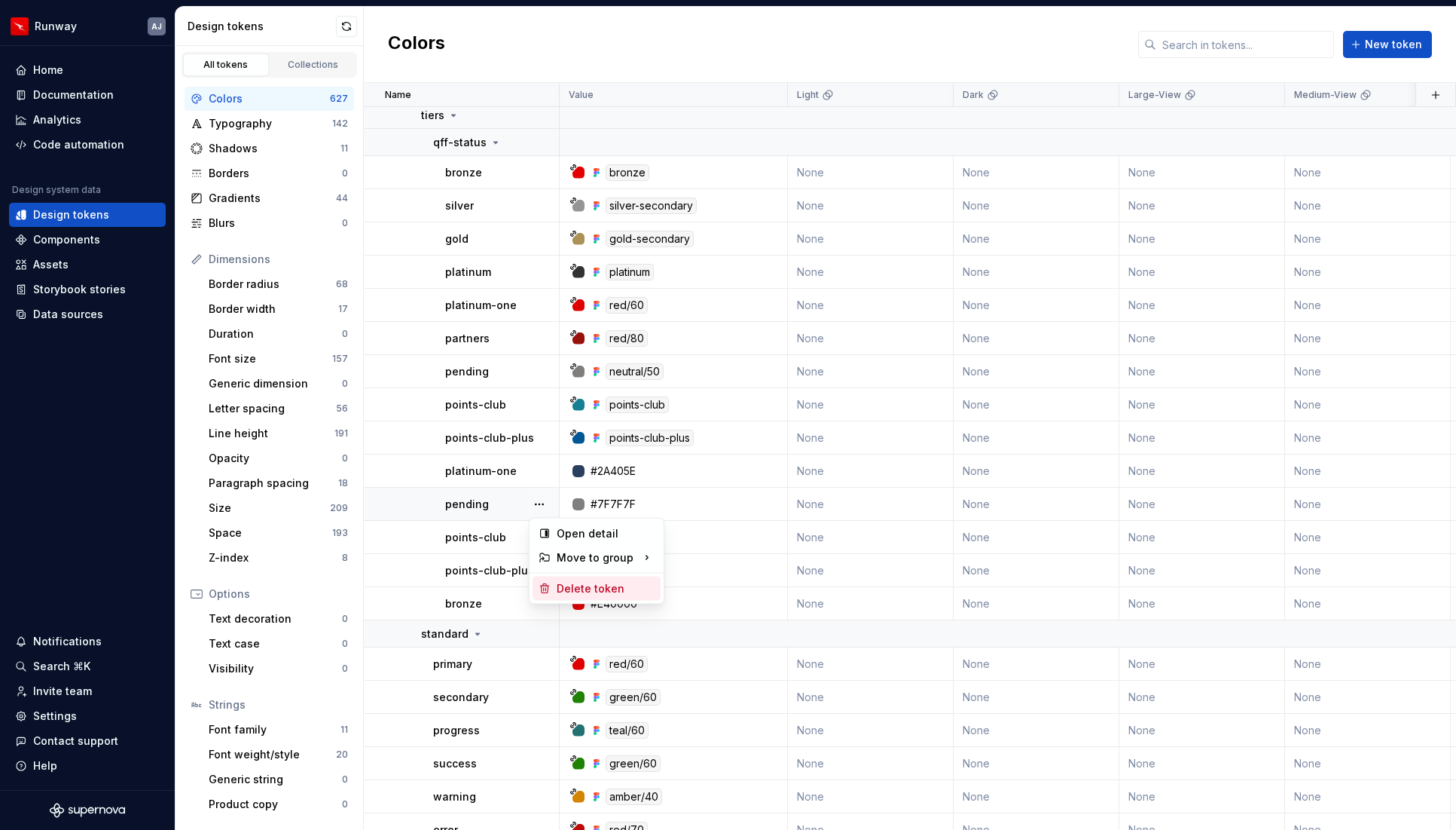
click at [563, 586] on div "Delete token" at bounding box center [605, 588] width 98 height 15
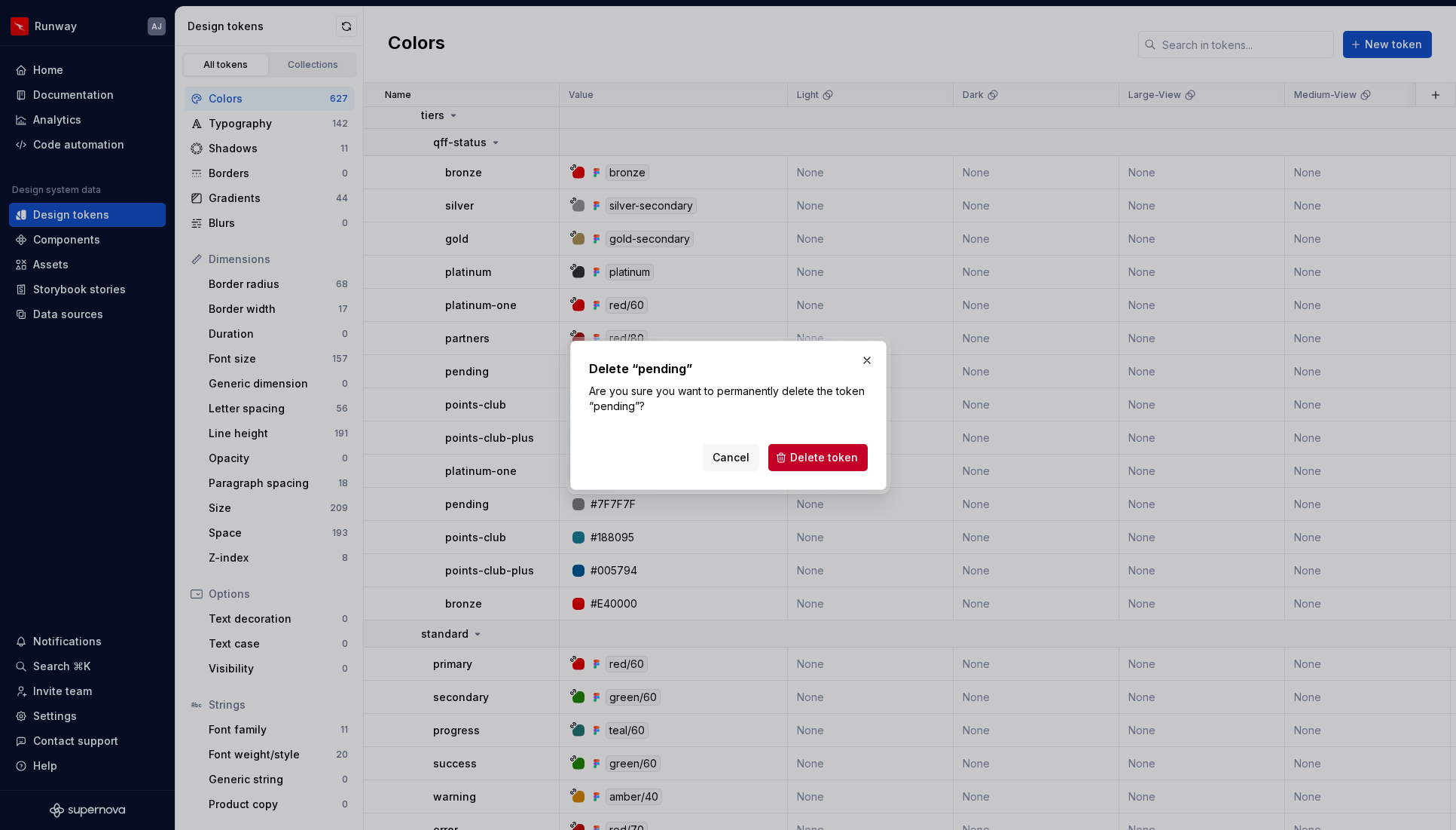
click at [794, 457] on button "Delete token" at bounding box center [818, 457] width 100 height 27
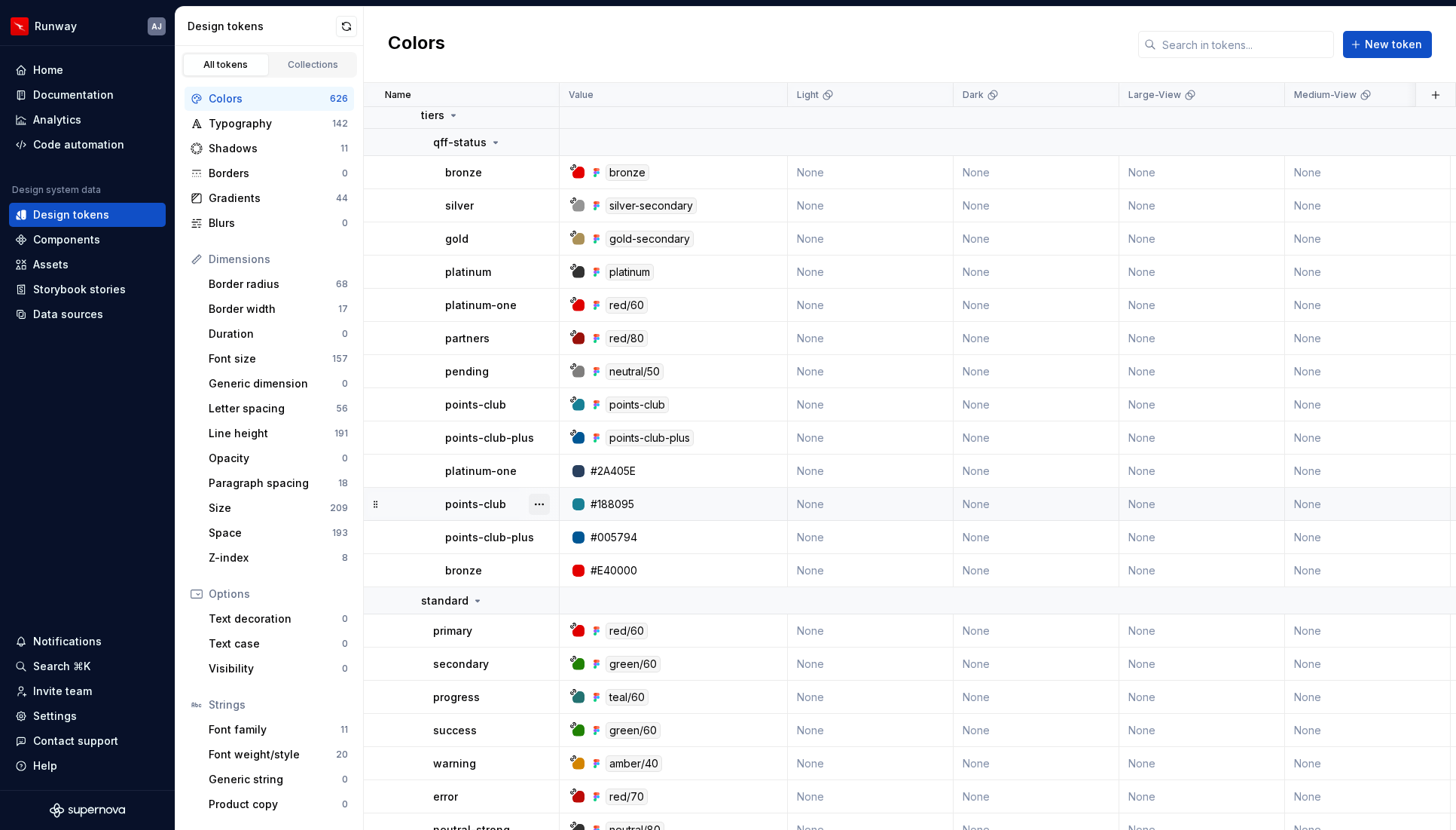
click at [538, 502] on button "button" at bounding box center [539, 504] width 21 height 21
click at [539, 506] on button "button" at bounding box center [539, 504] width 21 height 21
click at [560, 585] on div "Delete token" at bounding box center [605, 588] width 98 height 15
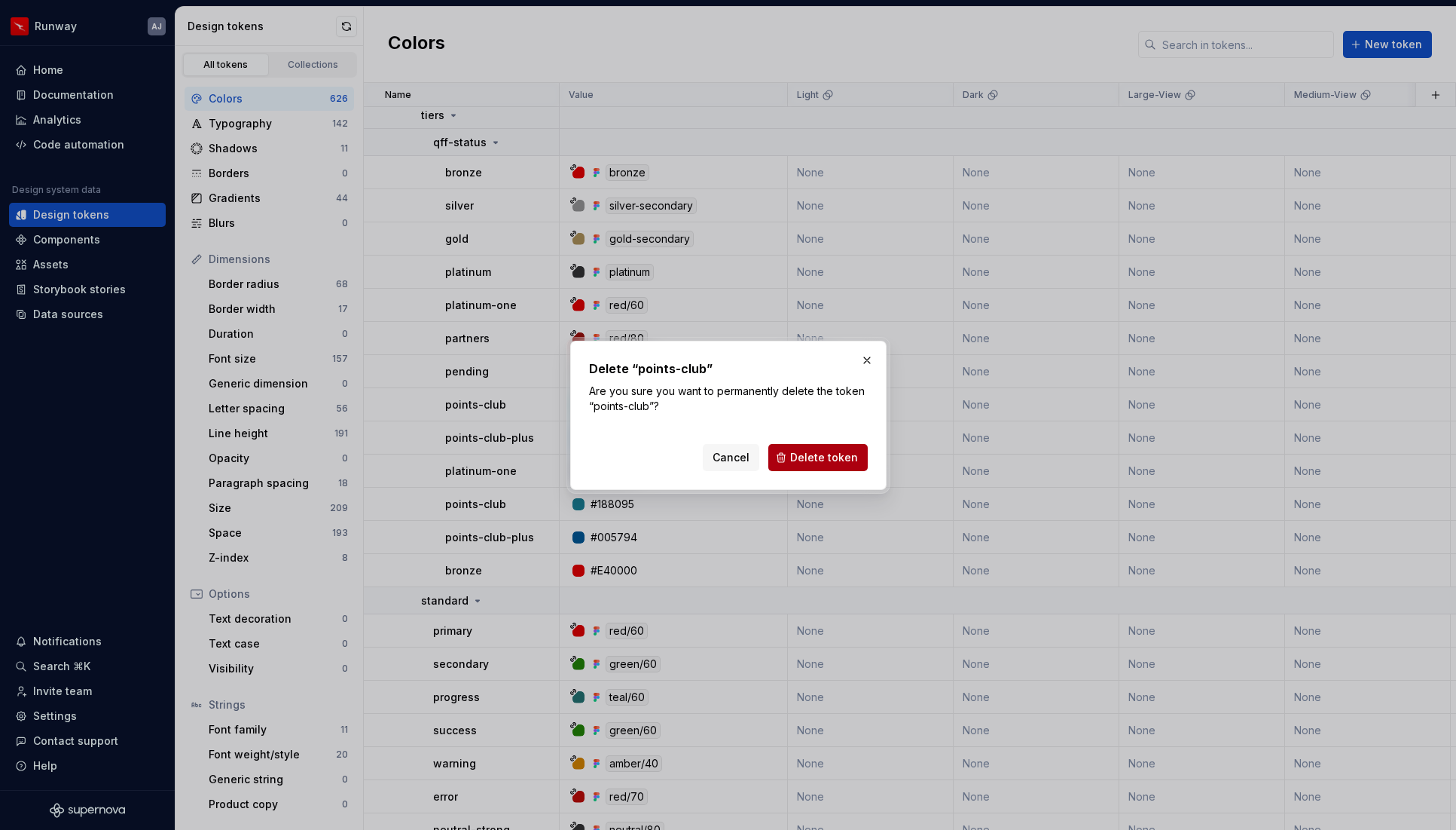
click at [821, 465] on button "Delete token" at bounding box center [818, 457] width 100 height 27
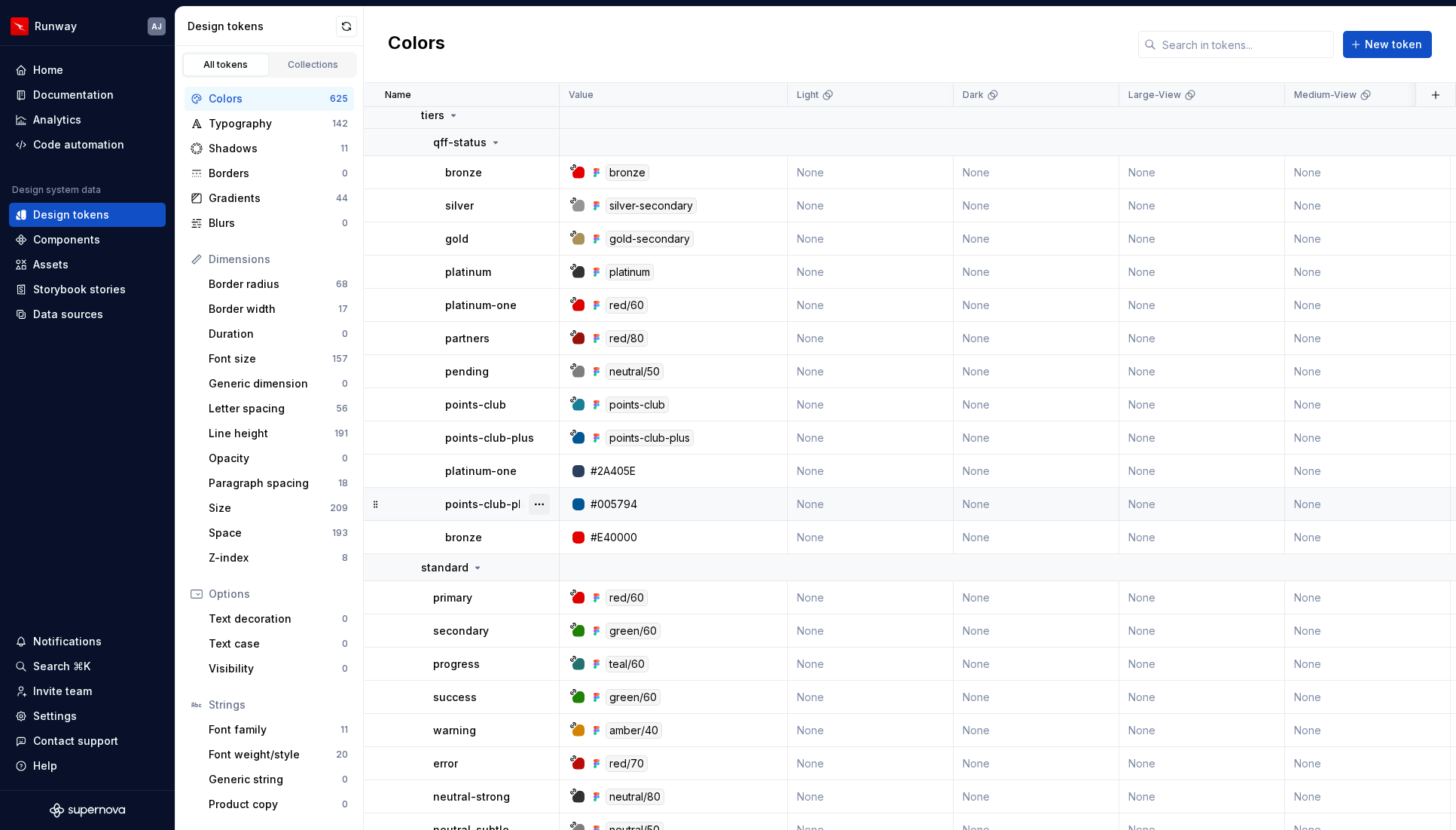
scroll to position [23812, 3]
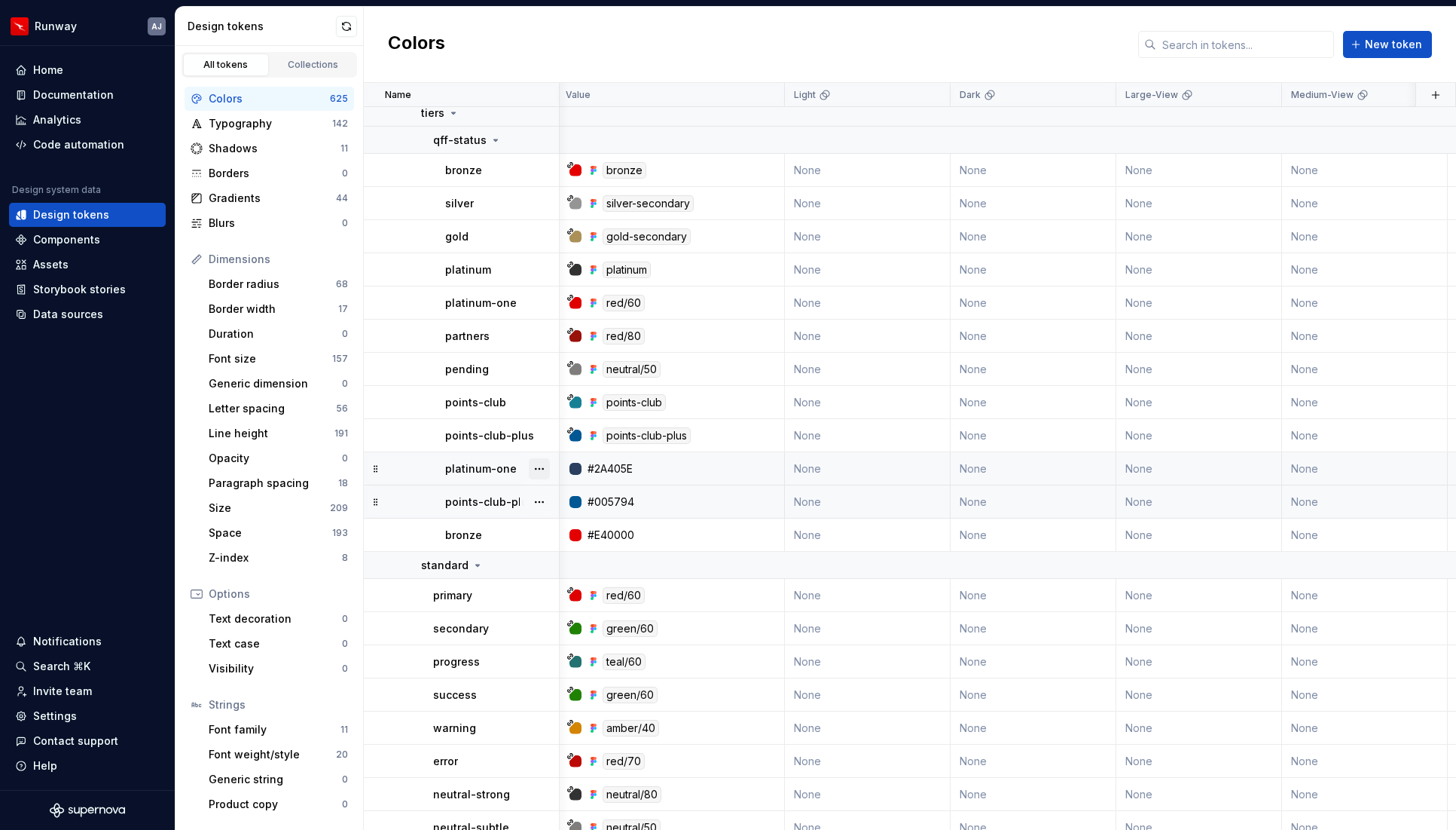
click at [539, 469] on button "button" at bounding box center [539, 469] width 21 height 21
click at [568, 547] on div "Delete token" at bounding box center [605, 553] width 98 height 15
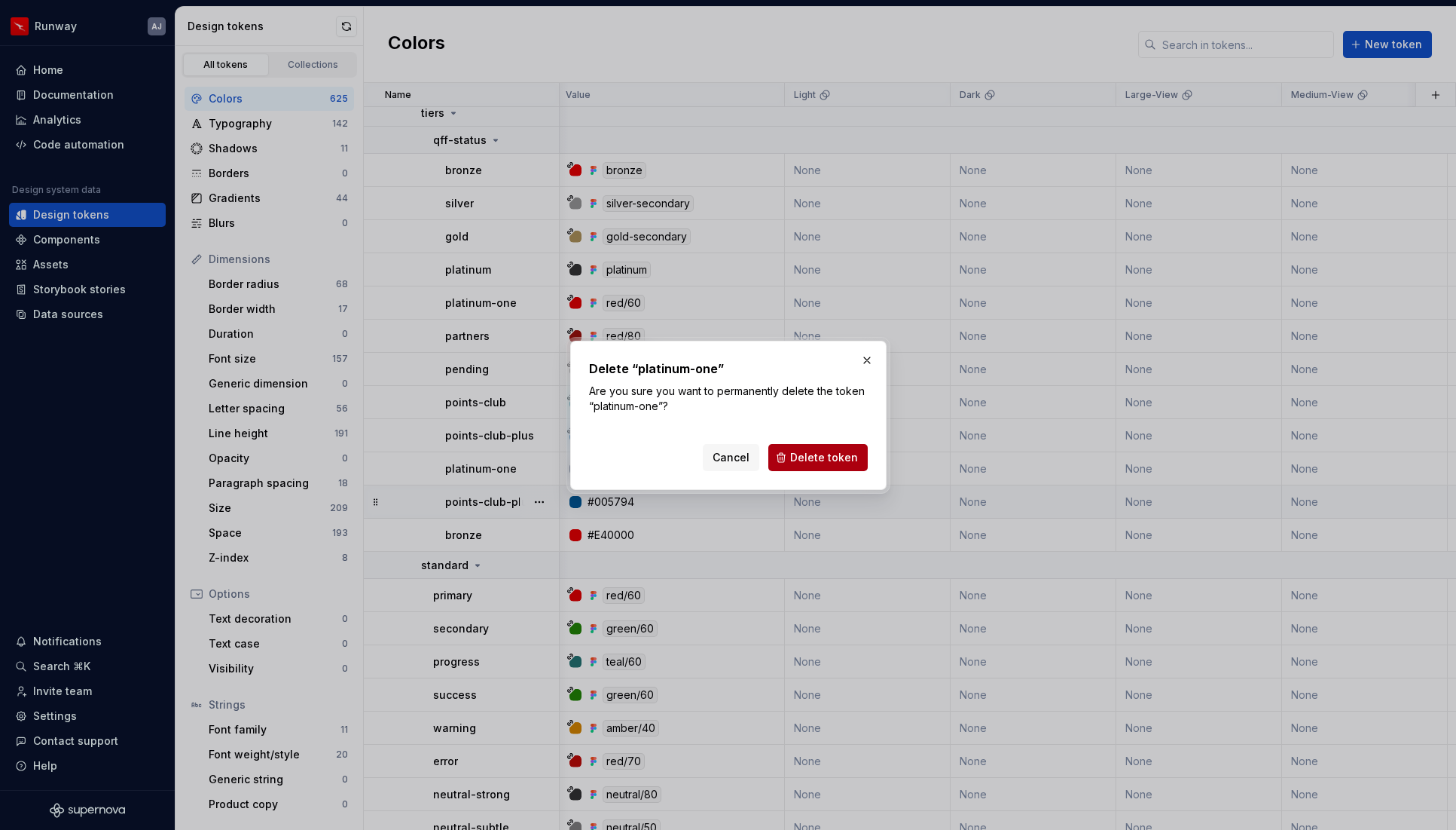
click at [809, 450] on span "Delete token" at bounding box center [824, 457] width 68 height 15
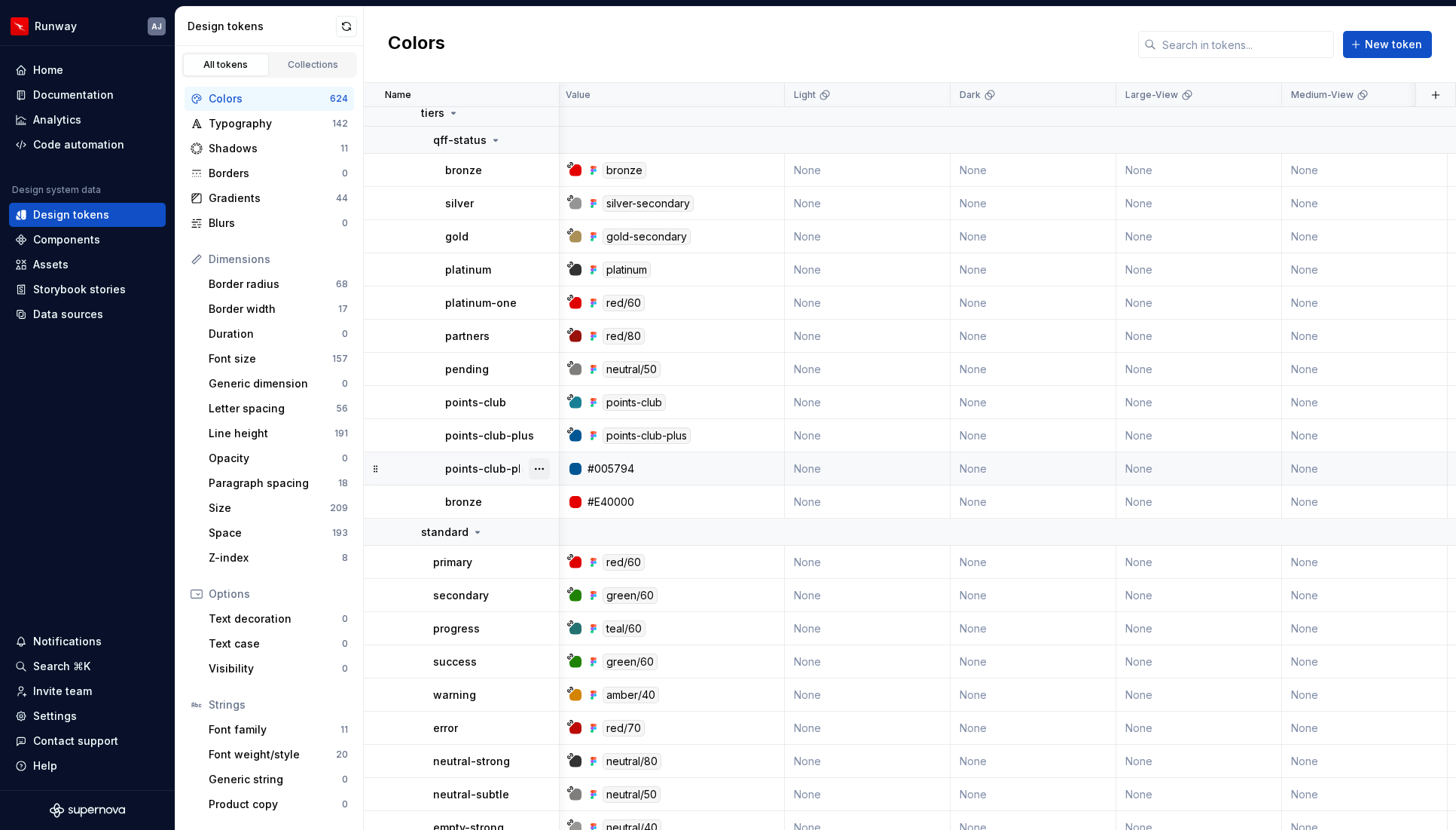
click at [534, 466] on button "button" at bounding box center [539, 469] width 21 height 21
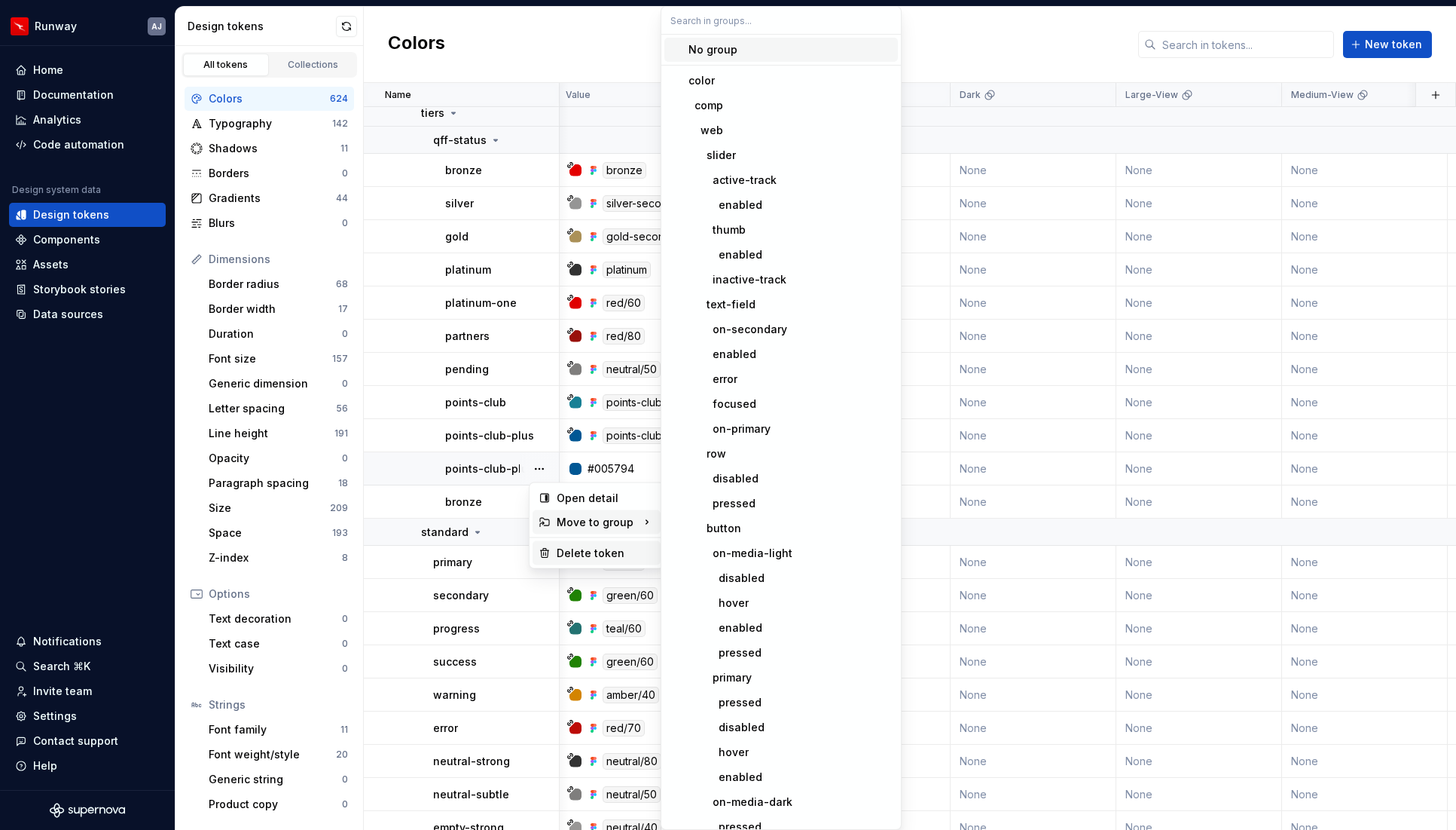
click at [564, 554] on div "Delete token" at bounding box center [605, 553] width 98 height 15
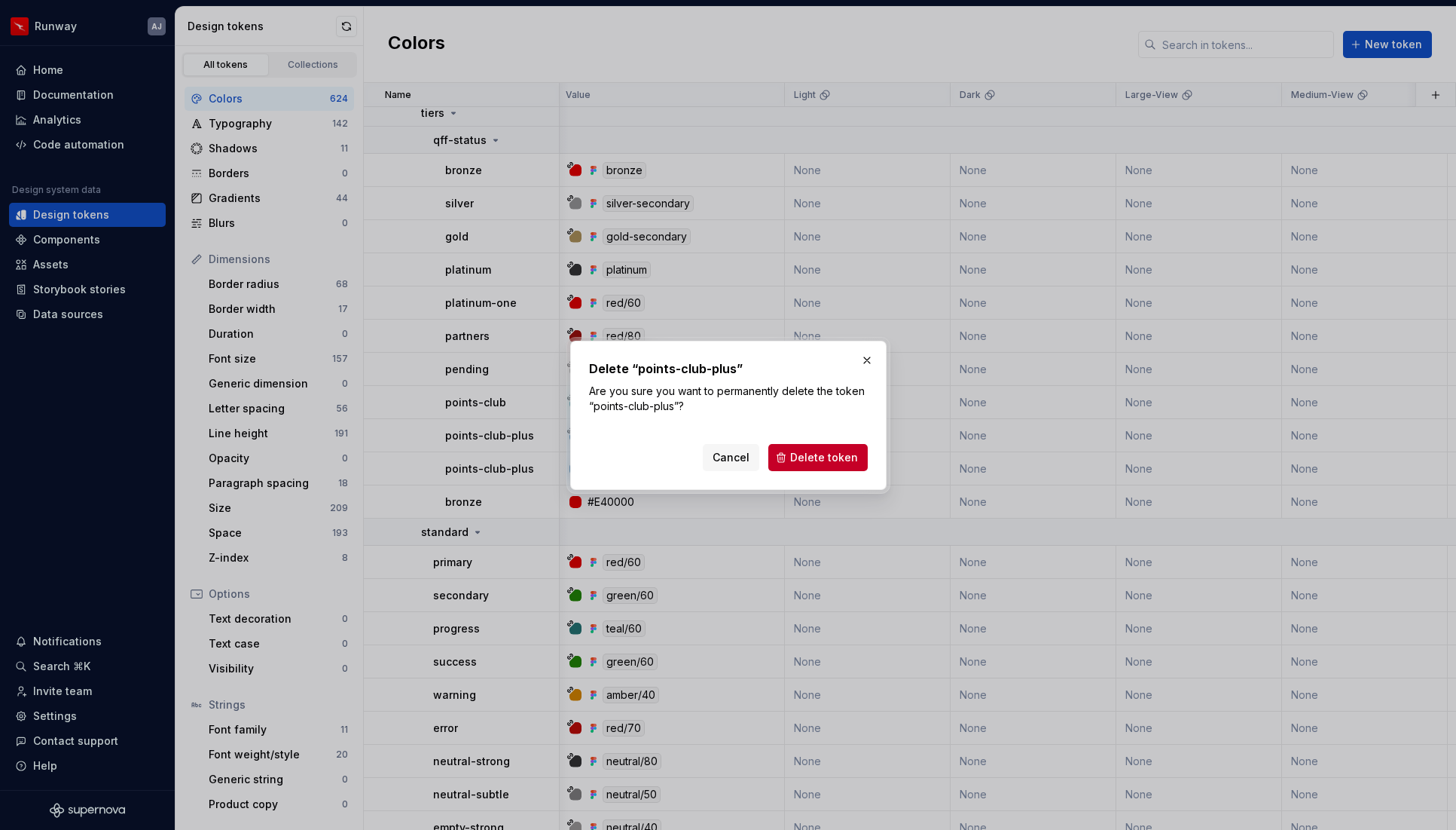
click at [848, 460] on span "Delete token" at bounding box center [824, 457] width 68 height 15
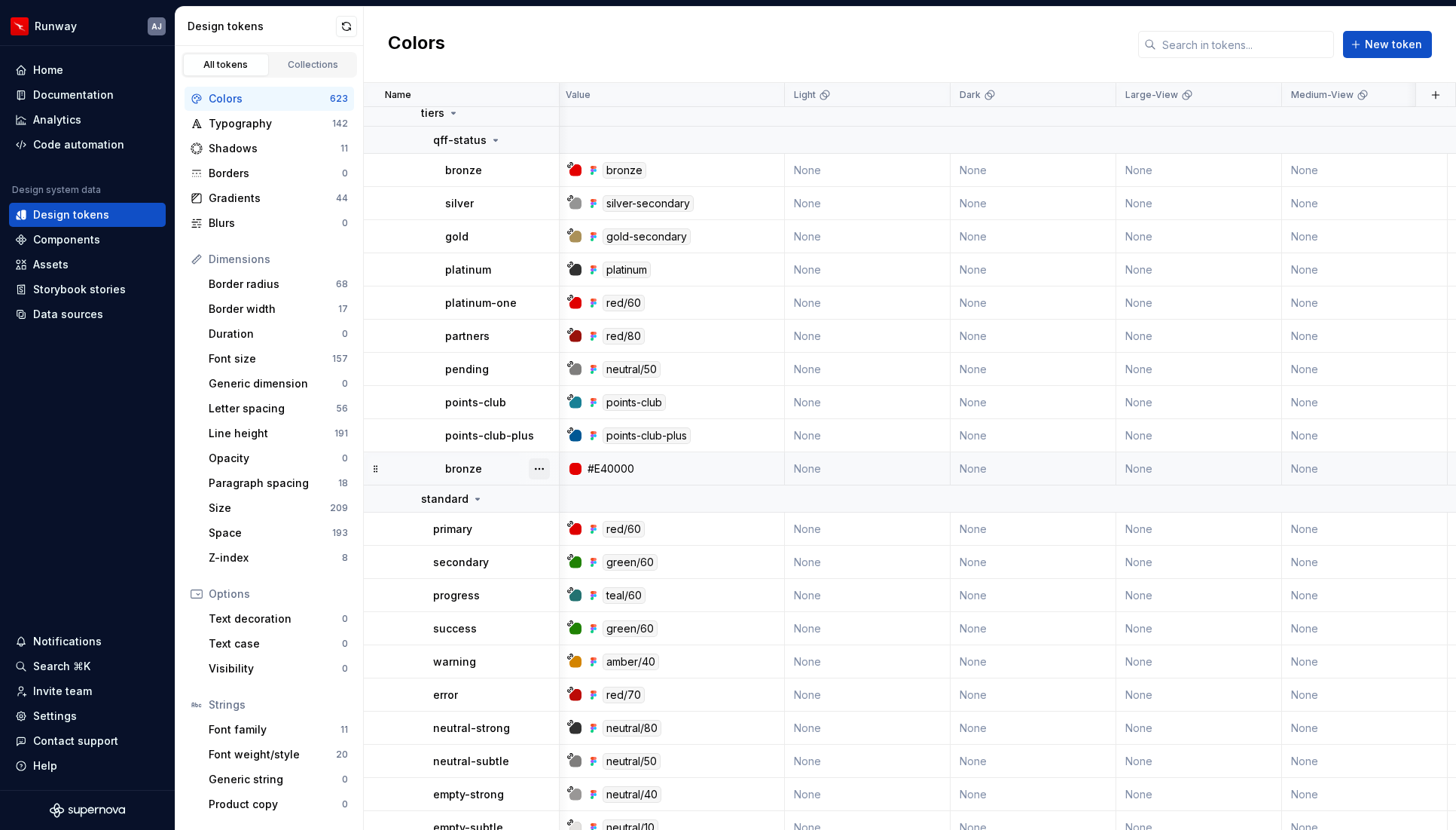
click at [539, 466] on button "button" at bounding box center [539, 469] width 21 height 21
click at [575, 558] on div "Delete token" at bounding box center [605, 553] width 98 height 15
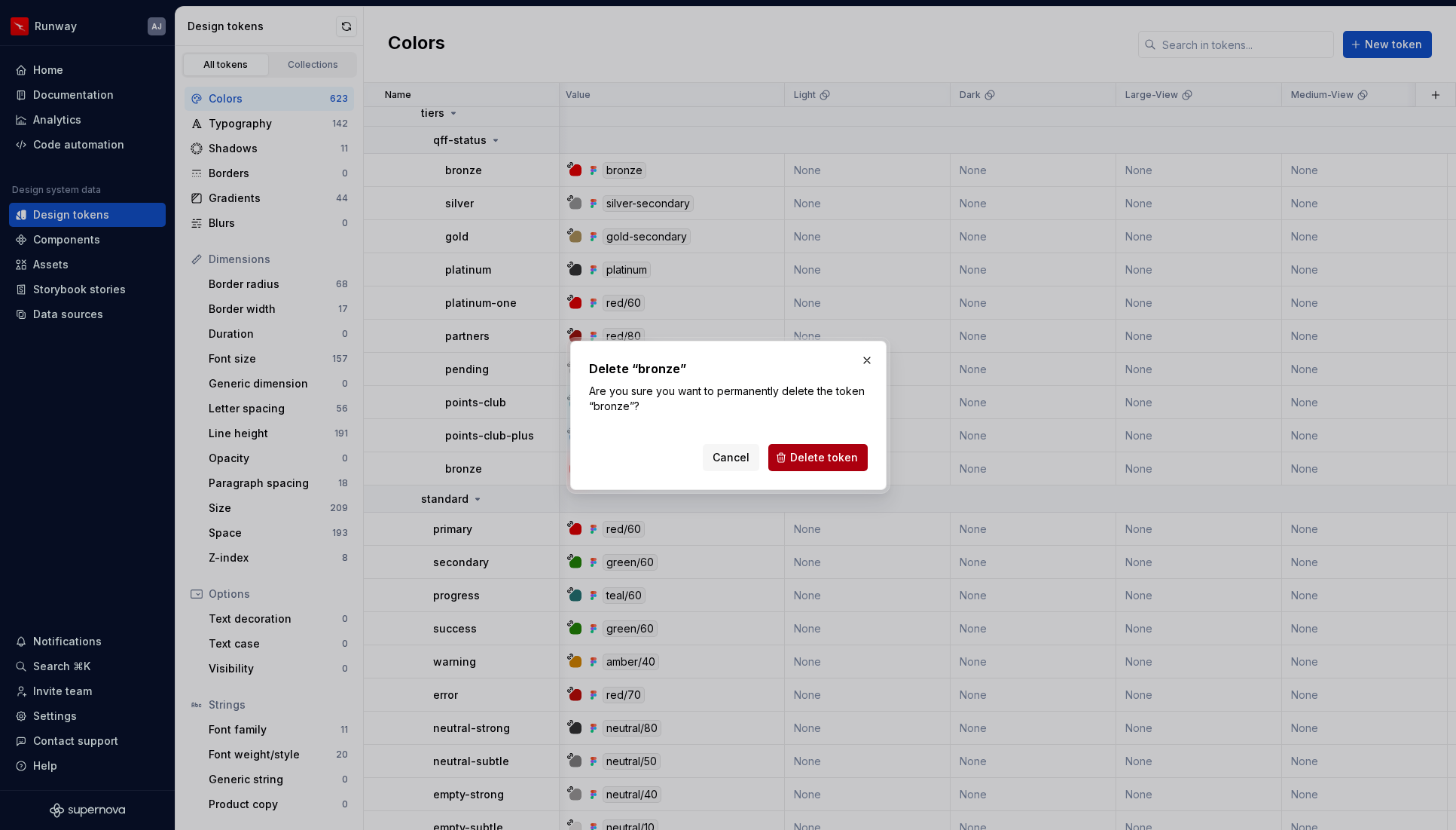
click at [803, 456] on span "Delete token" at bounding box center [824, 457] width 68 height 15
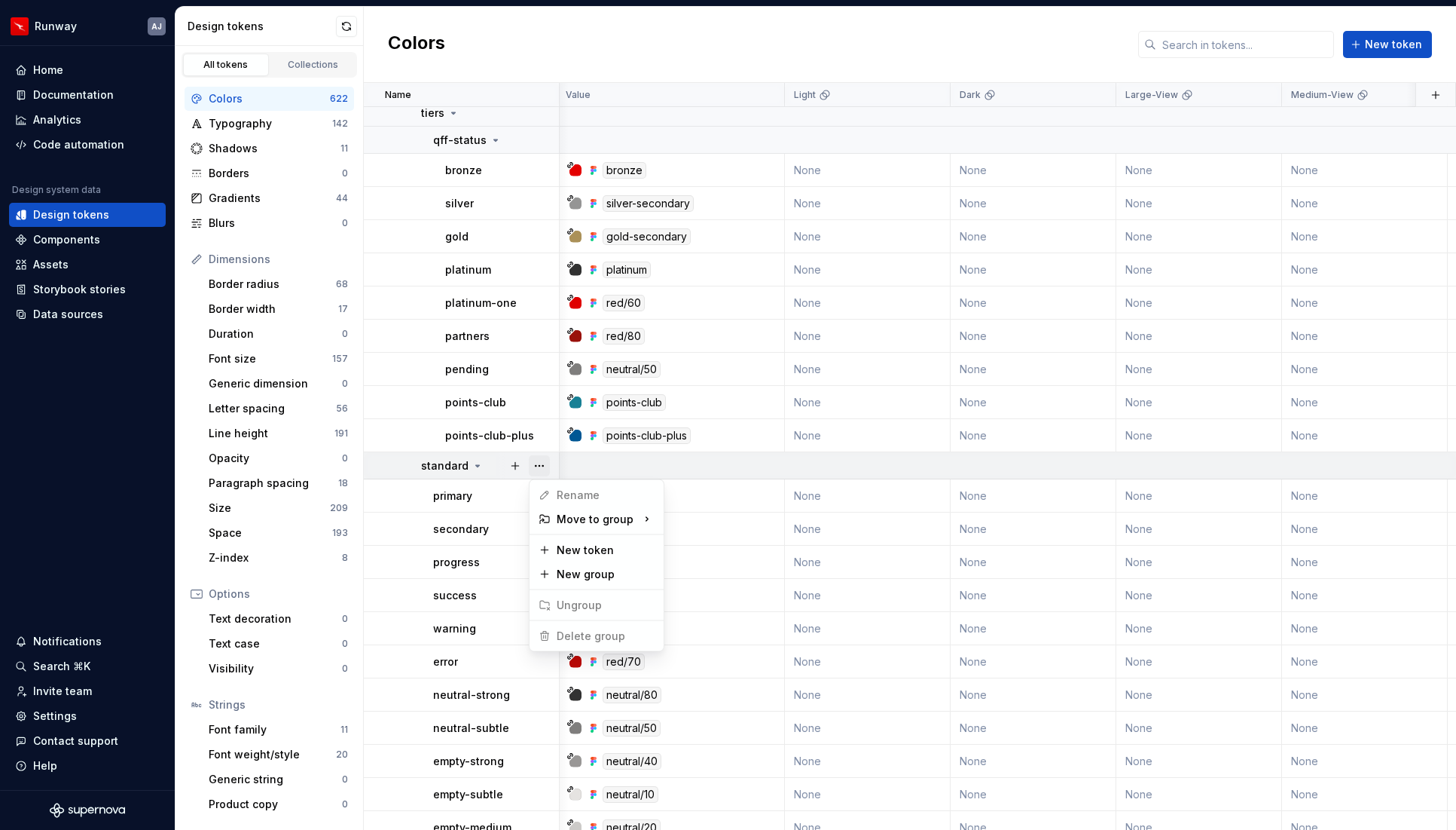
click at [538, 463] on button "button" at bounding box center [539, 466] width 21 height 21
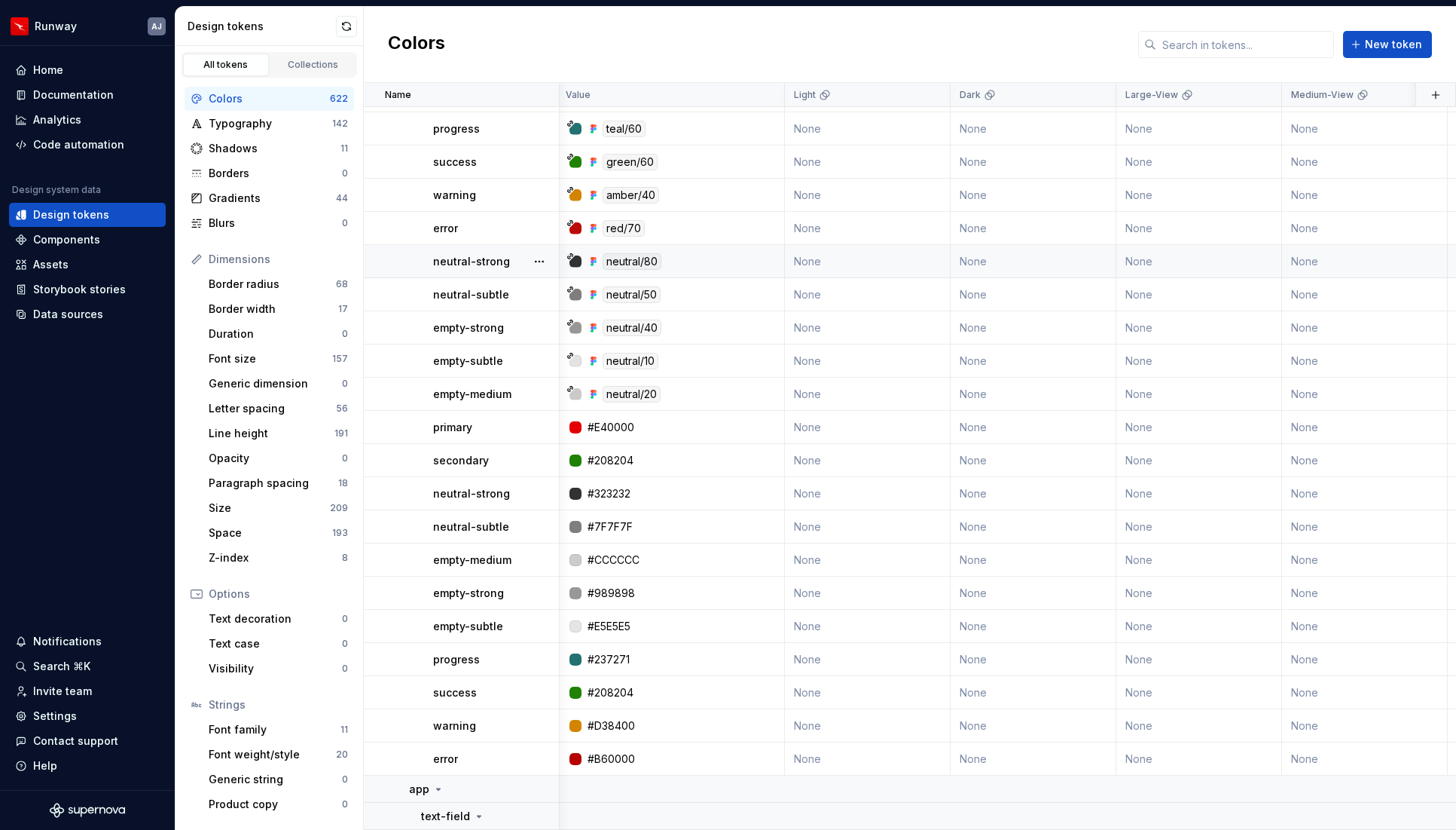
scroll to position [24175, 3]
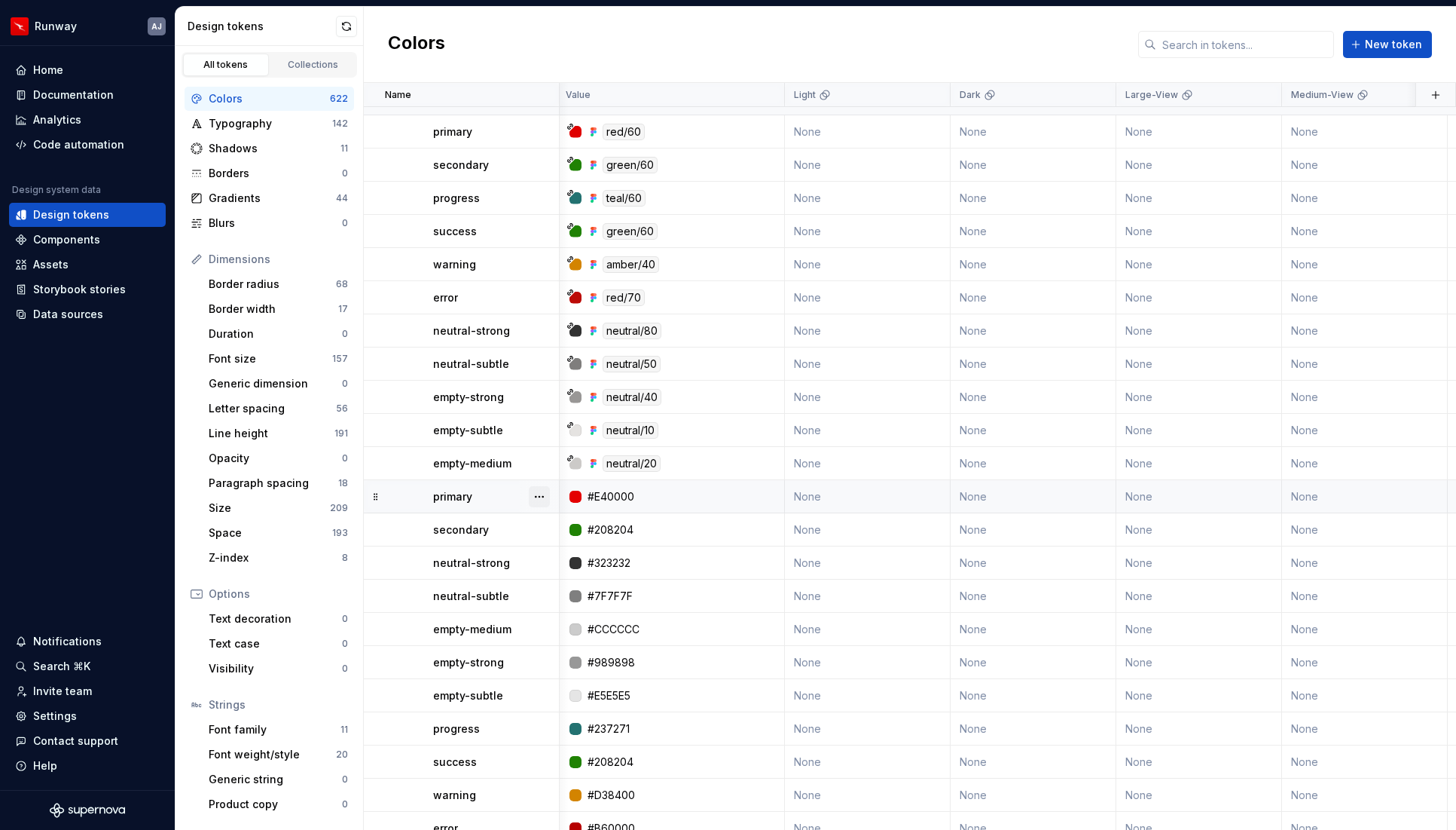
click at [538, 494] on button "button" at bounding box center [539, 496] width 21 height 21
click at [578, 576] on div "Delete token" at bounding box center [605, 580] width 98 height 15
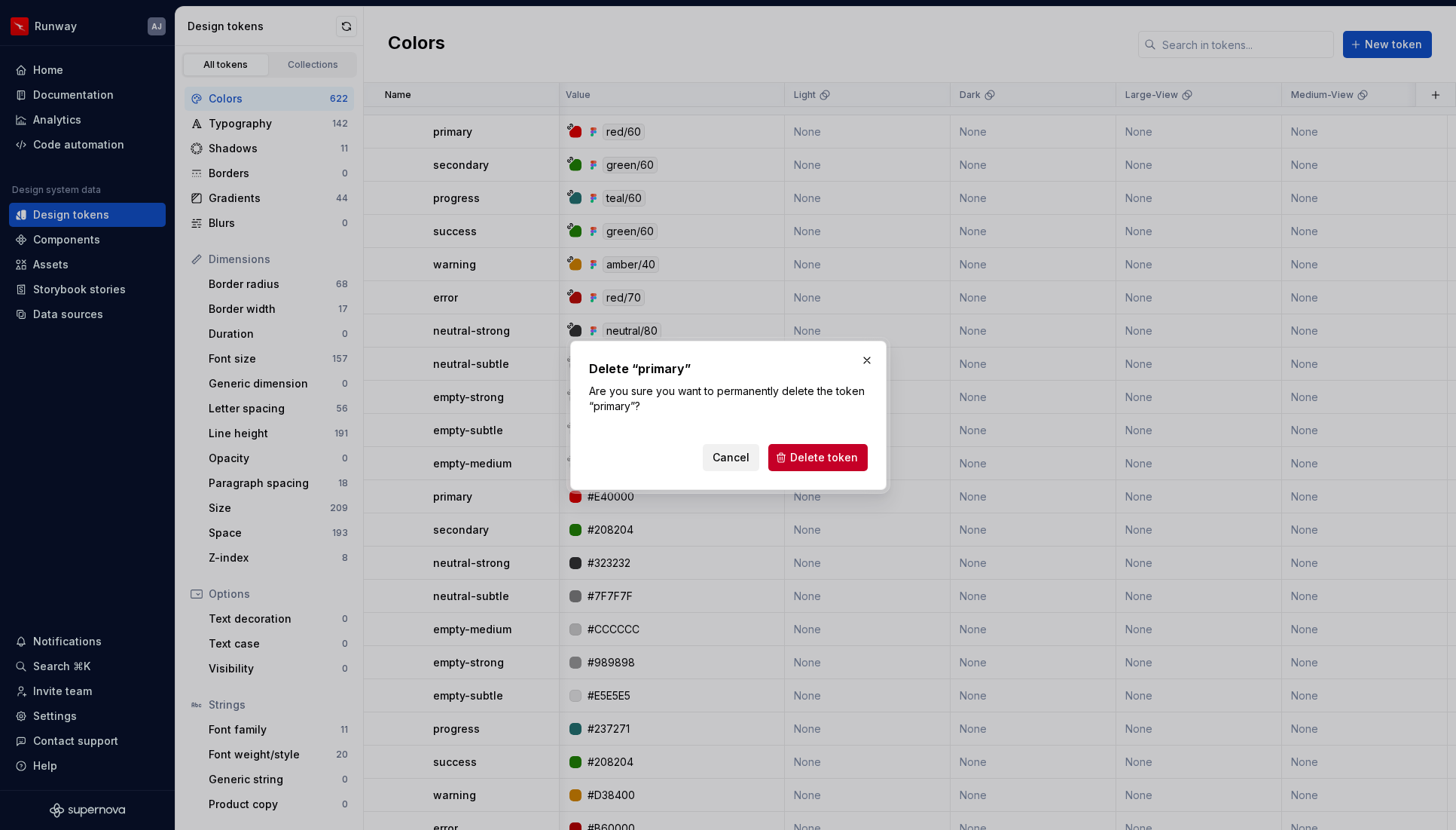
drag, startPoint x: 835, startPoint y: 455, endPoint x: 752, endPoint y: 468, distance: 84.0
click at [835, 455] on span "Delete token" at bounding box center [824, 457] width 68 height 15
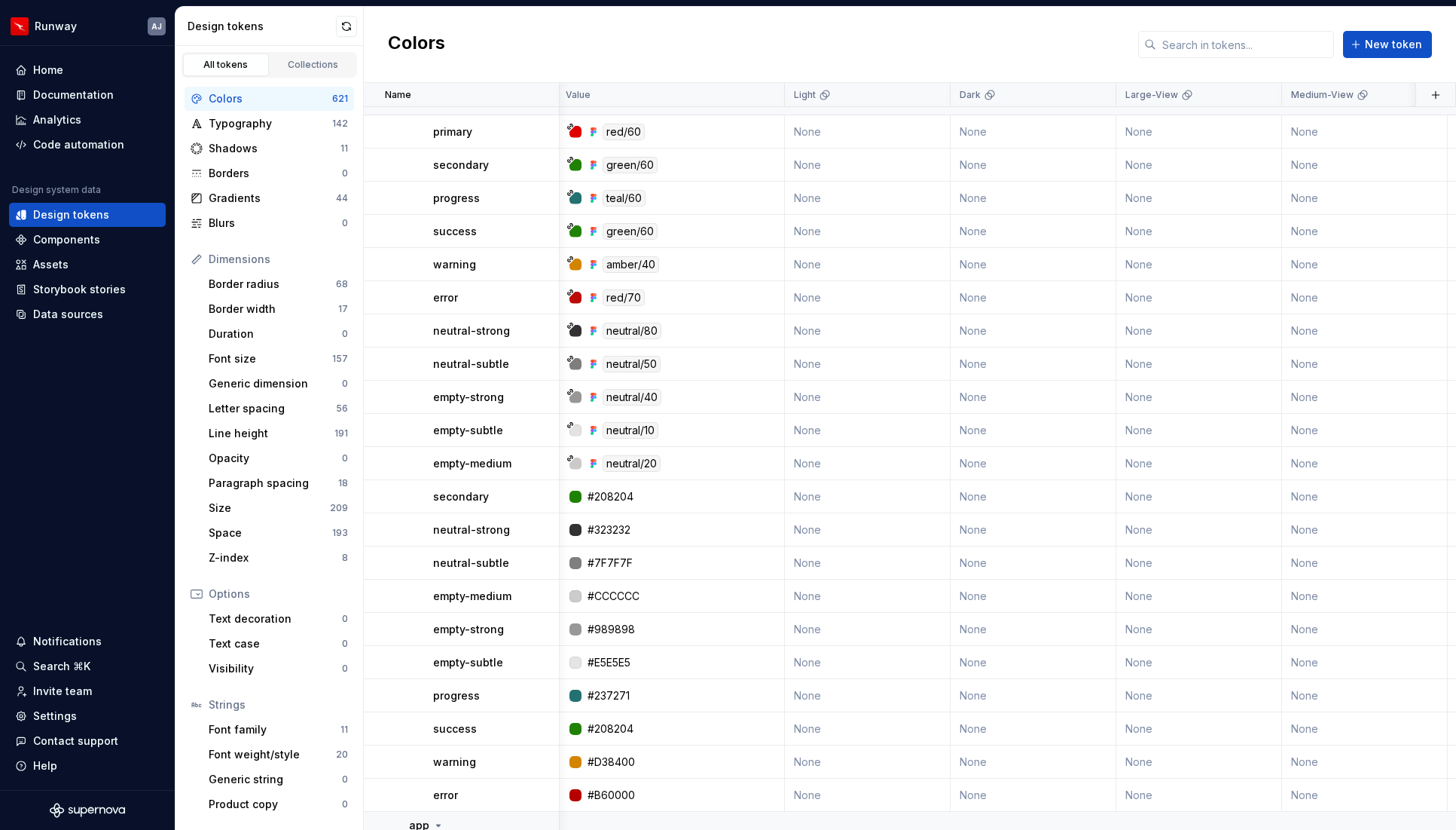
click at [534, 498] on button "button" at bounding box center [539, 496] width 21 height 21
click at [538, 497] on button "button" at bounding box center [539, 496] width 21 height 21
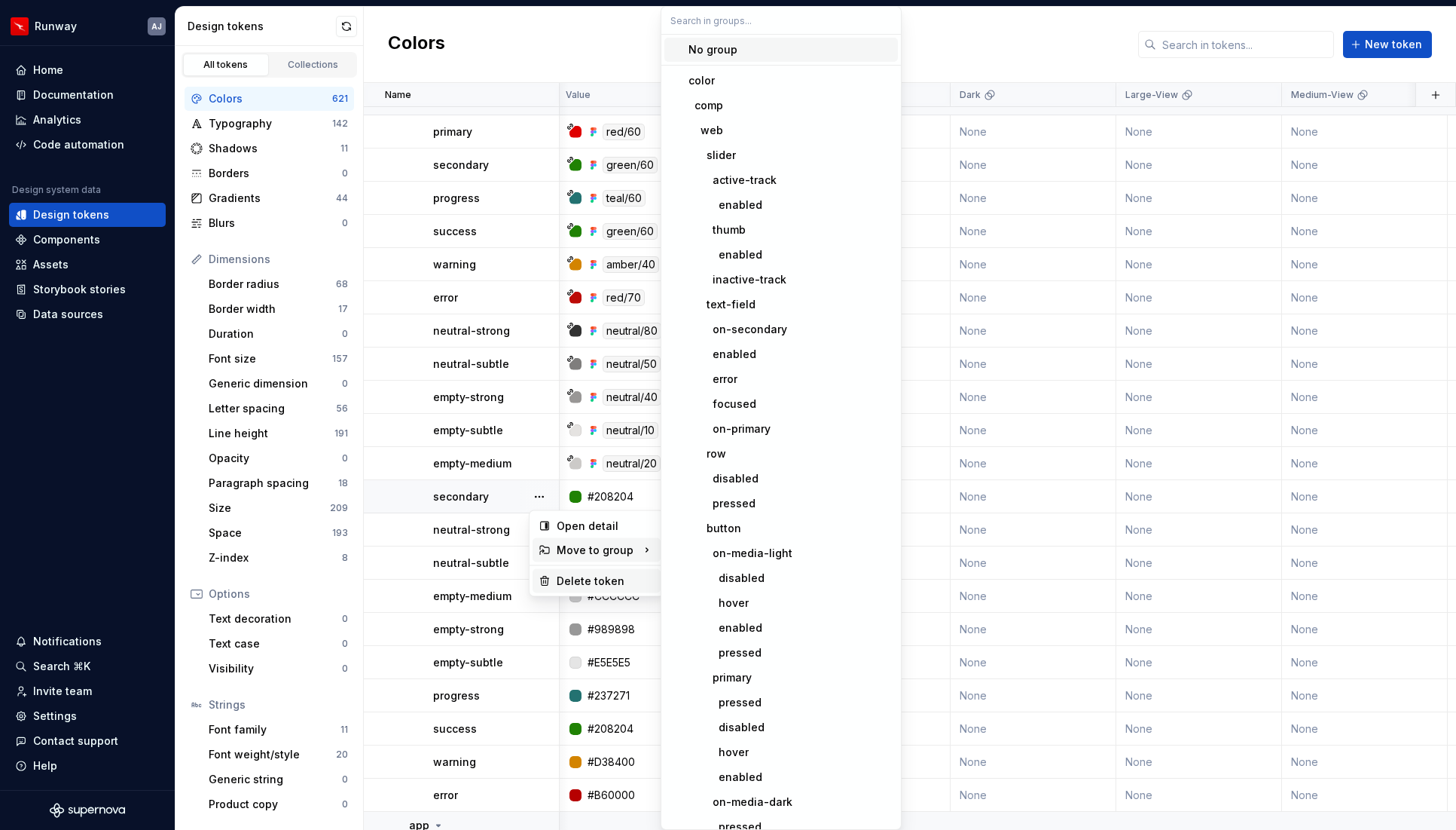
click at [579, 578] on div "Delete token" at bounding box center [605, 580] width 98 height 15
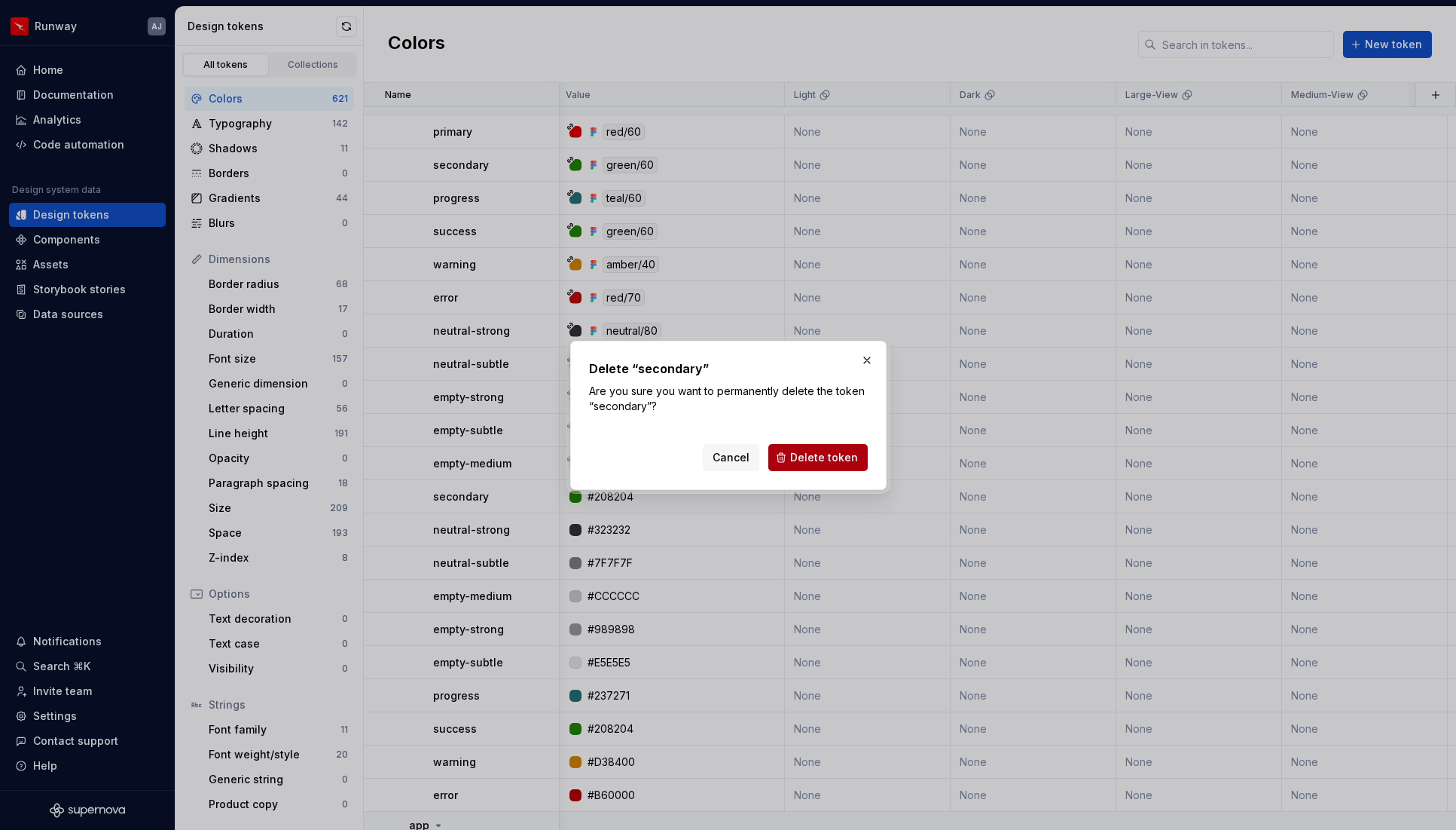
click at [813, 457] on span "Delete token" at bounding box center [824, 457] width 68 height 15
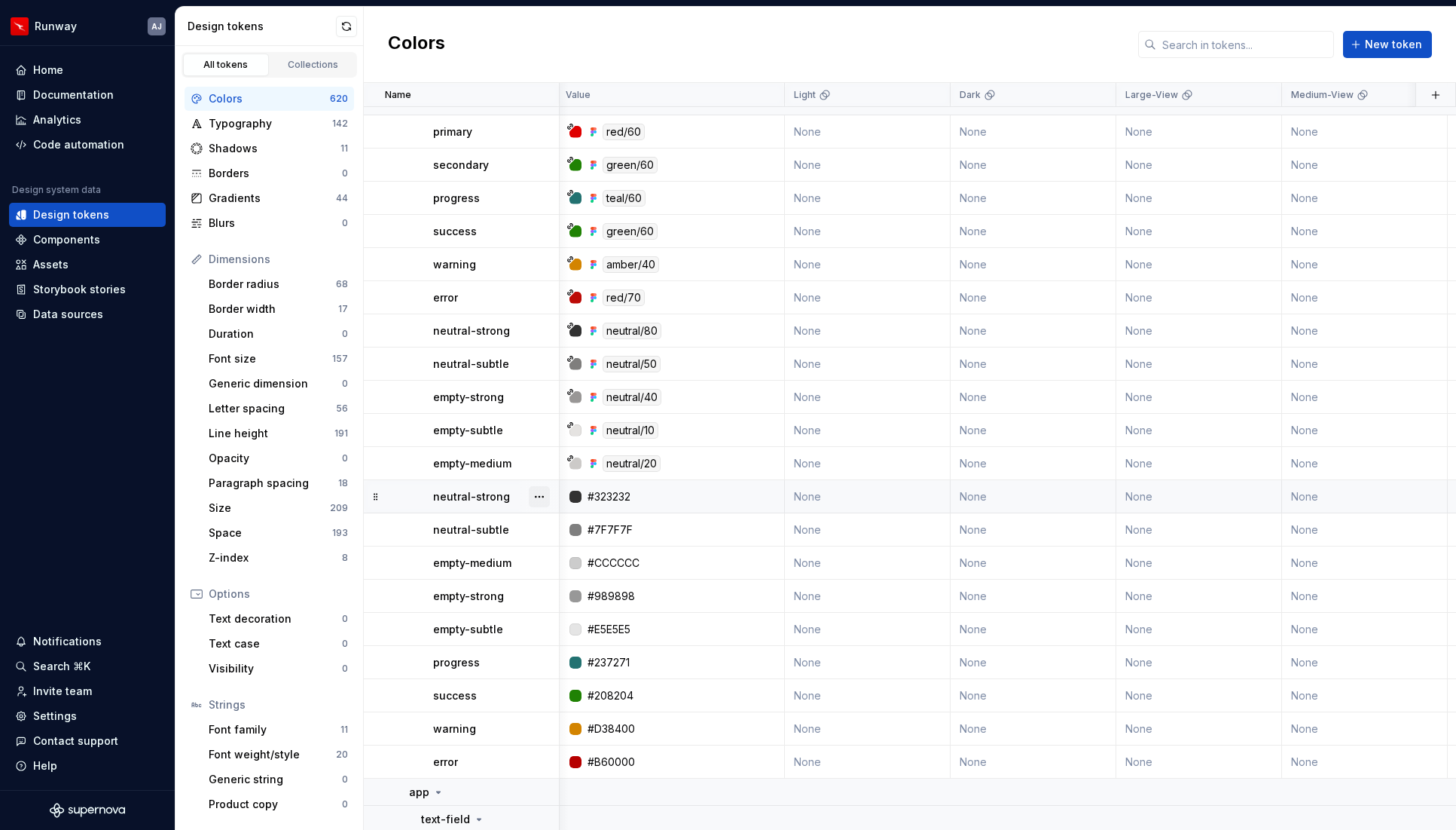
click at [540, 497] on button "button" at bounding box center [539, 496] width 21 height 21
click at [538, 498] on button "button" at bounding box center [539, 496] width 21 height 21
click at [571, 581] on div "Delete token" at bounding box center [605, 580] width 98 height 15
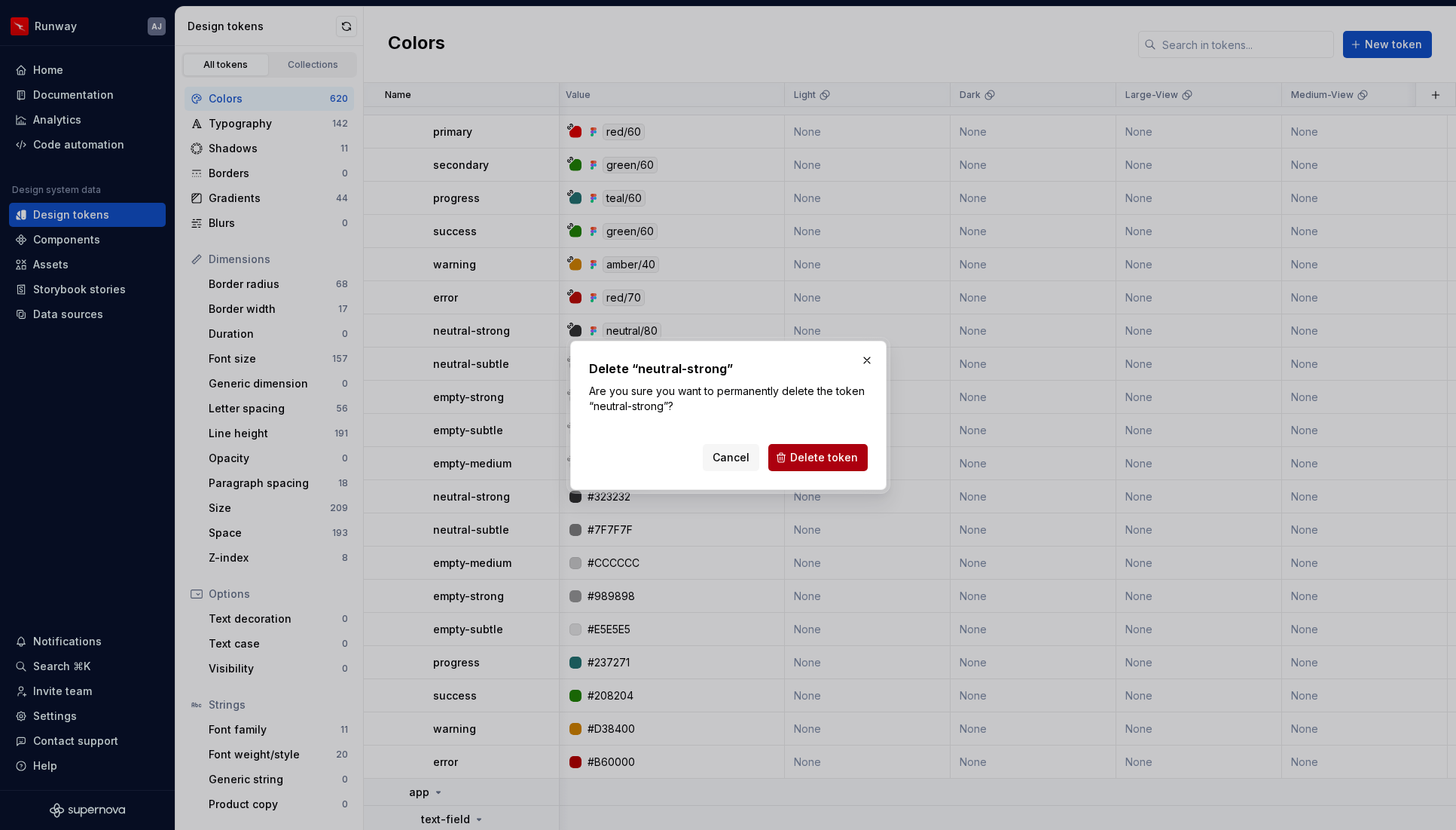
click at [816, 454] on span "Delete token" at bounding box center [824, 457] width 68 height 15
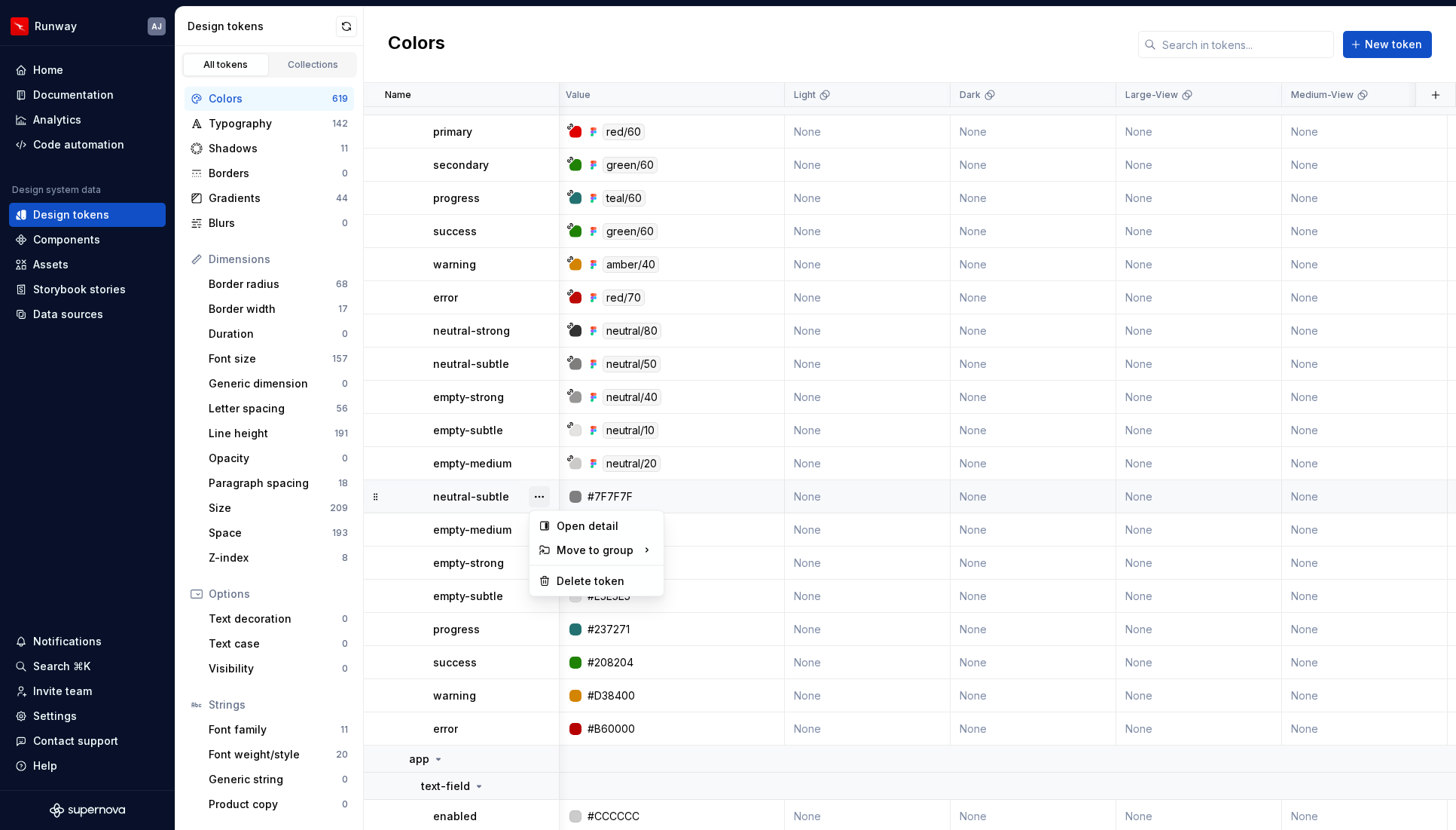
click at [535, 496] on button "button" at bounding box center [539, 496] width 21 height 21
click at [577, 583] on div "Delete token" at bounding box center [605, 580] width 98 height 15
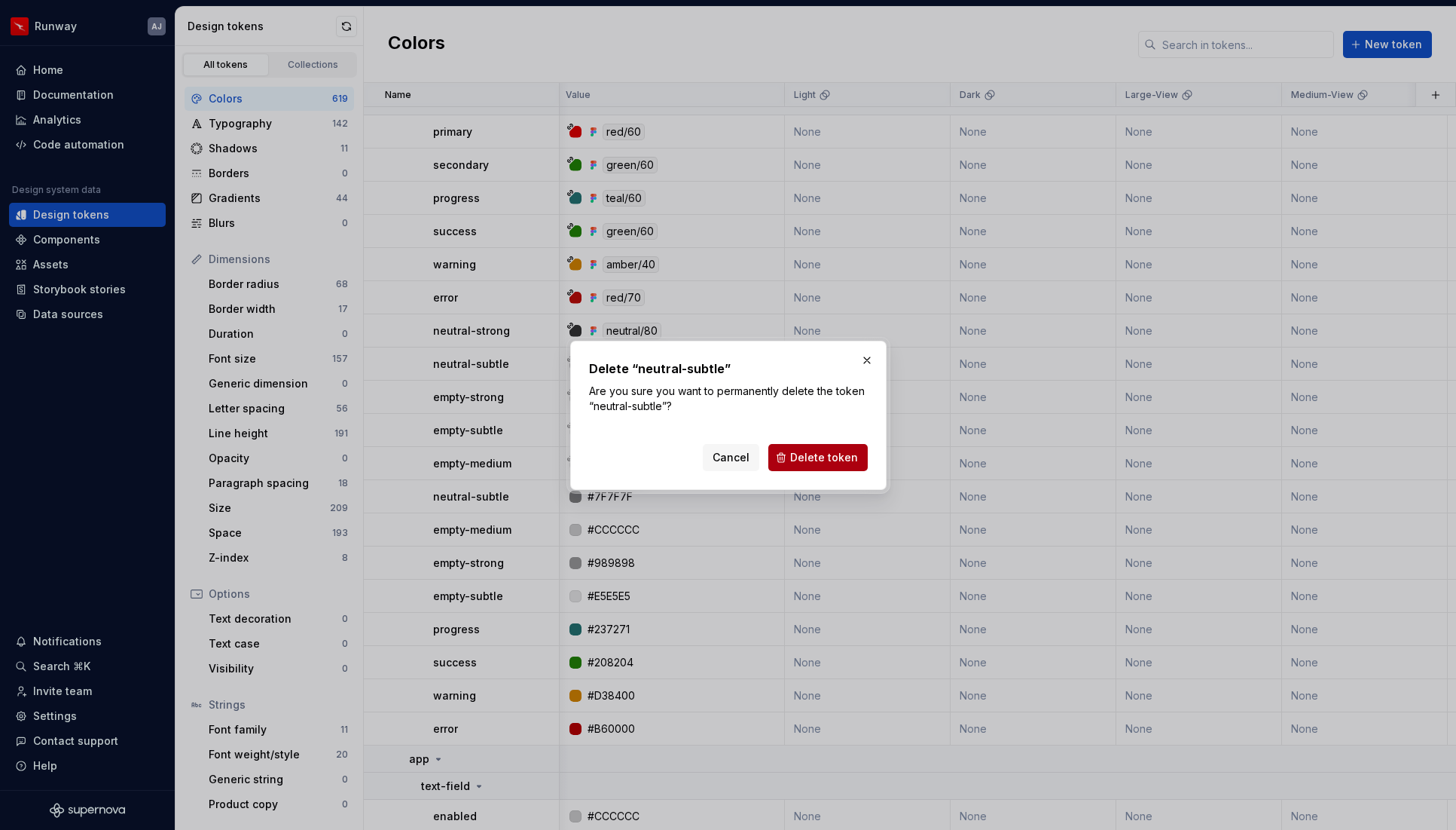
click at [801, 453] on span "Delete token" at bounding box center [824, 457] width 68 height 15
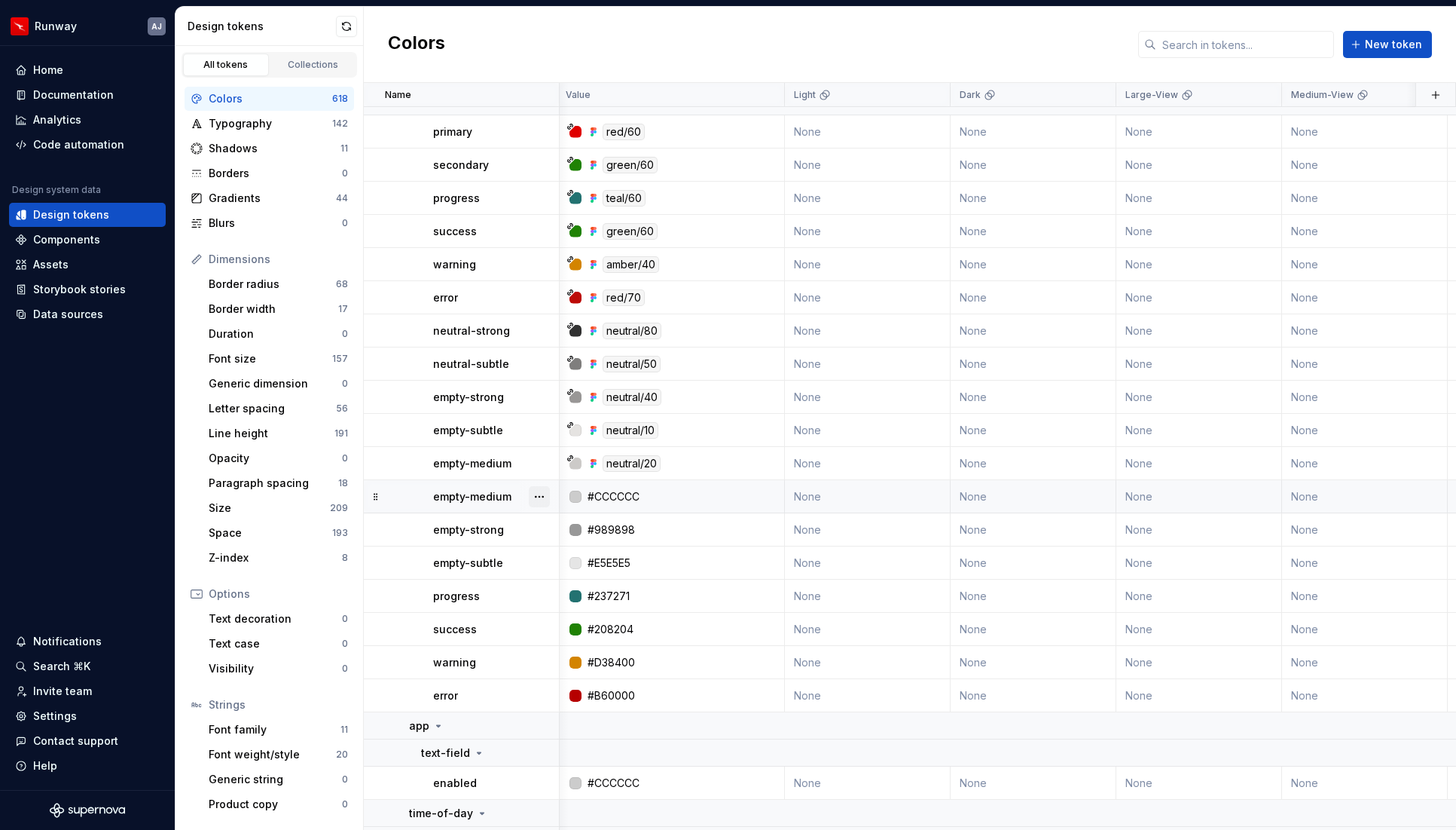
click at [540, 498] on button "button" at bounding box center [539, 496] width 21 height 21
click at [543, 499] on button "button" at bounding box center [539, 496] width 21 height 21
click at [571, 579] on div "Delete token" at bounding box center [605, 580] width 98 height 15
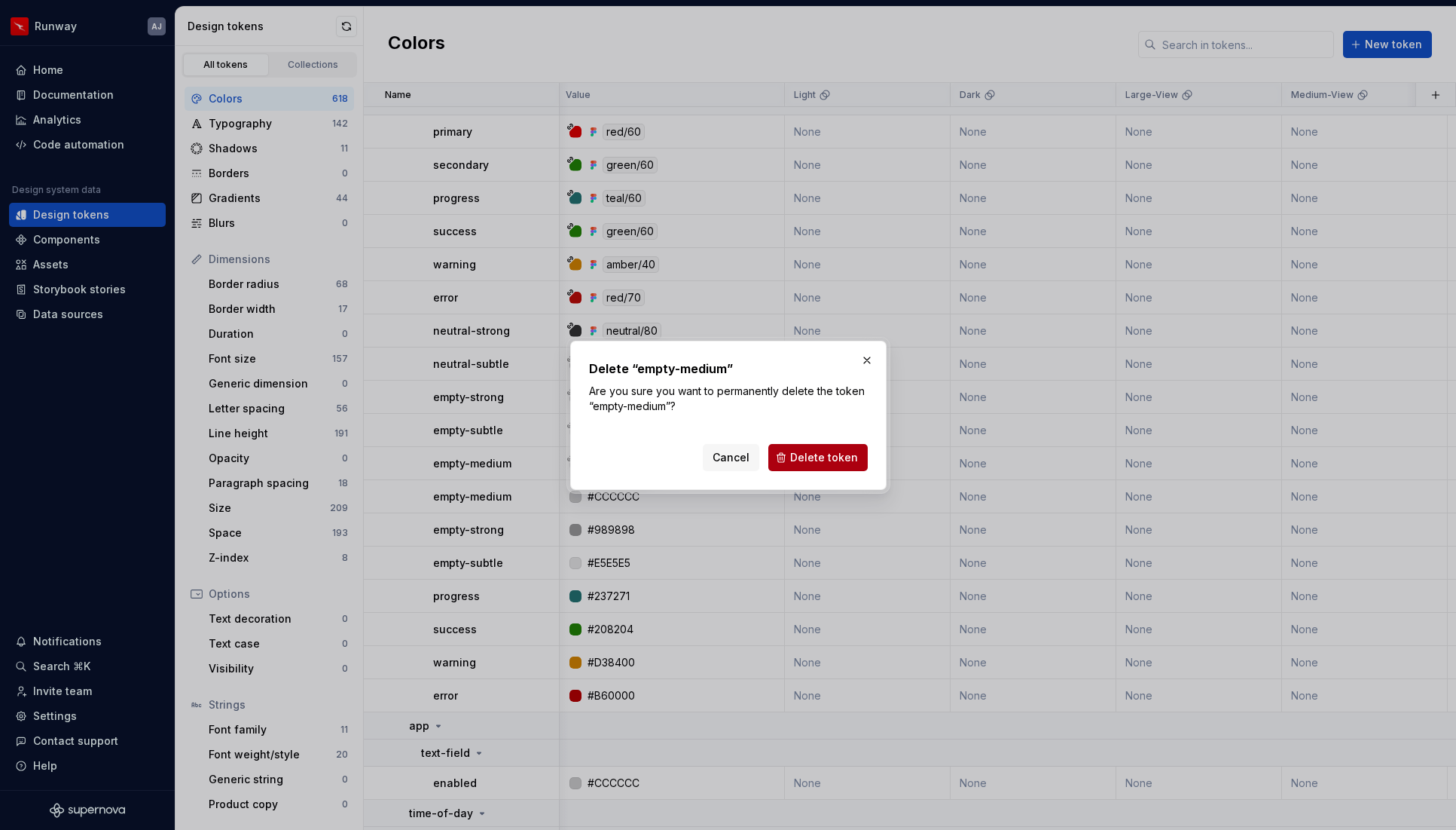
click at [801, 456] on span "Delete token" at bounding box center [824, 457] width 68 height 15
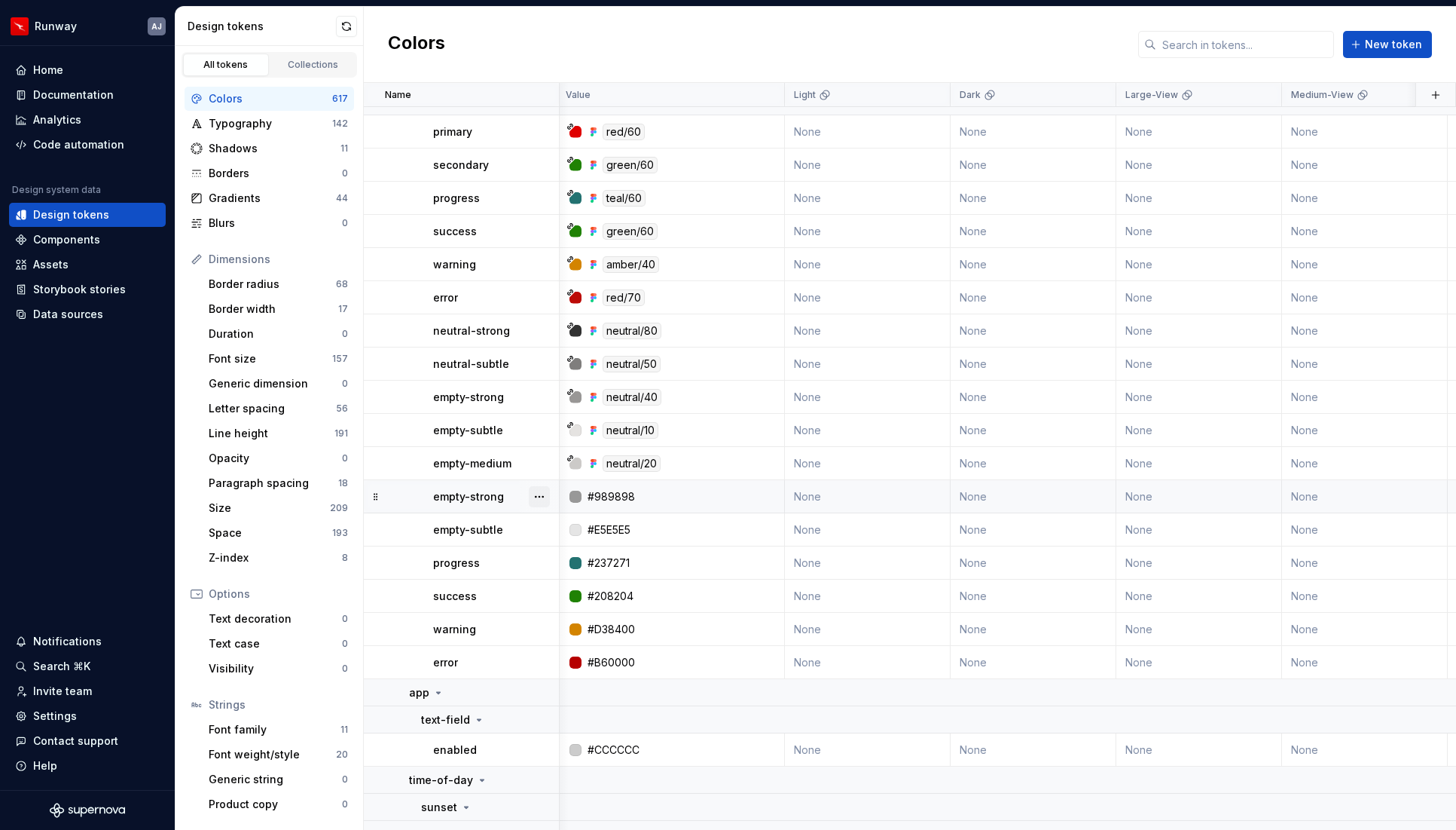
click at [536, 497] on button "button" at bounding box center [539, 496] width 21 height 21
click at [560, 576] on div "Delete token" at bounding box center [605, 580] width 98 height 15
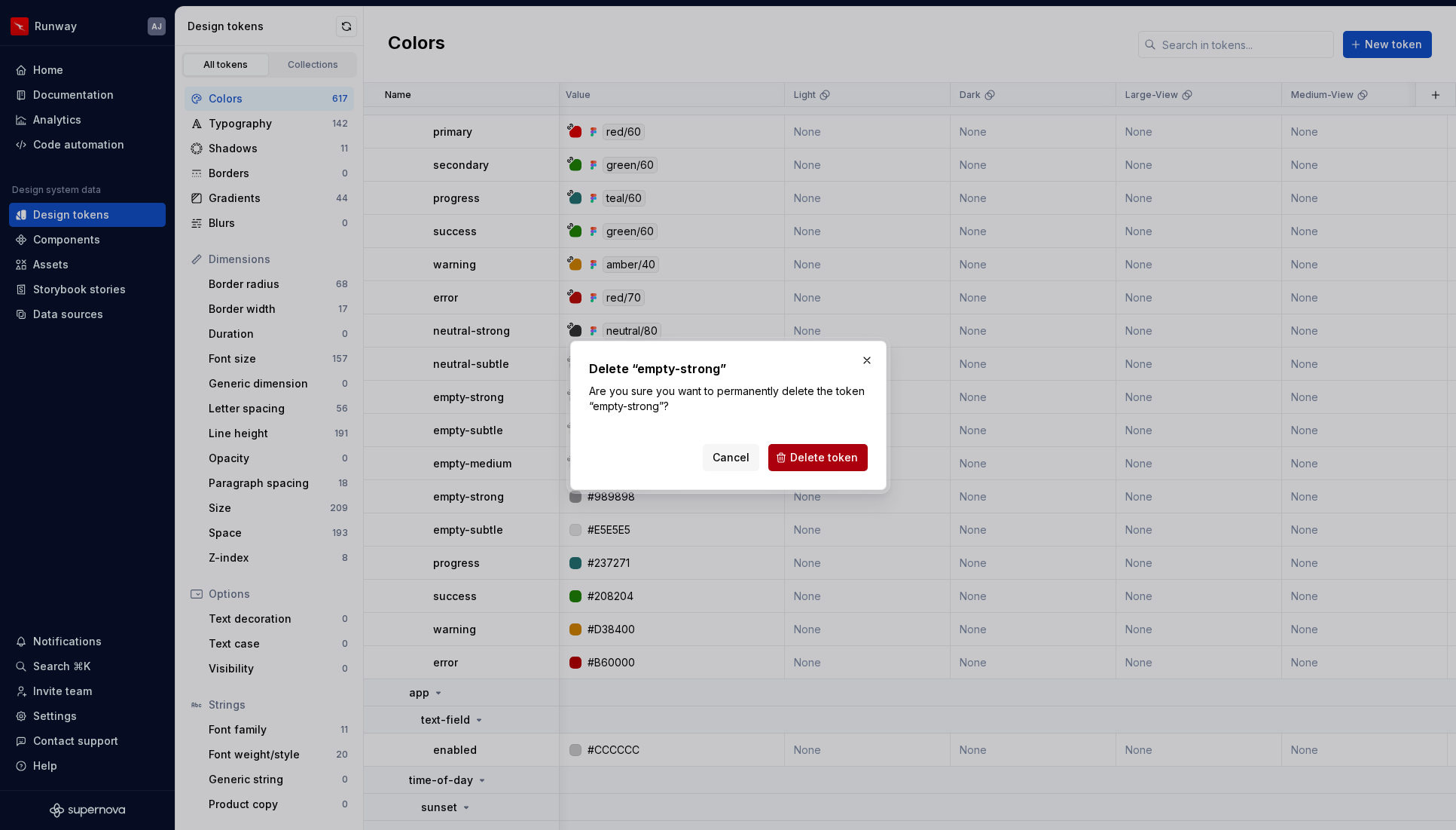
click at [801, 460] on span "Delete token" at bounding box center [824, 457] width 68 height 15
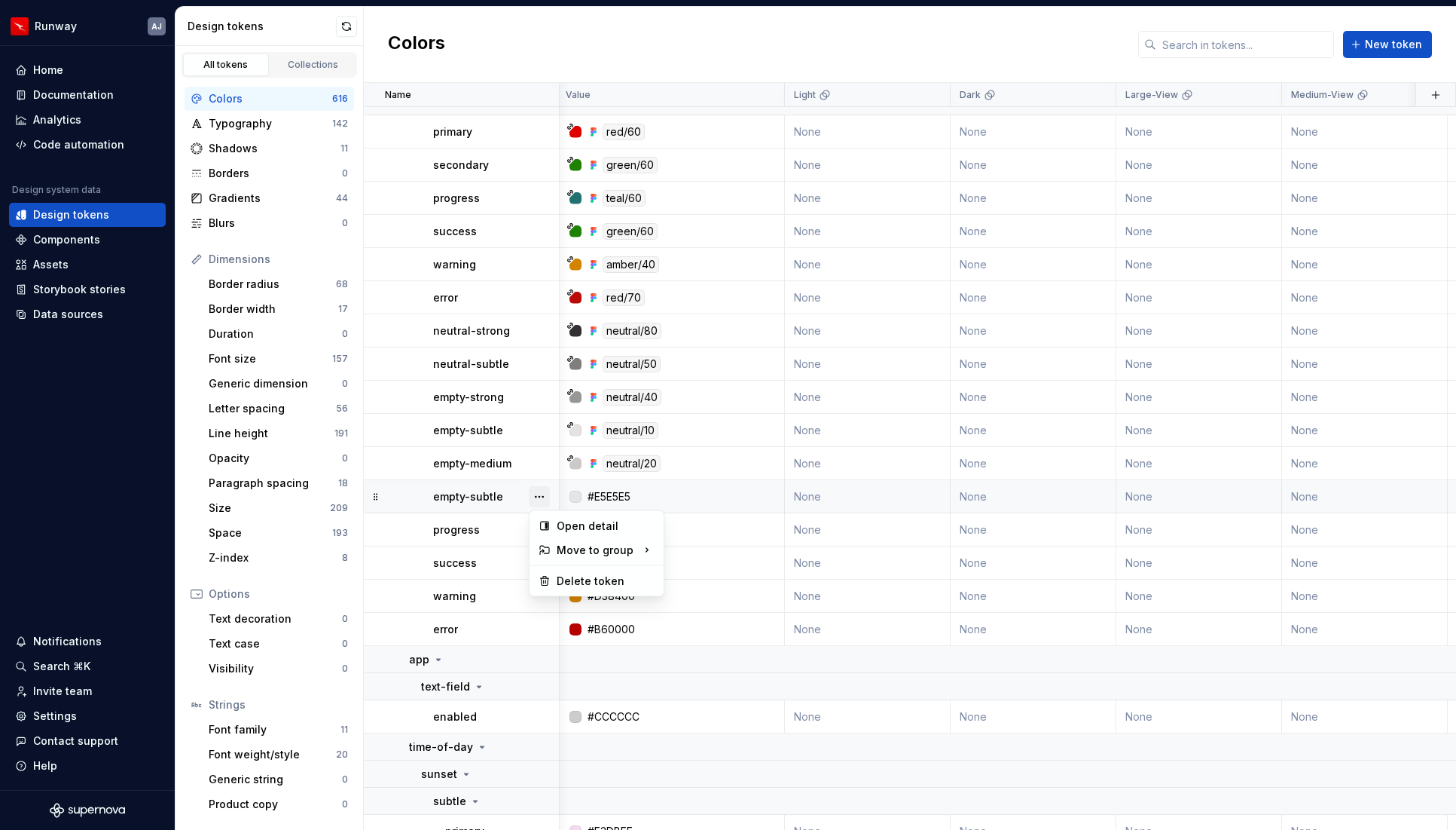
click at [535, 492] on button "button" at bounding box center [539, 496] width 21 height 21
click at [598, 583] on div "Delete token" at bounding box center [605, 580] width 98 height 15
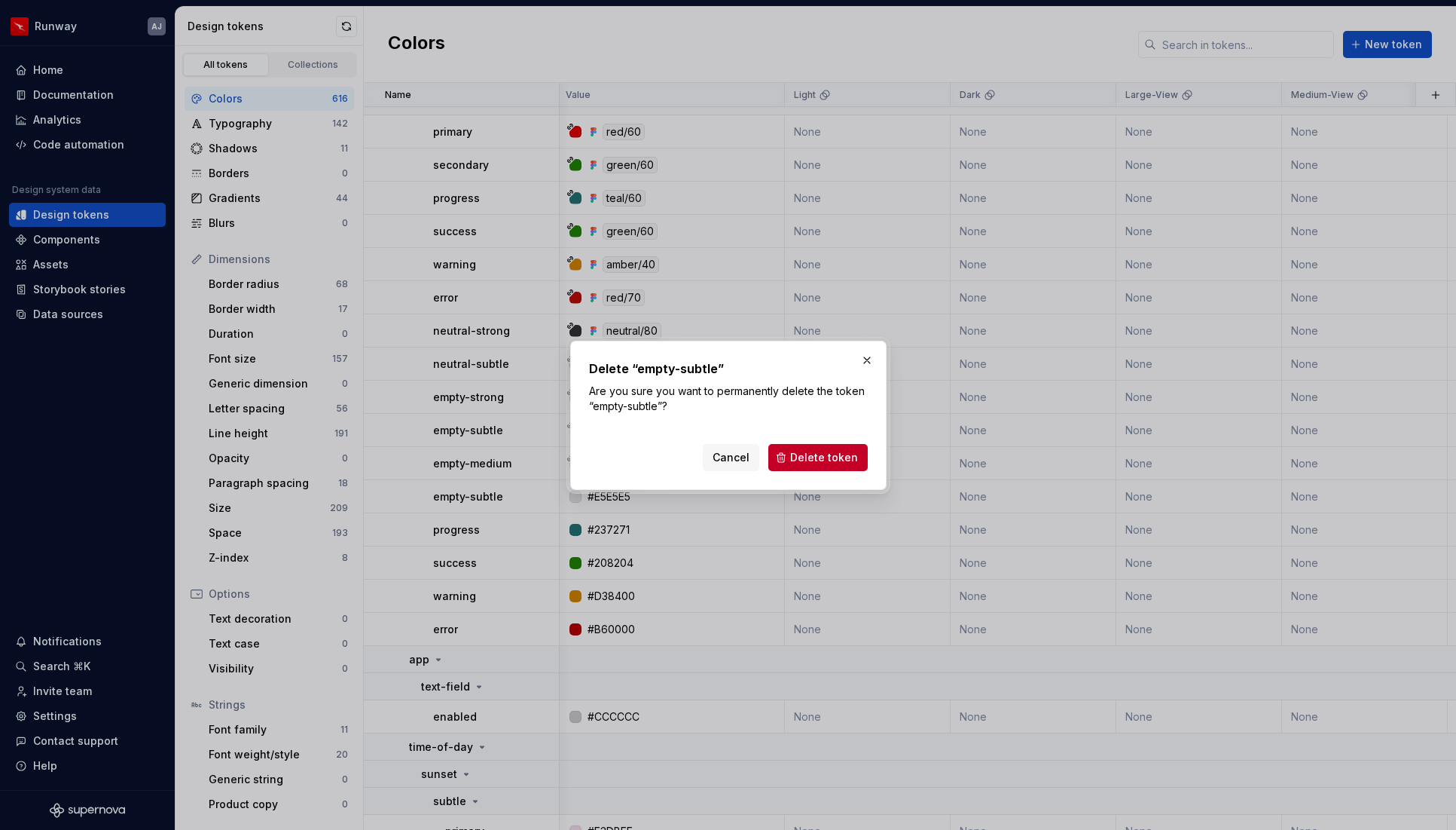
click at [802, 459] on span "Delete token" at bounding box center [824, 457] width 68 height 15
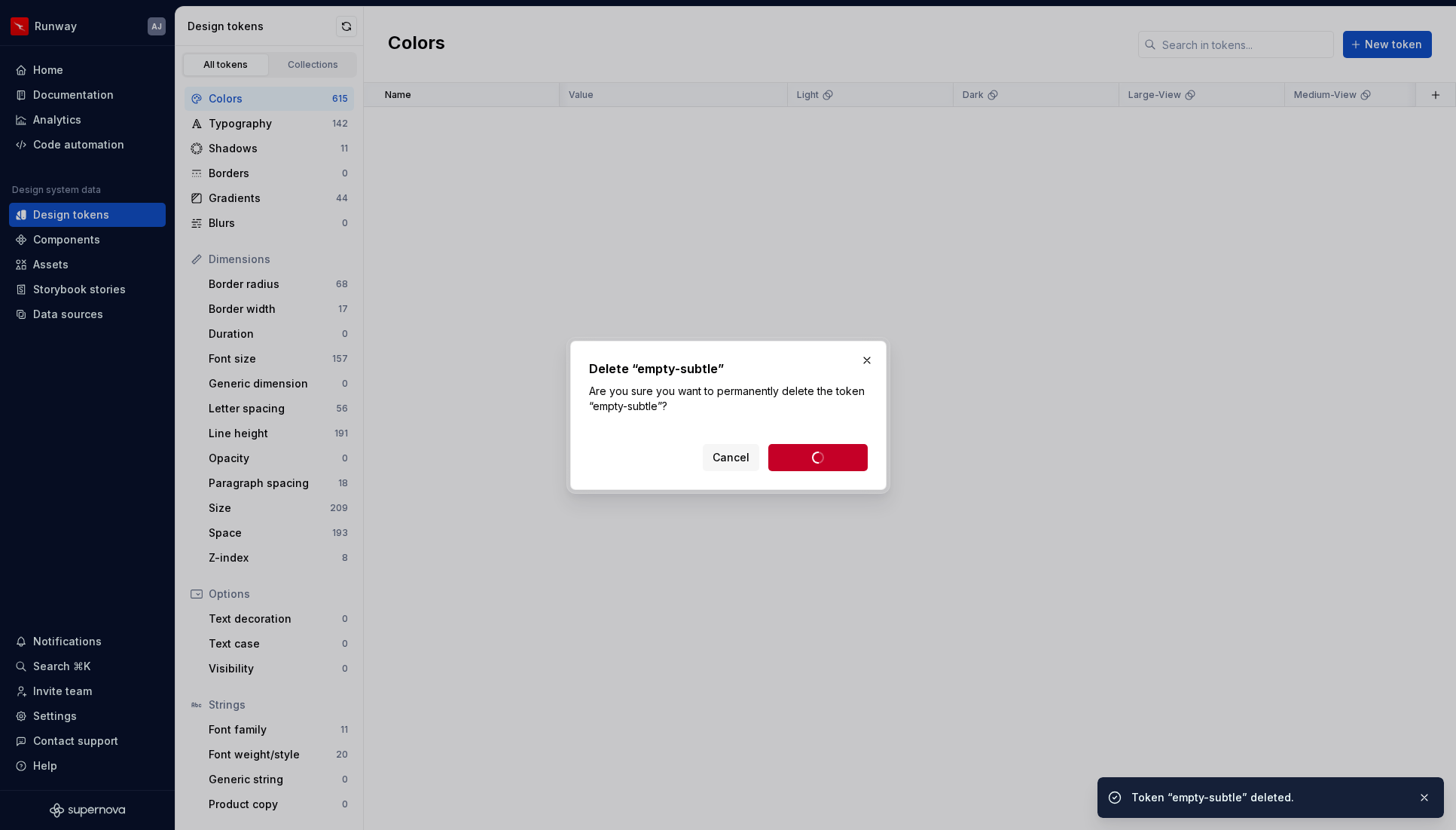
scroll to position [24175, 3]
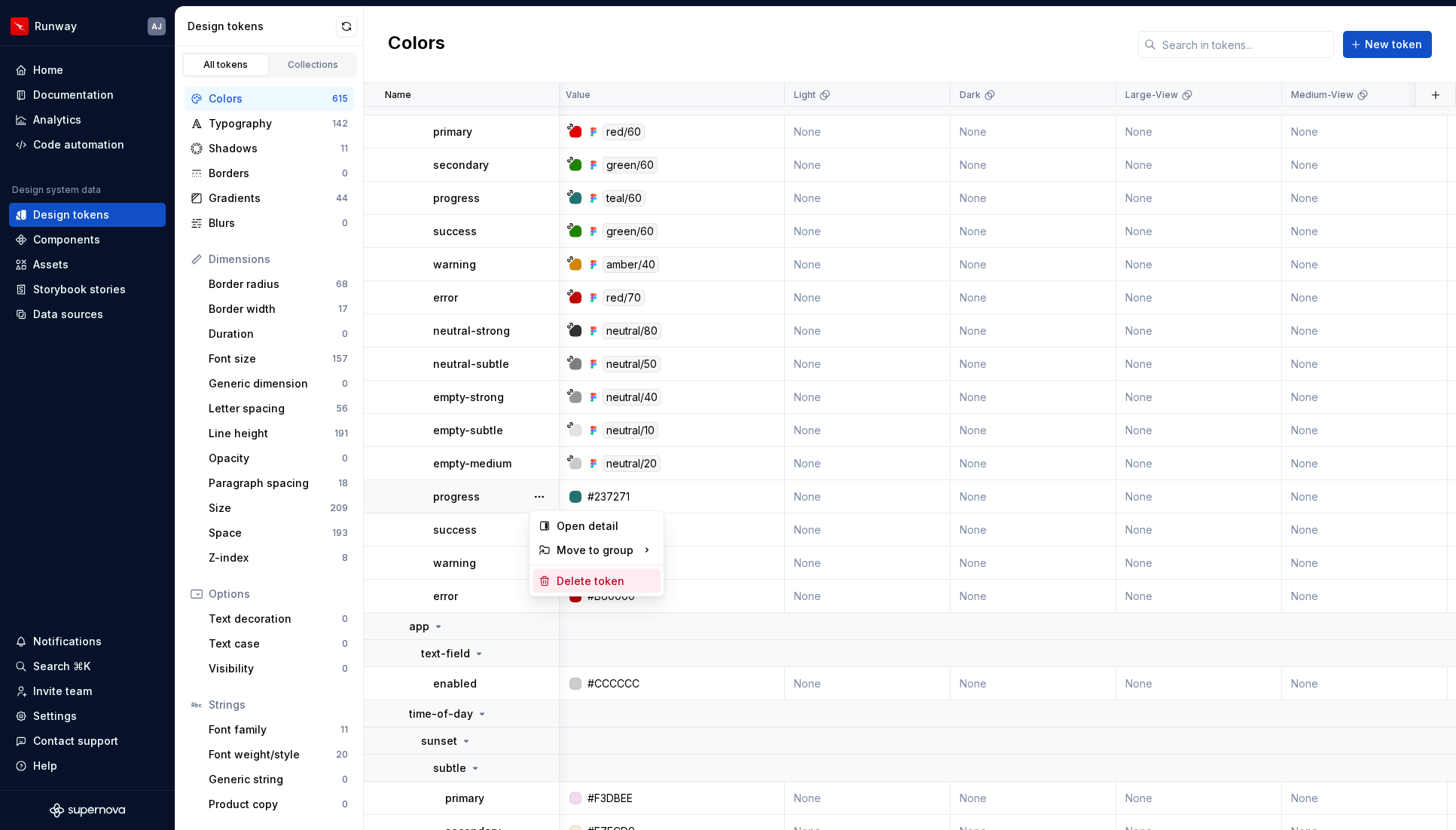
click at [557, 576] on div "Delete token" at bounding box center [605, 580] width 98 height 15
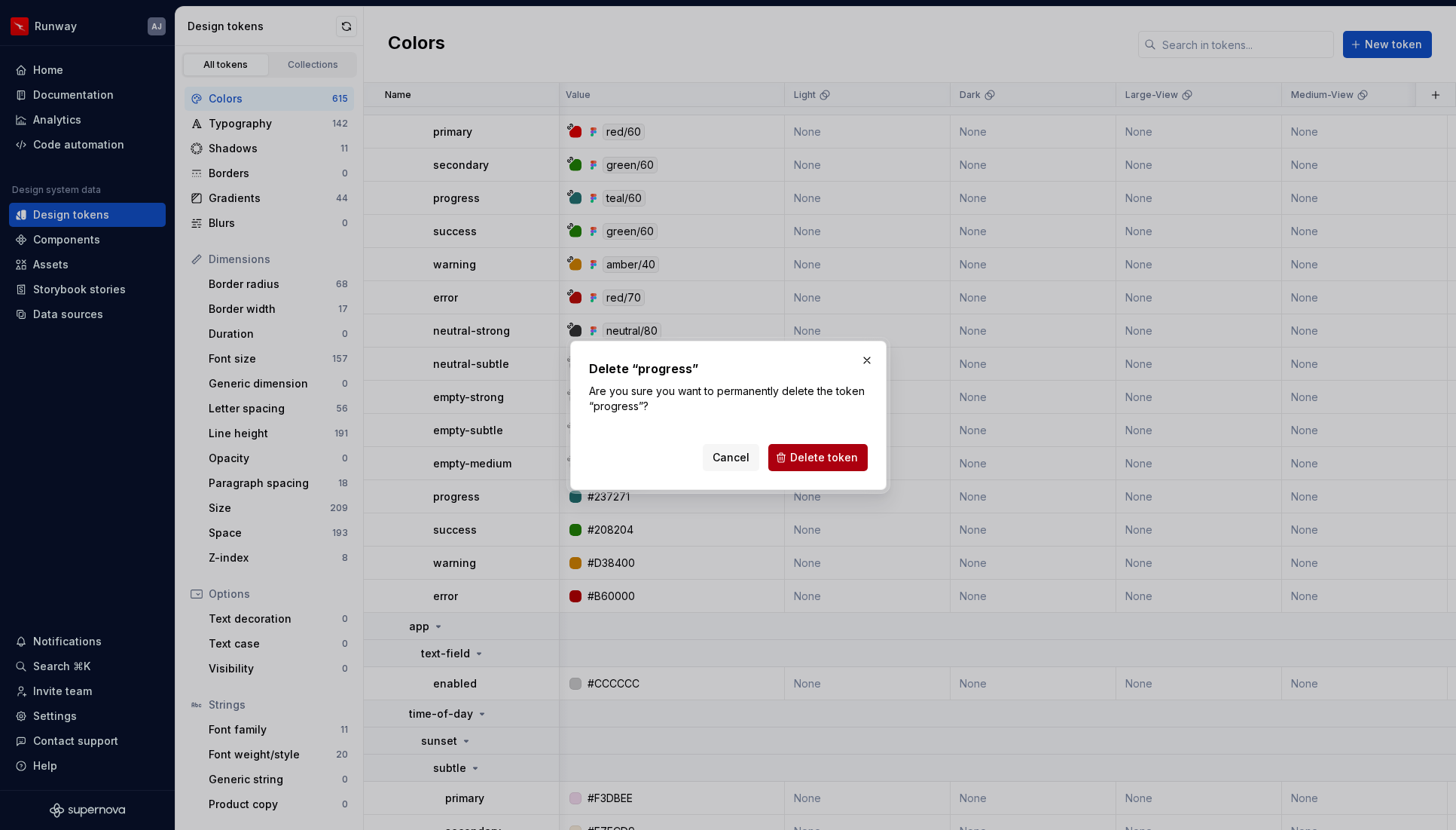
click at [846, 447] on button "Delete token" at bounding box center [818, 457] width 100 height 27
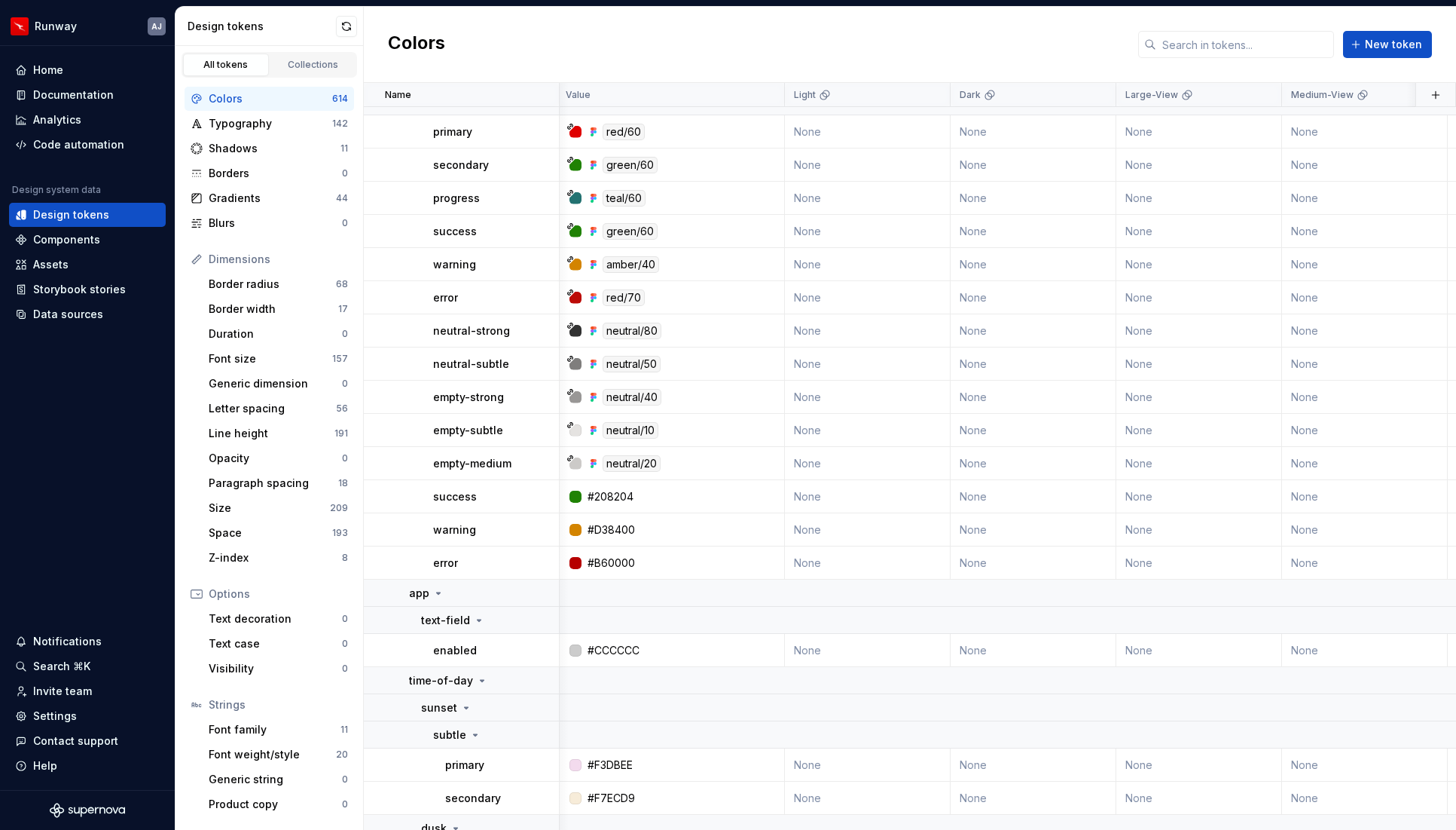
click at [538, 495] on button "button" at bounding box center [539, 496] width 21 height 21
click at [545, 499] on button "button" at bounding box center [539, 496] width 21 height 21
click at [562, 578] on div "Delete token" at bounding box center [605, 580] width 98 height 15
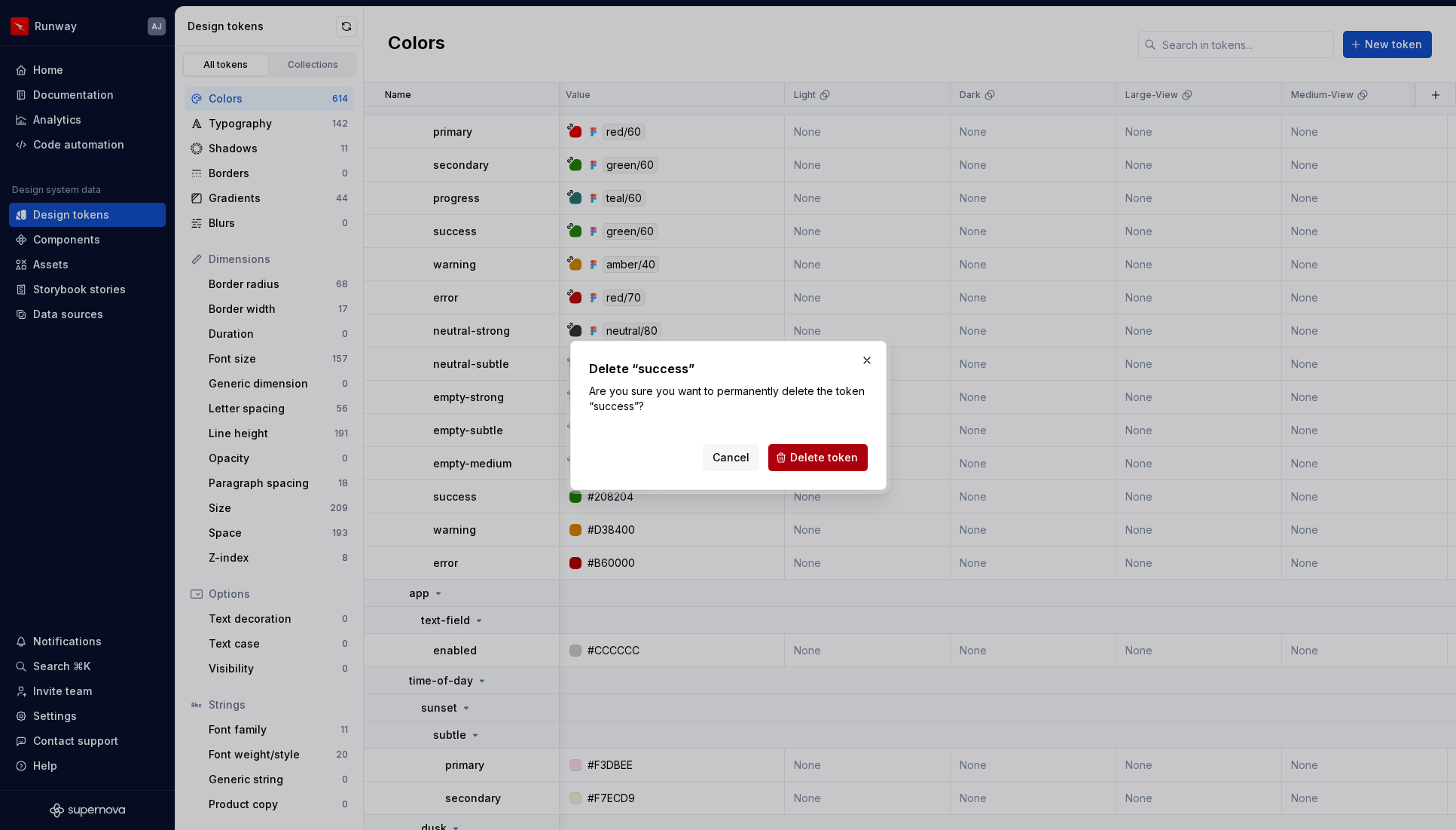
click at [845, 458] on span "Delete token" at bounding box center [824, 457] width 68 height 15
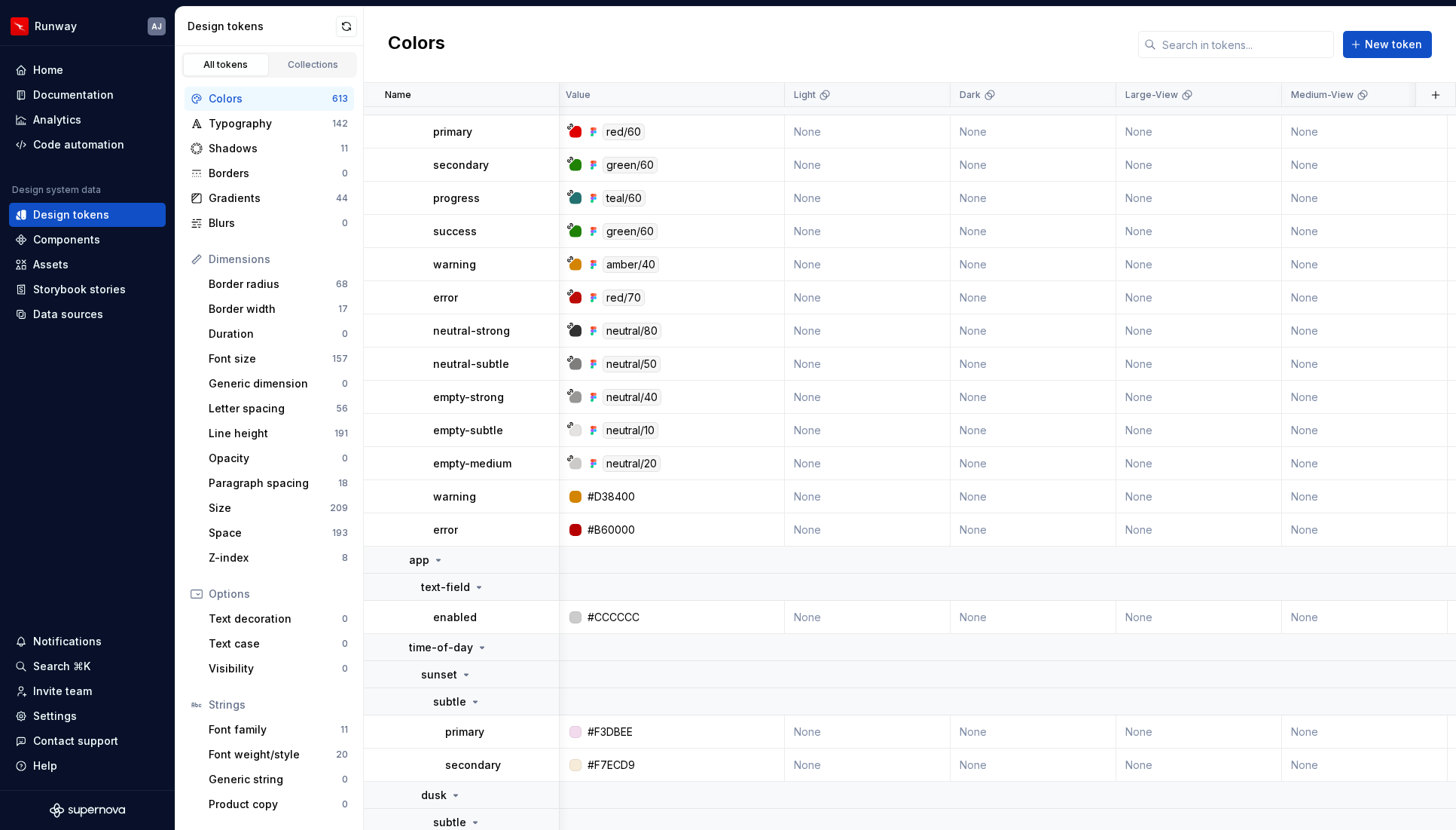
click at [538, 497] on button "button" at bounding box center [539, 496] width 21 height 21
click at [538, 497] on button "button" at bounding box center [539, 496] width 21 height 21
click at [571, 581] on div "Delete token" at bounding box center [605, 580] width 98 height 15
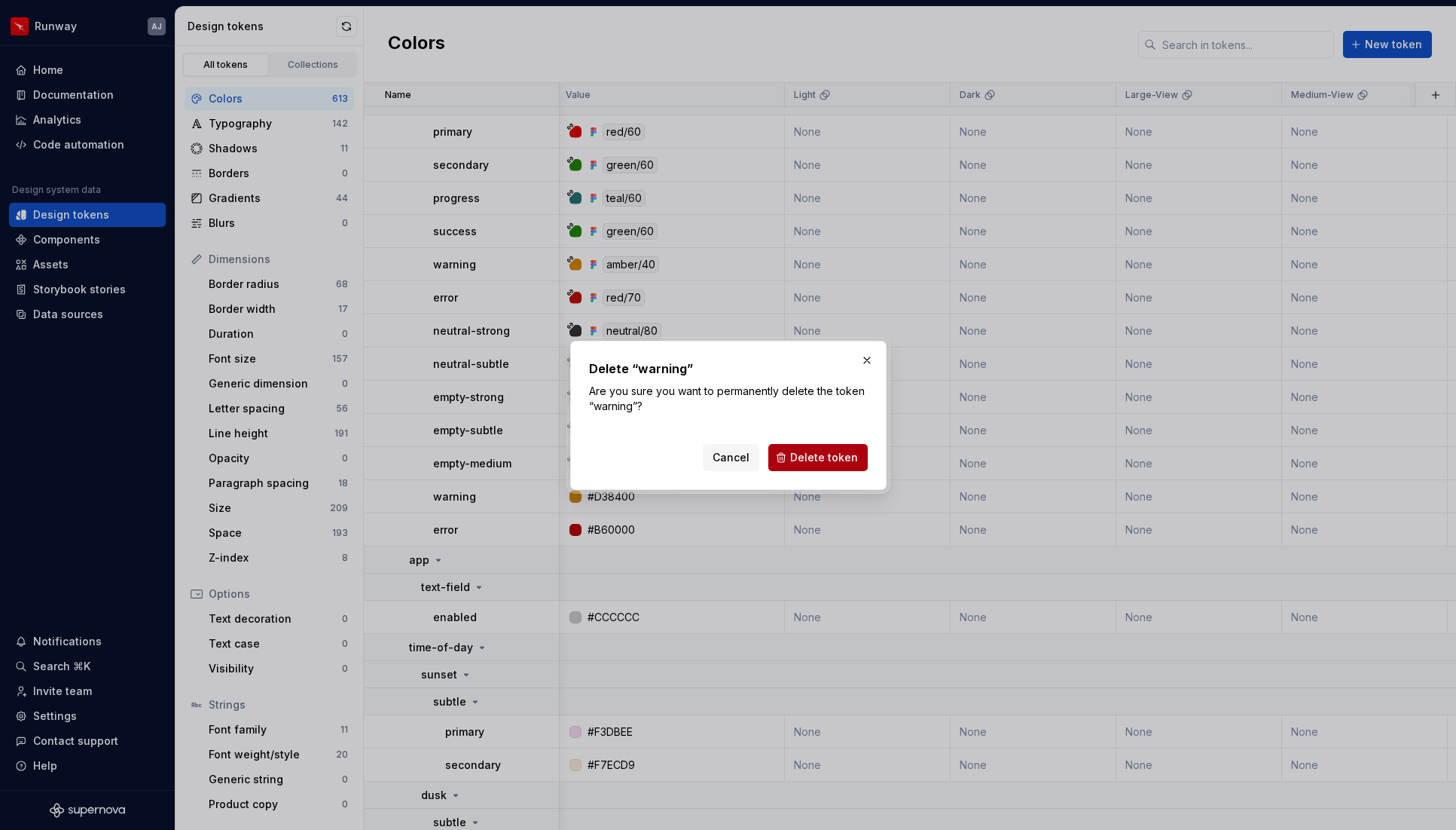
click at [813, 459] on span "Delete token" at bounding box center [824, 457] width 68 height 15
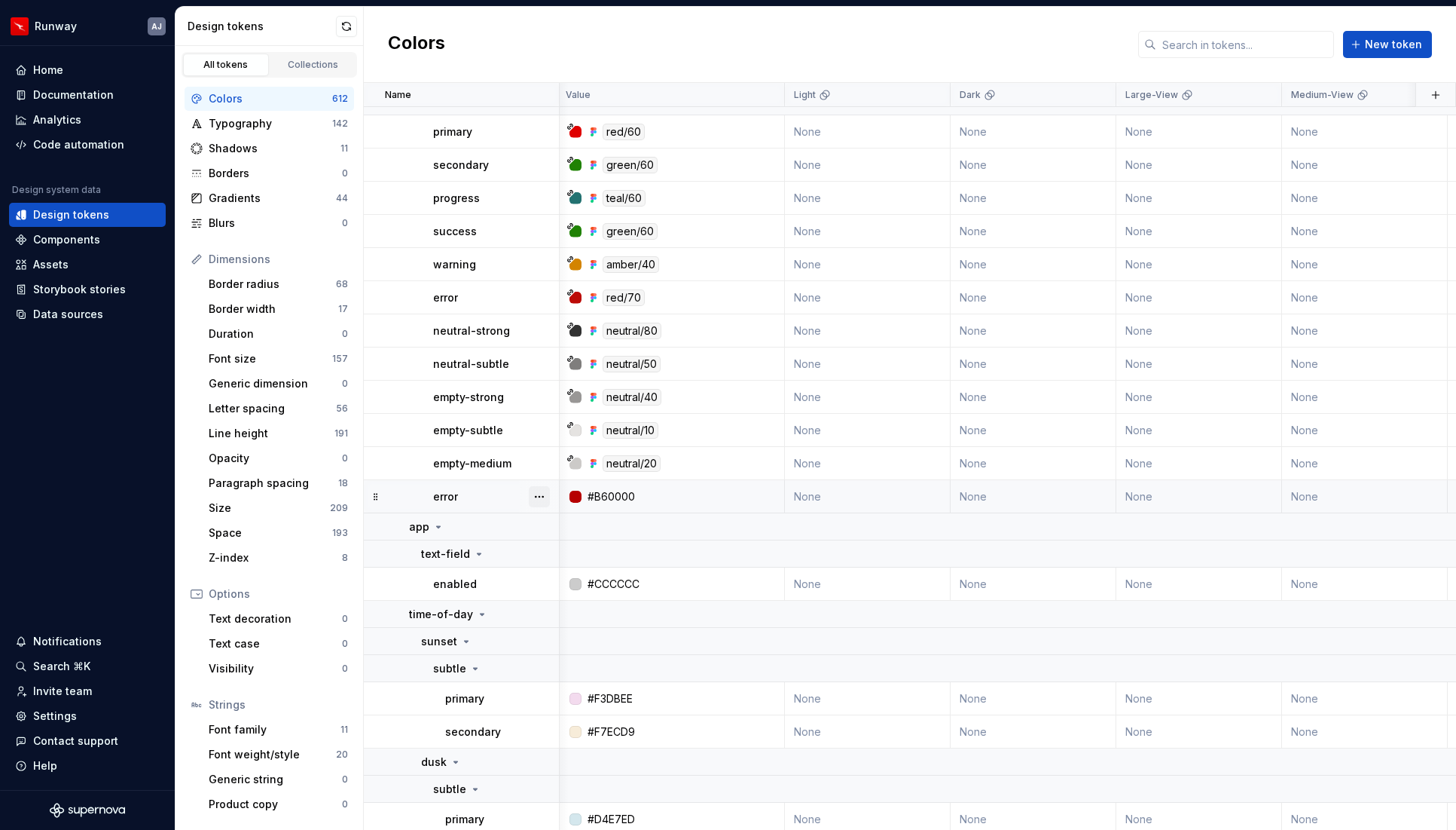
click at [539, 496] on button "button" at bounding box center [539, 496] width 21 height 21
click at [578, 580] on div "Delete token" at bounding box center [605, 580] width 98 height 15
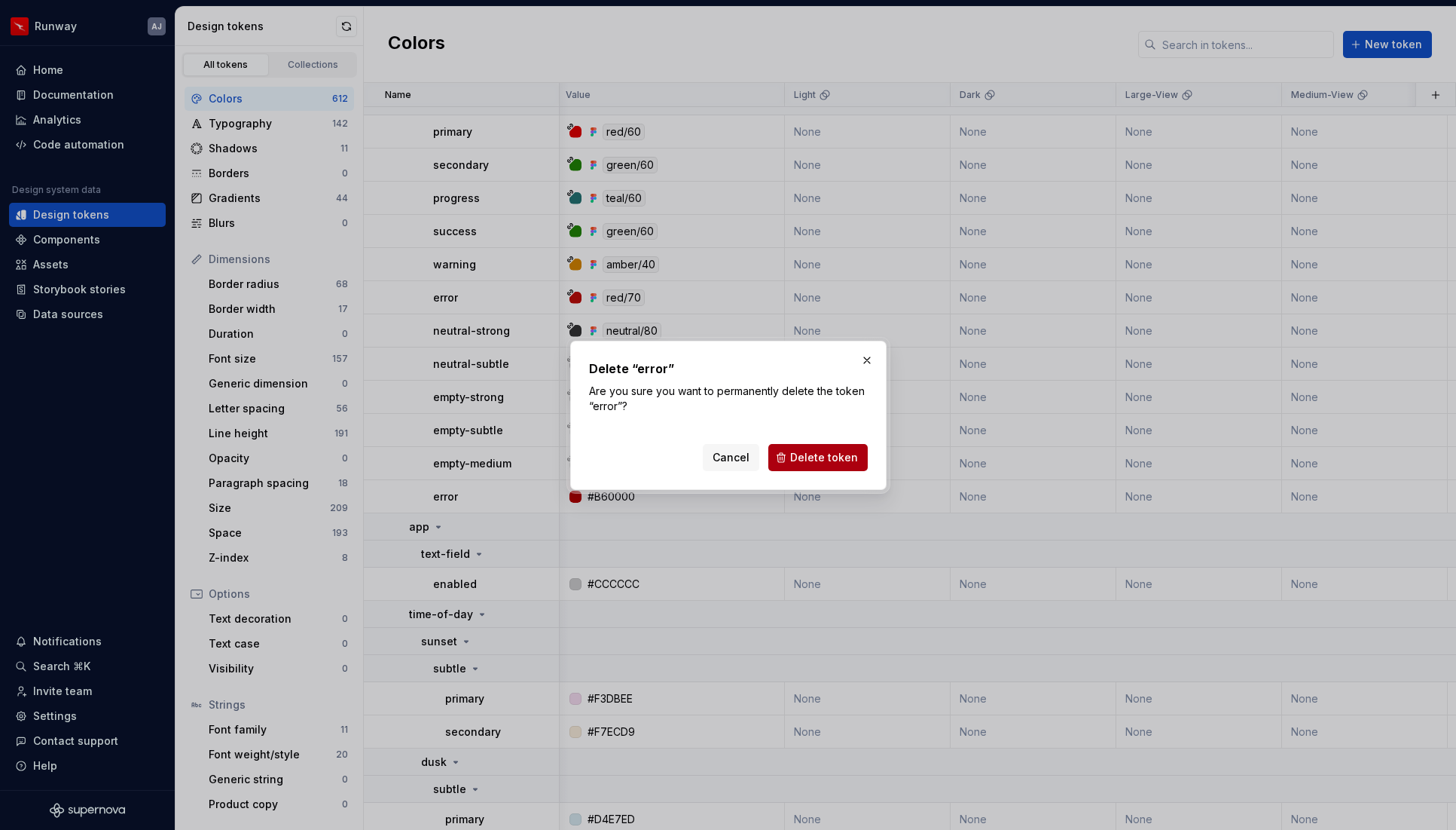
click at [827, 457] on span "Delete token" at bounding box center [824, 457] width 68 height 15
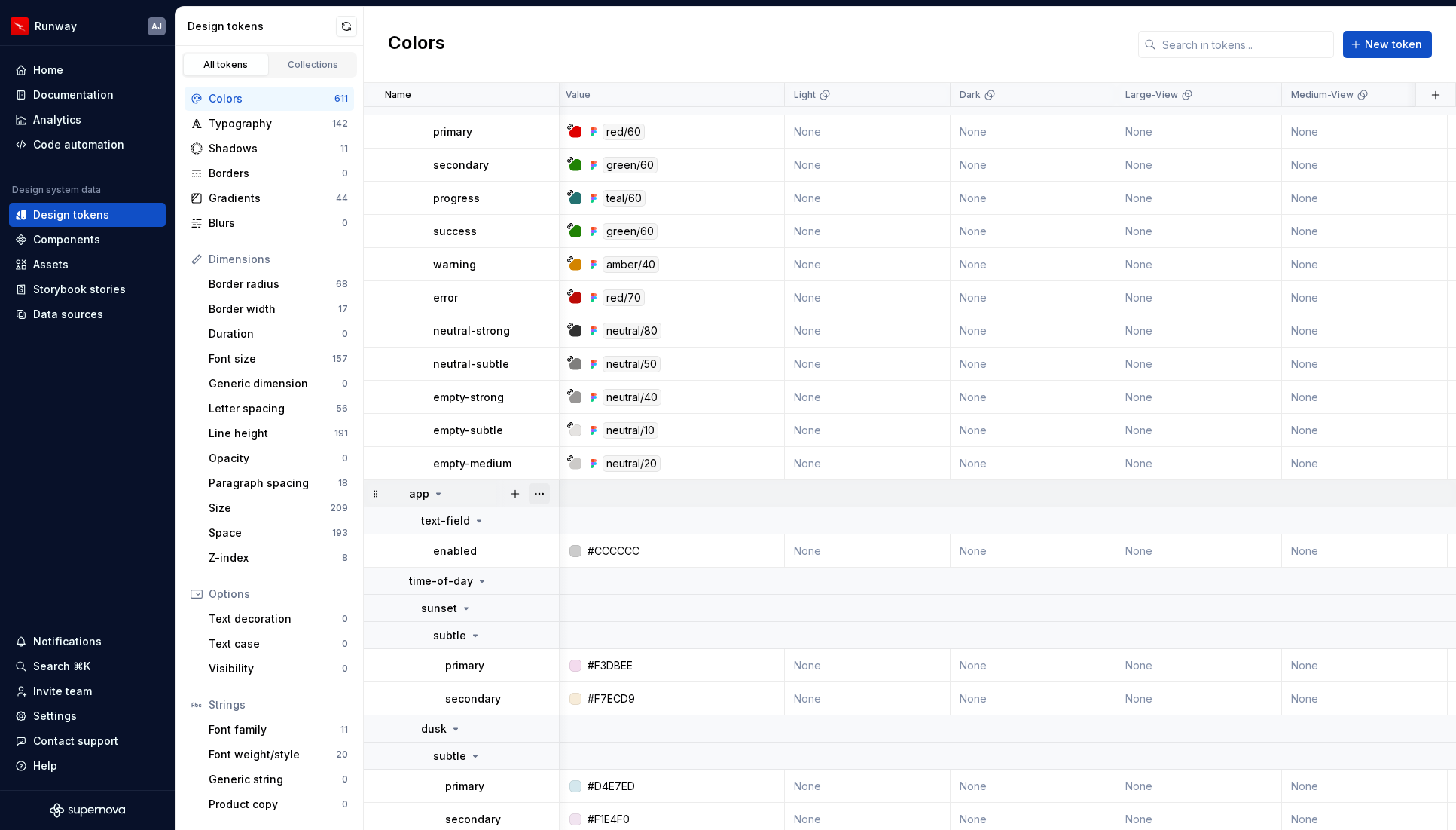
click at [538, 495] on button "button" at bounding box center [539, 493] width 21 height 21
click at [578, 658] on div "Delete group" at bounding box center [605, 664] width 98 height 15
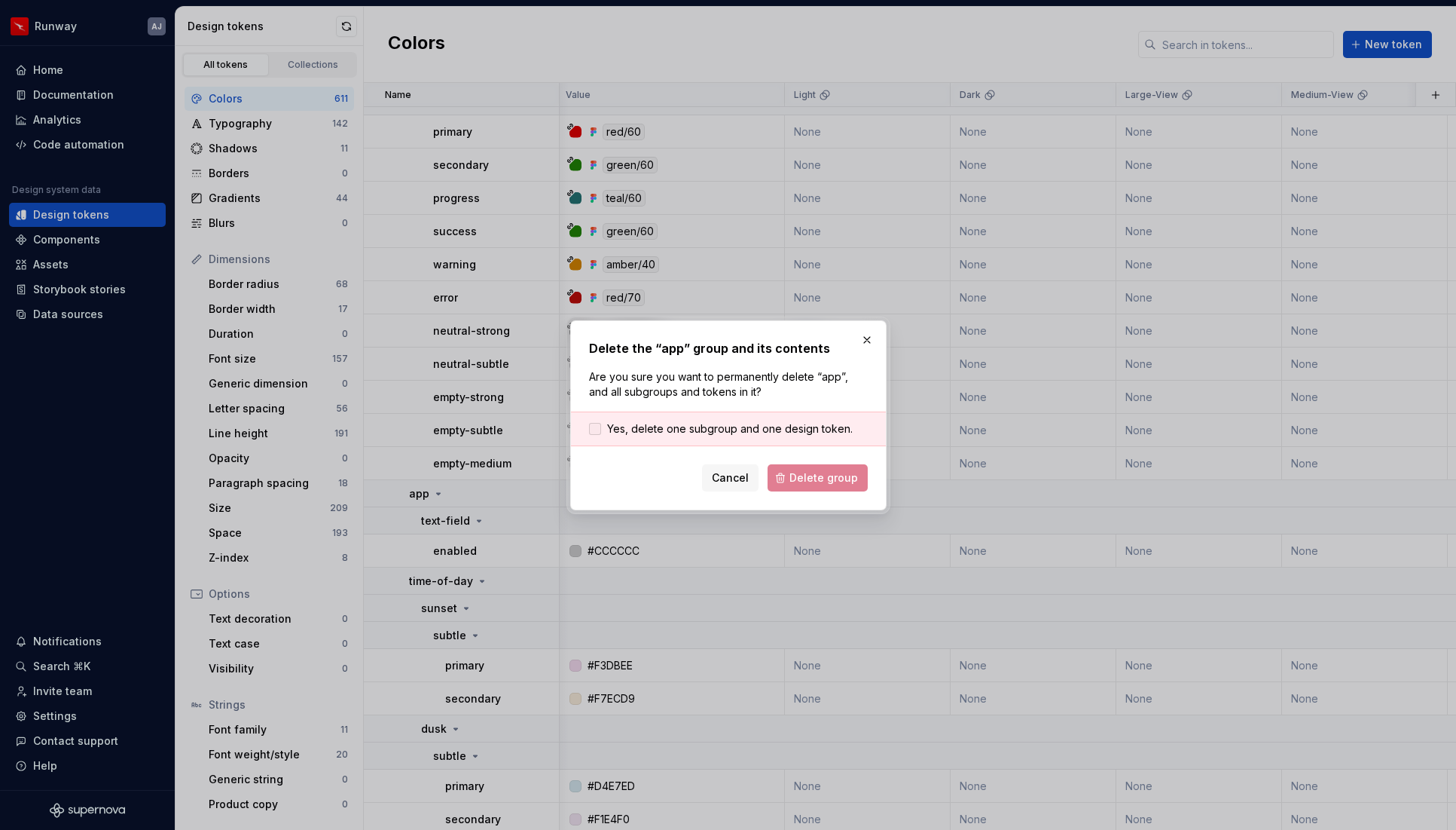
click at [617, 426] on span "Yes, delete one subgroup and one design token." at bounding box center [730, 429] width 246 height 15
click at [808, 474] on span "Delete group" at bounding box center [823, 477] width 68 height 15
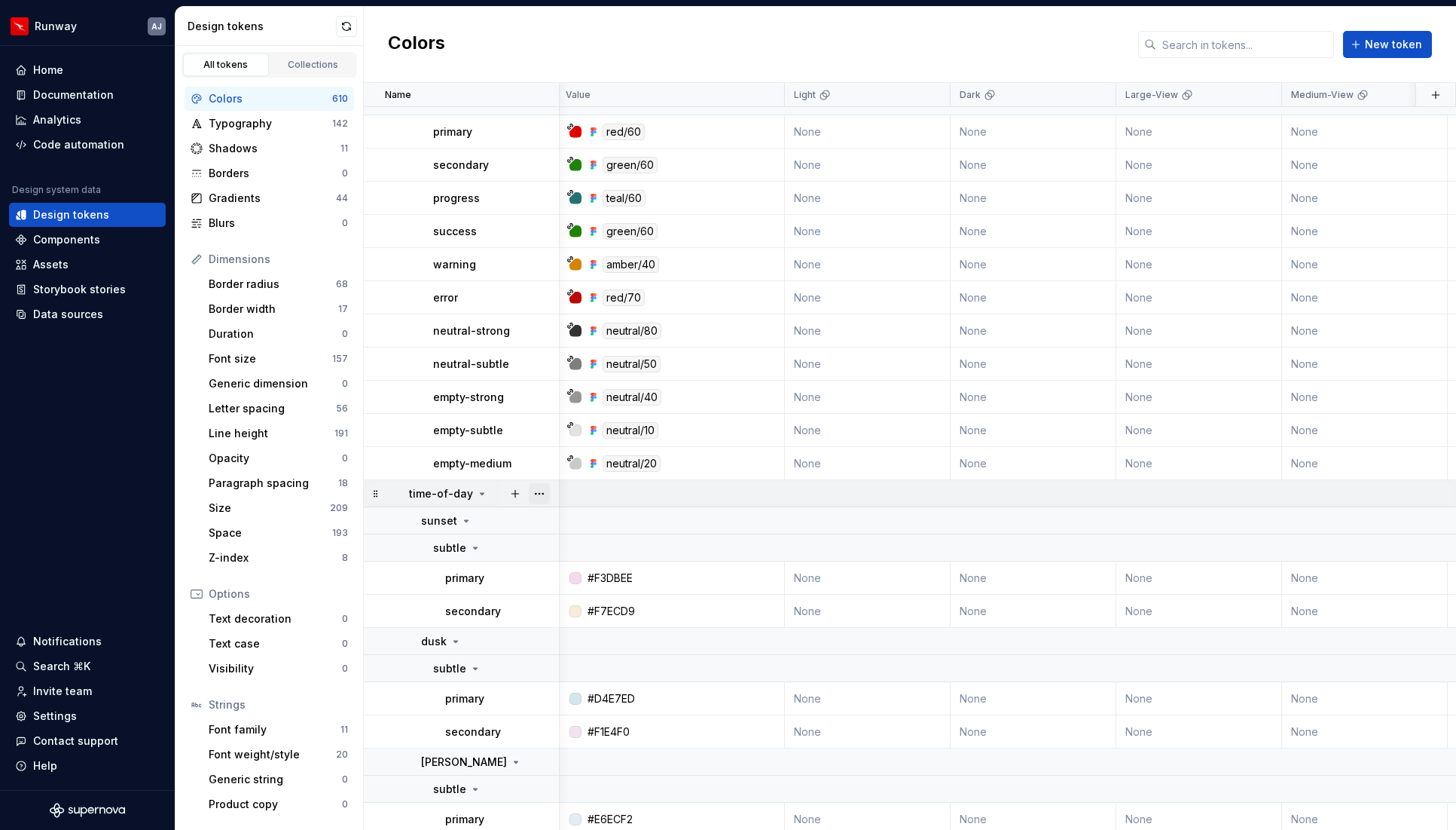
click at [534, 493] on button "button" at bounding box center [539, 493] width 21 height 21
click at [582, 663] on div "Delete group" at bounding box center [605, 664] width 98 height 15
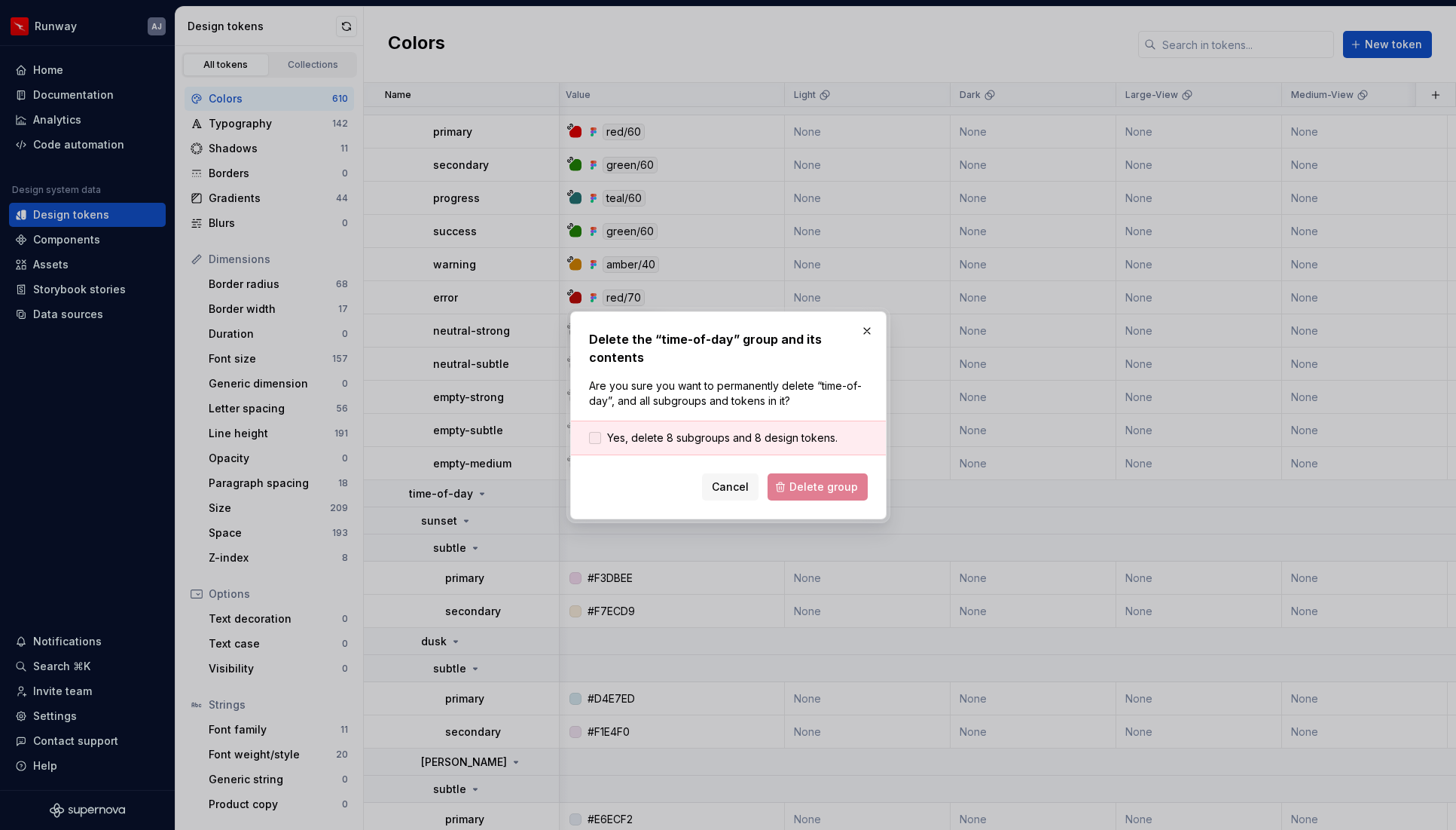
drag, startPoint x: 666, startPoint y: 437, endPoint x: 688, endPoint y: 444, distance: 23.1
click at [666, 437] on span "Yes, delete 8 subgroups and 8 design tokens." at bounding box center [723, 437] width 231 height 15
click at [805, 484] on span "Delete group" at bounding box center [823, 486] width 68 height 15
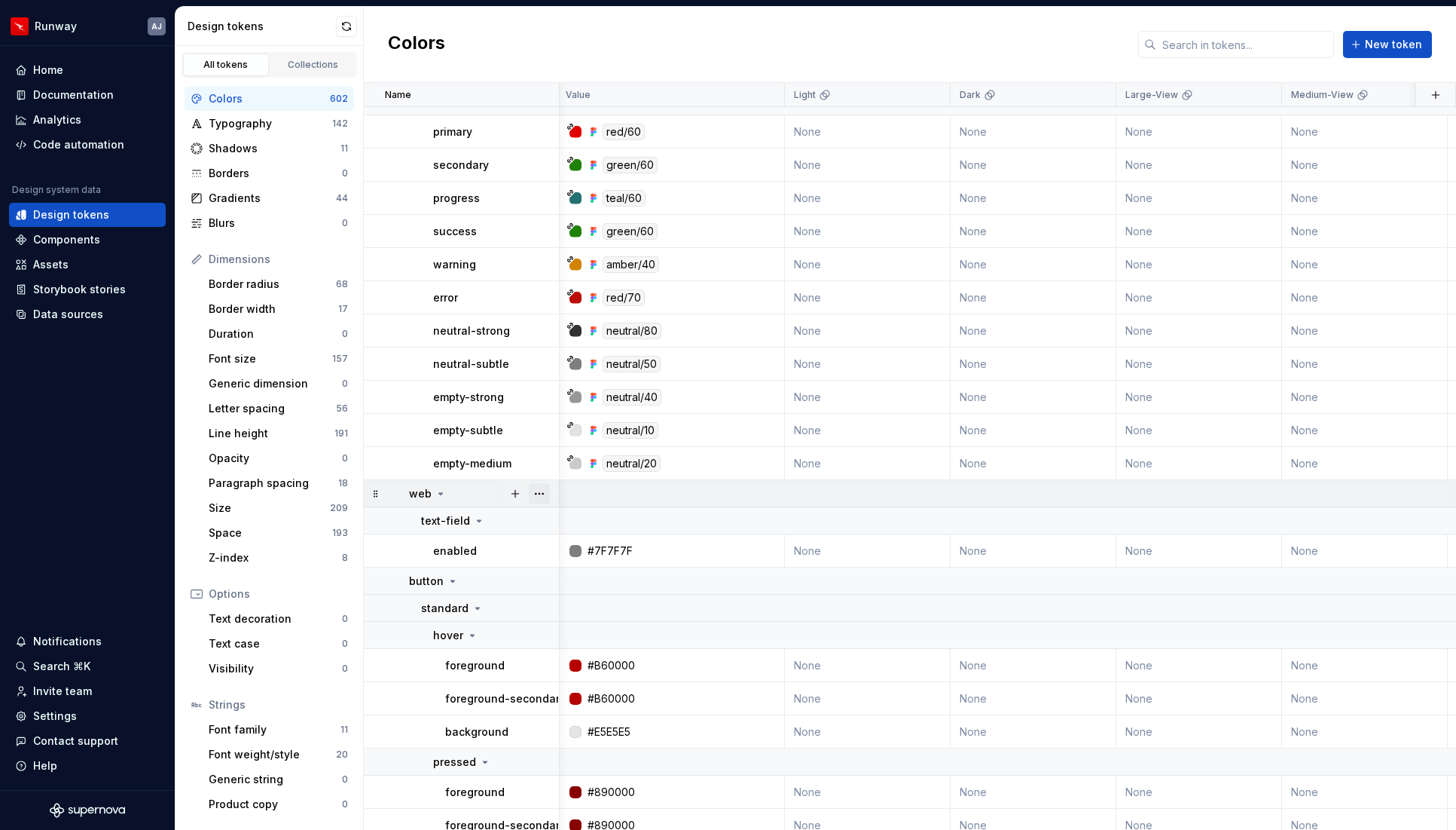
click at [540, 495] on button "button" at bounding box center [539, 493] width 21 height 21
click at [579, 660] on div "Delete group" at bounding box center [605, 664] width 98 height 15
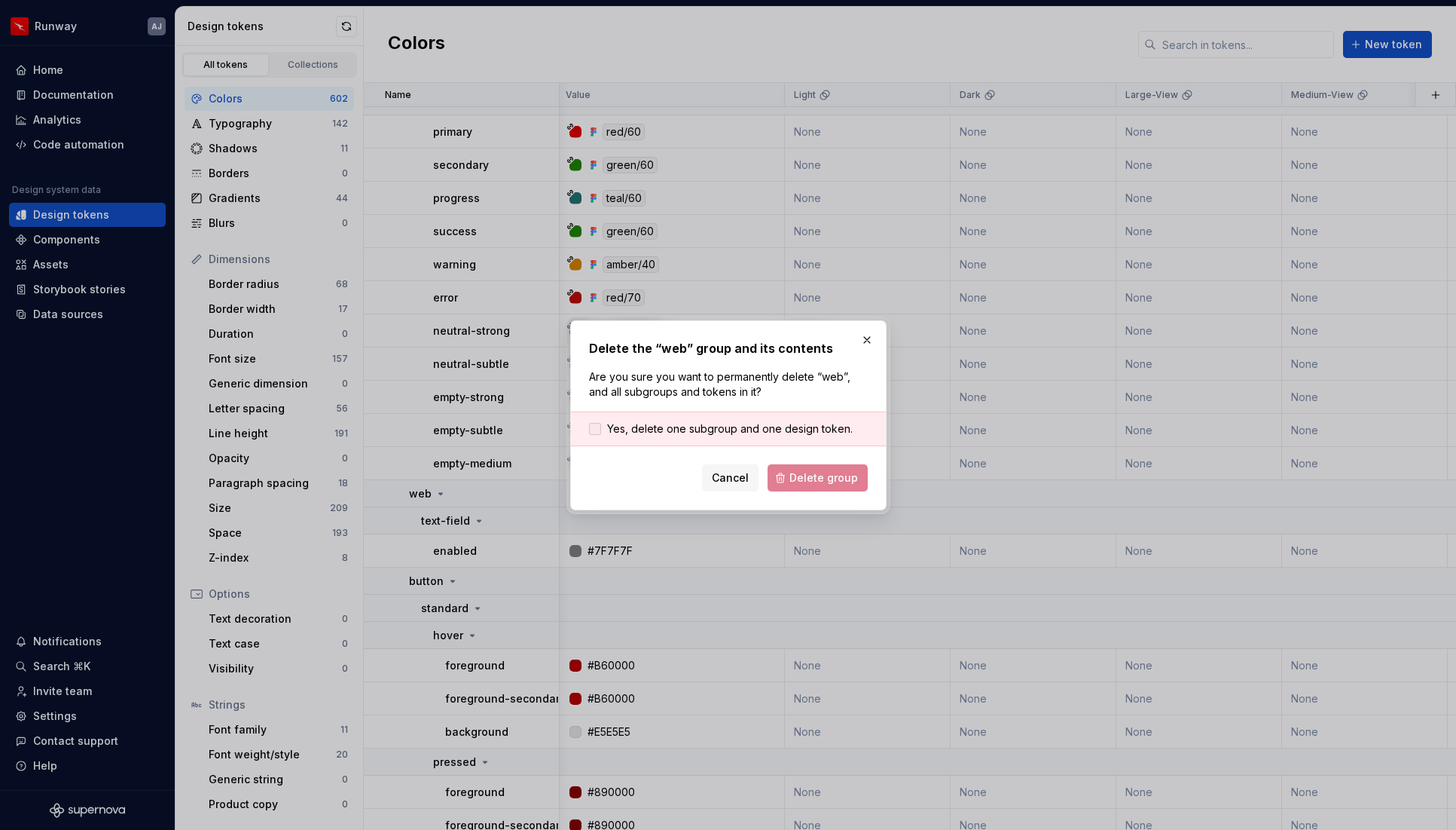
click at [656, 429] on span "Yes, delete one subgroup and one design token." at bounding box center [730, 429] width 246 height 15
click at [801, 471] on span "Delete group" at bounding box center [823, 477] width 68 height 15
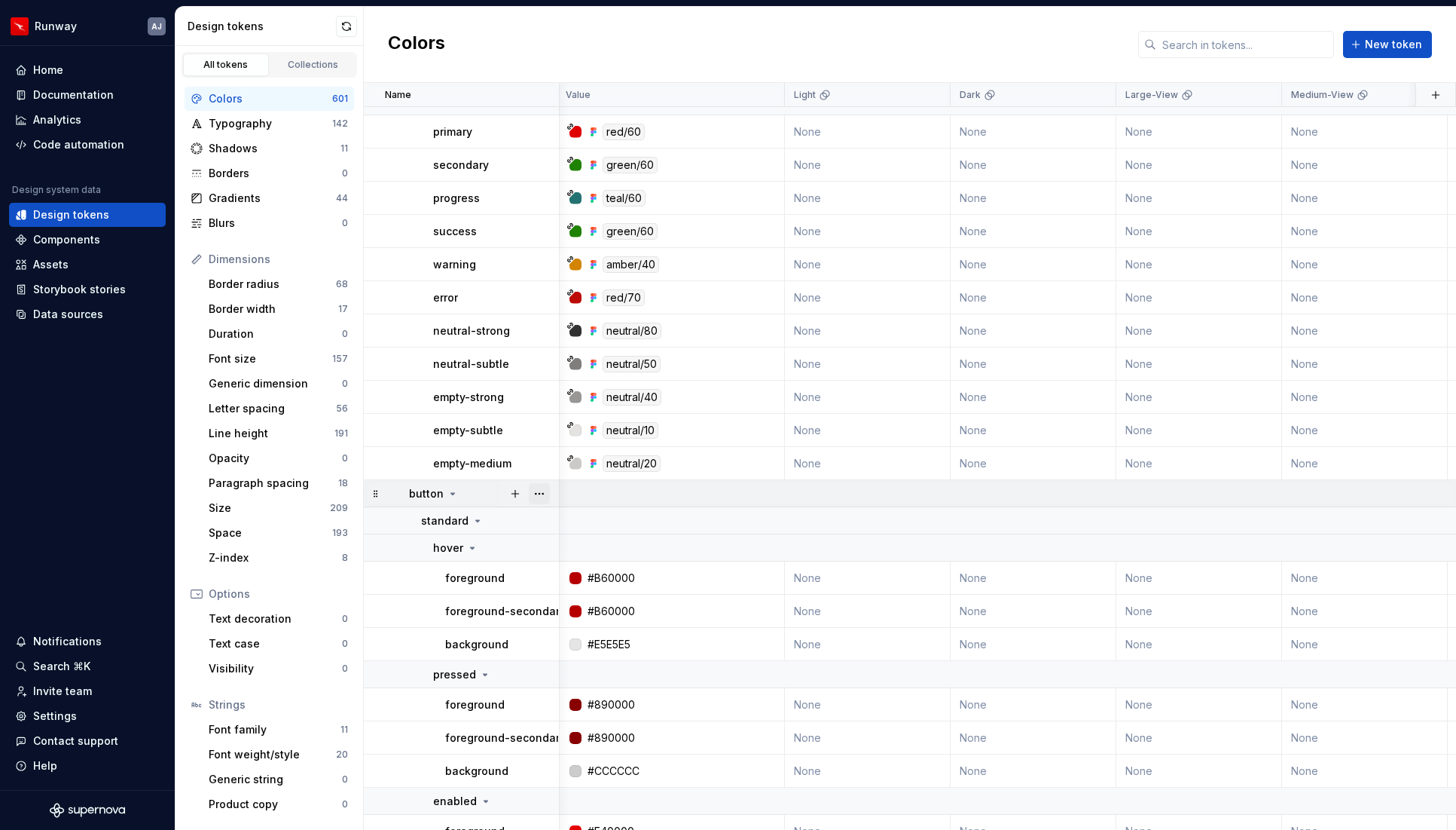
click at [538, 488] on button "button" at bounding box center [539, 493] width 21 height 21
click at [575, 660] on div "Delete group" at bounding box center [605, 664] width 98 height 15
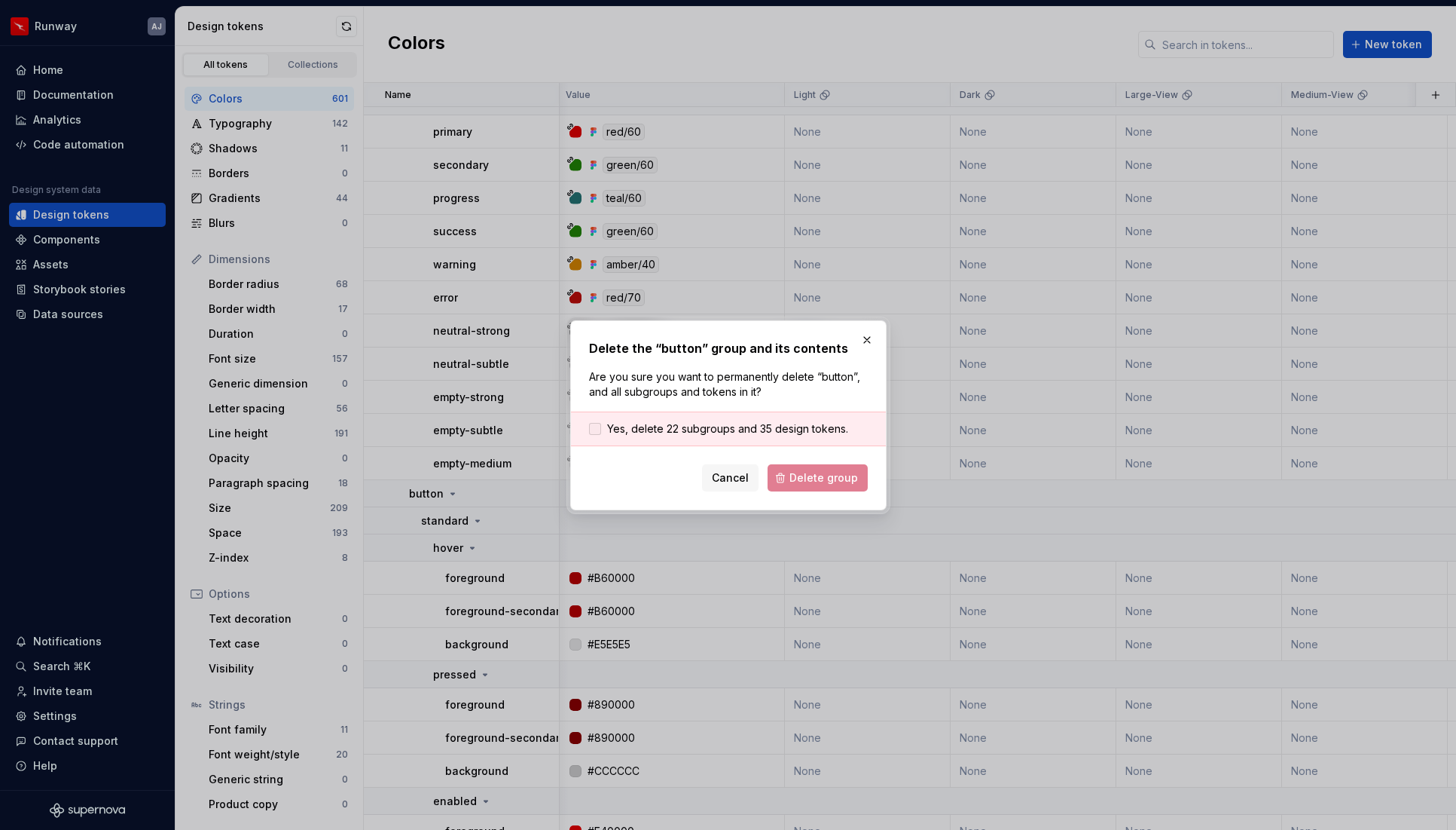
click at [633, 428] on span "Yes, delete 22 subgroups and 35 design tokens." at bounding box center [728, 429] width 241 height 15
click at [816, 470] on span "Delete group" at bounding box center [823, 477] width 68 height 15
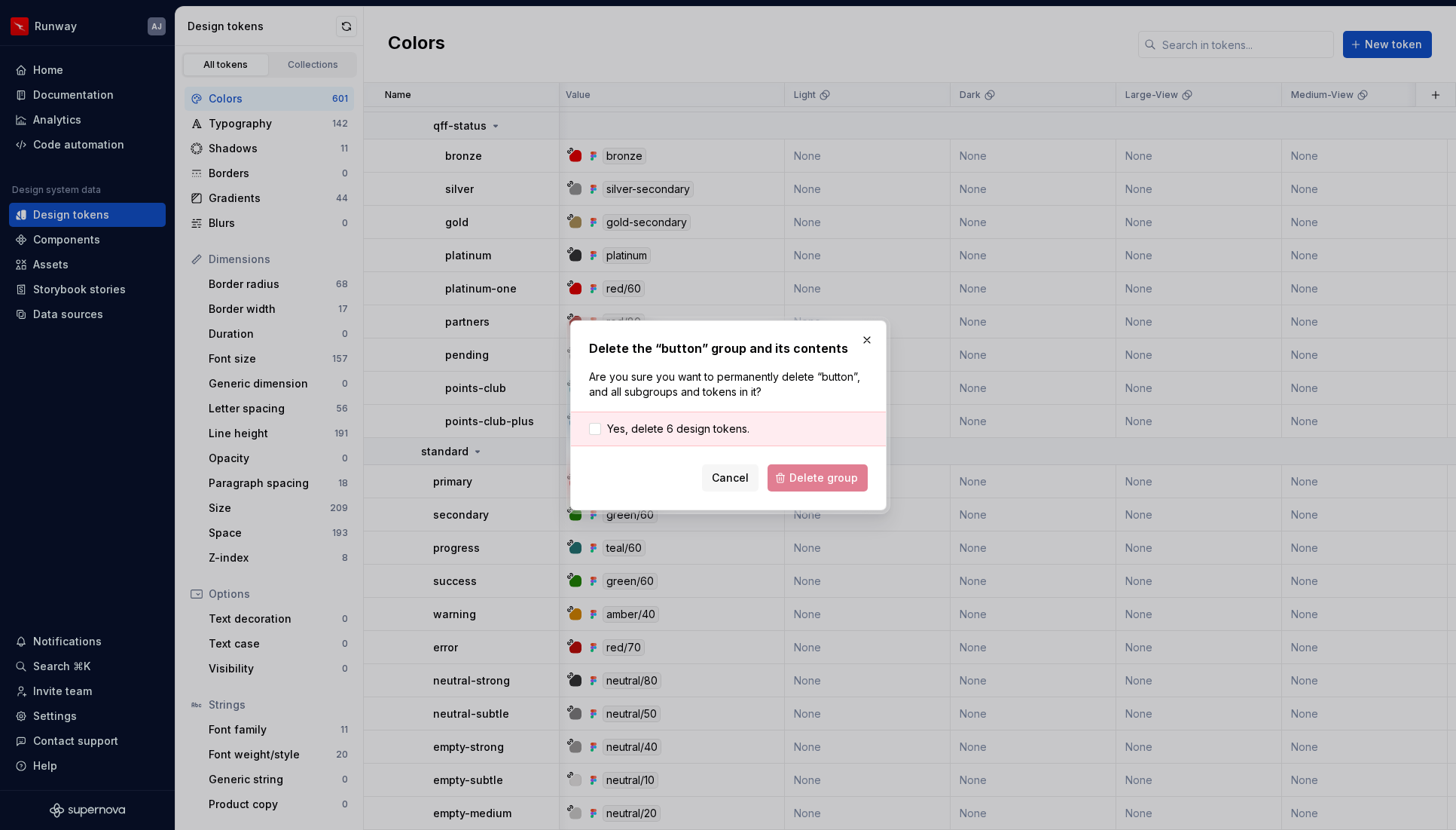
scroll to position [23826, 3]
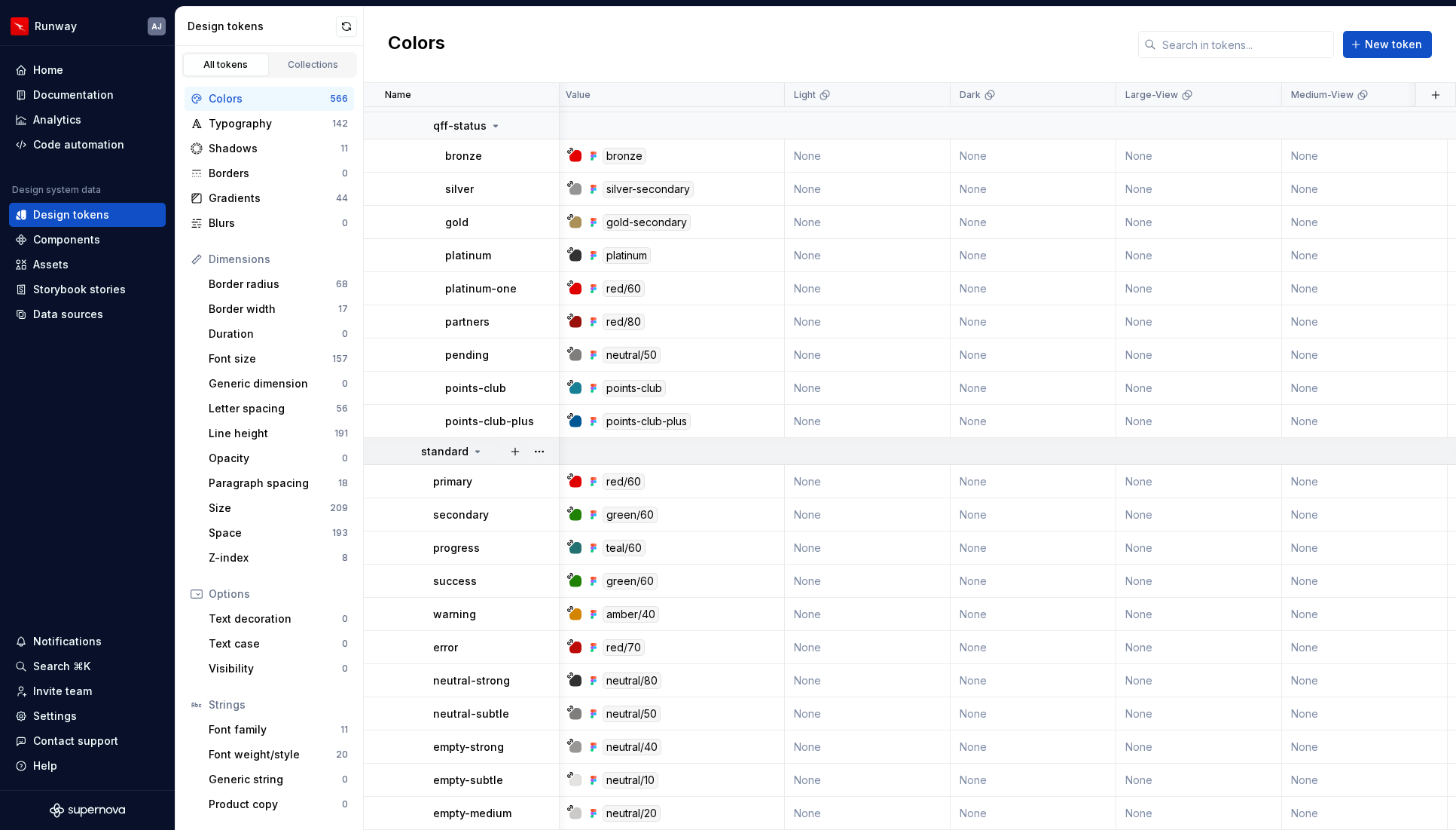
click at [526, 456] on div at bounding box center [527, 452] width 64 height 27
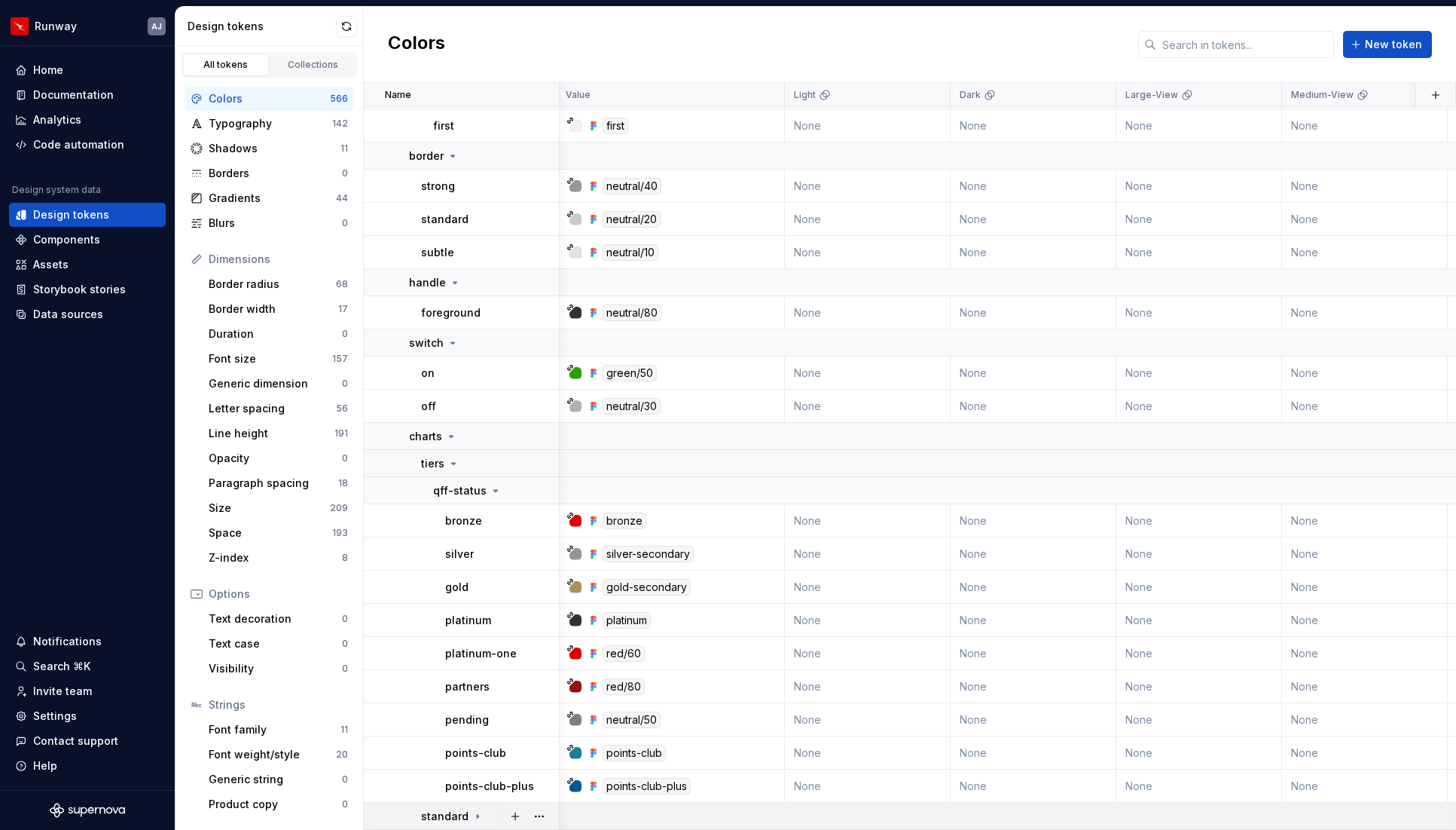
scroll to position [23461, 3]
click at [535, 433] on button "button" at bounding box center [539, 436] width 21 height 21
drag, startPoint x: 484, startPoint y: 441, endPoint x: 469, endPoint y: 356, distance: 86.3
click at [484, 440] on html "Runway AJ Home Documentation Analytics Code automation Design system data Desig…" at bounding box center [728, 415] width 1456 height 830
click at [272, 122] on div "Typography" at bounding box center [270, 123] width 123 height 15
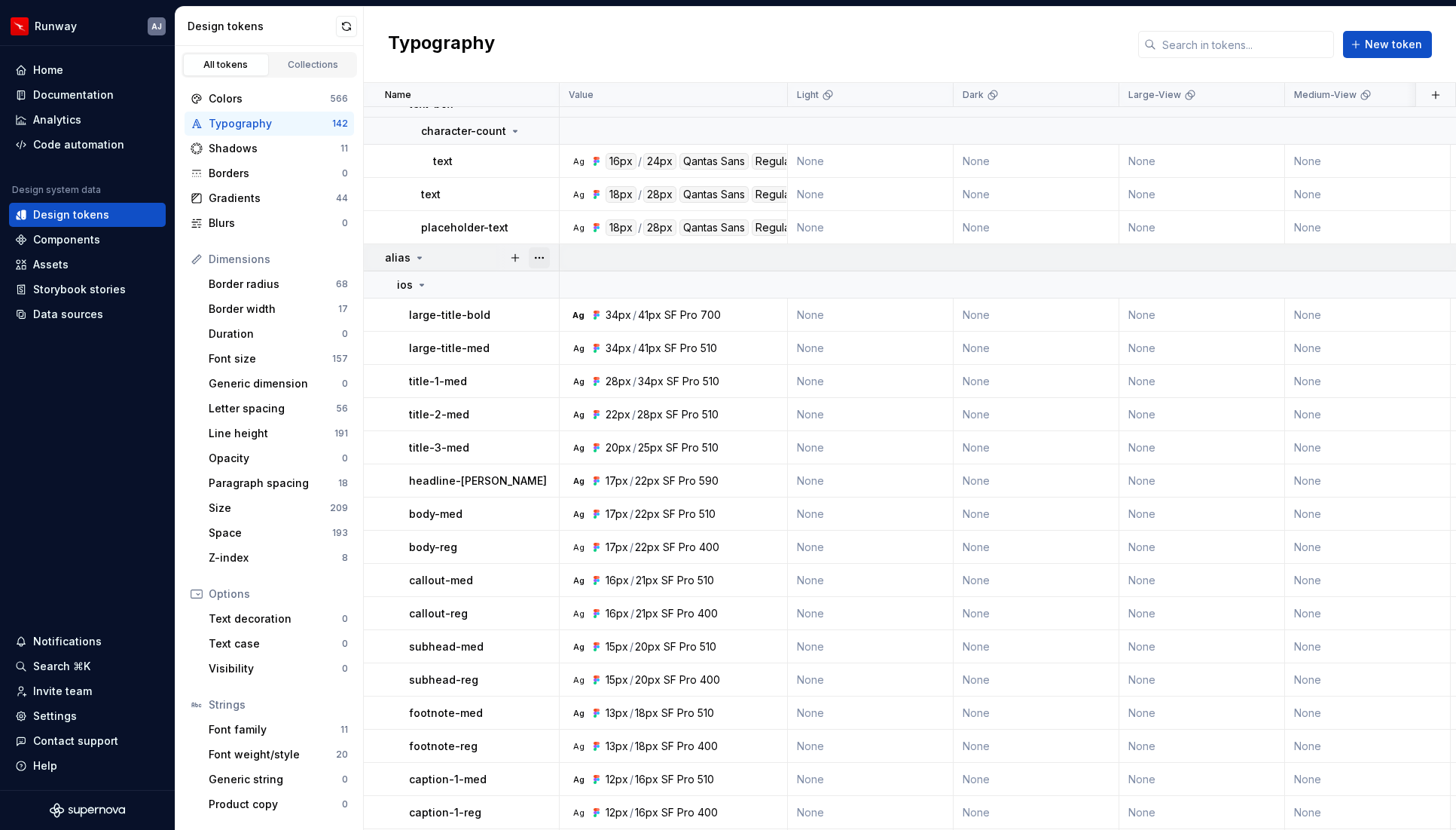
scroll to position [3446, 0]
click at [542, 258] on button "button" at bounding box center [539, 256] width 21 height 21
click at [536, 286] on button "button" at bounding box center [539, 283] width 21 height 21
click at [536, 285] on button "button" at bounding box center [539, 283] width 21 height 21
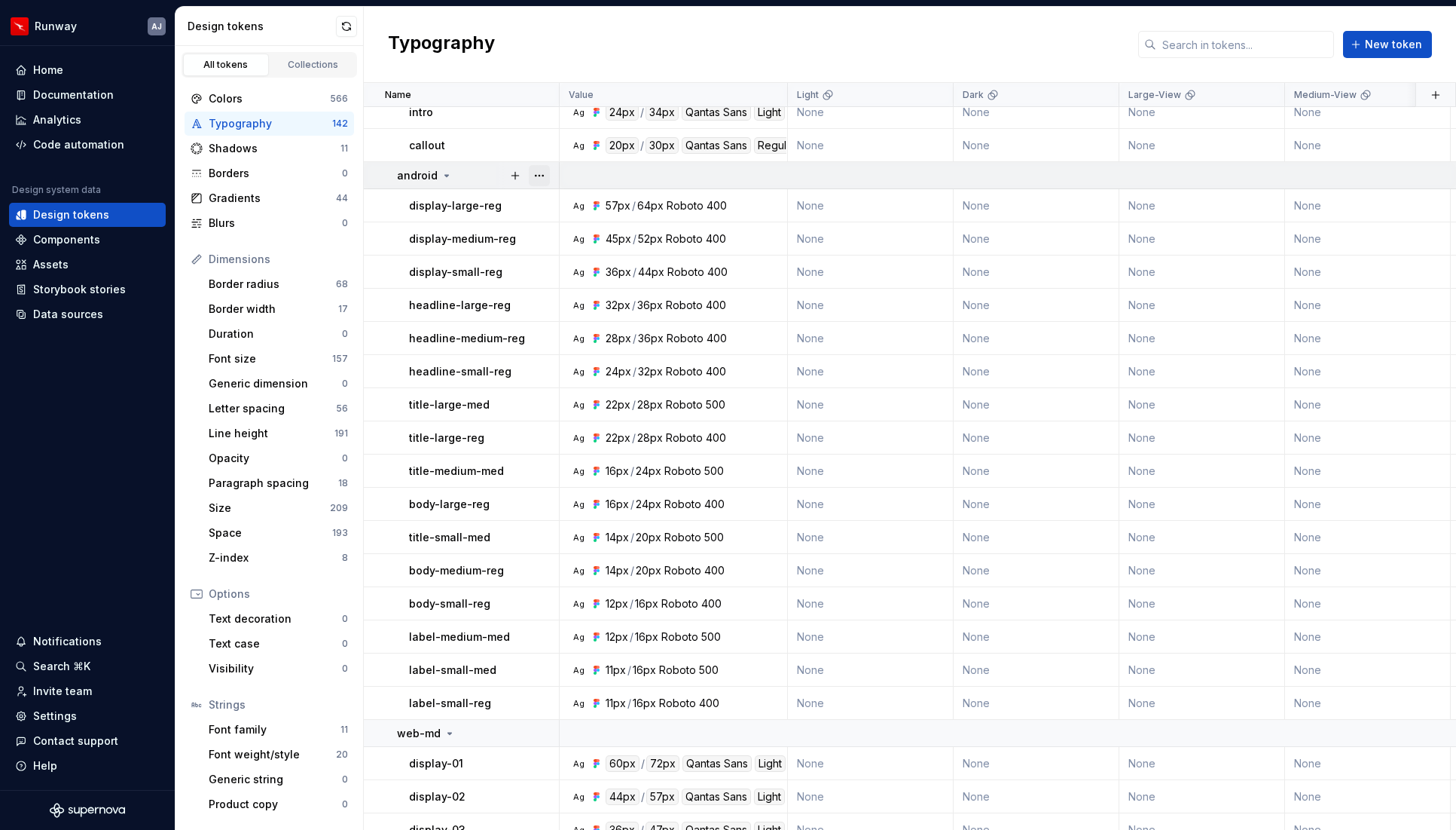
scroll to position [5370, 0]
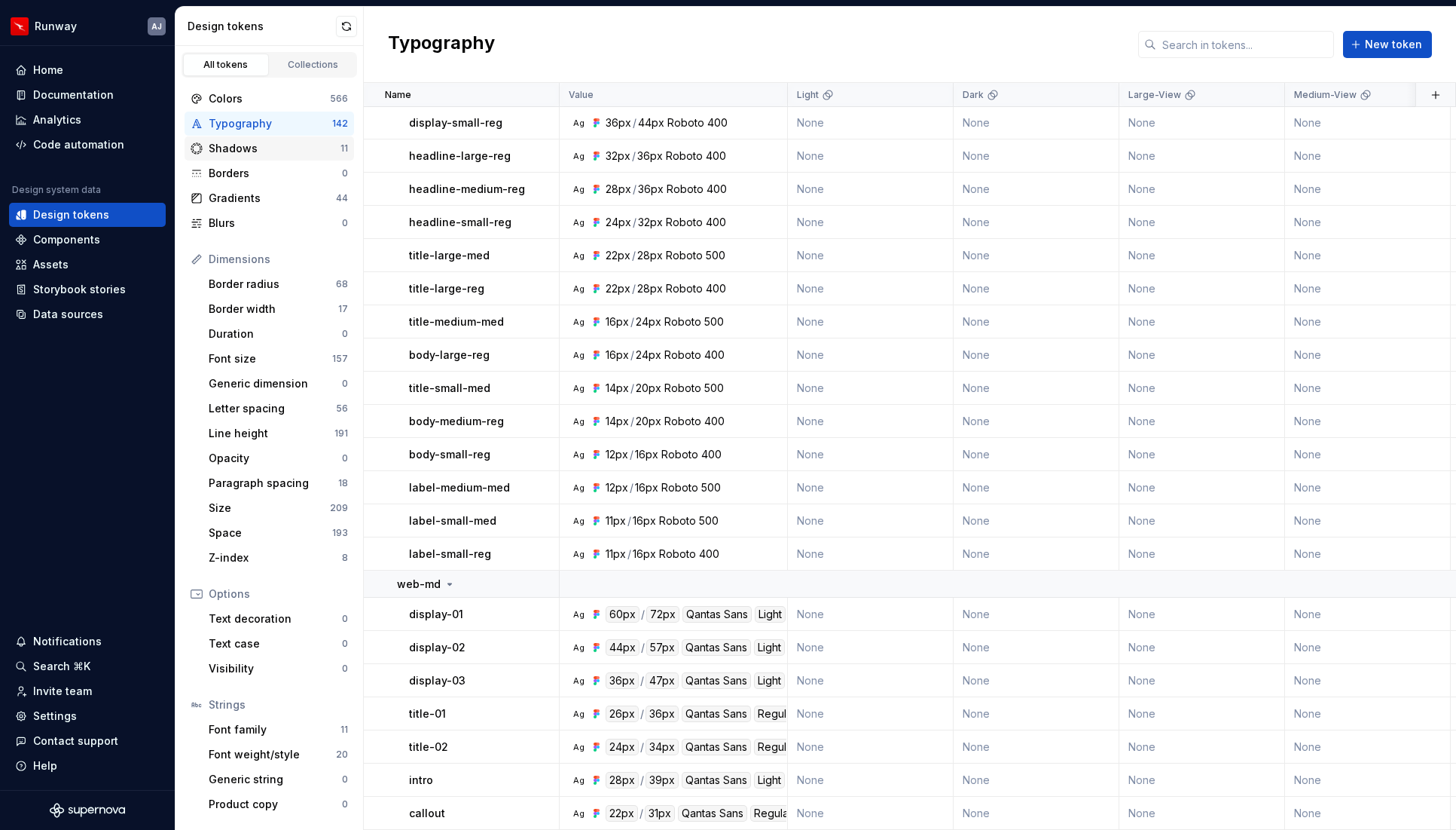
click at [295, 148] on div "Shadows" at bounding box center [275, 148] width 132 height 15
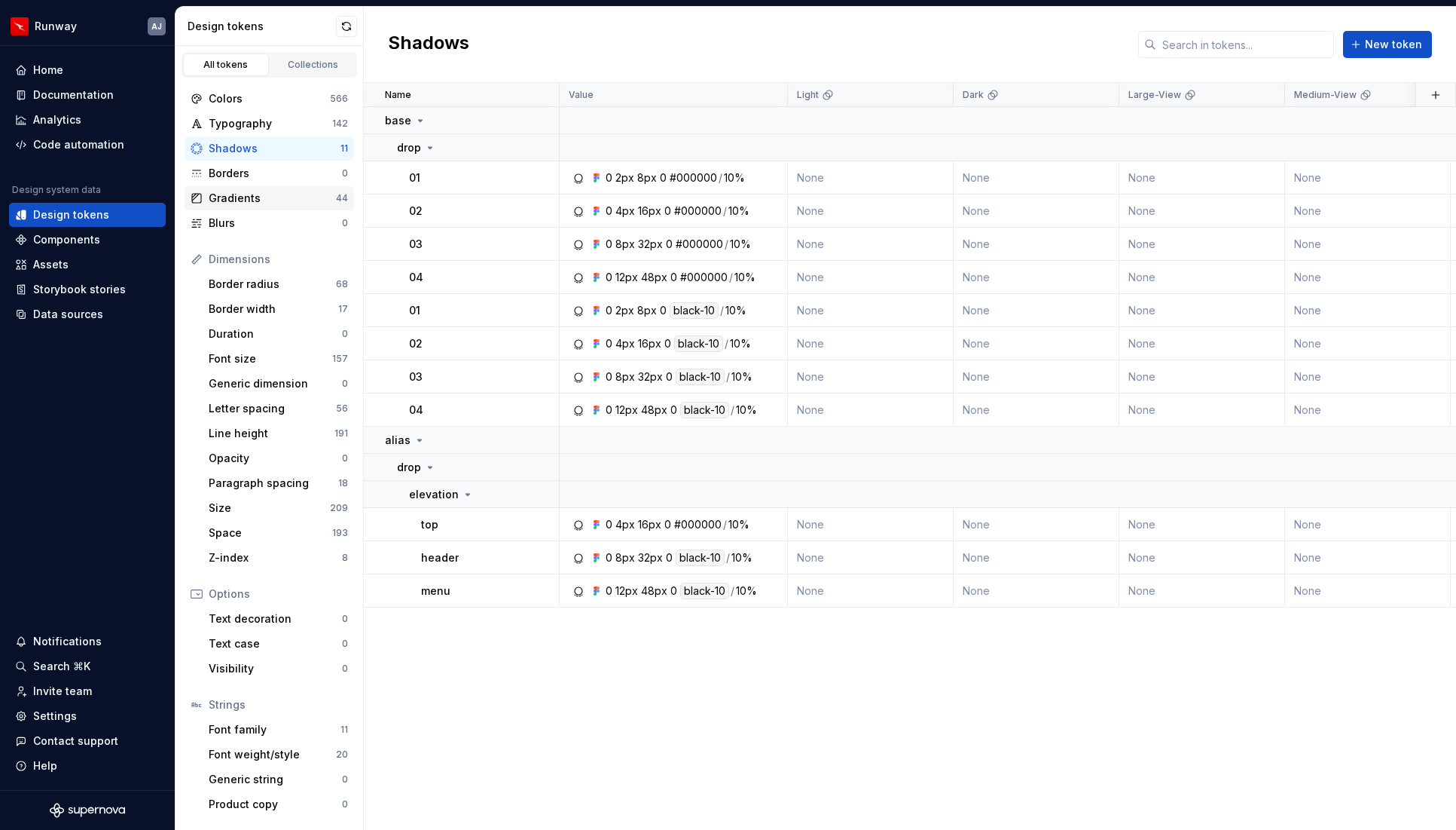
click at [263, 192] on div "Gradients" at bounding box center [272, 198] width 127 height 15
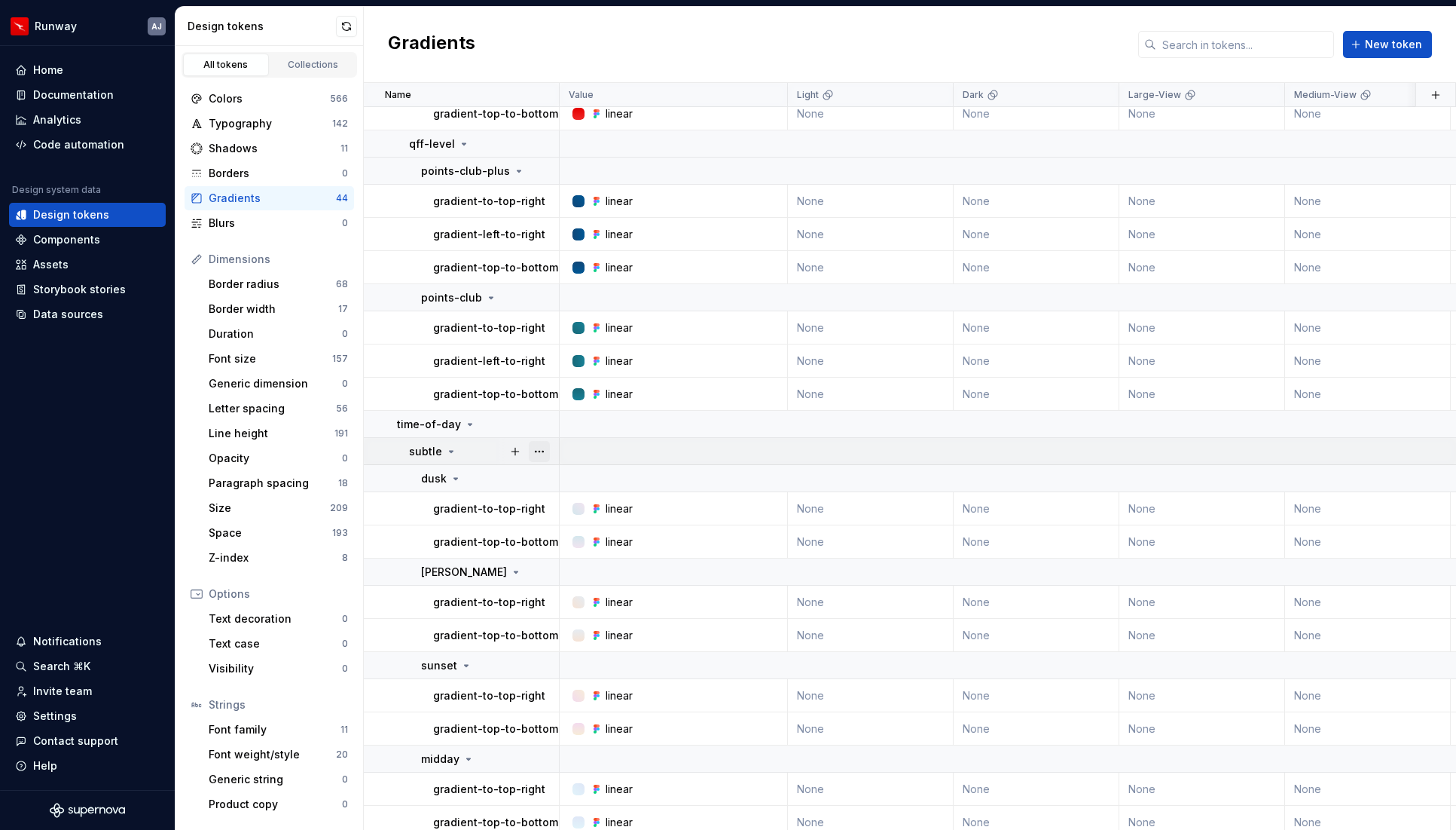
scroll to position [1388, 0]
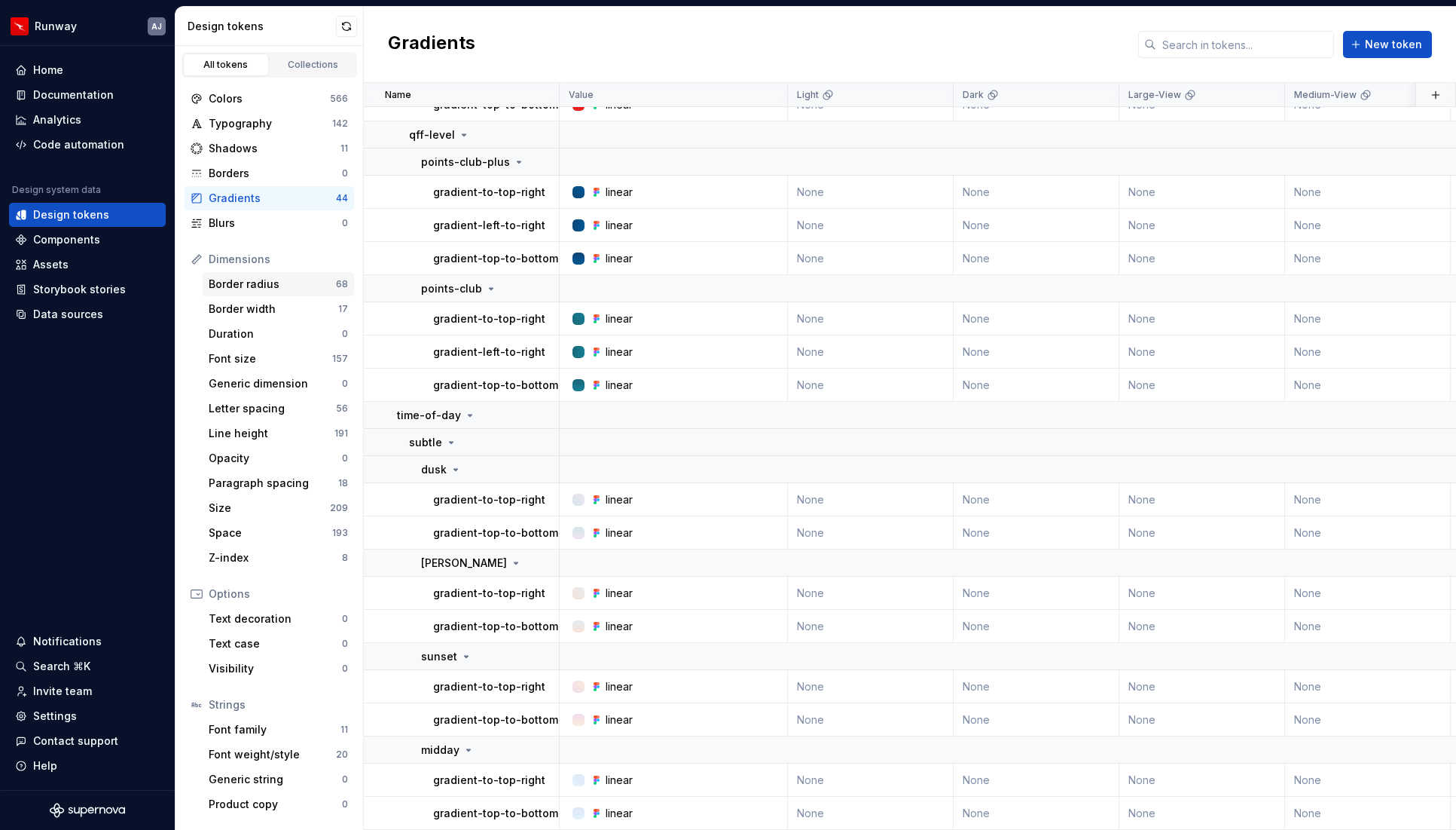
click at [265, 282] on div "Border radius" at bounding box center [272, 283] width 127 height 15
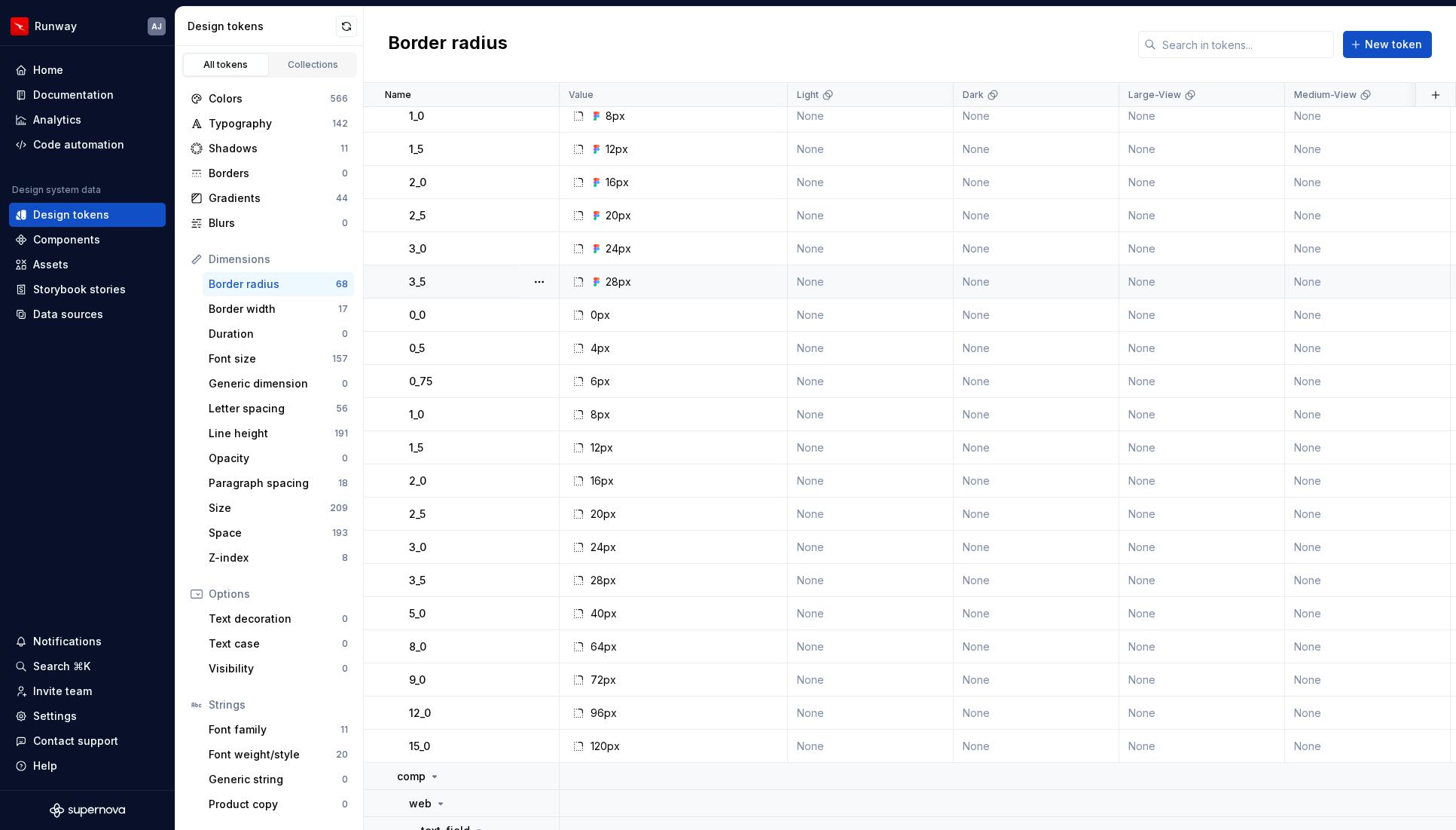
scroll to position [497, 0]
click at [535, 308] on button "button" at bounding box center [539, 310] width 21 height 21
click at [585, 395] on div "Delete token" at bounding box center [605, 394] width 98 height 15
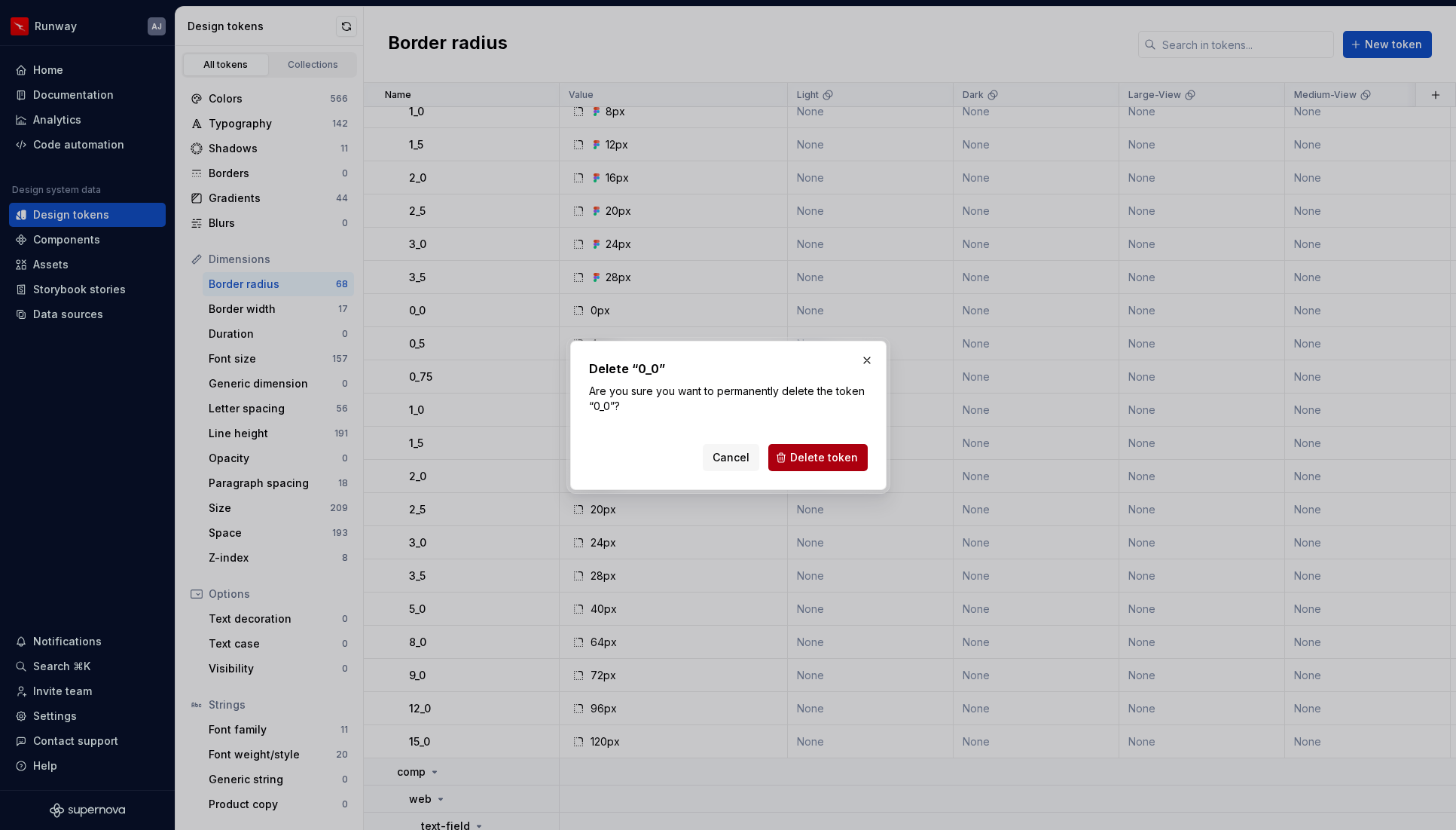
click at [808, 460] on span "Delete token" at bounding box center [824, 457] width 68 height 15
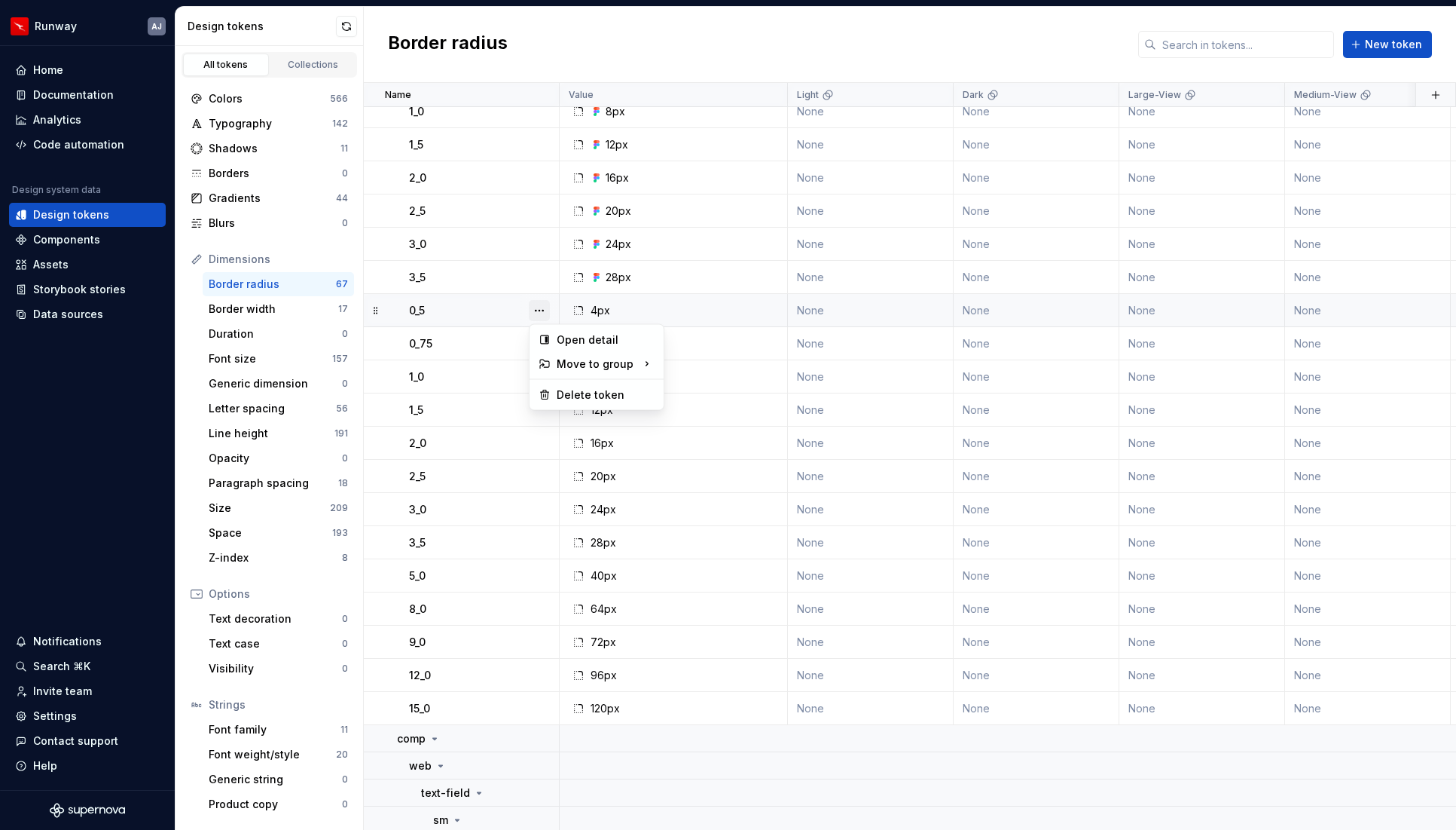
click at [535, 310] on button "button" at bounding box center [539, 310] width 21 height 21
click at [564, 392] on div "Delete token" at bounding box center [605, 394] width 98 height 15
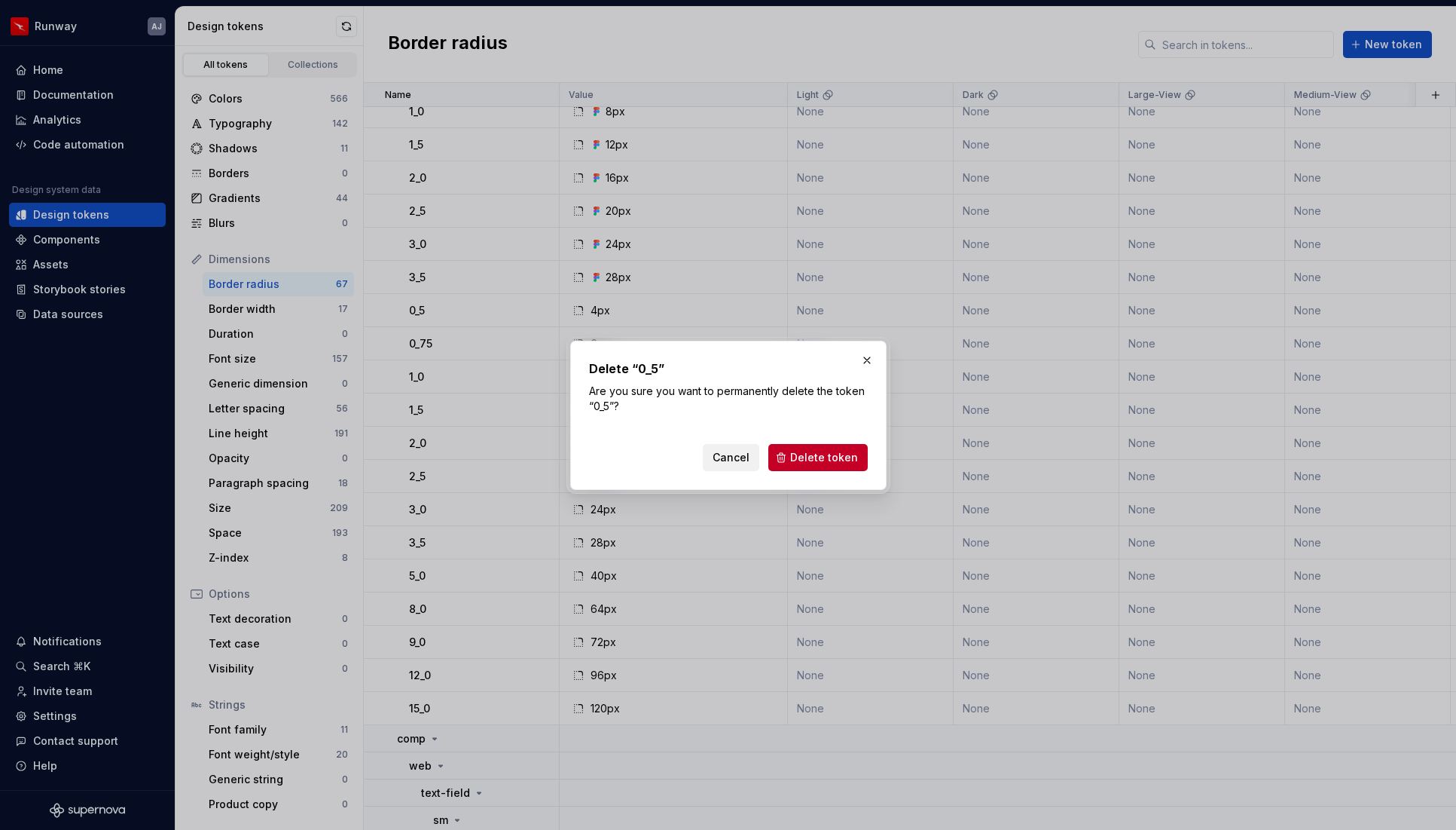
drag, startPoint x: 796, startPoint y: 455, endPoint x: 750, endPoint y: 448, distance: 46.5
click at [795, 455] on span "Delete token" at bounding box center [824, 457] width 68 height 15
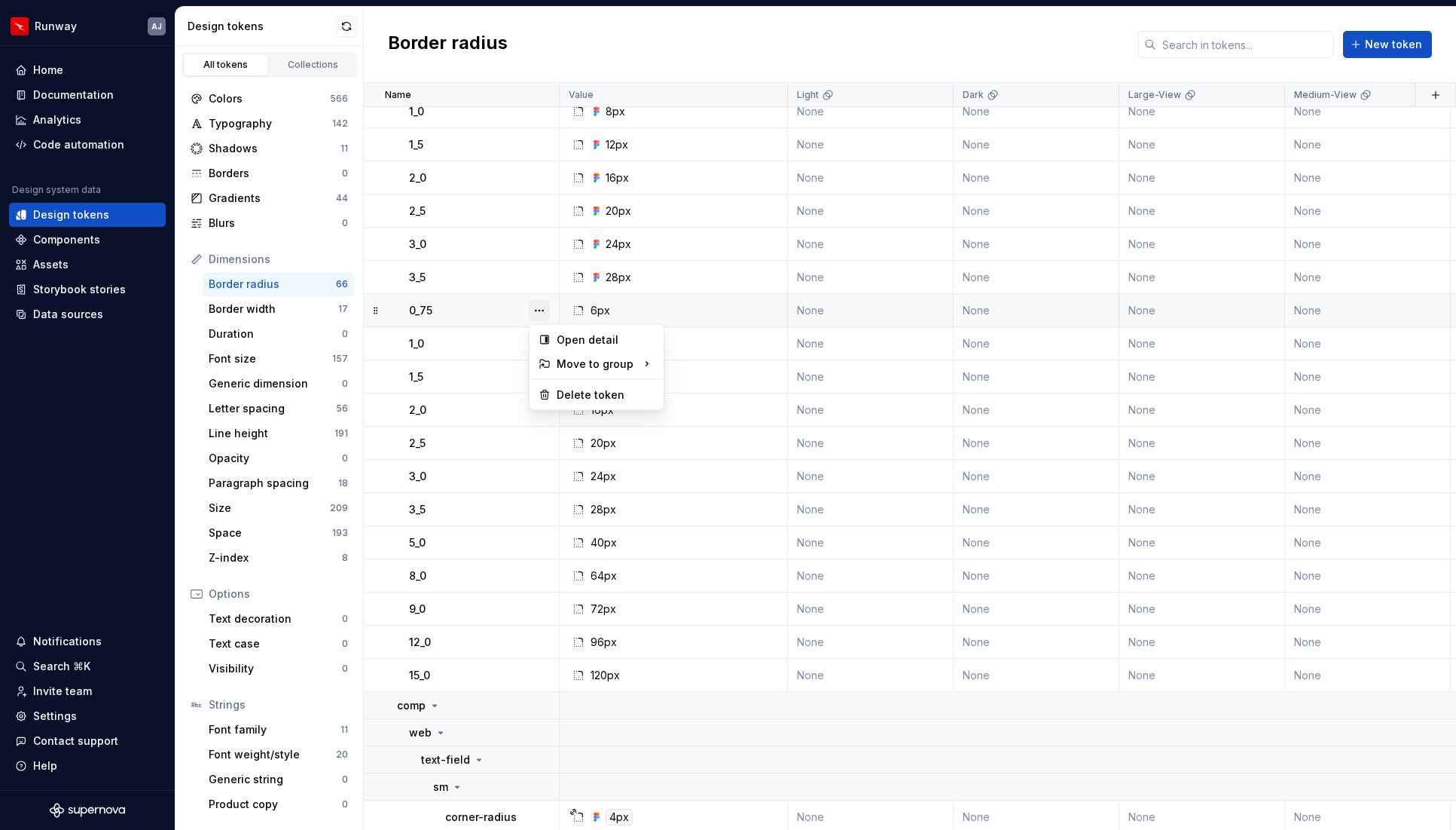
click at [542, 313] on button "button" at bounding box center [539, 310] width 21 height 21
click at [571, 397] on div "Delete token" at bounding box center [605, 394] width 98 height 15
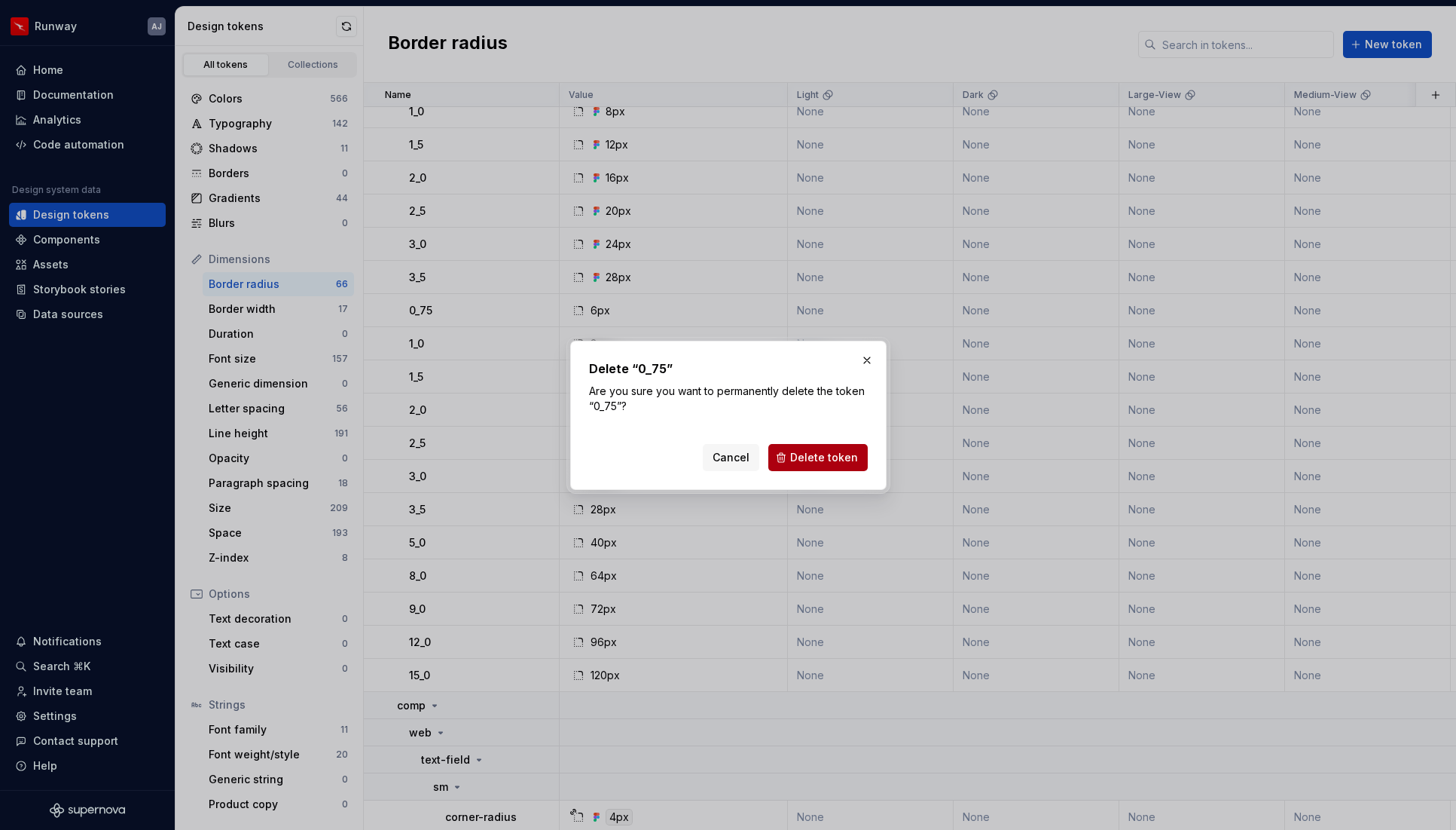
click at [791, 453] on button "Delete token" at bounding box center [818, 457] width 100 height 27
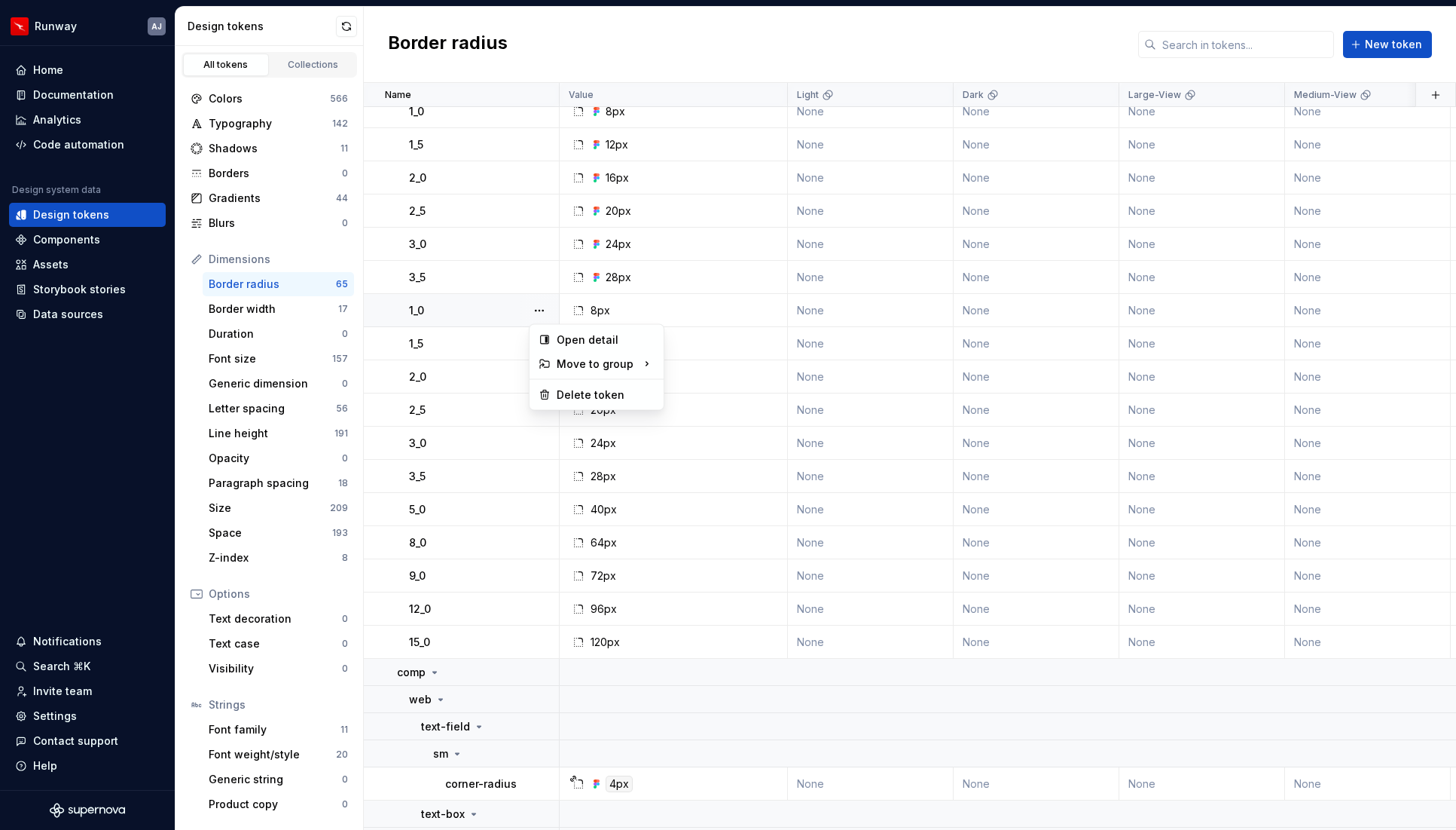
click at [535, 312] on button "button" at bounding box center [539, 310] width 21 height 21
click at [564, 393] on div "Delete token" at bounding box center [605, 394] width 98 height 15
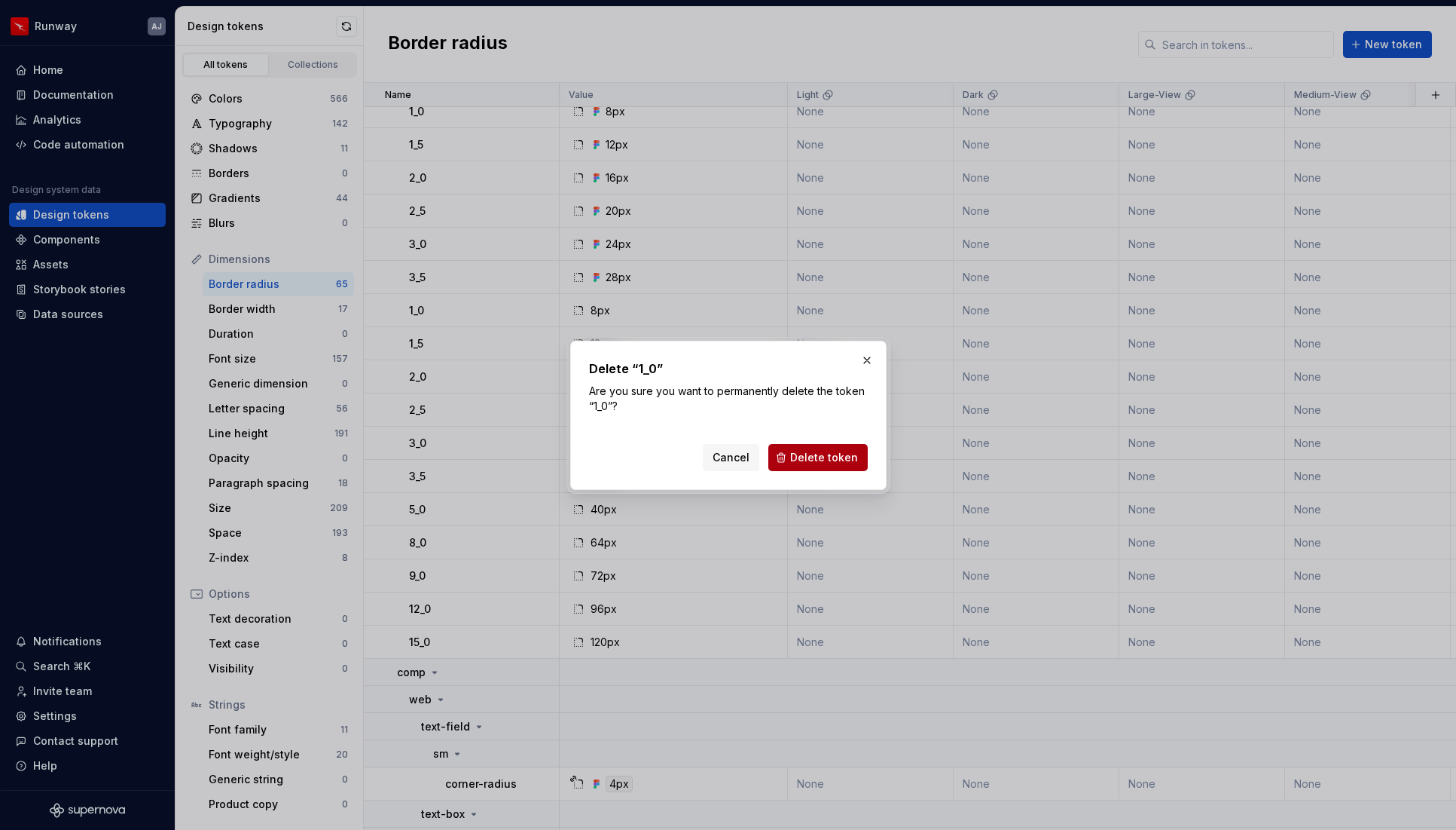
click at [833, 458] on span "Delete token" at bounding box center [824, 457] width 68 height 15
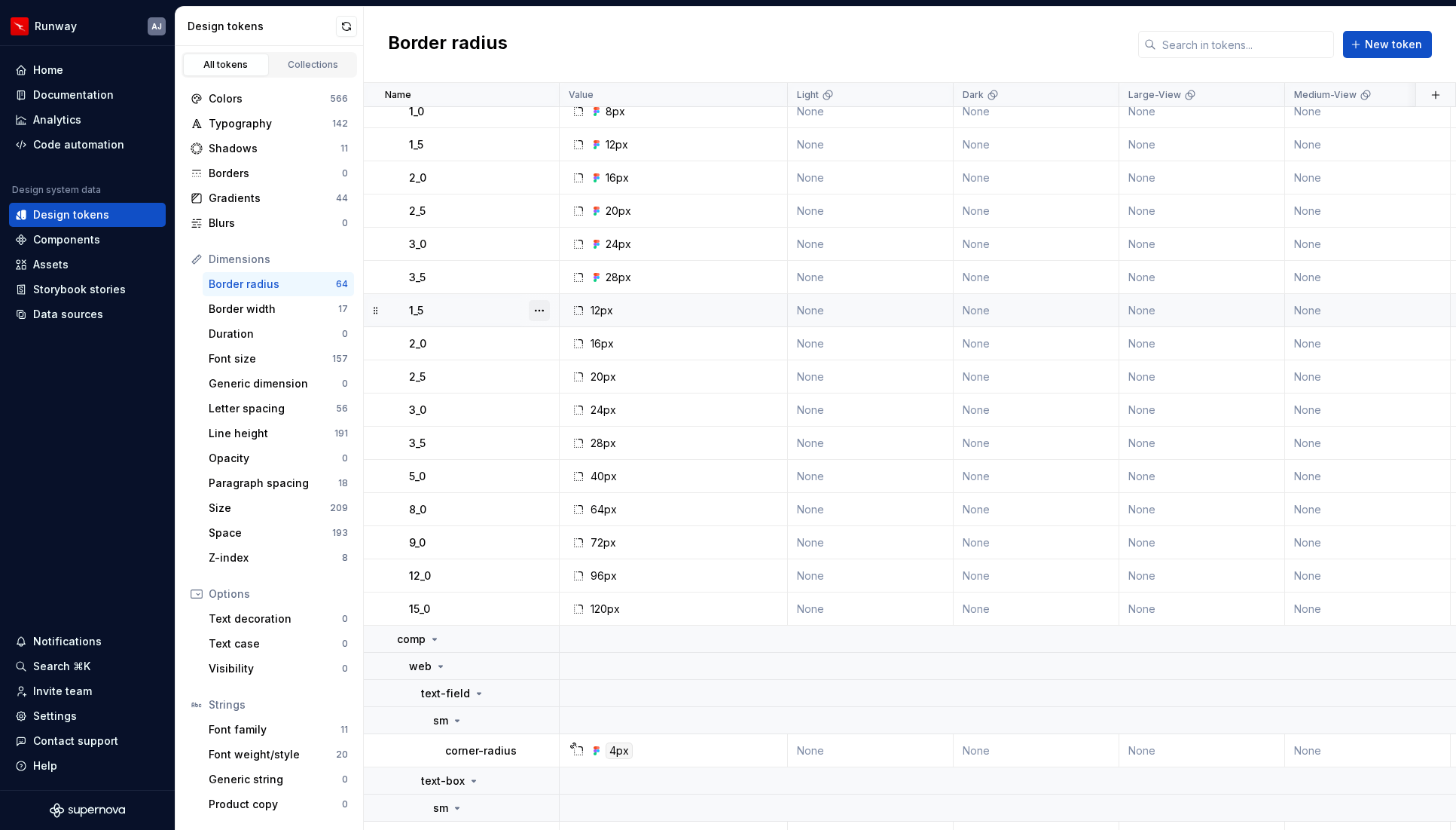
click at [538, 310] on button "button" at bounding box center [539, 310] width 21 height 21
click at [563, 393] on div "Delete token" at bounding box center [605, 394] width 98 height 15
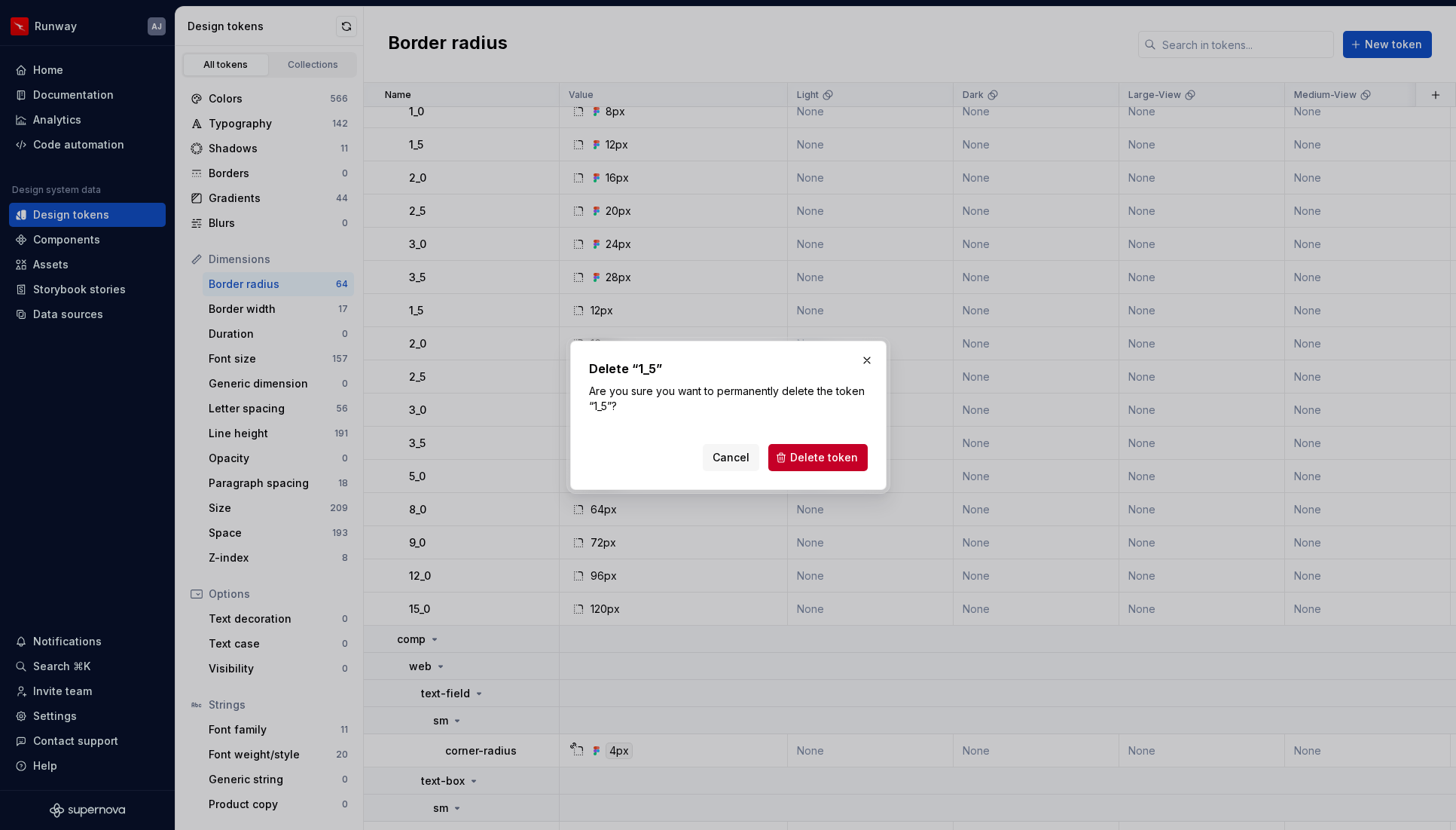
drag, startPoint x: 816, startPoint y: 451, endPoint x: 805, endPoint y: 450, distance: 11.0
click at [816, 451] on span "Delete token" at bounding box center [824, 457] width 68 height 15
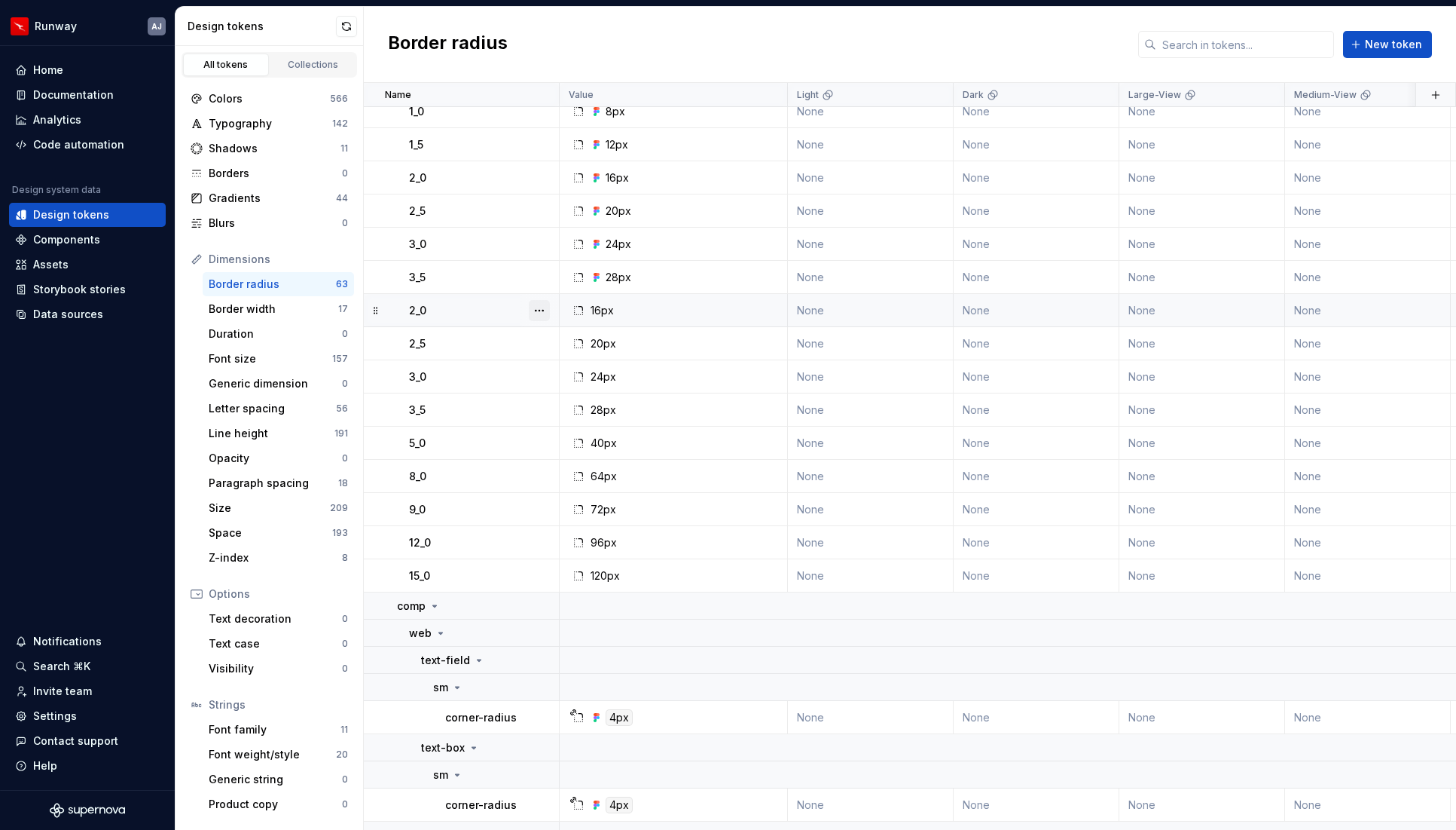
click at [540, 307] on button "button" at bounding box center [539, 310] width 21 height 21
click at [565, 391] on div "Delete token" at bounding box center [605, 394] width 98 height 15
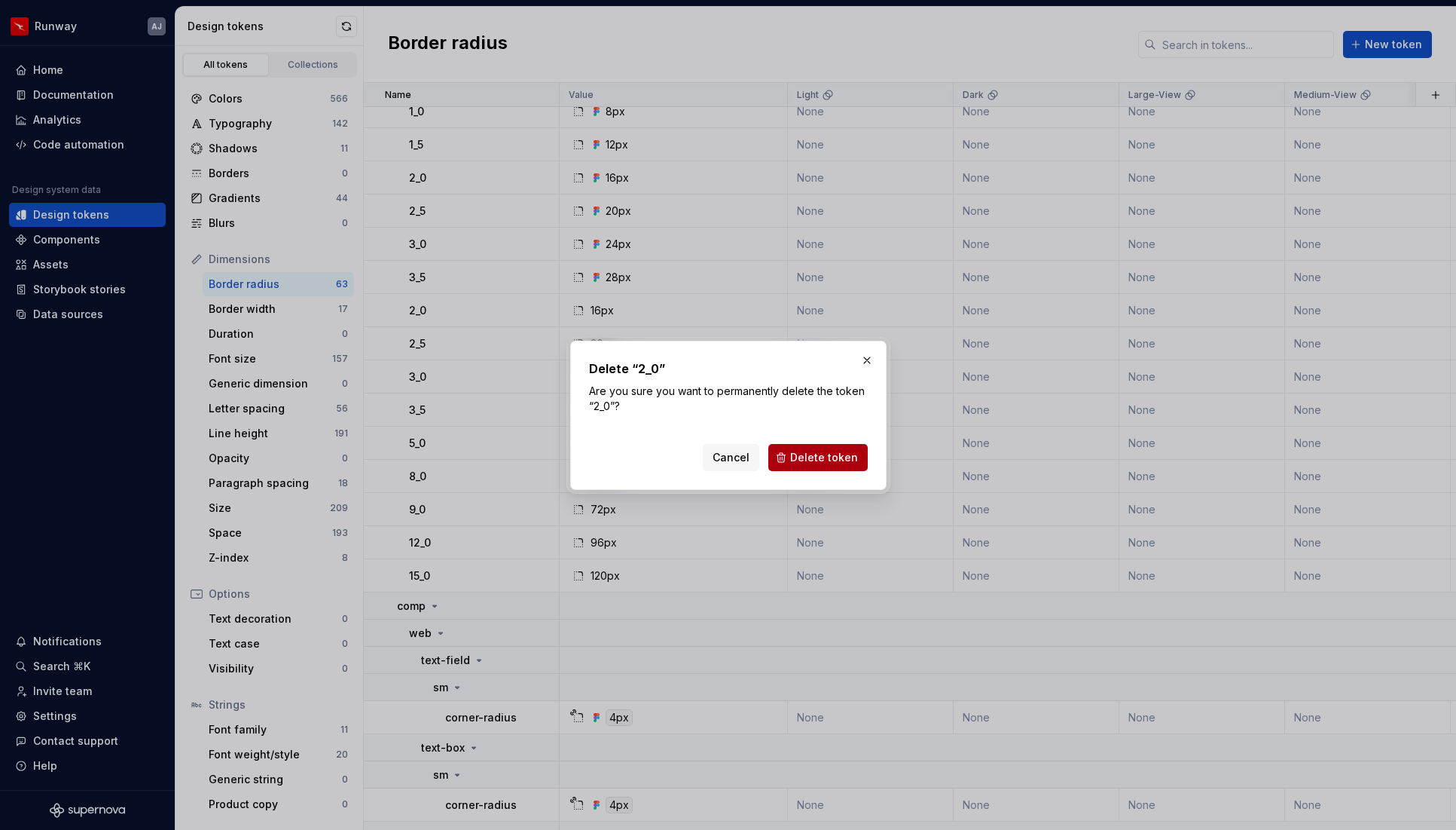
click at [828, 463] on span "Delete token" at bounding box center [824, 457] width 68 height 15
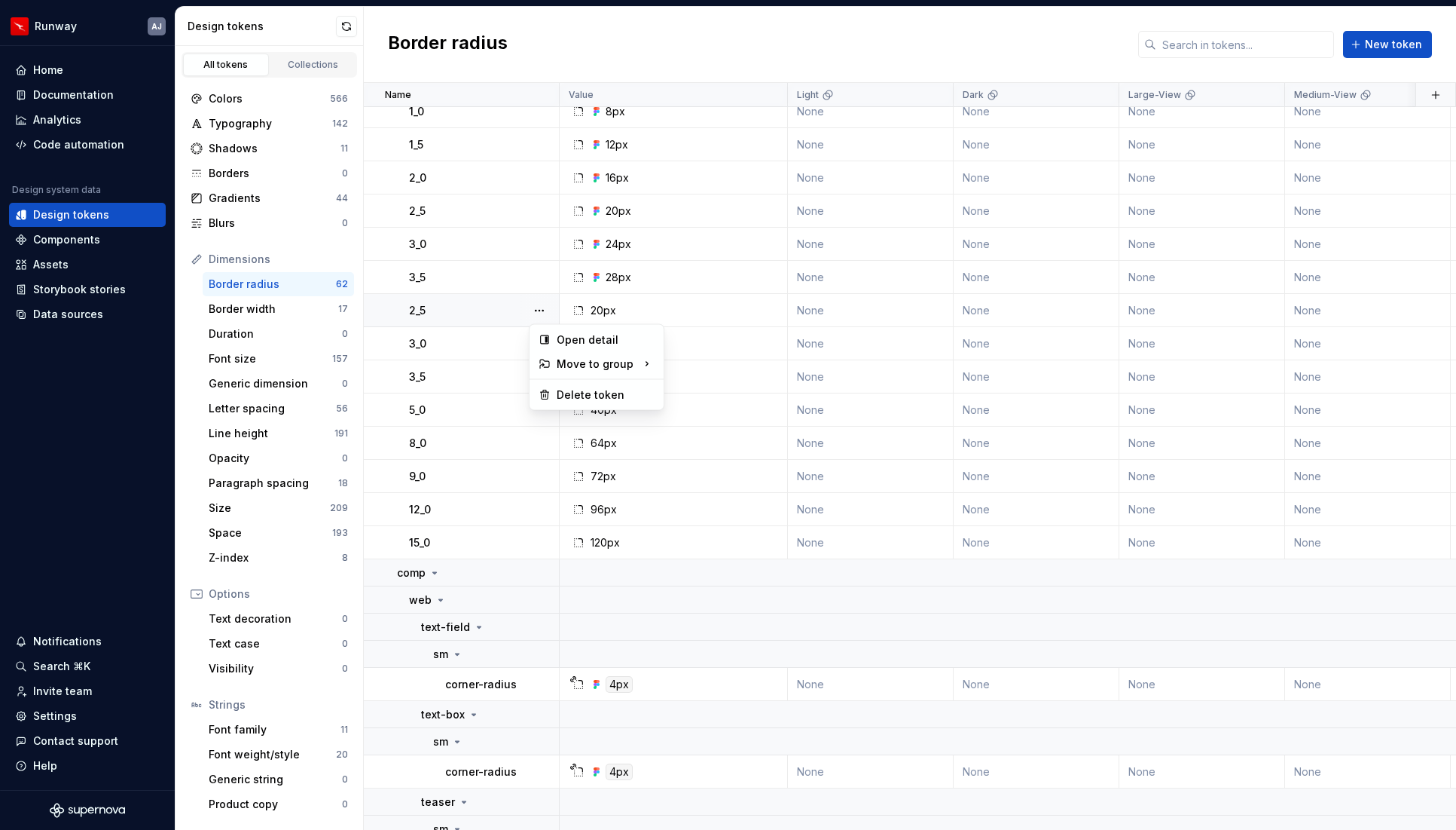
click at [536, 309] on button "button" at bounding box center [539, 310] width 21 height 21
click at [603, 389] on div "Delete token" at bounding box center [605, 394] width 98 height 15
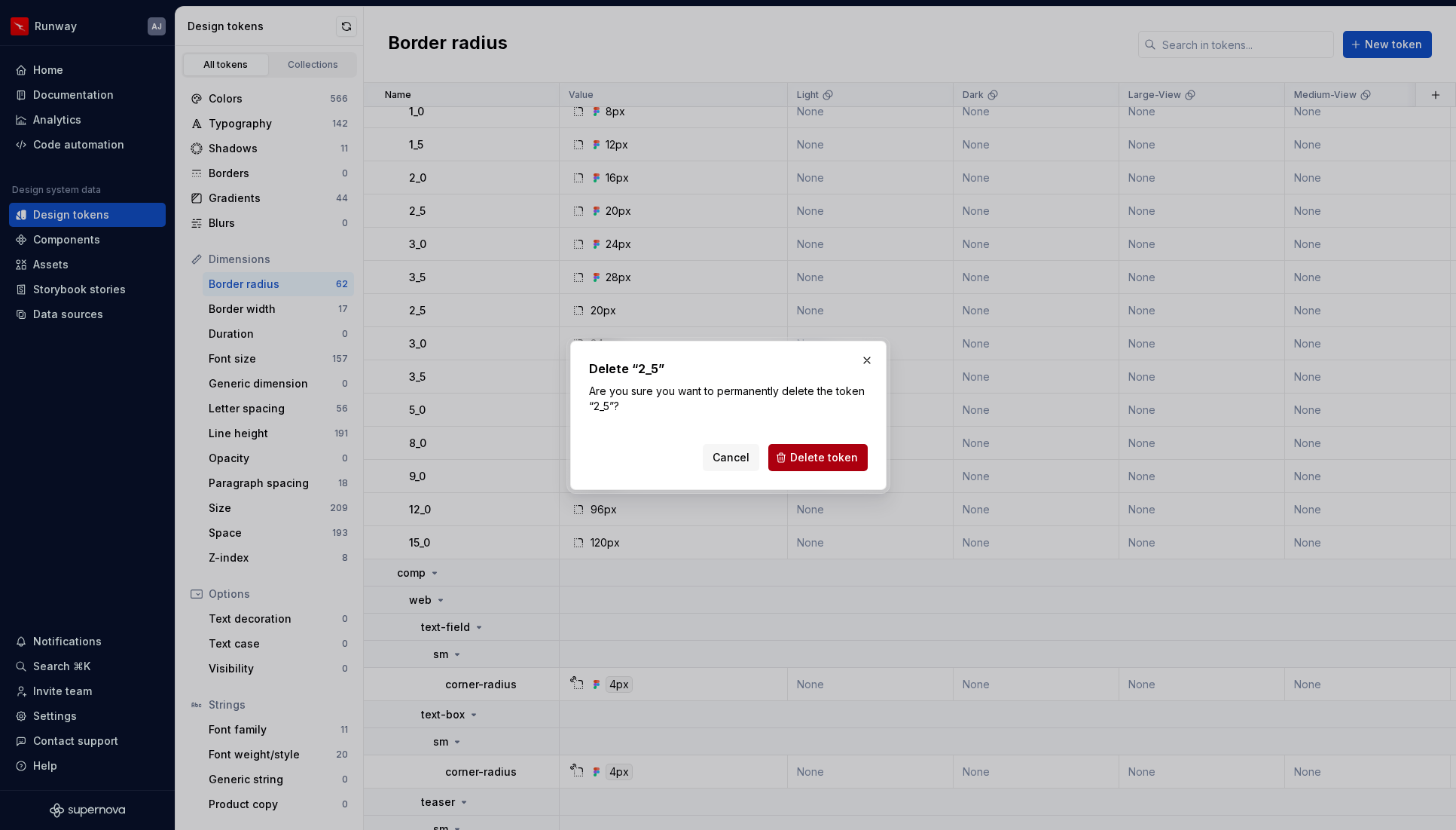
click at [812, 450] on span "Delete token" at bounding box center [824, 457] width 68 height 15
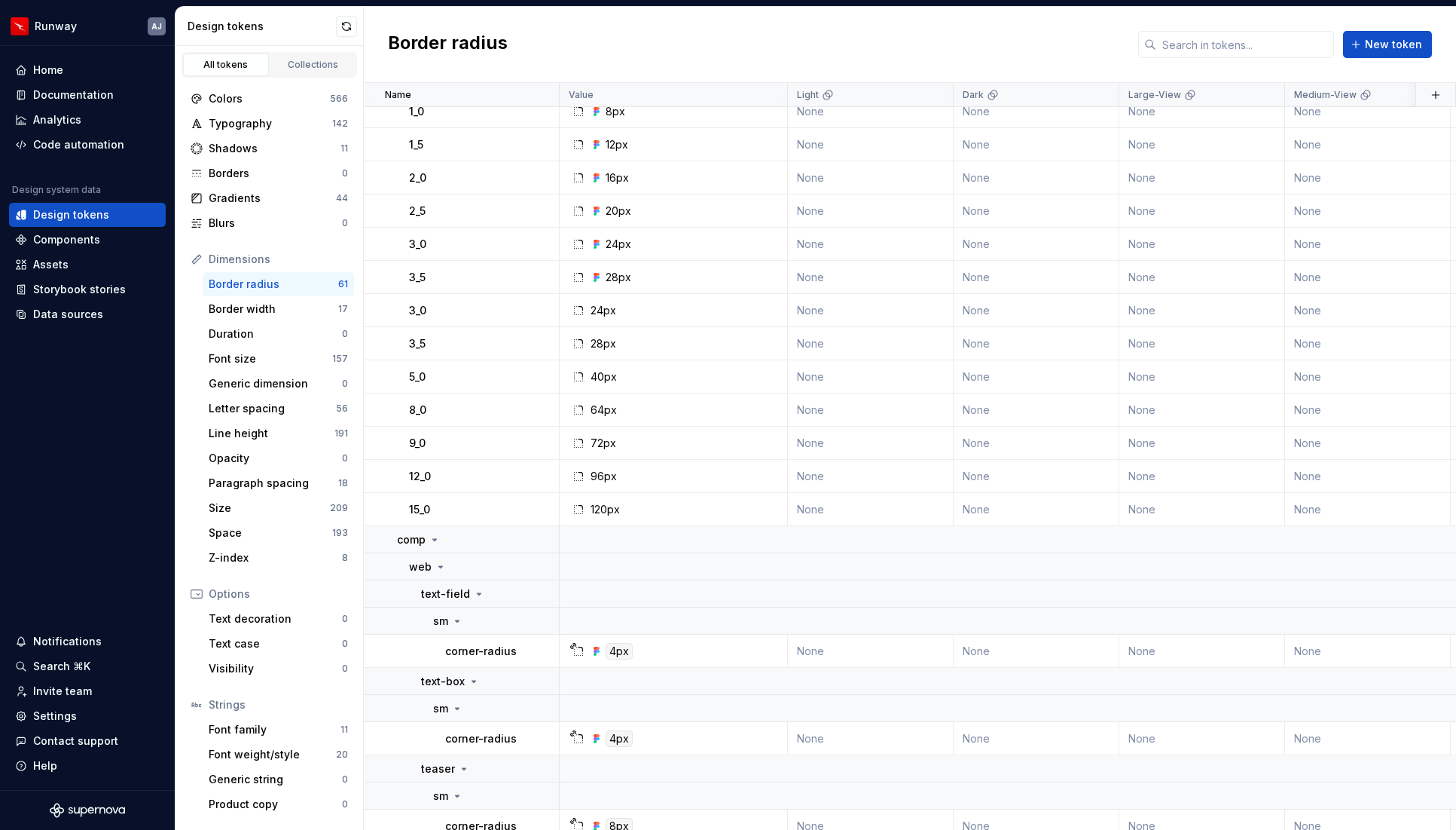
click at [543, 313] on button "button" at bounding box center [539, 310] width 21 height 21
click at [571, 391] on div "Delete token" at bounding box center [605, 394] width 98 height 15
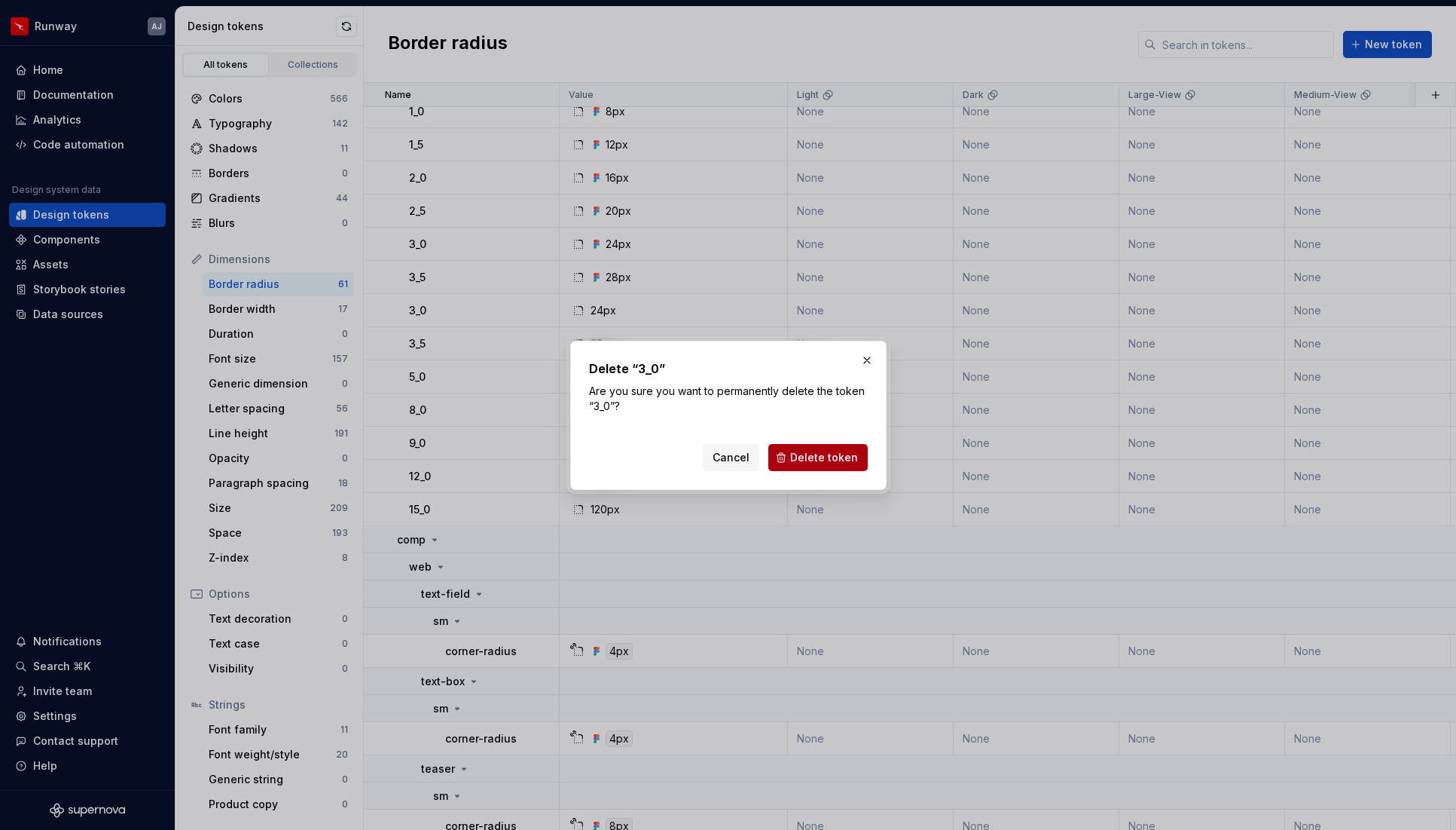
click at [832, 464] on span "Delete token" at bounding box center [824, 457] width 68 height 15
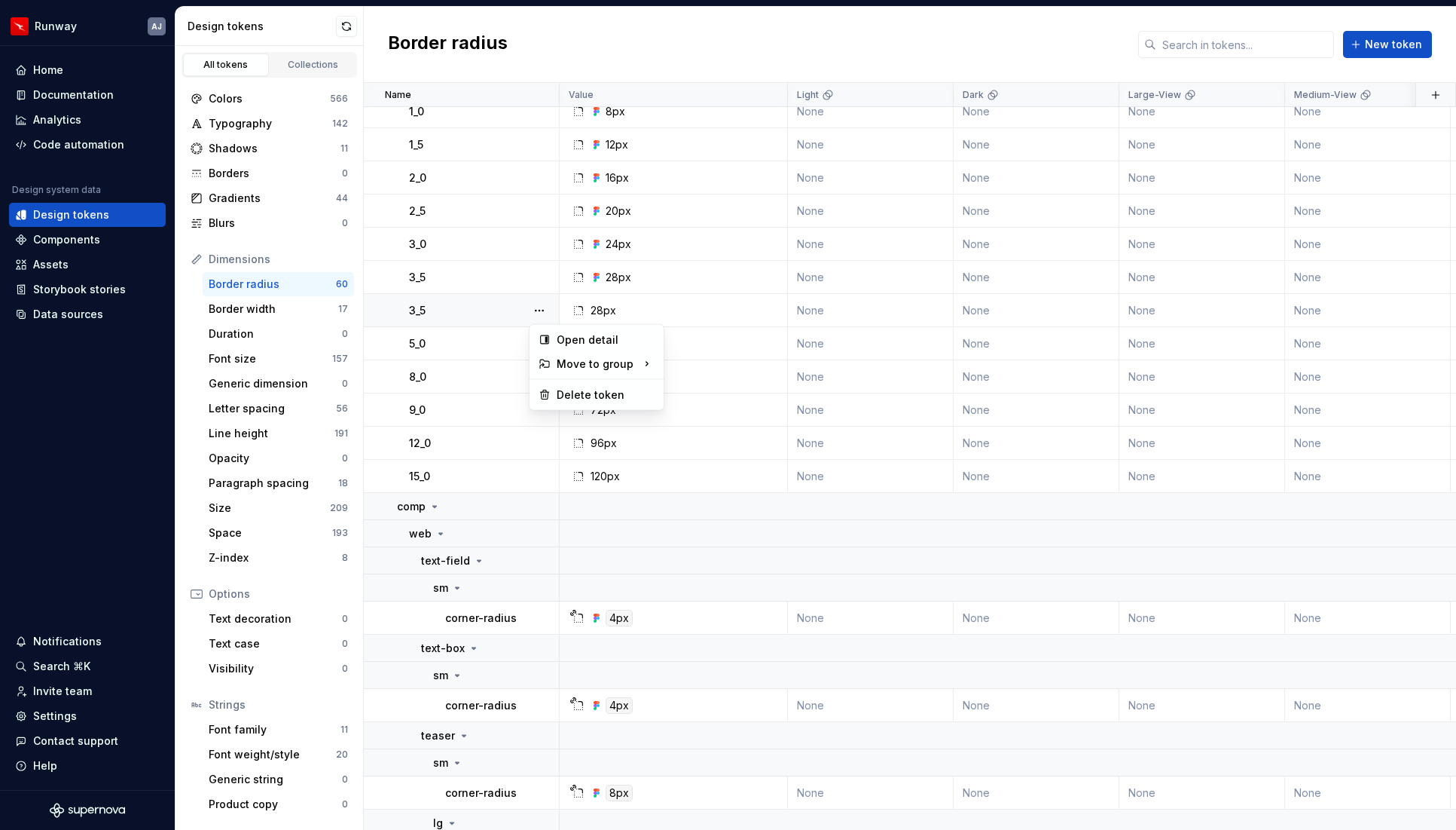
click at [538, 311] on button "button" at bounding box center [539, 310] width 21 height 21
click at [535, 309] on button "button" at bounding box center [539, 310] width 21 height 21
click at [567, 392] on div "Delete token" at bounding box center [605, 394] width 98 height 15
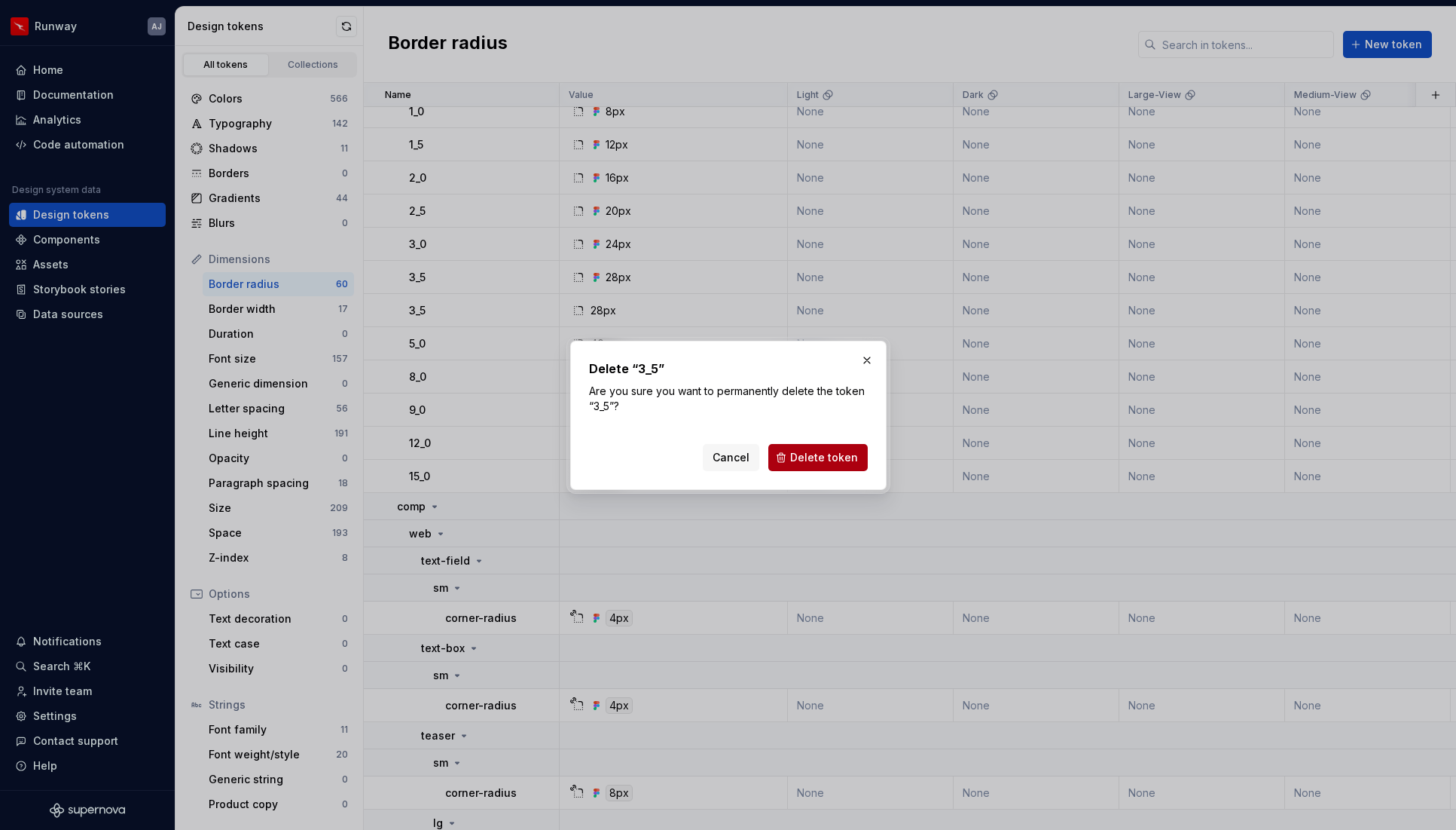
click at [834, 458] on span "Delete token" at bounding box center [824, 457] width 68 height 15
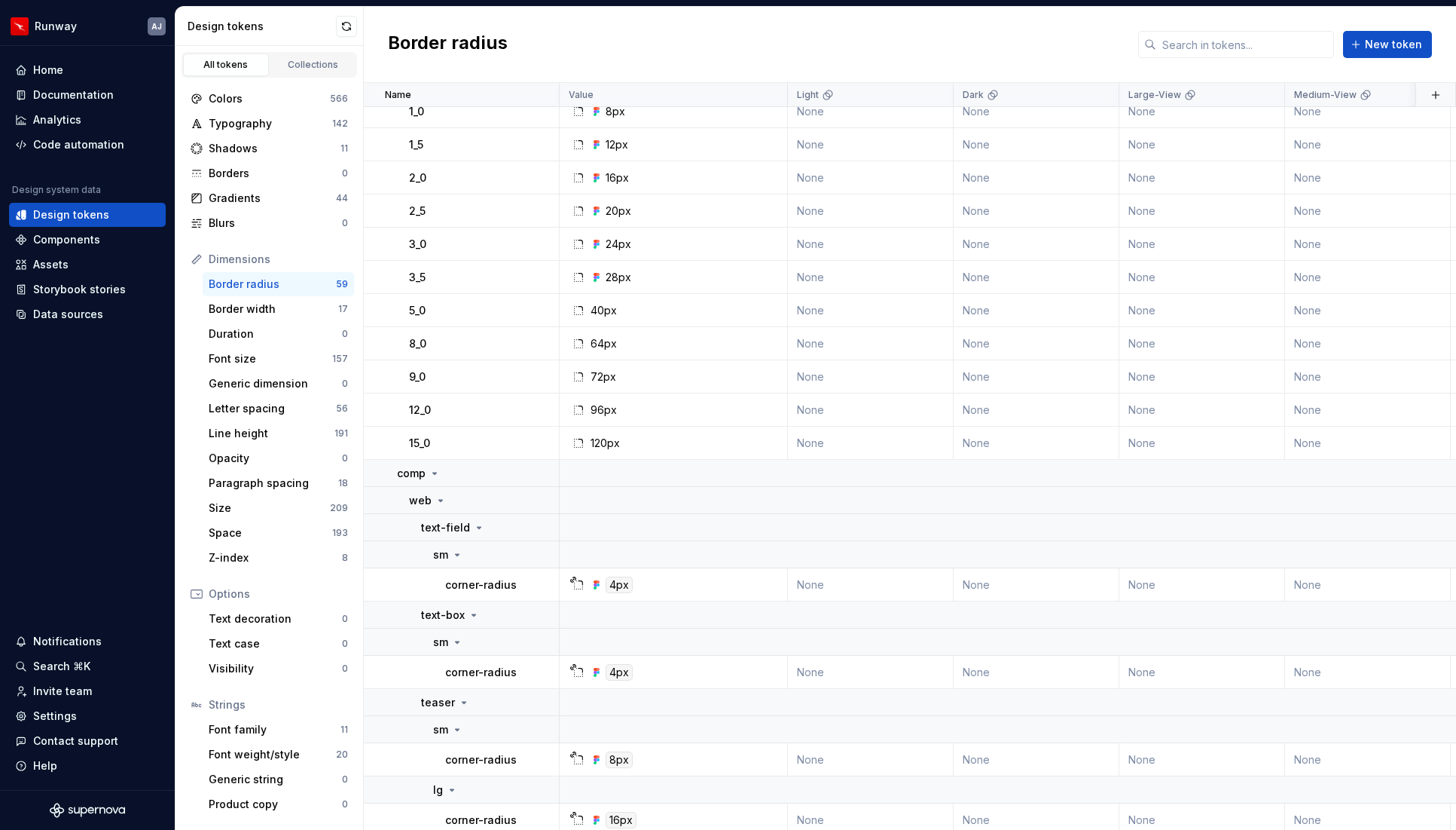
click at [537, 311] on button "button" at bounding box center [539, 310] width 21 height 21
click at [579, 391] on div "Delete token" at bounding box center [605, 394] width 98 height 15
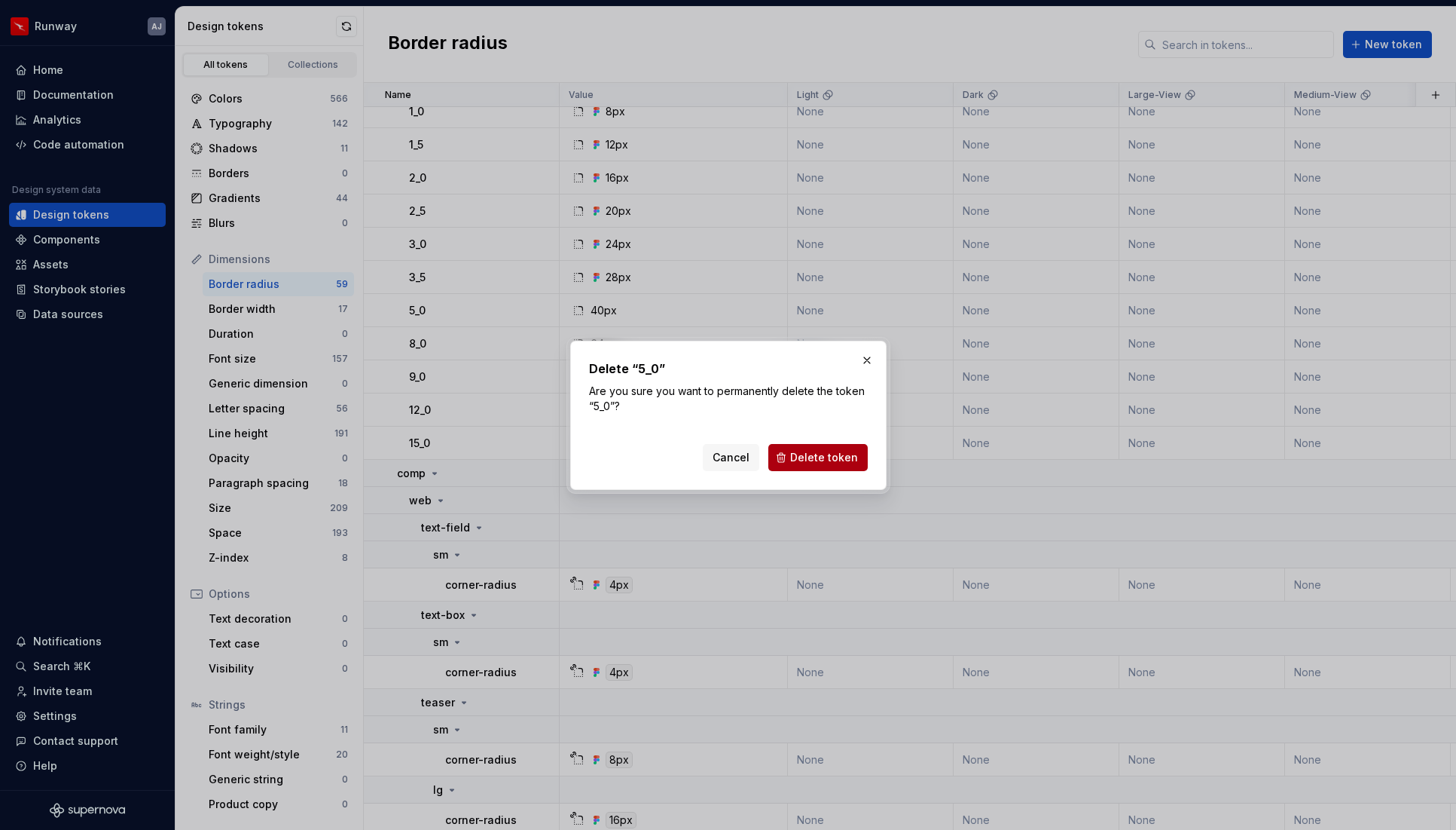
click at [825, 459] on span "Delete token" at bounding box center [824, 457] width 68 height 15
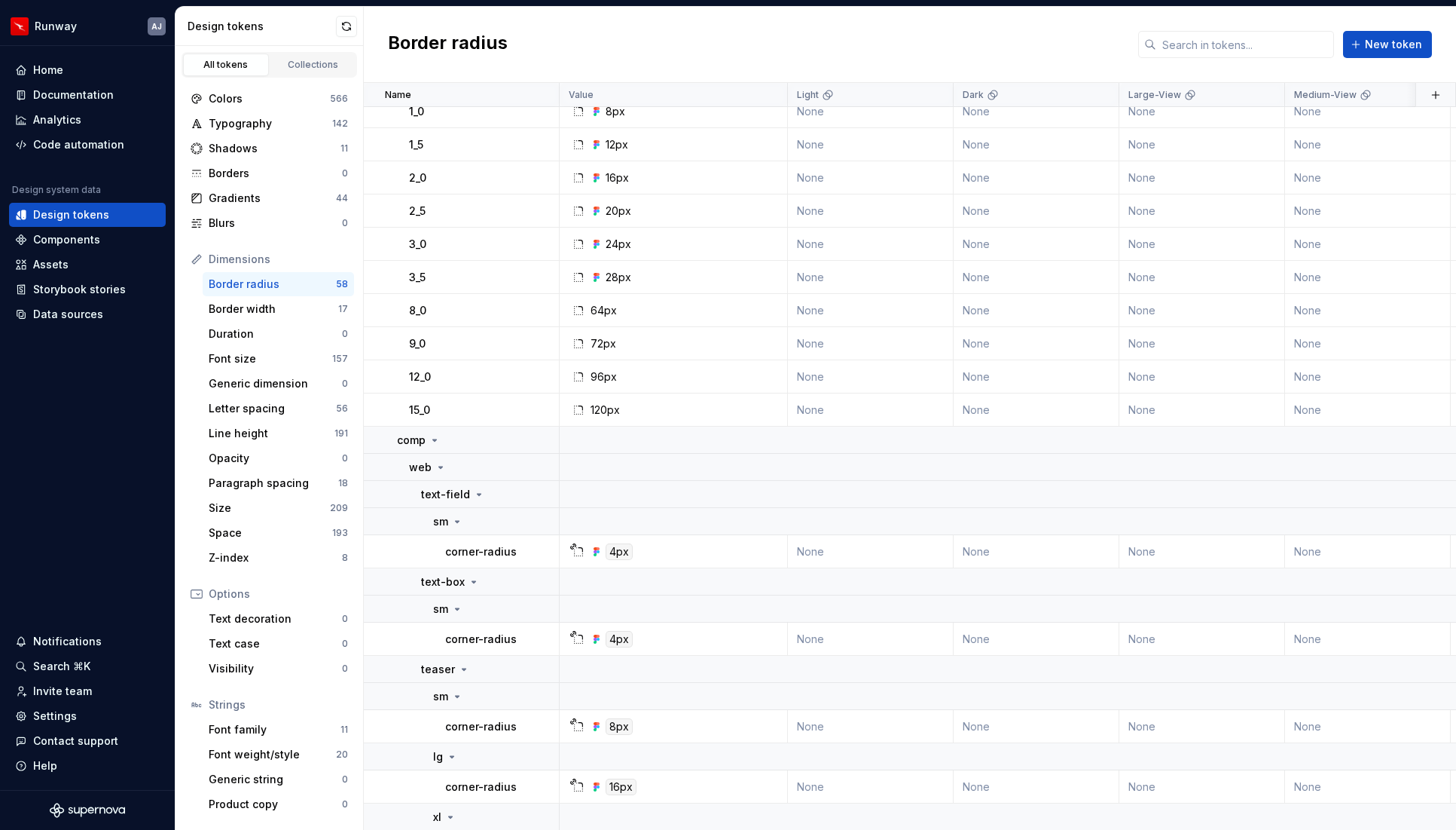
click at [535, 310] on button "button" at bounding box center [539, 310] width 21 height 21
click at [539, 309] on button "button" at bounding box center [539, 310] width 21 height 21
click at [569, 392] on div "Delete token" at bounding box center [605, 394] width 98 height 15
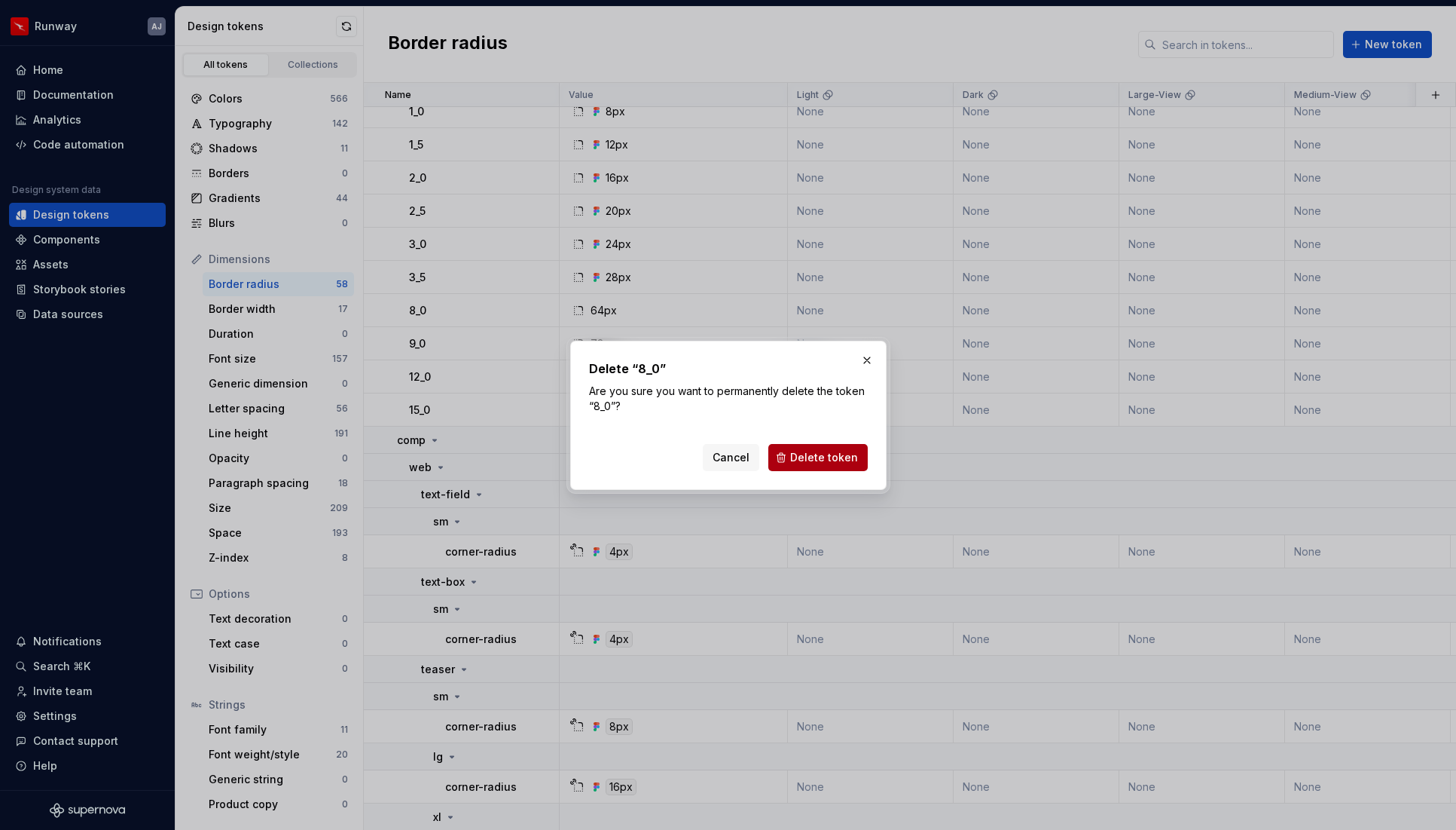
click at [827, 453] on span "Delete token" at bounding box center [824, 457] width 68 height 15
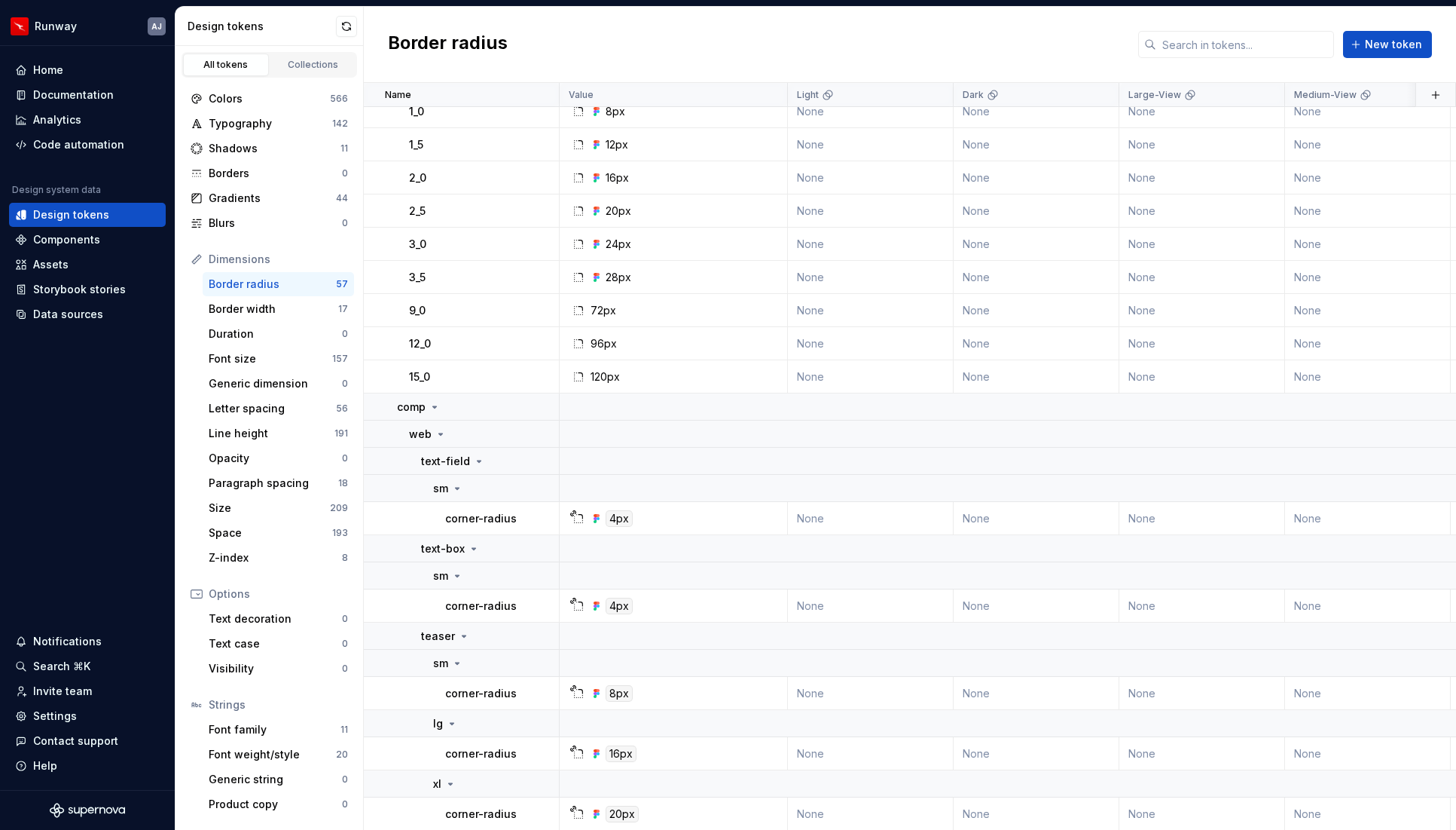
click at [533, 307] on button "button" at bounding box center [539, 310] width 21 height 21
click at [579, 391] on div "Delete token" at bounding box center [605, 394] width 98 height 15
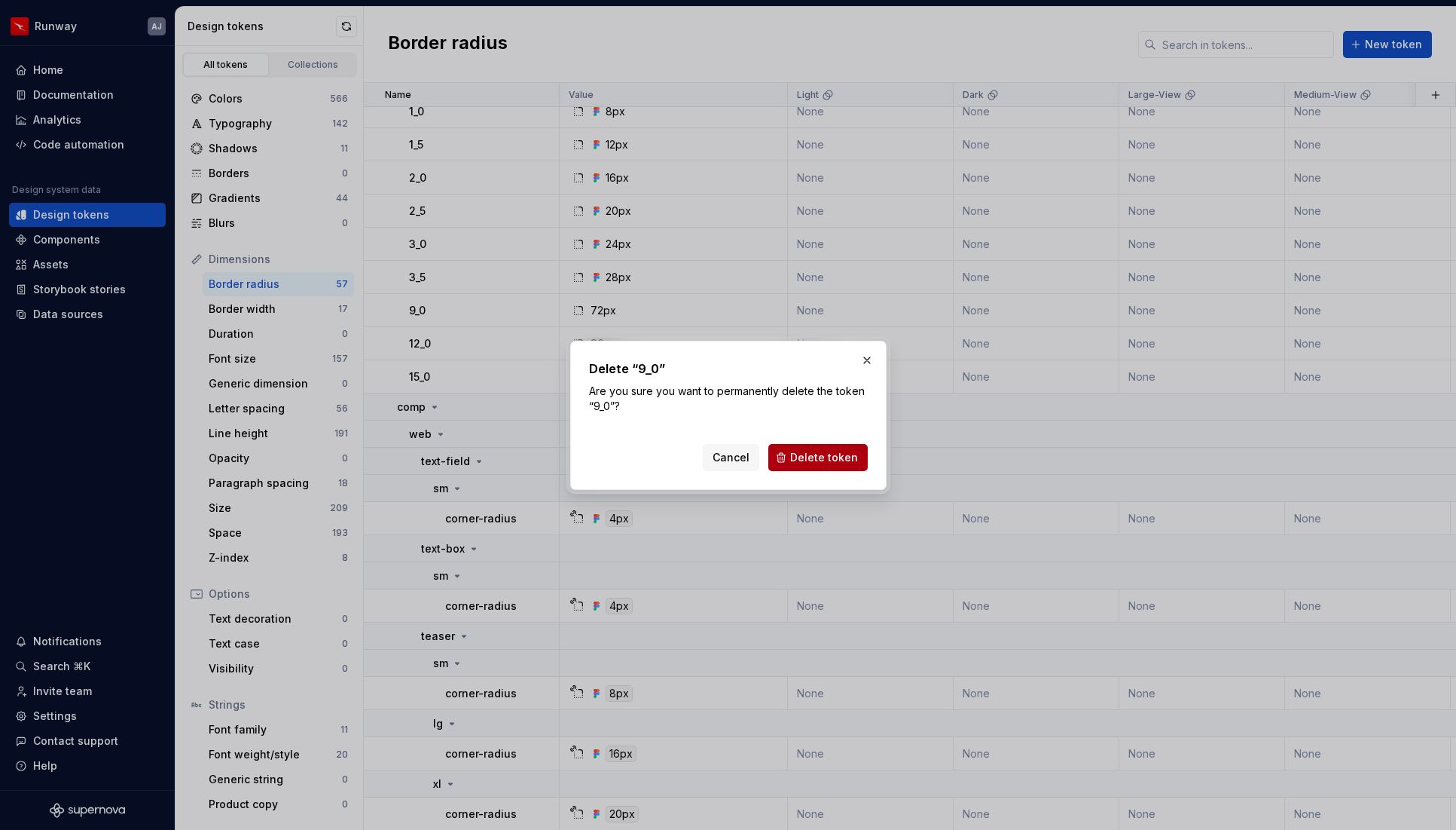
click at [817, 453] on span "Delete token" at bounding box center [824, 457] width 68 height 15
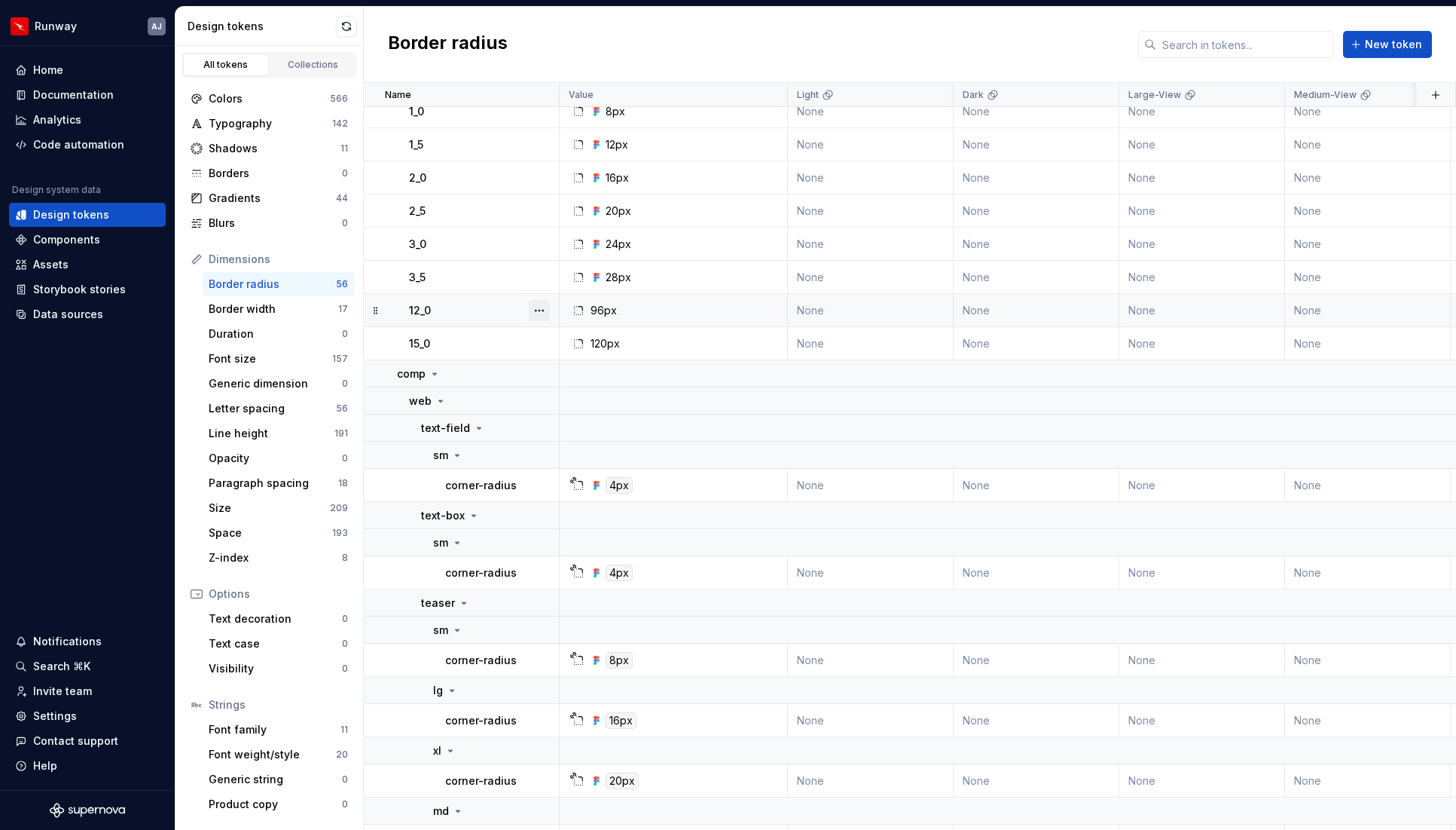
click at [534, 309] on button "button" at bounding box center [539, 310] width 21 height 21
click at [572, 394] on div "Delete token" at bounding box center [605, 394] width 98 height 15
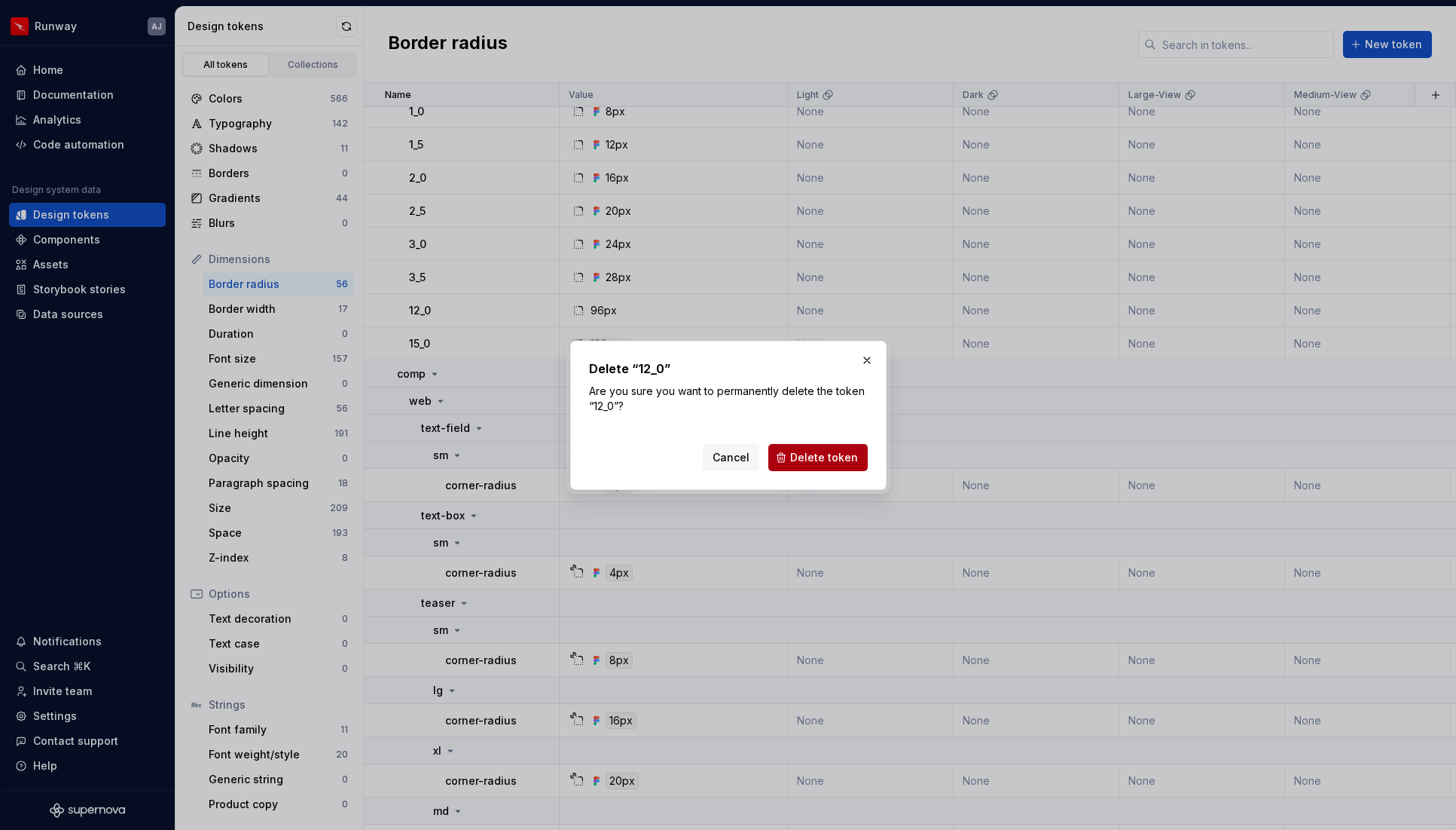
click at [834, 453] on span "Delete token" at bounding box center [824, 457] width 68 height 15
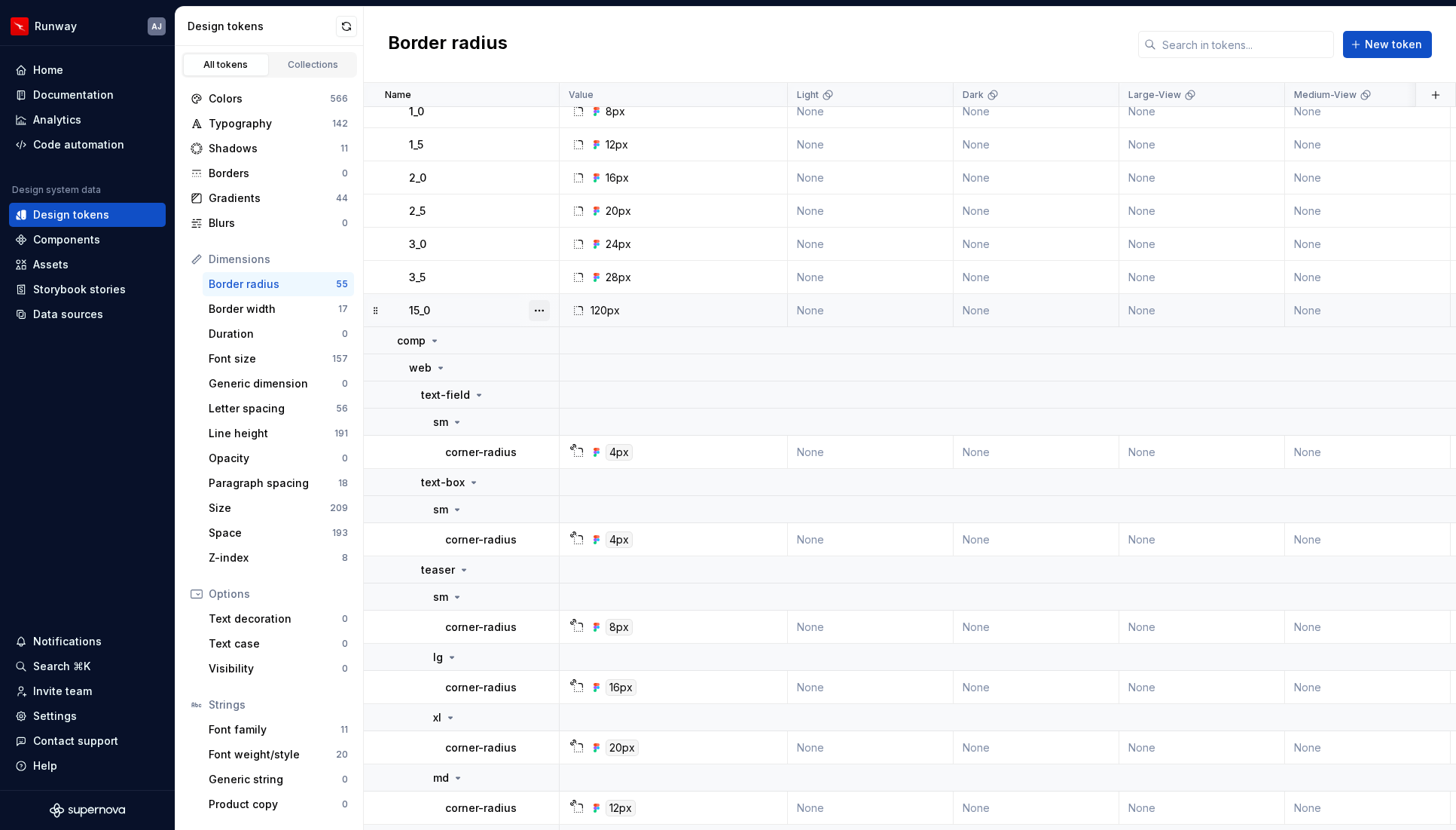
click at [538, 309] on button "button" at bounding box center [539, 310] width 21 height 21
click at [572, 393] on div "Delete token" at bounding box center [605, 394] width 98 height 15
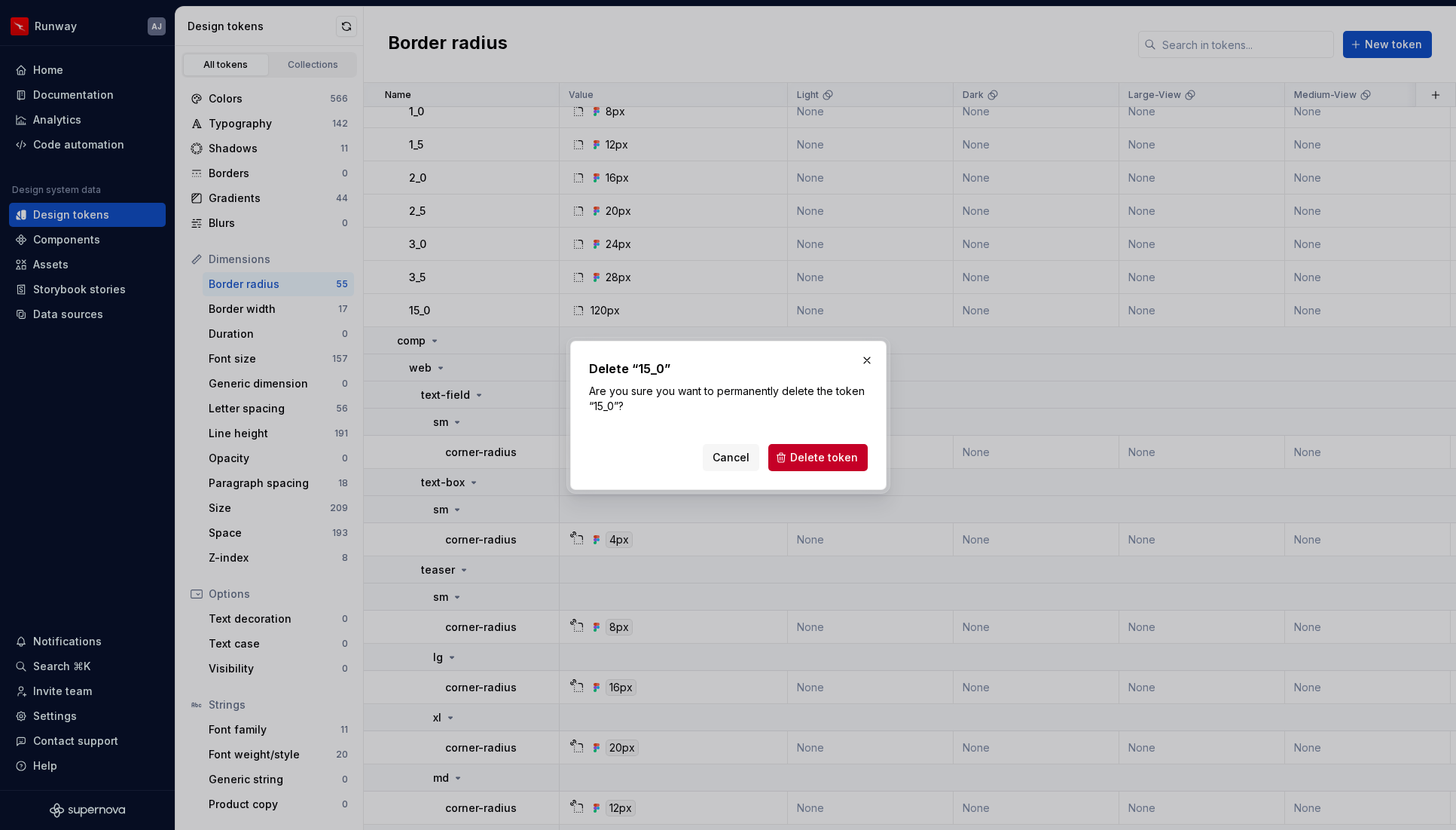
drag, startPoint x: 838, startPoint y: 454, endPoint x: 820, endPoint y: 445, distance: 20.1
click at [838, 453] on span "Delete token" at bounding box center [824, 457] width 68 height 15
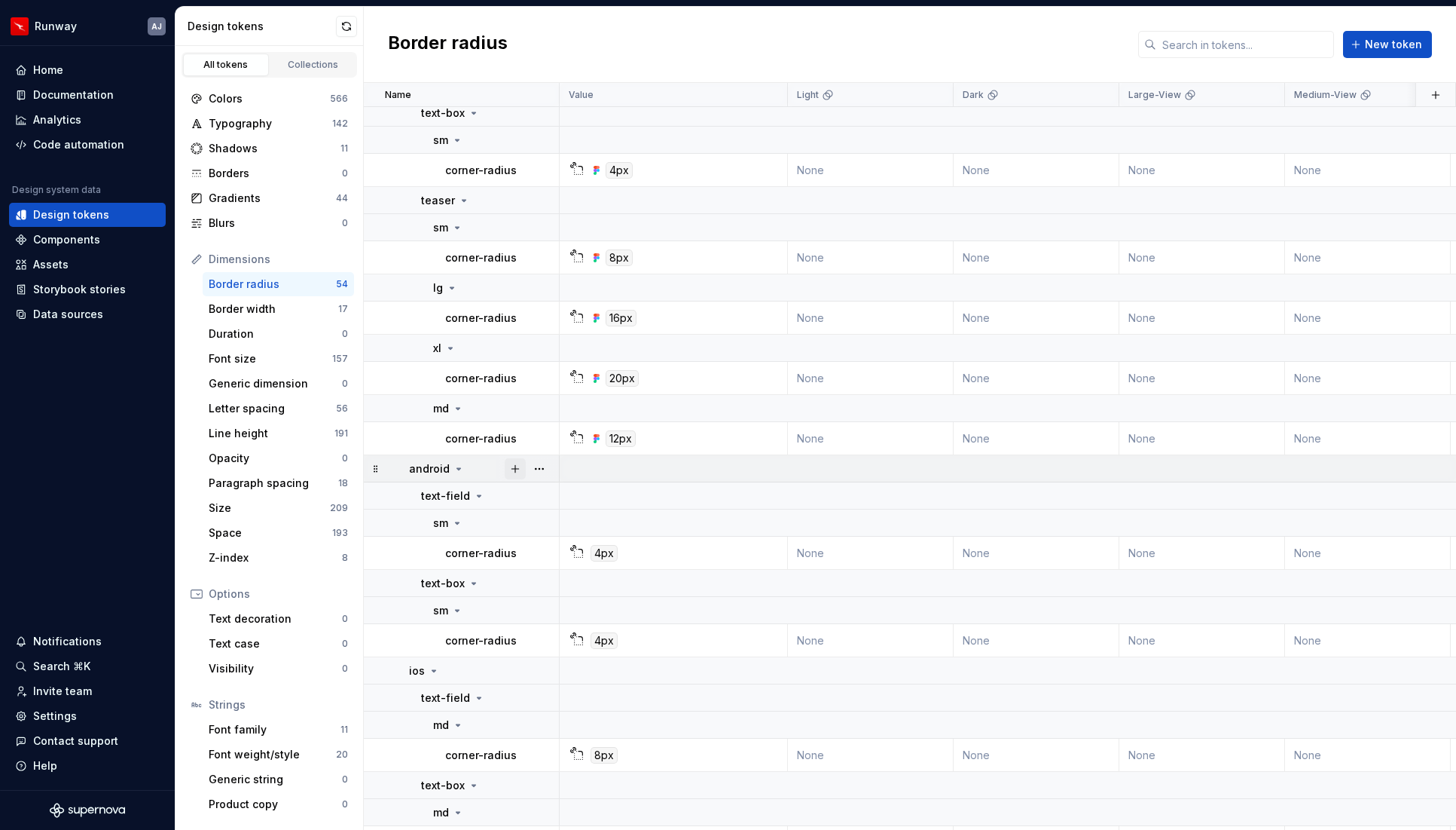
scroll to position [854, 0]
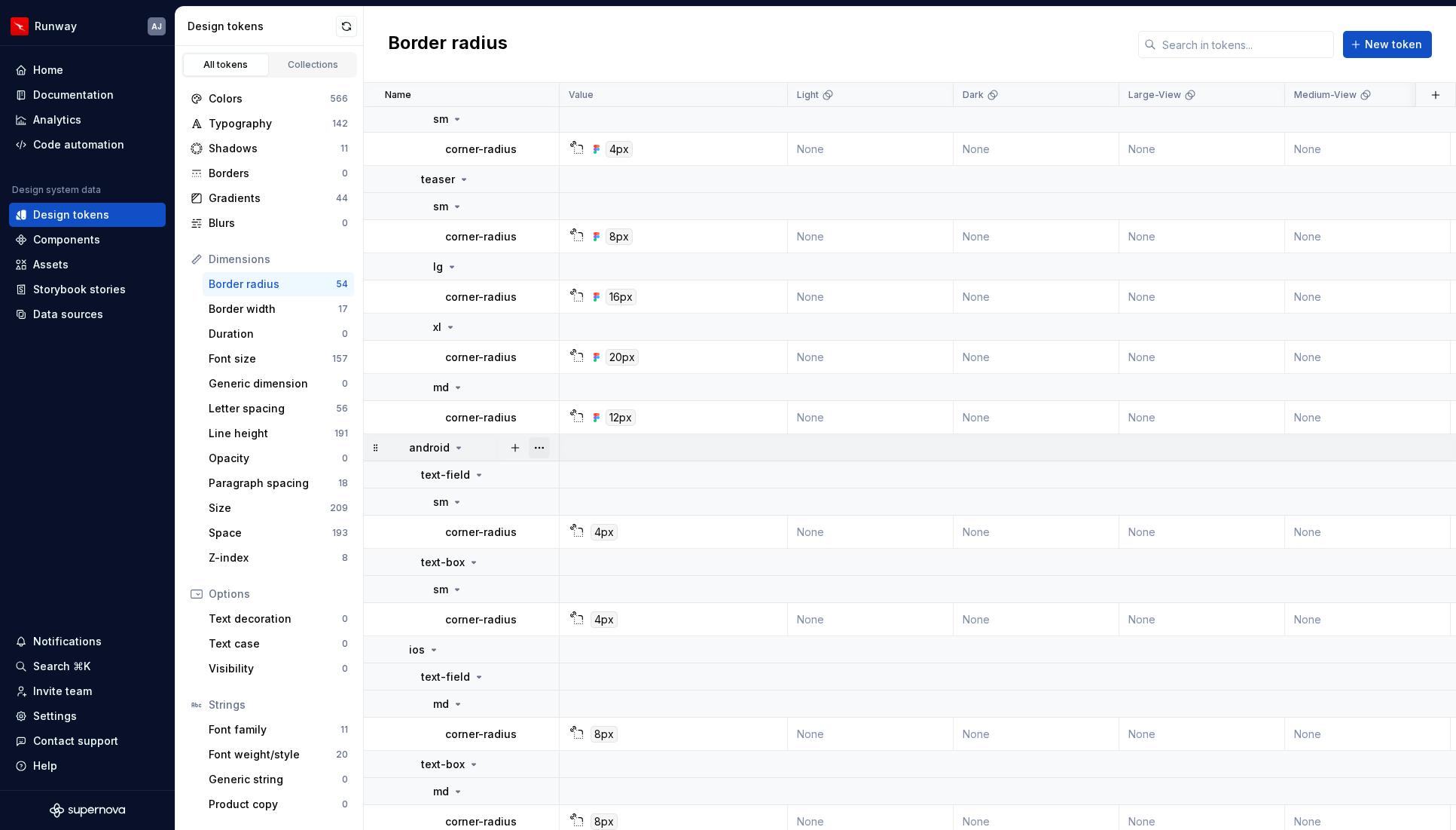
click at [539, 447] on button "button" at bounding box center [539, 448] width 21 height 21
click at [591, 612] on div "Delete group" at bounding box center [605, 617] width 98 height 15
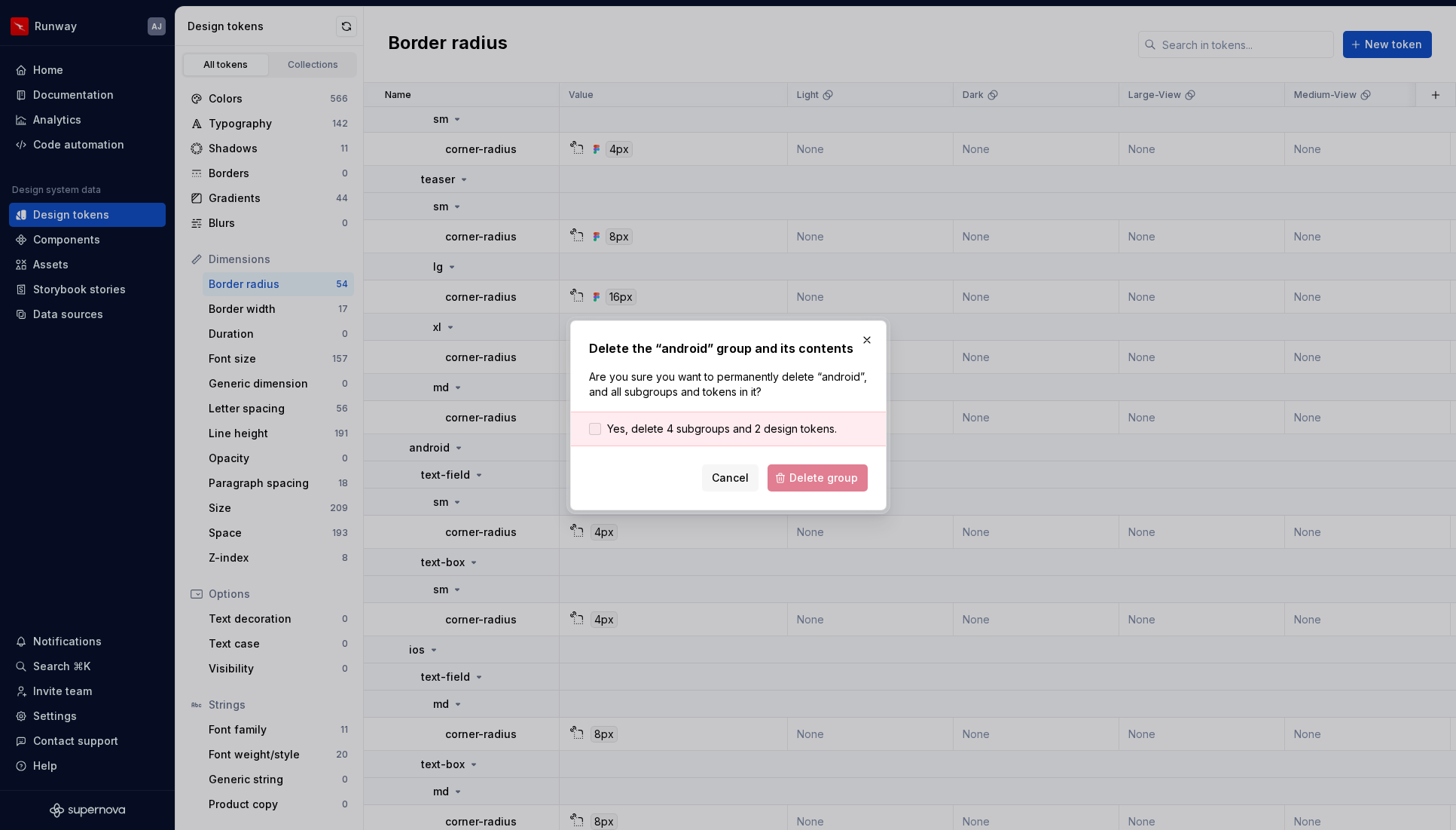
drag, startPoint x: 666, startPoint y: 427, endPoint x: 687, endPoint y: 433, distance: 21.8
click at [666, 427] on span "Yes, delete 4 subgroups and 2 design tokens." at bounding box center [722, 429] width 230 height 15
click at [822, 479] on span "Delete group" at bounding box center [823, 477] width 68 height 15
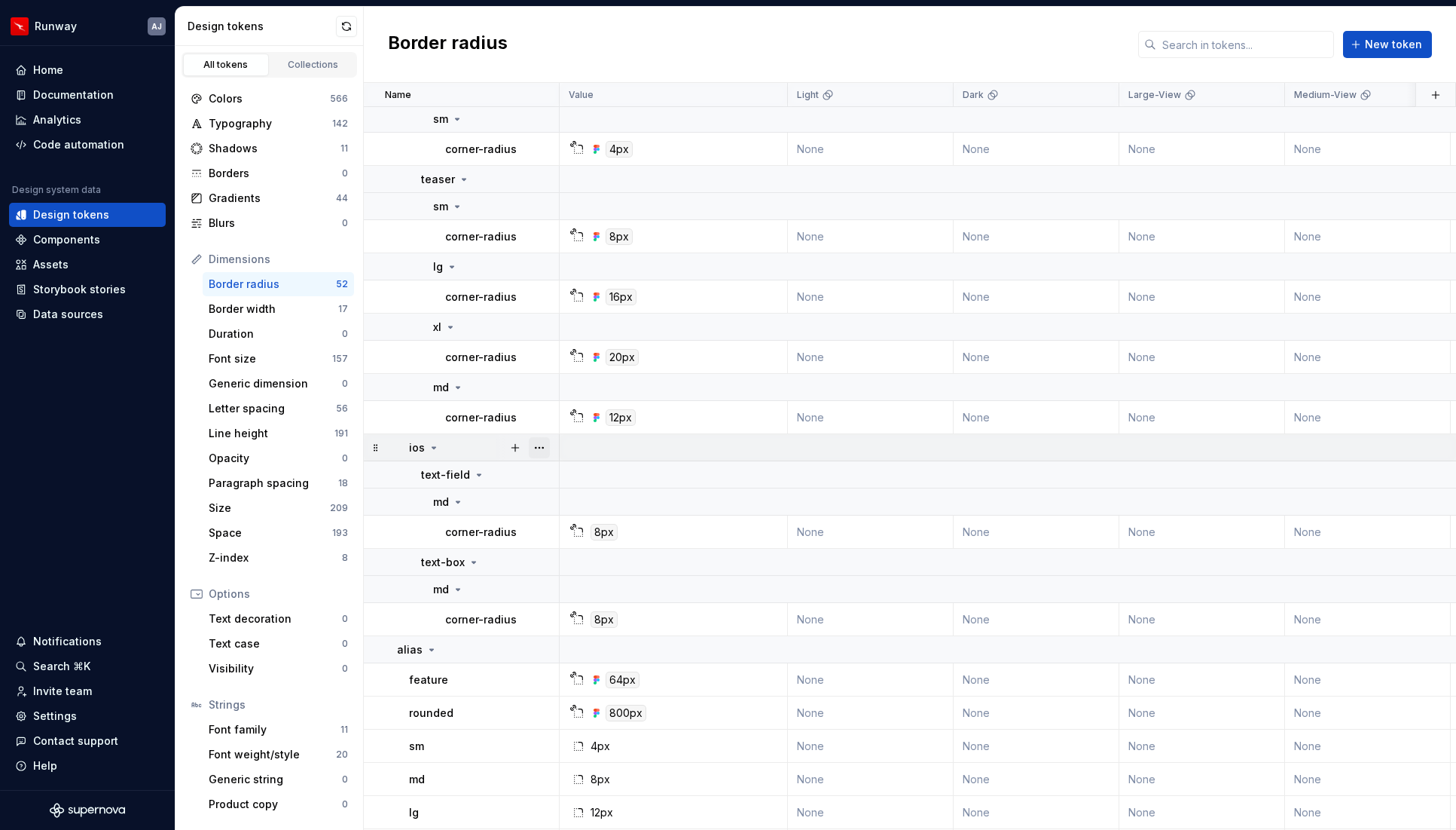
click at [538, 446] on button "button" at bounding box center [539, 448] width 21 height 21
click at [571, 616] on div "Delete group" at bounding box center [605, 617] width 98 height 15
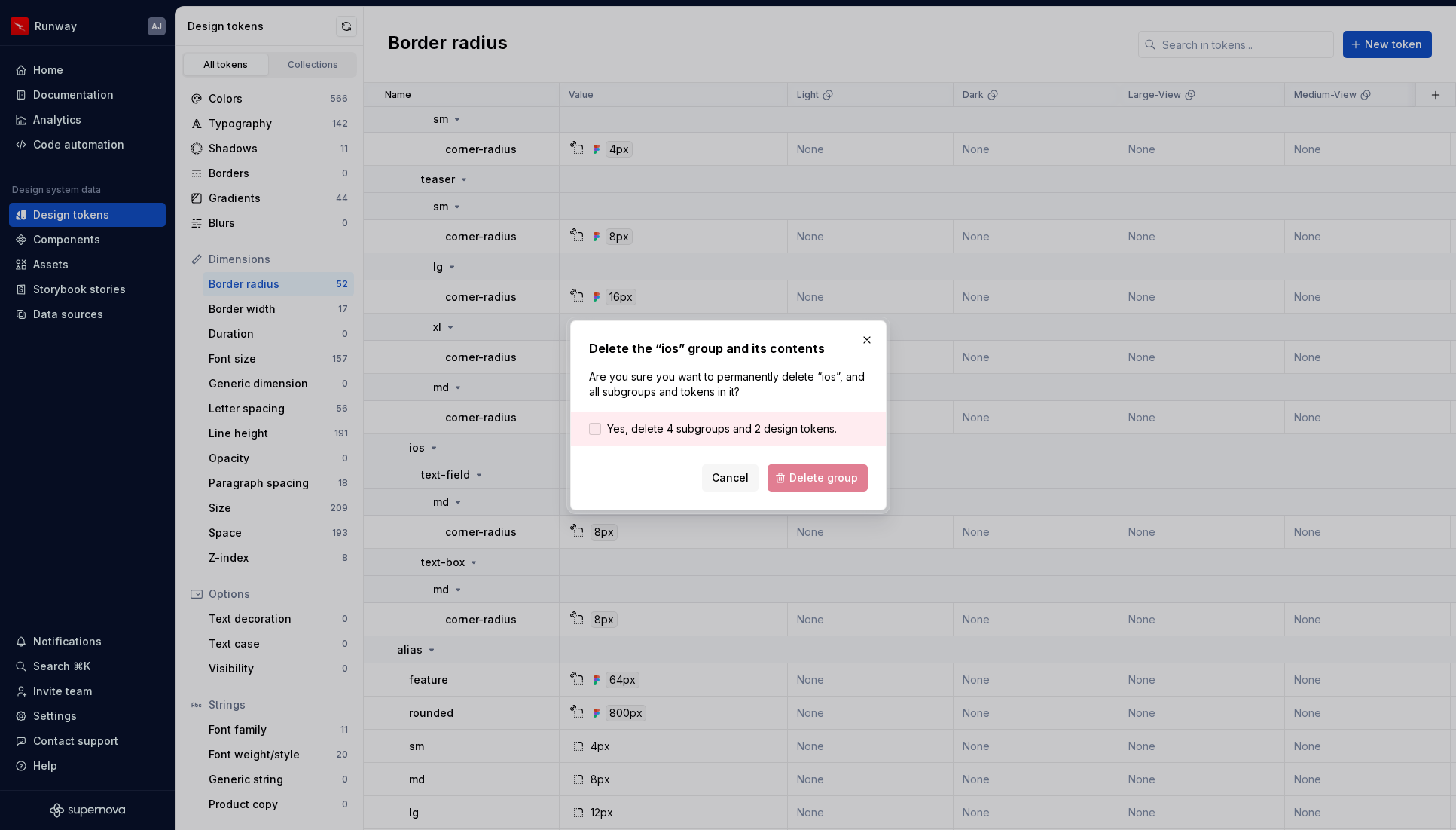
click at [670, 434] on span "Yes, delete 4 subgroups and 2 design tokens." at bounding box center [722, 429] width 230 height 15
click at [798, 473] on span "Delete group" at bounding box center [823, 477] width 68 height 15
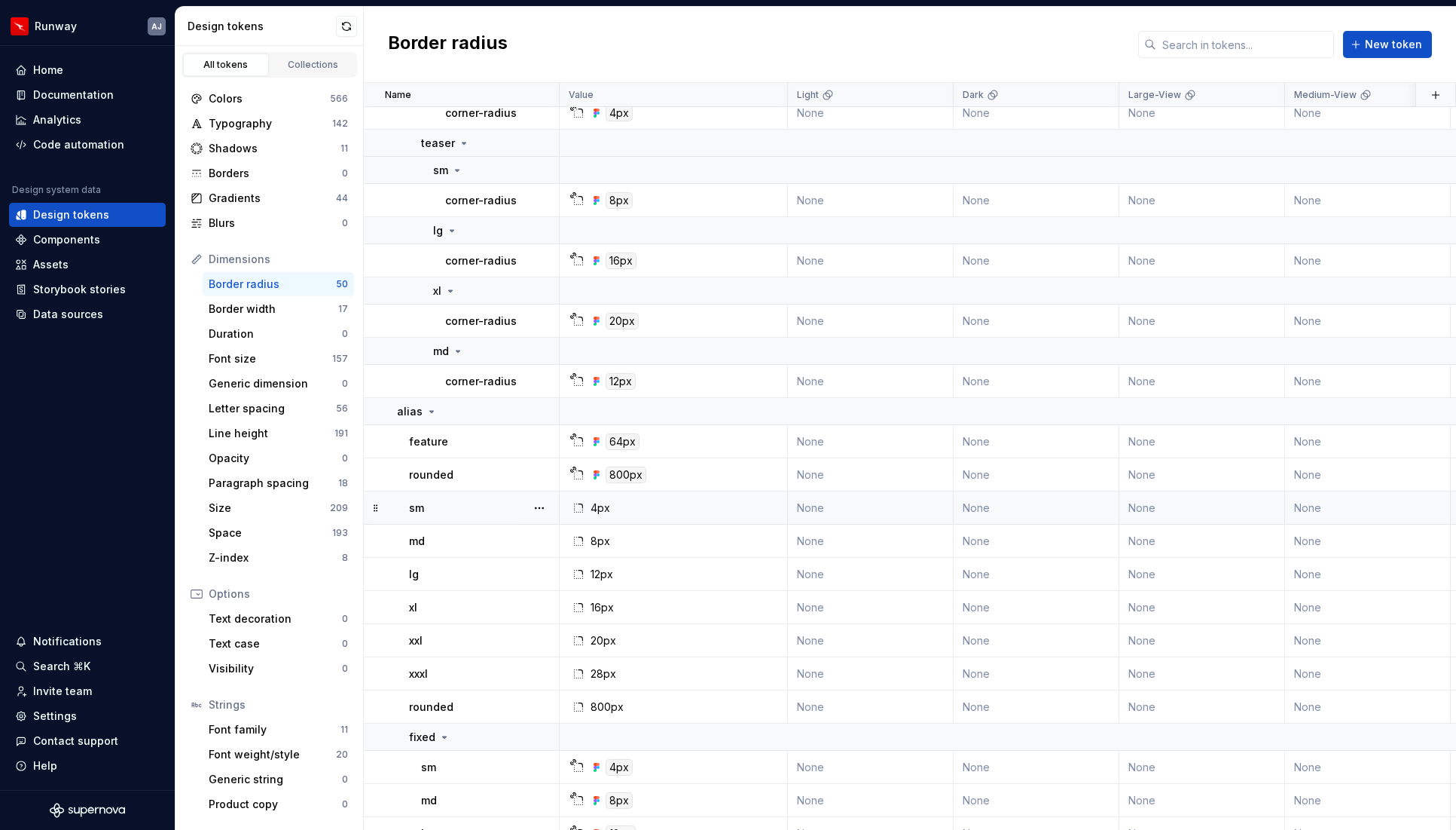
scroll to position [890, 0]
click at [542, 510] on button "button" at bounding box center [539, 509] width 21 height 21
click at [567, 597] on div "Delete token" at bounding box center [605, 594] width 98 height 15
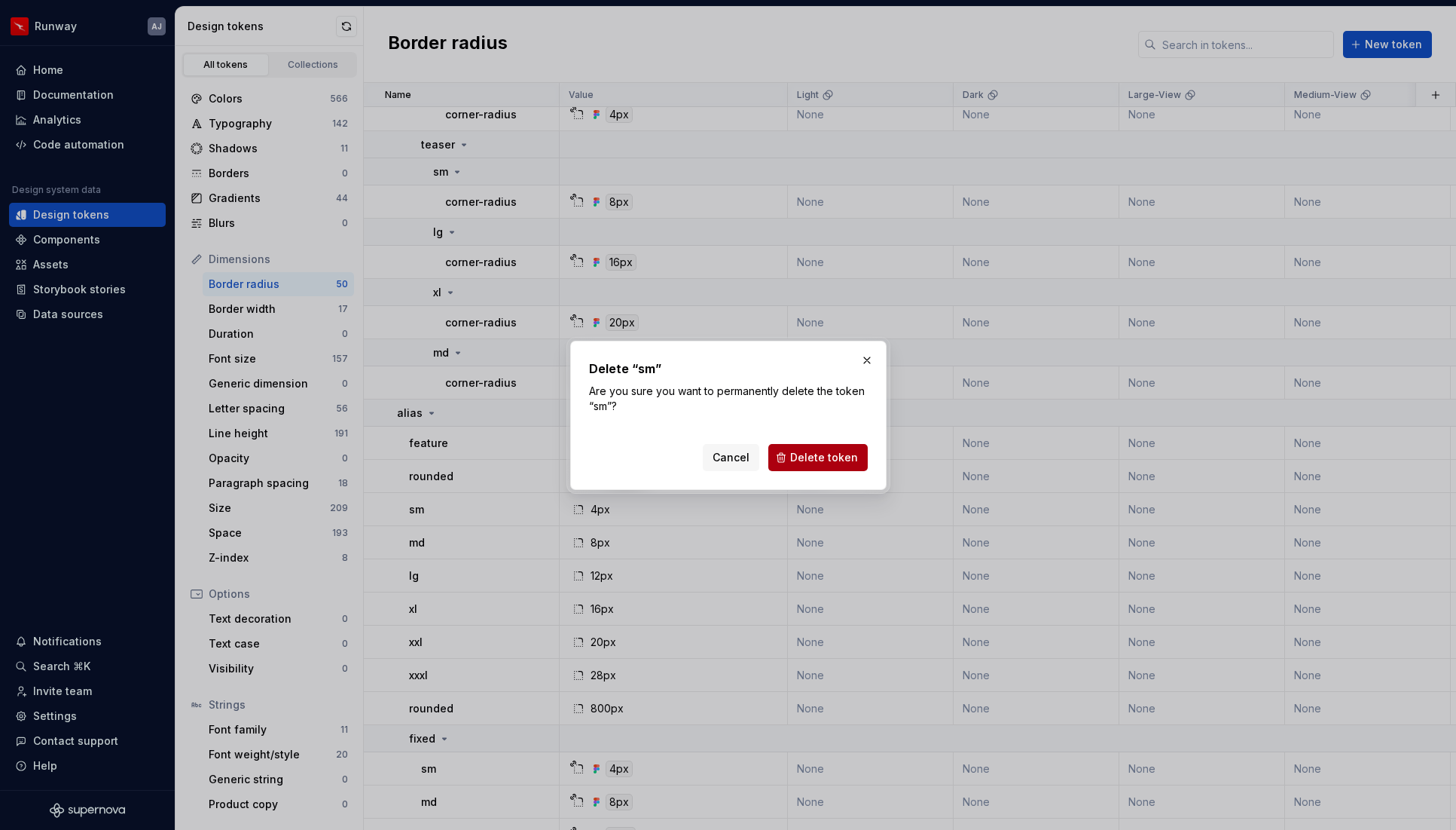
click at [795, 455] on span "Delete token" at bounding box center [824, 457] width 68 height 15
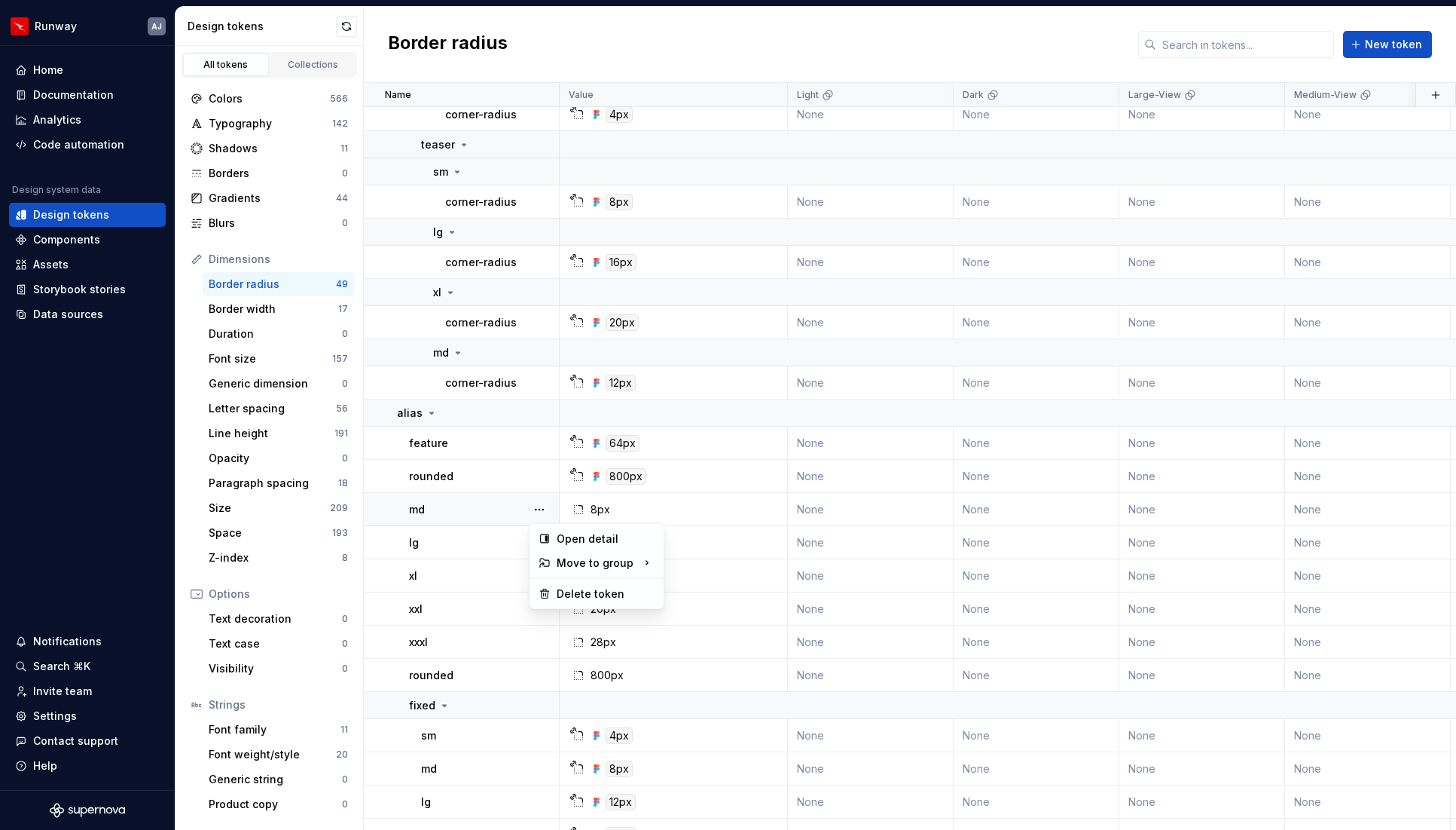
click at [542, 511] on button "button" at bounding box center [539, 509] width 21 height 21
click at [575, 591] on div "Delete token" at bounding box center [605, 594] width 98 height 15
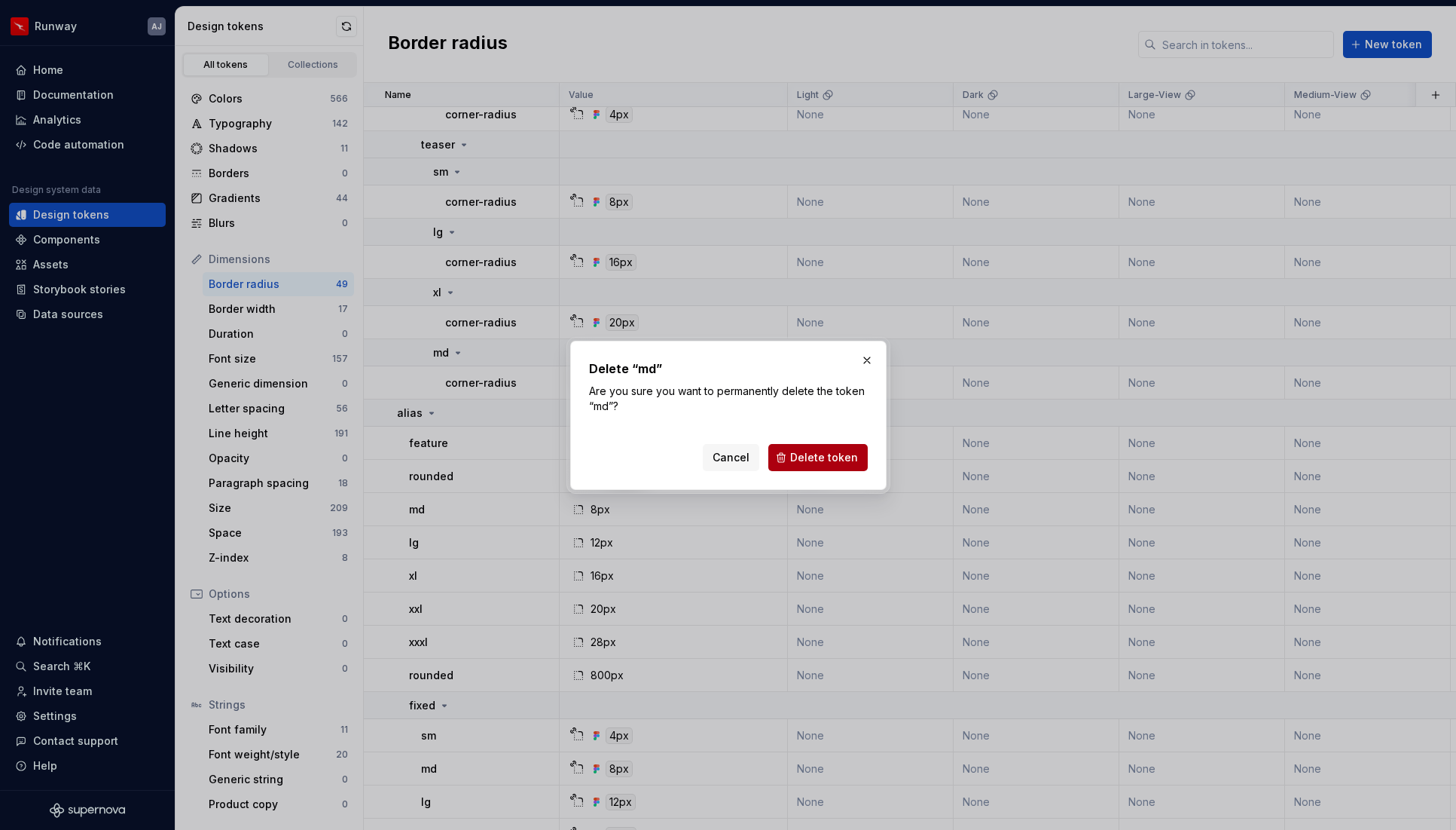
click at [796, 452] on span "Delete token" at bounding box center [824, 457] width 68 height 15
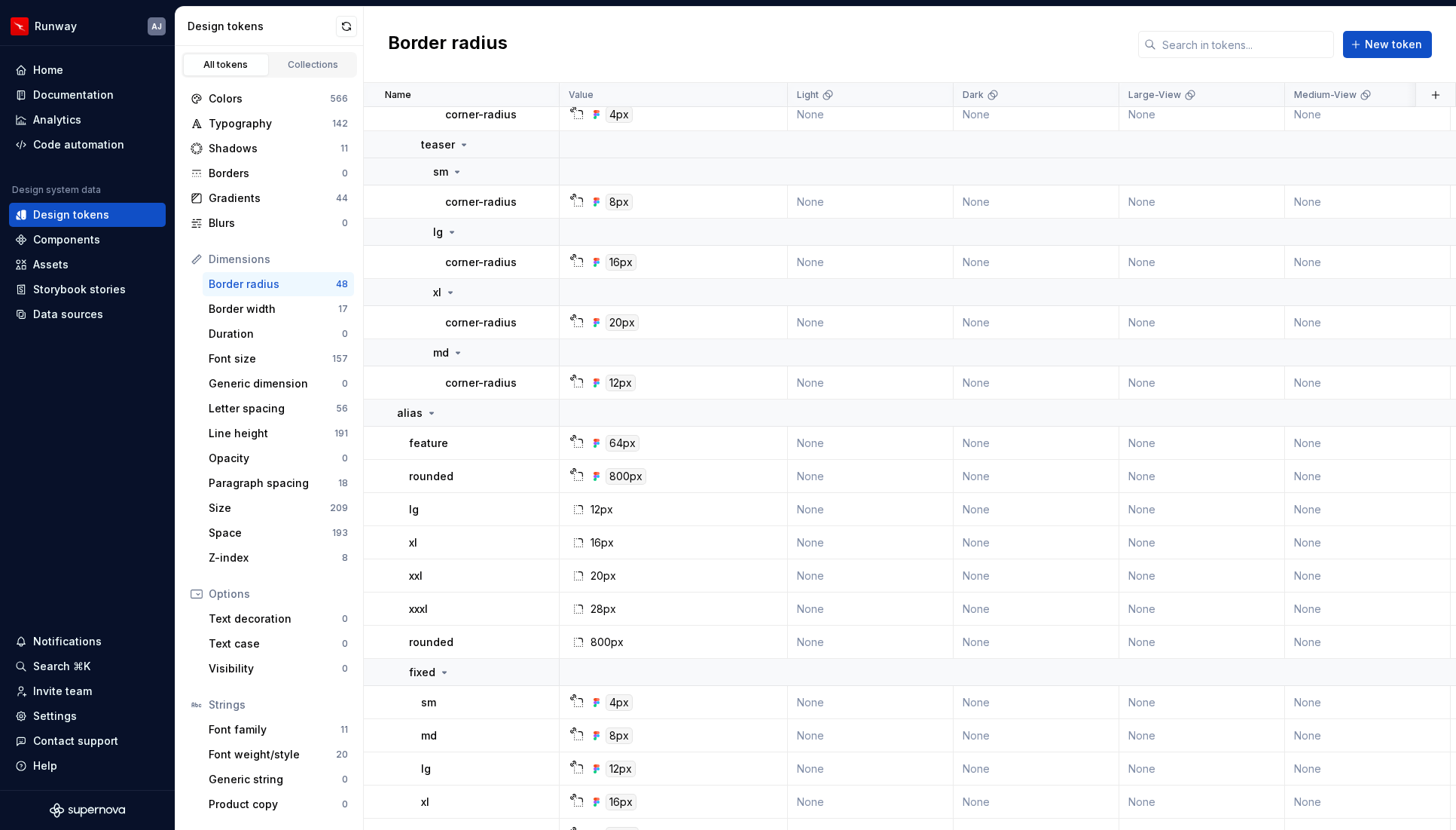
click at [535, 512] on button "button" at bounding box center [539, 509] width 21 height 21
click at [538, 510] on button "button" at bounding box center [539, 509] width 21 height 21
click at [596, 593] on div "Delete token" at bounding box center [605, 594] width 98 height 15
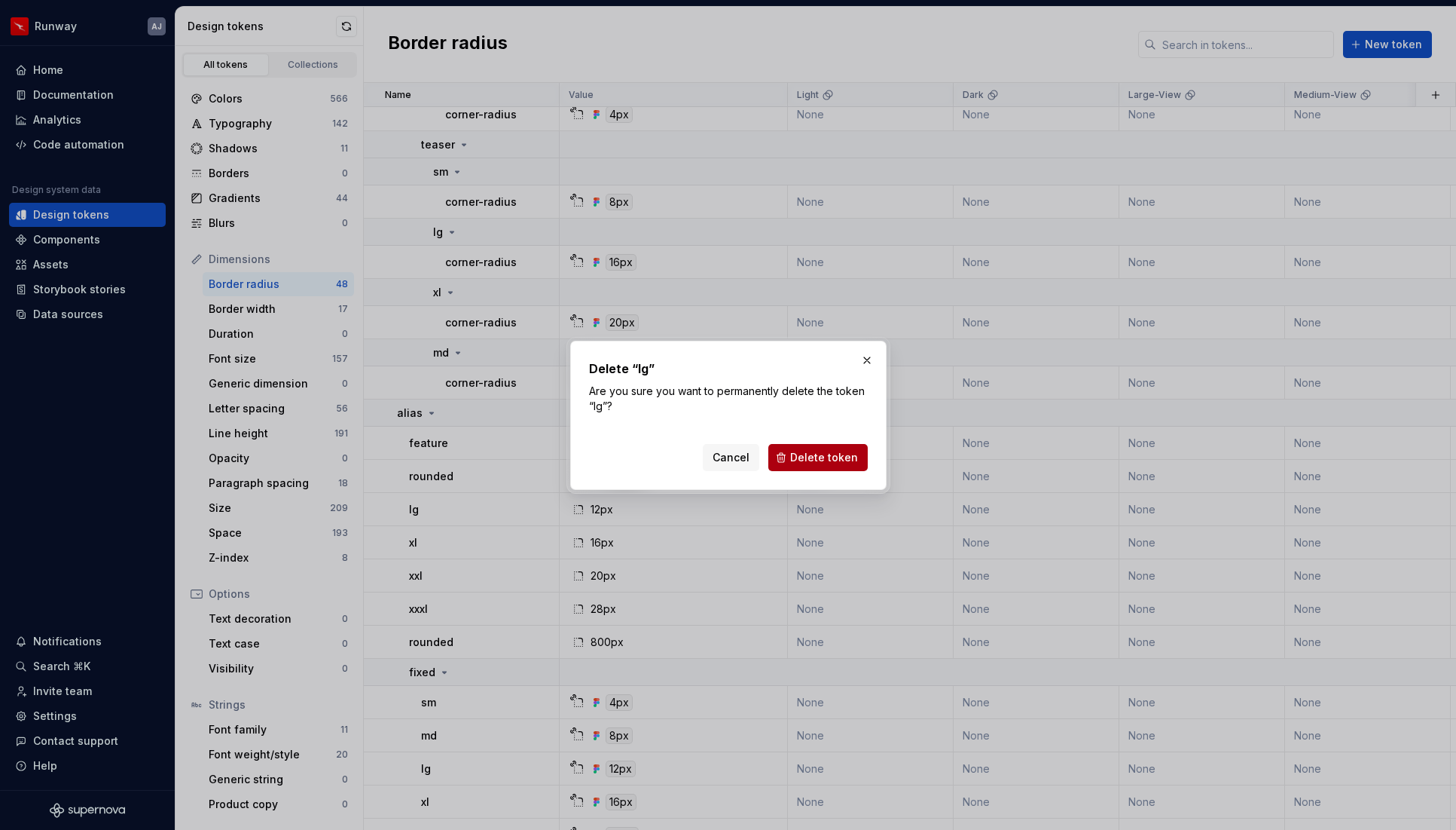
click at [805, 457] on span "Delete token" at bounding box center [824, 457] width 68 height 15
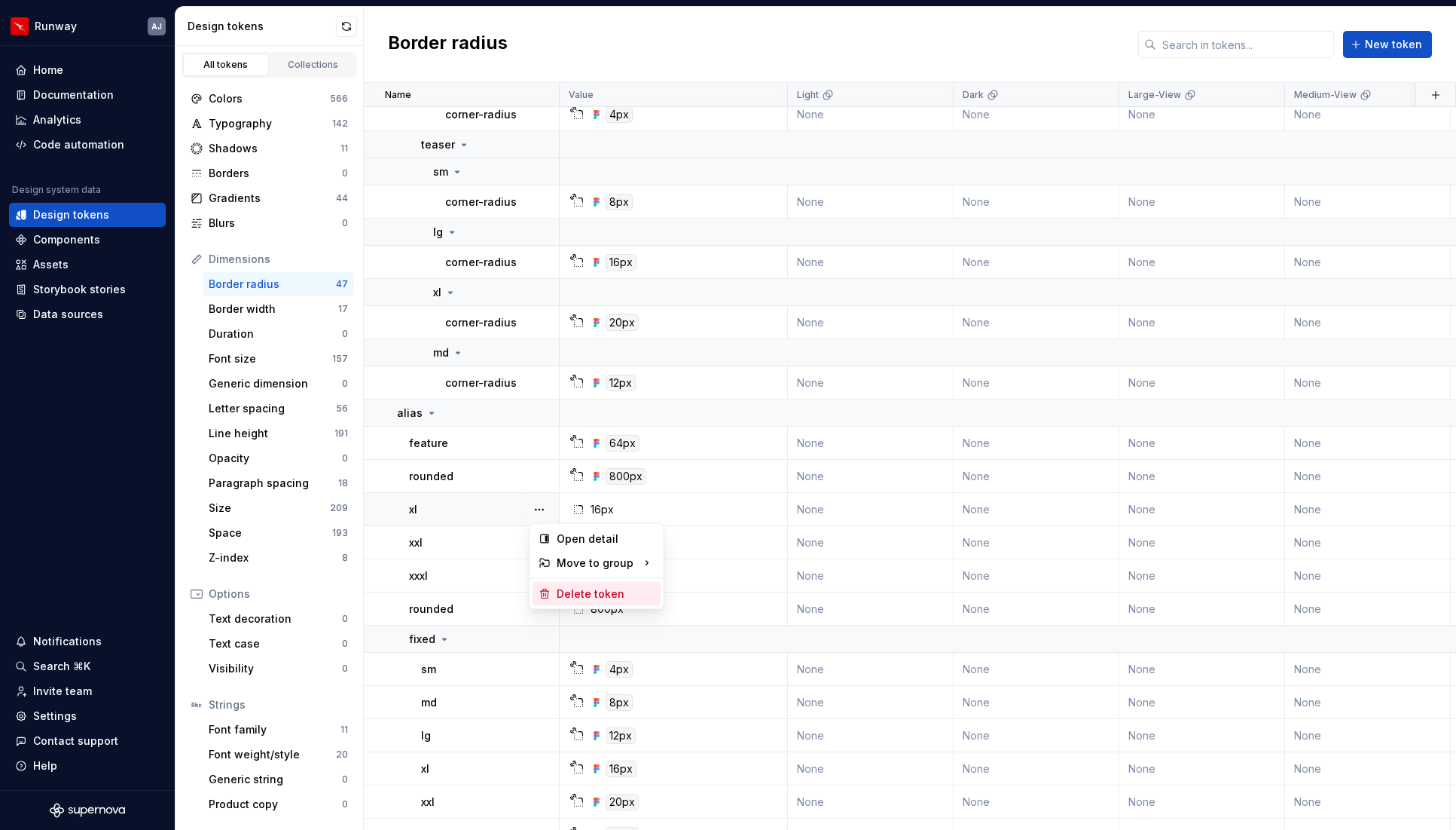
click at [575, 591] on div "Delete token" at bounding box center [605, 594] width 98 height 15
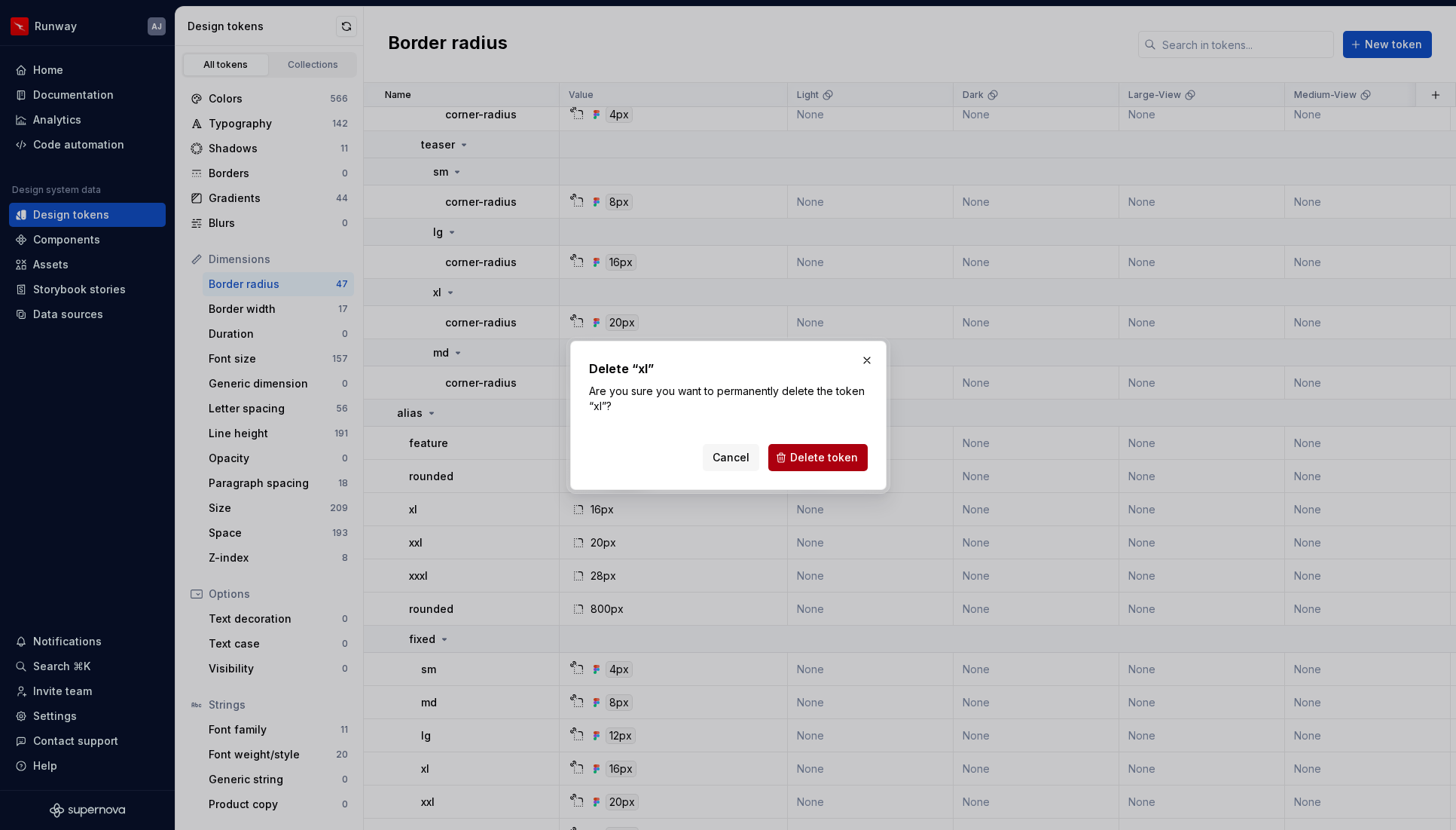
click at [803, 452] on span "Delete token" at bounding box center [824, 457] width 68 height 15
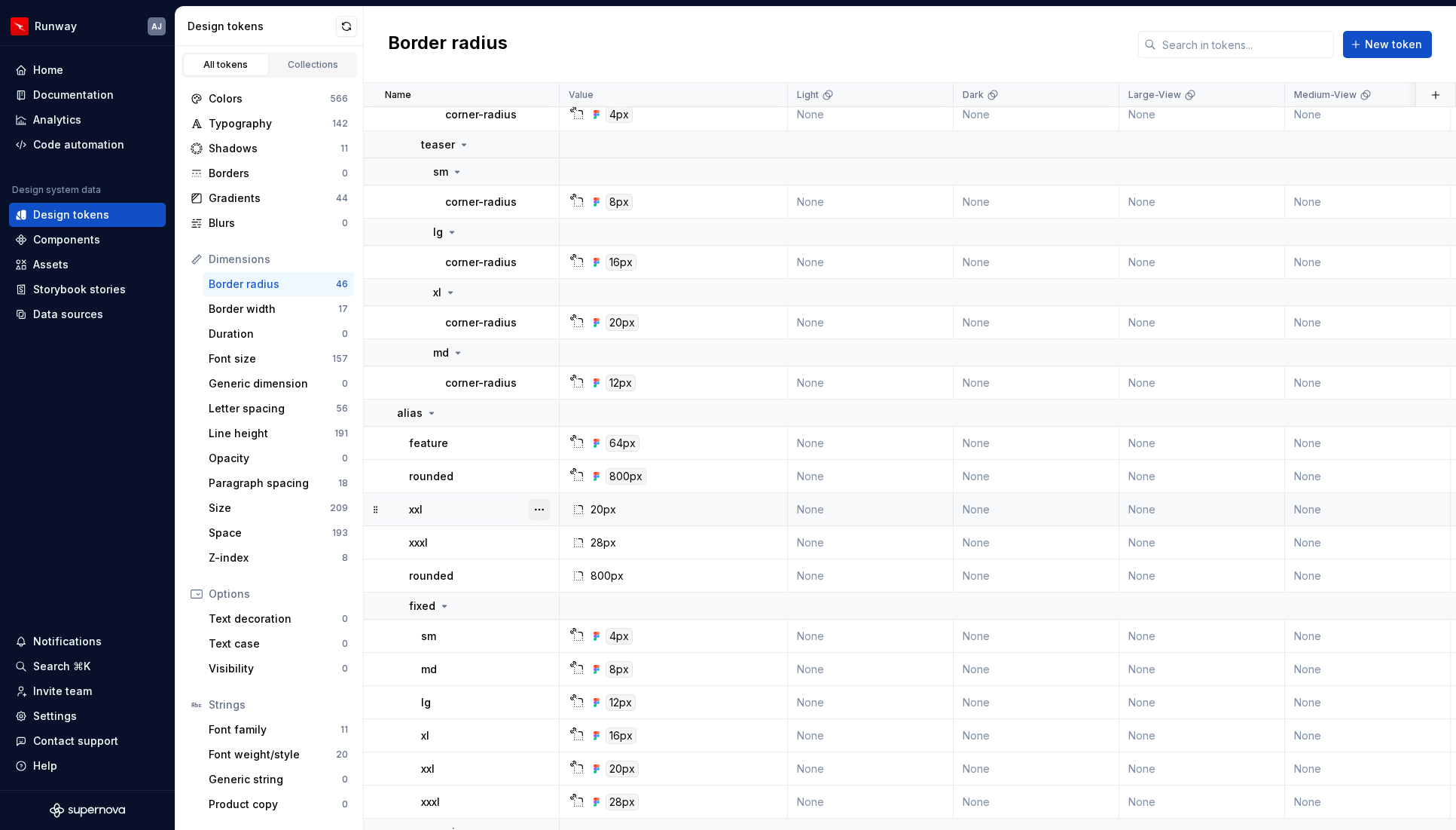
click at [535, 511] on button "button" at bounding box center [539, 509] width 21 height 21
click at [565, 592] on div "Delete token" at bounding box center [605, 594] width 98 height 15
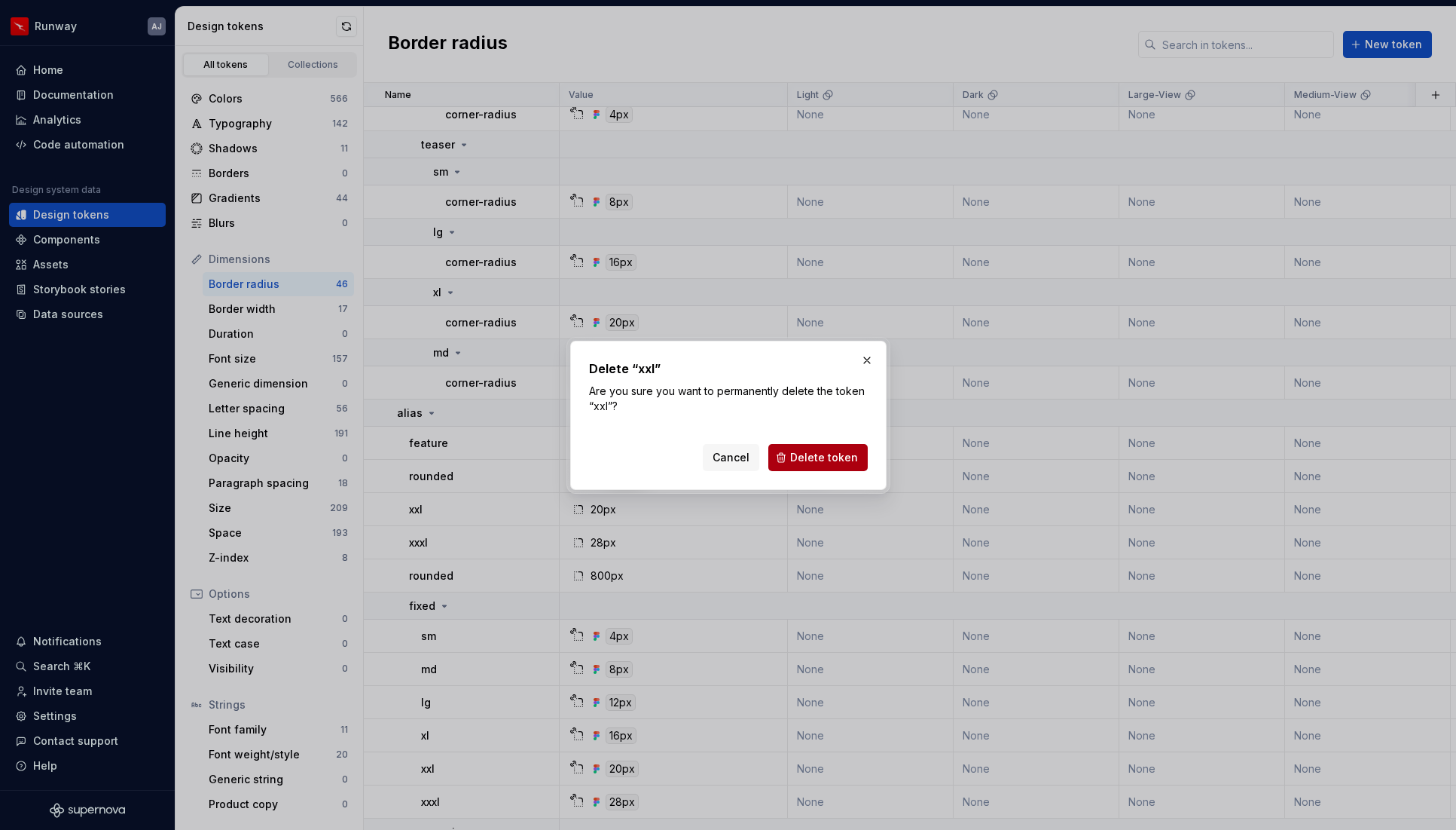
click at [818, 452] on span "Delete token" at bounding box center [824, 457] width 68 height 15
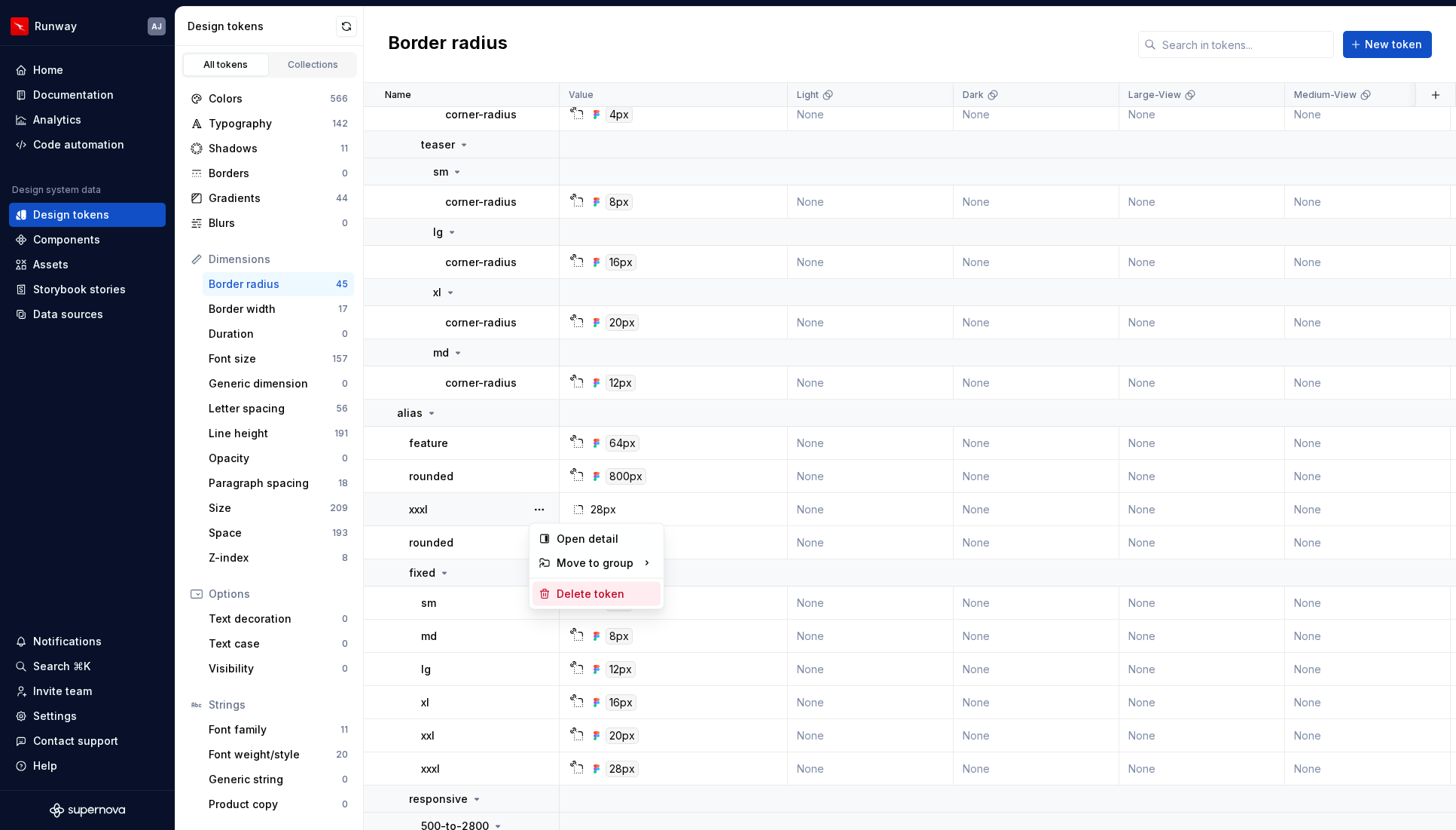
click at [562, 587] on div "Delete token" at bounding box center [605, 594] width 98 height 15
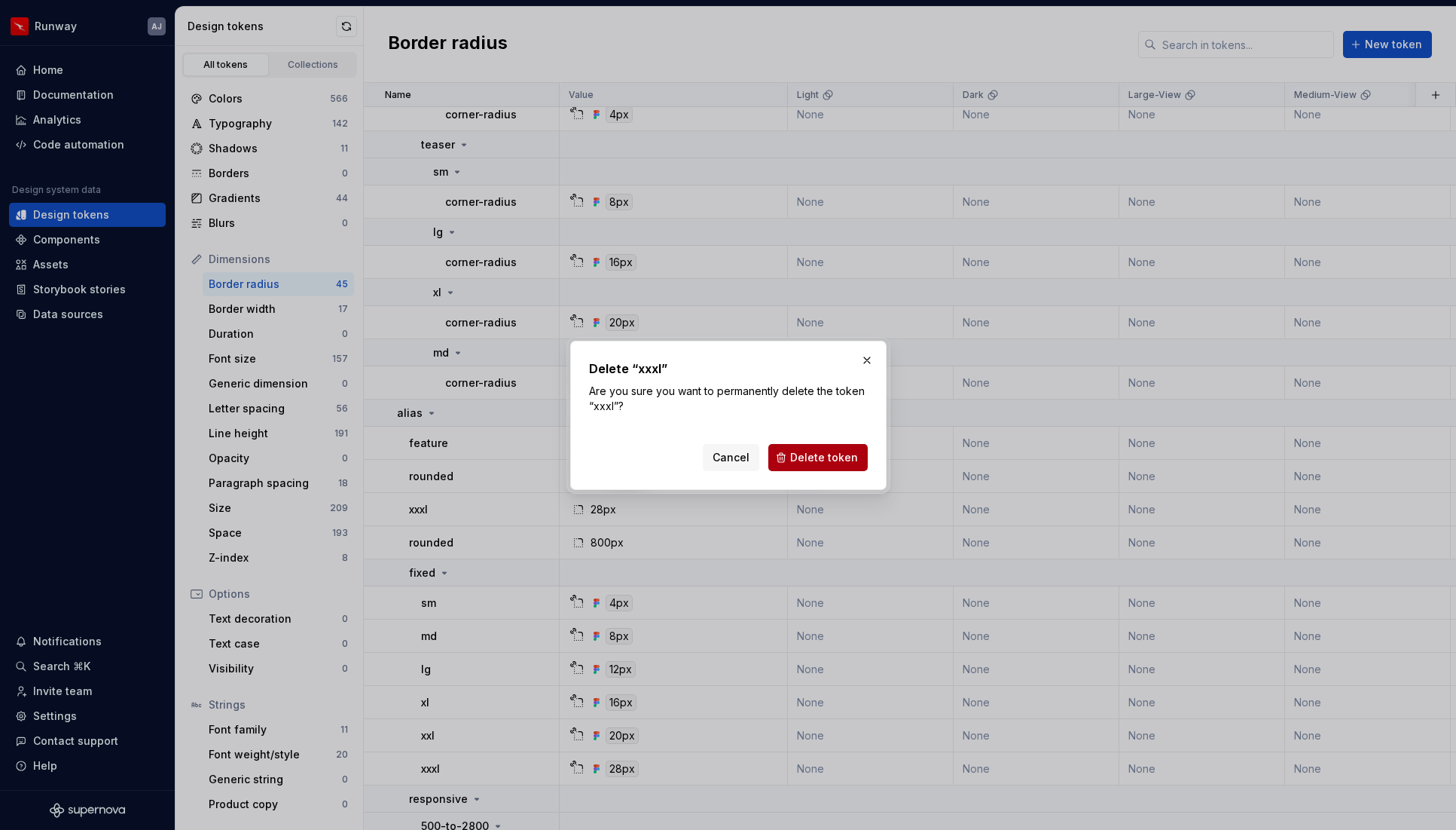
click at [803, 458] on span "Delete token" at bounding box center [824, 457] width 68 height 15
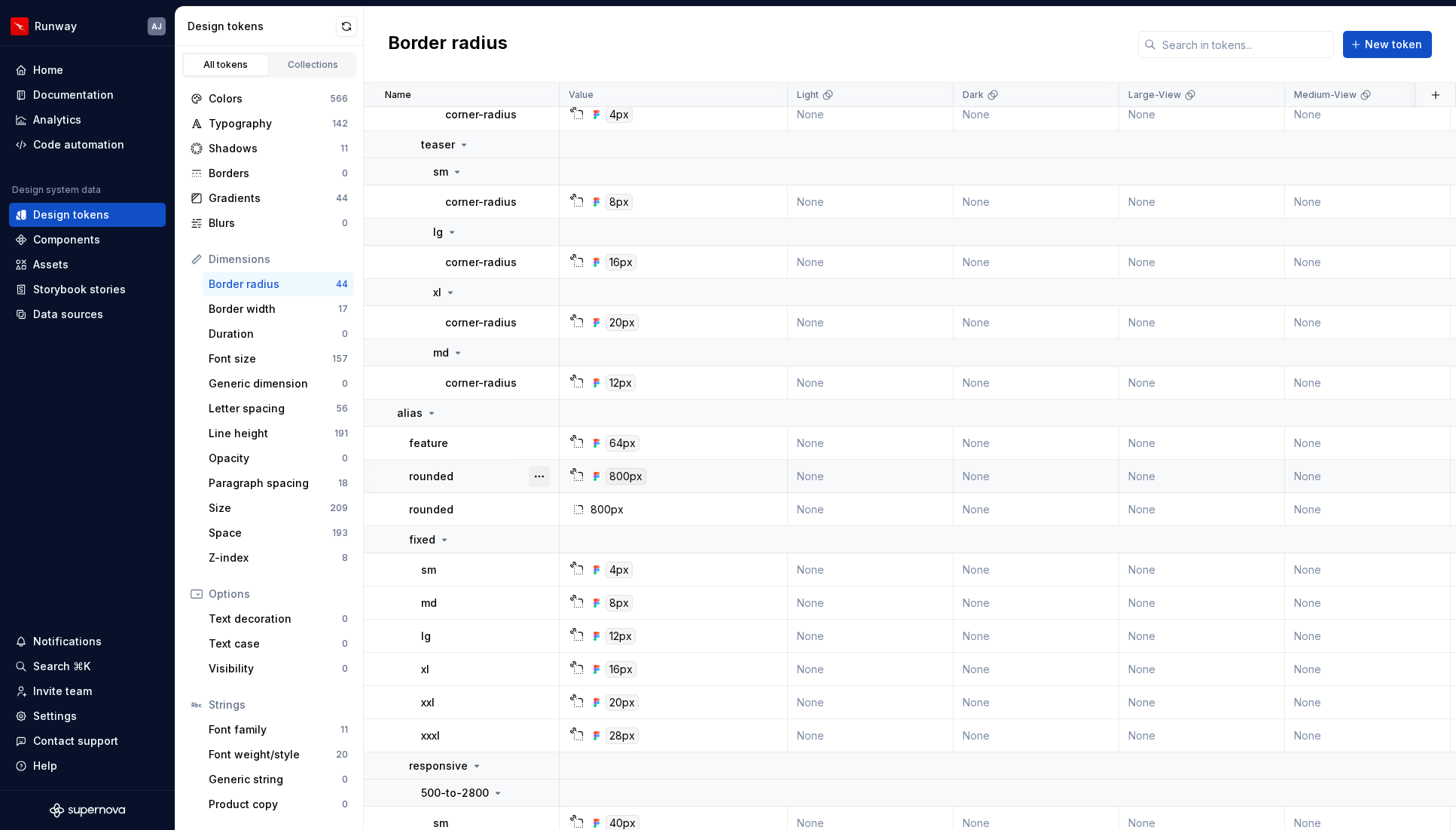
click at [536, 477] on button "button" at bounding box center [539, 476] width 21 height 21
click at [537, 506] on button "button" at bounding box center [539, 509] width 21 height 21
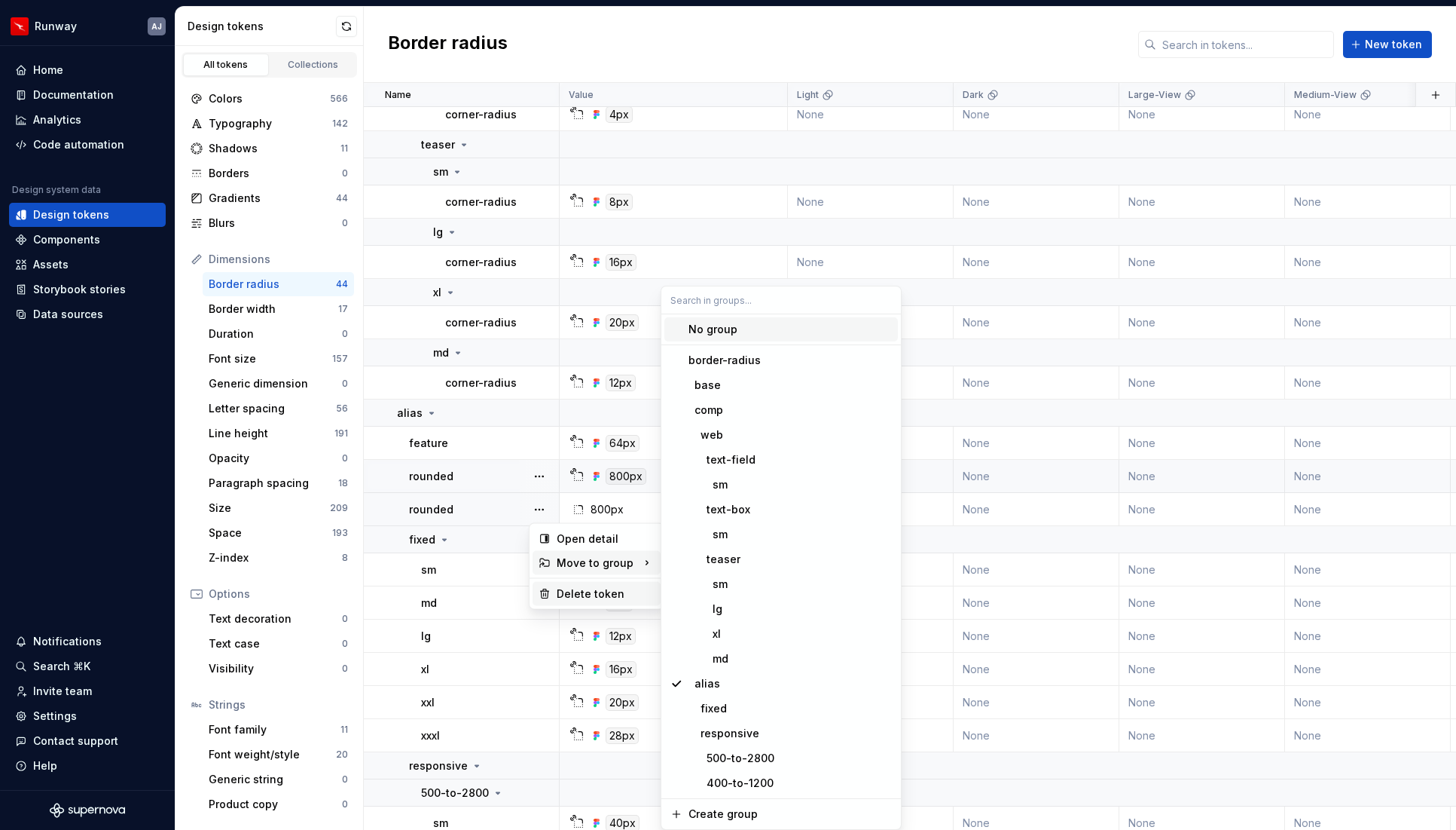
click at [572, 591] on div "Delete token" at bounding box center [605, 594] width 98 height 15
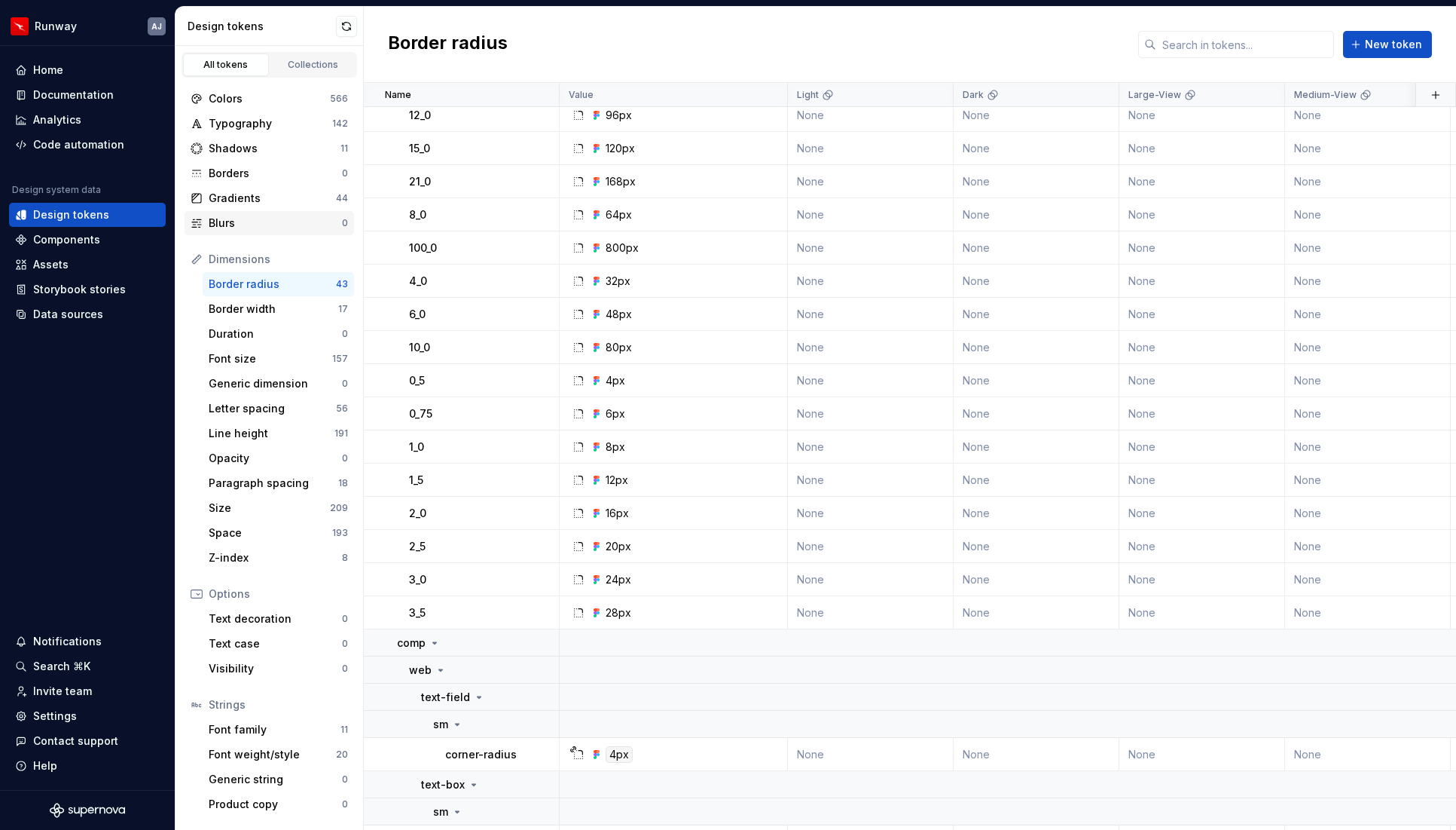
scroll to position [145, 0]
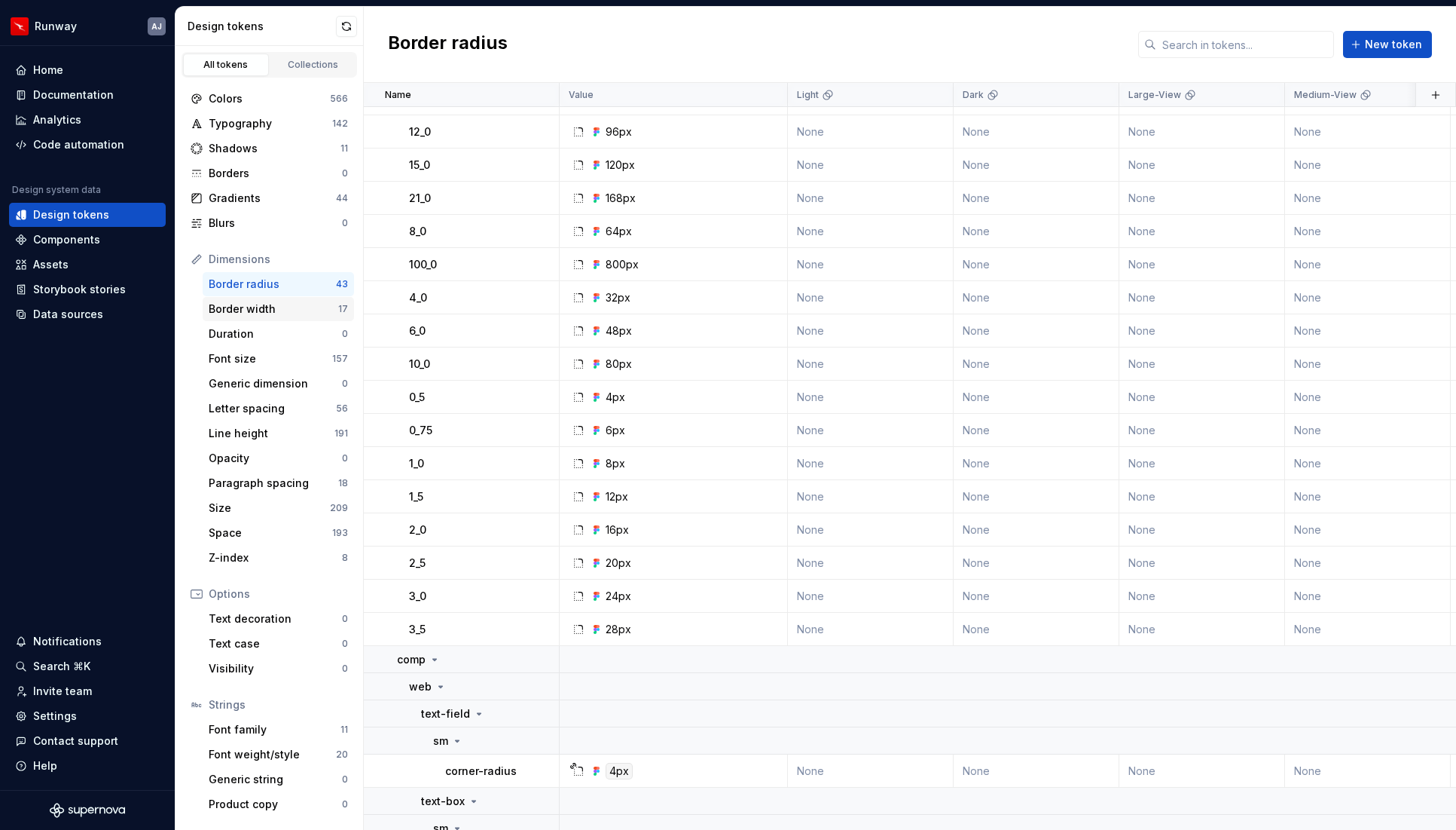
click at [272, 311] on div "Border width" at bounding box center [273, 309] width 130 height 15
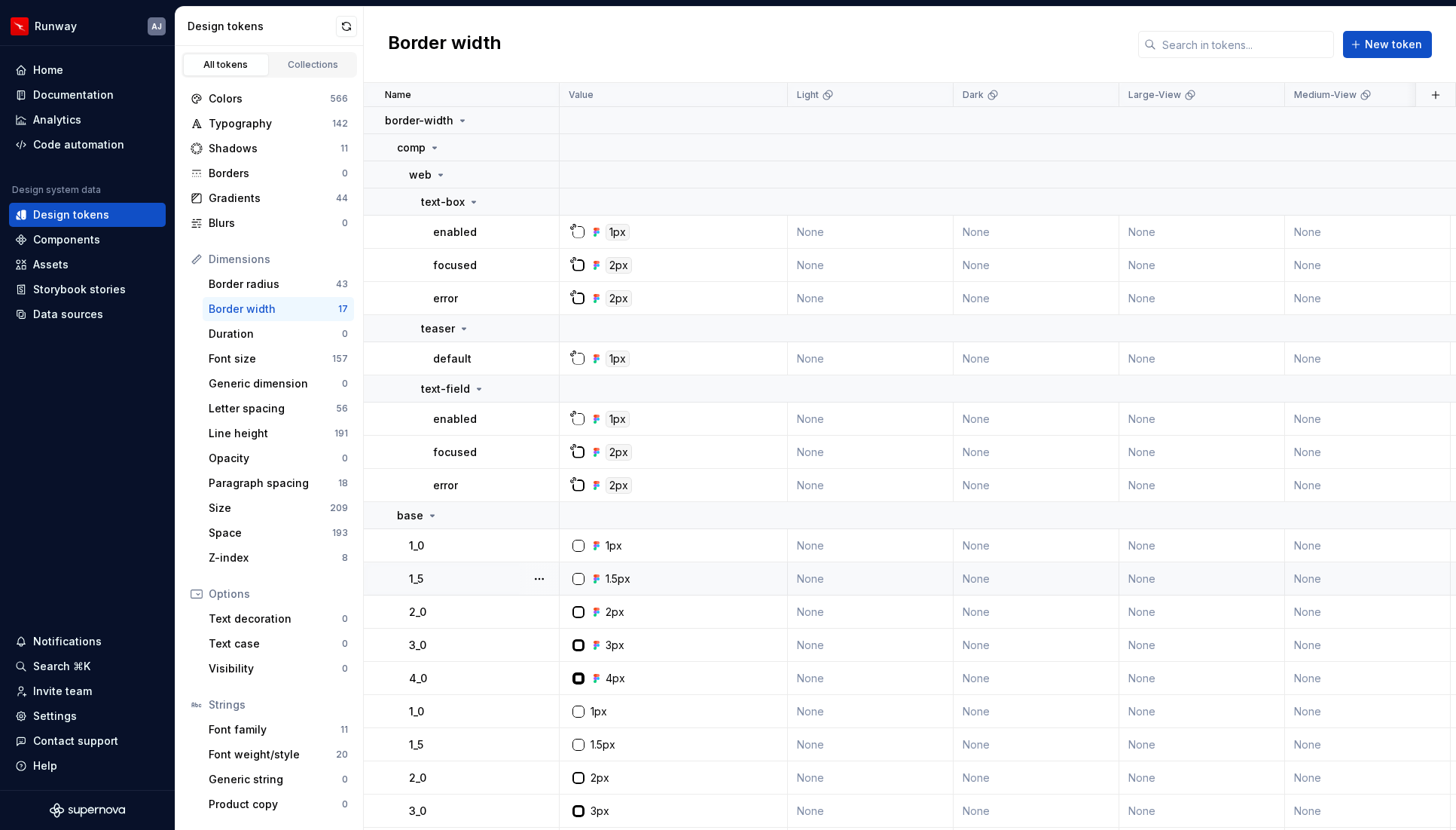
scroll to position [31, 0]
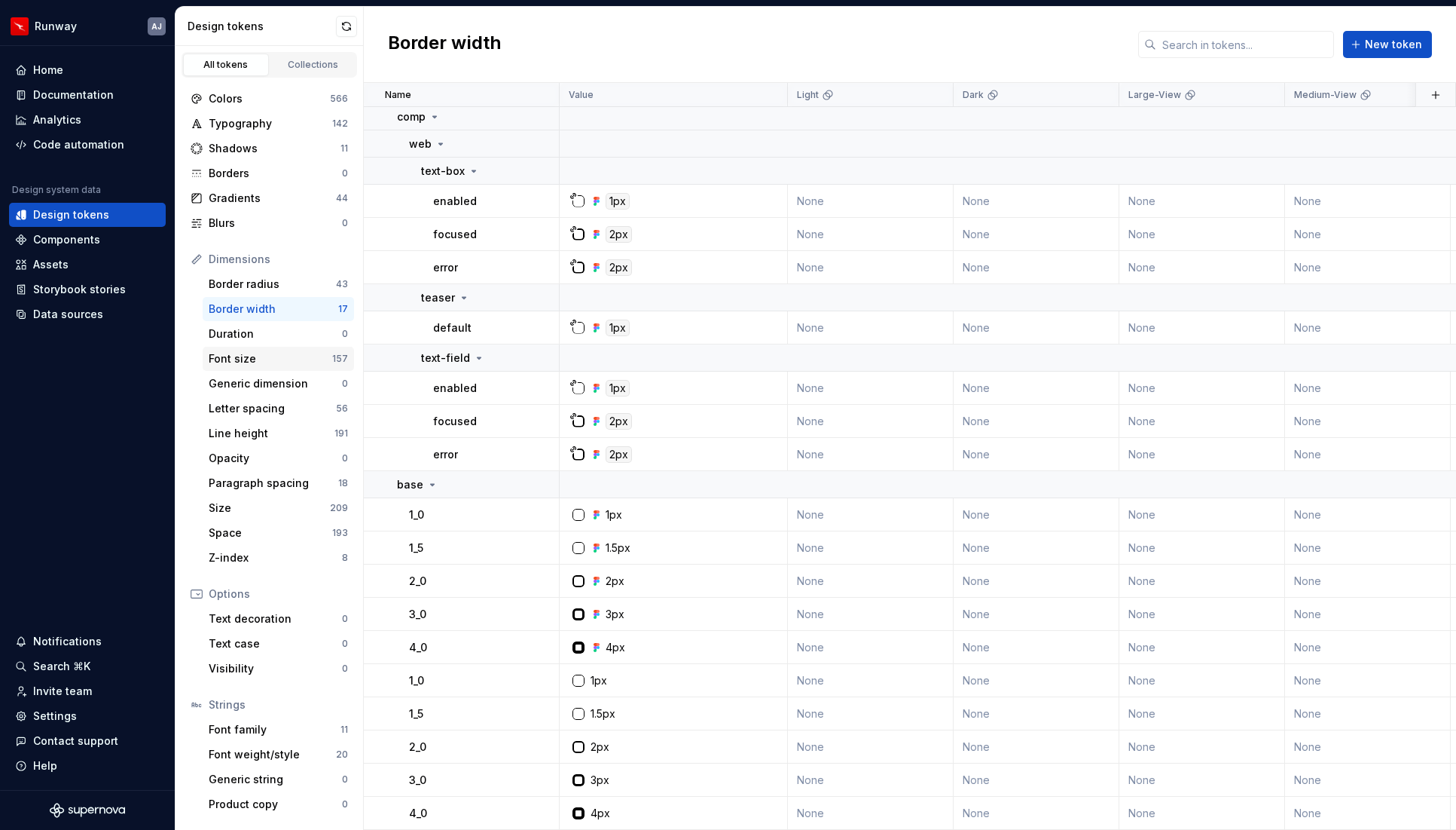
click at [244, 360] on div "Font size" at bounding box center [270, 358] width 123 height 15
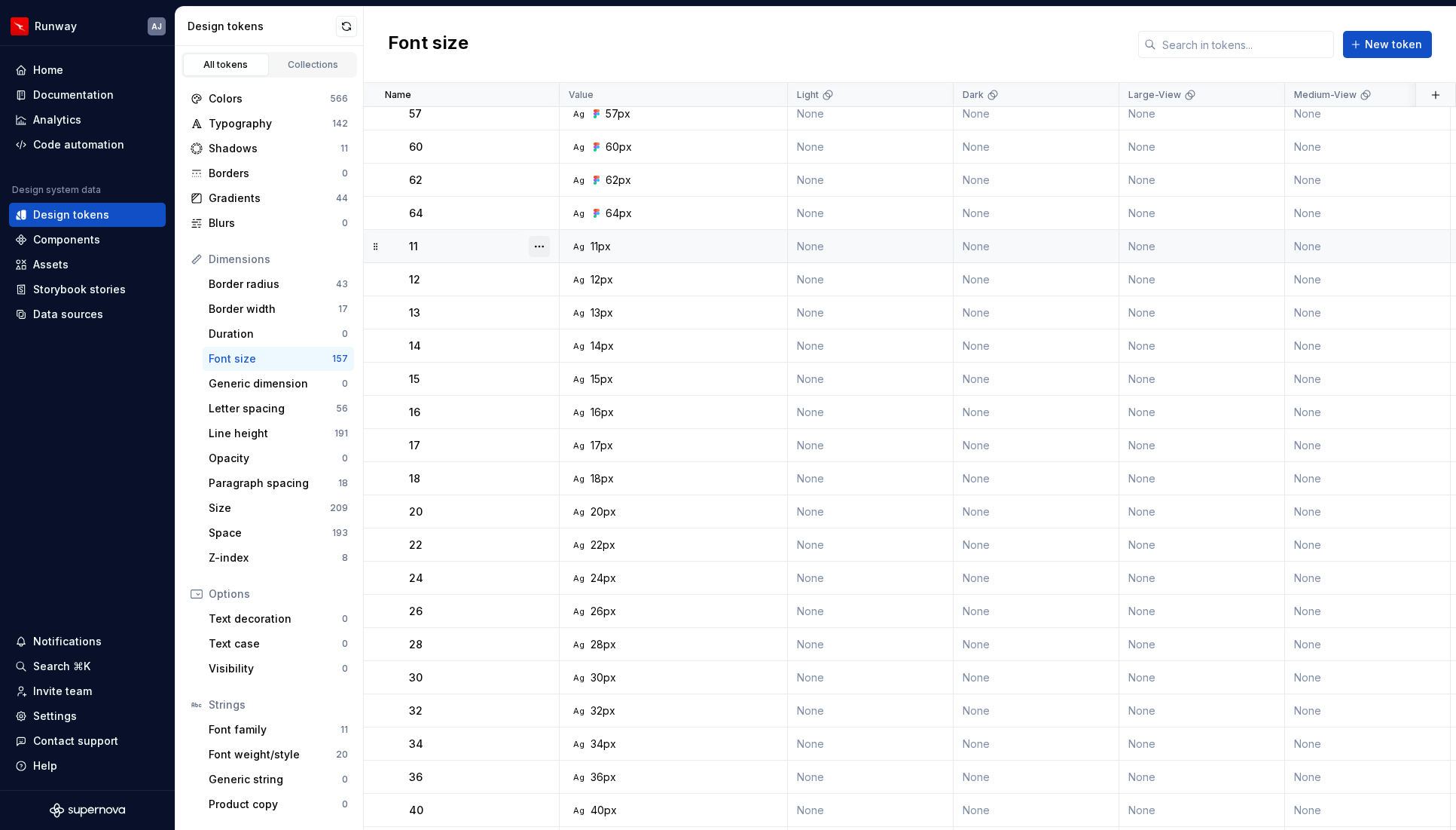
scroll to position [890, 0]
click at [541, 252] on button "button" at bounding box center [539, 249] width 21 height 21
click at [575, 334] on div "Delete token" at bounding box center [605, 334] width 98 height 15
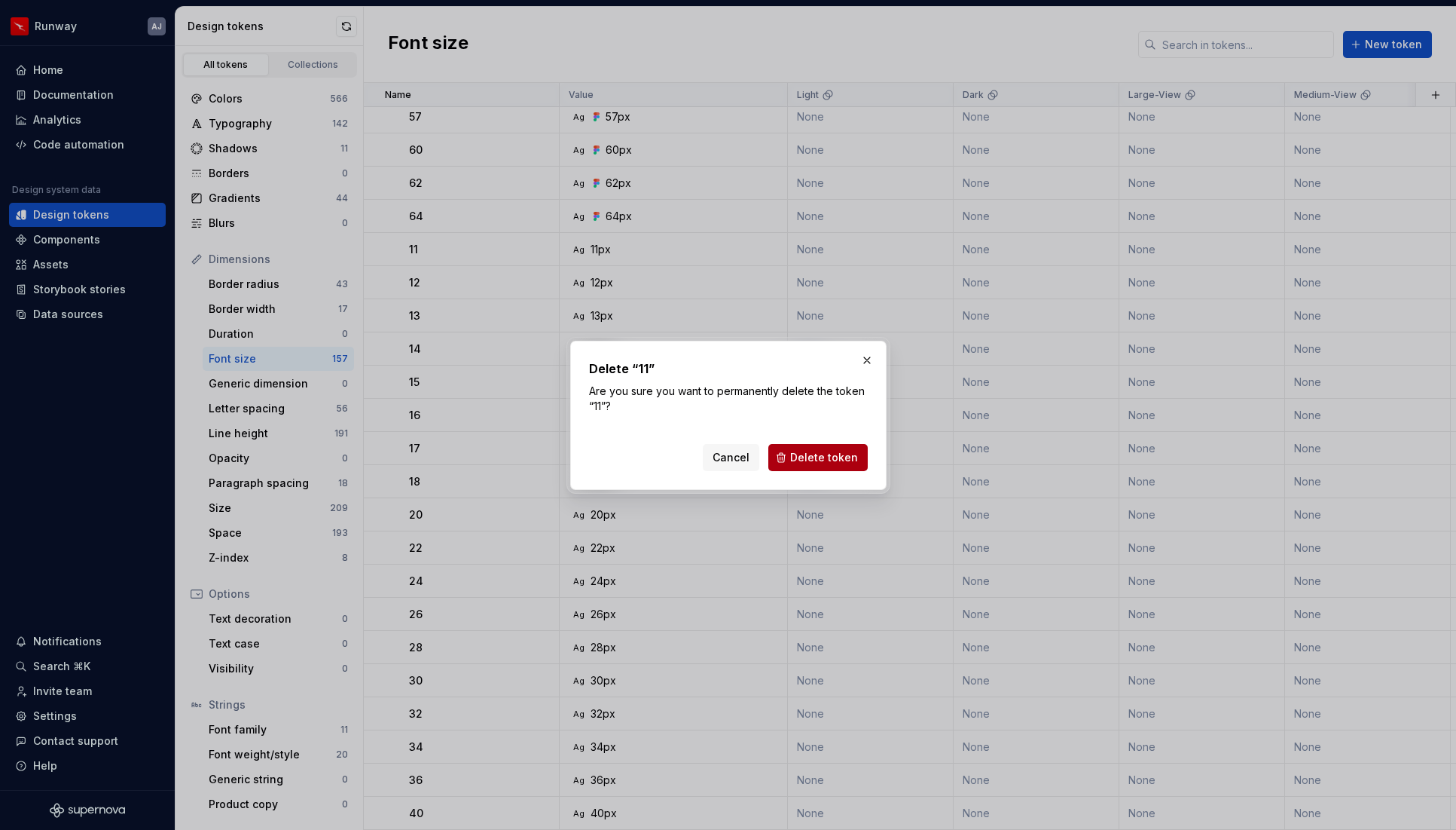
click at [801, 452] on span "Delete token" at bounding box center [824, 457] width 68 height 15
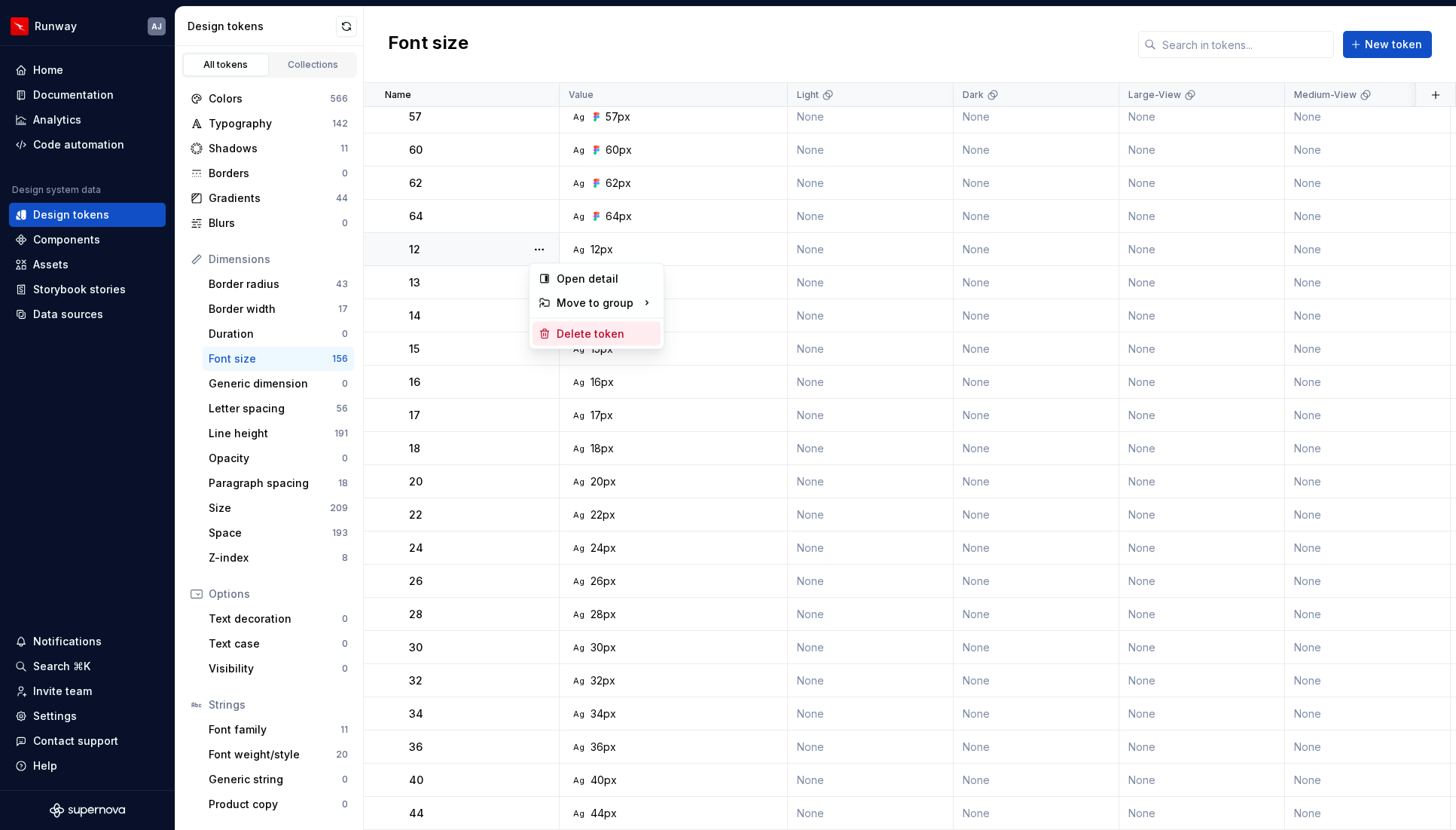
click at [566, 329] on div "Delete token" at bounding box center [605, 334] width 98 height 15
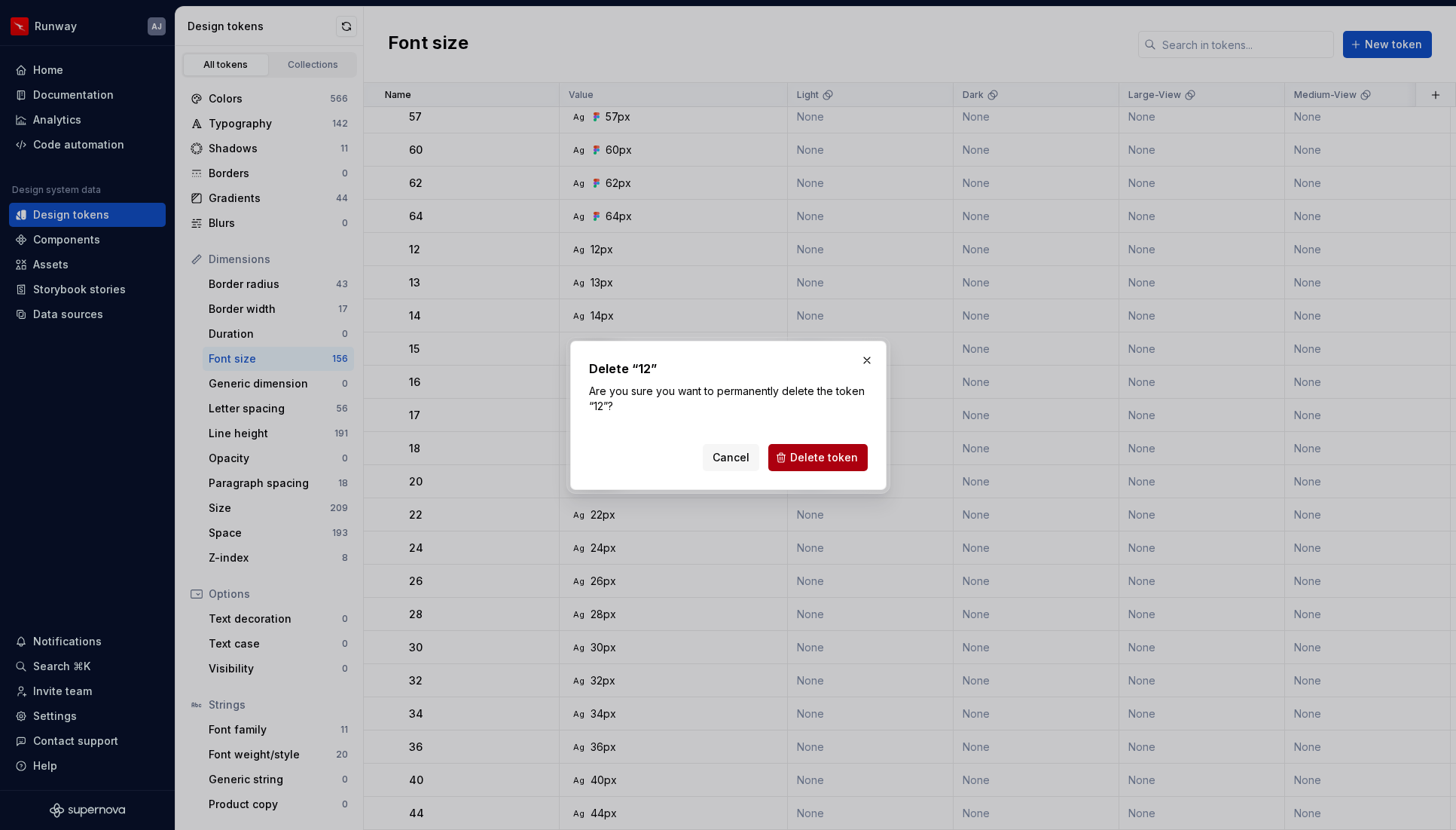
click at [807, 450] on span "Delete token" at bounding box center [824, 457] width 68 height 15
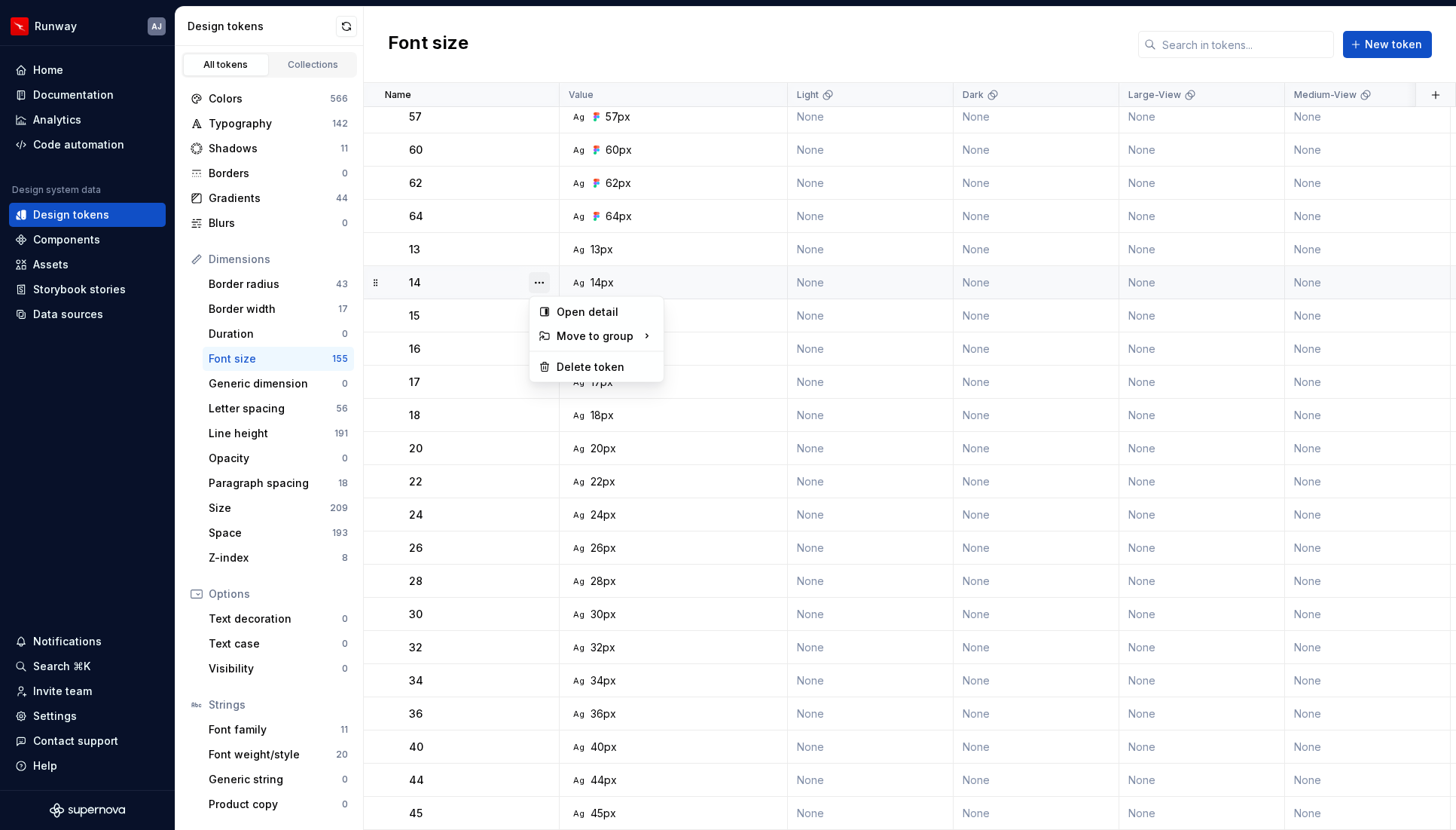
click at [535, 283] on button "button" at bounding box center [539, 282] width 21 height 21
click at [565, 365] on div "Delete token" at bounding box center [605, 367] width 98 height 15
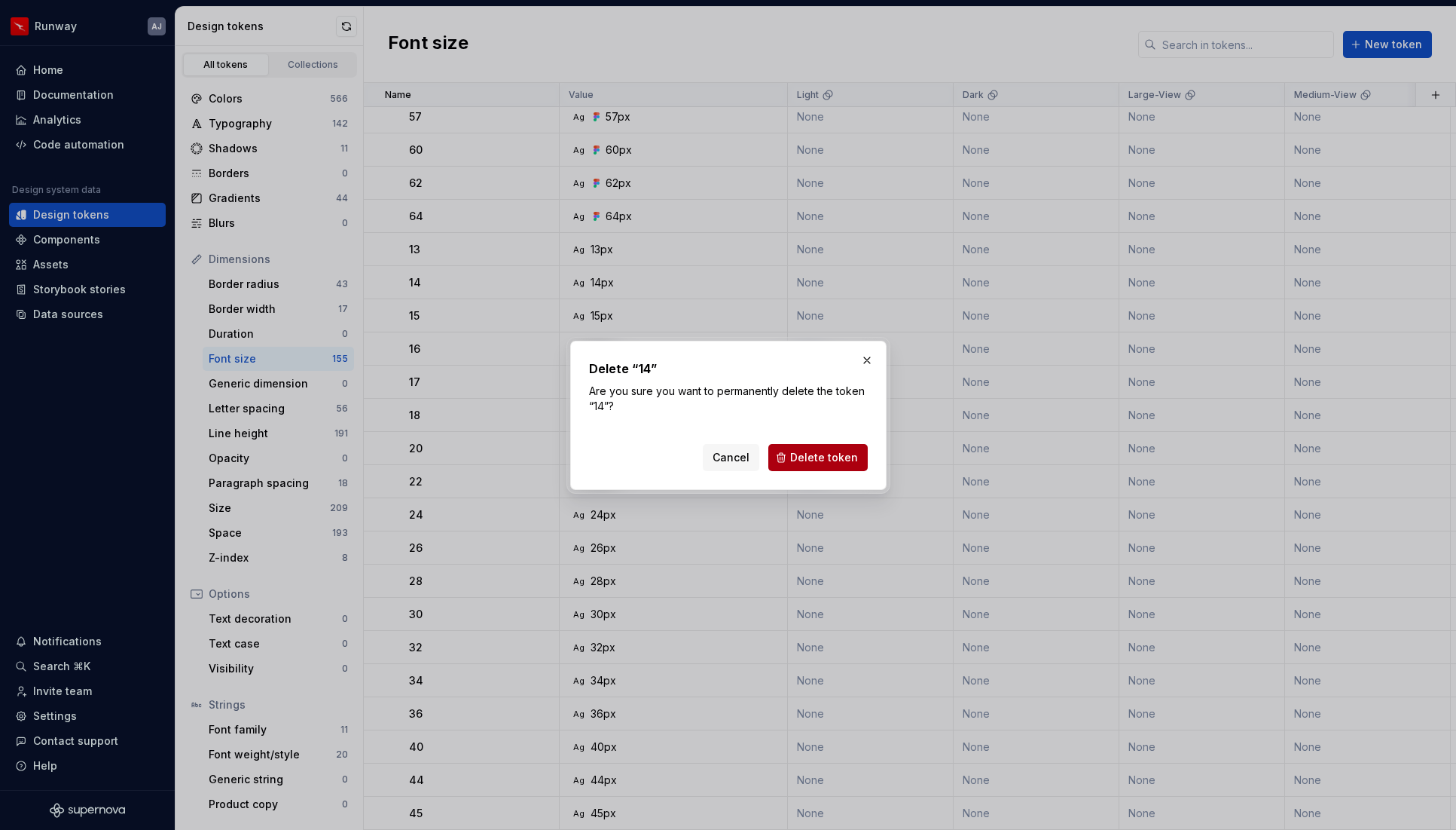
click at [818, 455] on span "Delete token" at bounding box center [824, 457] width 68 height 15
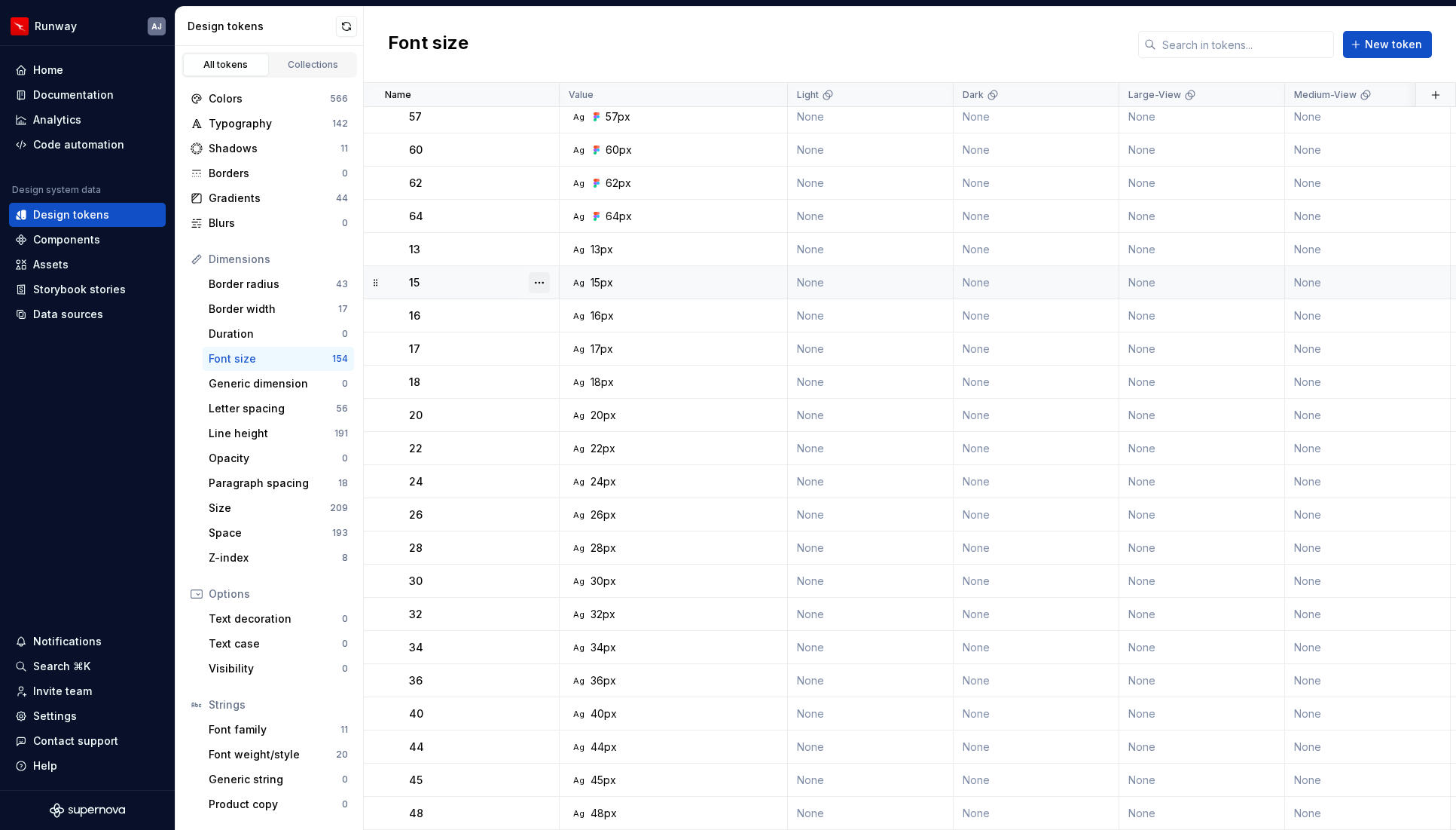
click at [538, 283] on button "button" at bounding box center [539, 282] width 21 height 21
click at [535, 280] on button "button" at bounding box center [539, 282] width 21 height 21
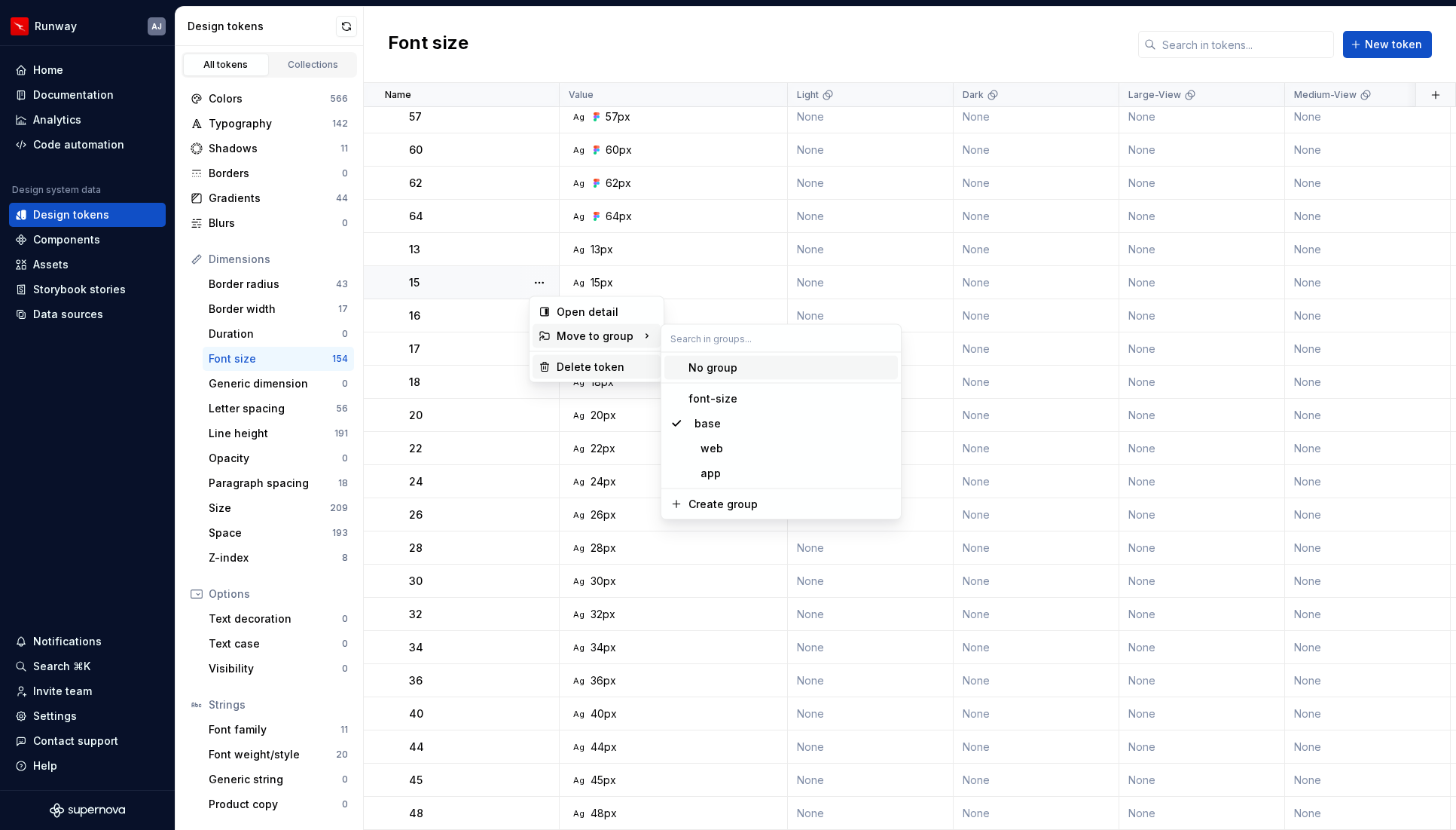
click at [560, 360] on div "Delete token" at bounding box center [605, 367] width 98 height 15
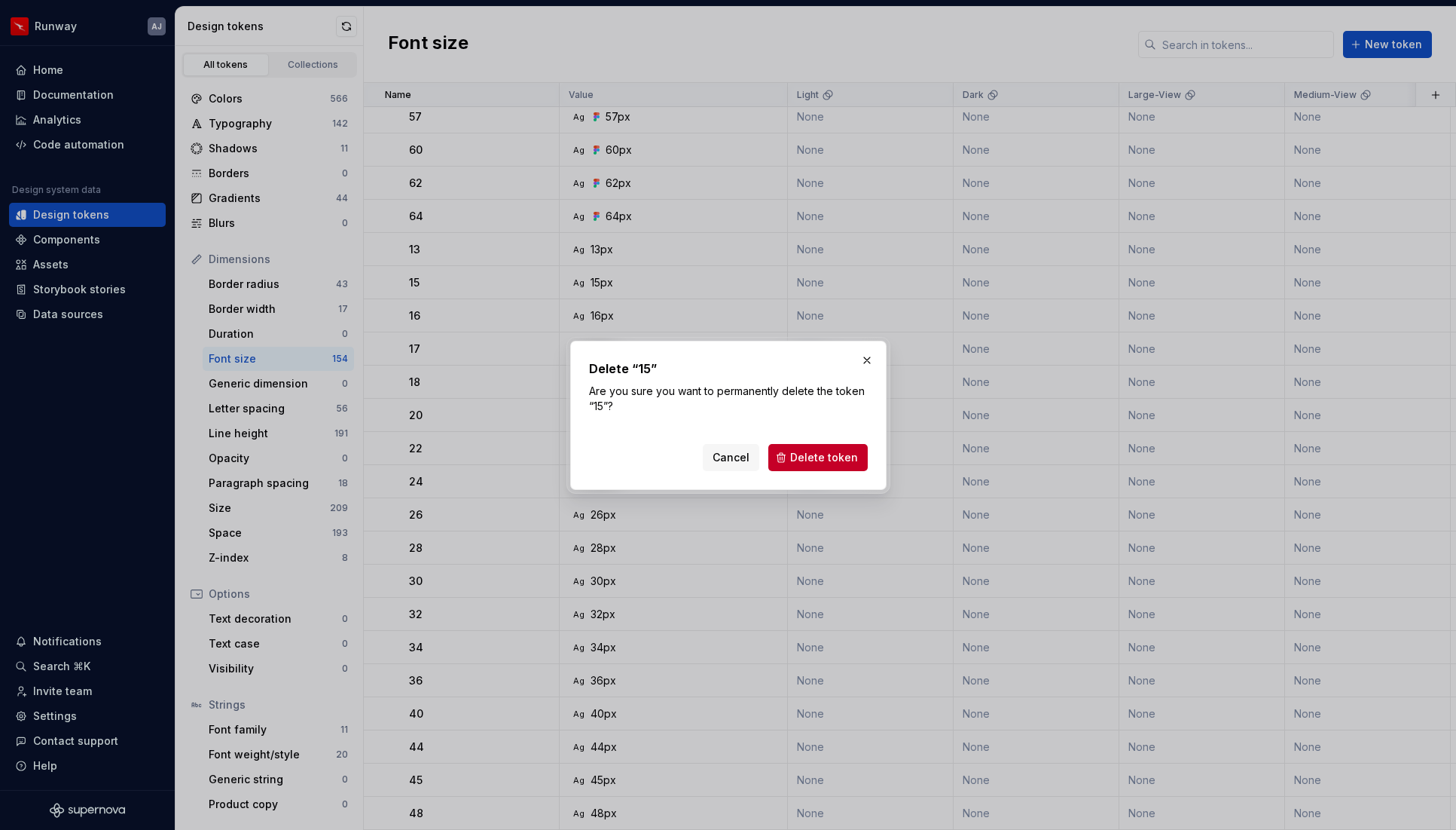
drag, startPoint x: 822, startPoint y: 455, endPoint x: 804, endPoint y: 449, distance: 19.0
click at [821, 454] on span "Delete token" at bounding box center [824, 457] width 68 height 15
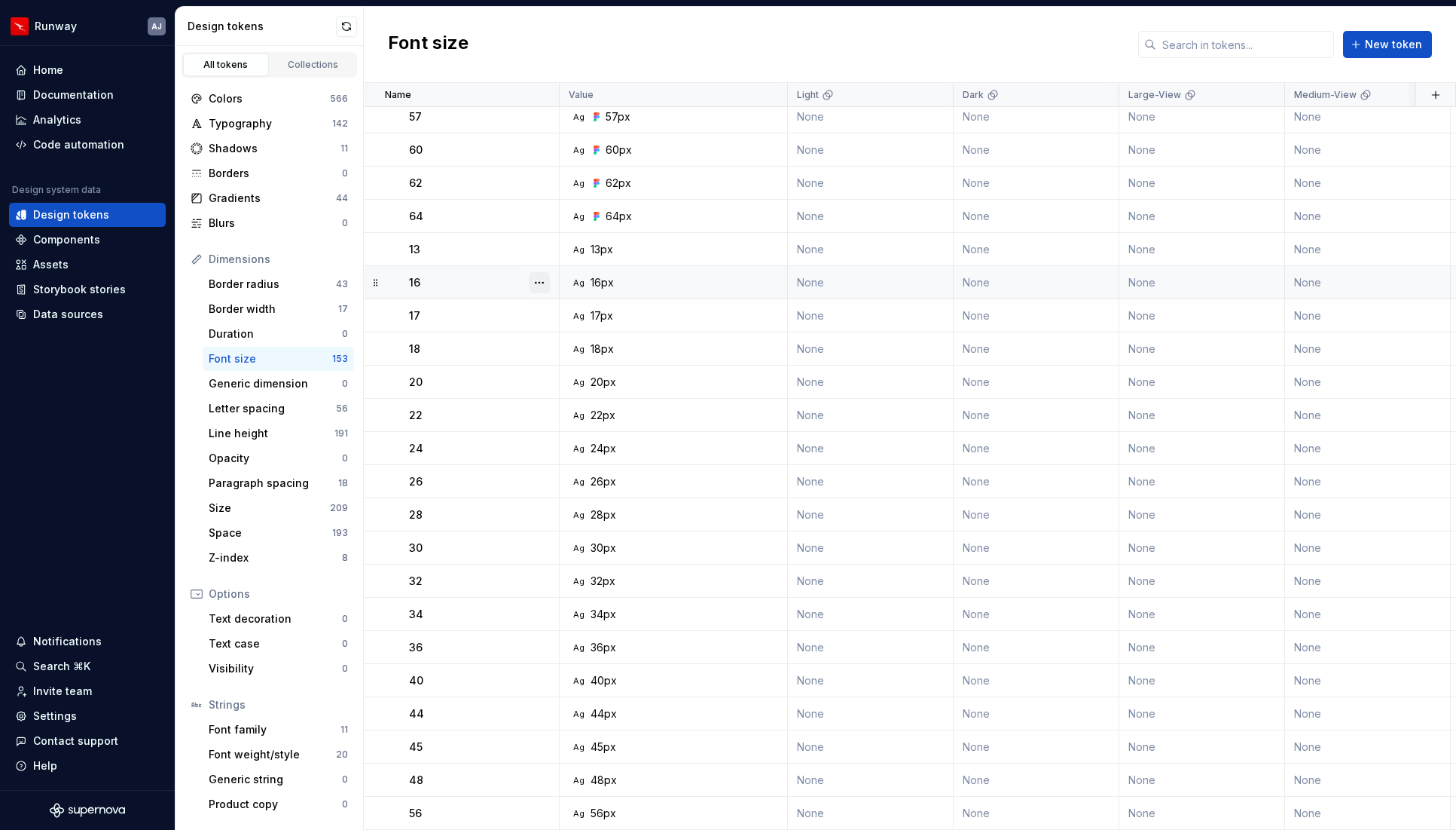
click at [542, 282] on button "button" at bounding box center [539, 282] width 21 height 21
click at [564, 363] on div "Delete token" at bounding box center [605, 367] width 98 height 15
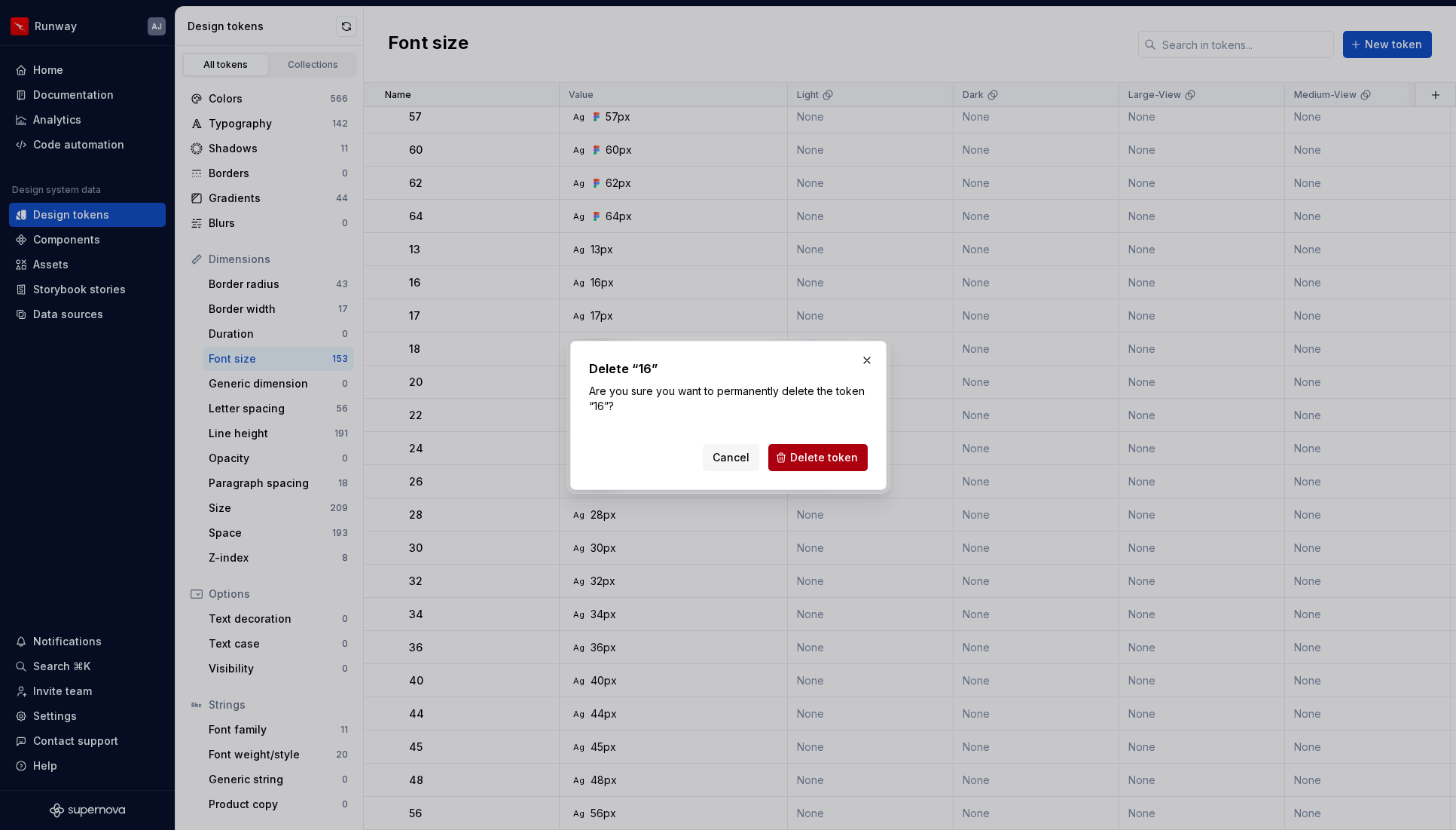
click at [822, 456] on span "Delete token" at bounding box center [824, 457] width 68 height 15
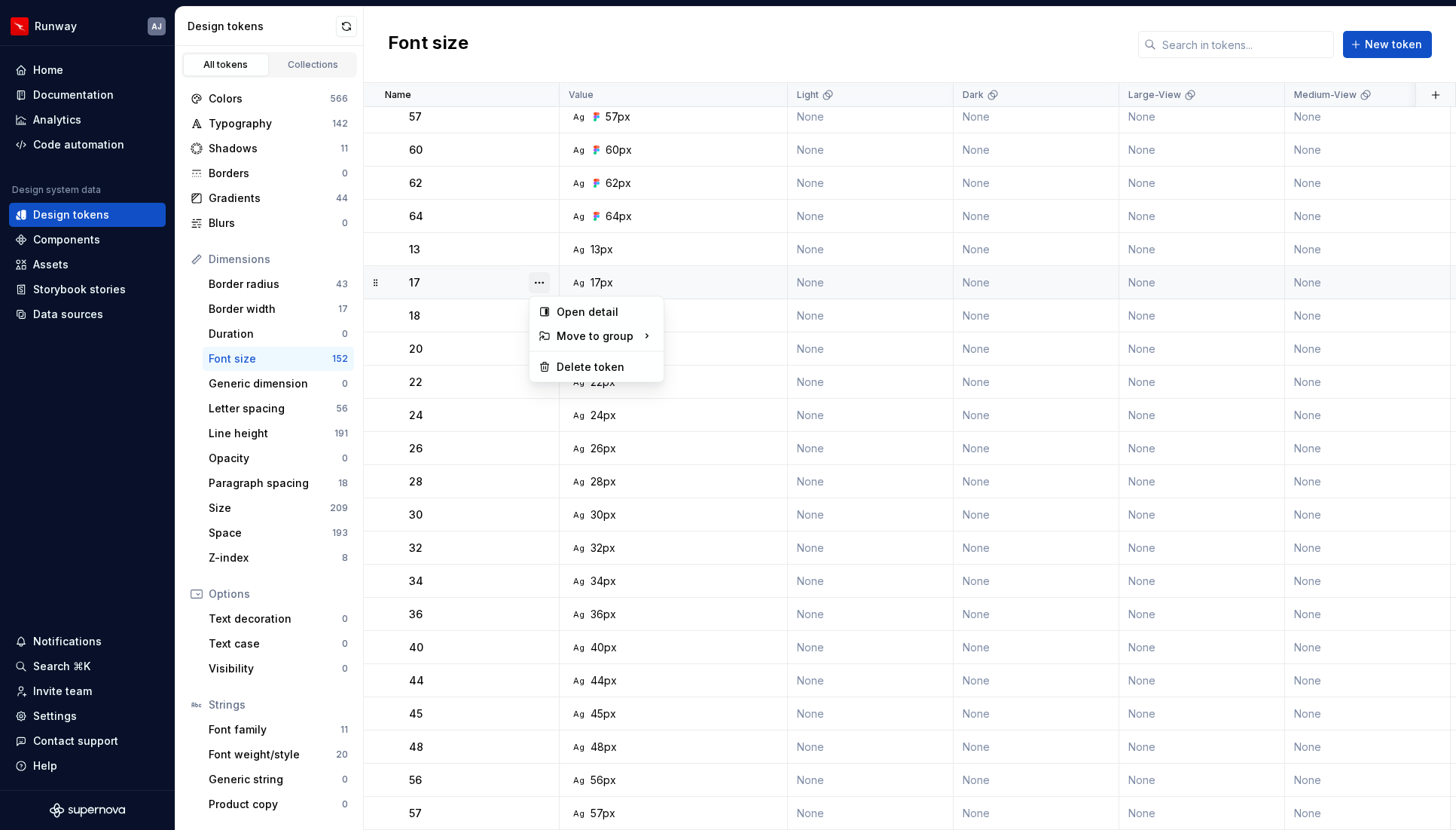
click at [534, 283] on button "button" at bounding box center [539, 282] width 21 height 21
click at [567, 362] on div "Delete token" at bounding box center [605, 367] width 98 height 15
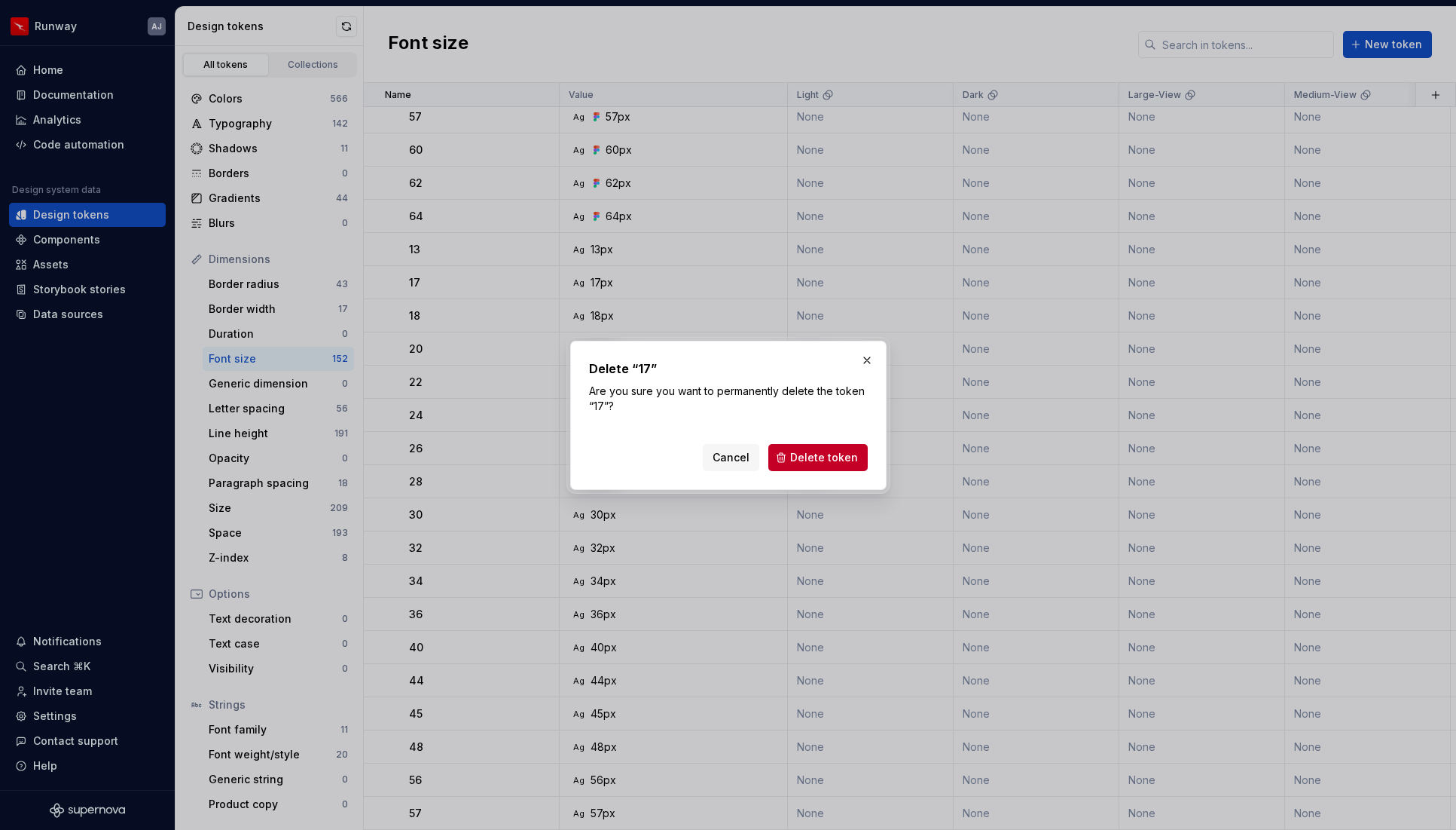
drag, startPoint x: 817, startPoint y: 455, endPoint x: 732, endPoint y: 419, distance: 92.3
click at [816, 455] on span "Delete token" at bounding box center [824, 457] width 68 height 15
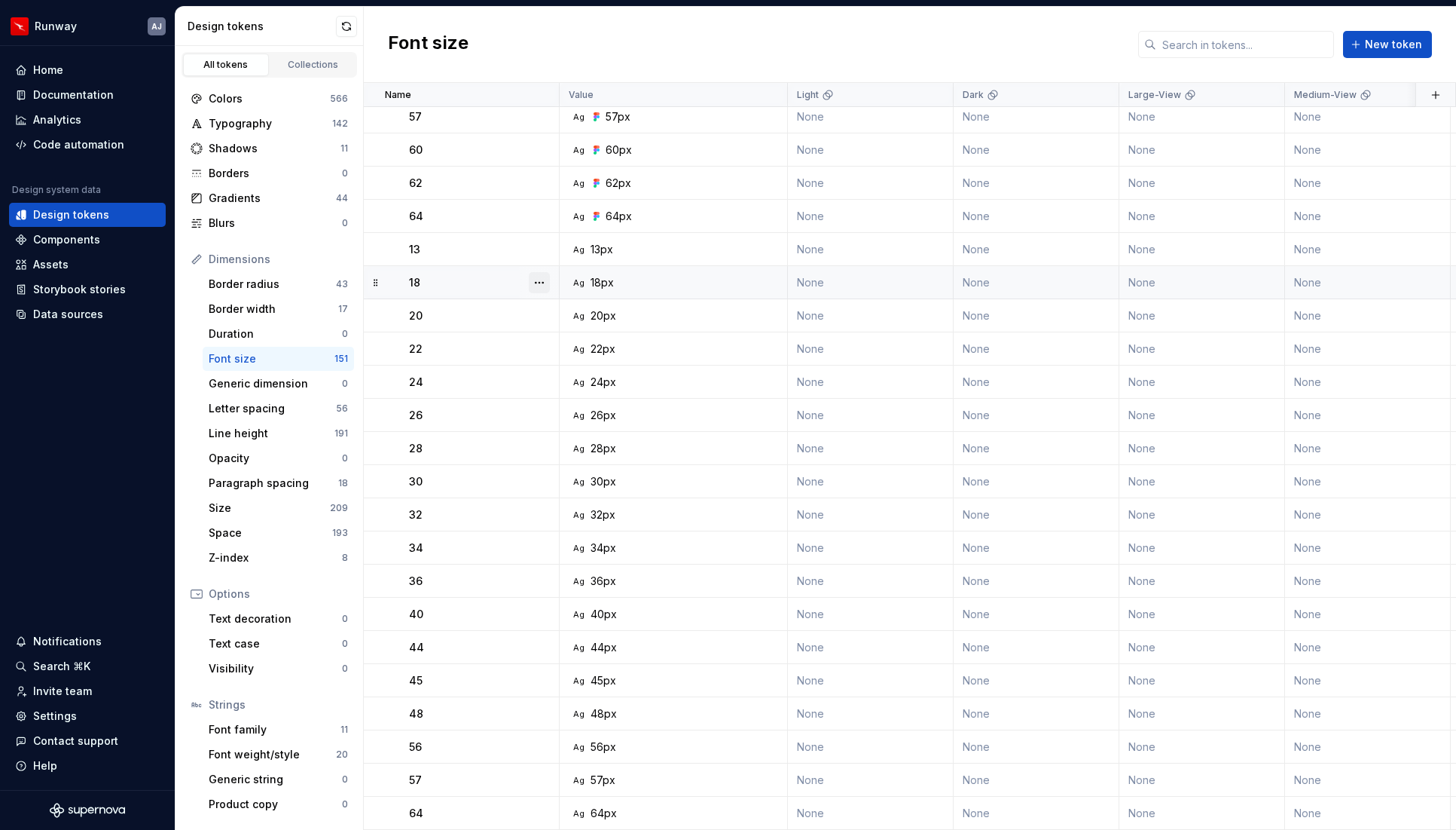
click at [538, 281] on button "button" at bounding box center [539, 282] width 21 height 21
click at [596, 364] on div "Delete token" at bounding box center [605, 367] width 98 height 15
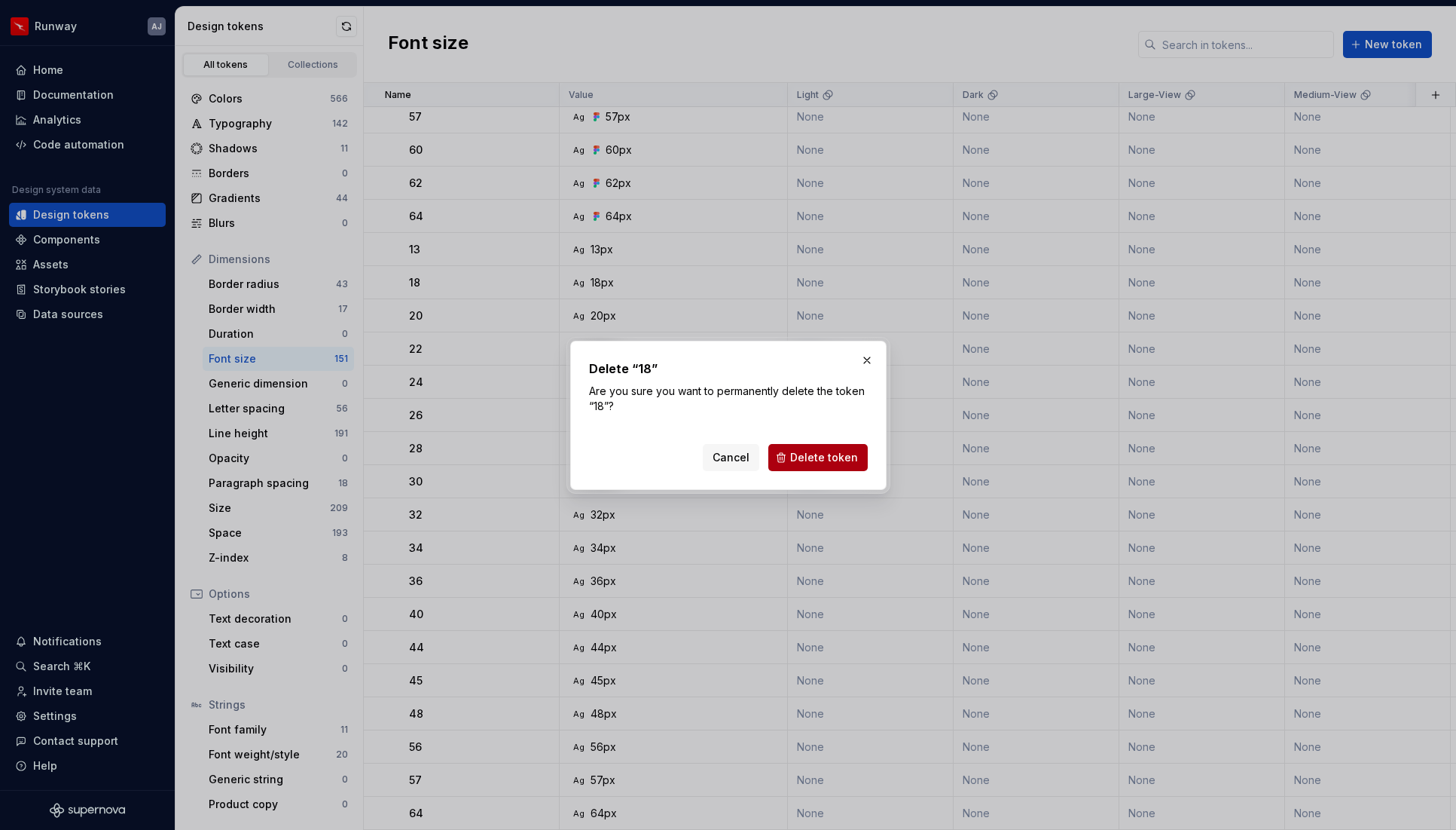
click at [822, 461] on span "Delete token" at bounding box center [824, 457] width 68 height 15
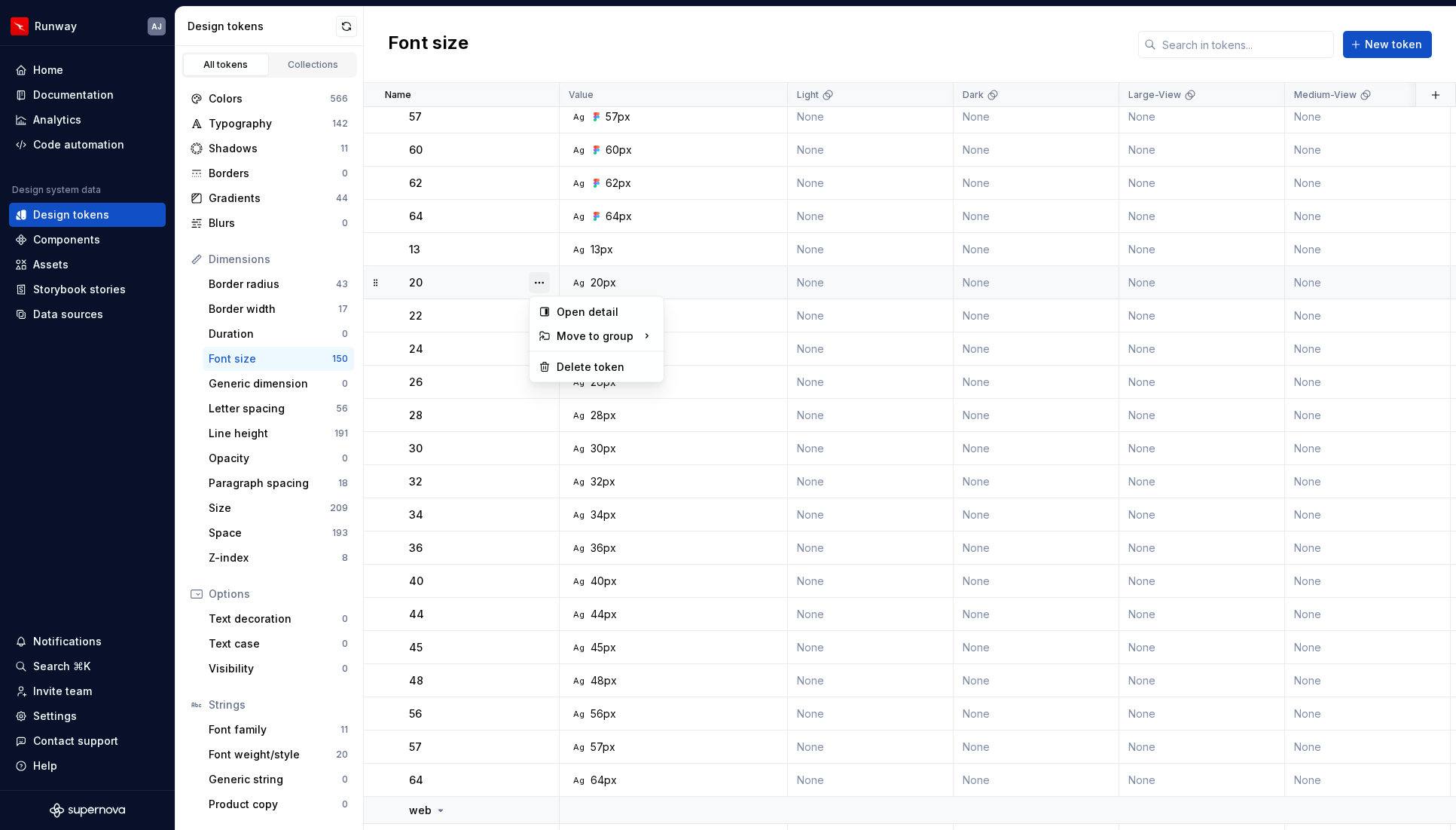
click at [538, 280] on button "button" at bounding box center [539, 282] width 21 height 21
click at [571, 365] on div "Delete token" at bounding box center [605, 367] width 98 height 15
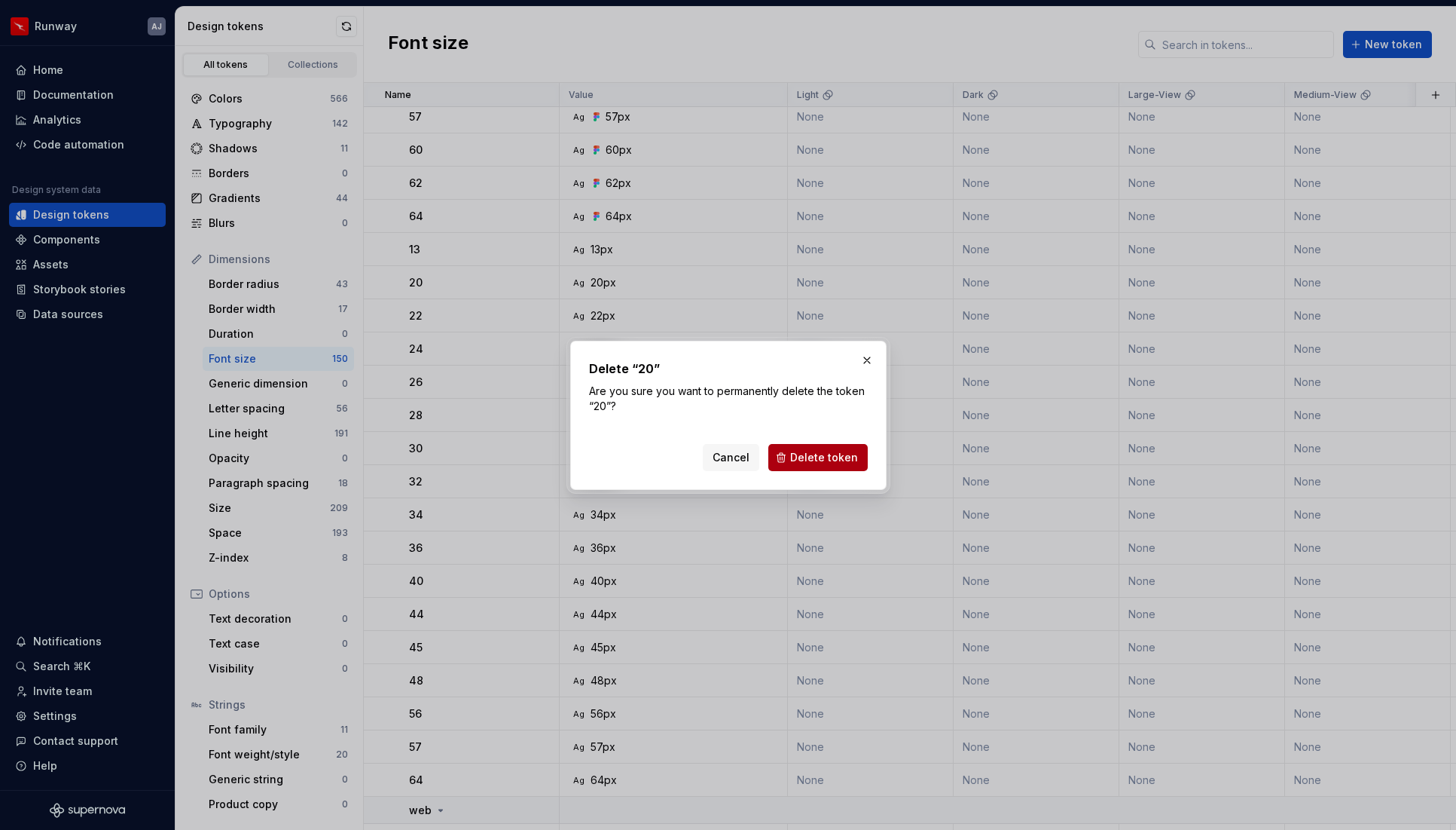
click at [809, 455] on span "Delete token" at bounding box center [824, 457] width 68 height 15
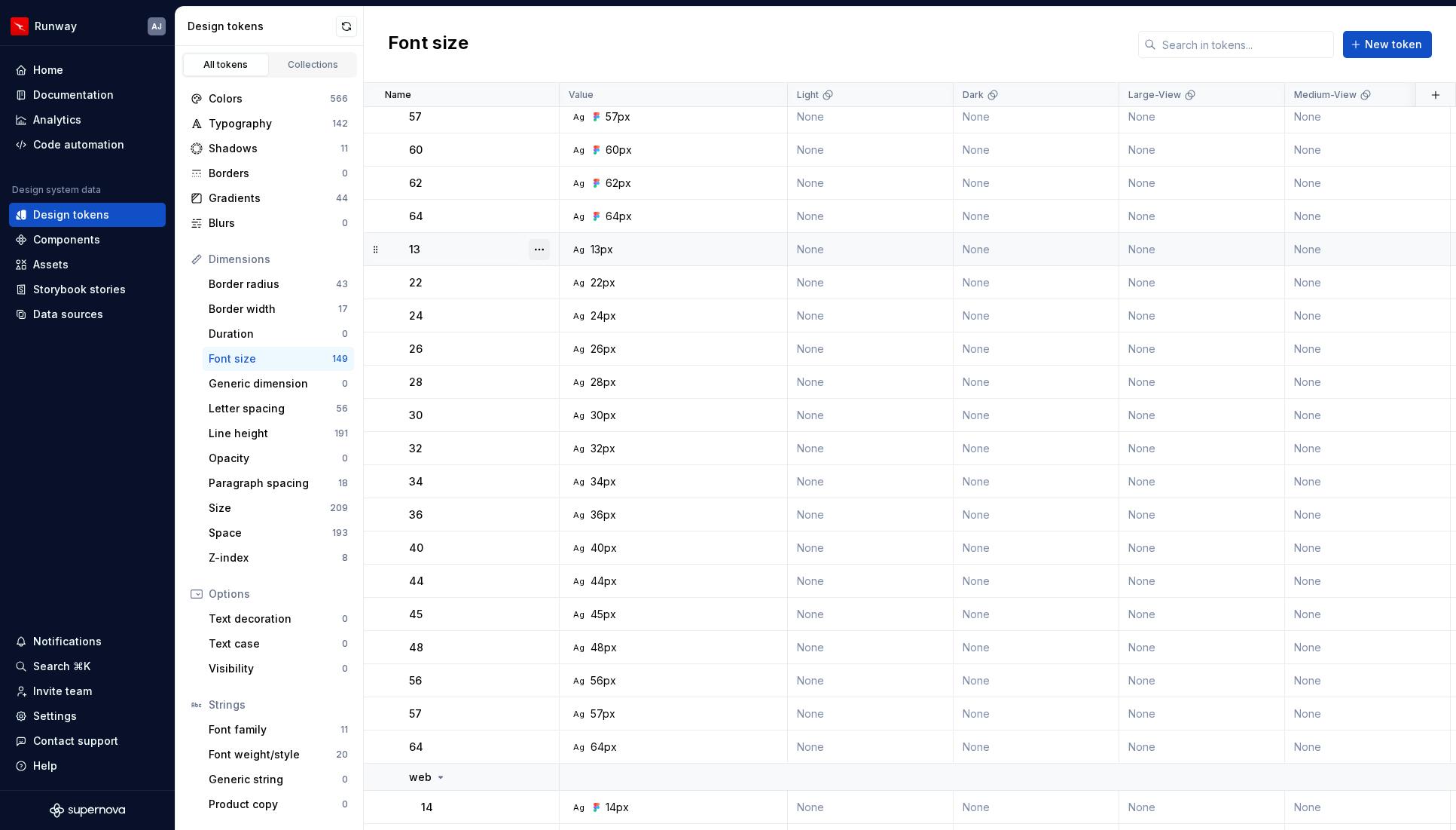
click at [534, 251] on button "button" at bounding box center [539, 249] width 21 height 21
click at [579, 333] on div "Delete token" at bounding box center [605, 334] width 98 height 15
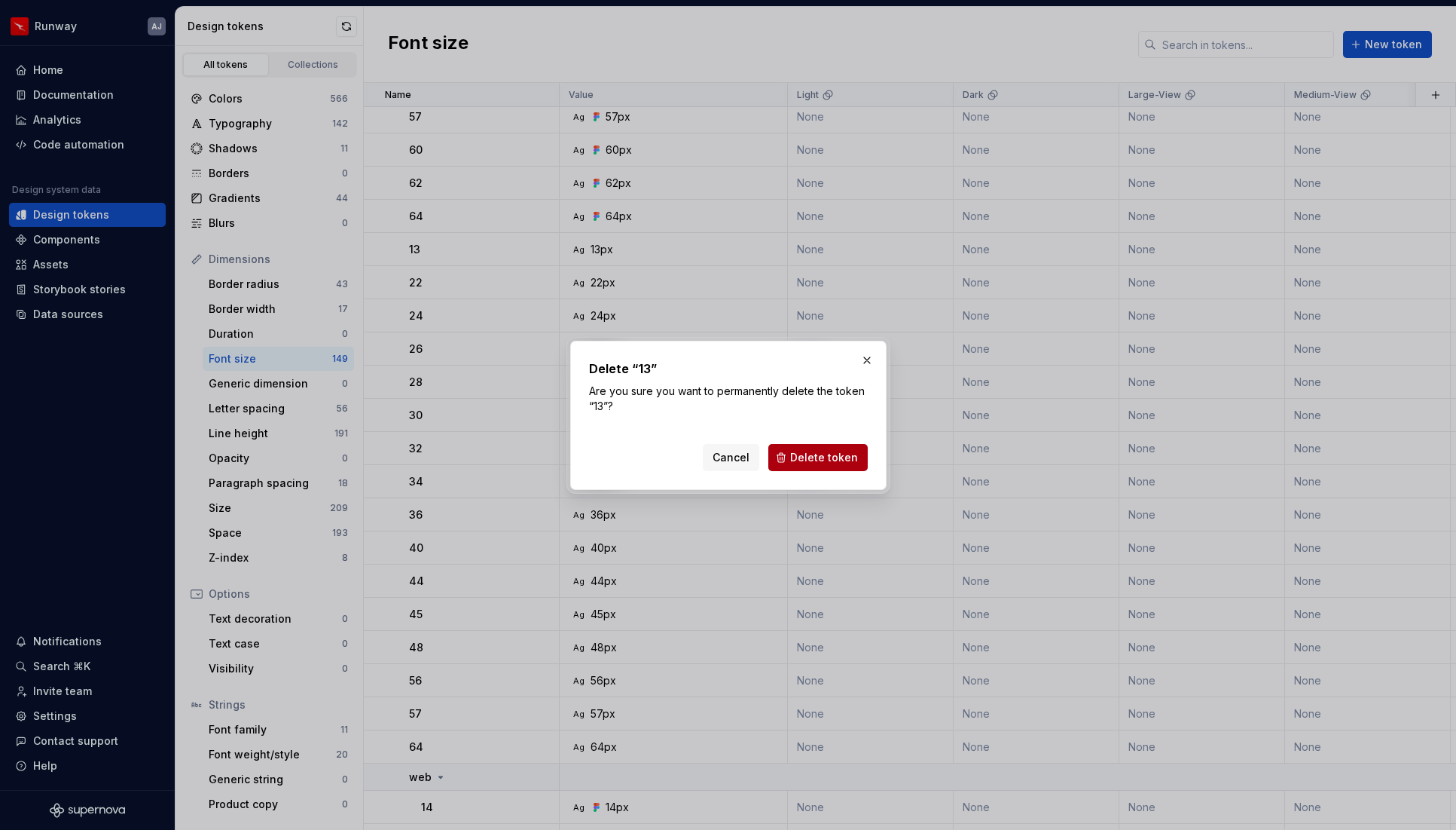
click at [842, 453] on span "Delete token" at bounding box center [824, 457] width 68 height 15
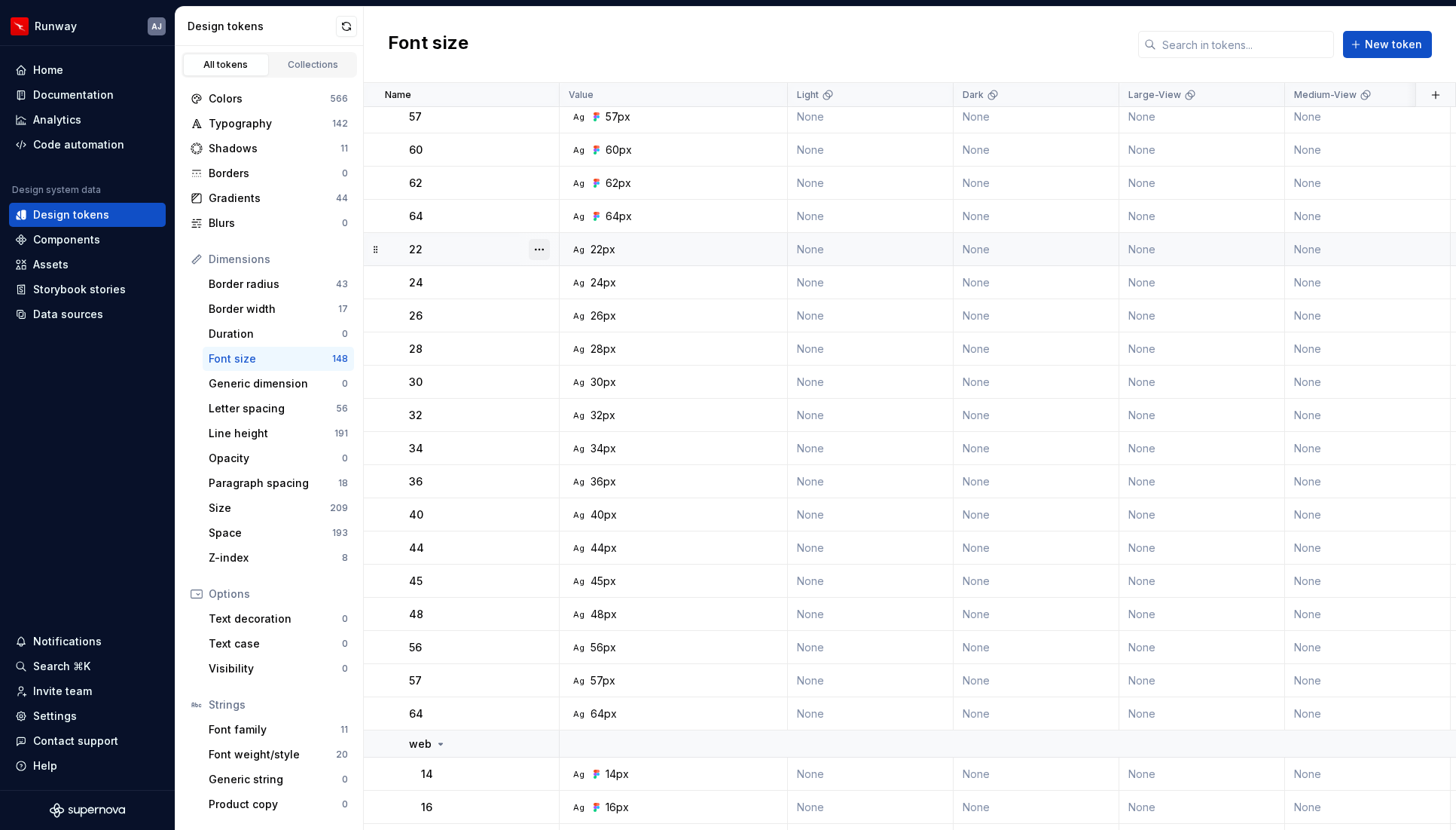
click at [542, 248] on button "button" at bounding box center [539, 249] width 21 height 21
click at [576, 338] on div "Delete token" at bounding box center [605, 334] width 98 height 15
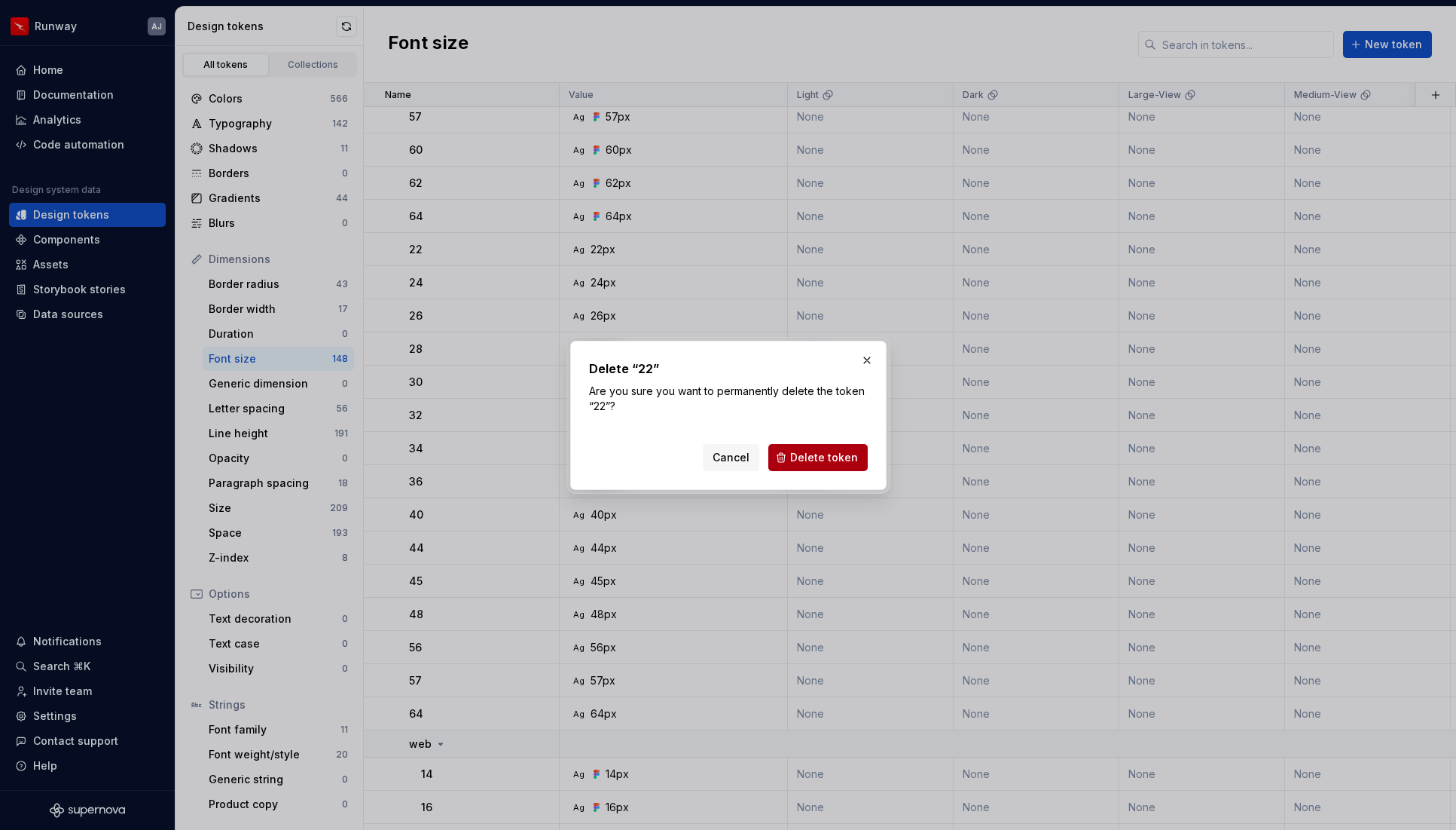
click at [814, 458] on span "Delete token" at bounding box center [824, 457] width 68 height 15
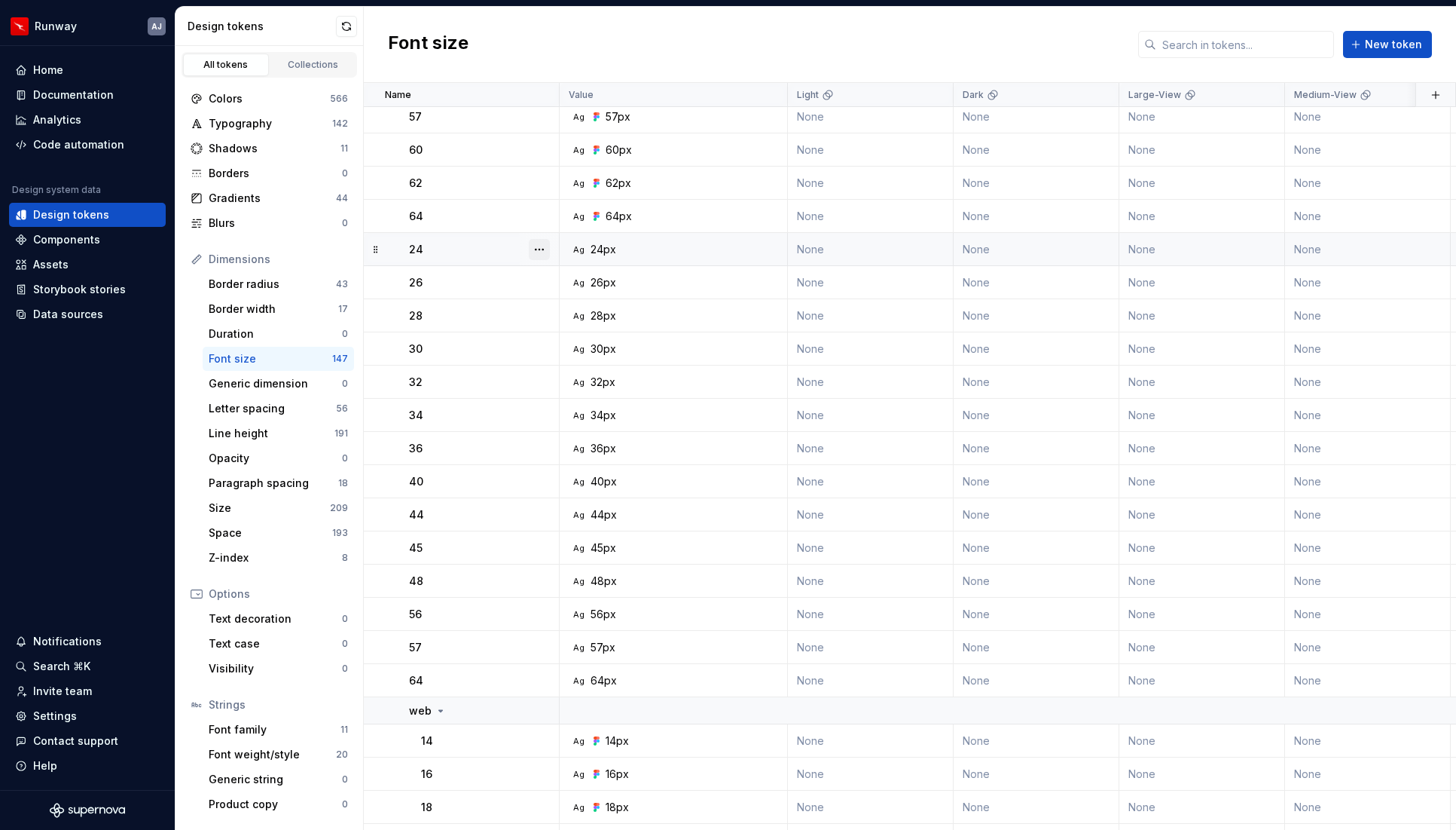
click at [534, 250] on button "button" at bounding box center [539, 249] width 21 height 21
click at [567, 329] on div "Delete token" at bounding box center [605, 334] width 98 height 15
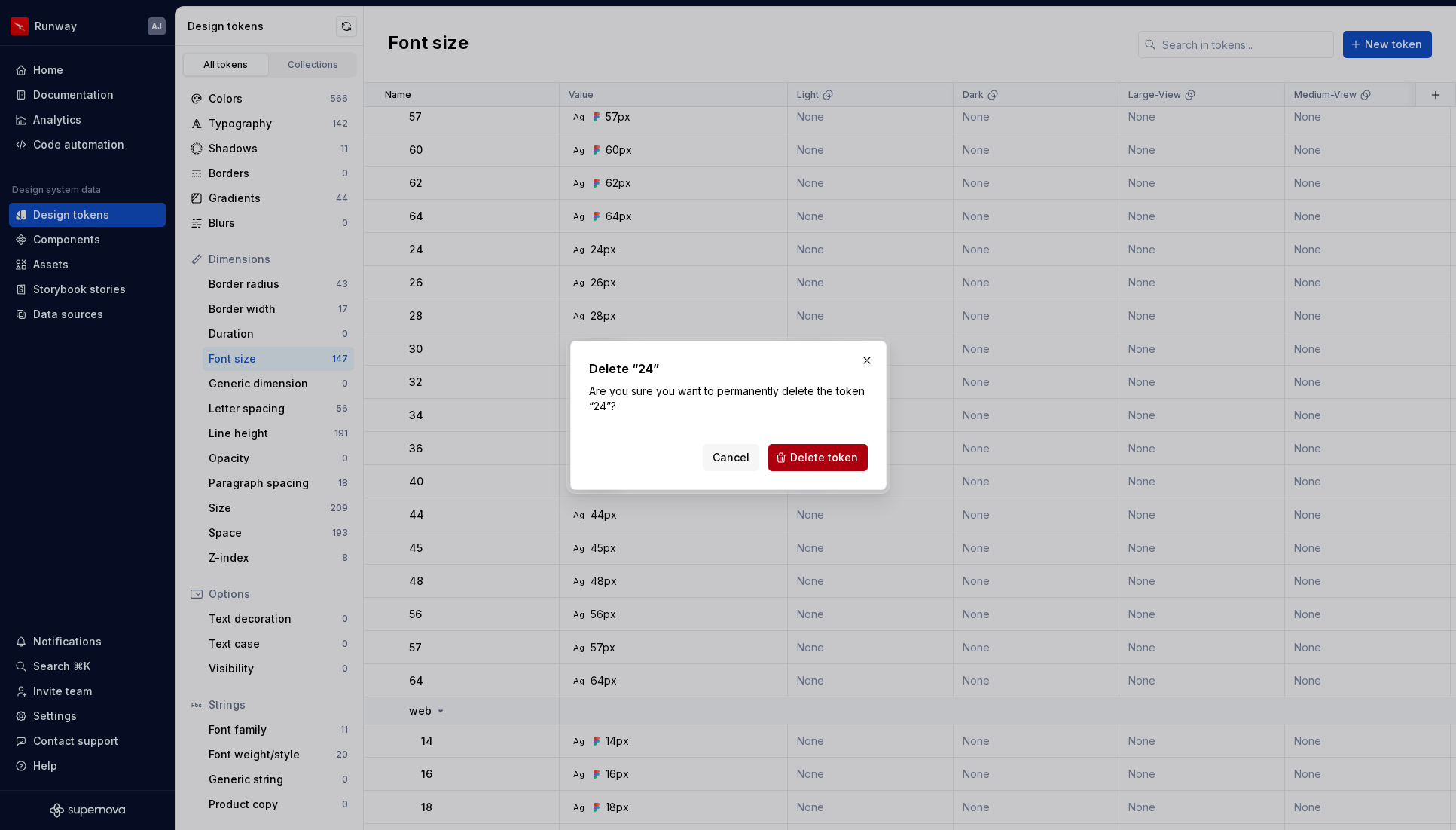
click at [832, 453] on span "Delete token" at bounding box center [824, 457] width 68 height 15
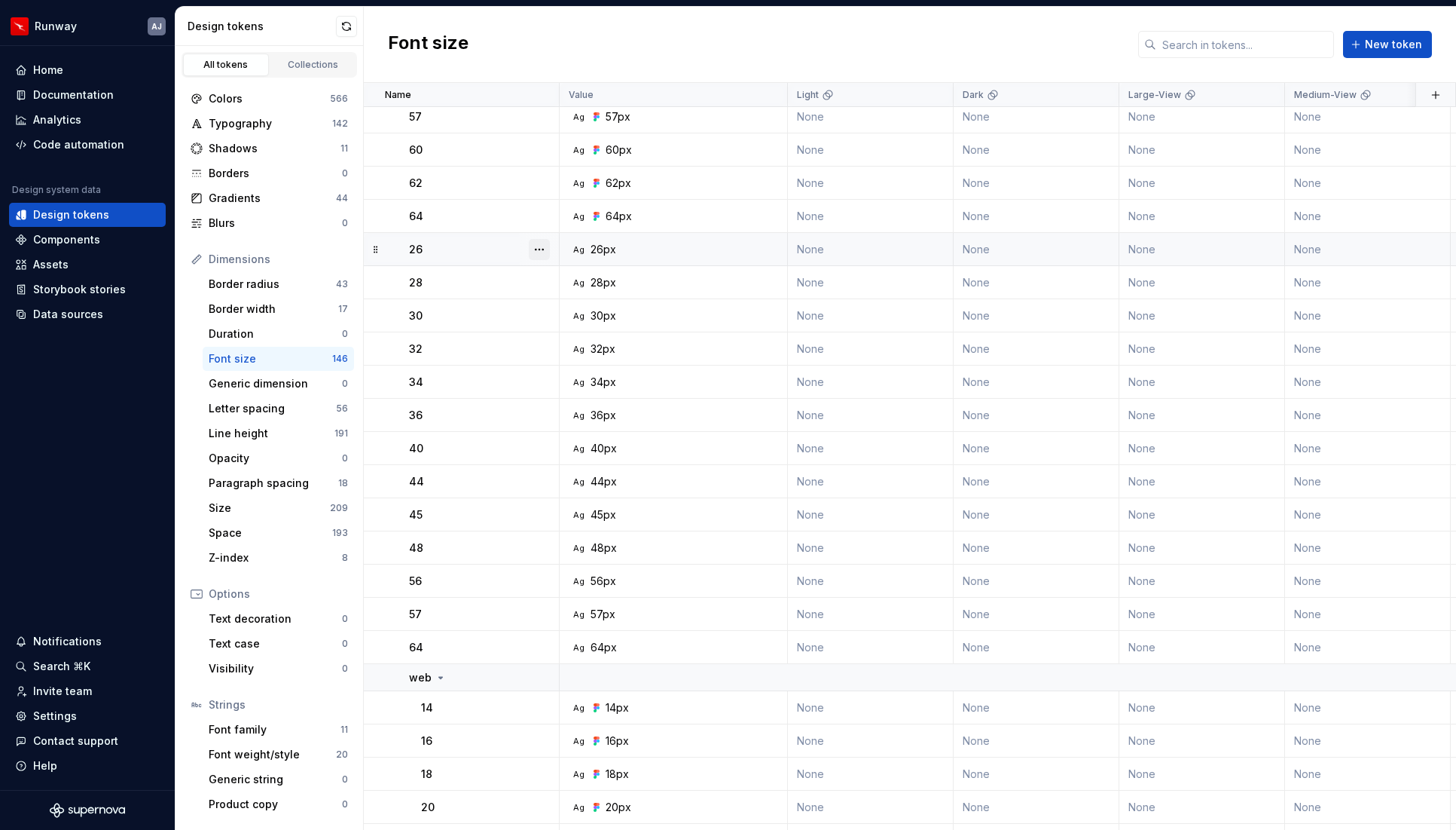
click at [545, 250] on button "button" at bounding box center [539, 249] width 21 height 21
click at [578, 331] on div "Delete token" at bounding box center [605, 334] width 98 height 15
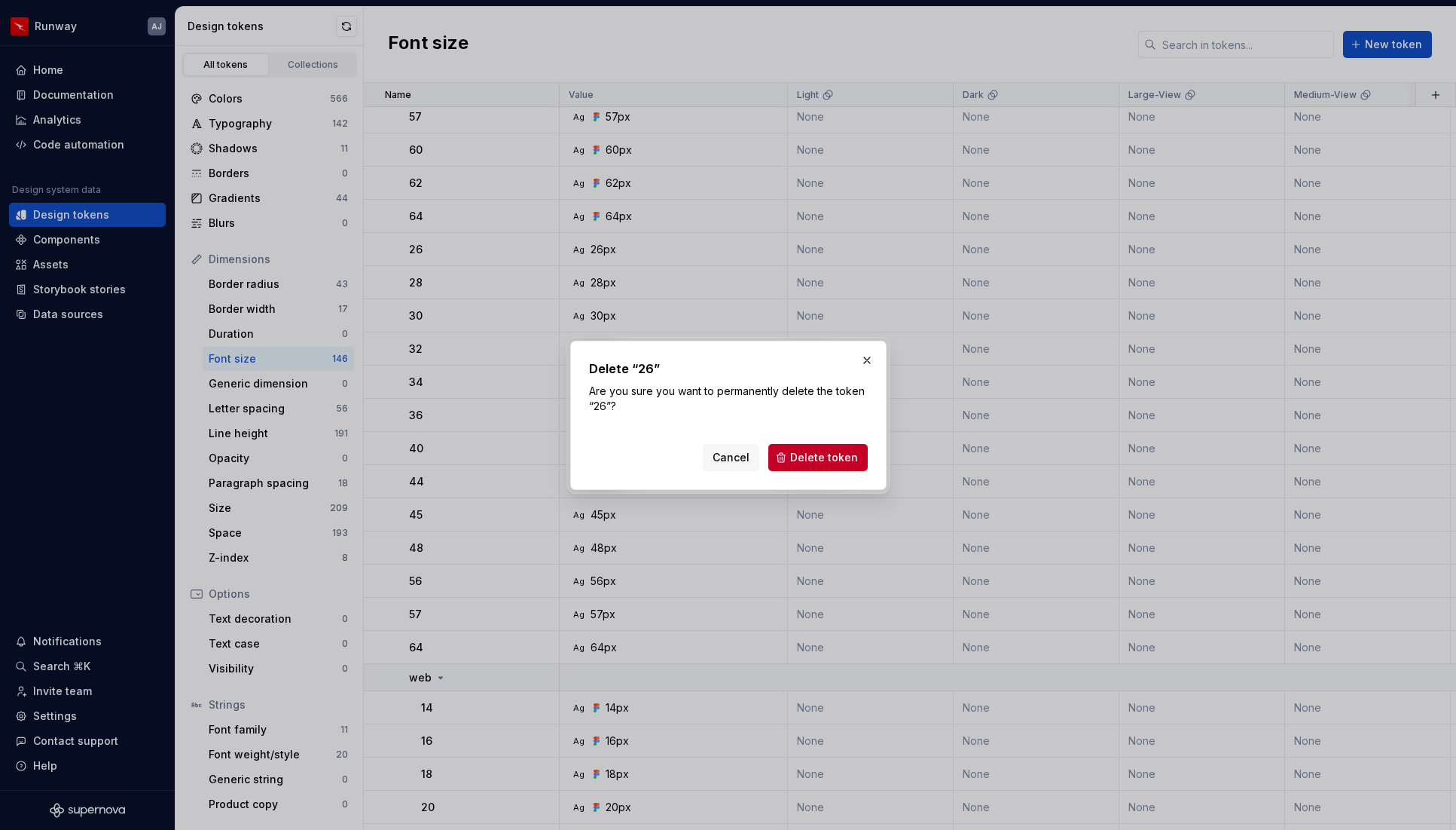
drag, startPoint x: 818, startPoint y: 459, endPoint x: 750, endPoint y: 434, distance: 72.4
click at [817, 459] on span "Delete token" at bounding box center [824, 457] width 68 height 15
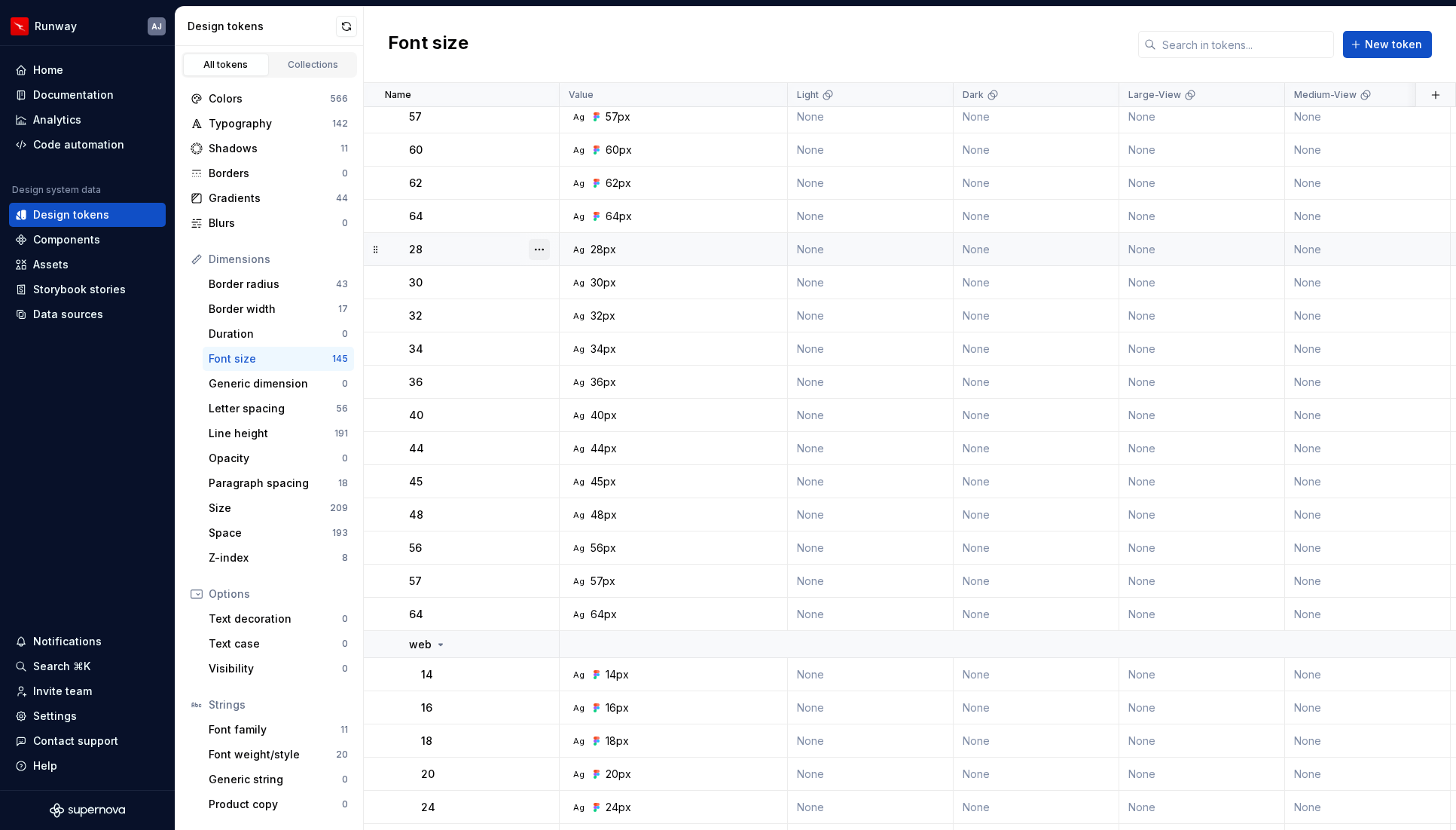
click at [540, 245] on button "button" at bounding box center [539, 249] width 21 height 21
click at [536, 247] on button "button" at bounding box center [539, 249] width 21 height 21
click at [568, 332] on div "Delete token" at bounding box center [605, 334] width 98 height 15
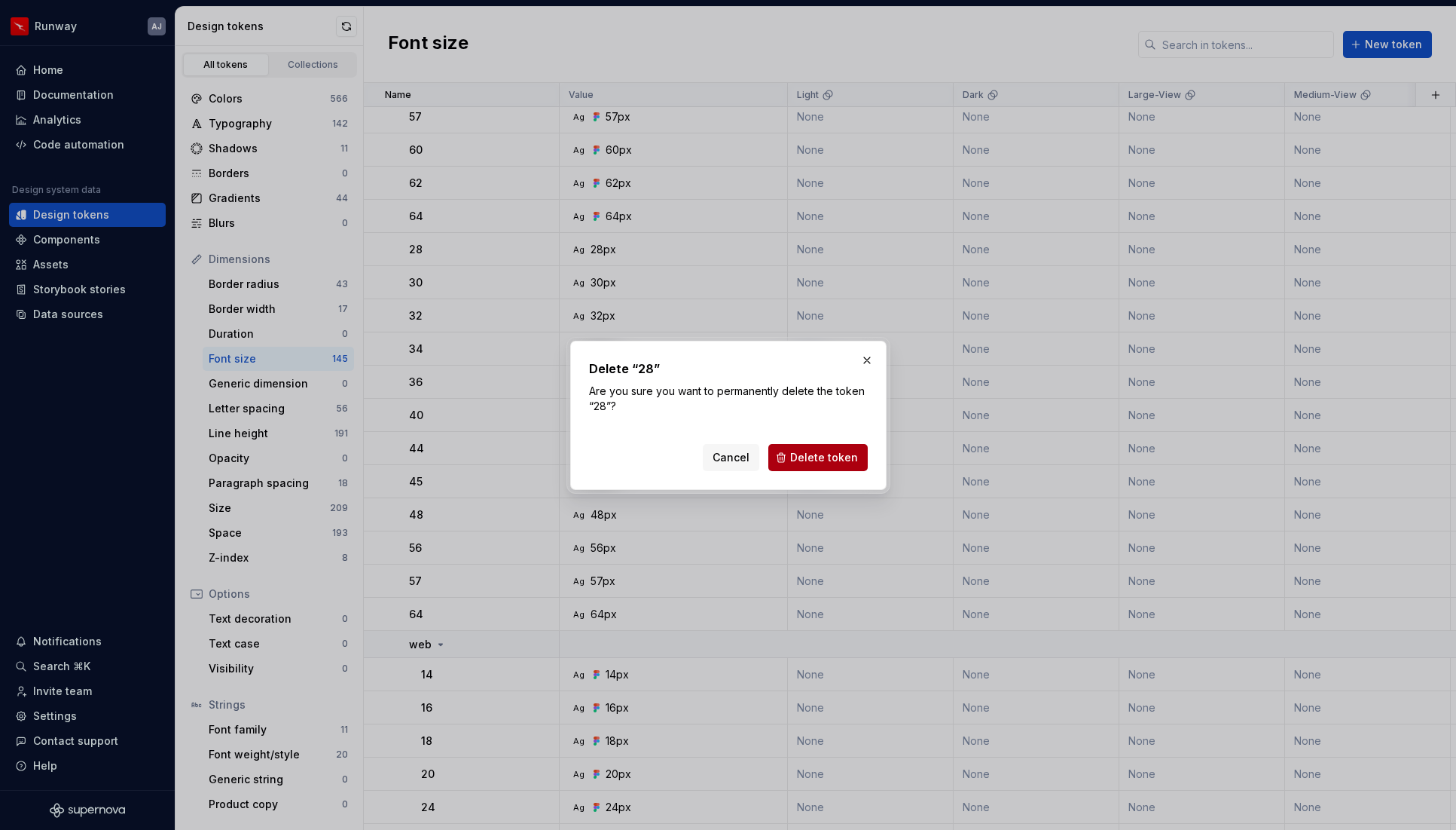
click at [819, 460] on span "Delete token" at bounding box center [824, 457] width 68 height 15
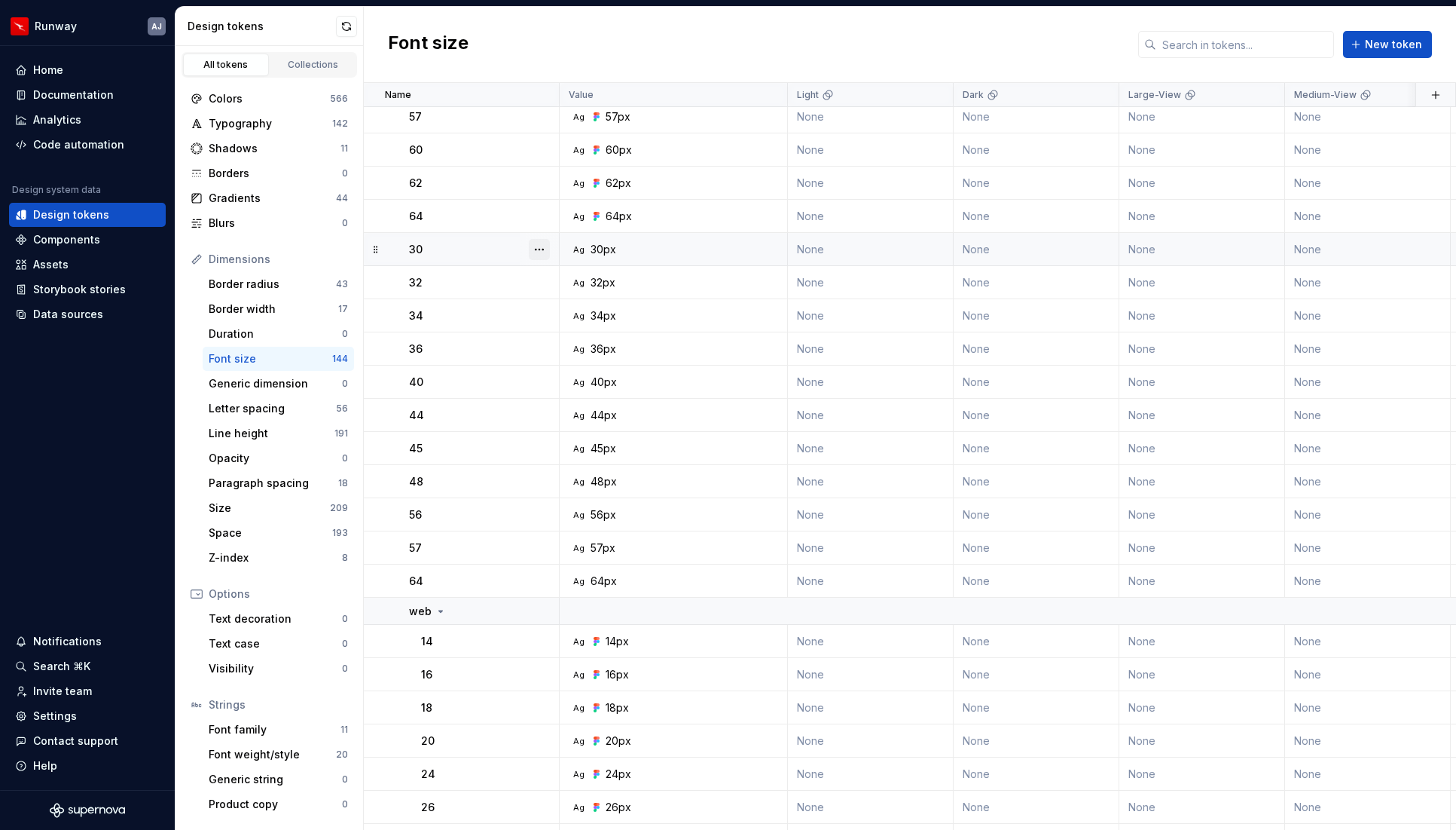
click at [535, 251] on button "button" at bounding box center [539, 249] width 21 height 21
click at [572, 334] on div "Delete token" at bounding box center [605, 334] width 98 height 15
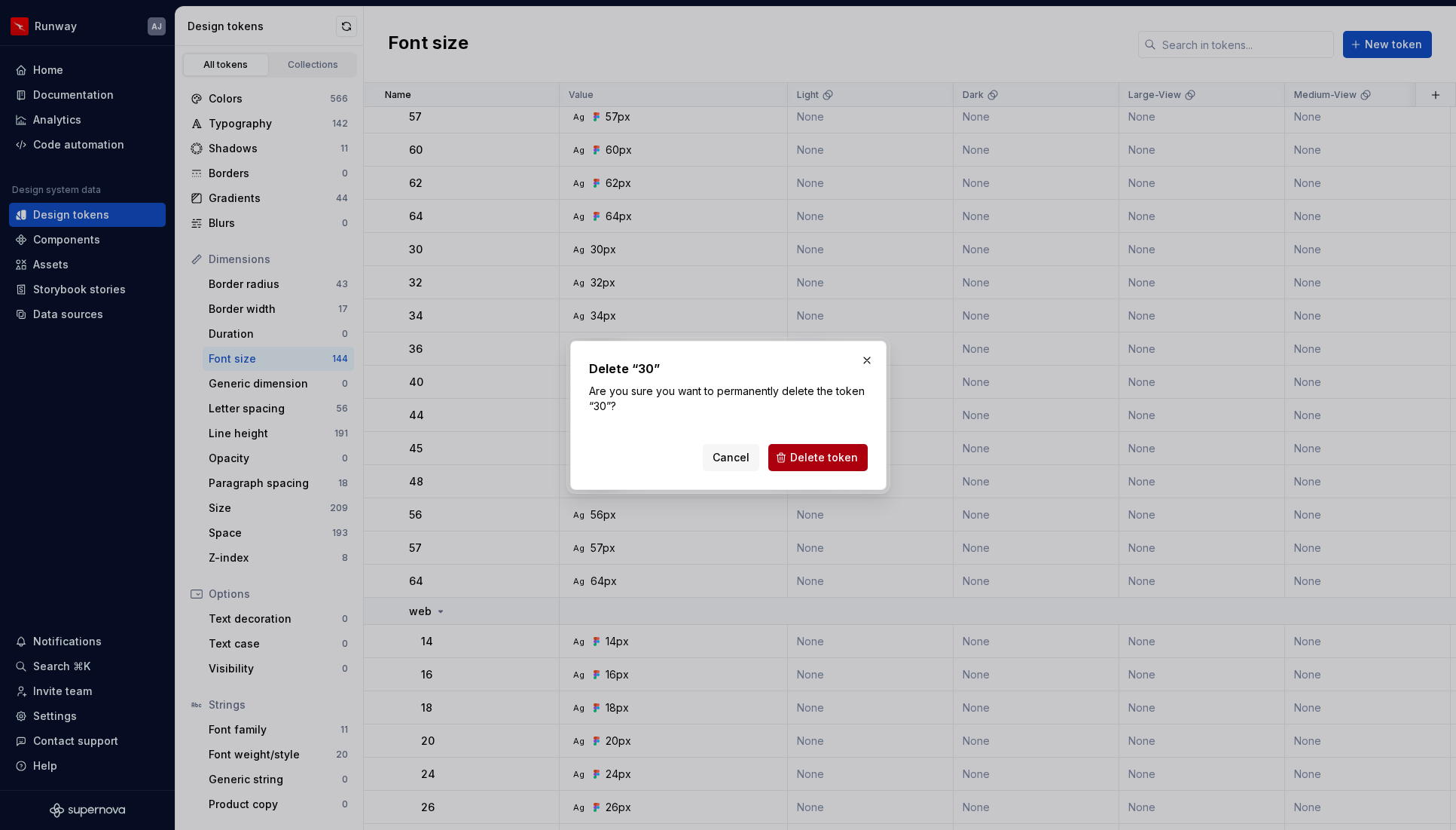
click at [837, 457] on span "Delete token" at bounding box center [824, 457] width 68 height 15
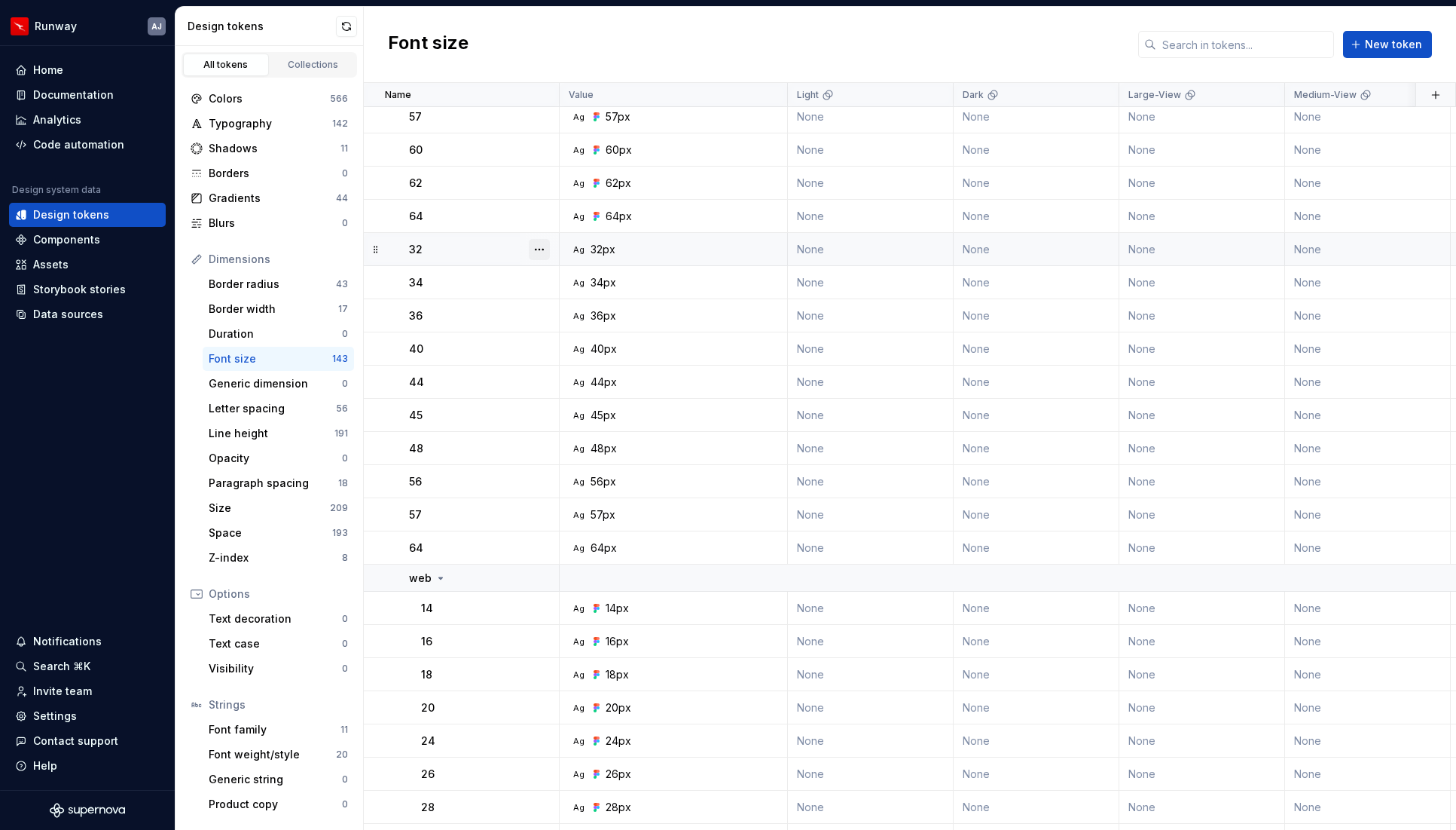
click at [541, 243] on button "button" at bounding box center [539, 249] width 21 height 21
click at [567, 331] on div "Delete token" at bounding box center [605, 334] width 98 height 15
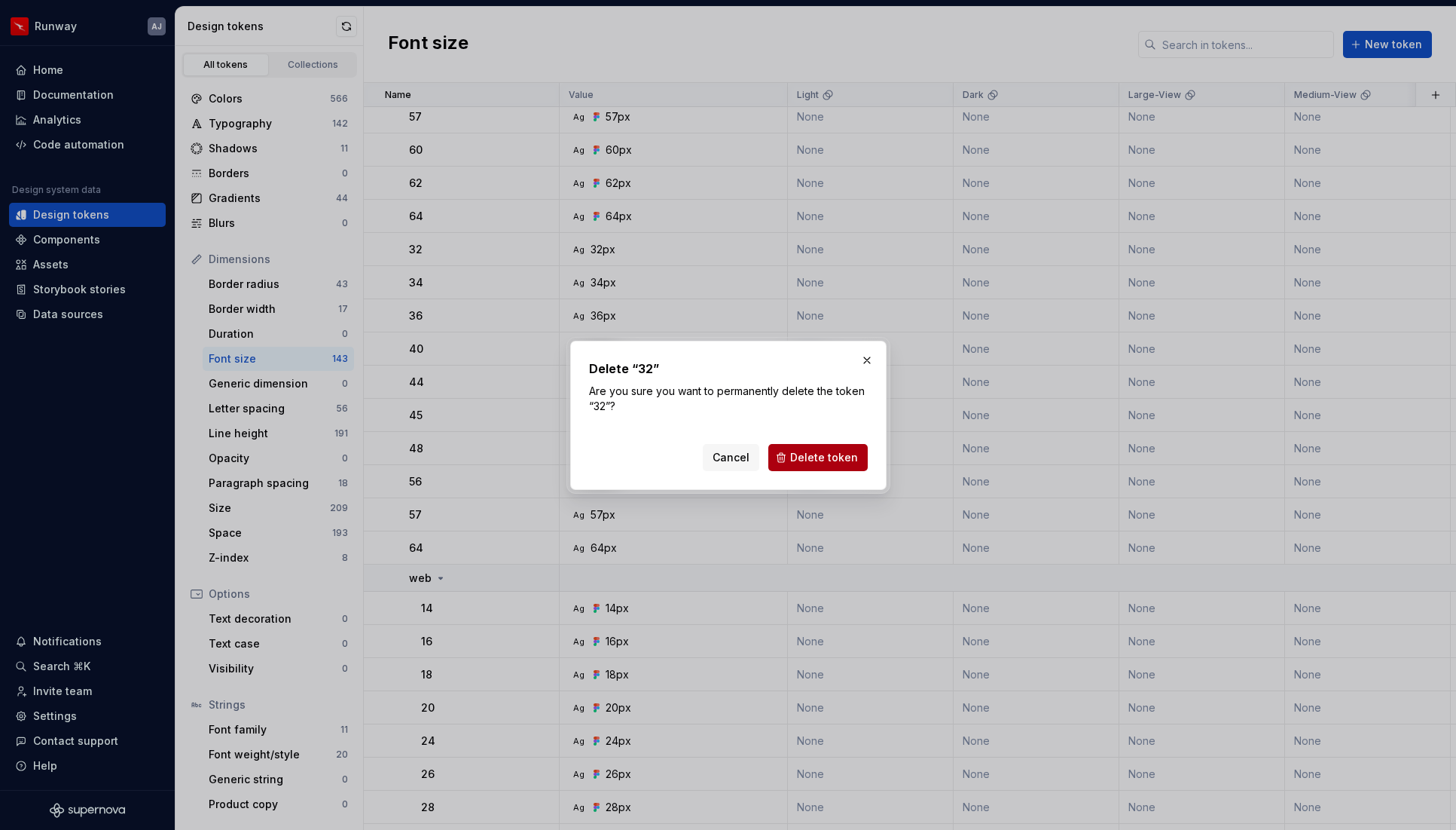
click at [816, 451] on span "Delete token" at bounding box center [824, 457] width 68 height 15
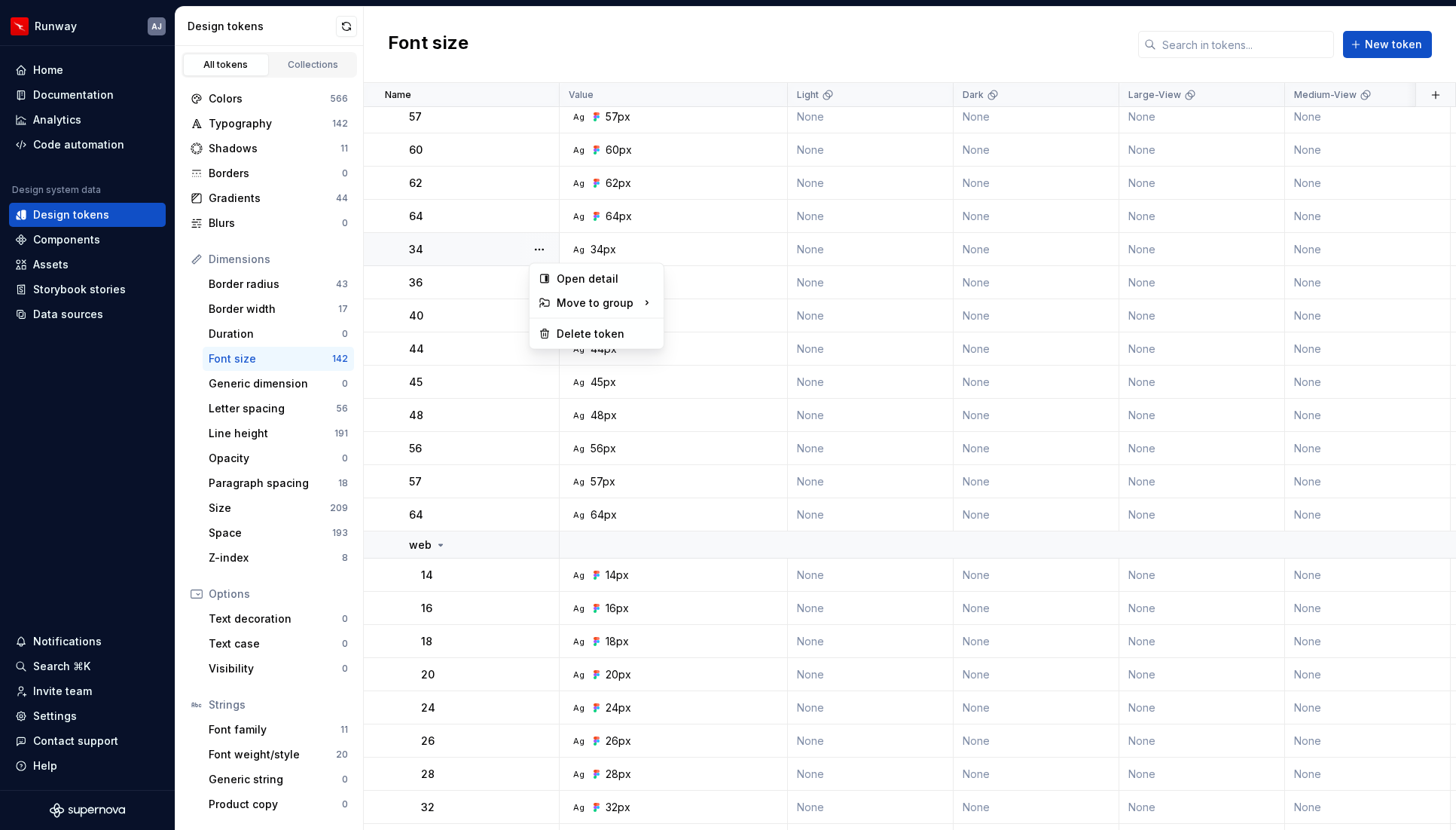
click at [540, 248] on button "button" at bounding box center [539, 249] width 21 height 21
click at [577, 333] on div "Delete token" at bounding box center [605, 334] width 98 height 15
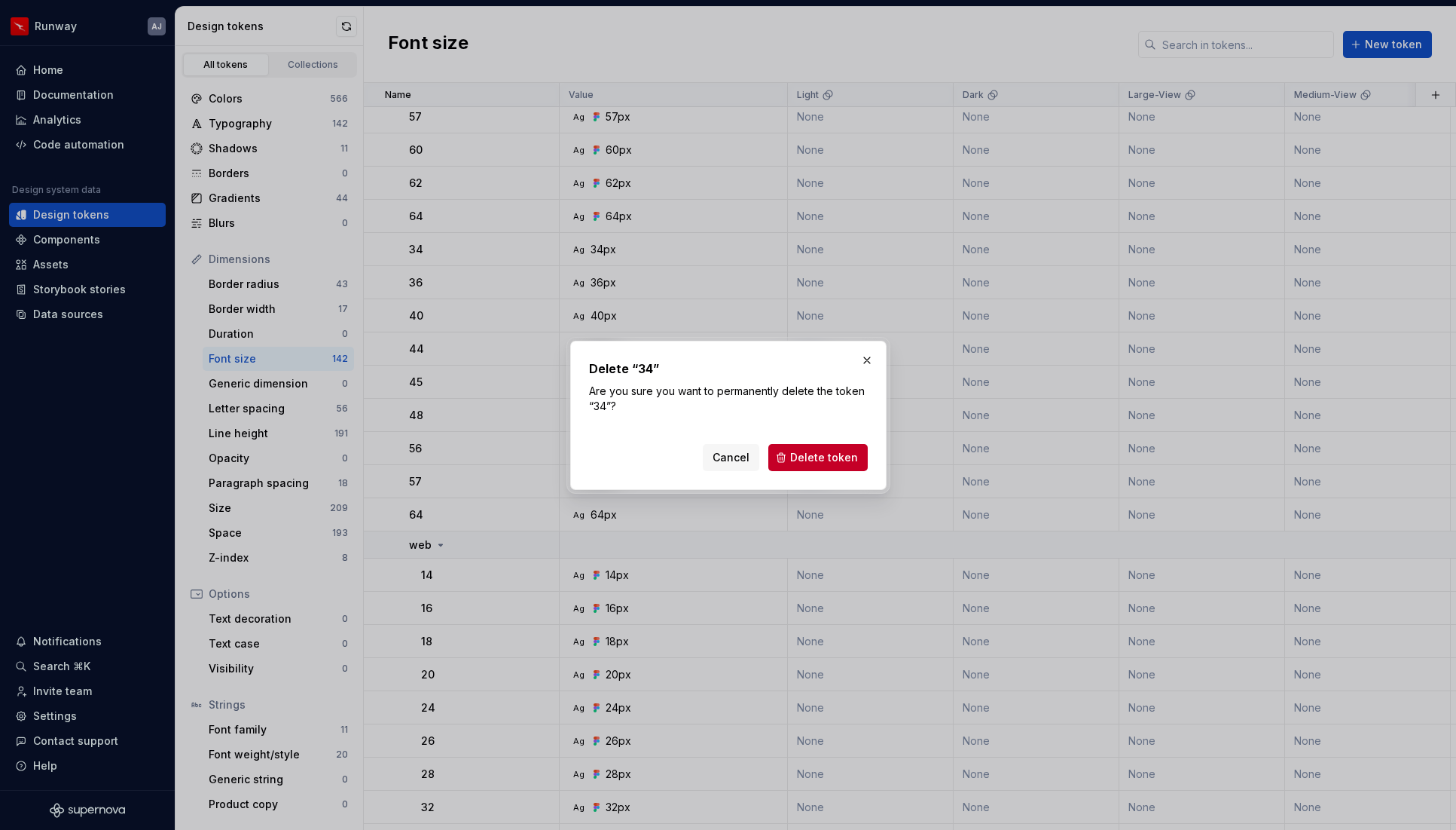
click at [853, 458] on span "Delete token" at bounding box center [824, 457] width 68 height 15
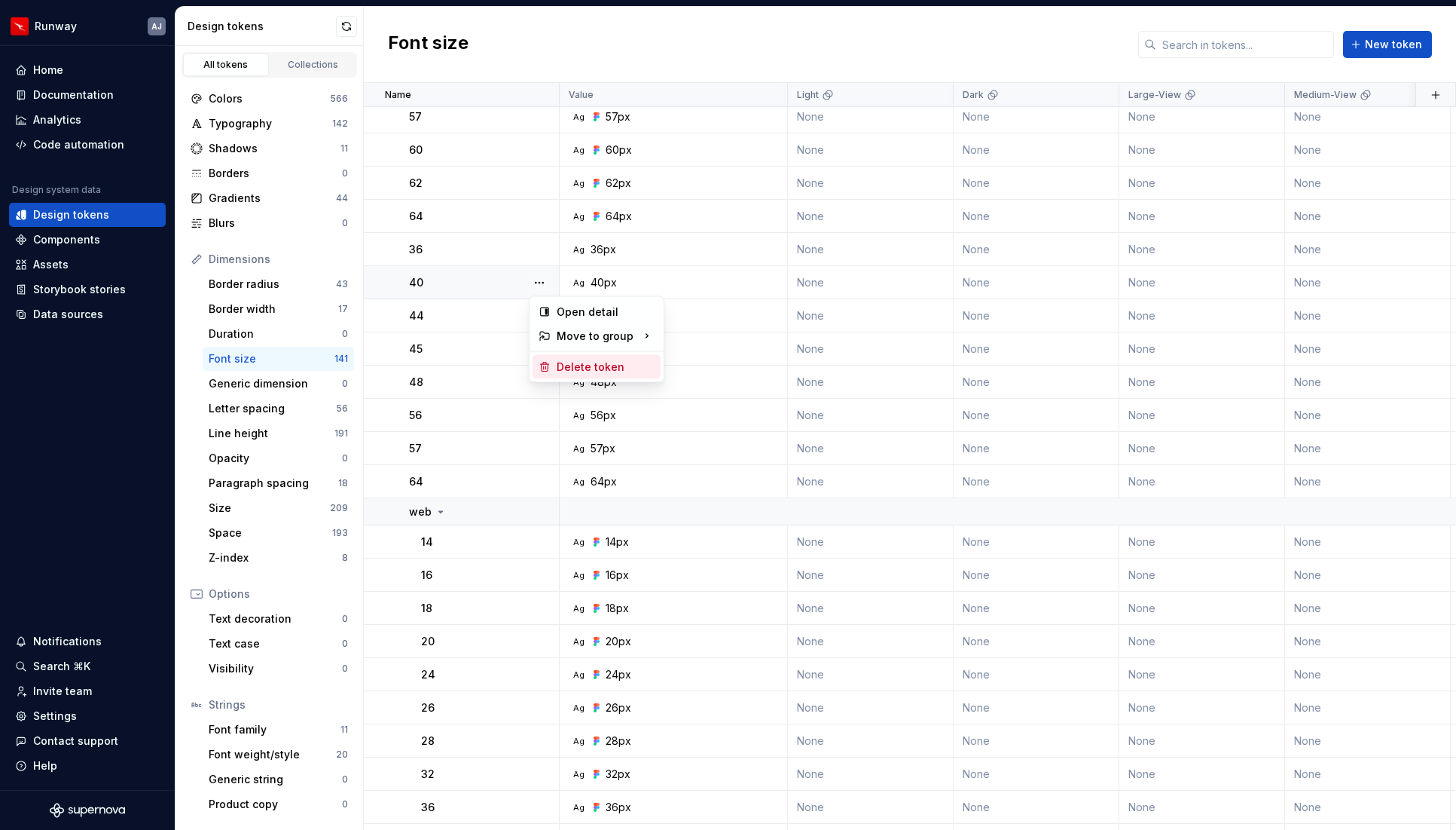
click at [567, 360] on div "Delete token" at bounding box center [605, 367] width 98 height 15
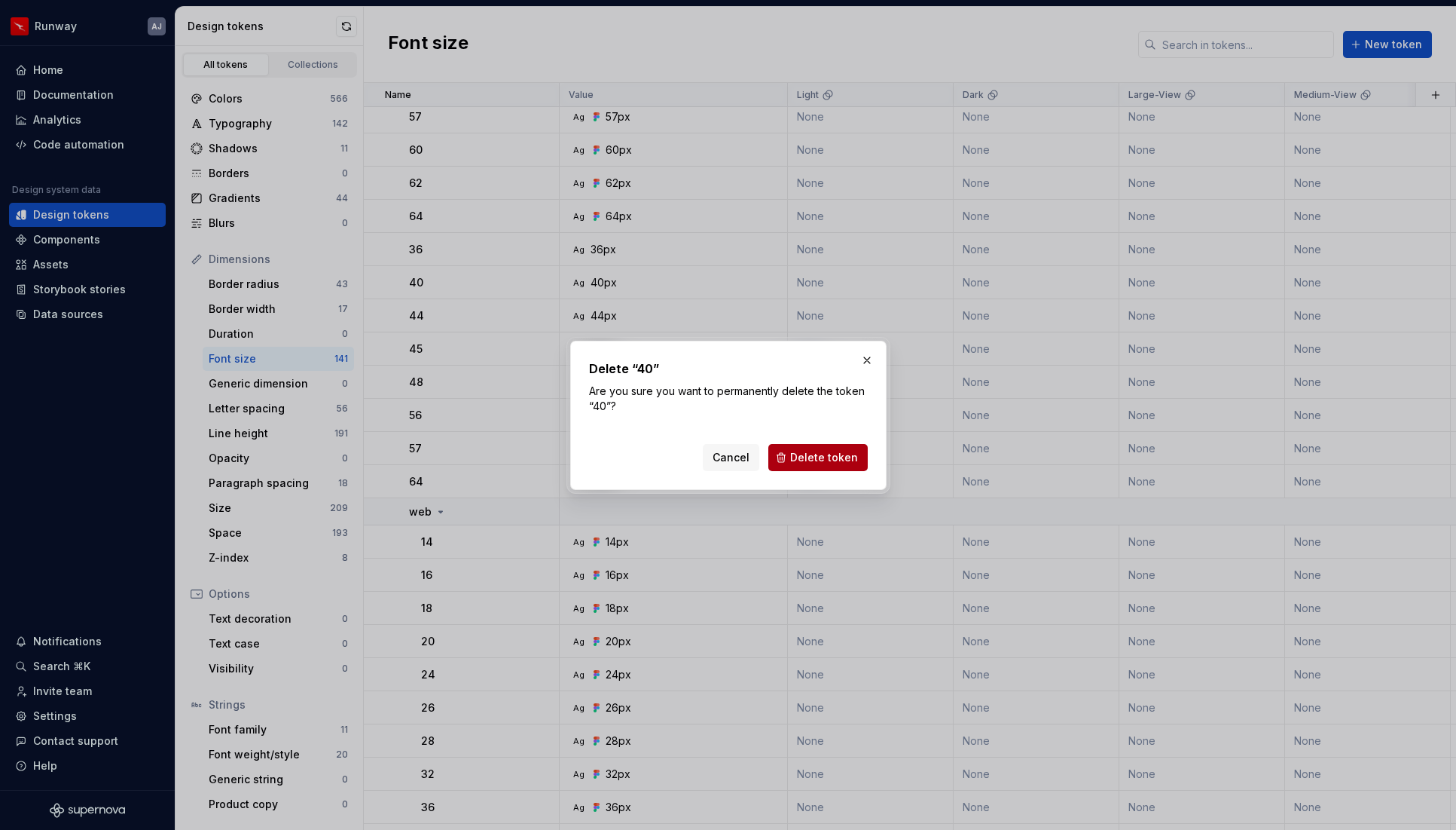
click at [804, 451] on span "Delete token" at bounding box center [824, 457] width 68 height 15
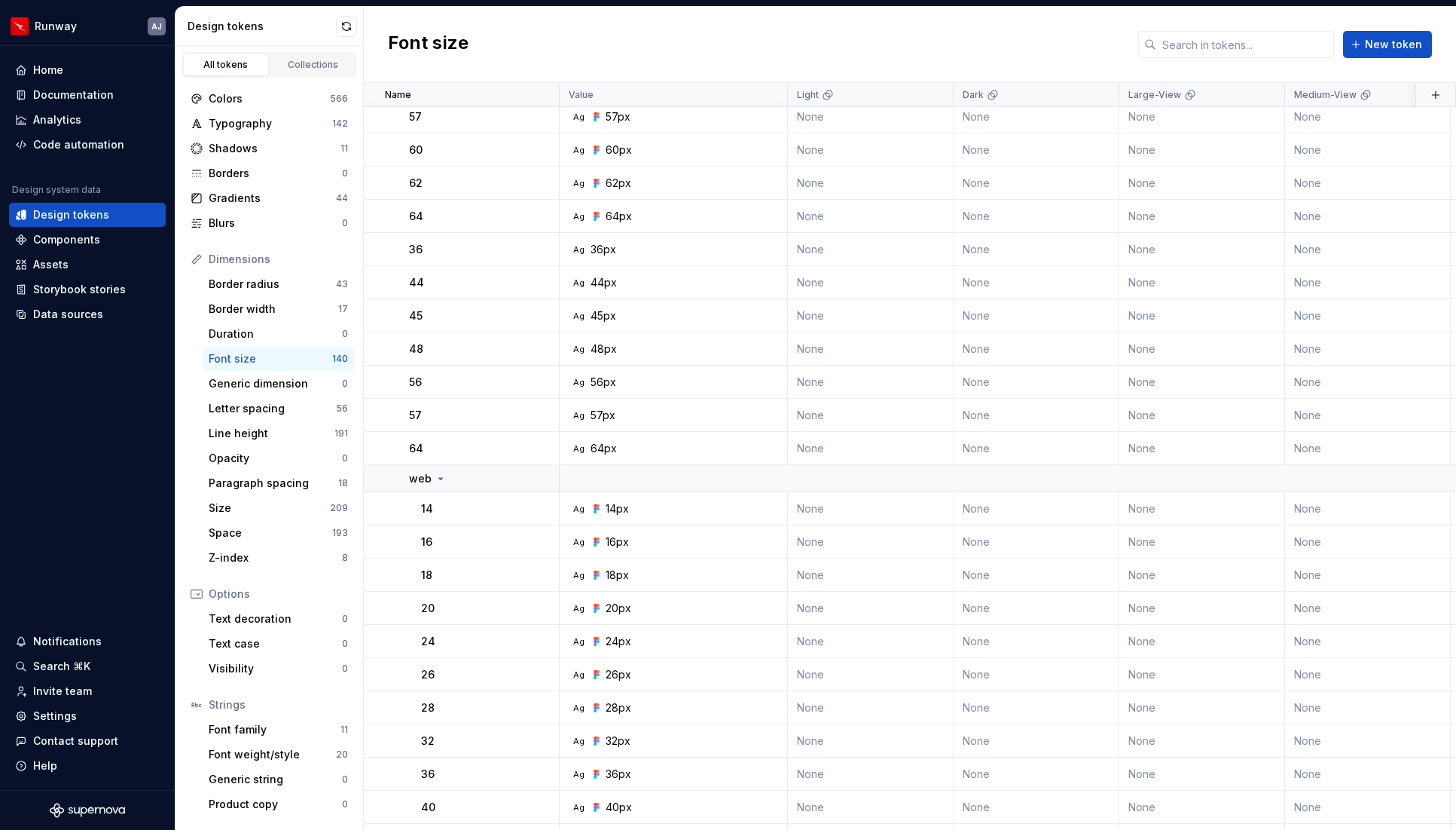
click at [534, 316] on button "button" at bounding box center [539, 316] width 21 height 21
click at [575, 399] on div "Delete token" at bounding box center [605, 400] width 98 height 15
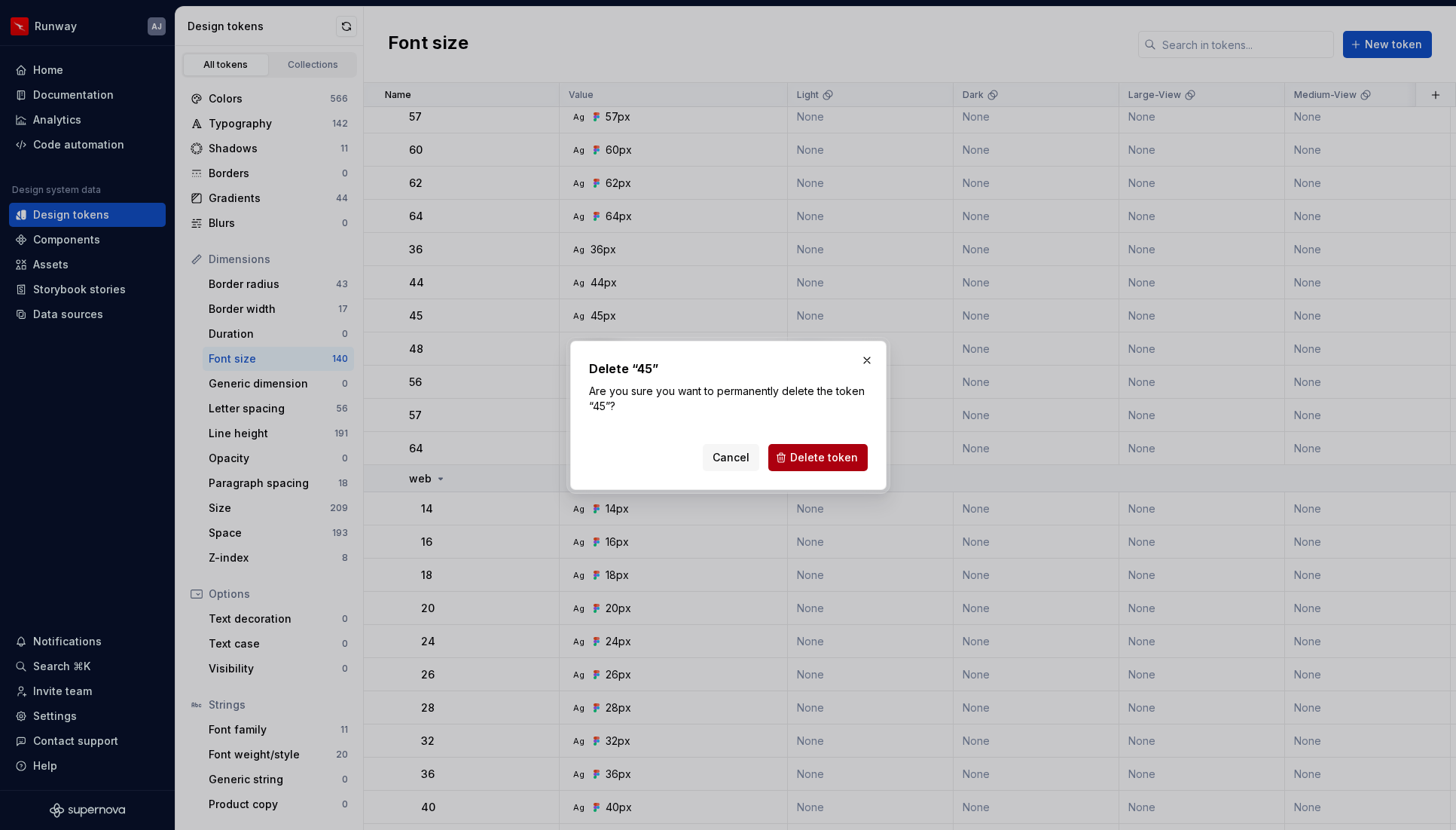
click at [809, 459] on span "Delete token" at bounding box center [824, 457] width 68 height 15
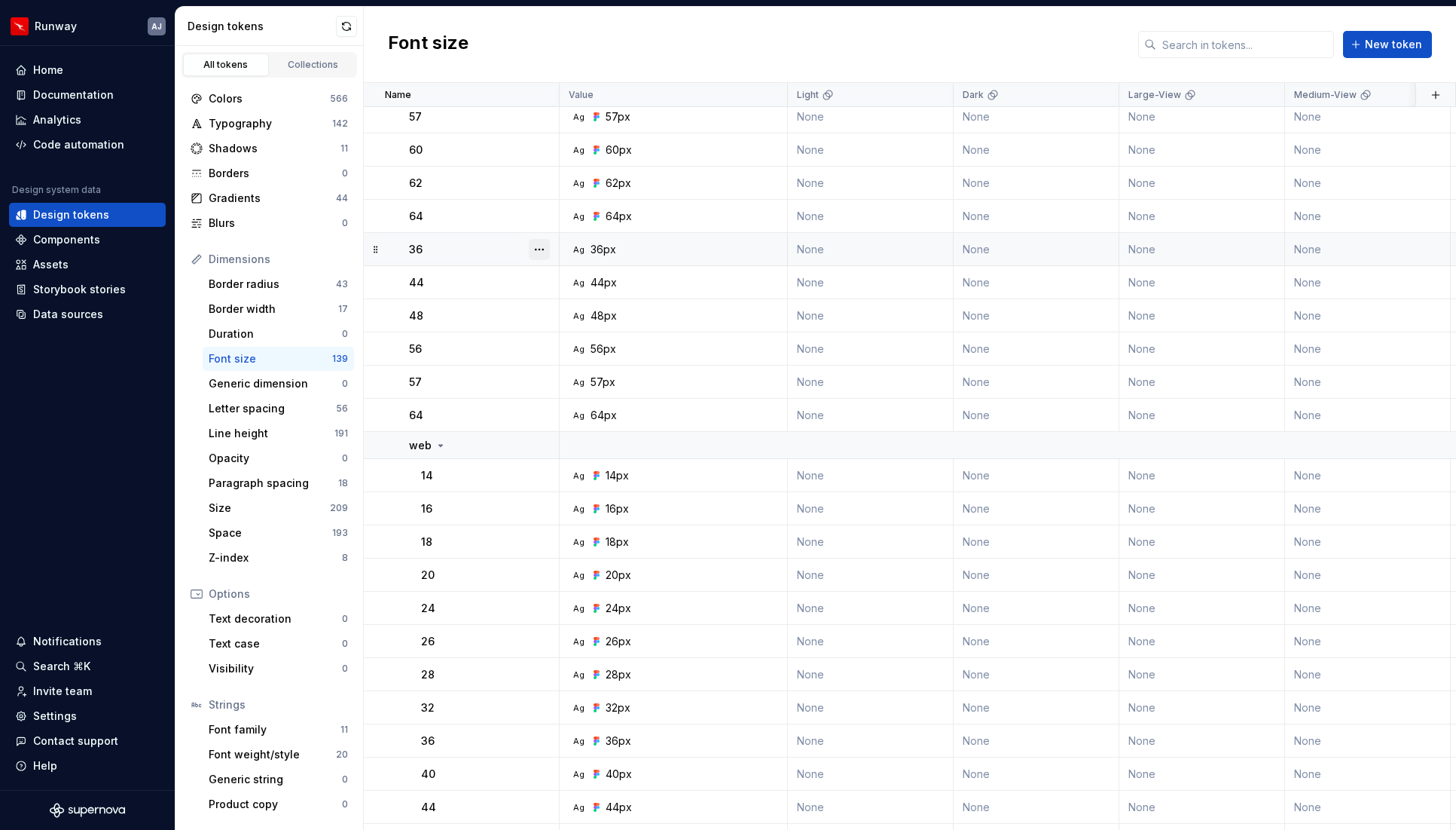
click at [546, 247] on button "button" at bounding box center [539, 249] width 21 height 21
click at [573, 329] on div "Delete token" at bounding box center [605, 334] width 98 height 15
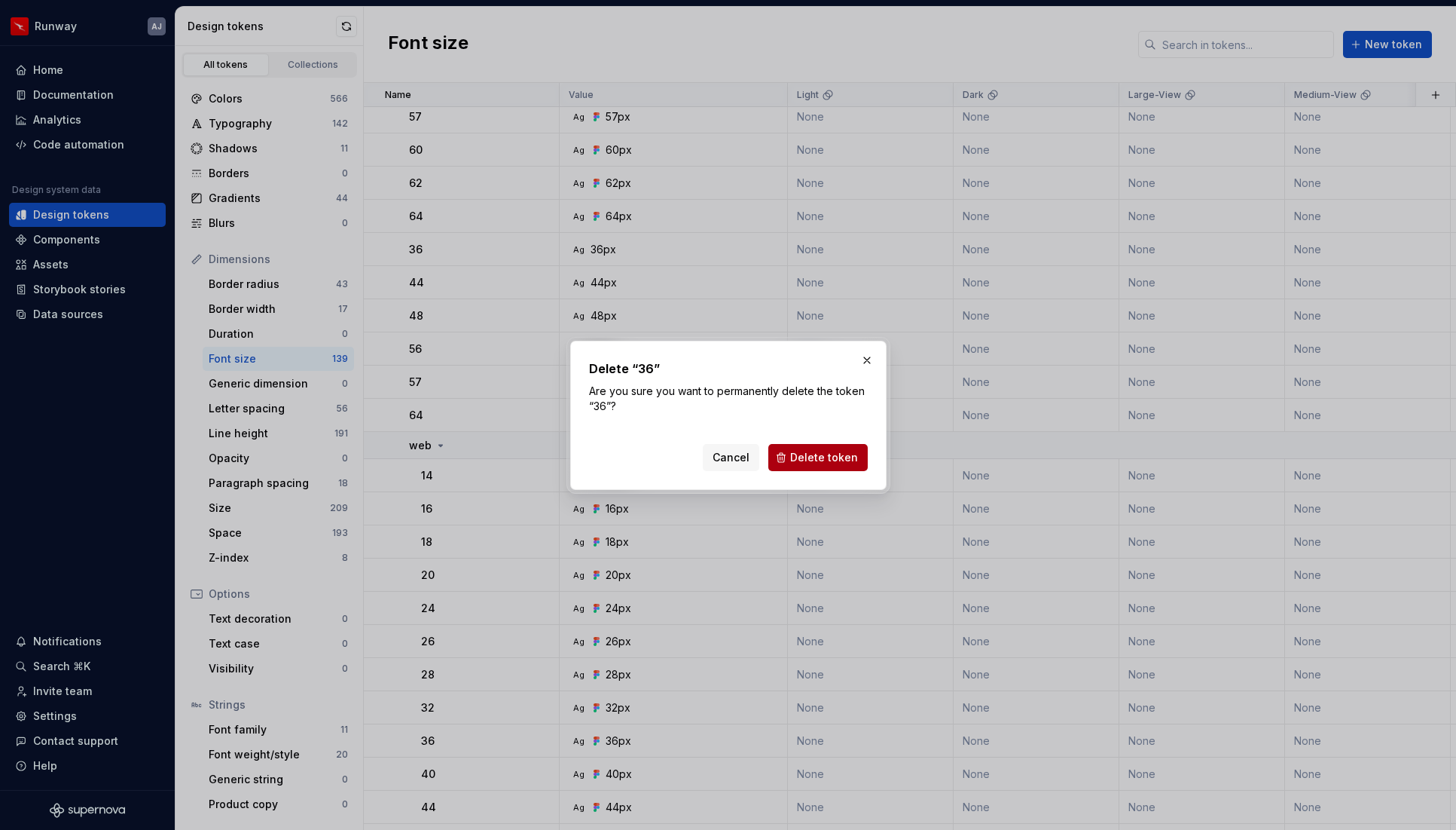
click at [812, 453] on span "Delete token" at bounding box center [824, 457] width 68 height 15
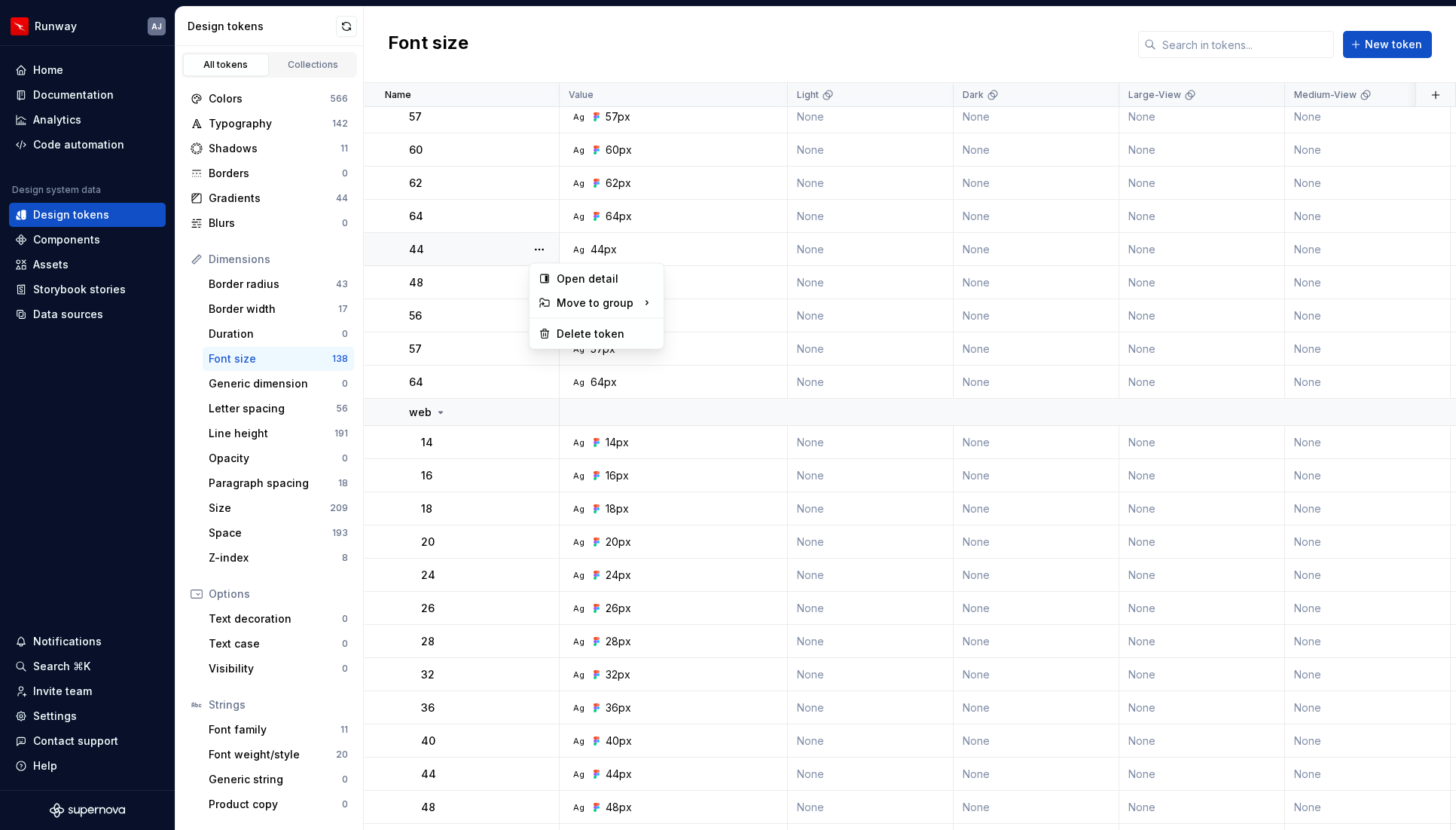
click at [543, 248] on button "button" at bounding box center [539, 249] width 21 height 21
click at [575, 331] on div "Delete token" at bounding box center [605, 334] width 98 height 15
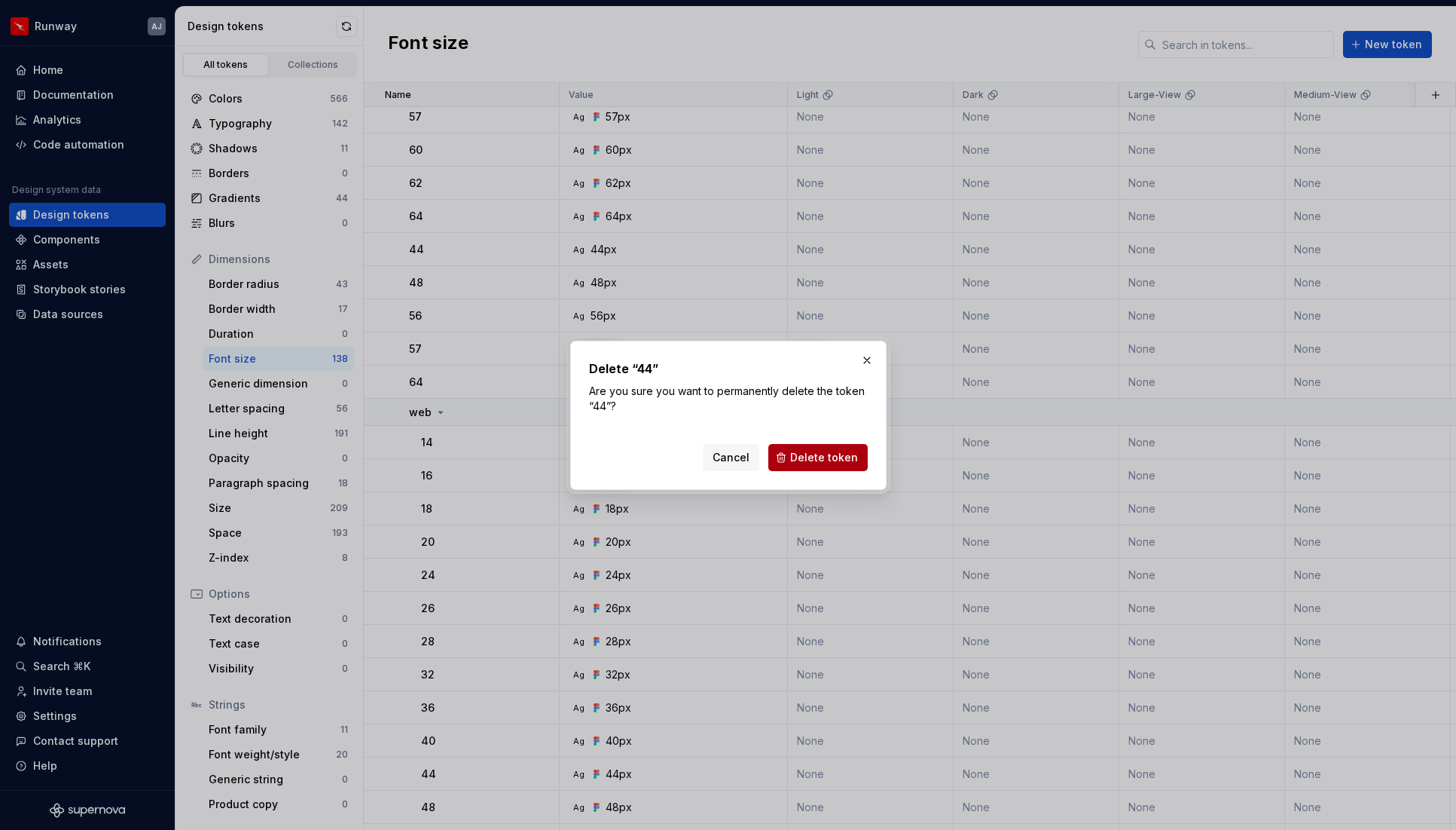
click at [842, 459] on span "Delete token" at bounding box center [824, 457] width 68 height 15
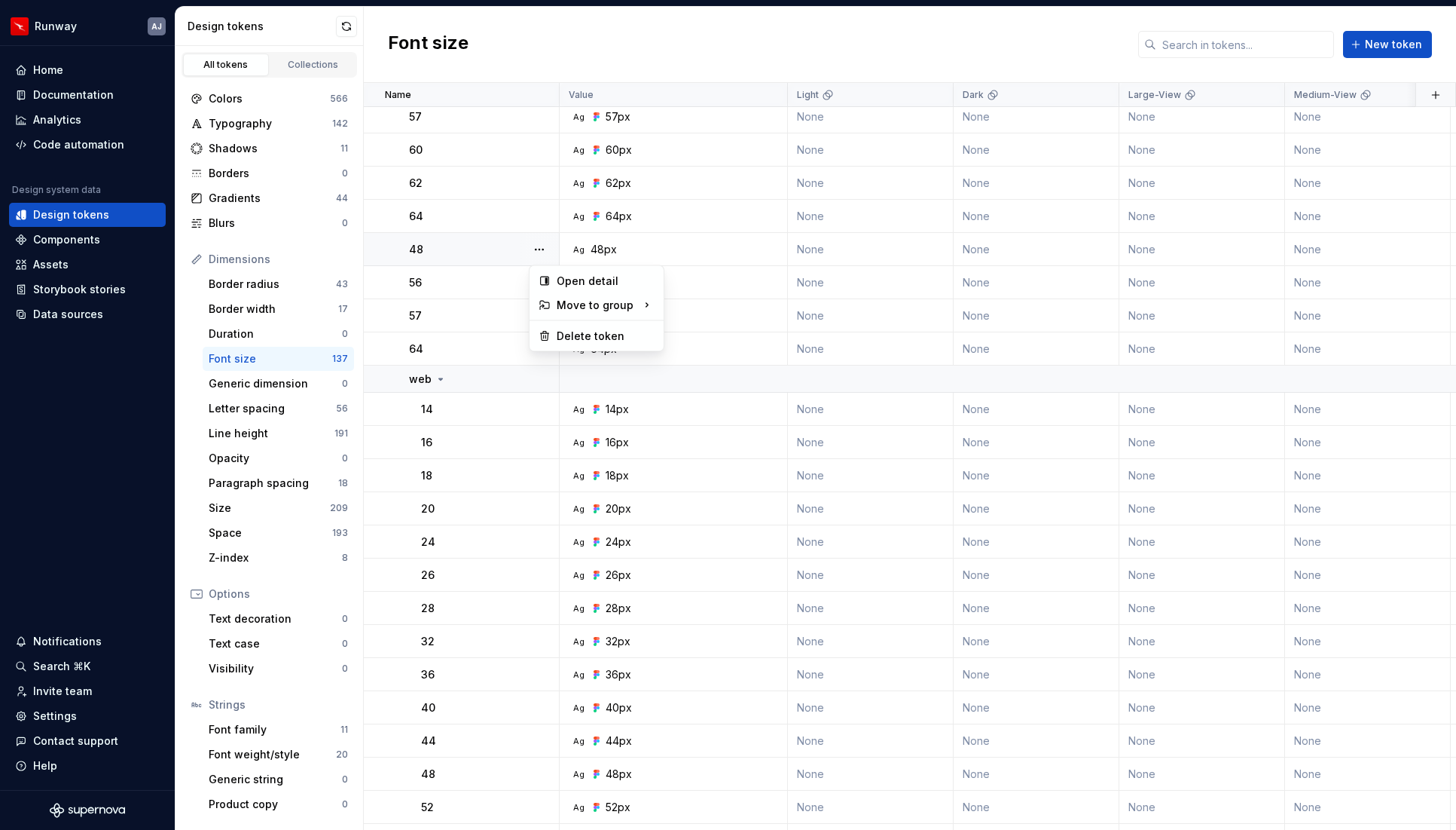
scroll to position [888, 0]
click at [593, 332] on div "Delete token" at bounding box center [605, 335] width 98 height 15
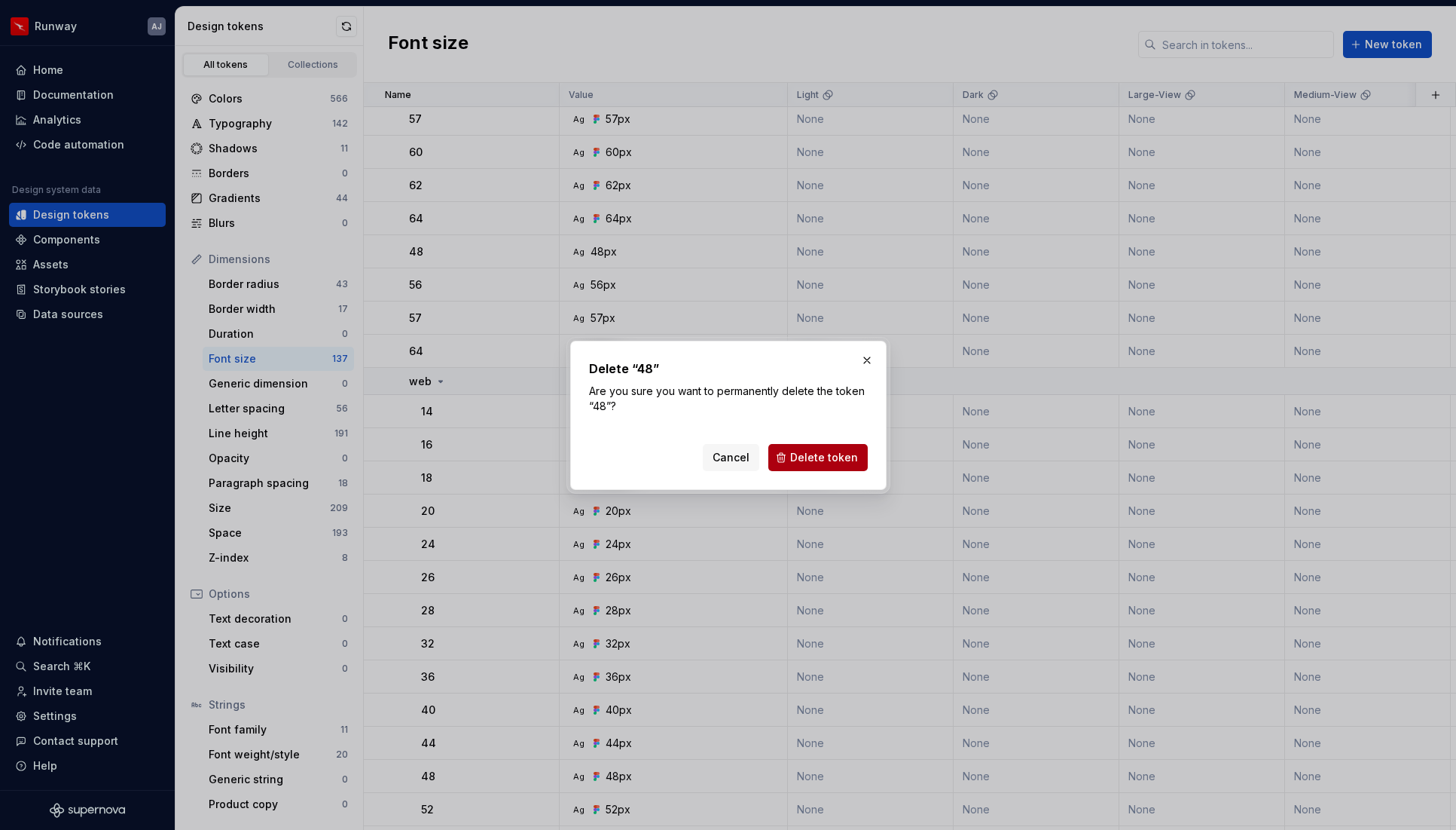
click at [822, 454] on span "Delete token" at bounding box center [824, 457] width 68 height 15
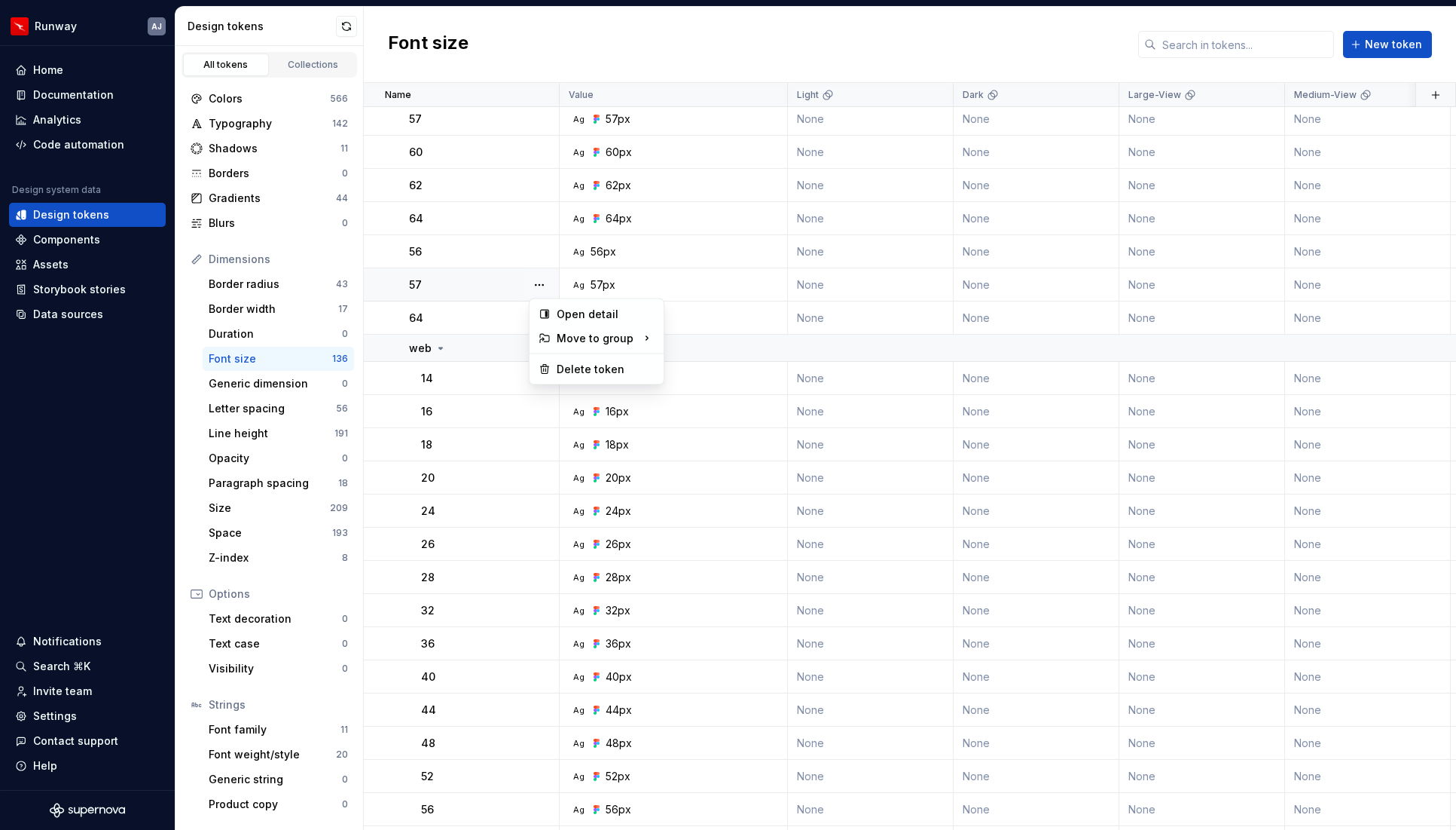
click at [539, 286] on button "button" at bounding box center [539, 284] width 21 height 21
click at [581, 367] on div "Delete token" at bounding box center [605, 369] width 98 height 15
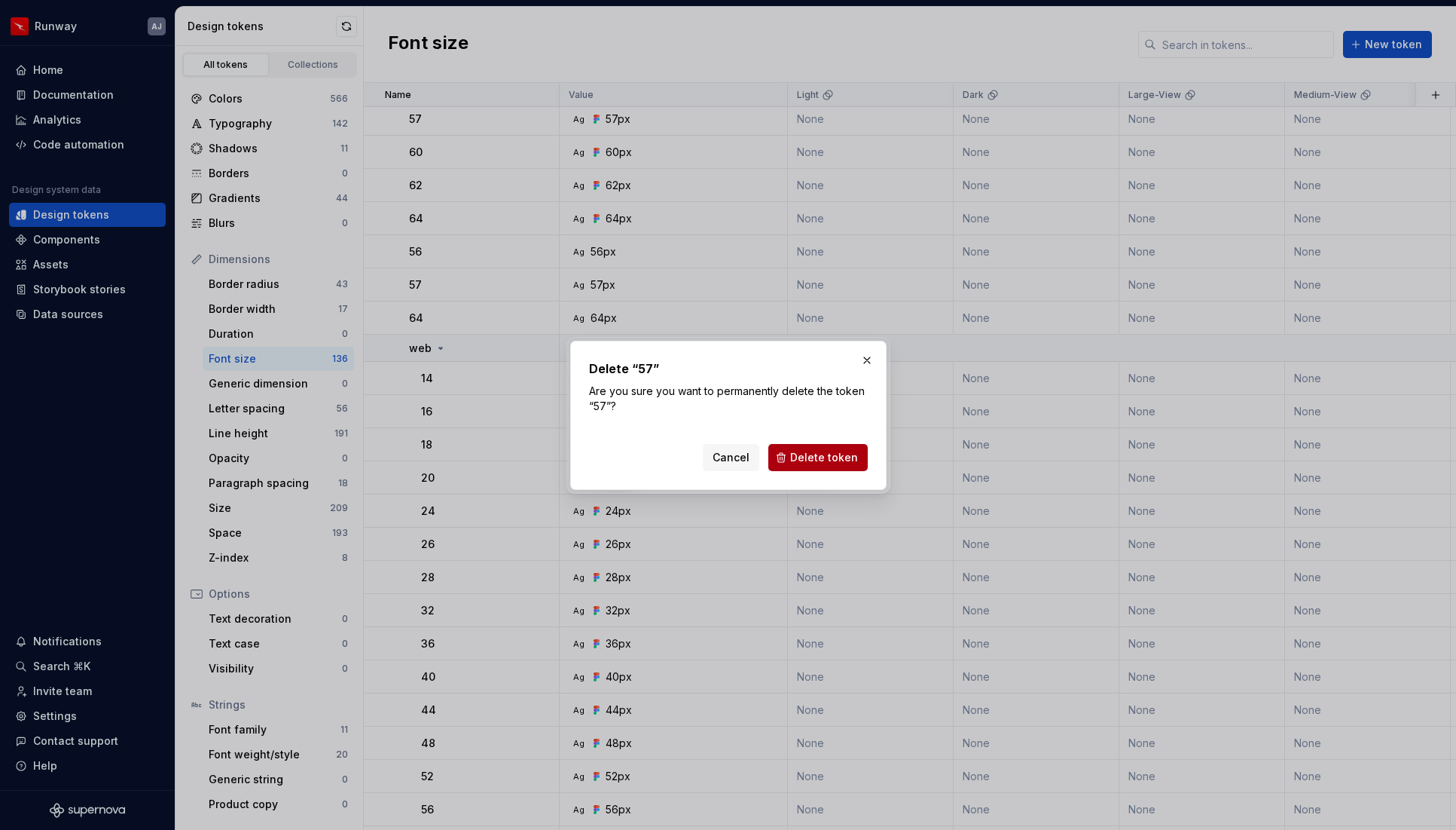
click at [830, 452] on span "Delete token" at bounding box center [824, 457] width 68 height 15
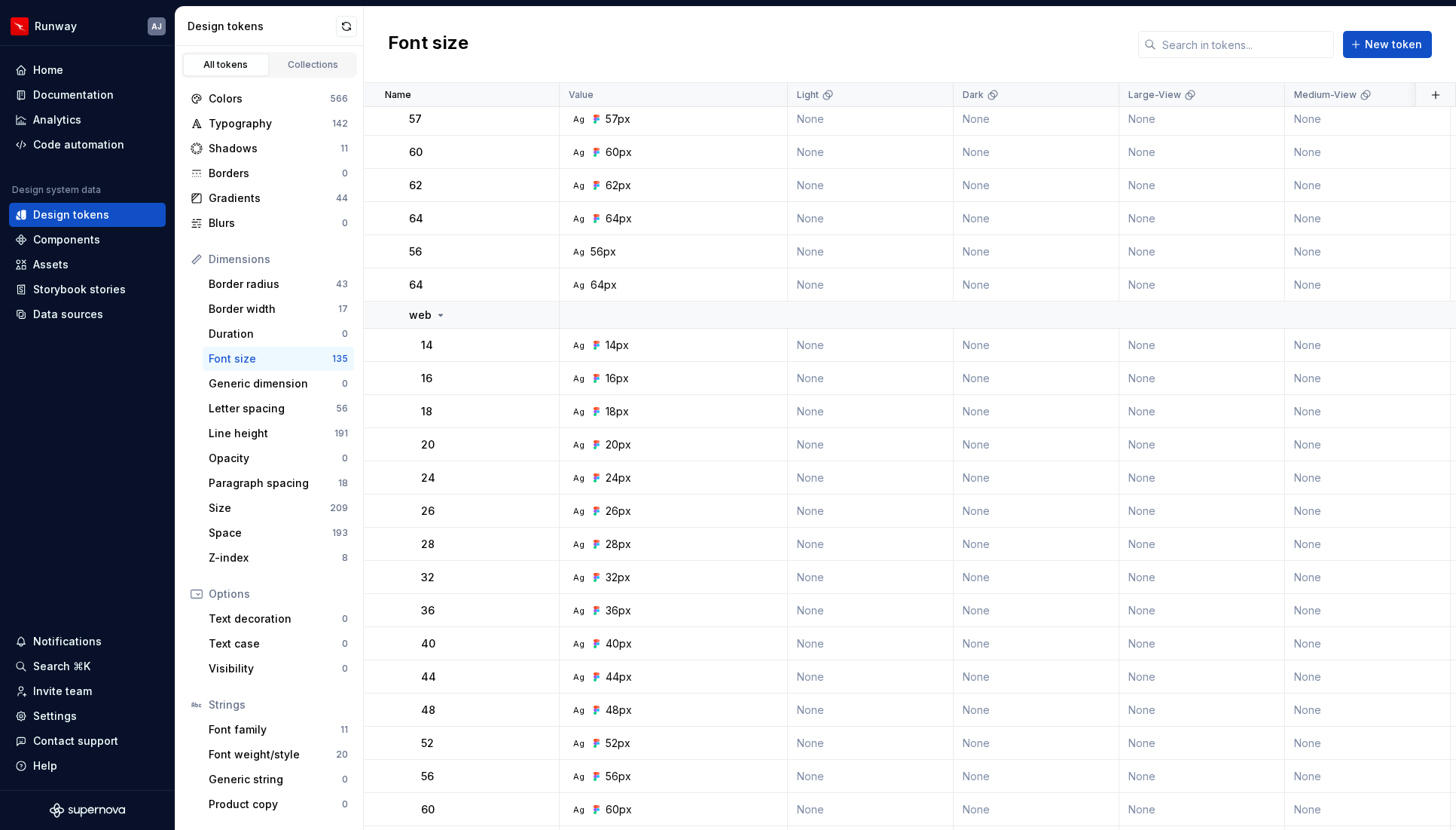
click at [547, 253] on button "button" at bounding box center [539, 251] width 21 height 21
click at [559, 331] on div "Delete token" at bounding box center [605, 335] width 98 height 15
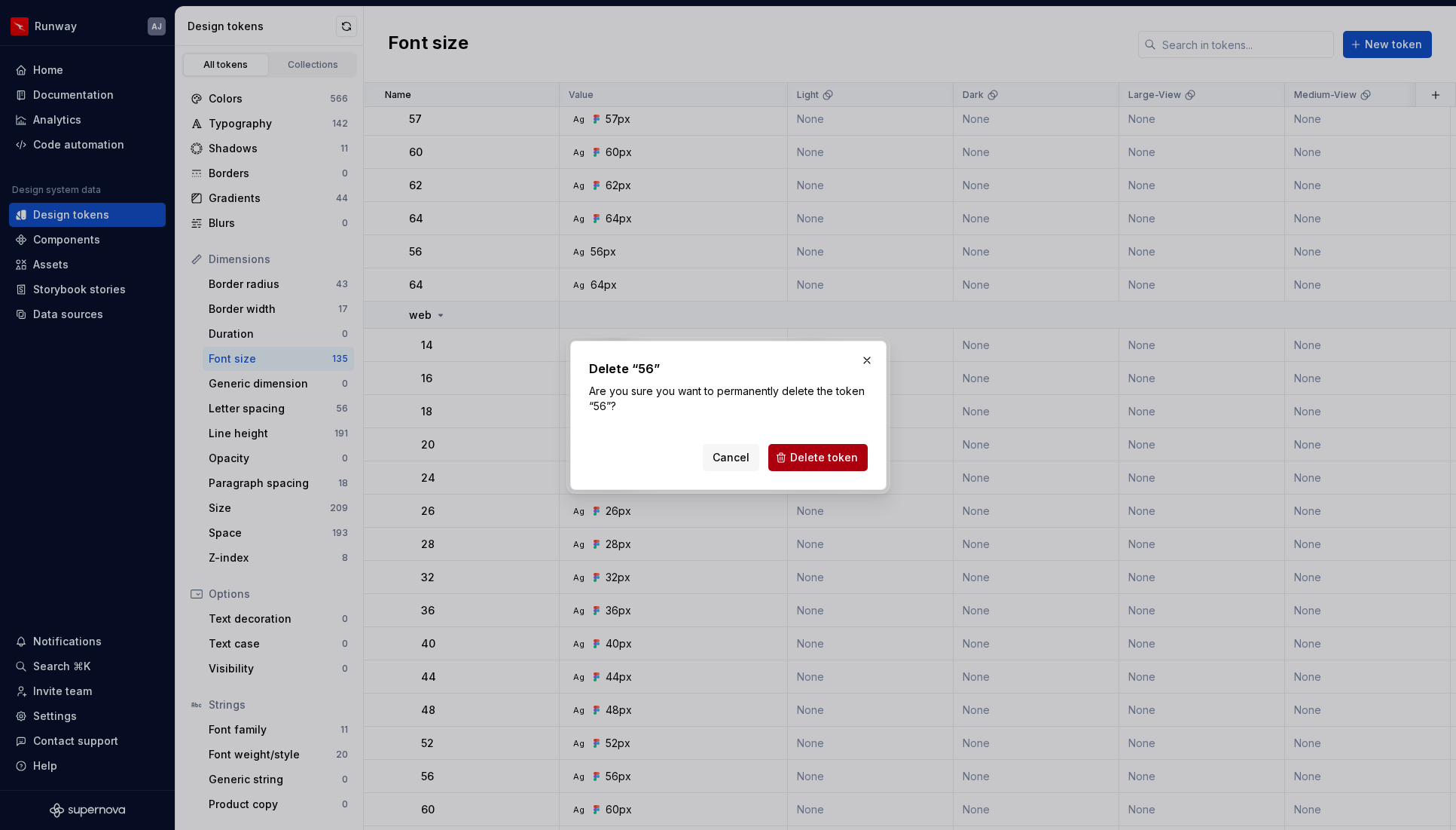
click at [812, 459] on span "Delete token" at bounding box center [824, 457] width 68 height 15
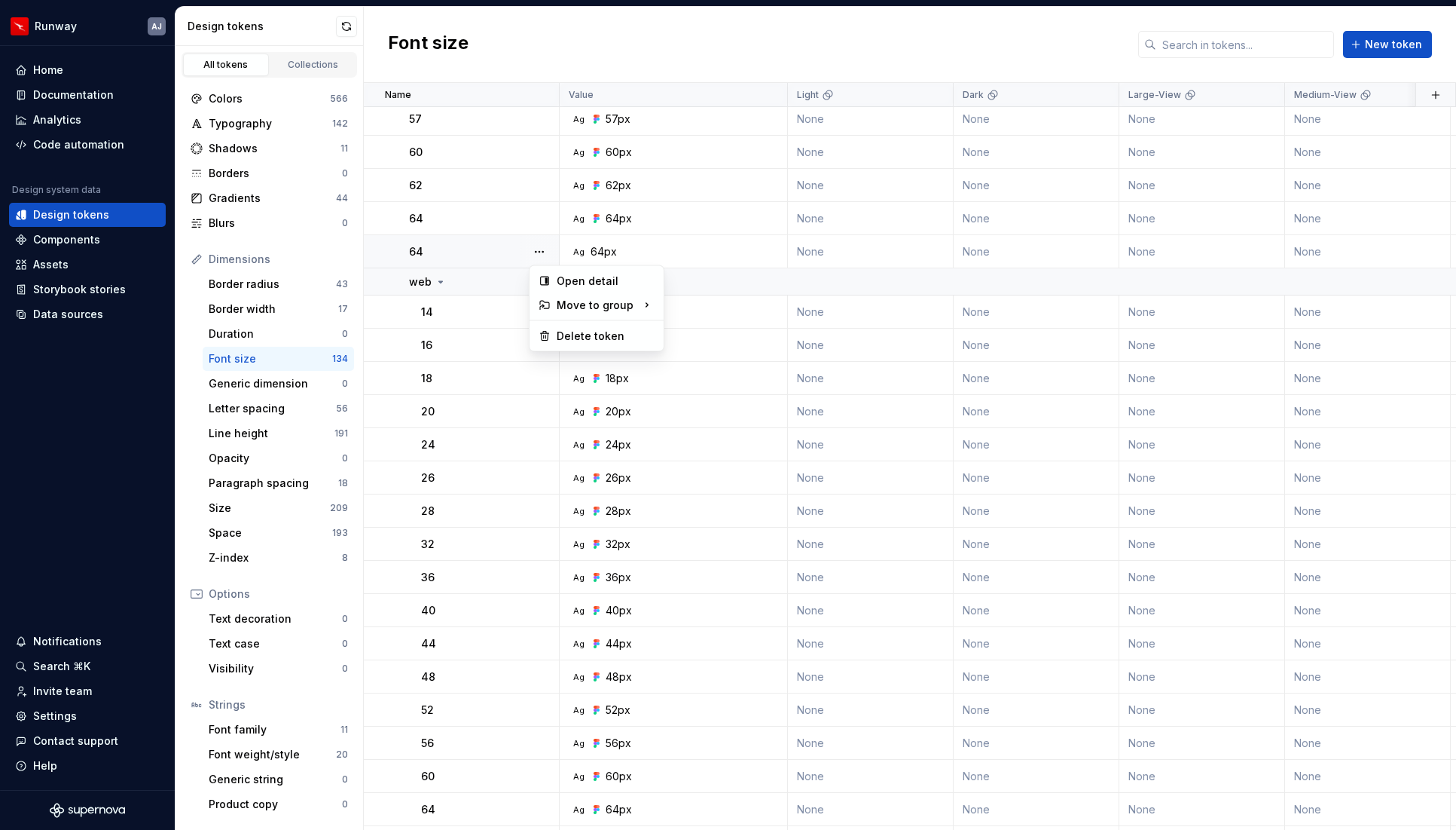
click at [542, 247] on button "button" at bounding box center [539, 251] width 21 height 21
click at [569, 327] on div "Delete token" at bounding box center [597, 336] width 128 height 24
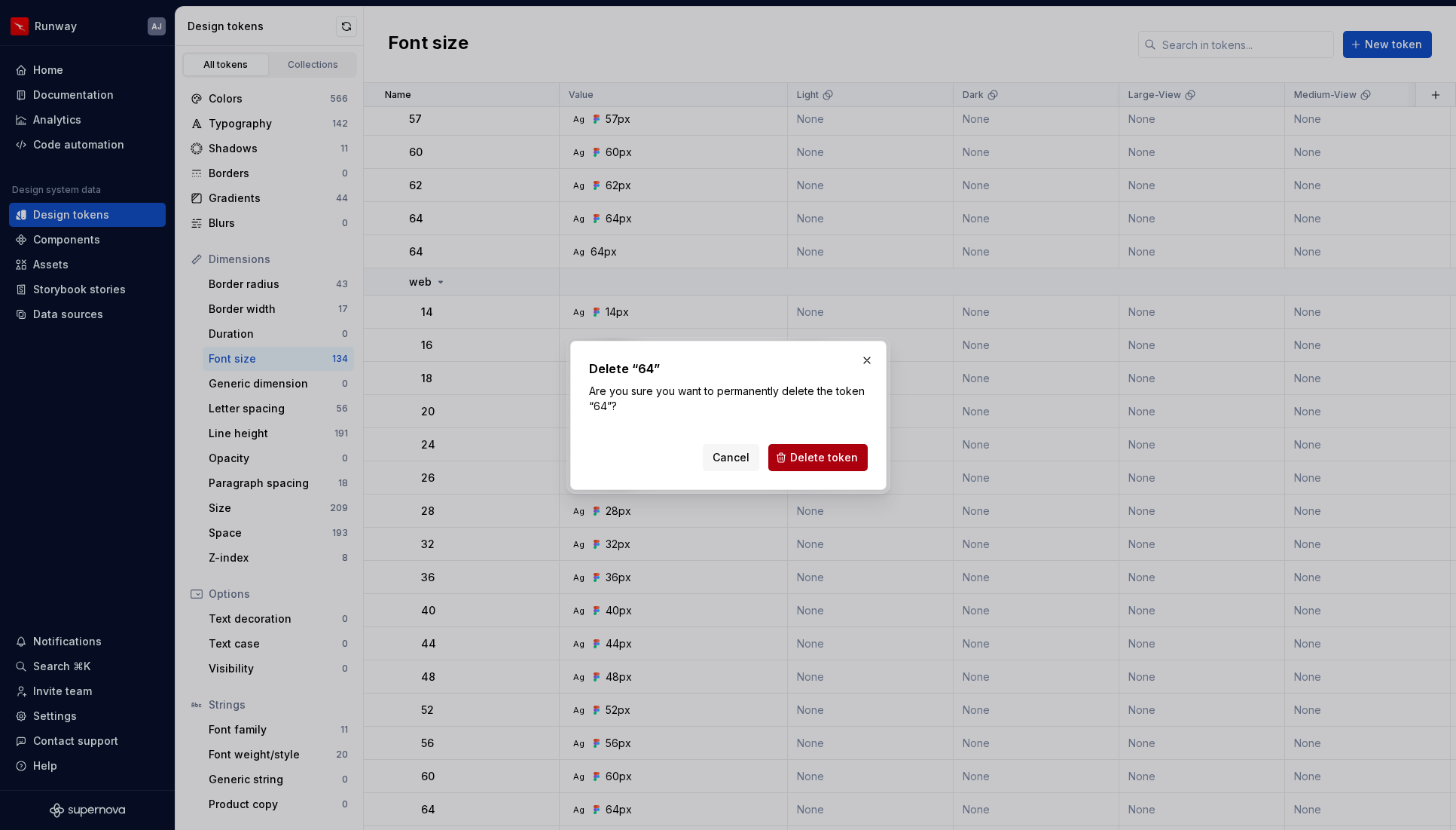
click at [837, 447] on button "Delete token" at bounding box center [818, 457] width 100 height 27
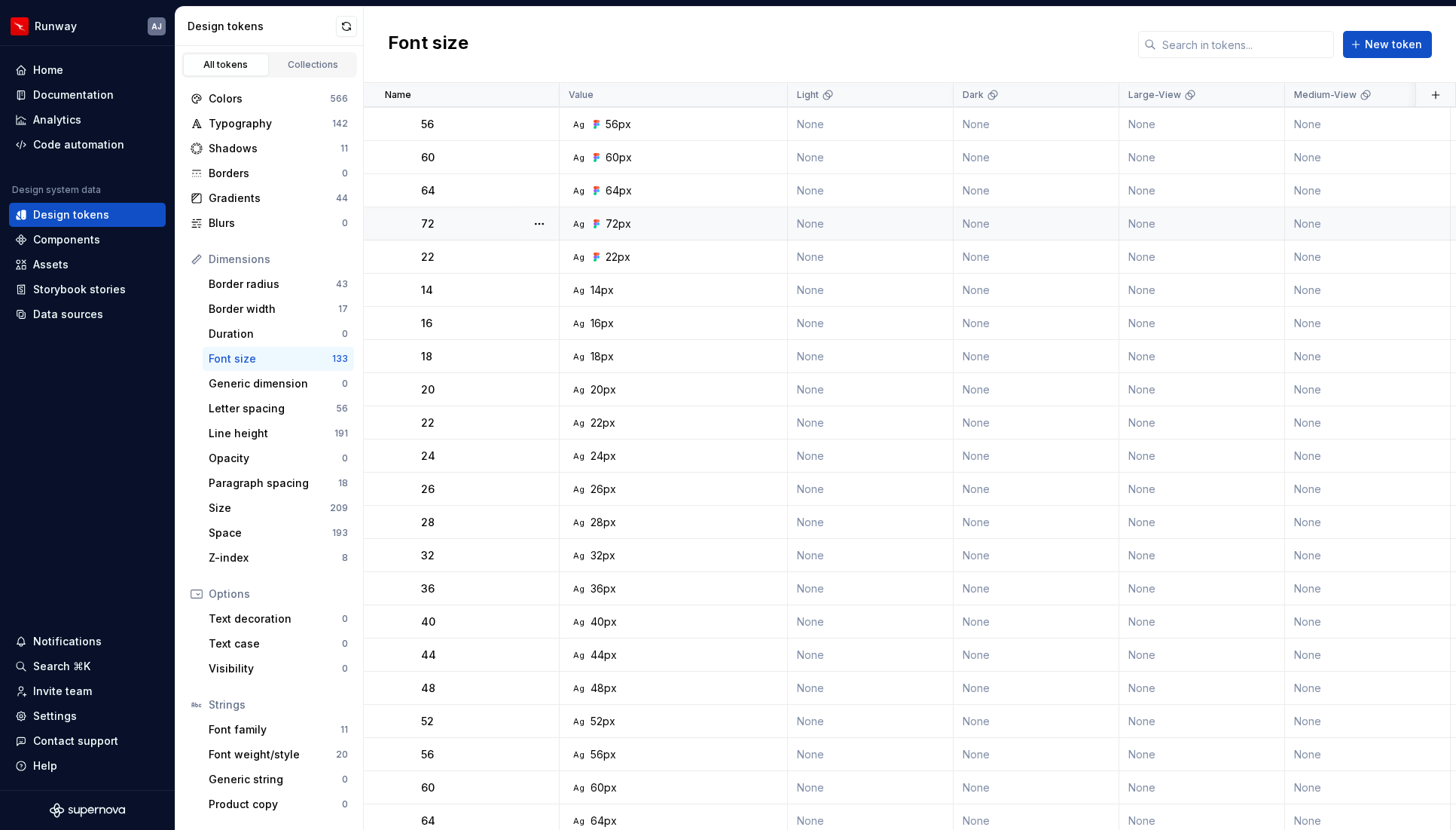
scroll to position [1473, 0]
click at [546, 291] on button "button" at bounding box center [539, 290] width 21 height 21
click at [589, 375] on div "Delete token" at bounding box center [605, 374] width 98 height 15
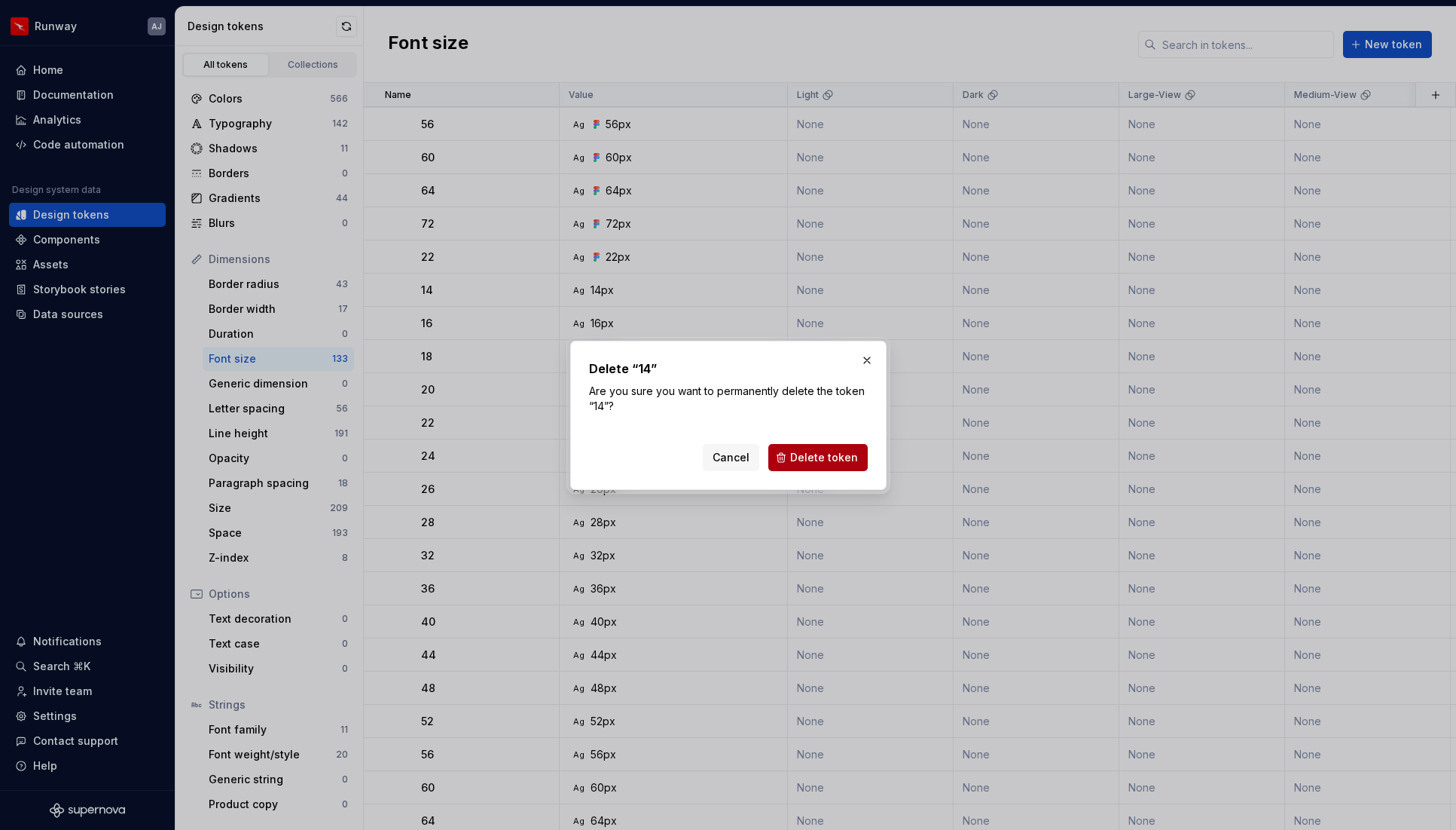
click at [813, 457] on span "Delete token" at bounding box center [824, 457] width 68 height 15
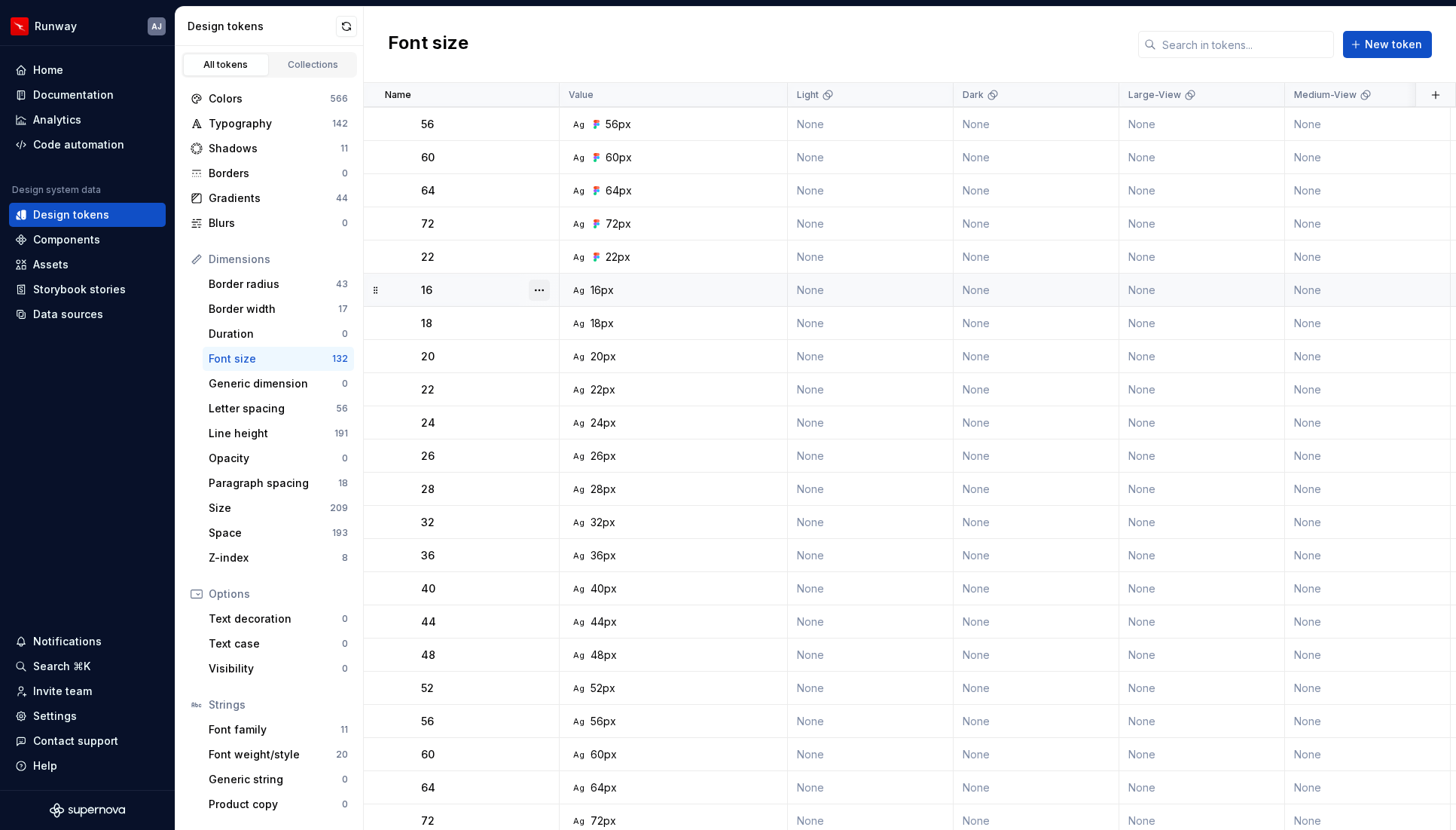
click at [539, 289] on button "button" at bounding box center [539, 290] width 21 height 21
click at [562, 371] on div "Delete token" at bounding box center [605, 374] width 98 height 15
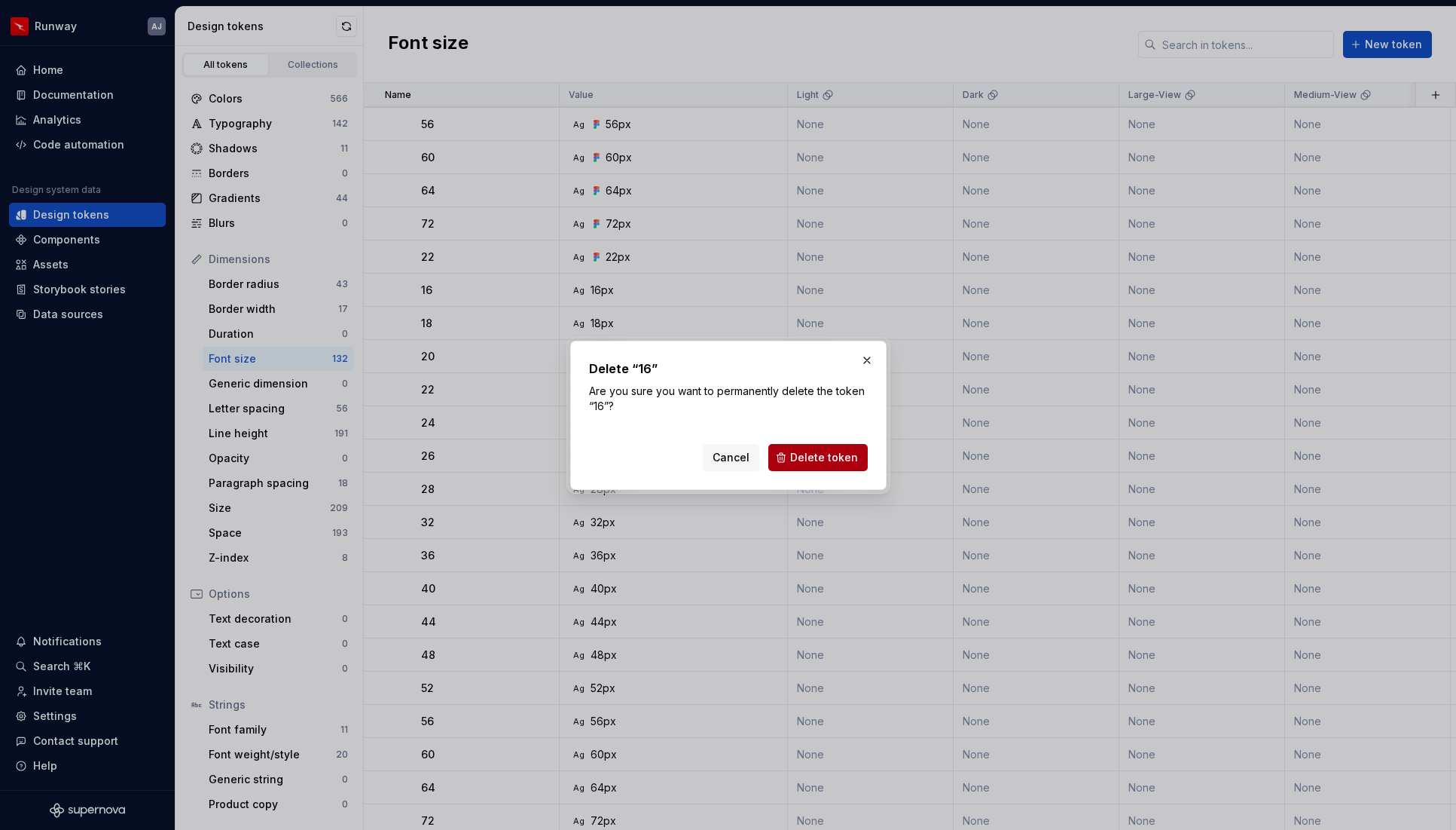
click at [808, 458] on span "Delete token" at bounding box center [824, 457] width 68 height 15
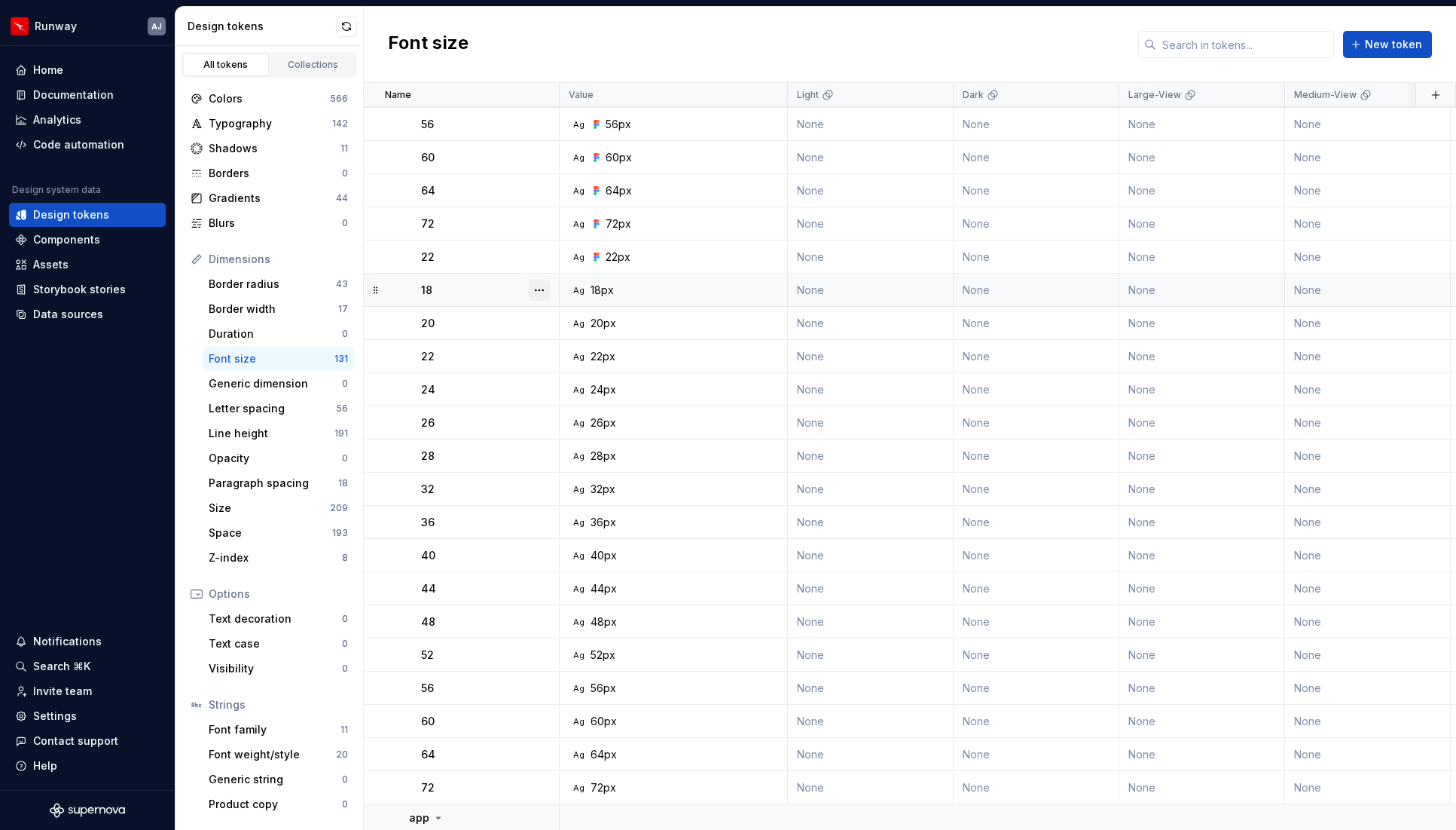
click at [540, 291] on button "button" at bounding box center [539, 290] width 21 height 21
click at [568, 374] on div "Delete token" at bounding box center [605, 374] width 98 height 15
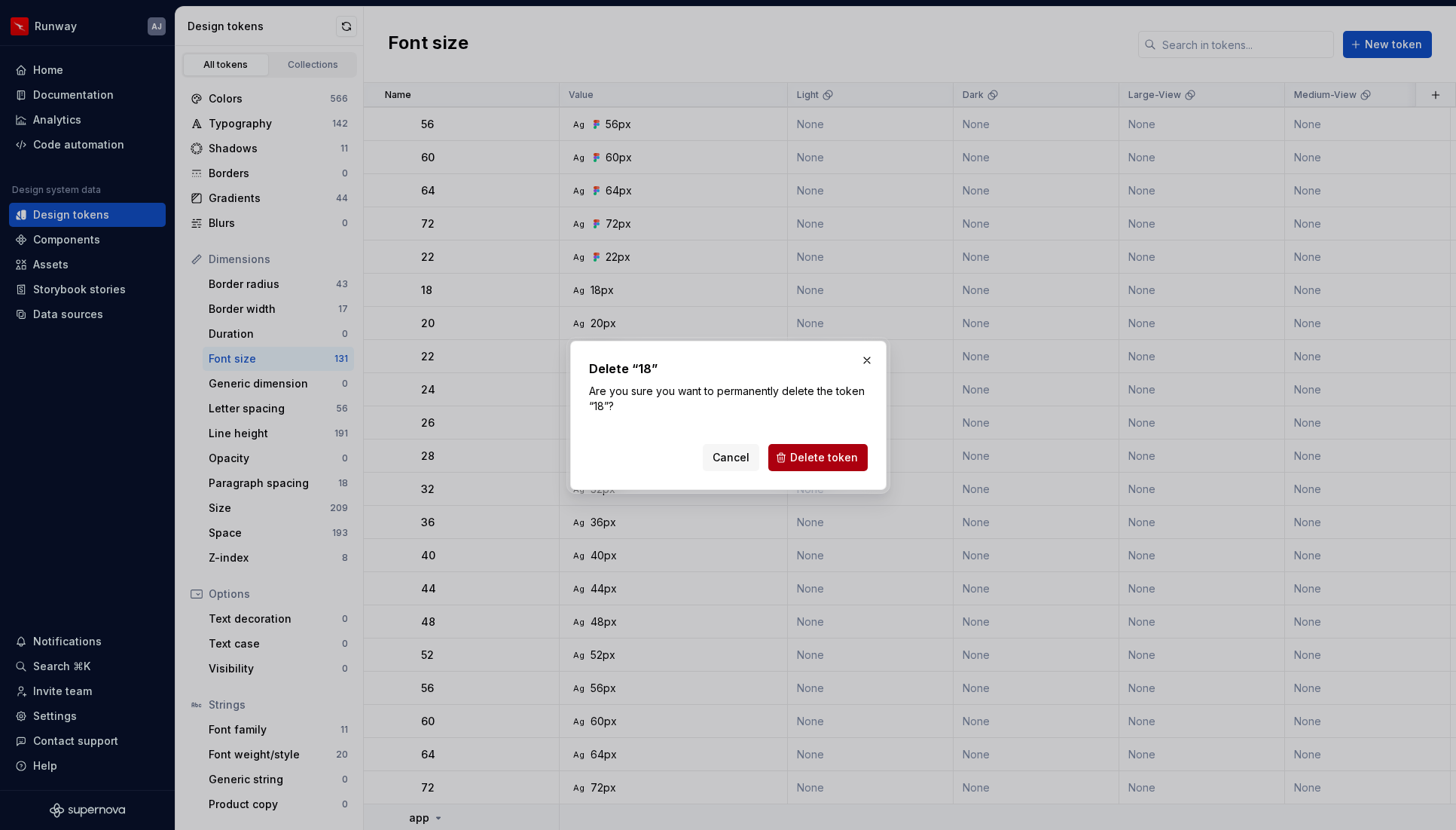
click at [816, 452] on span "Delete token" at bounding box center [824, 457] width 68 height 15
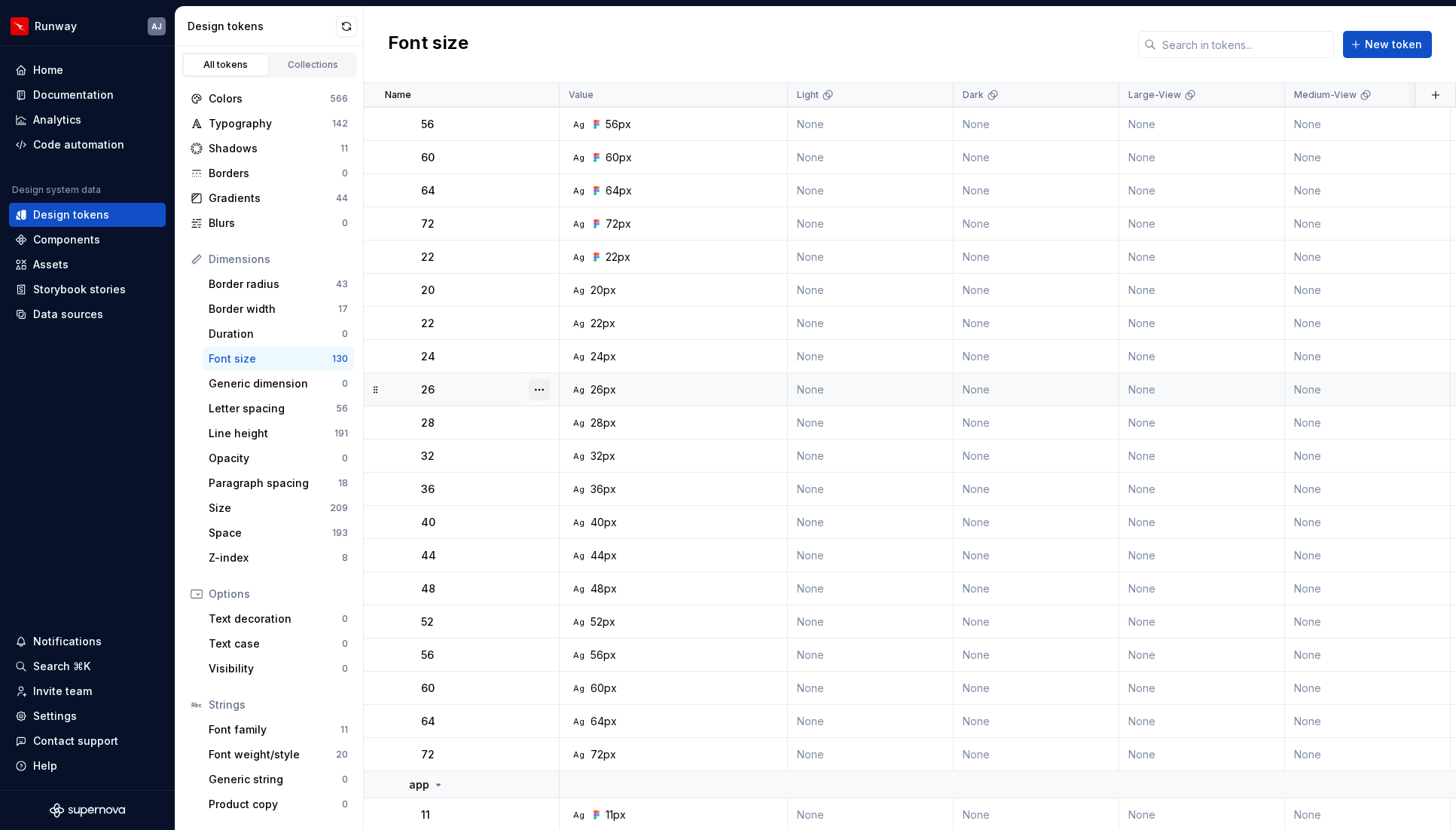
scroll to position [1505, 0]
click at [547, 259] on button "button" at bounding box center [539, 259] width 21 height 21
click at [567, 336] on div "Delete token" at bounding box center [605, 343] width 98 height 15
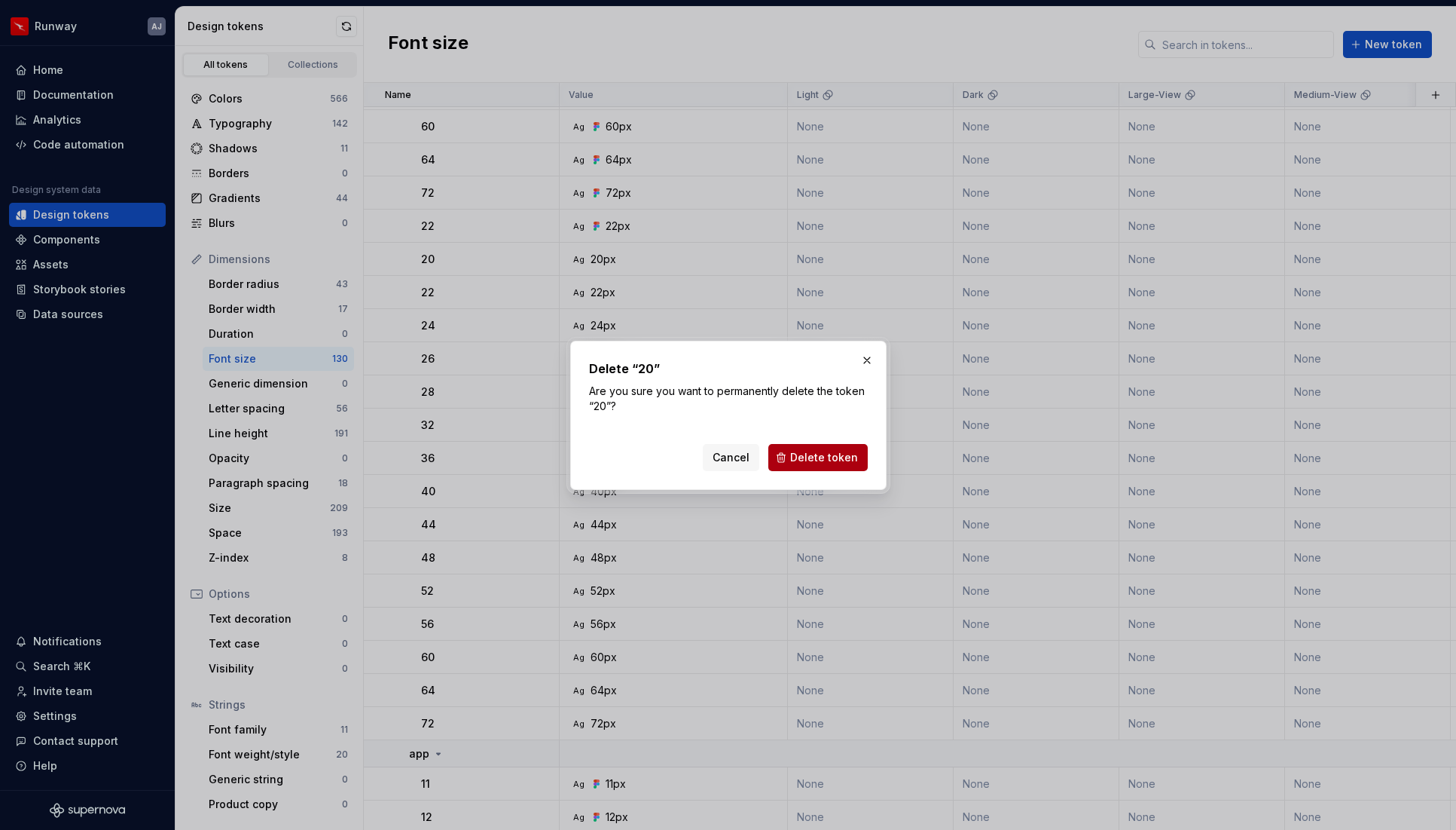
click at [816, 451] on span "Delete token" at bounding box center [824, 457] width 68 height 15
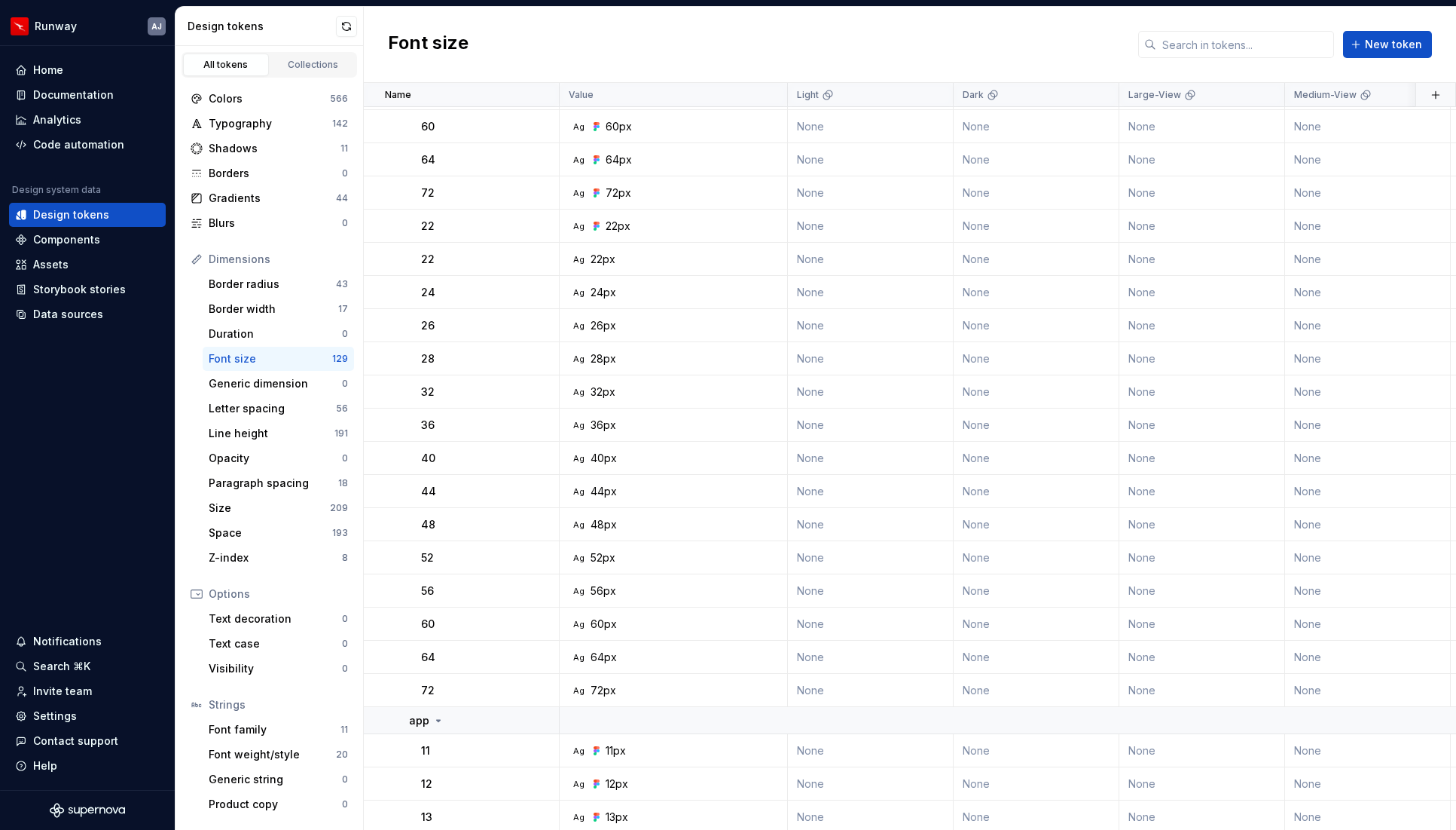
click at [540, 261] on button "button" at bounding box center [539, 259] width 21 height 21
click at [543, 257] on button "button" at bounding box center [539, 259] width 21 height 21
click at [570, 343] on div "Delete token" at bounding box center [605, 343] width 98 height 15
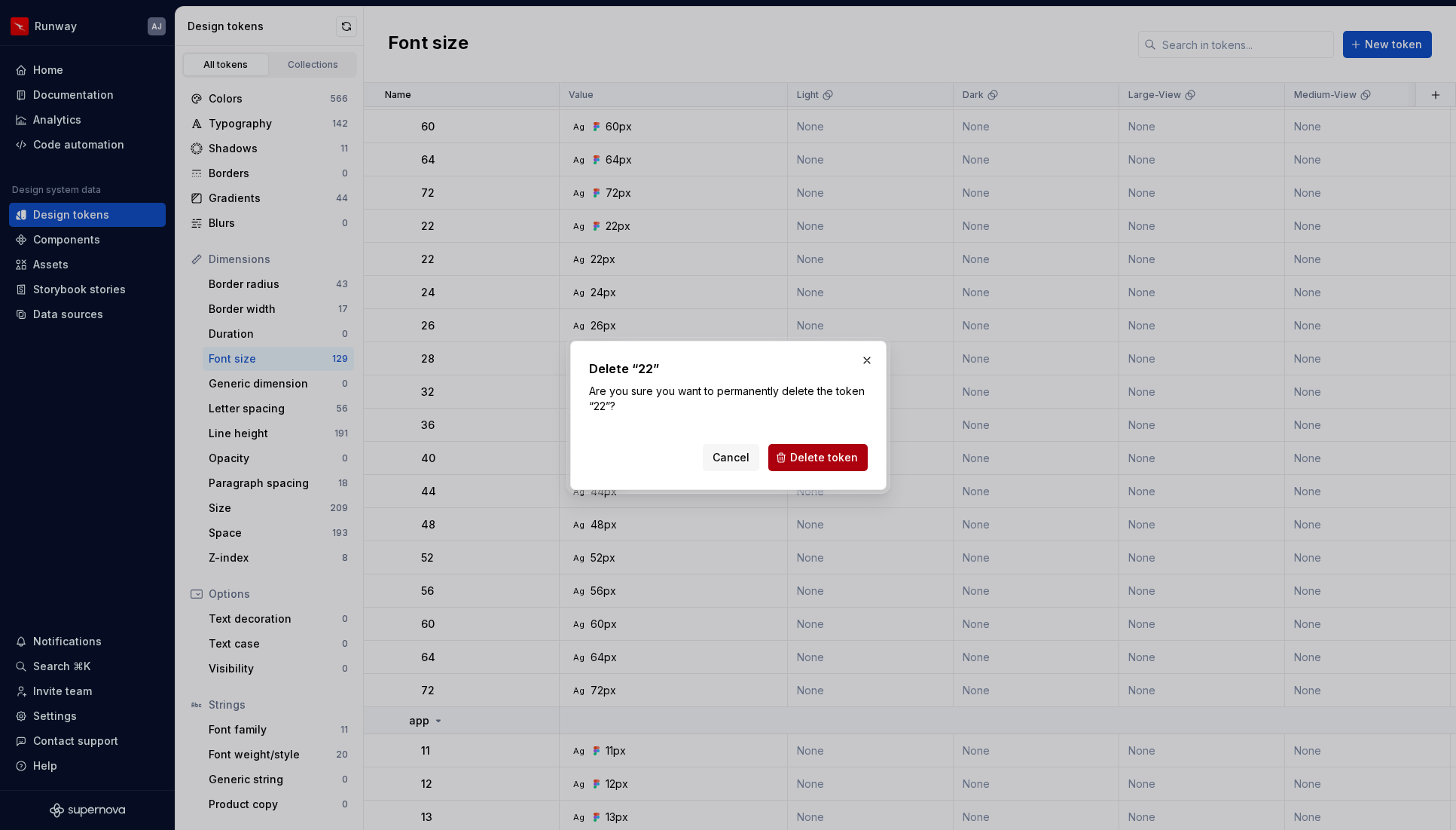
click at [835, 447] on button "Delete token" at bounding box center [818, 457] width 100 height 27
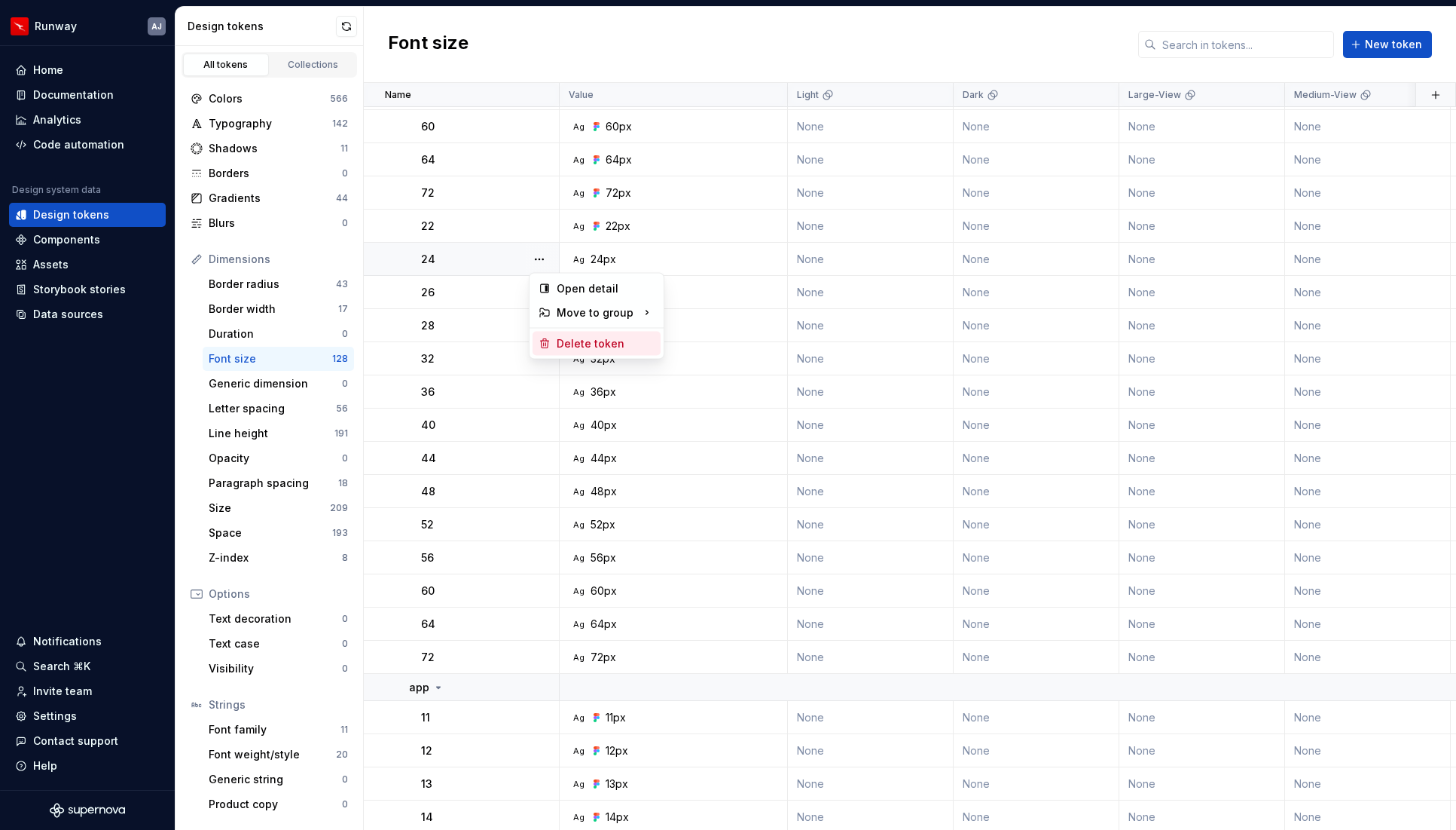
click at [580, 346] on div "Delete token" at bounding box center [605, 343] width 98 height 15
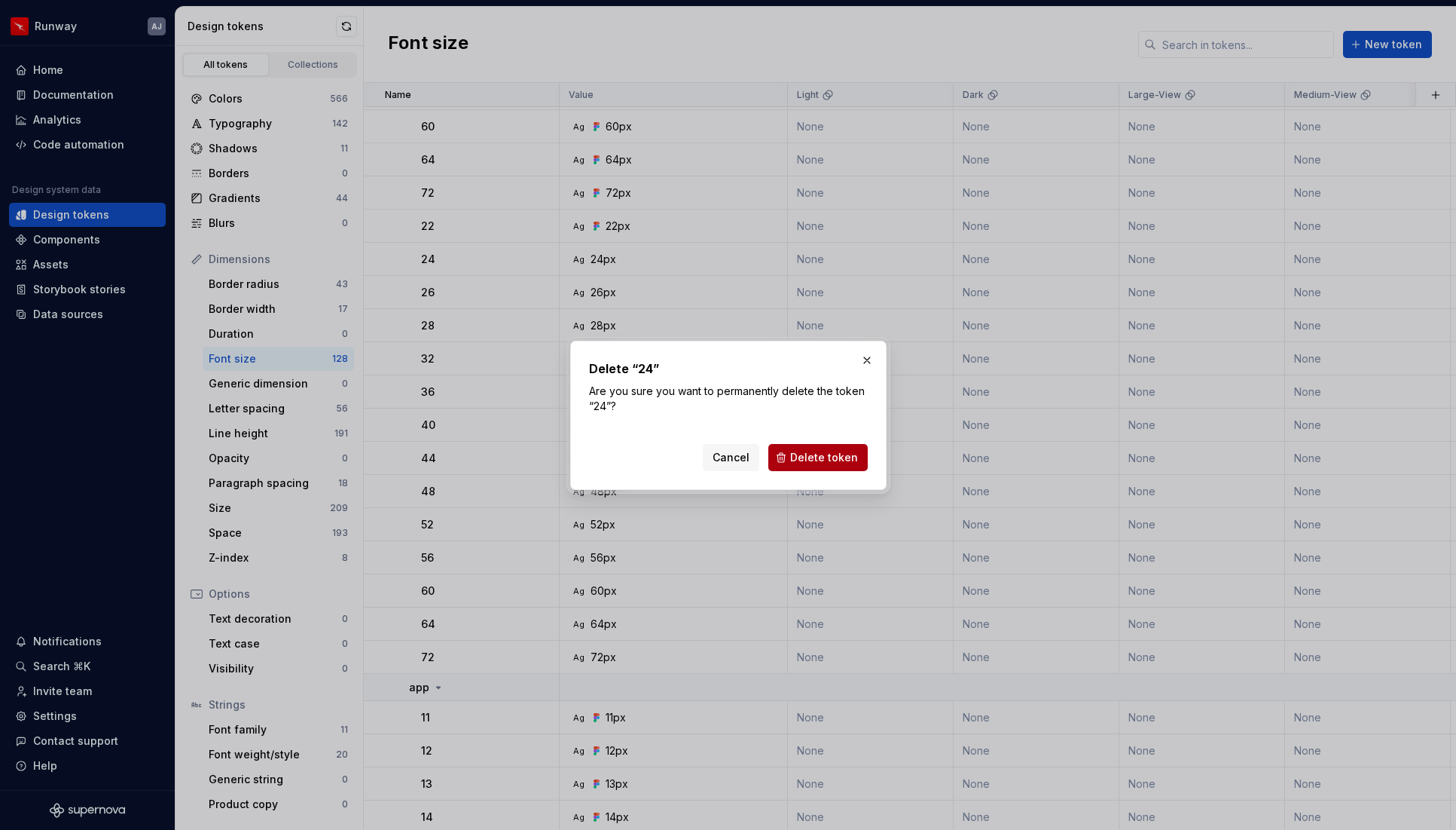
click at [795, 453] on span "Delete token" at bounding box center [824, 457] width 68 height 15
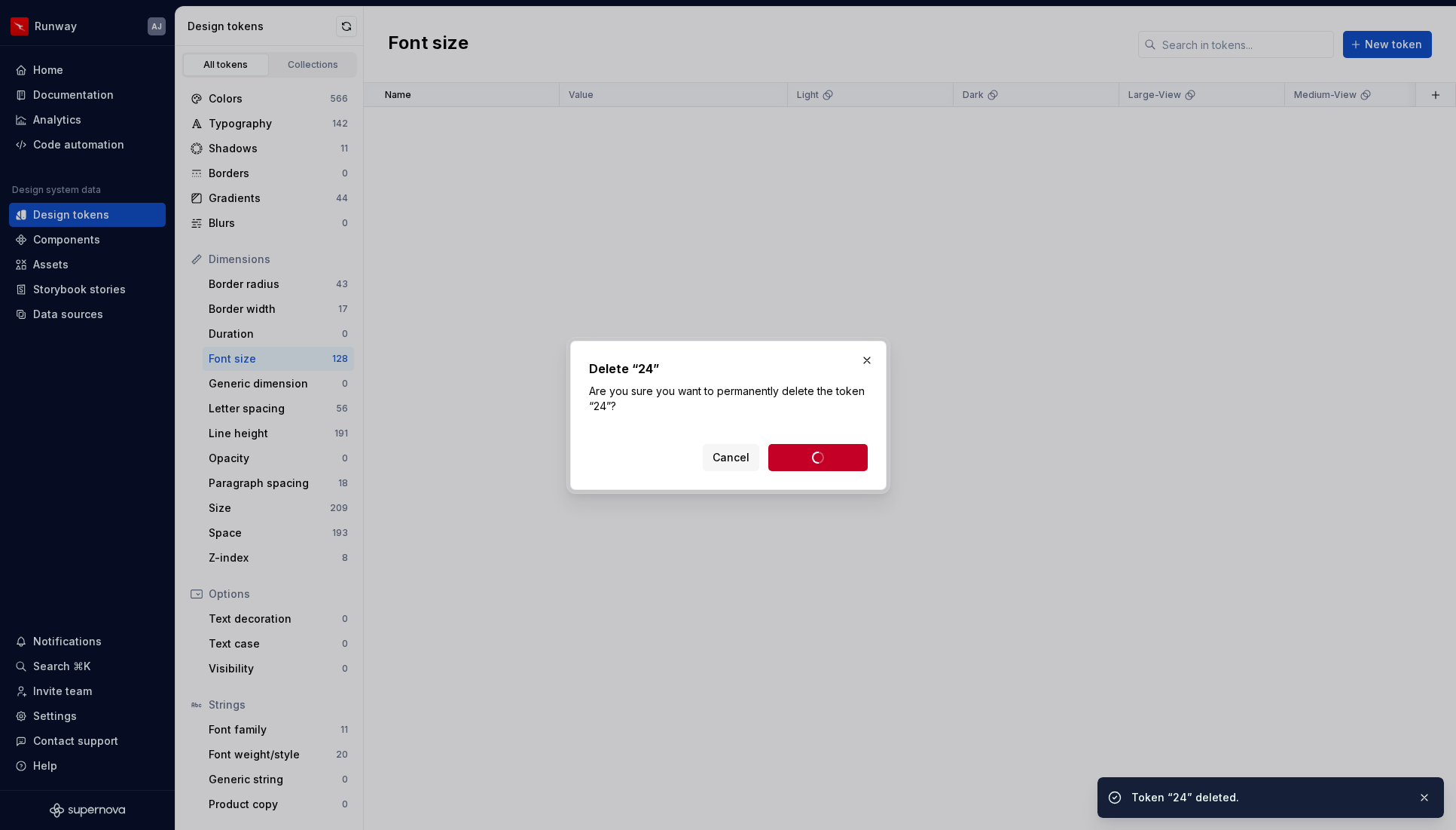
scroll to position [1505, 0]
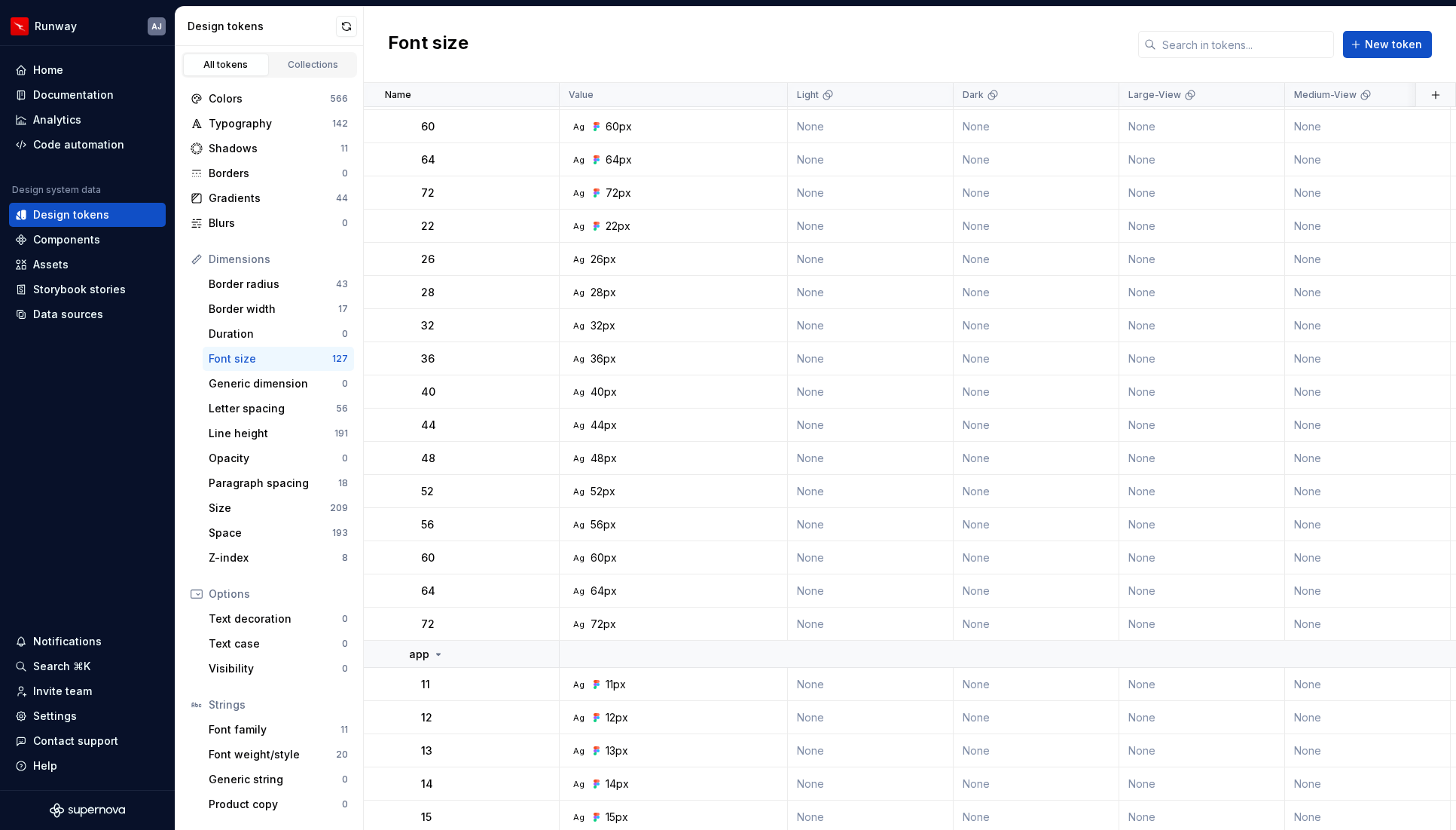
click at [541, 261] on button "button" at bounding box center [539, 259] width 21 height 21
click at [536, 260] on button "button" at bounding box center [539, 259] width 21 height 21
click at [569, 338] on div "Delete token" at bounding box center [605, 343] width 98 height 15
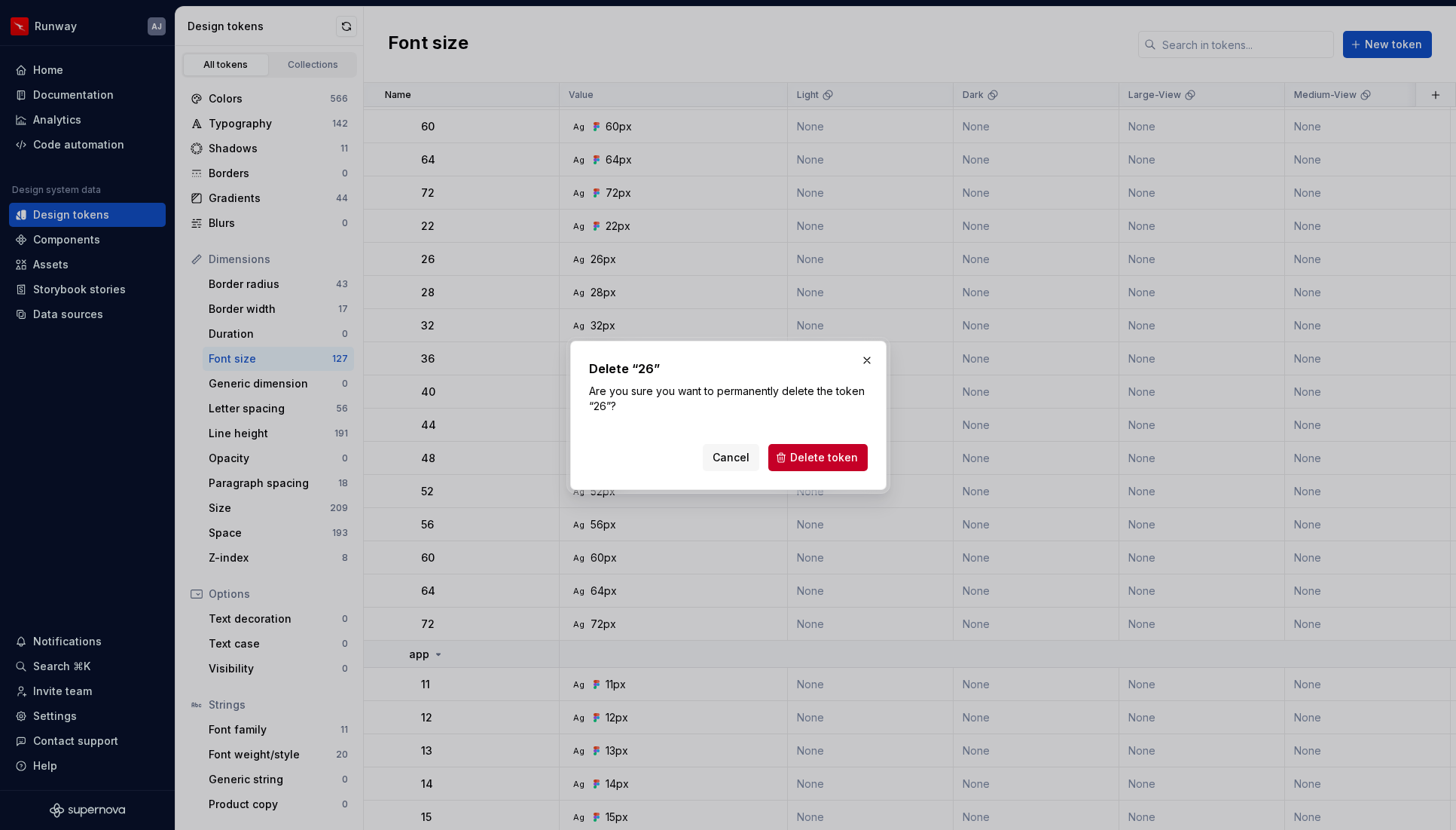
drag, startPoint x: 805, startPoint y: 458, endPoint x: 797, endPoint y: 455, distance: 8.5
click at [805, 458] on span "Delete token" at bounding box center [824, 457] width 68 height 15
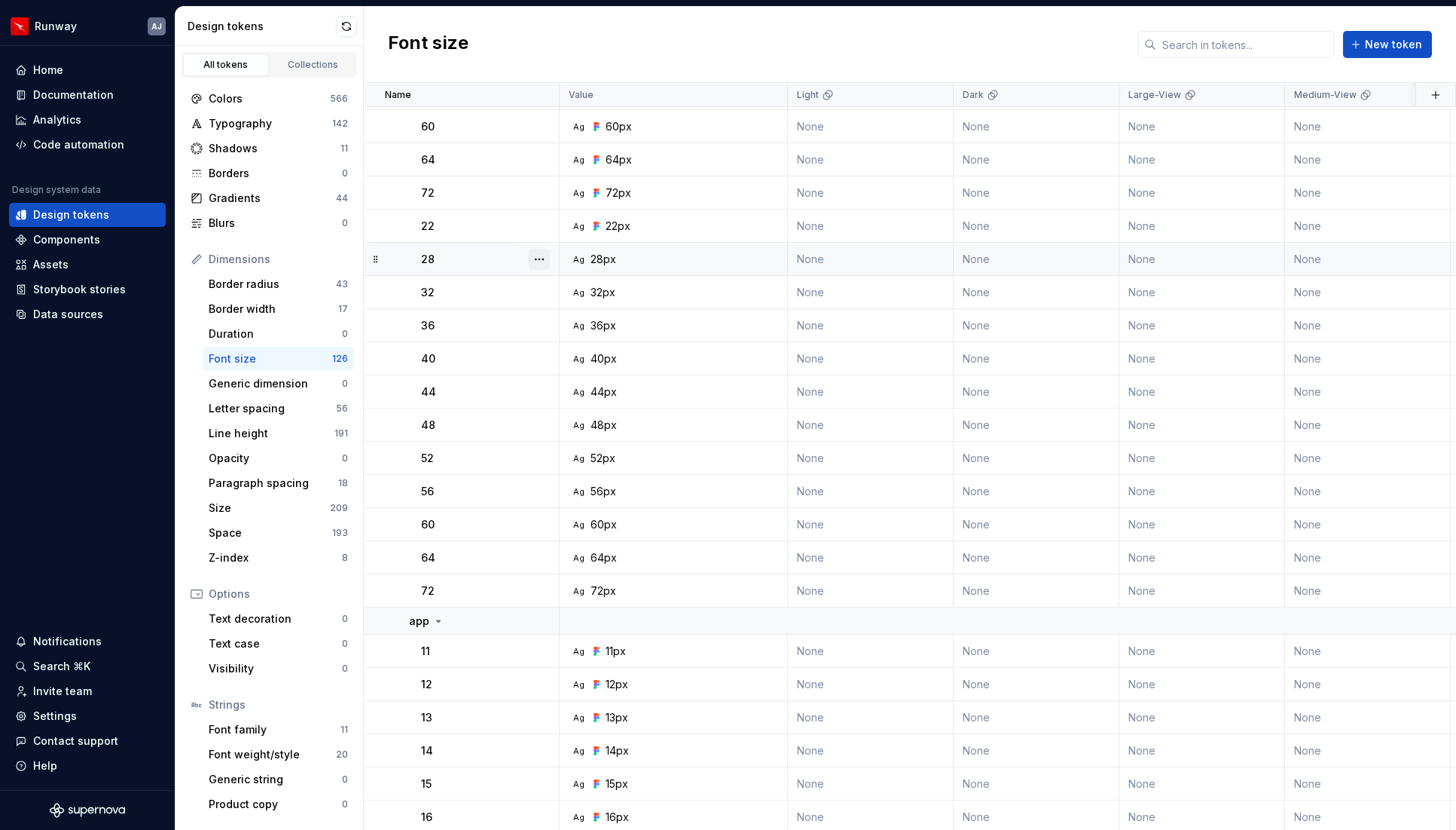
click at [540, 261] on button "button" at bounding box center [539, 259] width 21 height 21
click at [570, 342] on div "Delete token" at bounding box center [605, 343] width 98 height 15
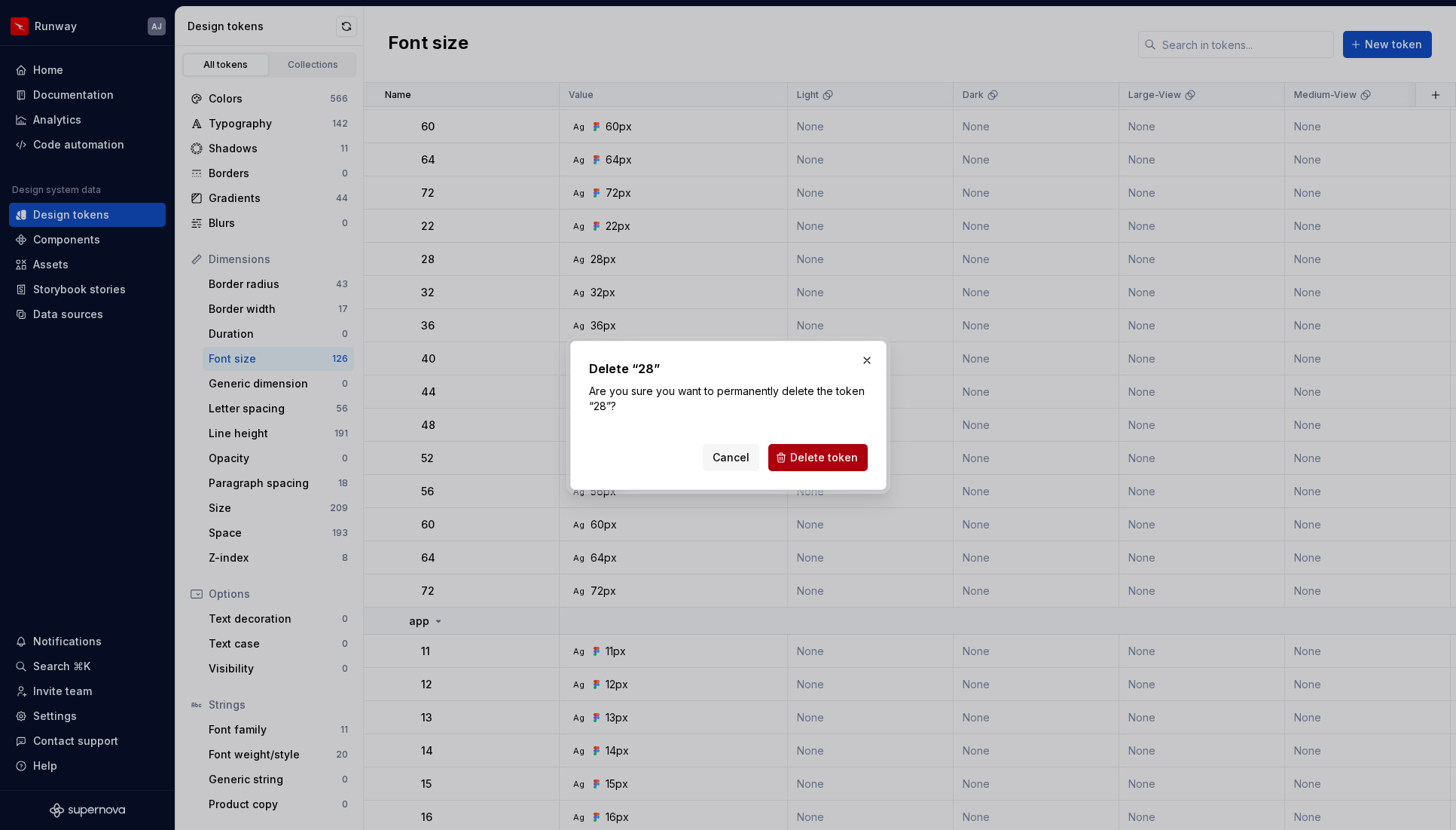
click at [827, 459] on span "Delete token" at bounding box center [824, 457] width 68 height 15
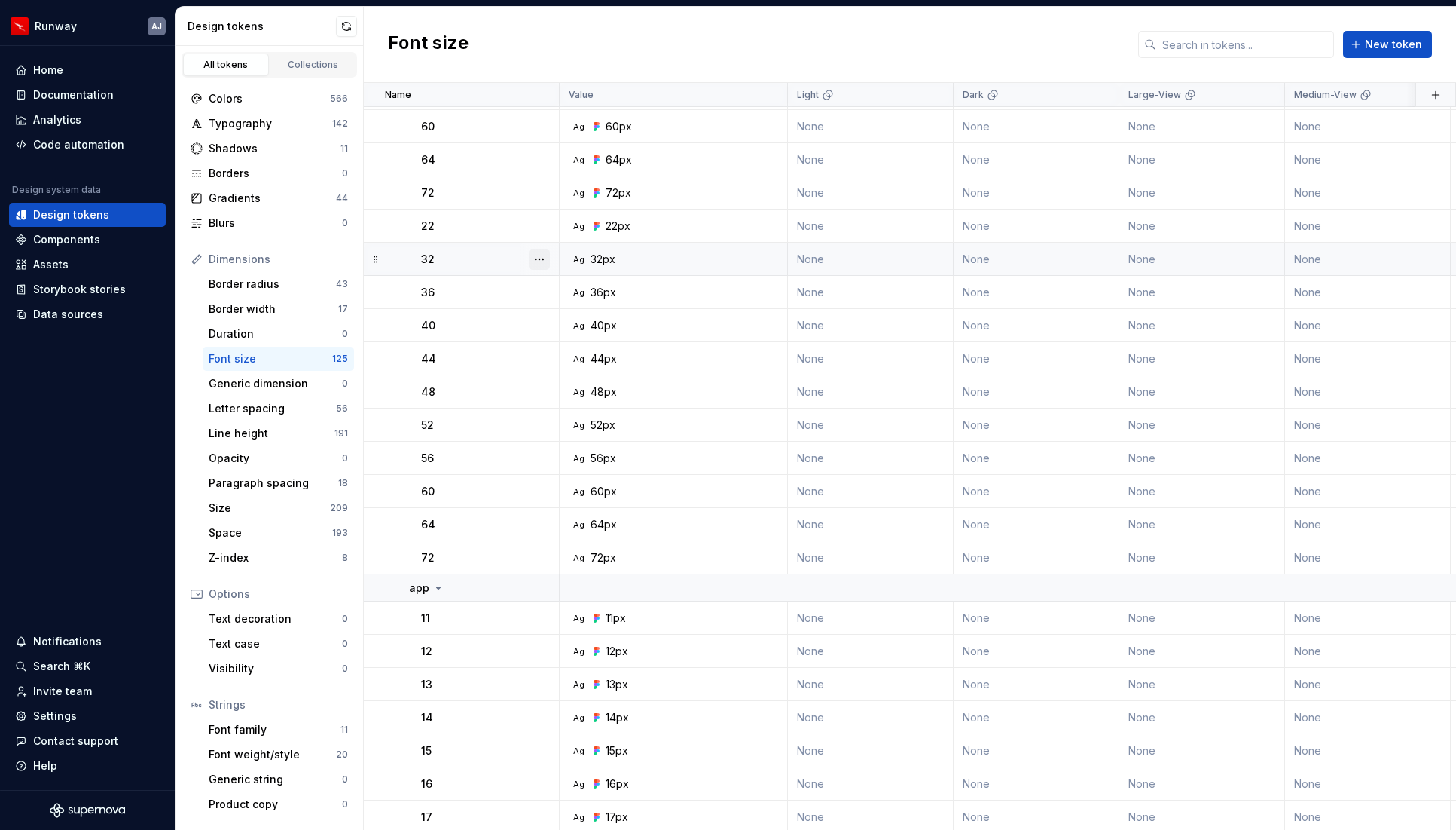
click at [540, 258] on button "button" at bounding box center [539, 259] width 21 height 21
click at [566, 340] on div "Delete token" at bounding box center [605, 343] width 98 height 15
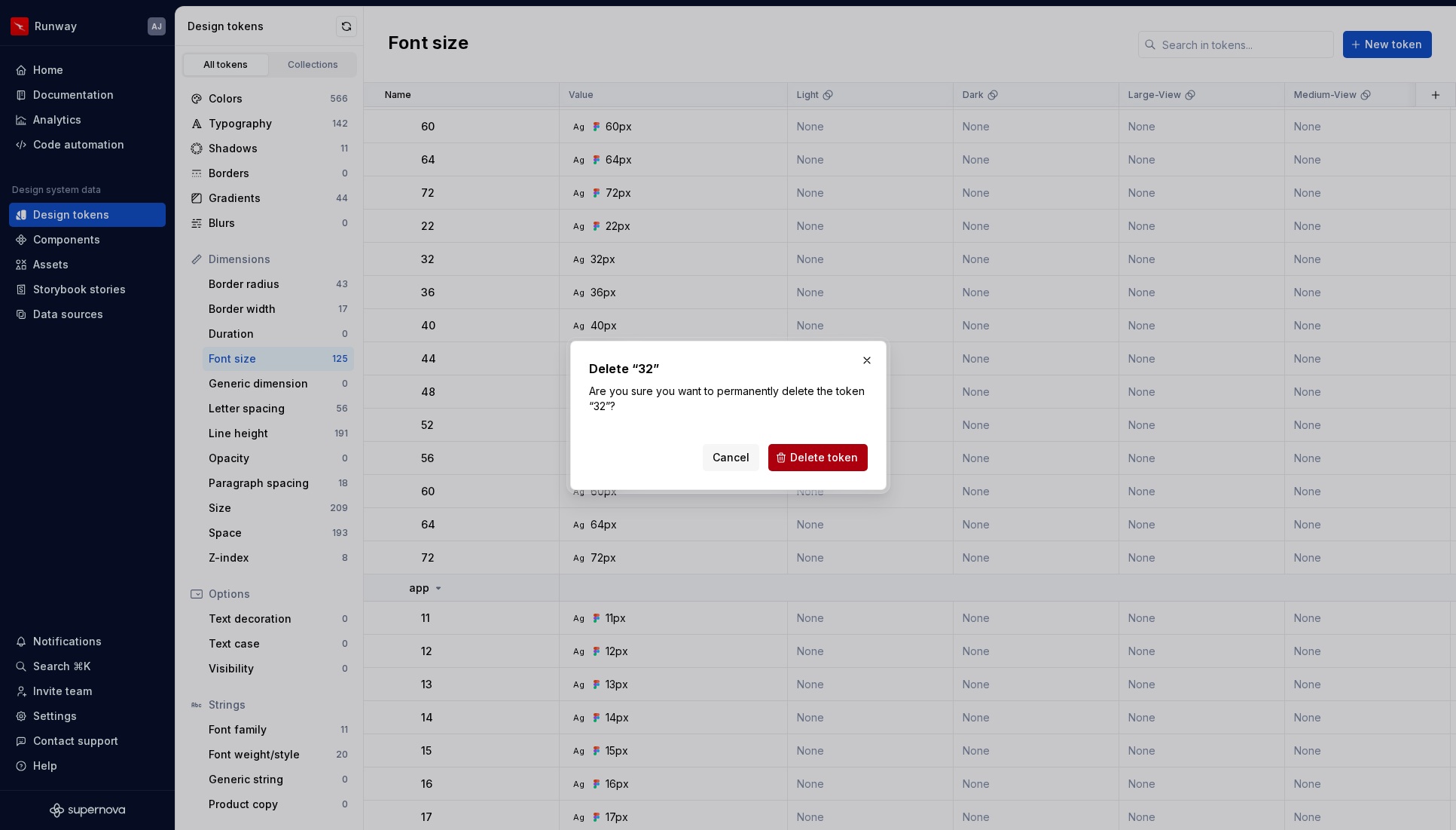
click at [812, 458] on span "Delete token" at bounding box center [824, 457] width 68 height 15
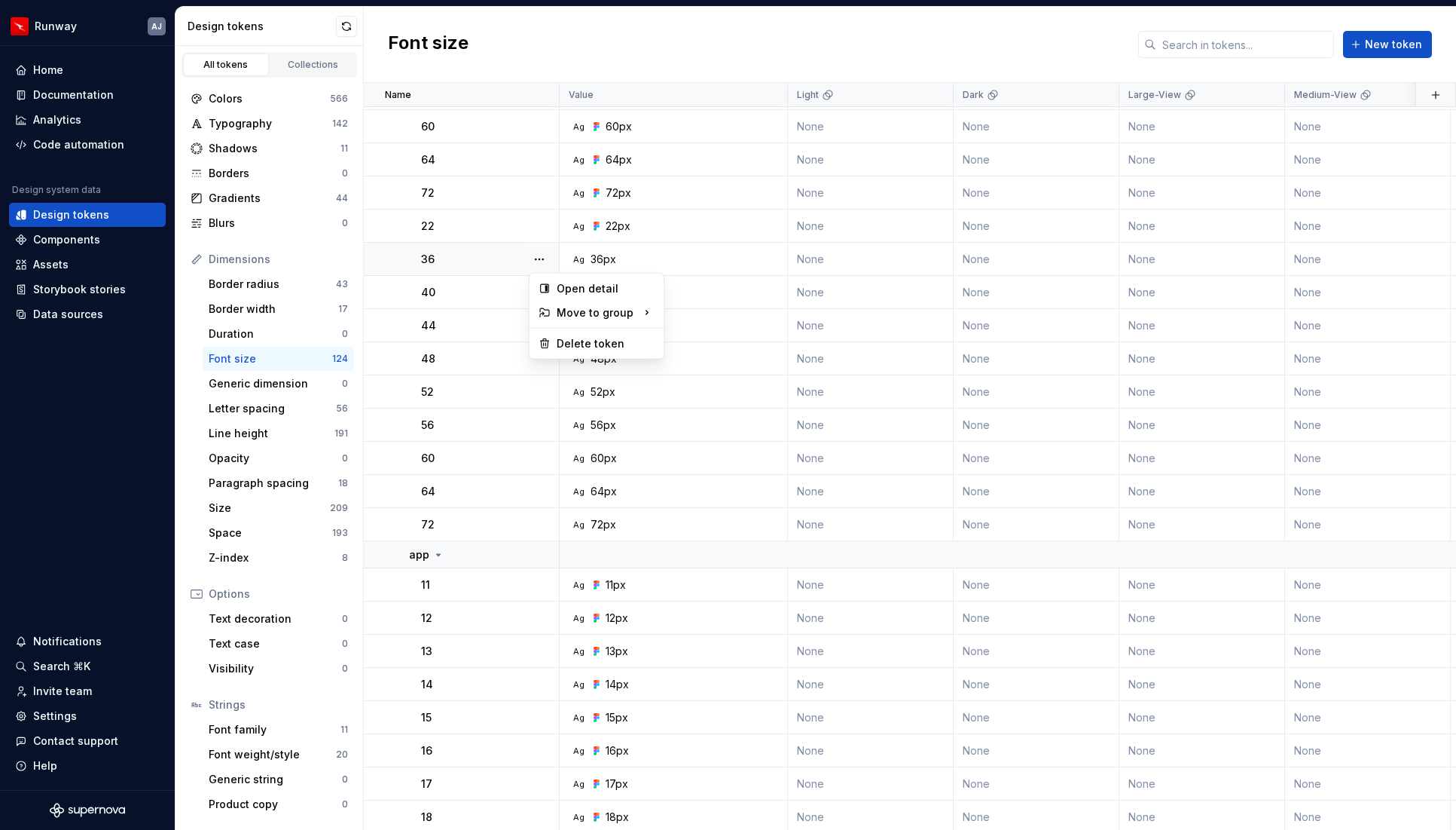
click at [534, 259] on button "button" at bounding box center [539, 259] width 21 height 21
click at [581, 344] on div "Delete token" at bounding box center [605, 343] width 98 height 15
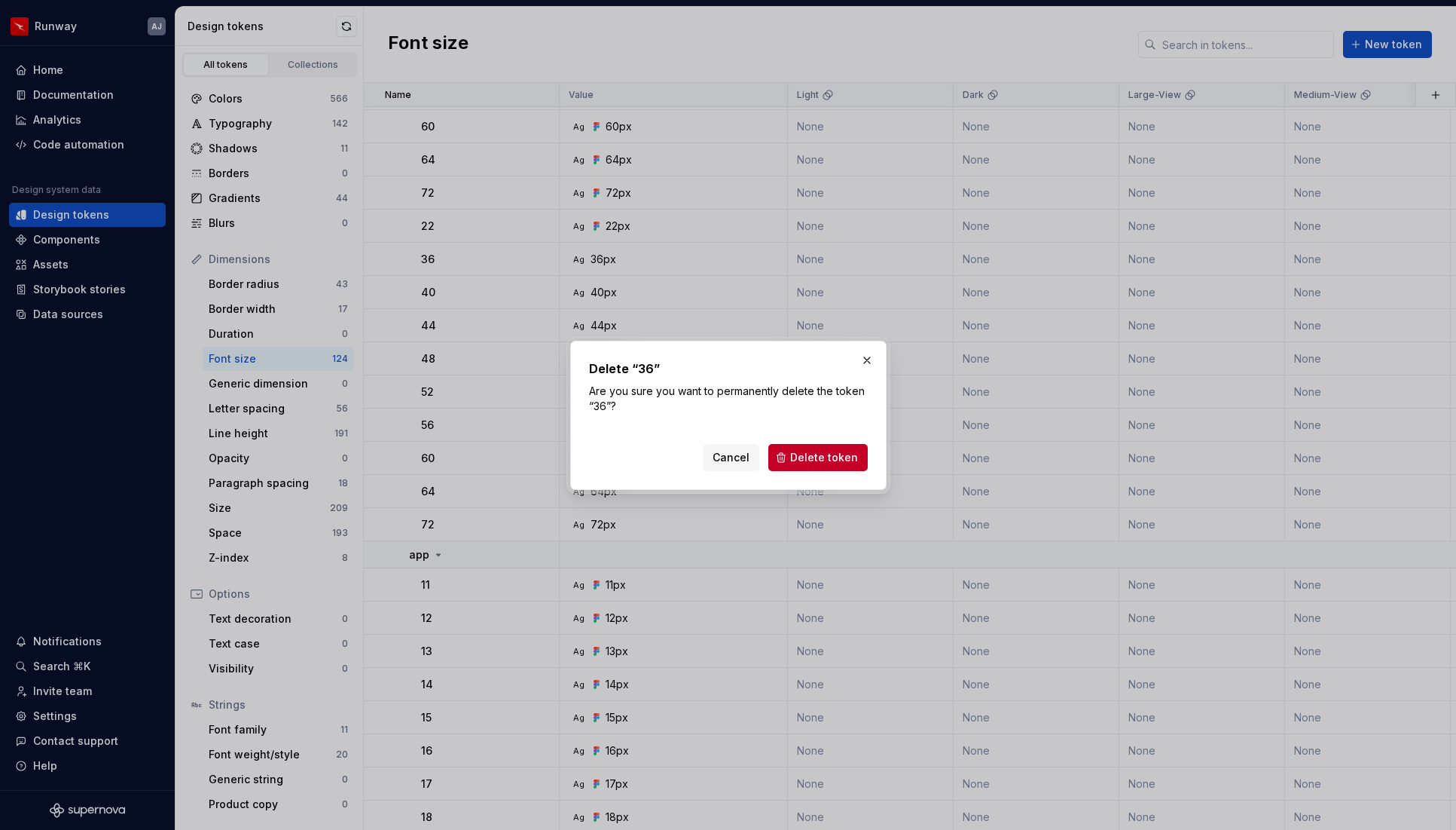
click at [838, 456] on span "Delete token" at bounding box center [824, 457] width 68 height 15
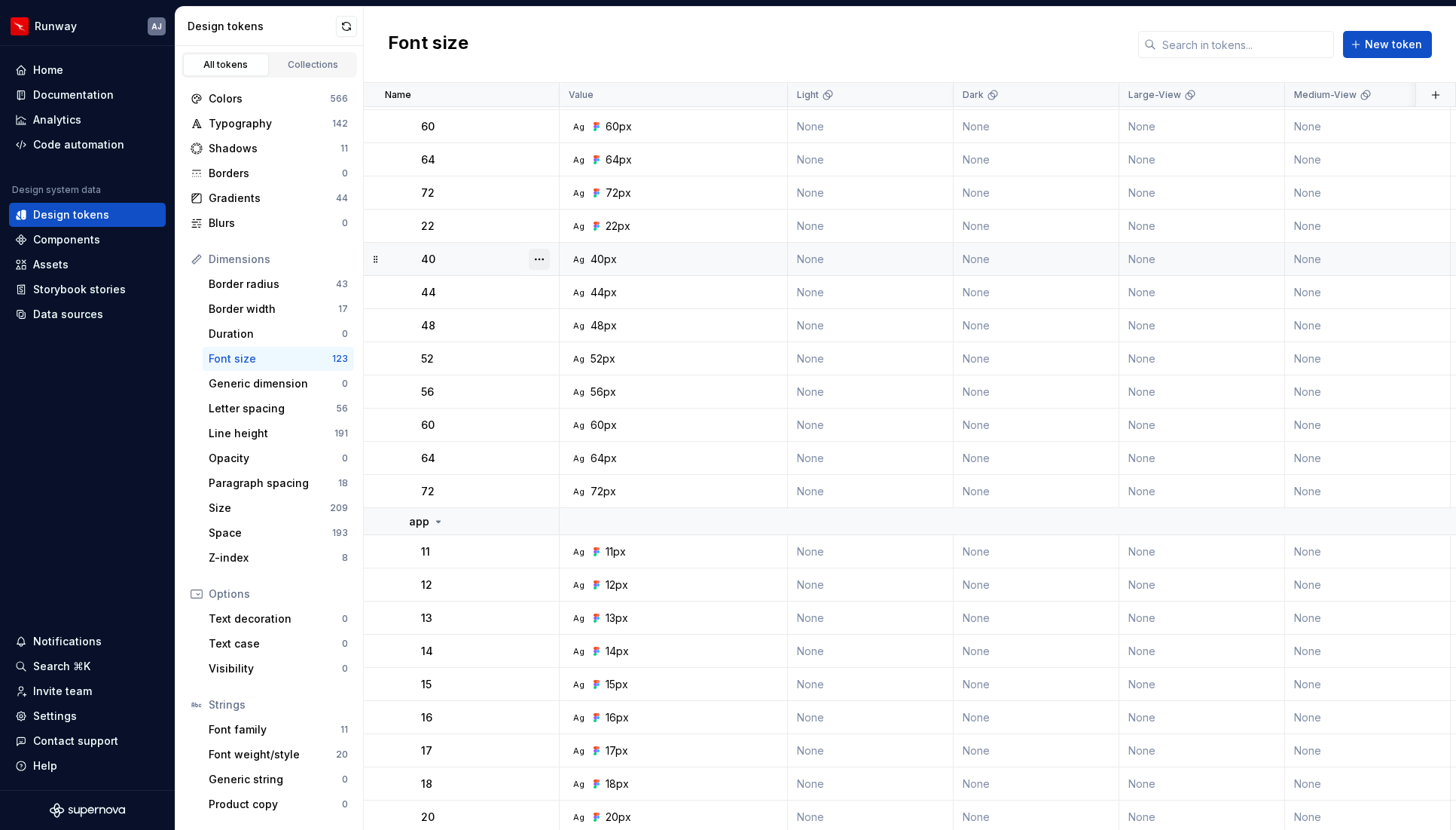
click at [538, 258] on button "button" at bounding box center [539, 259] width 21 height 21
click at [579, 339] on div "Delete token" at bounding box center [605, 343] width 98 height 15
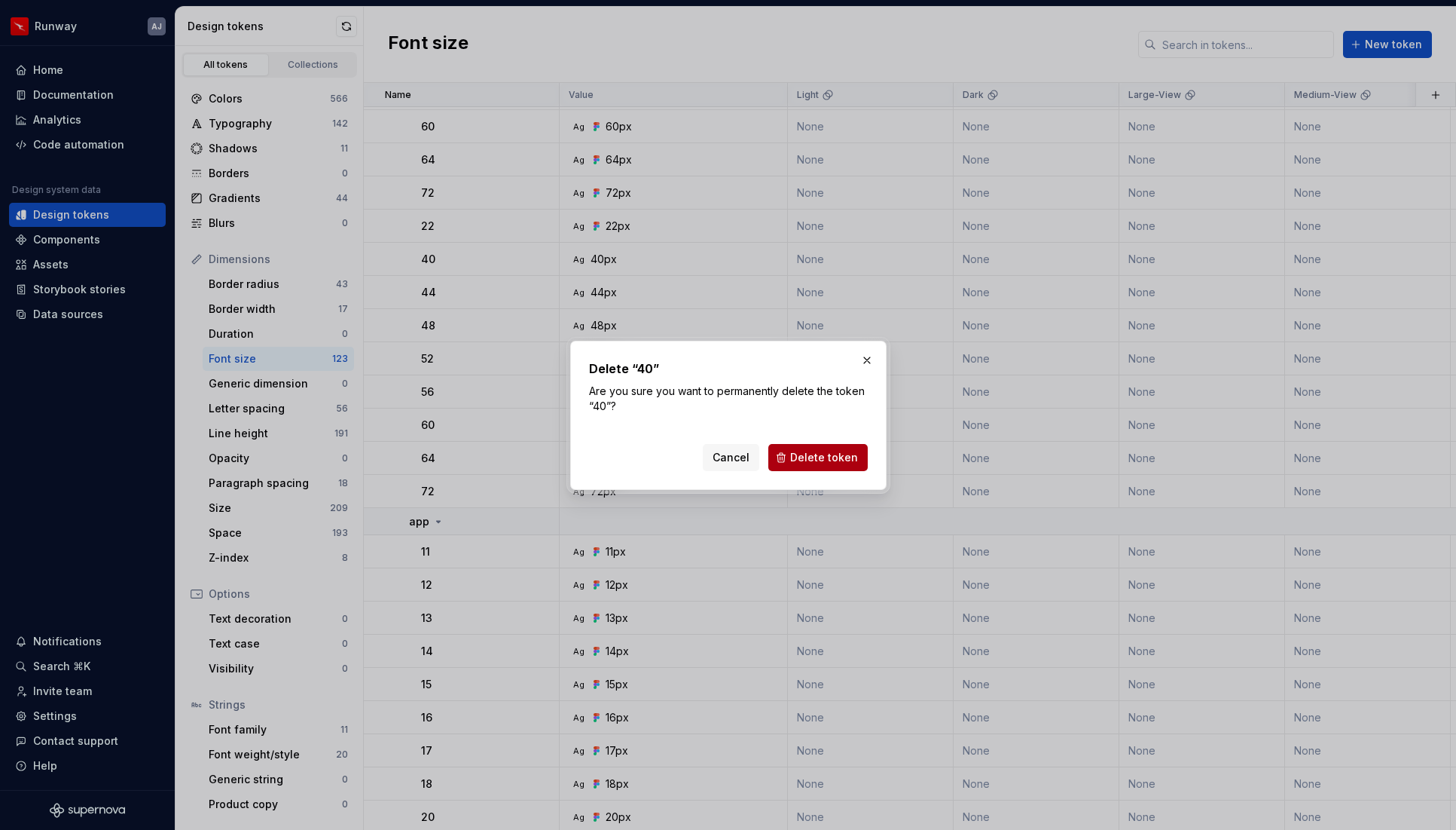
click at [814, 450] on span "Delete token" at bounding box center [824, 457] width 68 height 15
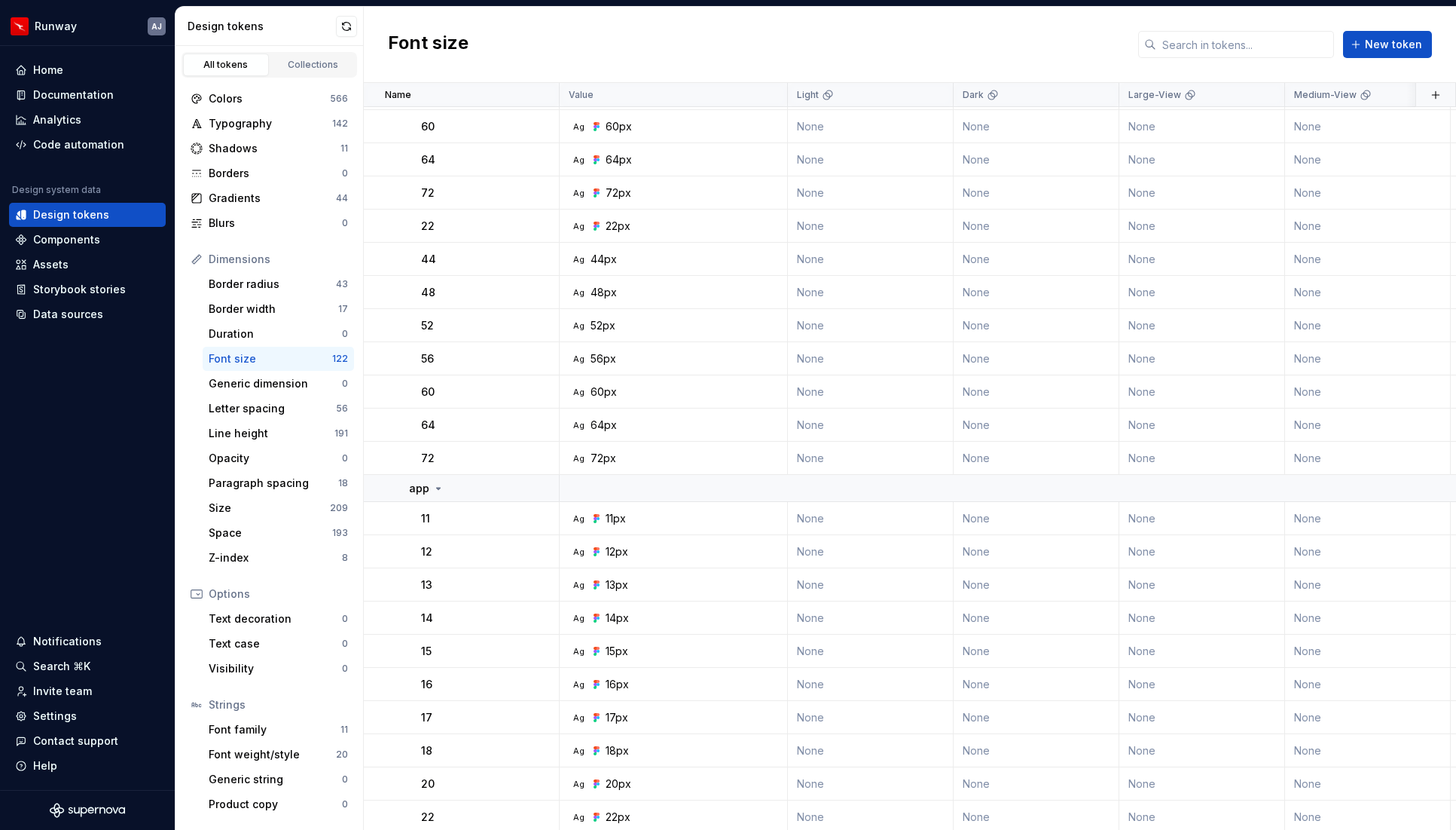
click at [531, 258] on button "button" at bounding box center [539, 259] width 21 height 21
click at [567, 334] on div at bounding box center [564, 326] width 9 height 33
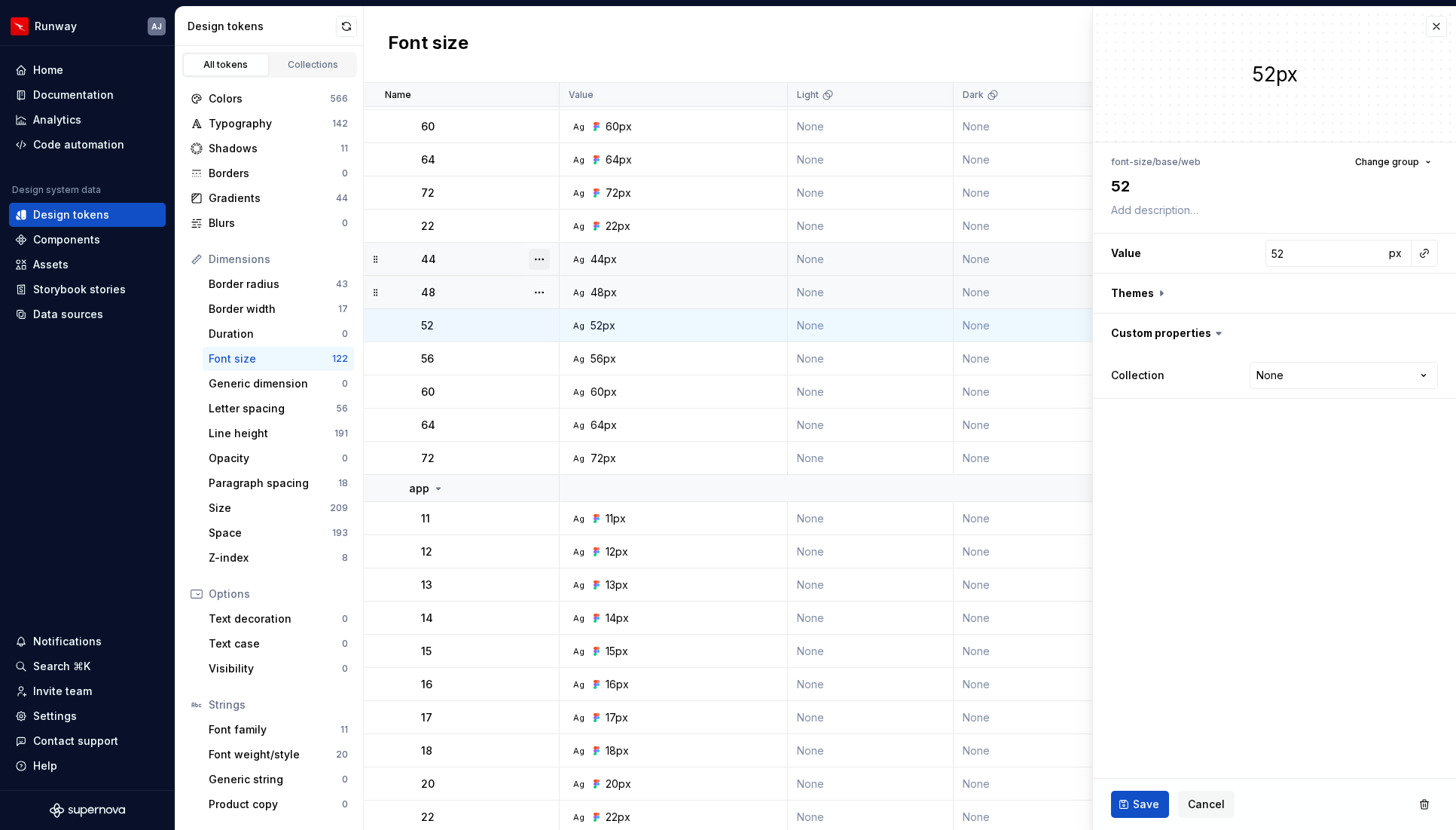
click at [534, 259] on button "button" at bounding box center [539, 259] width 21 height 21
click at [540, 261] on button "button" at bounding box center [539, 259] width 21 height 21
click at [563, 342] on div "Delete token" at bounding box center [605, 343] width 98 height 15
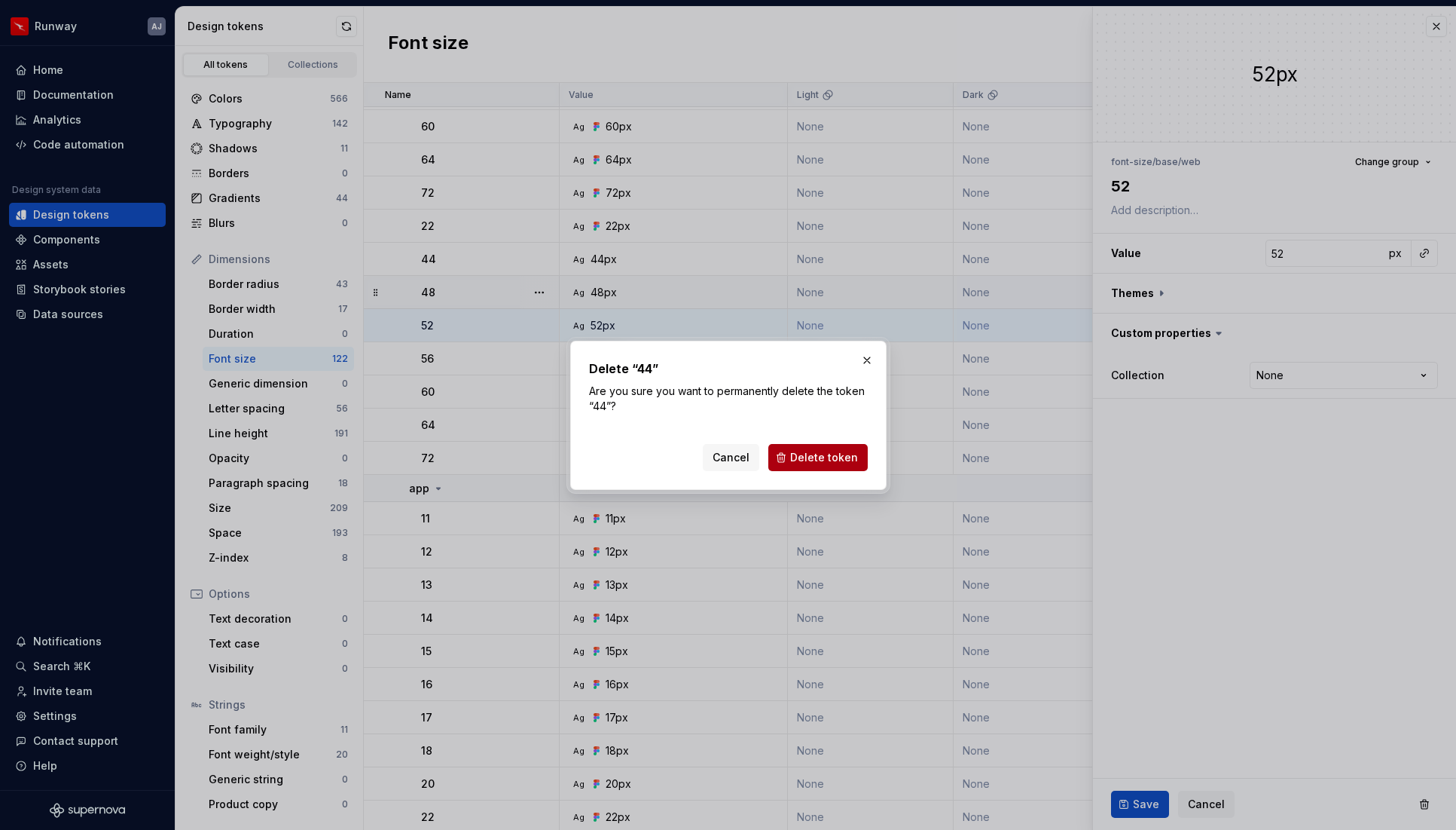
click at [823, 452] on span "Delete token" at bounding box center [824, 457] width 68 height 15
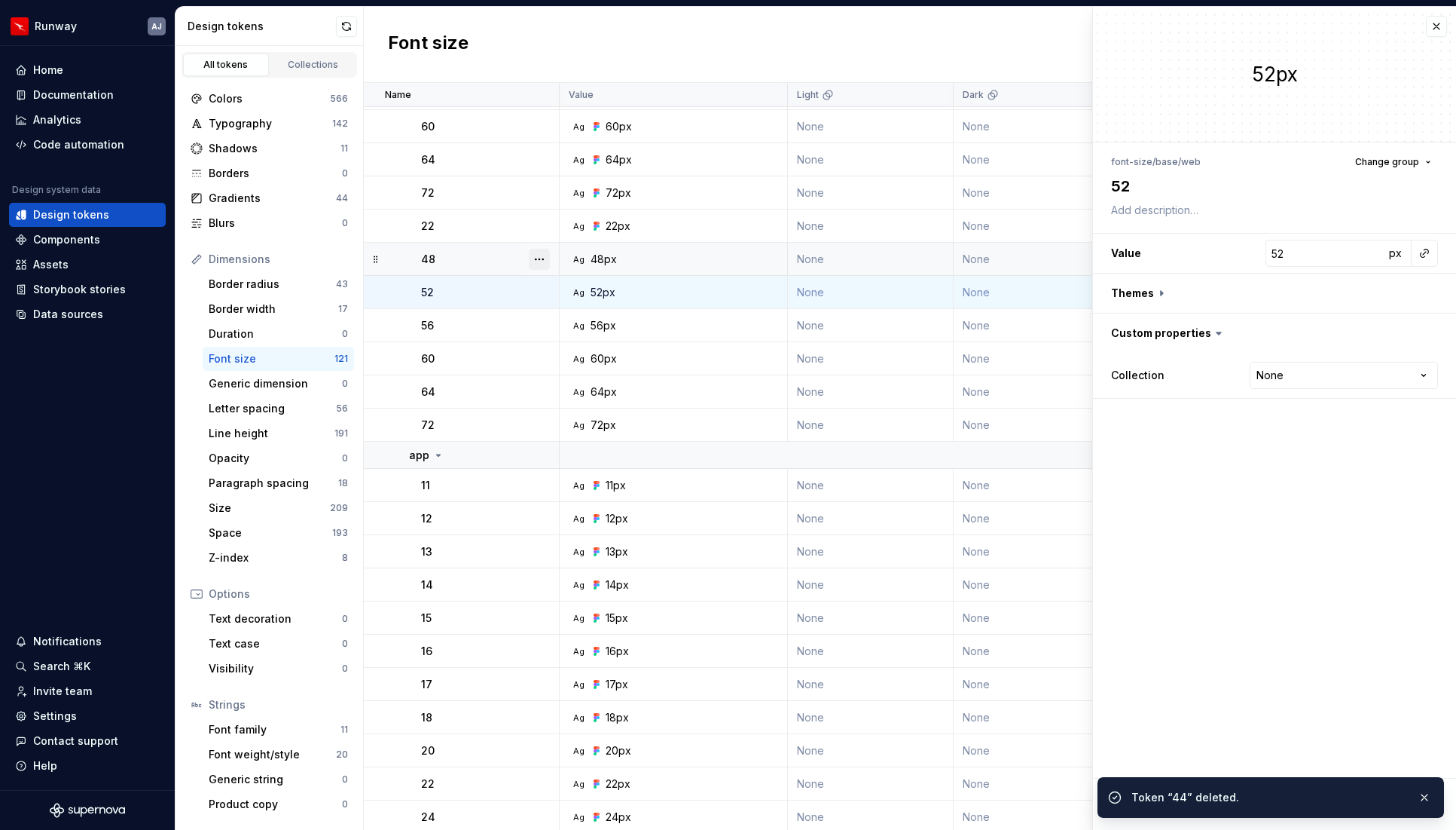
click at [536, 258] on button "button" at bounding box center [539, 259] width 21 height 21
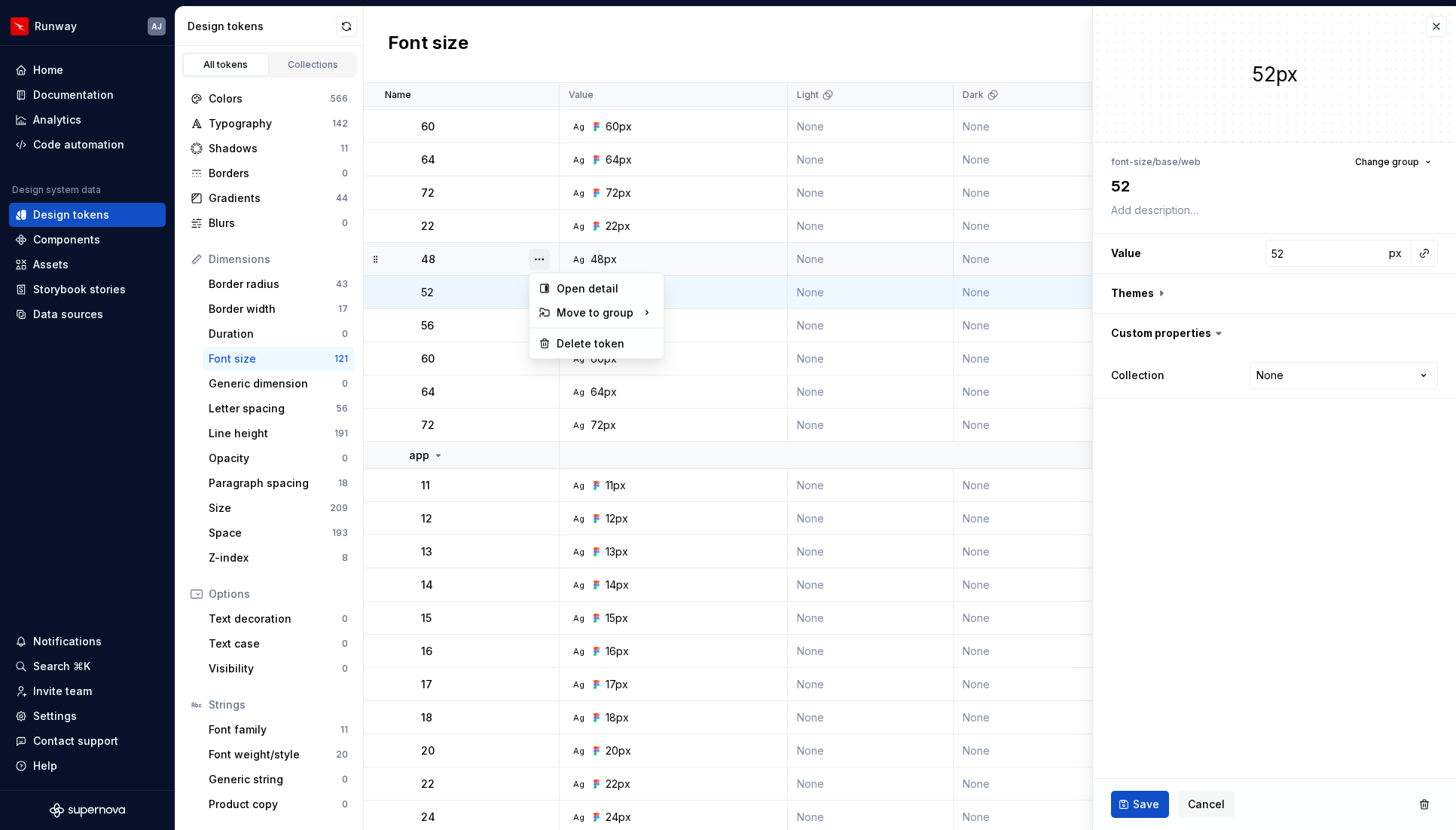
type textarea "*"
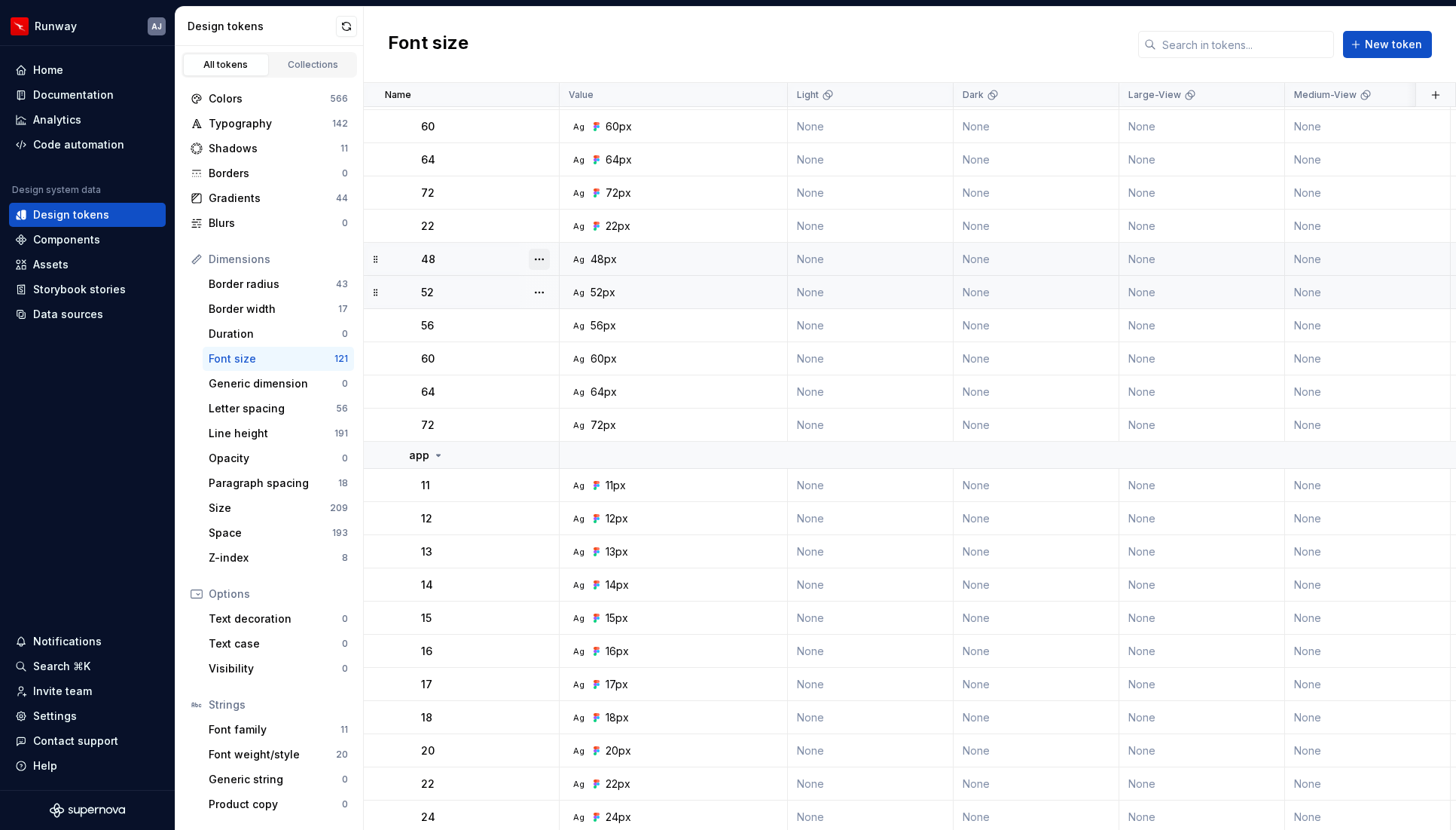
click at [543, 262] on button "button" at bounding box center [539, 259] width 21 height 21
click at [571, 343] on div "Delete token" at bounding box center [605, 343] width 98 height 15
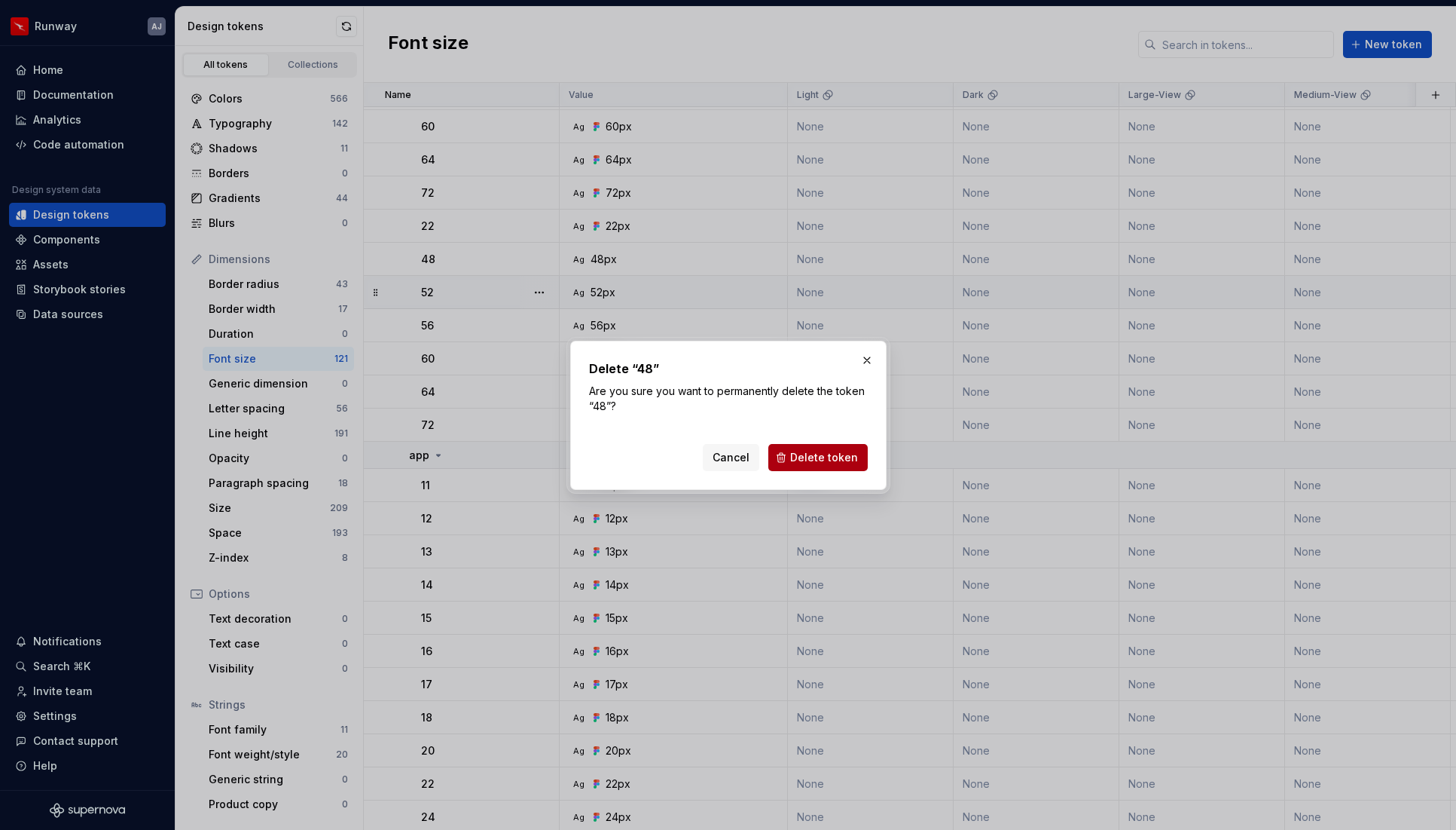
click at [817, 454] on span "Delete token" at bounding box center [824, 457] width 68 height 15
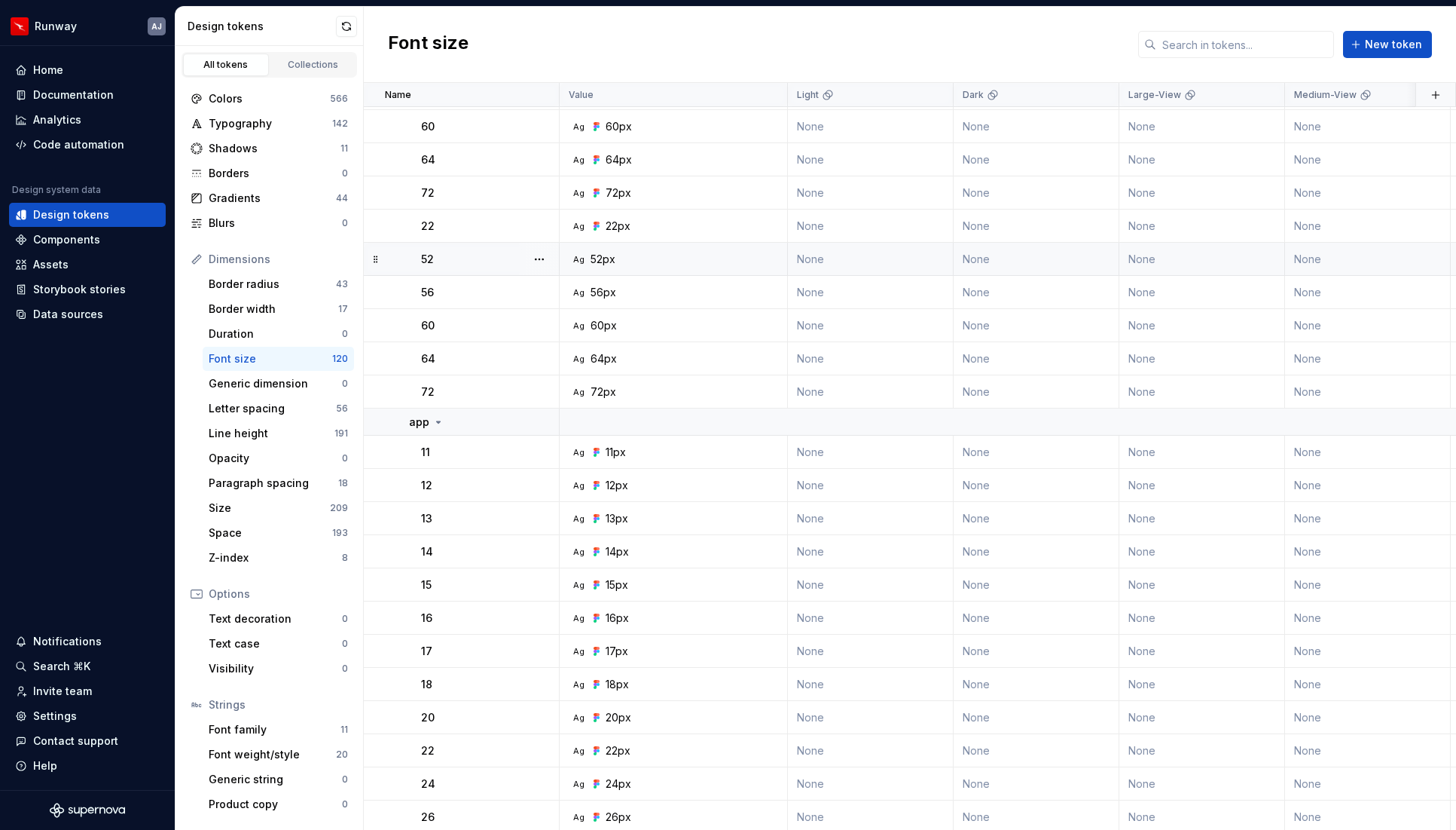
click at [540, 258] on button "button" at bounding box center [539, 259] width 21 height 21
click at [543, 261] on button "button" at bounding box center [539, 259] width 21 height 21
click at [561, 337] on div "Delete token" at bounding box center [605, 343] width 98 height 15
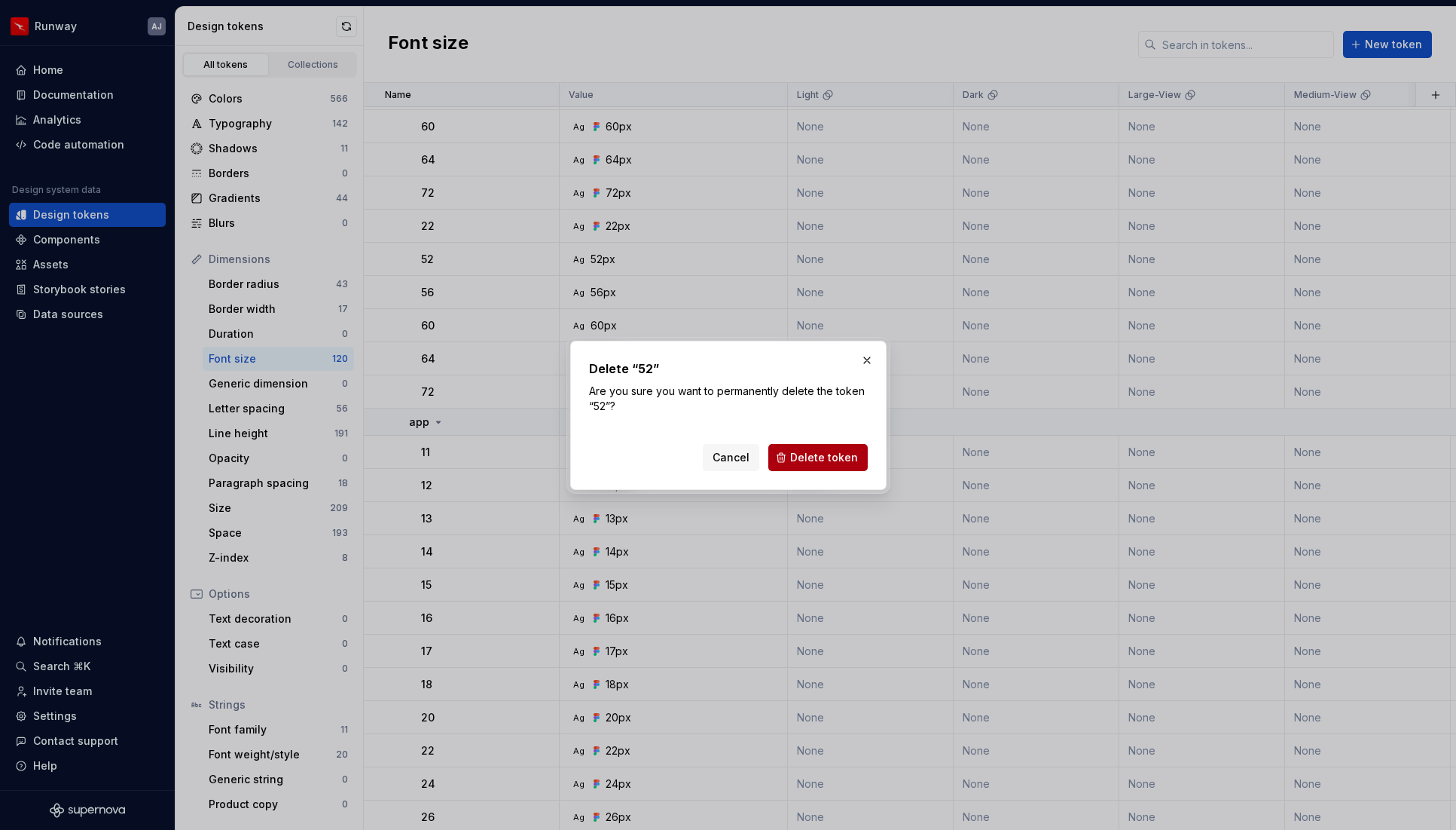
click at [815, 451] on span "Delete token" at bounding box center [824, 457] width 68 height 15
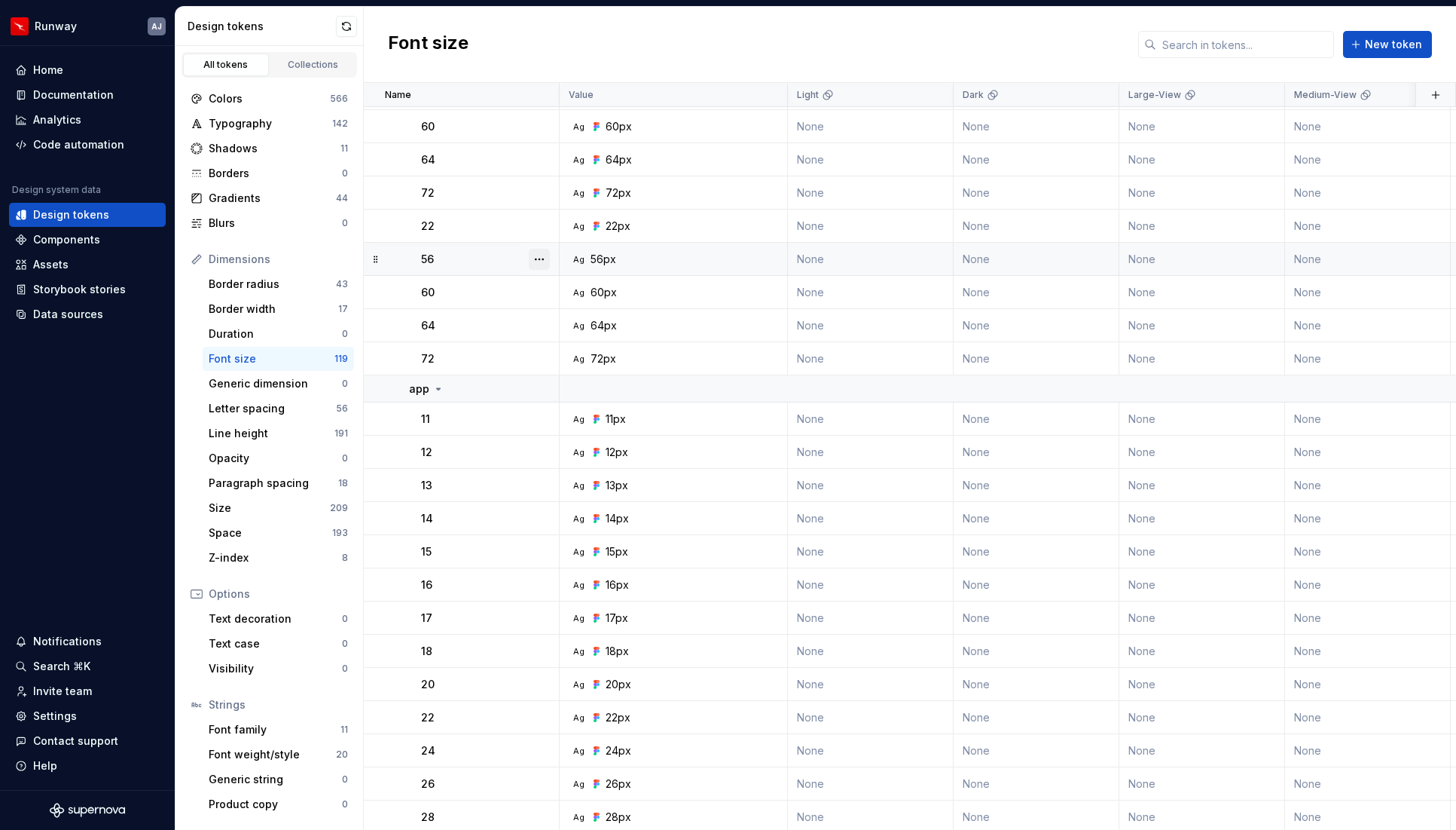
click at [546, 258] on button "button" at bounding box center [539, 259] width 21 height 21
click at [567, 344] on div "Delete token" at bounding box center [605, 343] width 98 height 15
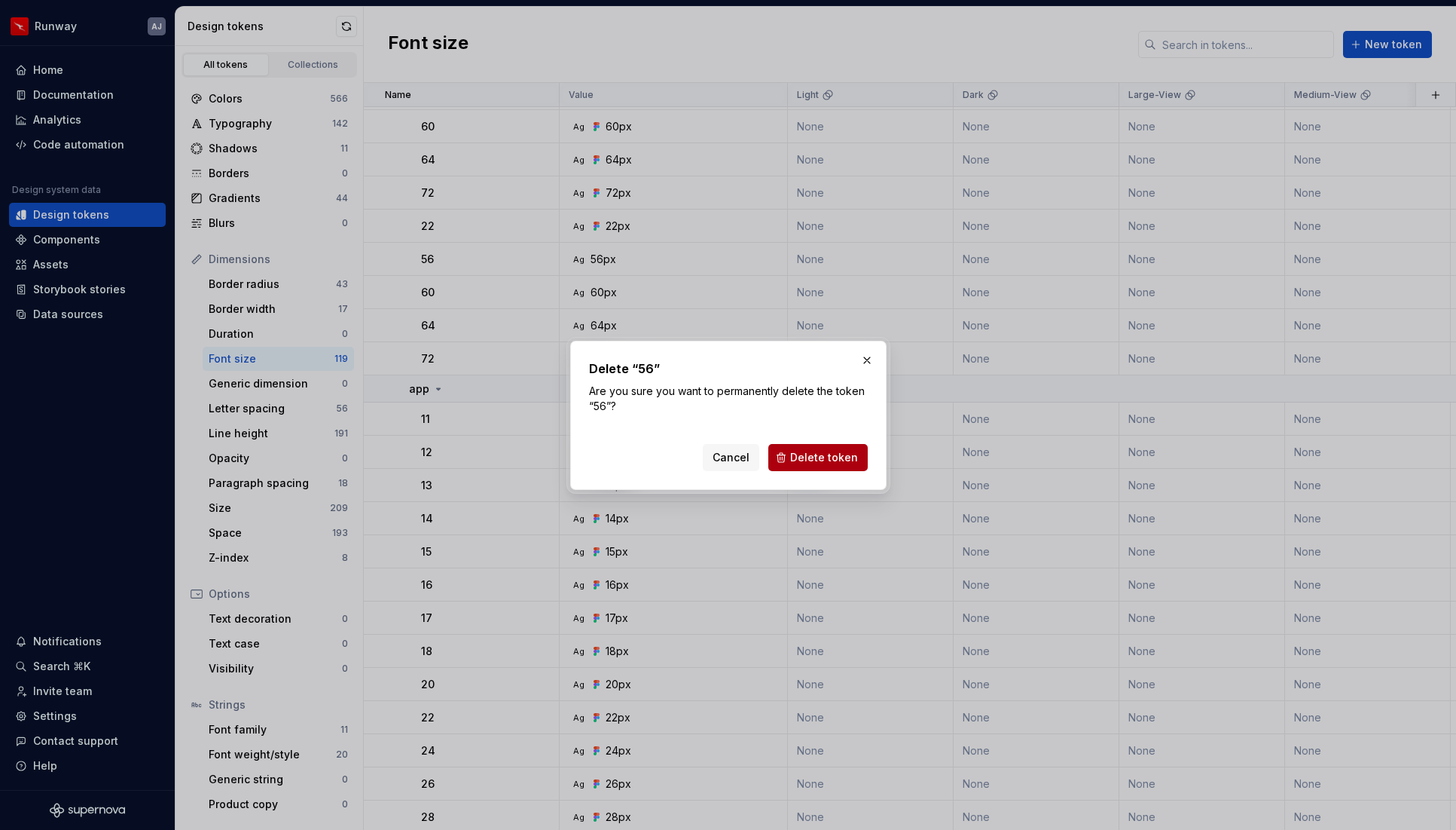
click at [824, 457] on span "Delete token" at bounding box center [824, 457] width 68 height 15
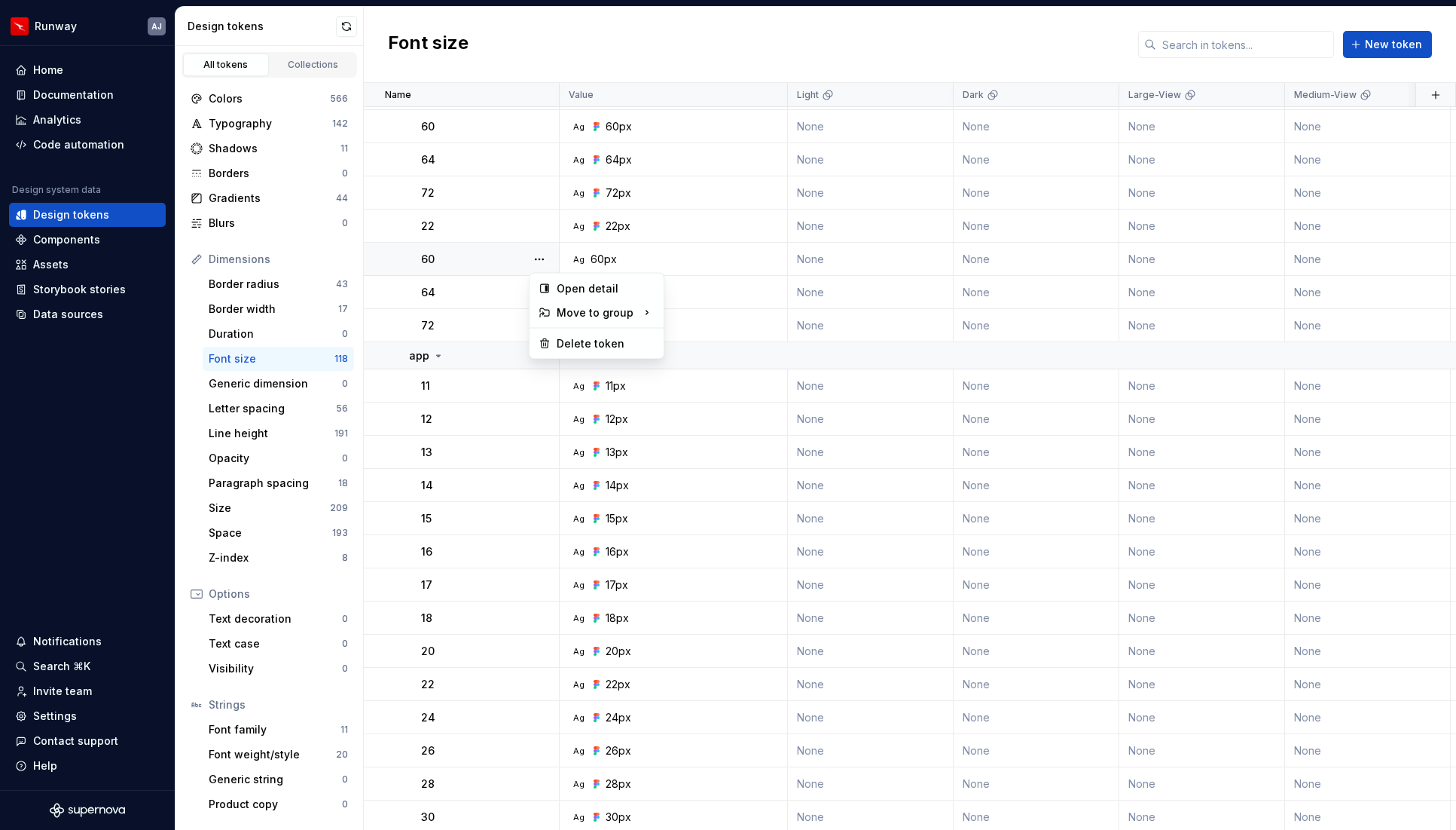
click at [540, 259] on button "button" at bounding box center [539, 259] width 21 height 21
click at [586, 347] on div "Delete token" at bounding box center [605, 343] width 98 height 15
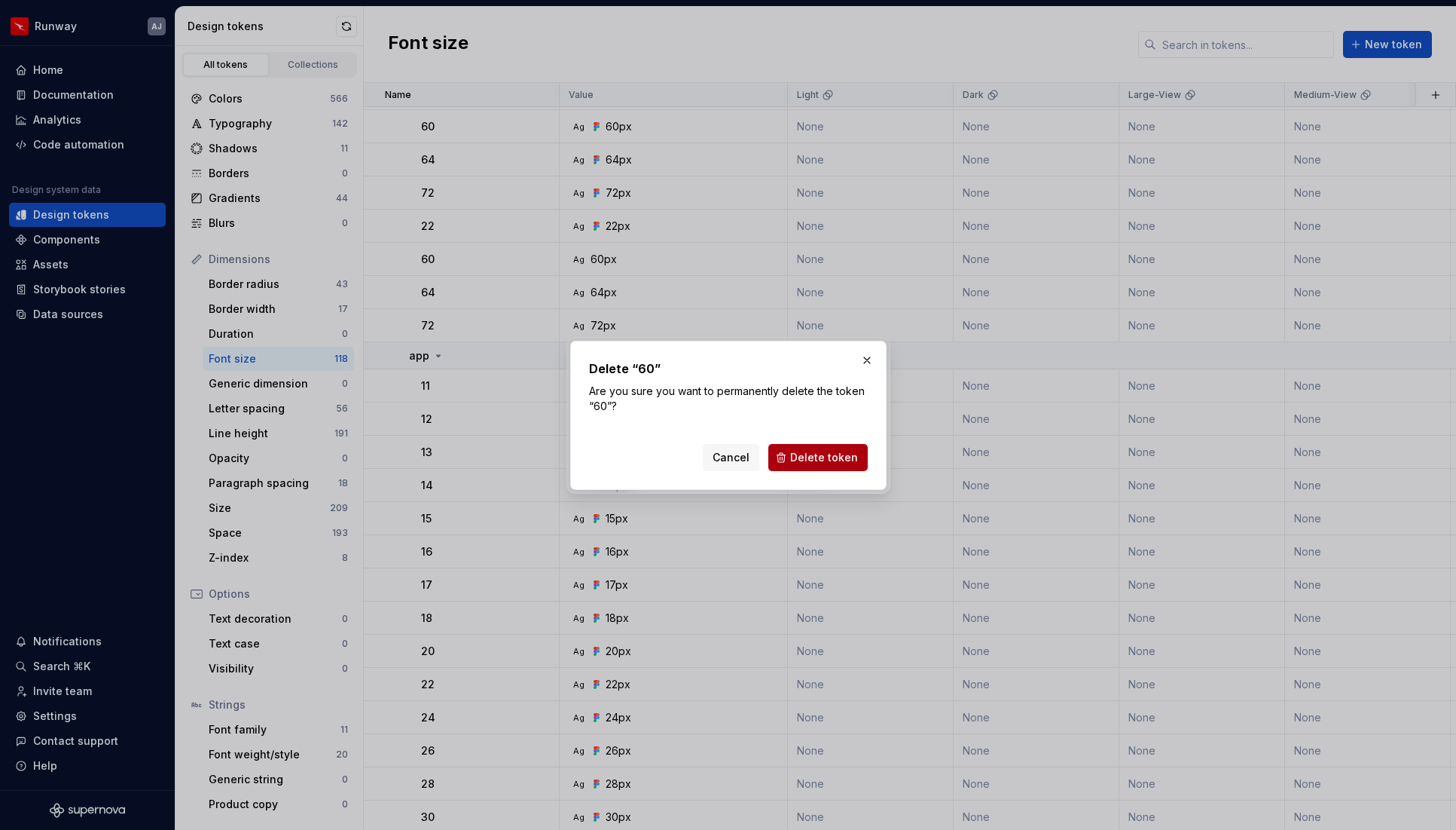
click at [816, 461] on span "Delete token" at bounding box center [824, 457] width 68 height 15
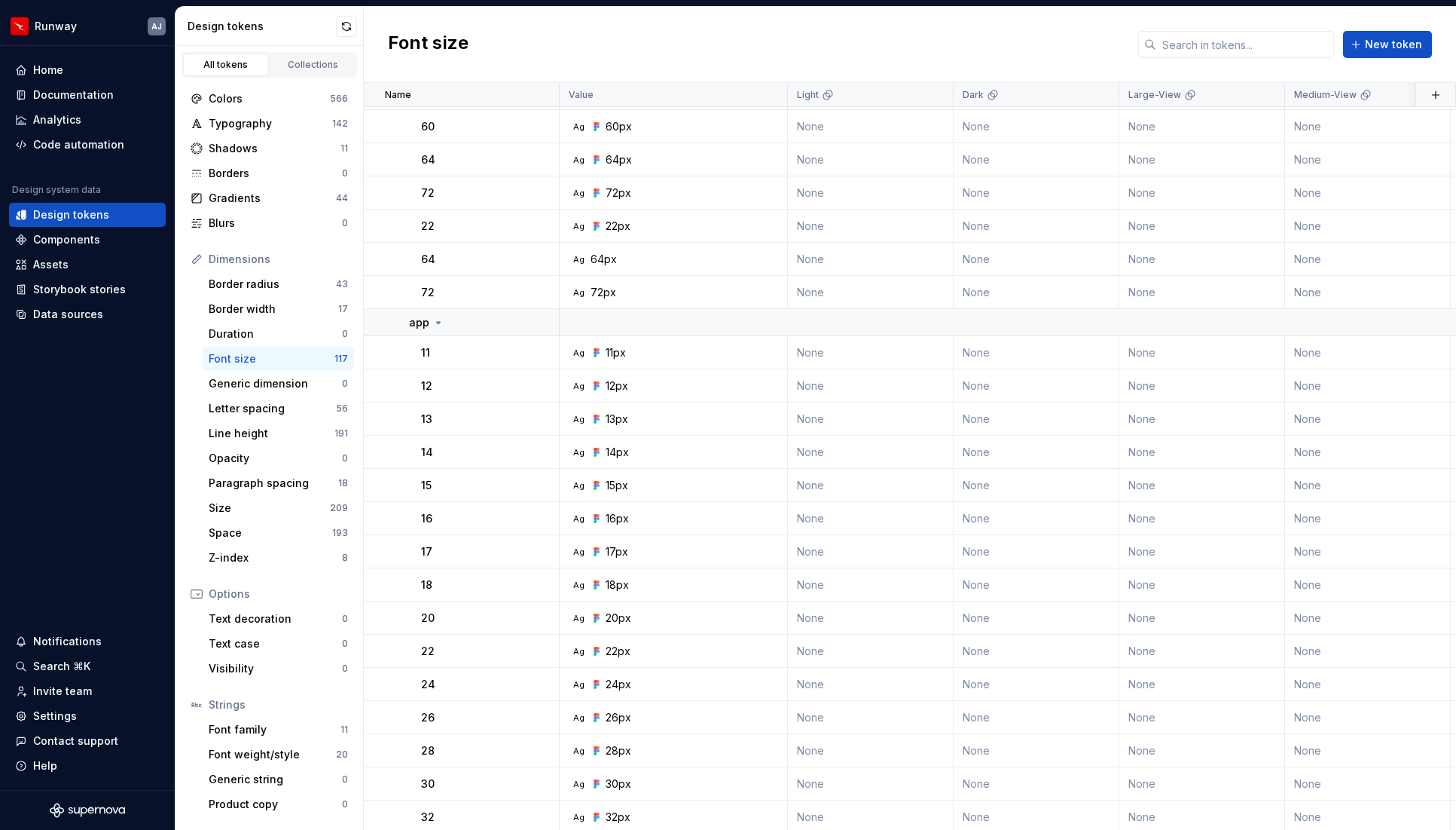
click at [542, 263] on button "button" at bounding box center [539, 259] width 21 height 21
click at [585, 343] on div "Delete token" at bounding box center [605, 343] width 98 height 15
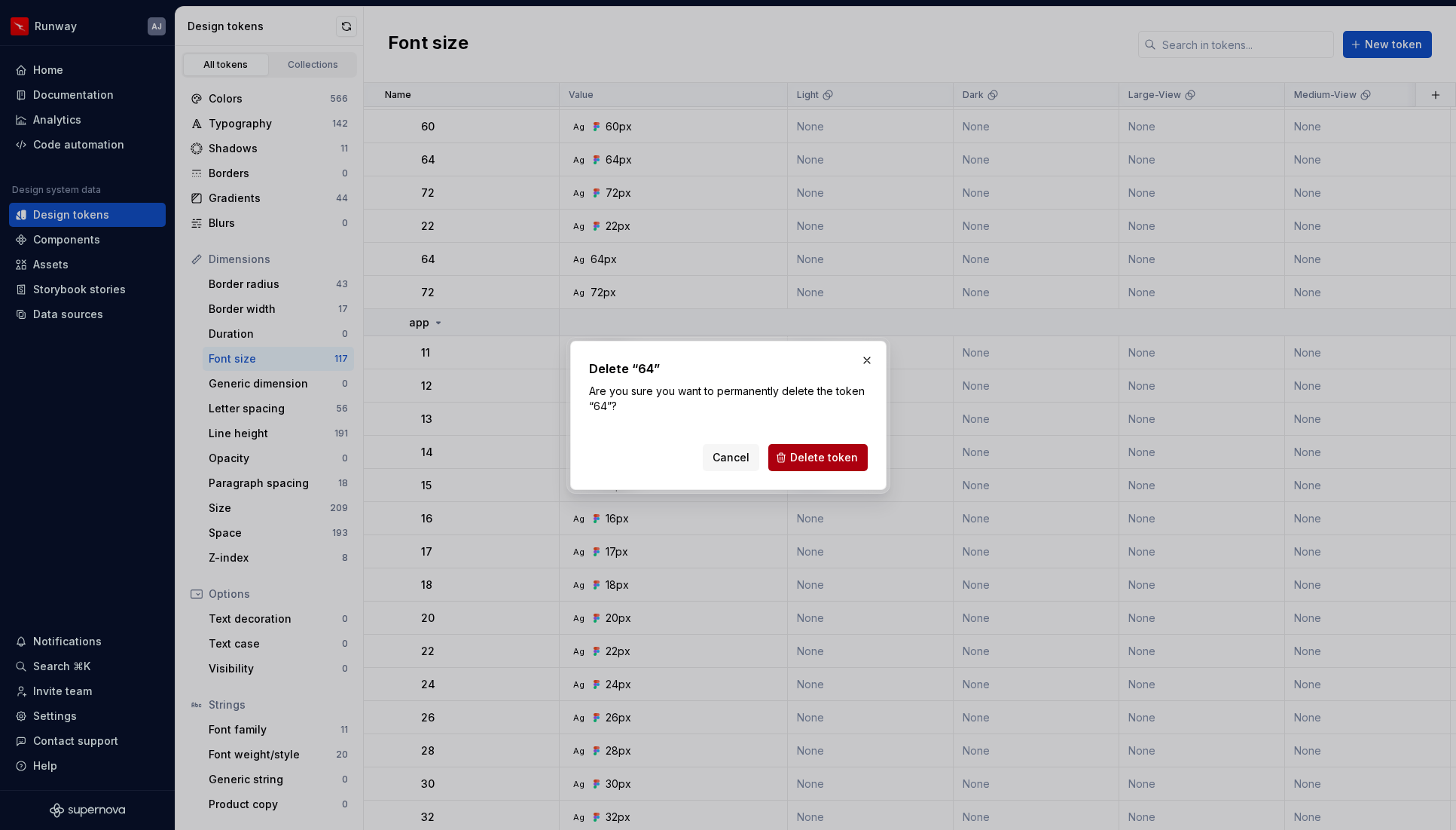
click at [812, 454] on span "Delete token" at bounding box center [824, 457] width 68 height 15
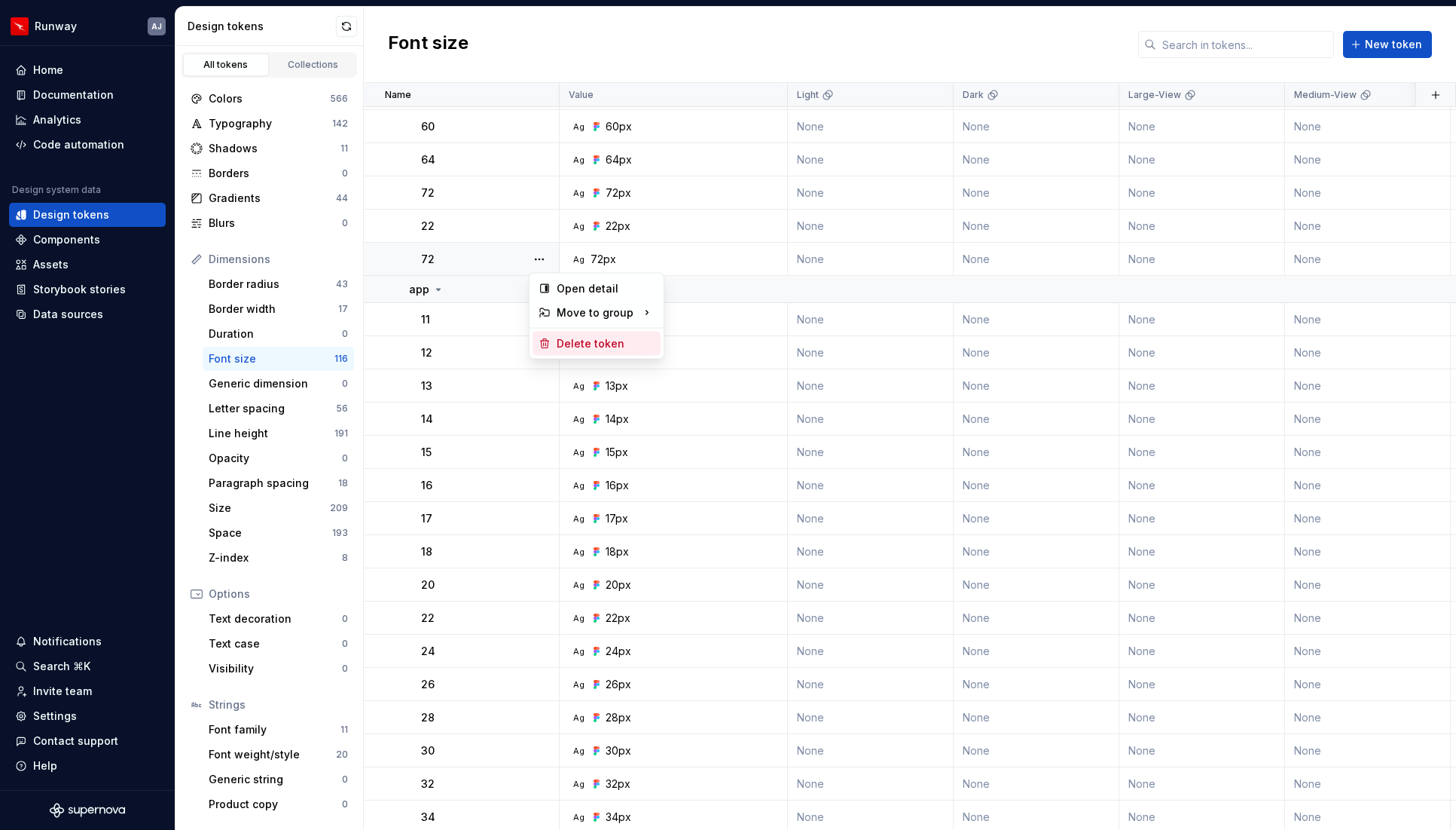
click at [583, 347] on div "Delete token" at bounding box center [605, 343] width 98 height 15
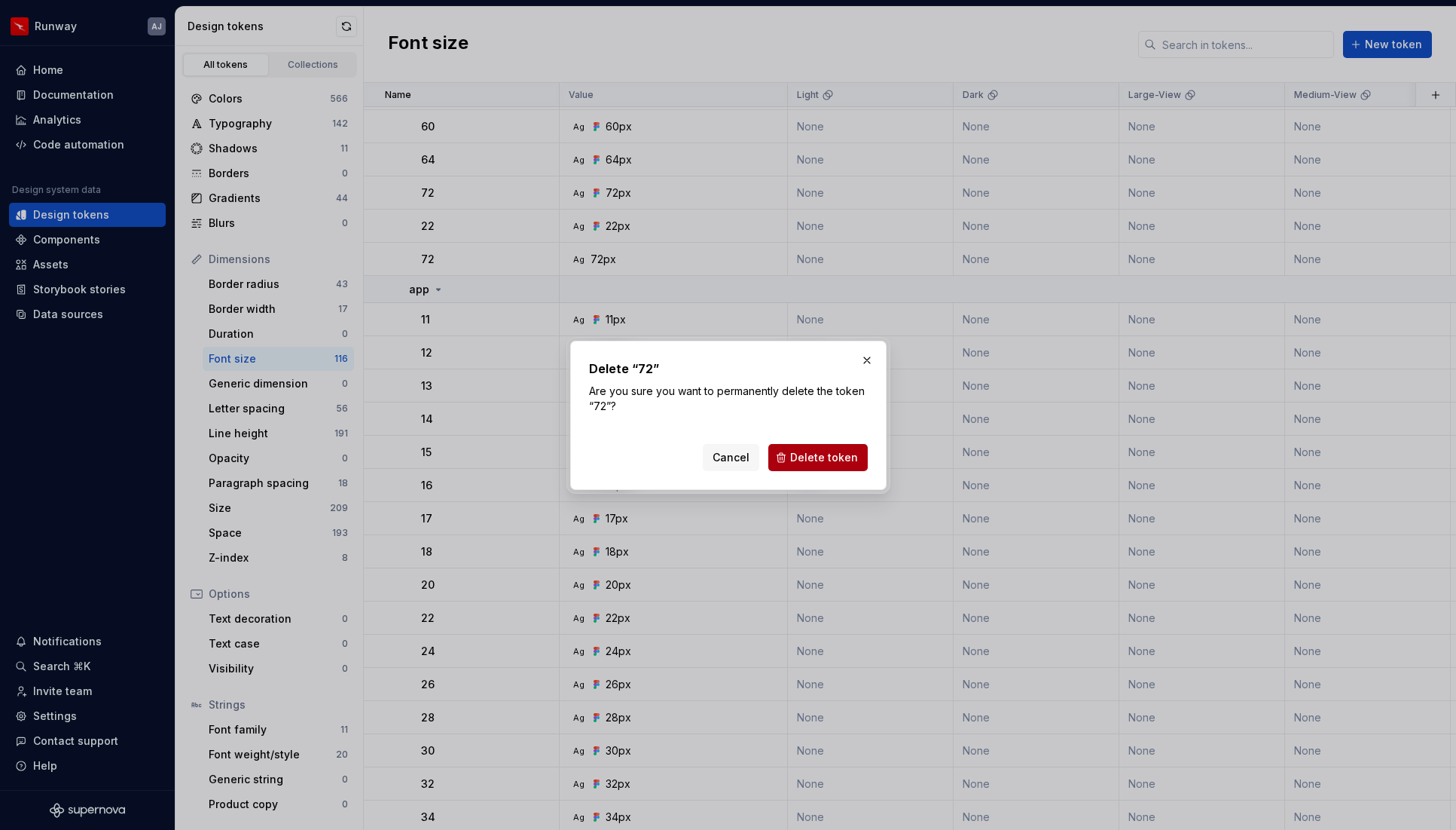
click at [819, 460] on span "Delete token" at bounding box center [824, 457] width 68 height 15
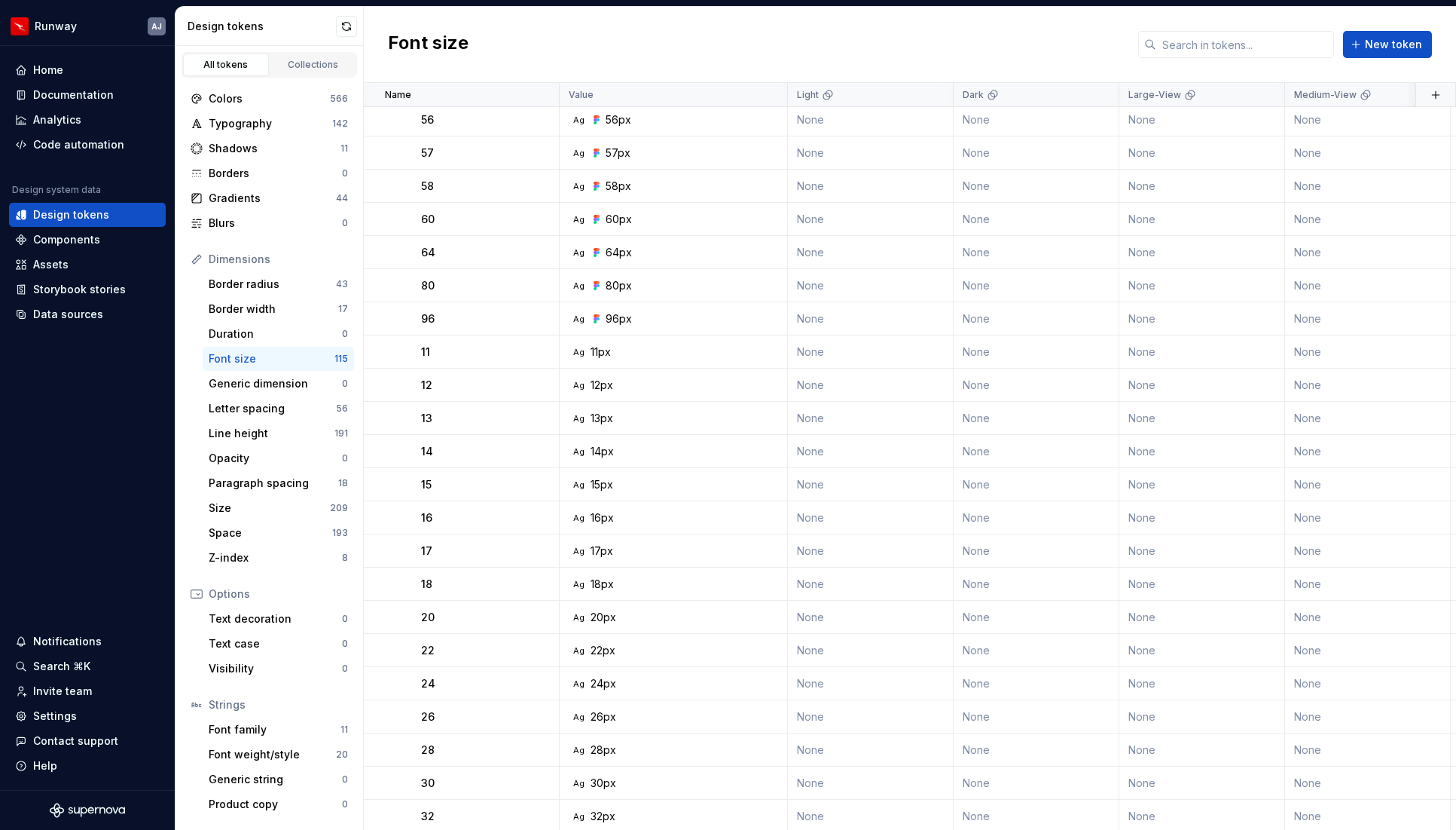
scroll to position [2570, 0]
click at [545, 346] on button "button" at bounding box center [539, 348] width 21 height 21
click at [585, 430] on div "Delete token" at bounding box center [605, 432] width 98 height 15
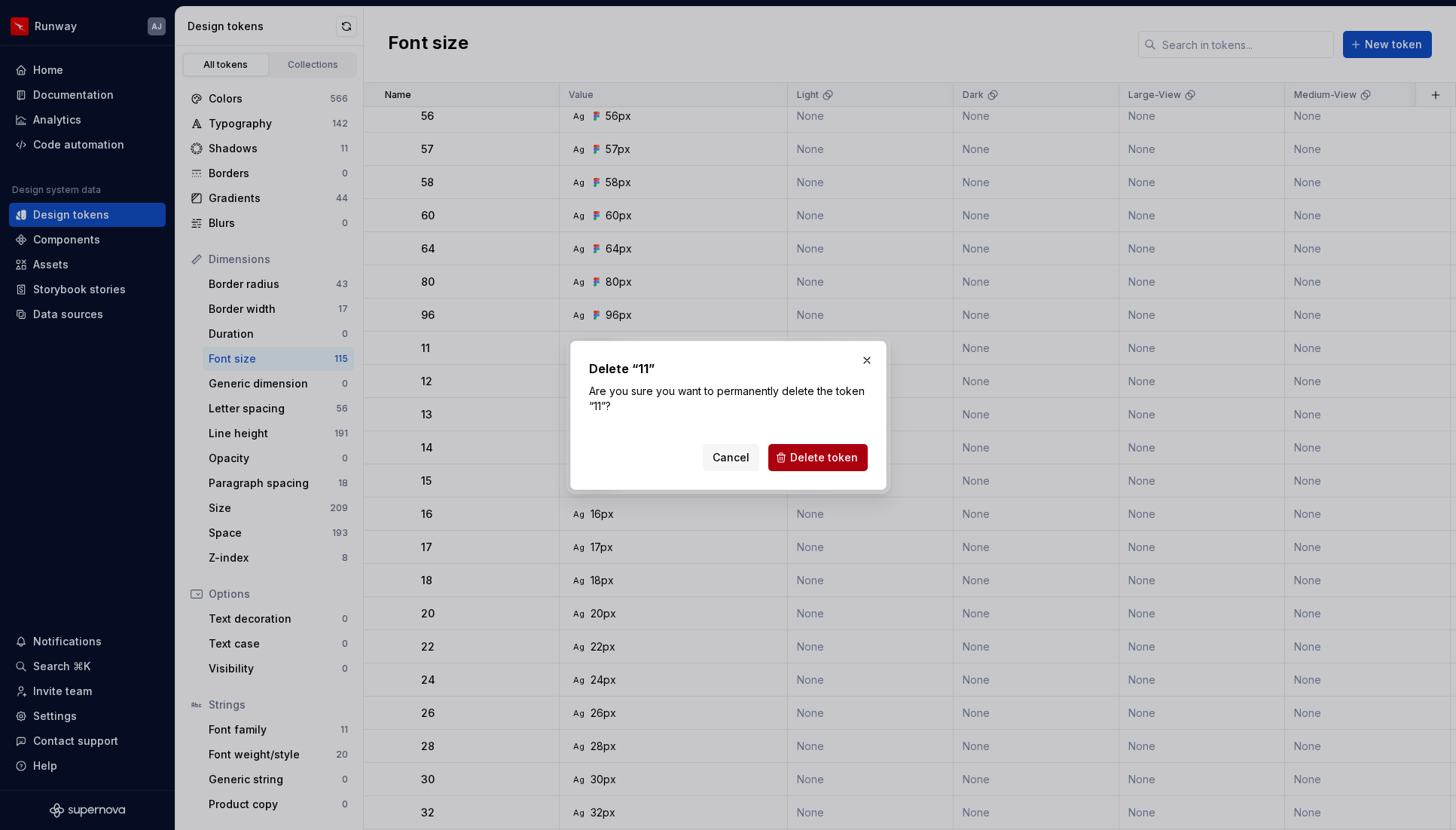
click at [812, 454] on span "Delete token" at bounding box center [824, 457] width 68 height 15
